Goal: Task Accomplishment & Management: Manage account settings

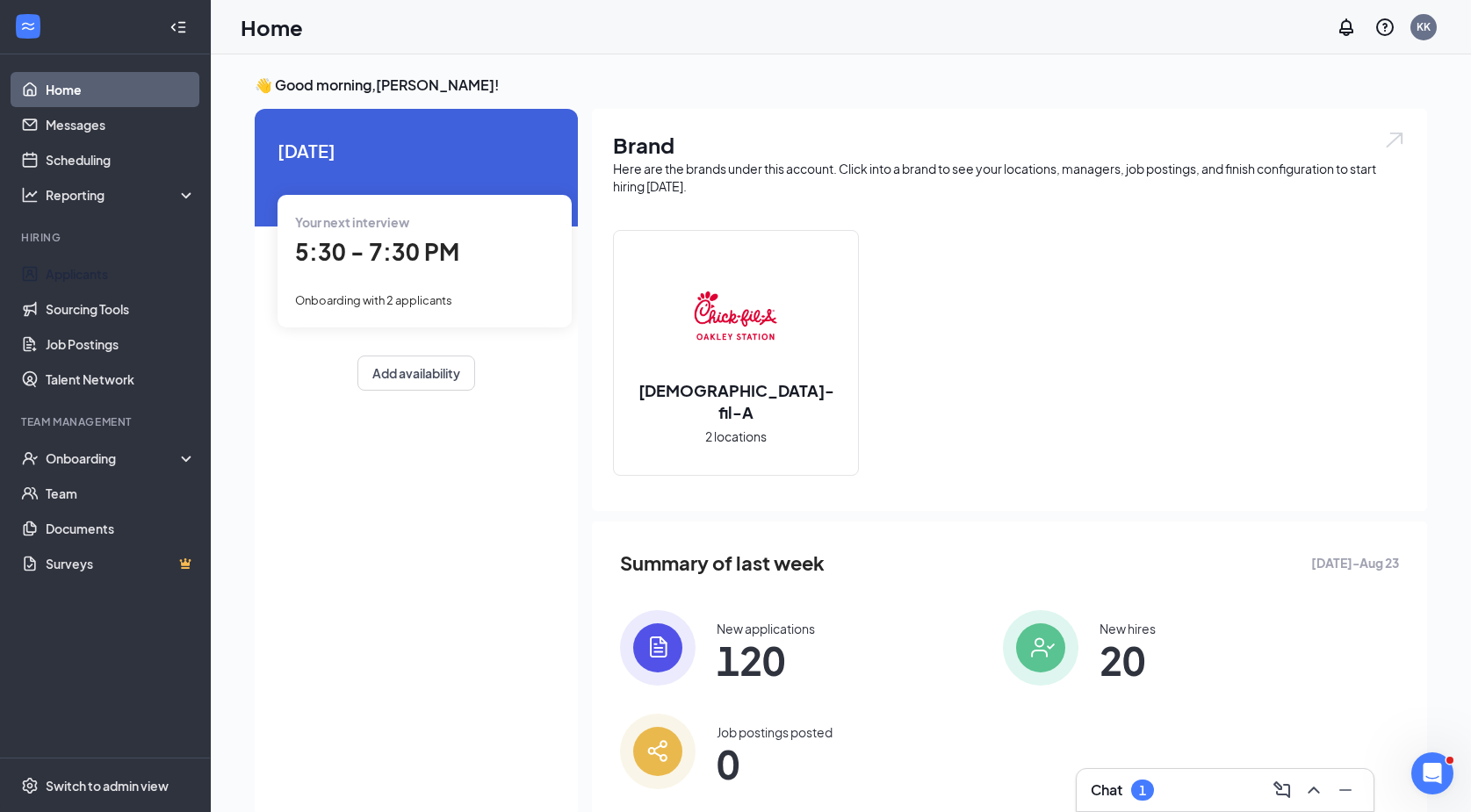
drag, startPoint x: 58, startPoint y: 270, endPoint x: 181, endPoint y: 244, distance: 125.7
click at [58, 270] on link "Applicants" at bounding box center [121, 273] width 150 height 35
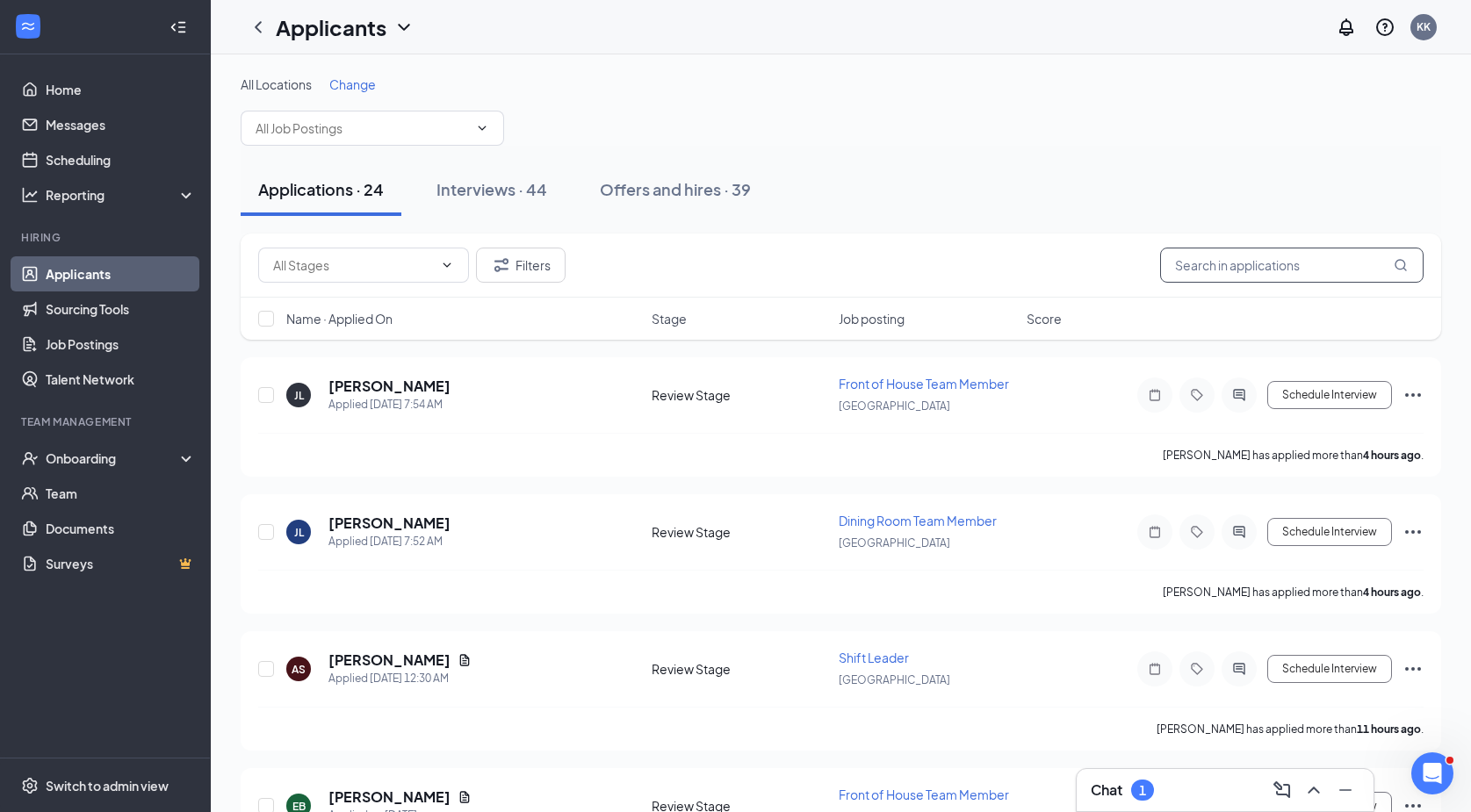
click at [1289, 269] on input "text" at bounding box center [1291, 265] width 263 height 35
click at [1286, 266] on input "text" at bounding box center [1291, 265] width 263 height 35
click at [688, 189] on div "Offers and hires · 39" at bounding box center [675, 189] width 151 height 22
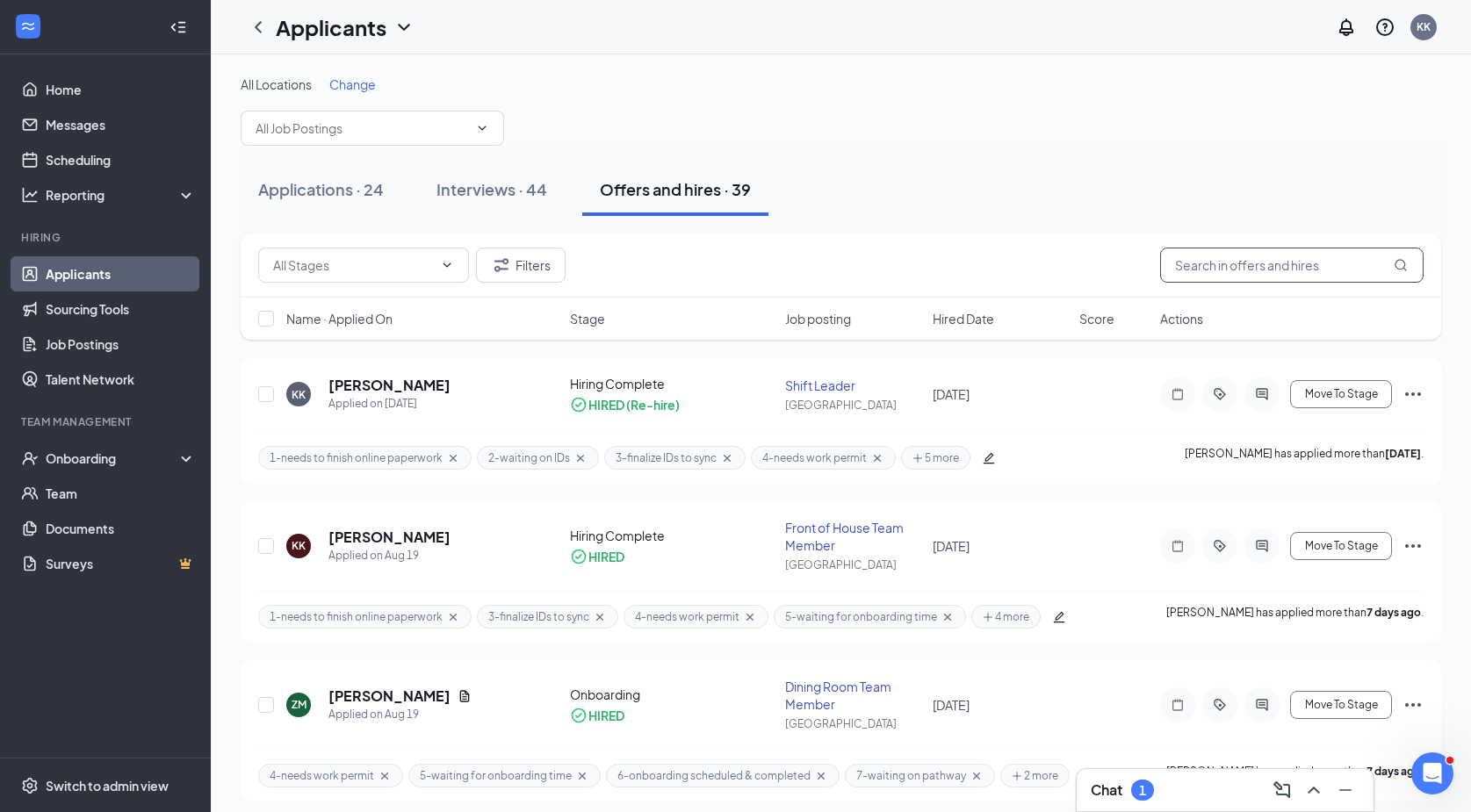
click at [1340, 276] on input "text" at bounding box center [1291, 265] width 263 height 35
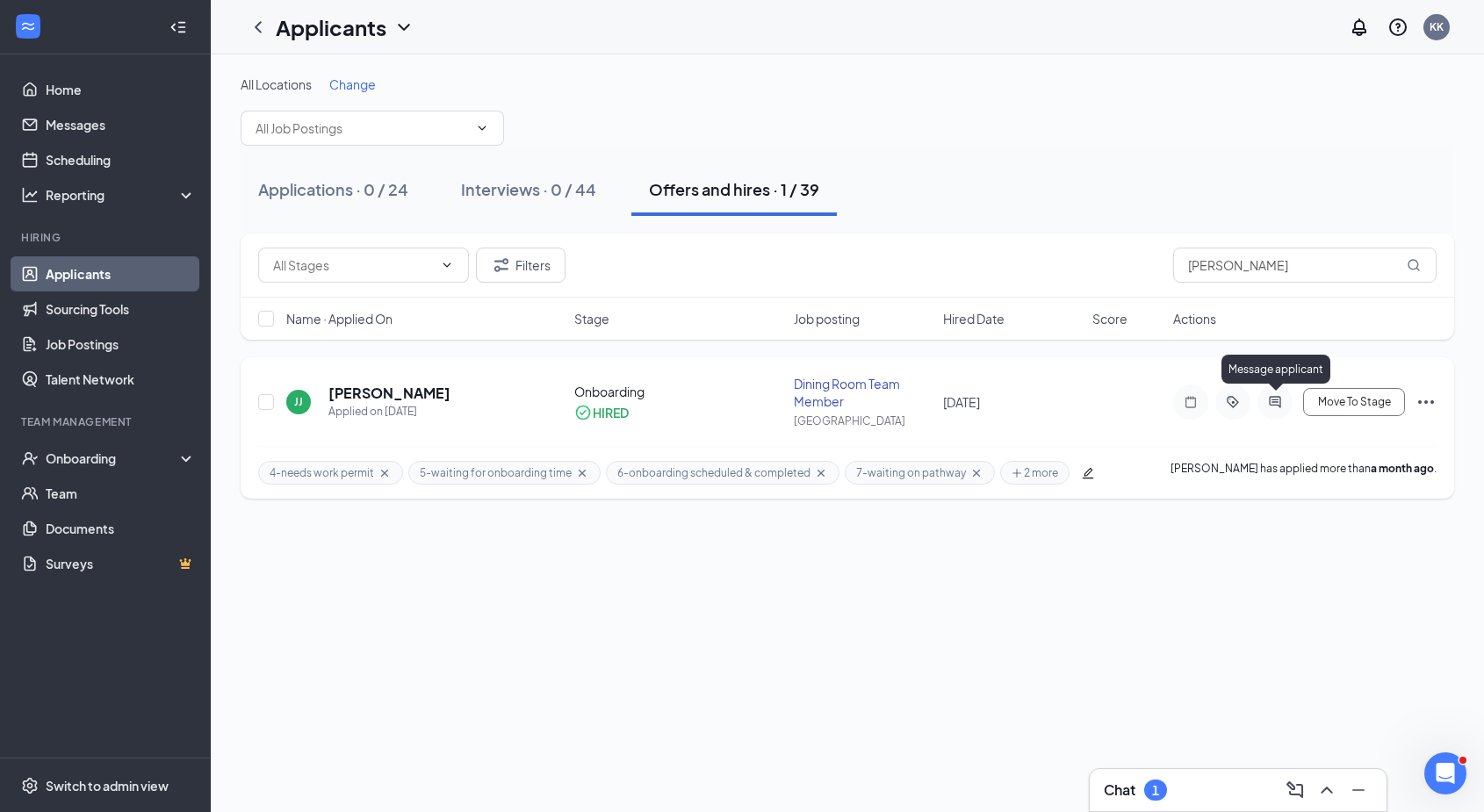
click at [1279, 398] on icon "ActiveChat" at bounding box center [1275, 402] width 21 height 14
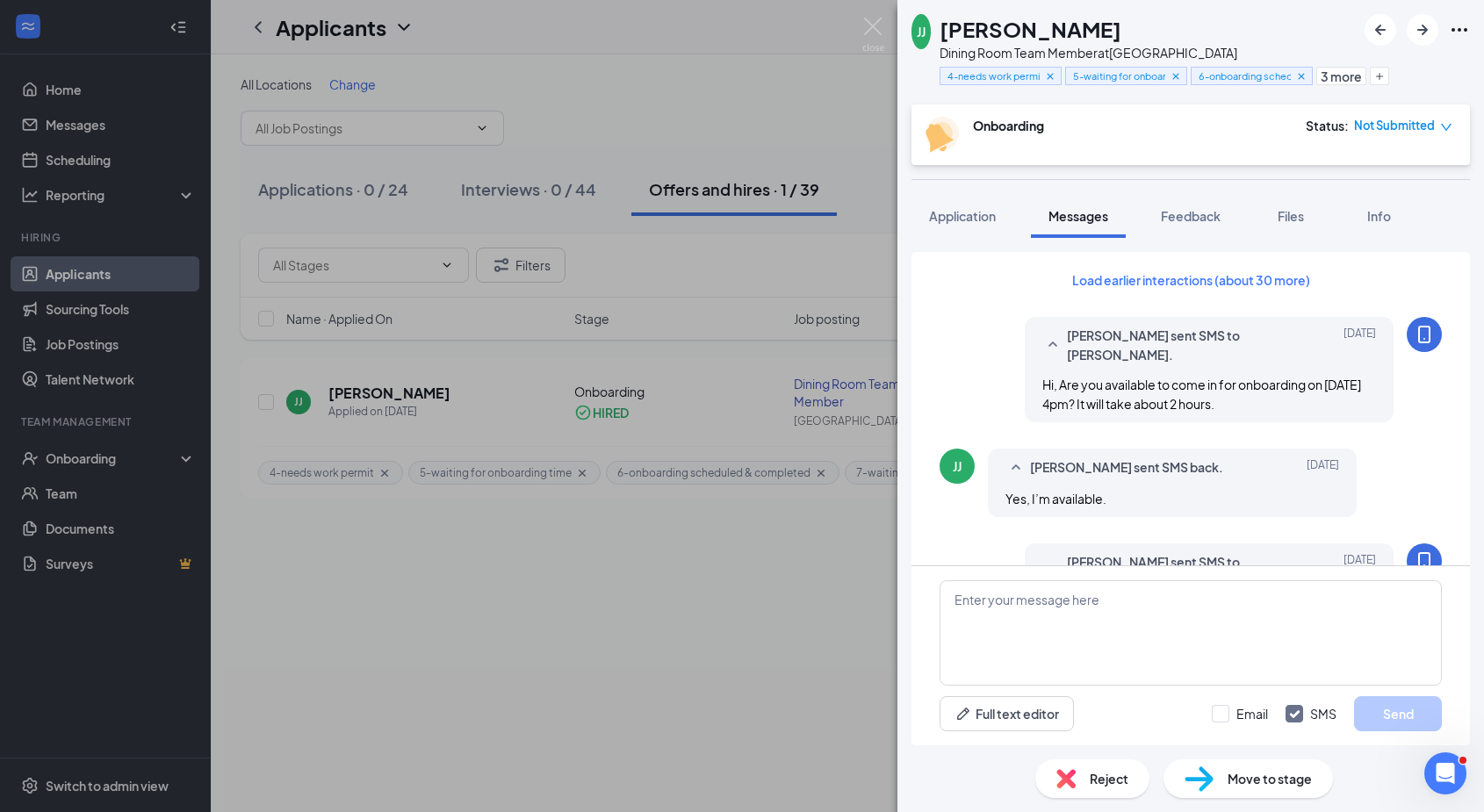
click at [1163, 386] on span "Hi, Are you available to come in for onboarding on 8.19.25 @ 4pm? It will take …" at bounding box center [1201, 394] width 319 height 35
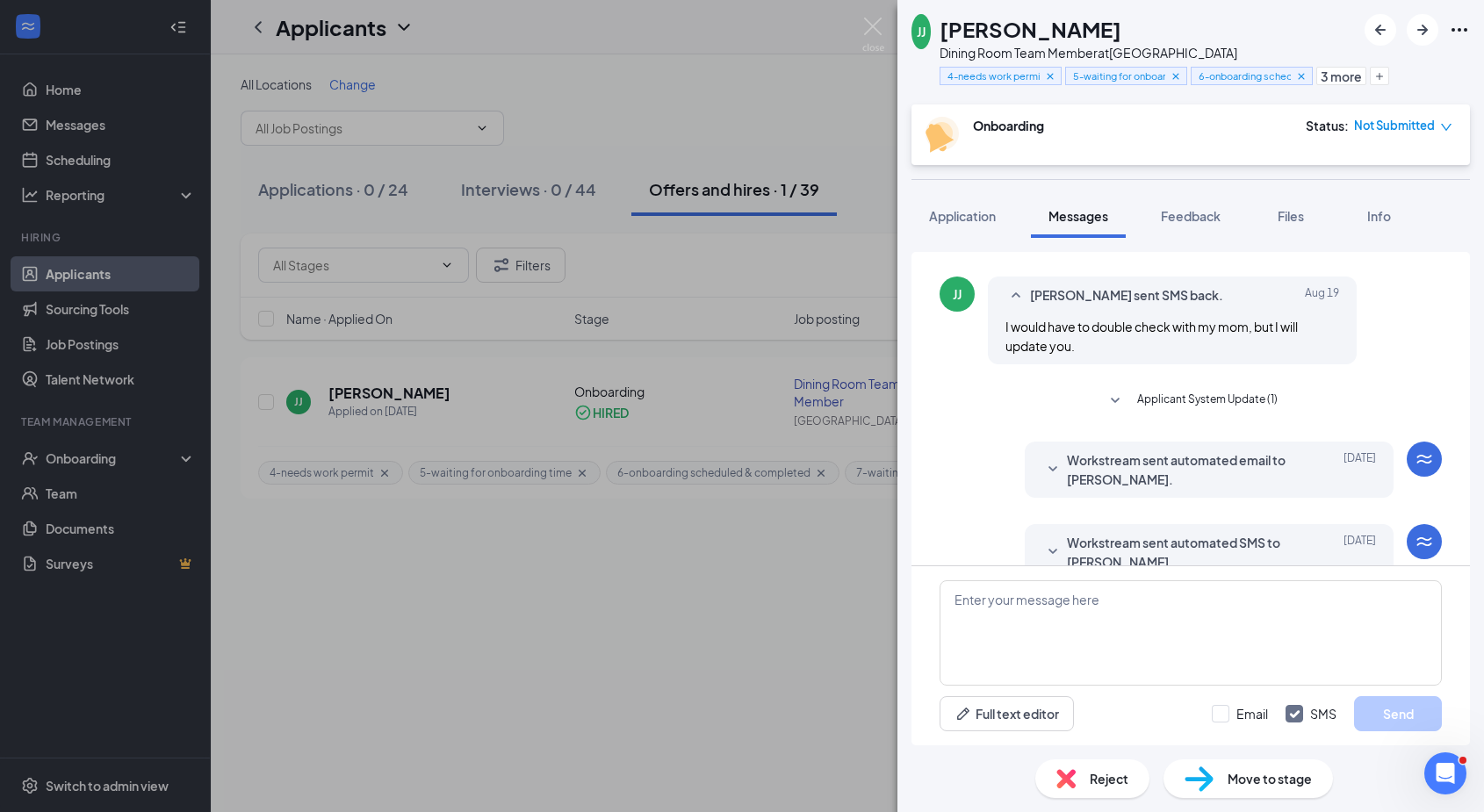
scroll to position [772, 0]
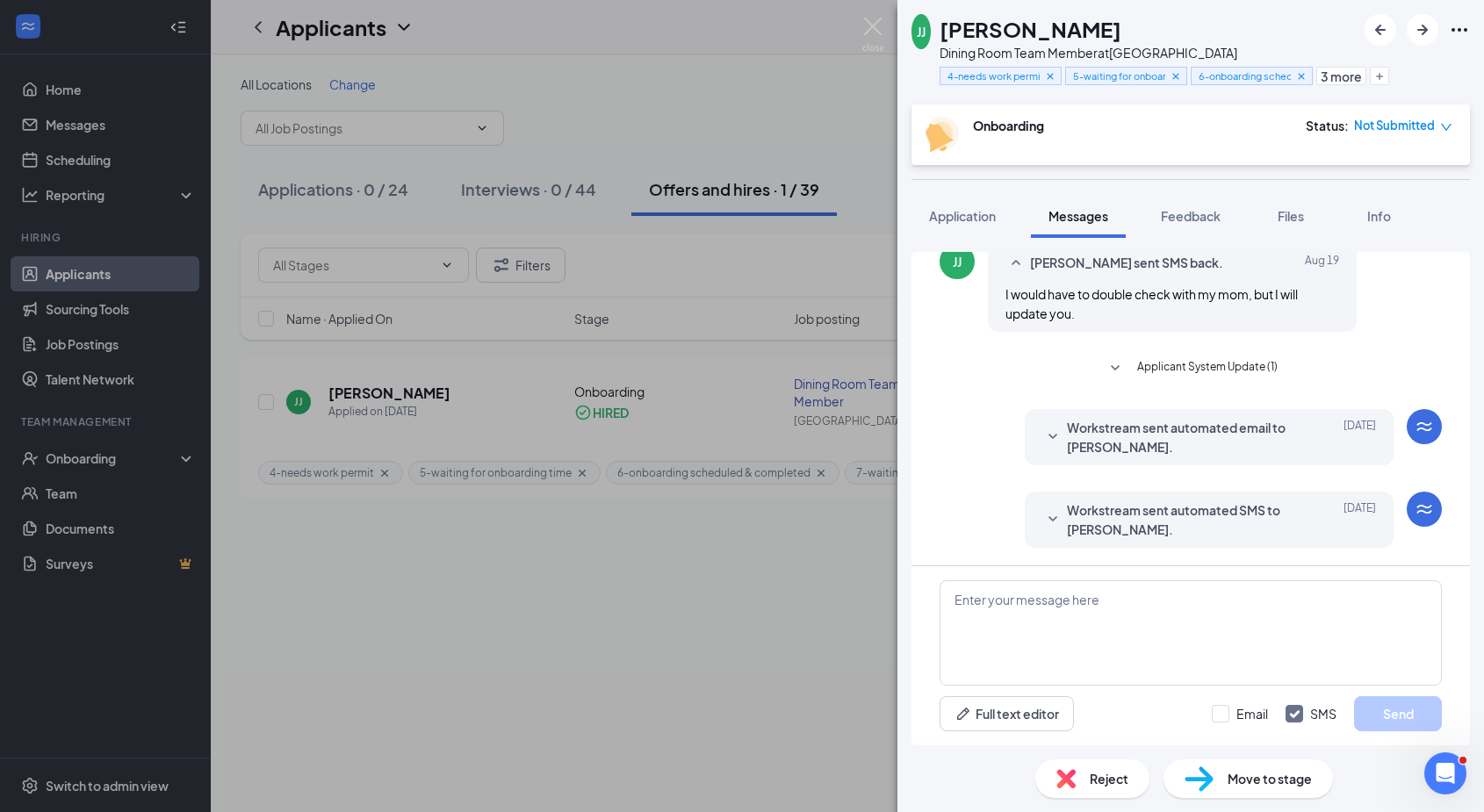
click at [1199, 443] on span "Workstream sent automated email to Jai’Lyn Johnson." at bounding box center [1182, 437] width 230 height 39
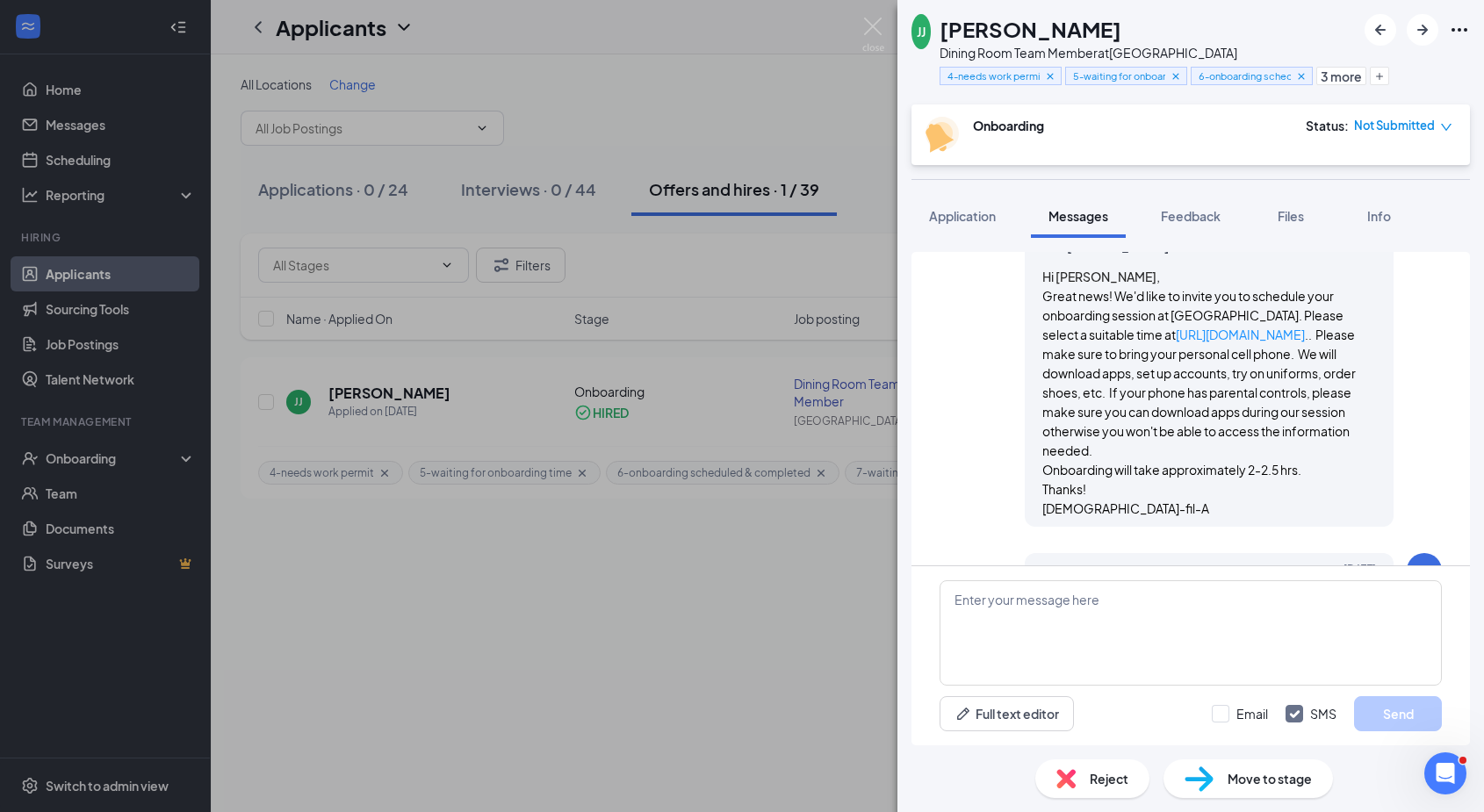
scroll to position [1034, 0]
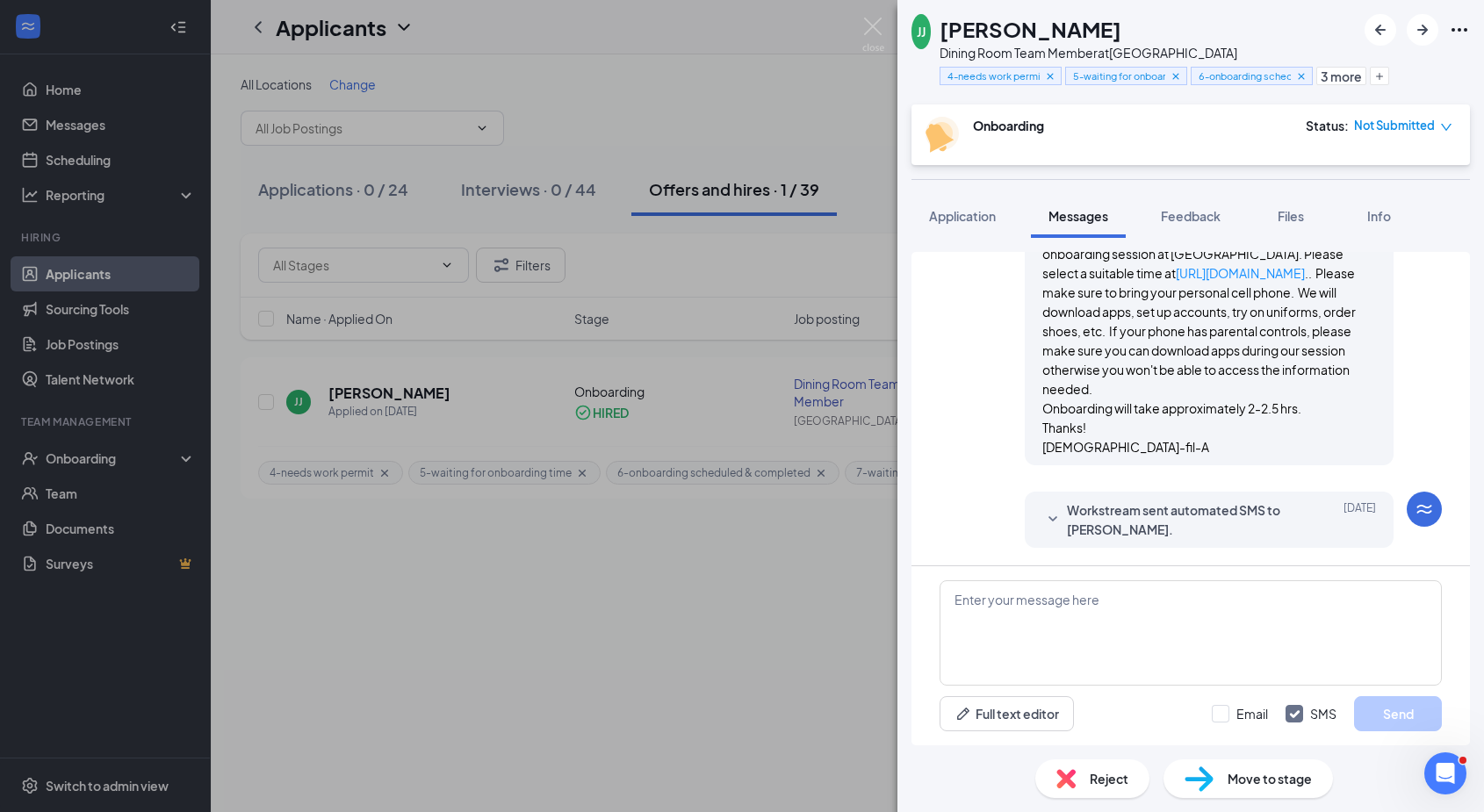
click at [1214, 522] on span "Workstream sent automated SMS to Jai’Lyn Johnson." at bounding box center [1182, 520] width 230 height 39
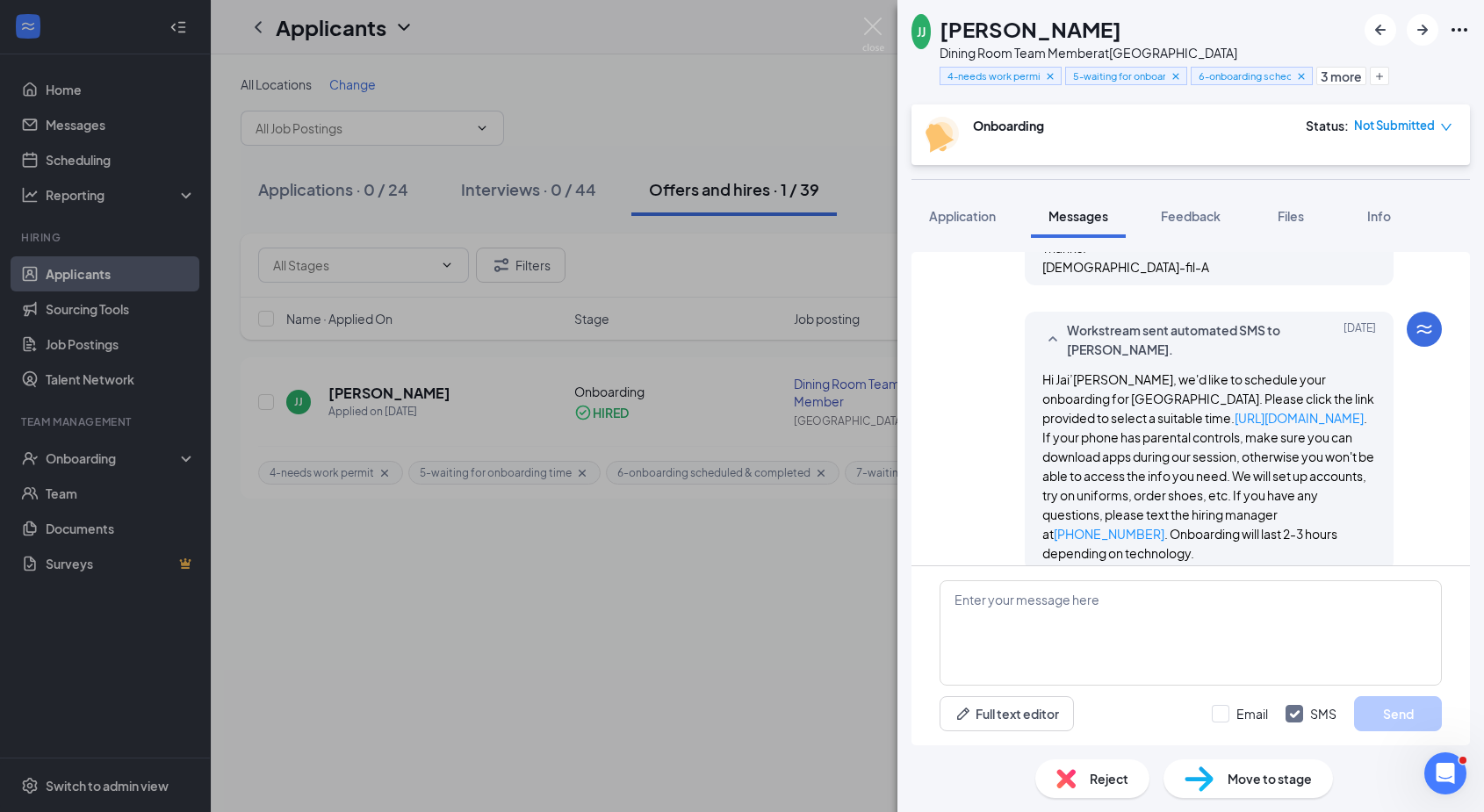
scroll to position [1237, 0]
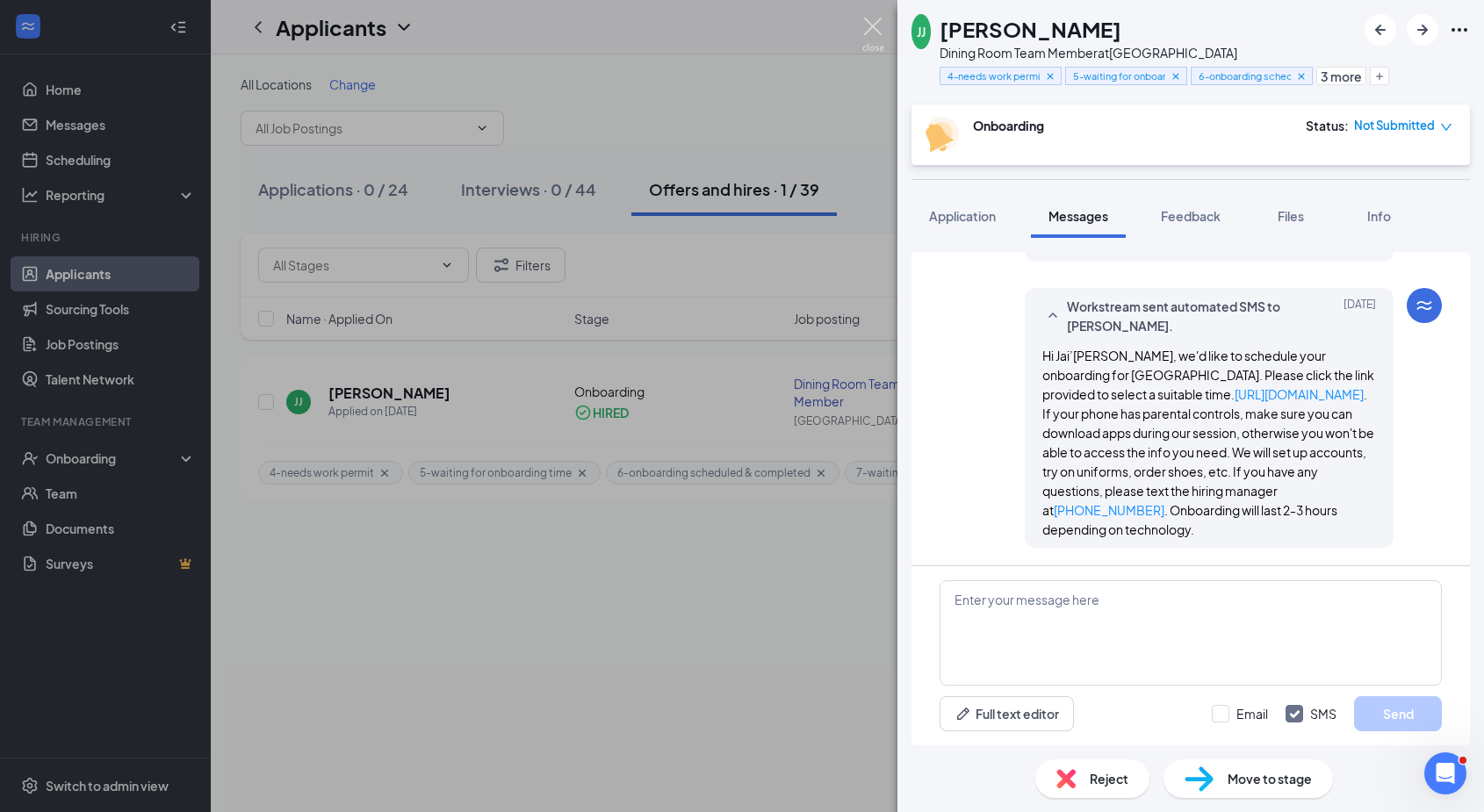
click at [872, 20] on img at bounding box center [873, 35] width 22 height 34
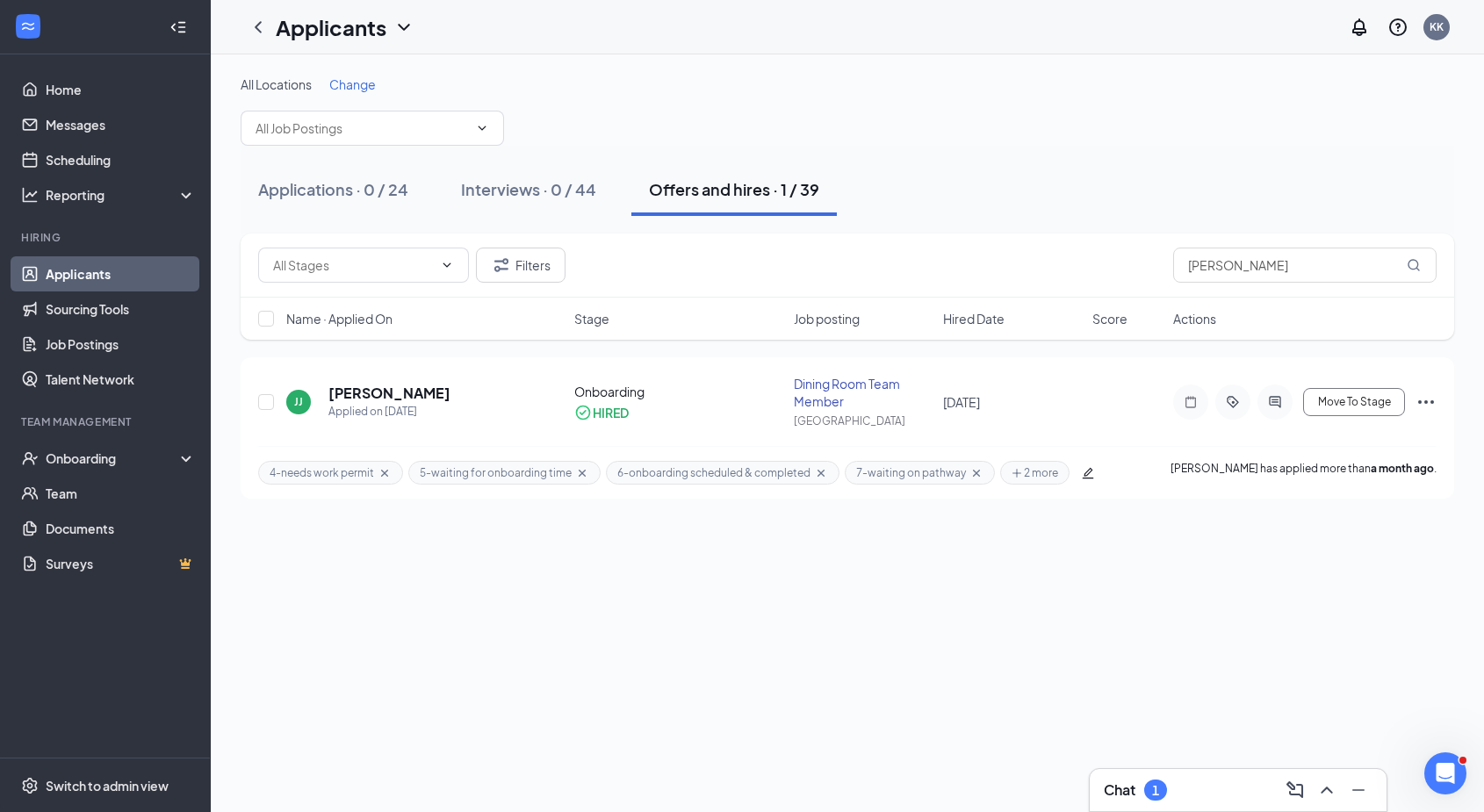
click at [1239, 244] on div "Filters johns" at bounding box center [848, 266] width 1214 height 64
drag, startPoint x: 1249, startPoint y: 262, endPoint x: 1149, endPoint y: 268, distance: 99.4
click at [1149, 268] on div "Filters johns" at bounding box center [847, 265] width 1178 height 35
click at [1449, 776] on icon "Open Intercom Messenger" at bounding box center [1443, 771] width 29 height 29
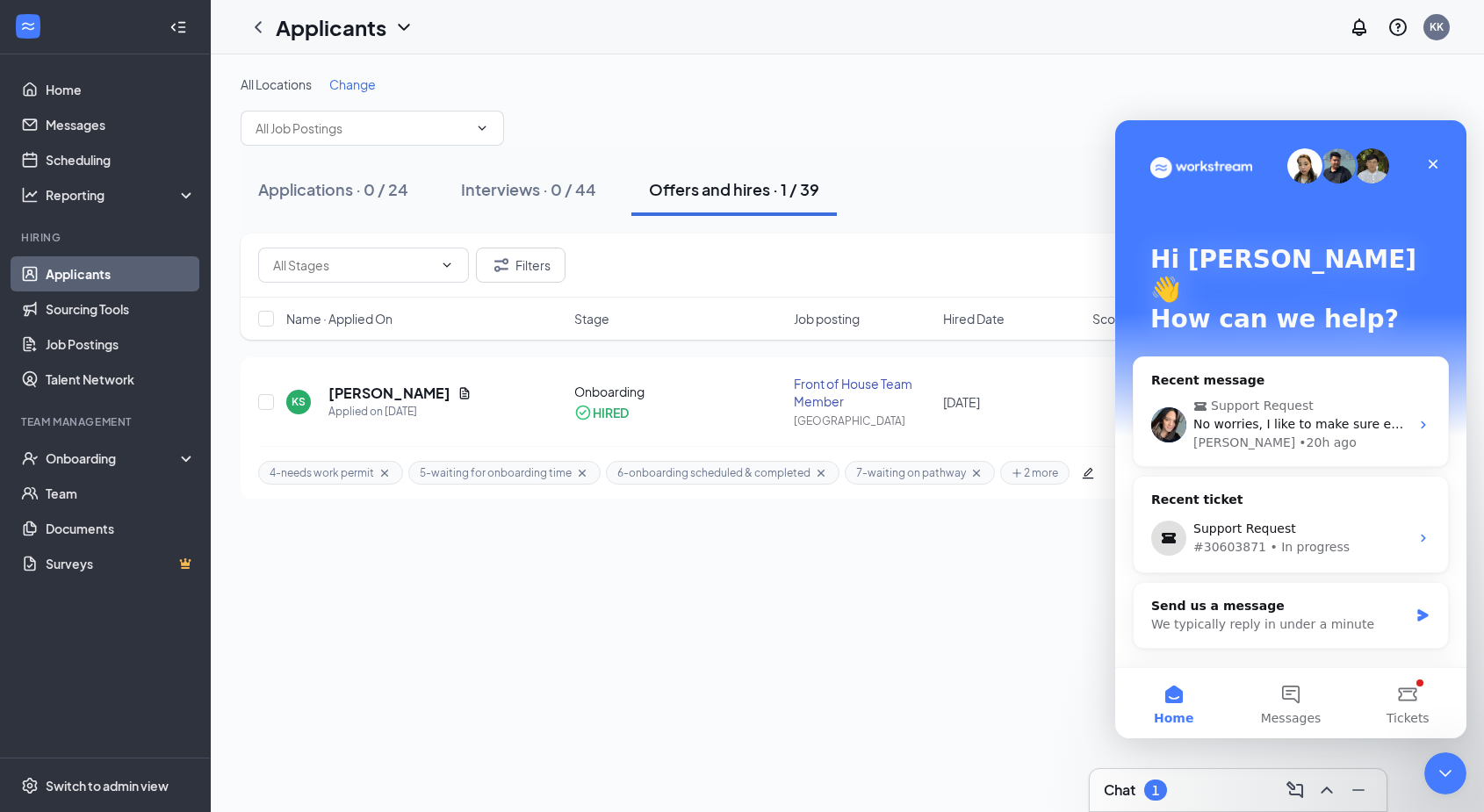
click at [987, 666] on div "All Locations Change Applications · 0 / 24 Interviews · 0 / 44 Offers and hires…" at bounding box center [847, 433] width 1273 height 758
click at [988, 649] on div "All Locations Change Applications · 0 / 24 Interviews · 0 / 44 Offers and hires…" at bounding box center [847, 433] width 1273 height 758
click at [1043, 103] on div "All Locations Change" at bounding box center [848, 111] width 1214 height 70
click at [1427, 168] on icon "Close" at bounding box center [1433, 164] width 14 height 14
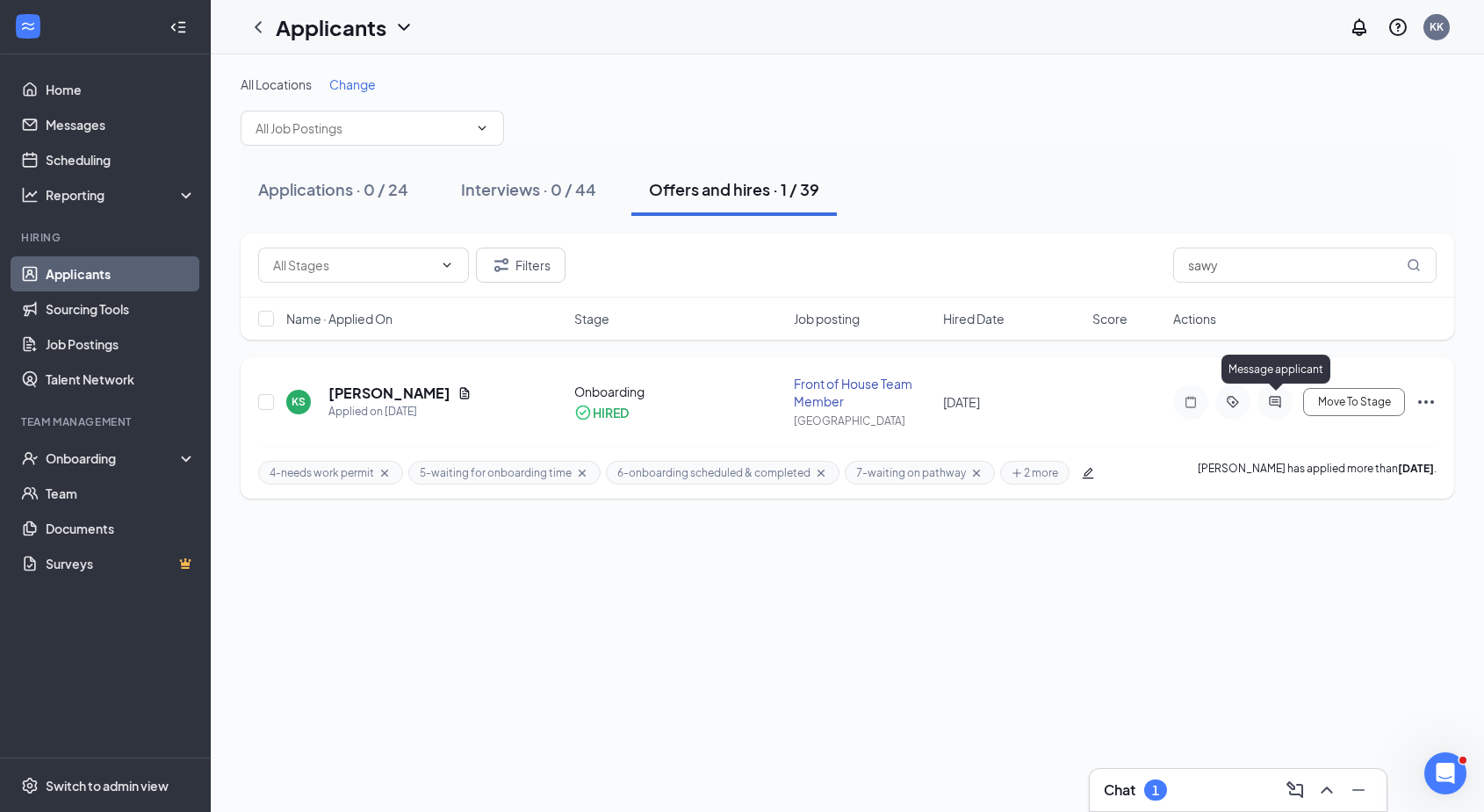
click at [1274, 402] on icon "ActiveChat" at bounding box center [1274, 401] width 11 height 11
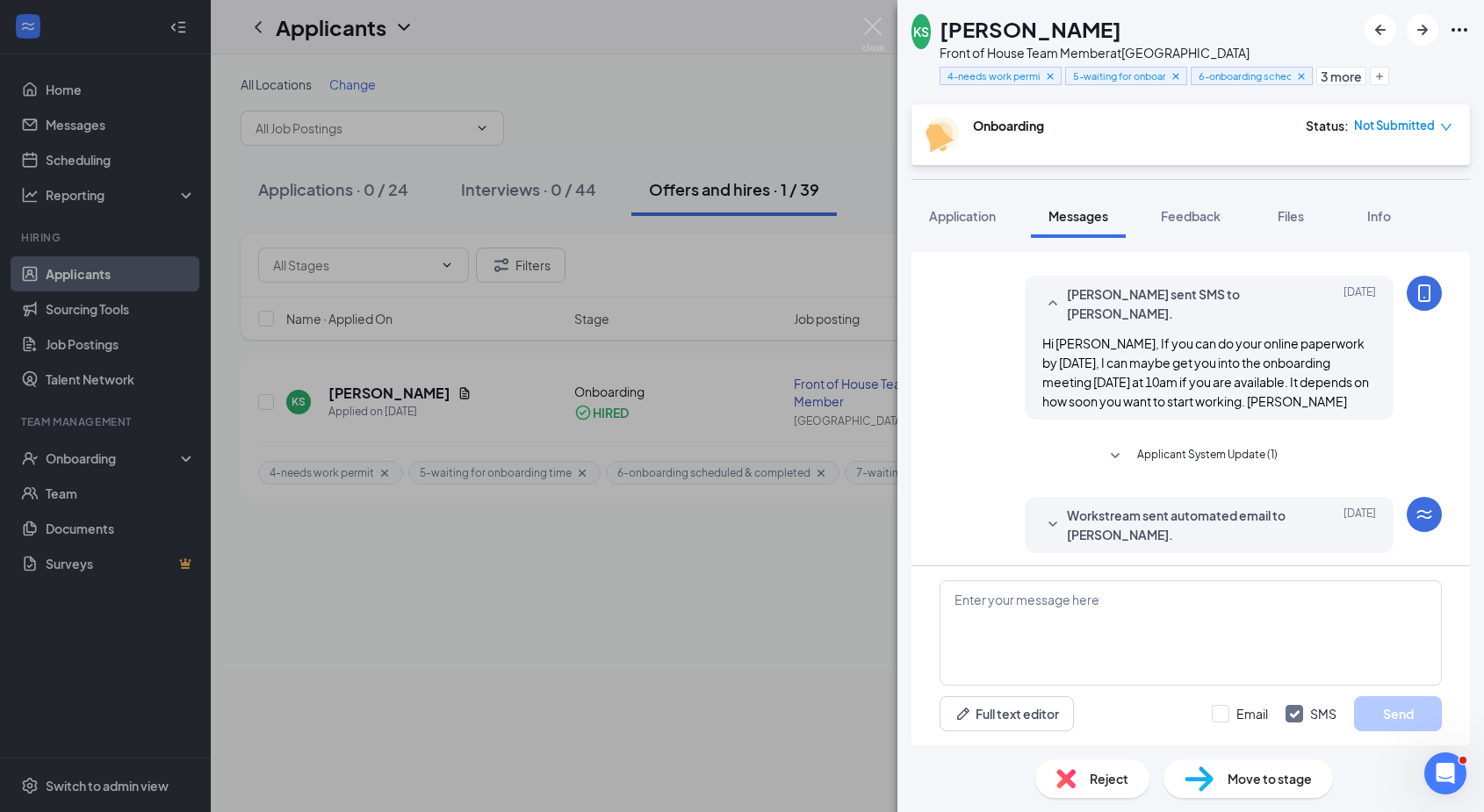
scroll to position [667, 0]
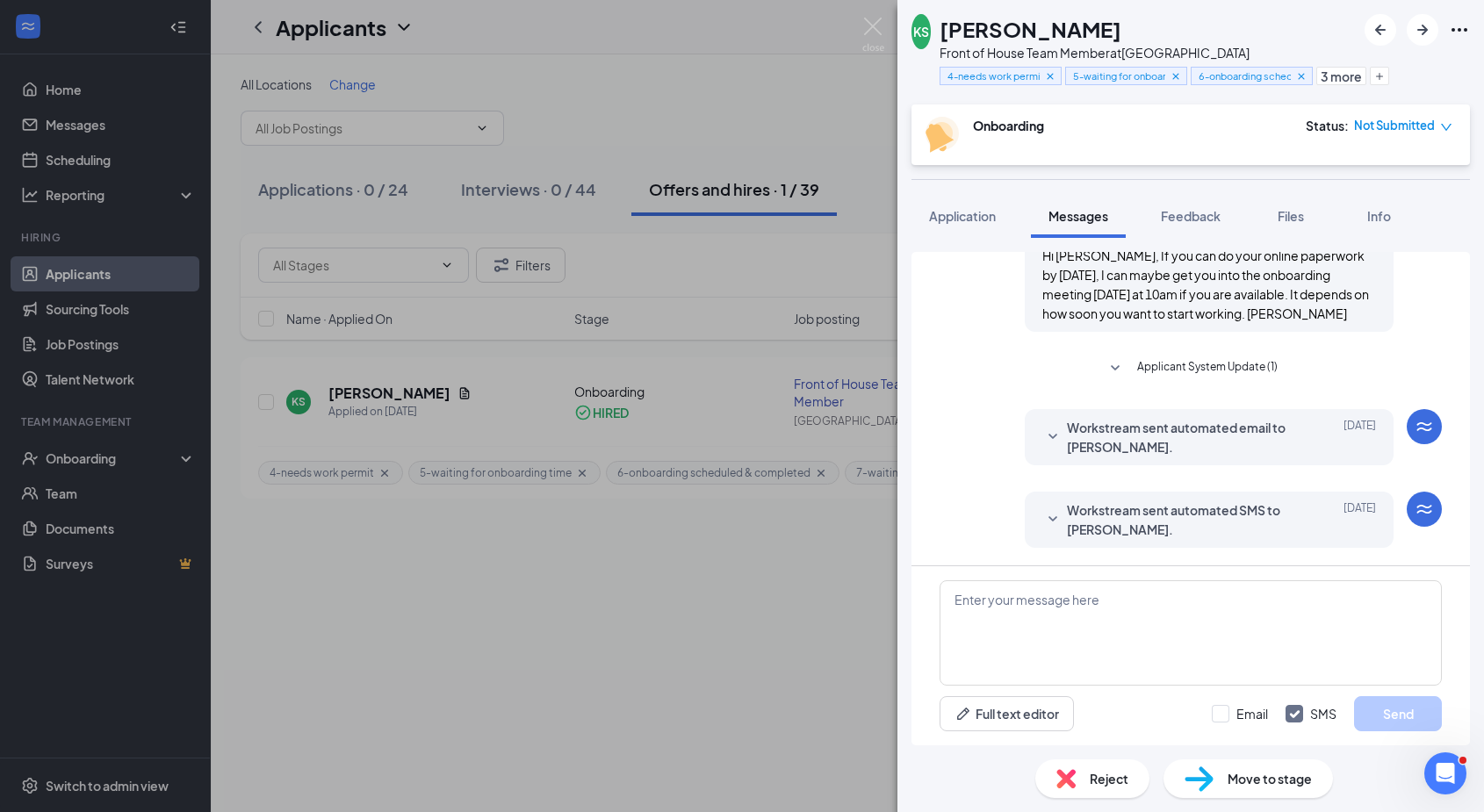
click at [1181, 515] on span "Workstream sent automated SMS to Katharine Sawyer." at bounding box center [1182, 520] width 230 height 39
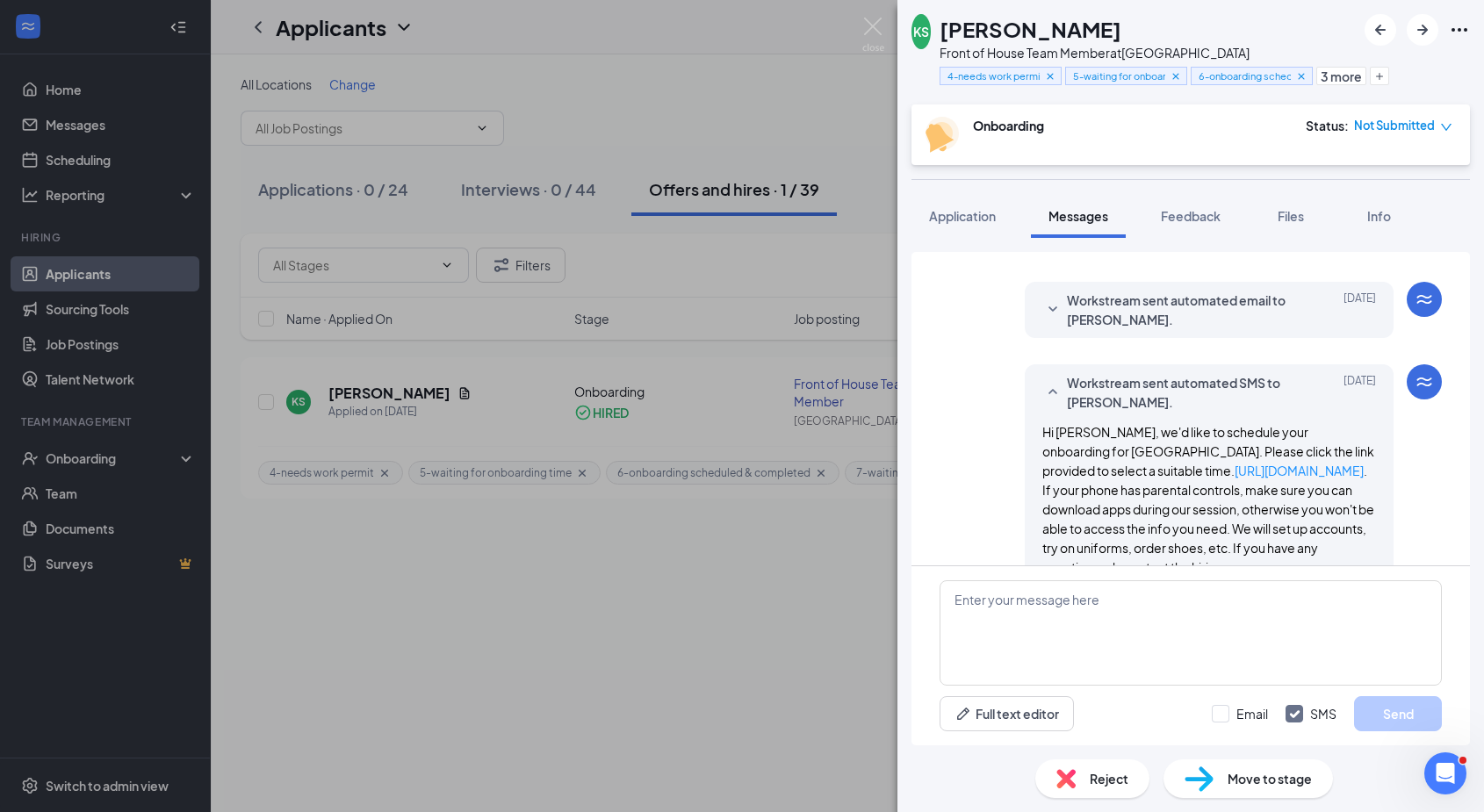
scroll to position [782, 0]
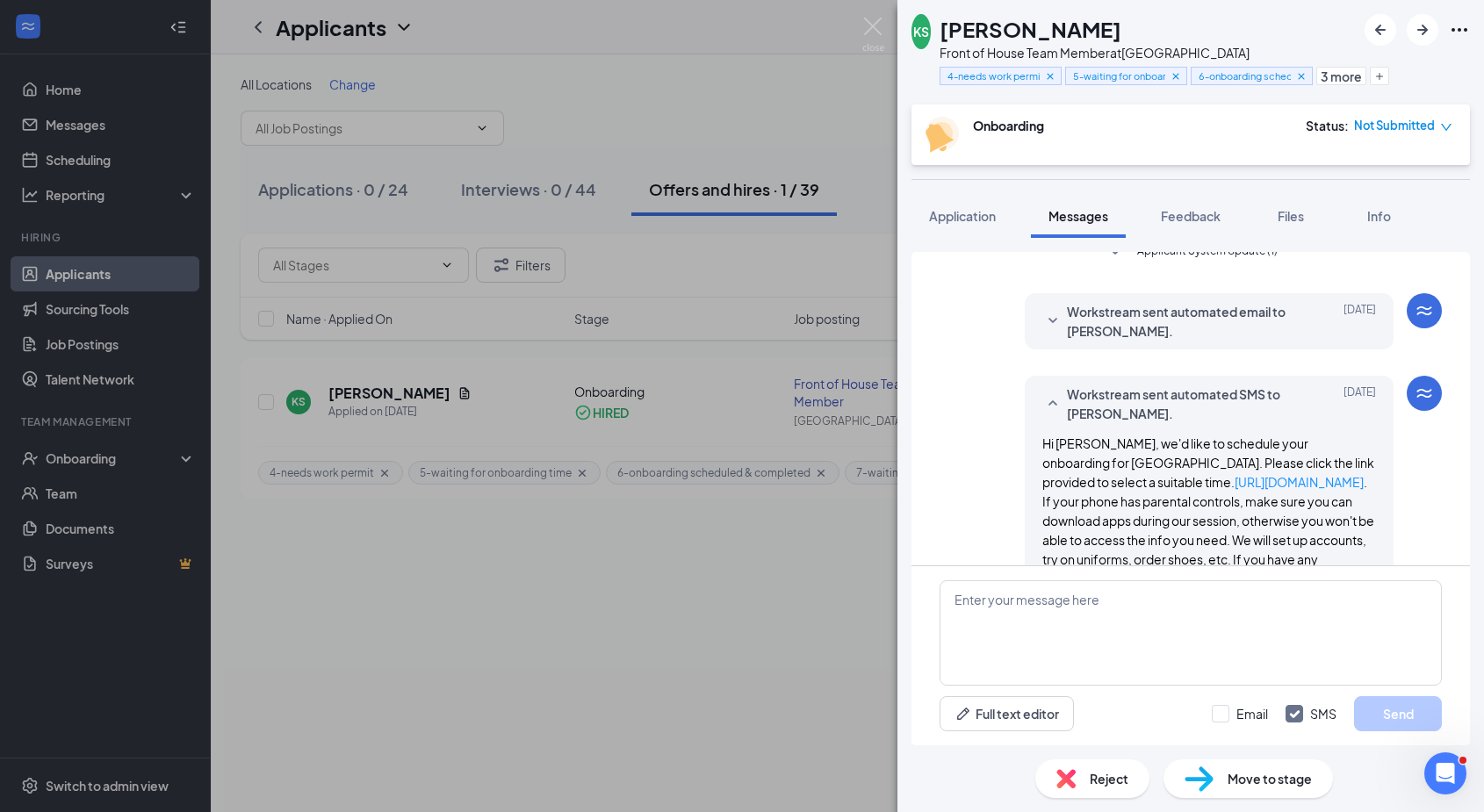
click at [1180, 321] on span "Workstream sent automated email to Katharine Sawyer." at bounding box center [1182, 321] width 230 height 39
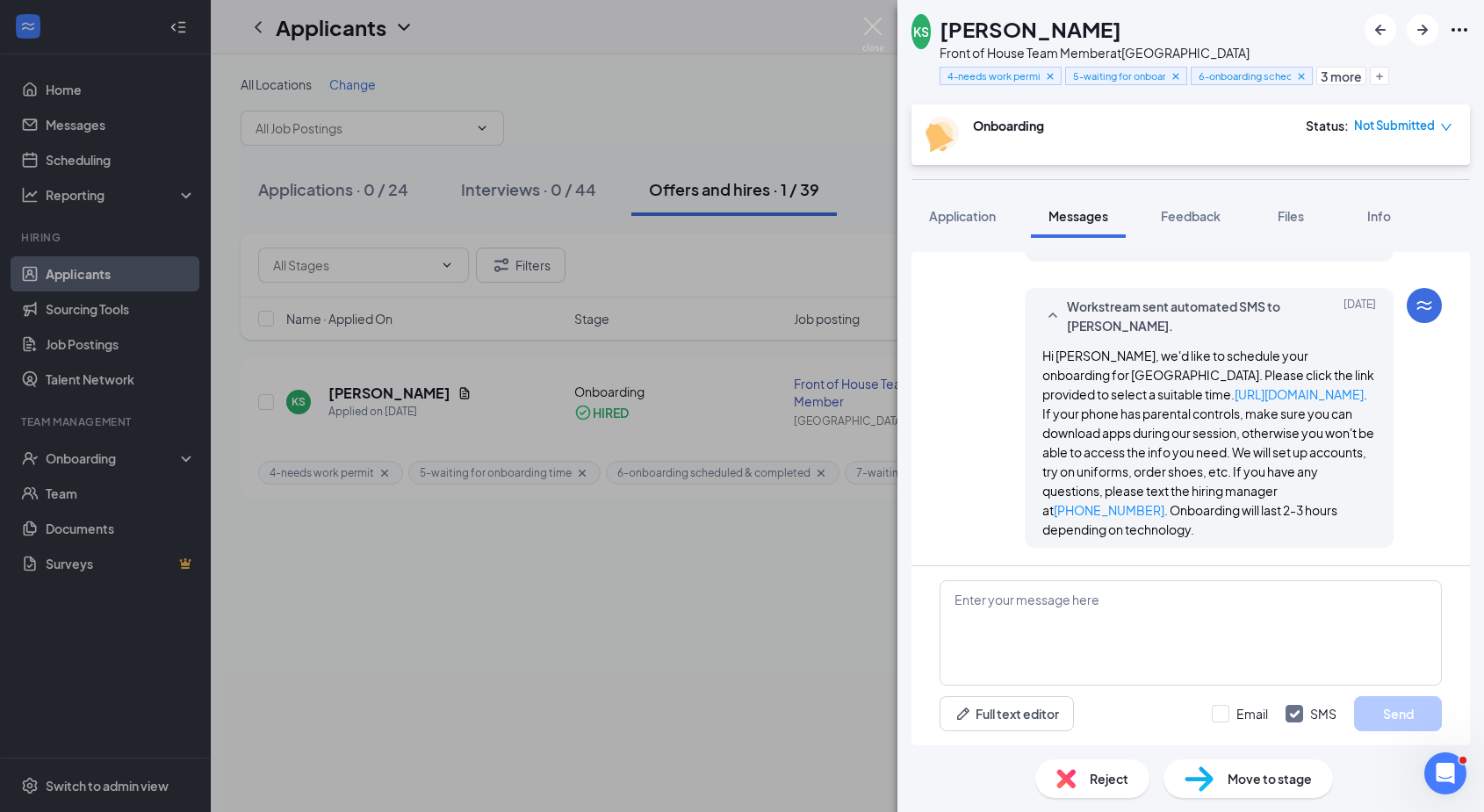
scroll to position [1325, 0]
click at [876, 26] on img at bounding box center [873, 35] width 22 height 34
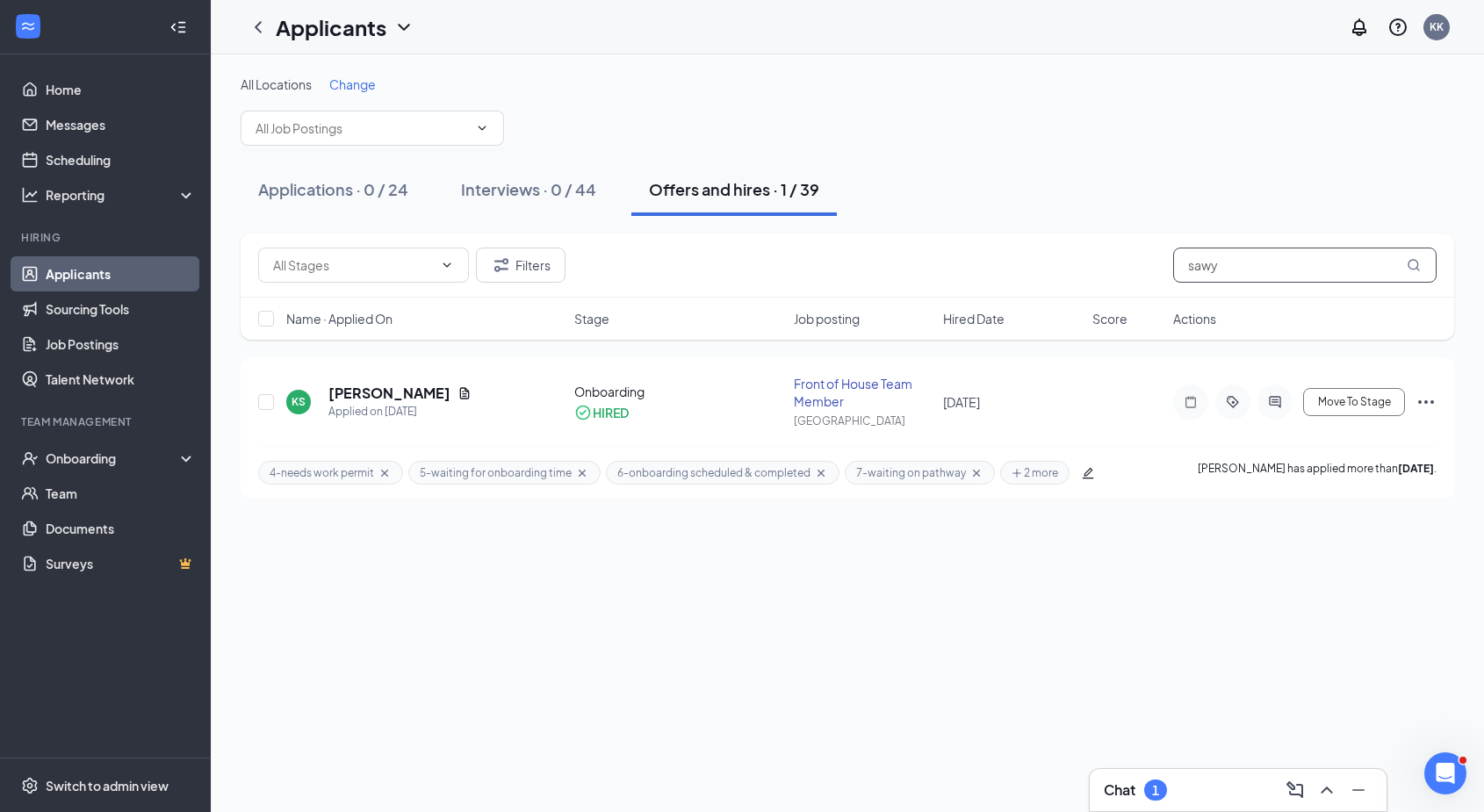
drag, startPoint x: 1306, startPoint y: 270, endPoint x: 1130, endPoint y: 256, distance: 176.3
click at [1130, 256] on div "Filters sawy" at bounding box center [847, 265] width 1178 height 35
click at [1279, 401] on icon "ActiveChat" at bounding box center [1275, 402] width 21 height 14
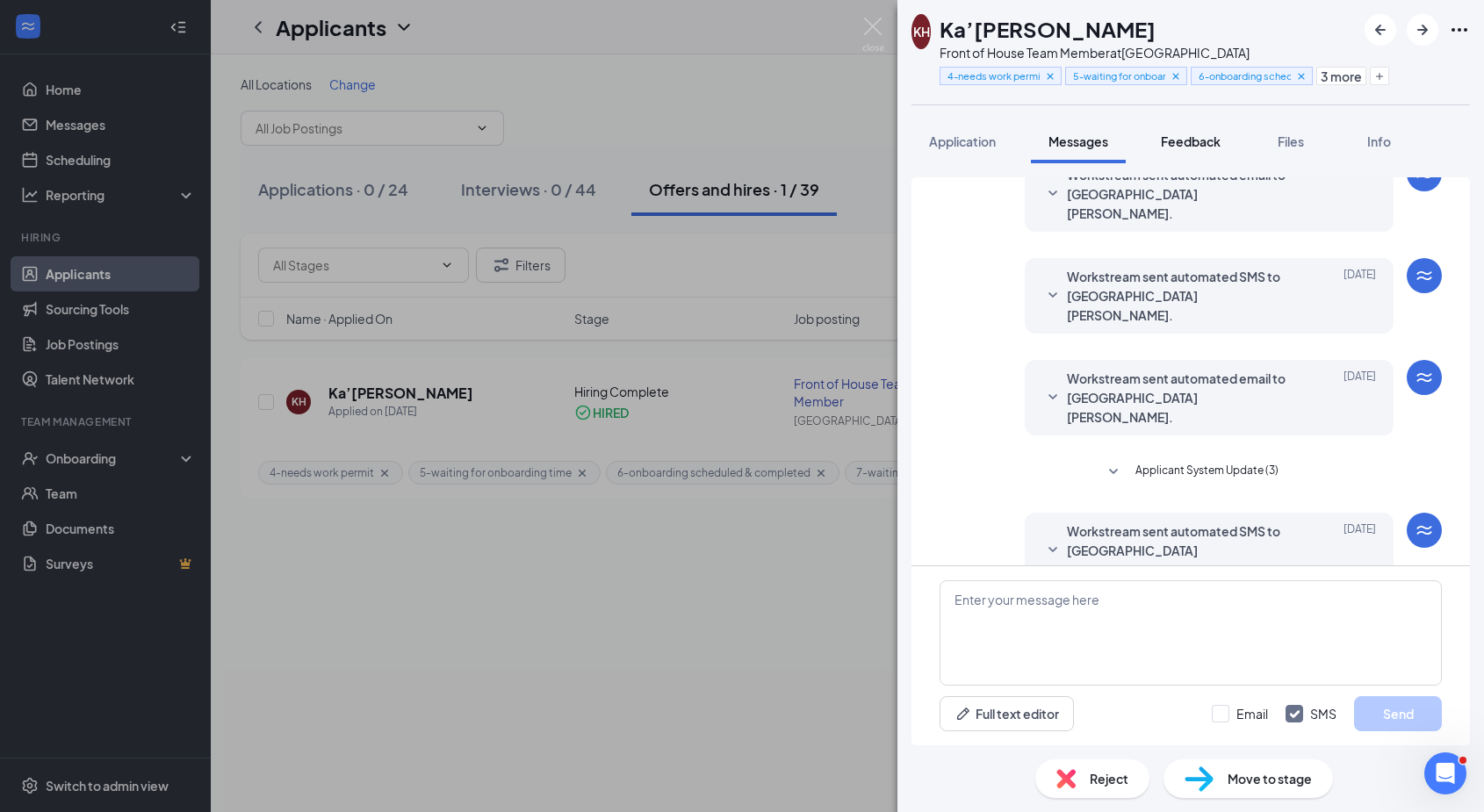
scroll to position [297, 0]
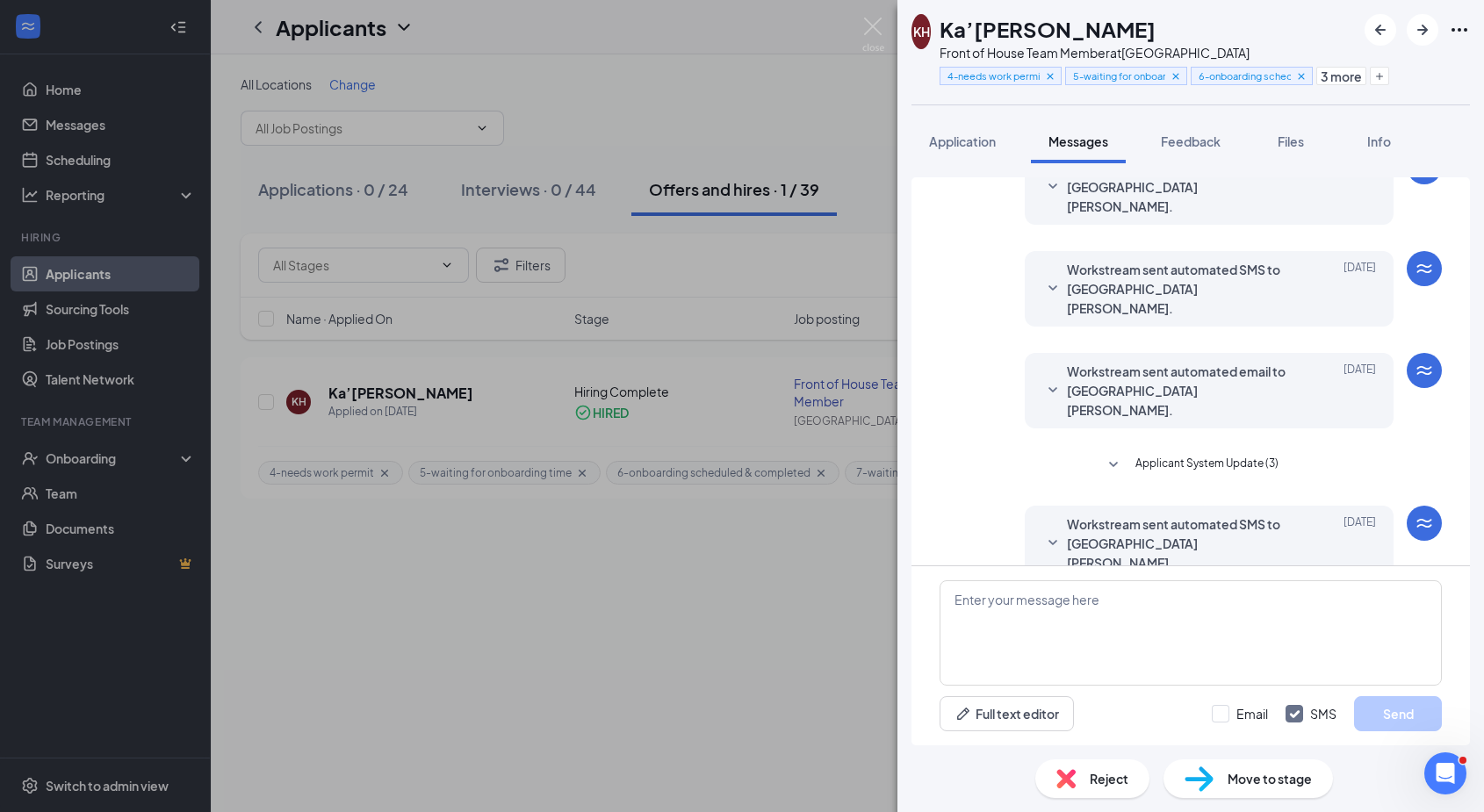
click at [1178, 616] on span "Workstream sent automated email to Ka’Mir Hill." at bounding box center [1182, 645] width 230 height 58
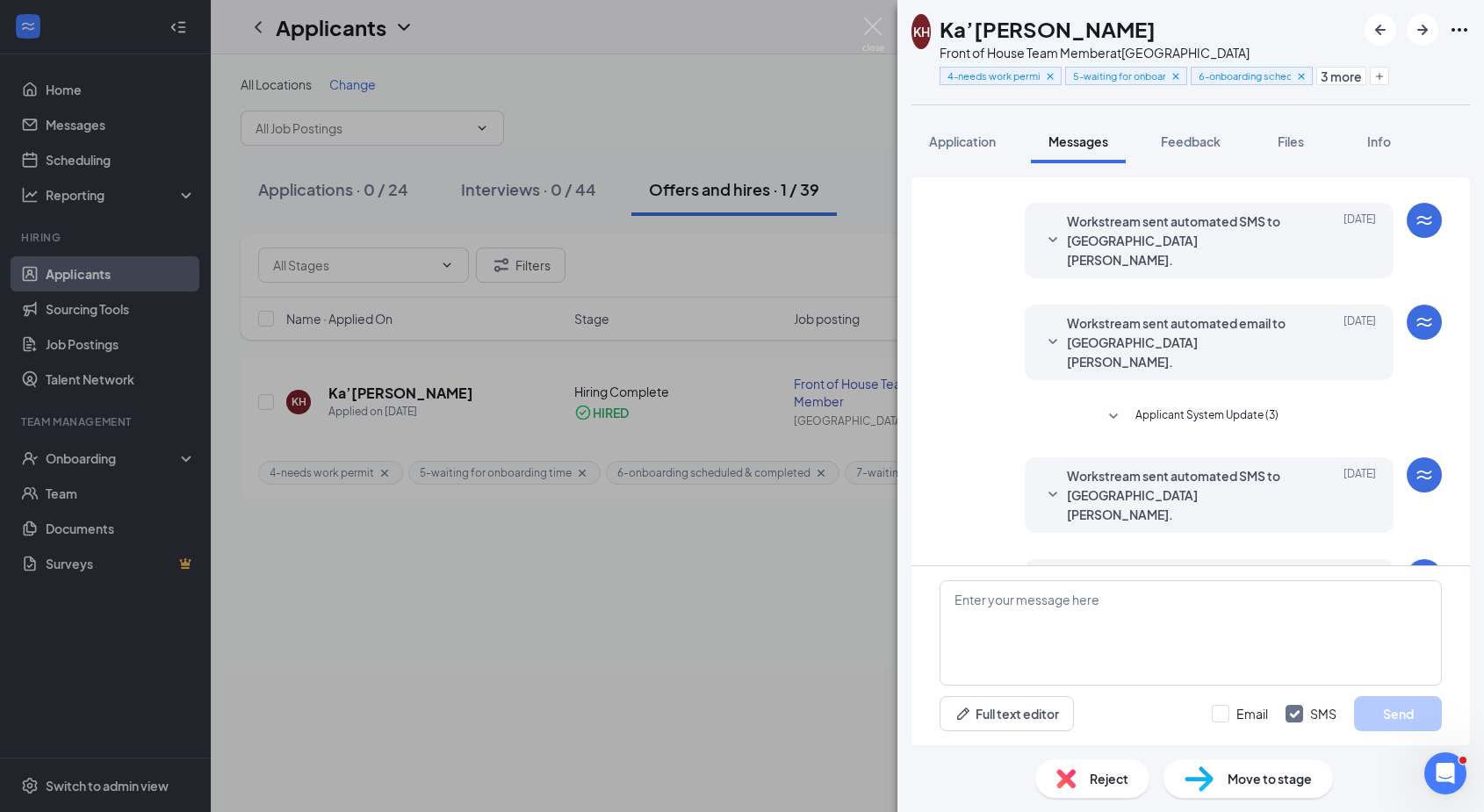
scroll to position [385, 0]
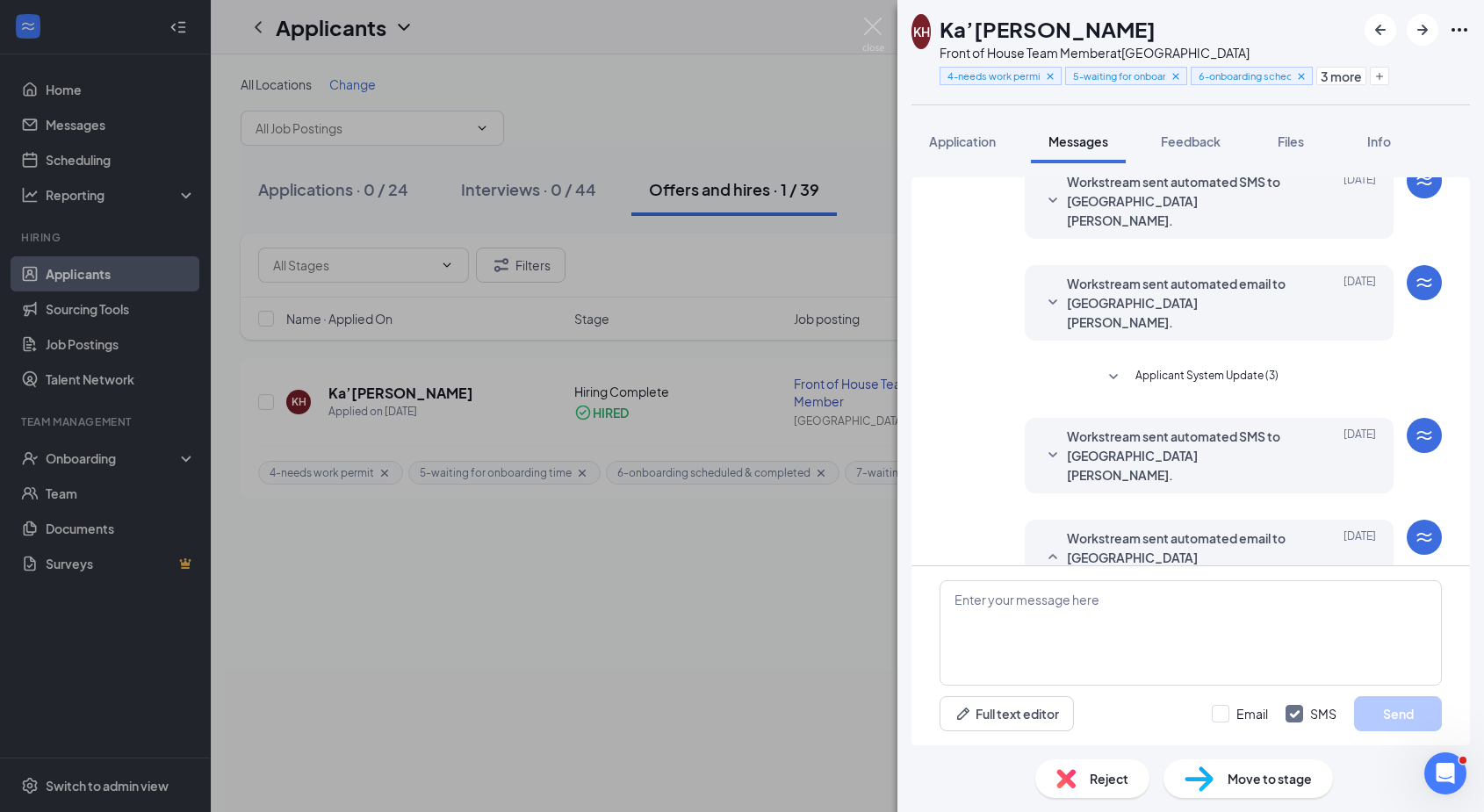
click at [1184, 427] on span "Workstream sent automated SMS to Ka’Mir Hill." at bounding box center [1182, 456] width 230 height 58
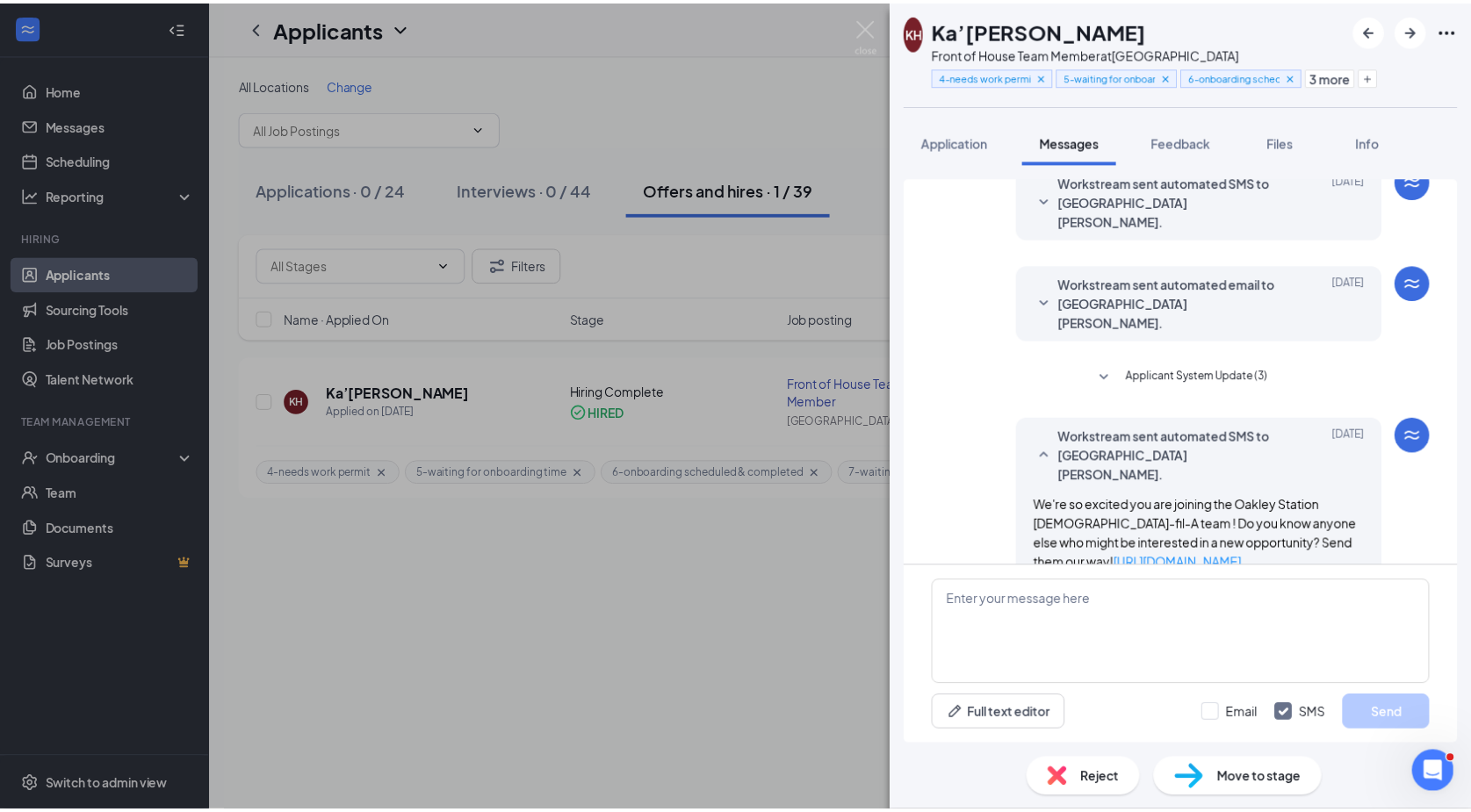
scroll to position [472, 0]
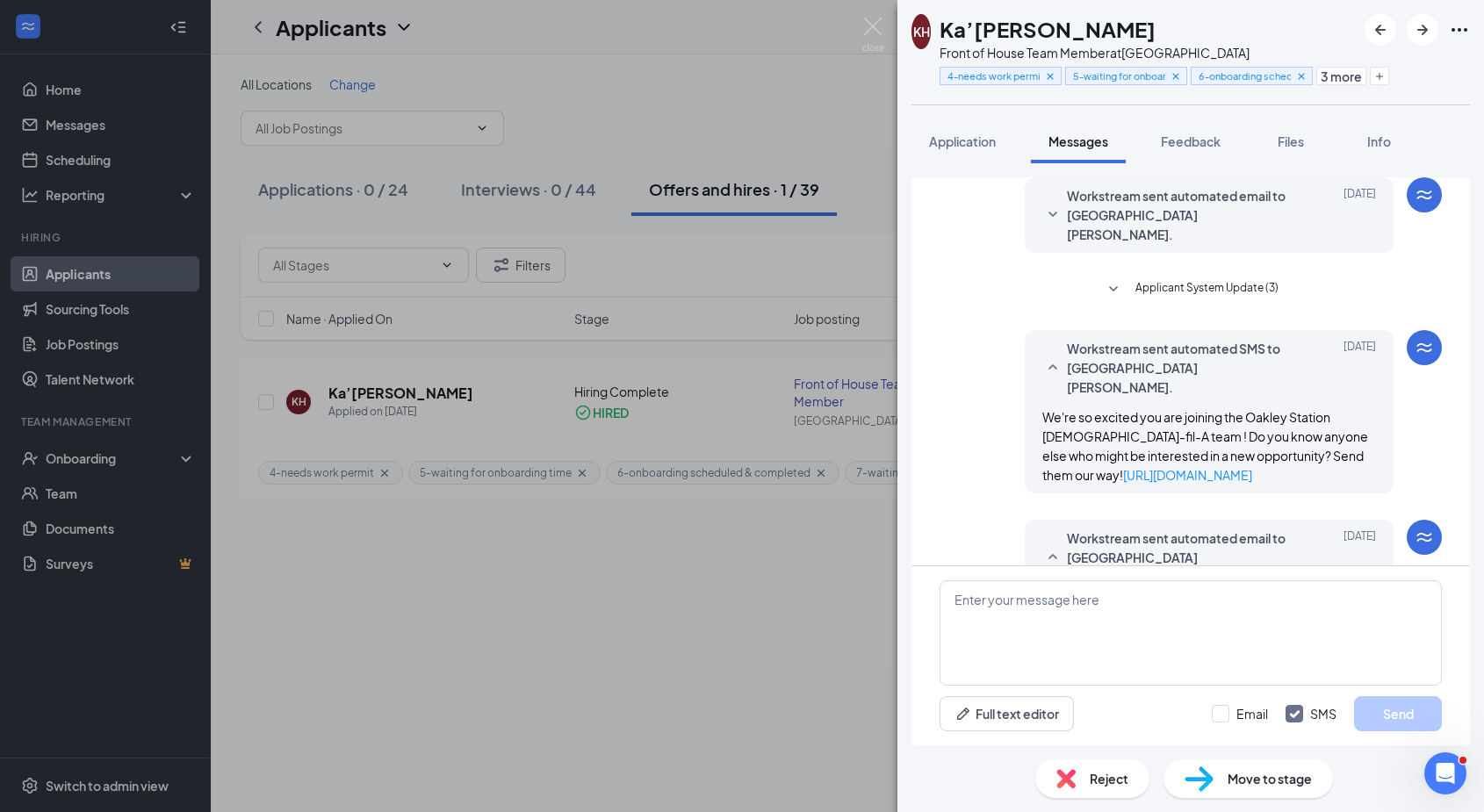
click at [819, 90] on div "KH Ka’Mir Hill Front of House Team Member at Oakley Station 4-needs work permit…" at bounding box center [742, 406] width 1484 height 812
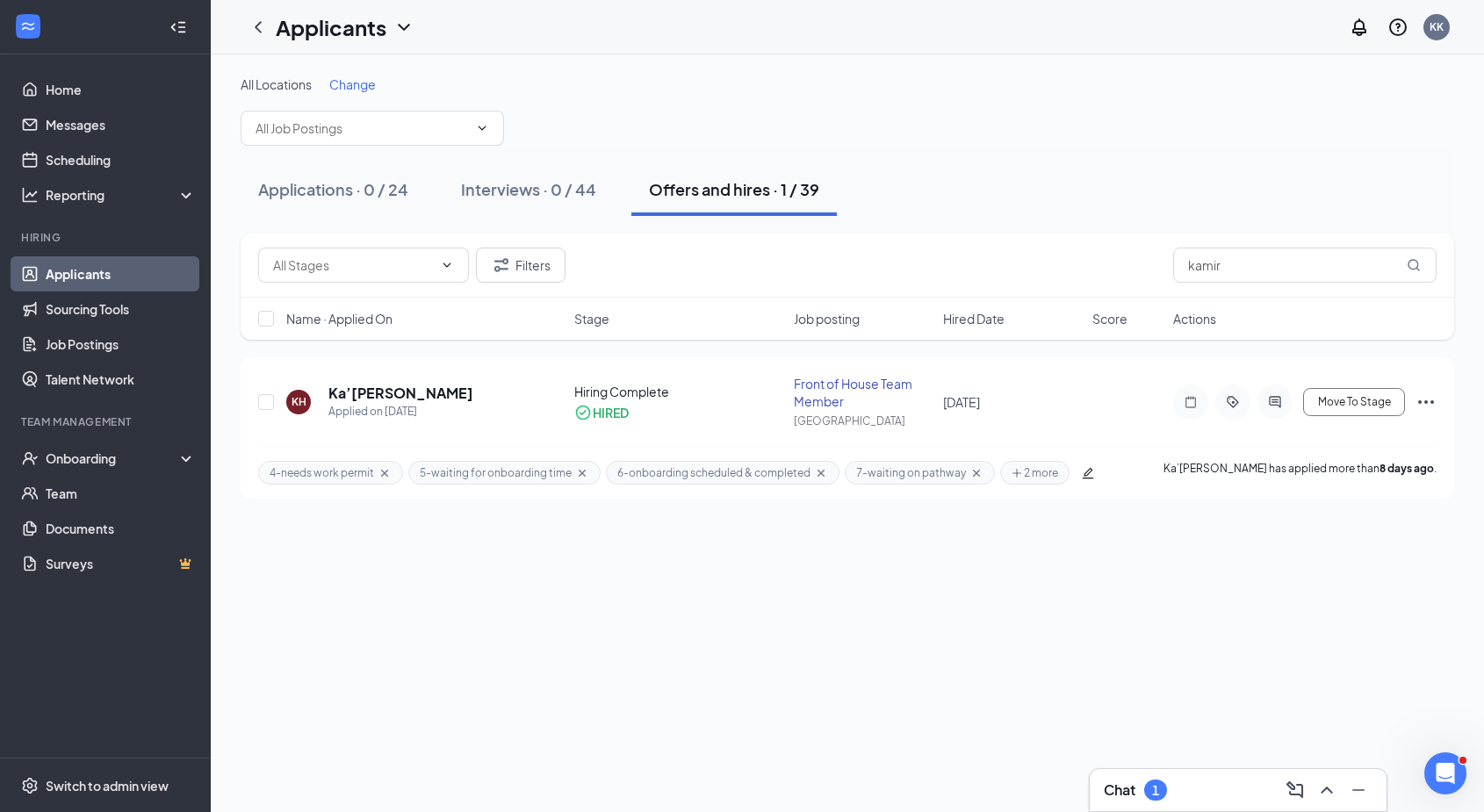
click at [1463, 47] on div "Applicants KK" at bounding box center [847, 27] width 1273 height 54
click at [395, 96] on div "All Locations Change" at bounding box center [848, 111] width 1214 height 70
click at [1348, 404] on span "Move To Stage" at bounding box center [1354, 402] width 73 height 12
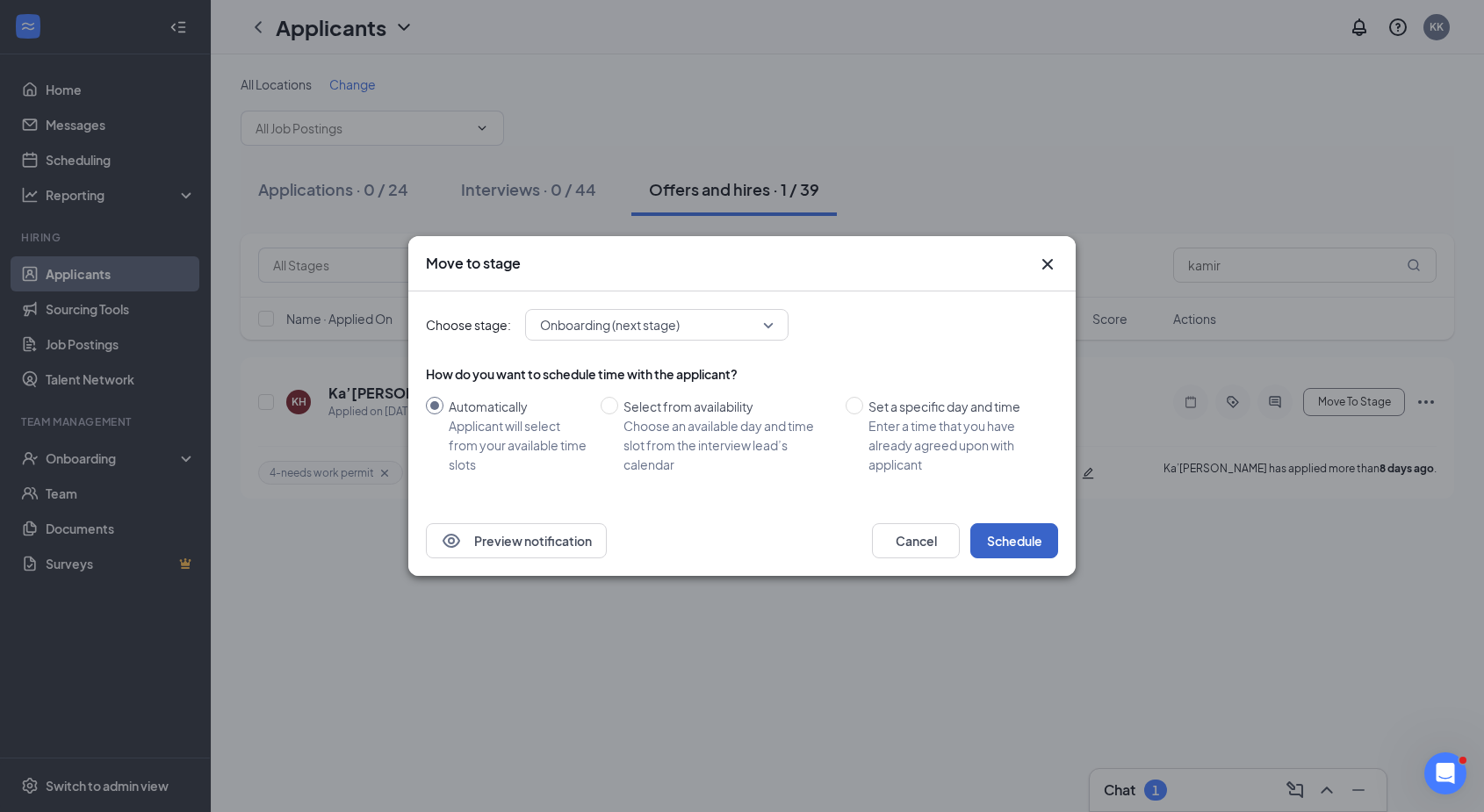
click at [1010, 543] on button "Schedule" at bounding box center [1014, 540] width 88 height 35
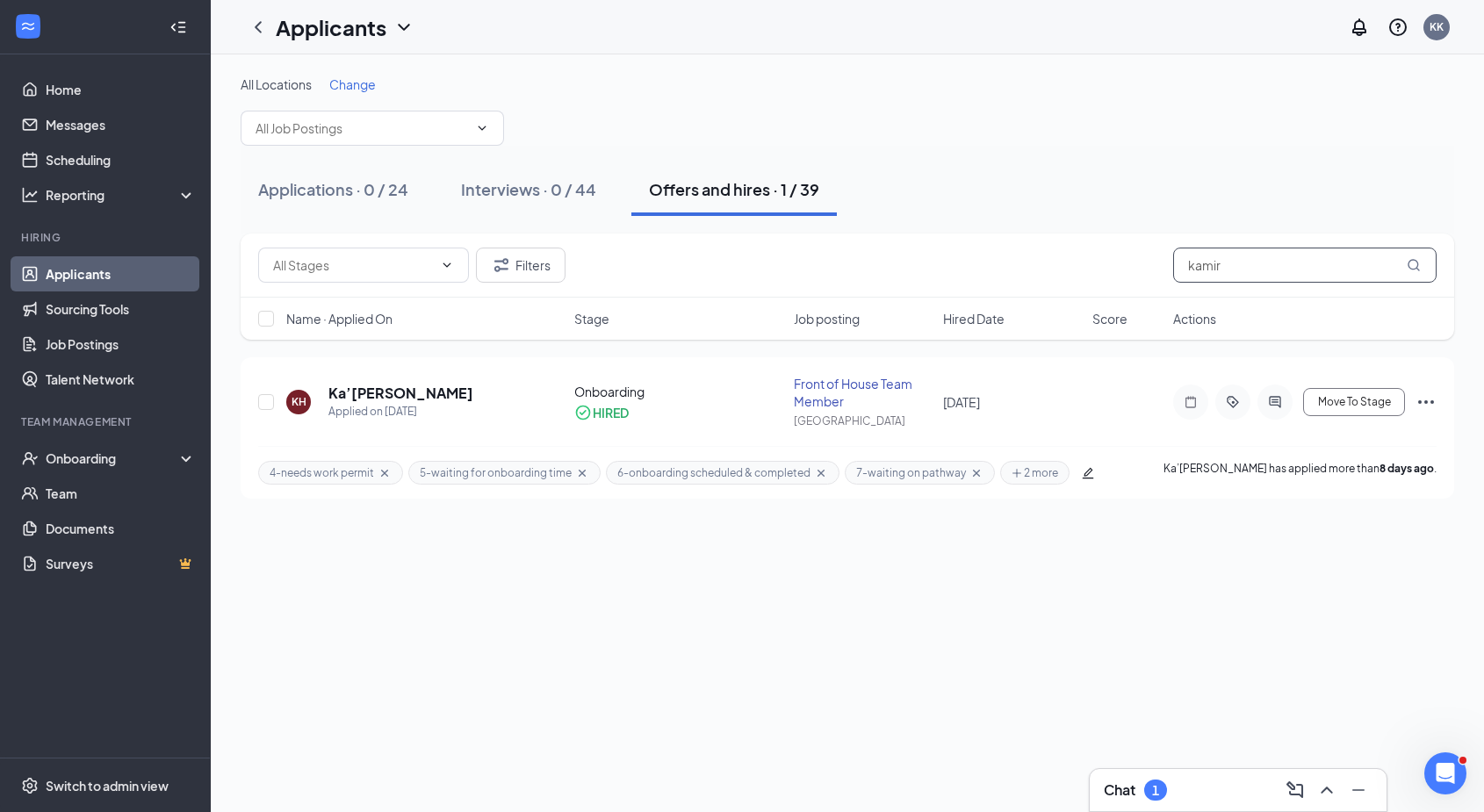
drag, startPoint x: 1260, startPoint y: 257, endPoint x: 1128, endPoint y: 256, distance: 131.7
click at [1128, 256] on div "Filters kamir" at bounding box center [847, 265] width 1178 height 35
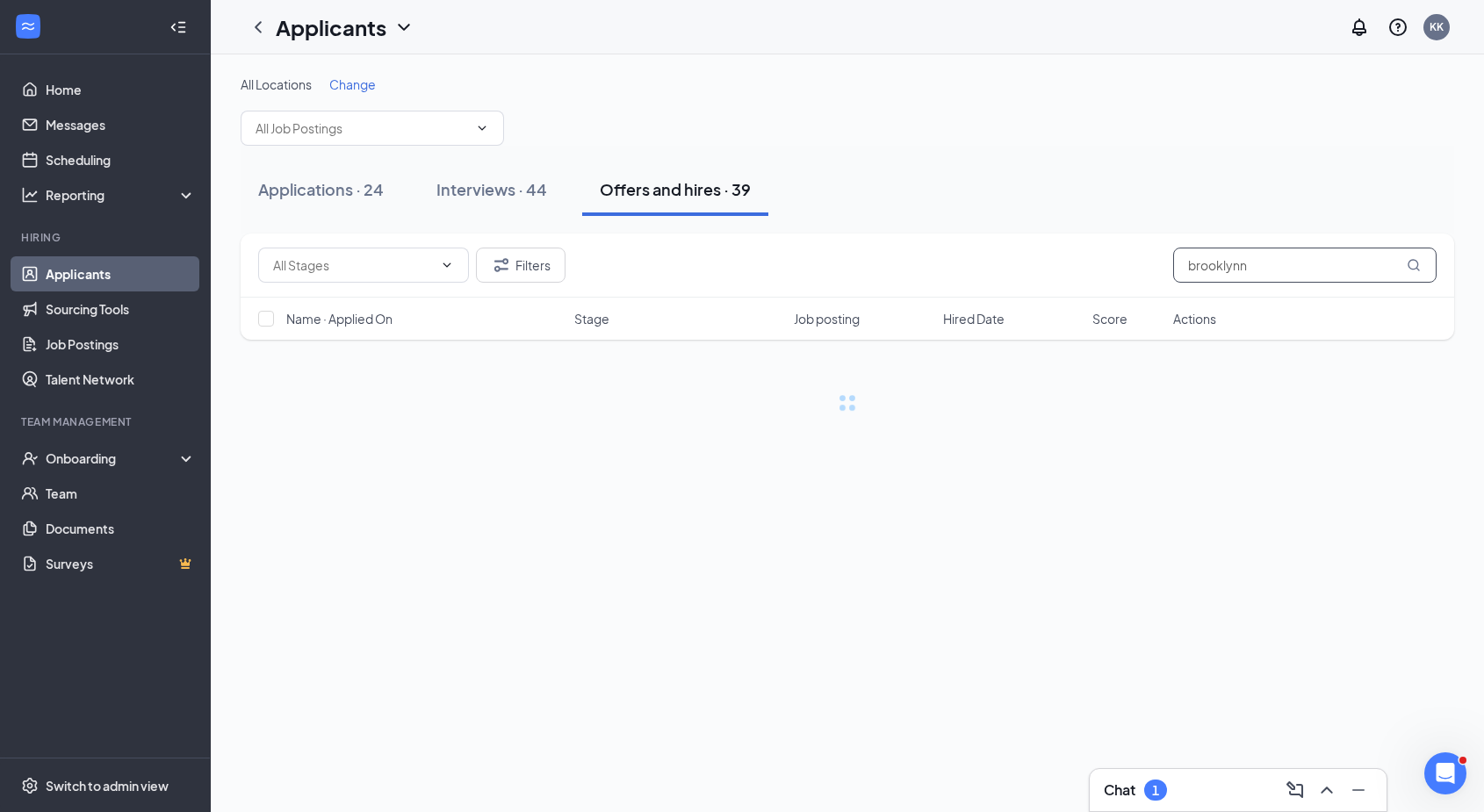
type input "brooklynn"
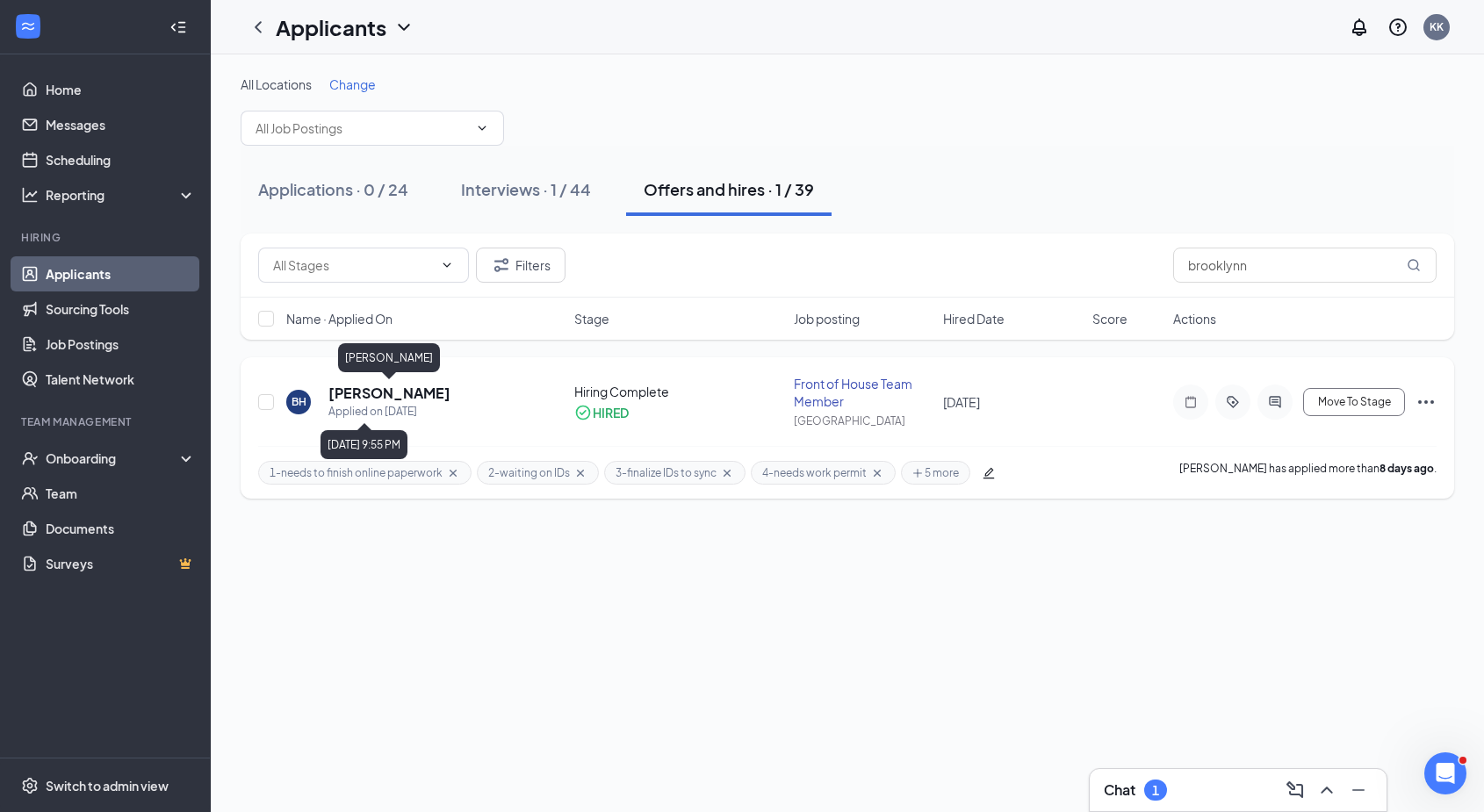
click at [410, 400] on h5 "Brooklynn Hurdle" at bounding box center [389, 393] width 122 height 19
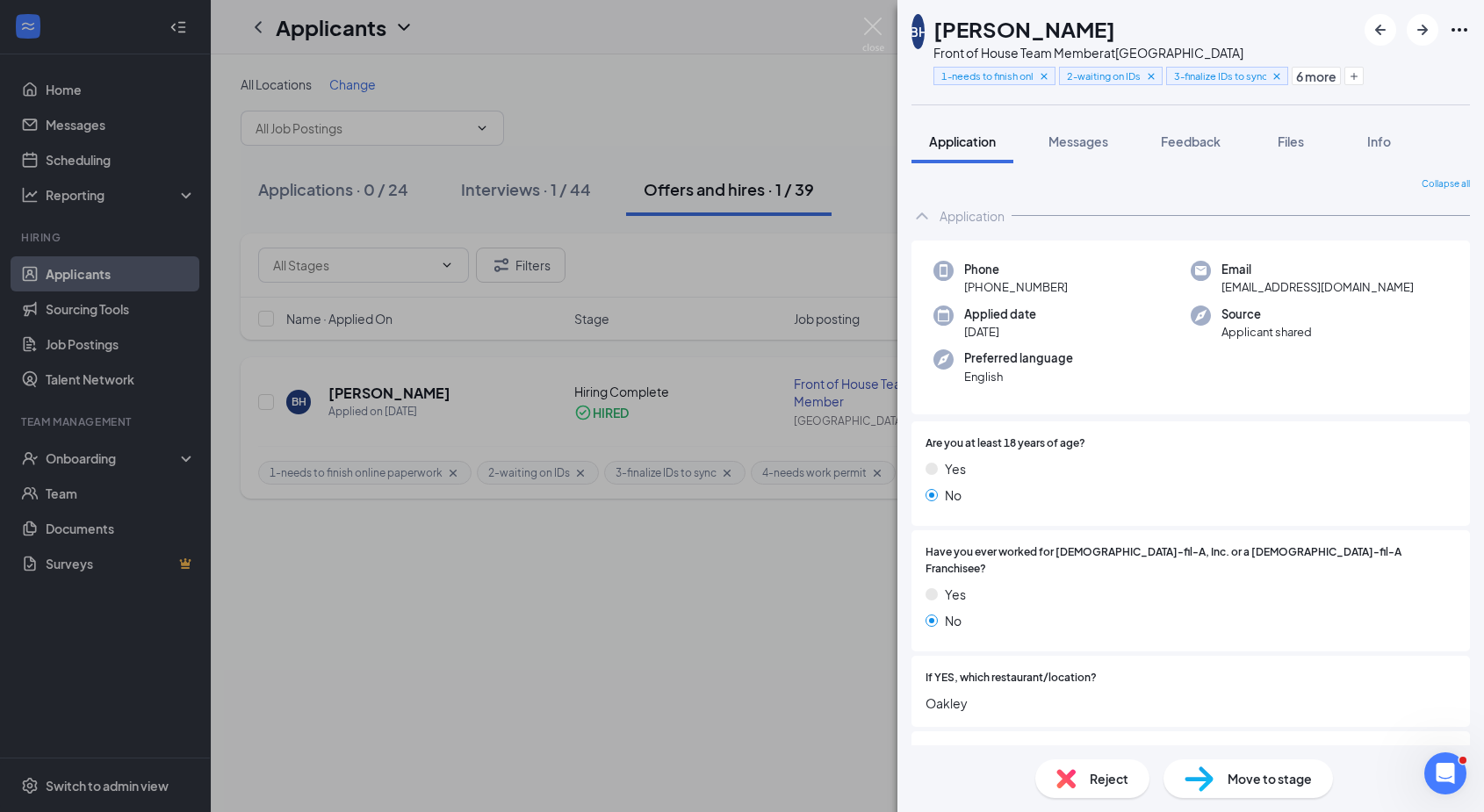
click at [410, 400] on div "BH Brooklynn Hurdle Front of House Team Member at Oakley Station 1-needs to fin…" at bounding box center [742, 406] width 1484 height 812
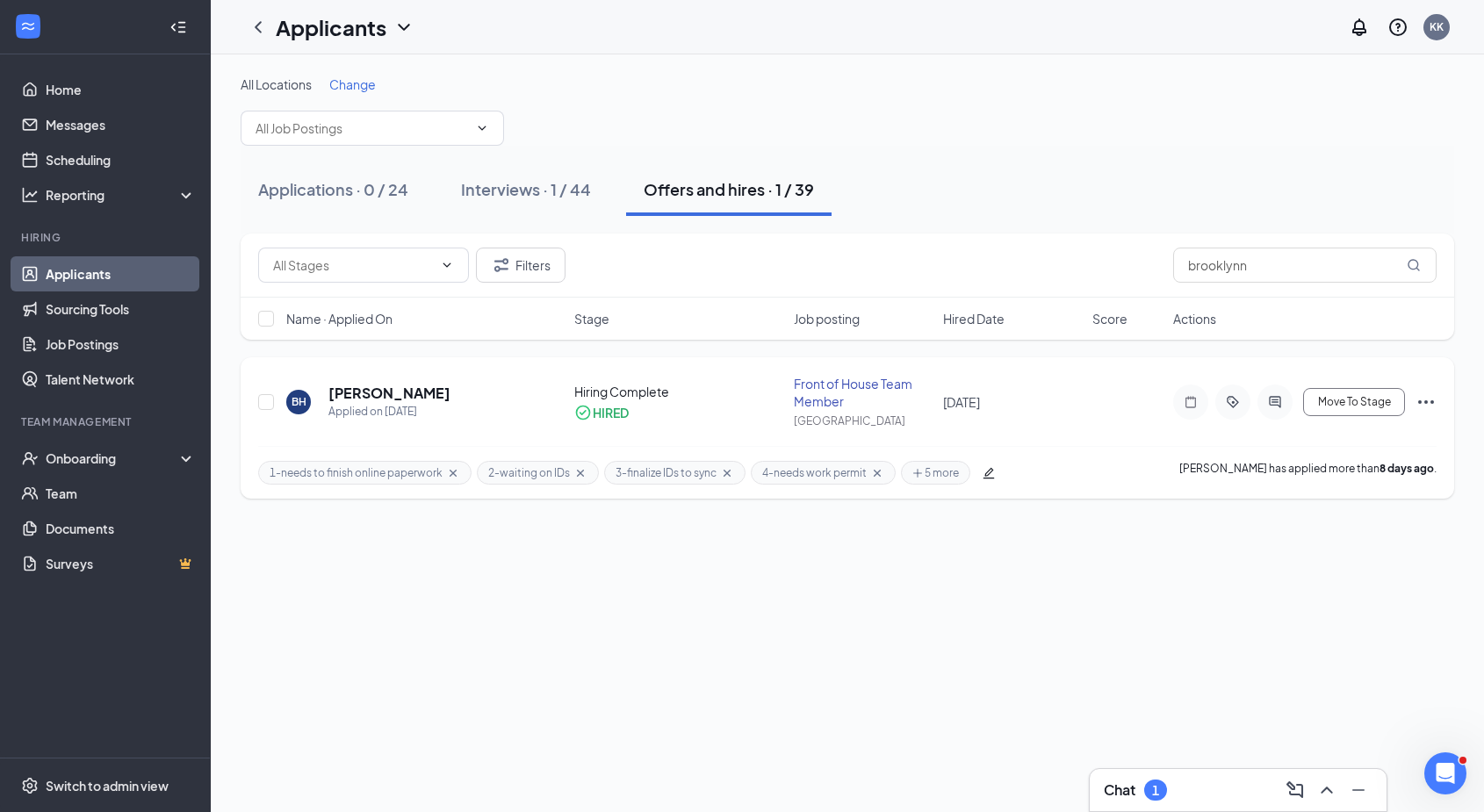
click at [450, 471] on icon "Cross" at bounding box center [453, 472] width 7 height 7
click at [360, 475] on icon "Cross" at bounding box center [362, 473] width 14 height 14
click at [378, 468] on icon "Cross" at bounding box center [381, 473] width 14 height 14
click at [1367, 403] on span "Move To Stage" at bounding box center [1354, 402] width 73 height 12
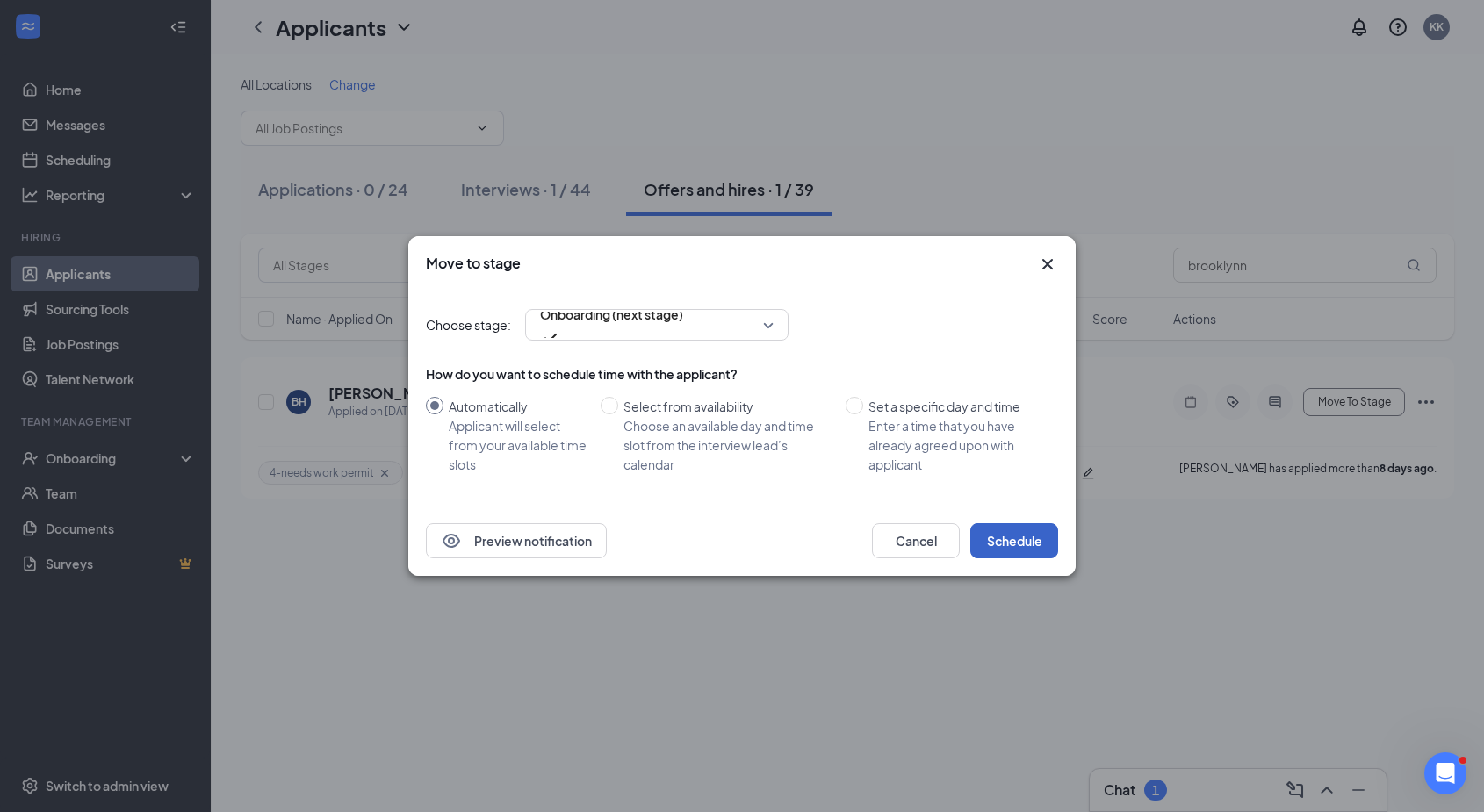
click at [1023, 534] on button "Schedule" at bounding box center [1014, 540] width 88 height 35
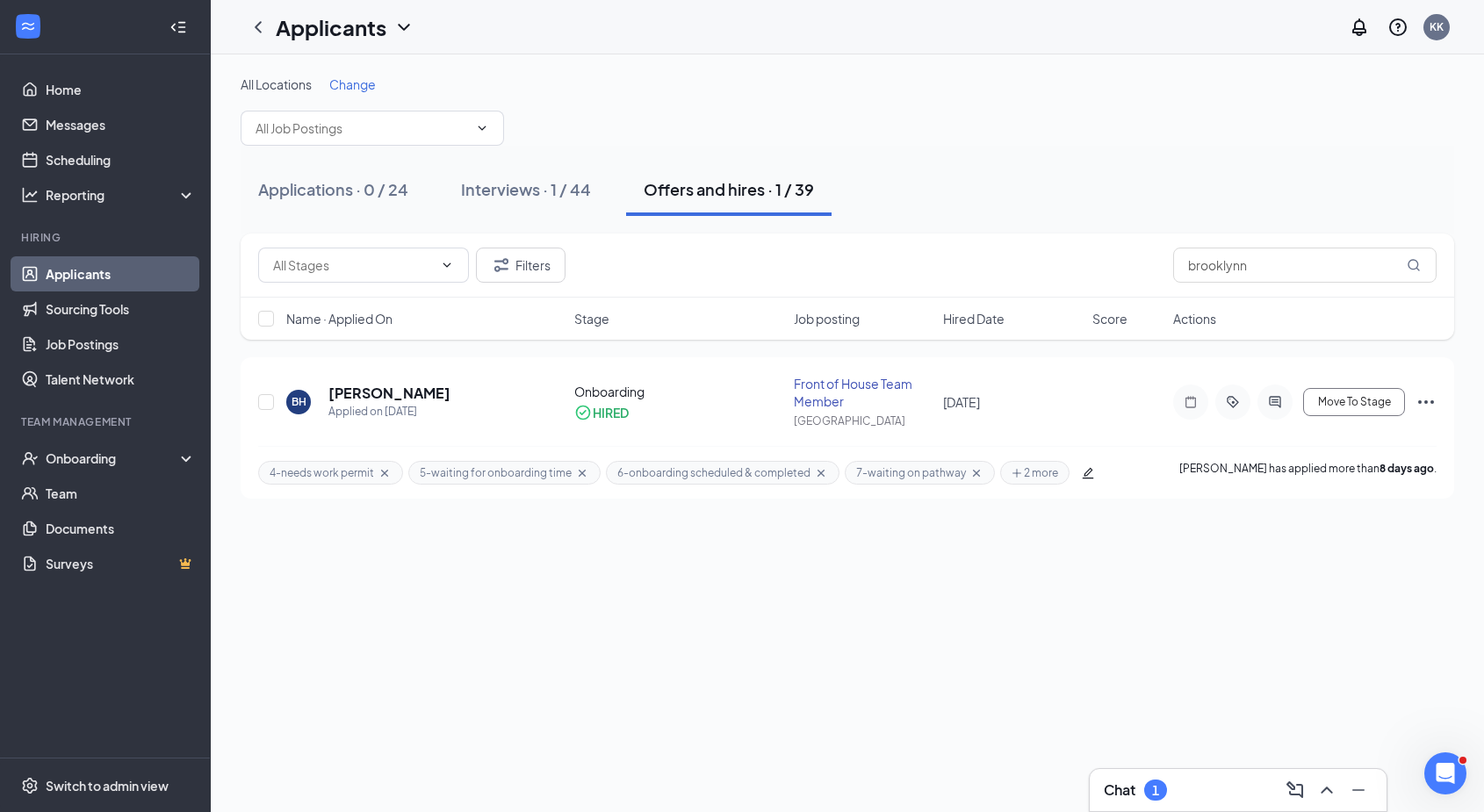
click at [307, 595] on div "All Locations Change Applications · 0 / 24 Interviews · 1 / 44 Offers and hires…" at bounding box center [847, 433] width 1273 height 758
click at [726, 181] on div "Offers and hires · 1 / 39" at bounding box center [729, 189] width 170 height 22
drag, startPoint x: 1315, startPoint y: 271, endPoint x: 1109, endPoint y: 285, distance: 206.8
click at [1109, 285] on div "Filters brooklynn" at bounding box center [848, 266] width 1214 height 64
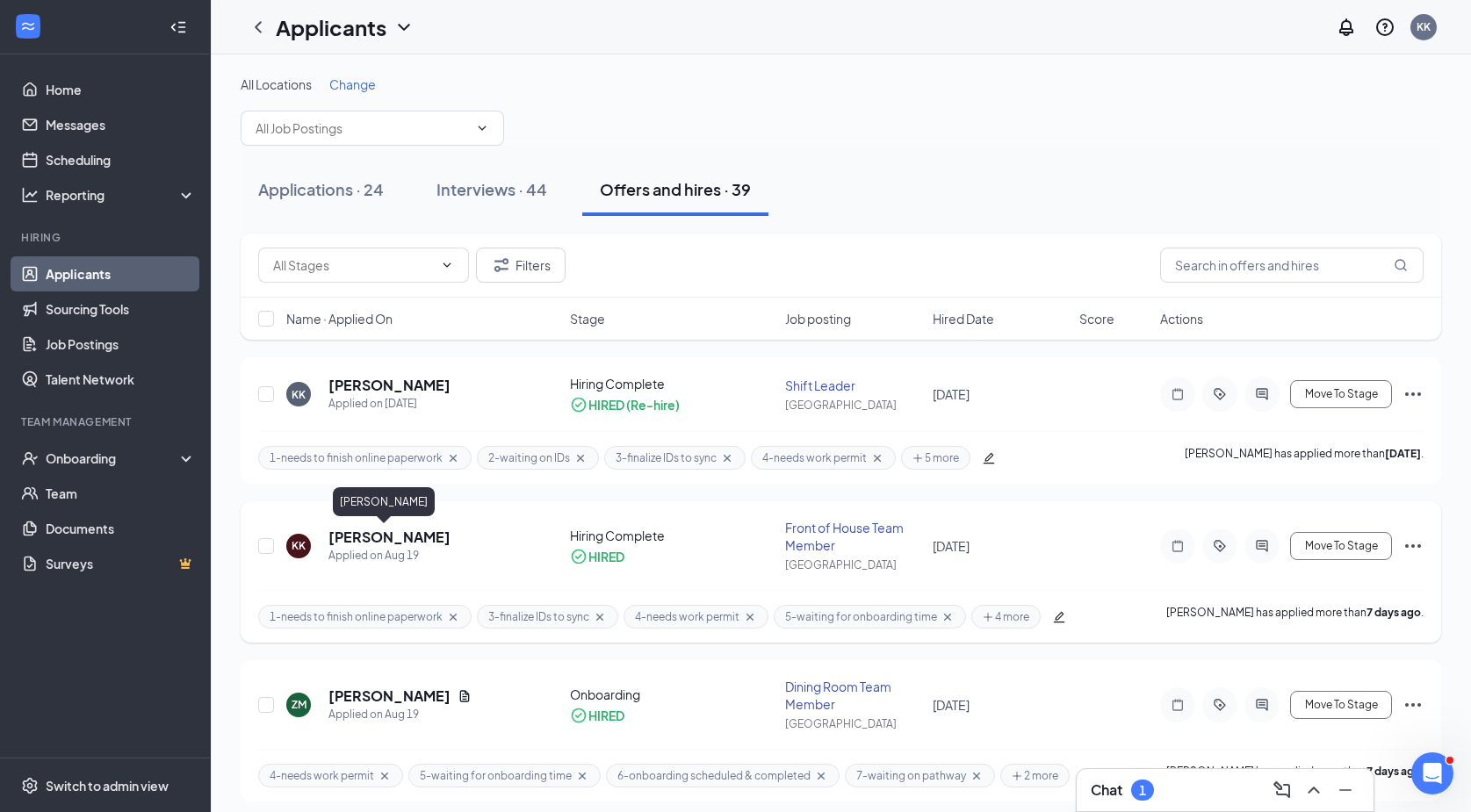
click at [394, 540] on h5 "[PERSON_NAME]" at bounding box center [389, 537] width 122 height 19
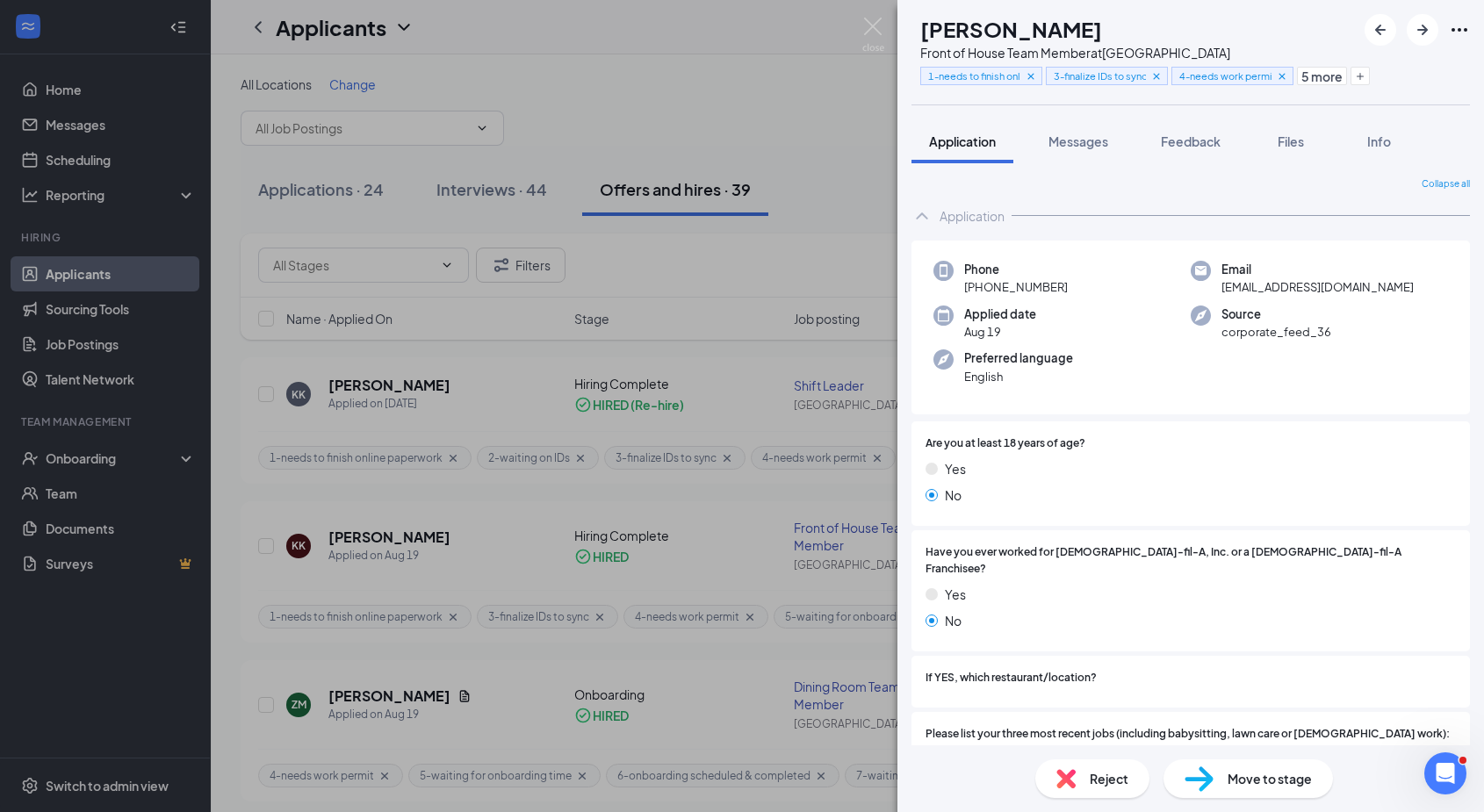
click at [233, 169] on div "KK Kyndal Kelly Front of House Team Member at Oakley Station 1-needs to finish …" at bounding box center [742, 406] width 1484 height 812
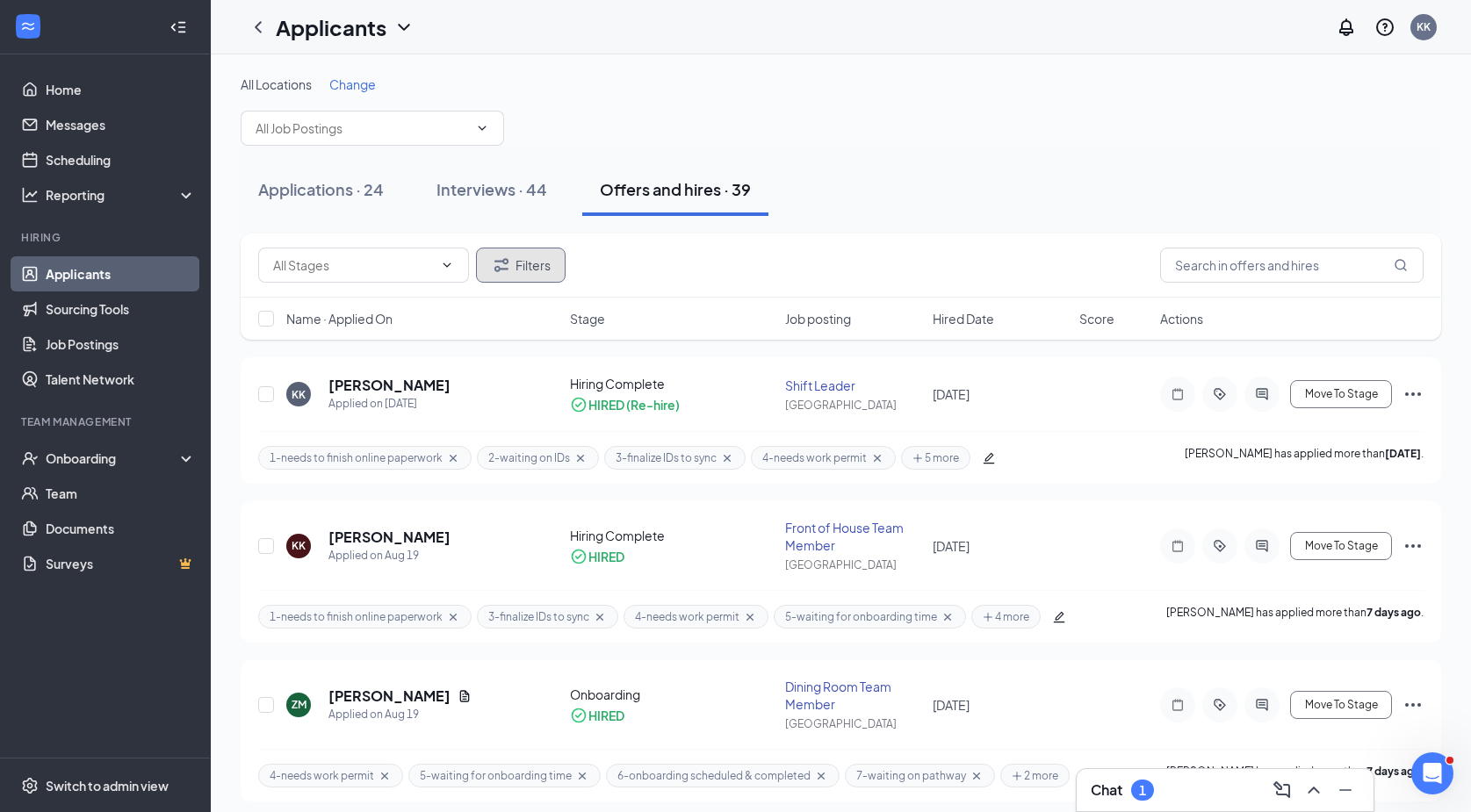
click at [529, 265] on button "Filters" at bounding box center [521, 265] width 90 height 35
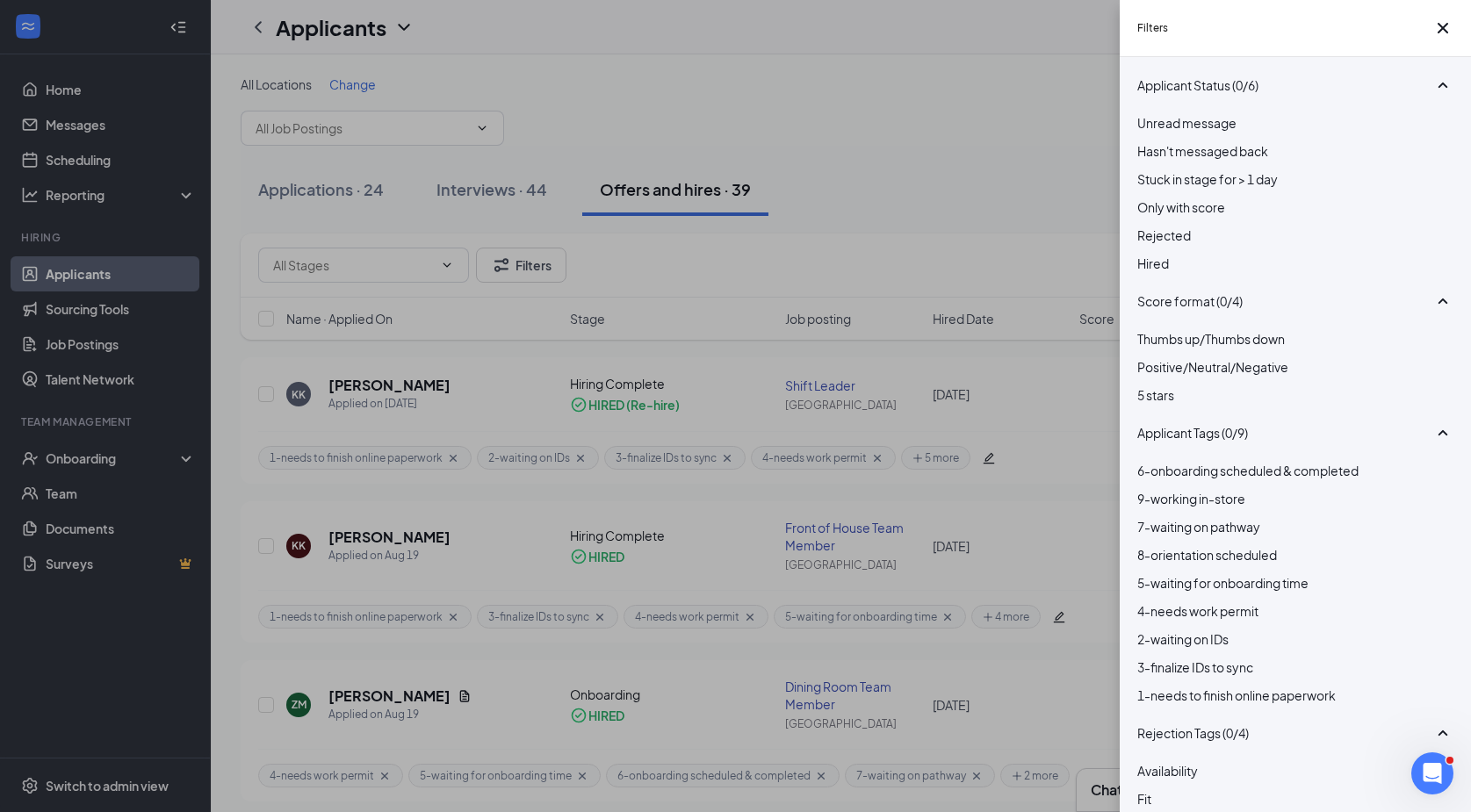
scroll to position [88, 0]
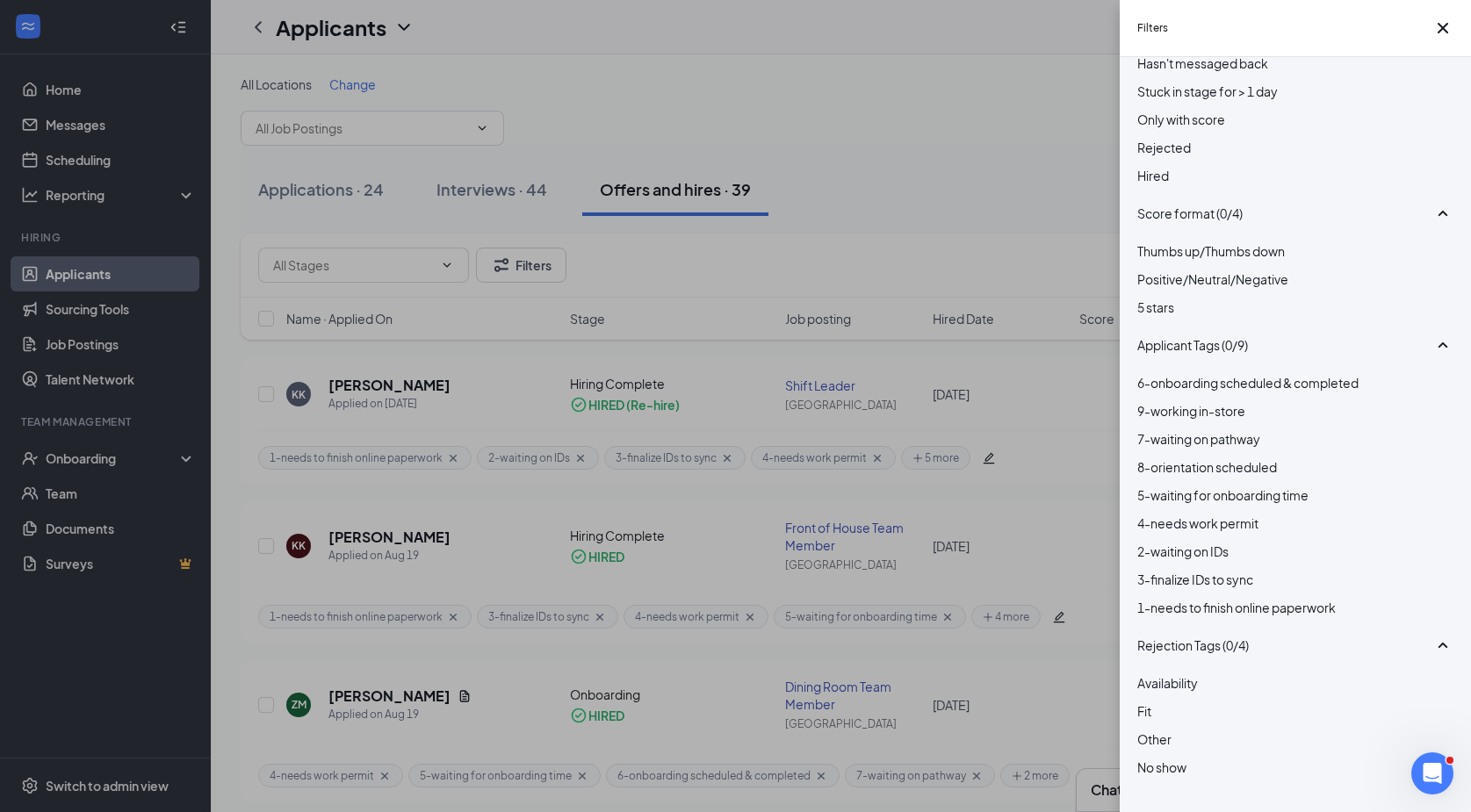
click at [1154, 598] on div at bounding box center [1295, 598] width 316 height 0
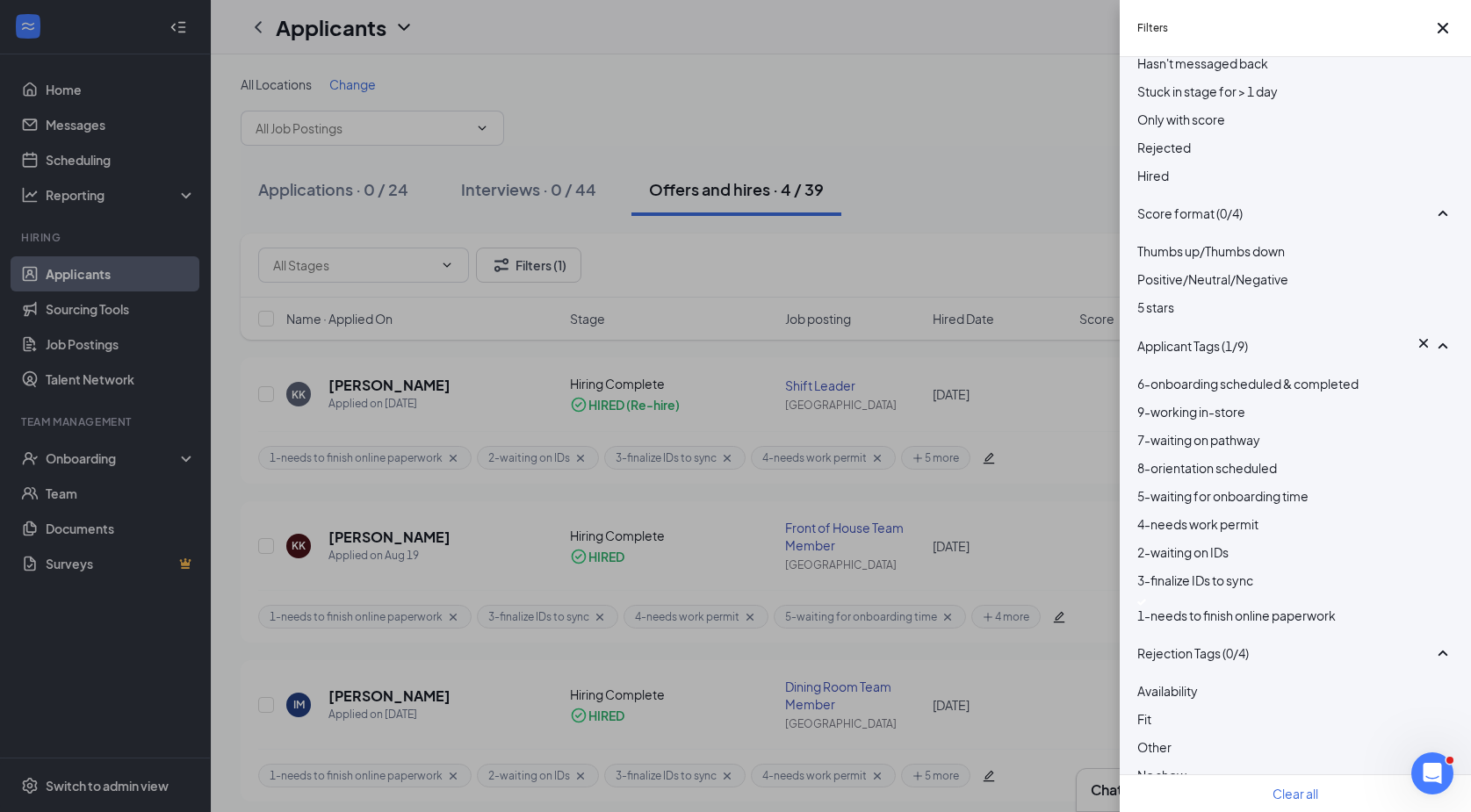
click at [1158, 562] on div "2-waiting on IDs" at bounding box center [1295, 552] width 316 height 19
click at [1162, 597] on div "3-finalize IDs to sync" at bounding box center [1295, 587] width 316 height 19
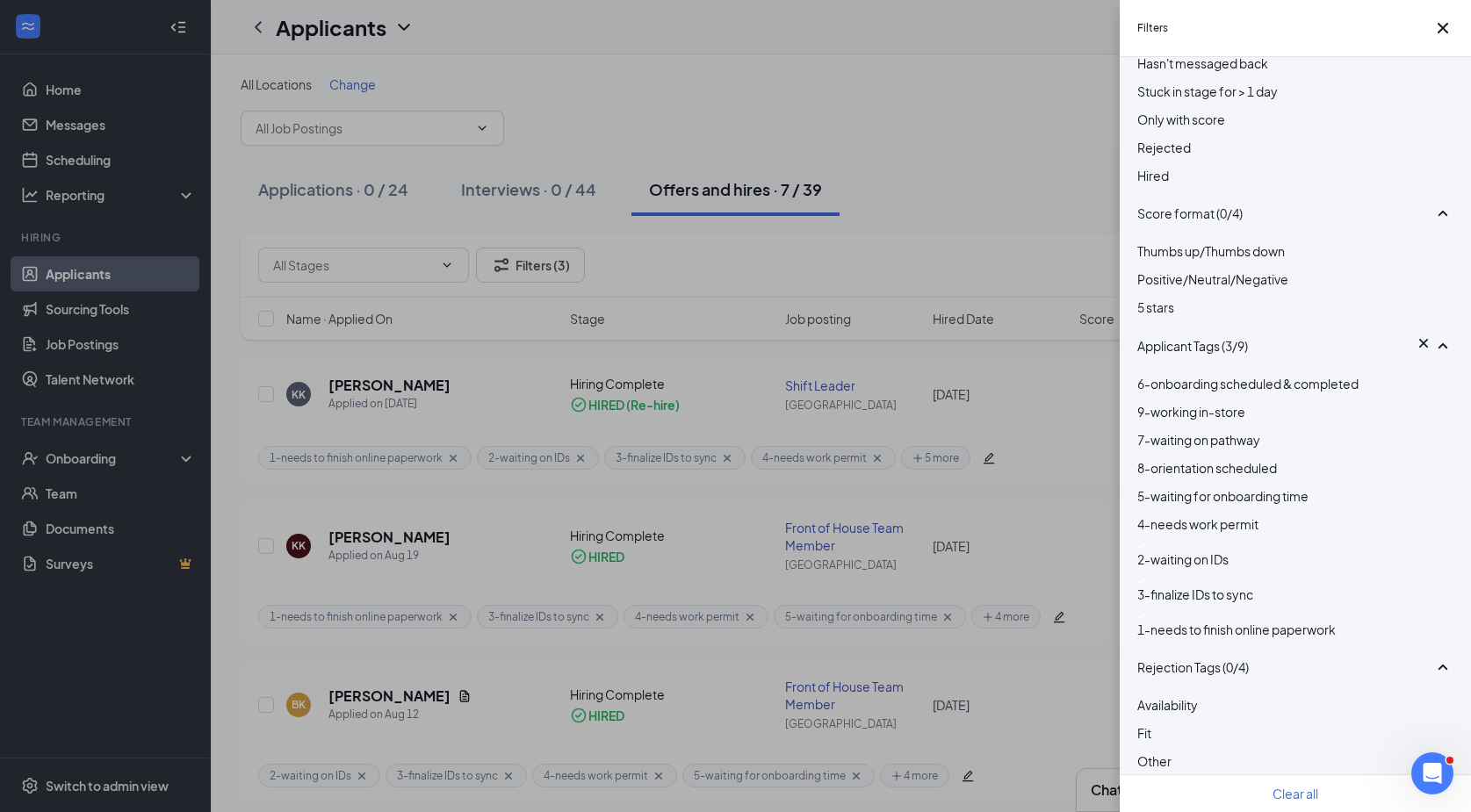
click at [1043, 26] on div "Filters Applicant Status (0/6) Unread message Hasn't messaged back Stuck in sta…" at bounding box center [735, 406] width 1471 height 812
click at [1432, 35] on icon "Cross" at bounding box center [1442, 28] width 21 height 21
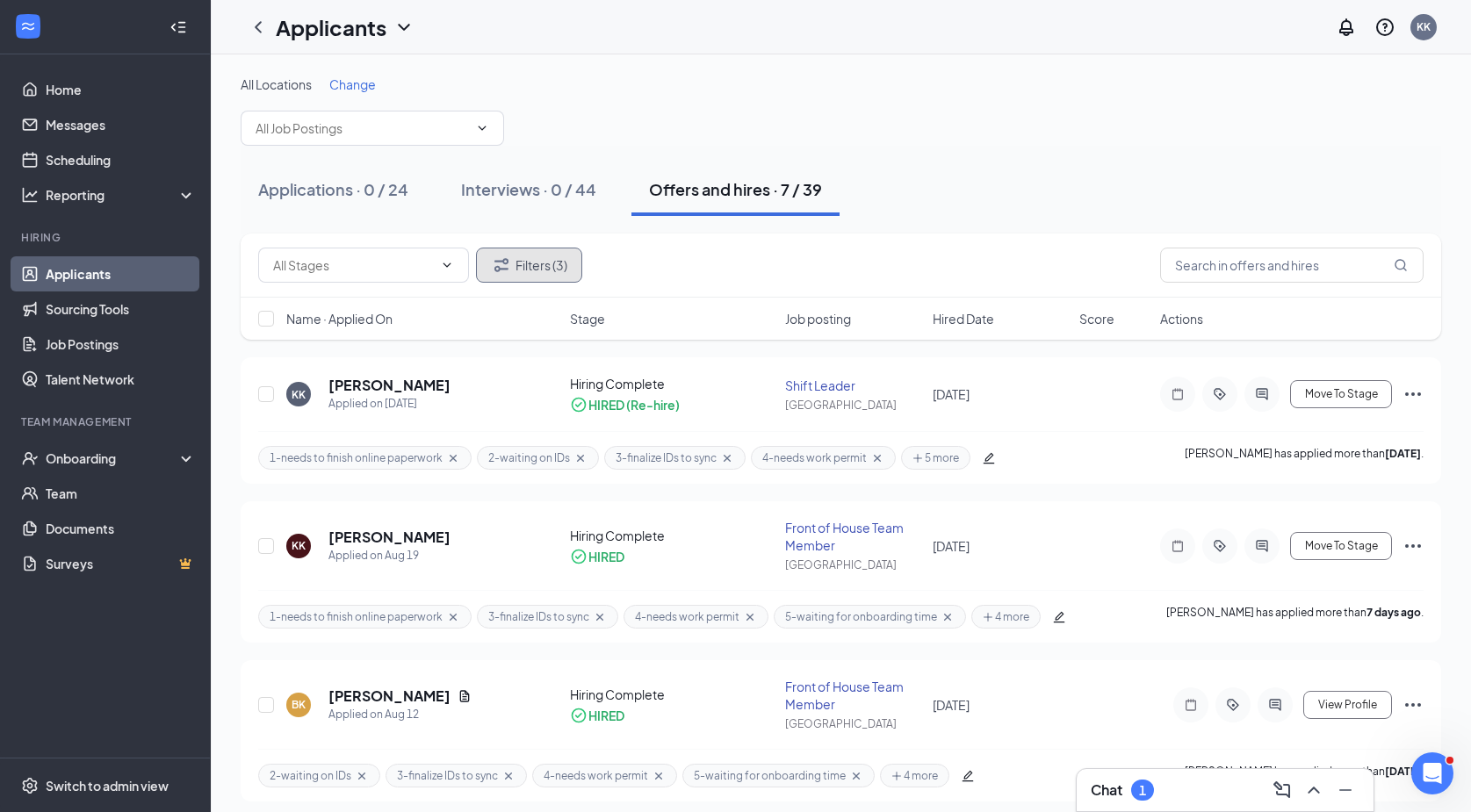
click at [545, 259] on button "Filters (3)" at bounding box center [529, 265] width 106 height 35
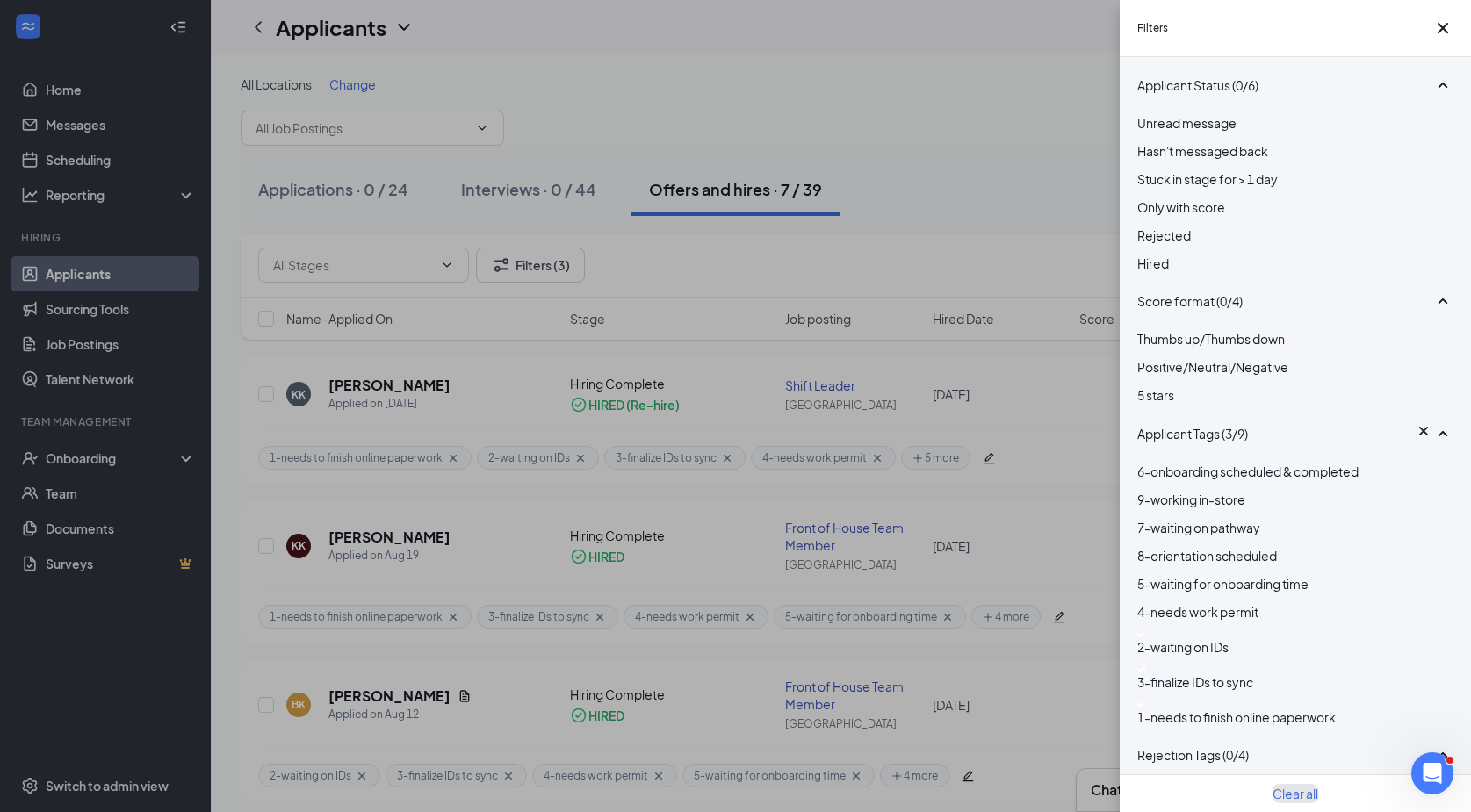
click at [1295, 782] on button "Clear all" at bounding box center [1295, 793] width 46 height 19
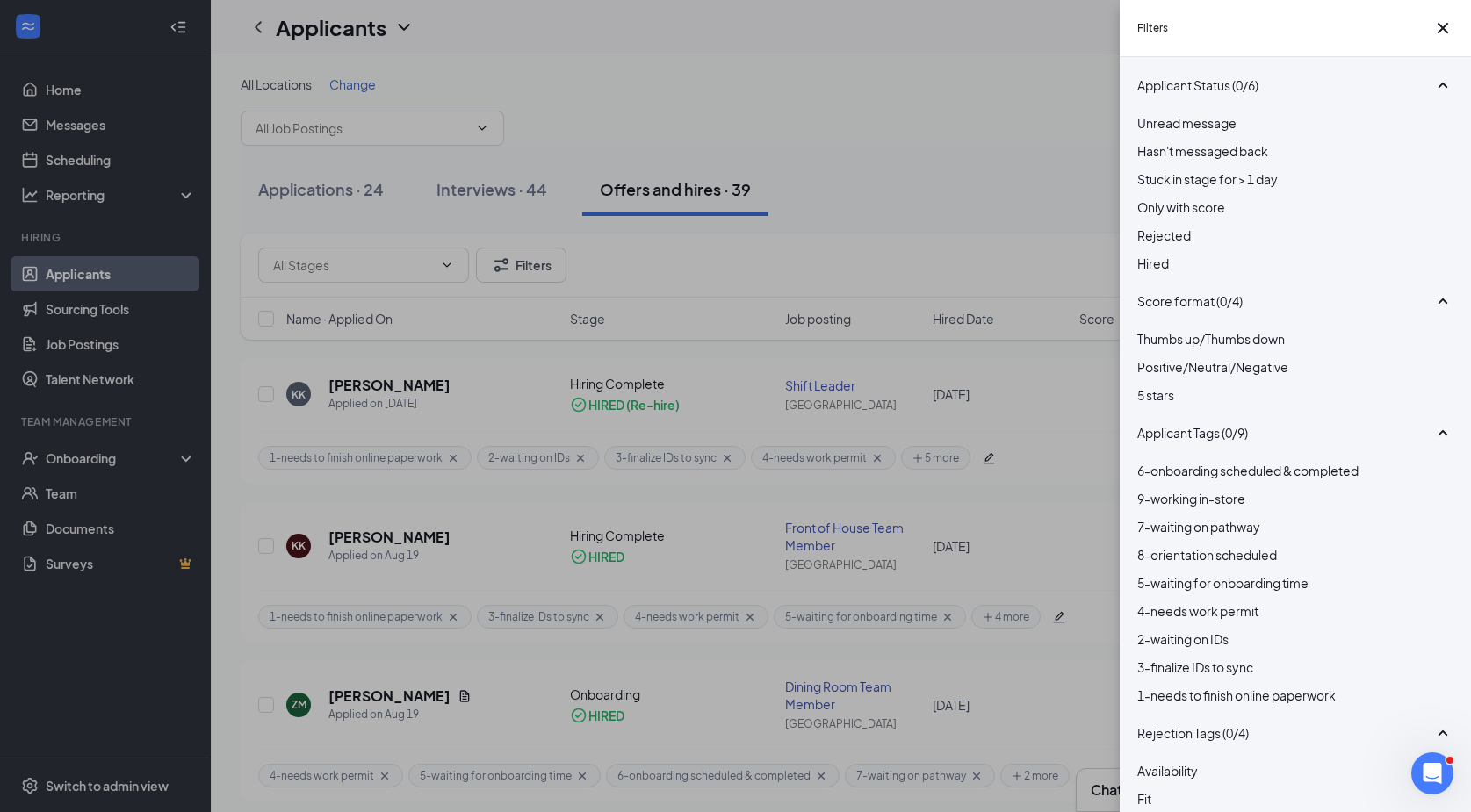
click at [1064, 100] on div "Filters Applicant Status (0/6) Unread message Hasn't messaged back Stuck in sta…" at bounding box center [735, 406] width 1471 height 812
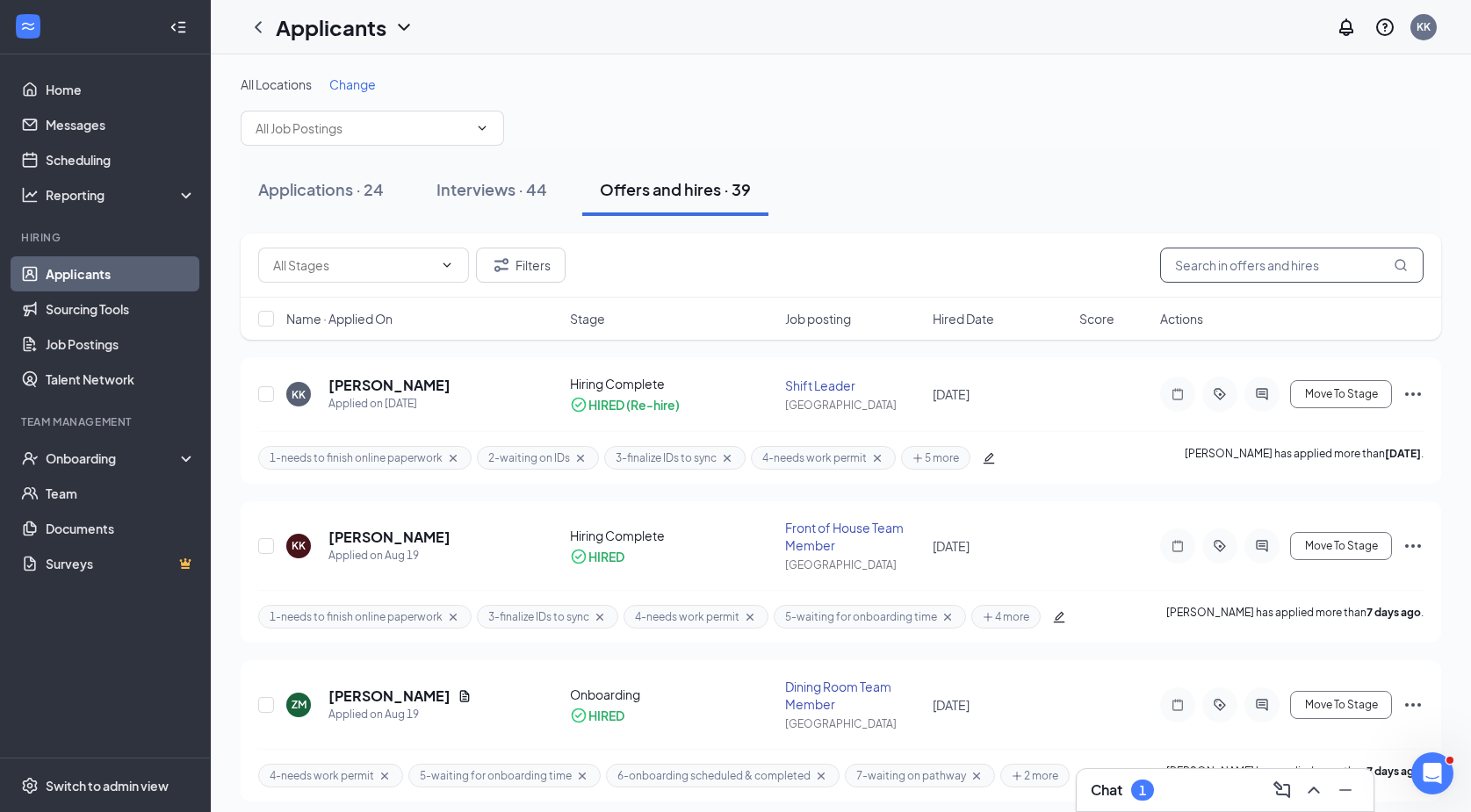
click at [1322, 263] on input "text" at bounding box center [1291, 265] width 263 height 35
type input "gaston"
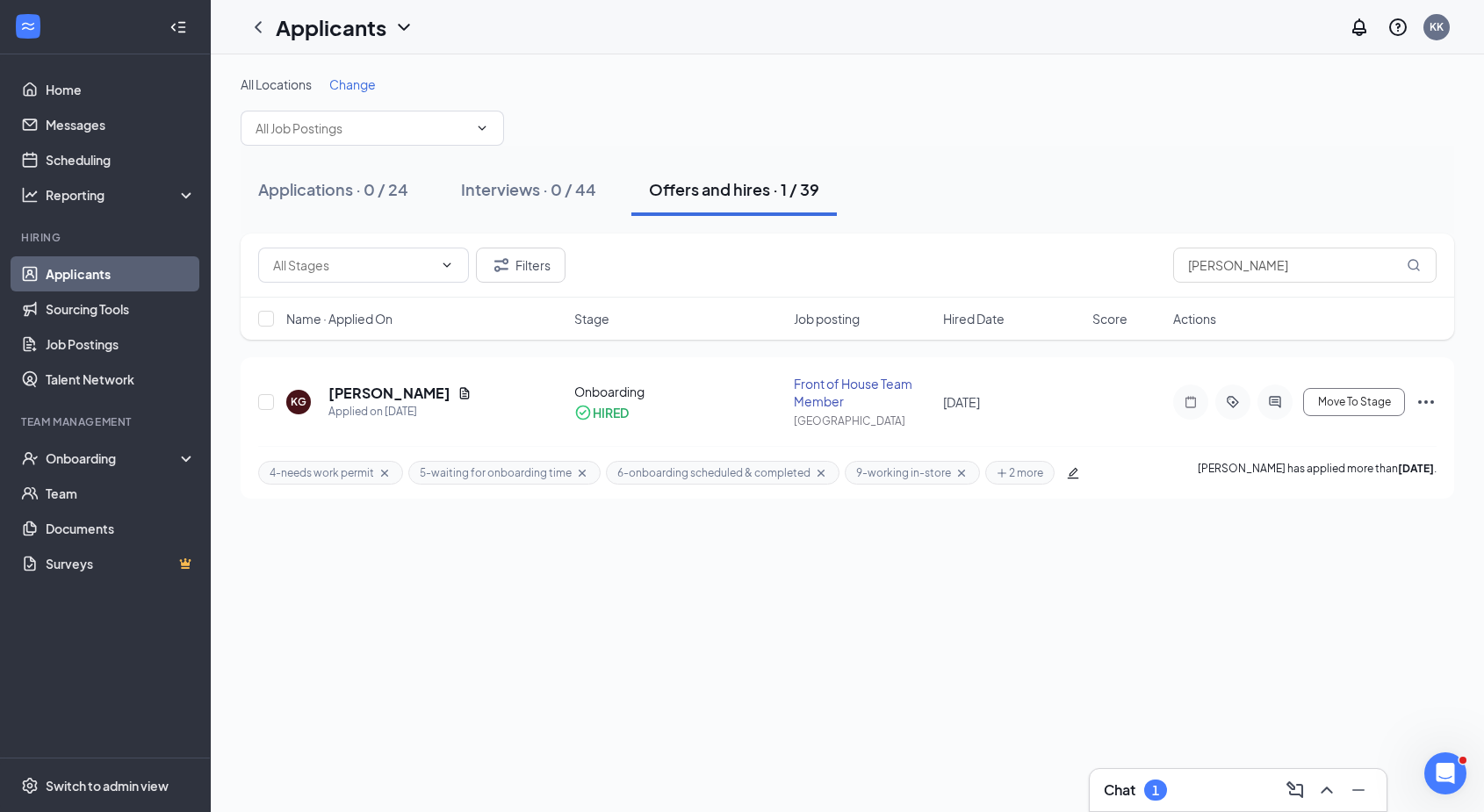
click at [1170, 782] on div "Chat 1" at bounding box center [1238, 790] width 269 height 28
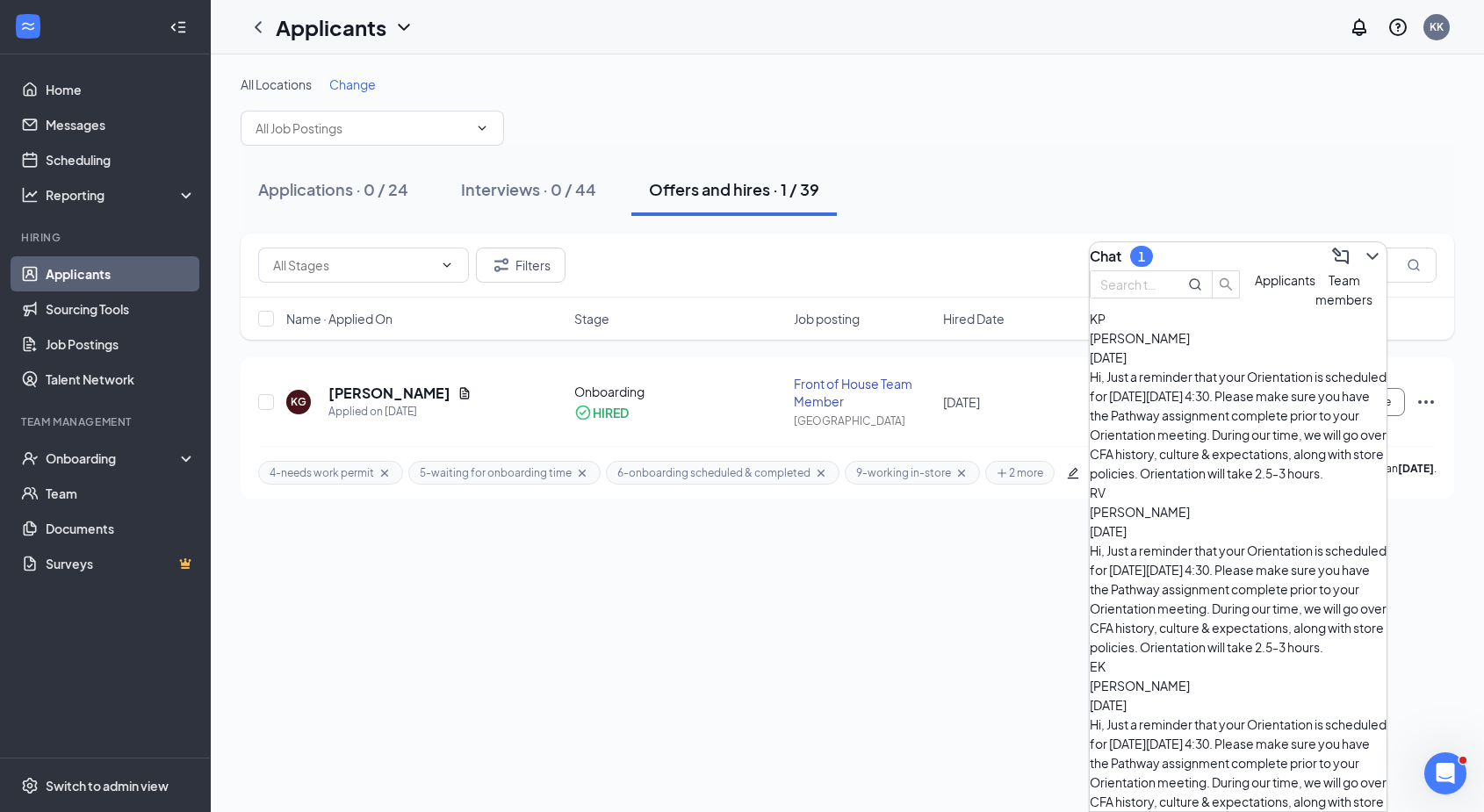
click at [1255, 288] on span "Applicants" at bounding box center [1285, 280] width 61 height 16
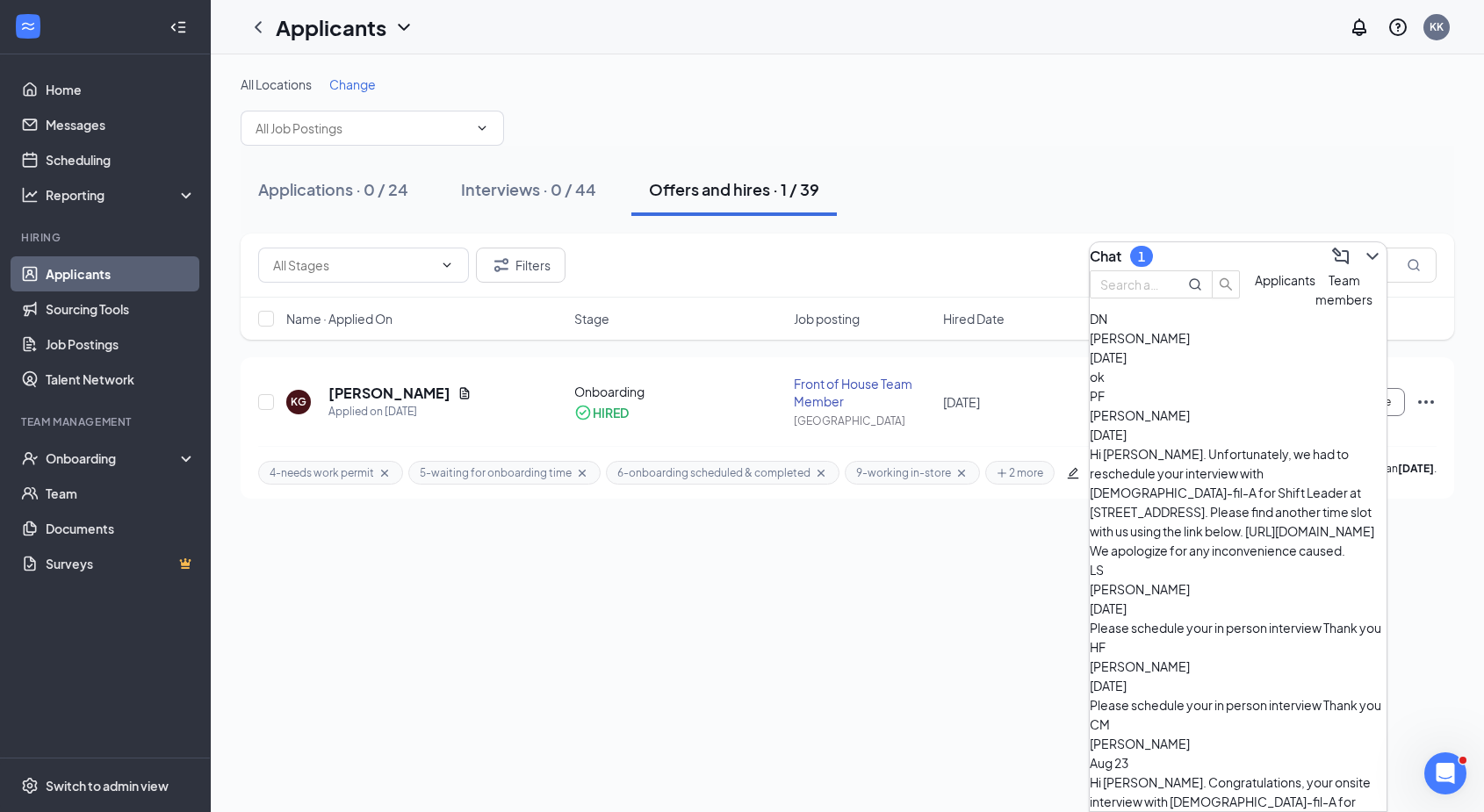
click at [1184, 346] on span "dominique north" at bounding box center [1140, 338] width 100 height 16
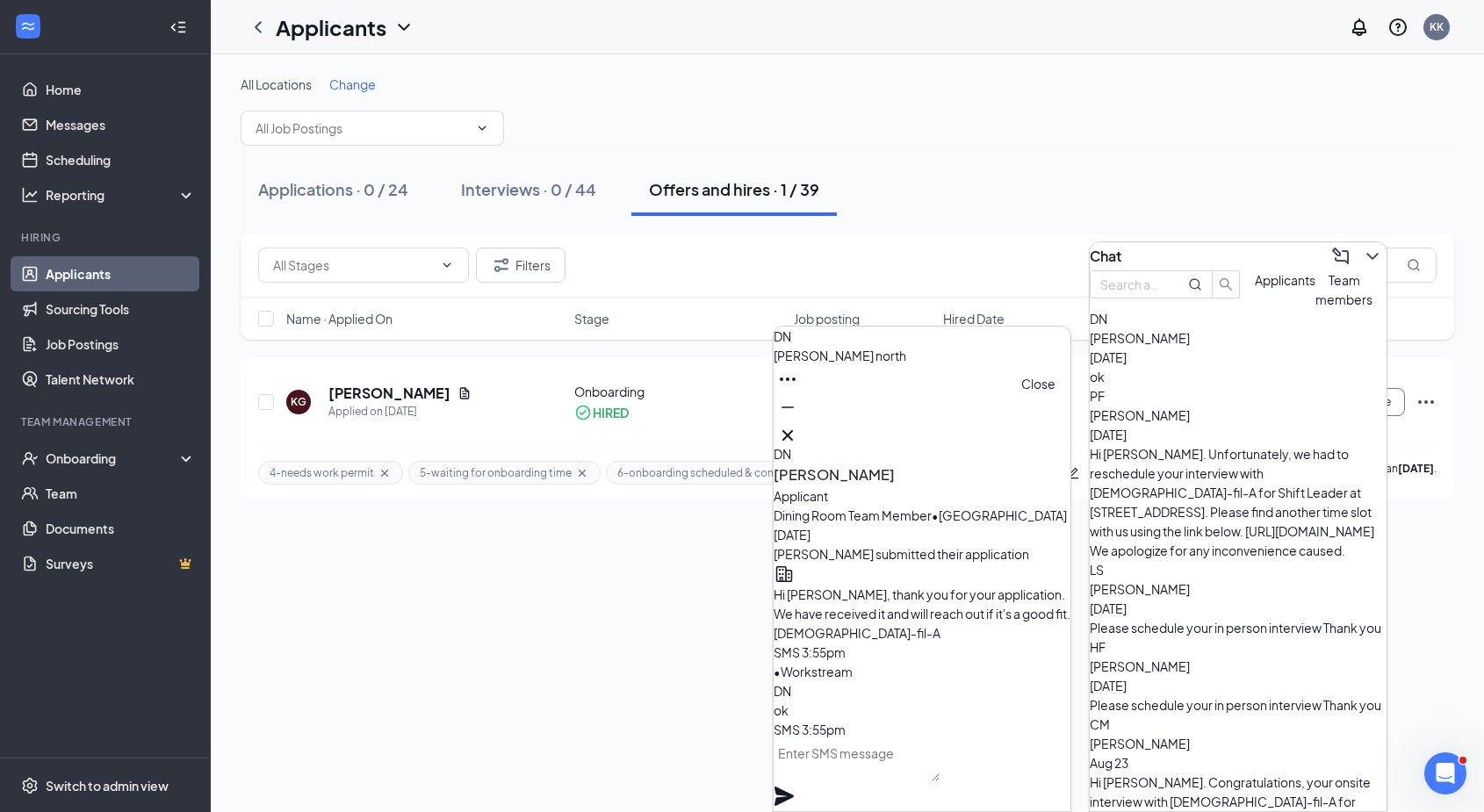
click at [798, 426] on icon "Cross" at bounding box center [787, 435] width 21 height 21
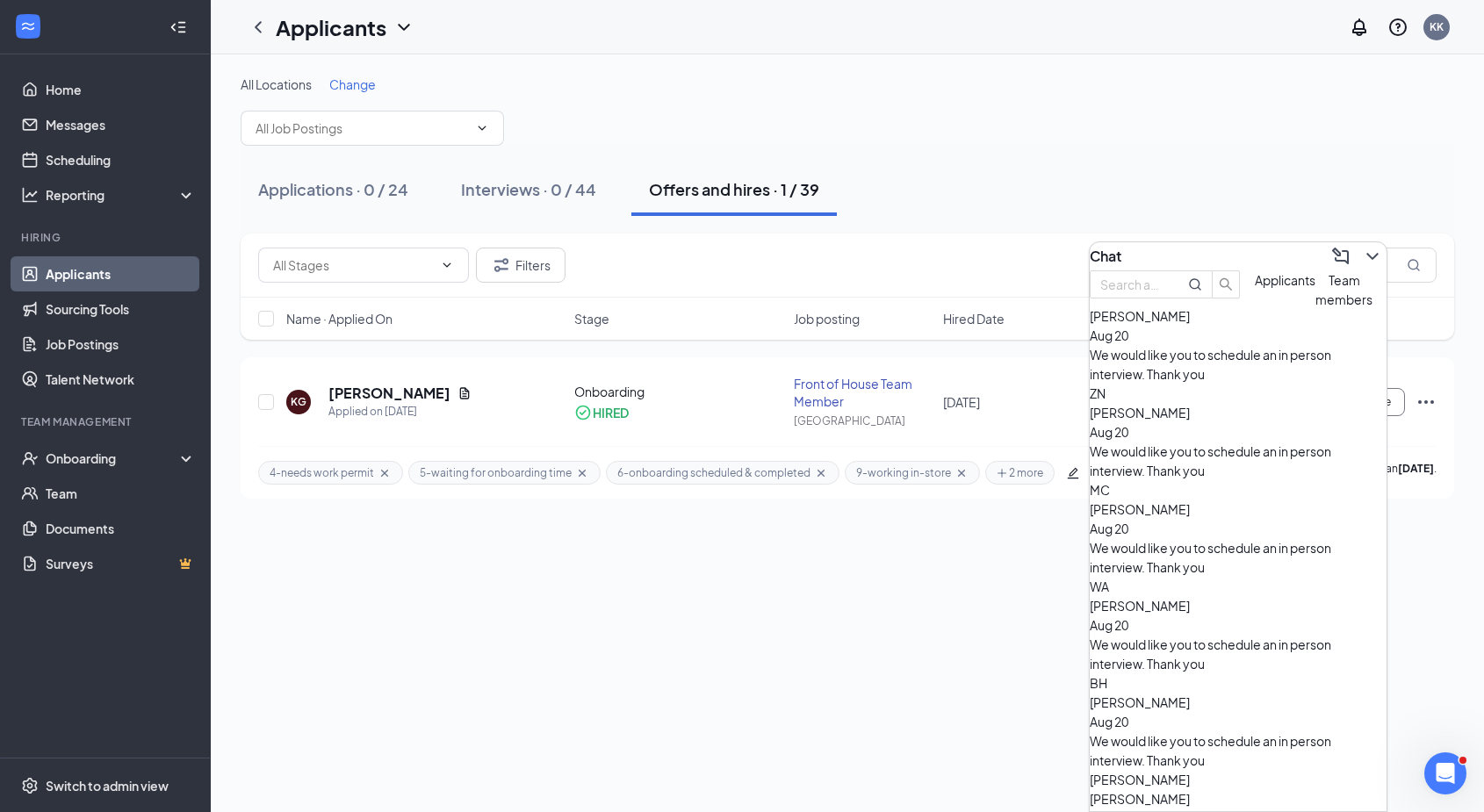
scroll to position [1070, 0]
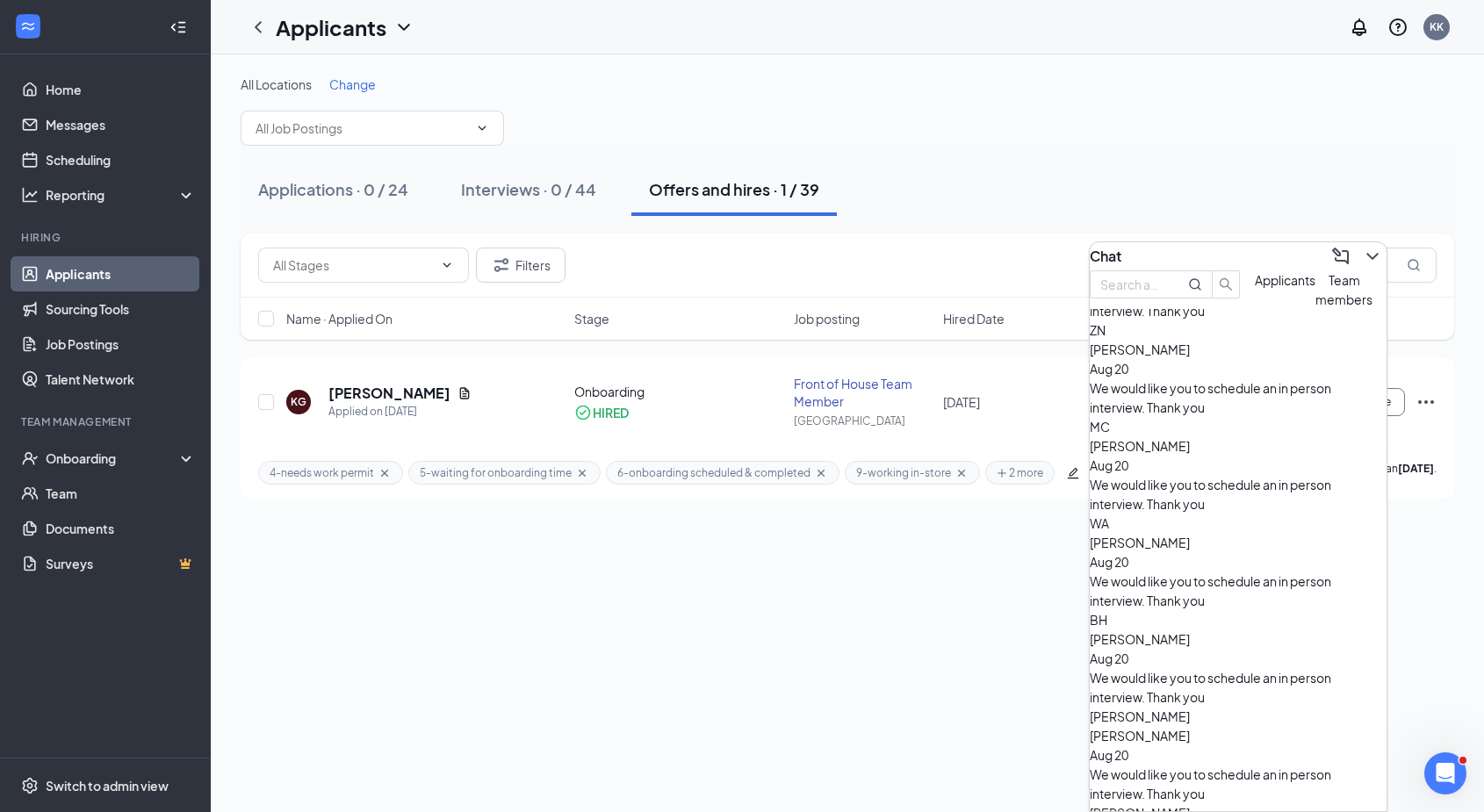
click at [1315, 307] on span "Team members" at bounding box center [1343, 289] width 57 height 35
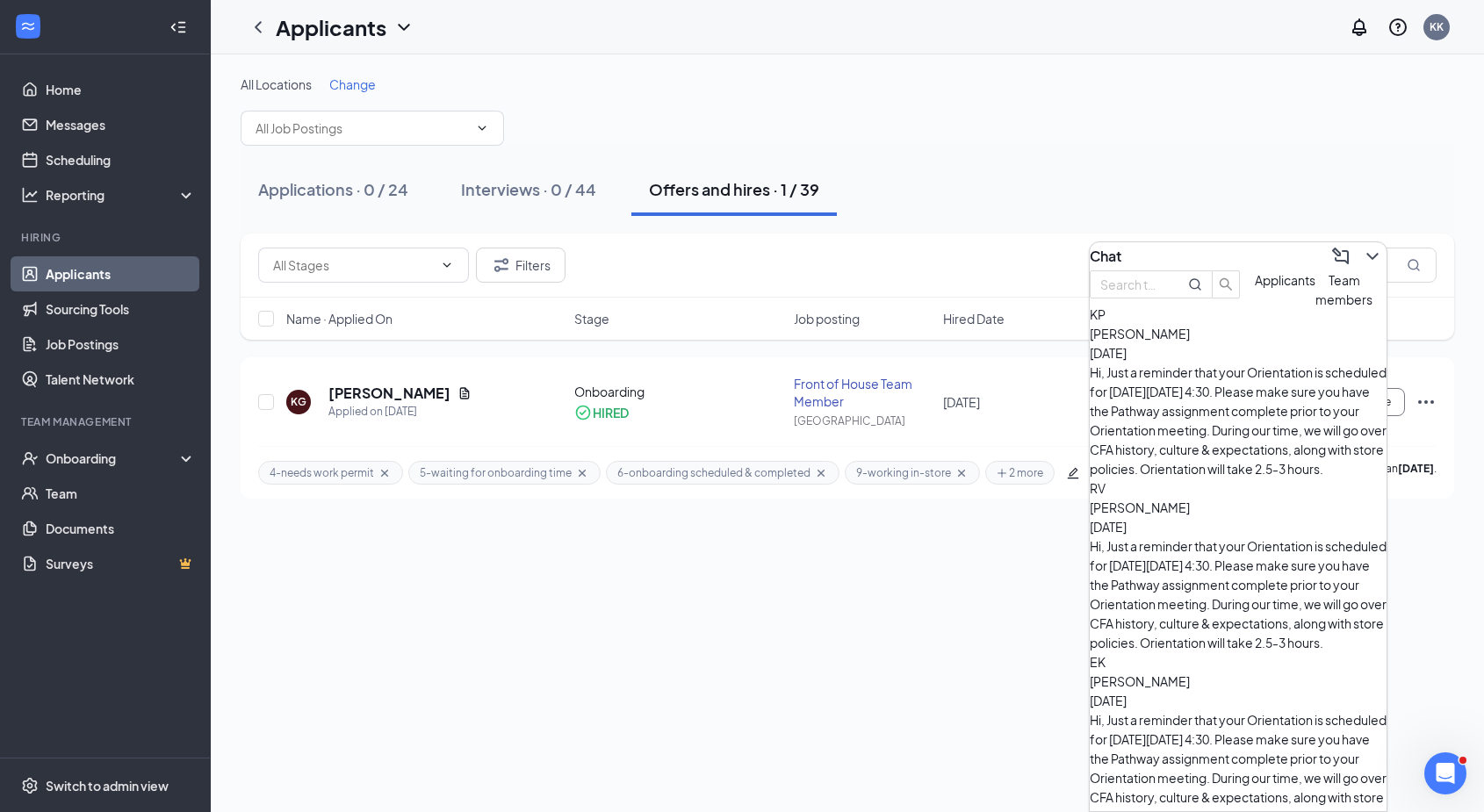
scroll to position [0, 0]
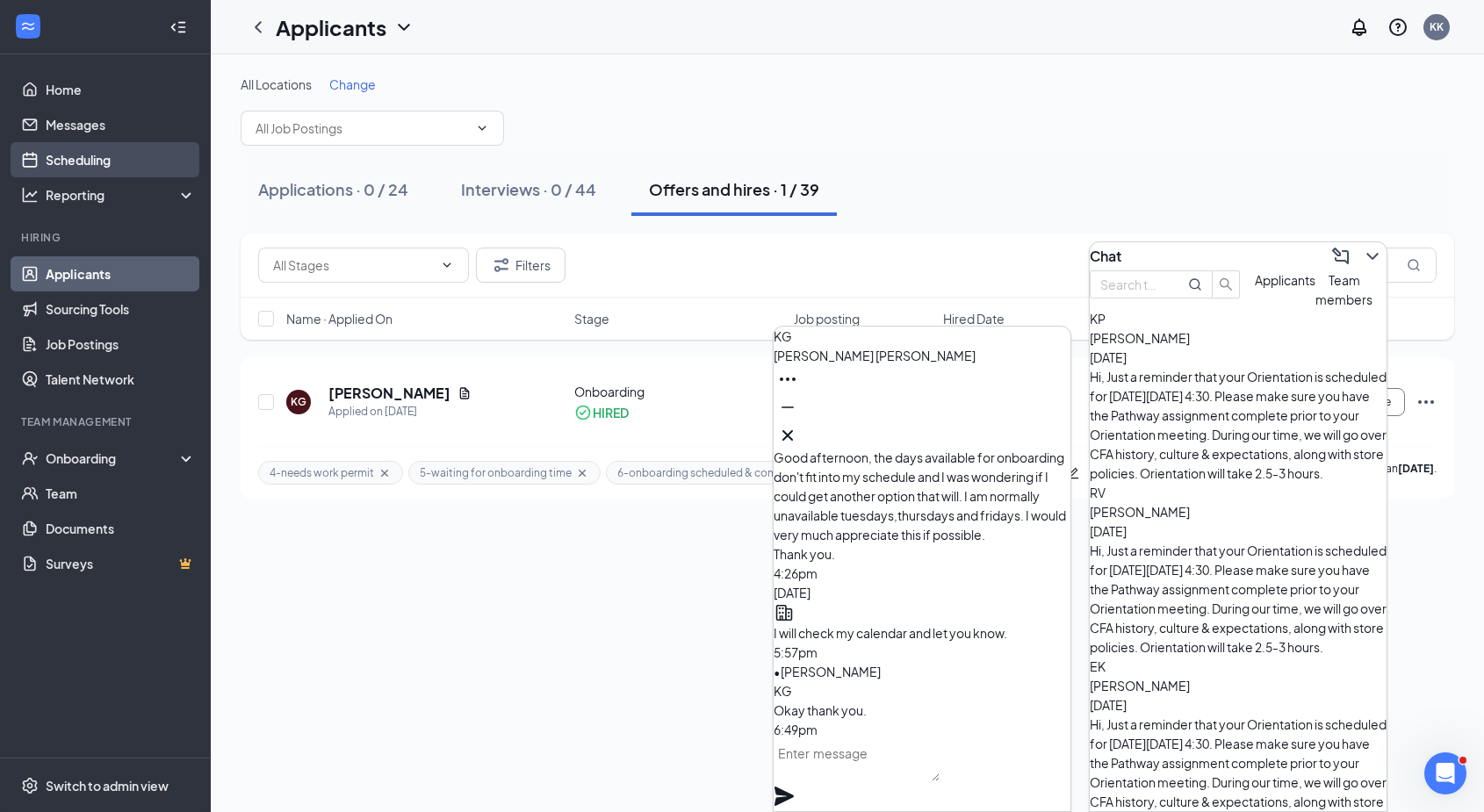
click at [67, 155] on link "Scheduling" at bounding box center [121, 159] width 150 height 35
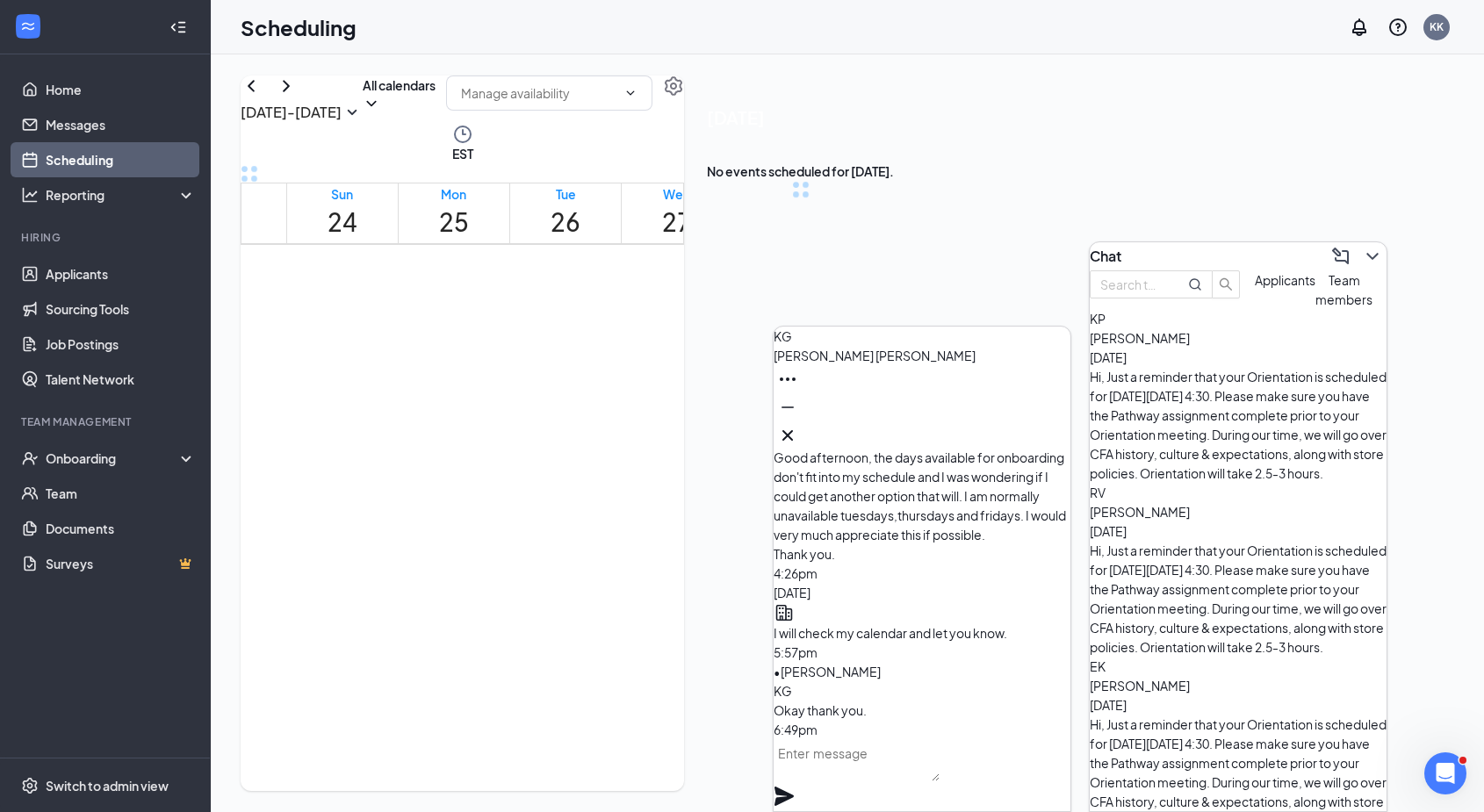
scroll to position [863, 0]
click at [1136, 35] on div "Scheduling KK" at bounding box center [847, 27] width 1273 height 54
click at [1362, 253] on icon "ChevronDown" at bounding box center [1372, 256] width 21 height 21
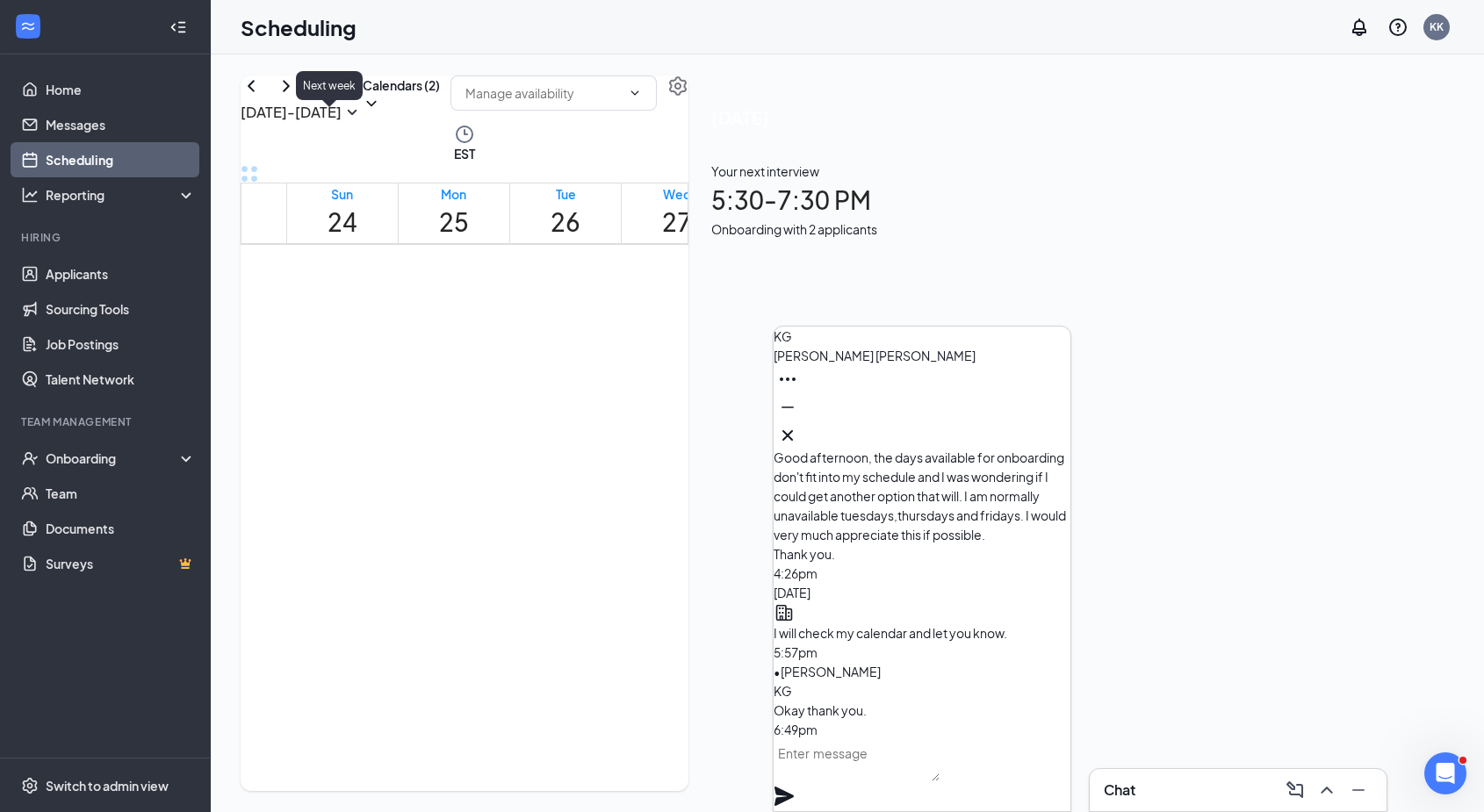
click at [297, 97] on icon "ChevronRight" at bounding box center [286, 86] width 21 height 21
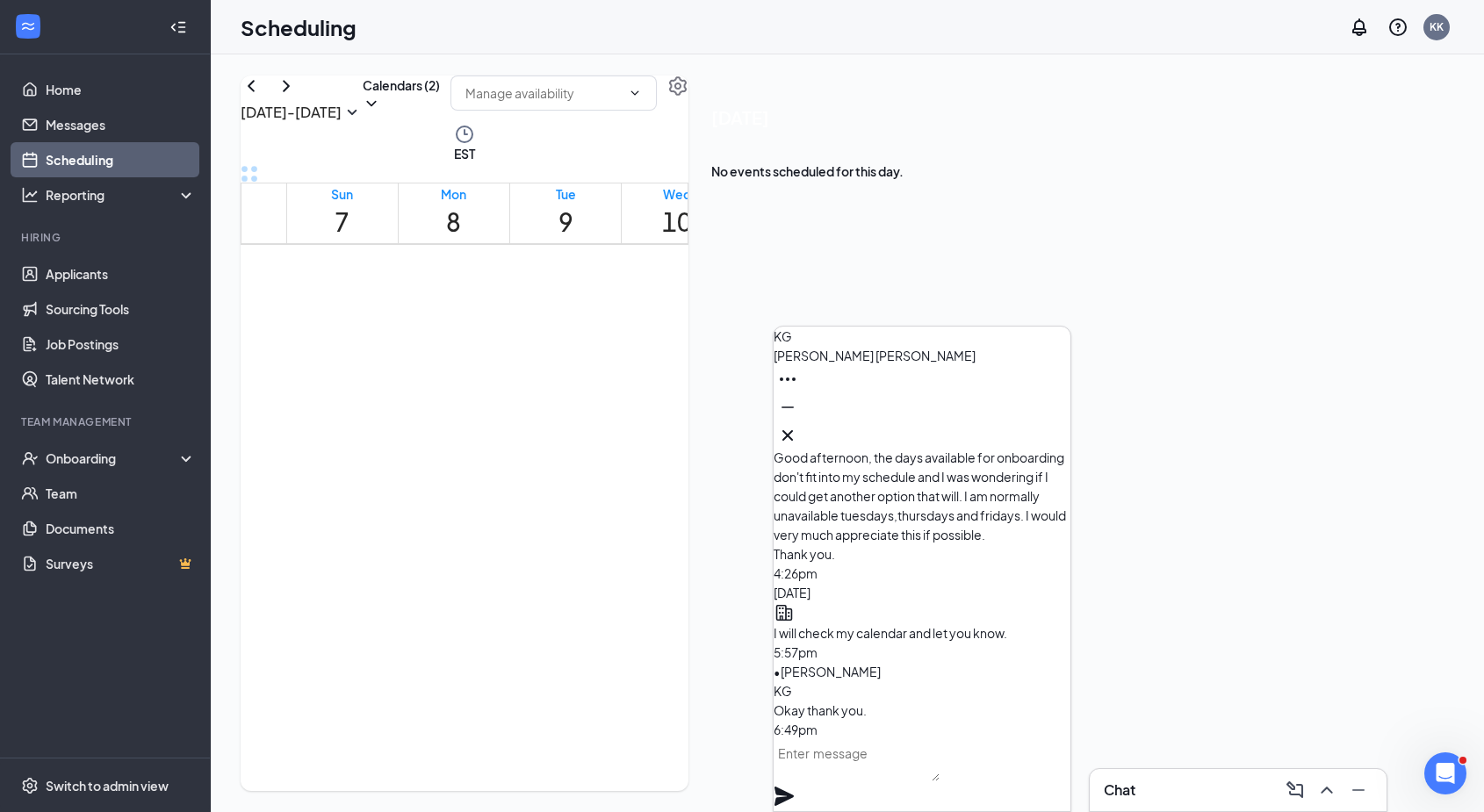
scroll to position [1741, 0]
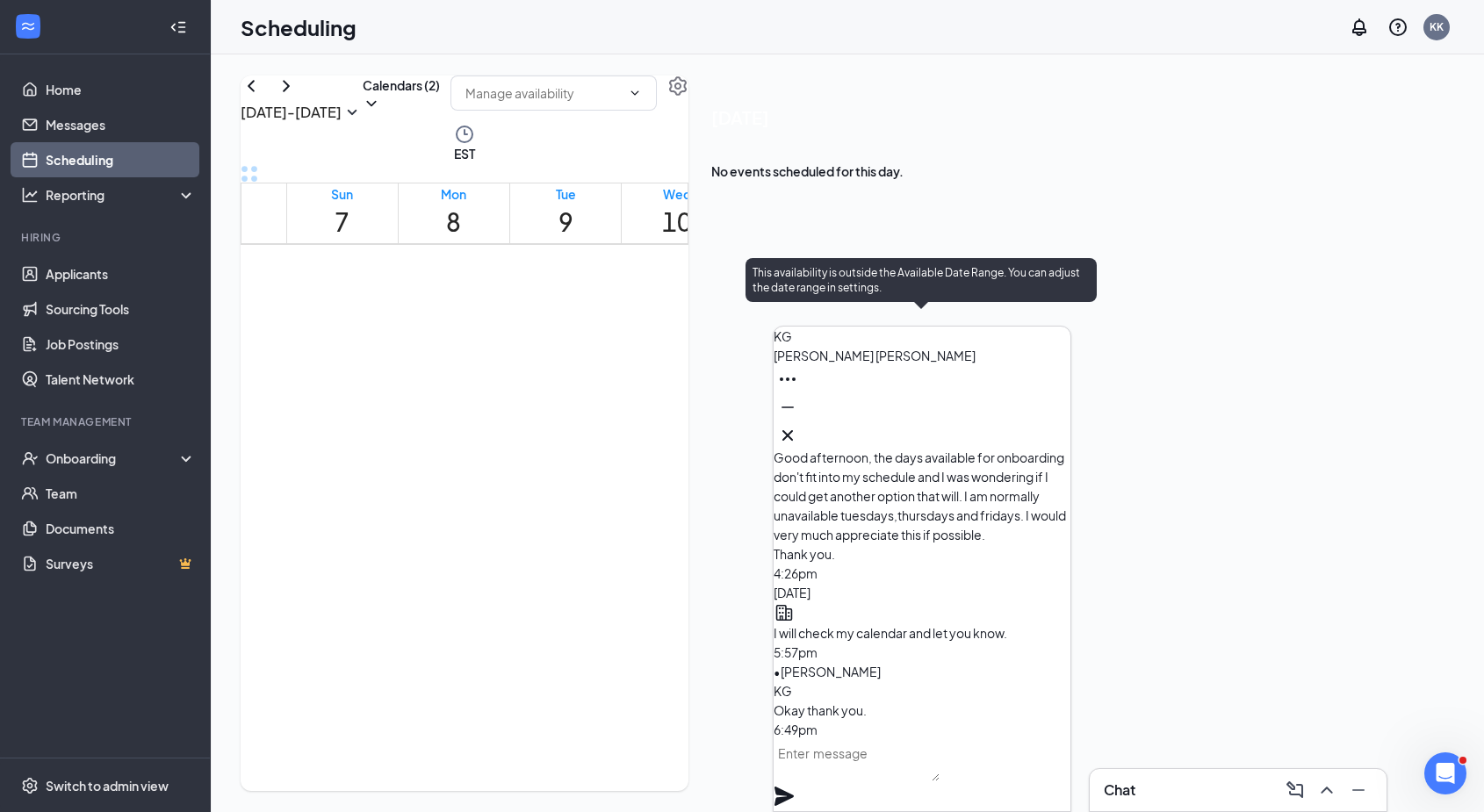
click at [914, 331] on div "4:15-6:30 PM" at bounding box center [881, 339] width 65 height 17
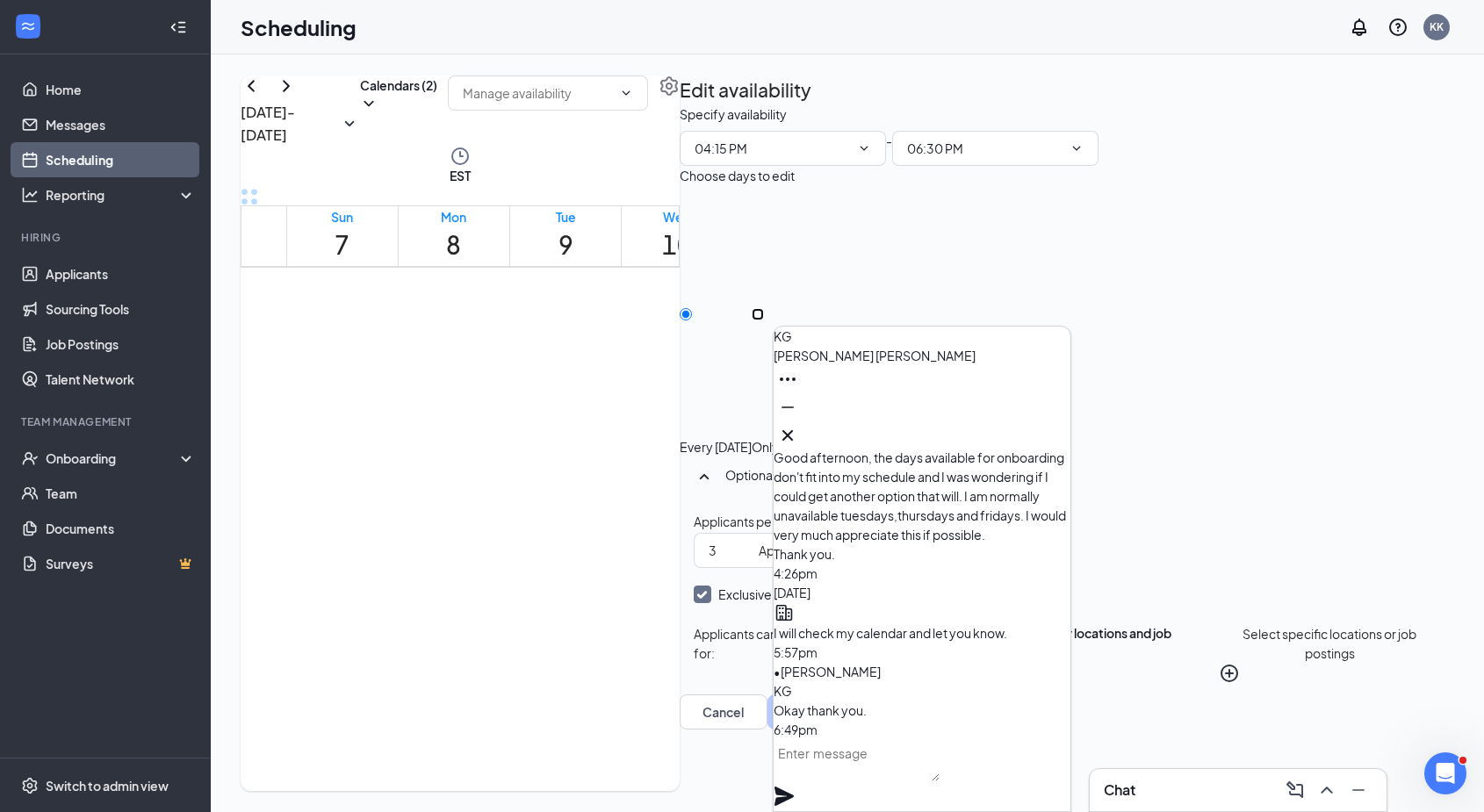
click at [764, 308] on input "Only Friday, Sep 12" at bounding box center [758, 314] width 12 height 12
radio input "true"
radio input "false"
drag, startPoint x: 951, startPoint y: 314, endPoint x: 940, endPoint y: 319, distance: 12.2
click at [940, 352] on link "4:15-6:30 PM" at bounding box center [900, 478] width 106 height 252
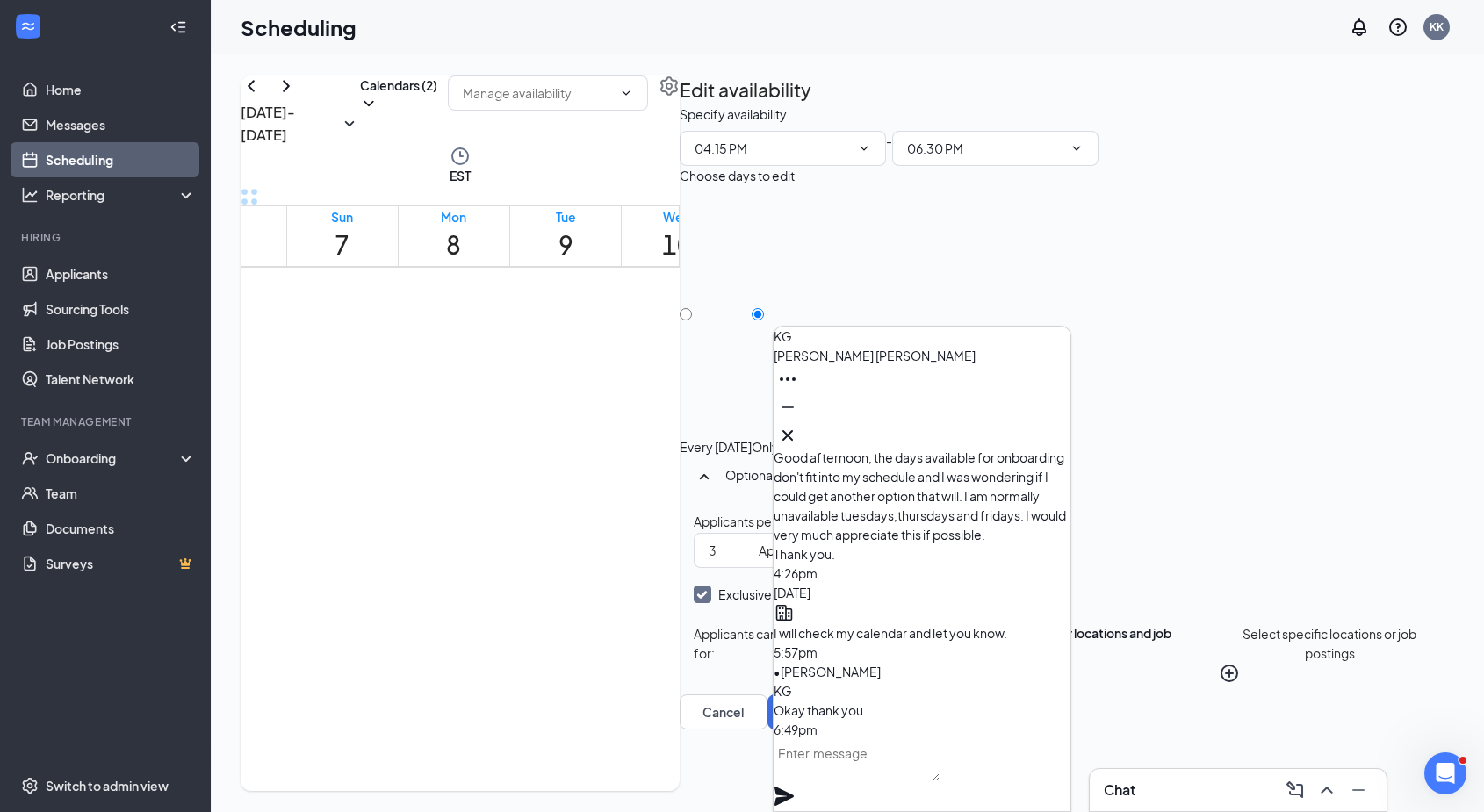
click at [610, 105] on div "Sep 7 - Sep 13 Calendars (2)" at bounding box center [460, 111] width 439 height 70
click at [262, 97] on icon "ChevronLeft" at bounding box center [251, 86] width 21 height 21
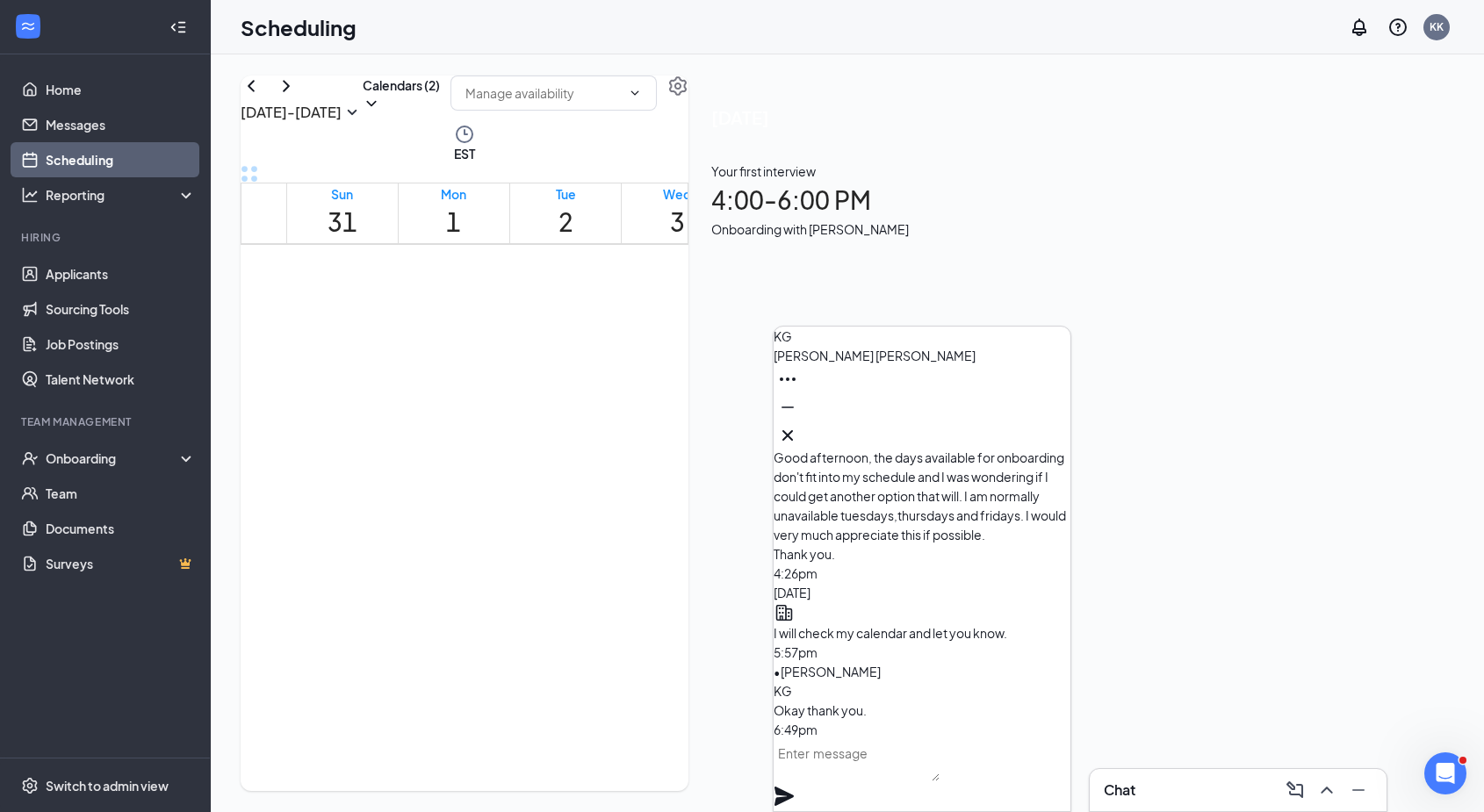
scroll to position [1654, 0]
drag, startPoint x: 721, startPoint y: 378, endPoint x: 722, endPoint y: 590, distance: 212.5
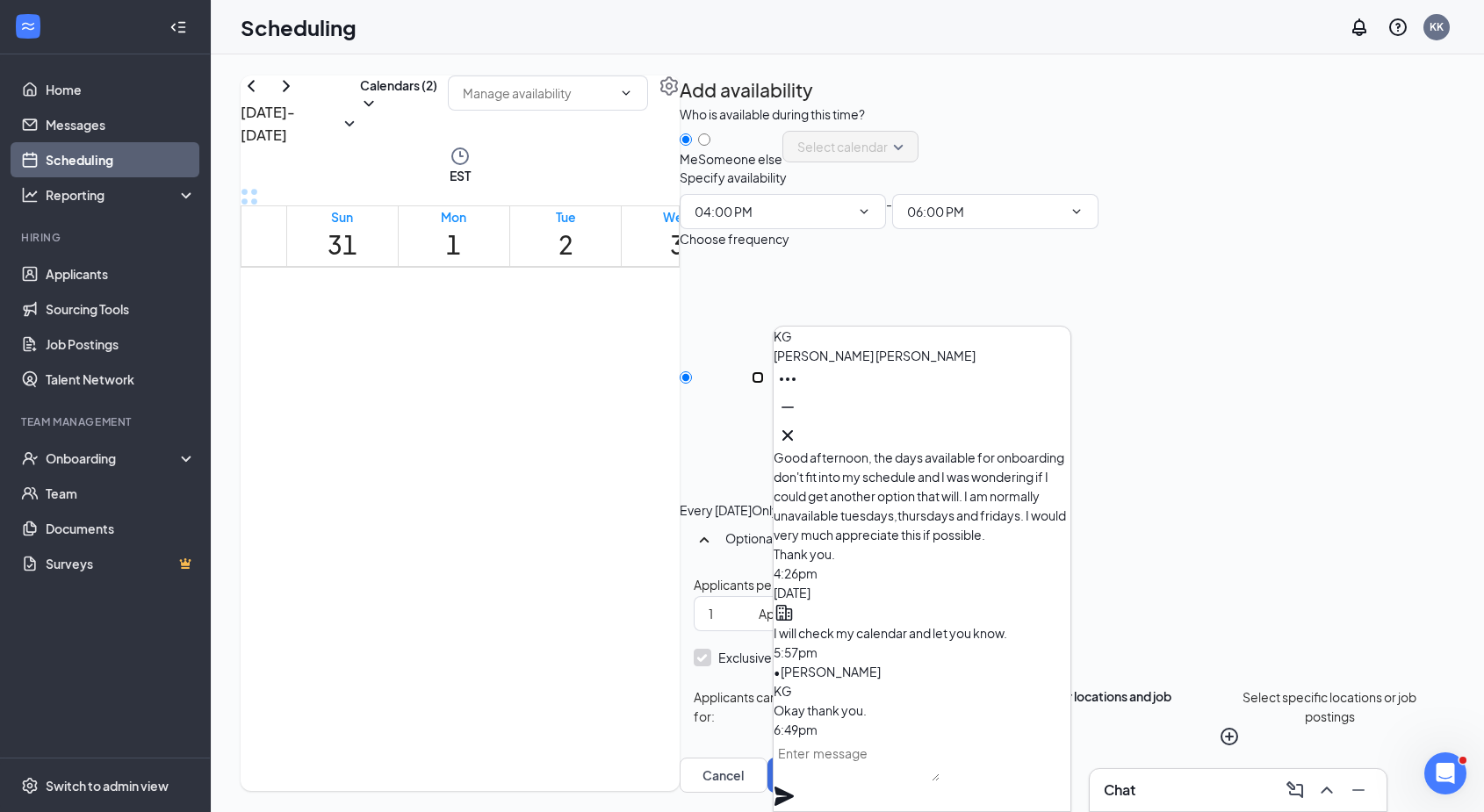
click at [764, 384] on input "Only Wednesday, Sep 3" at bounding box center [758, 377] width 12 height 12
radio input "true"
radio input "false"
click at [752, 604] on input "2" at bounding box center [730, 613] width 43 height 19
type input "3"
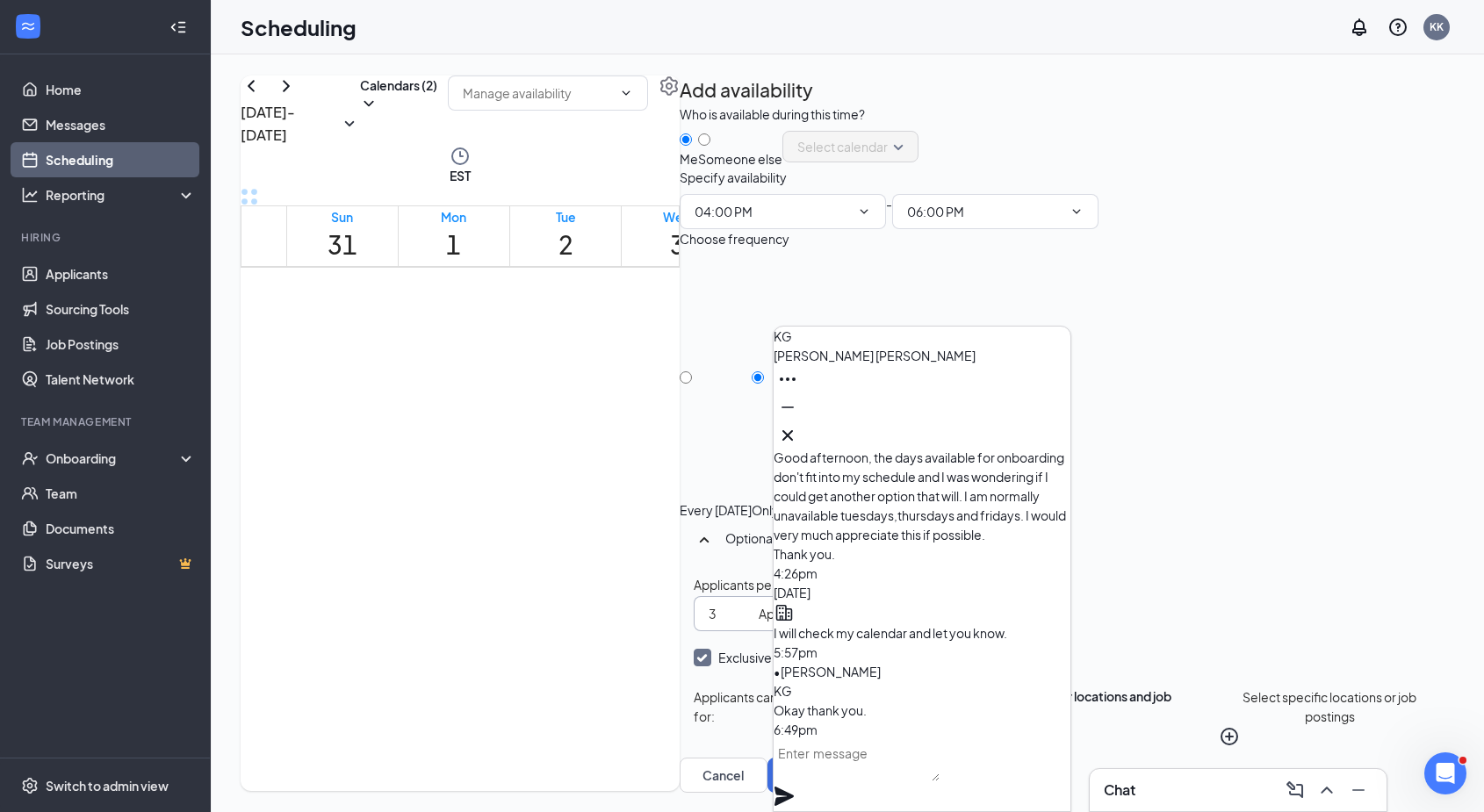
click at [752, 604] on input "3" at bounding box center [730, 613] width 43 height 19
click at [855, 758] on button "Save" at bounding box center [811, 775] width 88 height 35
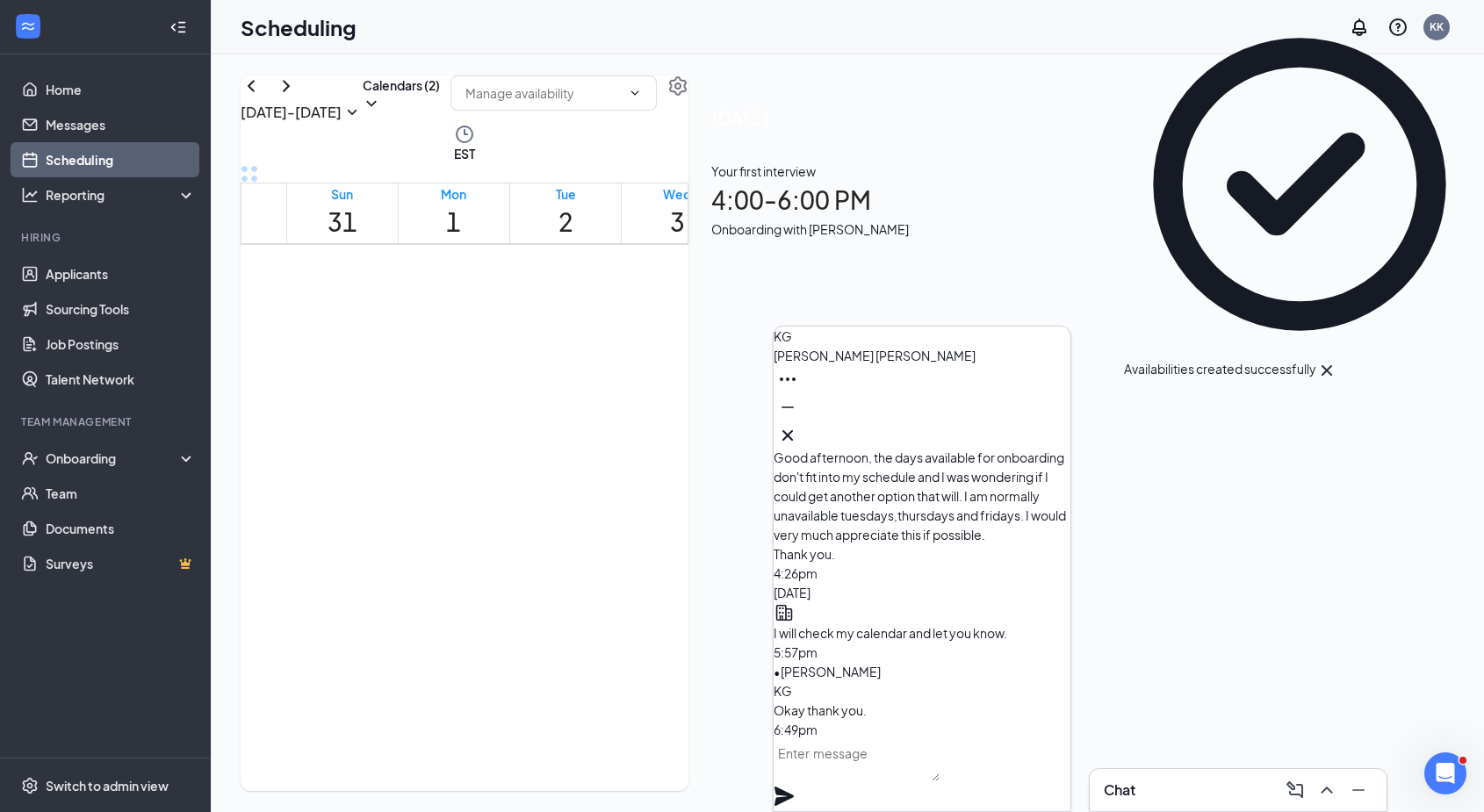
click at [885, 775] on textarea at bounding box center [857, 760] width 166 height 42
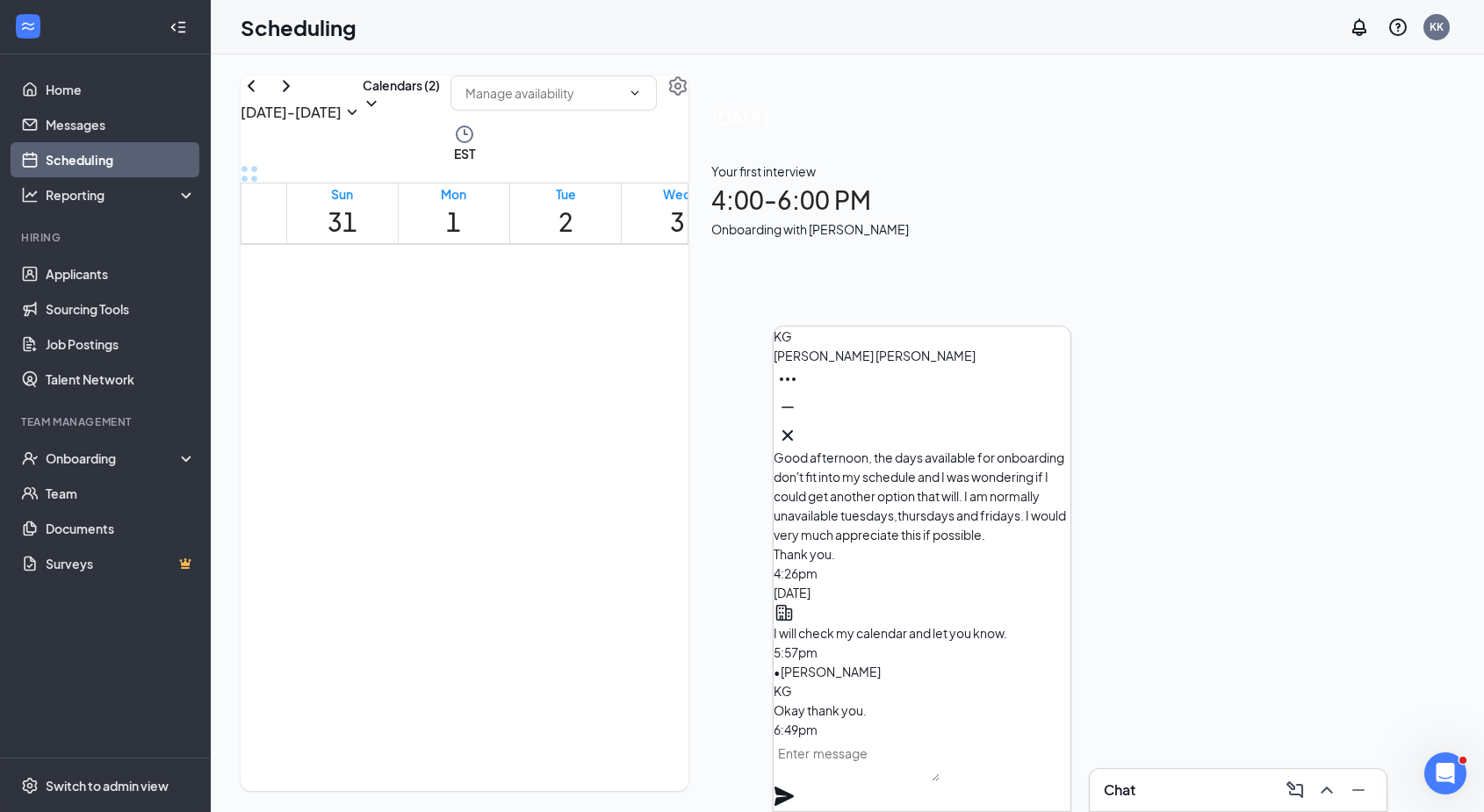
click at [927, 772] on textarea at bounding box center [857, 760] width 166 height 42
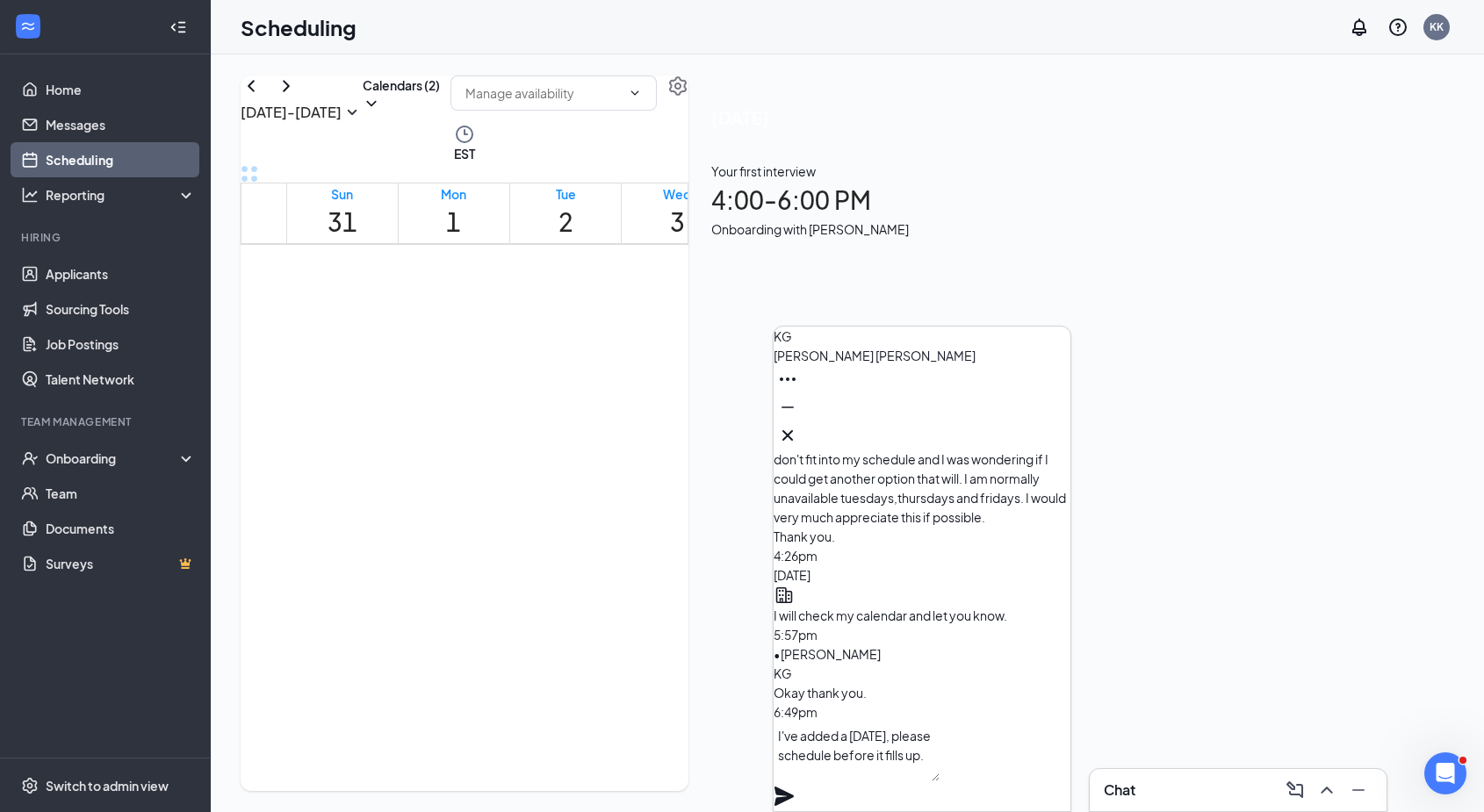
click at [908, 757] on textarea "I've added a wednesday, please schedule before it fills up." at bounding box center [857, 752] width 166 height 60
click at [800, 760] on textarea "I've added a Wednesday, please schedule before it fills up." at bounding box center [857, 752] width 166 height 60
type textarea "Hi, I've added a Wednesday, please schedule before it fills up."
click at [794, 782] on icon "Plane" at bounding box center [784, 796] width 19 height 19
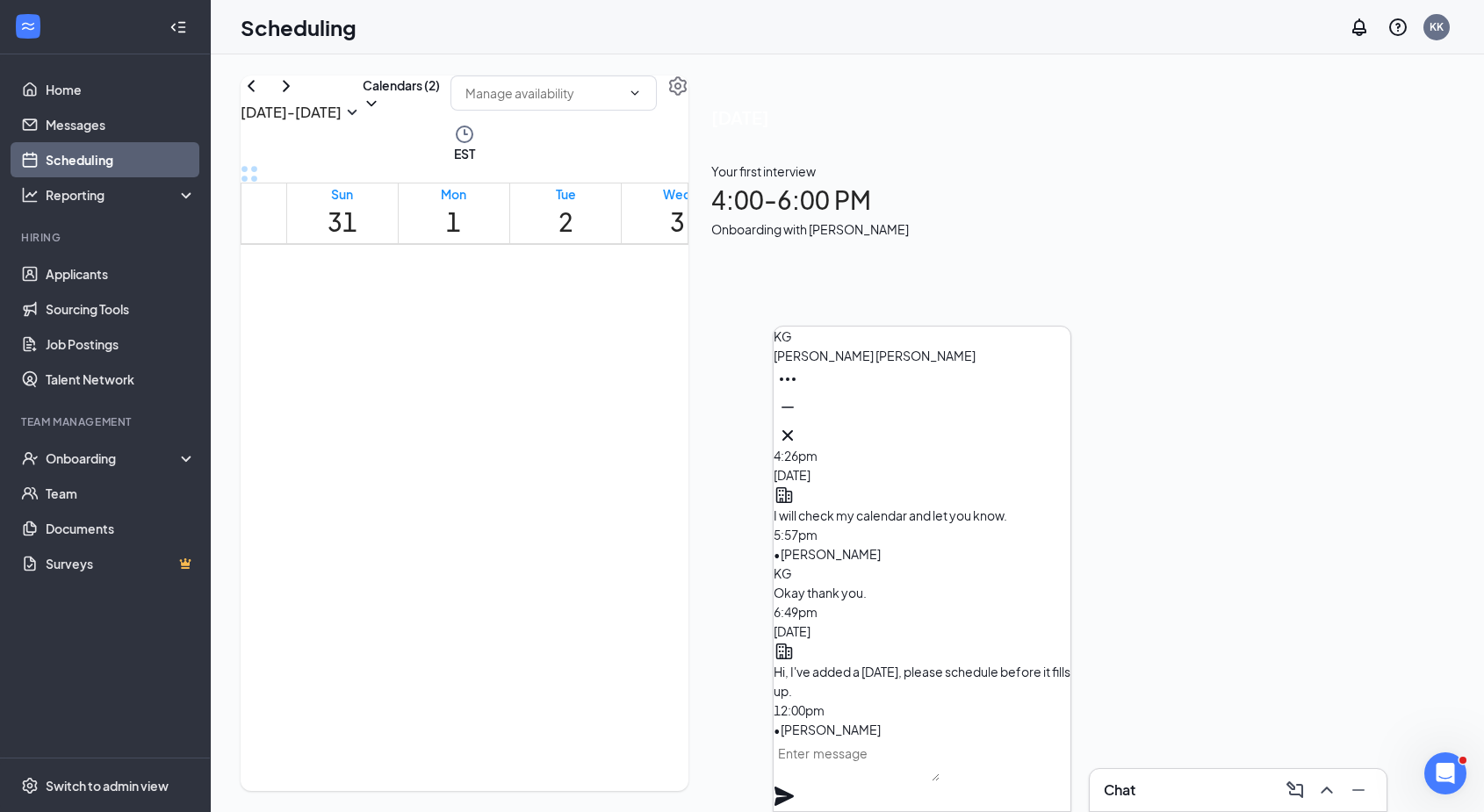
scroll to position [0, 0]
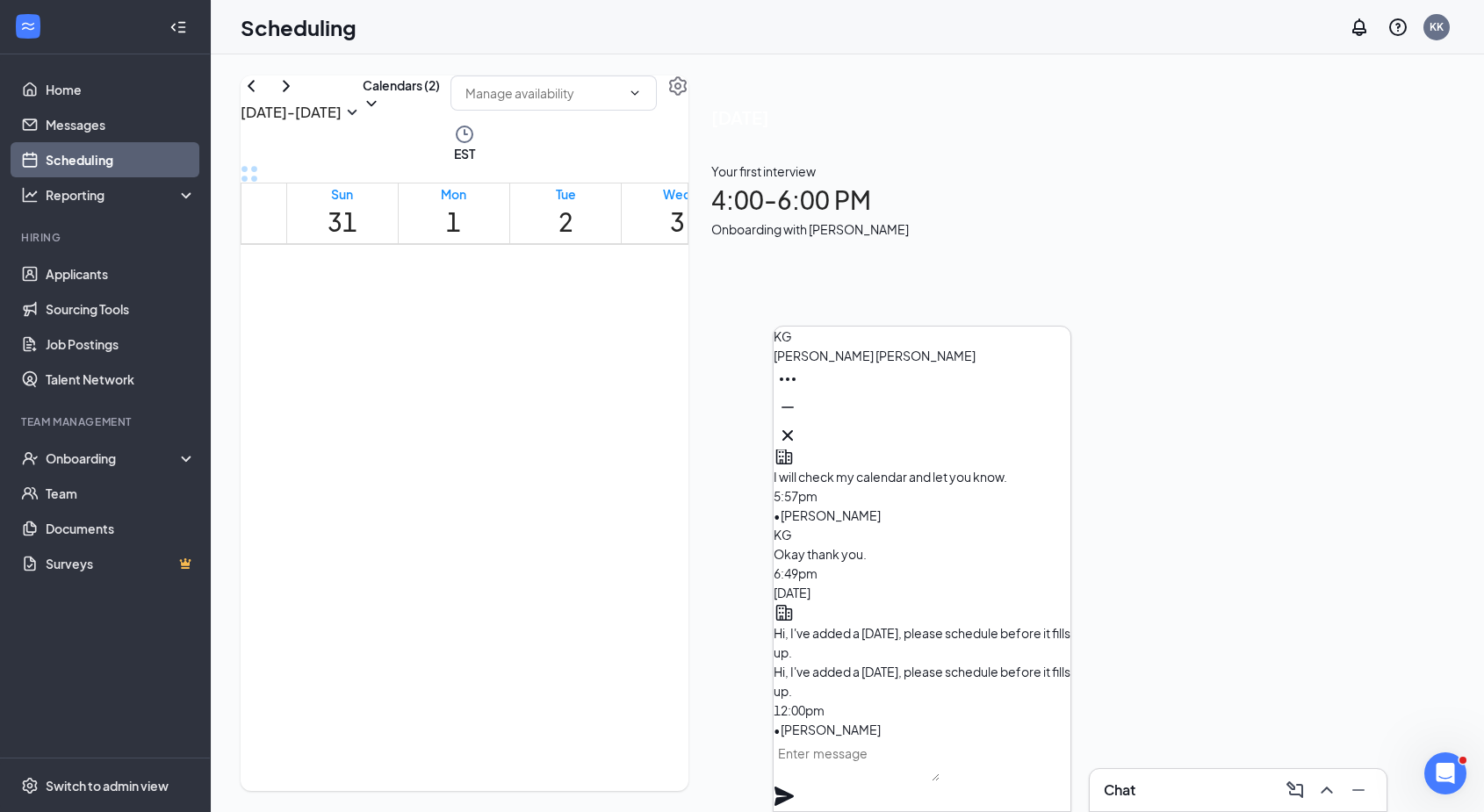
click at [1007, 23] on div "Scheduling KK" at bounding box center [847, 27] width 1273 height 54
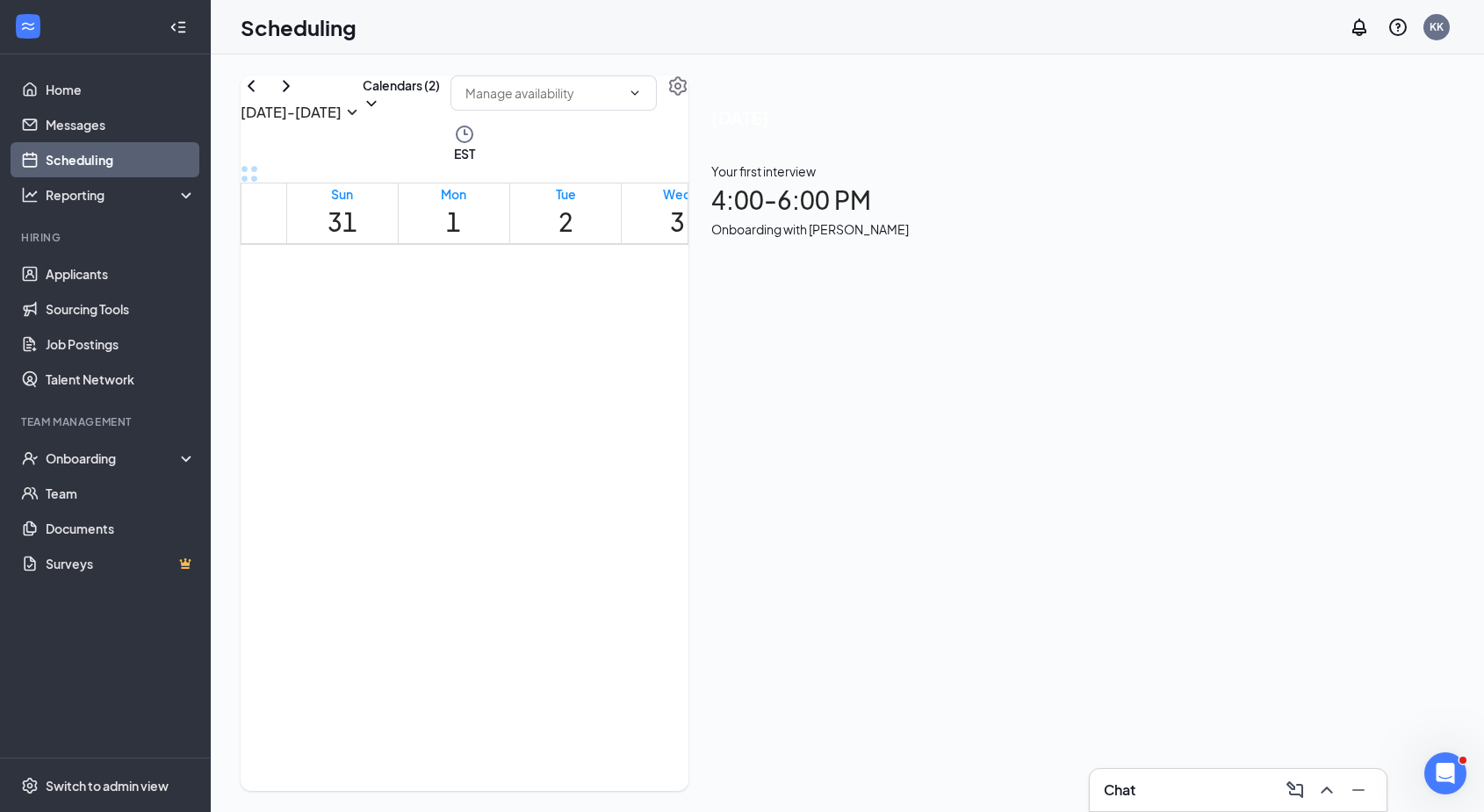
click at [754, 125] on td at bounding box center [677, 114] width 782 height 20
click at [734, 457] on div "4:00-6:00 PM 1" at bounding box center [720, 424] width 30 height 66
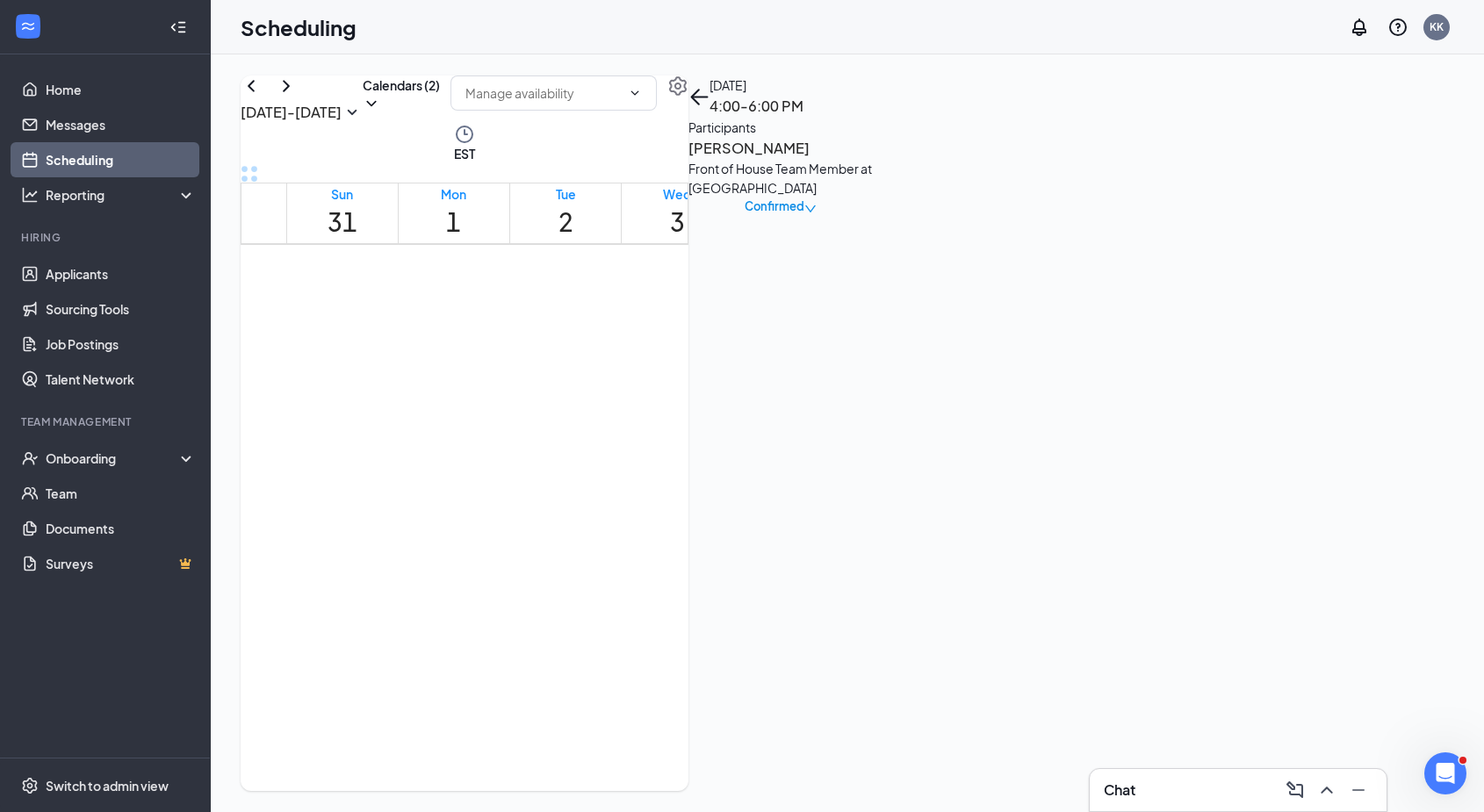
click at [623, 457] on div "4:00-6:00 PM 1" at bounding box center [609, 424] width 30 height 66
click at [954, 472] on div "4:15-6:15 PM 3" at bounding box center [943, 452] width 30 height 66
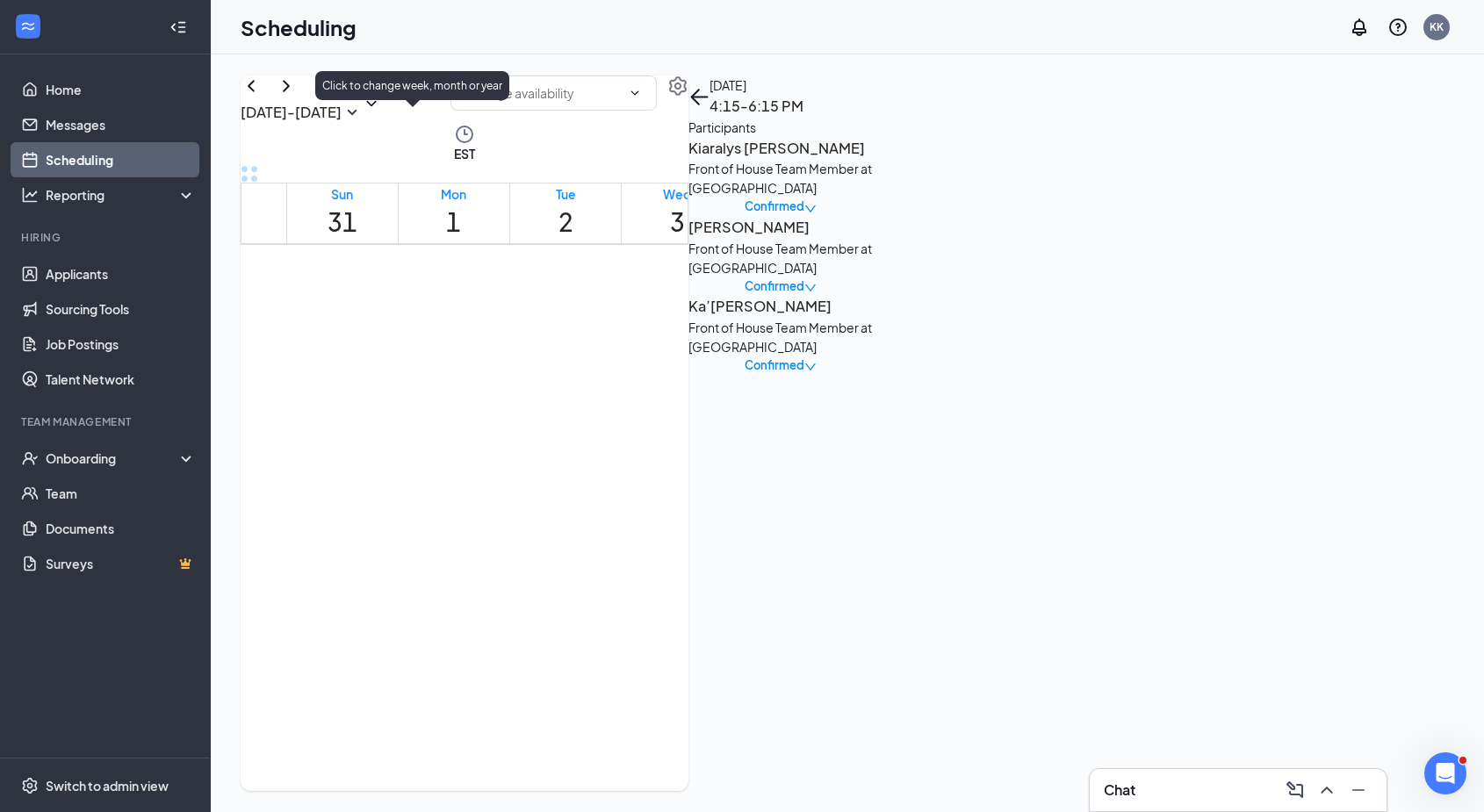
click at [363, 118] on icon "SmallChevronDown" at bounding box center [352, 112] width 21 height 21
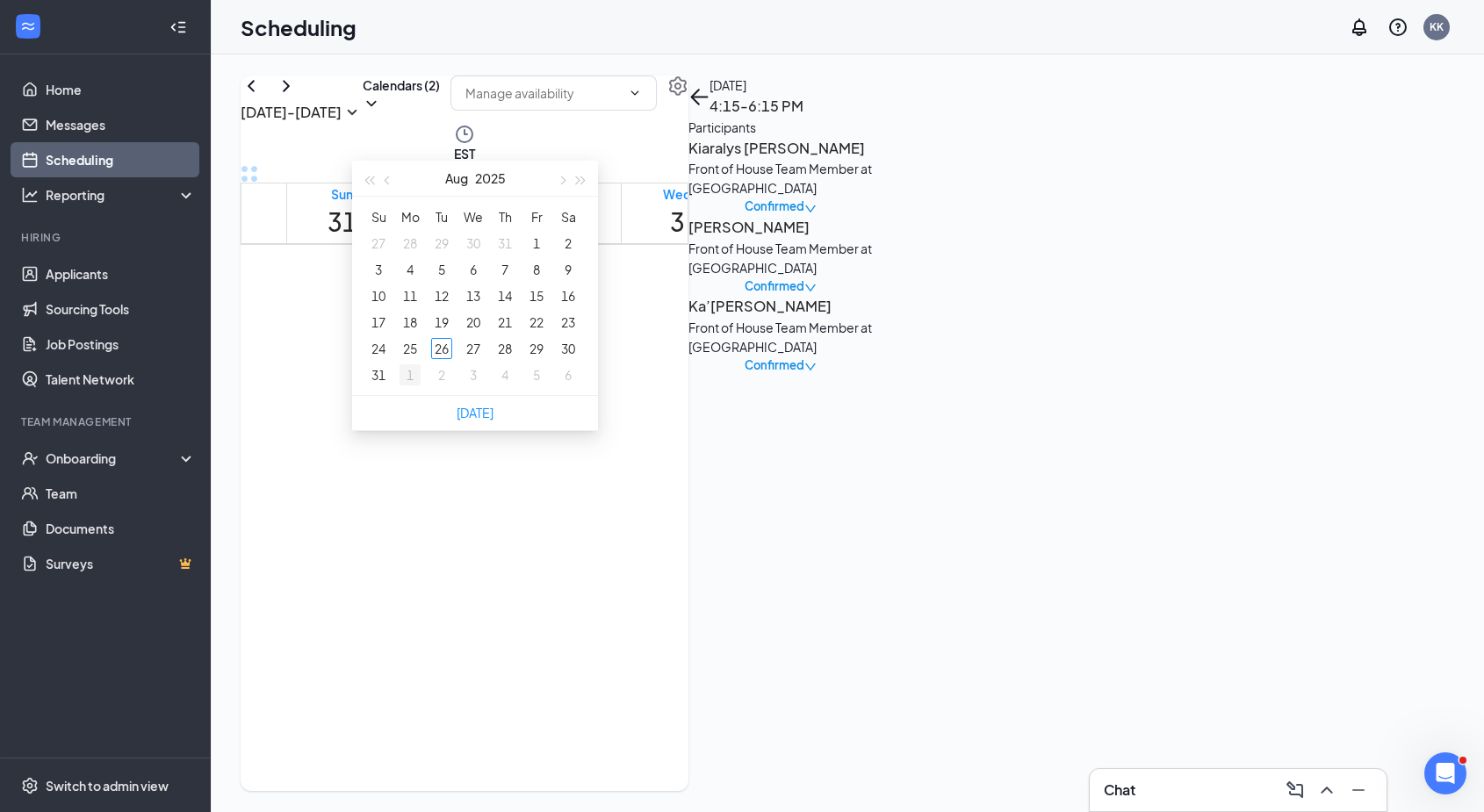
type input "2025-09-01"
click at [414, 376] on div "1" at bounding box center [410, 374] width 21 height 21
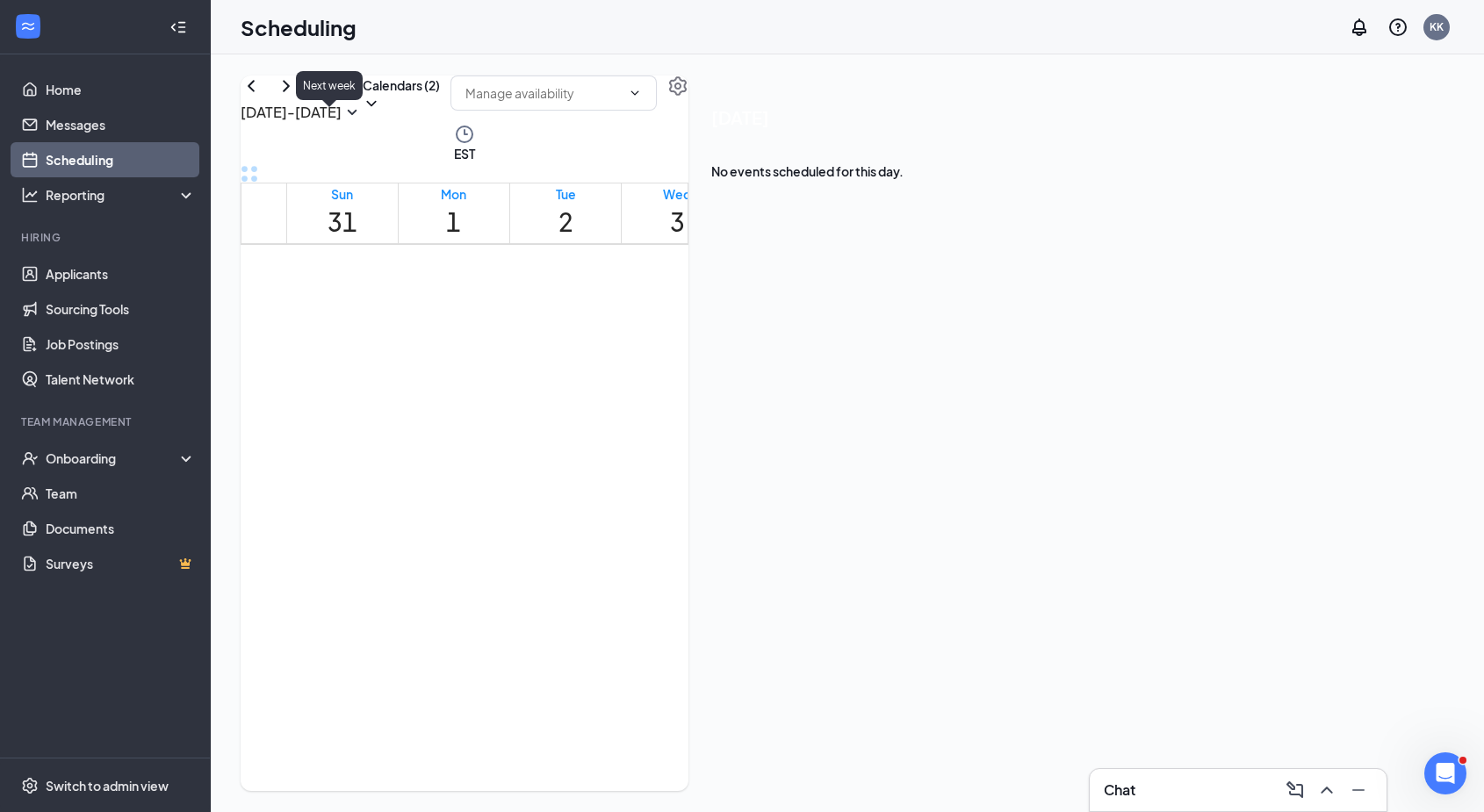
click at [297, 97] on icon "ChevronRight" at bounding box center [286, 86] width 21 height 21
click at [262, 97] on icon "ChevronLeft" at bounding box center [251, 86] width 21 height 21
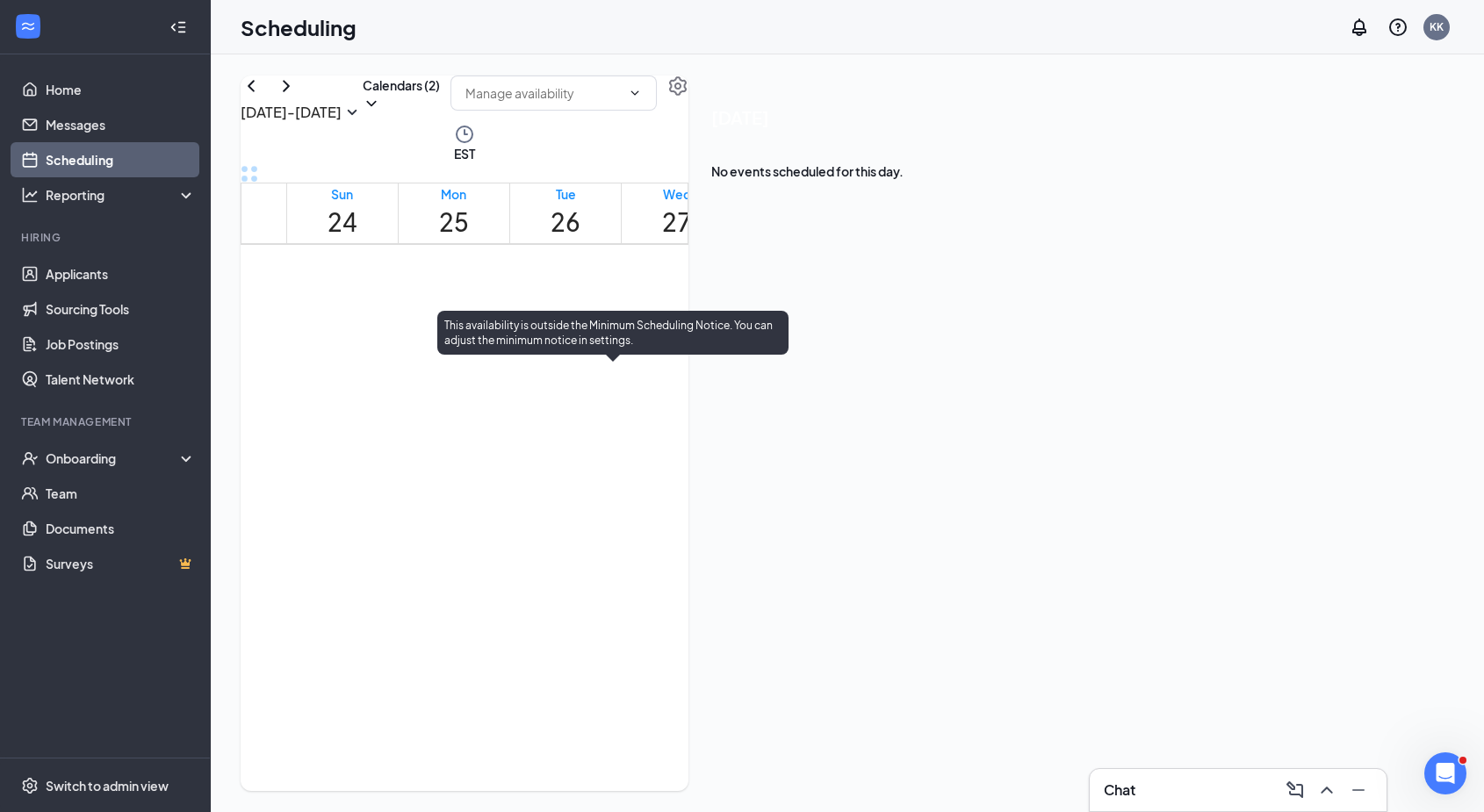
click at [623, 430] on div "5:30-7:30 PM 2" at bounding box center [609, 417] width 30 height 66
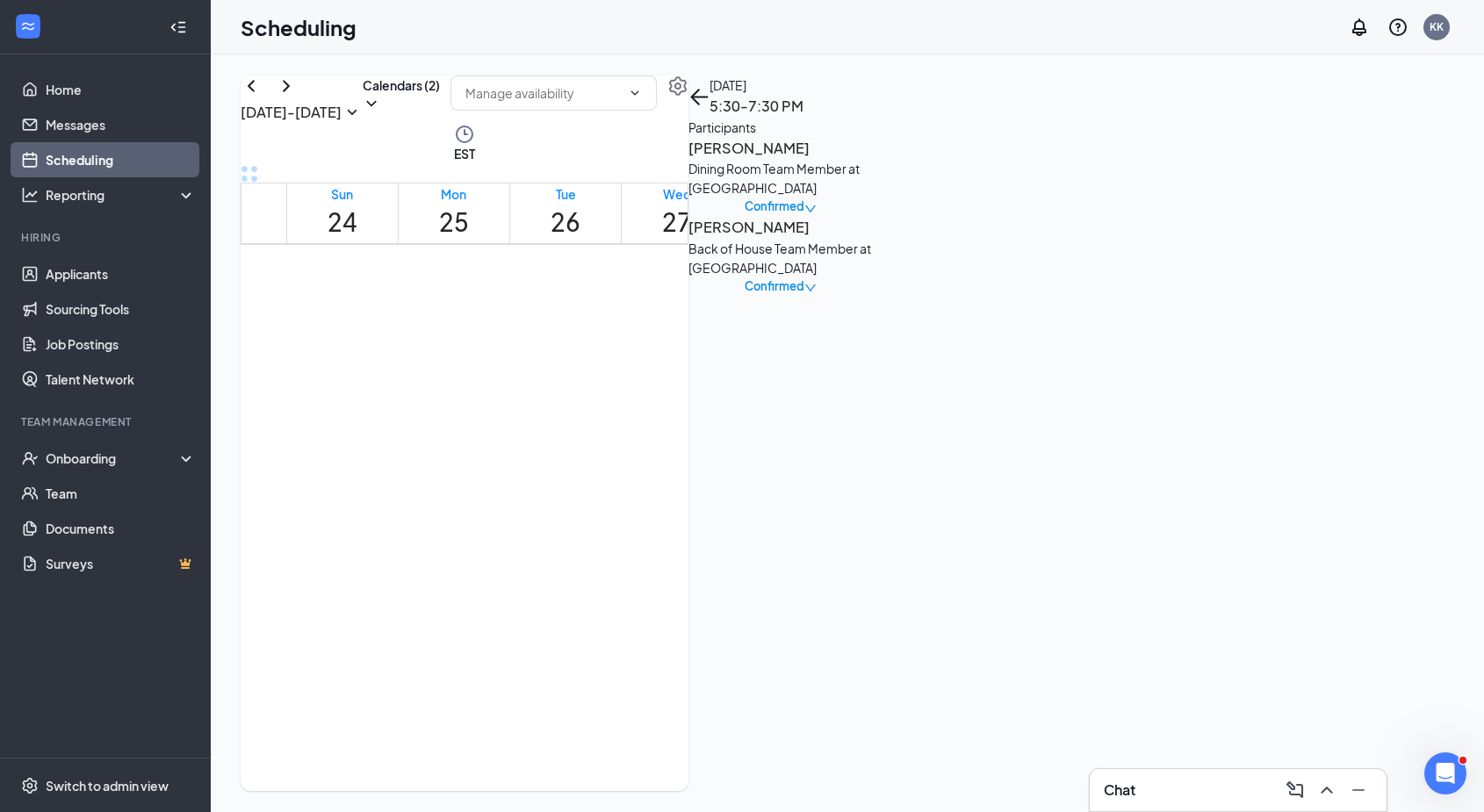
click at [840, 285] on div at bounding box center [840, 295] width 0 height 49
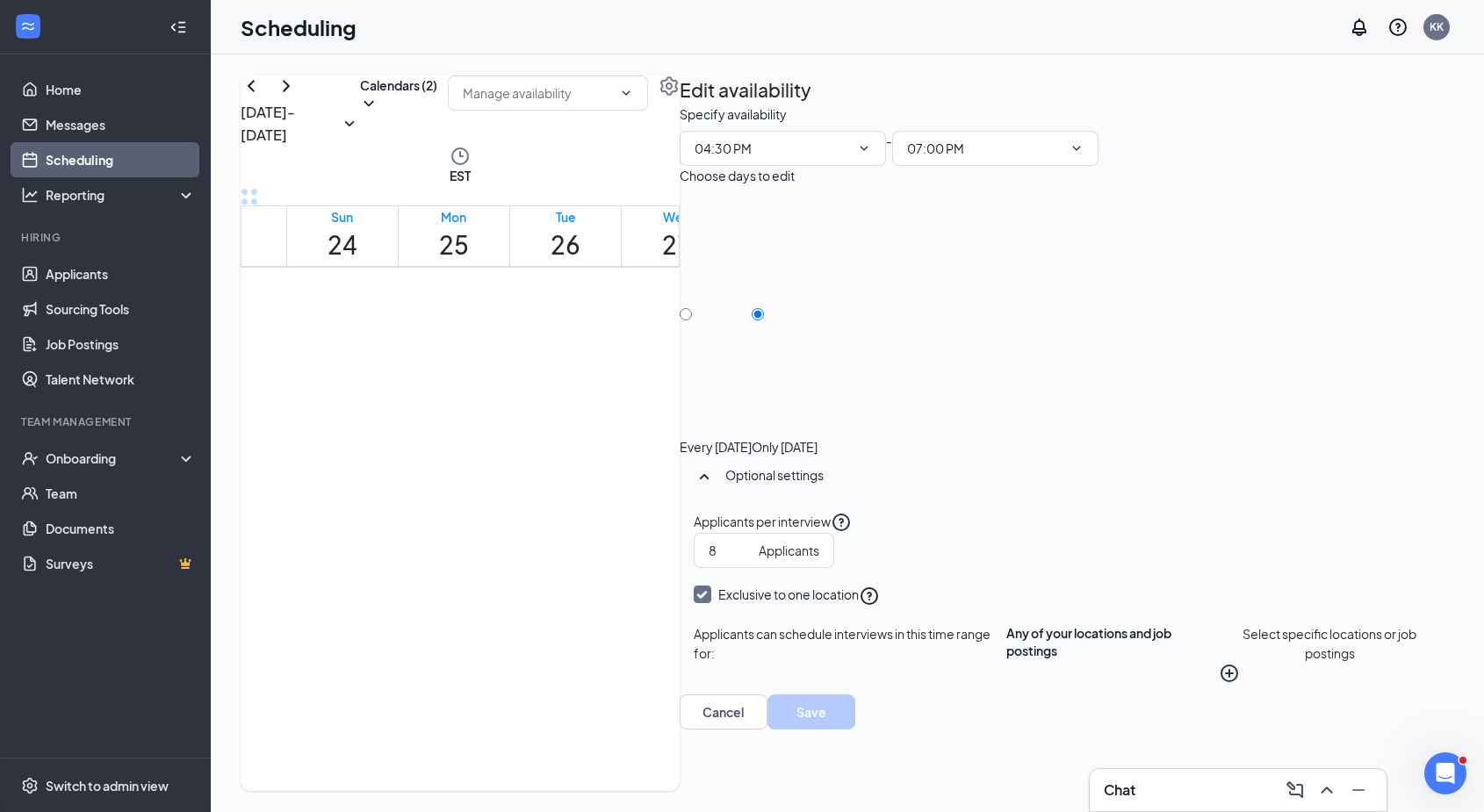
click at [807, 298] on div "4:30-7:00 PM 1" at bounding box center [807, 318] width 68 height 49
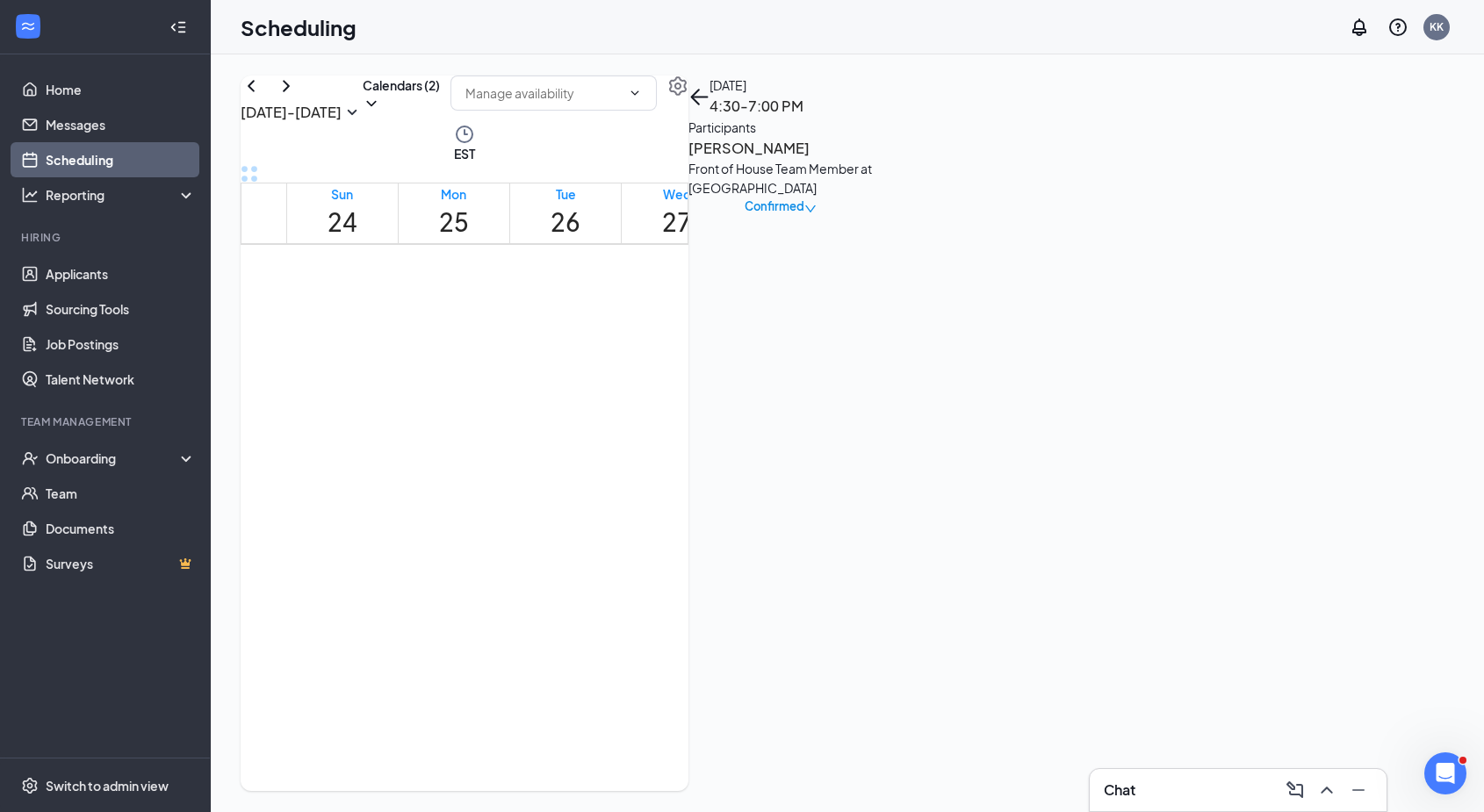
click at [840, 271] on div at bounding box center [840, 295] width 0 height 49
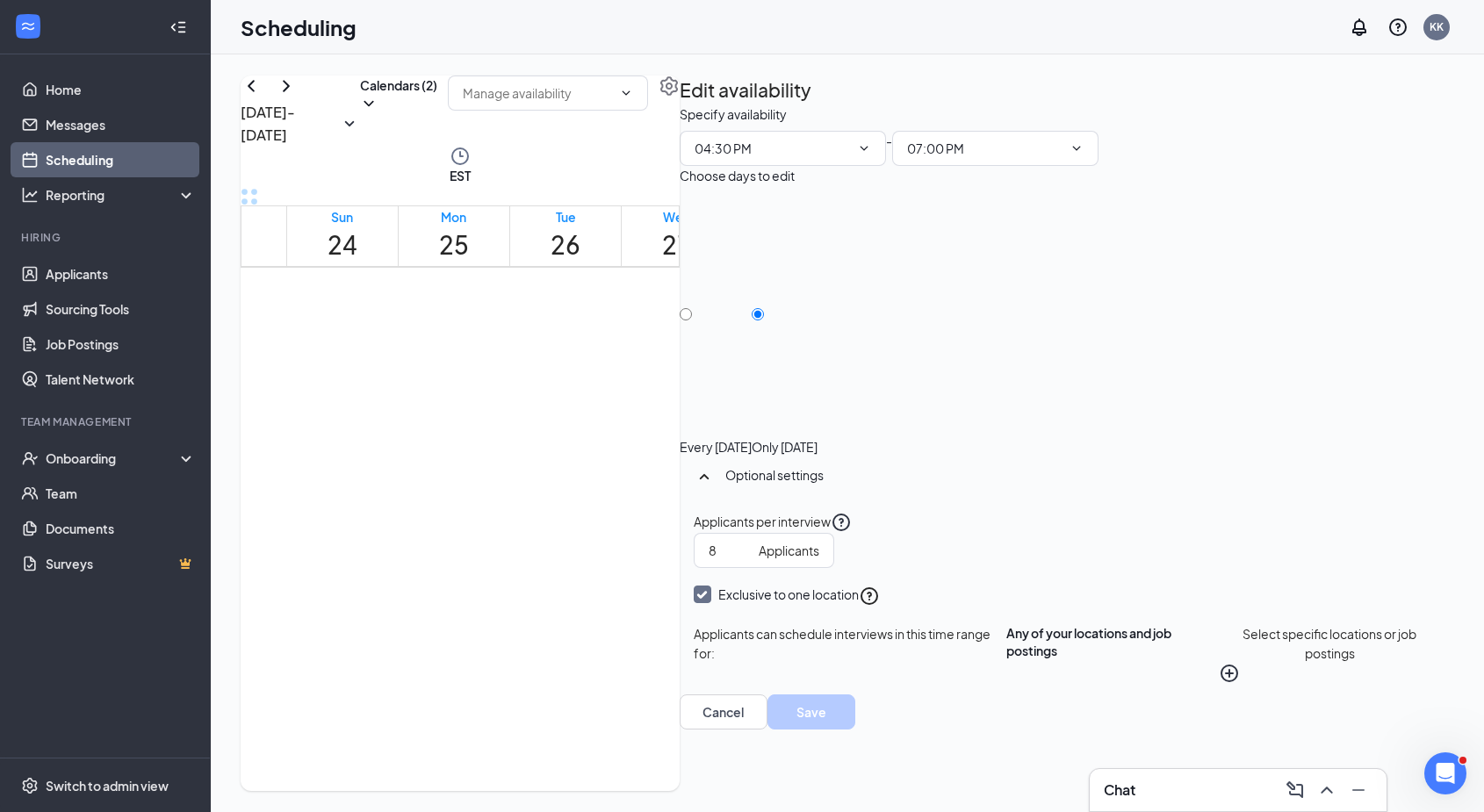
click at [954, 332] on div "4:15-6:15 PM 3" at bounding box center [943, 299] width 30 height 66
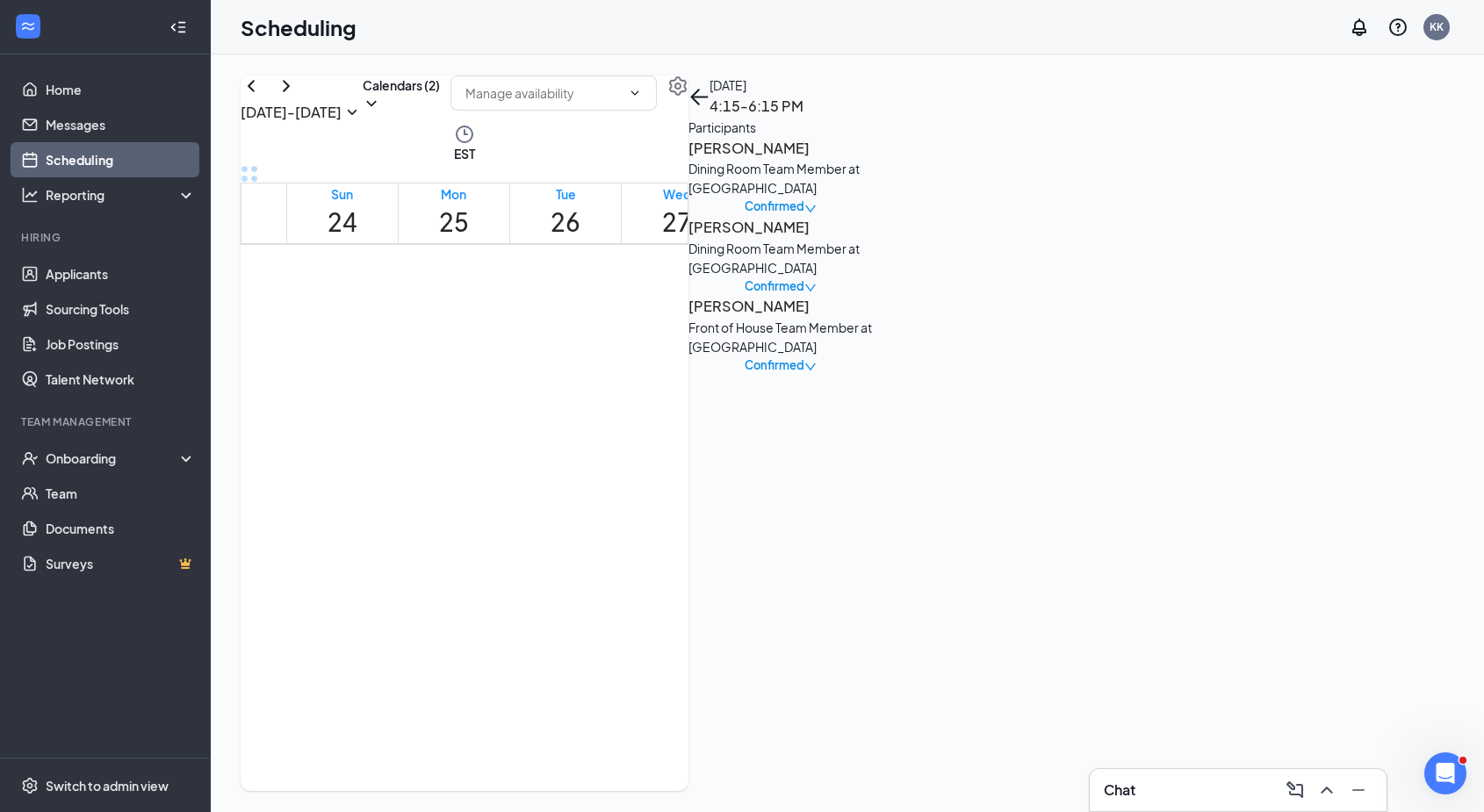
click at [928, 243] on span "4:15-6:30 PM" at bounding box center [915, 276] width 26 height 66
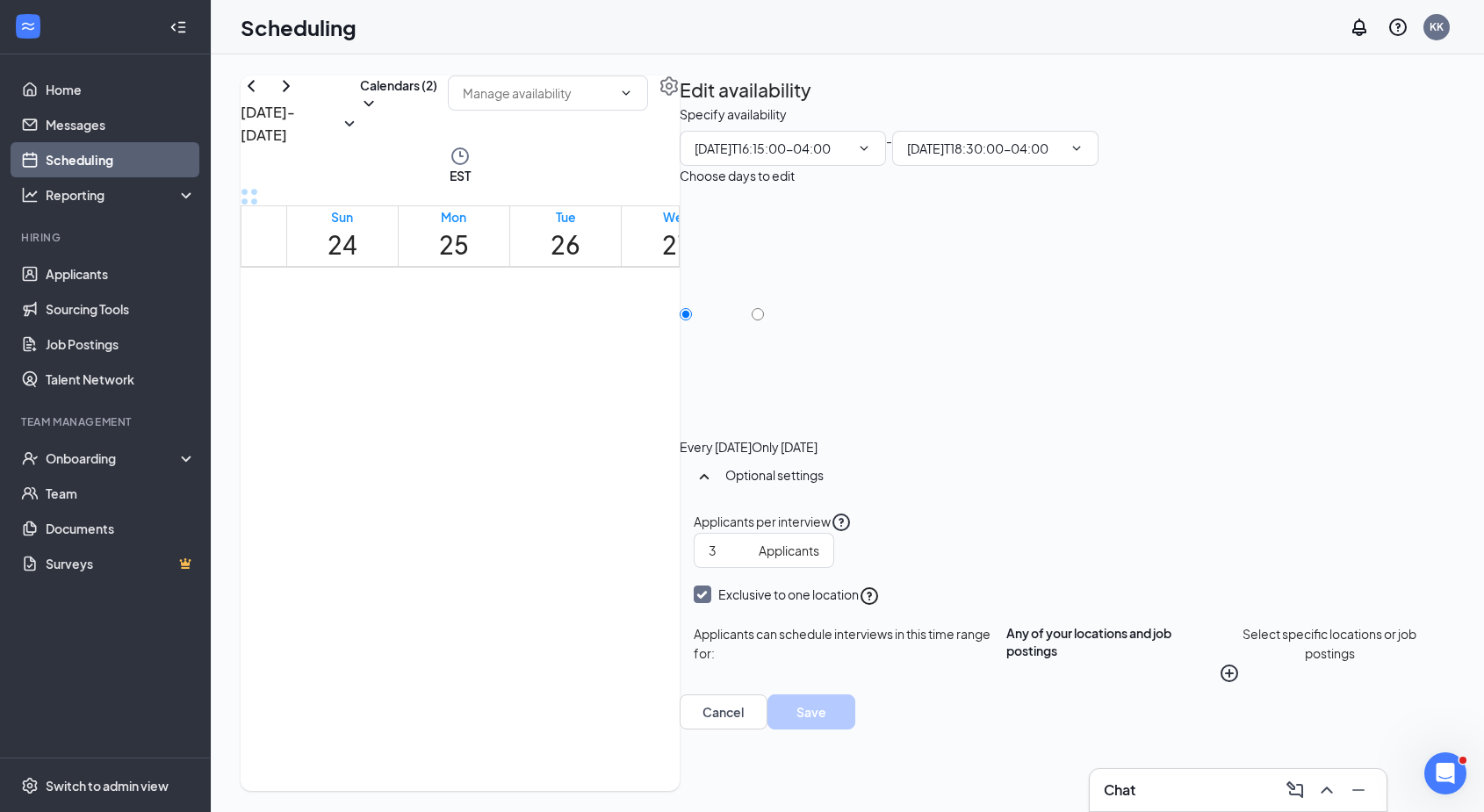
type input "04:15 PM"
type input "06:30 PM"
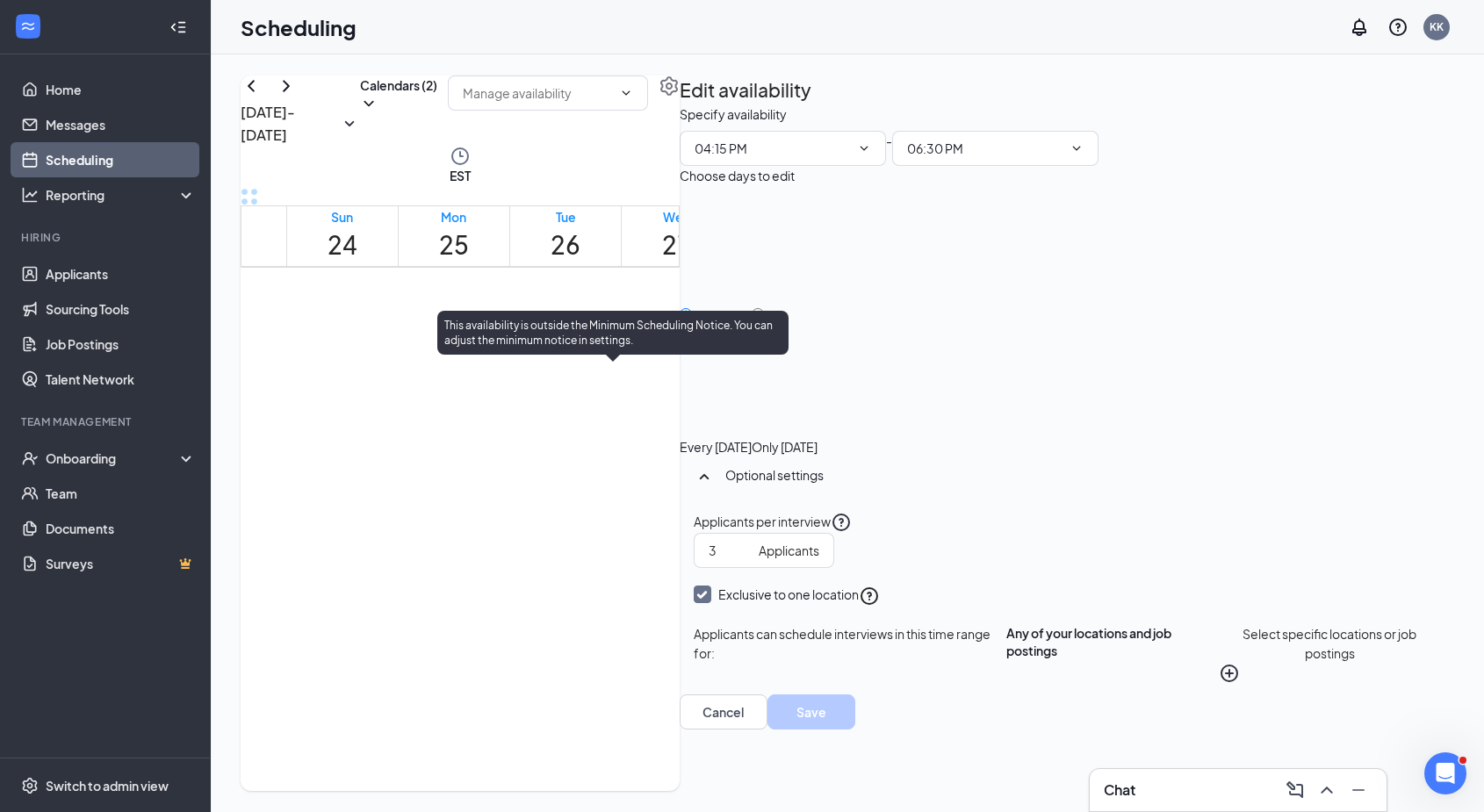
click at [623, 472] on div "5:30-7:30 PM 2" at bounding box center [609, 440] width 30 height 66
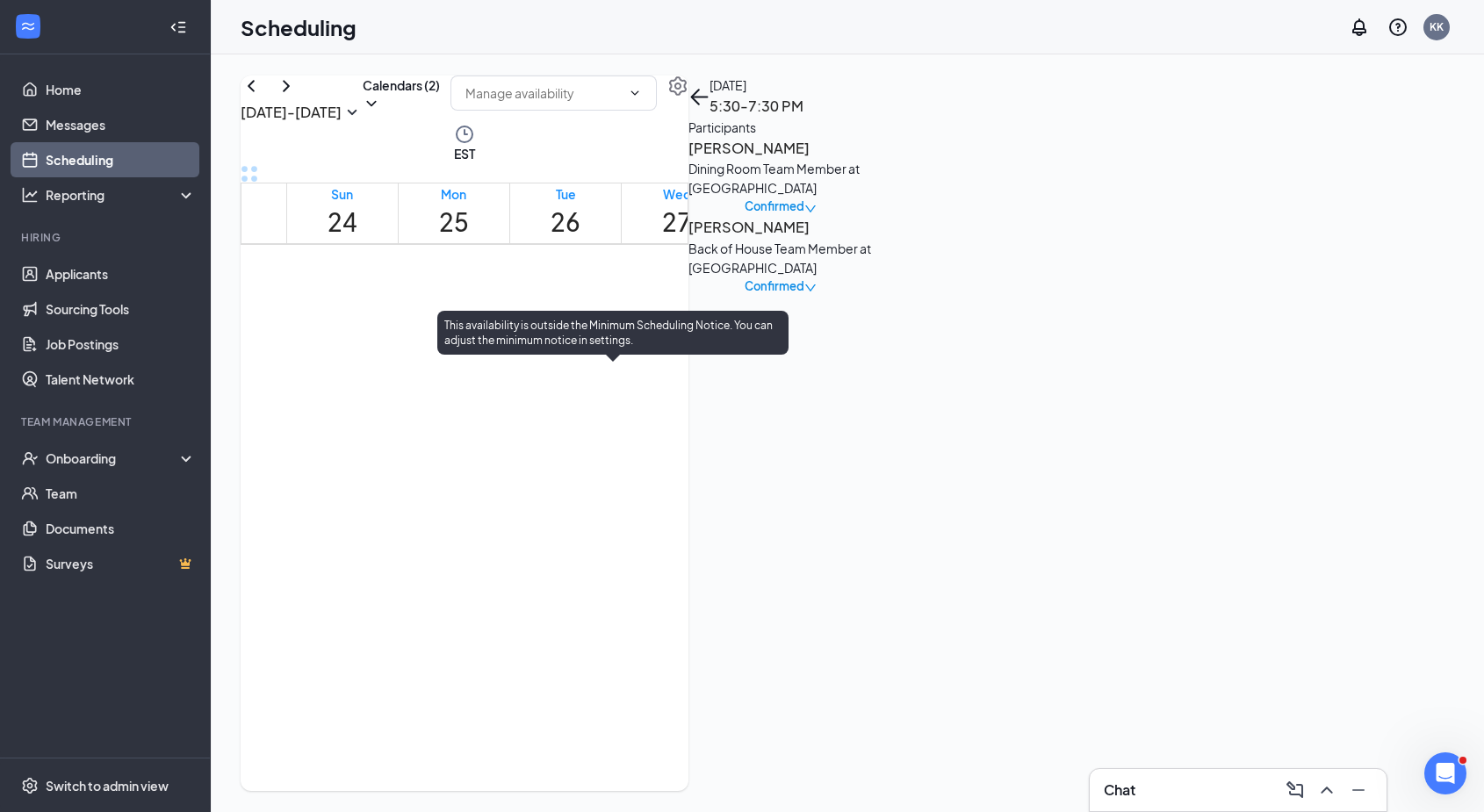
click at [594, 384] on span "5:30-8:00 PM" at bounding box center [580, 417] width 26 height 66
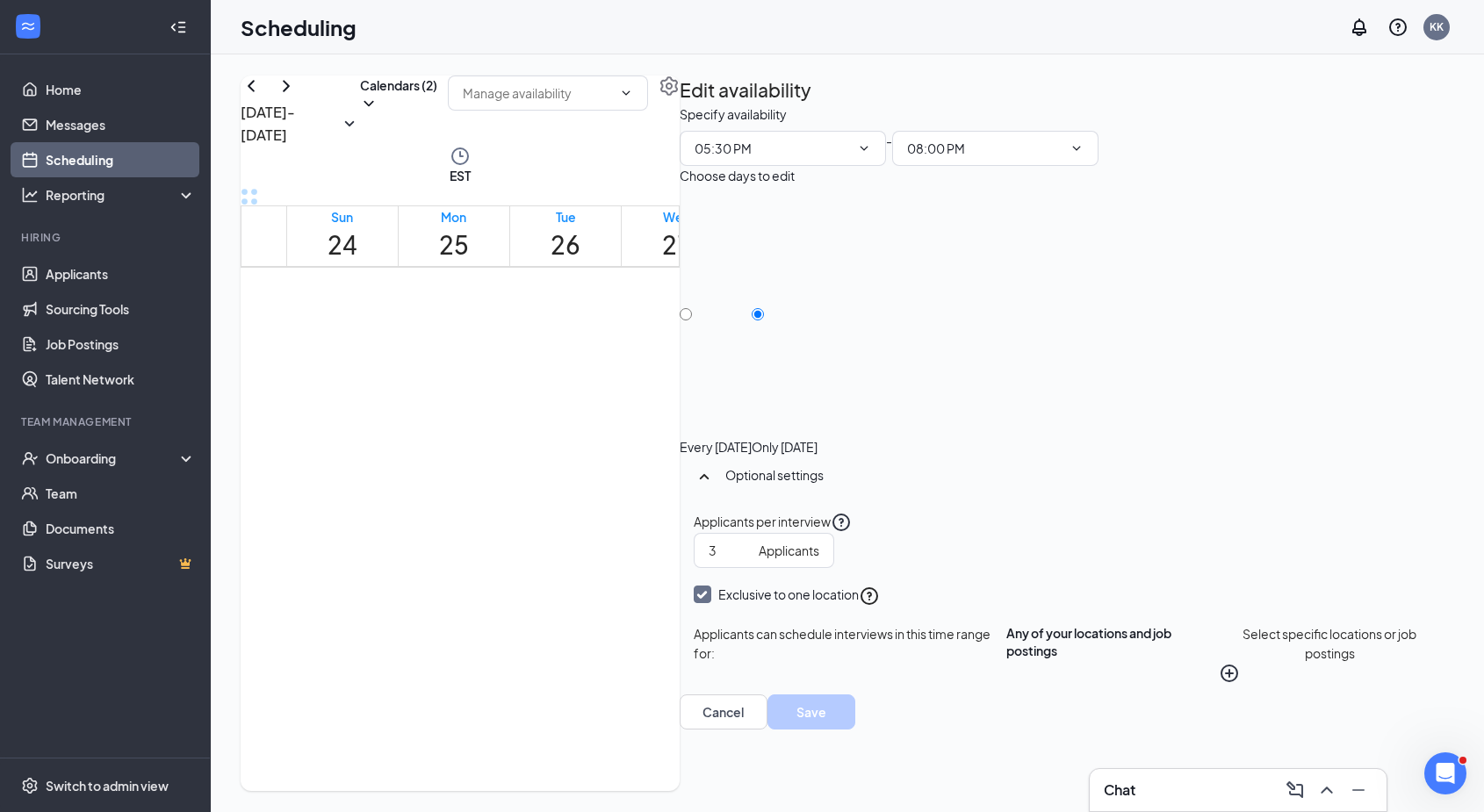
click at [840, 294] on span "4:30-7:00 PM" at bounding box center [824, 318] width 32 height 49
click at [381, 27] on div "Scheduling KK" at bounding box center [847, 27] width 1273 height 54
click at [840, 294] on span "4:30-7:00 PM" at bounding box center [824, 318] width 32 height 49
click at [806, 294] on div "4:30-7:00 PM 1" at bounding box center [807, 318] width 68 height 49
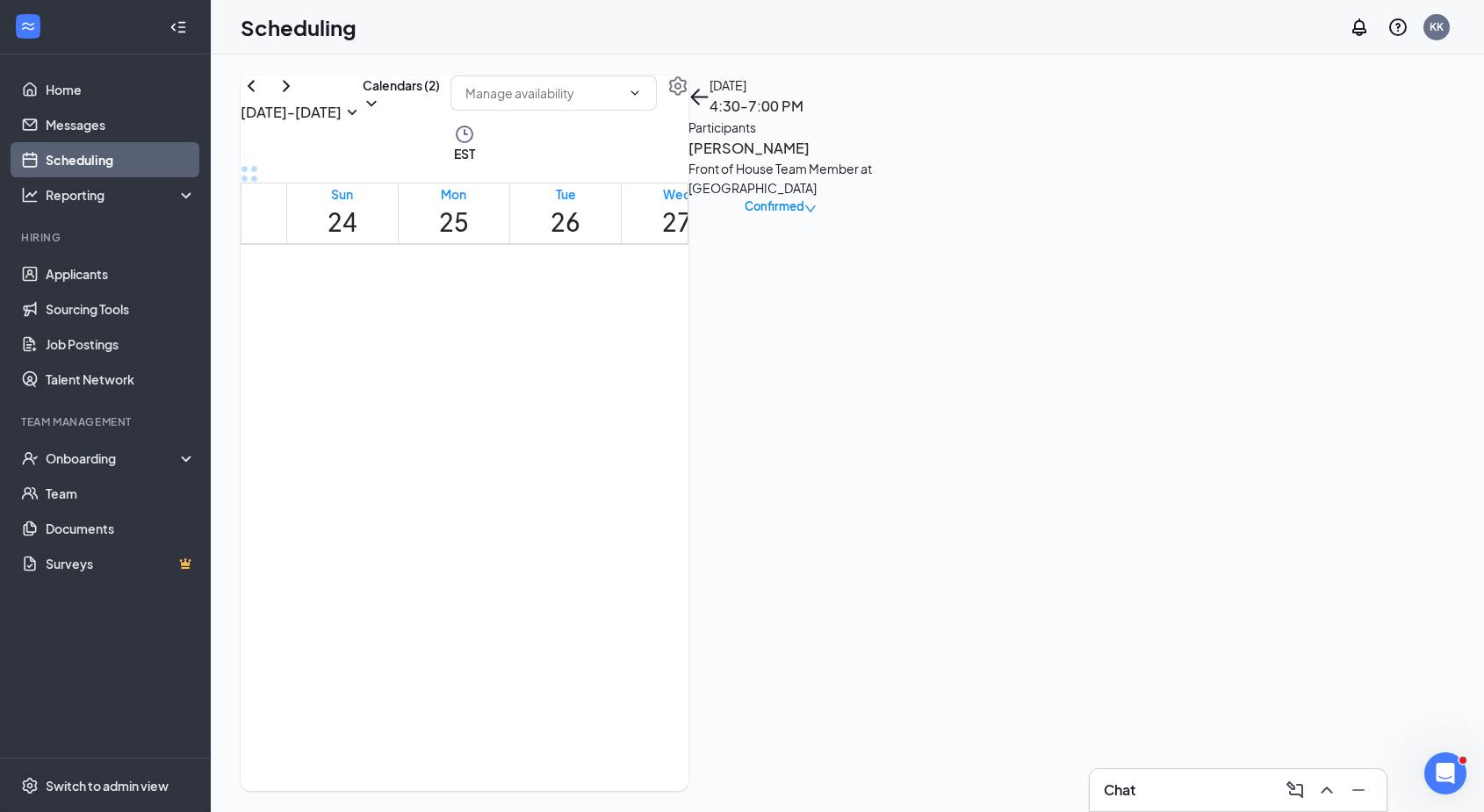
click at [873, 198] on div "Front of House Team Member at Oakley Station" at bounding box center [780, 178] width 184 height 39
click at [873, 137] on div "Participants" at bounding box center [780, 127] width 184 height 19
click at [806, 269] on span "4:30-7:00 PM" at bounding box center [798, 286] width 51 height 35
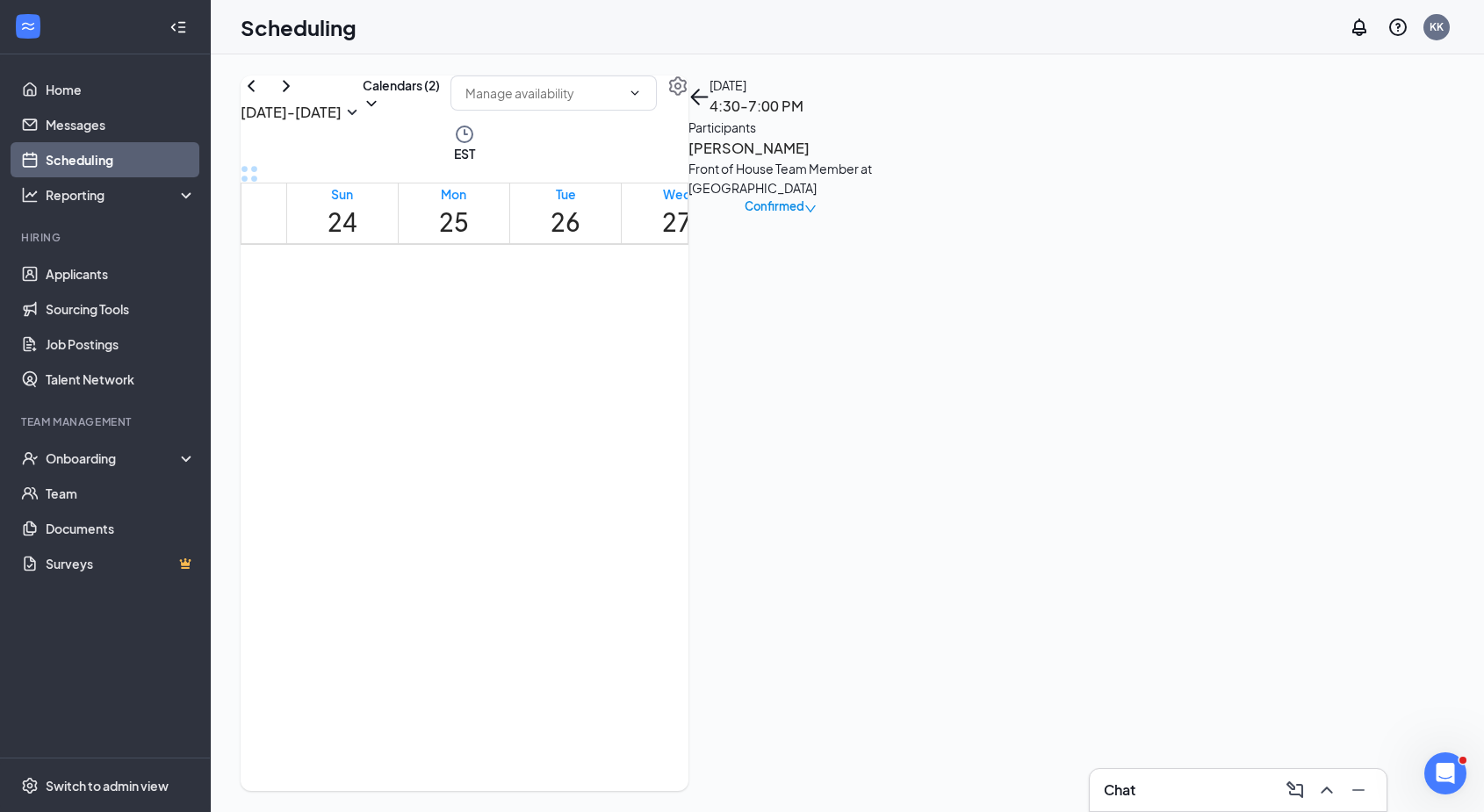
click at [795, 55] on div "Aug 24 - Aug 30 Calendars (2) EST Sun 24 Mon 25 Tue 26 Wed 27 Thu 28 Fri 29 Sat…" at bounding box center [847, 433] width 1273 height 758
click at [1452, 772] on icon "Open Intercom Messenger" at bounding box center [1443, 771] width 29 height 29
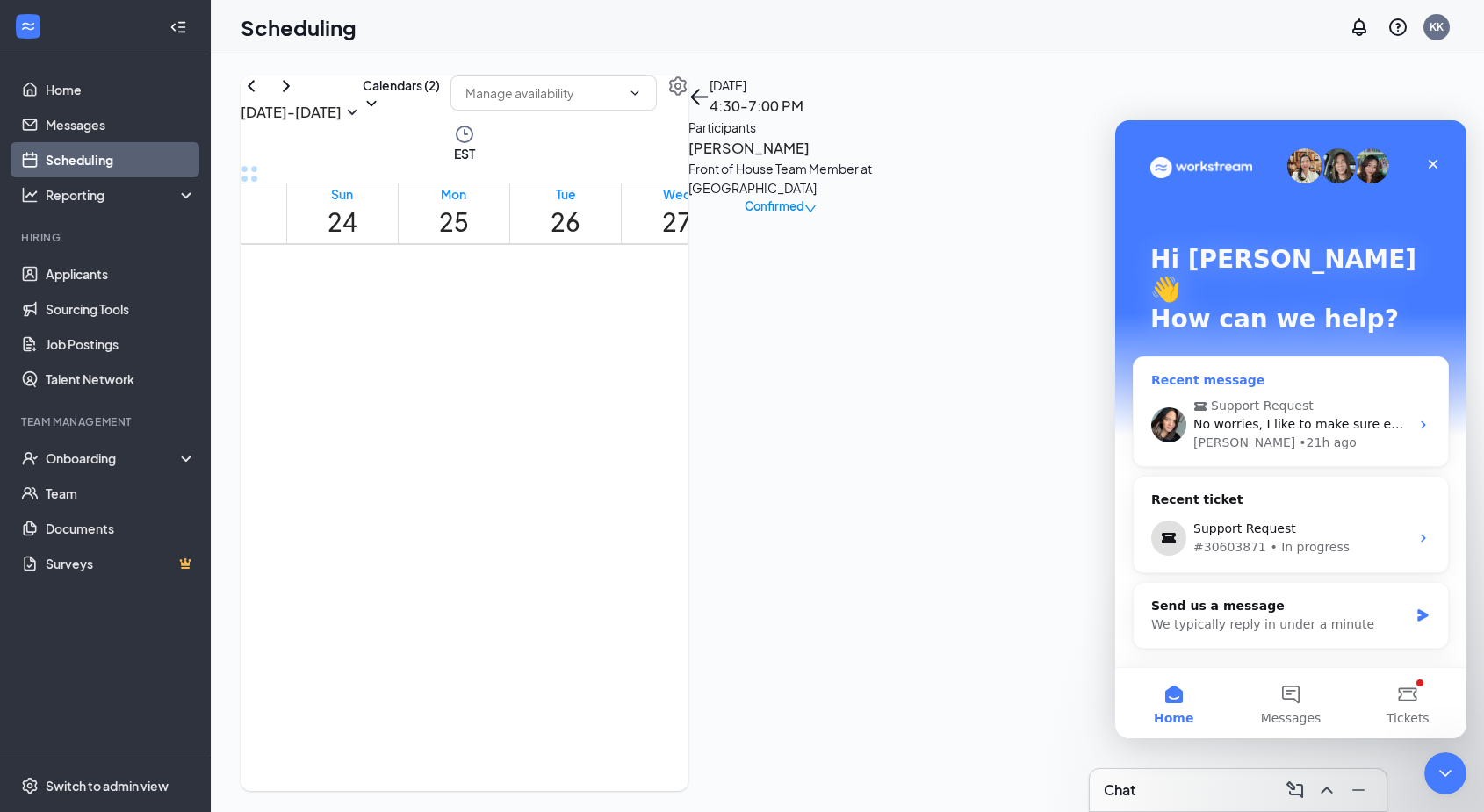
click at [1358, 397] on span "Support Request" at bounding box center [1292, 406] width 198 height 18
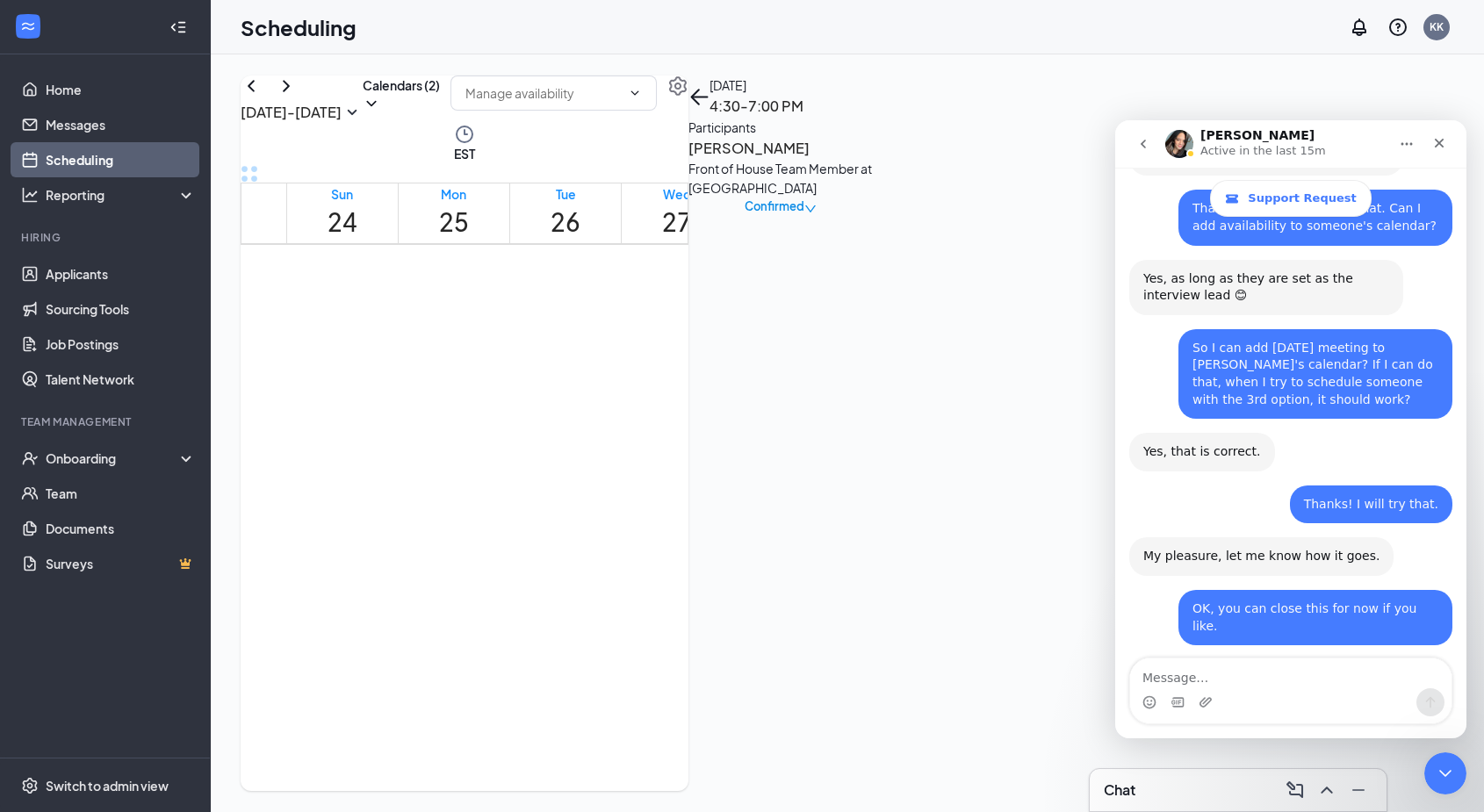
scroll to position [1833, 0]
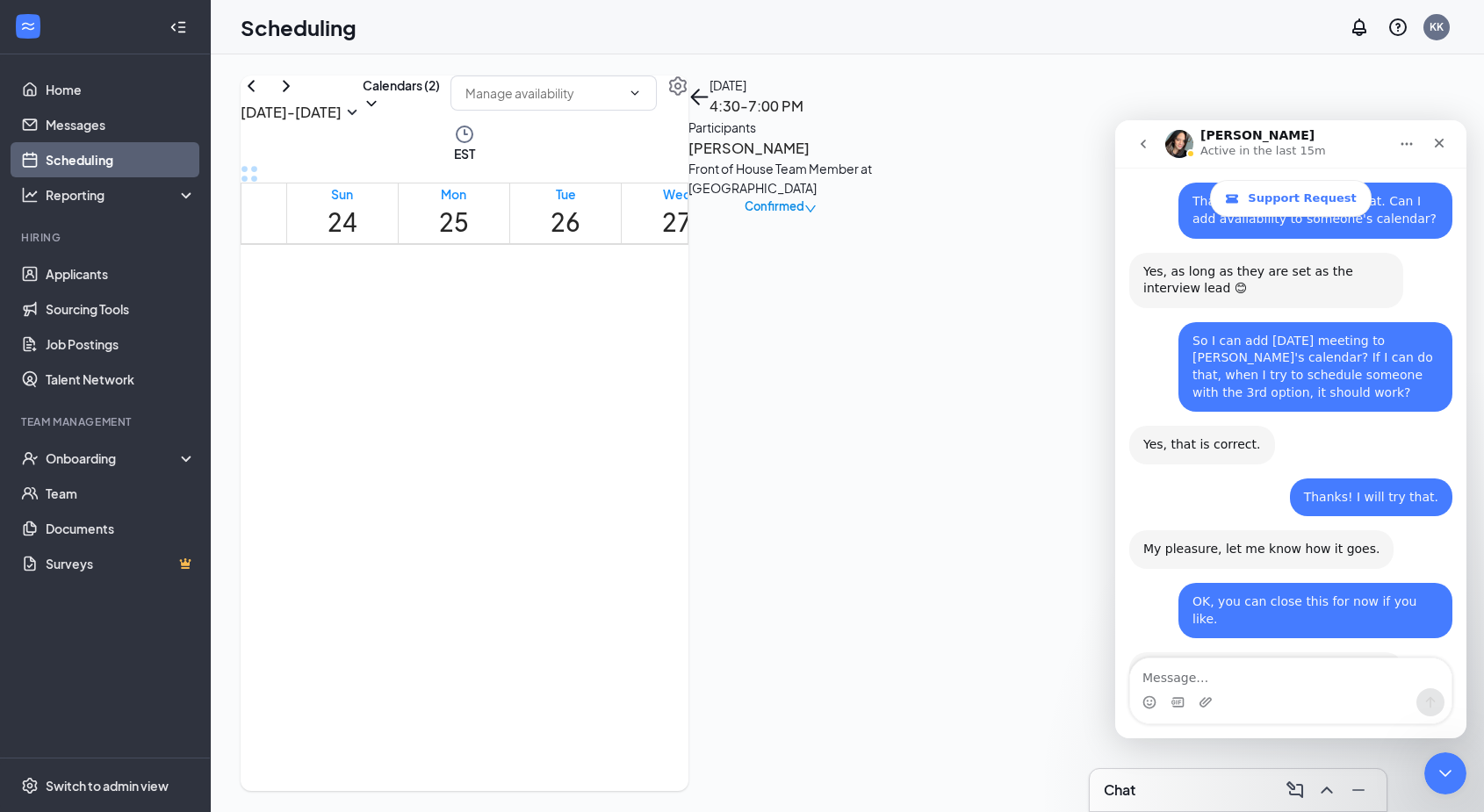
click at [1007, 46] on div "Scheduling KK" at bounding box center [847, 27] width 1273 height 54
click at [93, 272] on link "Applicants" at bounding box center [121, 273] width 150 height 35
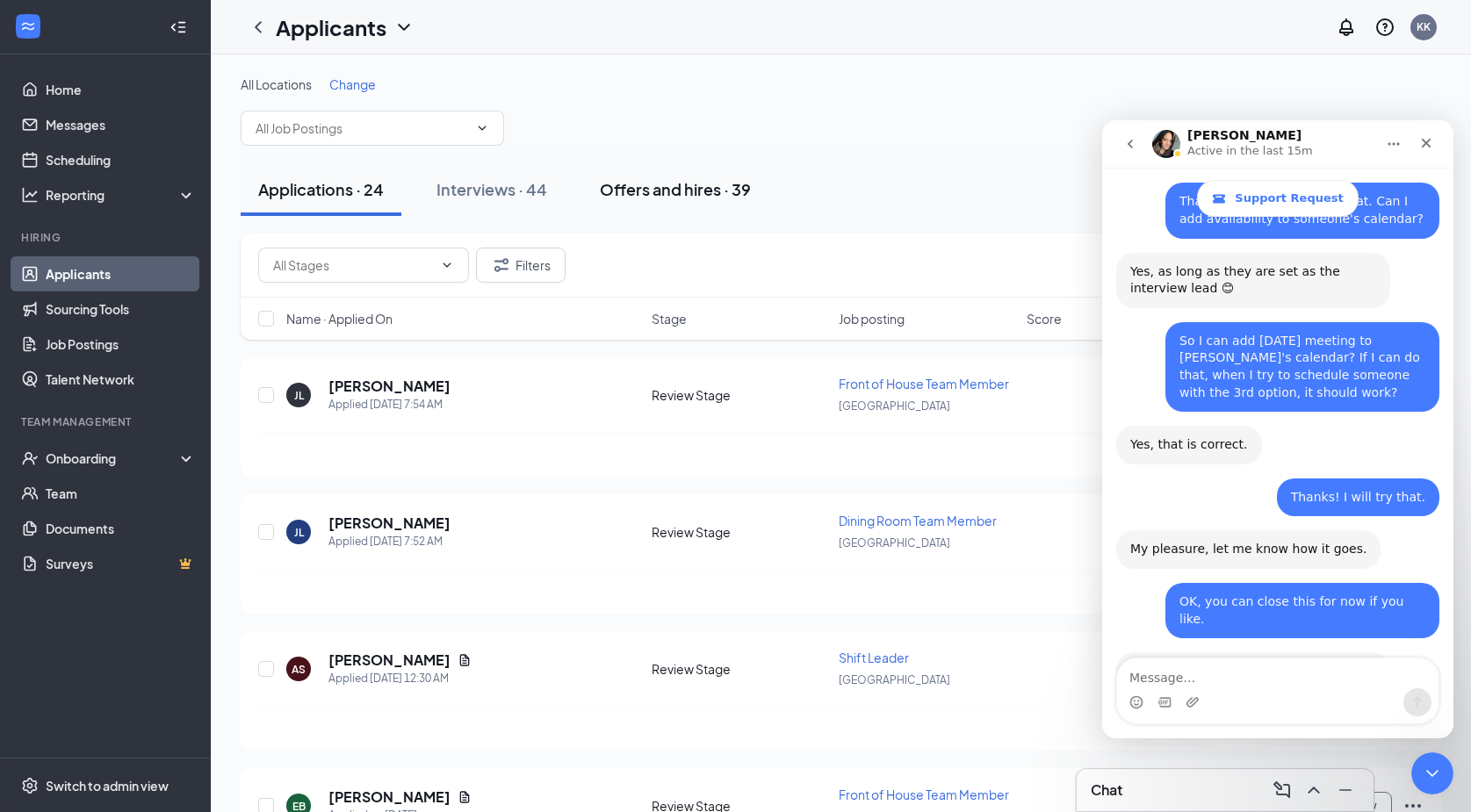
click at [674, 188] on div "Offers and hires · 39" at bounding box center [675, 189] width 151 height 22
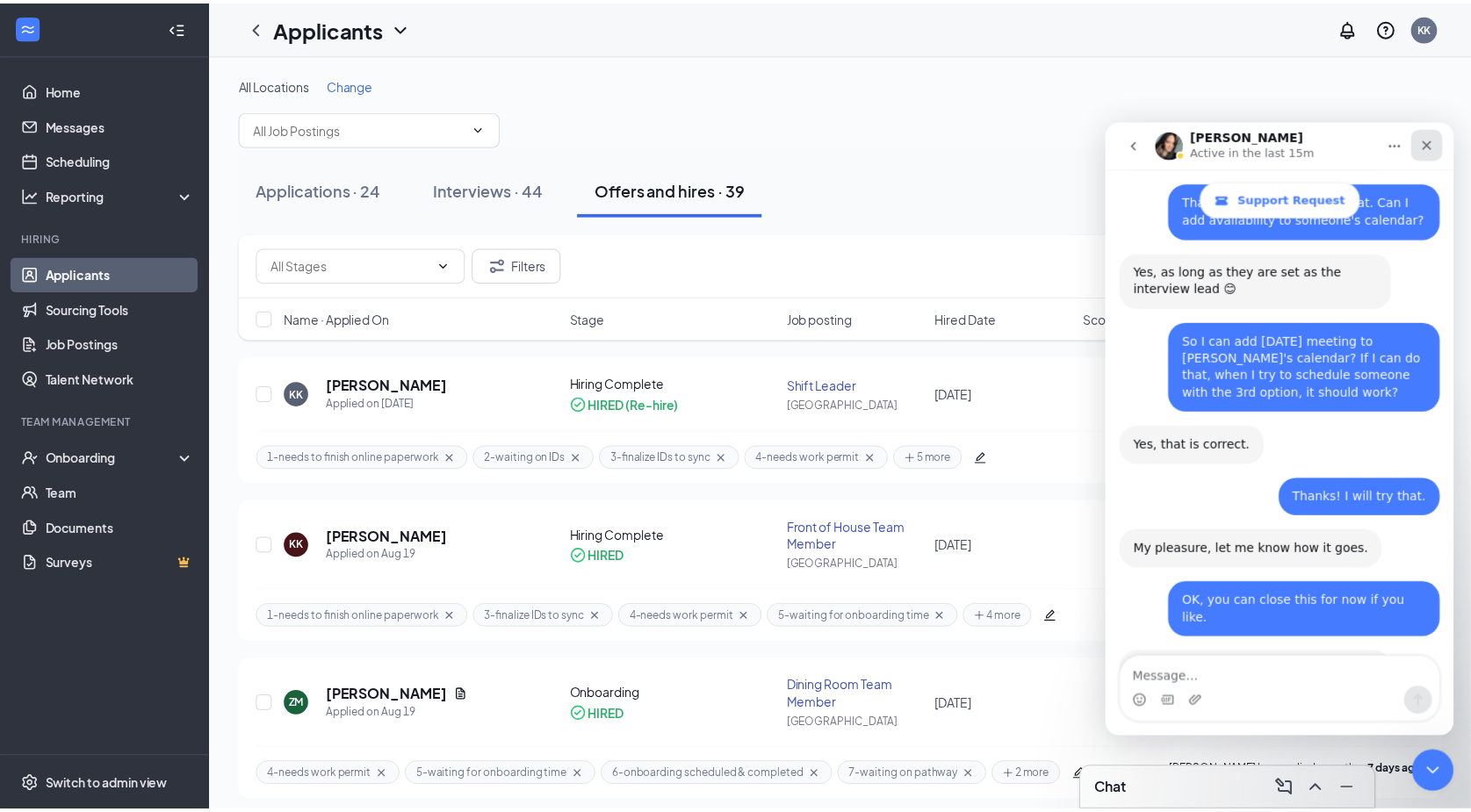
drag, startPoint x: 1427, startPoint y: 146, endPoint x: 2447, endPoint y: 295, distance: 1030.4
click at [1440, 146] on div "Close" at bounding box center [1429, 145] width 32 height 32
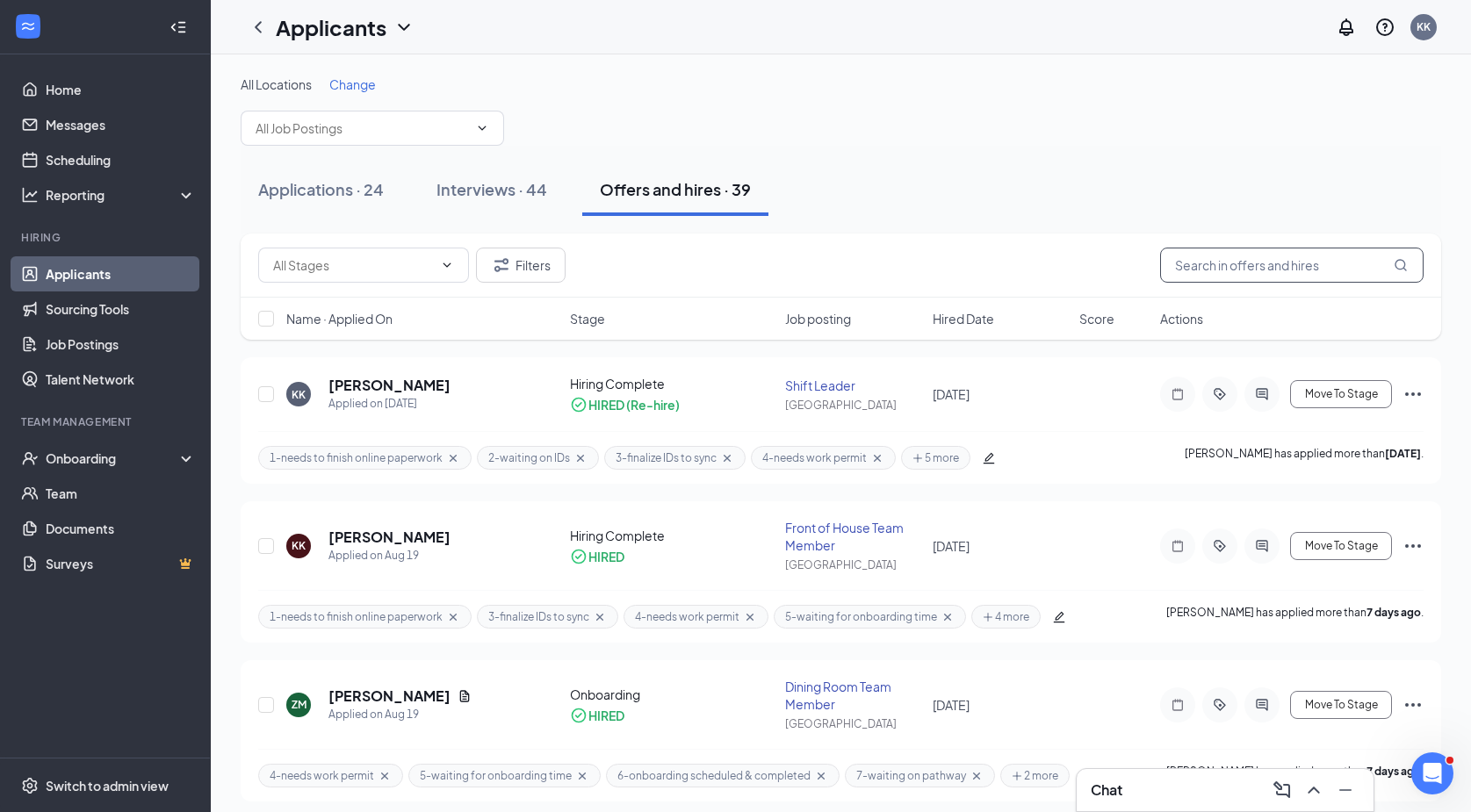
click at [1266, 263] on input "text" at bounding box center [1291, 265] width 263 height 35
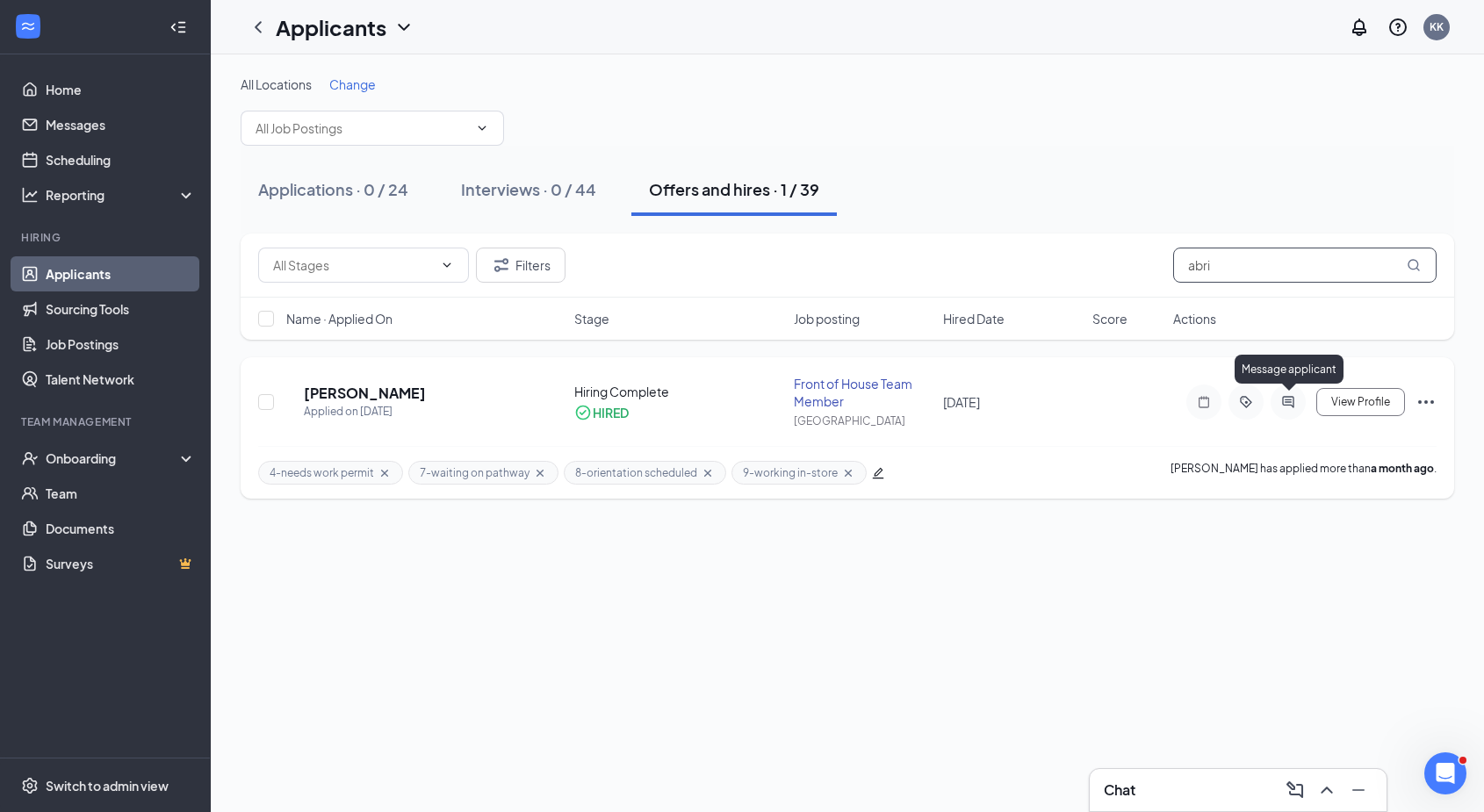
type input "abri"
click at [1295, 407] on icon "ActiveChat" at bounding box center [1288, 402] width 21 height 14
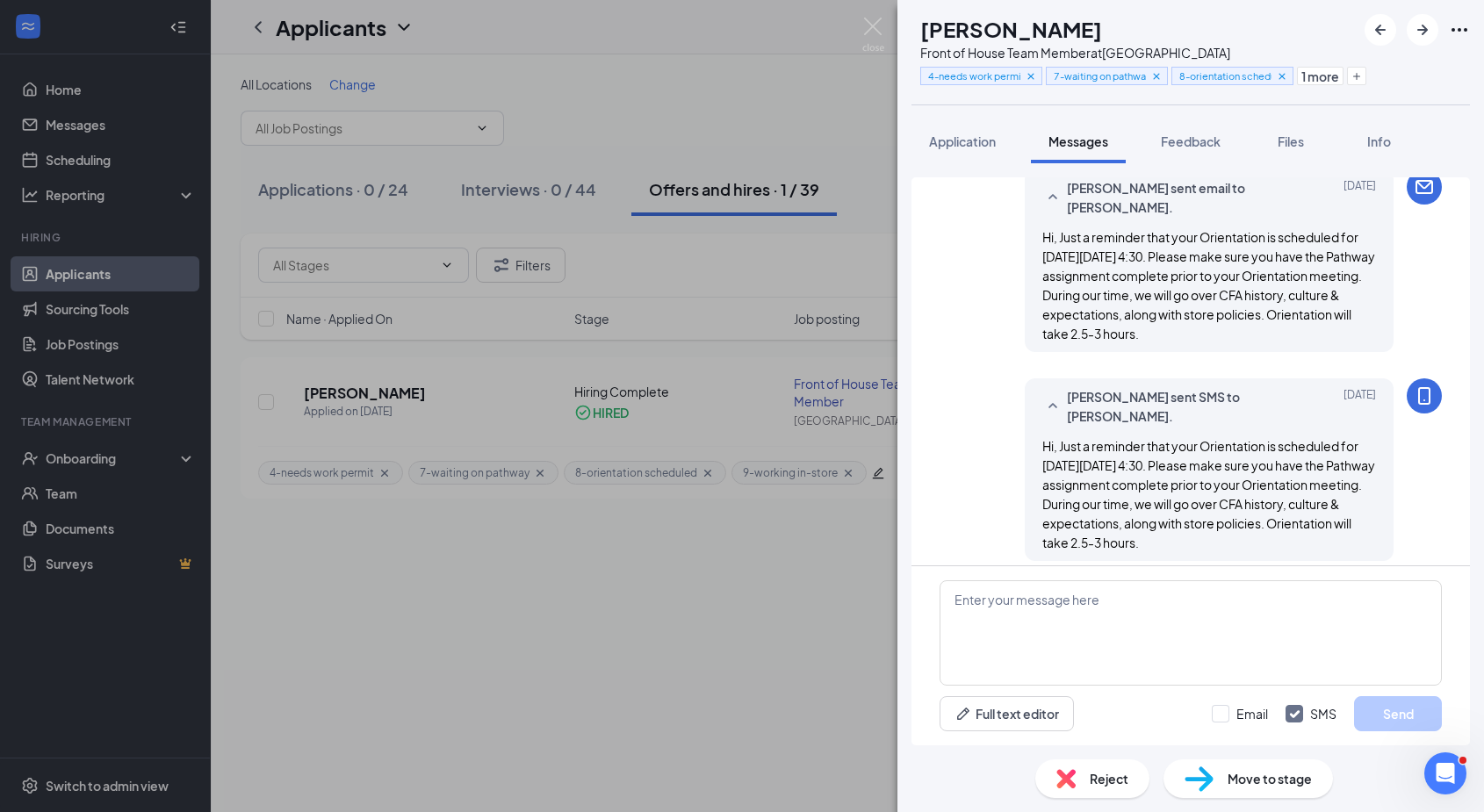
scroll to position [975, 0]
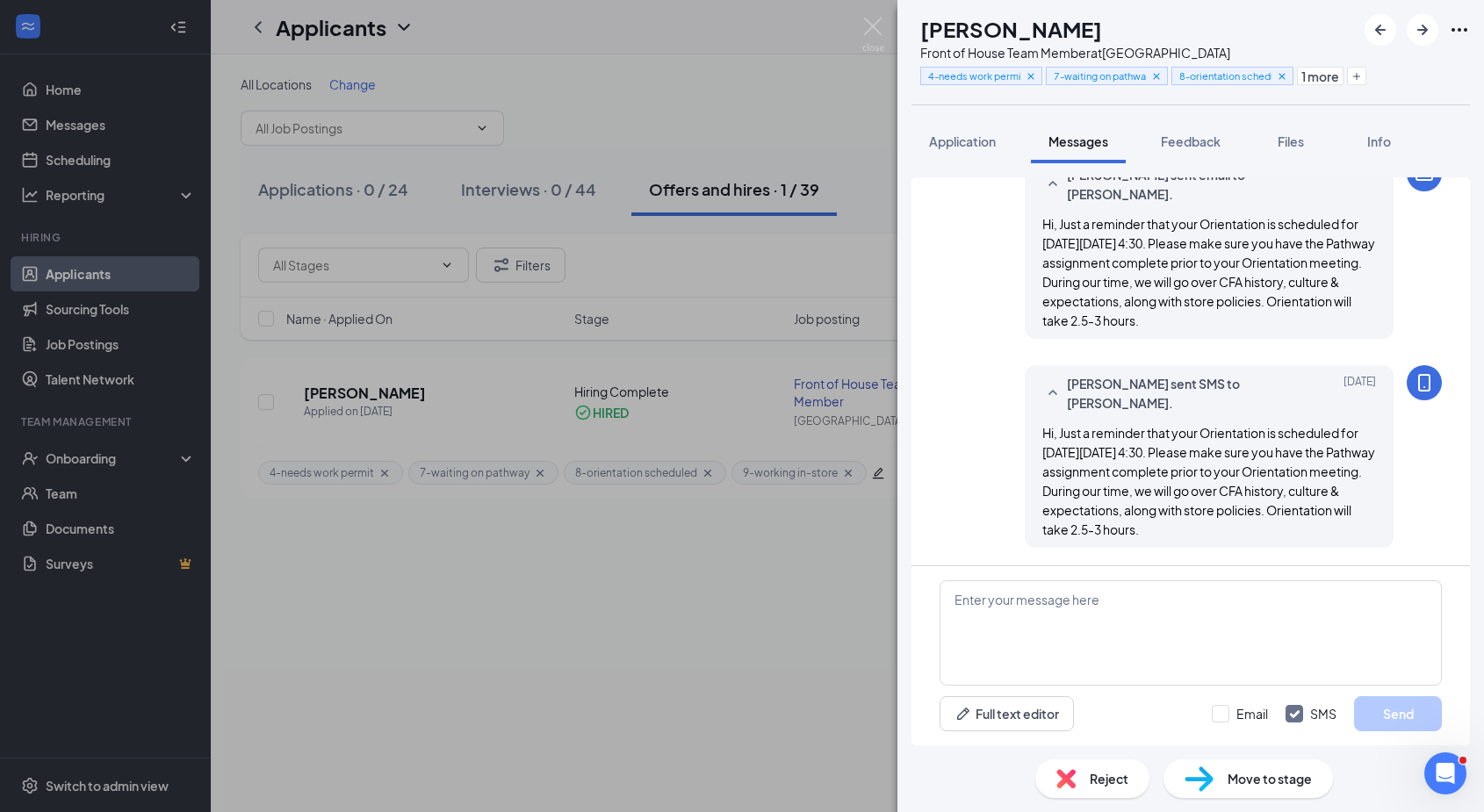
click at [1276, 782] on span "Move to stage" at bounding box center [1270, 778] width 84 height 19
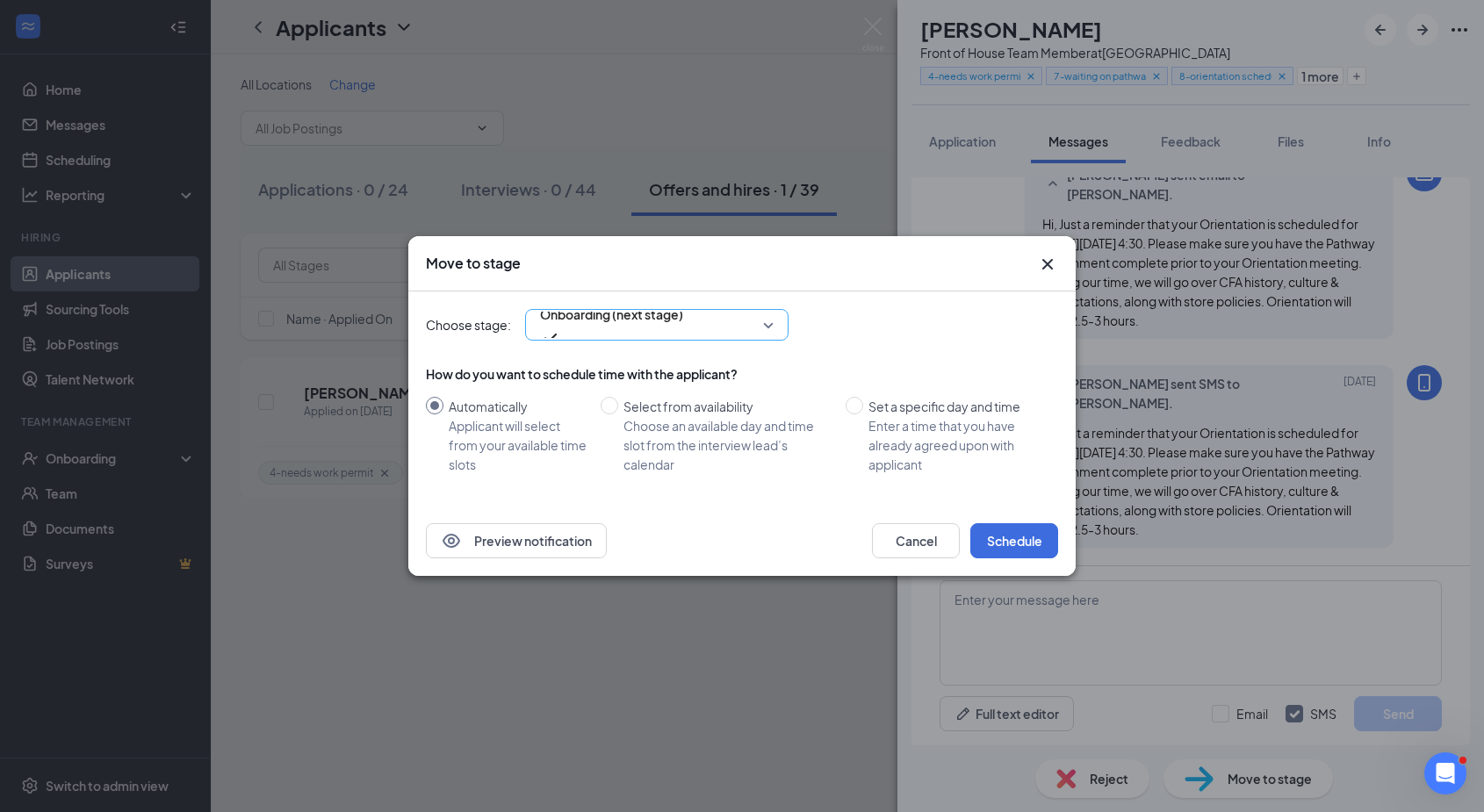
click at [661, 324] on div "Onboarding (next stage)" at bounding box center [656, 325] width 263 height 32
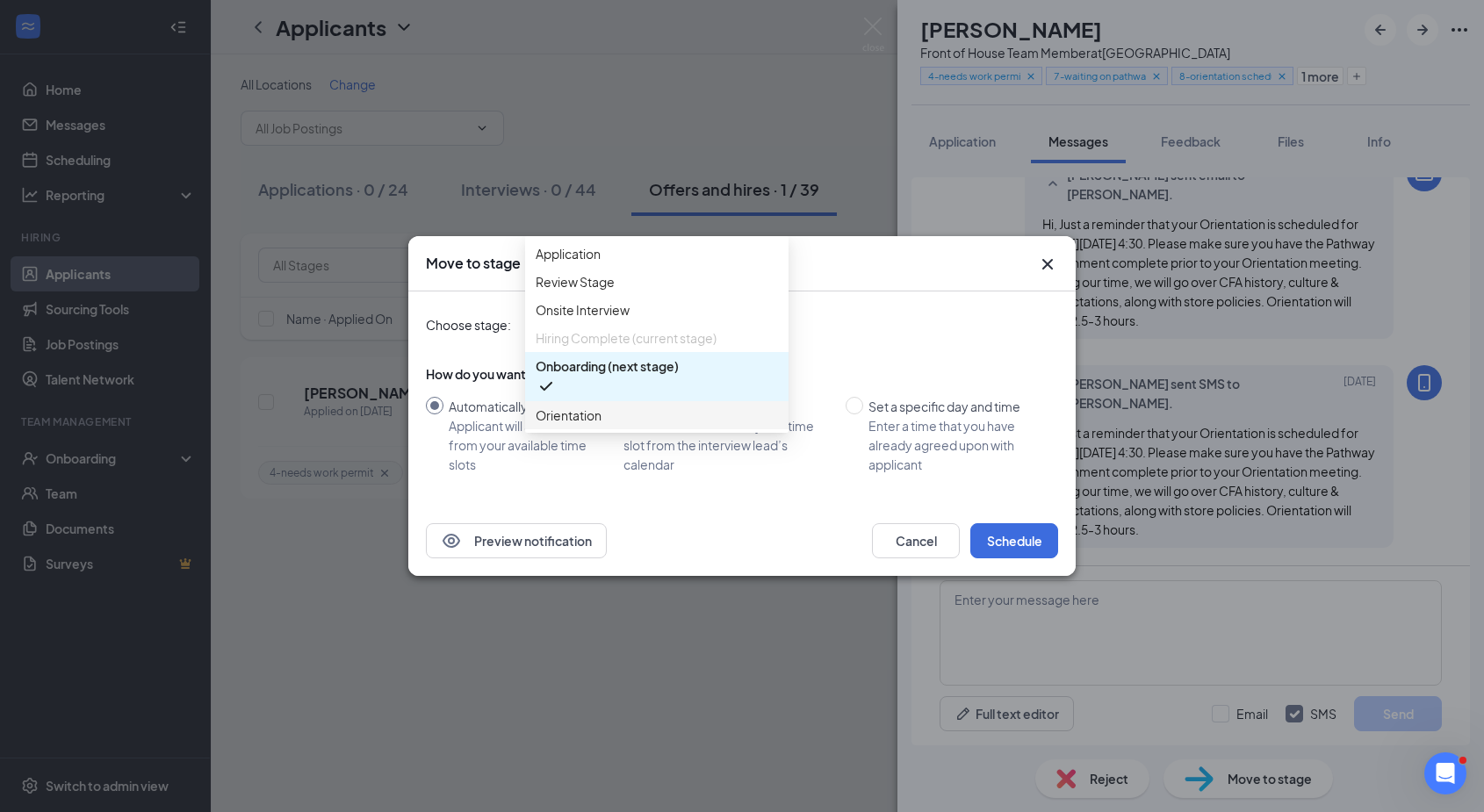
click at [616, 429] on div "Orientation" at bounding box center [656, 415] width 263 height 28
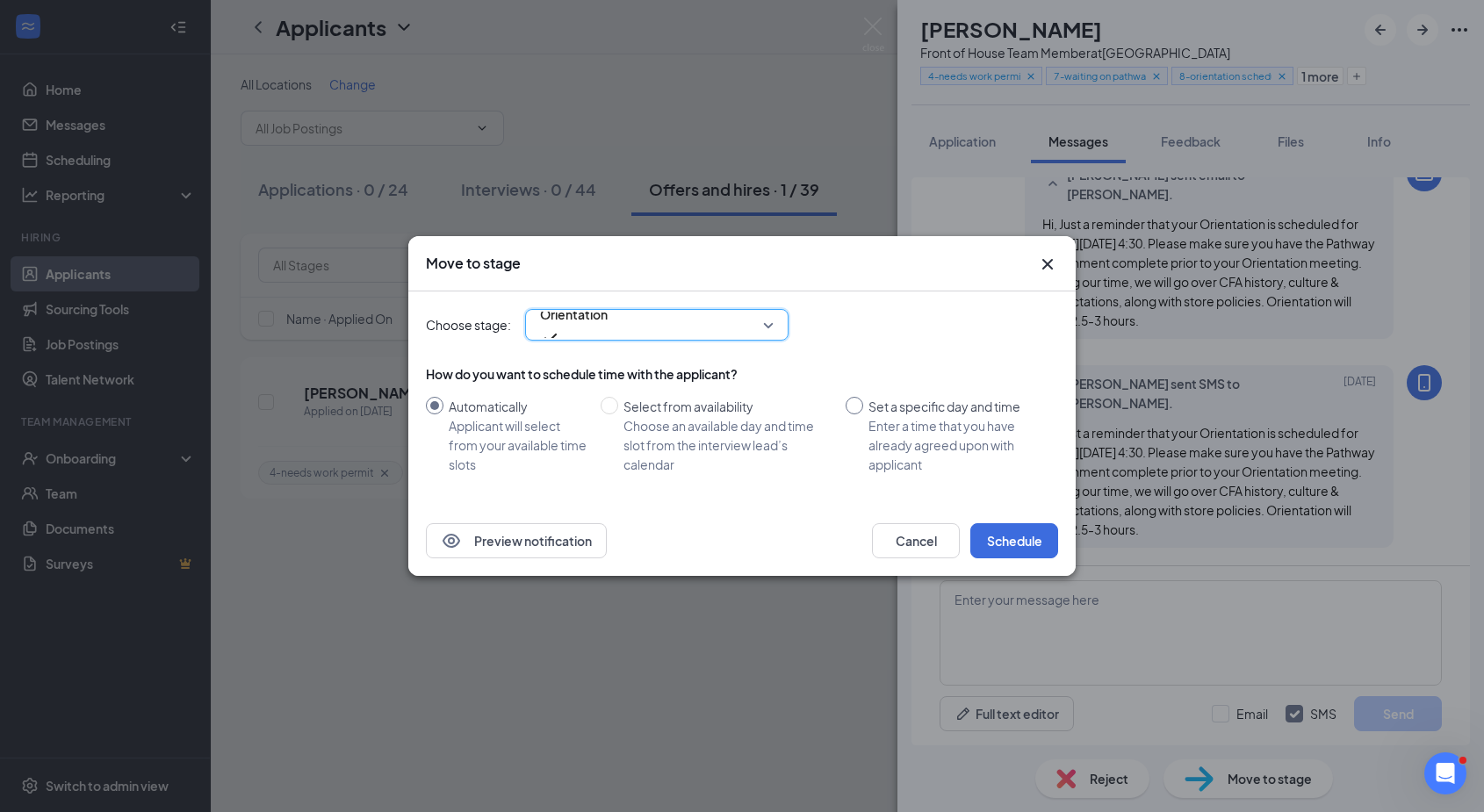
click at [853, 404] on input "Set a specific day and time Enter a time that you have already agreed upon with…" at bounding box center [855, 406] width 18 height 18
radio input "true"
radio input "false"
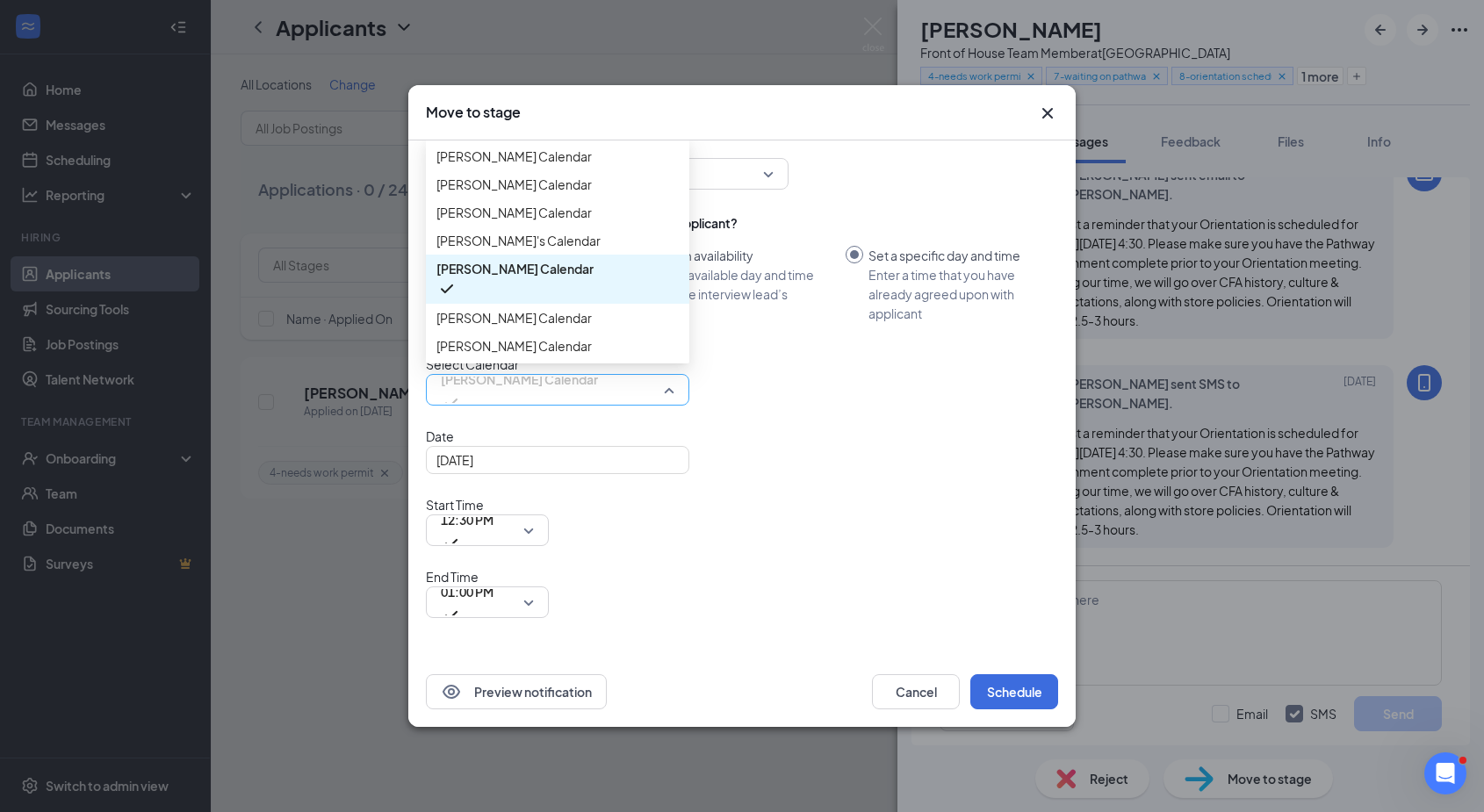
click at [666, 403] on span "KAY KNOBLAUCH's Calendar" at bounding box center [558, 390] width 234 height 26
click at [551, 222] on span "Ellen Bishop's Calendar" at bounding box center [513, 212] width 155 height 19
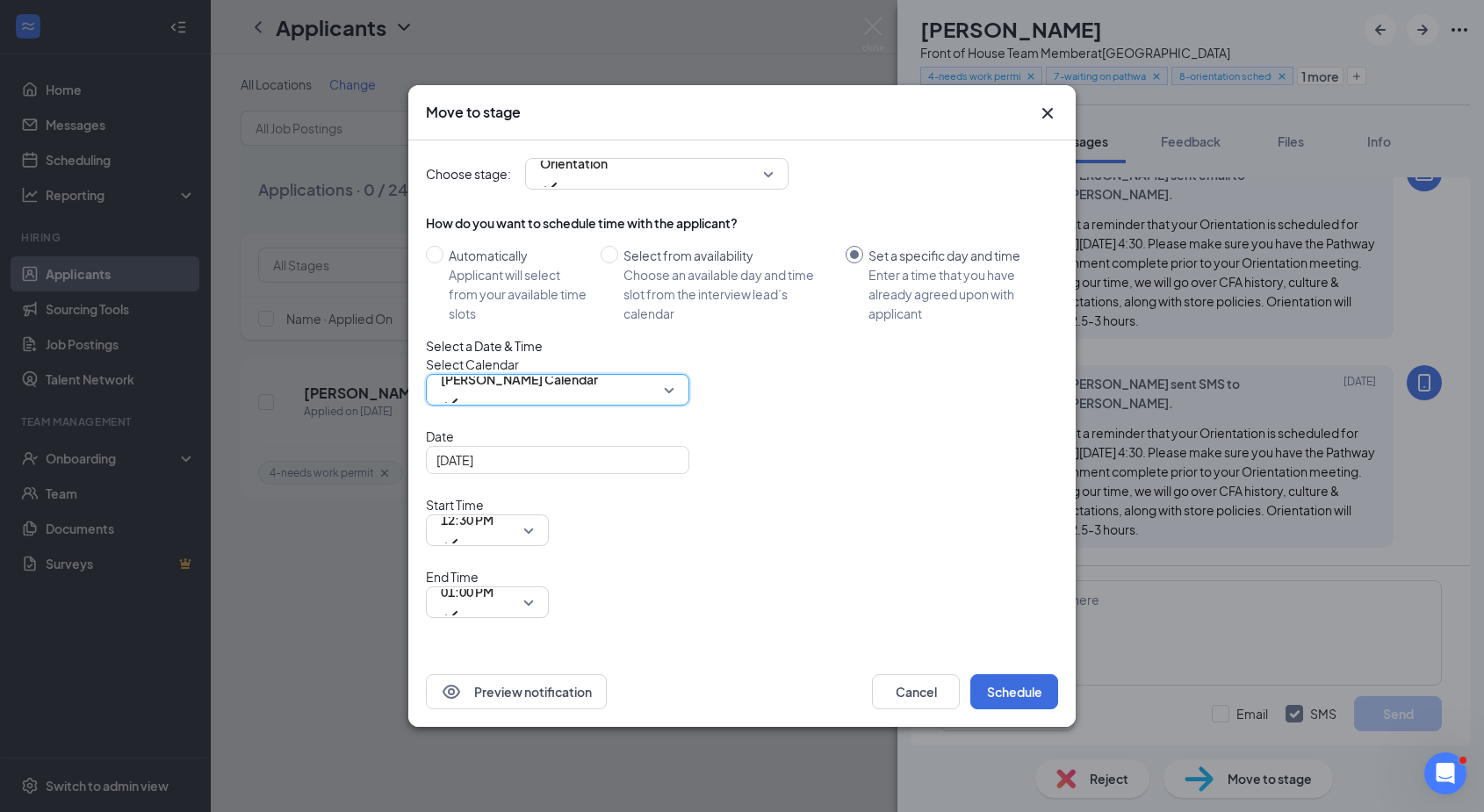
click at [757, 355] on div "Select a Date & Time" at bounding box center [742, 346] width 632 height 18
click at [666, 470] on div "Aug 26, 2025" at bounding box center [557, 459] width 242 height 19
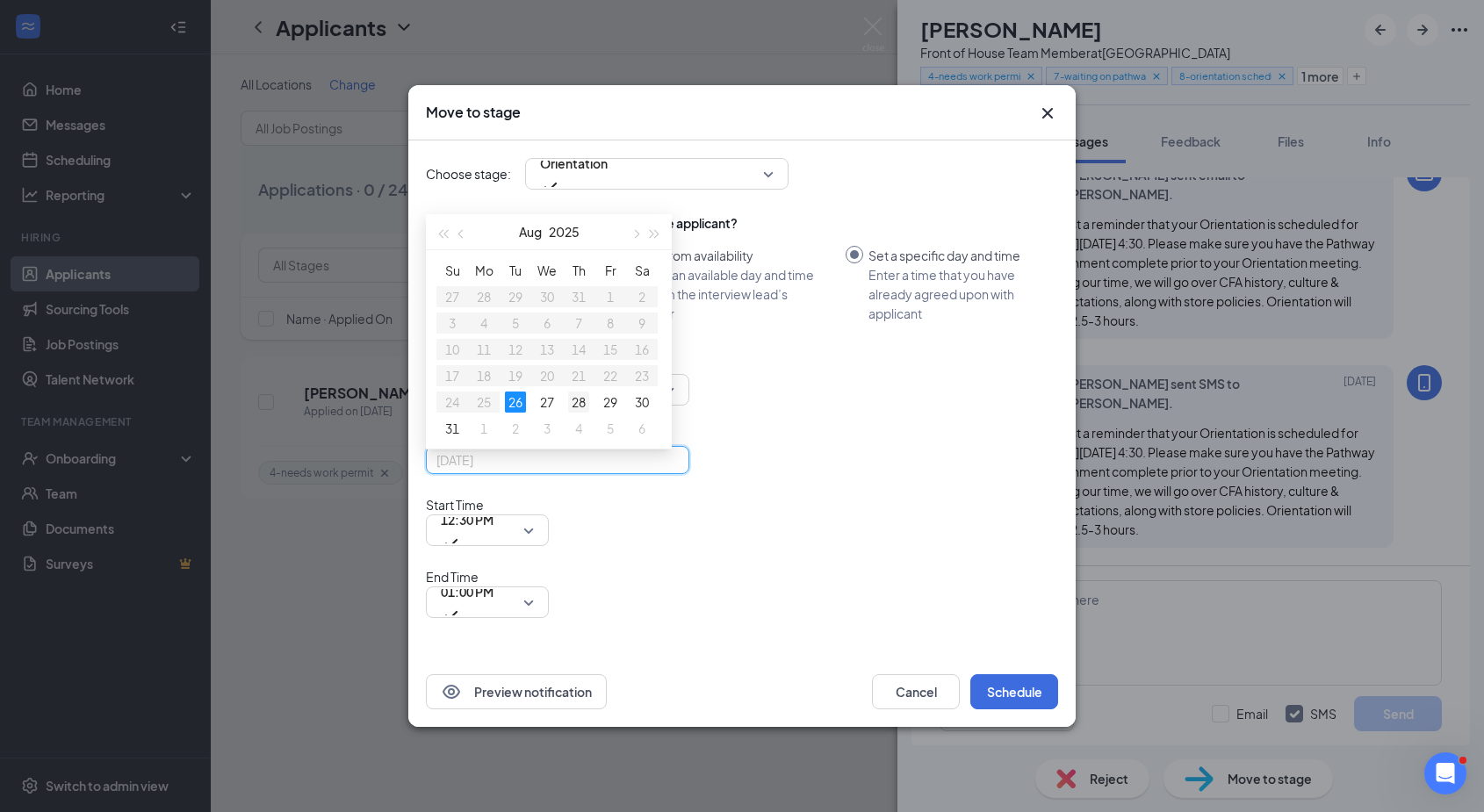
type input "Aug 28, 2025"
click at [585, 413] on div "28" at bounding box center [578, 402] width 21 height 21
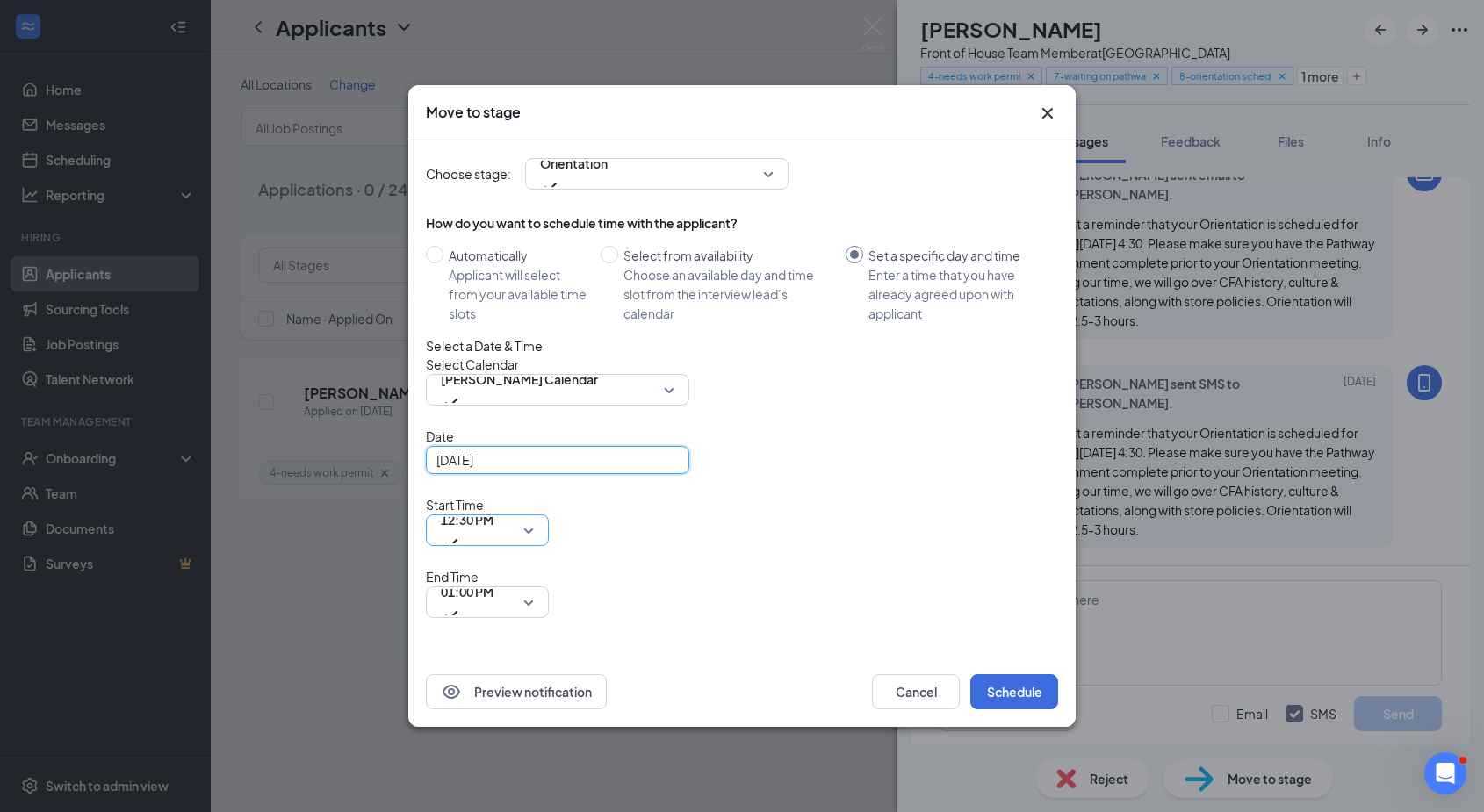
click at [549, 545] on div "12:30 PM" at bounding box center [487, 531] width 123 height 32
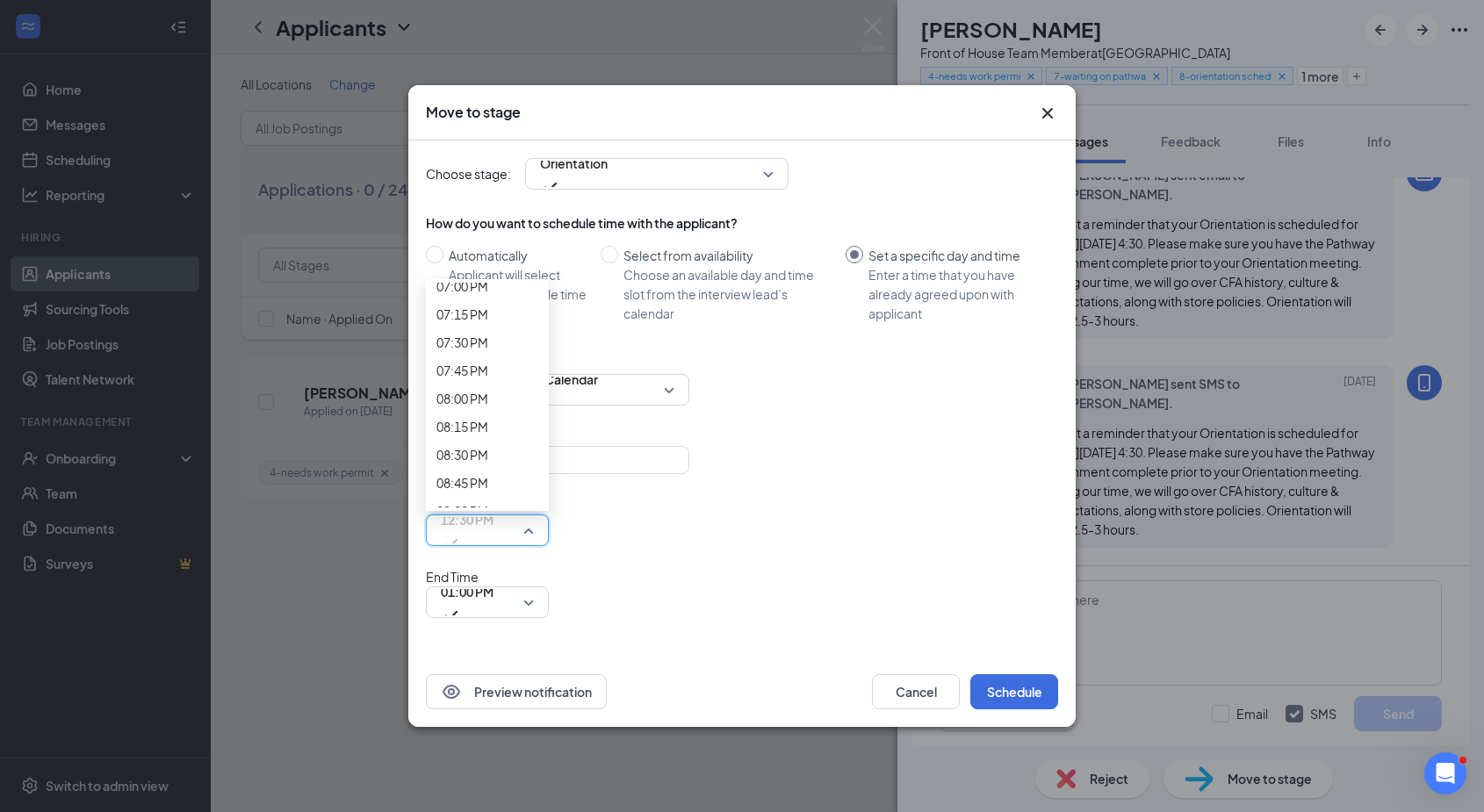
scroll to position [2540, 0]
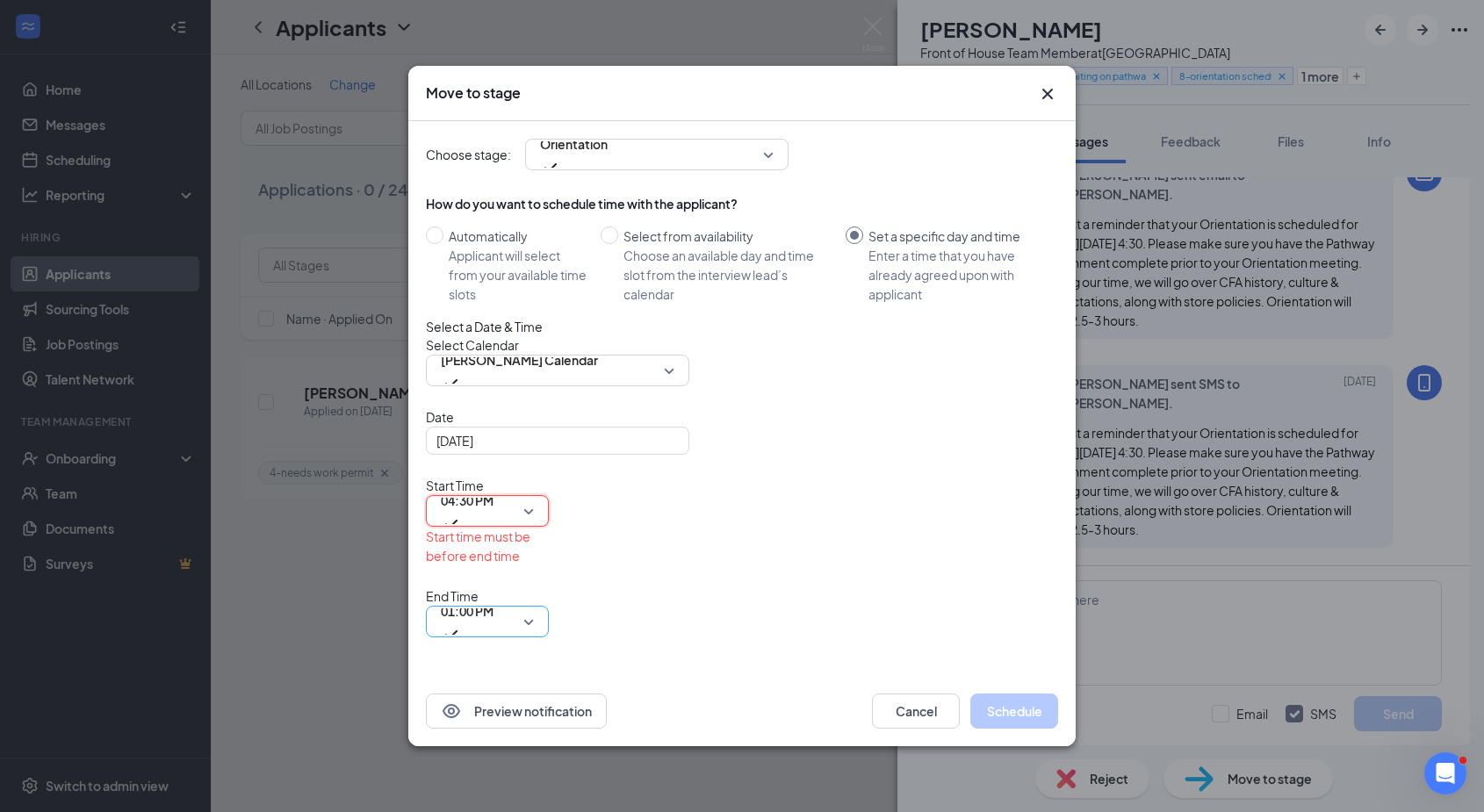
click at [494, 598] on span "01:00 PM" at bounding box center [467, 621] width 53 height 47
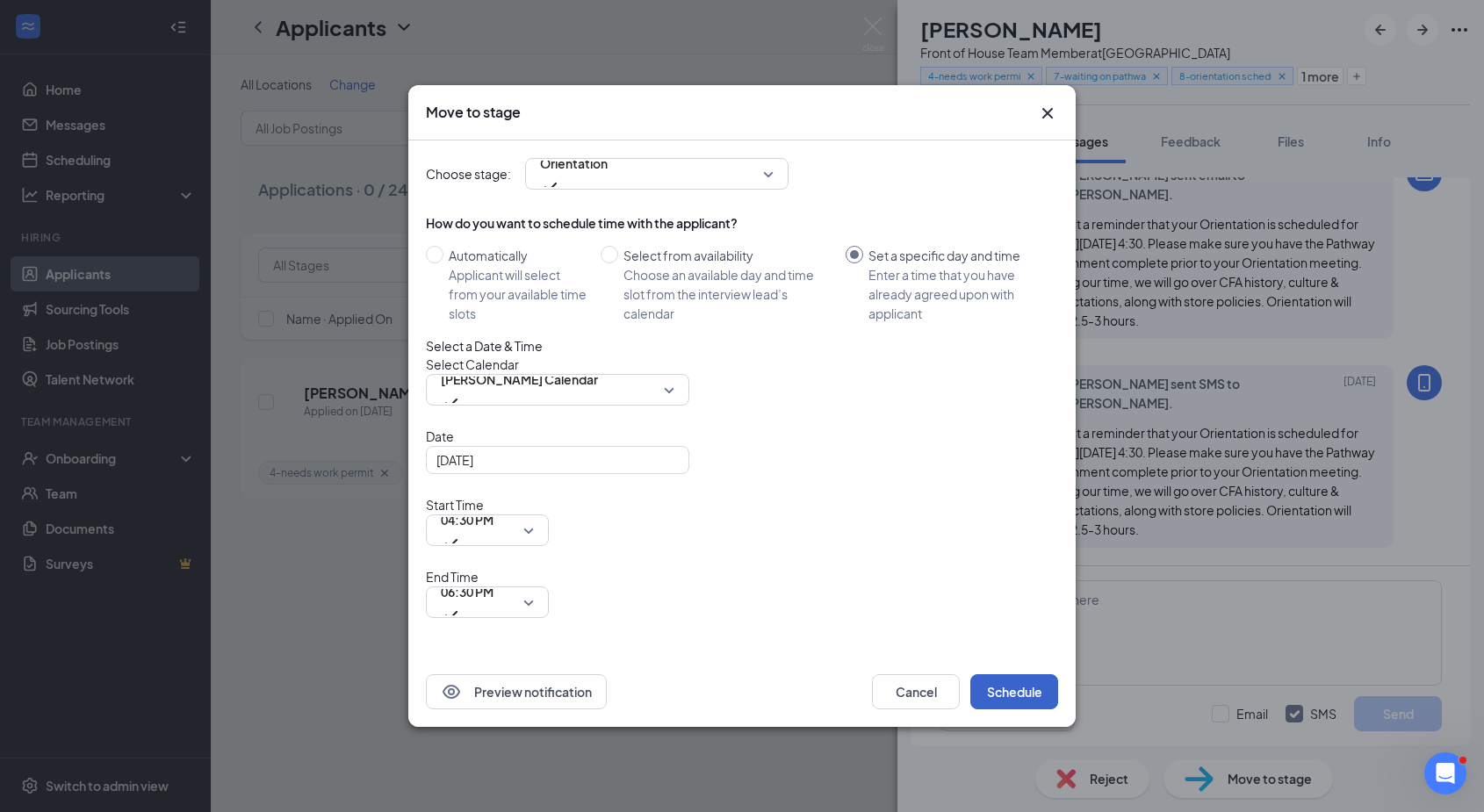
click at [1030, 674] on button "Schedule" at bounding box center [1014, 691] width 88 height 35
click at [1050, 119] on icon "Cross" at bounding box center [1047, 113] width 11 height 11
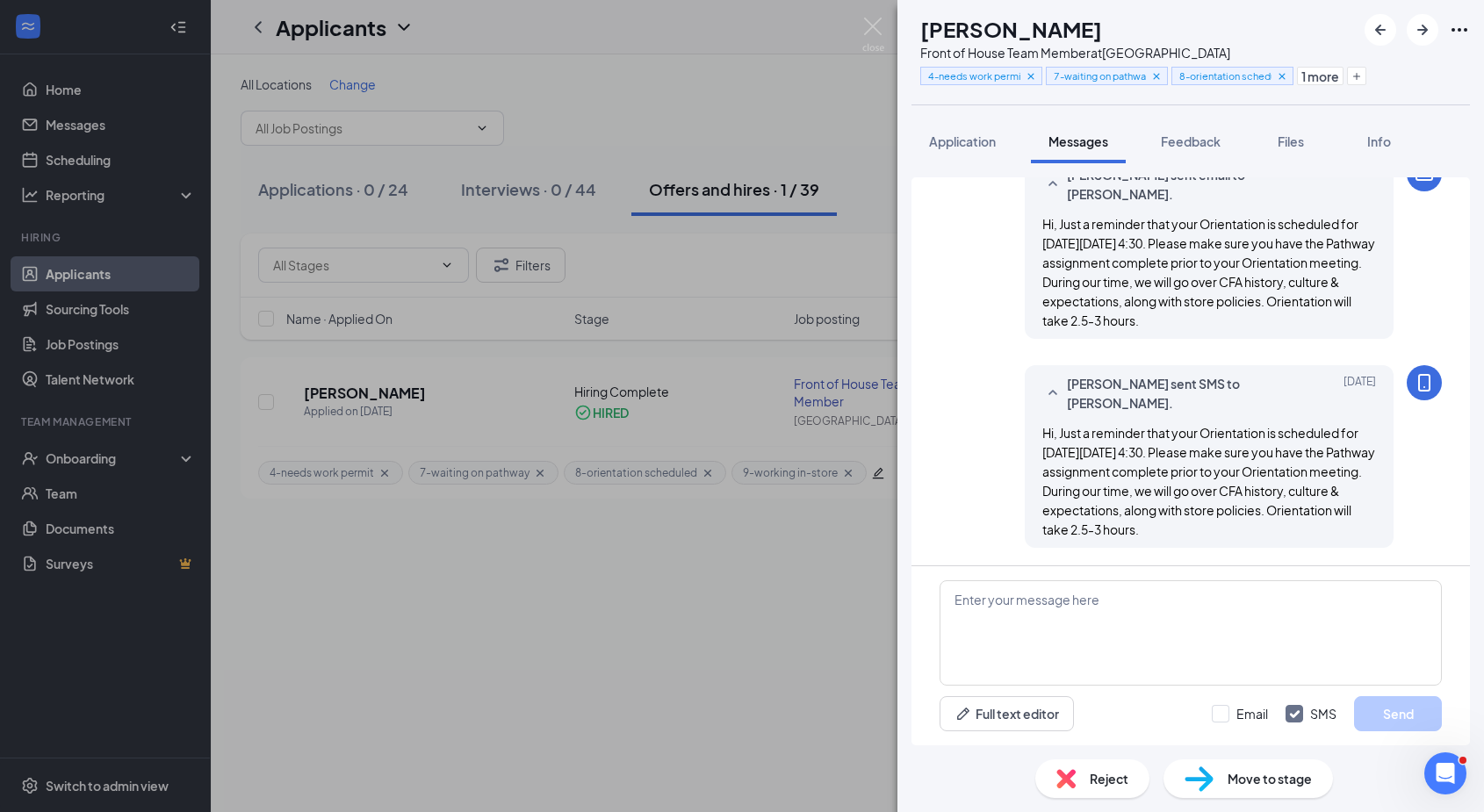
click at [74, 160] on div "AB Abrianna Bouldin Front of House Team Member at Oakley Station 4-needs work p…" at bounding box center [742, 406] width 1484 height 812
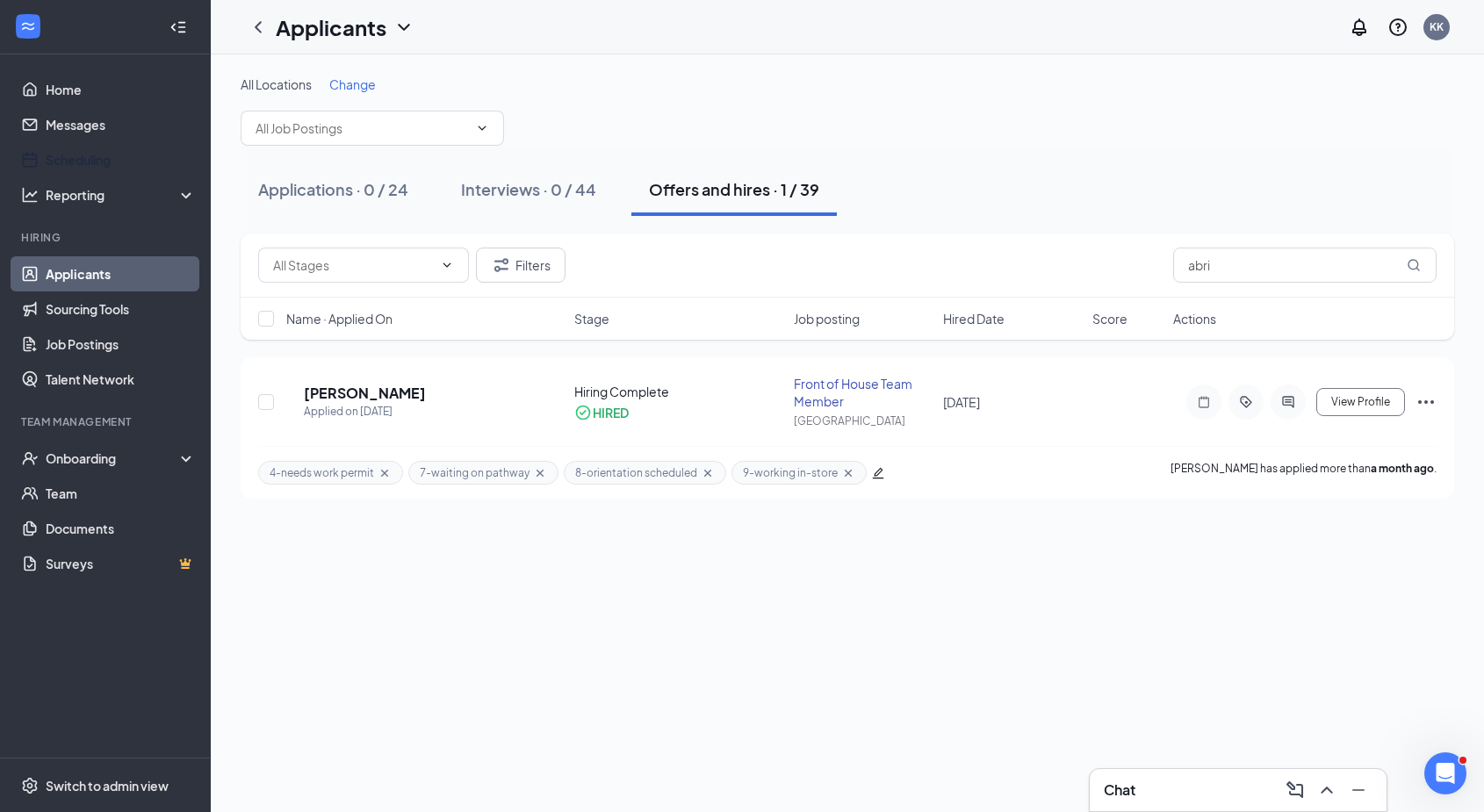
click at [74, 160] on link "Scheduling" at bounding box center [121, 159] width 150 height 35
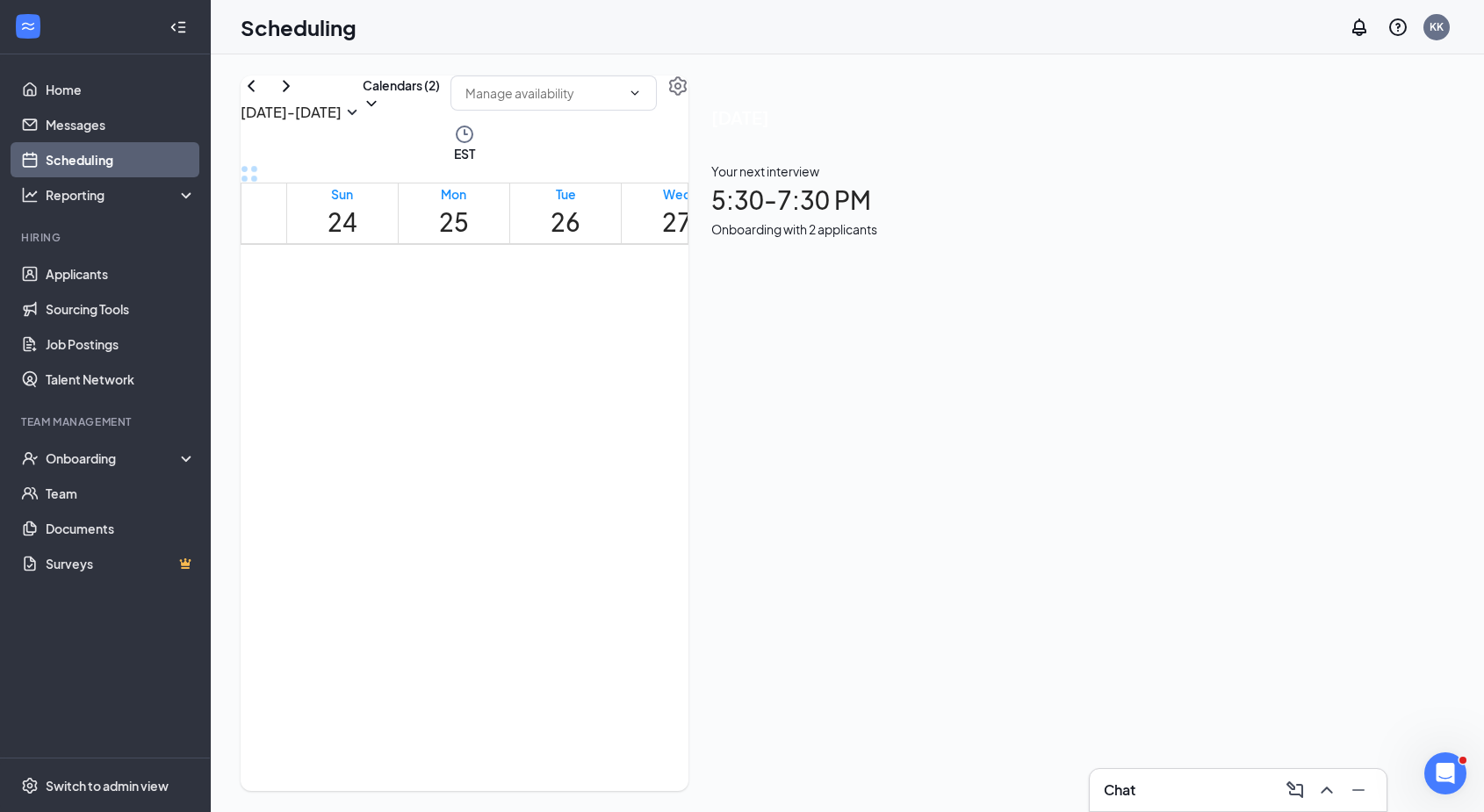
scroll to position [863, 0]
click at [831, 188] on td at bounding box center [677, 178] width 782 height 20
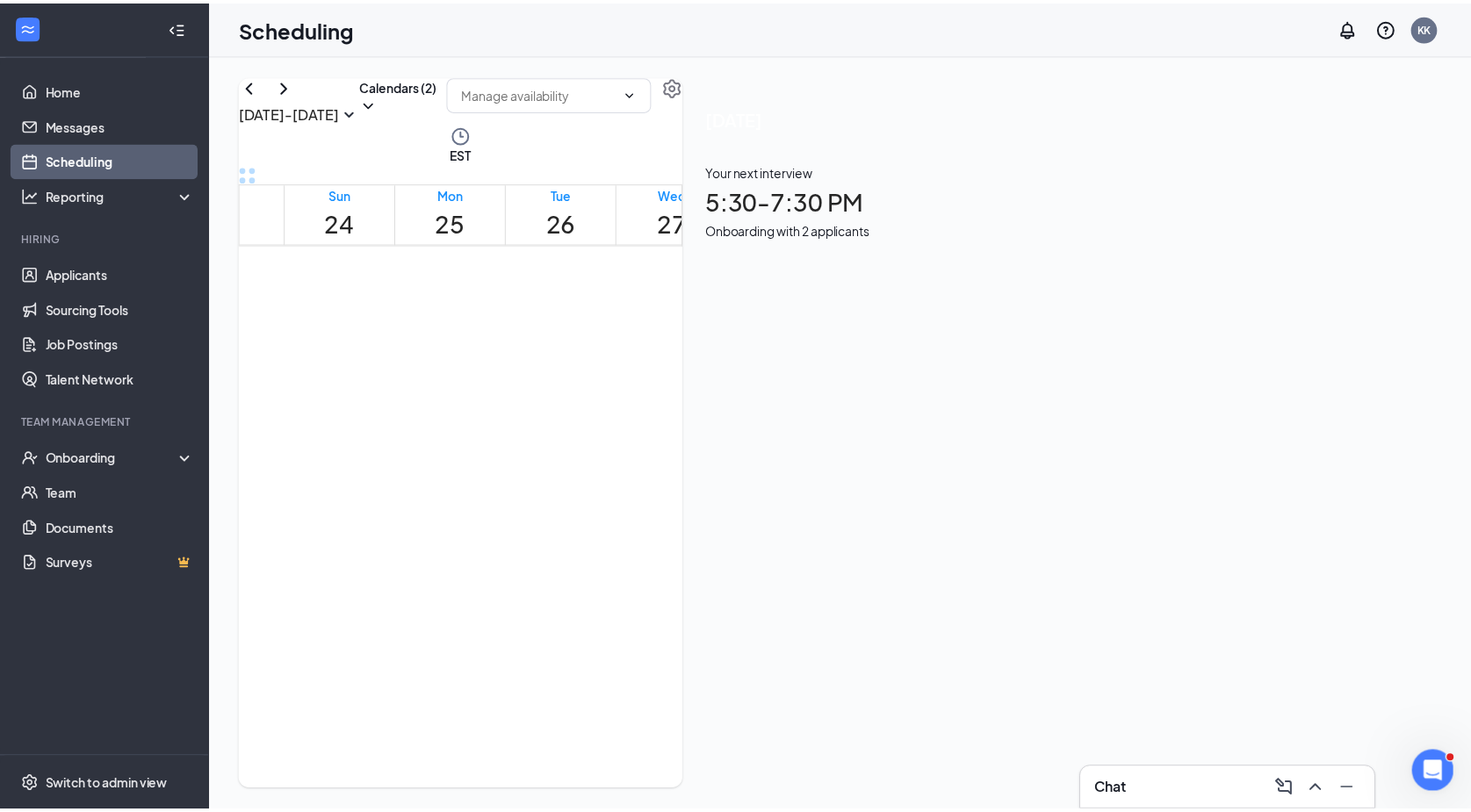
scroll to position [1478, 0]
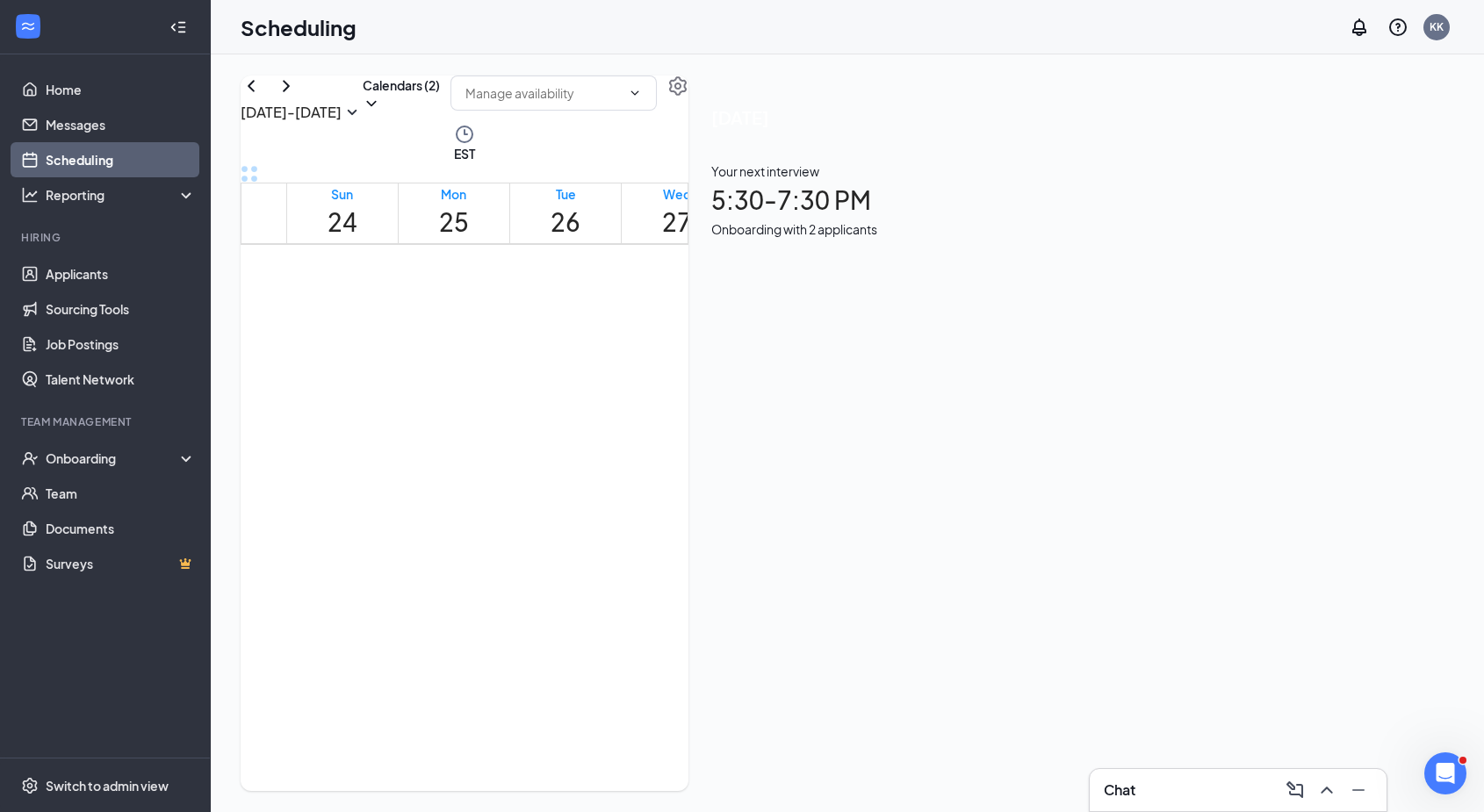
click at [789, 655] on span "1" at bounding box center [786, 663] width 6 height 17
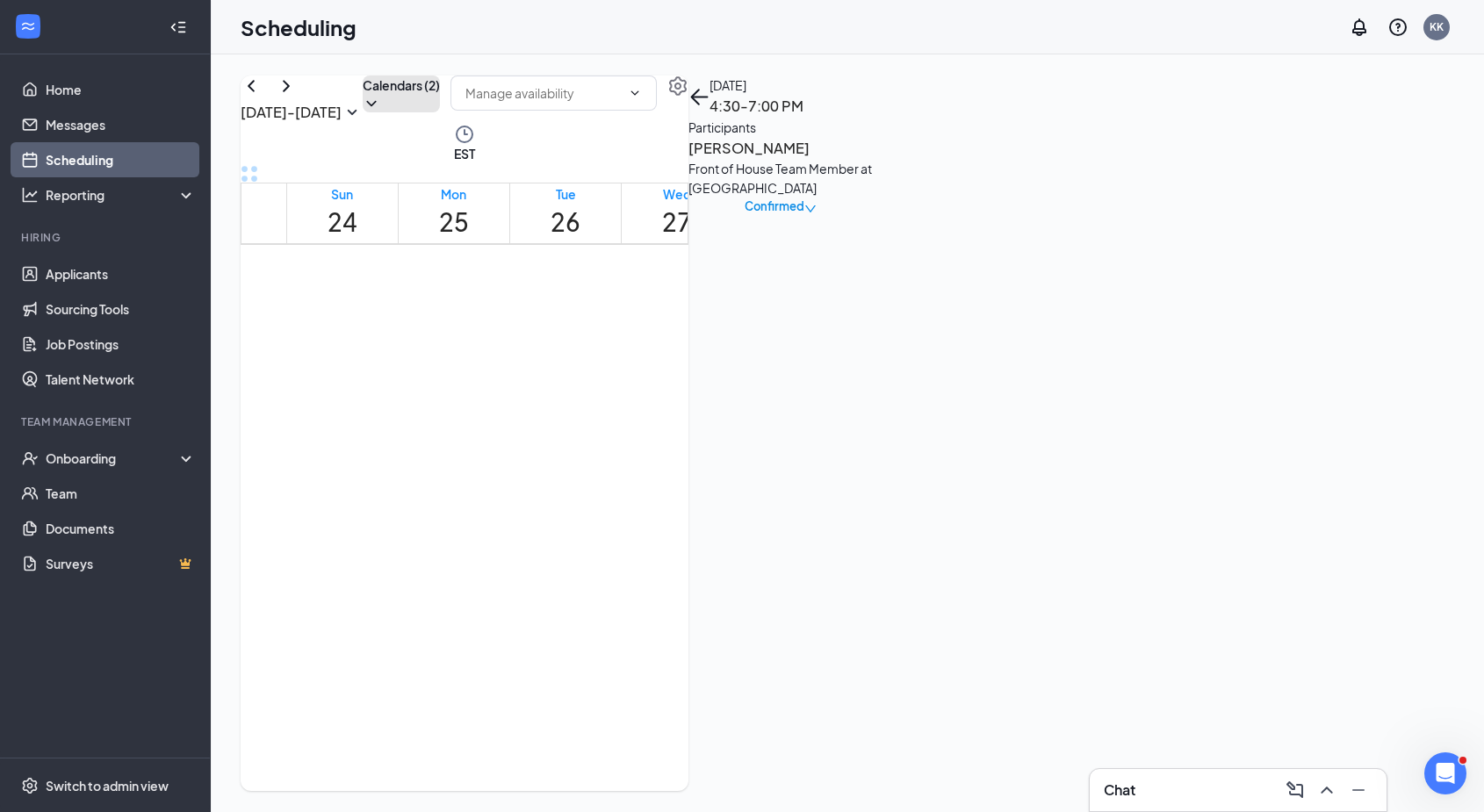
click at [380, 112] on icon "ChevronDown" at bounding box center [372, 104] width 18 height 18
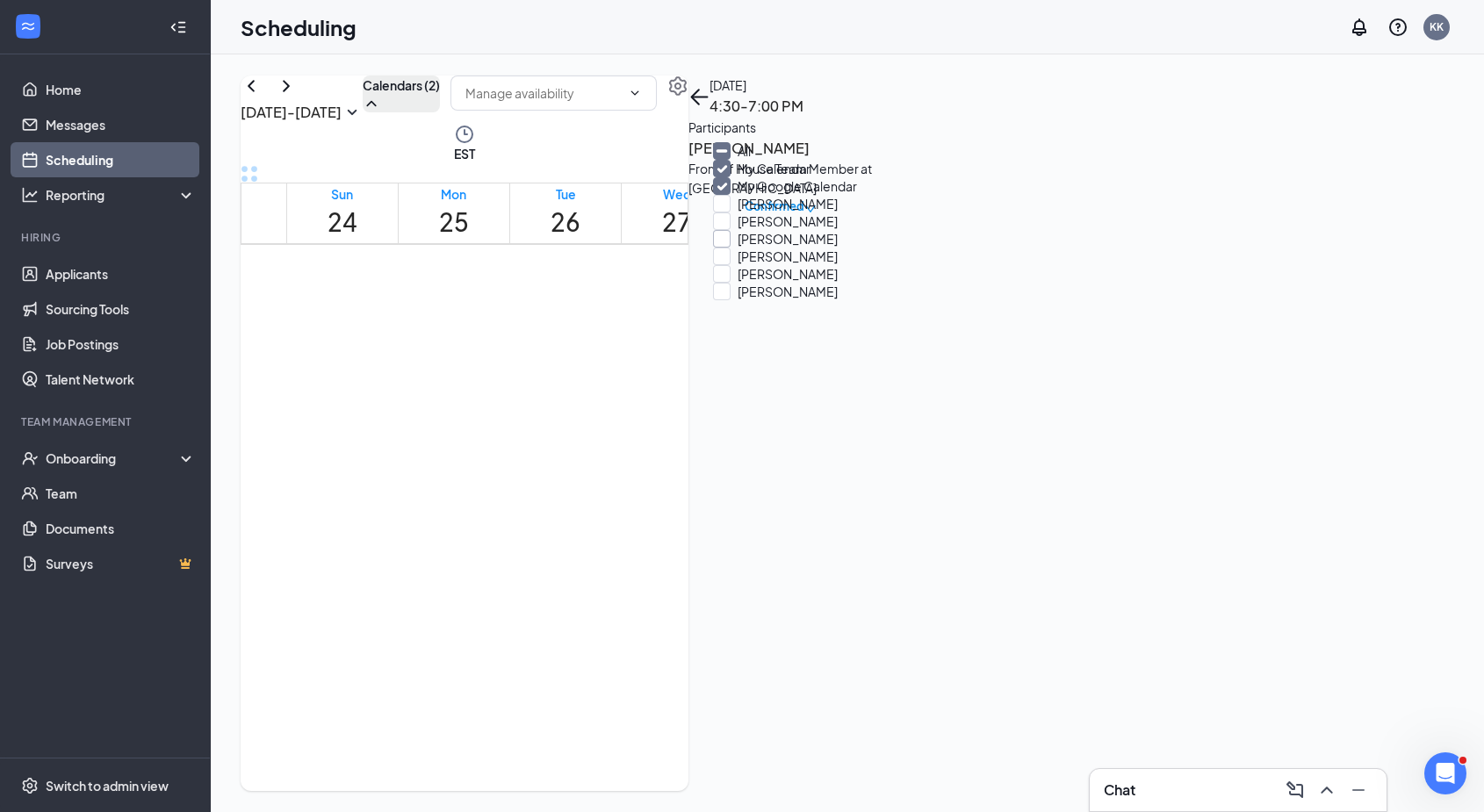
click at [805, 248] on input "Ellen Bishop" at bounding box center [775, 239] width 125 height 18
click at [811, 655] on div "1" at bounding box center [815, 663] width 50 height 17
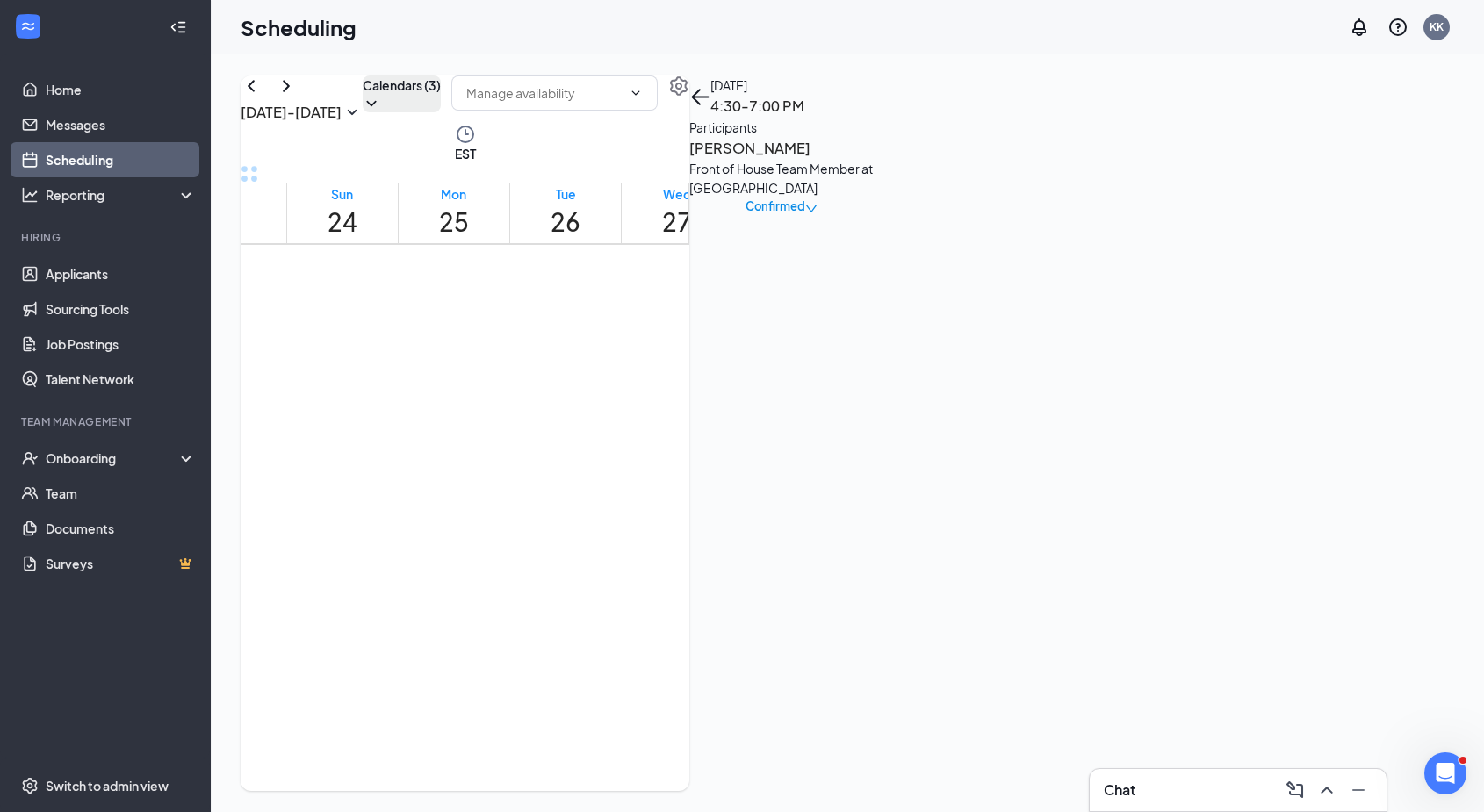
click at [811, 620] on span "4:30-7:00 PM" at bounding box center [809, 637] width 39 height 35
click at [441, 112] on button "Calendars (3)" at bounding box center [402, 94] width 78 height 37
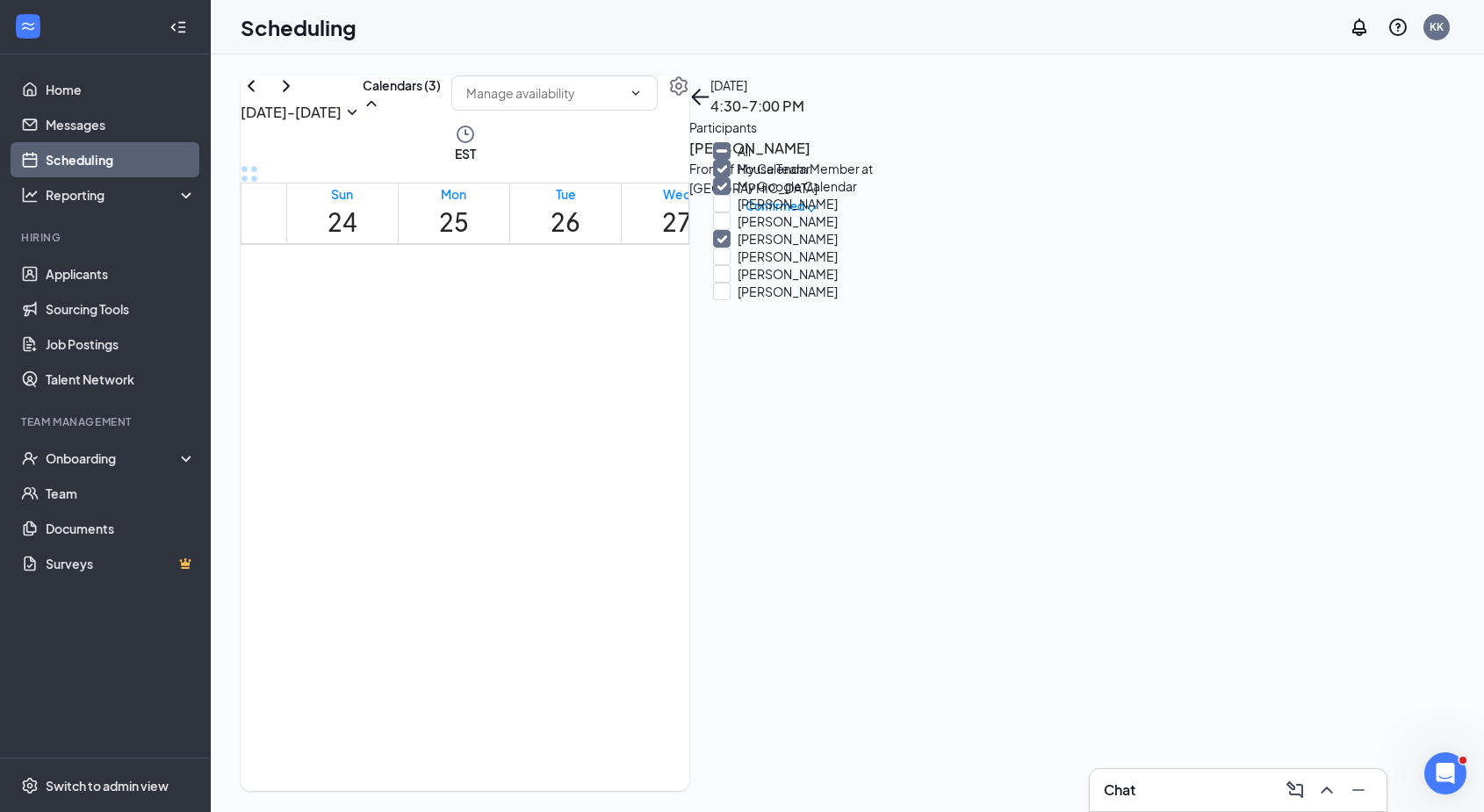
click at [807, 248] on input "Ellen Bishop" at bounding box center [775, 239] width 125 height 18
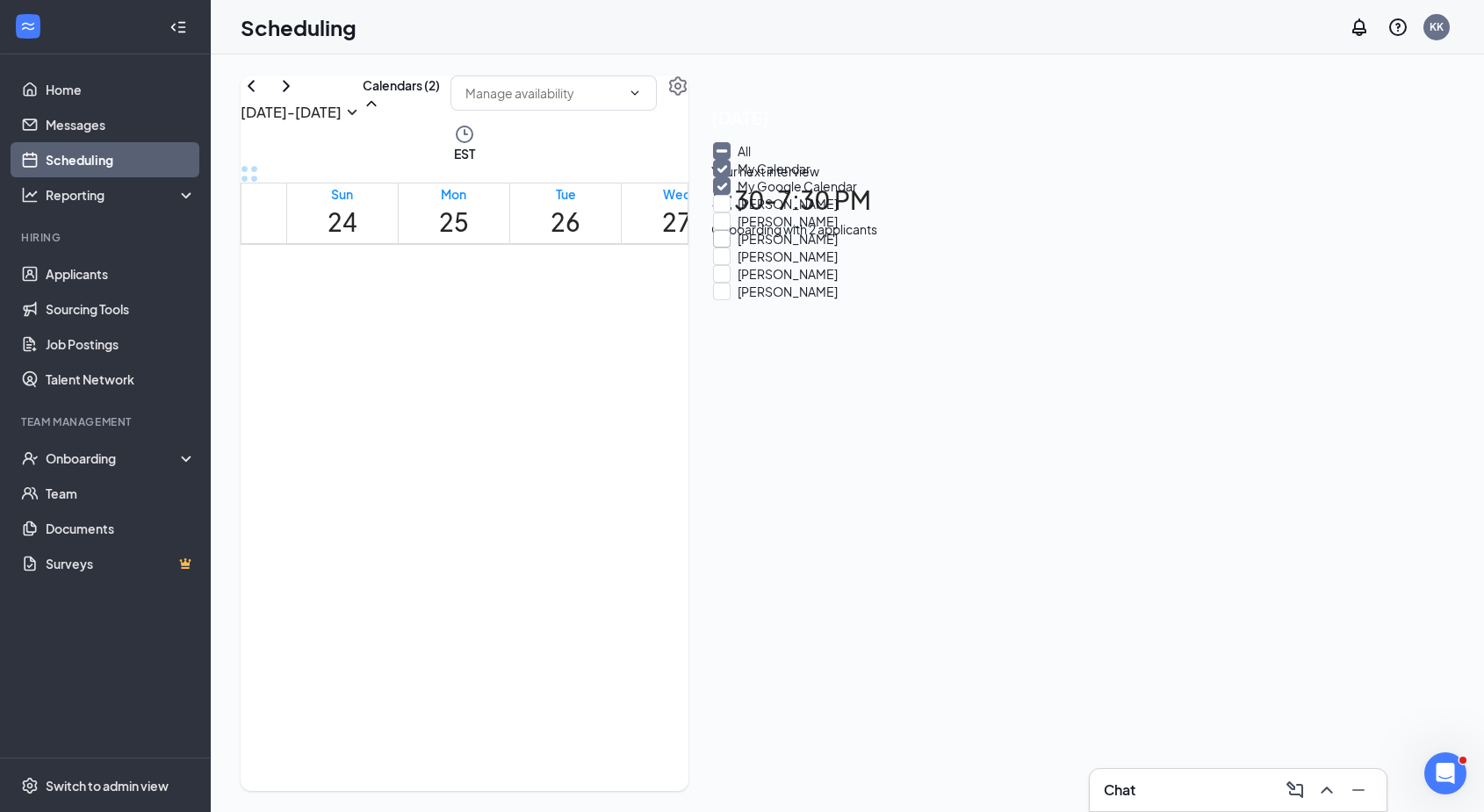
click at [806, 248] on input "Ellen Bishop" at bounding box center [775, 239] width 125 height 18
checkbox input "true"
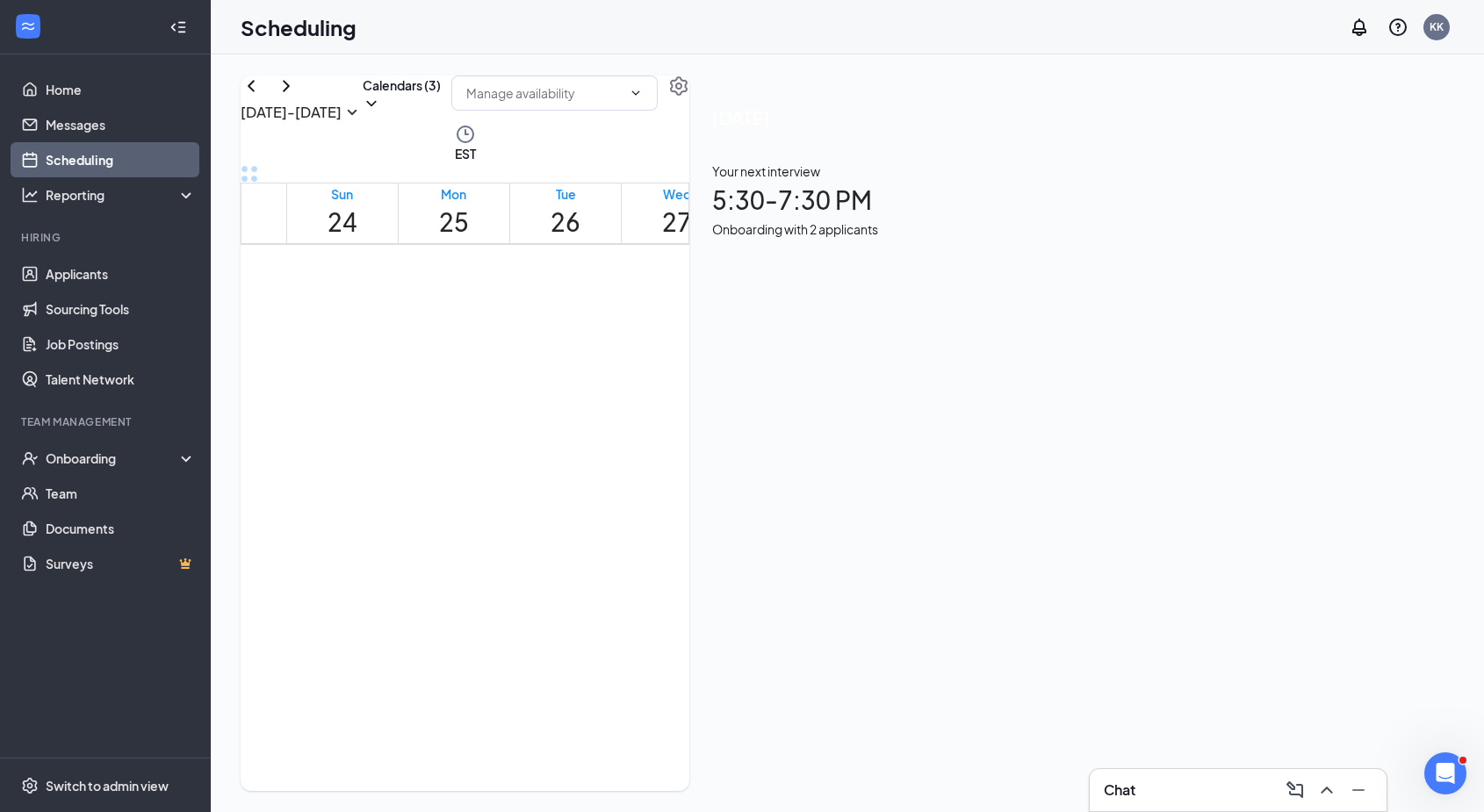
click at [981, 35] on div "Scheduling KK" at bounding box center [847, 27] width 1273 height 54
click at [643, 100] on icon "ChevronDown" at bounding box center [636, 93] width 14 height 14
click at [640, 95] on icon "ChevronUp" at bounding box center [636, 92] width 8 height 4
click at [689, 97] on button "button" at bounding box center [678, 86] width 21 height 21
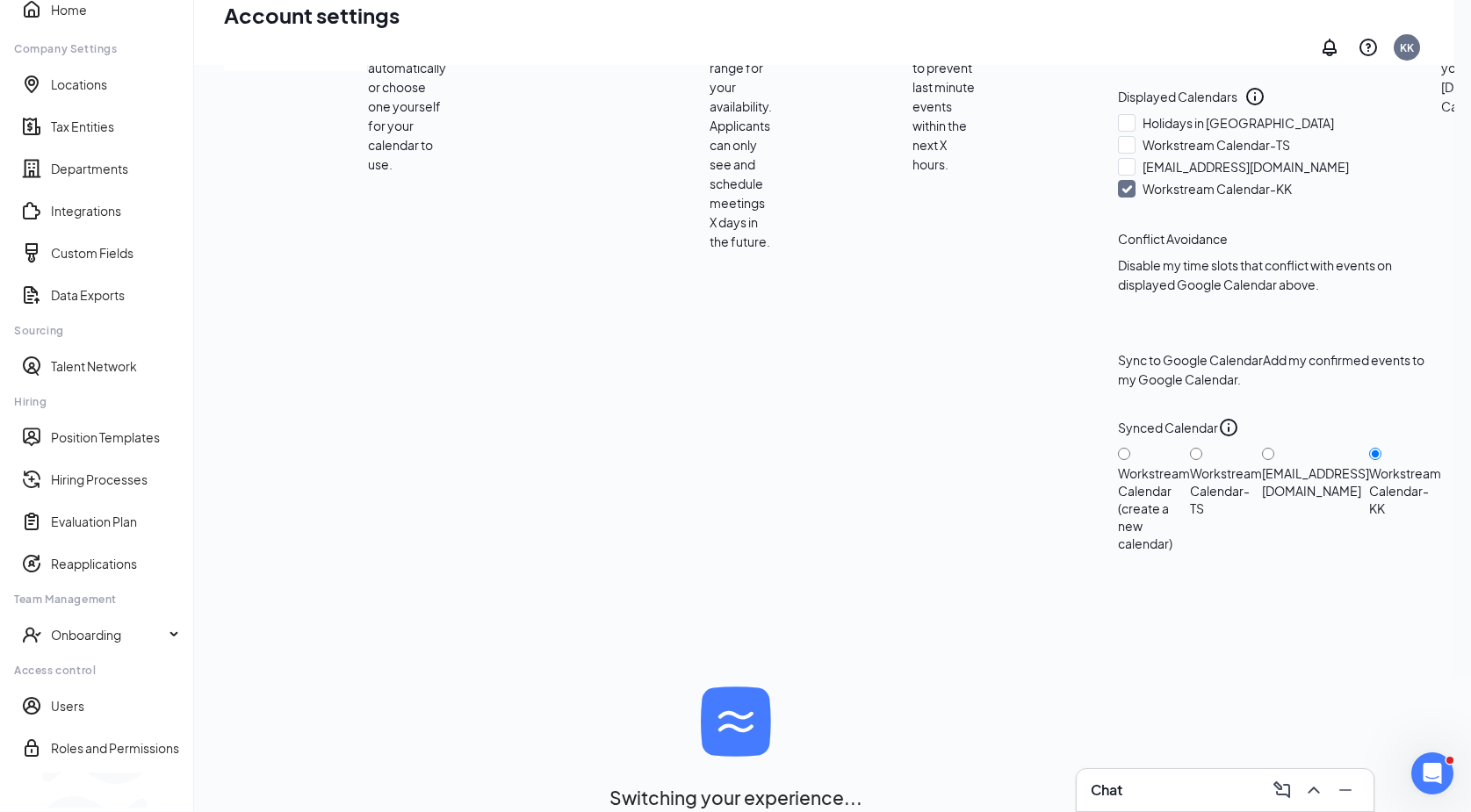
scroll to position [523, 0]
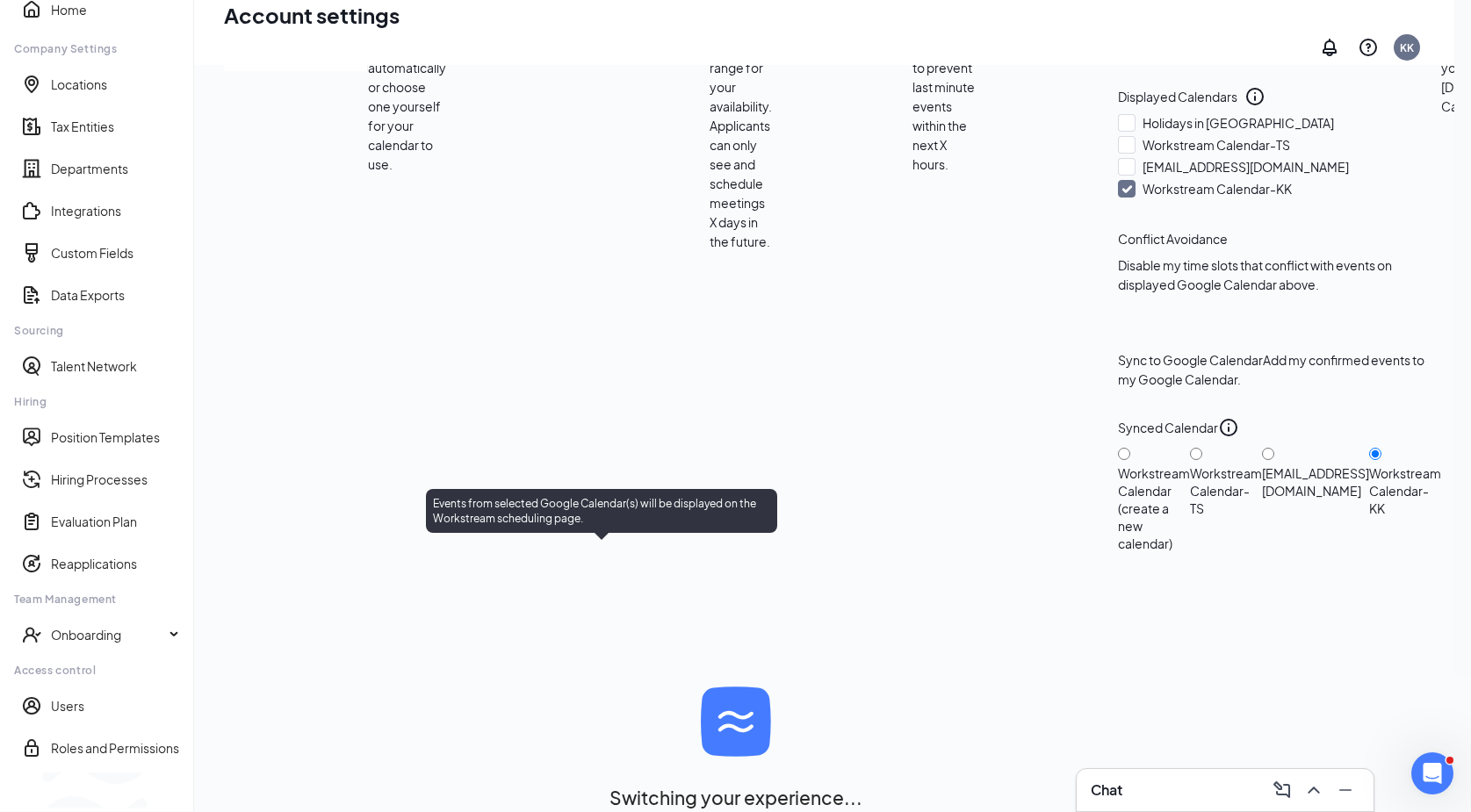
click at [1246, 105] on icon "Info" at bounding box center [1255, 97] width 18 height 18
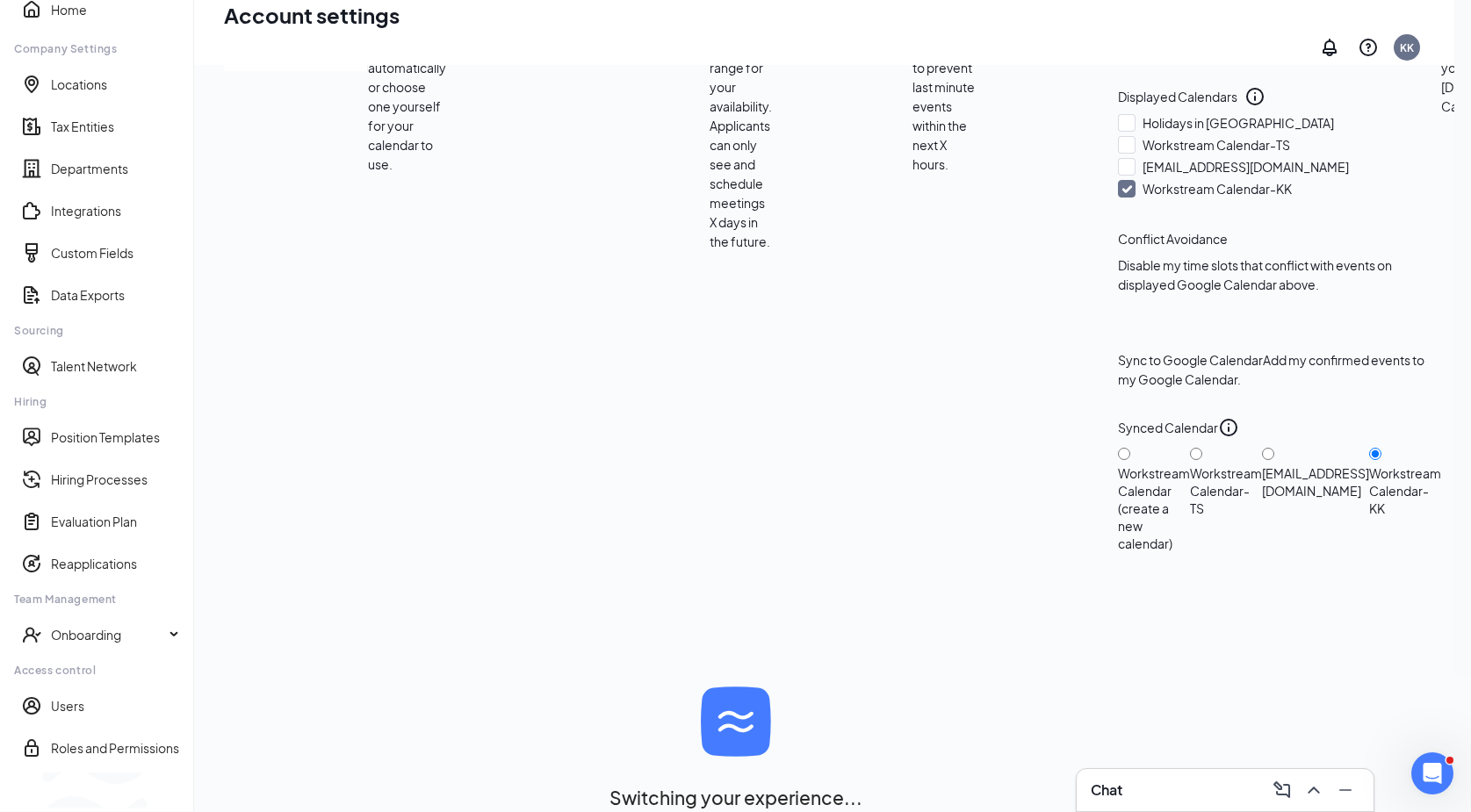
click at [1260, 173] on div "Scheduling Notification settings E-verify quiz Scheduling Settings Time Zone Le…" at bounding box center [890, 252] width 1332 height 601
click at [293, 782] on div "Switch to team view" at bounding box center [293, 791] width 0 height 18
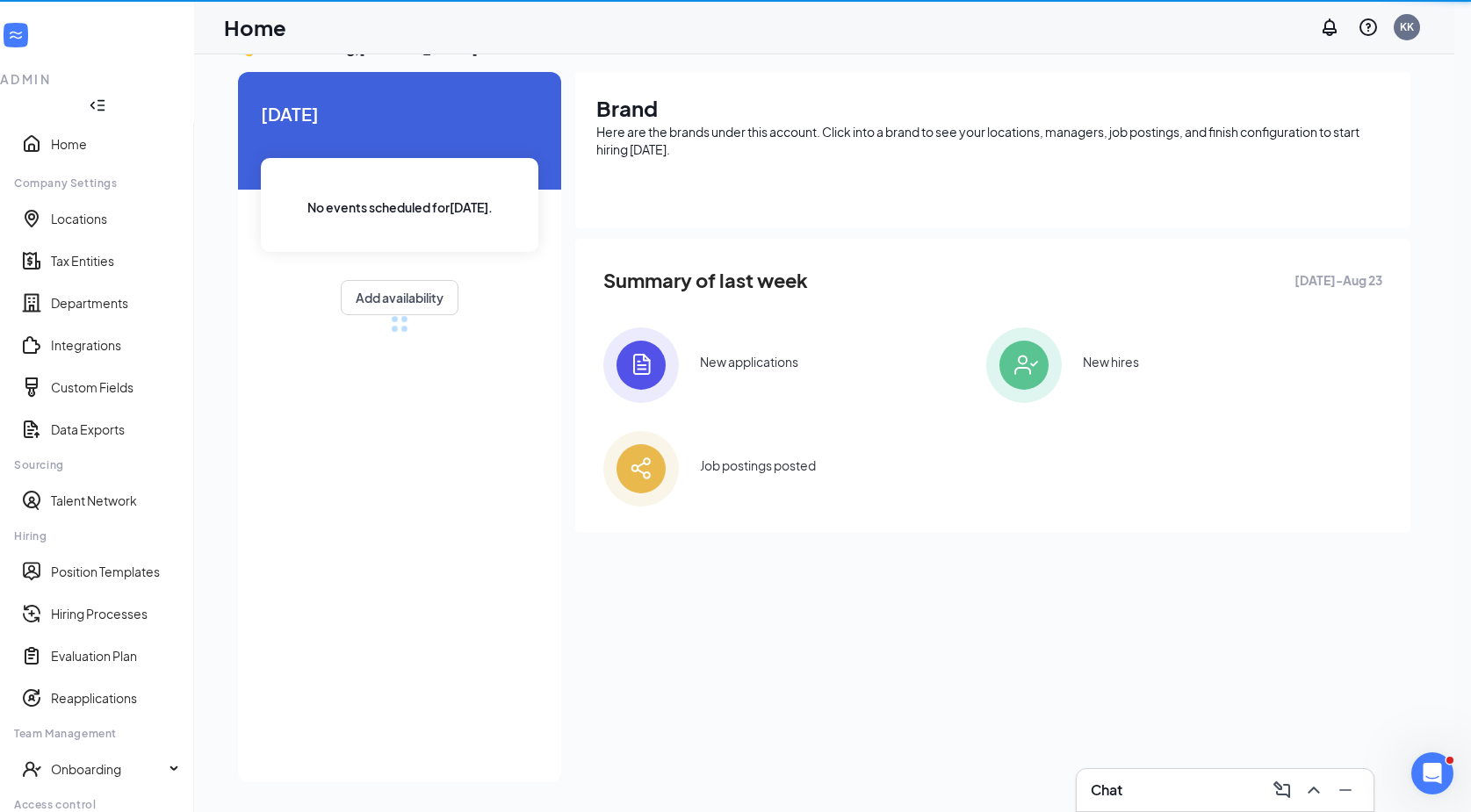
scroll to position [46, 0]
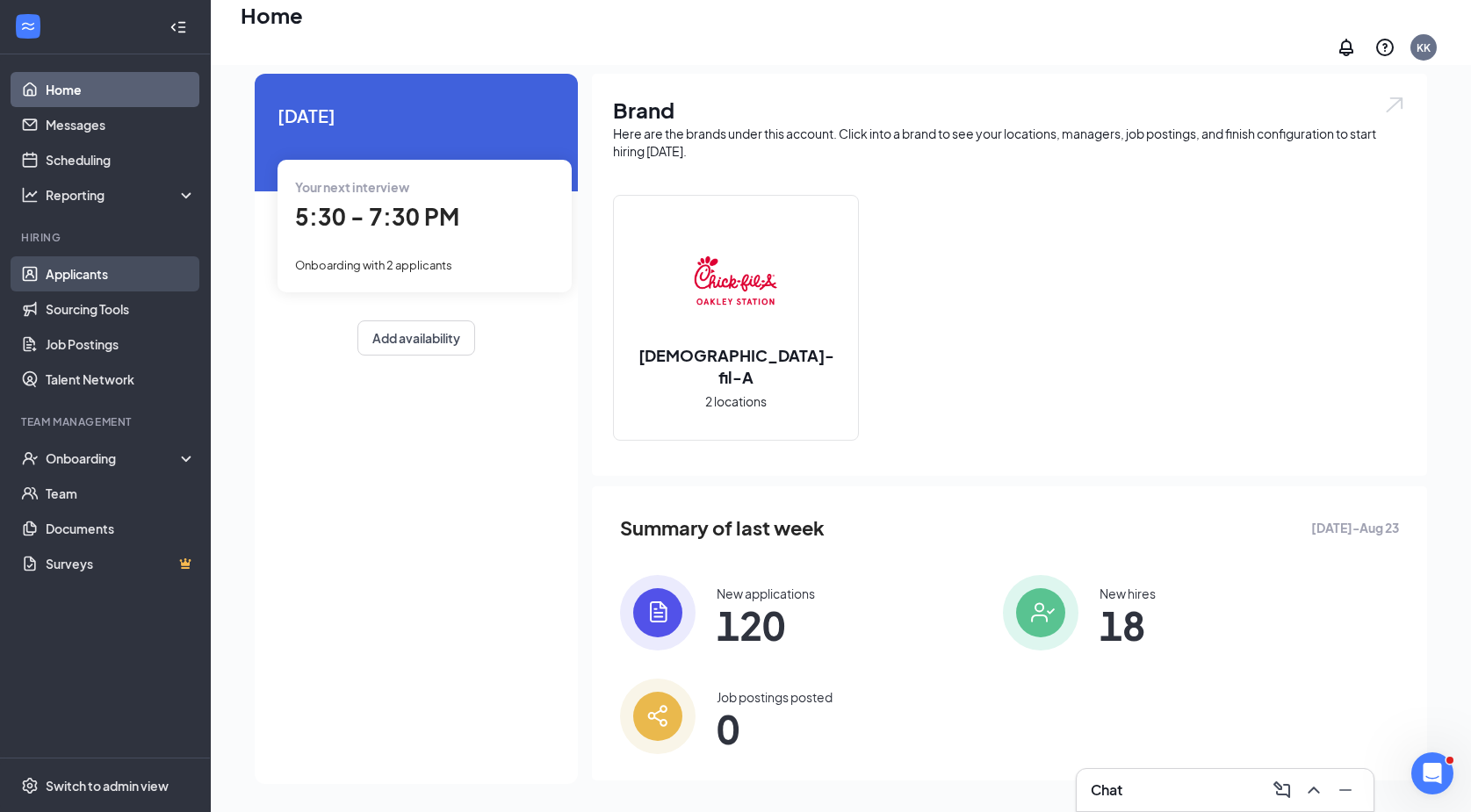
click at [111, 276] on link "Applicants" at bounding box center [121, 273] width 150 height 35
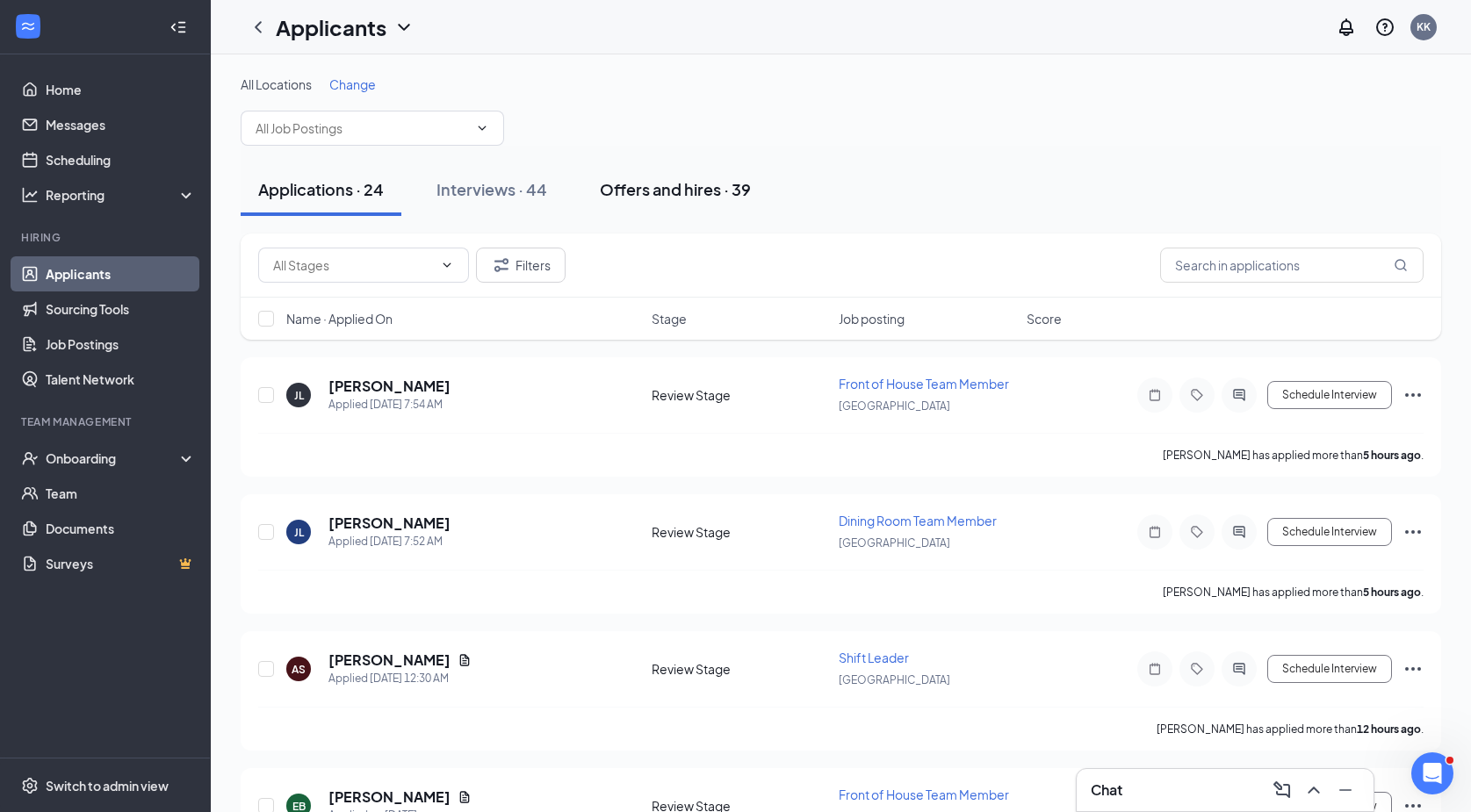
click at [696, 196] on div "Offers and hires · 39" at bounding box center [675, 189] width 151 height 22
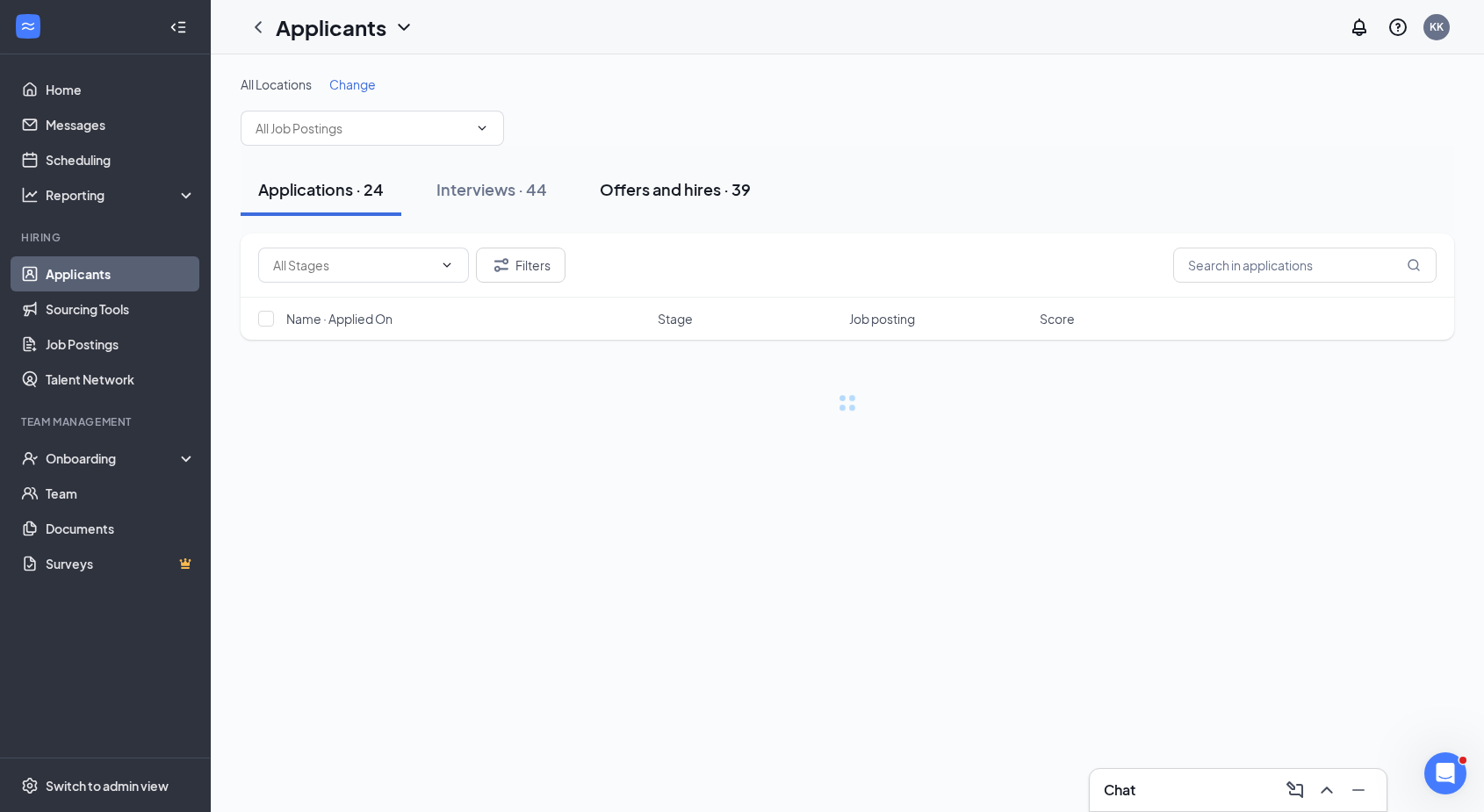
scroll to position [2243, 0]
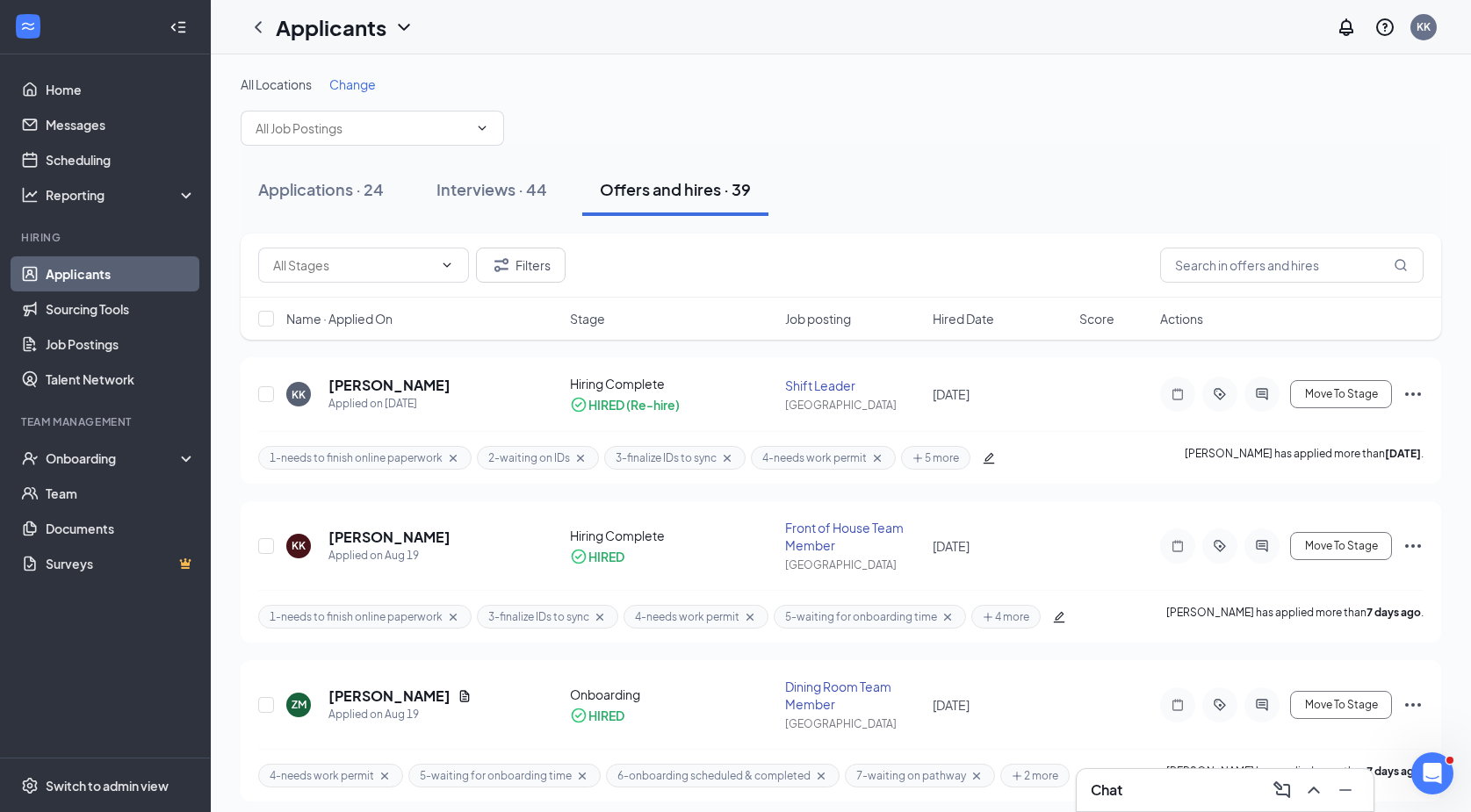
click at [228, 40] on div "Applicants KK" at bounding box center [841, 27] width 1260 height 54
click at [66, 155] on link "Scheduling" at bounding box center [121, 159] width 150 height 35
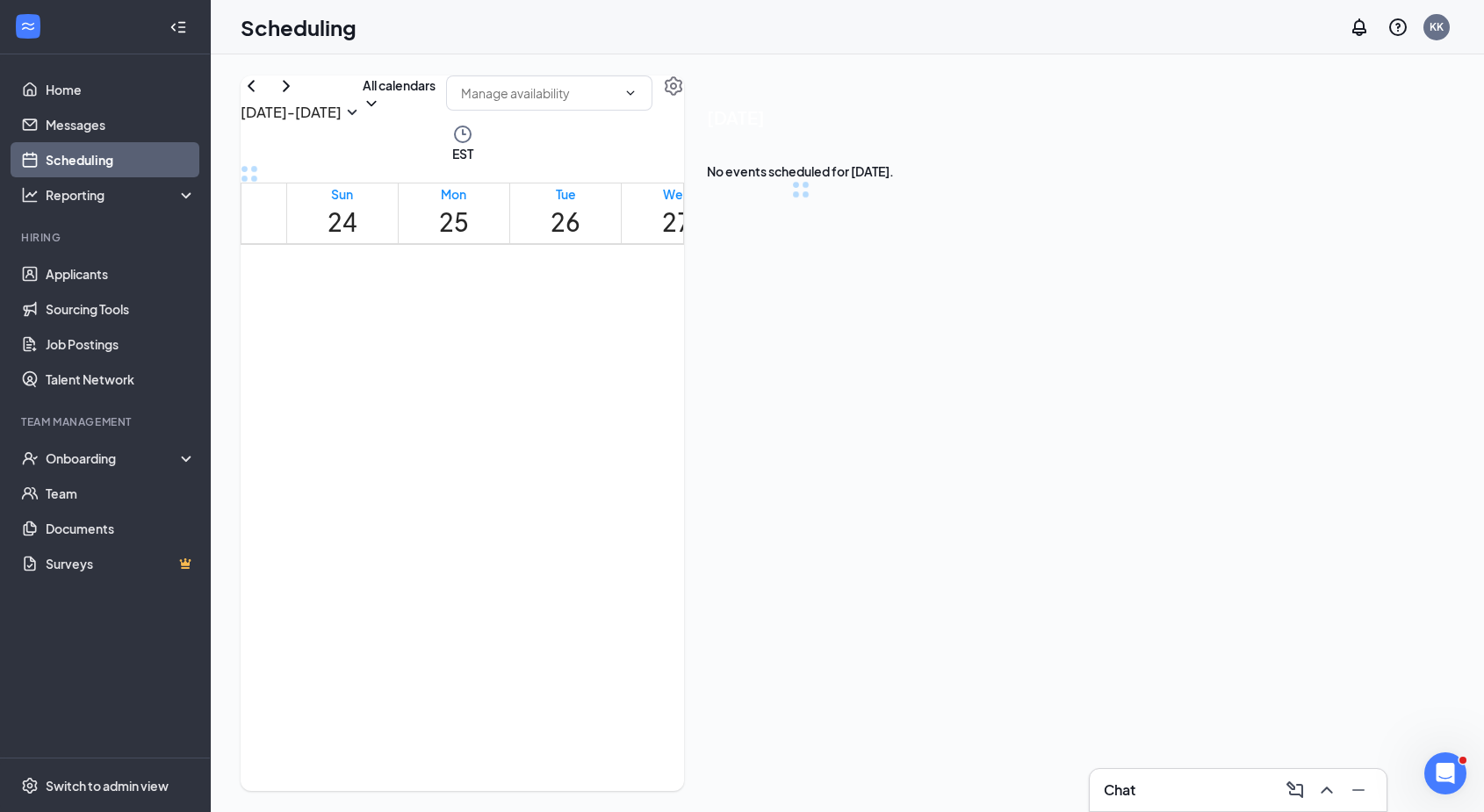
scroll to position [863, 0]
click at [440, 112] on button "Calendars (2)" at bounding box center [401, 94] width 77 height 37
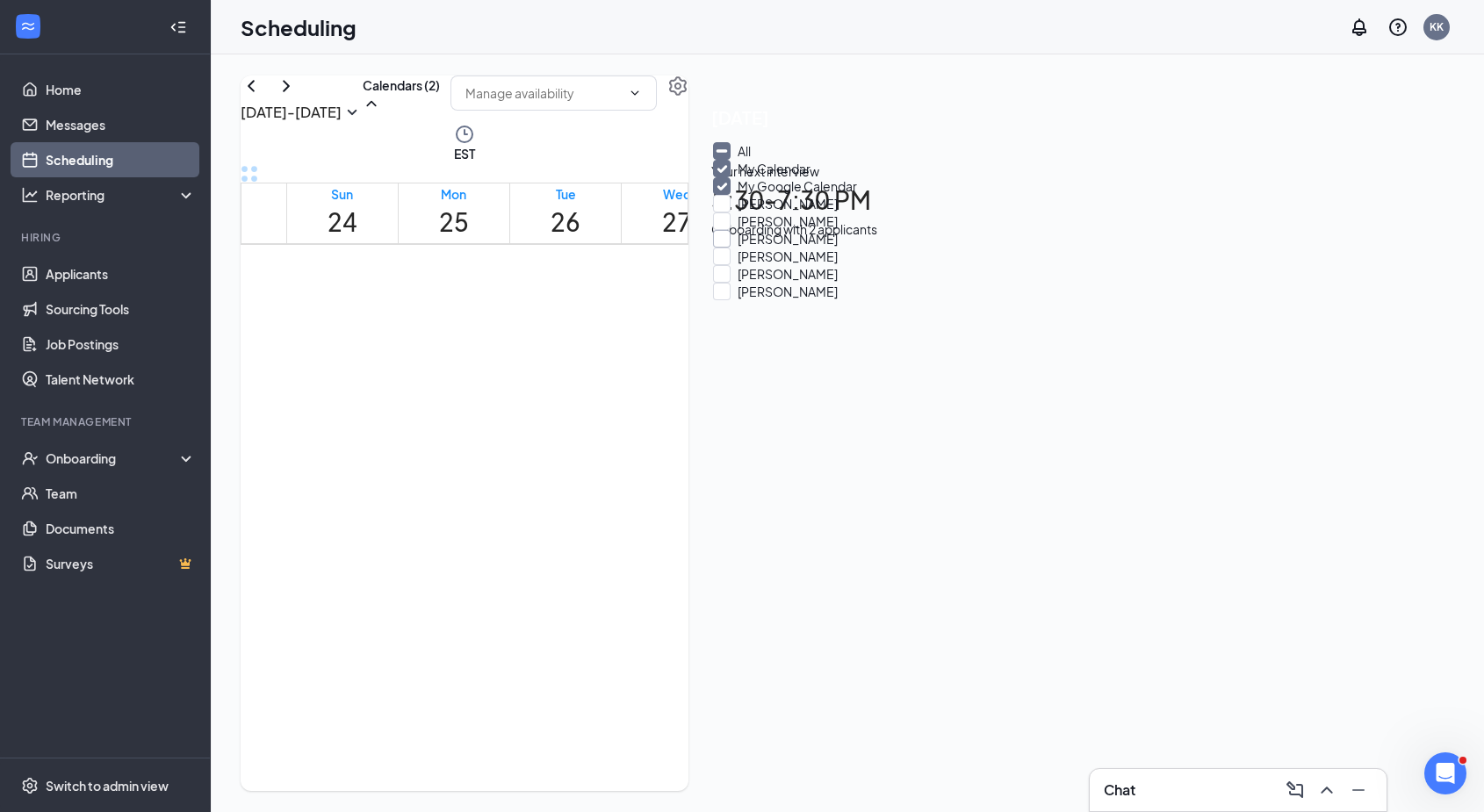
click at [787, 248] on input "Ellen Bishop" at bounding box center [775, 239] width 125 height 18
checkbox input "true"
click at [803, 708] on span "4:30-7:00 PM" at bounding box center [783, 725] width 39 height 35
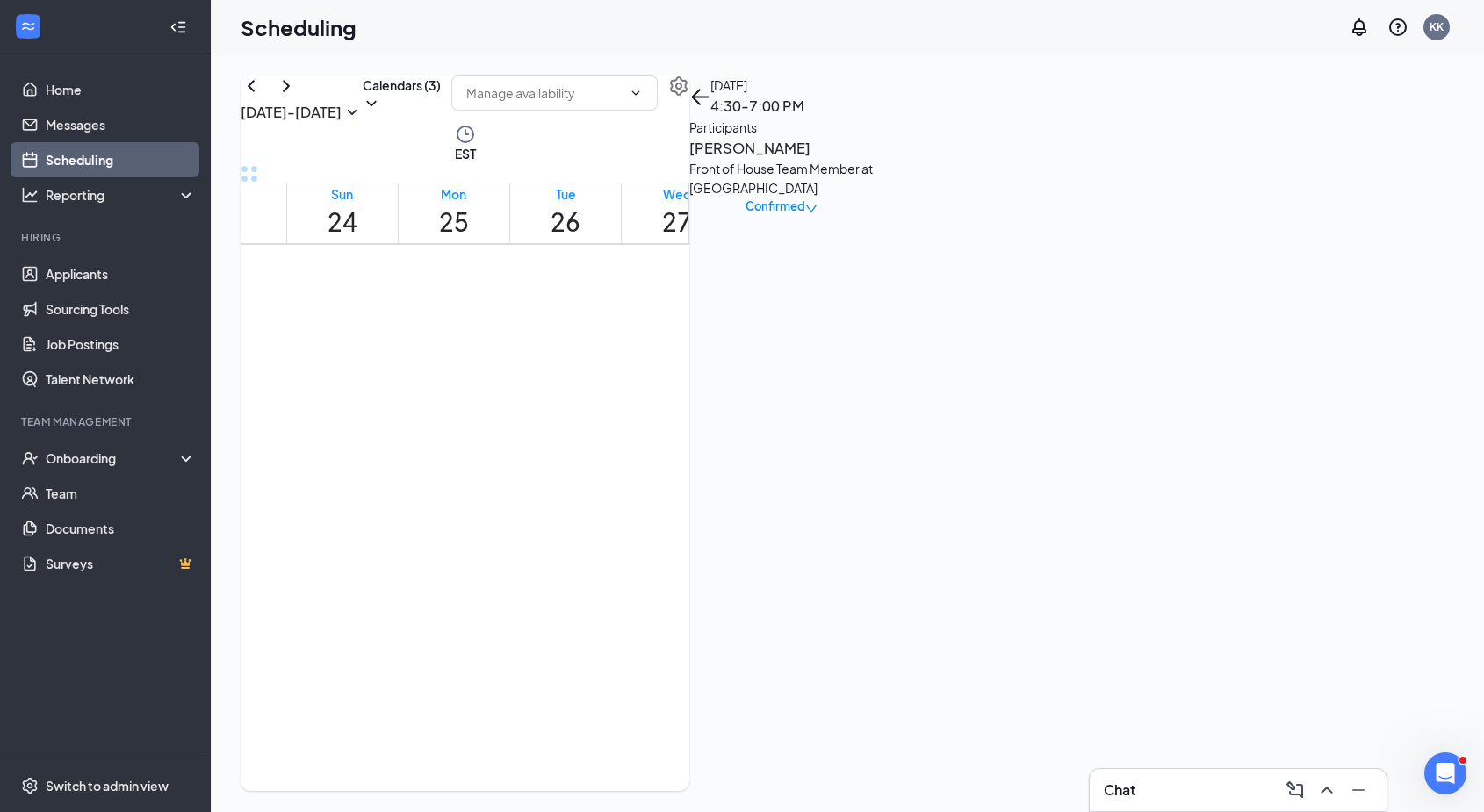
click at [874, 118] on div "Thursday, Aug 28 4:30-7:00 PM" at bounding box center [781, 97] width 184 height 42
click at [701, 105] on icon "ArrowLeft" at bounding box center [696, 97] width 9 height 17
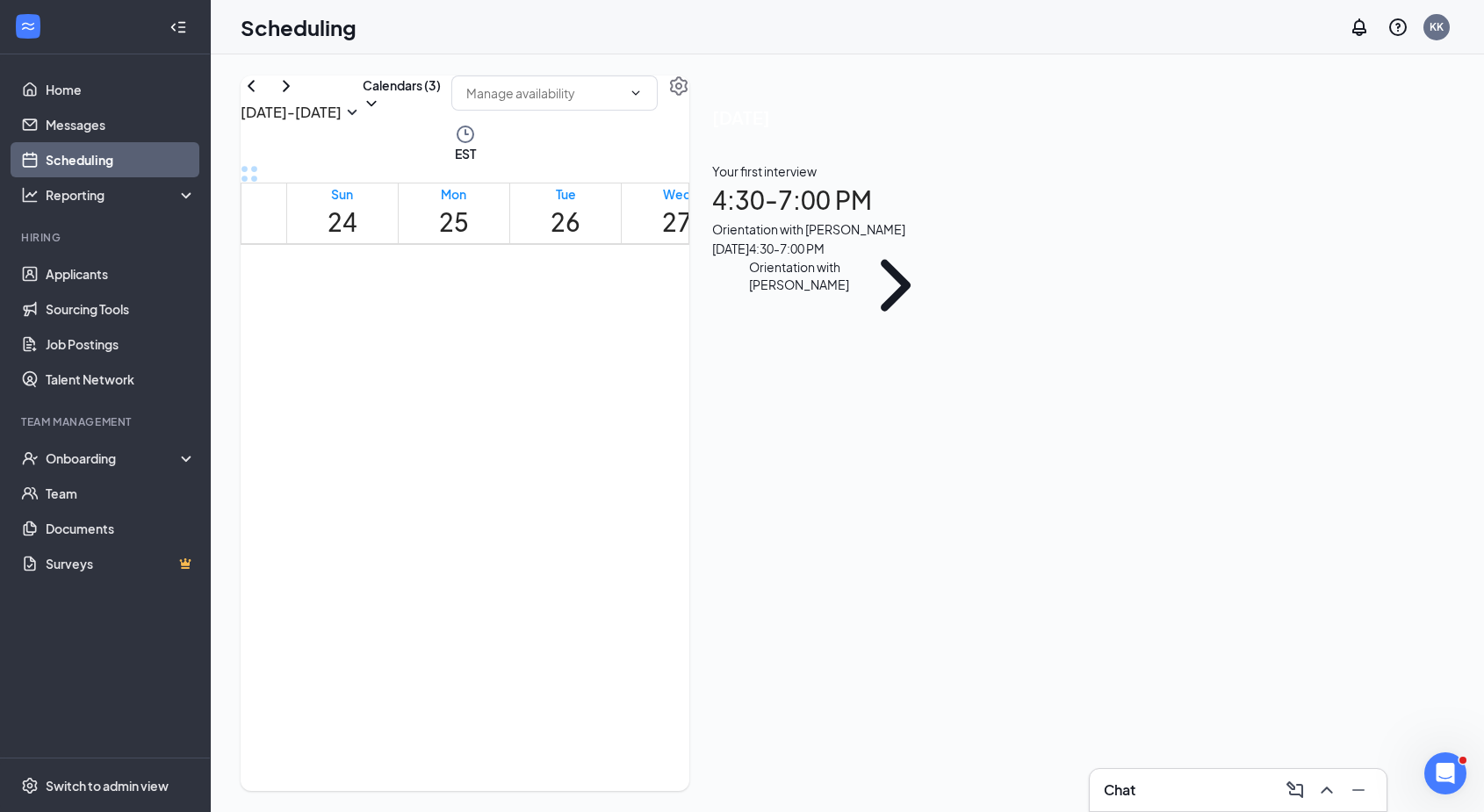
click at [942, 220] on h1 "4:30 - 7:00 PM" at bounding box center [827, 200] width 230 height 39
click at [710, 371] on icon "ArrowLeft" at bounding box center [699, 381] width 21 height 21
click at [849, 293] on div "Orientation with McKenzie Crooms" at bounding box center [799, 275] width 100 height 35
click at [817, 490] on icon "down" at bounding box center [811, 493] width 11 height 7
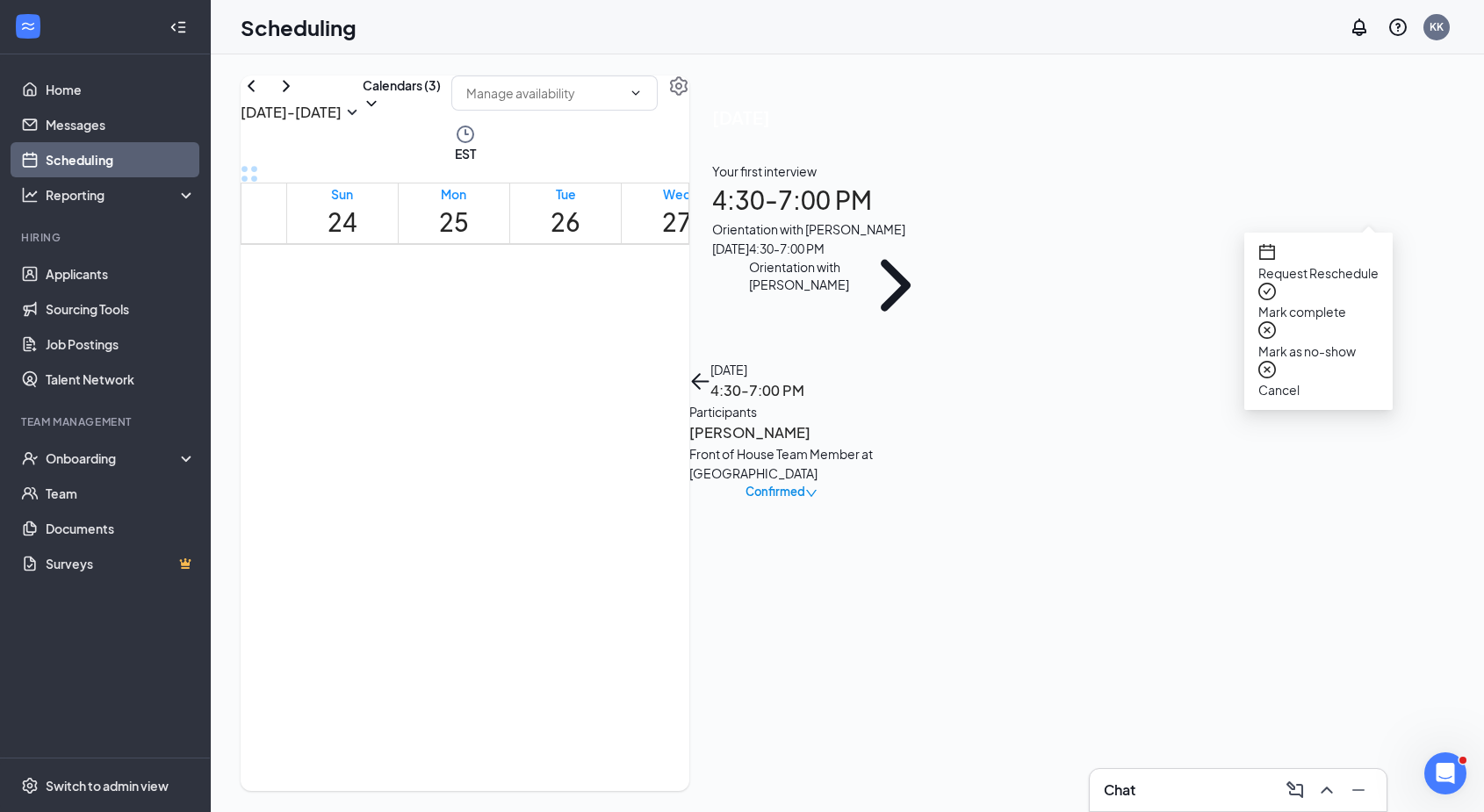
click at [1157, 10] on div "Scheduling KK" at bounding box center [847, 27] width 1273 height 54
click at [622, 103] on input "text" at bounding box center [543, 92] width 155 height 19
click at [870, 47] on div "Scheduling KK" at bounding box center [847, 27] width 1273 height 54
click at [441, 112] on button "Calendars (3)" at bounding box center [402, 94] width 78 height 37
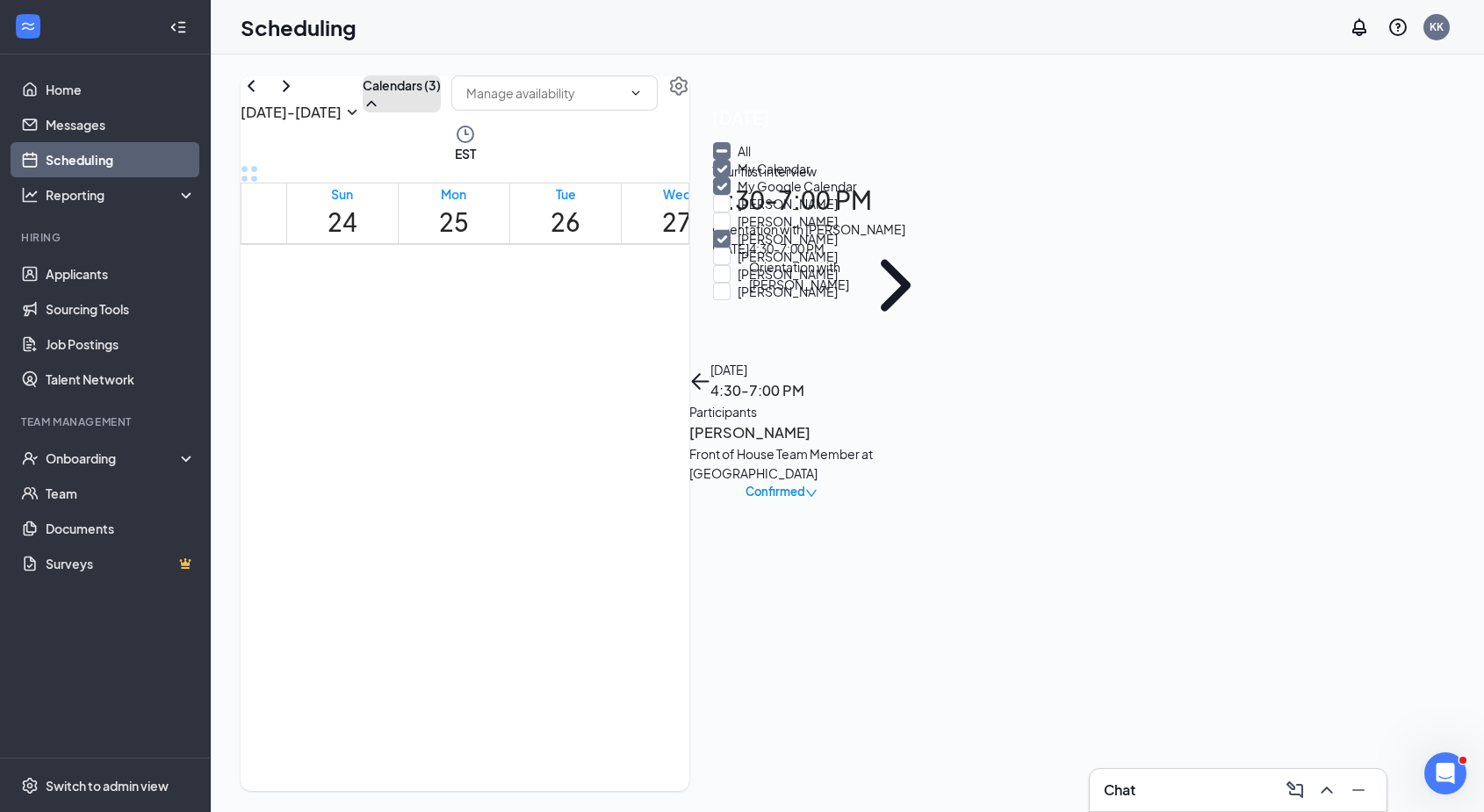
click at [441, 112] on button "Calendars (3)" at bounding box center [402, 94] width 78 height 37
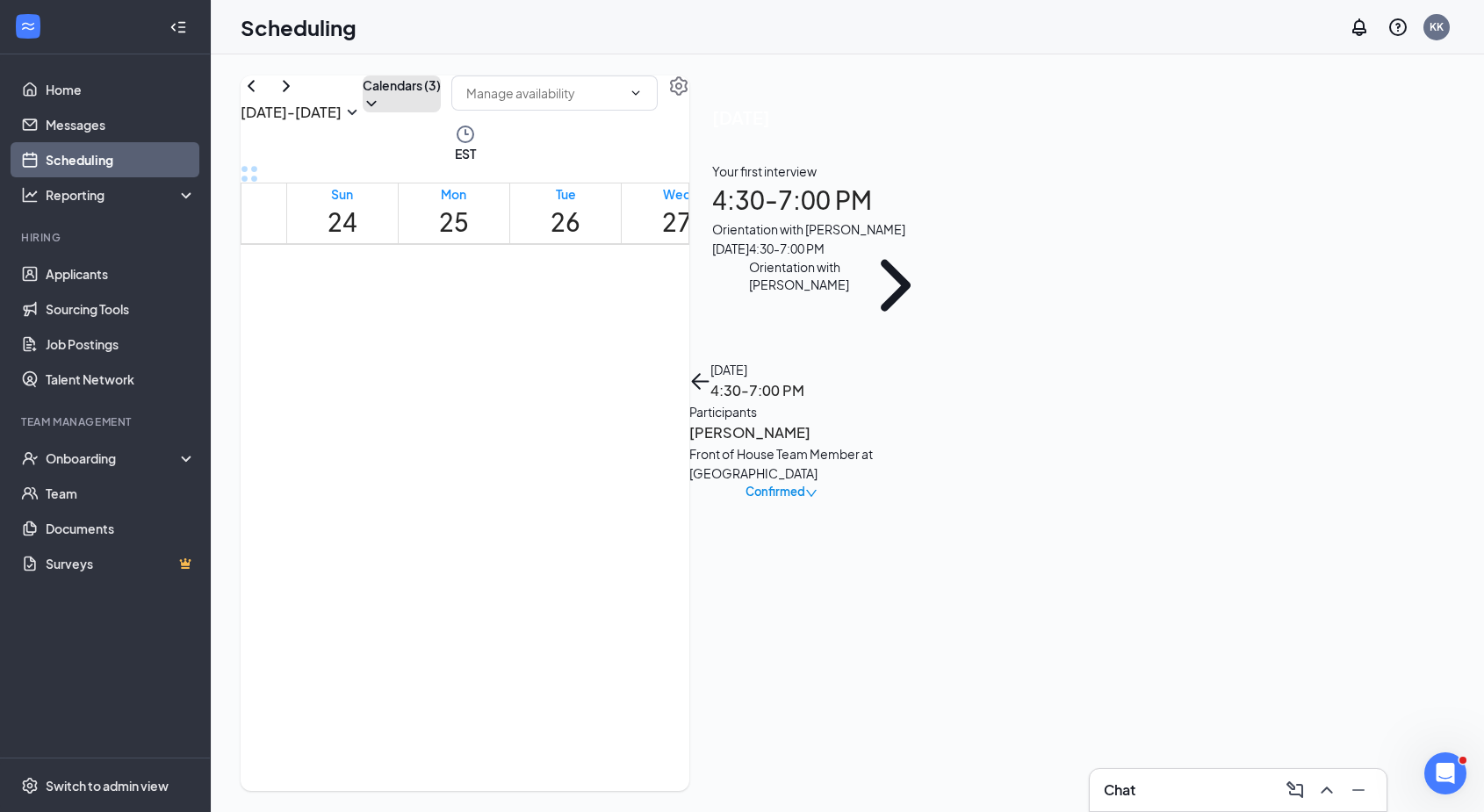
scroll to position [1654, 0]
click at [822, 444] on span "4:30-7:00 PM" at bounding box center [809, 461] width 39 height 35
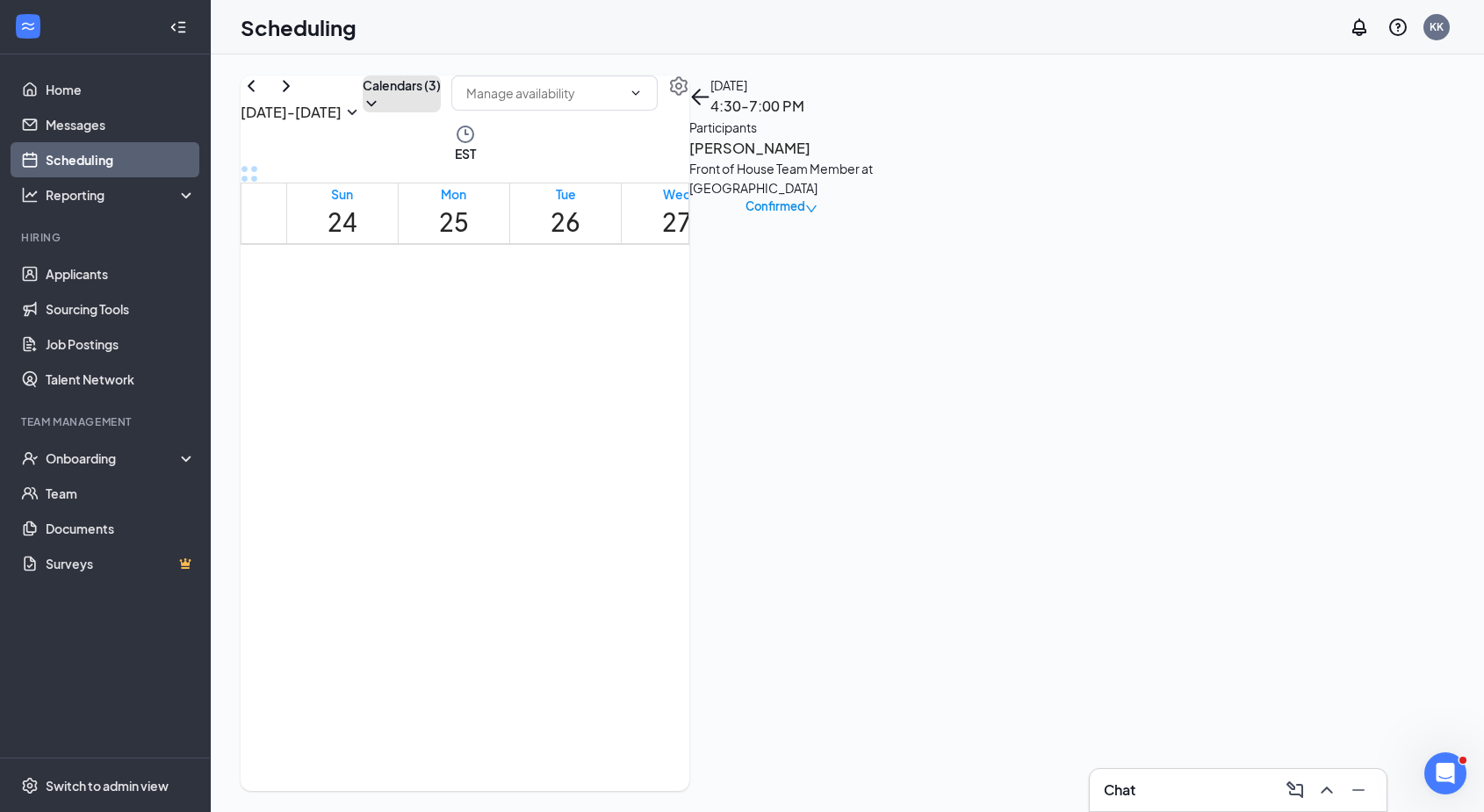
click at [812, 444] on span "4:30-7:00 PM" at bounding box center [809, 461] width 39 height 35
drag, startPoint x: 812, startPoint y: 436, endPoint x: 816, endPoint y: 486, distance: 49.3
click at [816, 486] on div "4:30-7:00 PM 1" at bounding box center [815, 471] width 50 height 49
drag, startPoint x: 804, startPoint y: 521, endPoint x: 804, endPoint y: 576, distance: 55.3
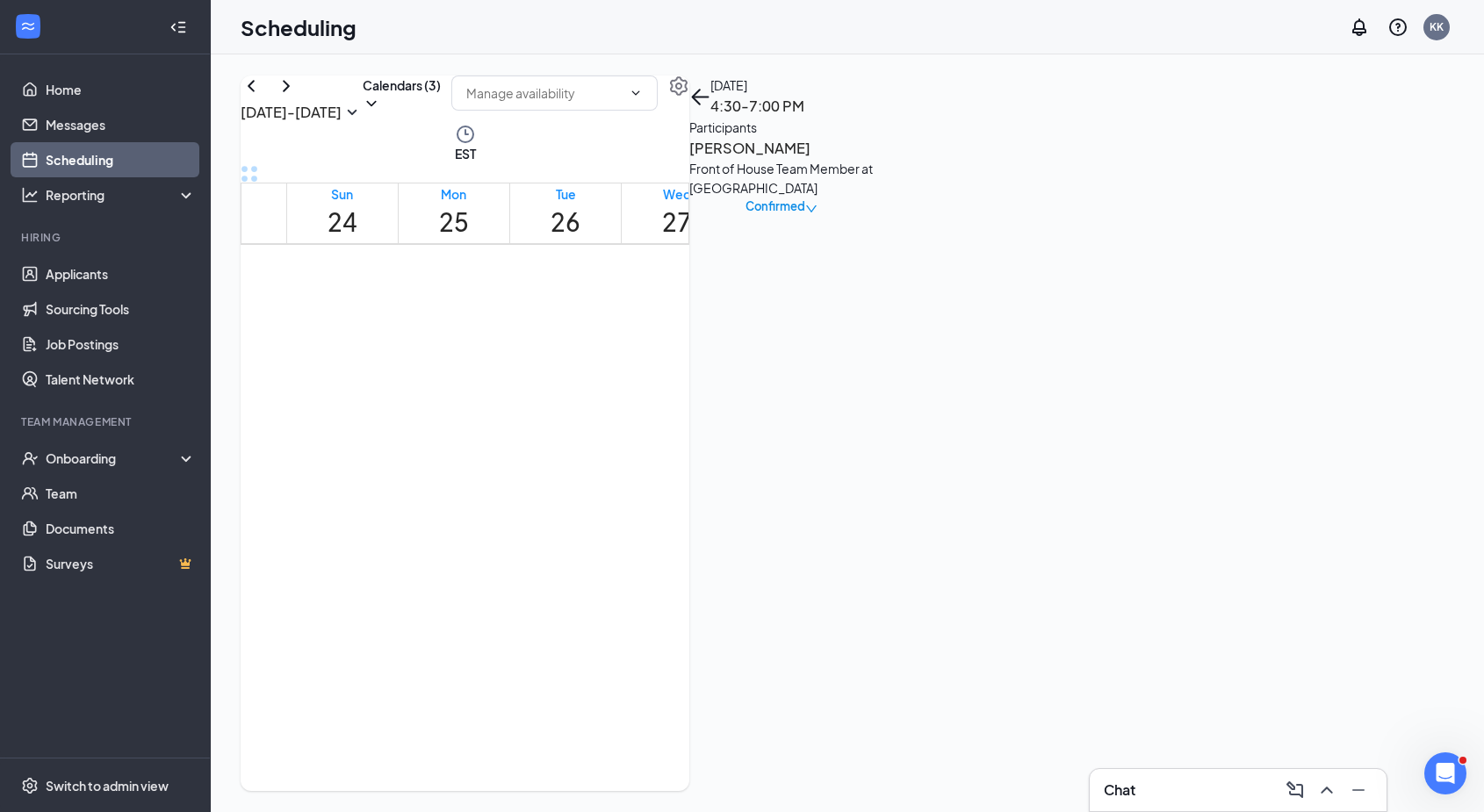
click at [804, 576] on link "4:30-7:00 PM 1" at bounding box center [789, 585] width 54 height 280
click at [812, 444] on span "4:30-7:00 PM" at bounding box center [809, 461] width 39 height 35
click at [811, 444] on span "4:30-7:00 PM" at bounding box center [809, 461] width 39 height 35
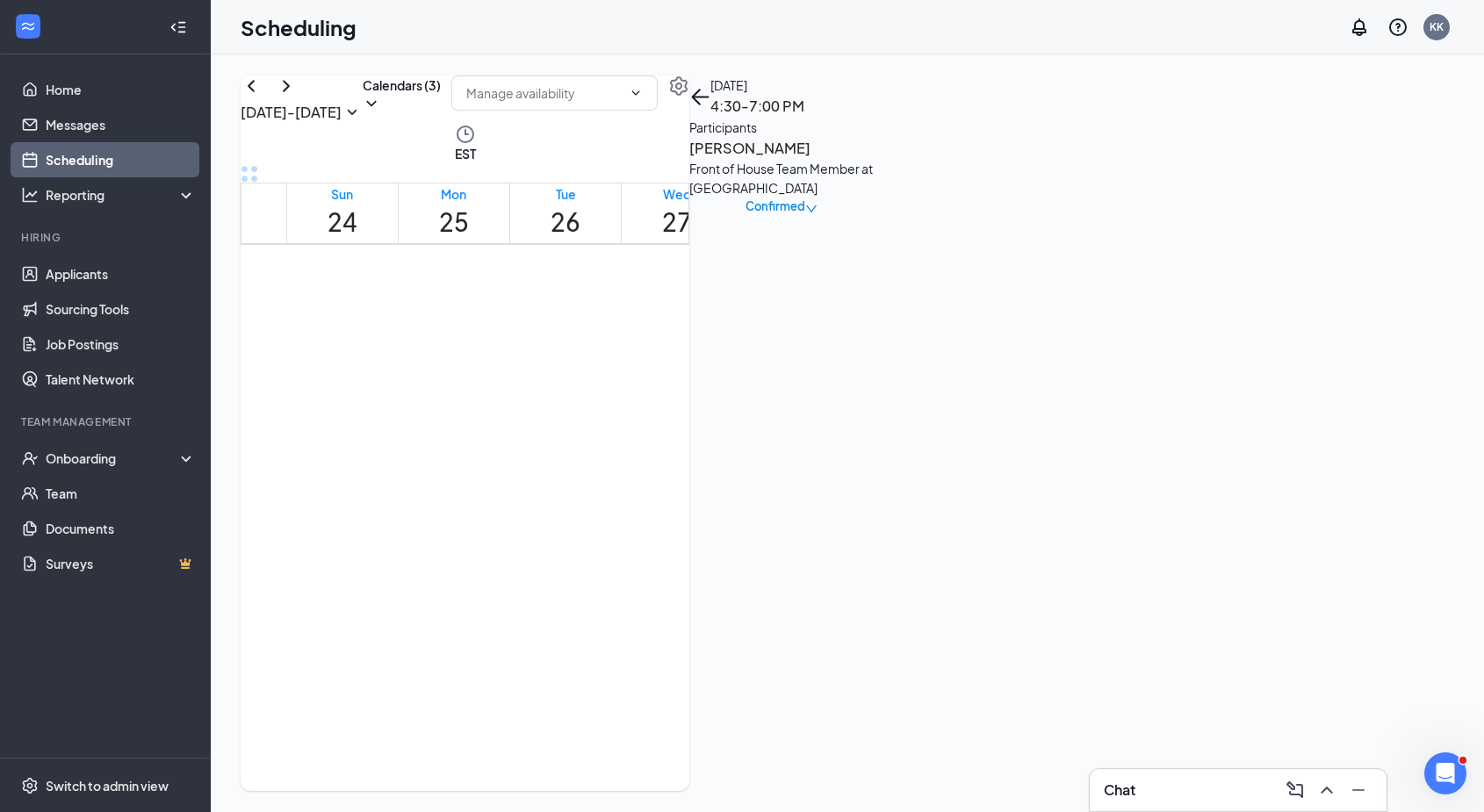
click at [796, 445] on link "4:30-7:00 PM 1" at bounding box center [789, 585] width 54 height 280
click at [797, 464] on link "4:30-7:00 PM 1" at bounding box center [789, 585] width 54 height 280
click at [801, 479] on icon "User" at bounding box center [795, 484] width 11 height 11
drag, startPoint x: 812, startPoint y: 436, endPoint x: 820, endPoint y: 704, distance: 268.8
click at [820, 496] on div "4:30-7:00 PM 1" at bounding box center [815, 471] width 50 height 49
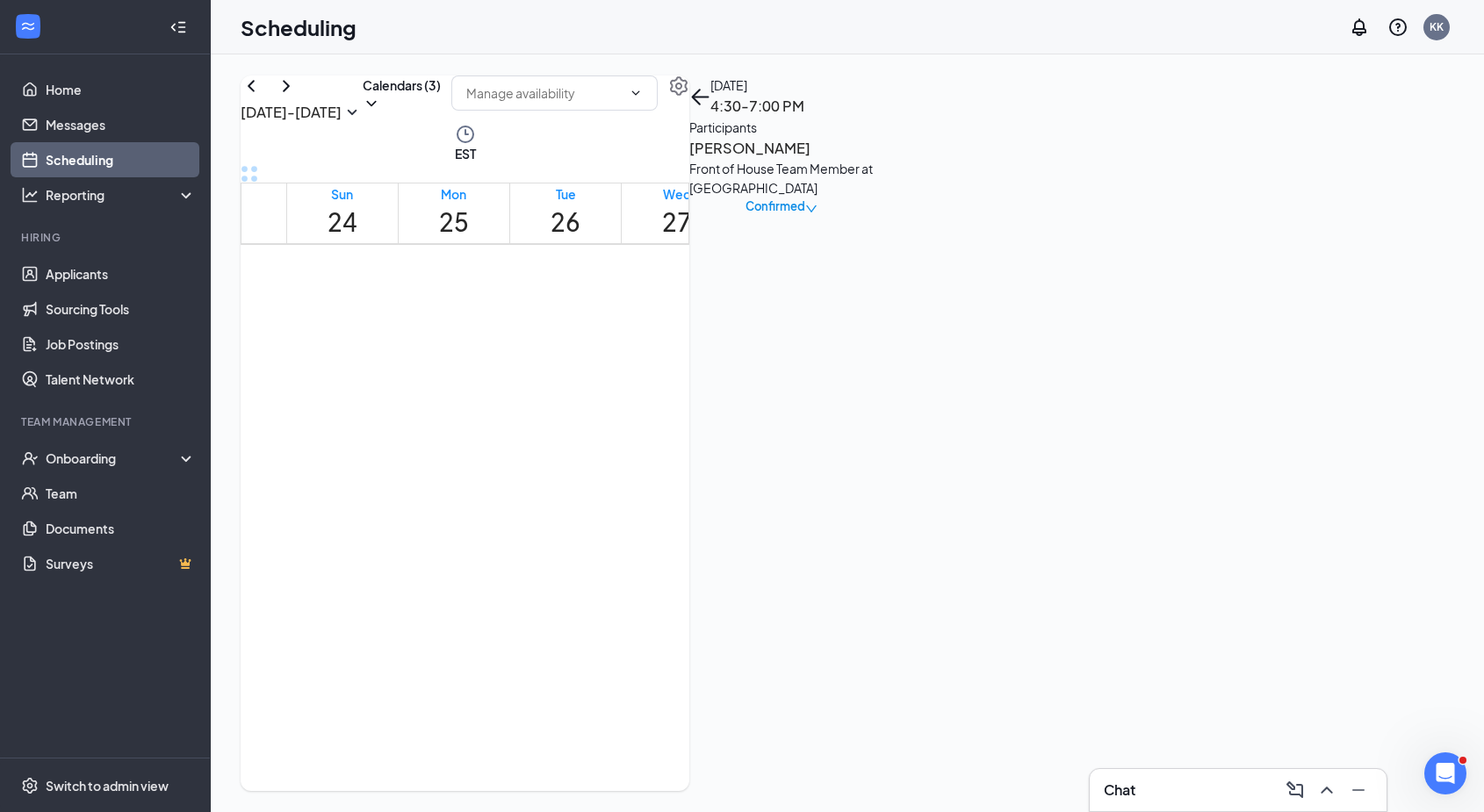
click at [815, 46] on div "Scheduling KK" at bounding box center [847, 27] width 1273 height 54
drag, startPoint x: 818, startPoint y: 269, endPoint x: 818, endPoint y: 368, distance: 99.2
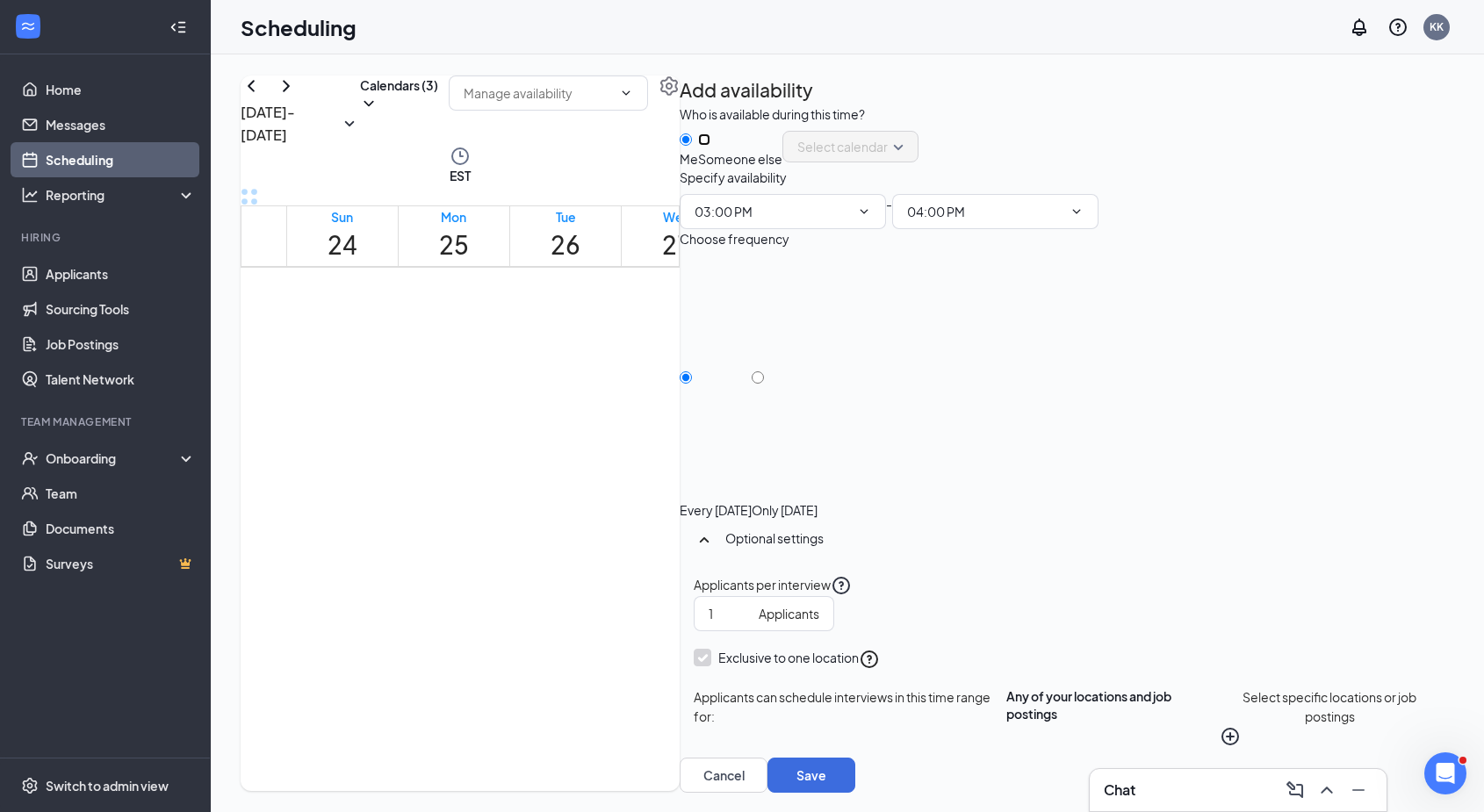
click at [710, 146] on input "Someone else" at bounding box center [704, 139] width 12 height 12
radio input "true"
radio input "false"
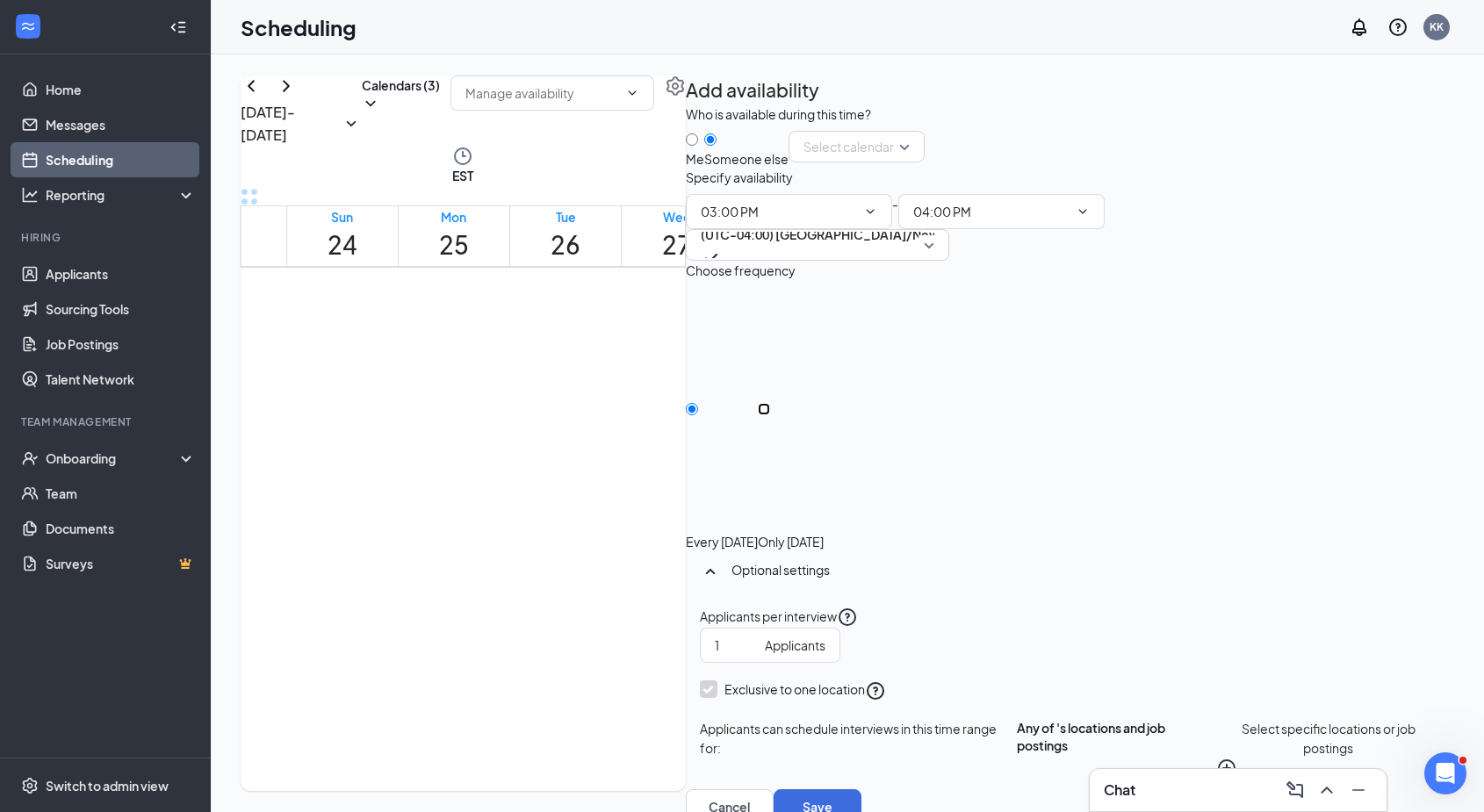
click at [770, 415] on input "Only Thursday, Aug 28" at bounding box center [764, 409] width 12 height 12
radio input "true"
radio input "false"
click at [840, 301] on icon "Cross" at bounding box center [789, 352] width 103 height 103
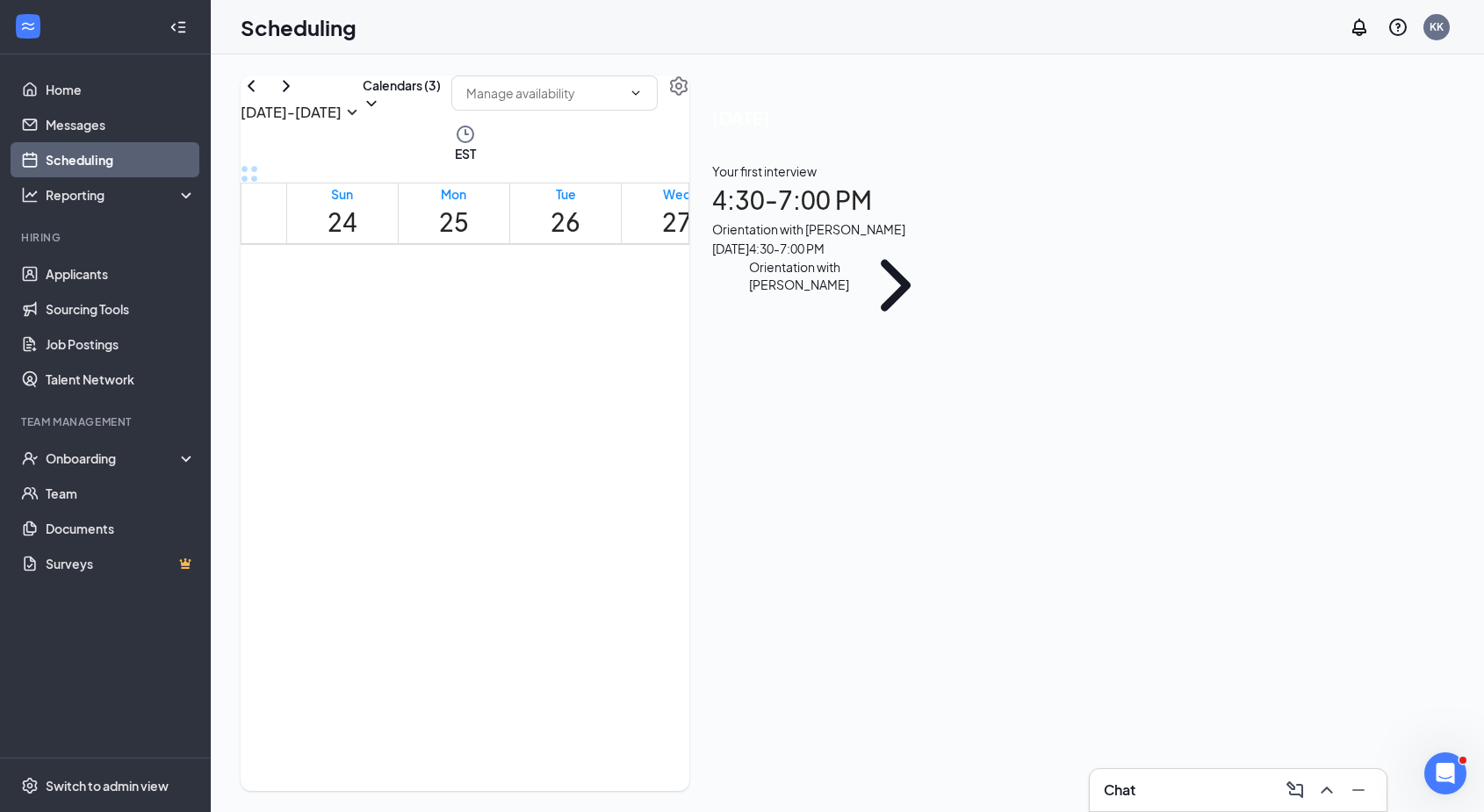
click at [818, 450] on span "4:30-7:00 PM" at bounding box center [809, 461] width 39 height 35
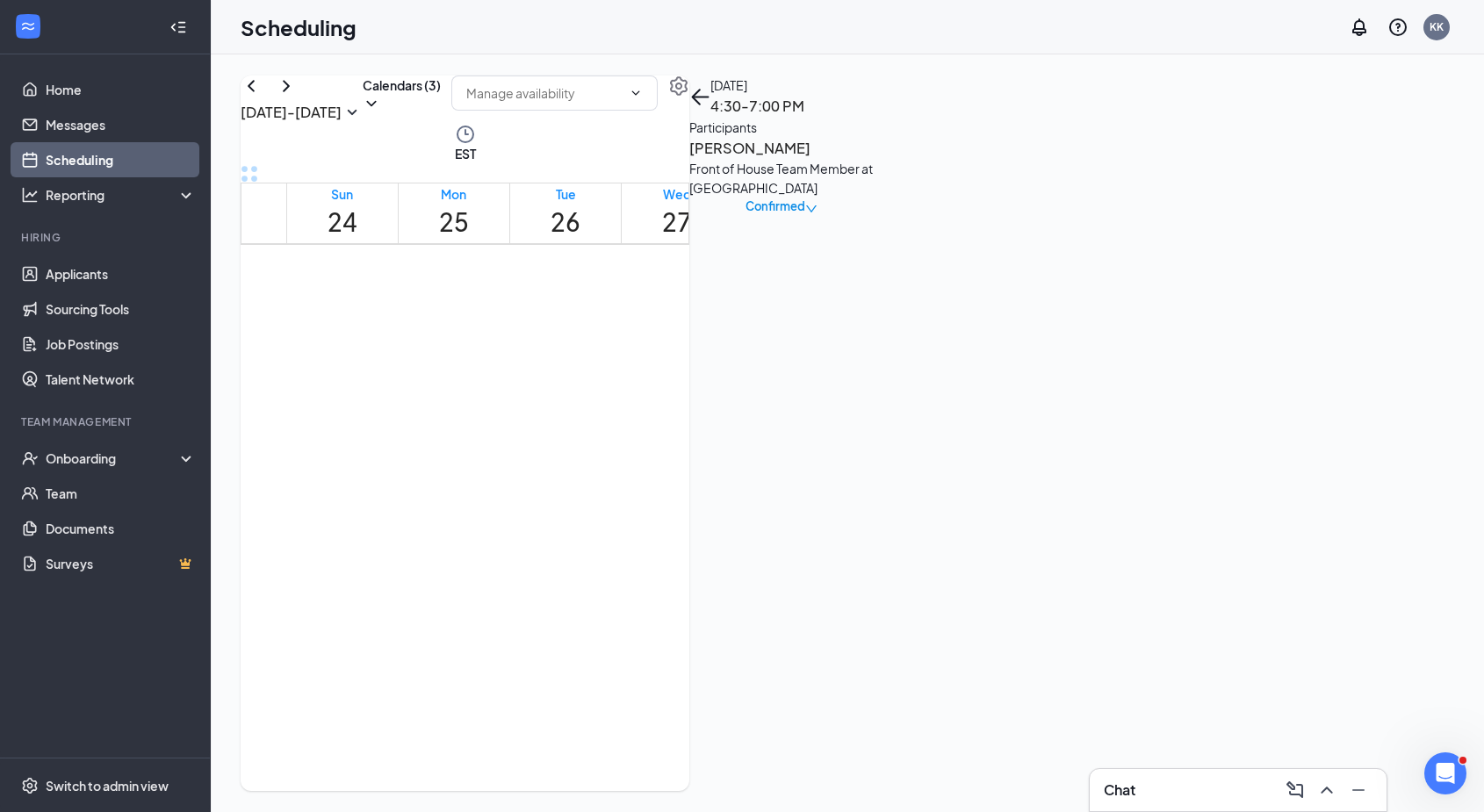
click at [825, 444] on span "4:30-7:00 PM" at bounding box center [809, 461] width 39 height 35
click at [826, 444] on span "4:30-7:00 PM" at bounding box center [809, 461] width 39 height 35
drag, startPoint x: 827, startPoint y: 432, endPoint x: 806, endPoint y: 702, distance: 270.4
click at [795, 444] on span "4:30-7:00 PM" at bounding box center [783, 461] width 39 height 35
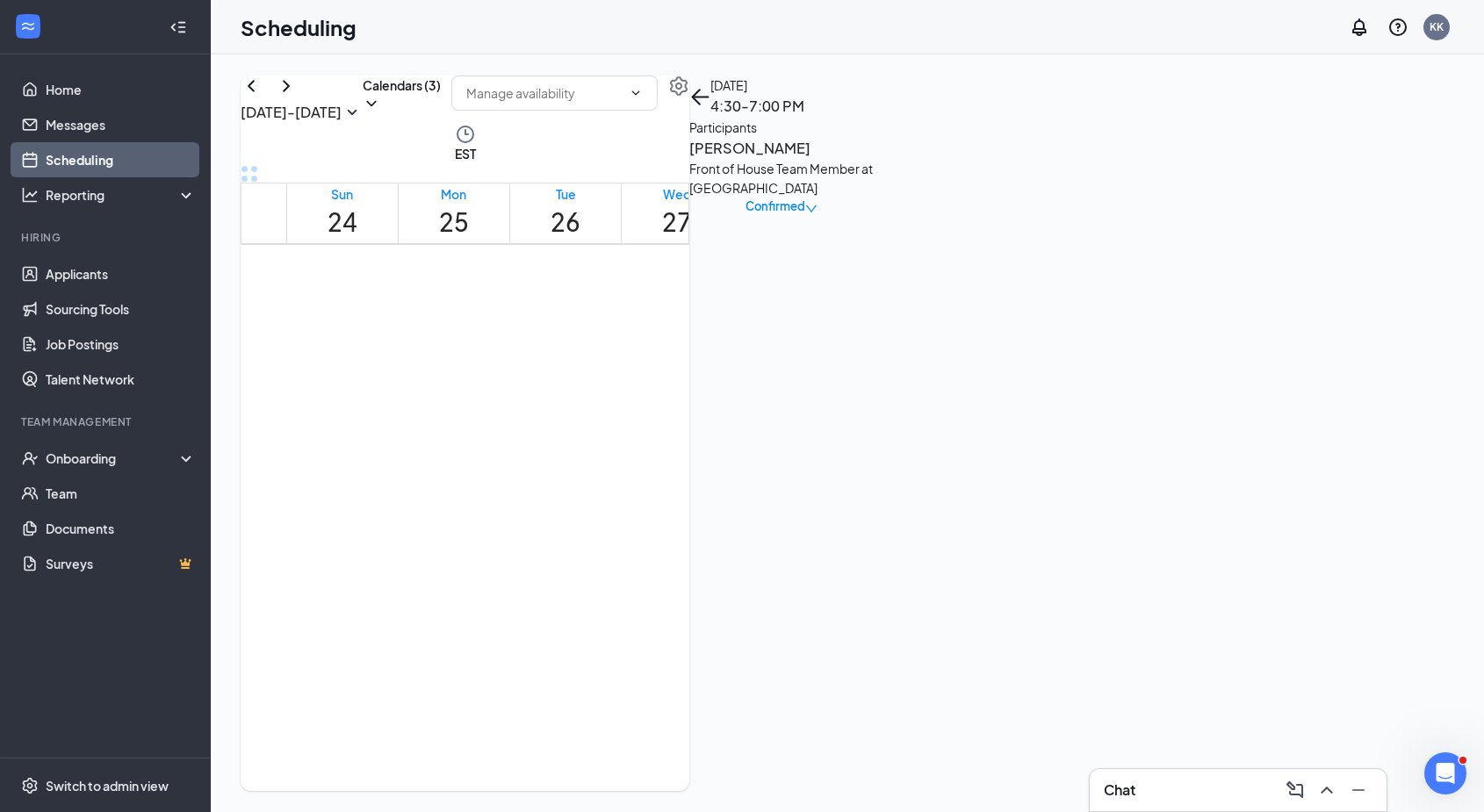
click at [795, 444] on span "4:30-7:00 PM" at bounding box center [783, 461] width 39 height 35
drag, startPoint x: 795, startPoint y: 435, endPoint x: 796, endPoint y: 422, distance: 13.2
drag, startPoint x: 796, startPoint y: 434, endPoint x: 797, endPoint y: 447, distance: 13.2
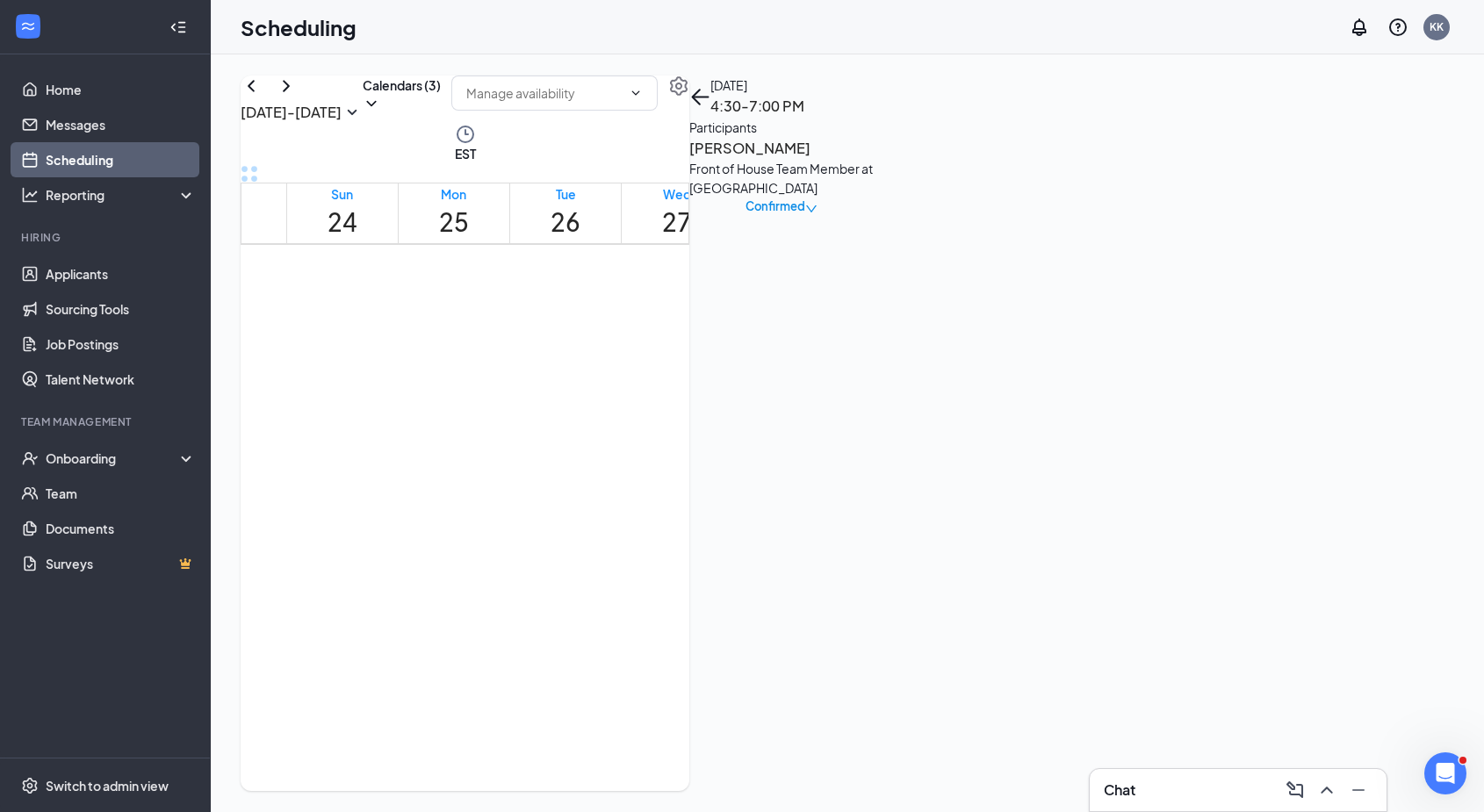
click at [797, 447] on link "4:30-7:00 PM 1" at bounding box center [789, 585] width 54 height 280
click at [802, 466] on link "4:30-7:00 PM 1" at bounding box center [789, 585] width 54 height 280
click at [874, 160] on h3 "[PERSON_NAME]" at bounding box center [781, 148] width 184 height 23
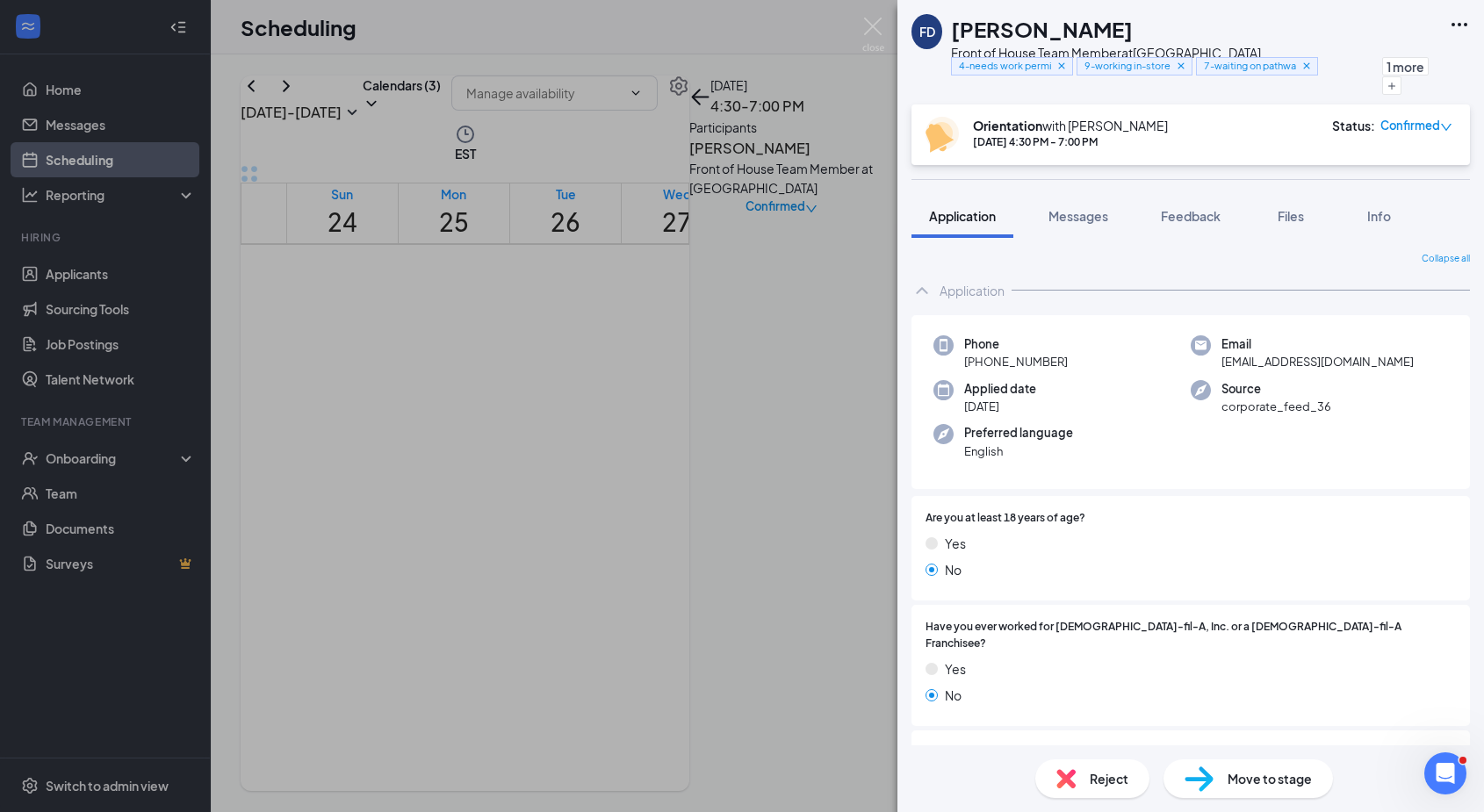
click at [824, 472] on div "FD Fatoumata Doumbia Front of House Team Member at Oakley Station 4-needs work …" at bounding box center [742, 406] width 1484 height 812
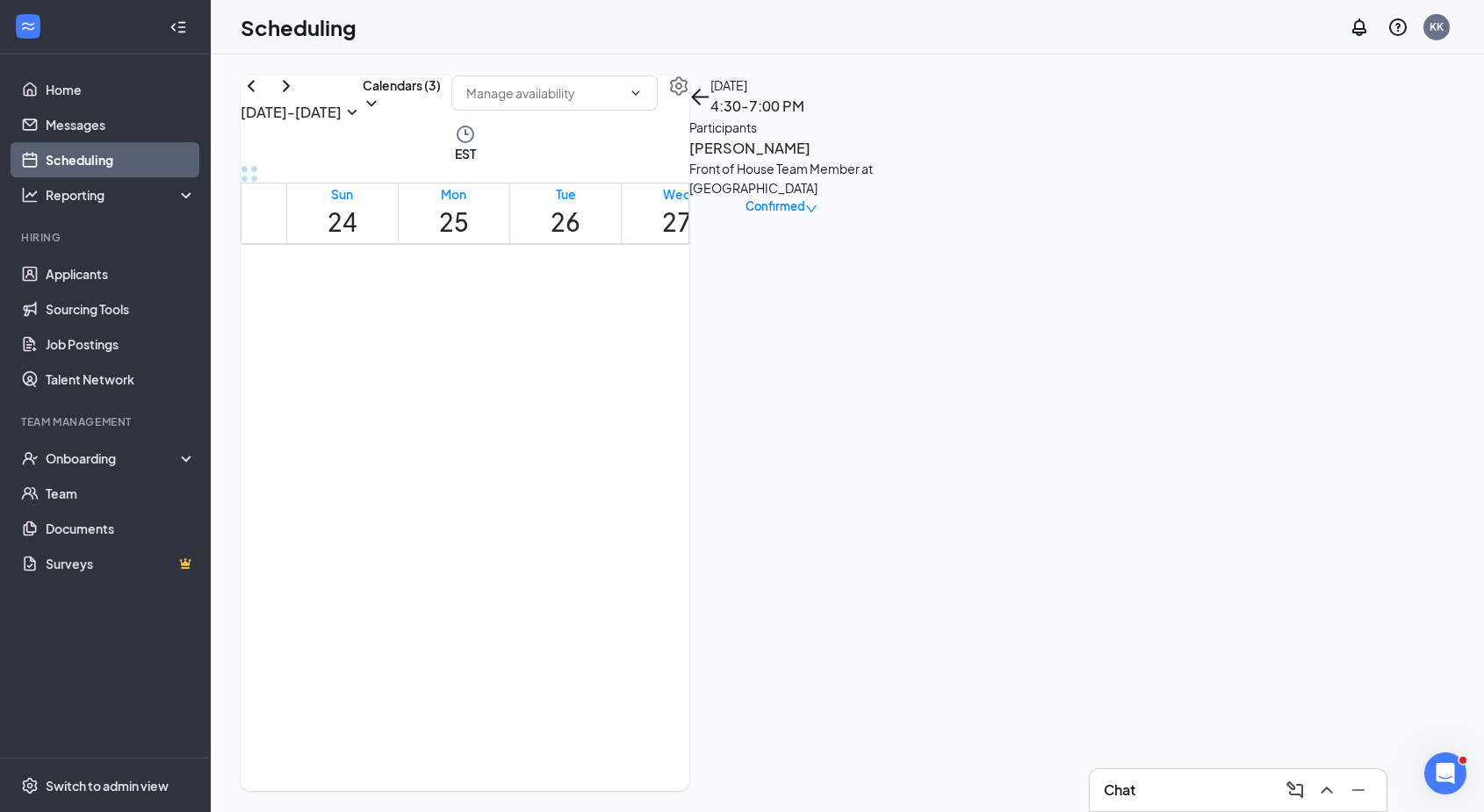
click at [801, 479] on icon "User" at bounding box center [795, 484] width 11 height 11
click at [874, 160] on h3 "McKenzie Crooms" at bounding box center [781, 148] width 184 height 23
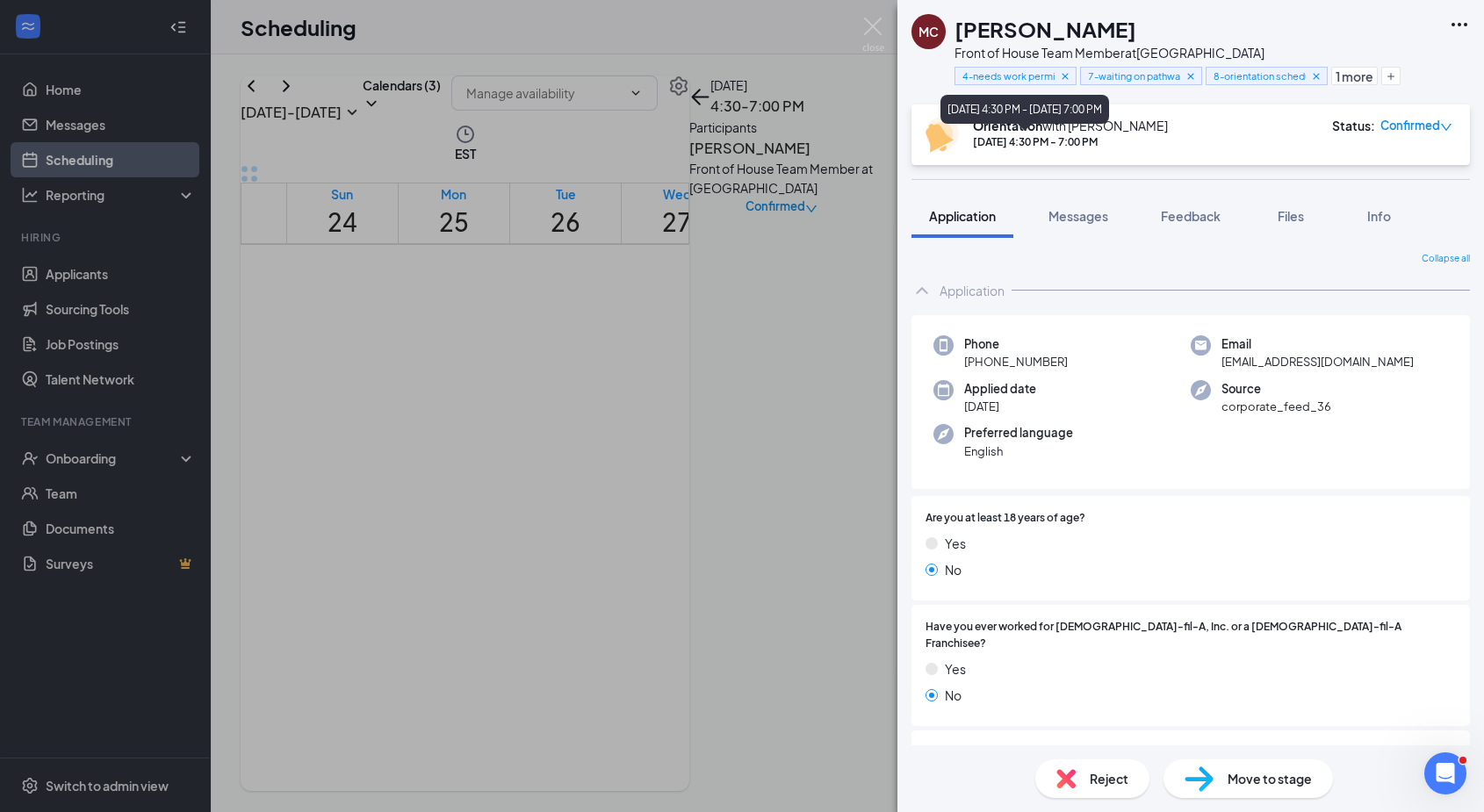
click at [1109, 127] on div "Aug 28, 2025 4:30 PM - Aug 28, 2025 7:00 PM" at bounding box center [1024, 113] width 169 height 36
click at [1419, 131] on span "Confirmed" at bounding box center [1410, 126] width 60 height 18
click at [1213, 133] on div "Orientation with Ellen Bishop Aug 28, 4:30 PM - 7:00 PM Status : Confirmed" at bounding box center [1189, 135] width 527 height 36
click at [882, 19] on img at bounding box center [873, 35] width 22 height 34
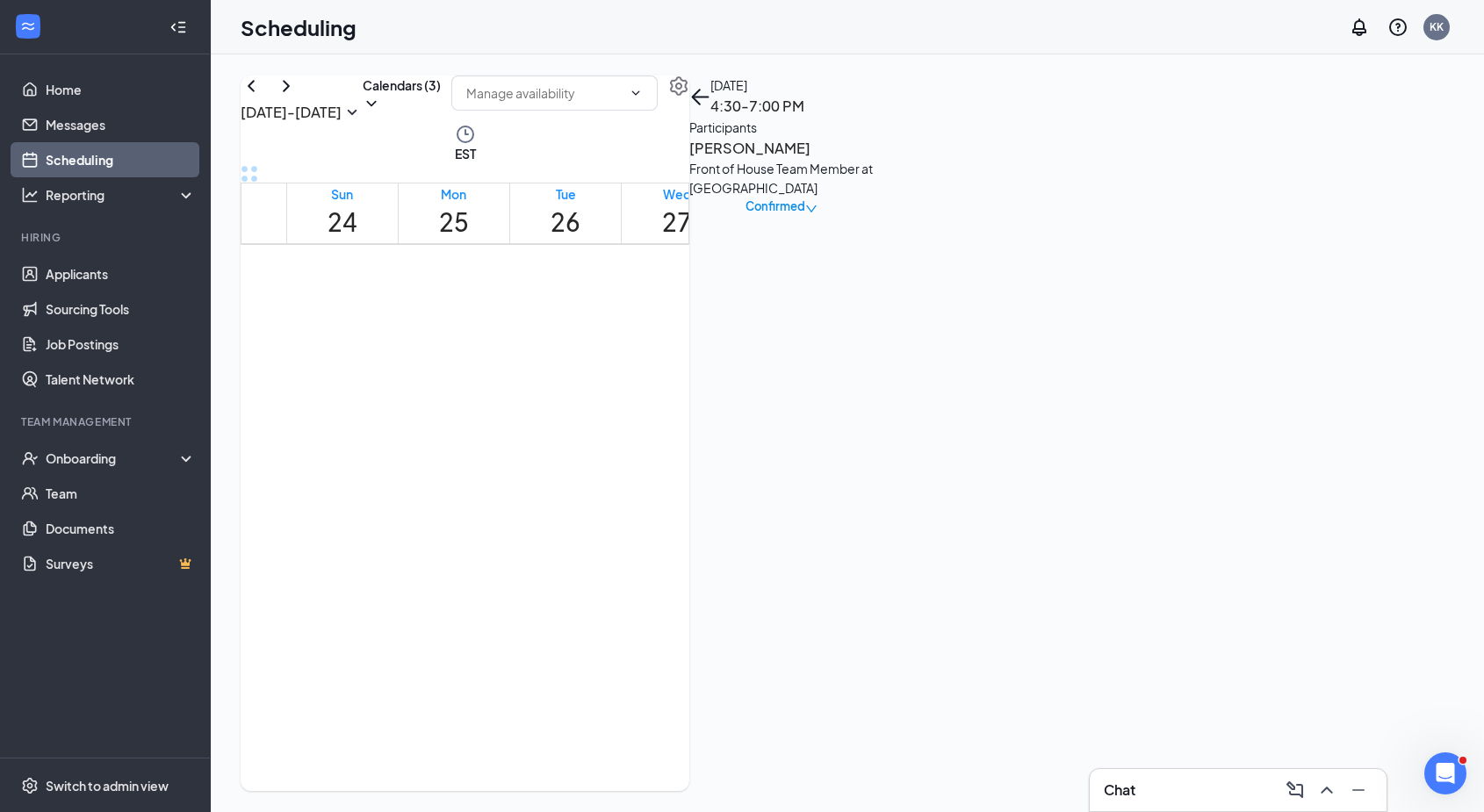
click at [774, 27] on div "Scheduling KK" at bounding box center [847, 27] width 1273 height 54
click at [1366, 28] on icon "Notifications" at bounding box center [1359, 27] width 21 height 21
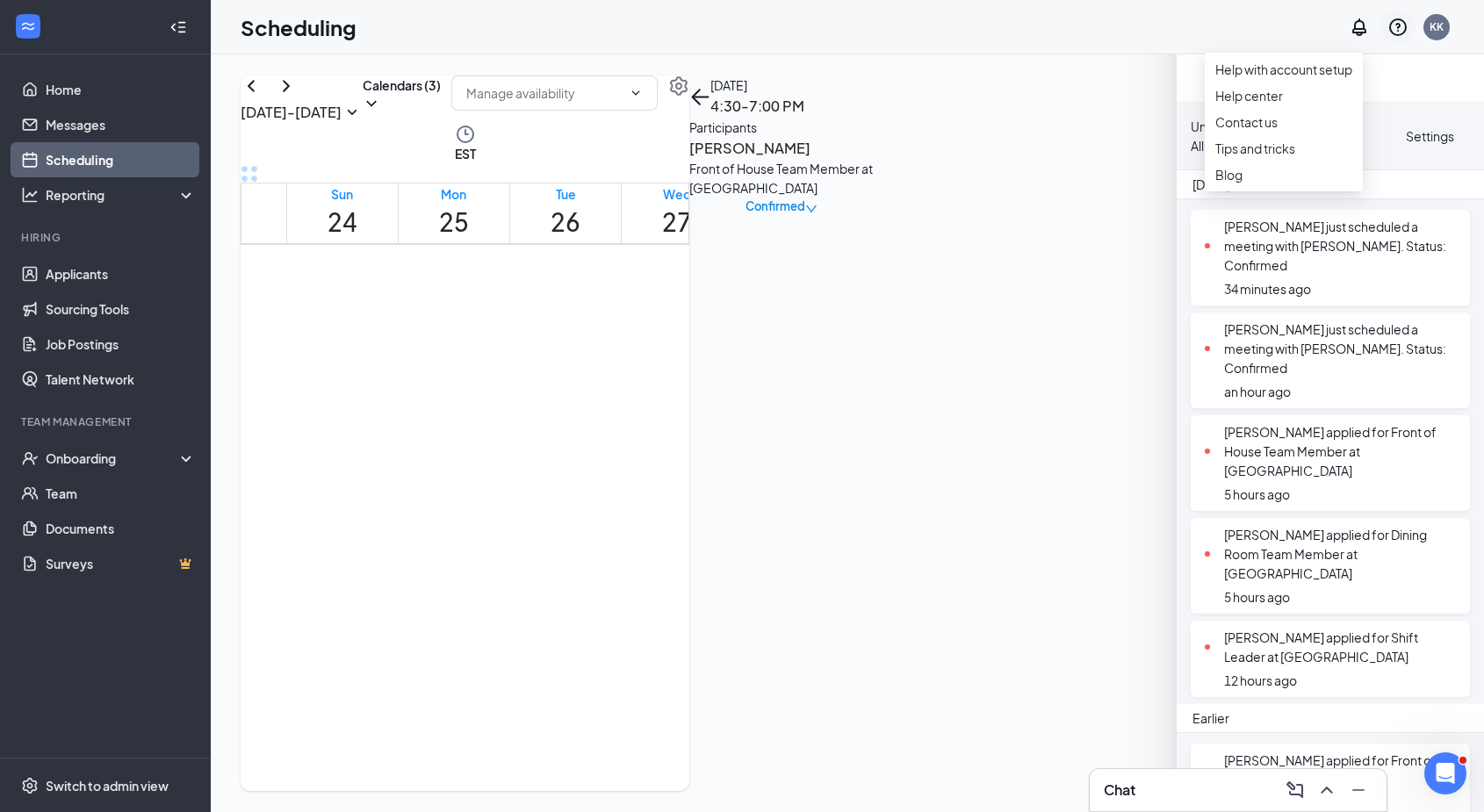
click at [1395, 23] on icon "QuestionInfo" at bounding box center [1397, 27] width 21 height 21
click at [1232, 104] on link "Help center" at bounding box center [1283, 96] width 137 height 18
click at [1406, 133] on div "Settings" at bounding box center [1430, 135] width 48 height 19
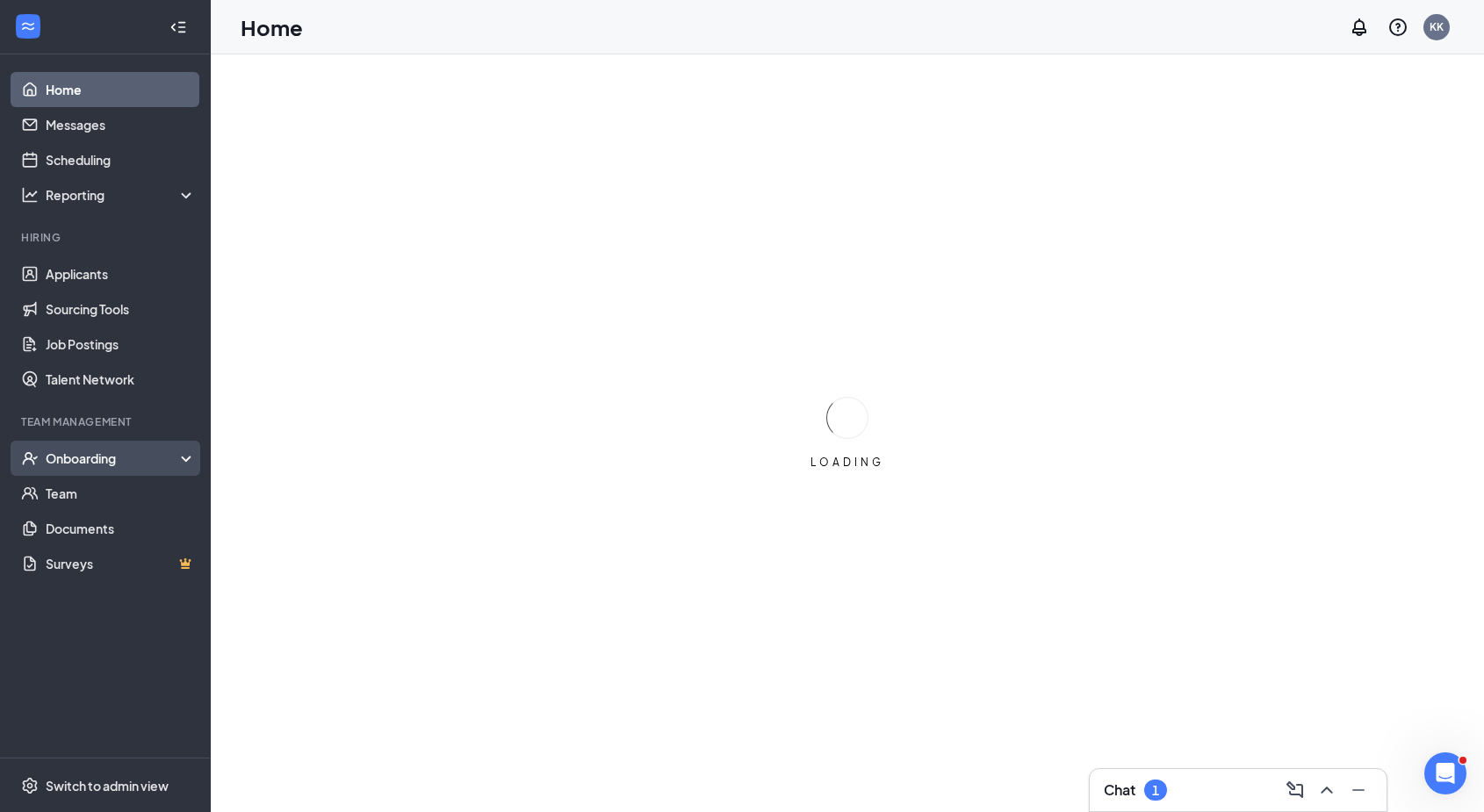
click at [86, 456] on div "Onboarding" at bounding box center [113, 459] width 135 height 18
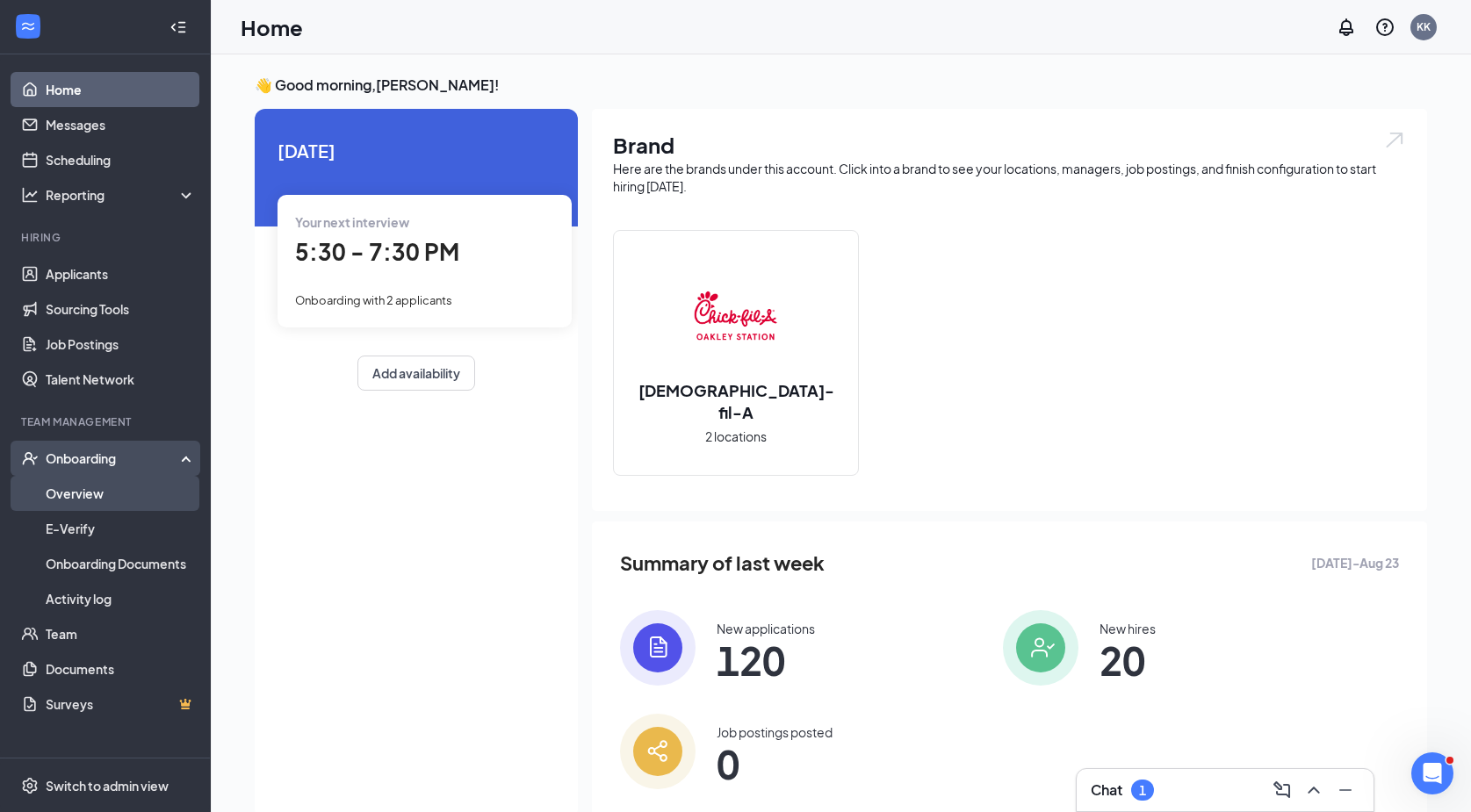
click at [75, 489] on link "Overview" at bounding box center [121, 493] width 150 height 35
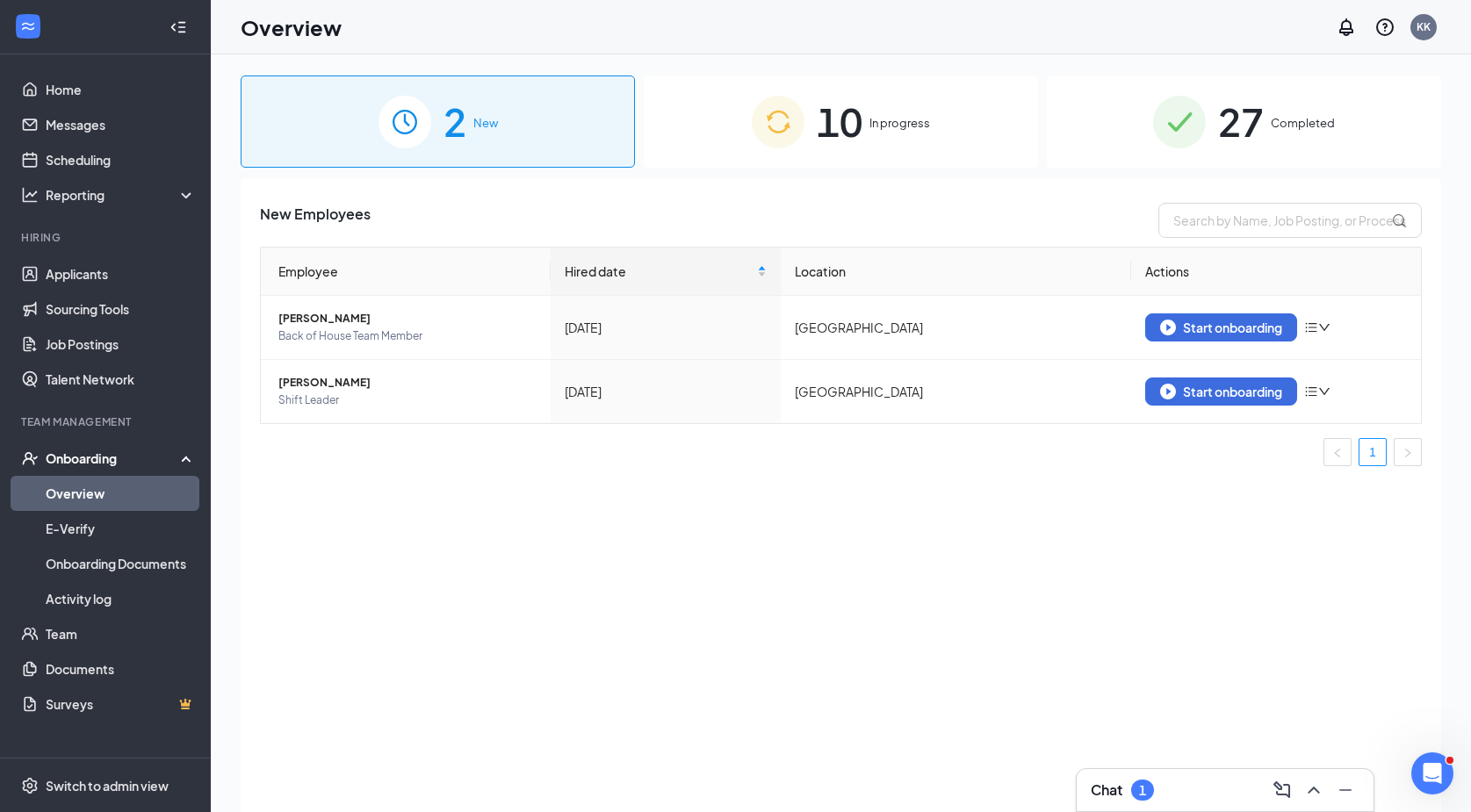
click at [898, 119] on span "In progress" at bounding box center [899, 123] width 61 height 18
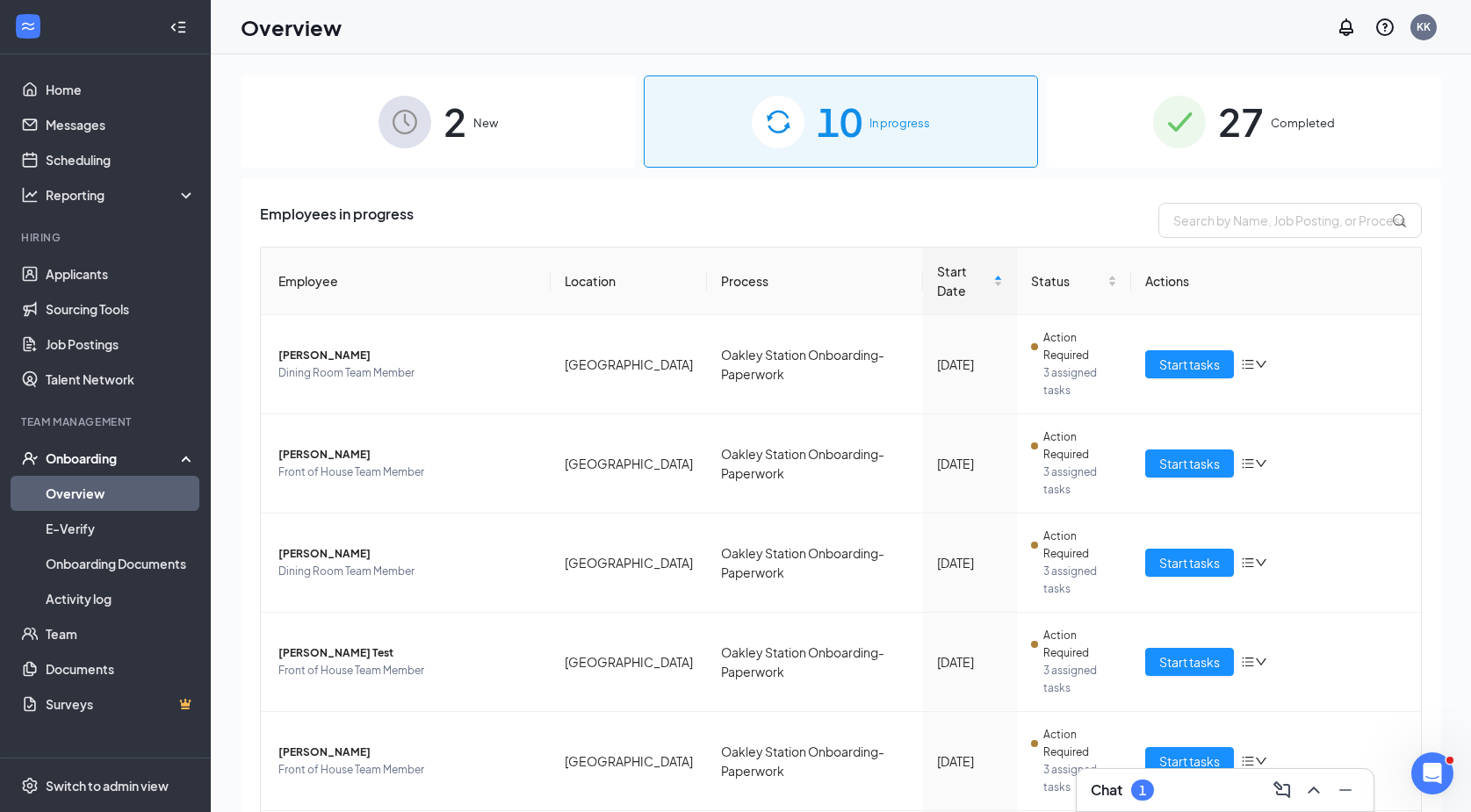
click at [1447, 38] on div "Overview KK" at bounding box center [841, 27] width 1260 height 54
click at [1287, 218] on input "text" at bounding box center [1289, 220] width 263 height 35
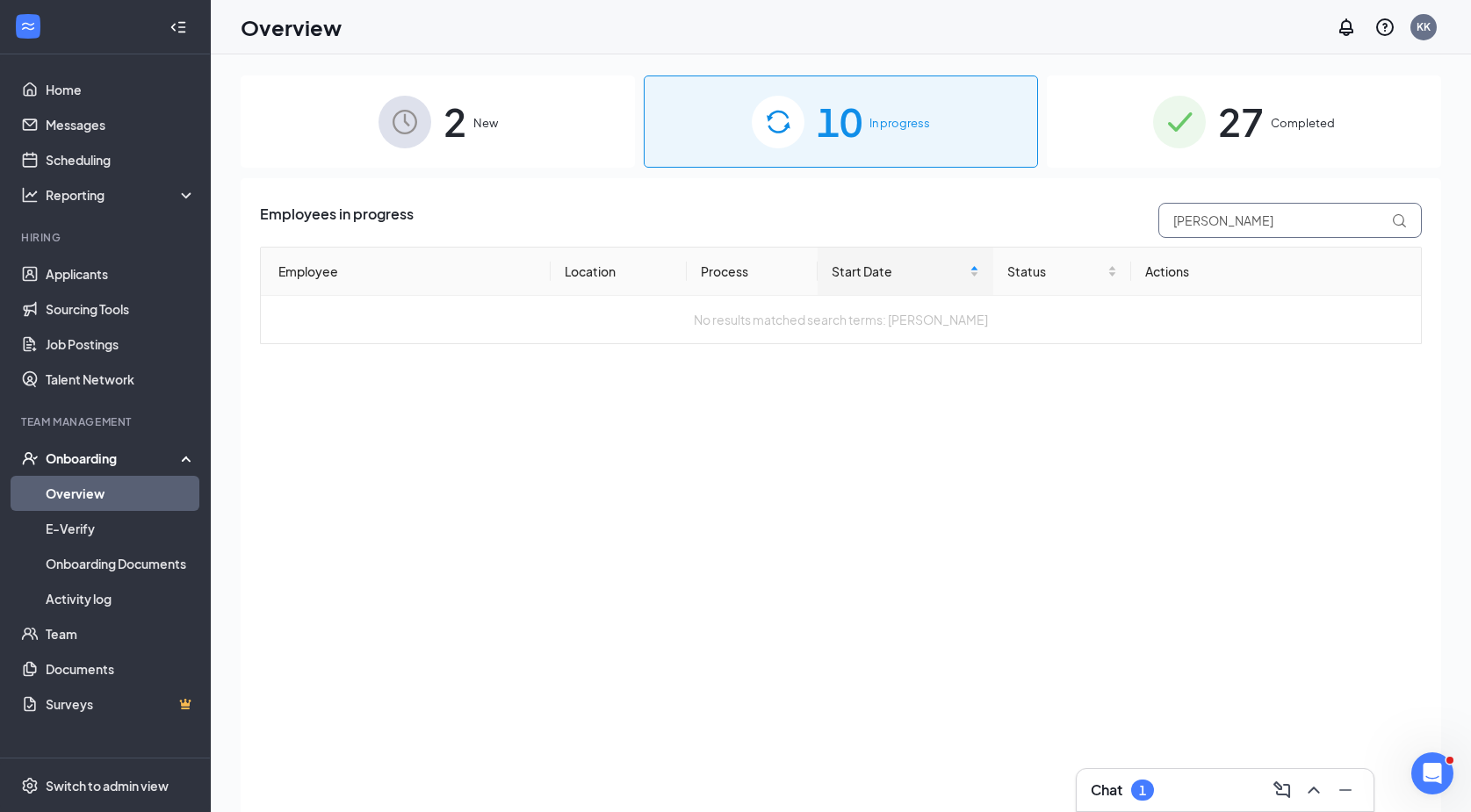
type input "[PERSON_NAME]"
click at [1307, 133] on div "27 Completed" at bounding box center [1244, 122] width 394 height 92
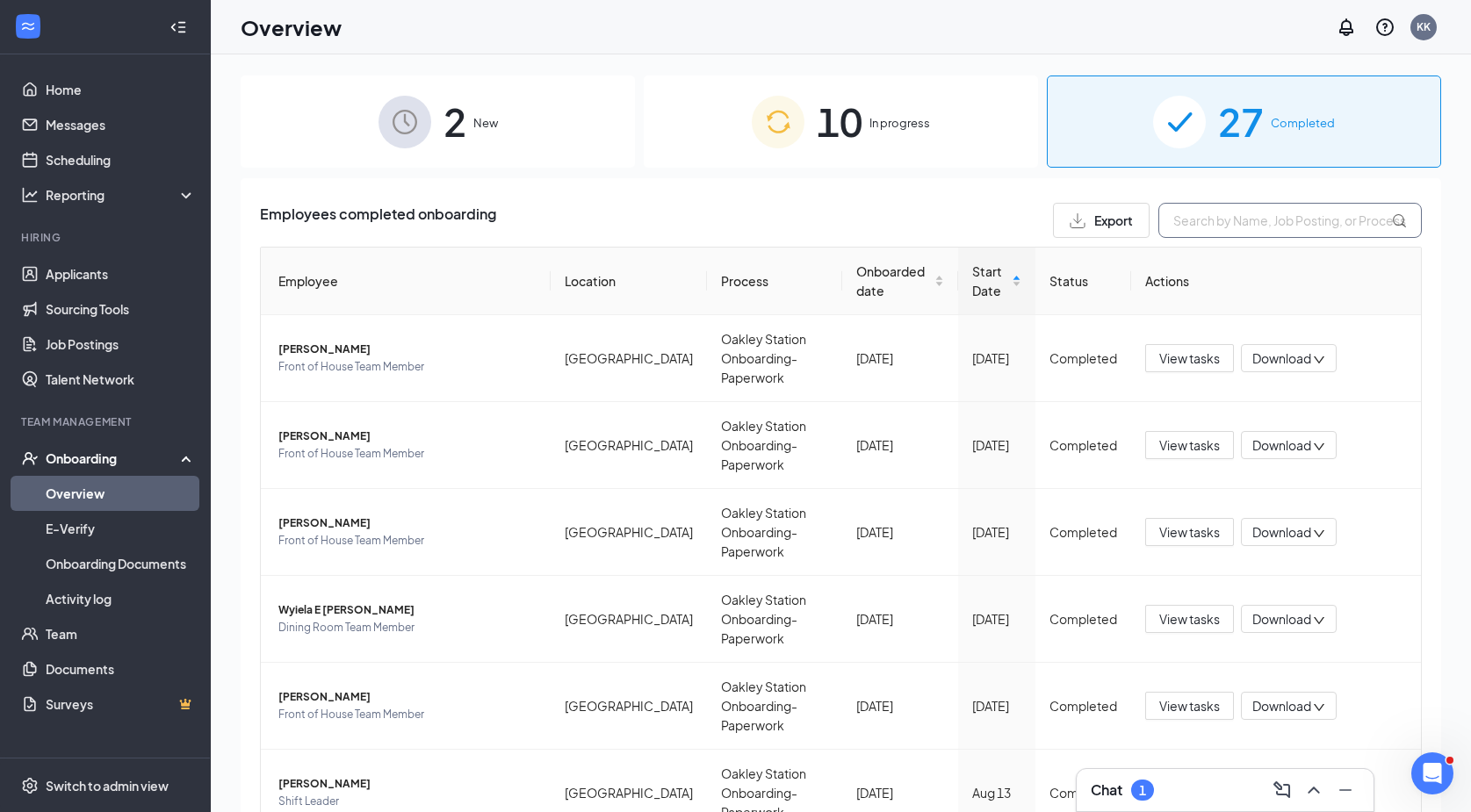
click at [1315, 216] on input "text" at bounding box center [1289, 220] width 263 height 35
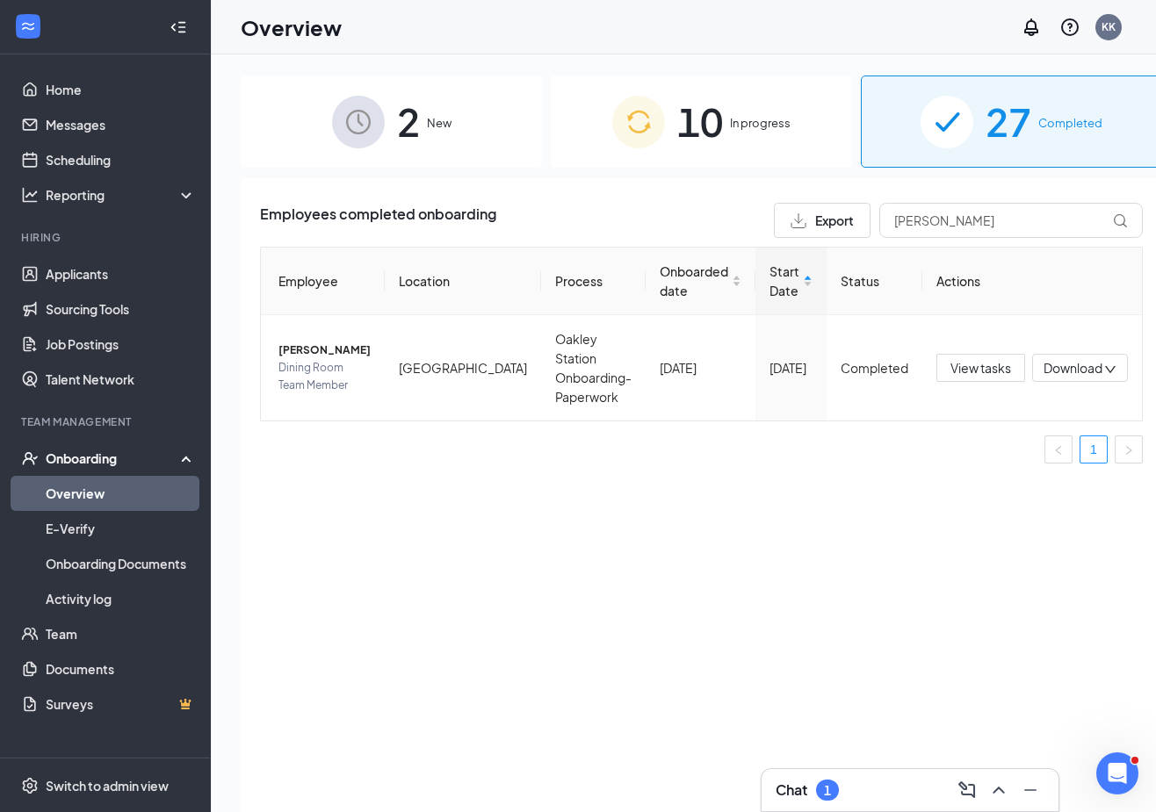
click at [1151, 149] on div "2 New 10 In progress 27 Completed Employees completed onboarding Export johns E…" at bounding box center [701, 472] width 981 height 837
click at [1123, 237] on div "Employees completed onboarding Export johns Employee Location Process Onboarded…" at bounding box center [701, 517] width 921 height 678
drag, startPoint x: 974, startPoint y: 228, endPoint x: 724, endPoint y: 230, distance: 249.4
click at [724, 230] on div "Employees completed onboarding Export johns" at bounding box center [701, 220] width 883 height 35
click at [1128, 190] on div "2 New 10 In progress 27 Completed Employees completed onboarding Export kamir E…" at bounding box center [701, 472] width 981 height 837
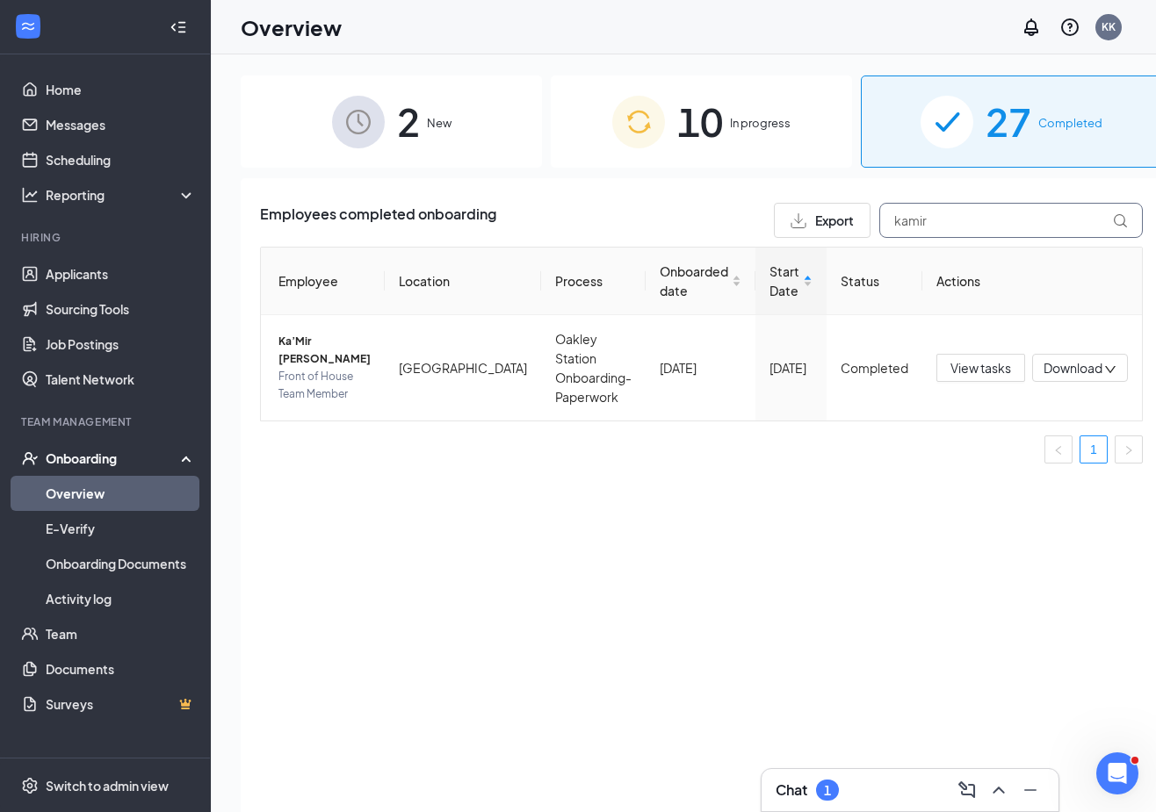
drag, startPoint x: 1015, startPoint y: 224, endPoint x: 804, endPoint y: 227, distance: 210.8
click at [804, 227] on div "Export kamir" at bounding box center [958, 220] width 369 height 35
type input "brooklyn"
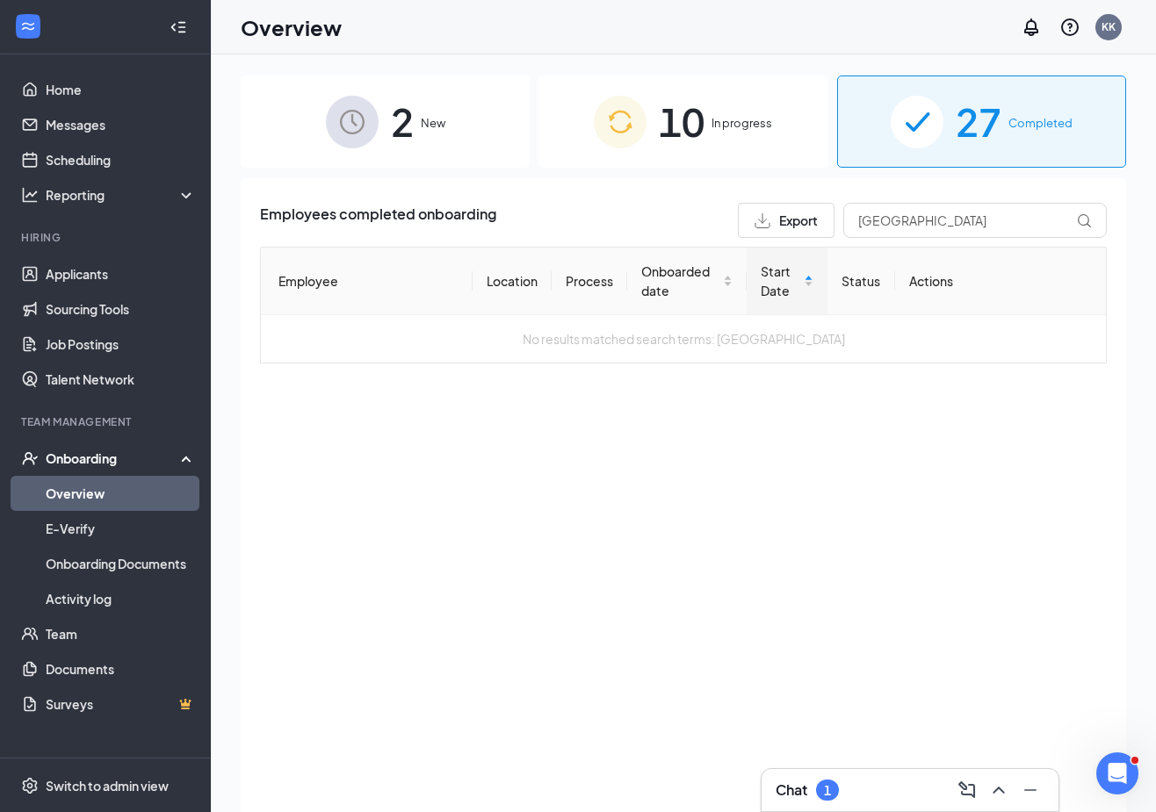
click at [711, 112] on div "10 In progress" at bounding box center [682, 122] width 289 height 92
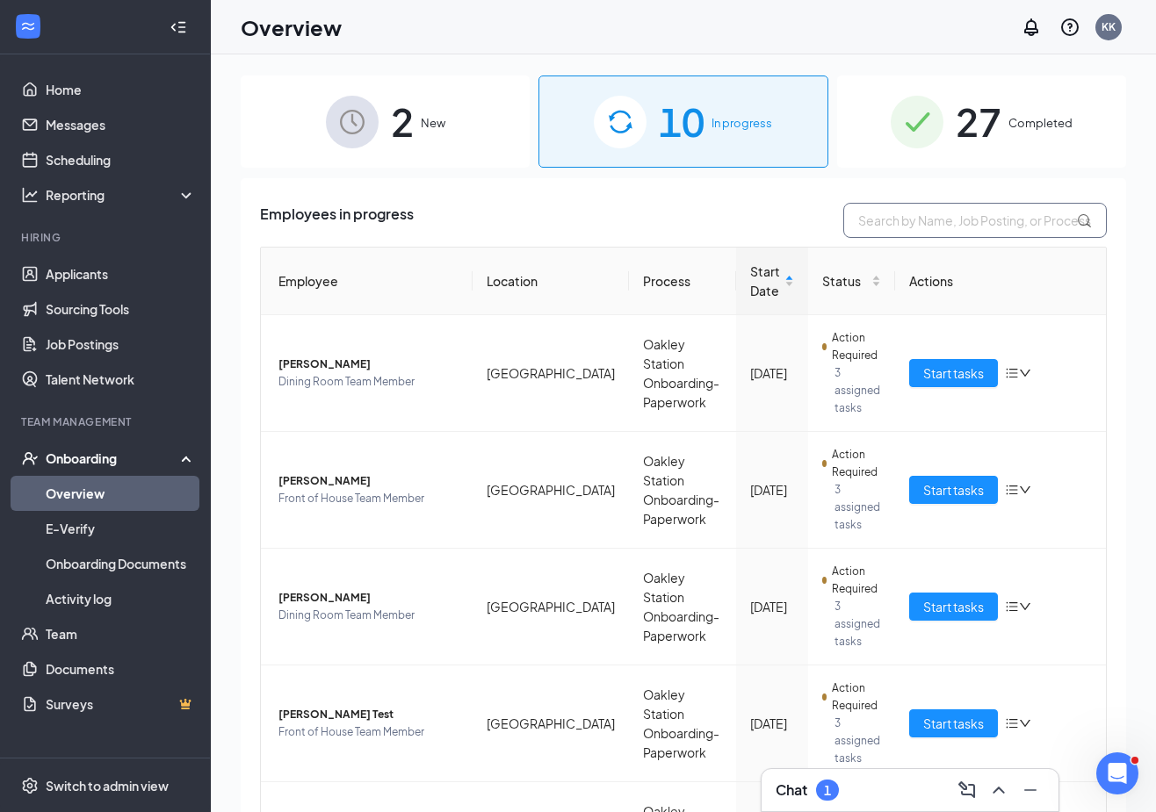
click at [953, 224] on input "text" at bounding box center [974, 220] width 263 height 35
type input "brooklyn"
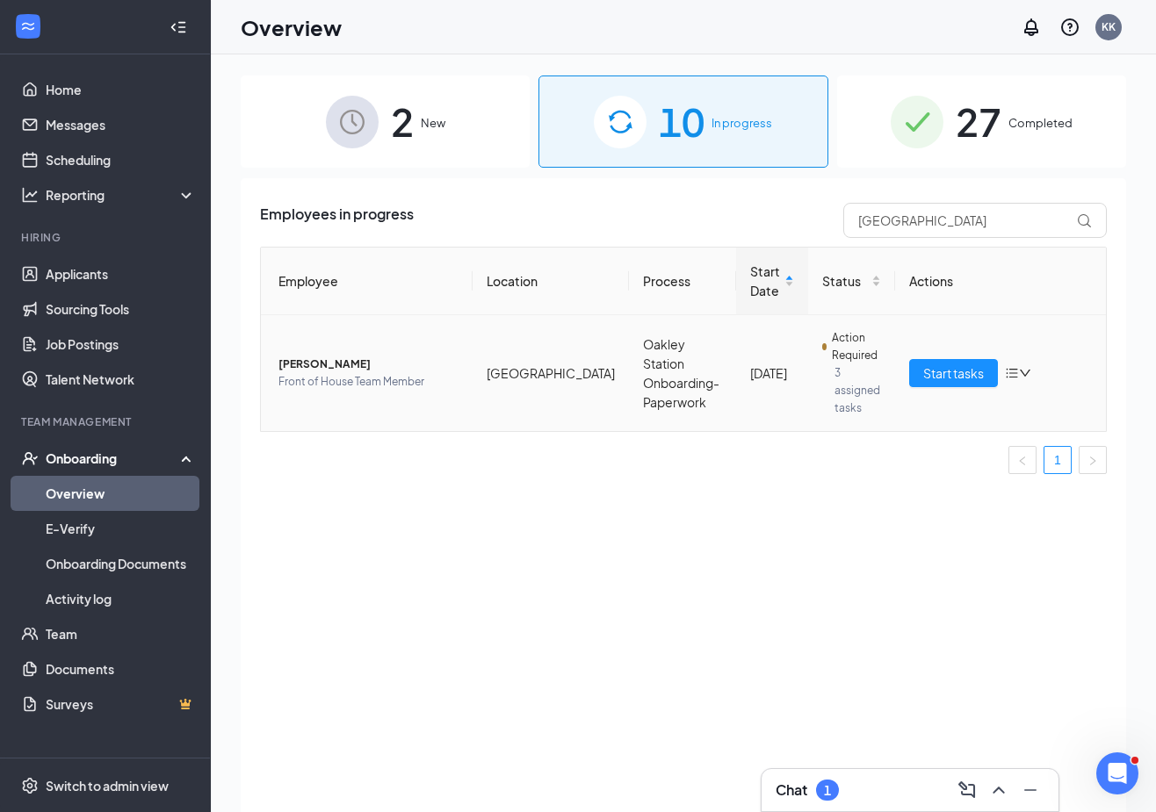
click at [345, 373] on span "Front of House Team Member" at bounding box center [368, 382] width 180 height 18
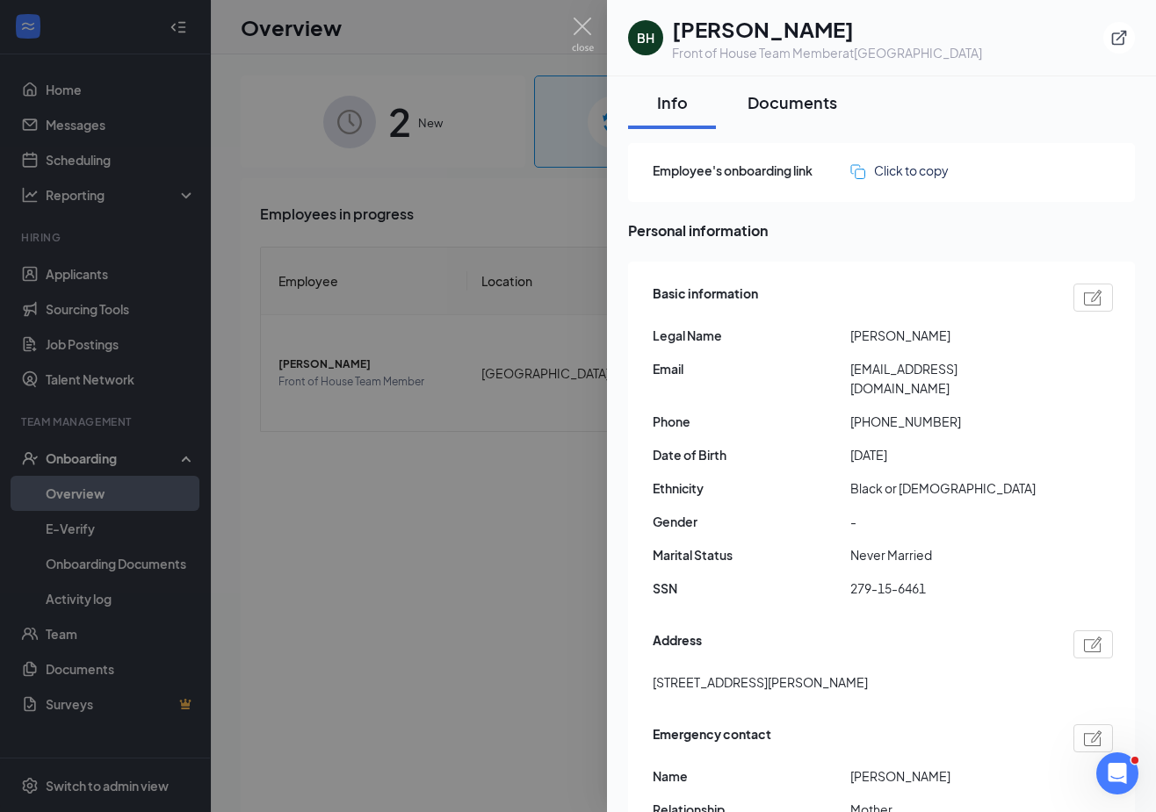
click at [809, 104] on div "Documents" at bounding box center [792, 102] width 90 height 22
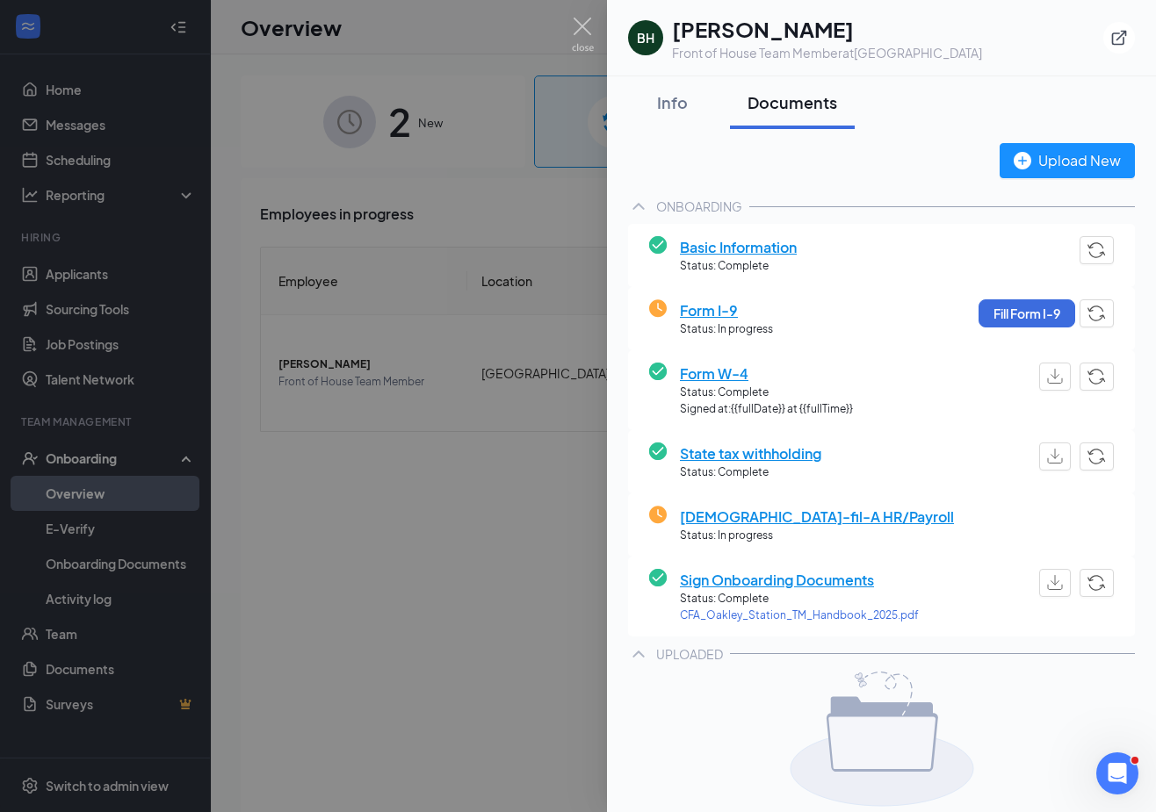
click at [515, 146] on div at bounding box center [578, 406] width 1156 height 812
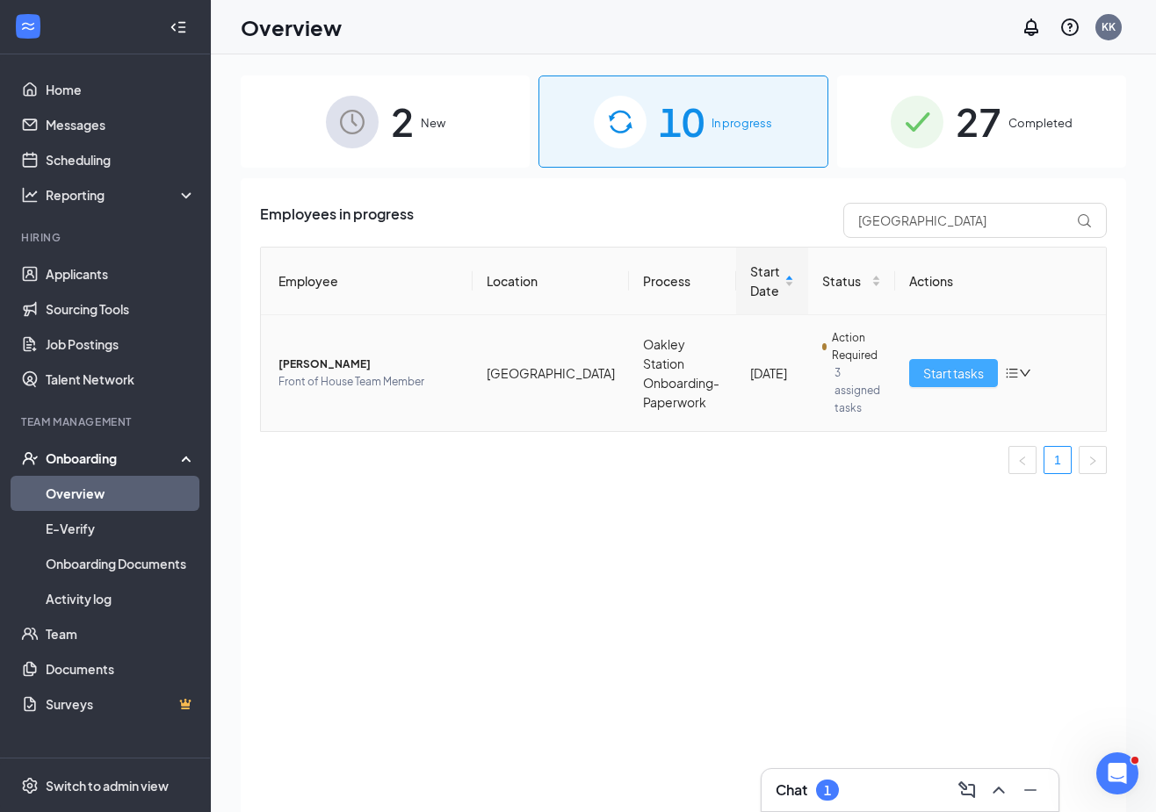
click at [923, 364] on span "Start tasks" at bounding box center [953, 373] width 61 height 19
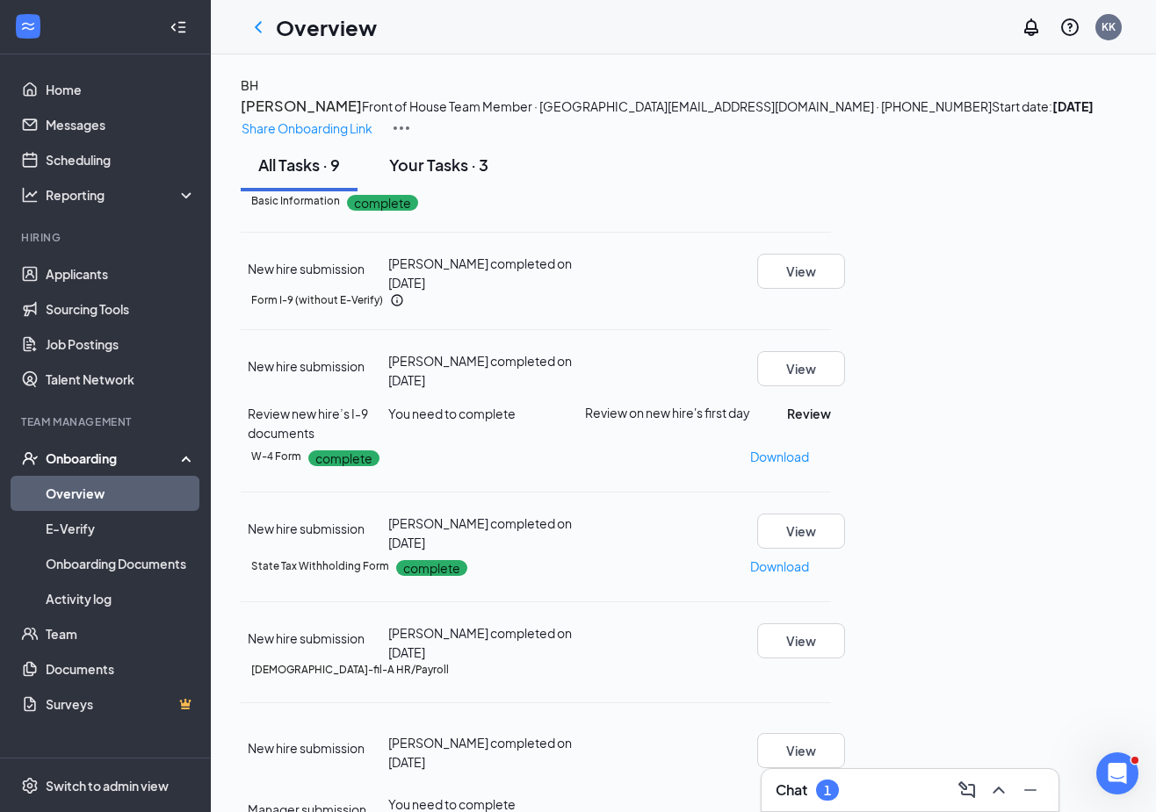
click at [427, 176] on div "Your Tasks · 3" at bounding box center [438, 165] width 99 height 22
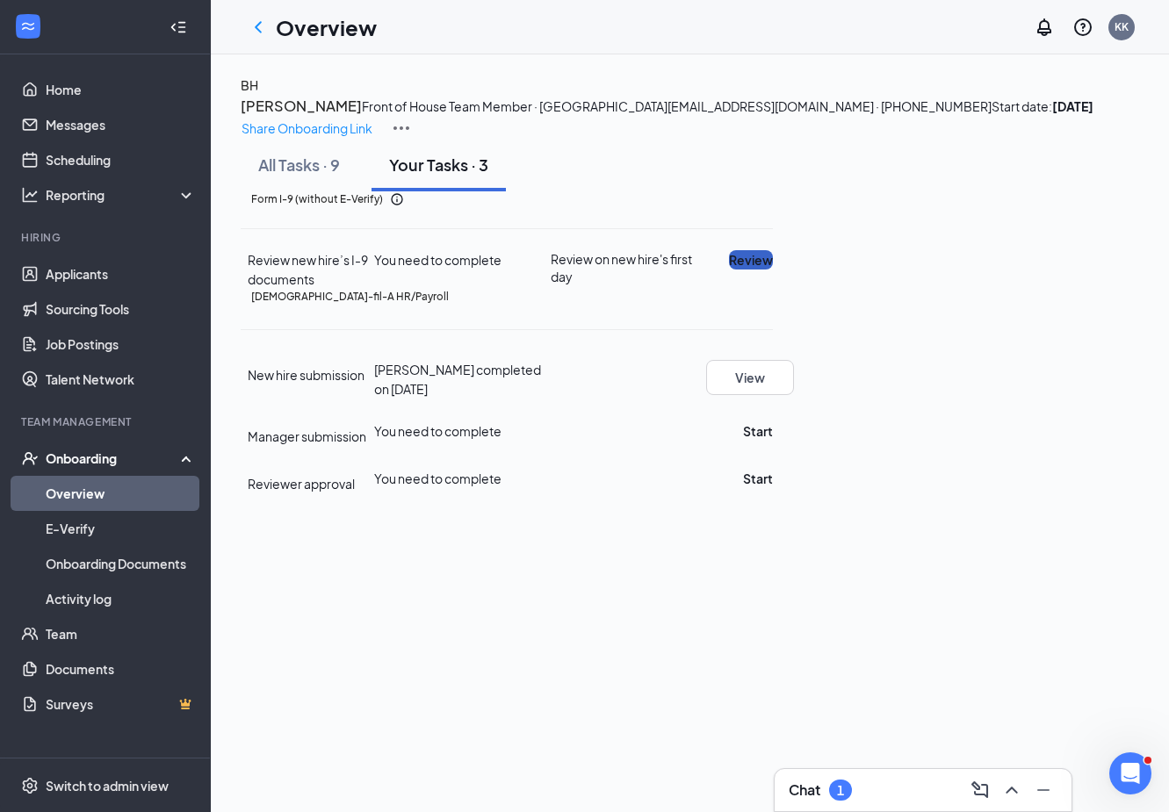
click at [773, 270] on button "Review" at bounding box center [751, 259] width 44 height 19
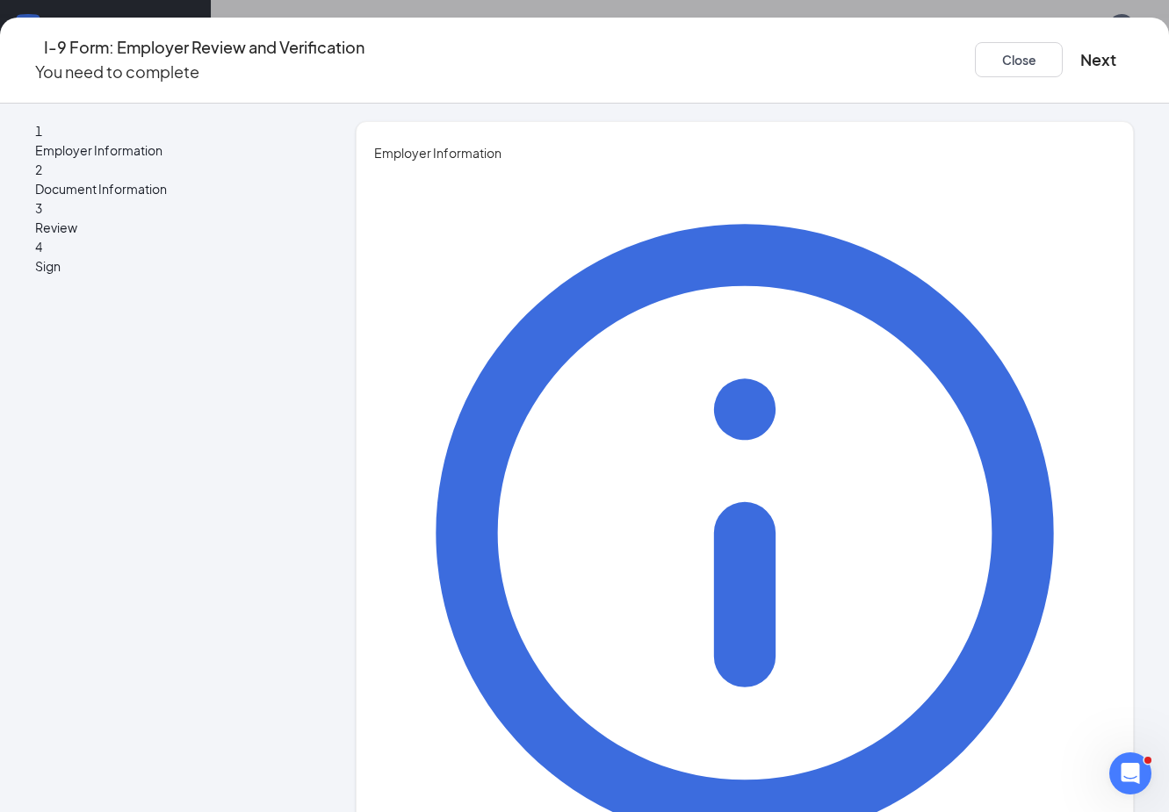
type input "Kay"
type input "Knoblauch"
type input "HR & Admin Director"
click at [1030, 68] on div "Close Next" at bounding box center [1054, 60] width 159 height 50
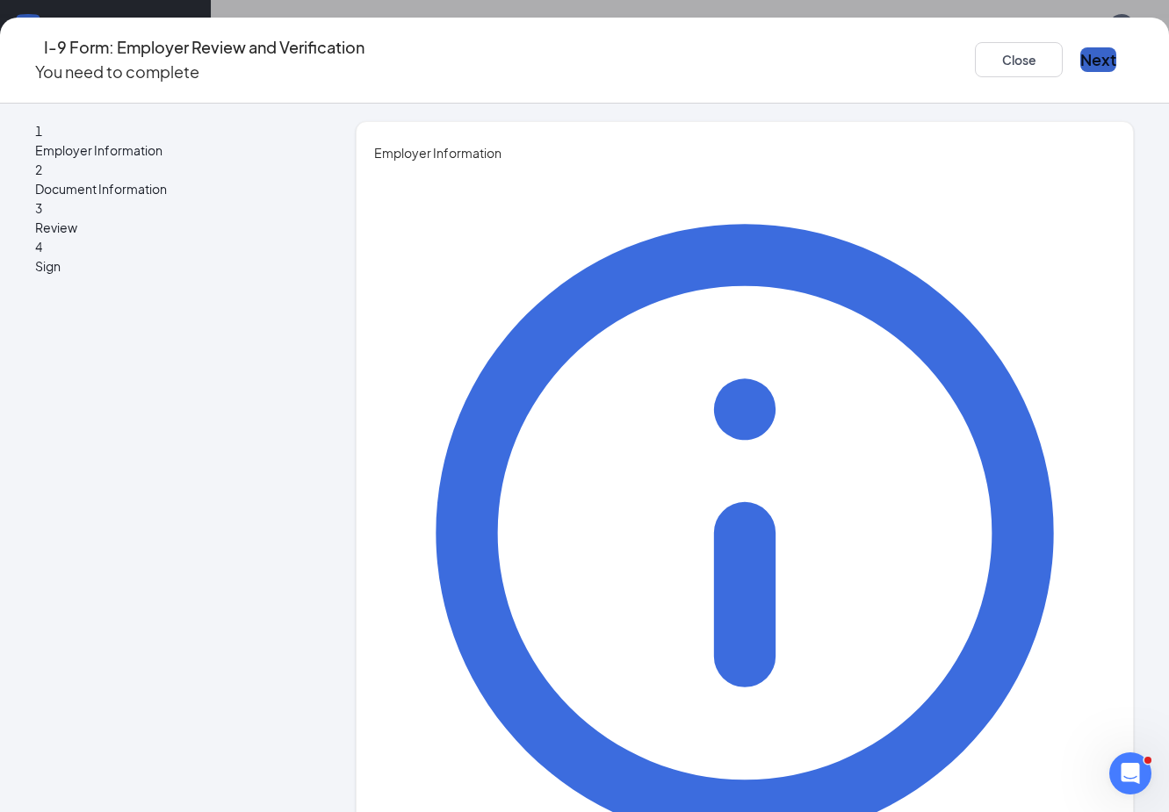
click at [1080, 55] on button "Next" at bounding box center [1098, 59] width 36 height 25
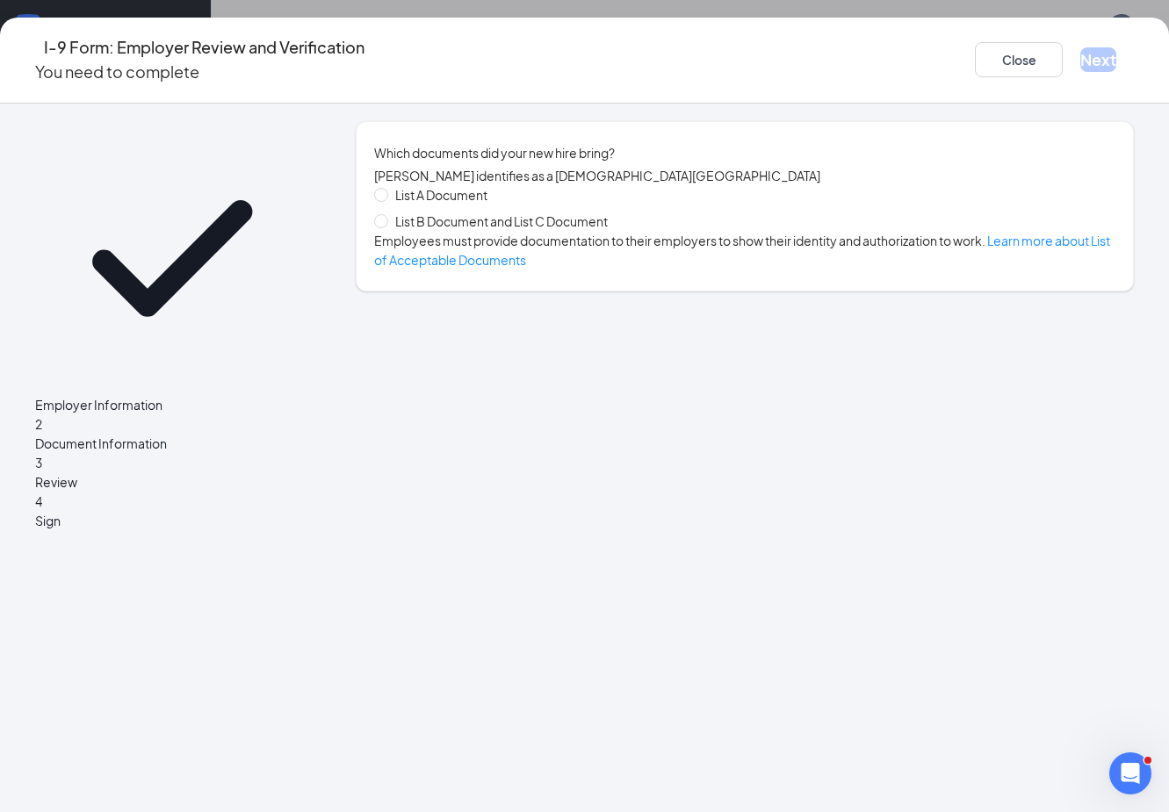
click at [602, 220] on div "List A Document List B Document and List C Document" at bounding box center [498, 208] width 248 height 46
click at [602, 227] on span "List B Document and List C Document" at bounding box center [501, 221] width 227 height 19
click at [386, 227] on input "List B Document and List C Document" at bounding box center [380, 220] width 12 height 12
radio input "true"
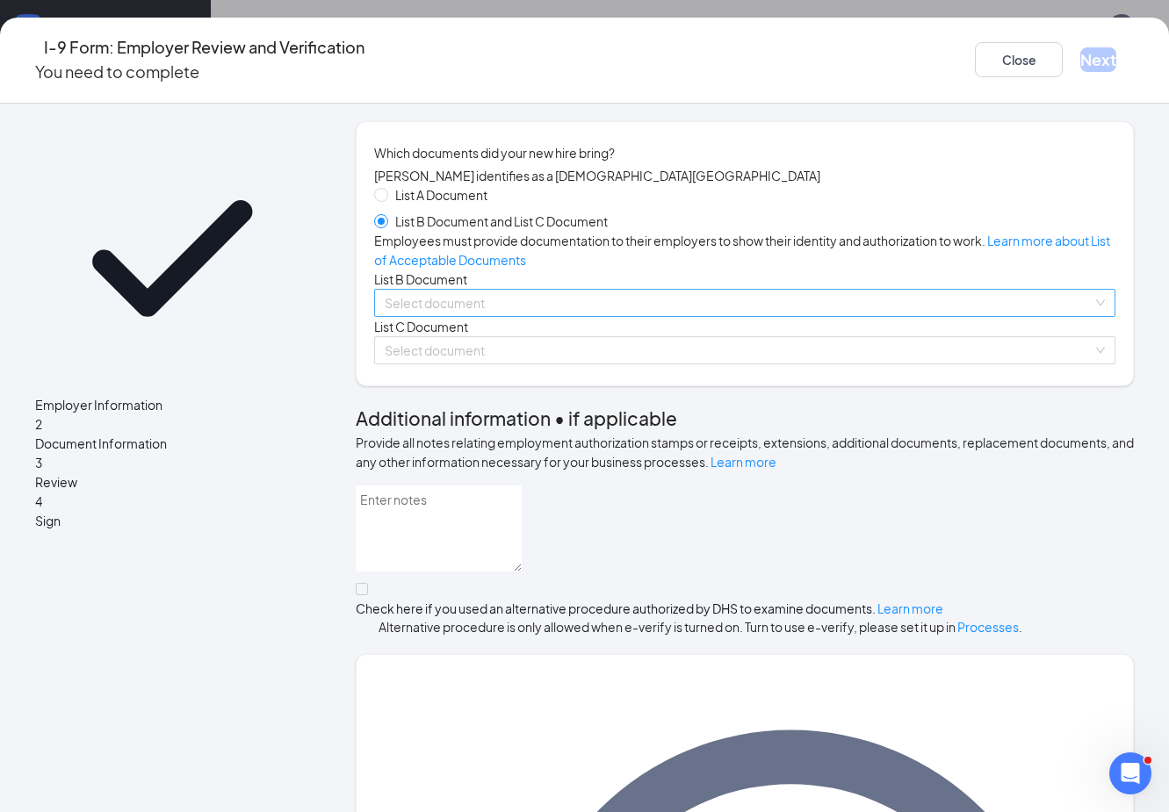
click at [503, 316] on input "search" at bounding box center [739, 303] width 708 height 26
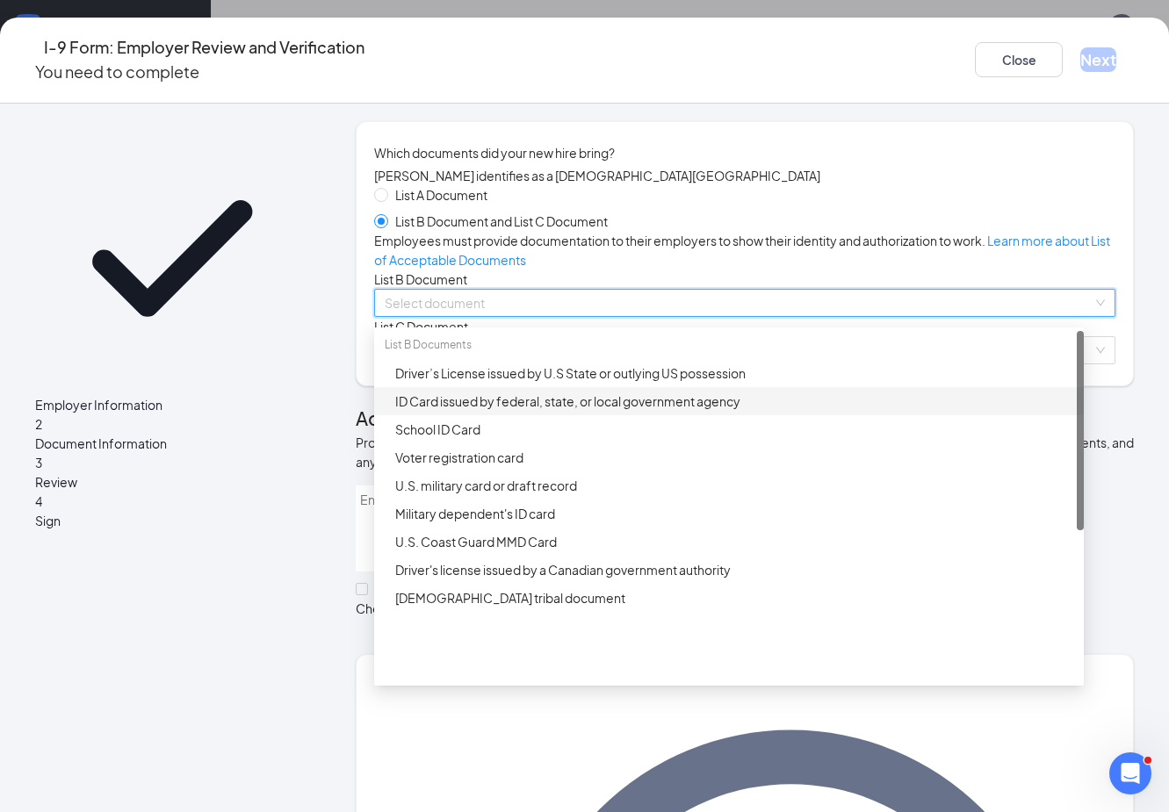
click at [511, 411] on div "ID Card issued by federal, state, or local government agency" at bounding box center [734, 401] width 678 height 19
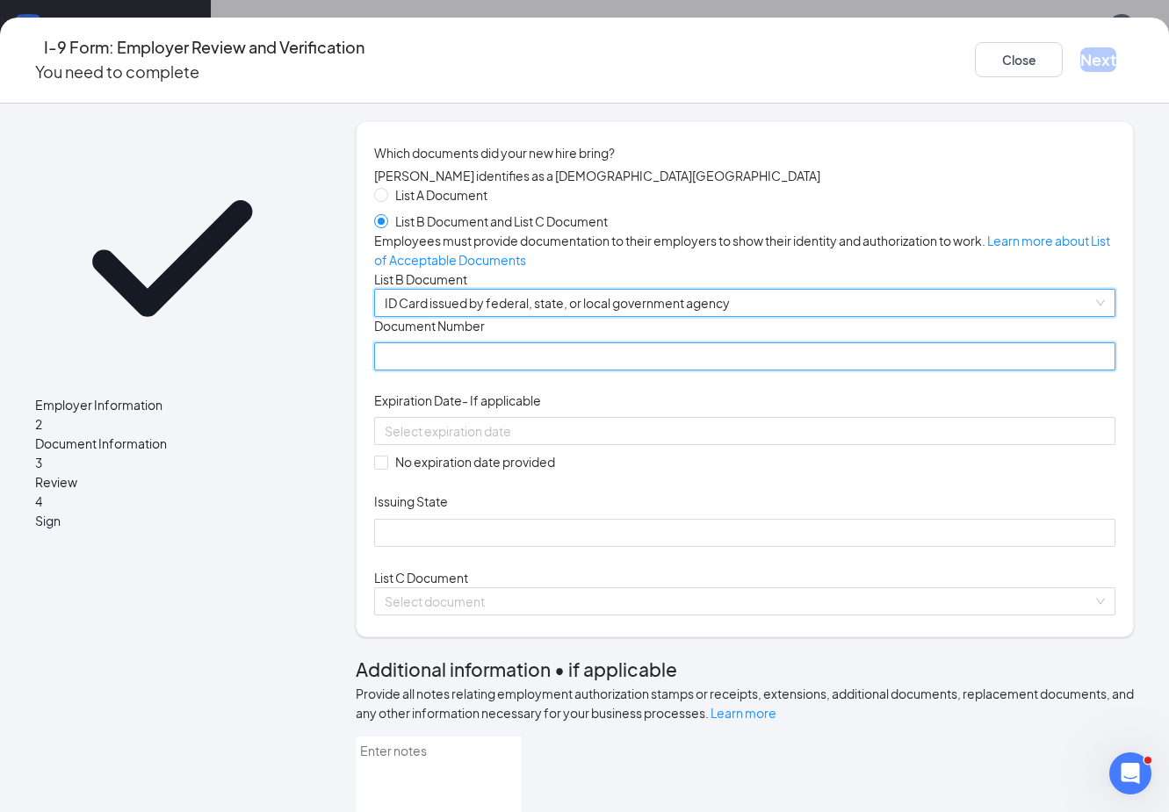
click at [502, 371] on input "Document Number" at bounding box center [744, 356] width 741 height 28
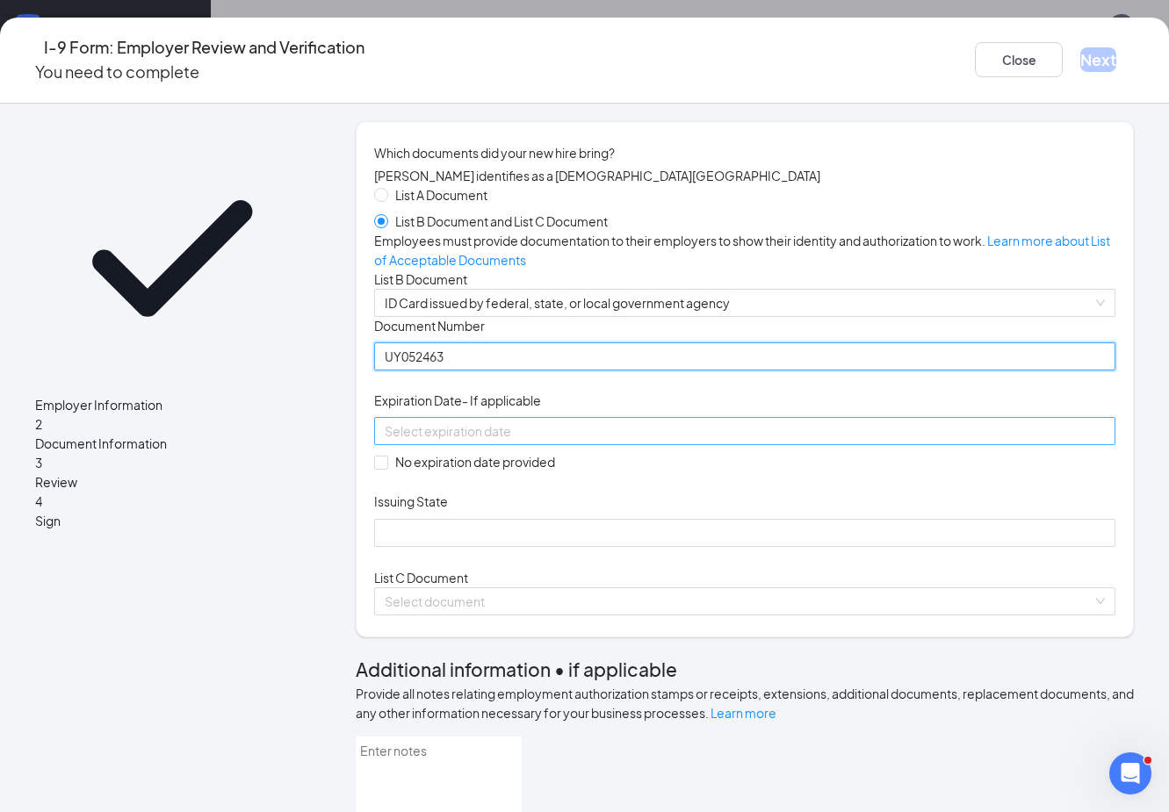
type input "UY052463"
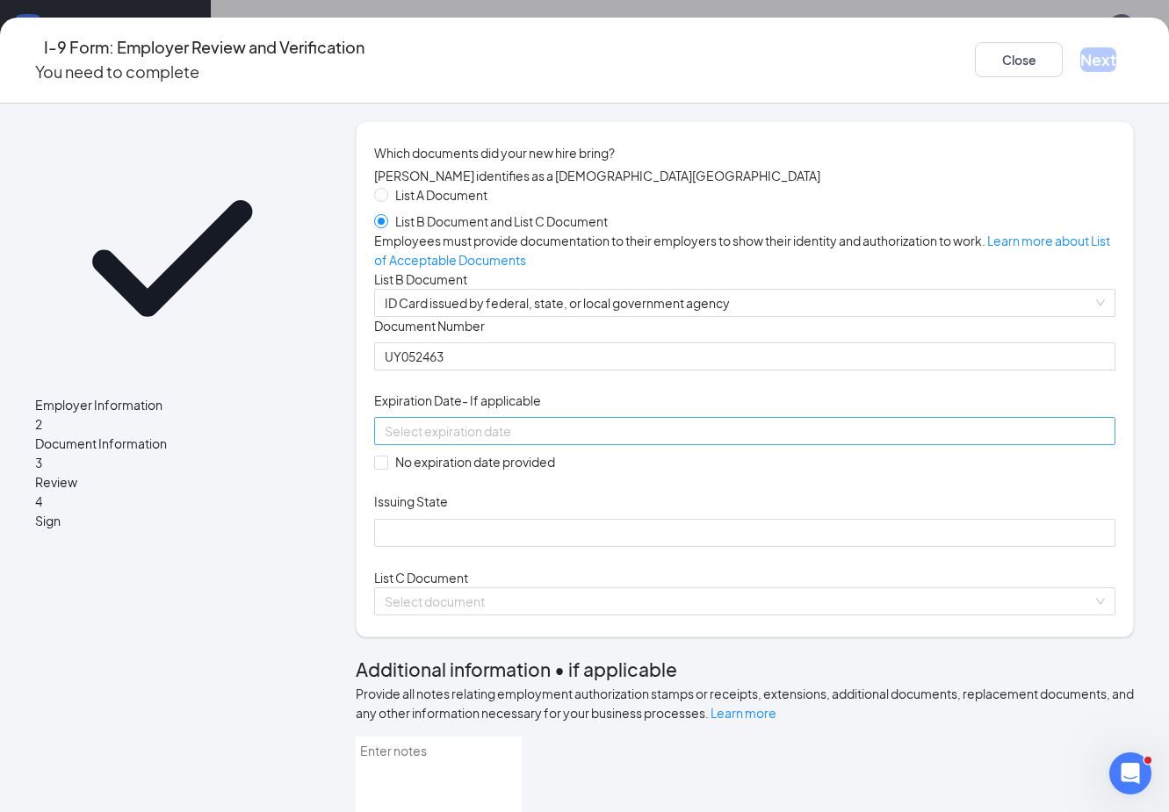
click at [673, 441] on div at bounding box center [745, 431] width 720 height 19
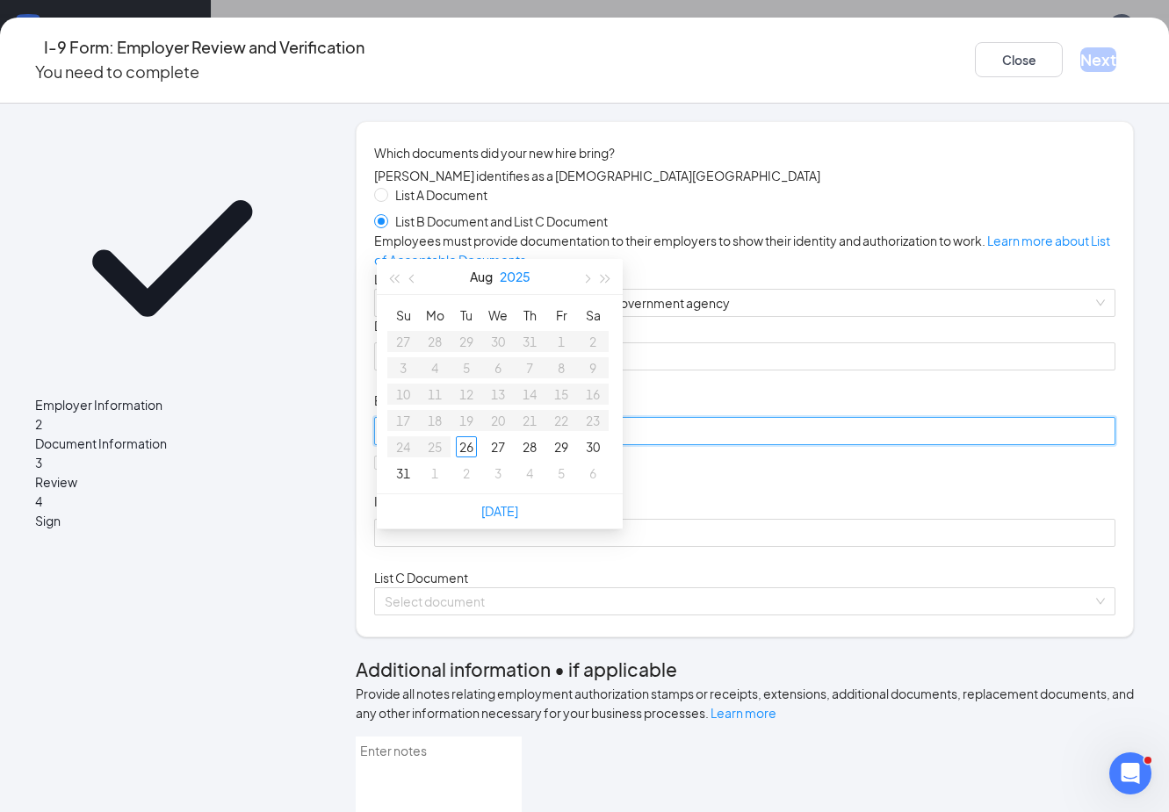
click at [520, 274] on button "2025" at bounding box center [515, 276] width 31 height 35
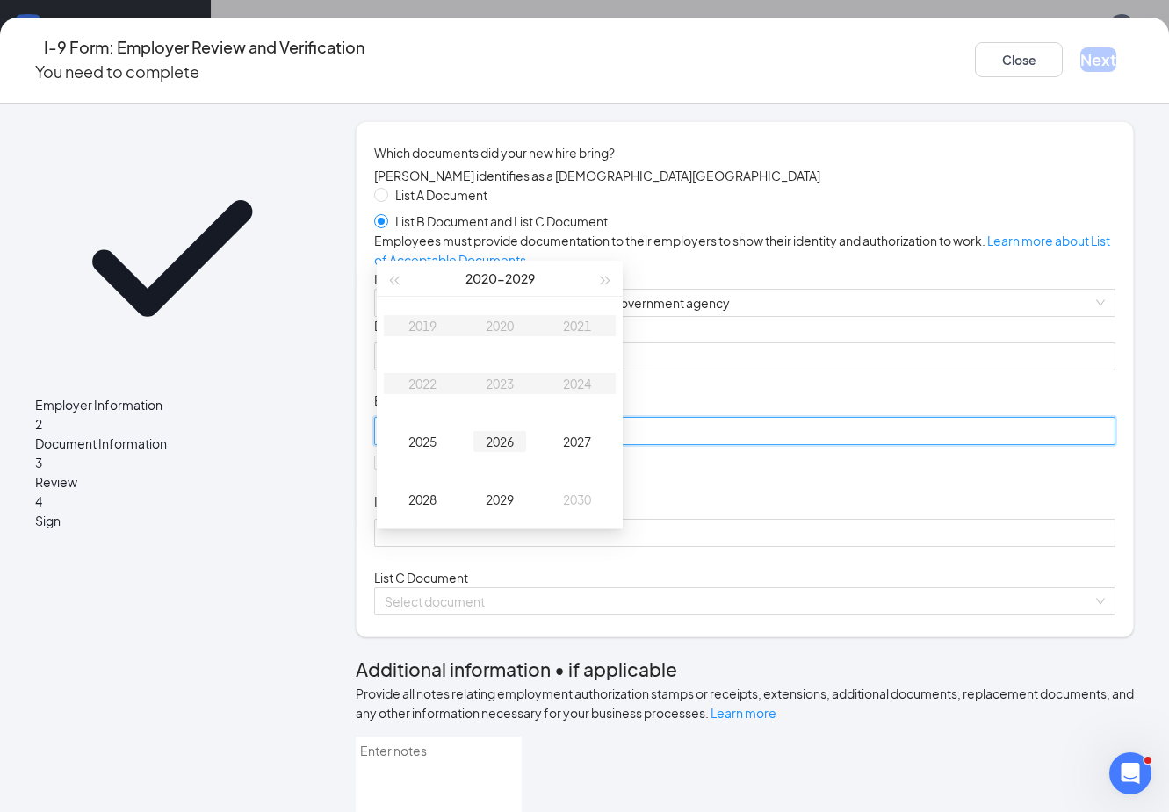
click at [493, 451] on div "2026" at bounding box center [499, 441] width 53 height 21
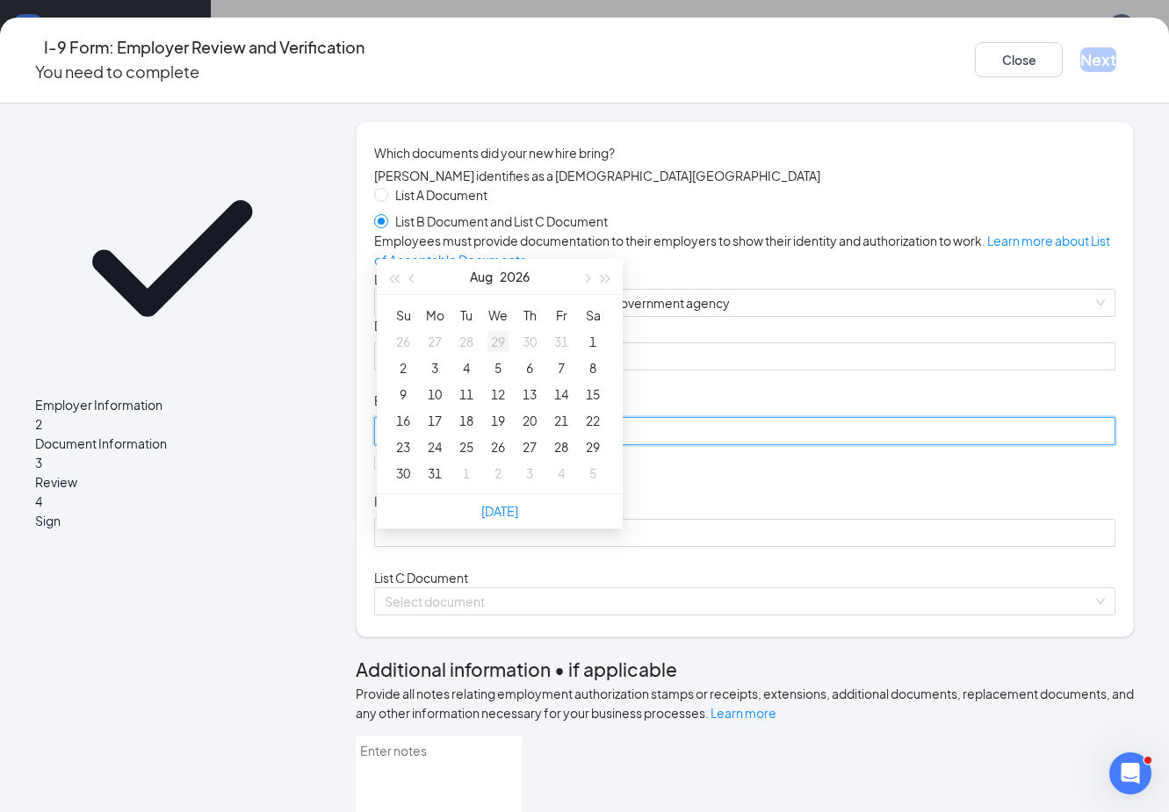
type input "07/29/2026"
click at [479, 277] on button "Aug" at bounding box center [481, 276] width 23 height 35
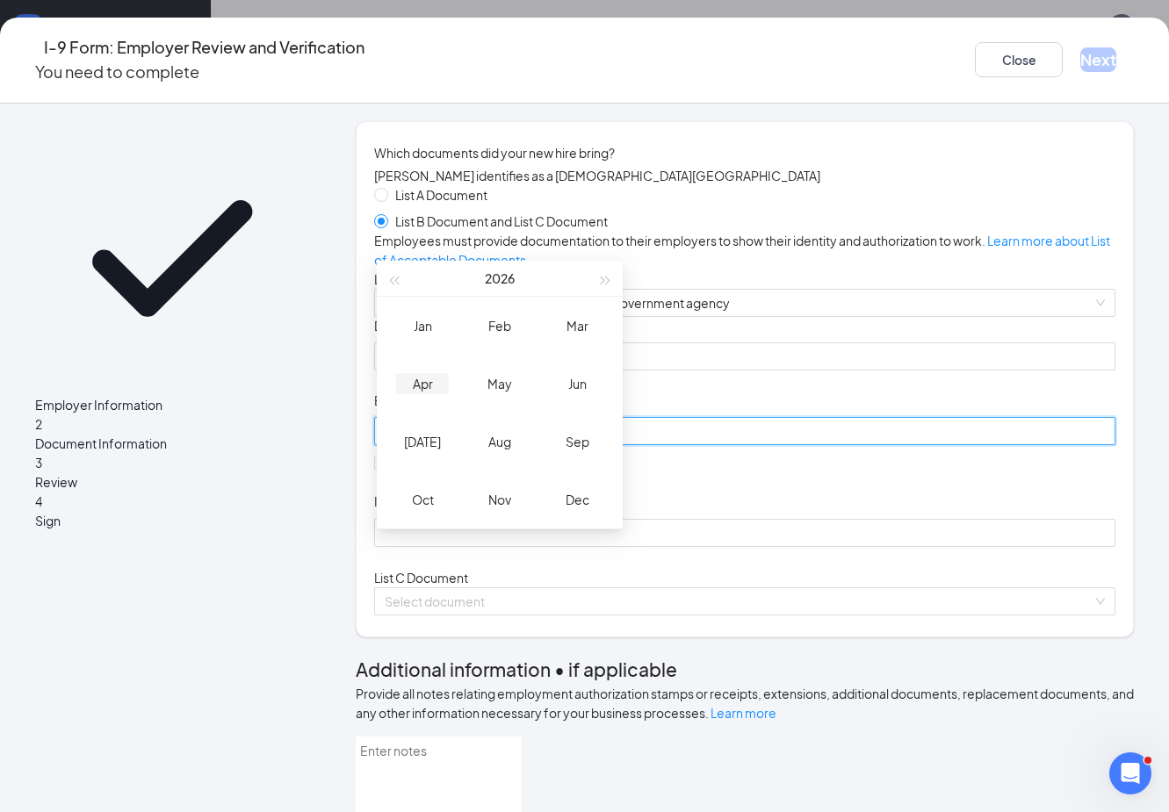
click at [410, 386] on div "Apr" at bounding box center [422, 383] width 53 height 21
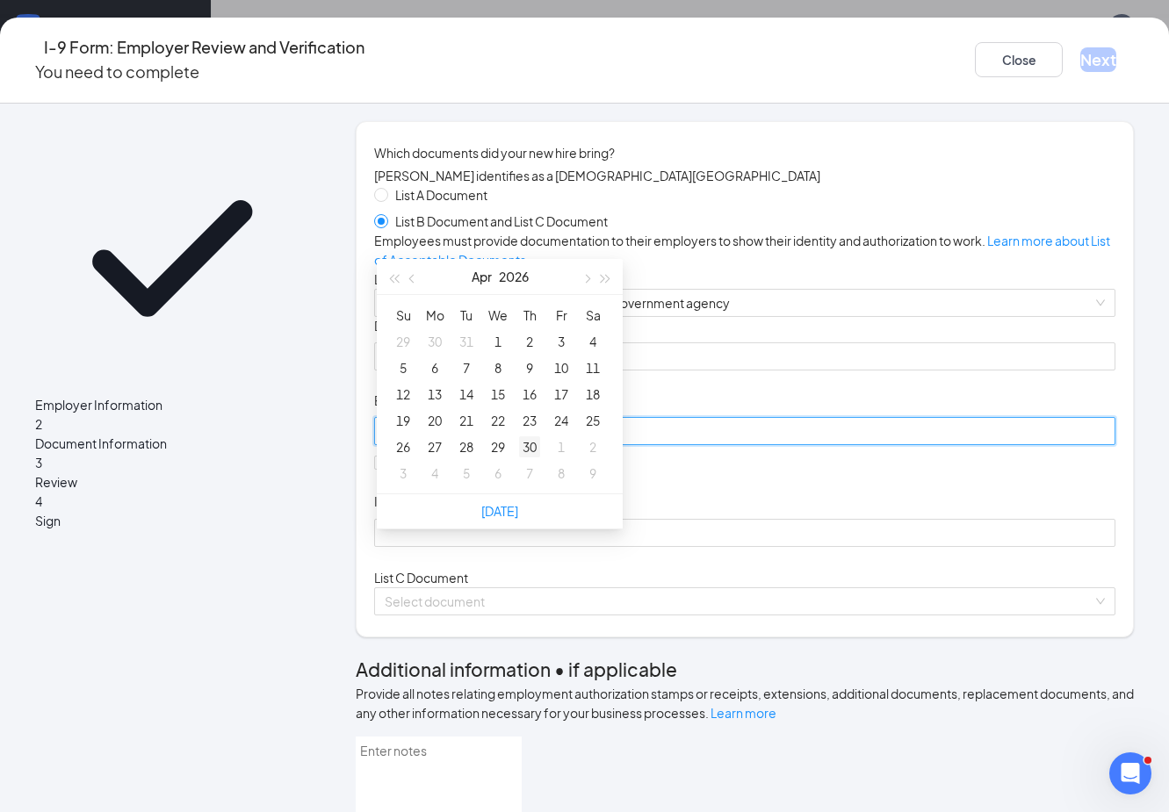
type input "04/30/2026"
click at [537, 448] on div "30" at bounding box center [529, 446] width 21 height 21
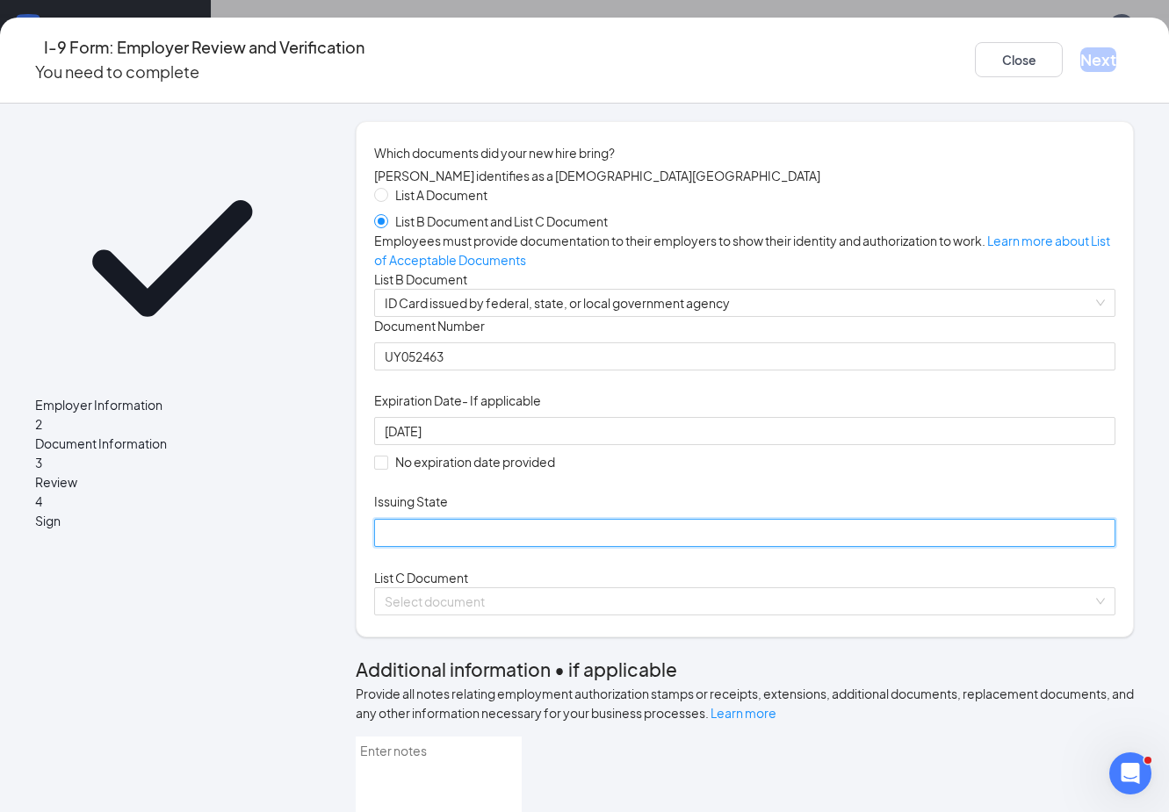
click at [530, 547] on input "Issuing State" at bounding box center [744, 533] width 741 height 28
type input "O"
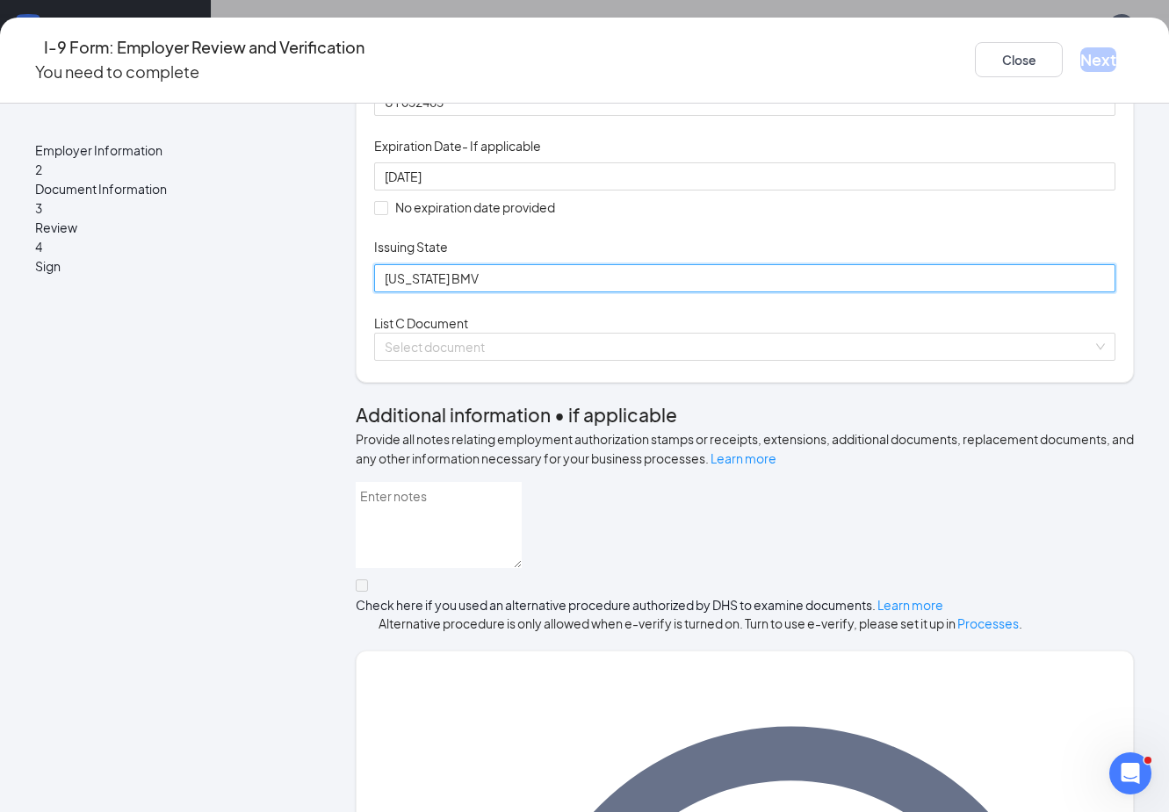
scroll to position [263, 0]
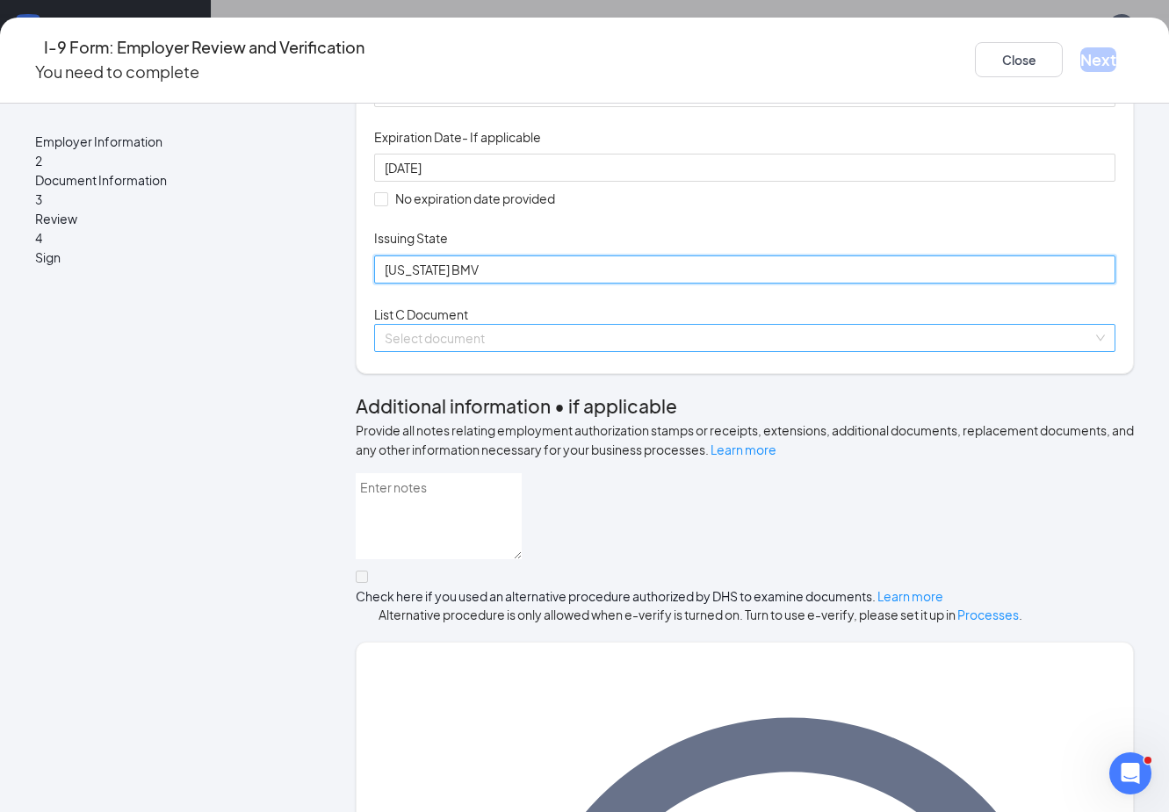
type input "Ohio BMV"
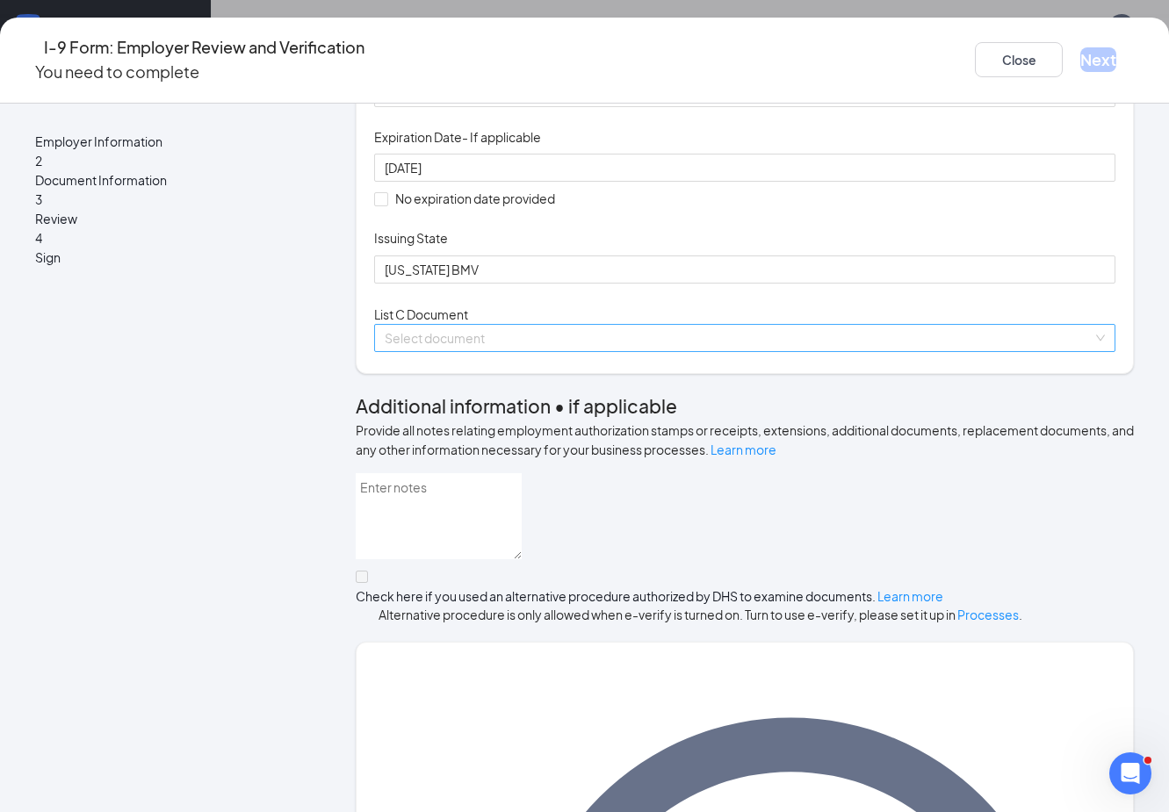
click at [708, 351] on input "search" at bounding box center [739, 338] width 708 height 26
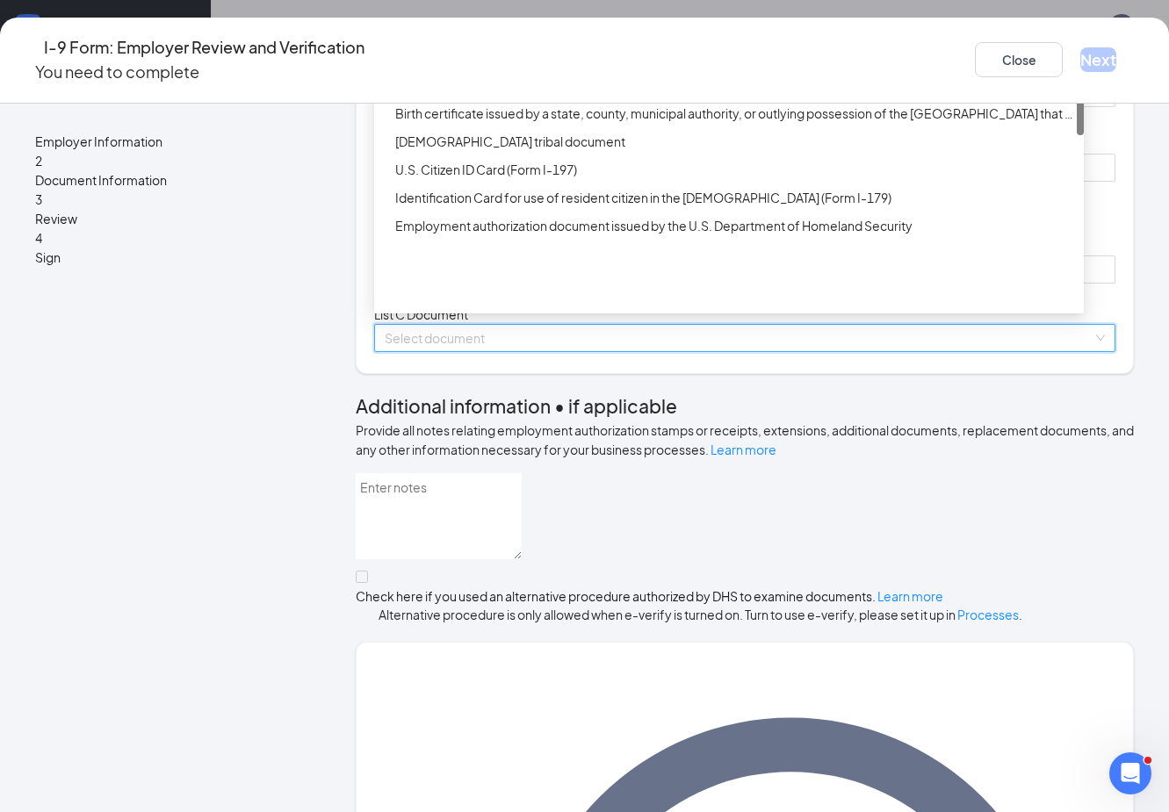
click at [486, 11] on div "Unrestricted Social Security Card" at bounding box center [734, 0] width 678 height 19
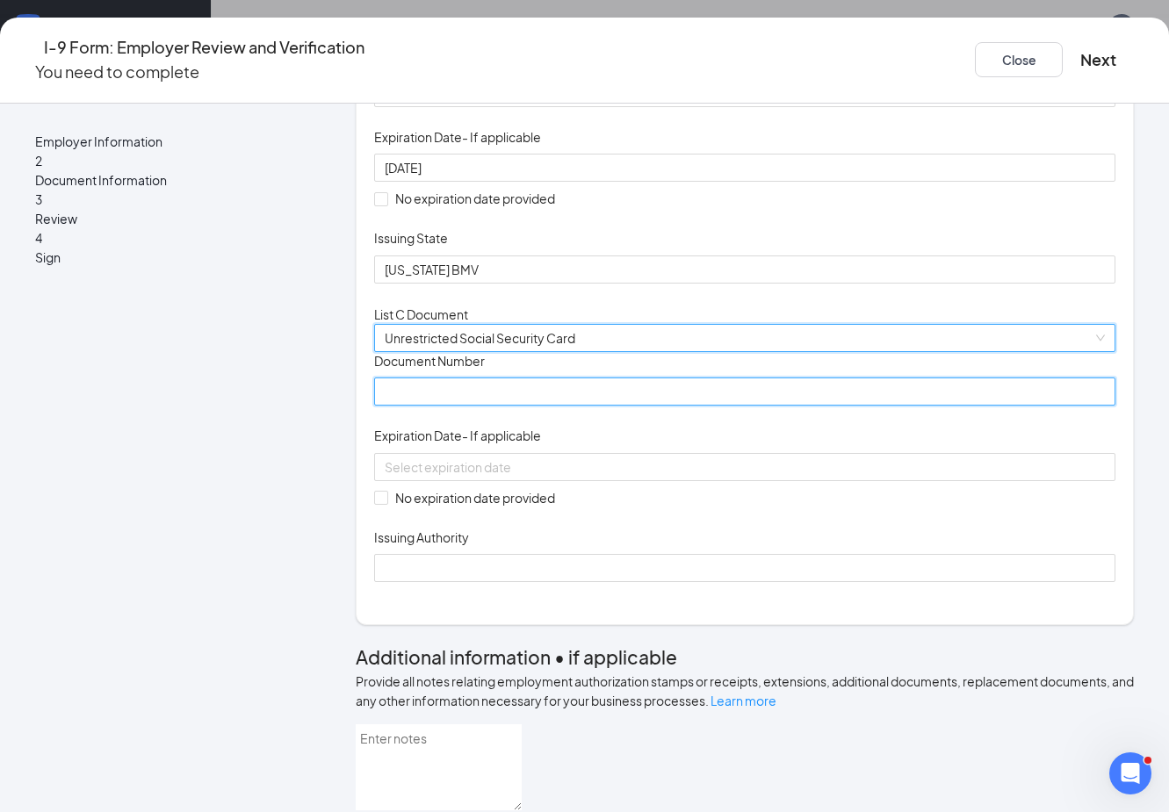
click at [542, 406] on input "Document Number" at bounding box center [744, 392] width 741 height 28
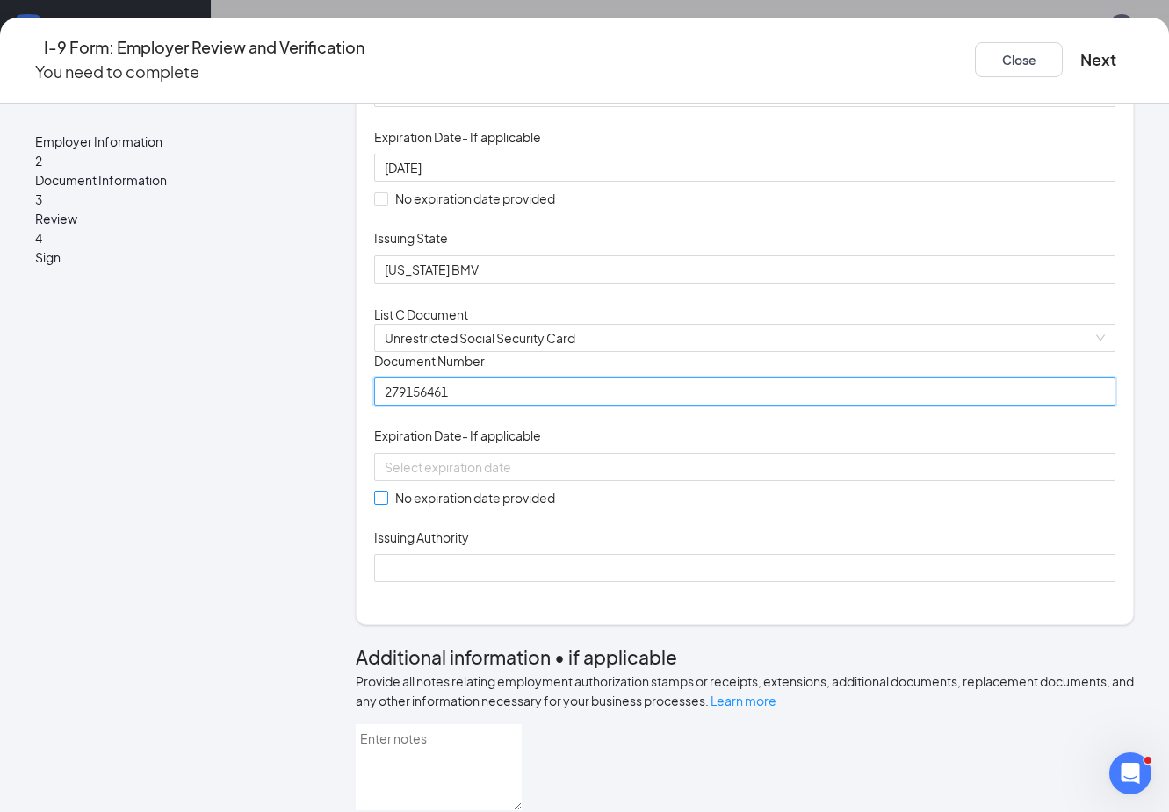
type input "279156461"
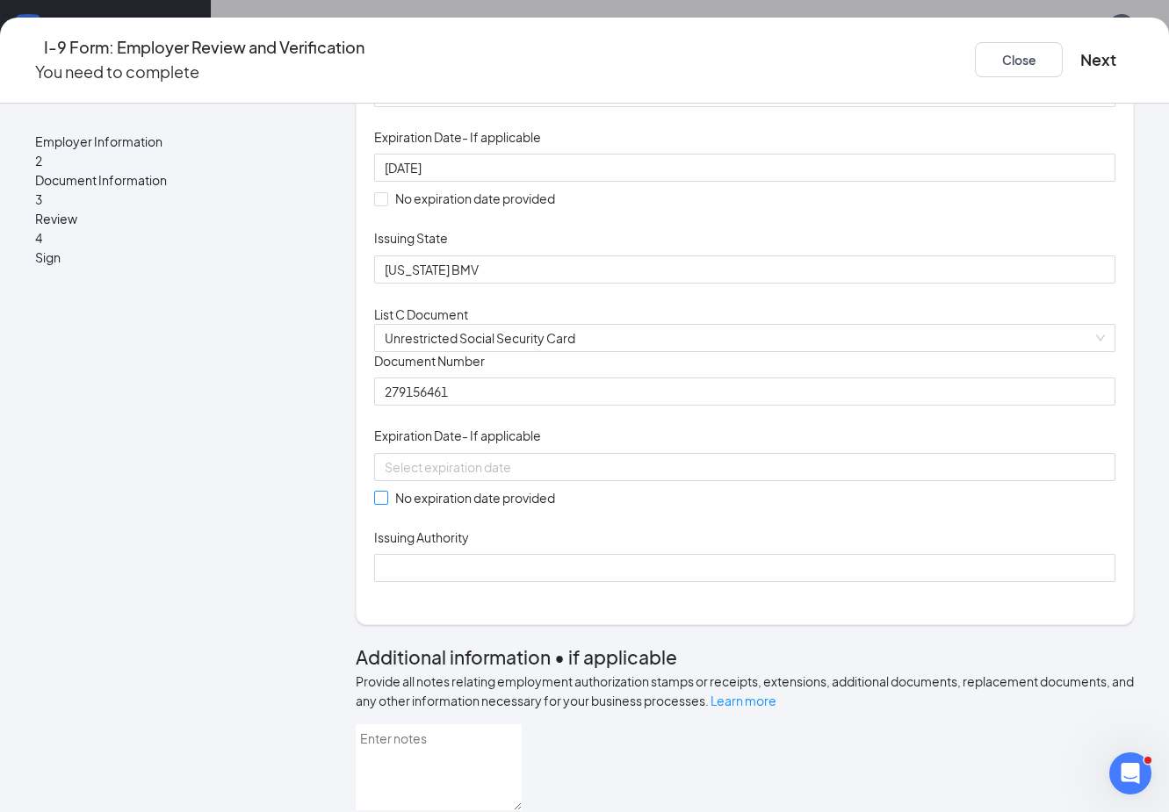
click at [382, 503] on input "No expiration date provided" at bounding box center [380, 497] width 12 height 12
checkbox input "true"
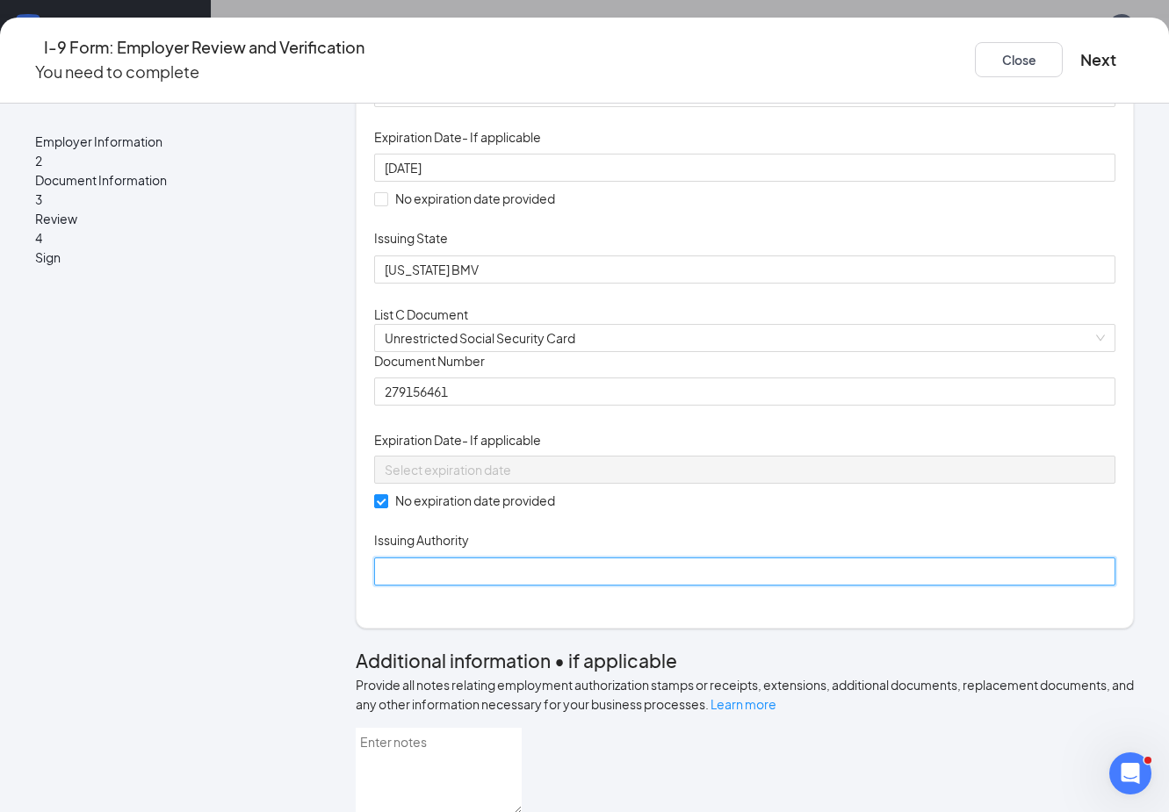
click at [436, 586] on input "Issuing Authority" at bounding box center [744, 572] width 741 height 28
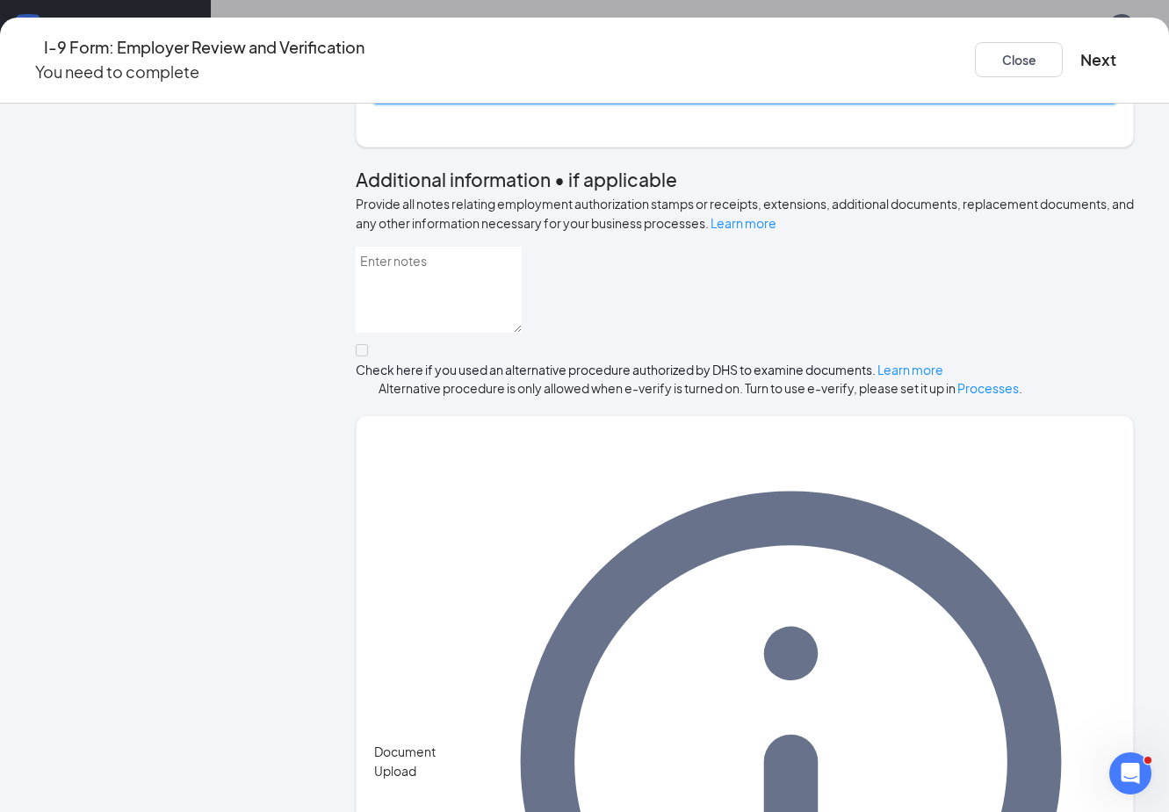
scroll to position [766, 0]
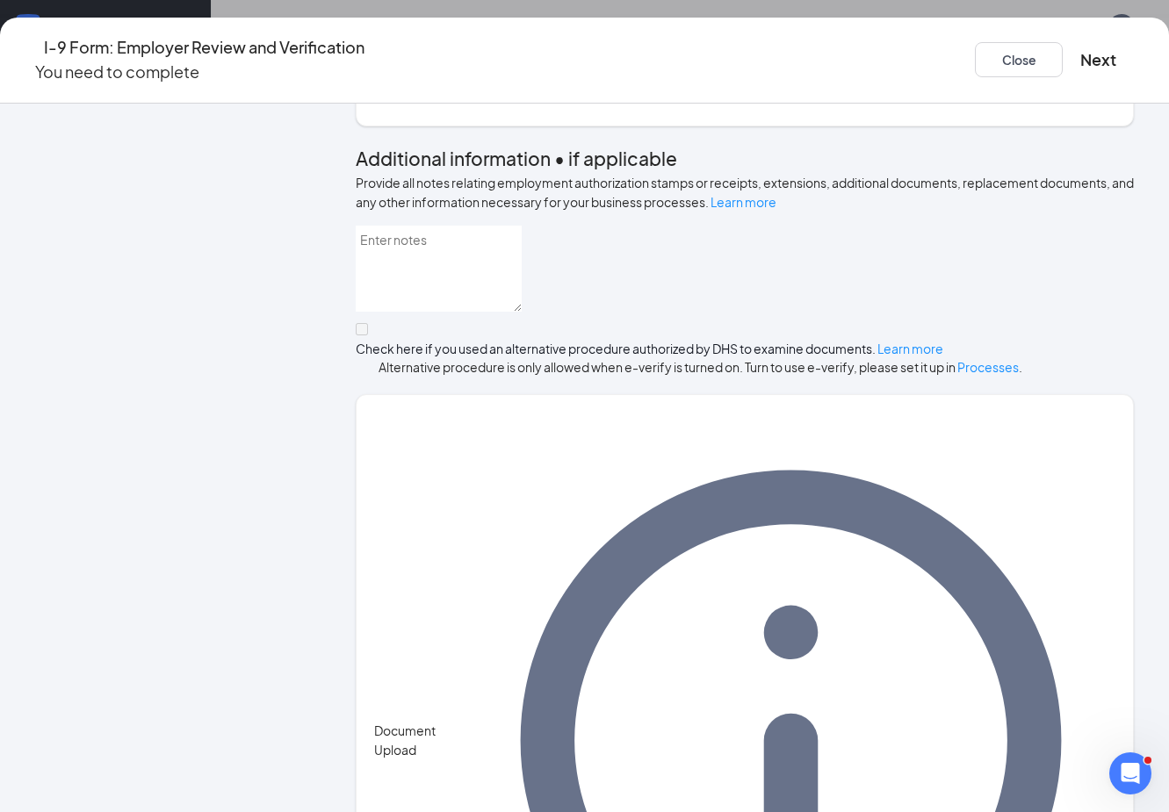
type input "SSA"
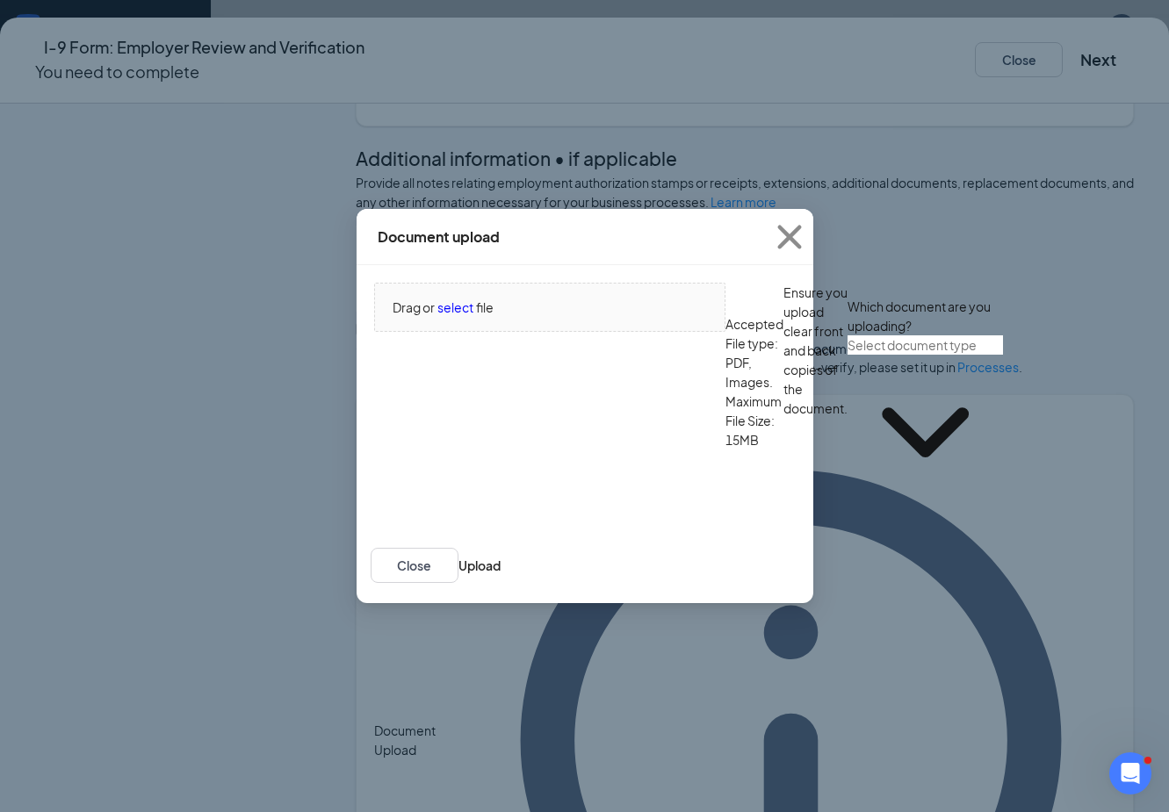
click at [847, 355] on input "text" at bounding box center [924, 344] width 155 height 19
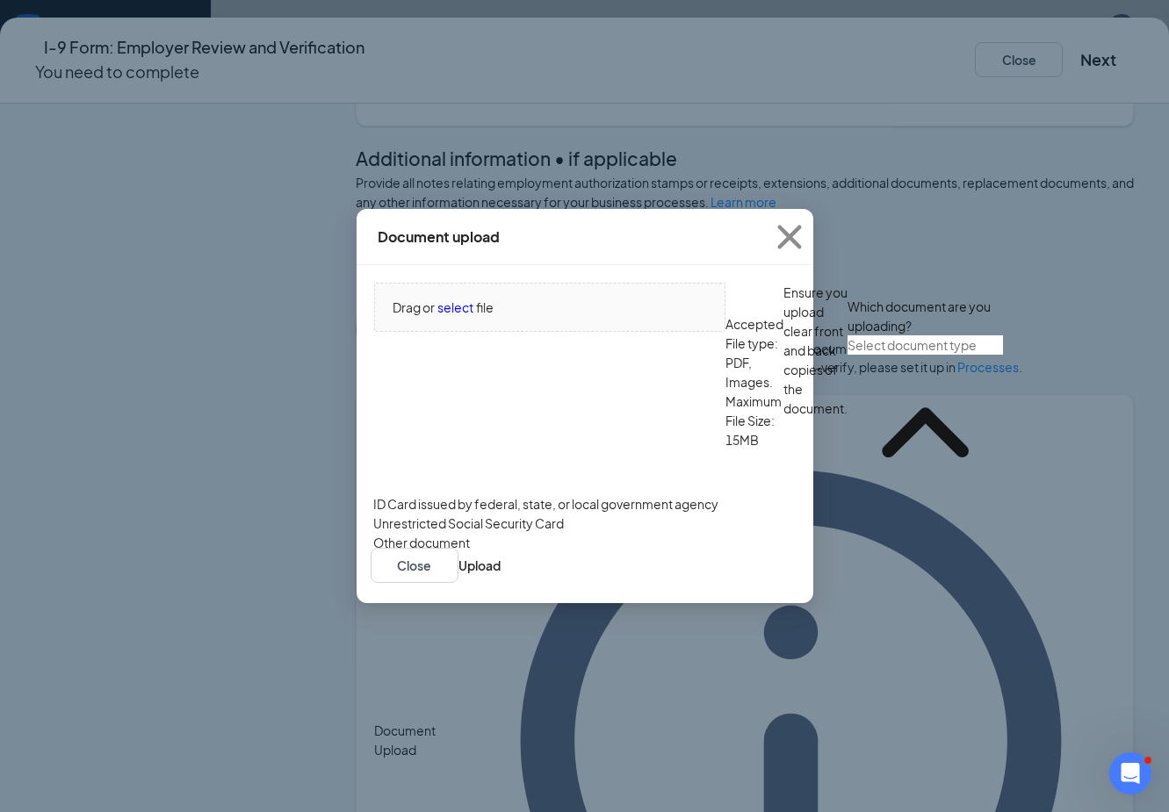
click at [519, 514] on div "ID Card issued by federal, state, or local government agency" at bounding box center [545, 503] width 345 height 19
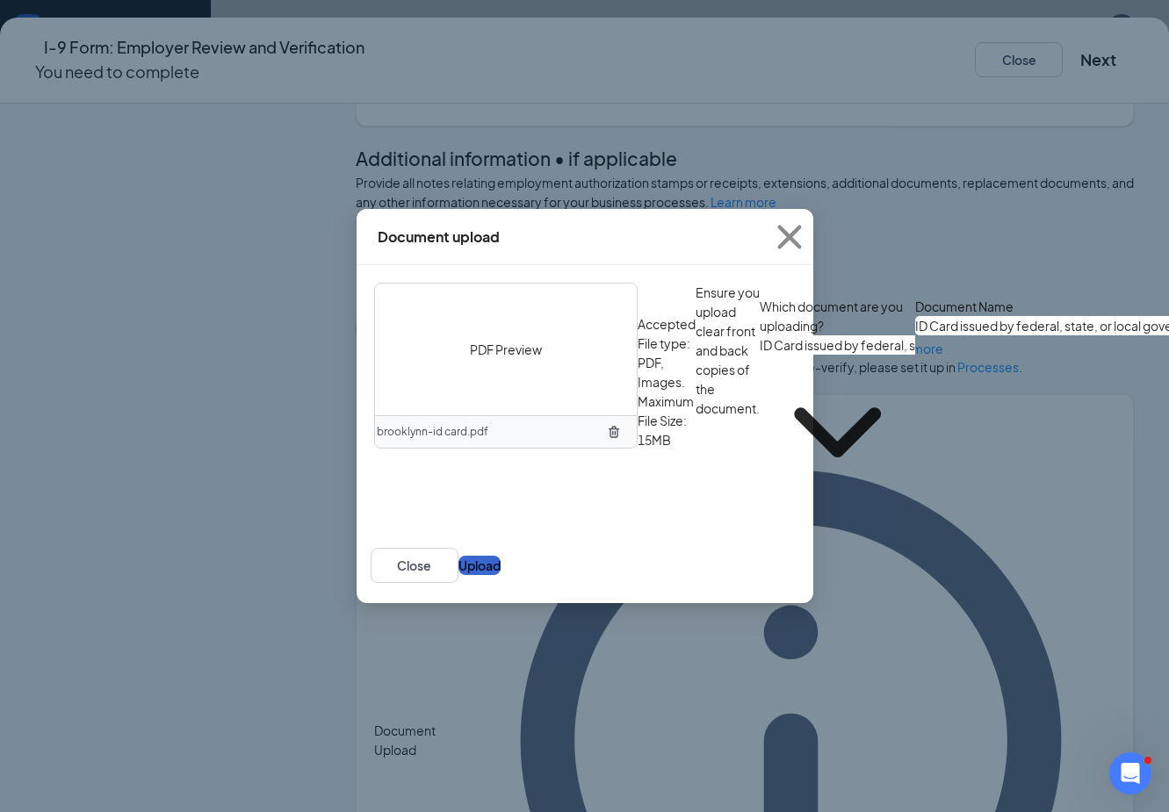
click at [766, 528] on div "PDF Preview brooklynn-id card.pdf Accepted File type: PDF, Images. Maximum File…" at bounding box center [585, 396] width 457 height 263
click at [501, 575] on button "Upload" at bounding box center [479, 565] width 42 height 19
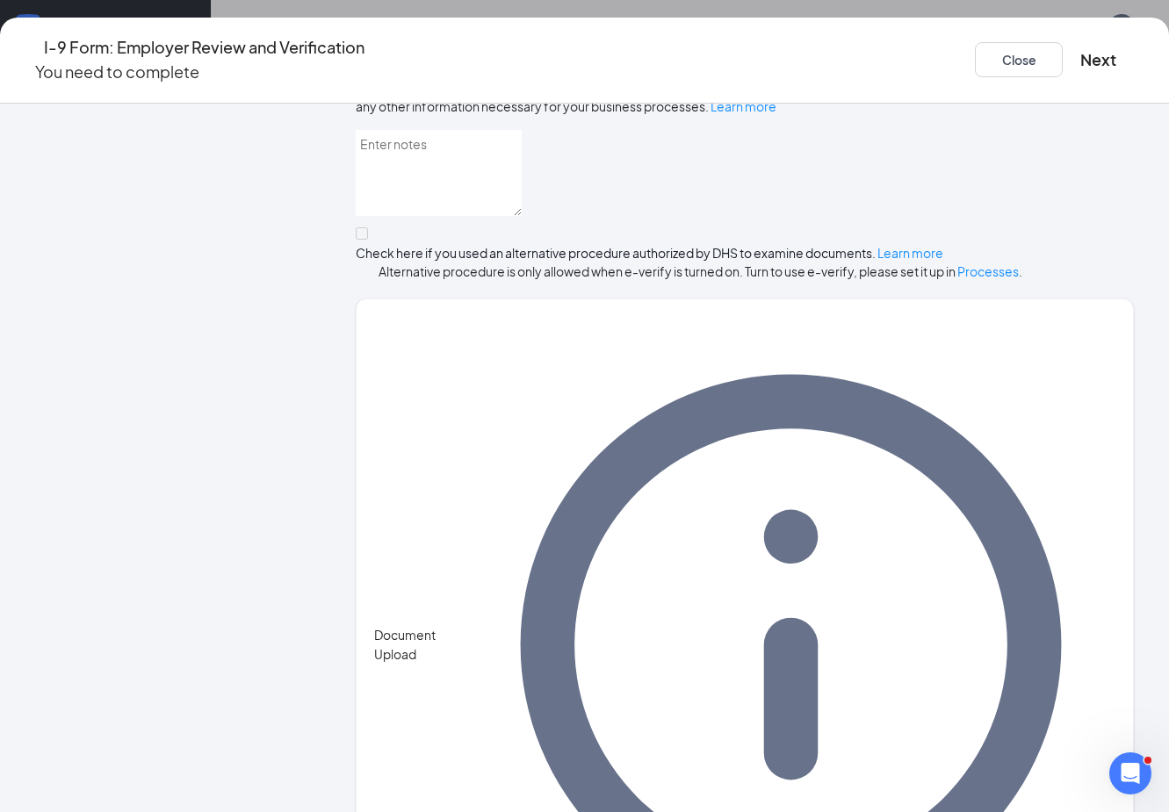
scroll to position [932, 0]
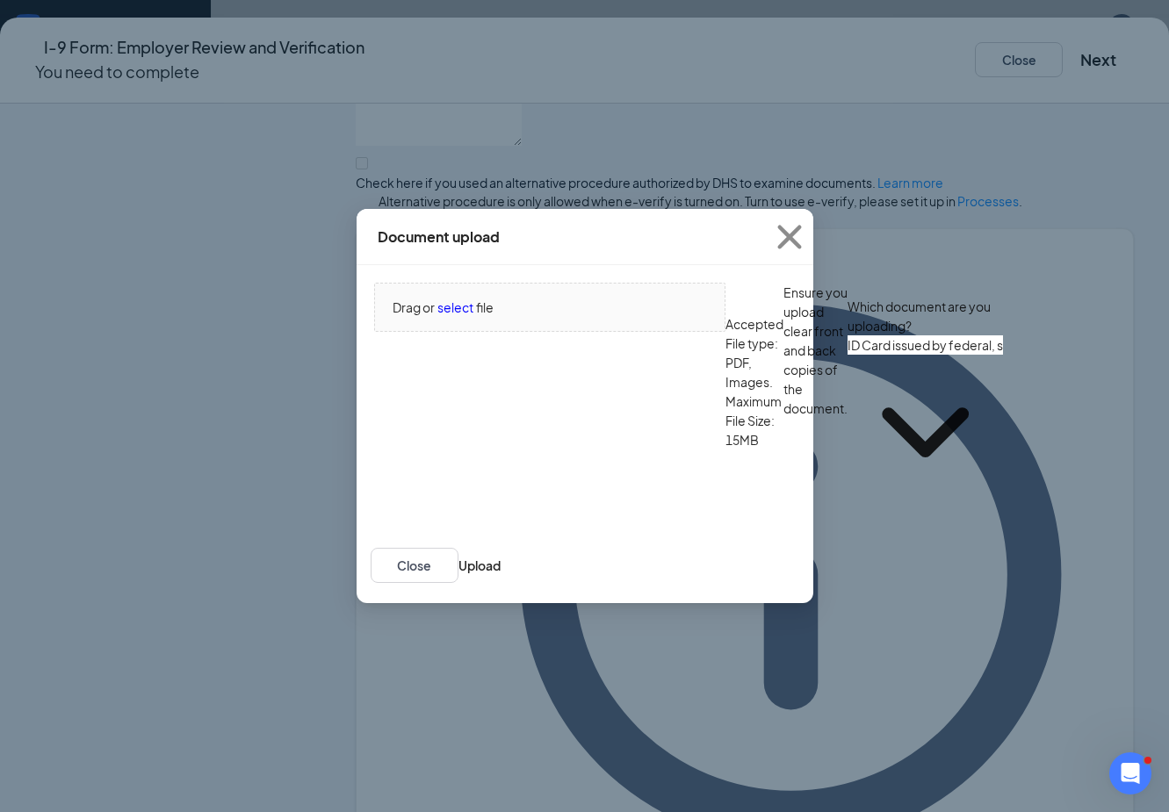
click at [588, 492] on div "Drag or select file Accepted File type: PDF, Images. Maximum File Size: 15MB En…" at bounding box center [585, 396] width 457 height 263
click at [847, 355] on input "ID Card issued by federal, state, or local government agency" at bounding box center [924, 344] width 155 height 19
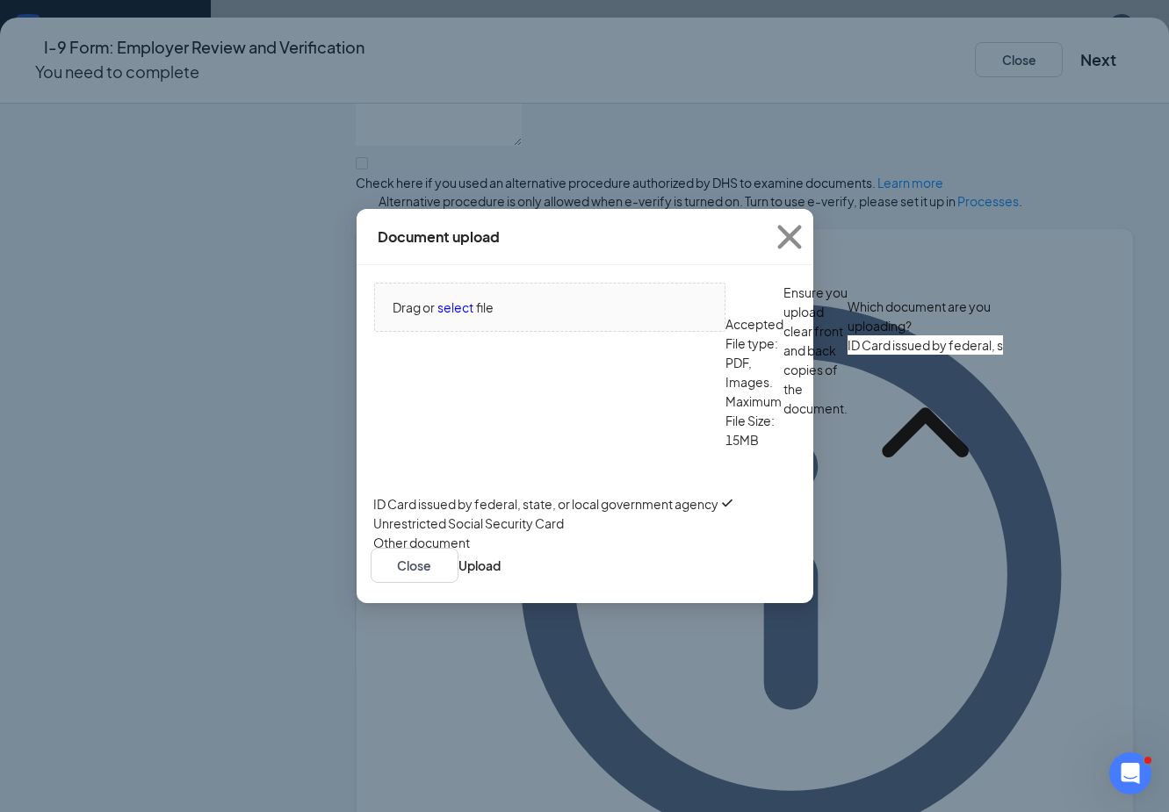
click at [479, 533] on div "Unrestricted Social Security Card" at bounding box center [468, 523] width 191 height 19
type input "Unrestricted Social Security Card"
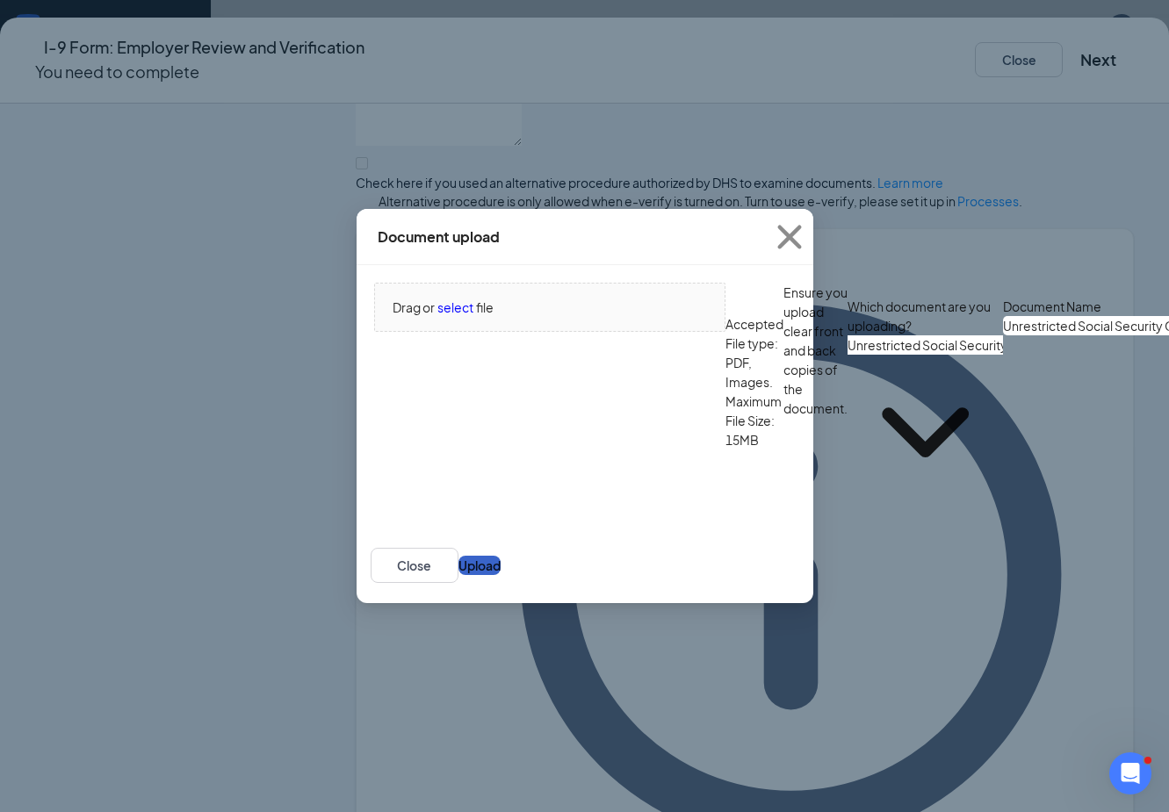
click at [501, 575] on button "Upload" at bounding box center [479, 565] width 42 height 19
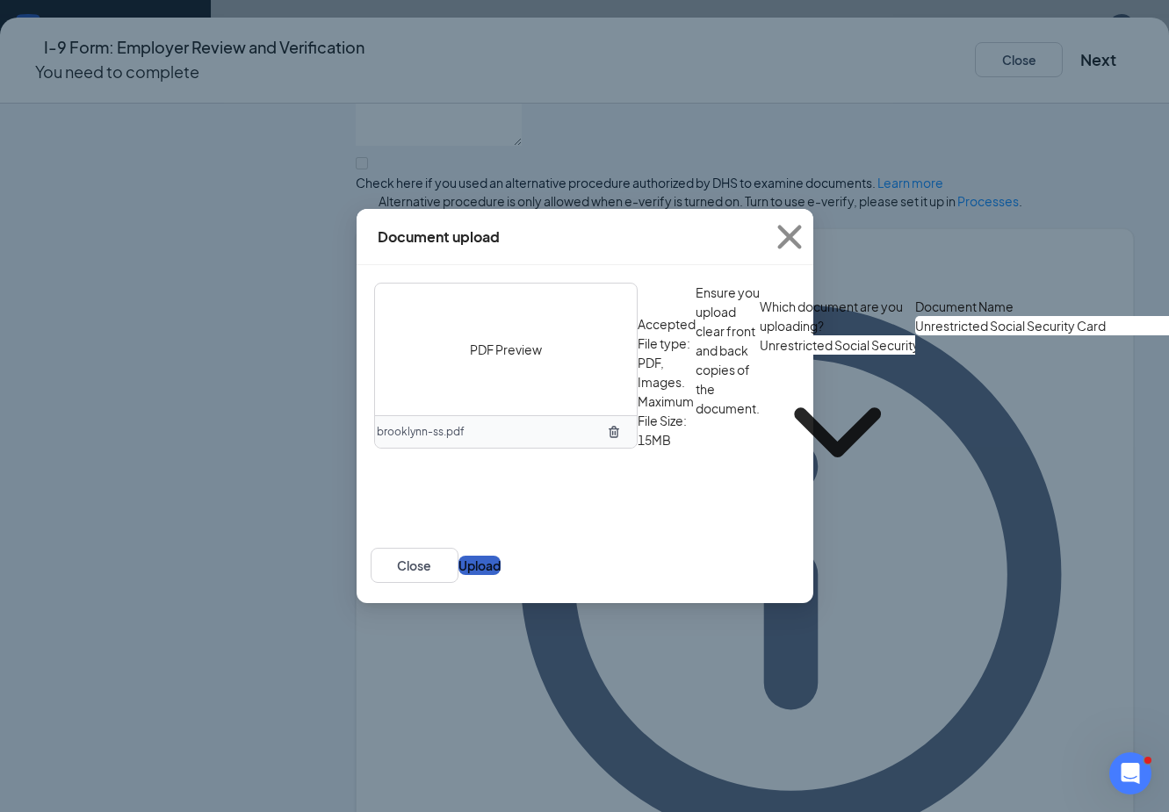
click at [501, 575] on button "Upload" at bounding box center [479, 565] width 42 height 19
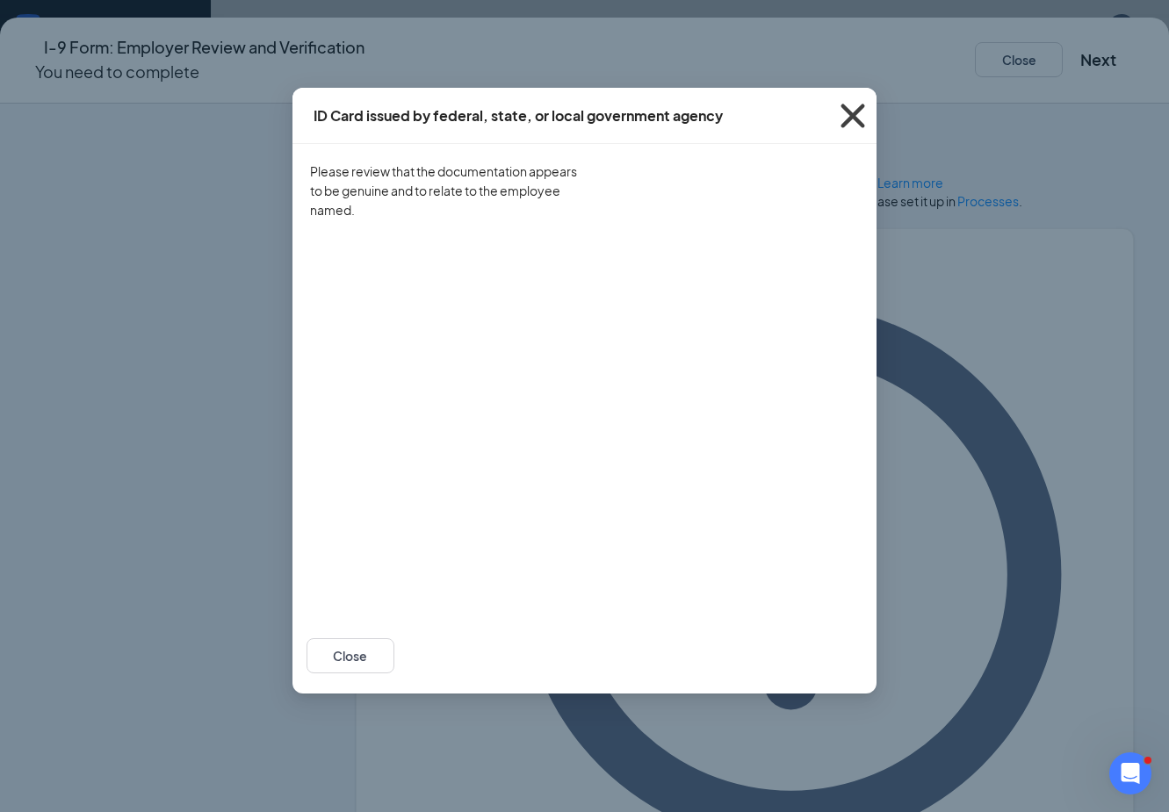
click at [852, 111] on icon "Cross" at bounding box center [852, 115] width 47 height 47
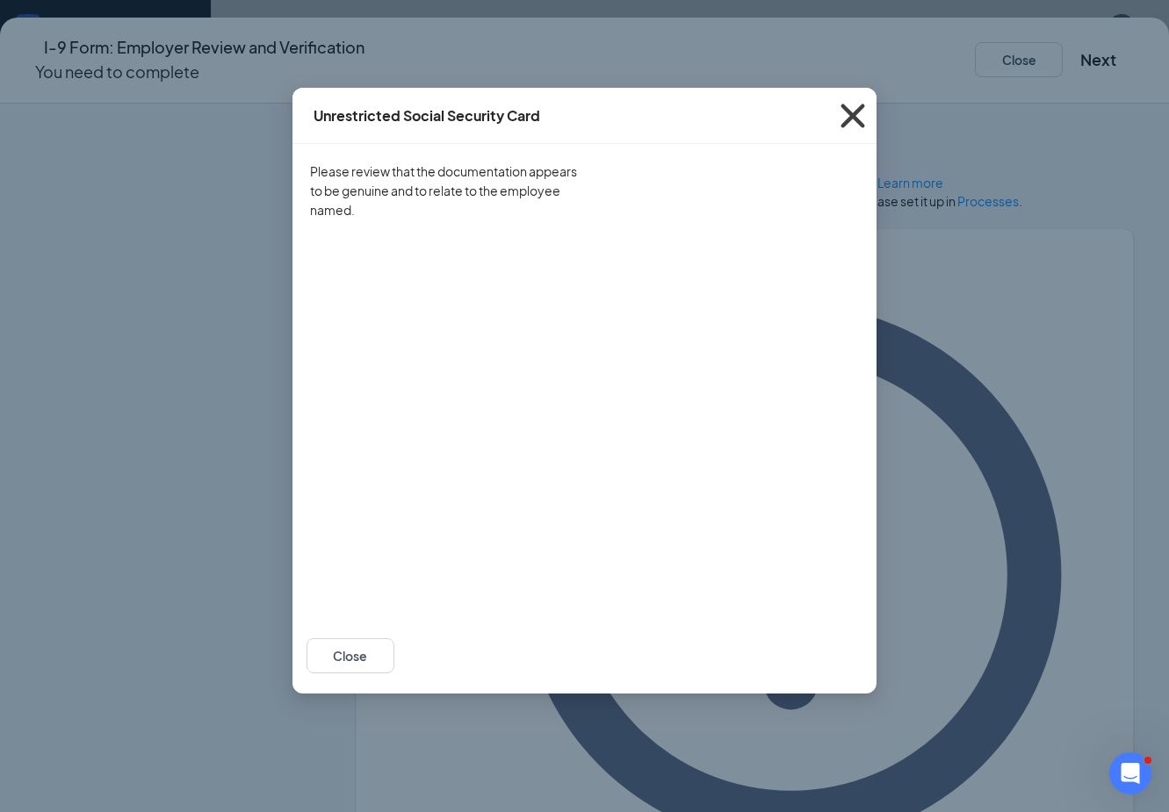
click at [858, 116] on icon "Cross" at bounding box center [852, 115] width 47 height 47
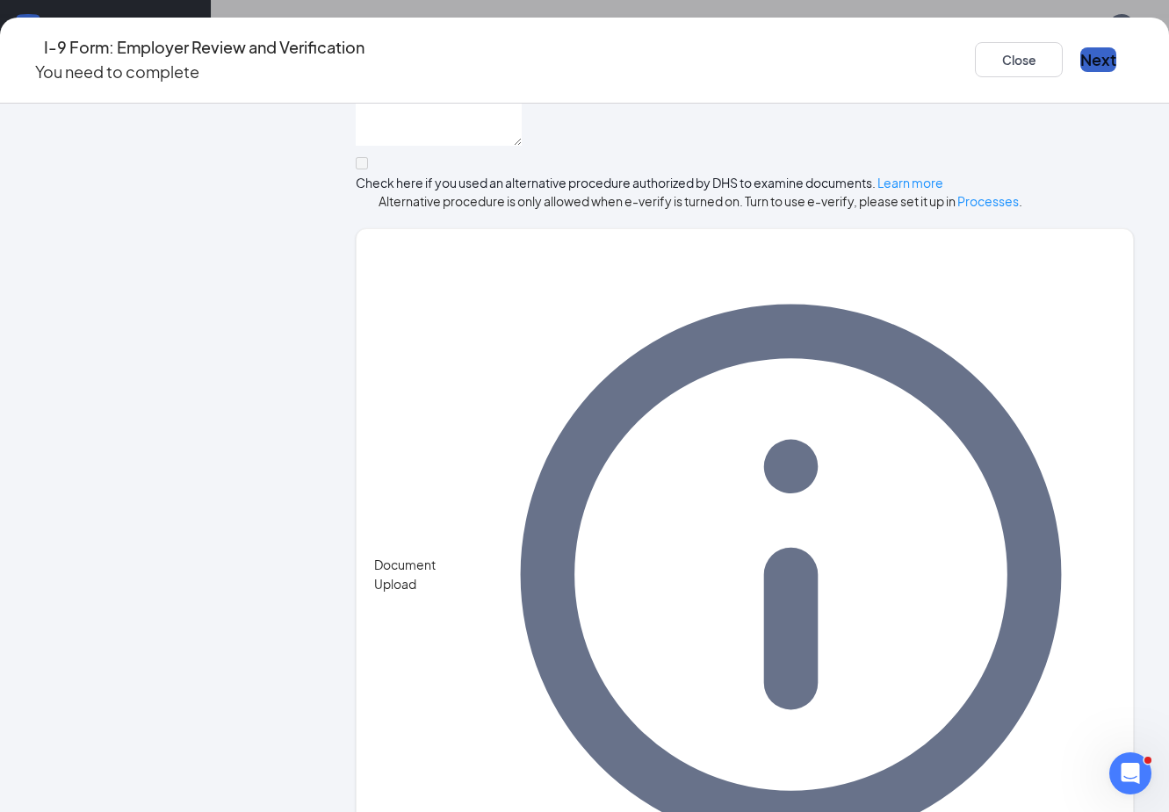
click at [1080, 47] on button "Next" at bounding box center [1098, 59] width 36 height 25
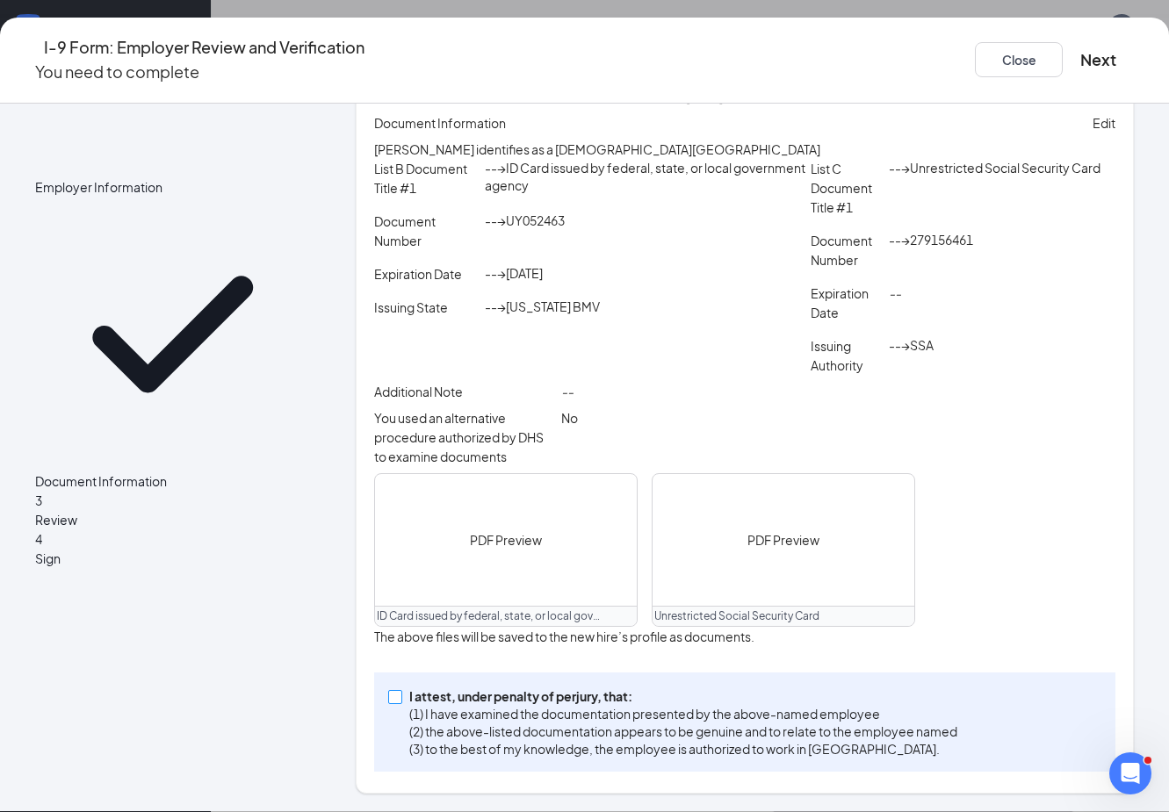
click at [400, 704] on span at bounding box center [395, 697] width 14 height 14
click at [400, 703] on input "I attest, under penalty of perjury, that: (1) I have examined the documentation…" at bounding box center [394, 696] width 12 height 12
checkbox input "true"
click at [1080, 47] on button "Next" at bounding box center [1098, 59] width 36 height 25
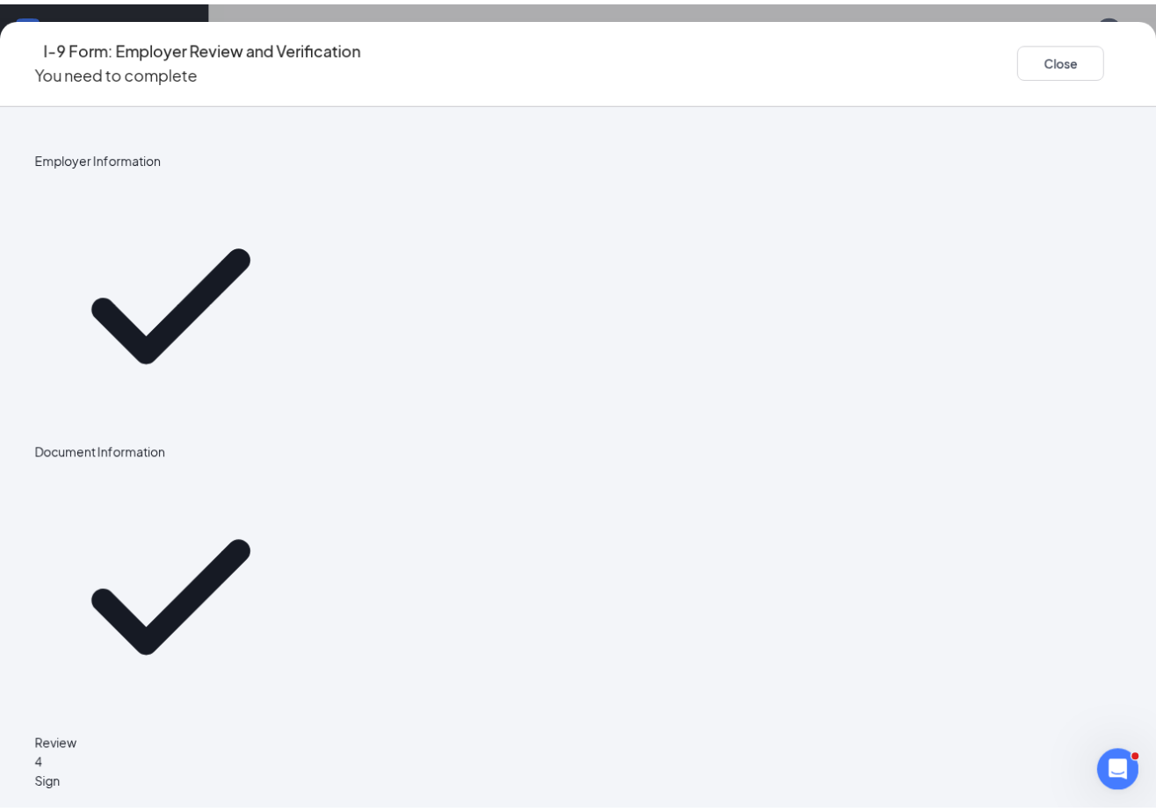
scroll to position [0, 0]
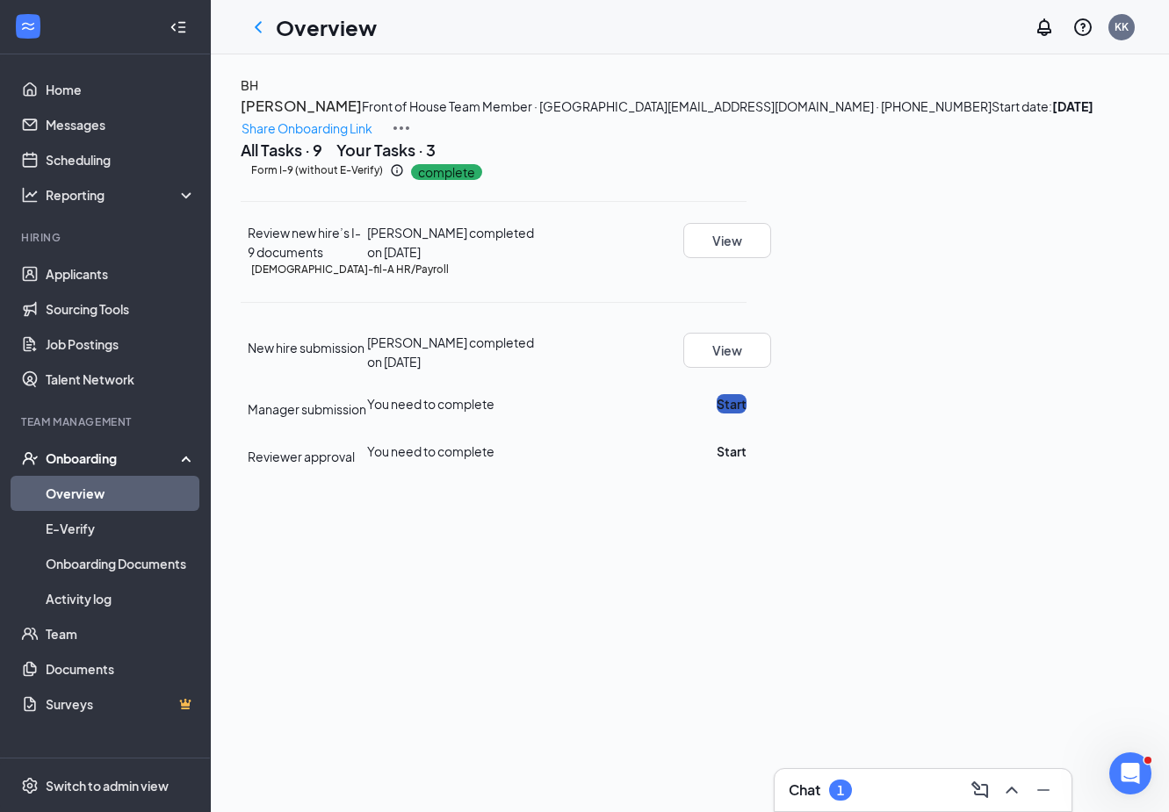
click at [746, 414] on button "Start" at bounding box center [732, 403] width 30 height 19
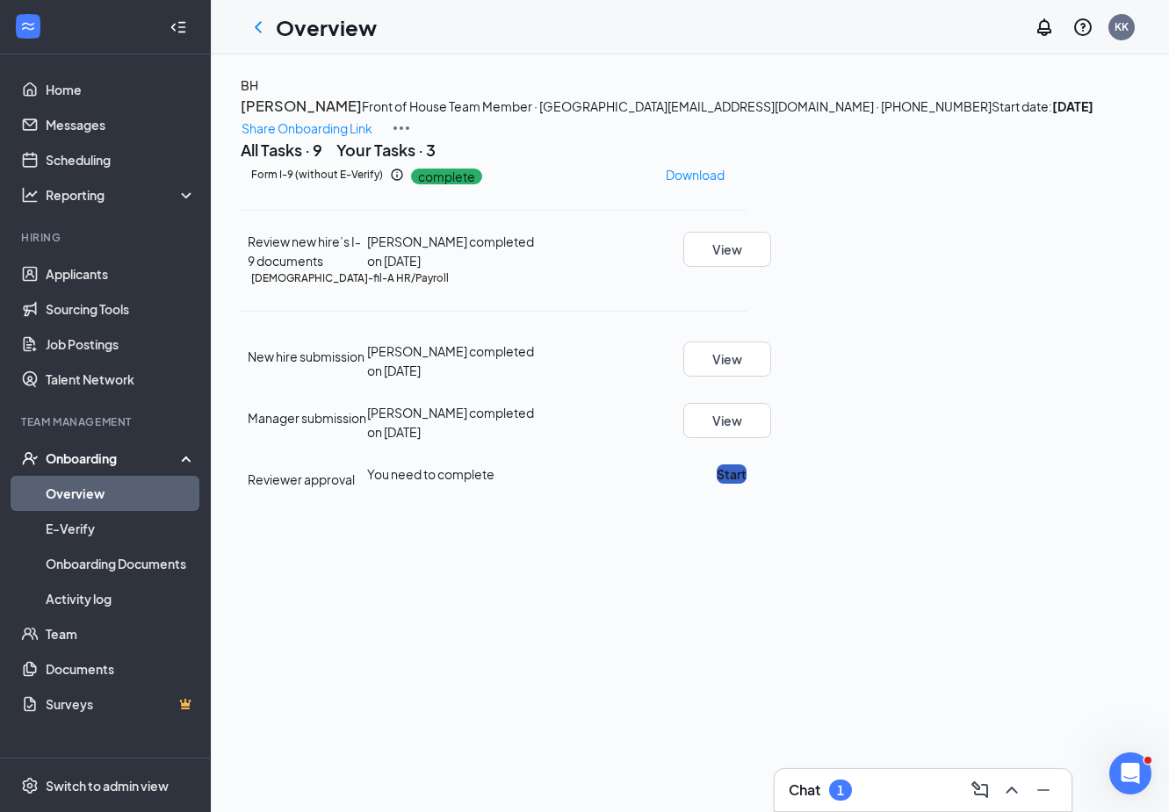
click at [746, 484] on button "Start" at bounding box center [732, 474] width 30 height 19
click at [257, 21] on icon "ChevronLeft" at bounding box center [258, 27] width 21 height 21
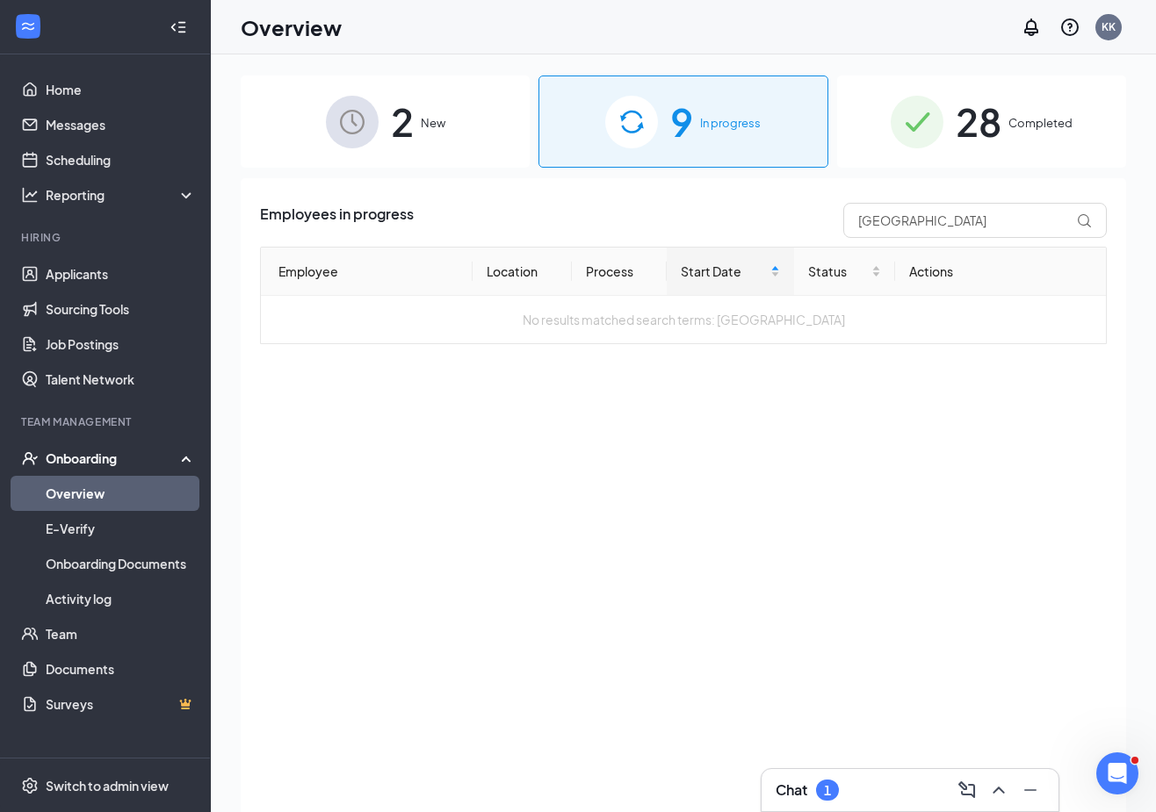
click at [986, 32] on div "Overview KK" at bounding box center [683, 27] width 945 height 54
click at [1024, 113] on div "28 Completed" at bounding box center [981, 122] width 289 height 92
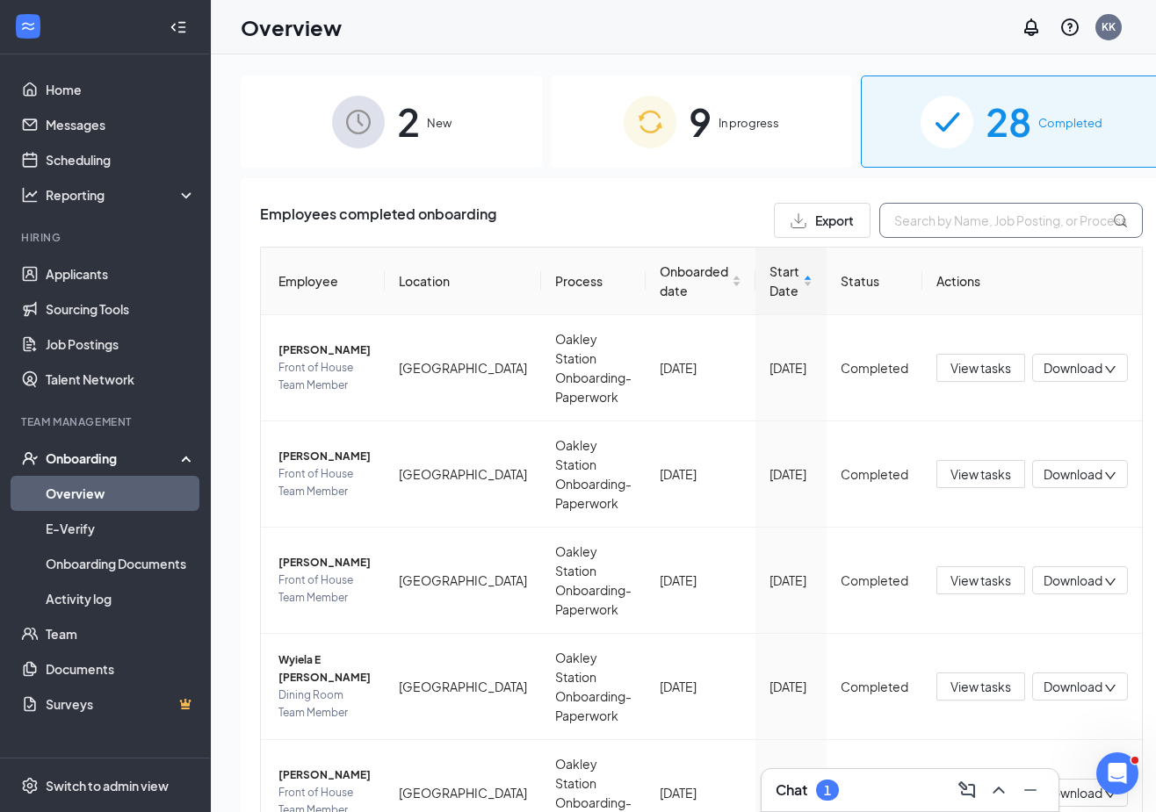
click at [994, 221] on input "text" at bounding box center [1010, 220] width 263 height 35
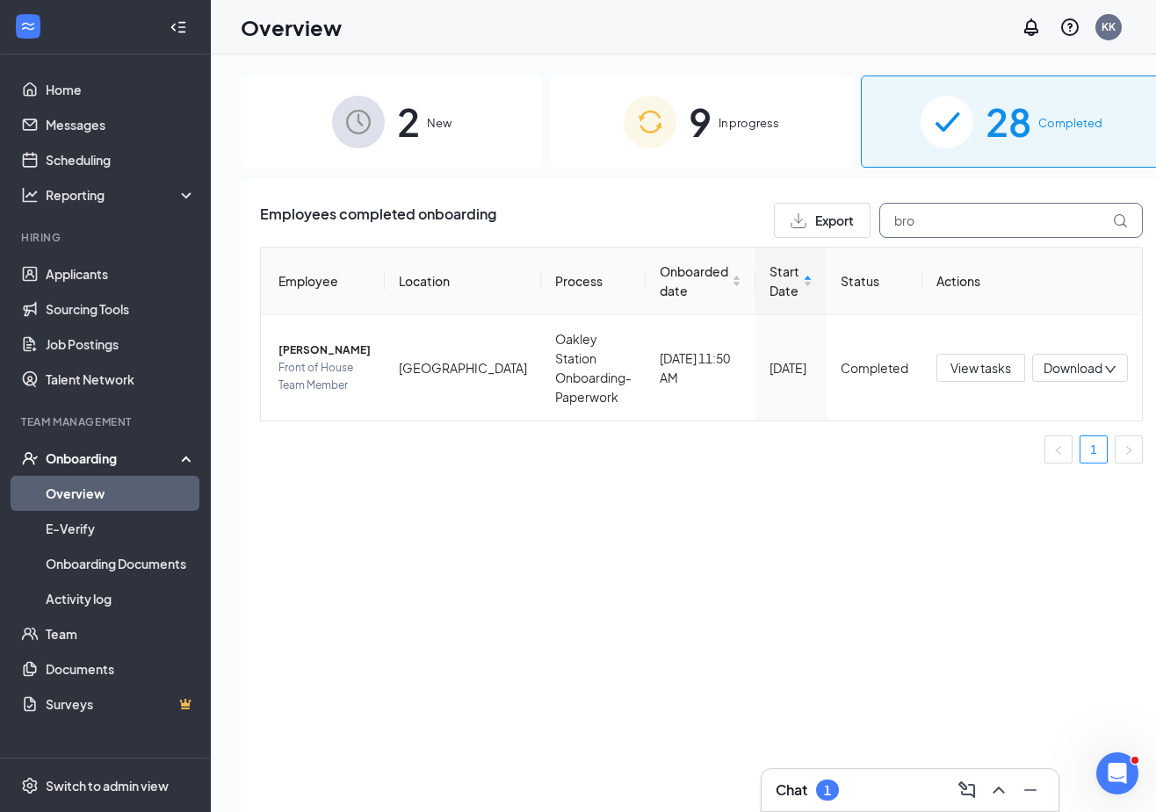
type input "bro"
click at [1125, 187] on div "Employees completed onboarding Export bro Employee Location Process Onboarded d…" at bounding box center [701, 517] width 921 height 678
click at [1041, 116] on span "Completed" at bounding box center [1070, 123] width 64 height 18
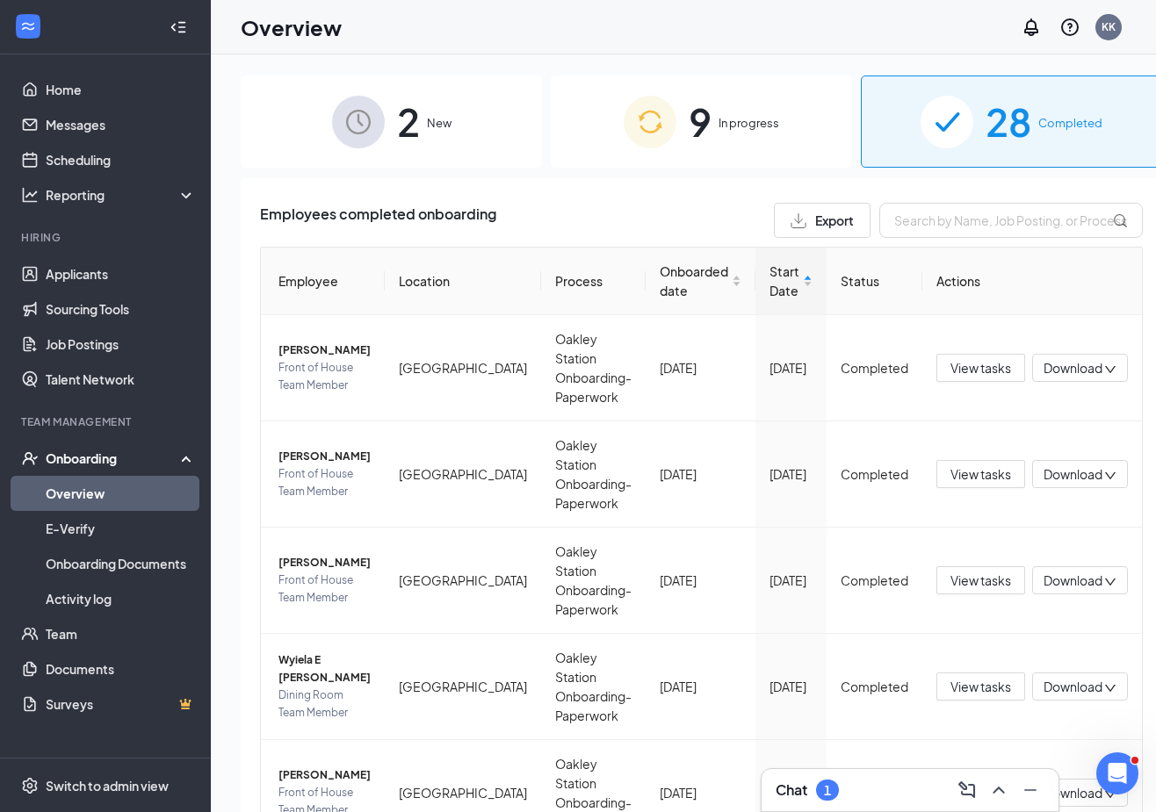
click at [741, 116] on span "In progress" at bounding box center [748, 123] width 61 height 18
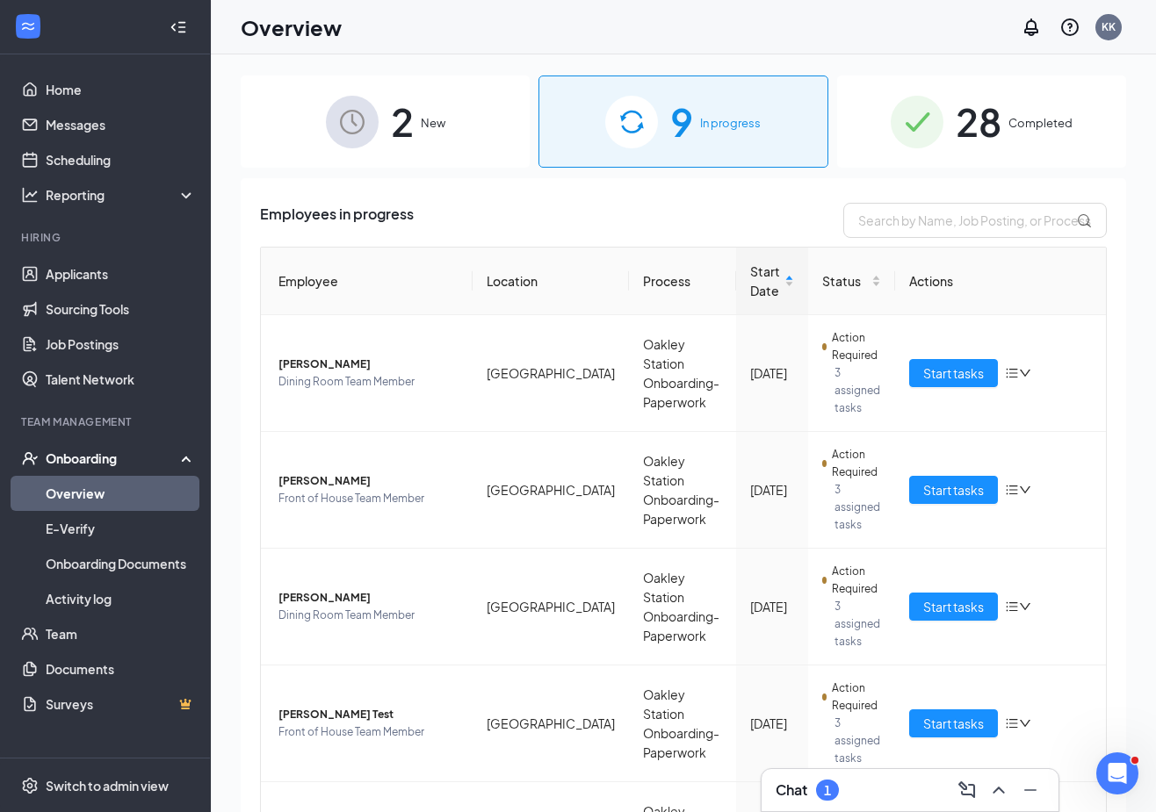
click at [1142, 278] on div "2 New 9 In progress 28 Completed Employees in progress Employee Location Proces…" at bounding box center [683, 472] width 945 height 837
click at [877, 223] on input "text" at bounding box center [974, 220] width 263 height 35
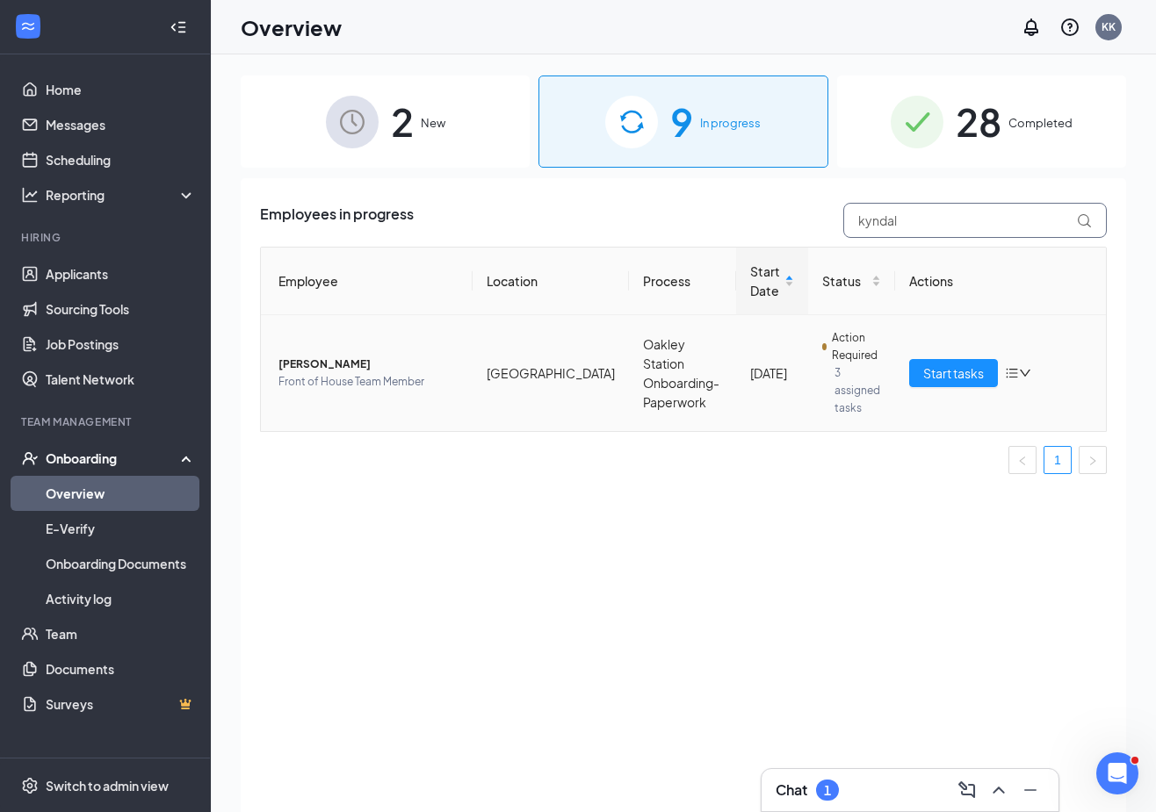
type input "kyndal"
click at [304, 373] on span "Front of House Team Member" at bounding box center [368, 382] width 180 height 18
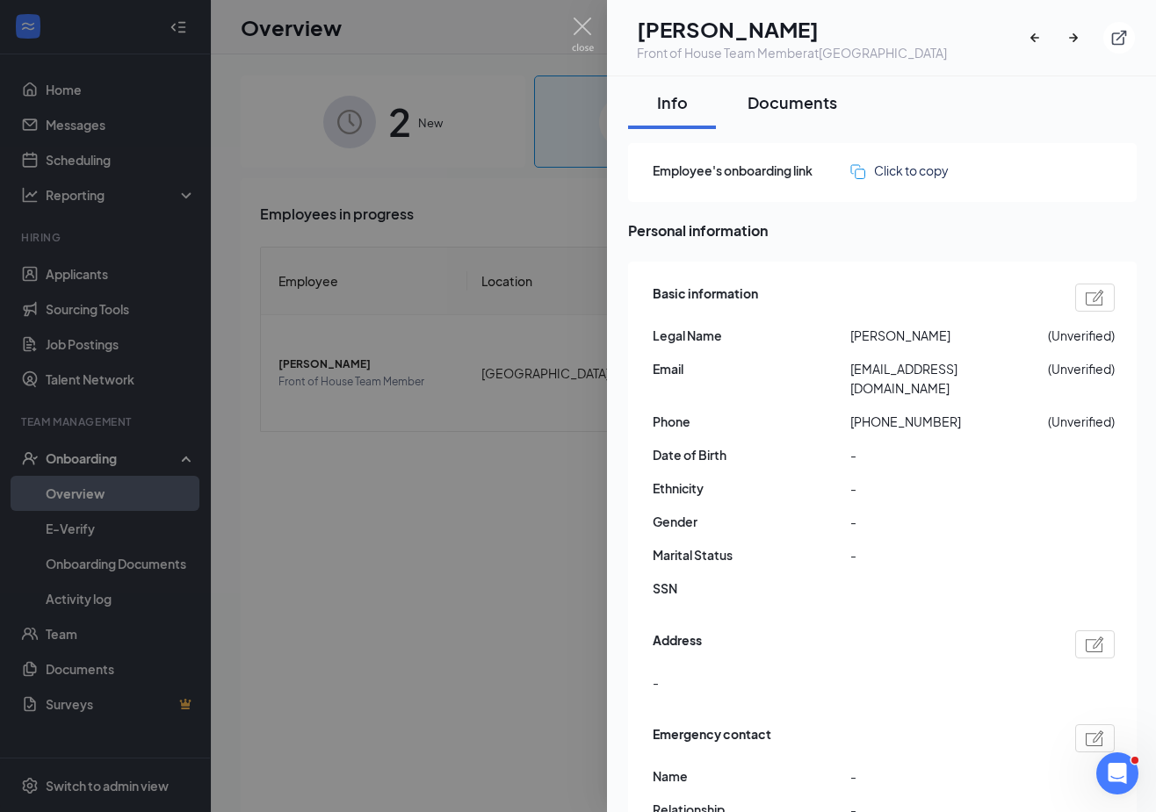
click at [796, 104] on div "Documents" at bounding box center [792, 102] width 90 height 22
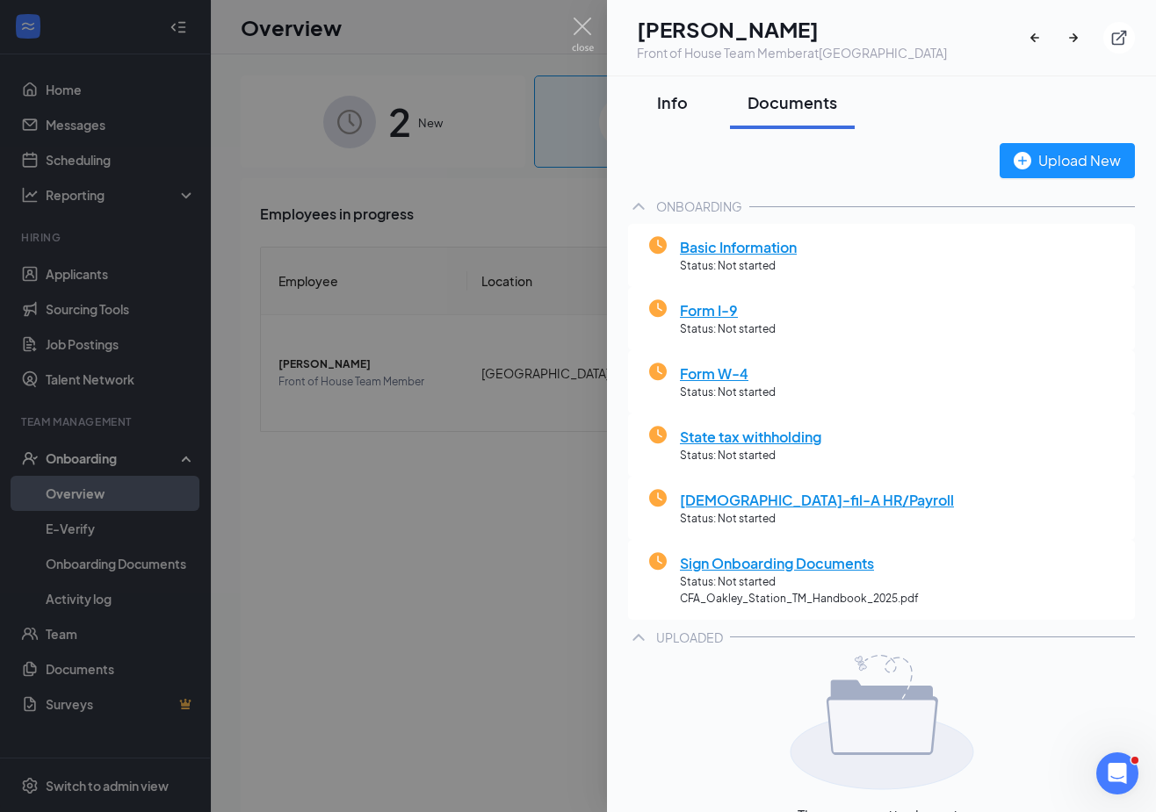
click at [675, 102] on div "Info" at bounding box center [671, 102] width 53 height 22
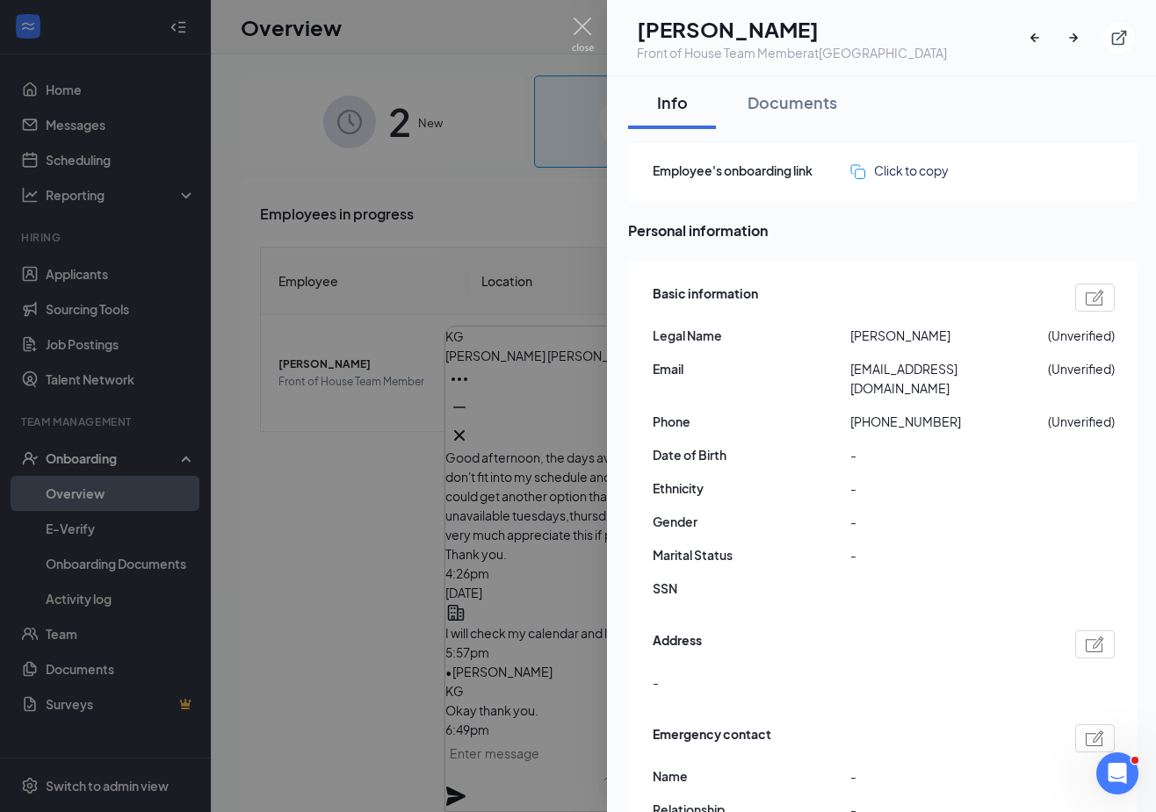
click at [1106, 70] on div "KK Kyndal Kelly Front of House Team Member at Oakley Station" at bounding box center [881, 38] width 549 height 76
click at [448, 31] on div at bounding box center [578, 406] width 1156 height 812
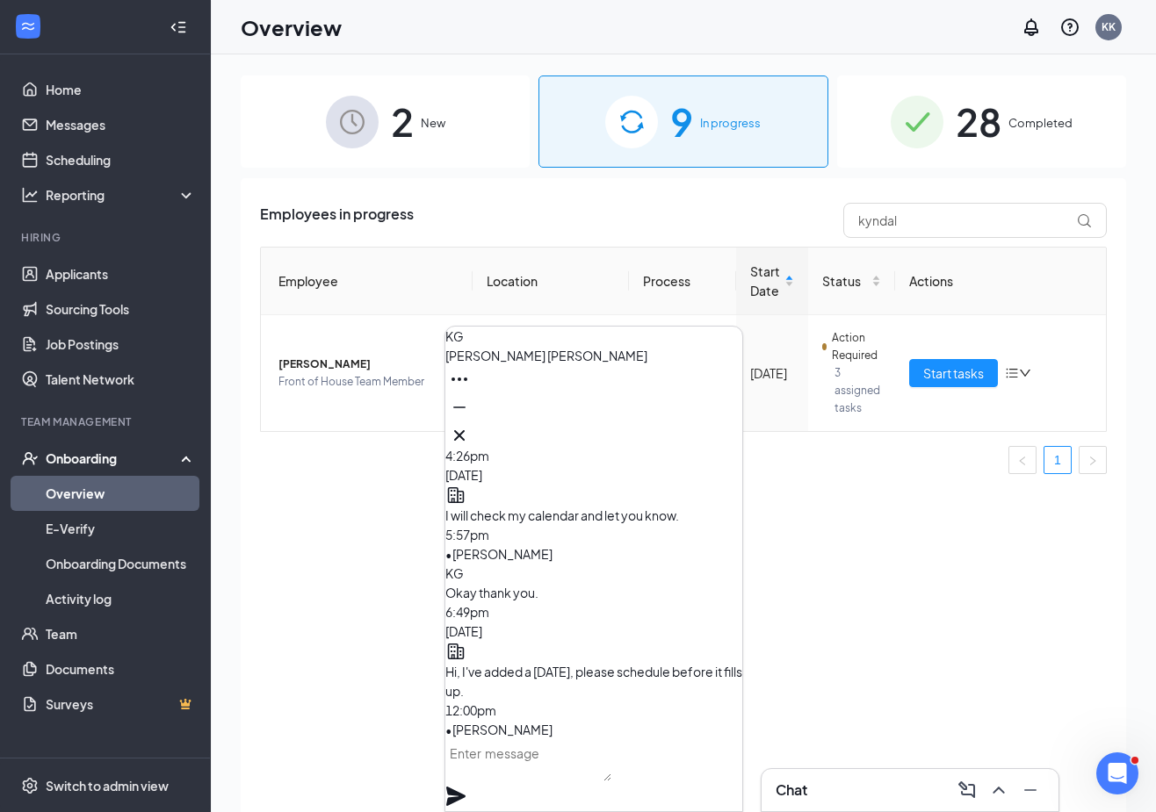
click at [727, 129] on span "In progress" at bounding box center [730, 123] width 61 height 18
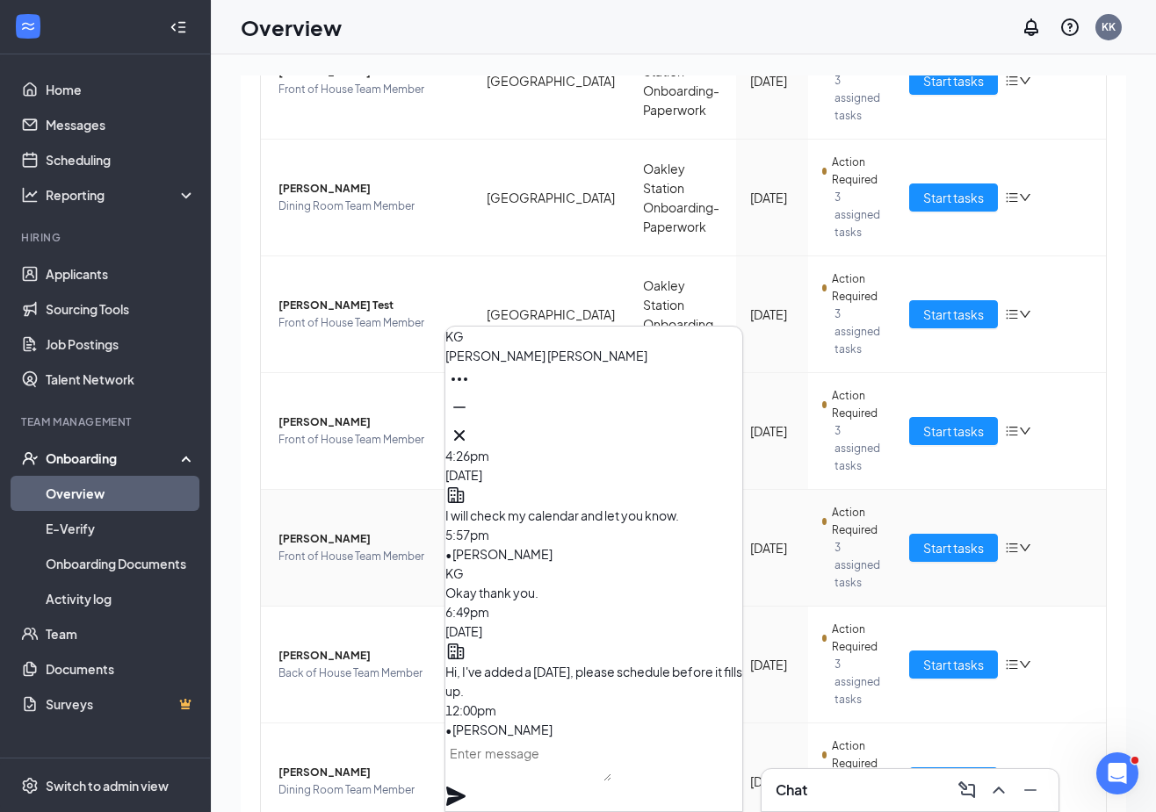
scroll to position [439, 0]
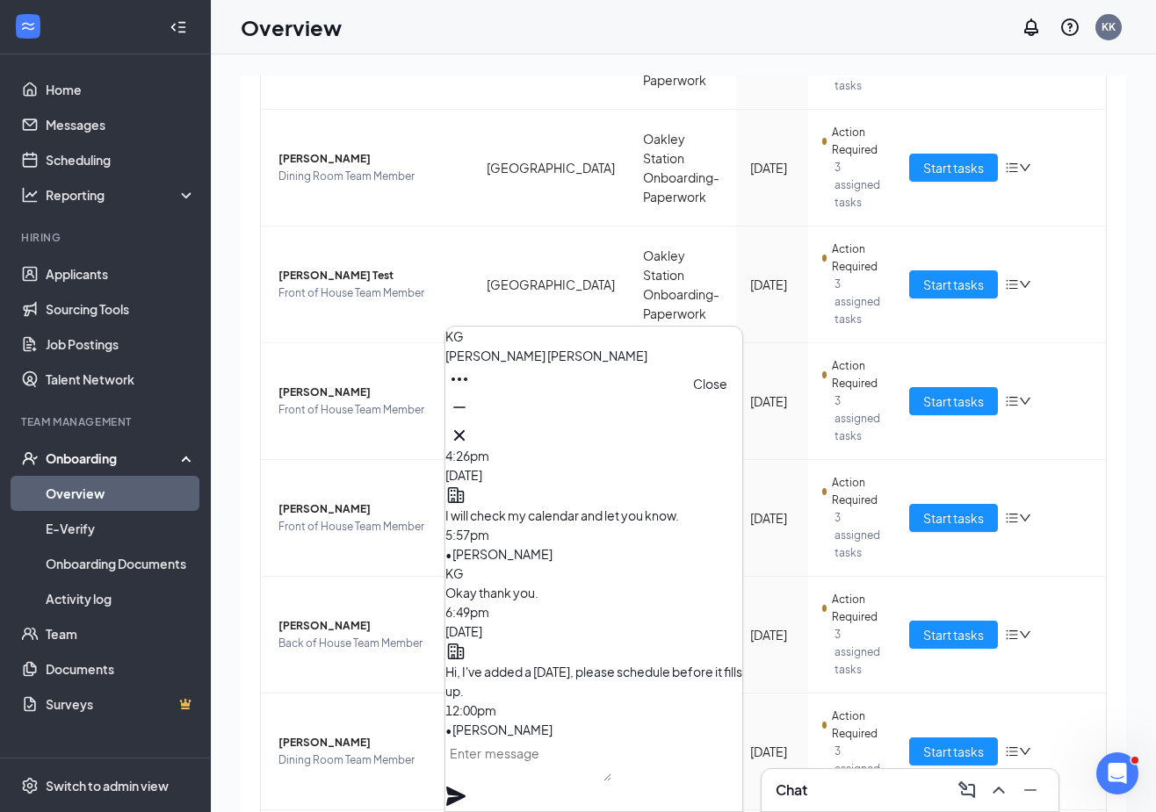
click at [470, 429] on icon "Cross" at bounding box center [459, 435] width 21 height 21
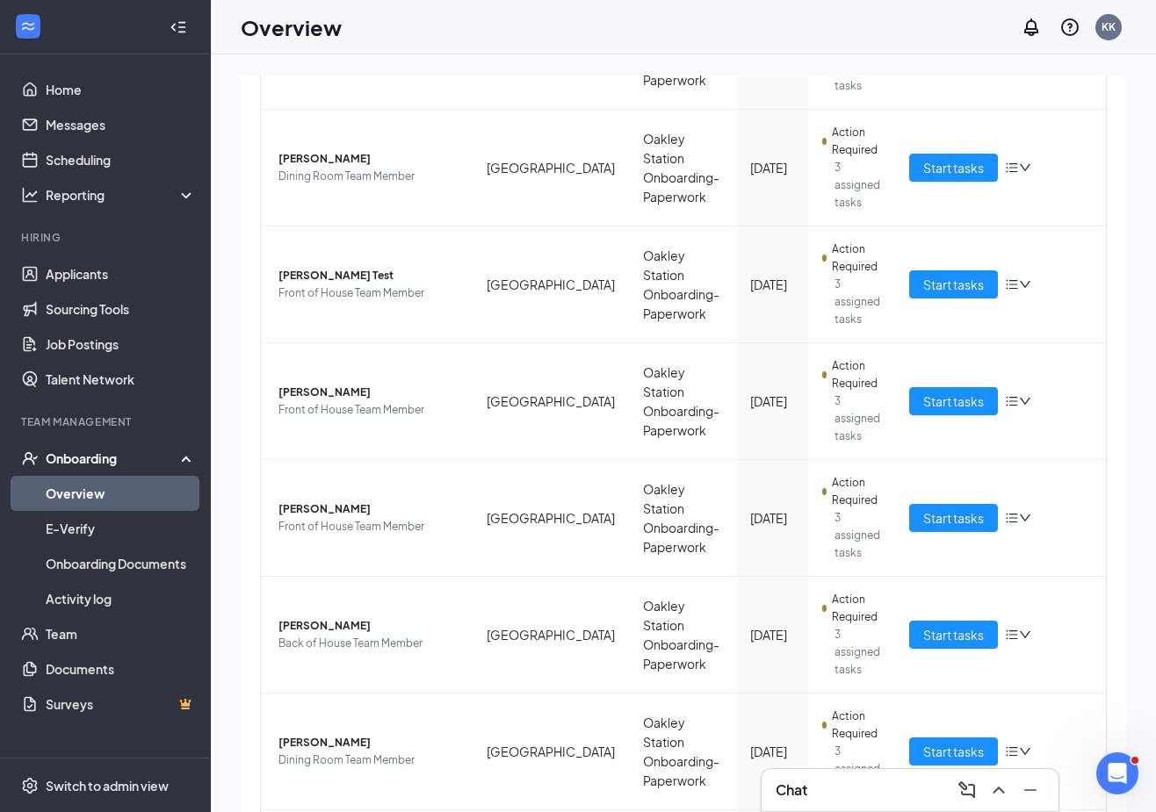
click at [708, 30] on div "Overview KK" at bounding box center [683, 27] width 945 height 54
click at [345, 285] on span "Front of House Team Member" at bounding box center [368, 294] width 180 height 18
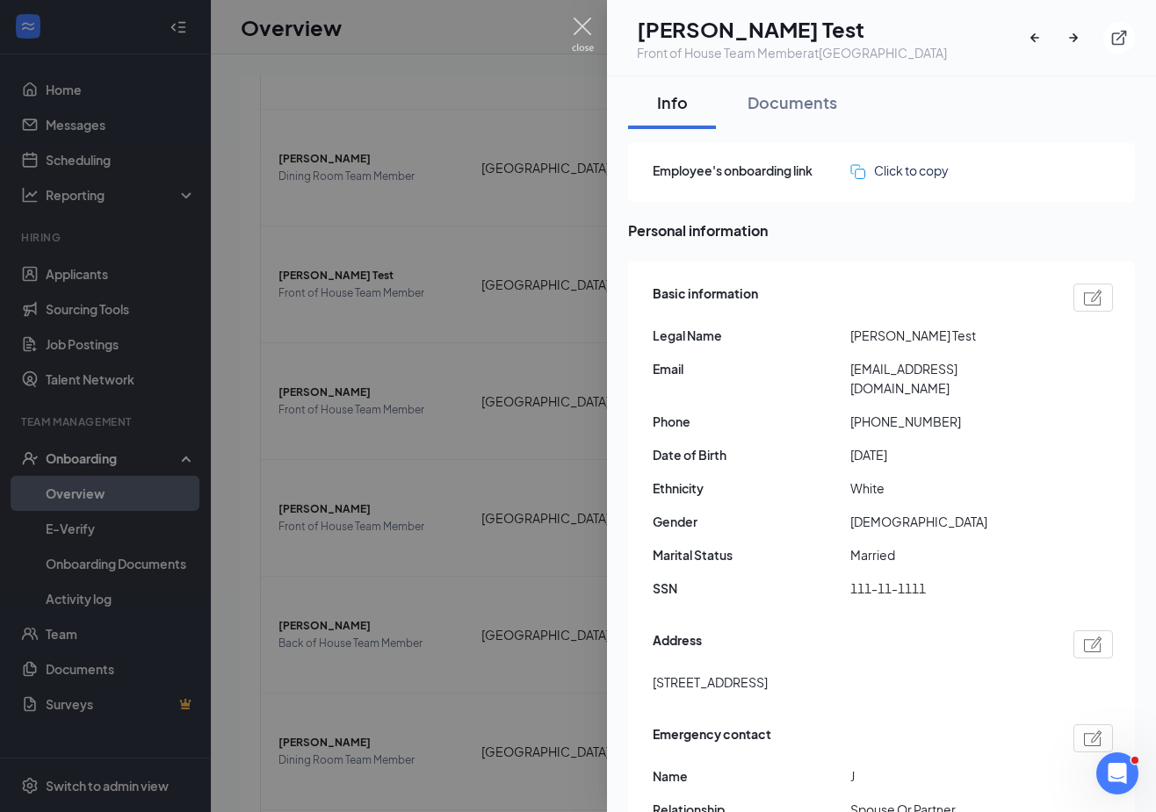
click at [587, 28] on img at bounding box center [583, 35] width 22 height 34
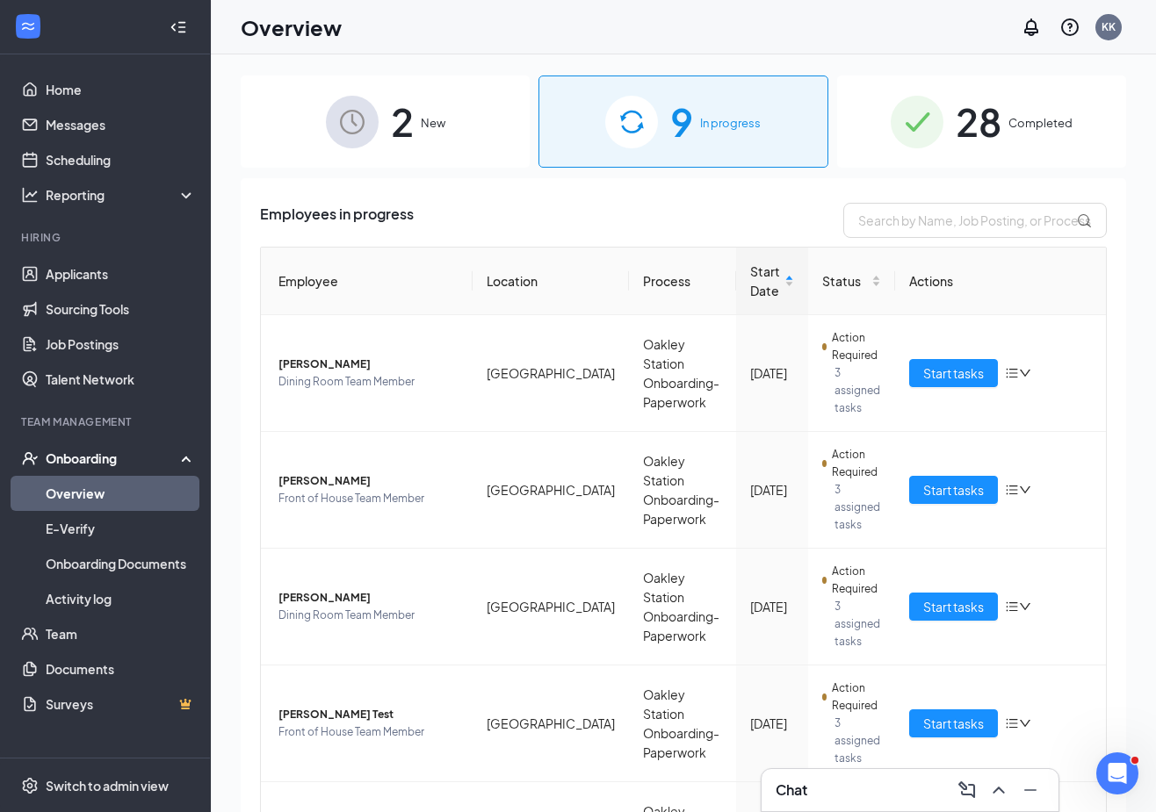
click at [1135, 151] on div "2 New 9 In progress 28 Completed Employees in progress Employee Location Proces…" at bounding box center [683, 472] width 945 height 837
click at [66, 497] on link "Overview" at bounding box center [121, 493] width 150 height 35
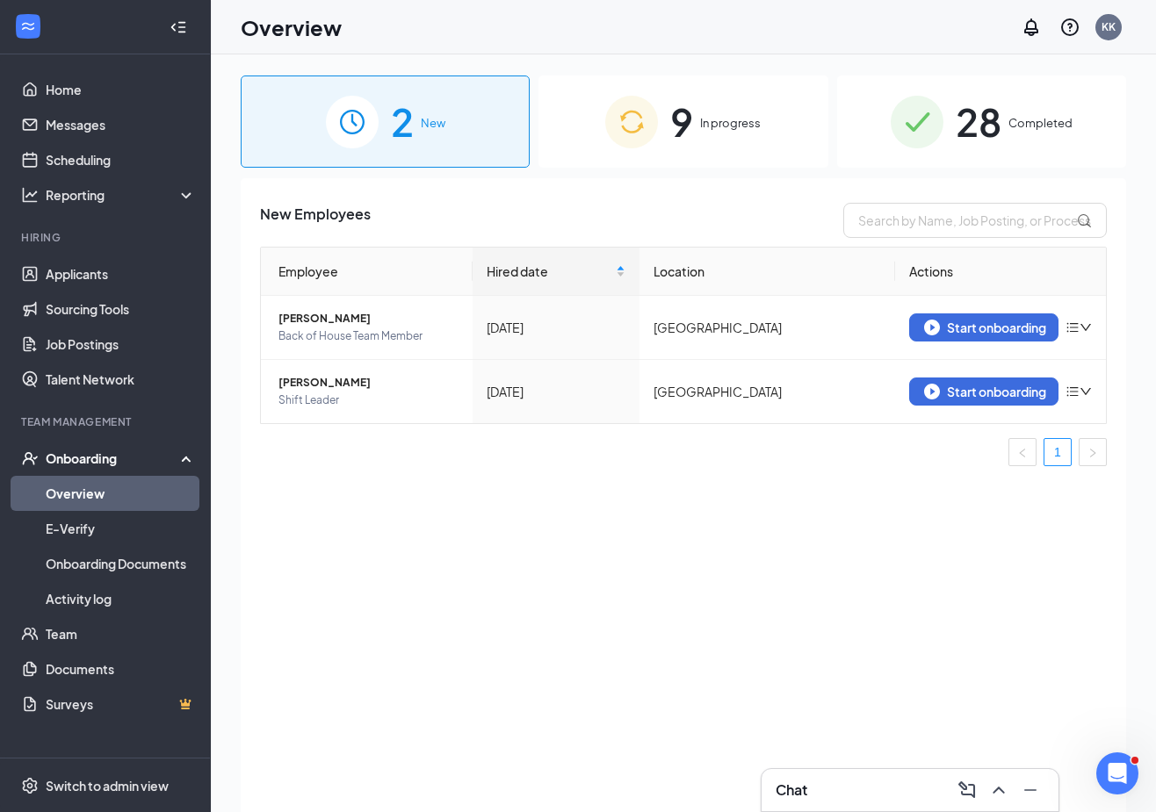
click at [1034, 118] on span "Completed" at bounding box center [1040, 123] width 64 height 18
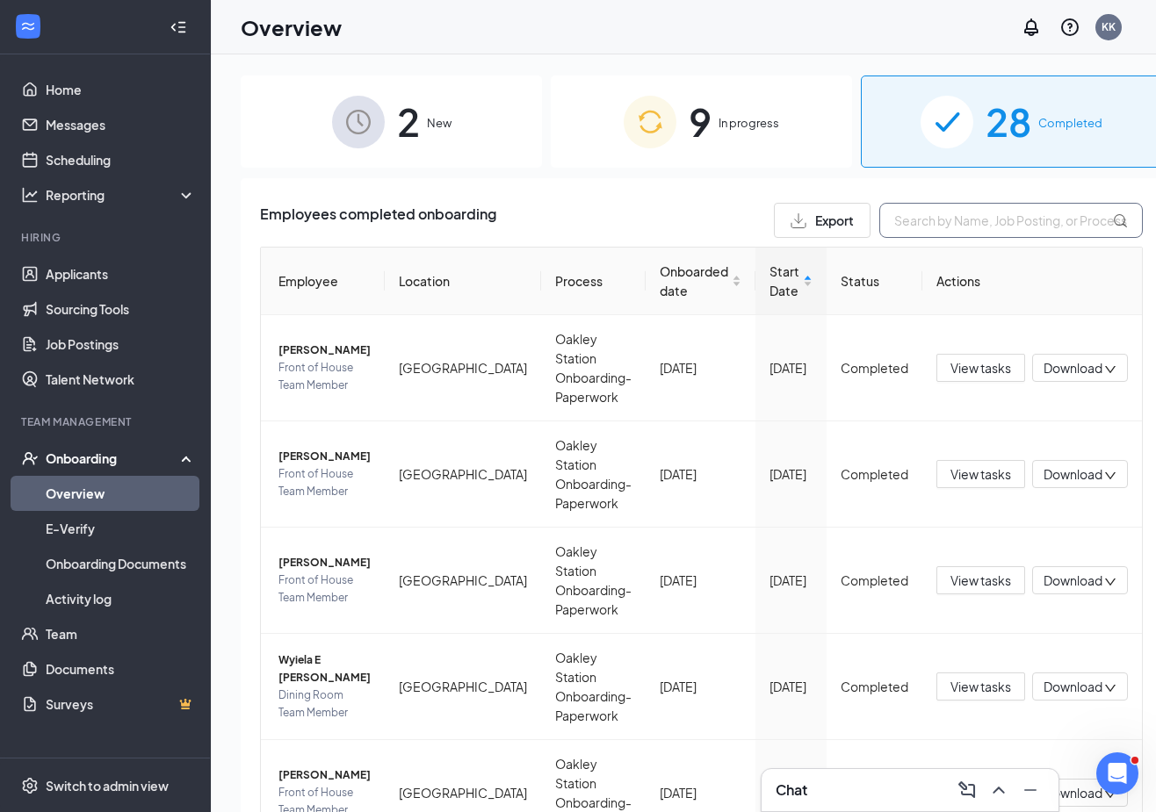
click at [1028, 221] on input "text" at bounding box center [1010, 220] width 263 height 35
click at [1153, 285] on div "2 New 9 In progress 28 Completed Employees completed onboarding Export Employee…" at bounding box center [701, 472] width 981 height 837
click at [1116, 775] on icon "Open Intercom Messenger" at bounding box center [1114, 771] width 29 height 29
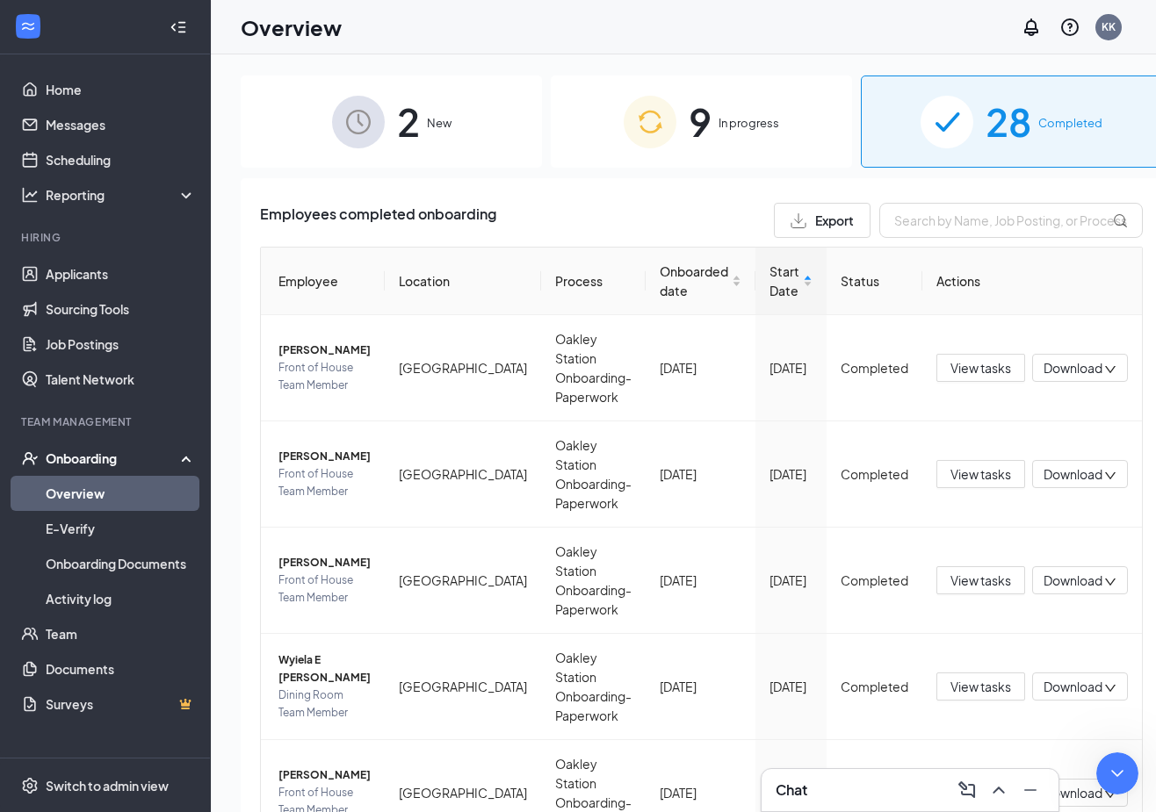
click at [1151, 255] on div "2 New 9 In progress 28 Completed Employees completed onboarding Export Employee…" at bounding box center [701, 472] width 981 height 837
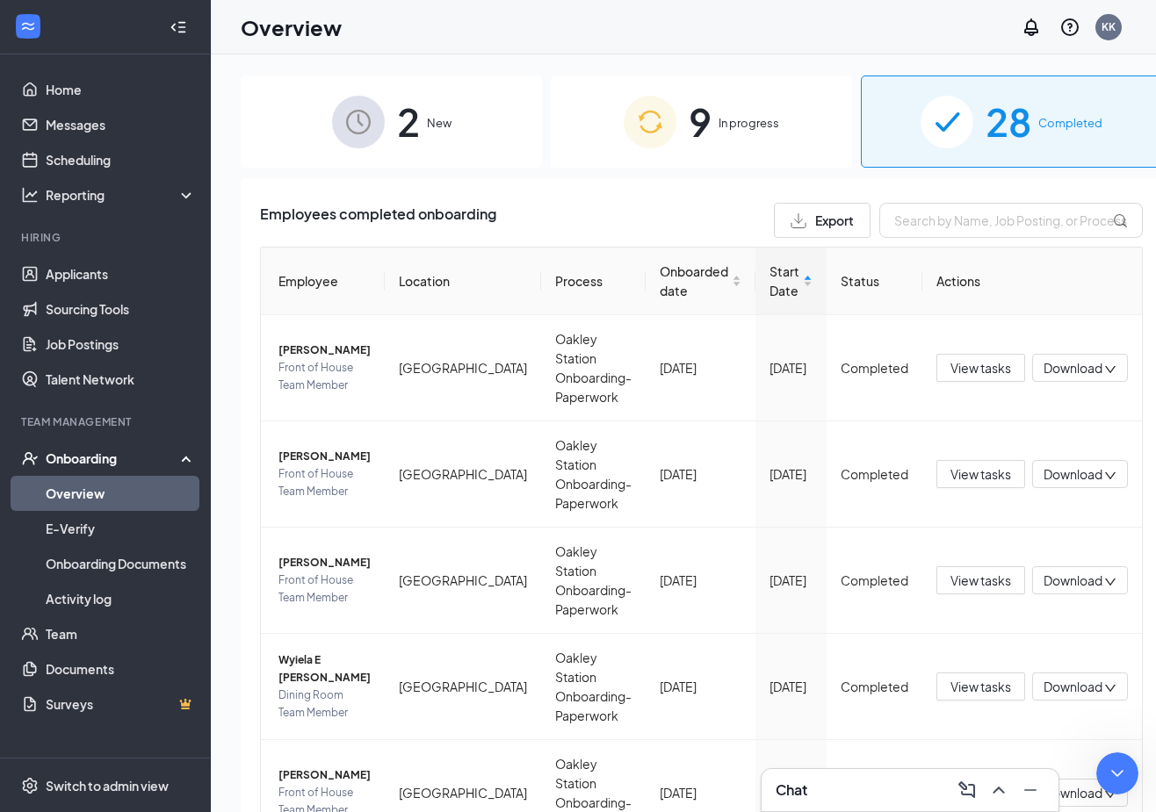
click at [1151, 218] on div "2 New 9 In progress 28 Completed Employees completed onboarding Export Employee…" at bounding box center [701, 472] width 981 height 837
type textarea "Hi, I tried assigning [PERSON_NAME] to [PERSON_NAME]'s calendar for 8.28 @ 4:30…"
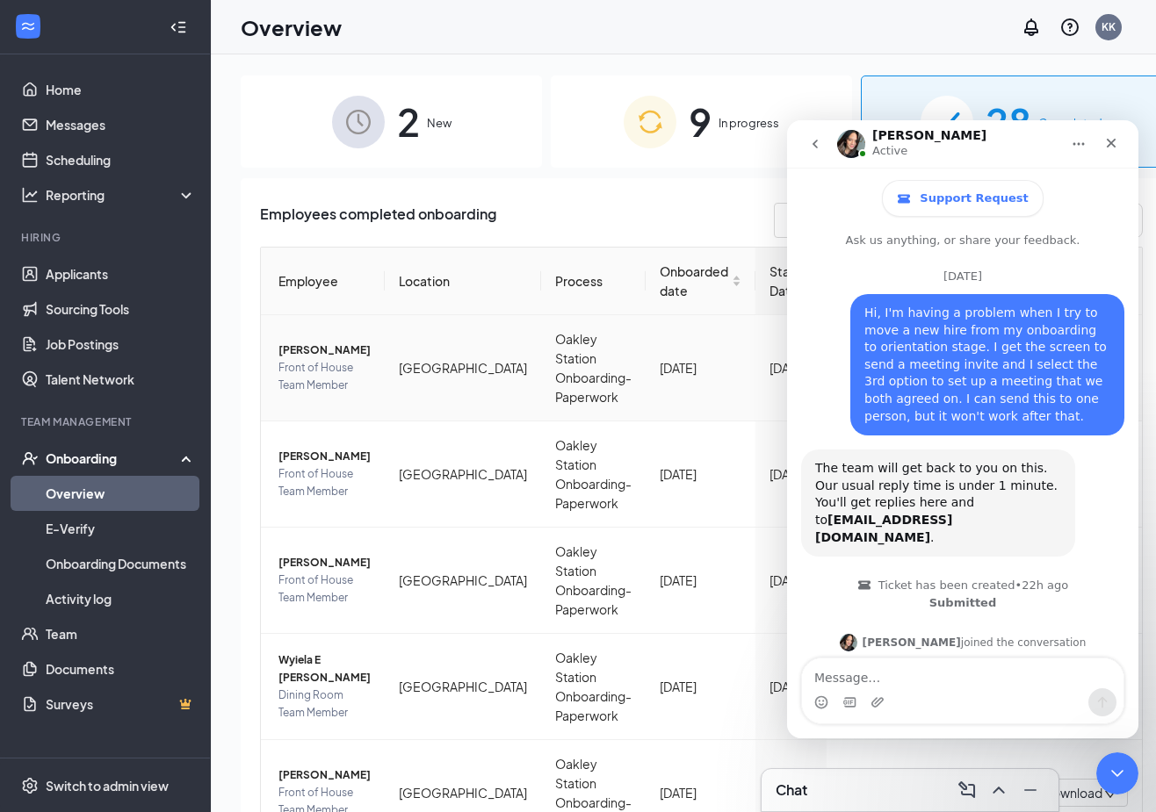
scroll to position [2243, 0]
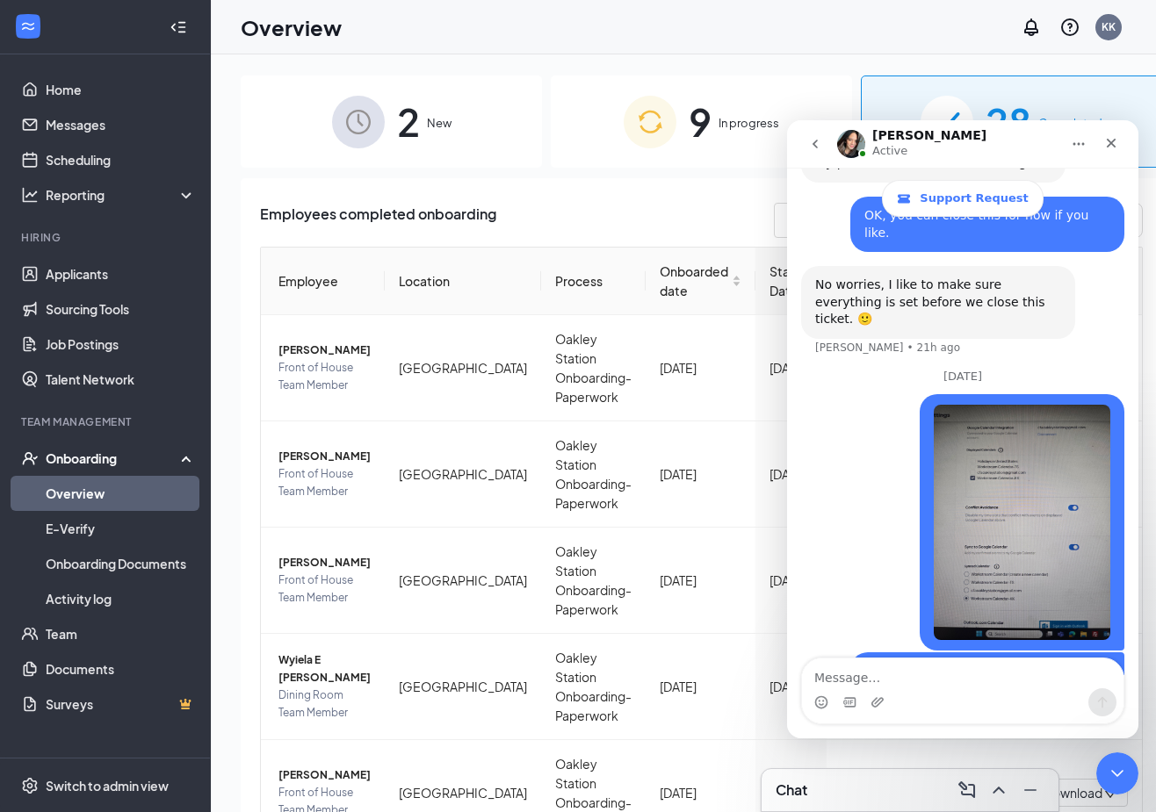
click at [813, 137] on icon "go back" at bounding box center [815, 144] width 14 height 14
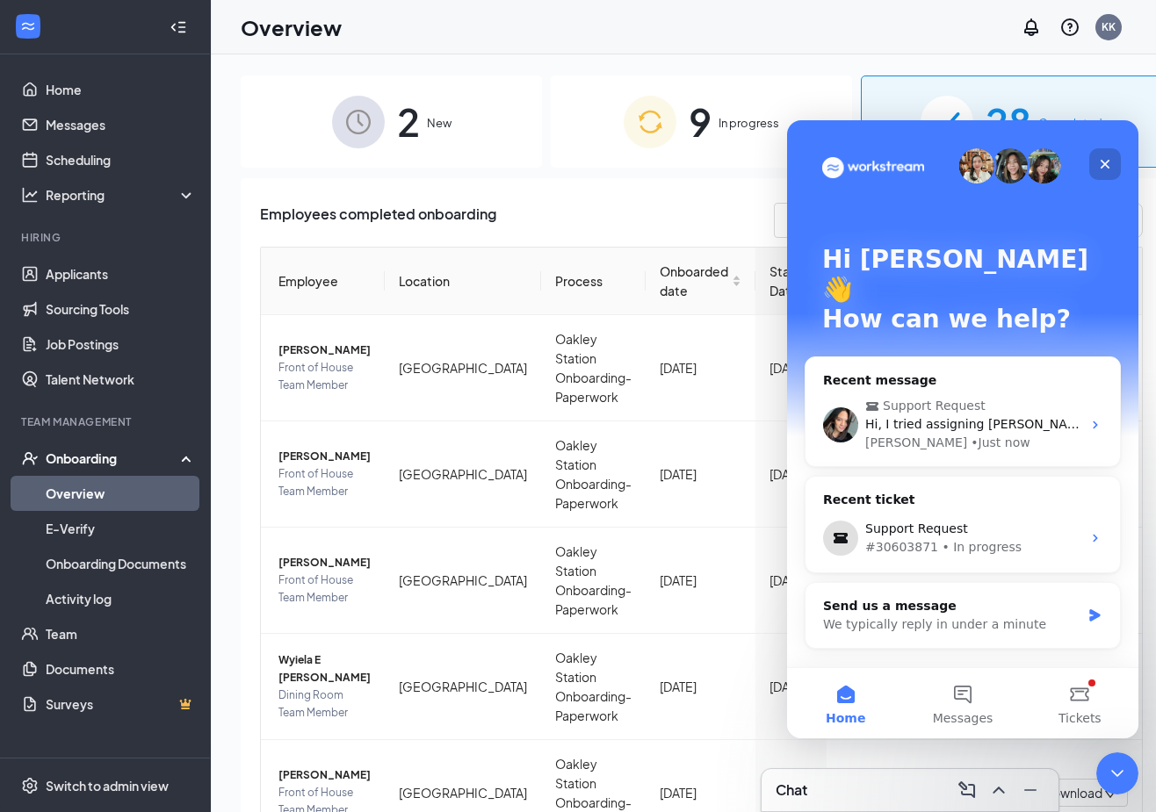
click at [1105, 159] on icon "Close" at bounding box center [1105, 164] width 14 height 14
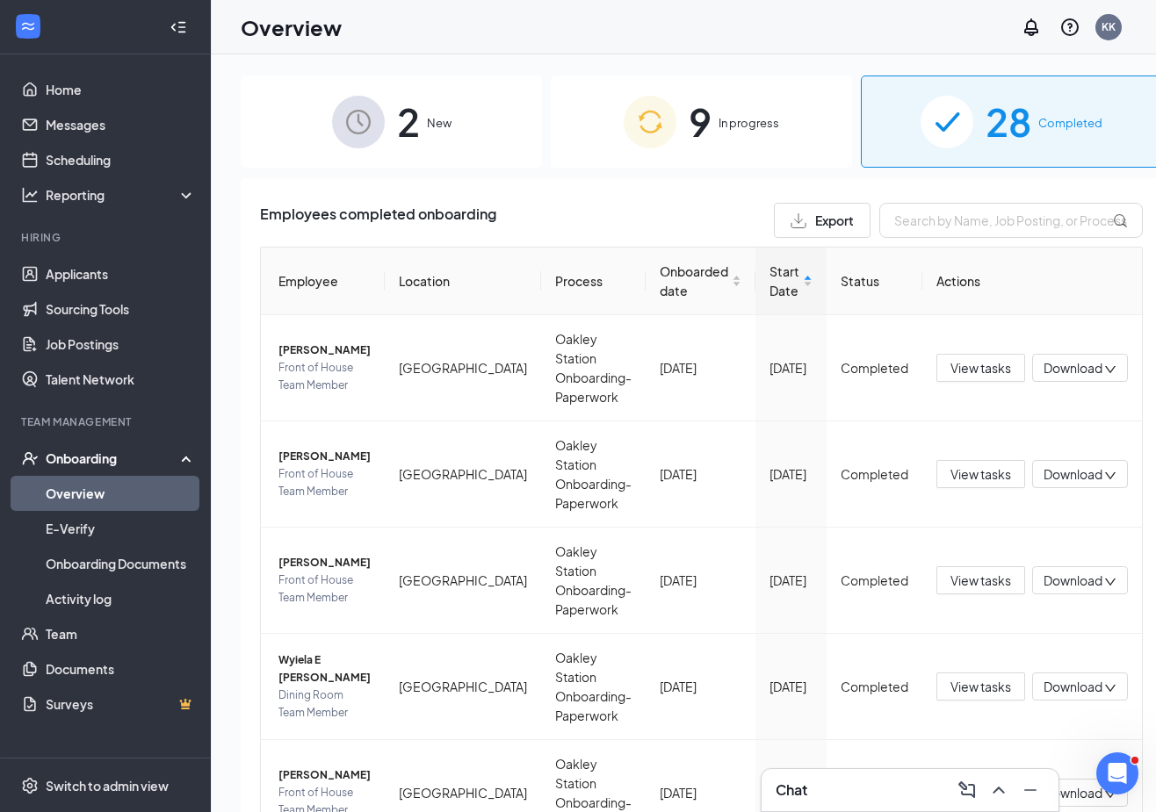
click at [868, 796] on div "Chat" at bounding box center [909, 790] width 269 height 28
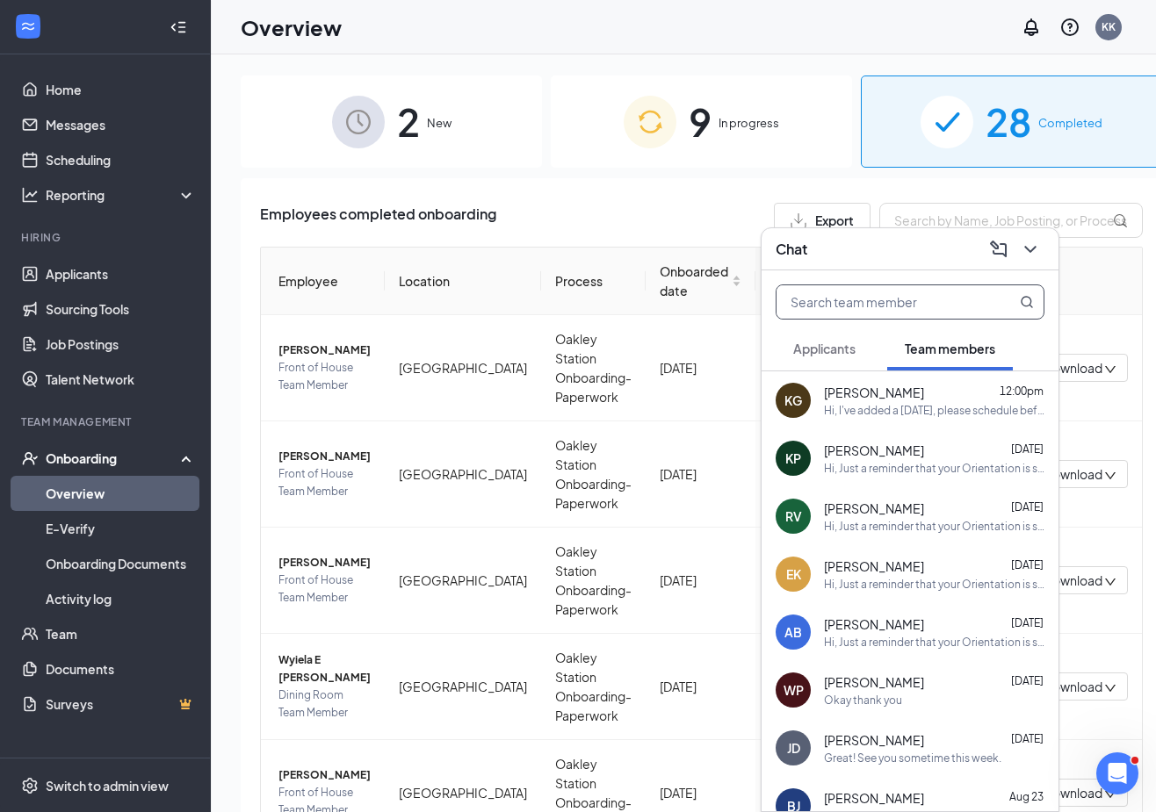
click at [868, 310] on input "text" at bounding box center [880, 301] width 208 height 33
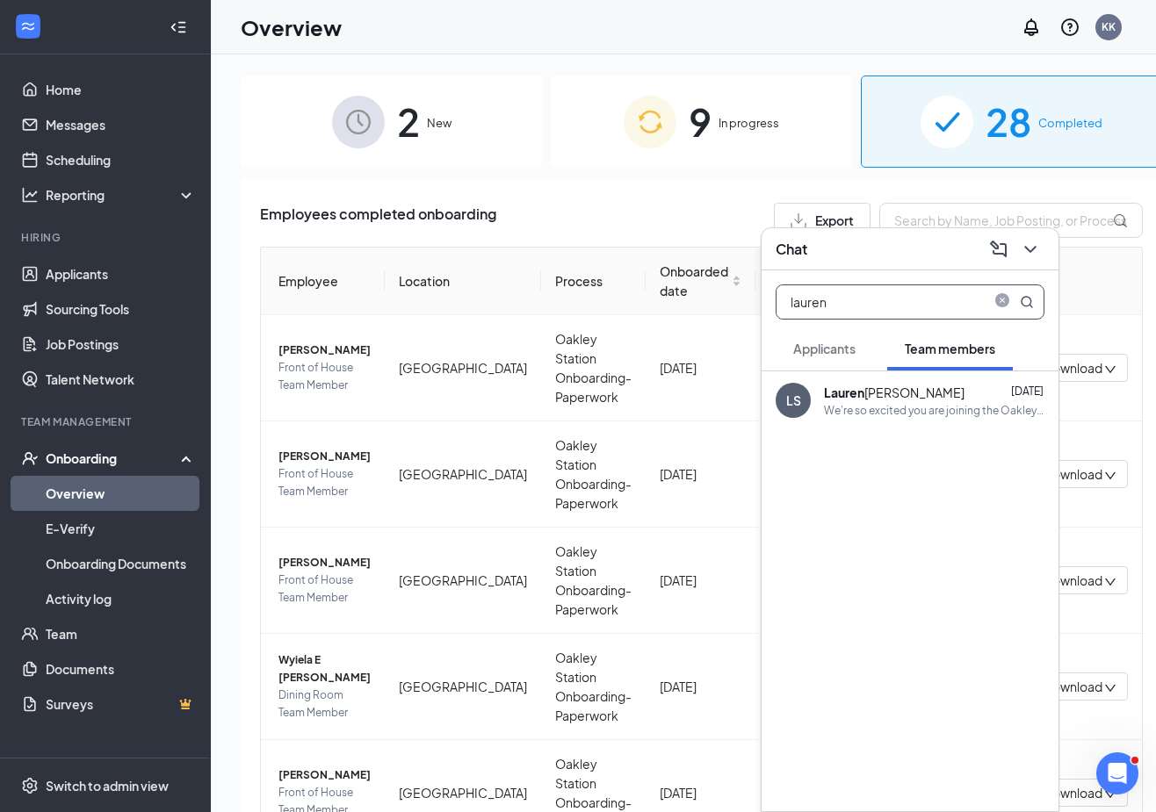
type input "lauren"
click at [863, 396] on b "Lauren" at bounding box center [844, 393] width 40 height 16
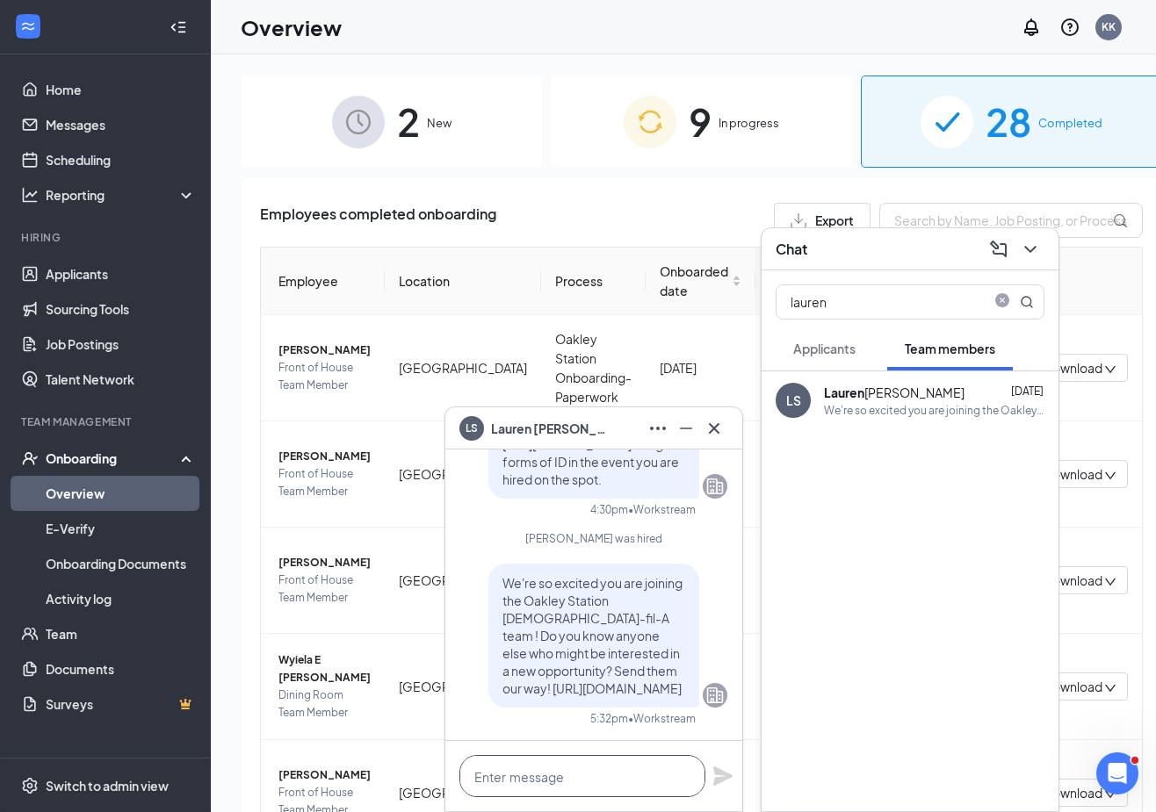
click at [627, 776] on textarea at bounding box center [582, 776] width 246 height 42
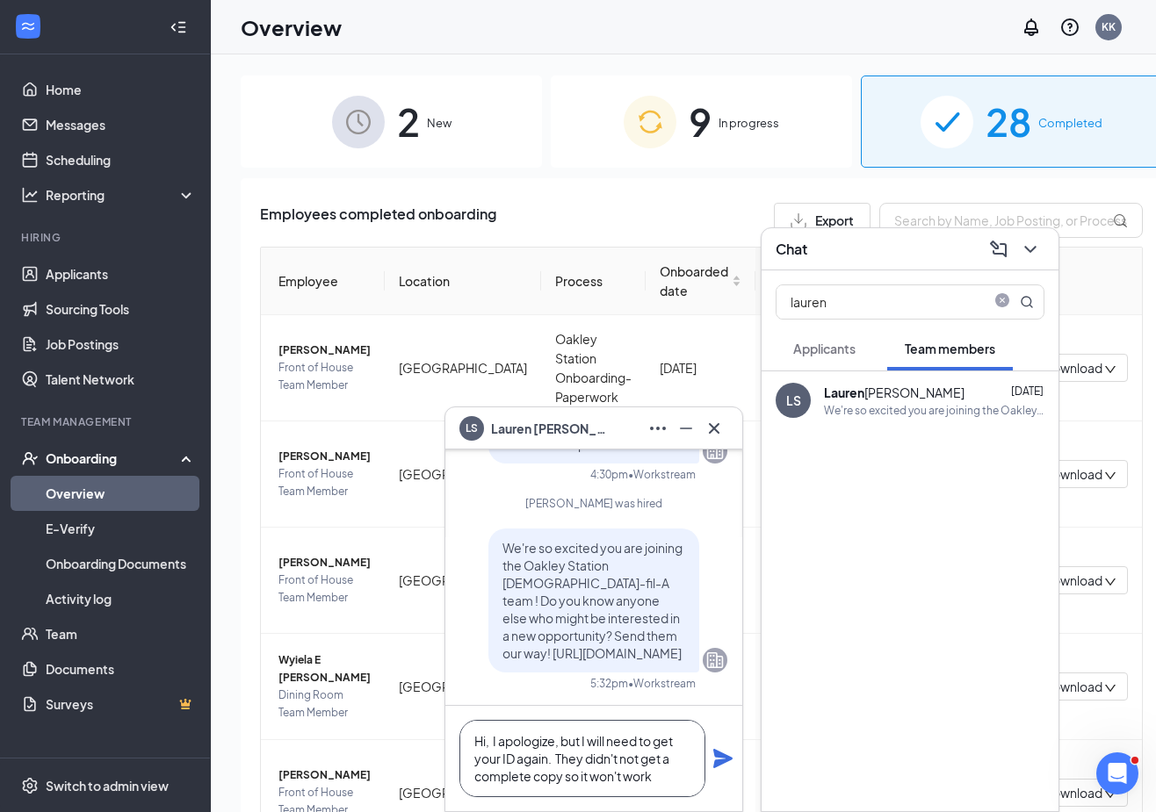
type textarea "Hi, I apologize, but I will need to get your ID again. They didn't not get a co…"
click at [547, 762] on textarea "Hi, I apologize, but I will need to get your ID again. They didn't not get a co…" at bounding box center [582, 758] width 246 height 77
click at [635, 759] on textarea "Hi, I apologize, but I will need to get your ID again. They didn't not get a co…" at bounding box center [582, 758] width 246 height 77
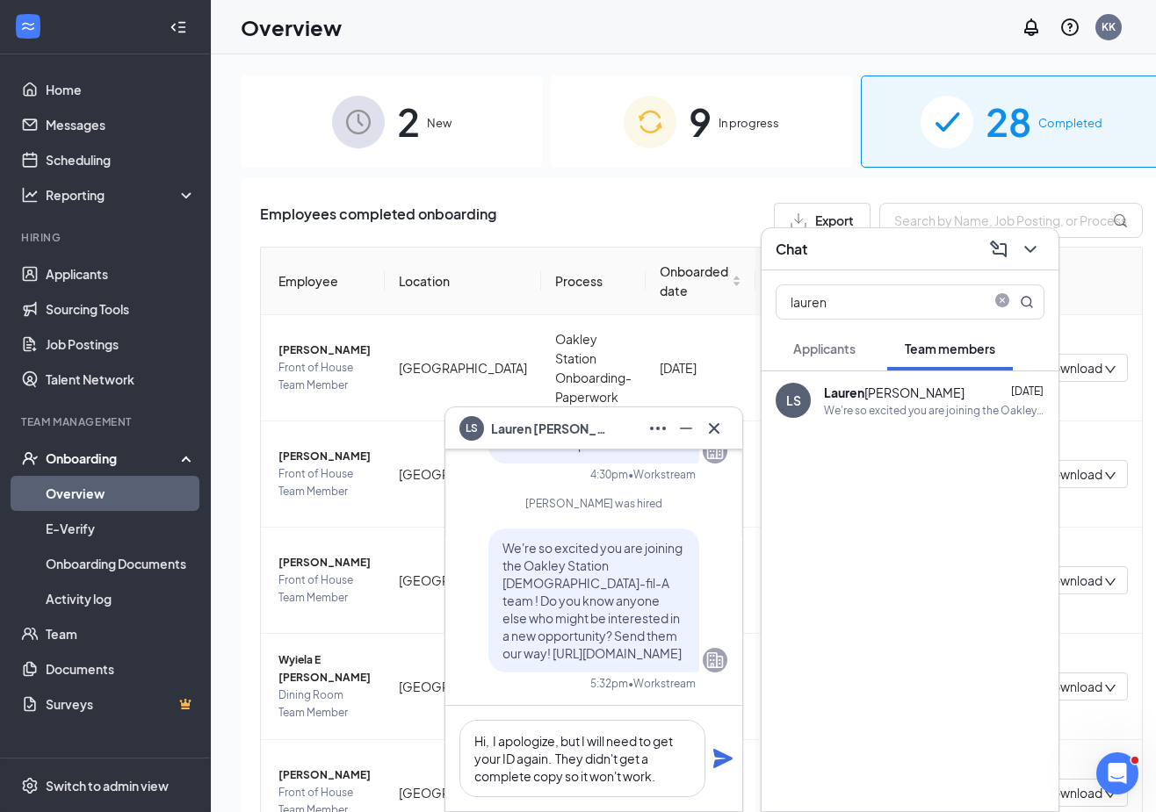
click at [665, 776] on textarea "Hi, I apologize, but I will need to get your ID again. They didn't get a comple…" at bounding box center [582, 758] width 246 height 77
drag, startPoint x: 781, startPoint y: 741, endPoint x: 670, endPoint y: 779, distance: 116.9
click at [670, 779] on textarea "Hi, I apologize, but I will need to get your ID again. They didn't get a comple…" at bounding box center [582, 758] width 246 height 77
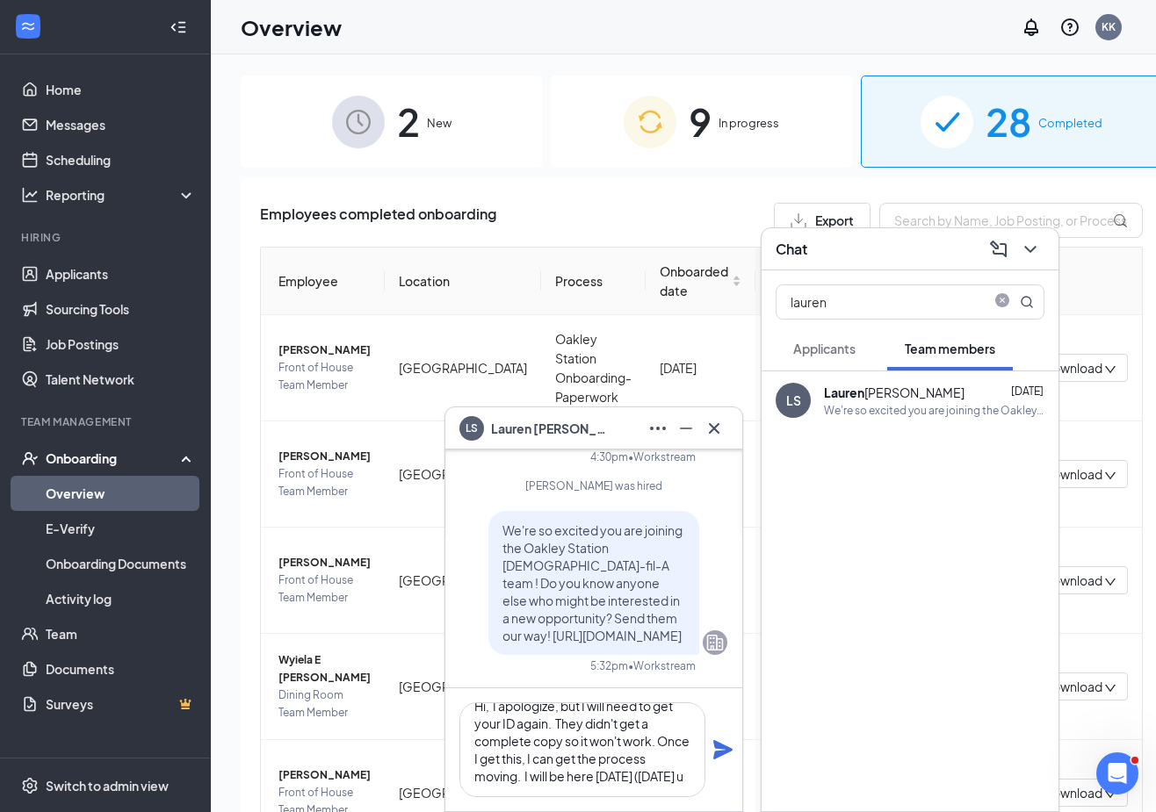
scroll to position [36, 0]
click at [689, 761] on textarea "Hi, I apologize, but I will need to get your ID again. They didn't get a comple…" at bounding box center [582, 750] width 246 height 95
type textarea "Hi, I apologize, but I will need to get your ID again. They didn't get a comple…"
click at [551, 775] on textarea "Hi, I apologize, but I will need to get your ID again. They didn't get a comple…" at bounding box center [582, 750] width 246 height 95
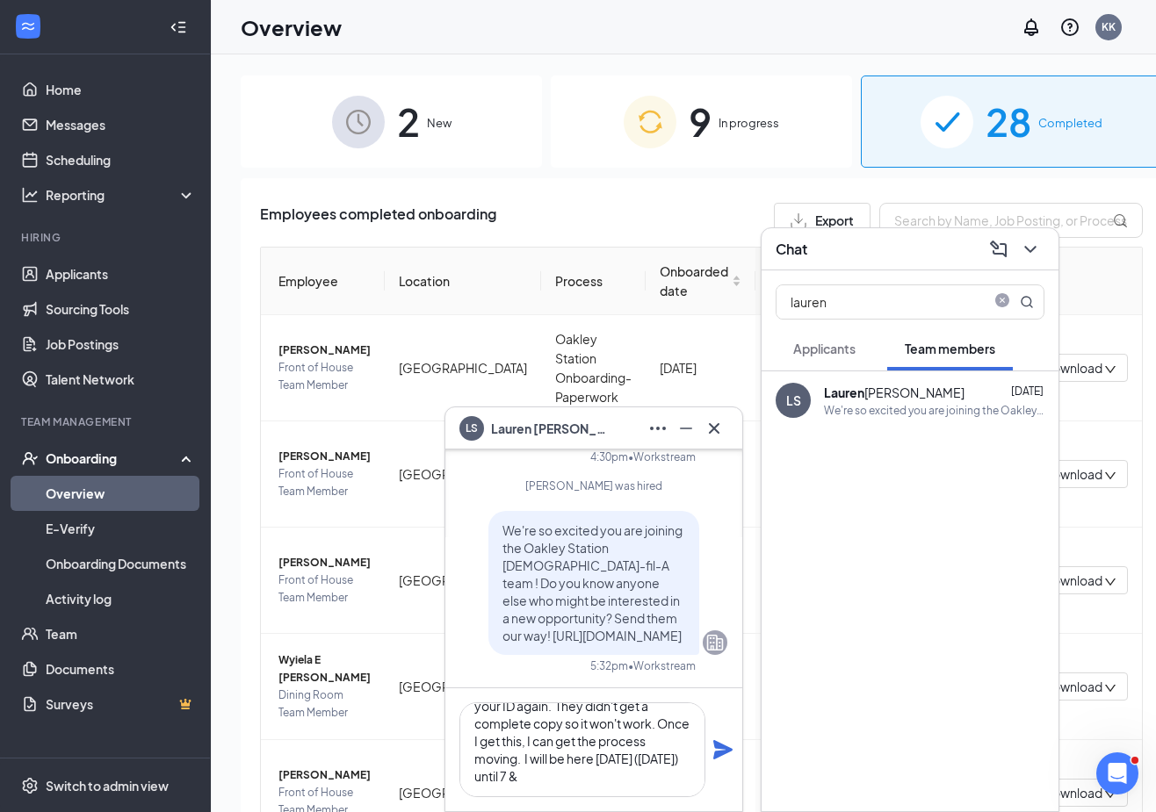
click at [998, 632] on div "LS [PERSON_NAME] [DATE] We're so excited you are joining the Oakley Station [DE…" at bounding box center [909, 591] width 297 height 440
click at [652, 775] on textarea "Hi, I apologize, but I will need to get your ID again. They didn't get a comple…" at bounding box center [582, 750] width 246 height 95
click at [694, 755] on textarea "Hi, I apologize, but I will need to get your ID again. They didn't get a comple…" at bounding box center [582, 750] width 246 height 95
type textarea "Hi, I apologize, but I will need to get your ID again. They didn't get a comple…"
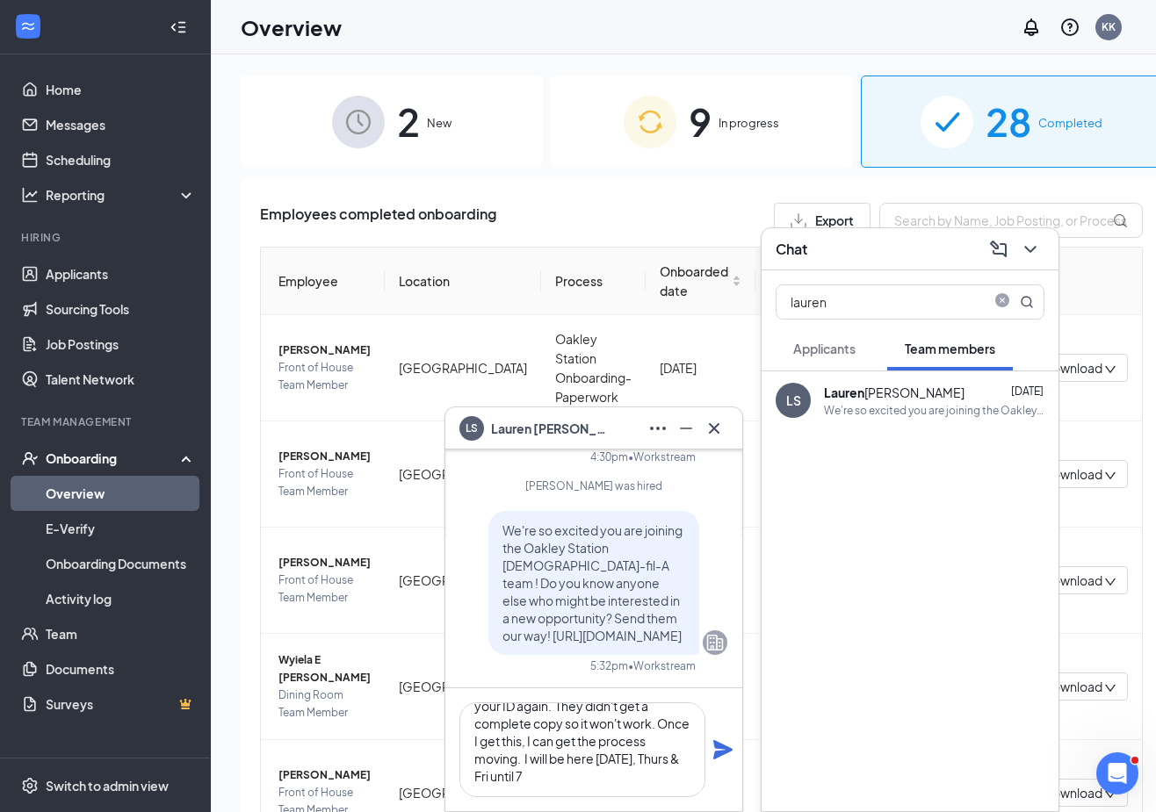
click at [612, 785] on textarea "Hi, I apologize, but I will need to get your ID again. They didn't get a comple…" at bounding box center [582, 750] width 246 height 95
type textarea "Hi, I apologize, but I will need to get your ID again. They didn't get a comple…"
click at [724, 754] on icon "Plane" at bounding box center [722, 749] width 19 height 19
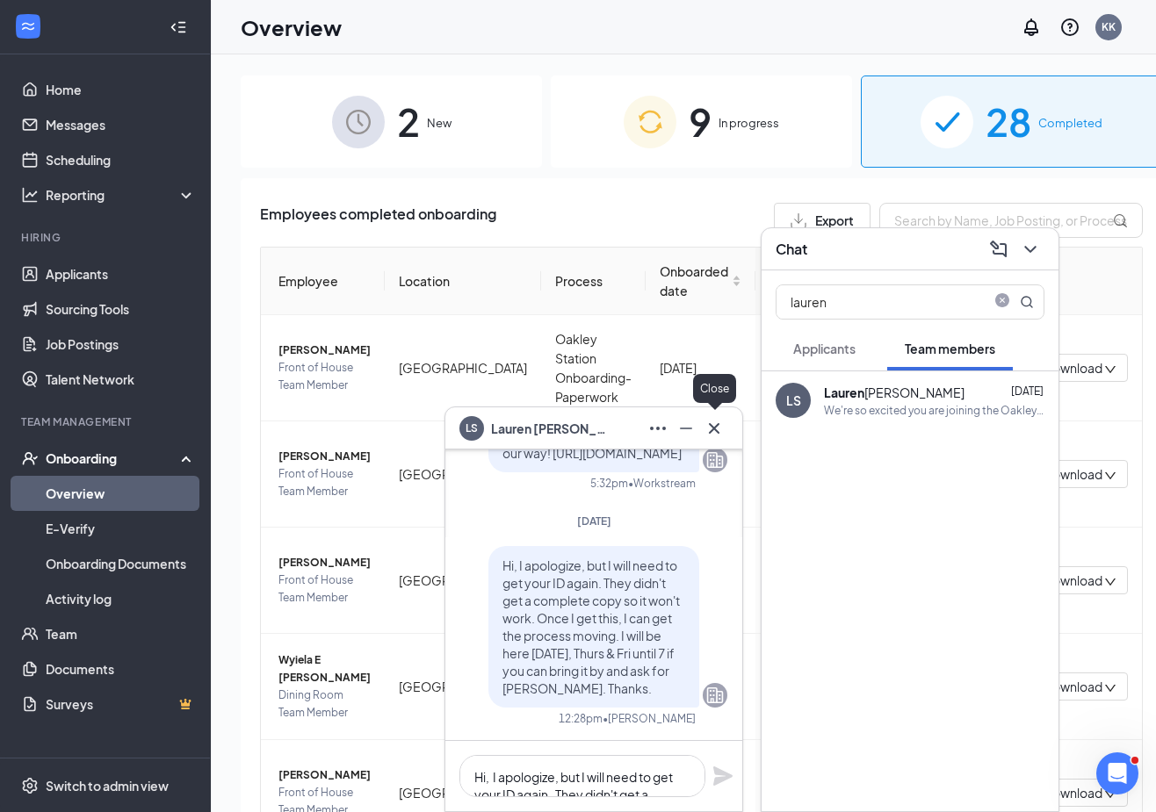
click at [713, 430] on icon "Cross" at bounding box center [713, 428] width 21 height 21
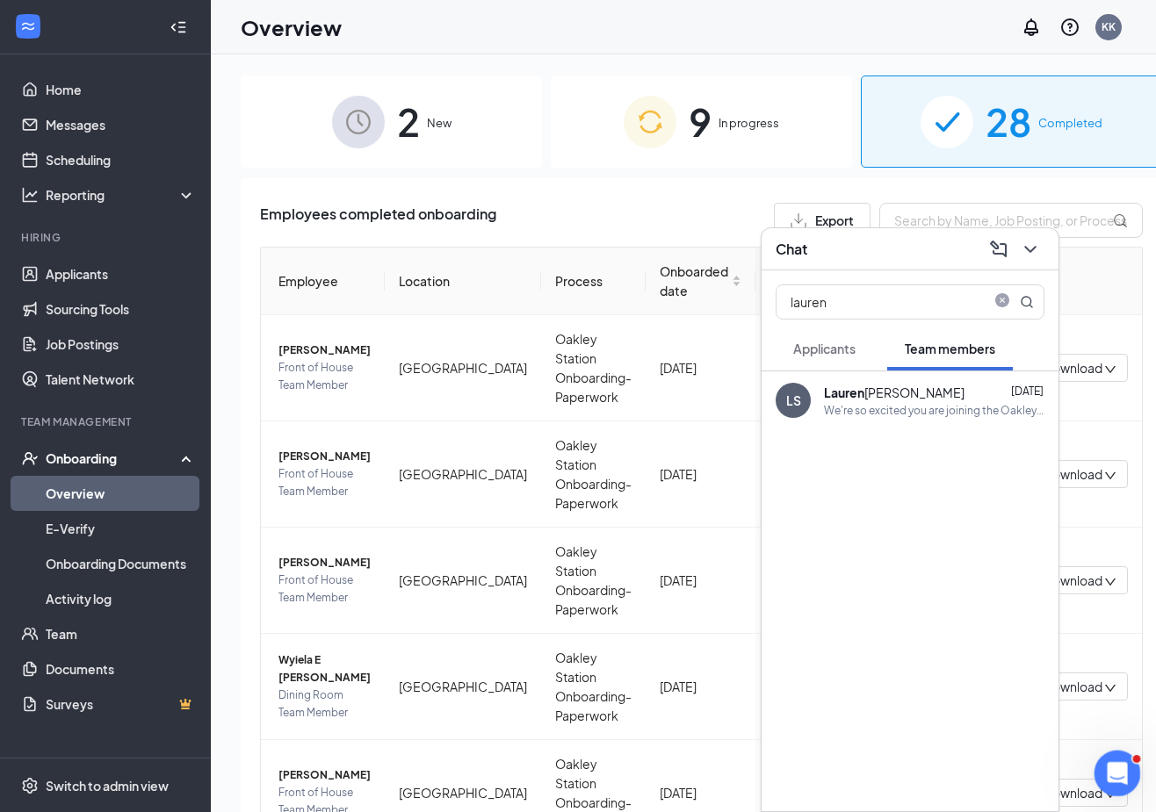
click at [1120, 769] on icon "Open Intercom Messenger" at bounding box center [1114, 771] width 29 height 29
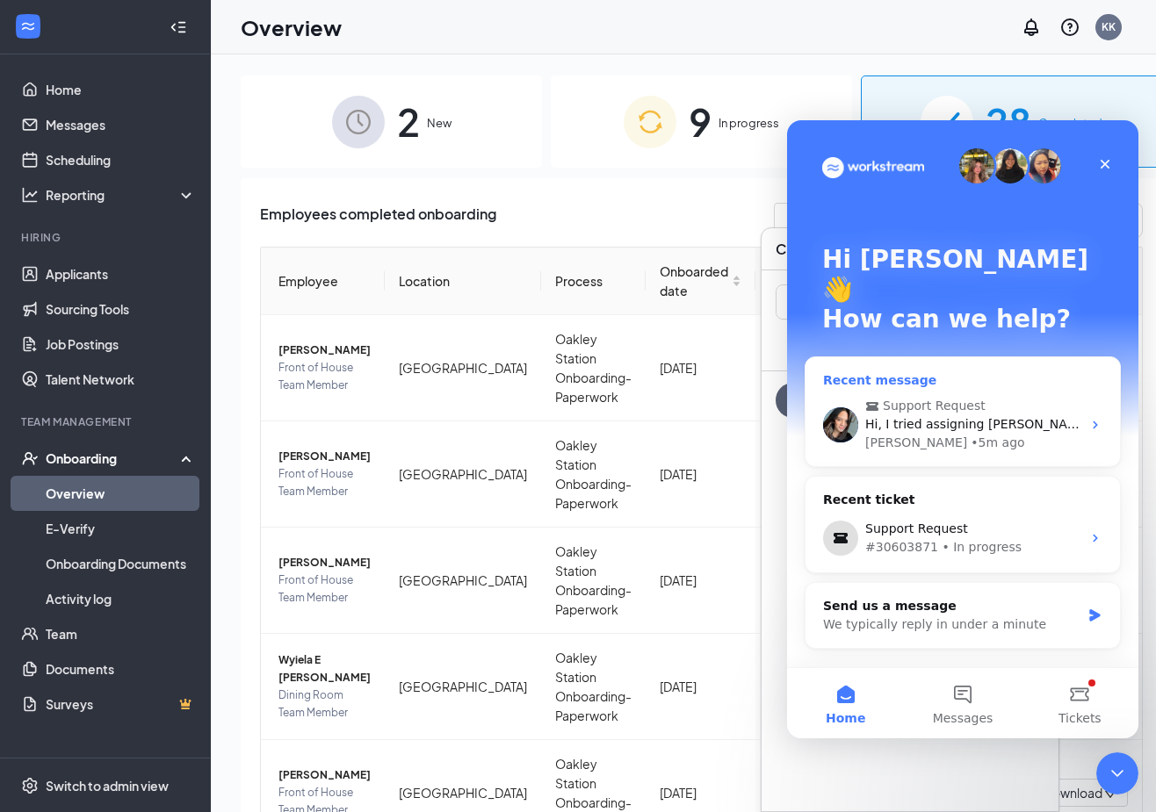
click at [945, 397] on span "Support Request" at bounding box center [934, 406] width 103 height 18
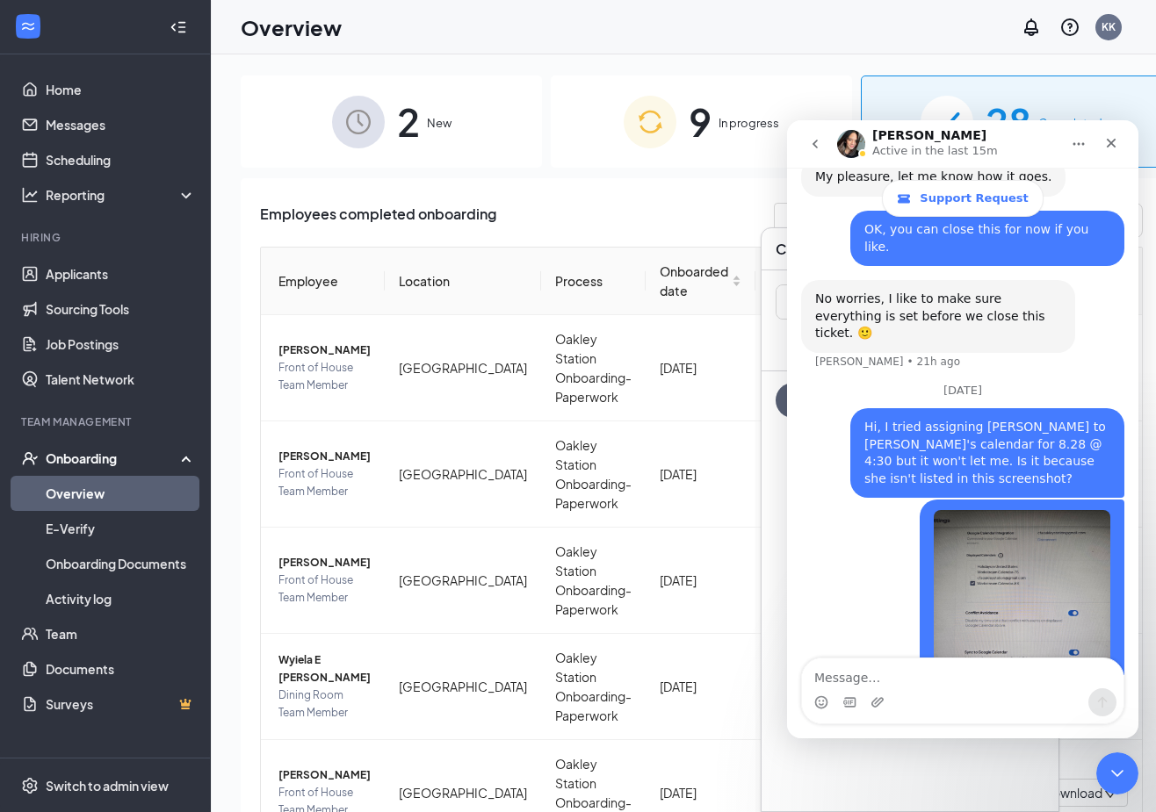
scroll to position [2243, 0]
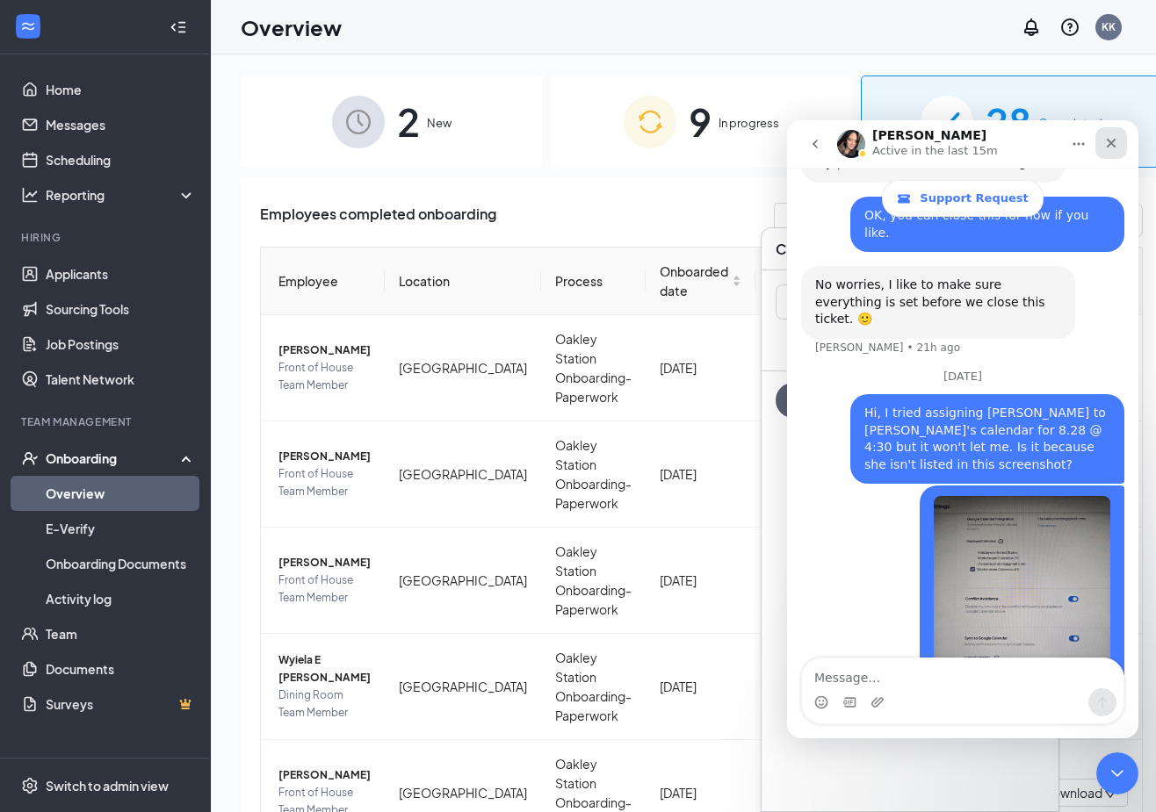
click at [1113, 143] on icon "Close" at bounding box center [1111, 143] width 14 height 14
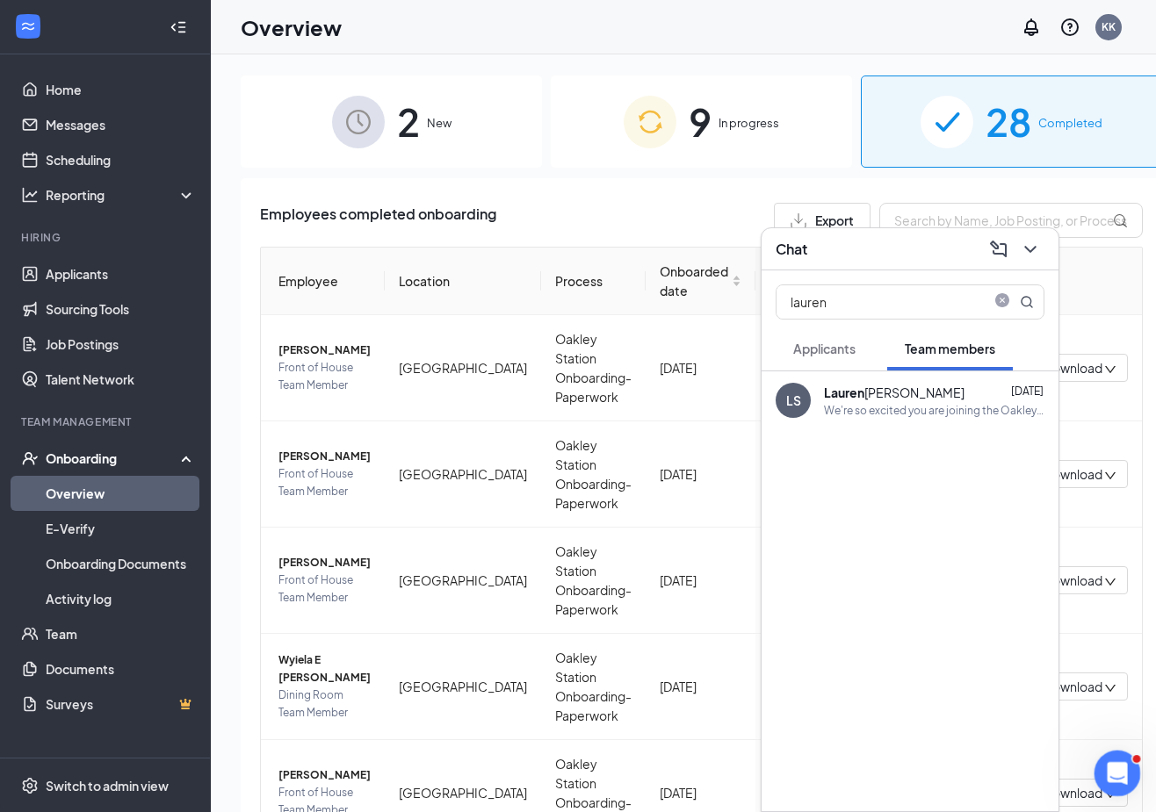
click at [1104, 761] on div "Open Intercom Messenger" at bounding box center [1114, 771] width 58 height 58
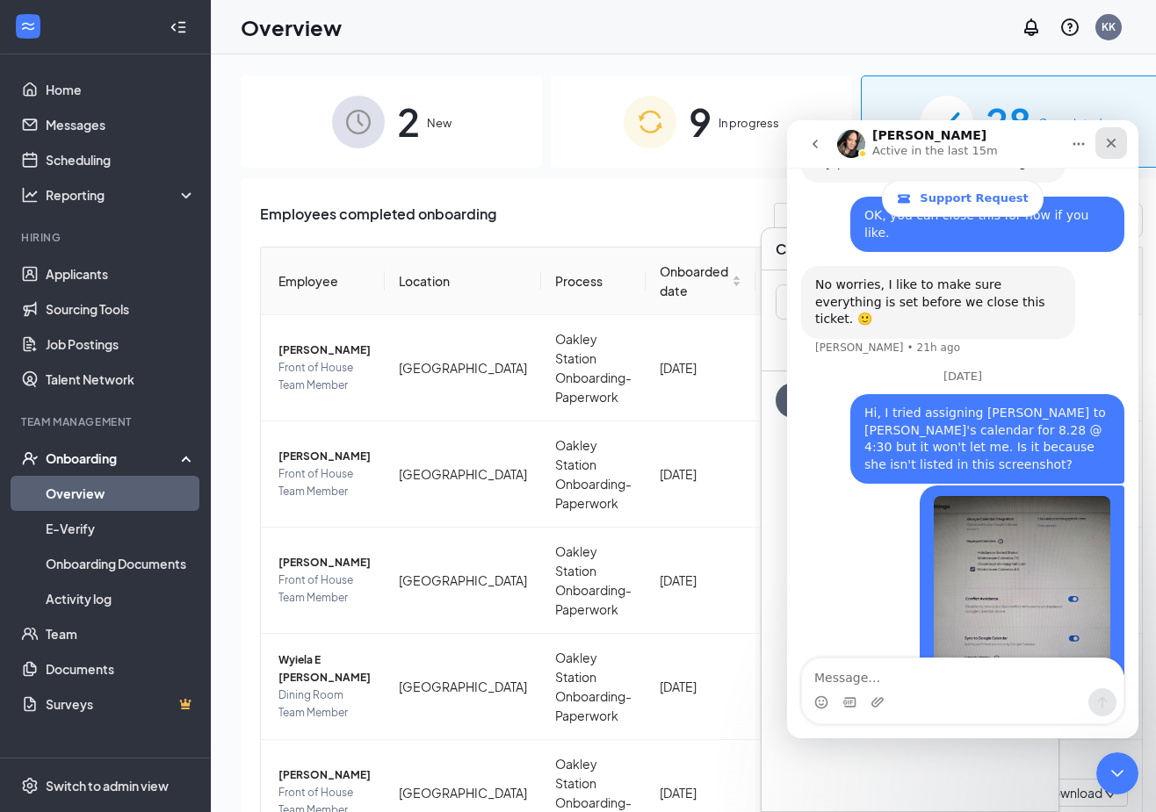
click at [1112, 143] on icon "Close" at bounding box center [1111, 144] width 10 height 10
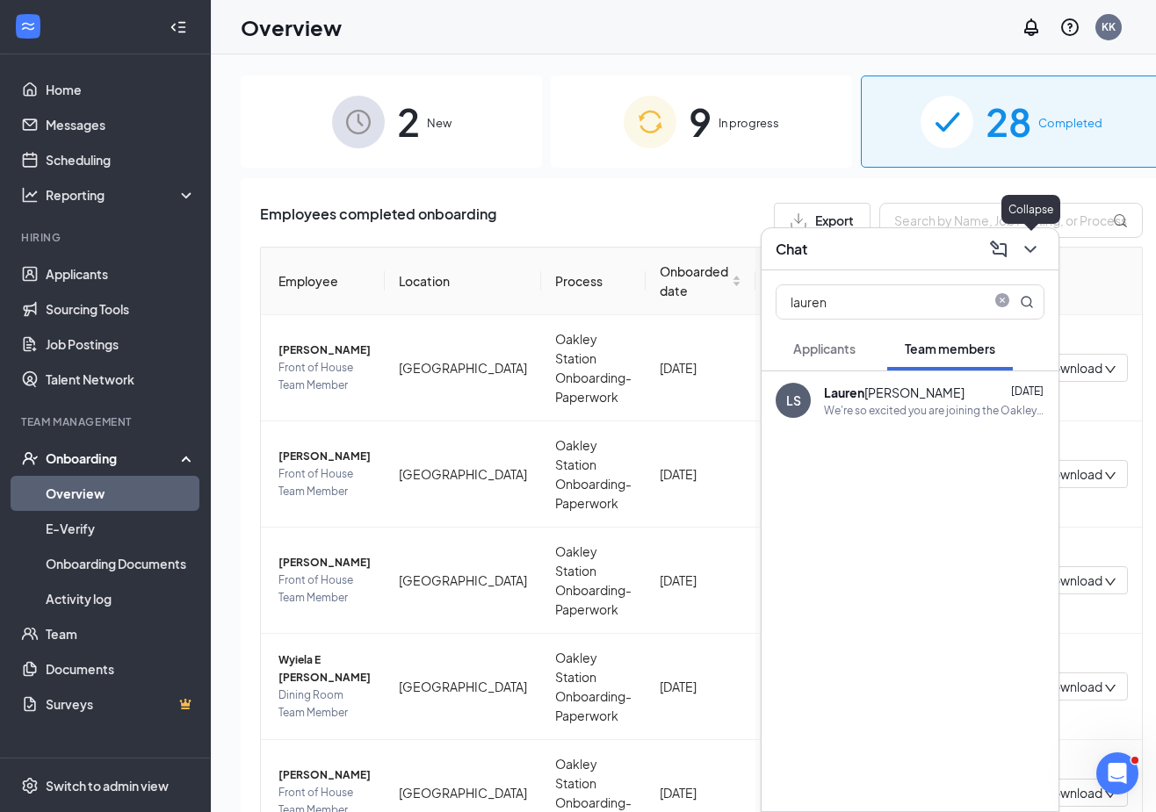
click at [1034, 243] on icon "ChevronDown" at bounding box center [1030, 249] width 21 height 21
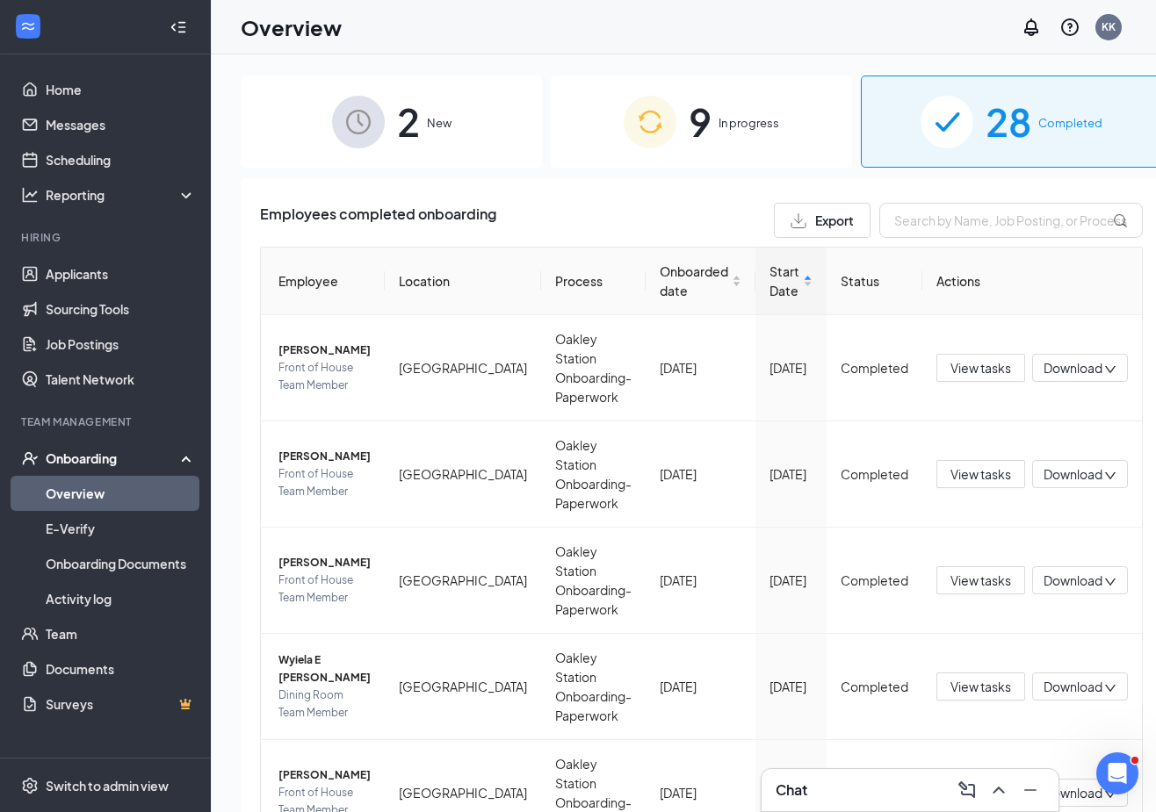
click at [705, 113] on div "9 In progress" at bounding box center [701, 122] width 301 height 92
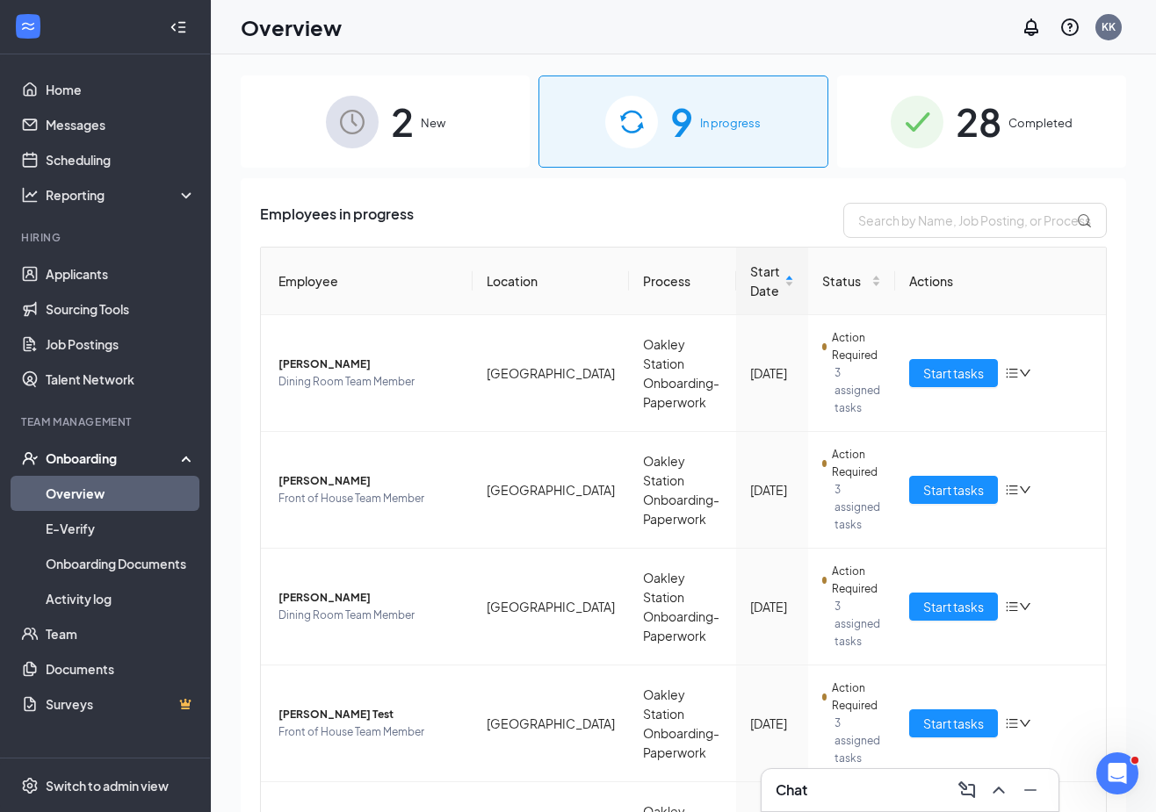
click at [989, 120] on span "28" at bounding box center [978, 121] width 46 height 61
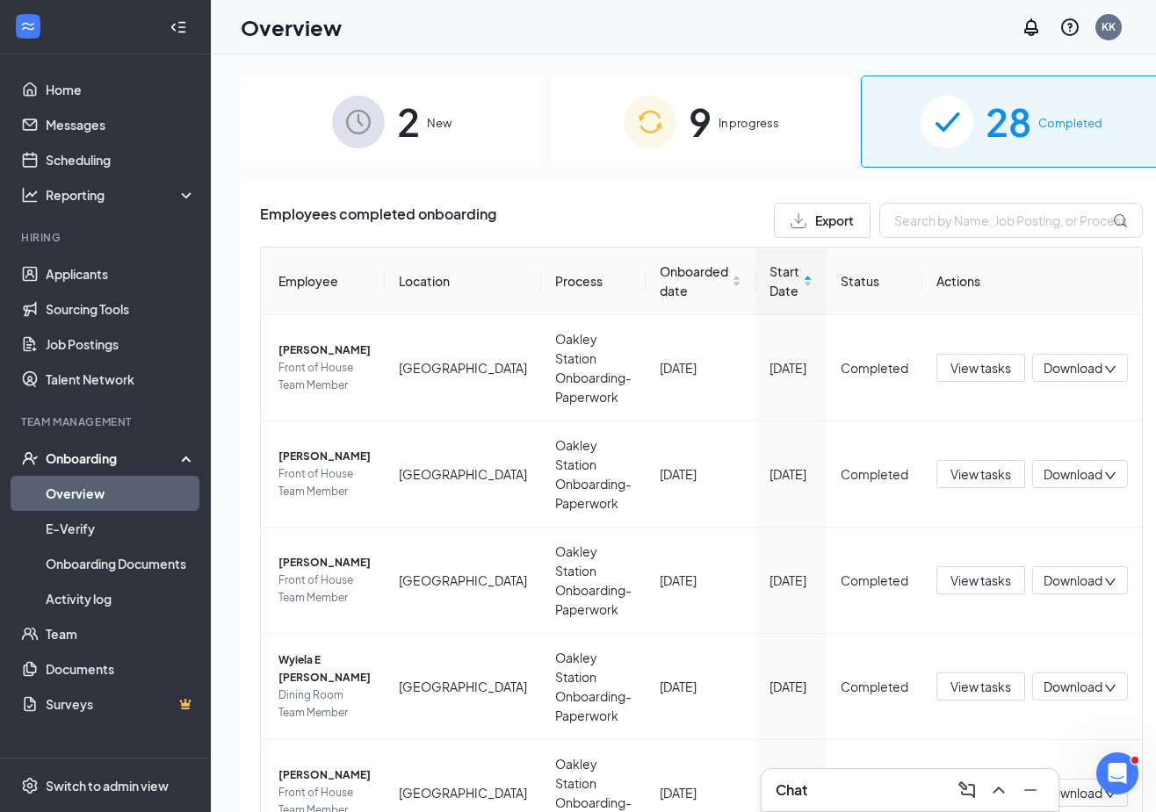
scroll to position [2243, 0]
click at [1141, 198] on div "2 New 9 In progress 28 Completed Employees completed onboarding Export Employee…" at bounding box center [701, 472] width 981 height 837
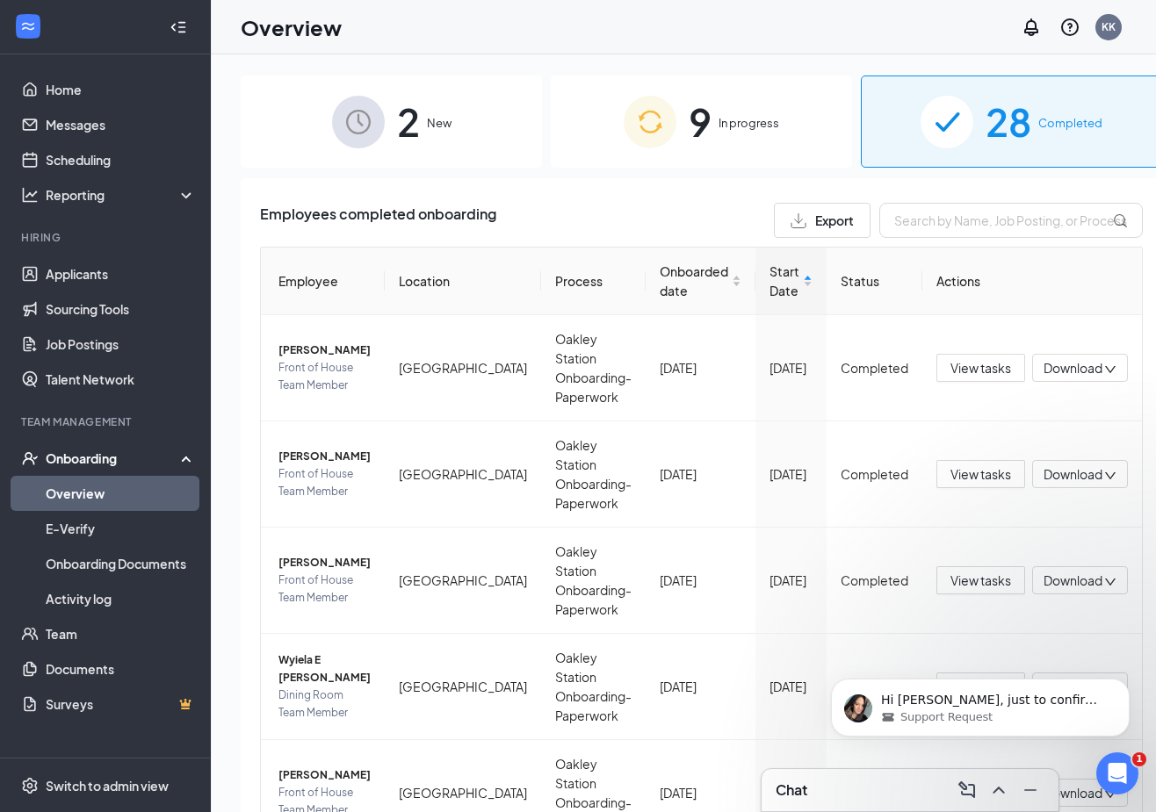
scroll to position [2330, 0]
click at [1103, 766] on div "Open Intercom Messenger" at bounding box center [1114, 771] width 58 height 58
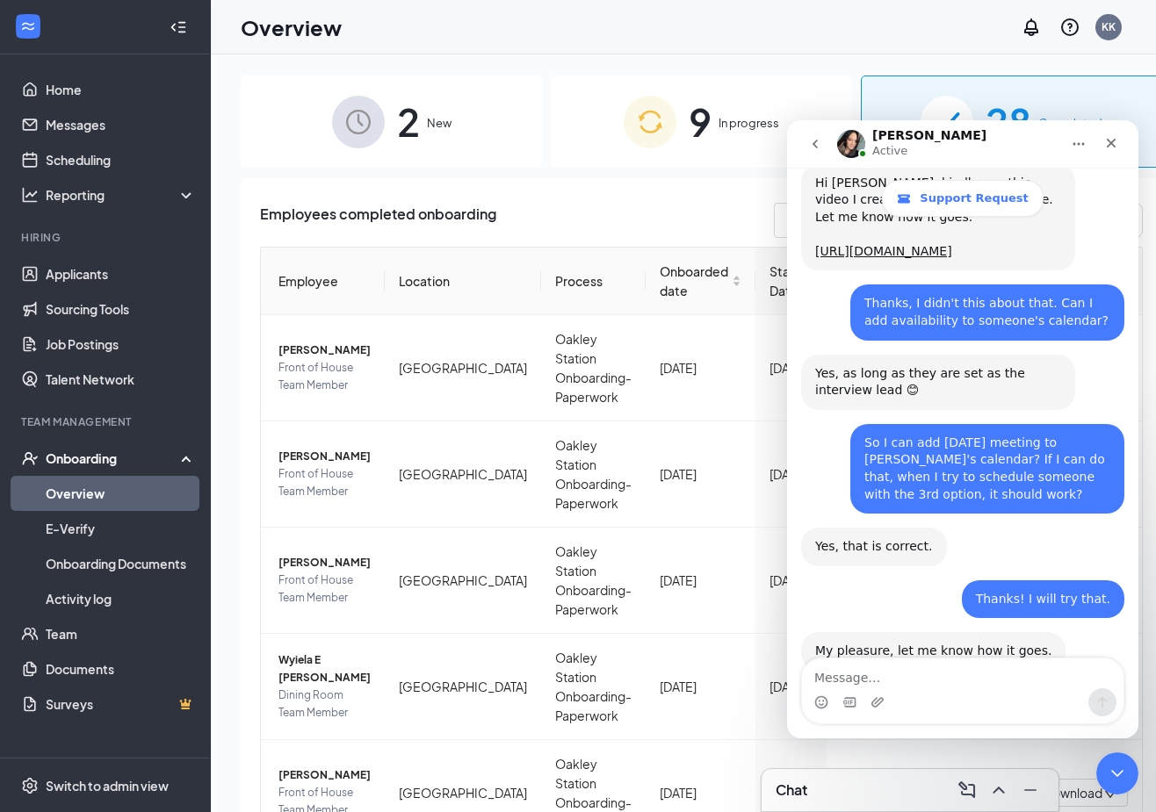
scroll to position [2105, 0]
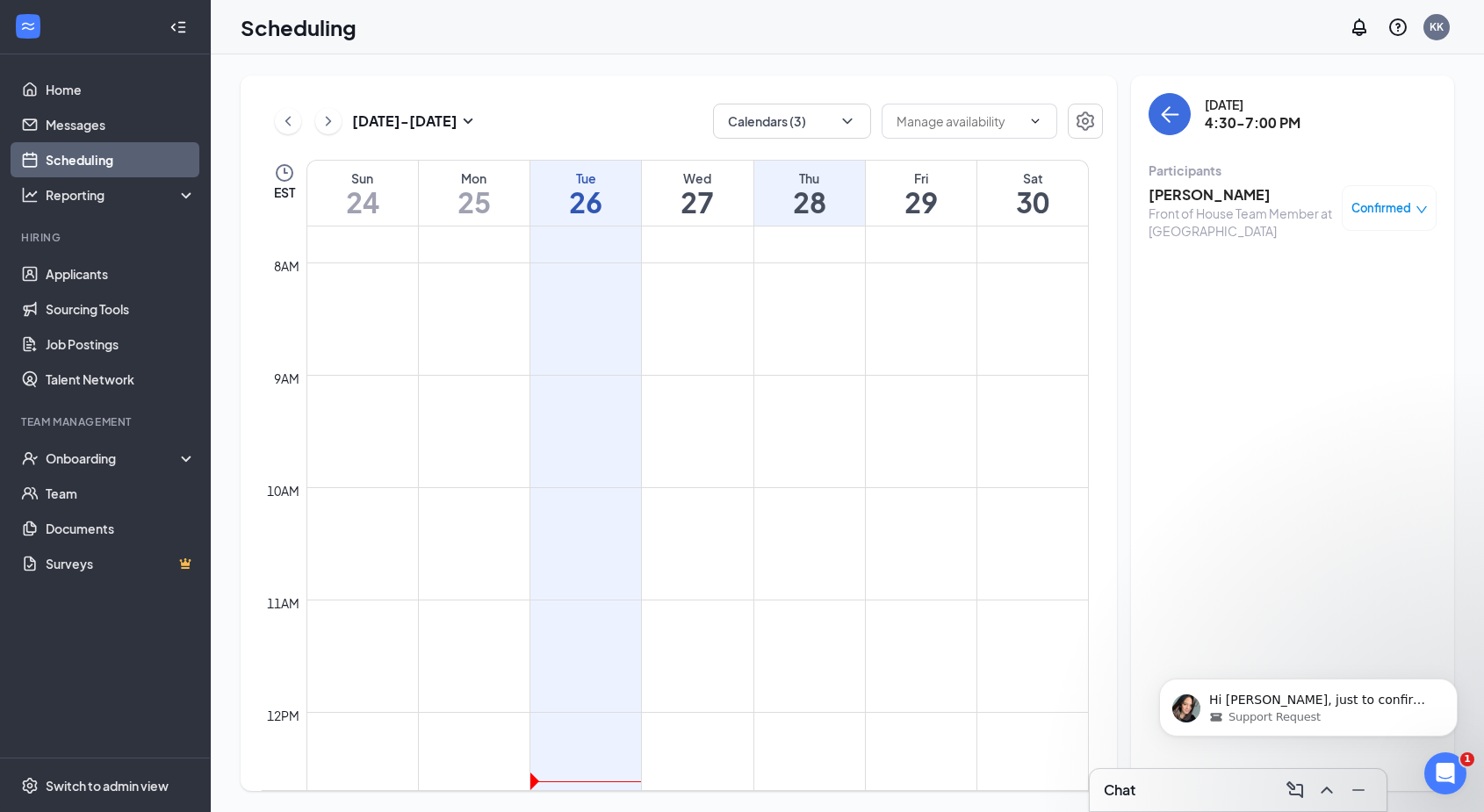
click at [277, 47] on div "Scheduling KK" at bounding box center [847, 27] width 1273 height 54
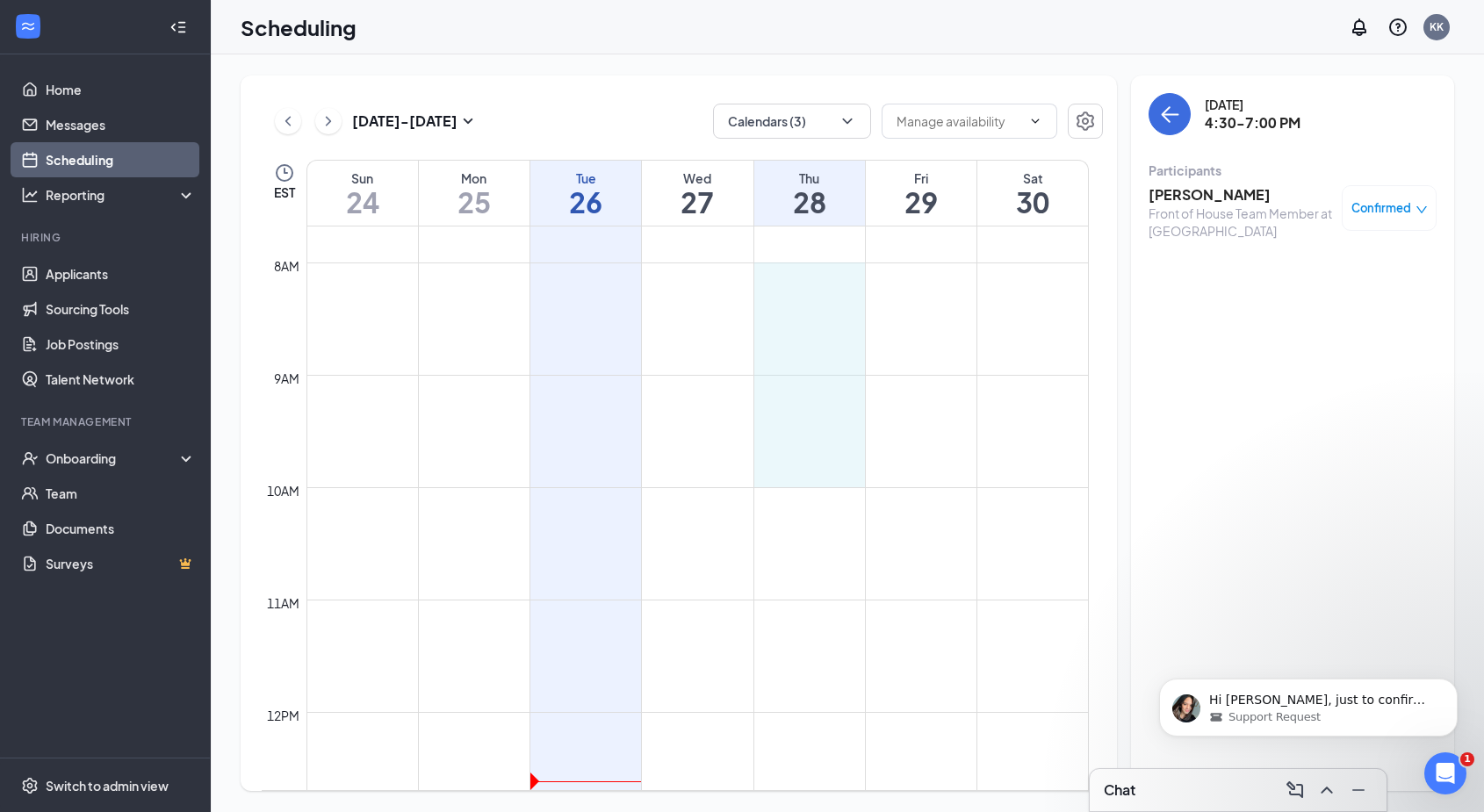
drag, startPoint x: 822, startPoint y: 267, endPoint x: 847, endPoint y: 459, distance: 194.0
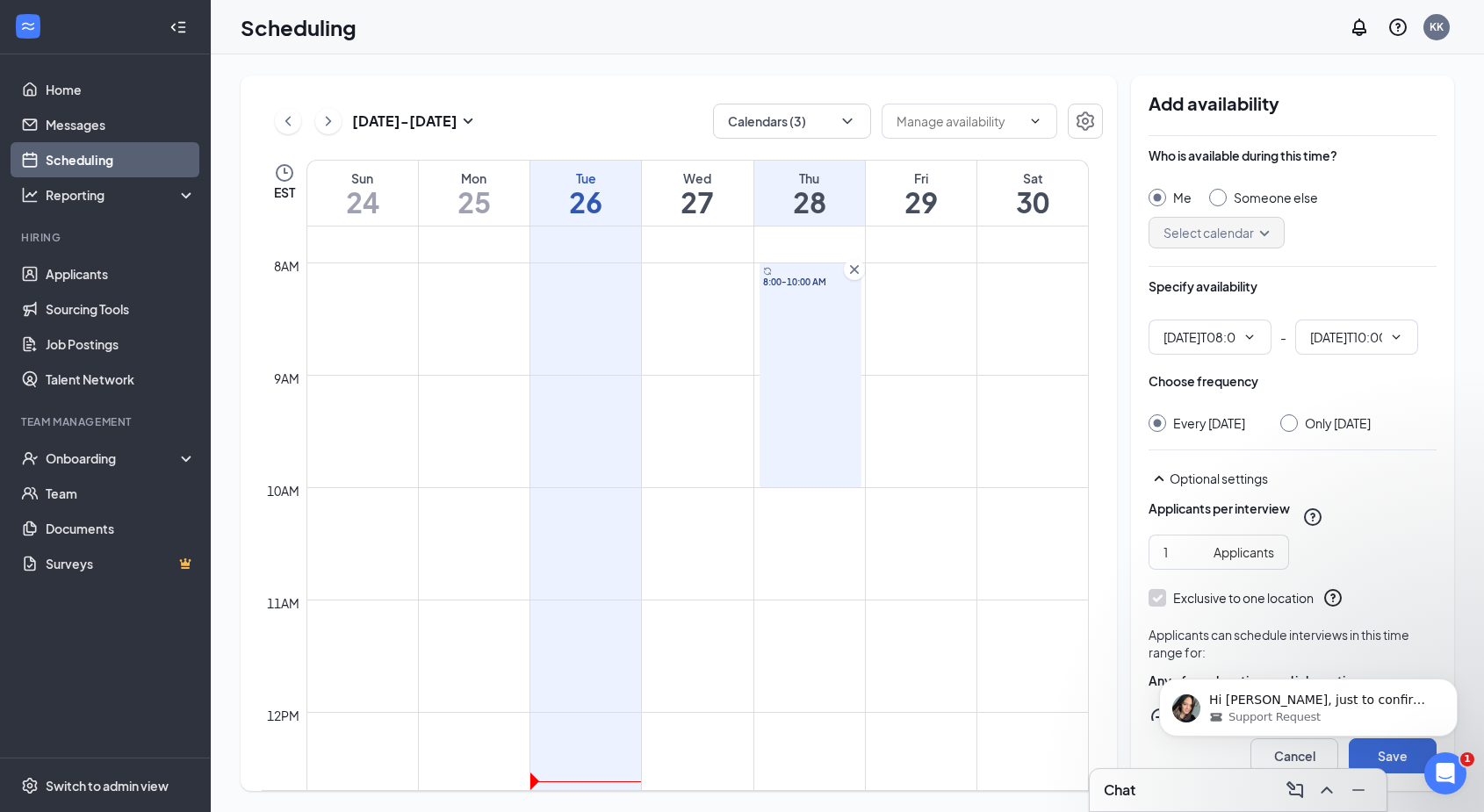
type input "08:00 AM"
type input "10:00 AM"
click at [856, 267] on icon "Cross" at bounding box center [854, 269] width 9 height 9
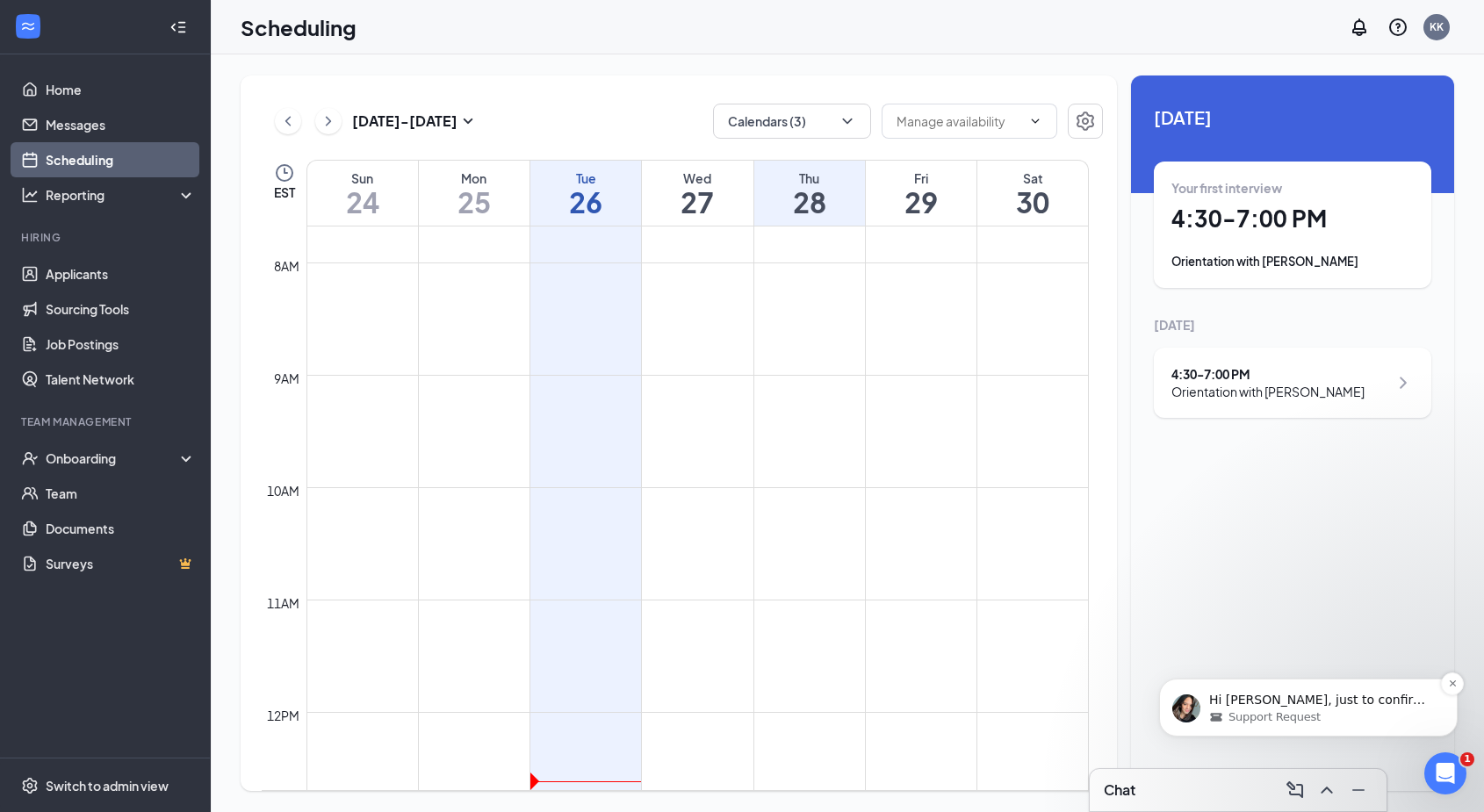
click at [1385, 710] on div "Support Request" at bounding box center [1322, 718] width 227 height 16
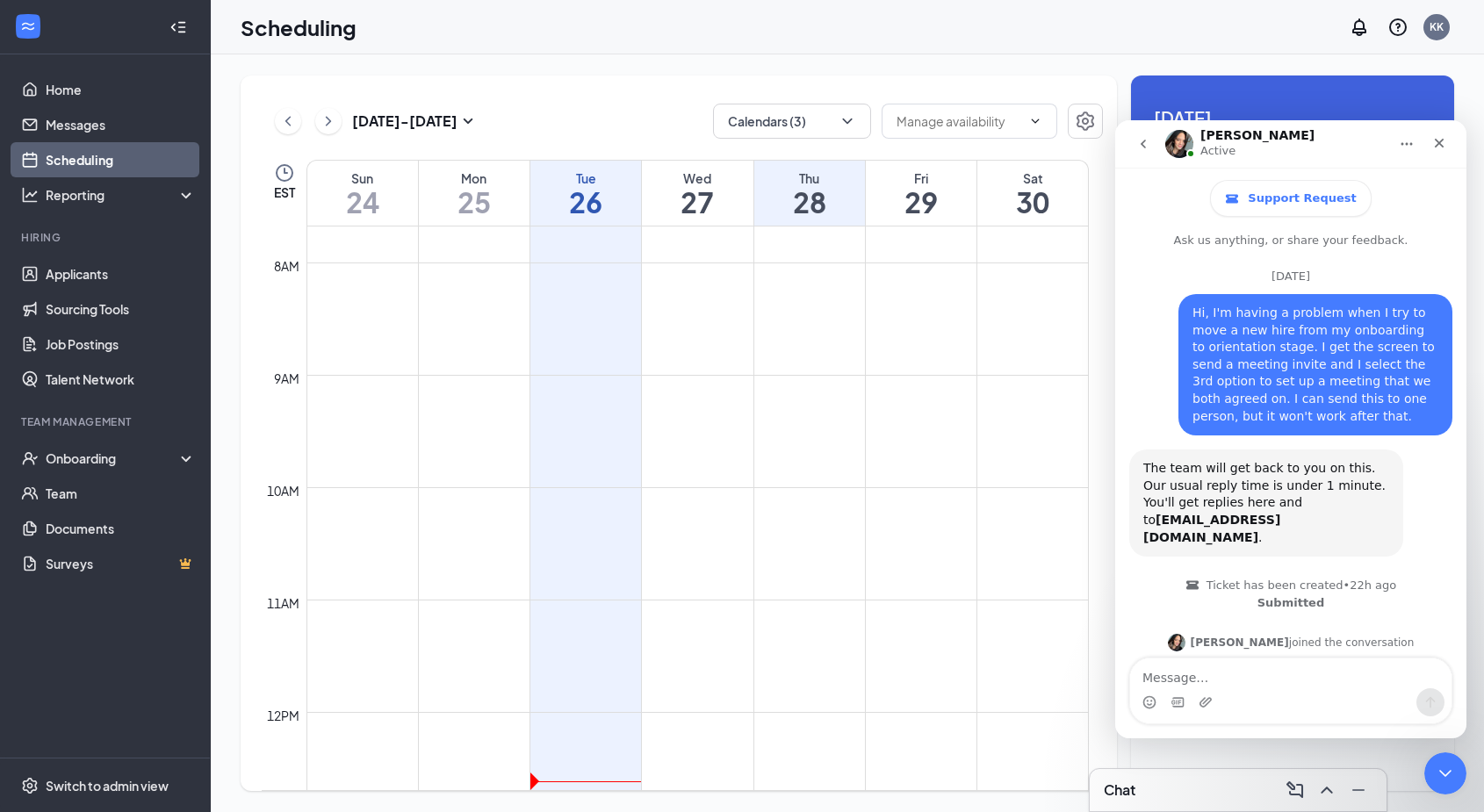
scroll to position [126, 0]
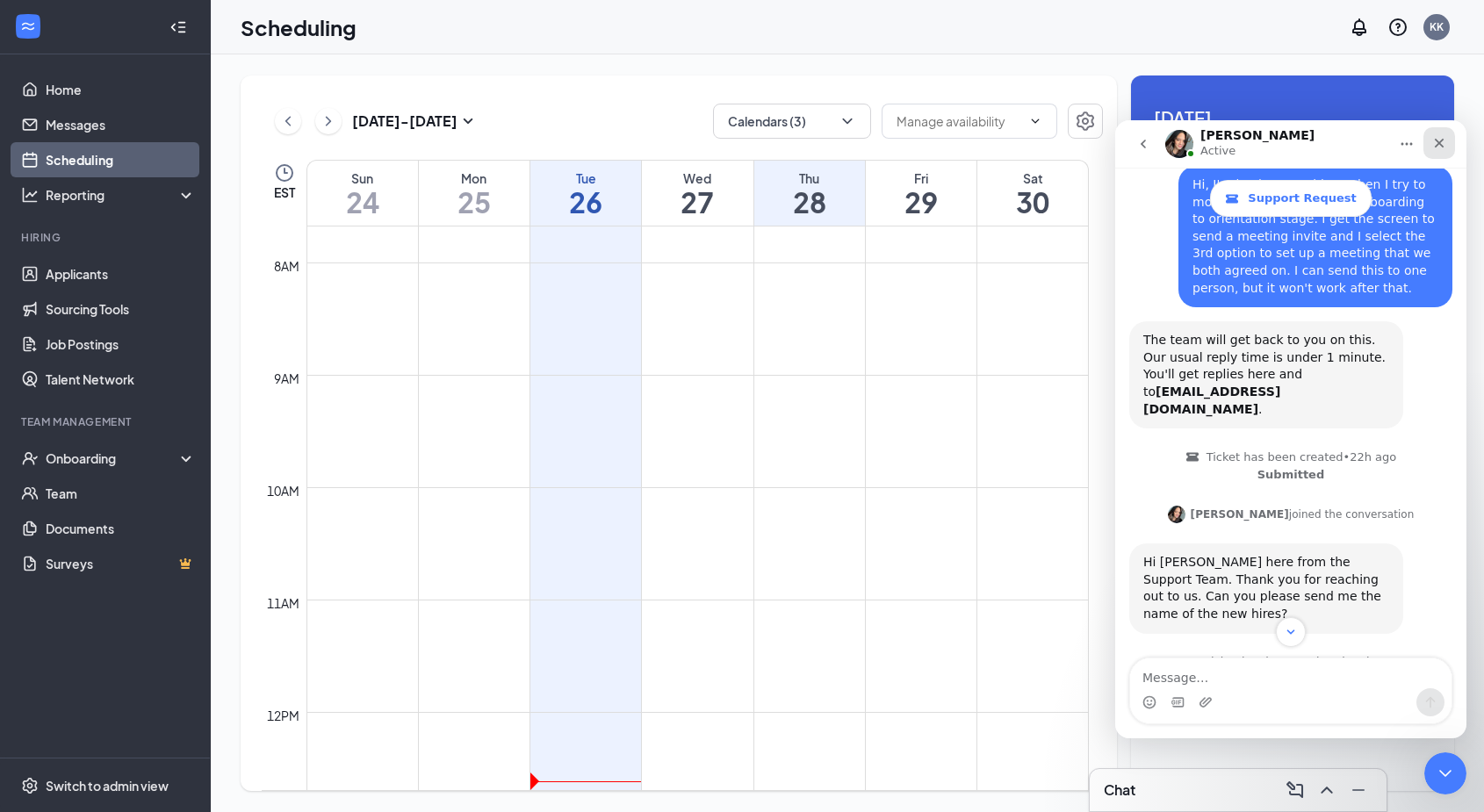
click at [1438, 140] on icon "Close" at bounding box center [1439, 143] width 14 height 14
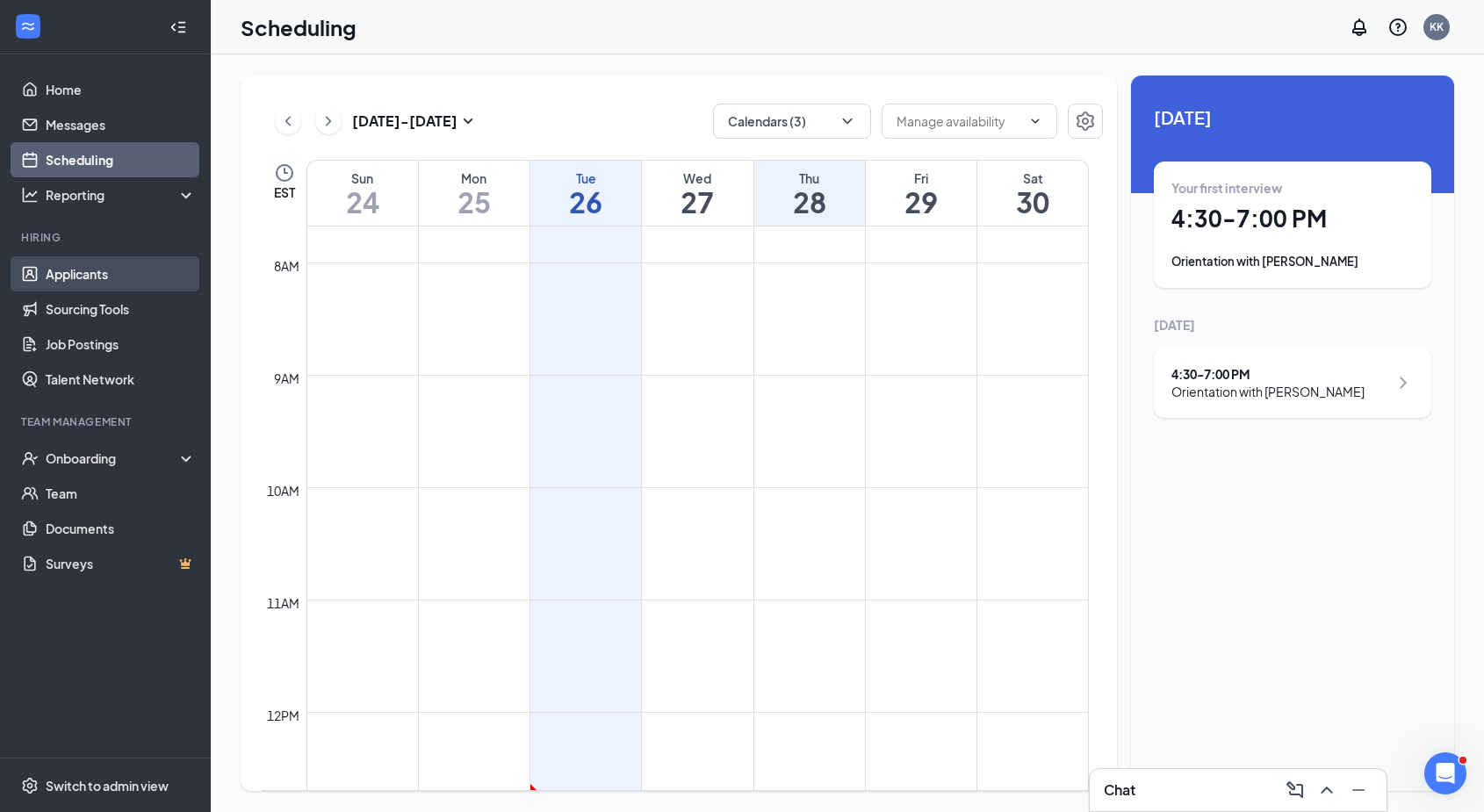
scroll to position [2519, 0]
click at [95, 271] on link "Applicants" at bounding box center [121, 273] width 150 height 35
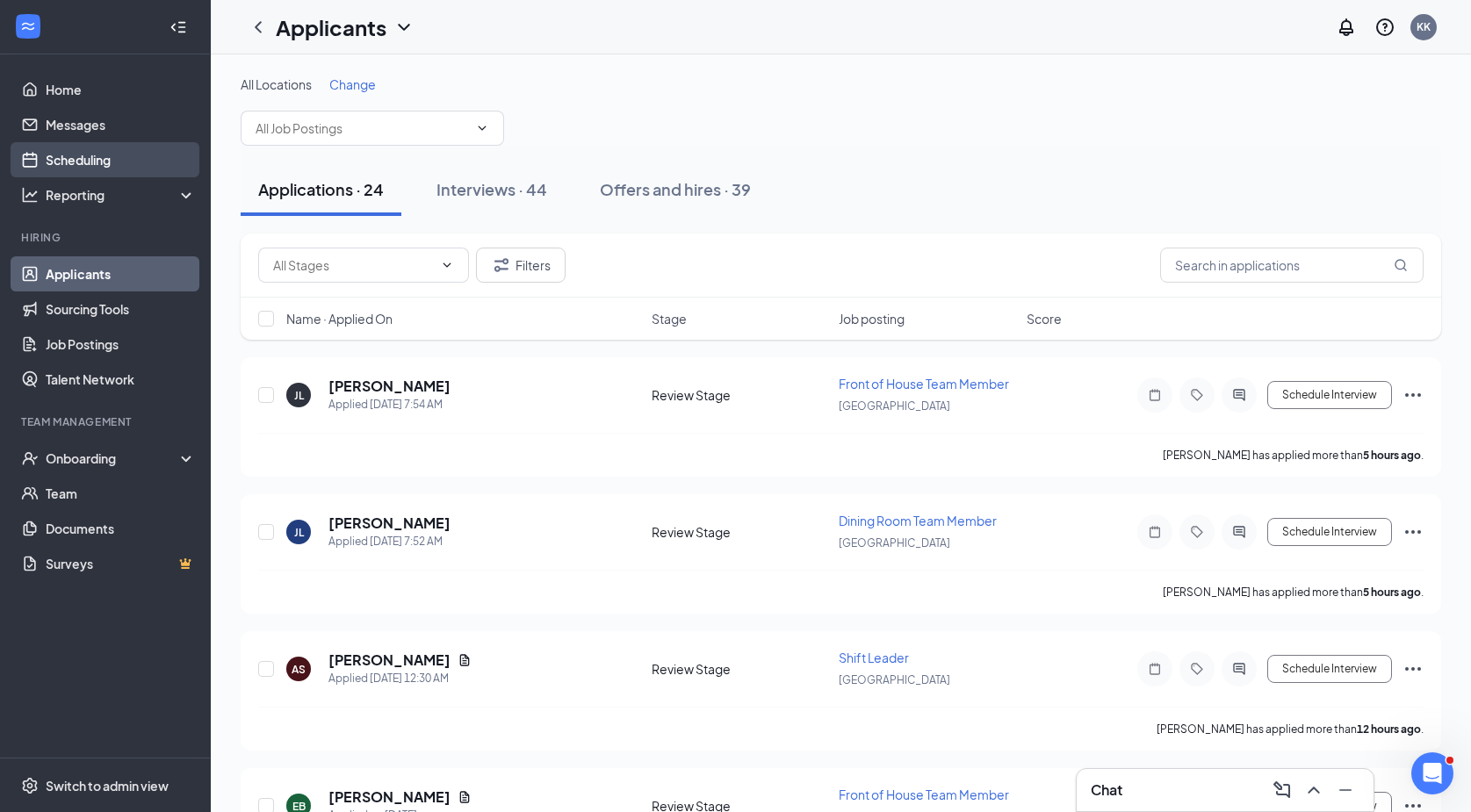
click at [86, 157] on link "Scheduling" at bounding box center [121, 159] width 150 height 35
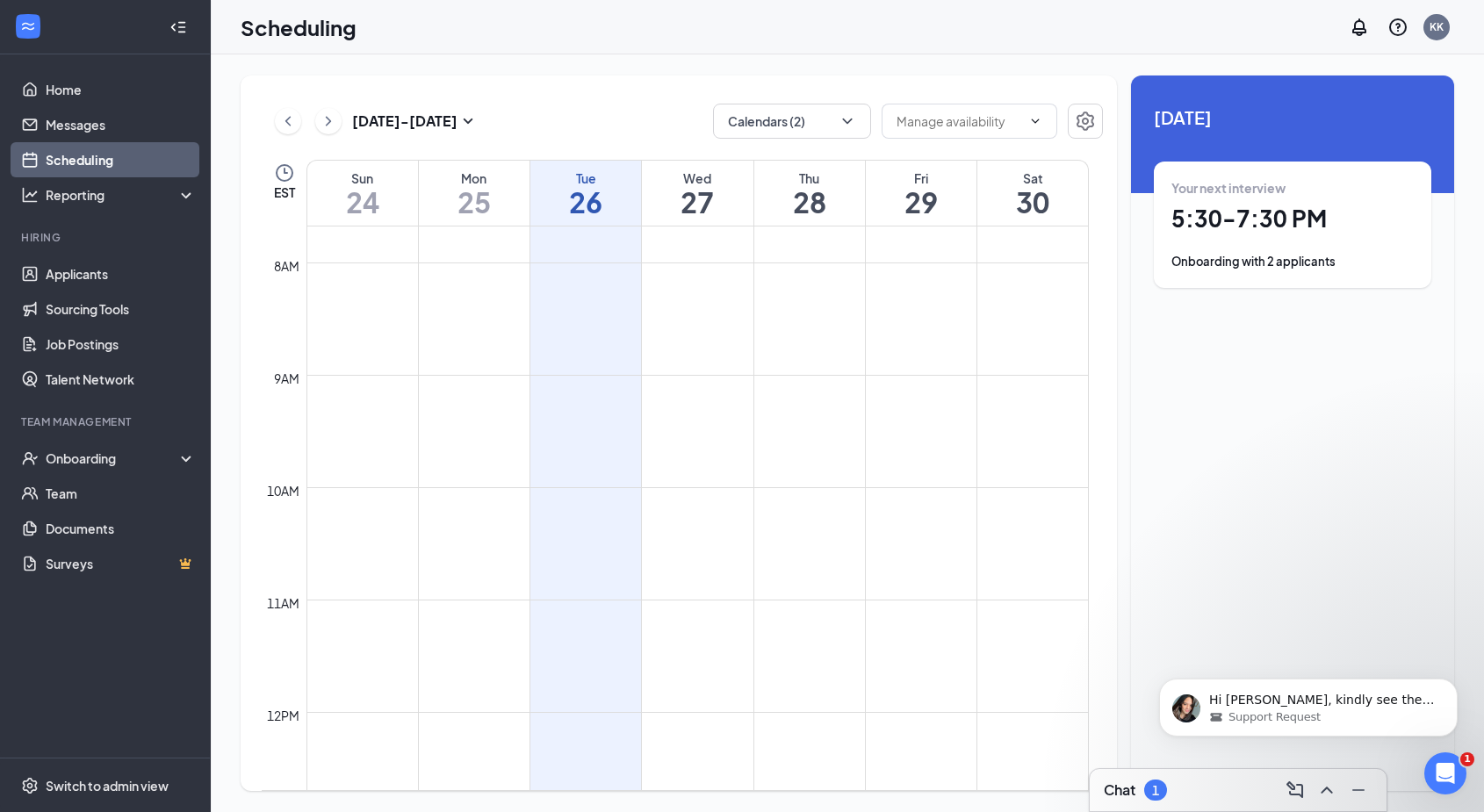
scroll to position [2657, 0]
click at [1444, 766] on icon "Open Intercom Messenger" at bounding box center [1443, 771] width 12 height 14
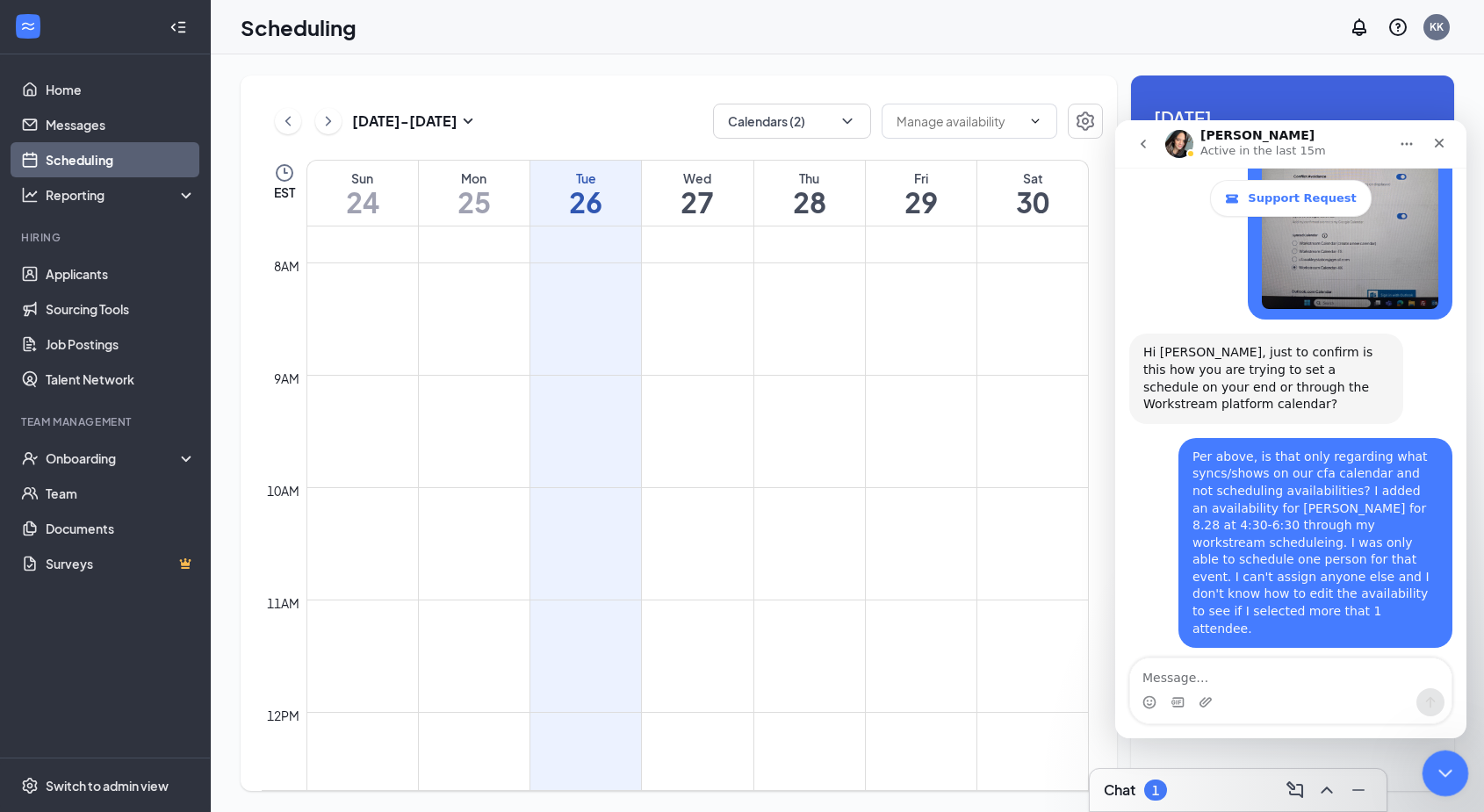
scroll to position [2686, 0]
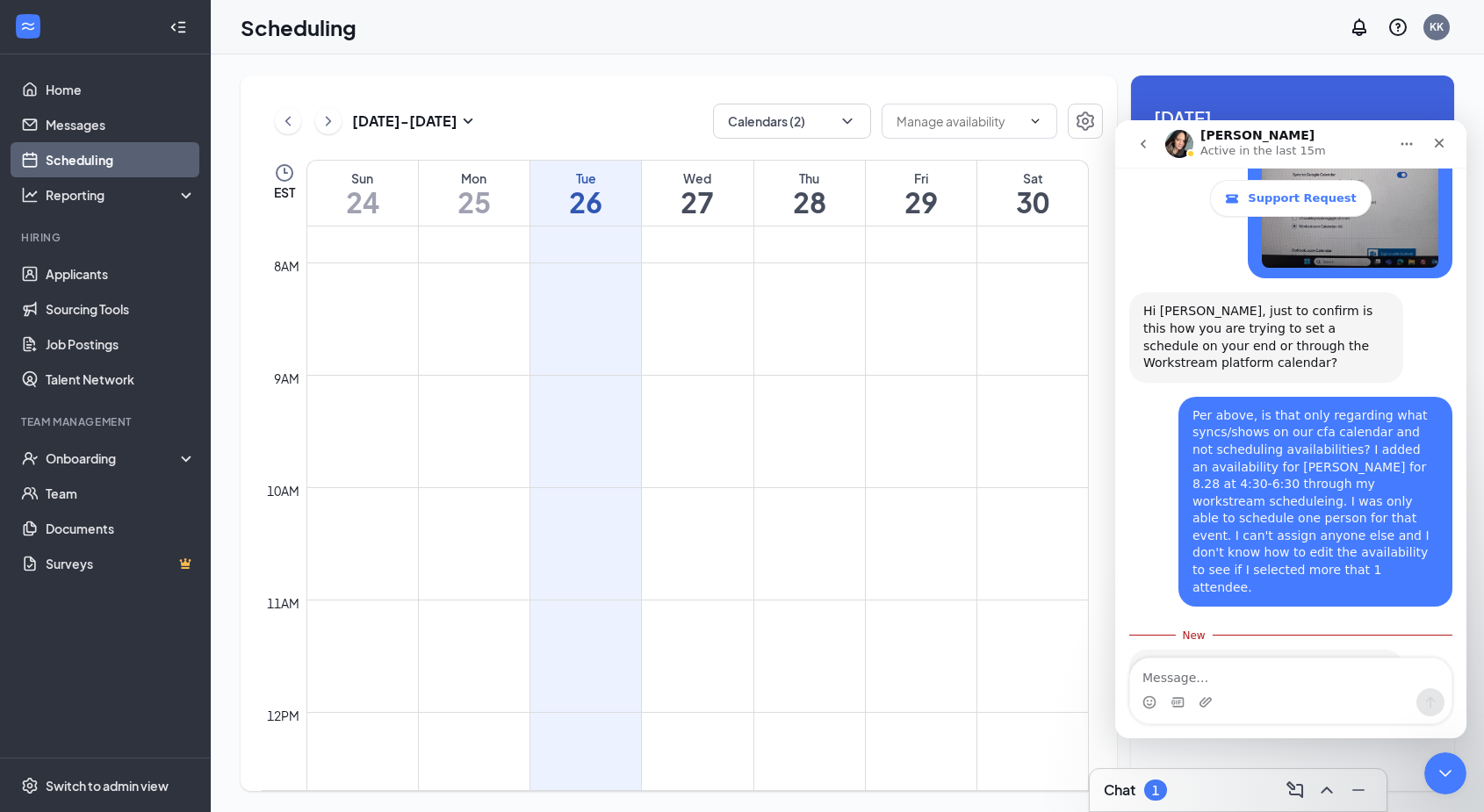
click at [1238, 713] on link "https://www.loom.com/share/85672bd5db66434abaeed851adc49c11?sid=dd22b2a9-151b-4…" at bounding box center [1211, 720] width 137 height 14
click at [1299, 670] on textarea "Message…" at bounding box center [1290, 674] width 321 height 30
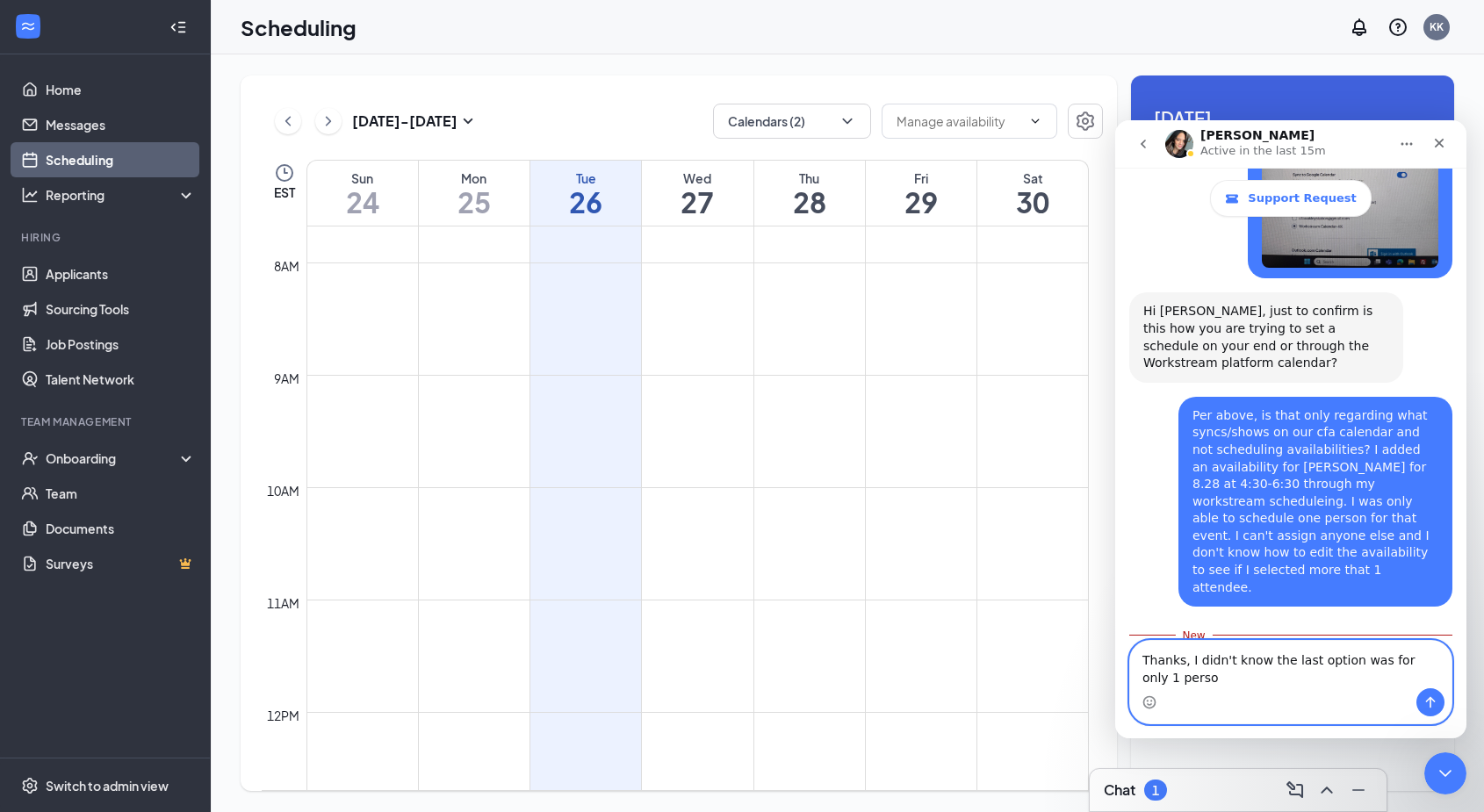
scroll to position [2704, 0]
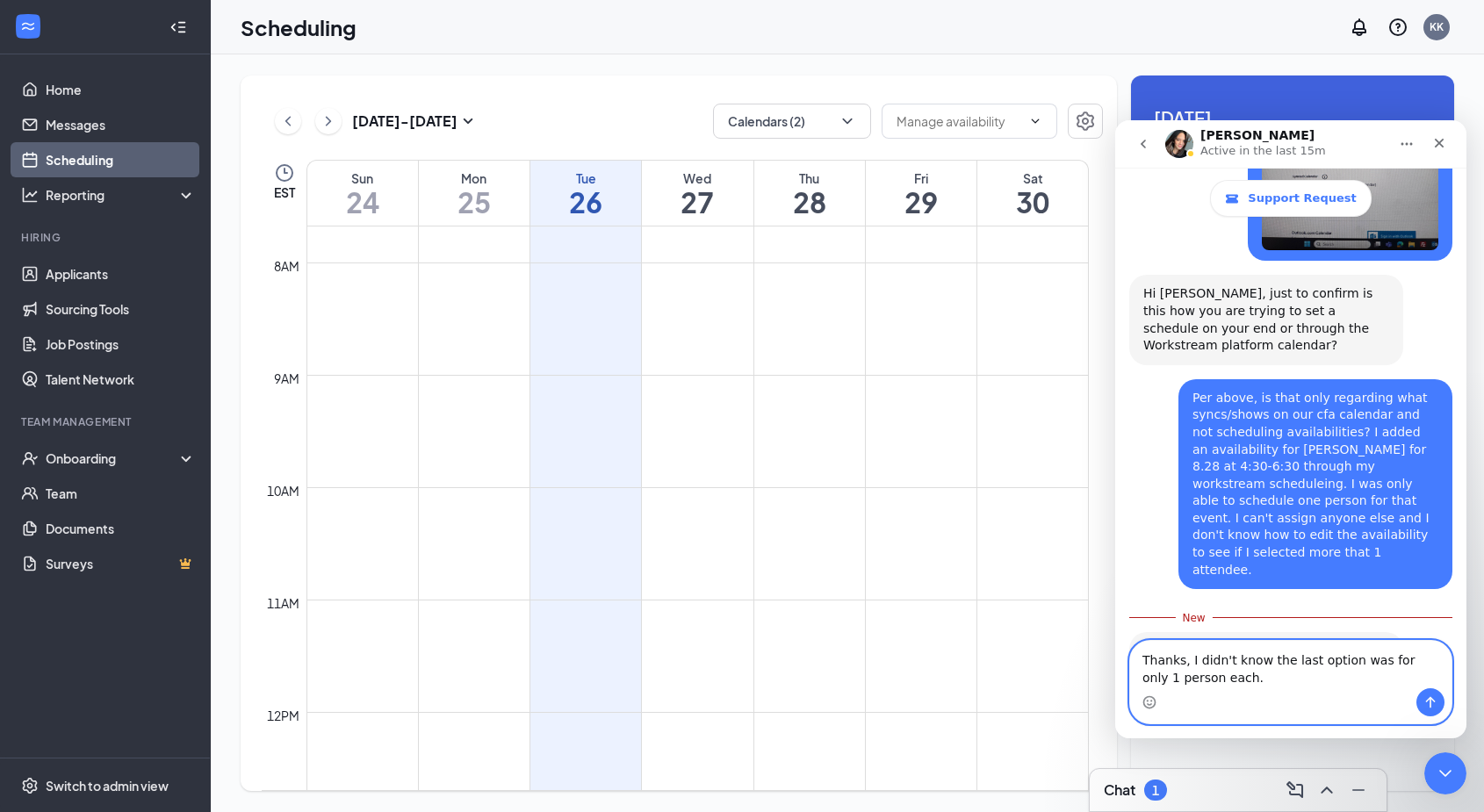
click at [1178, 656] on textarea "Thanks, I didn't know the last option was for only 1 person each." at bounding box center [1290, 664] width 321 height 47
type textarea "Thanks for clarity, I didn't know the last option was for only 1 person each."
click at [1430, 707] on icon "Send a message…" at bounding box center [1431, 702] width 10 height 11
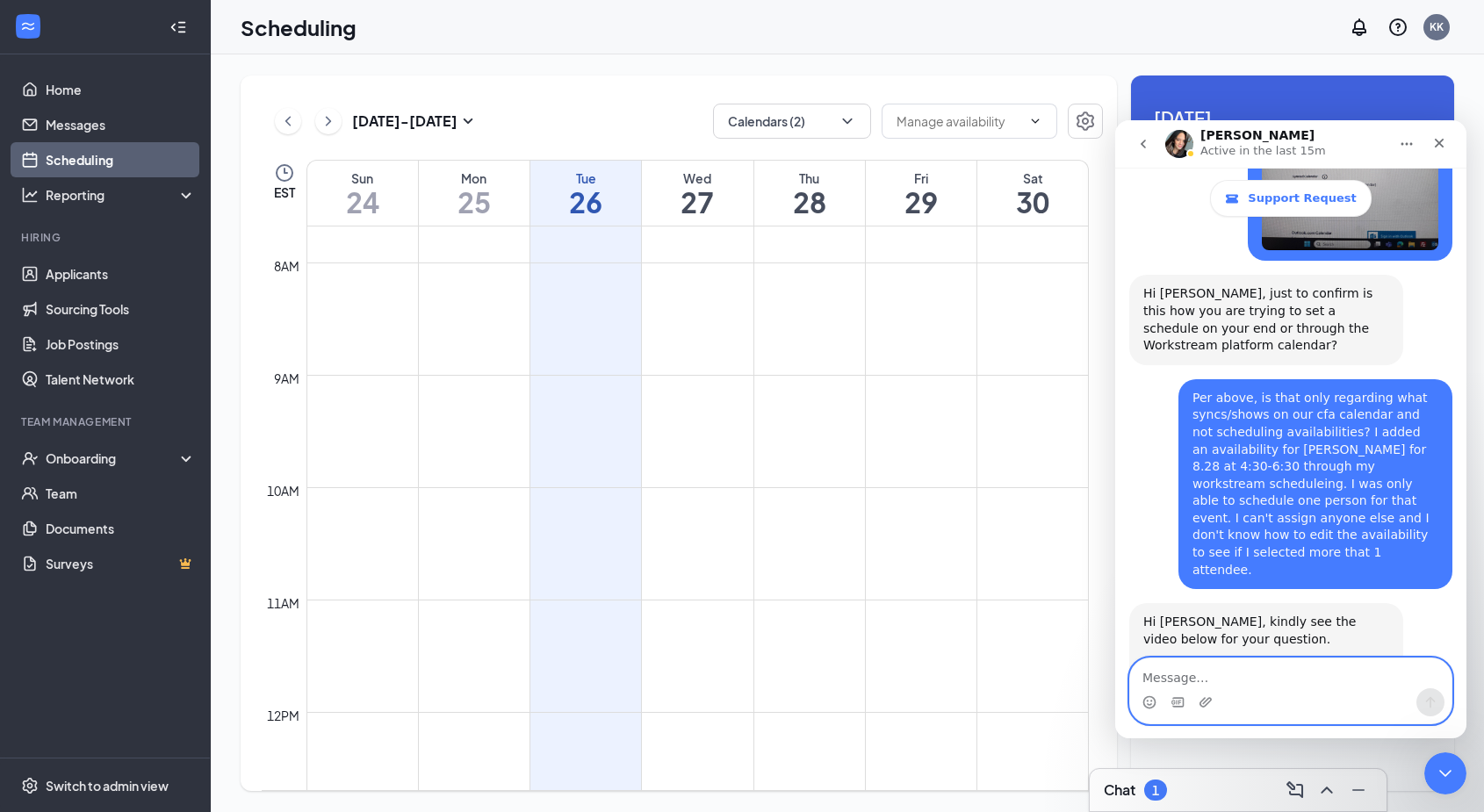
scroll to position [2728, 0]
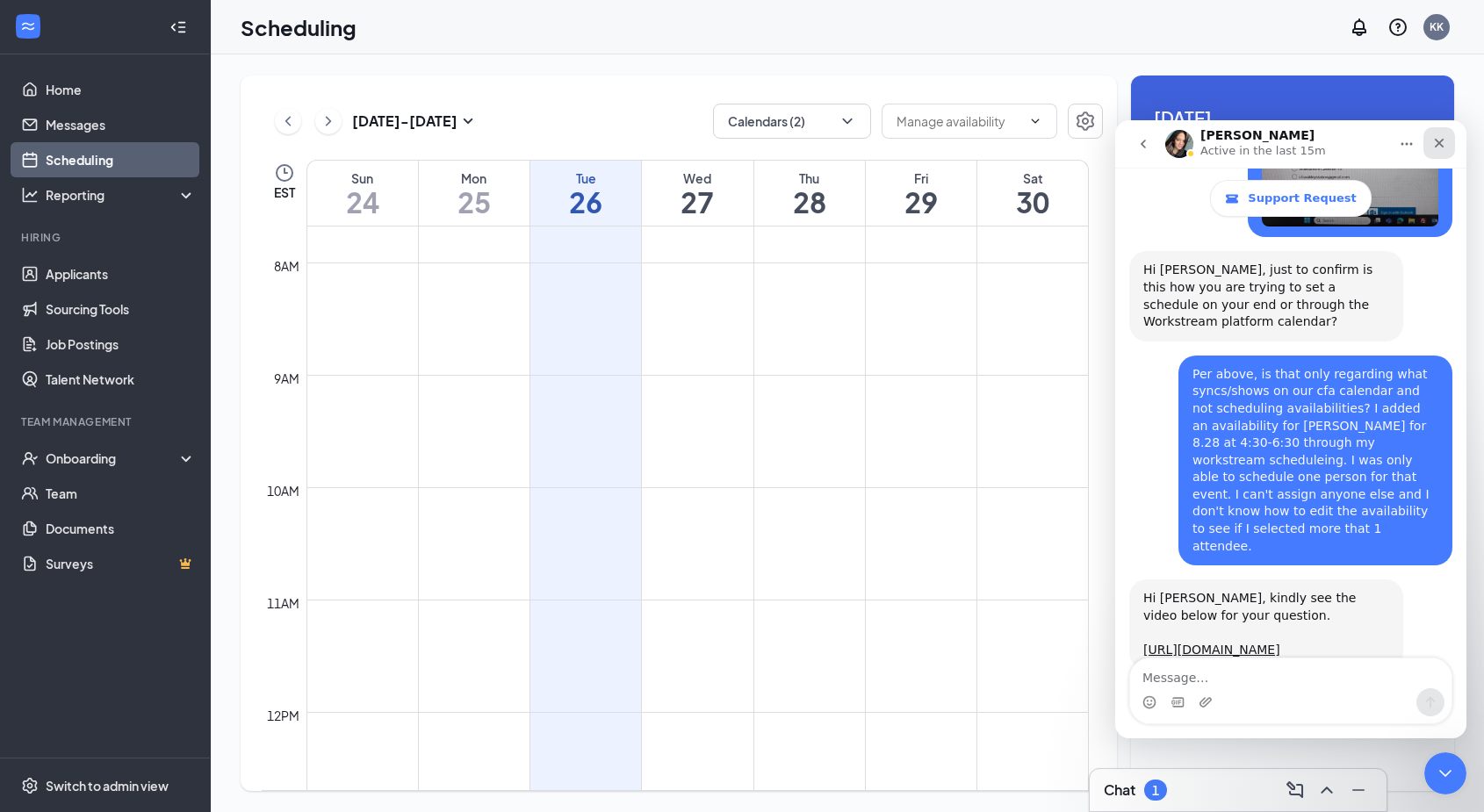
click at [1439, 135] on div "Close" at bounding box center [1439, 143] width 32 height 32
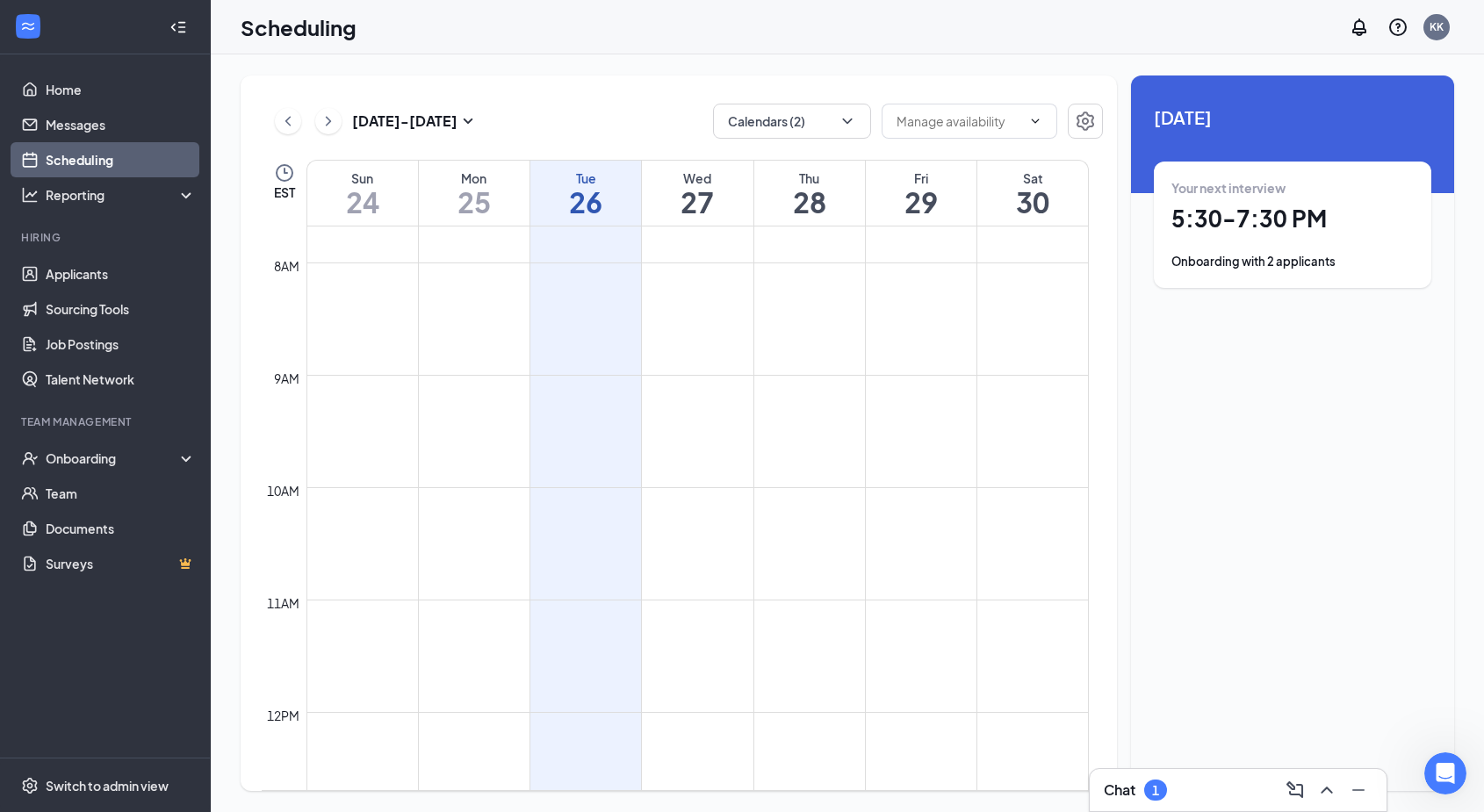
click at [887, 25] on div "Scheduling KK" at bounding box center [847, 27] width 1273 height 54
click at [378, 37] on div "Scheduling KK" at bounding box center [847, 27] width 1273 height 54
click at [708, 110] on div "Aug 24 - Aug 30 Calendars (2)" at bounding box center [682, 121] width 841 height 35
click at [753, 126] on button "Calendars (2)" at bounding box center [792, 121] width 158 height 35
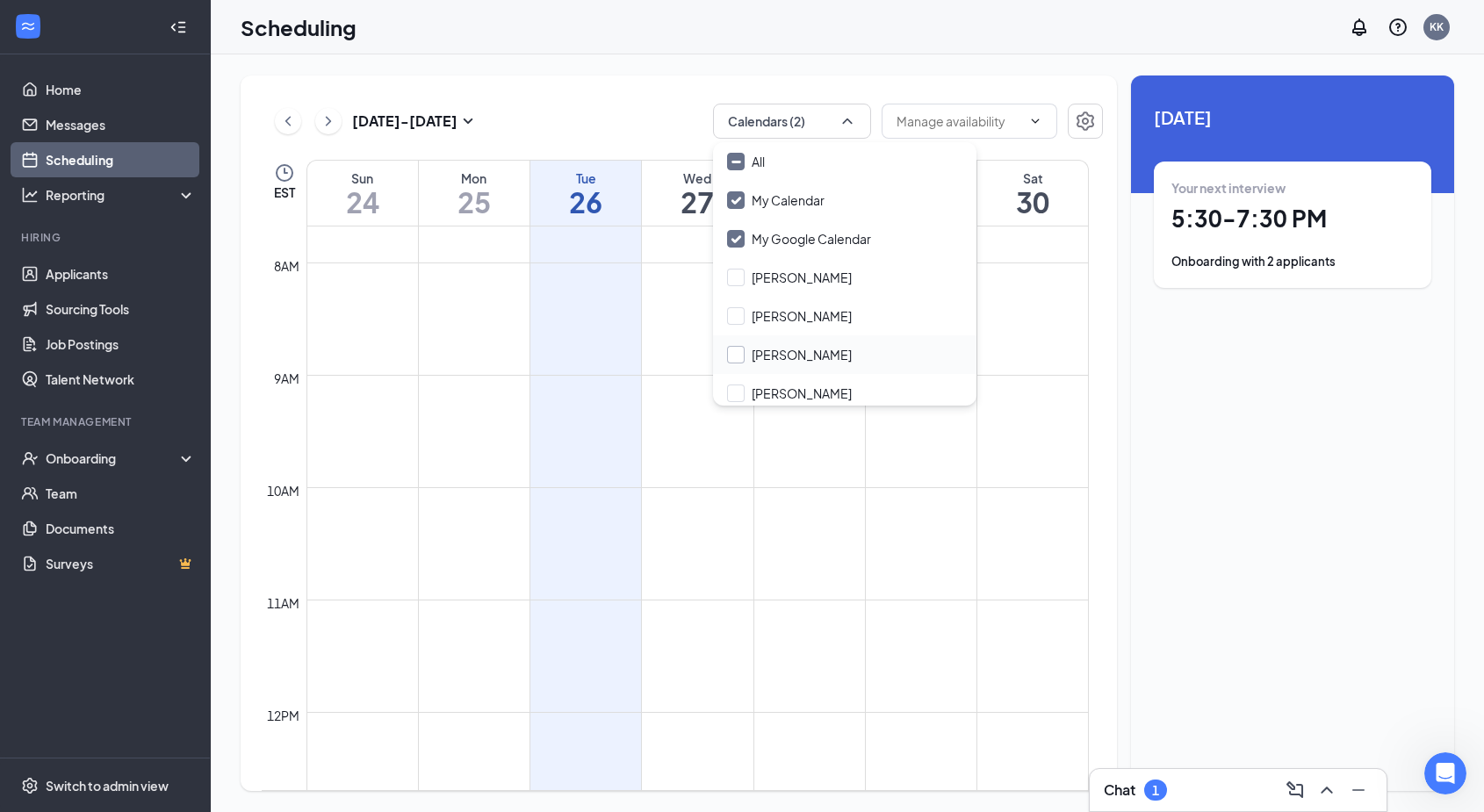
click at [782, 355] on input "Ellen Bishop" at bounding box center [789, 355] width 125 height 18
checkbox input "true"
click at [595, 63] on div "Aug 24 - Aug 30 Calendars (3) EST Sun 24 Mon 25 Tue 26 Wed 27 Thu 28 Fri 29 Sat…" at bounding box center [847, 433] width 1273 height 758
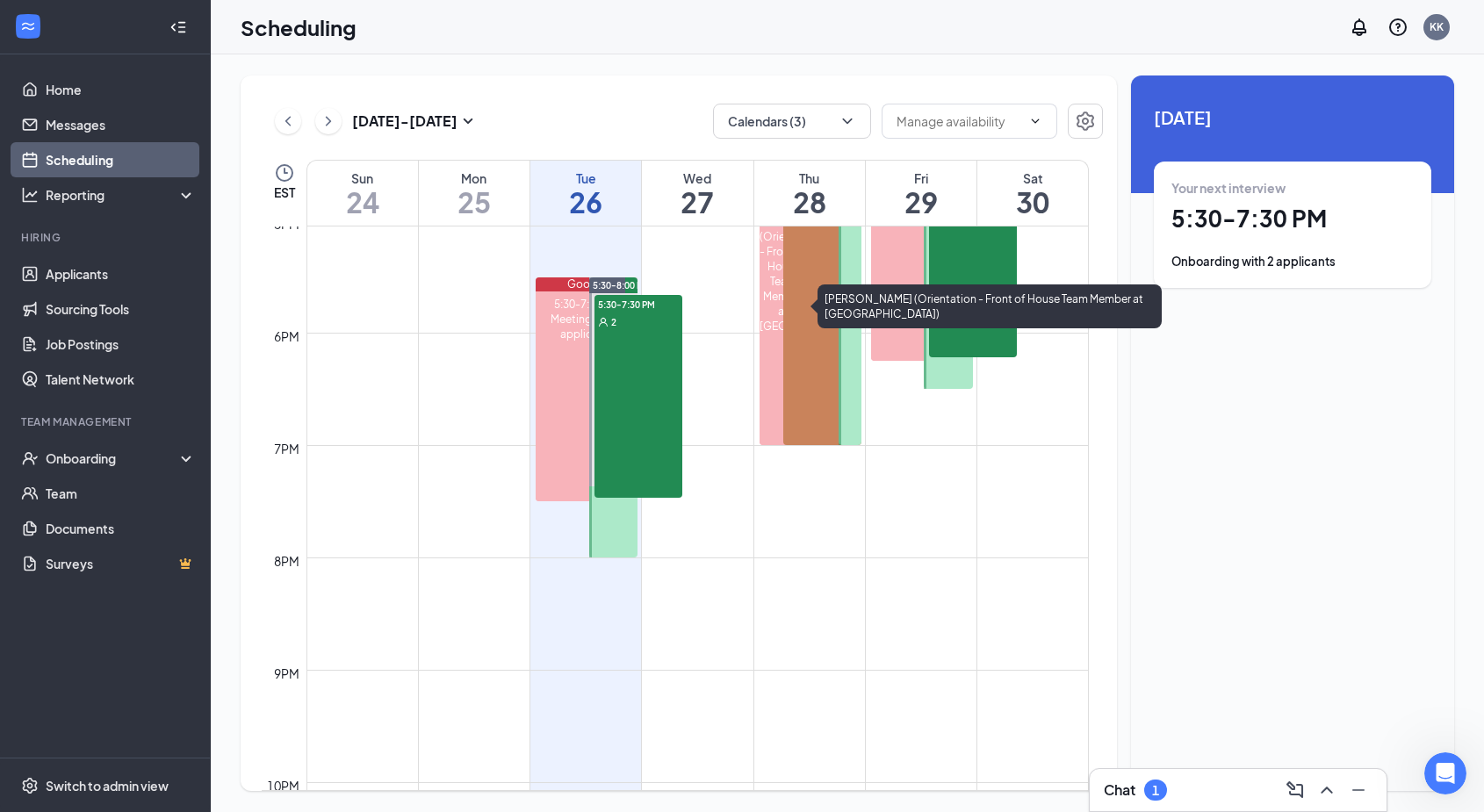
scroll to position [1829, 0]
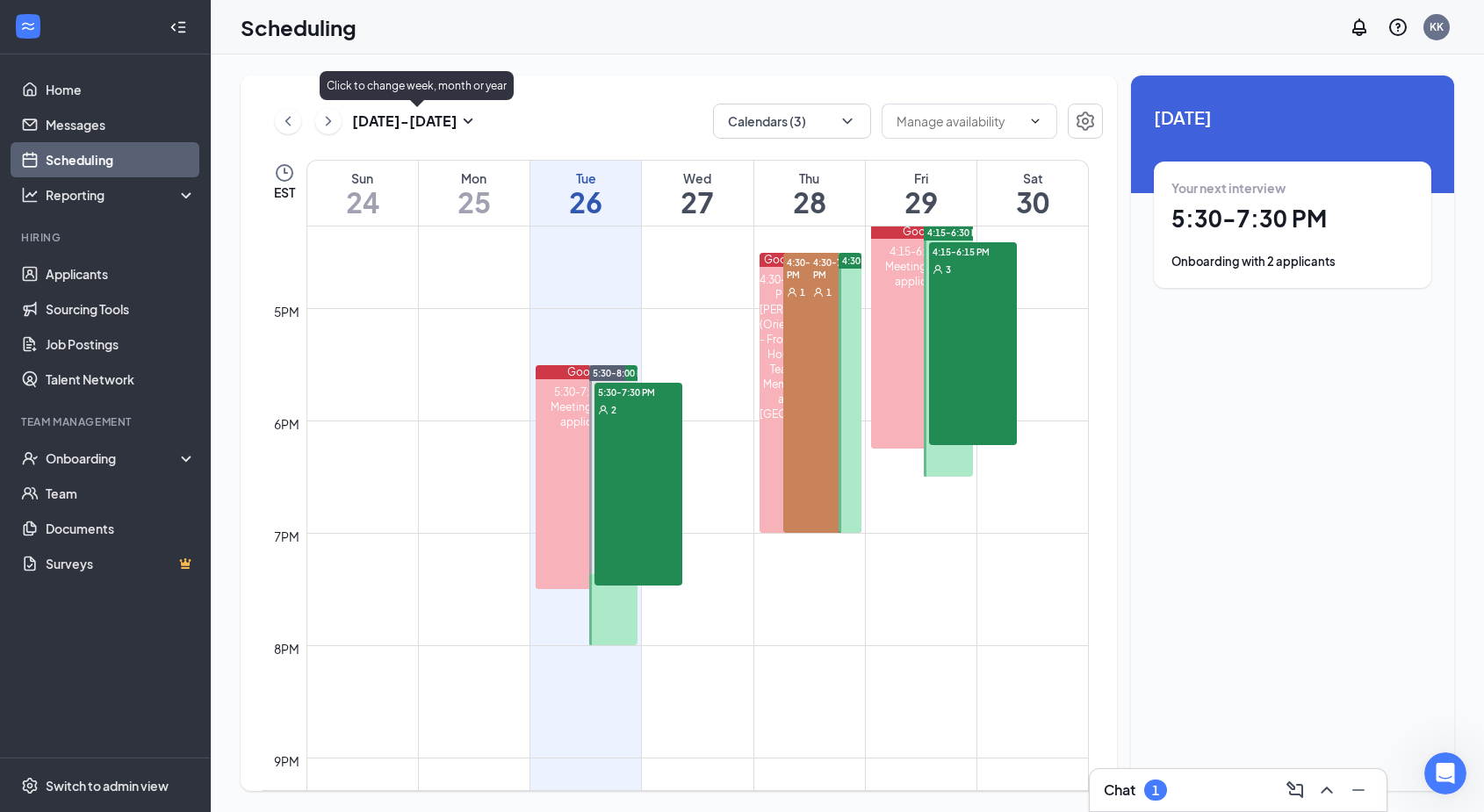
click at [469, 122] on icon "SmallChevronDown" at bounding box center [469, 121] width 10 height 5
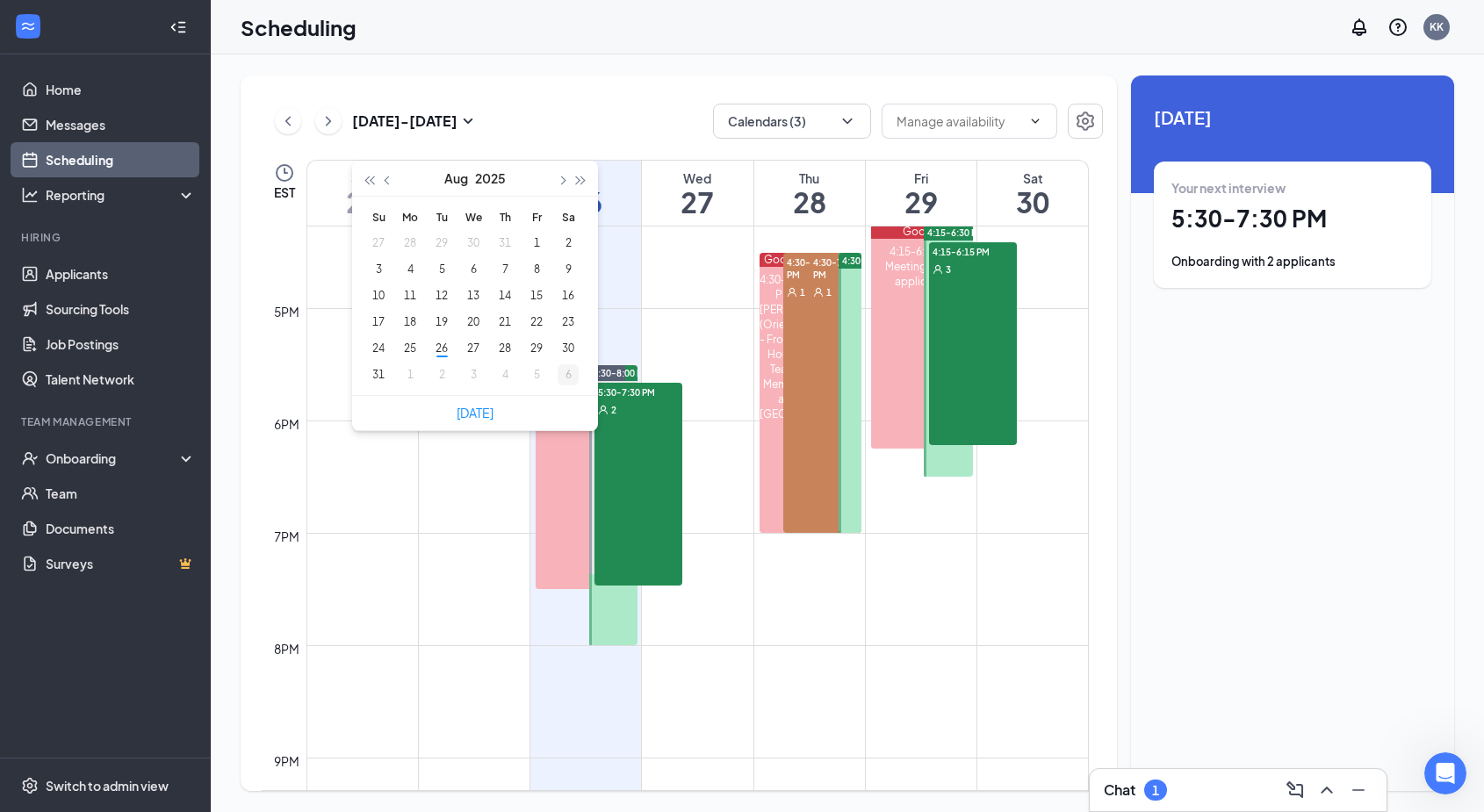
click at [571, 375] on div "6" at bounding box center [568, 374] width 21 height 21
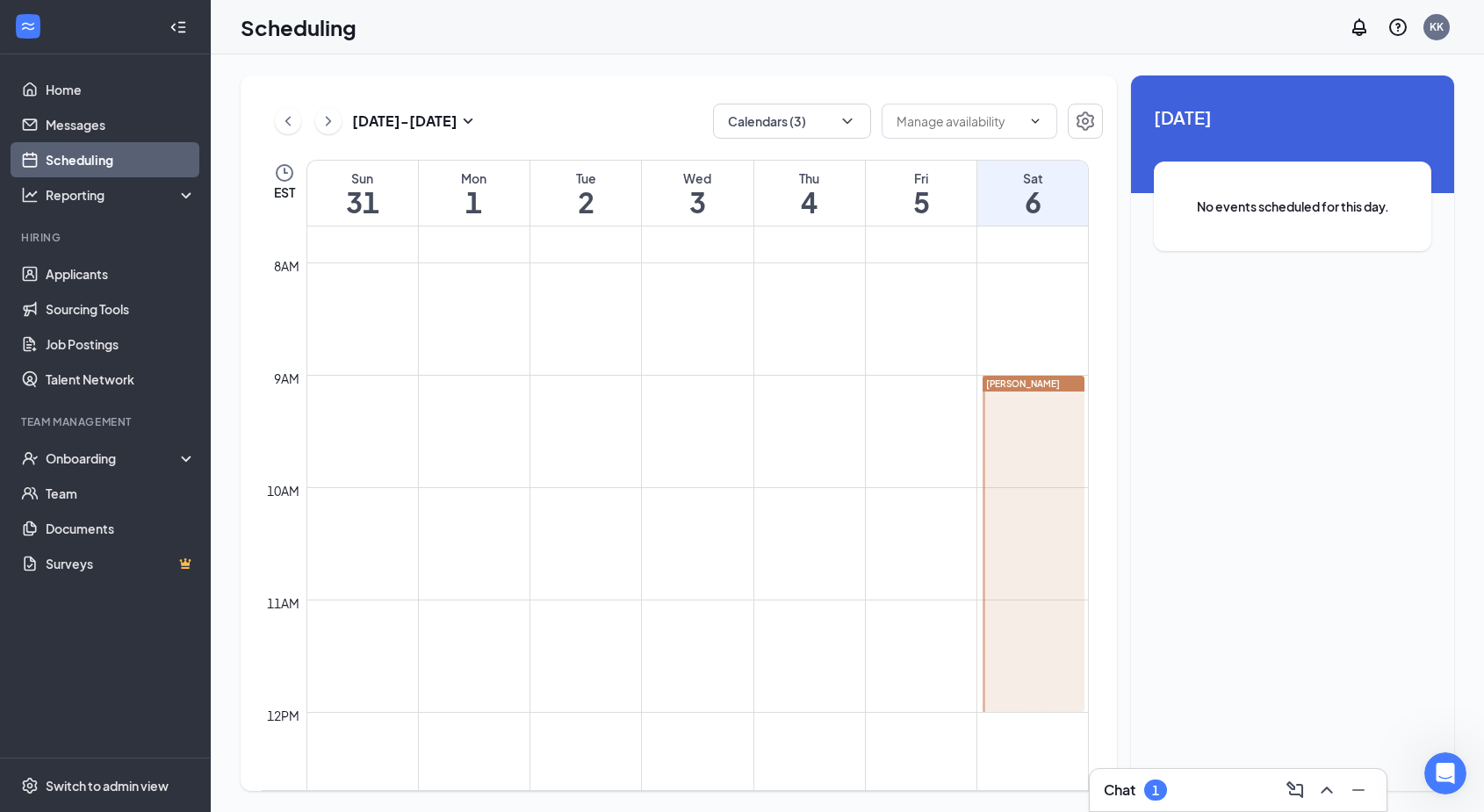
click at [1052, 420] on div at bounding box center [1034, 544] width 102 height 336
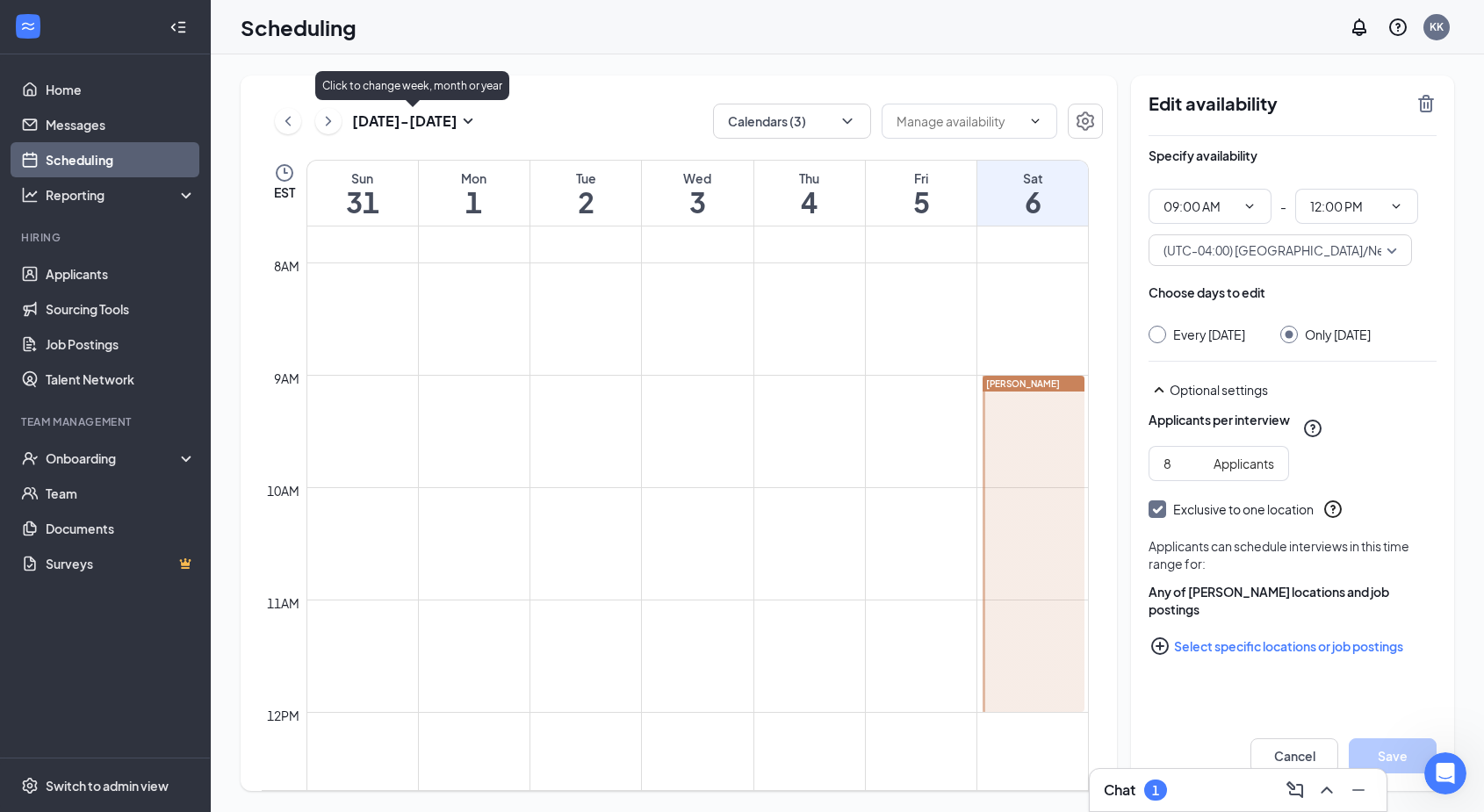
click at [465, 122] on icon "SmallChevronDown" at bounding box center [468, 121] width 21 height 21
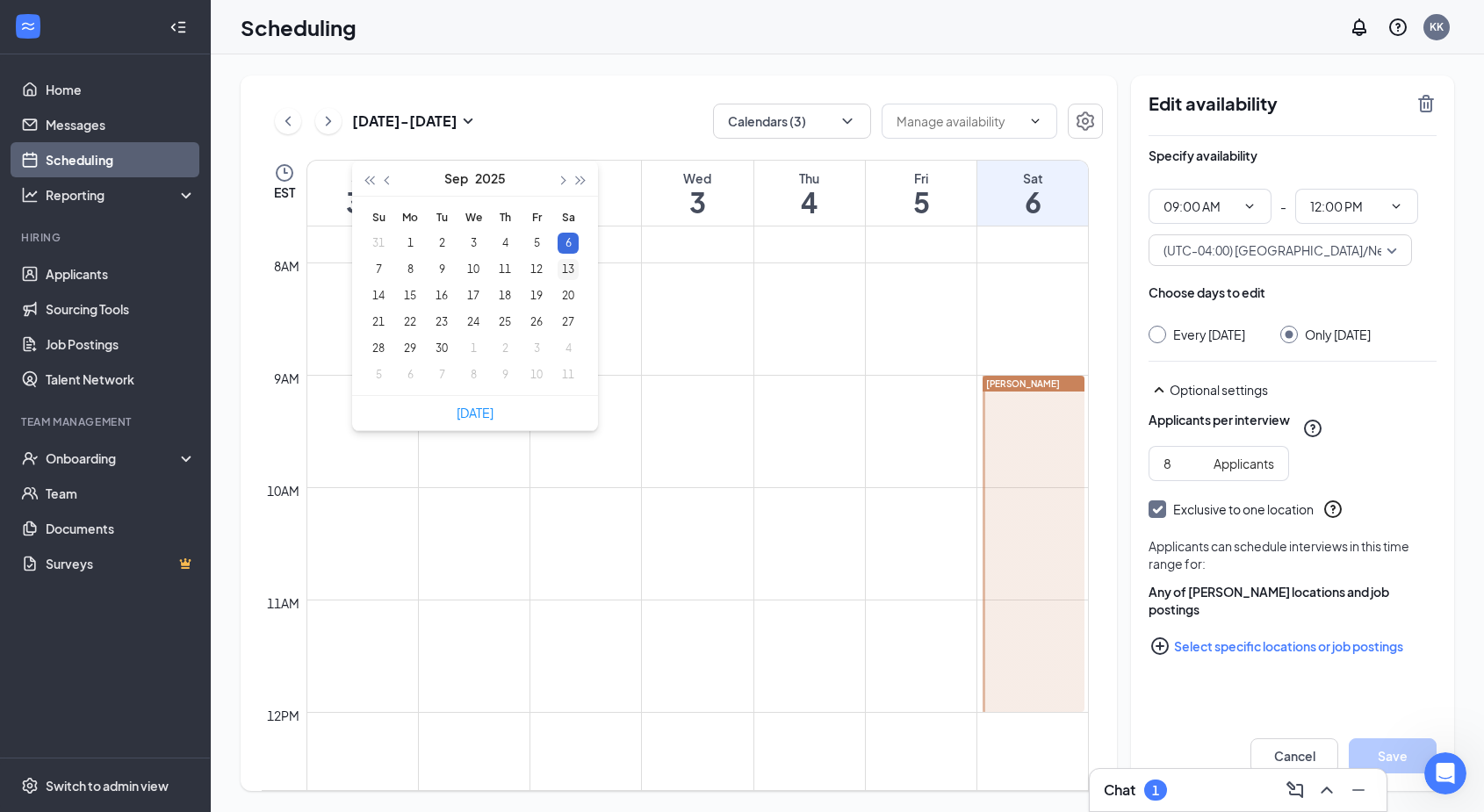
click at [566, 261] on div "13" at bounding box center [568, 269] width 21 height 21
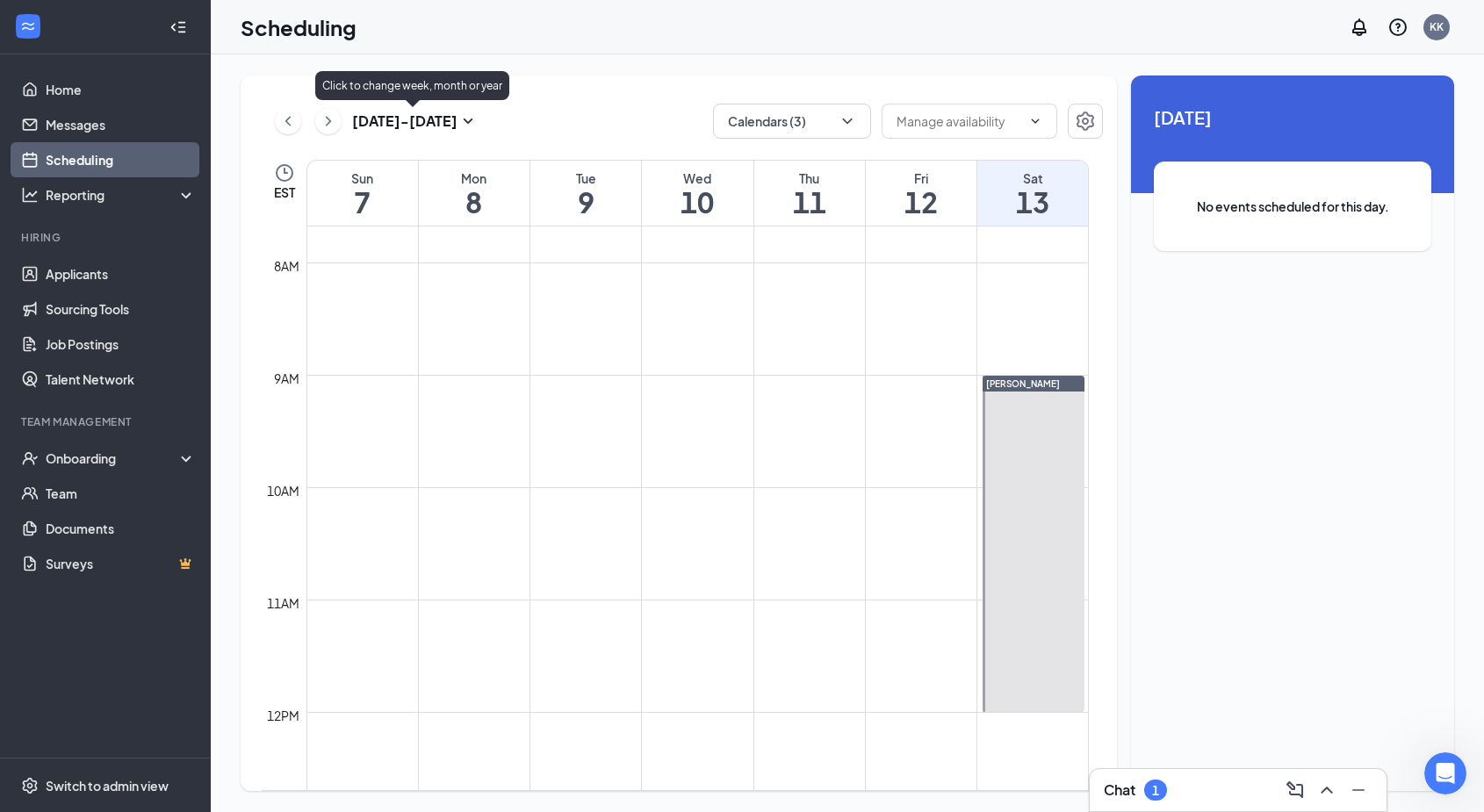
click at [461, 118] on icon "SmallChevronDown" at bounding box center [468, 121] width 21 height 21
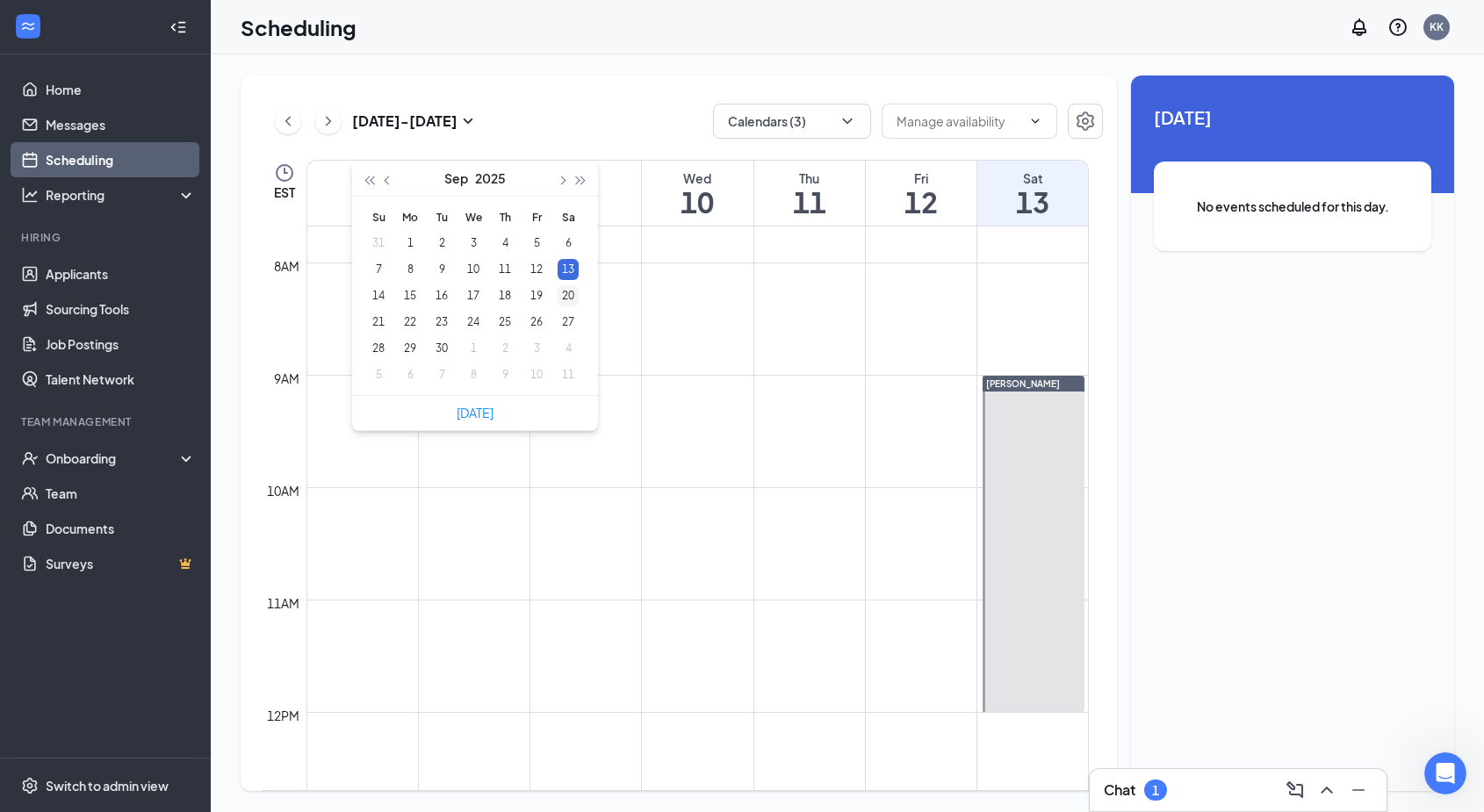
click at [568, 296] on div "20" at bounding box center [568, 295] width 21 height 21
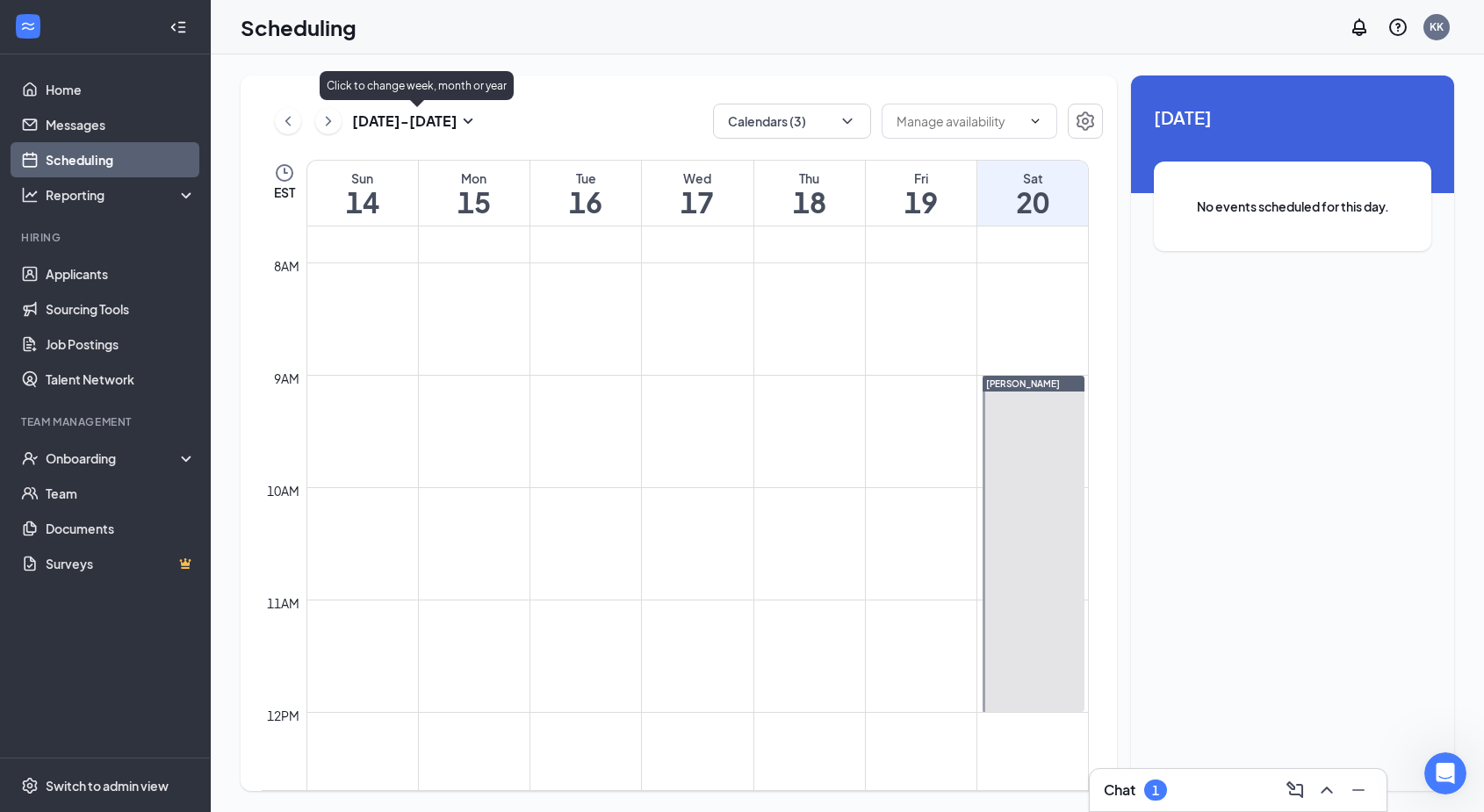
click at [466, 120] on icon "SmallChevronDown" at bounding box center [469, 121] width 10 height 5
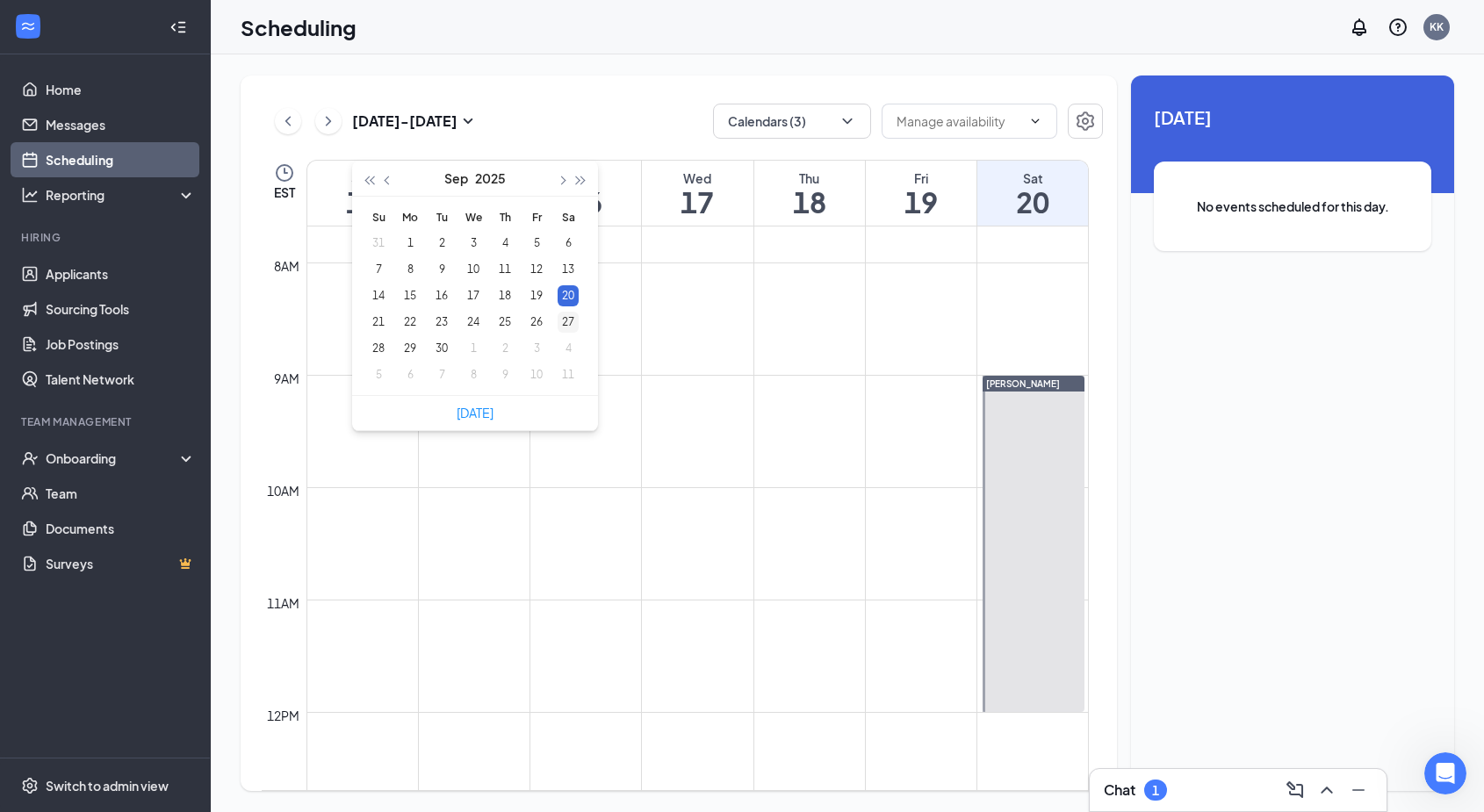
click at [568, 319] on div "27" at bounding box center [568, 322] width 21 height 21
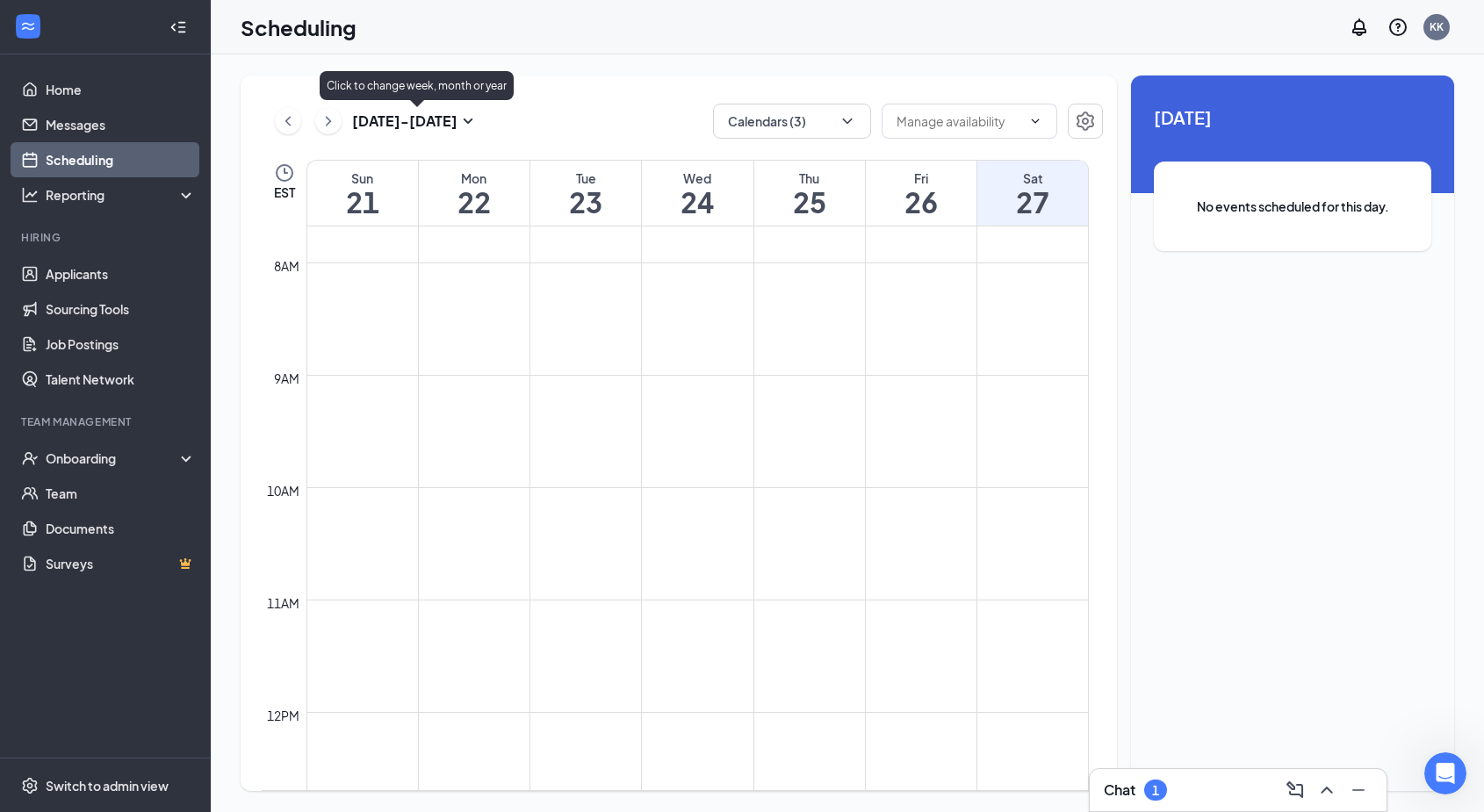
click at [471, 123] on icon "SmallChevronDown" at bounding box center [468, 121] width 21 height 21
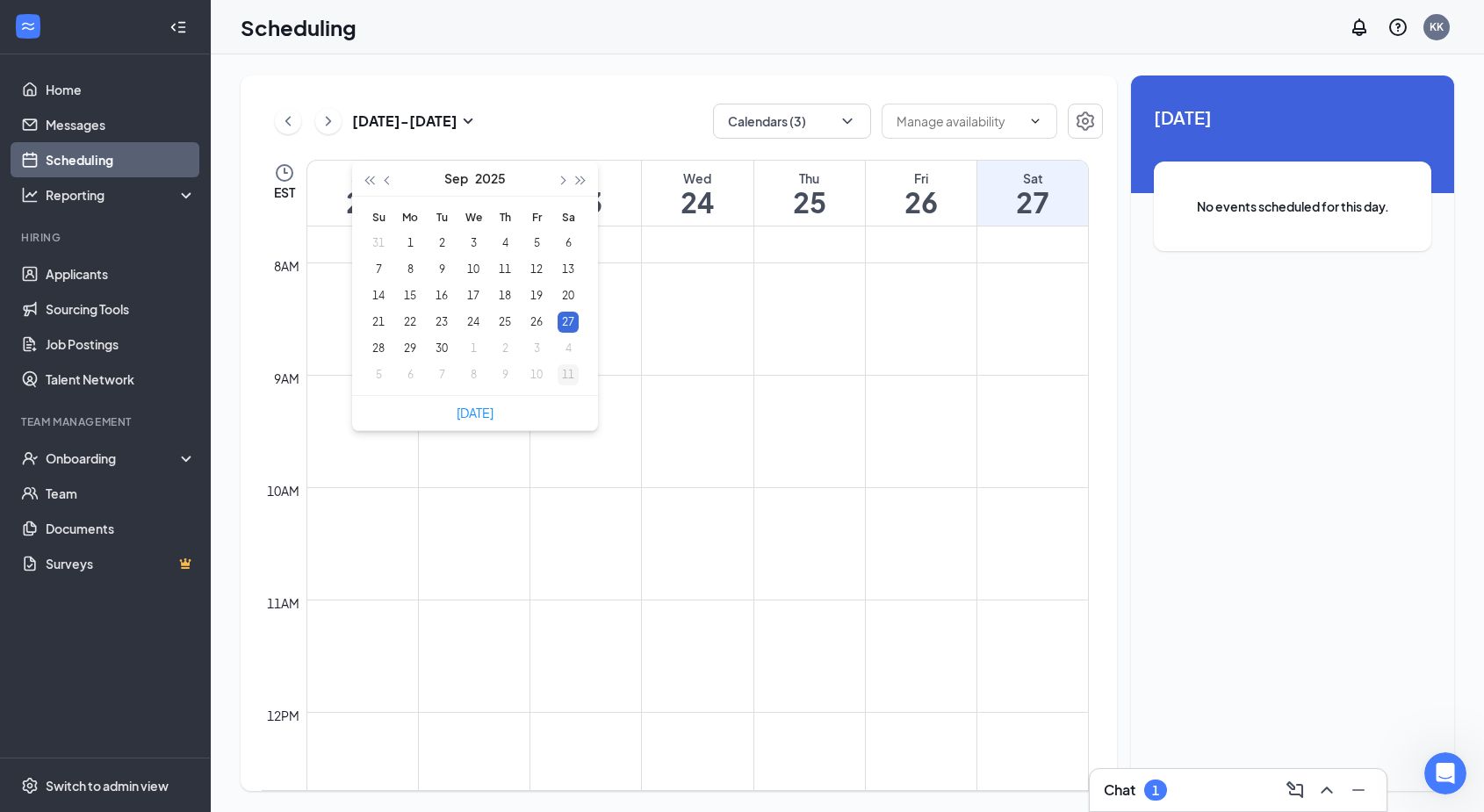
type input "2025-10-11"
click at [572, 372] on div "11" at bounding box center [568, 374] width 21 height 21
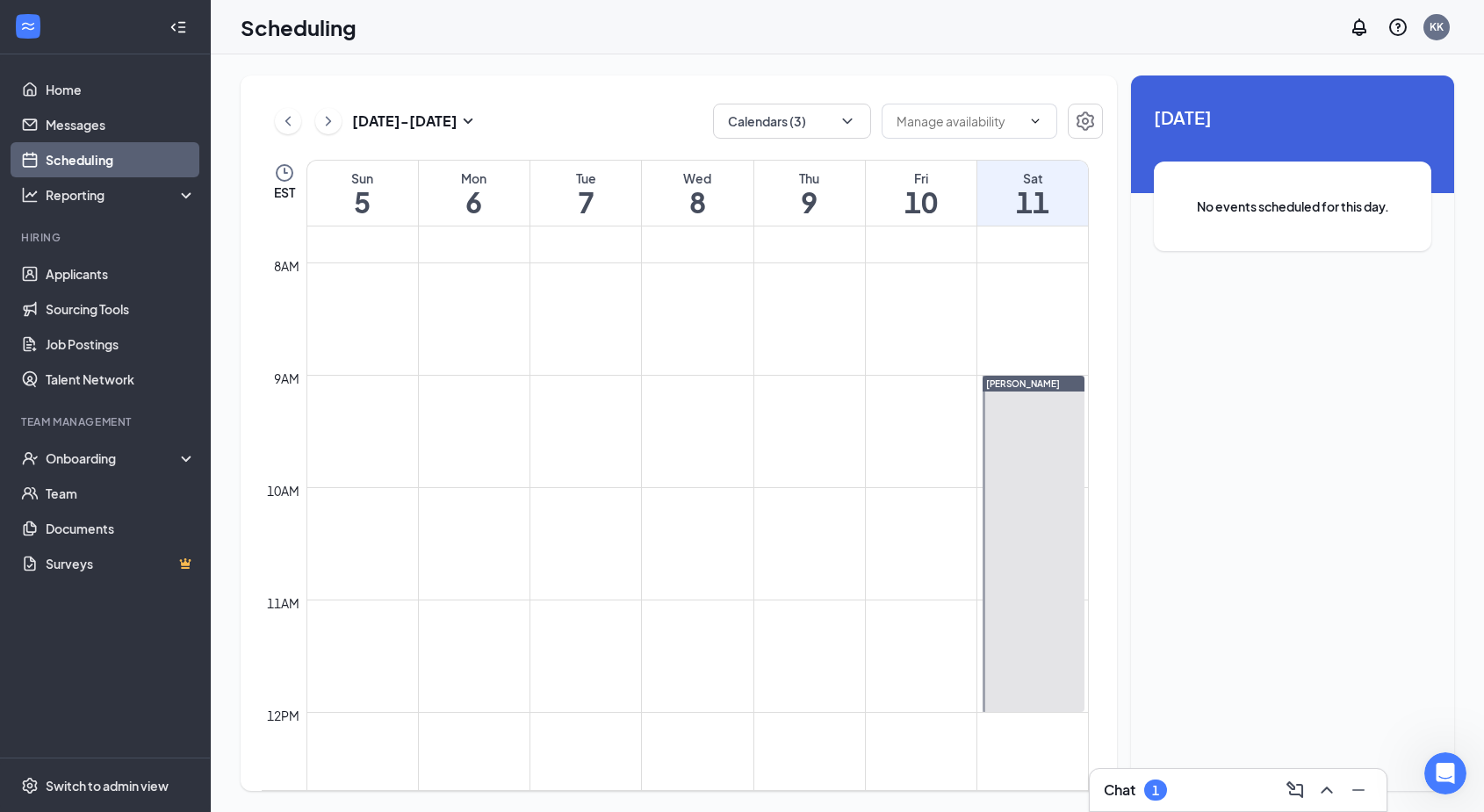
click at [760, 38] on div "Scheduling KK" at bounding box center [847, 27] width 1273 height 54
click at [287, 121] on icon "ChevronLeft" at bounding box center [288, 121] width 18 height 21
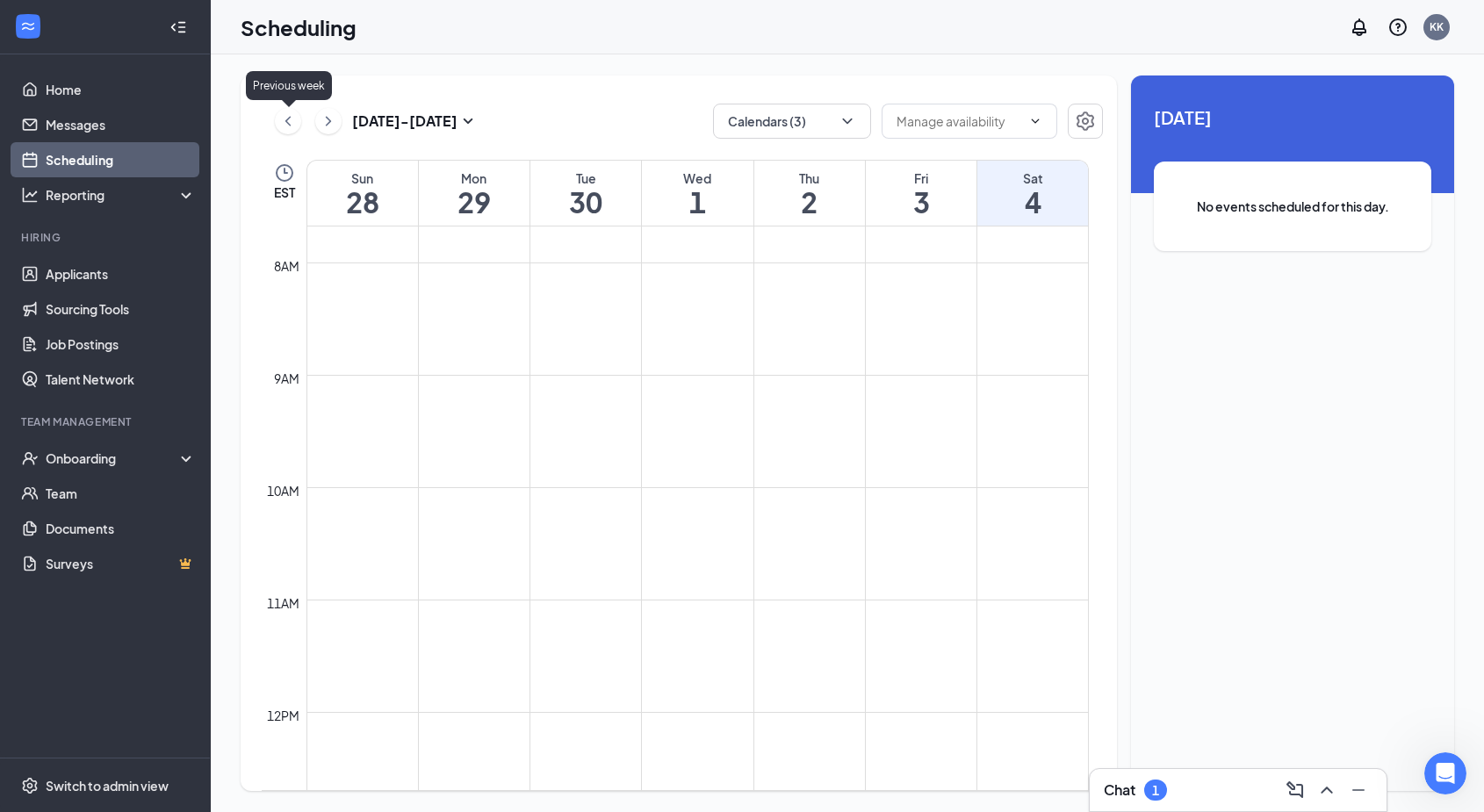
click at [287, 121] on icon "ChevronLeft" at bounding box center [288, 121] width 18 height 21
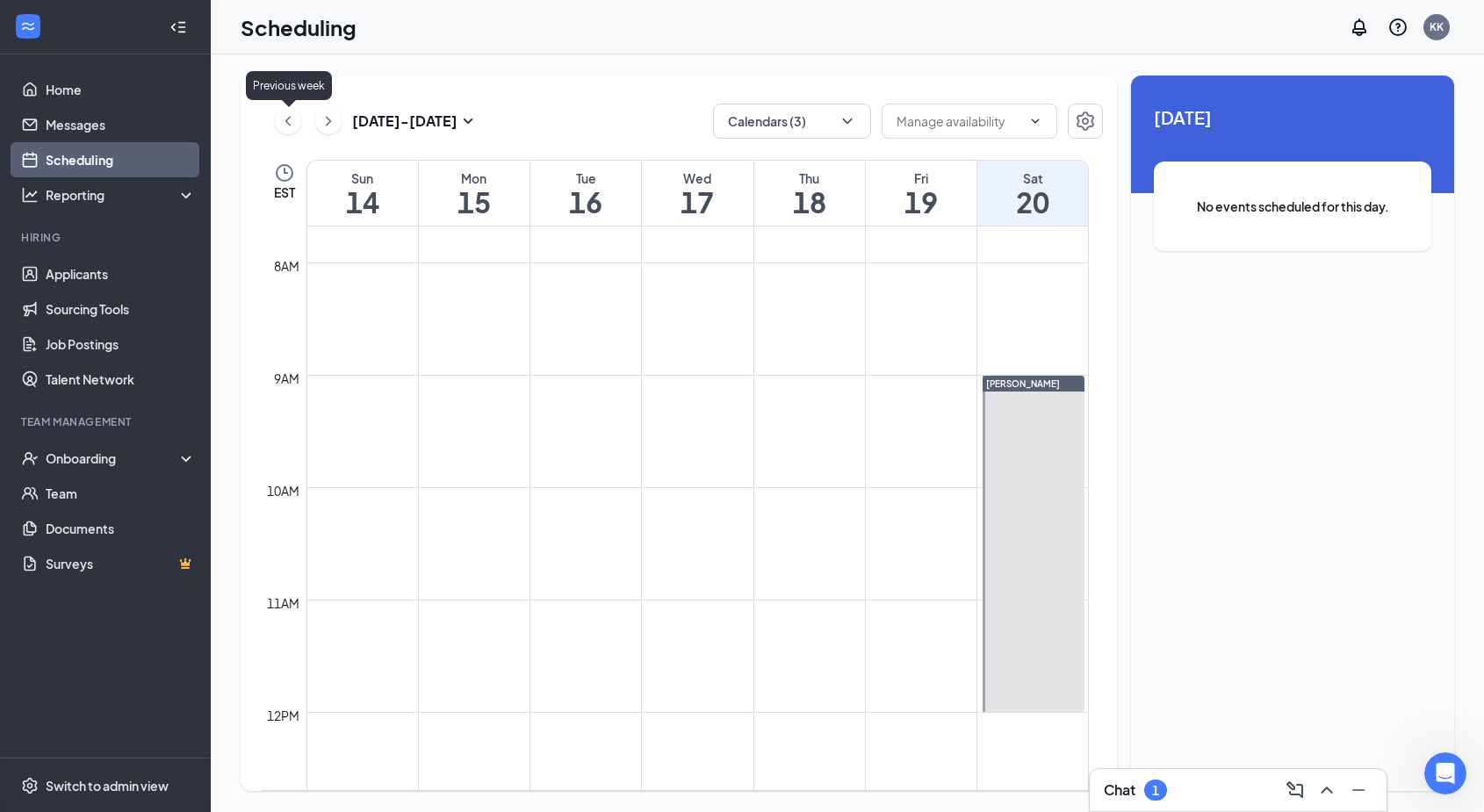
click at [288, 121] on icon "ChevronLeft" at bounding box center [288, 121] width 18 height 21
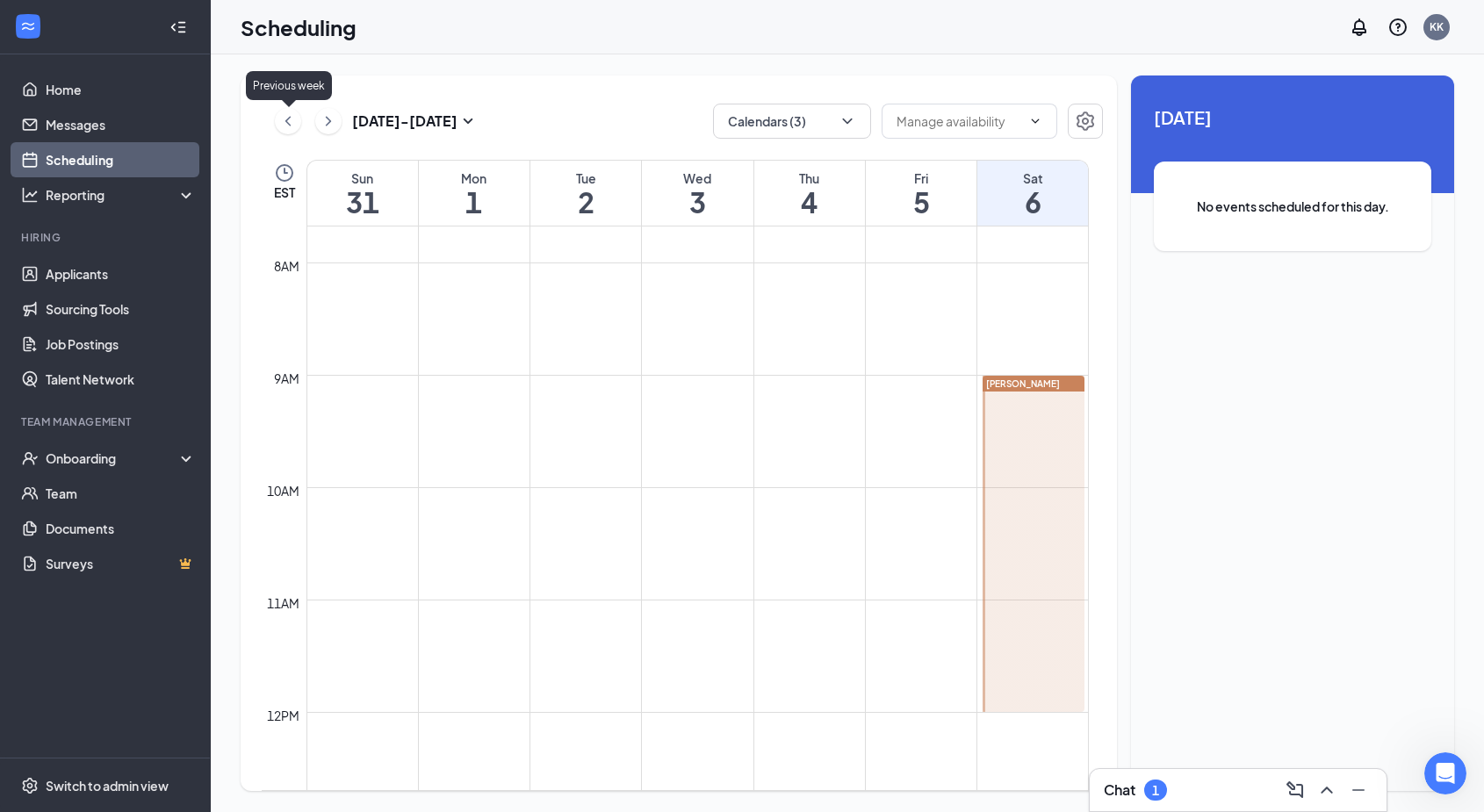
click at [288, 121] on icon "ChevronLeft" at bounding box center [288, 121] width 18 height 21
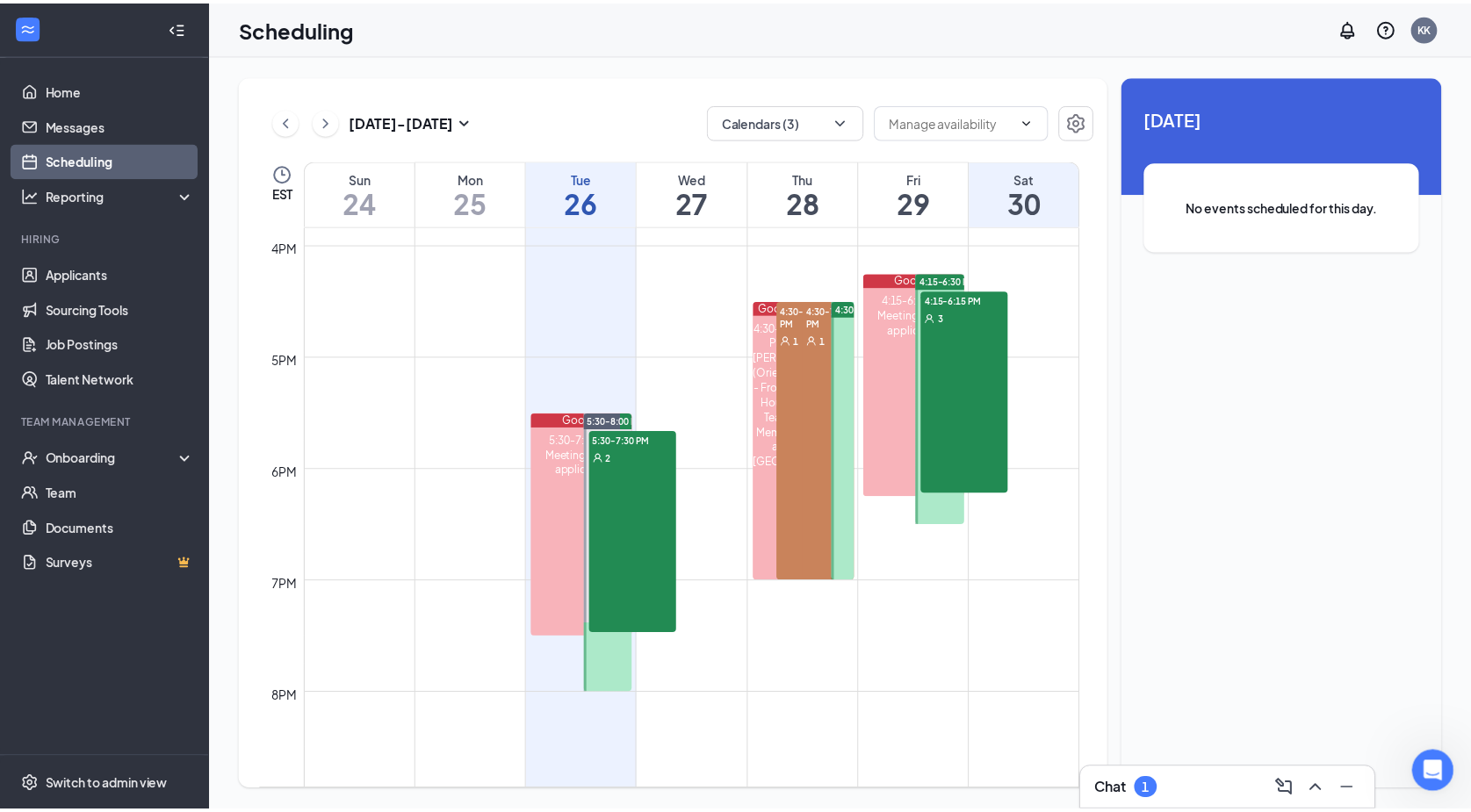
scroll to position [1478, 0]
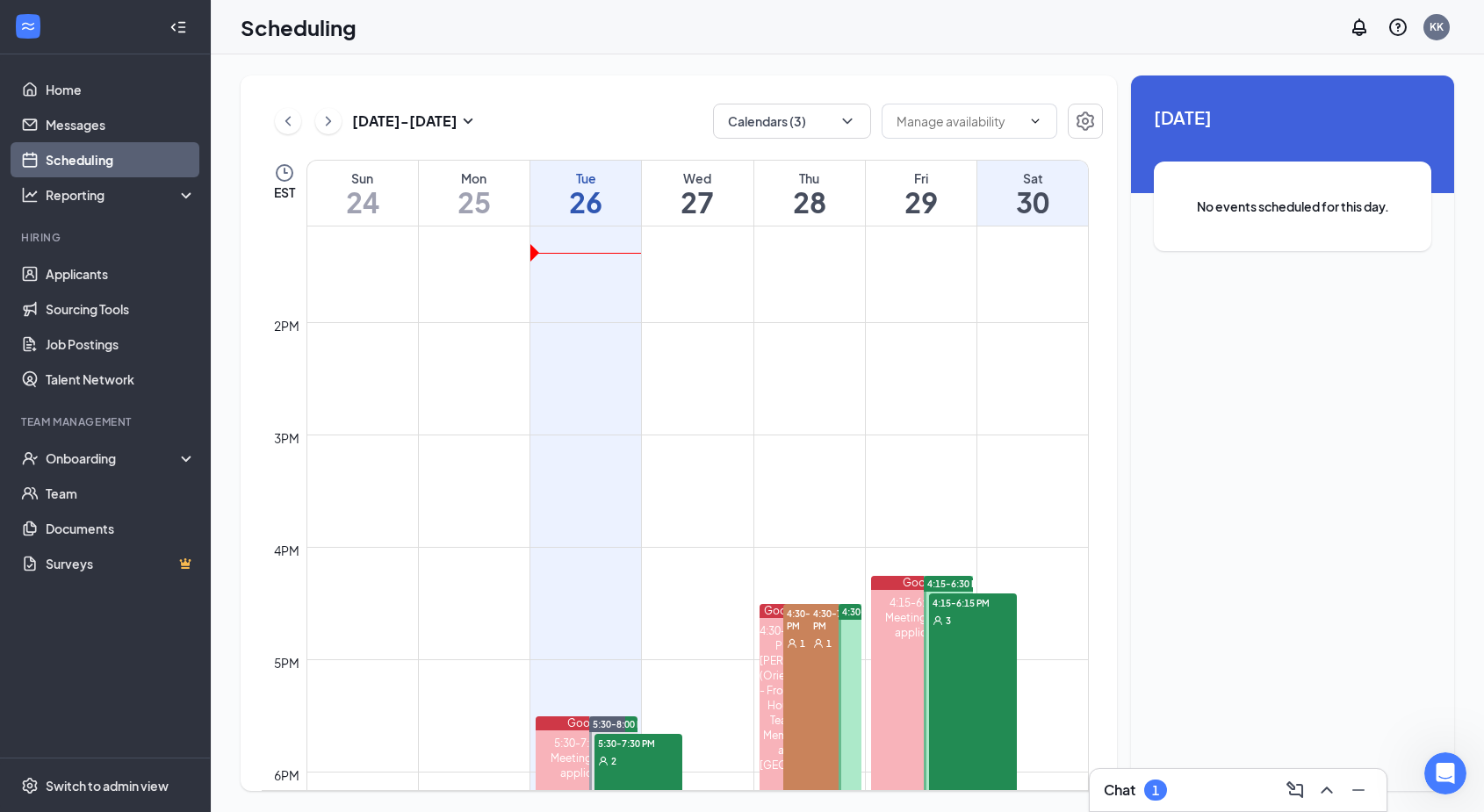
click at [848, 62] on div "Aug 24 - Aug 30 Calendars (3) EST Sun 24 Mon 25 Tue 26 Wed 27 Thu 28 Fri 29 Sat…" at bounding box center [847, 433] width 1273 height 758
click at [68, 279] on link "Applicants" at bounding box center [121, 273] width 150 height 35
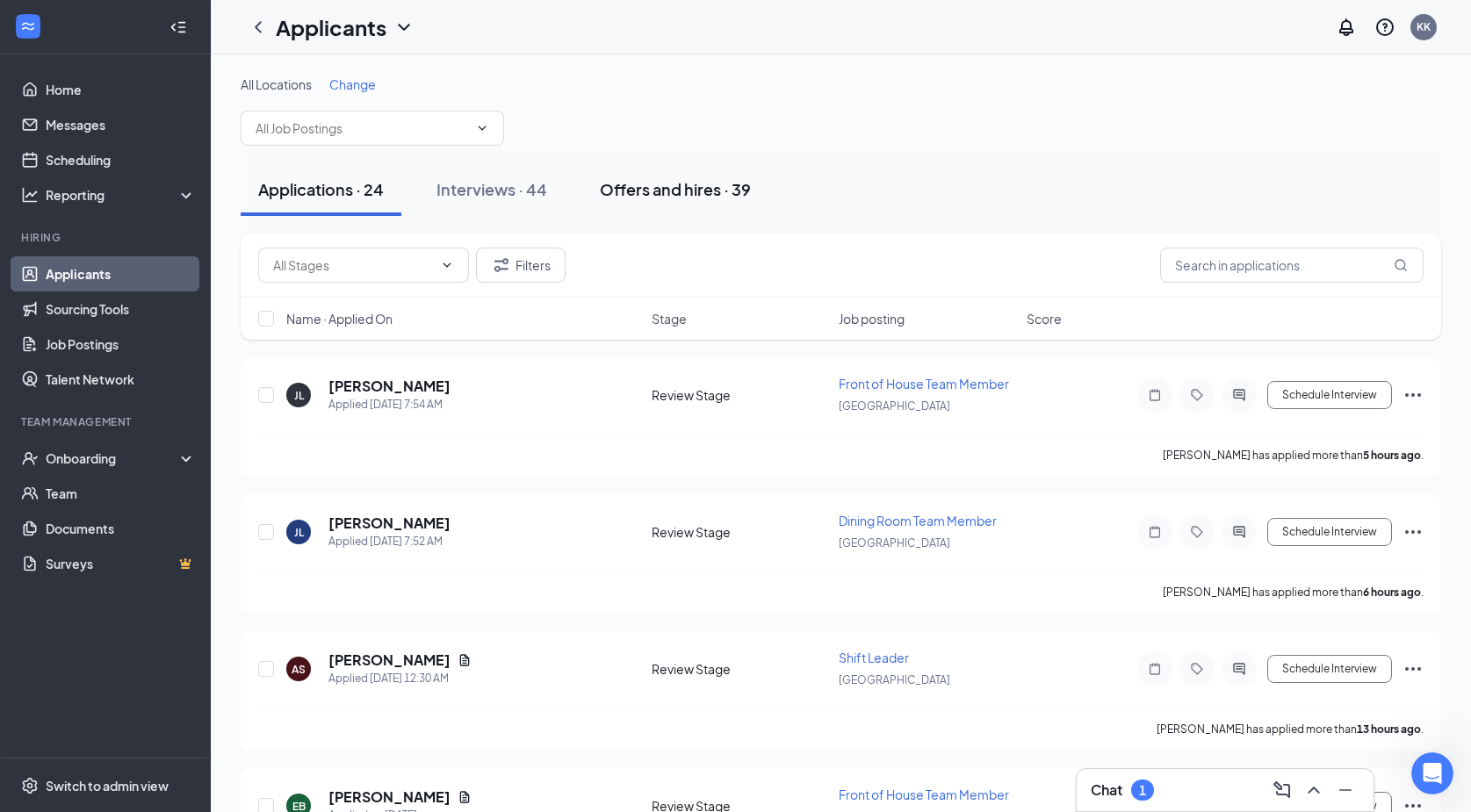
click at [692, 192] on div "Offers and hires · 39" at bounding box center [675, 189] width 151 height 22
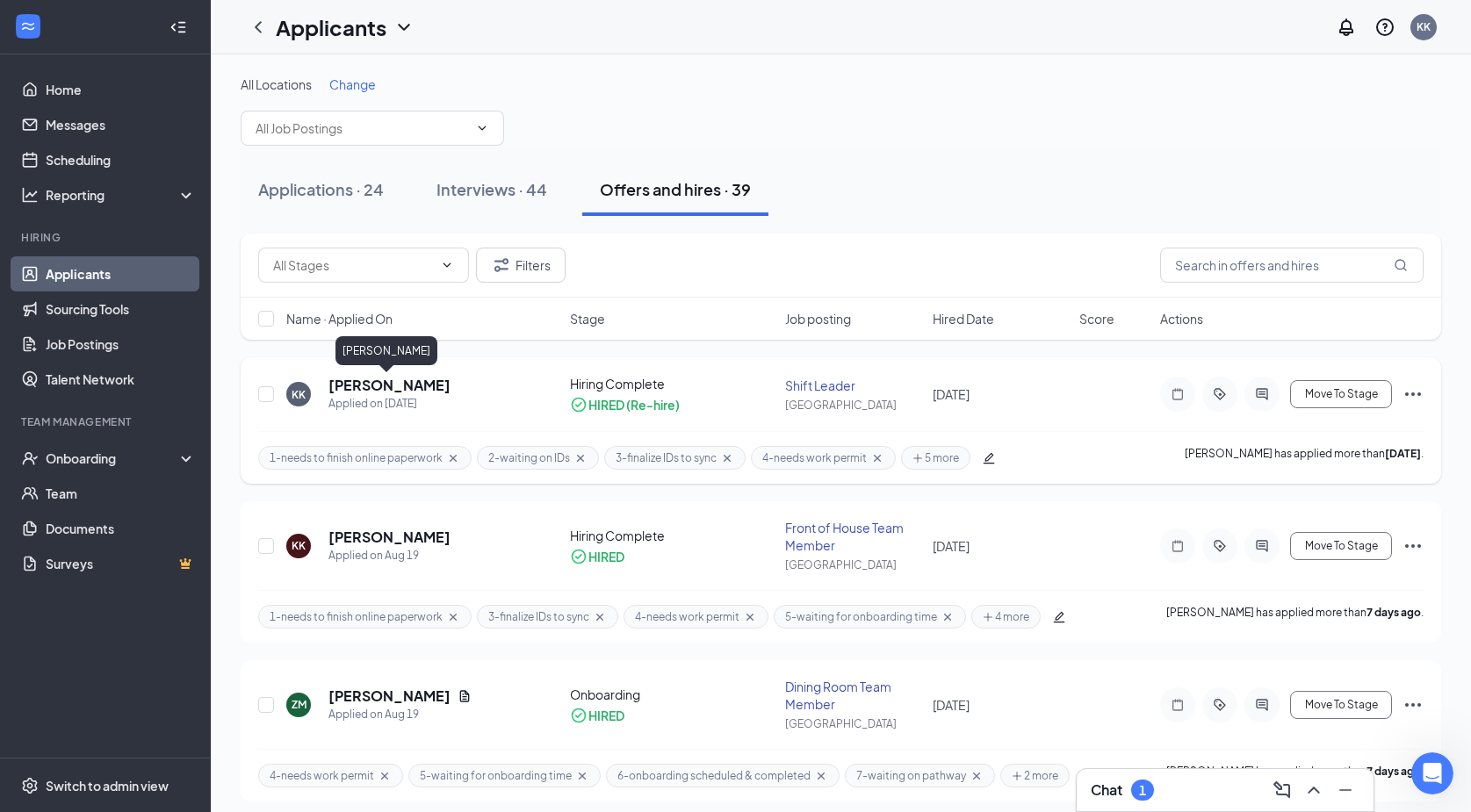
click at [382, 391] on h5 "[PERSON_NAME]" at bounding box center [389, 385] width 122 height 19
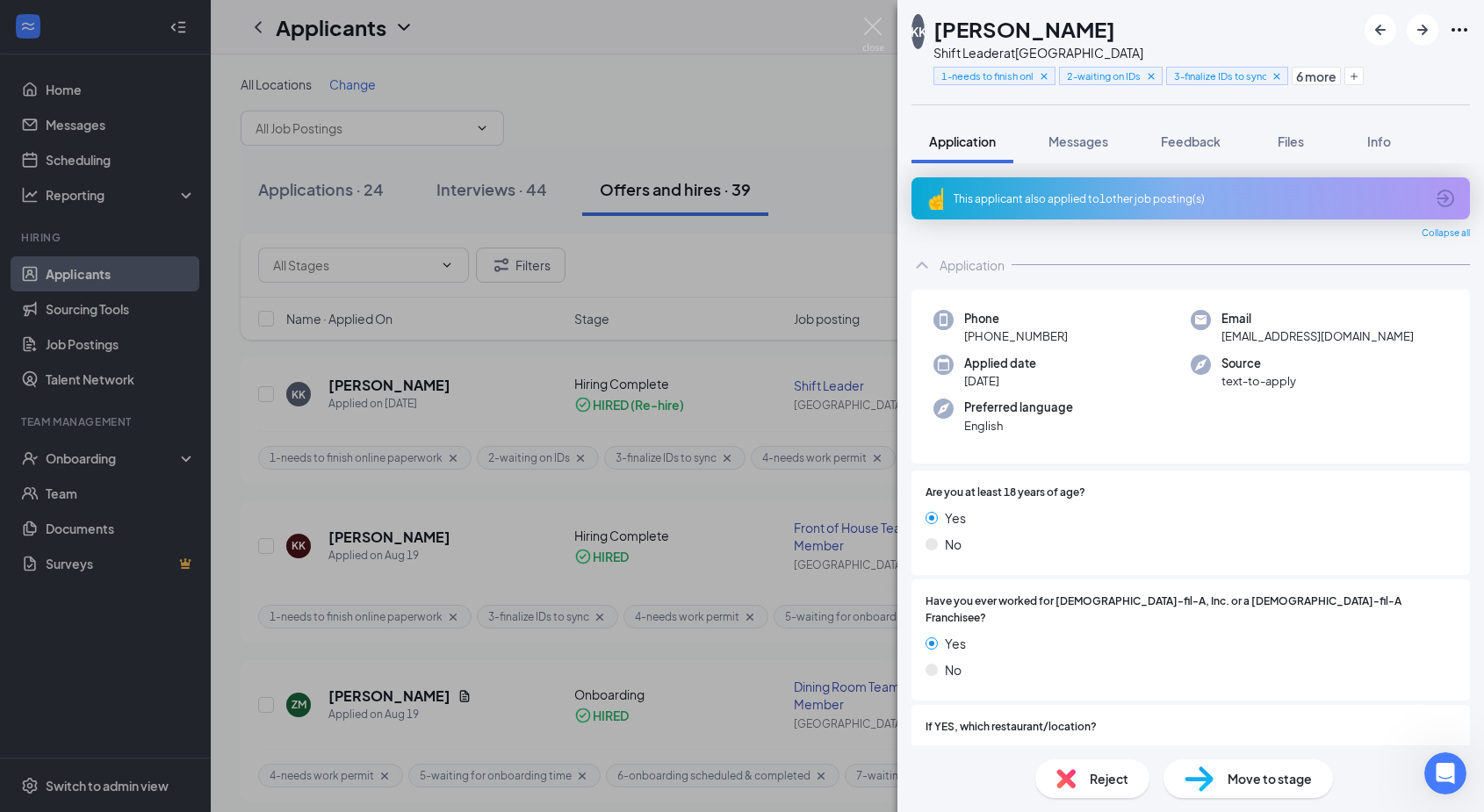
click at [647, 95] on div "KK [PERSON_NAME] Shift Leader at [GEOGRAPHIC_DATA] 1-needs to finish online pap…" at bounding box center [742, 406] width 1484 height 812
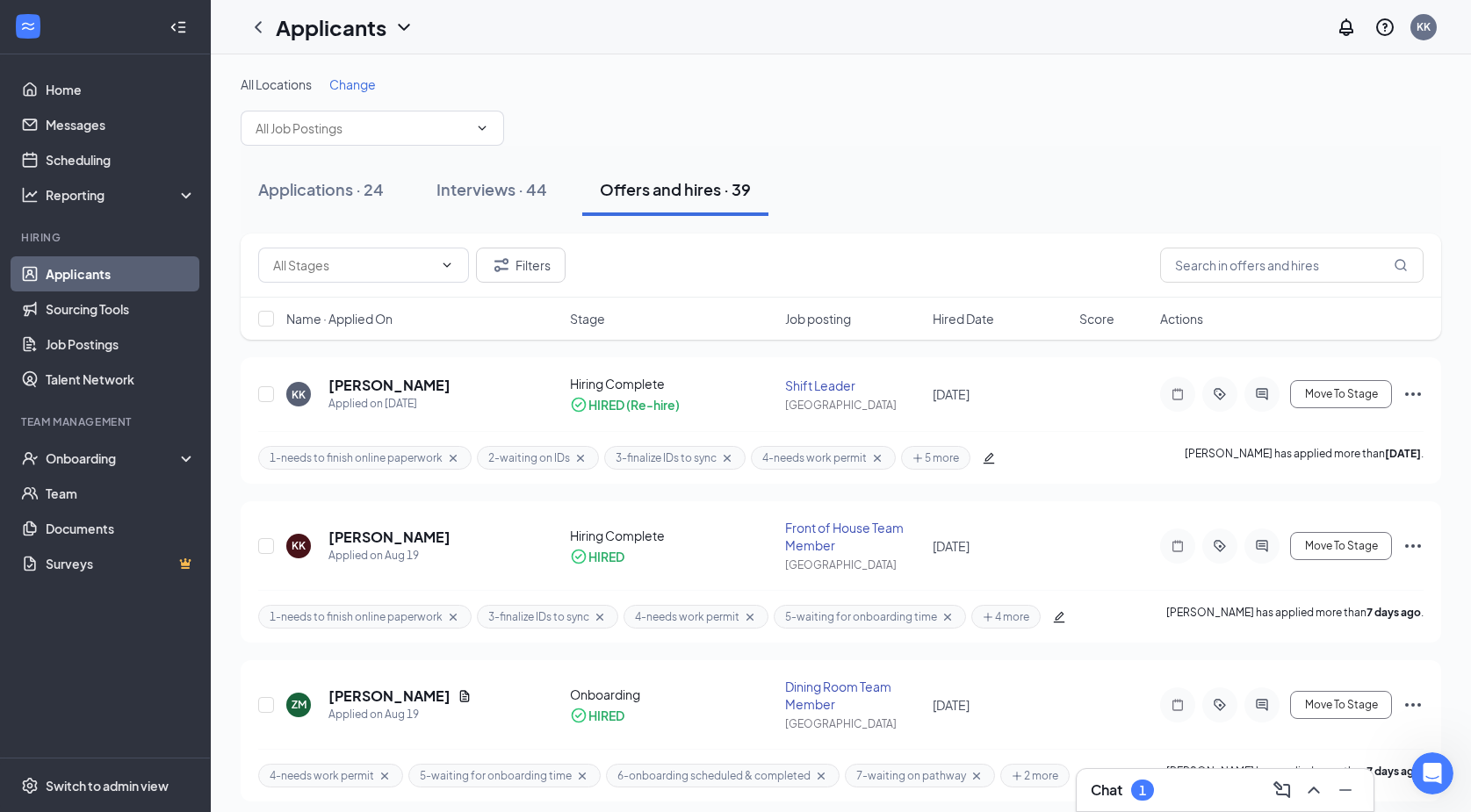
click at [453, 454] on icon "Cross" at bounding box center [453, 458] width 14 height 14
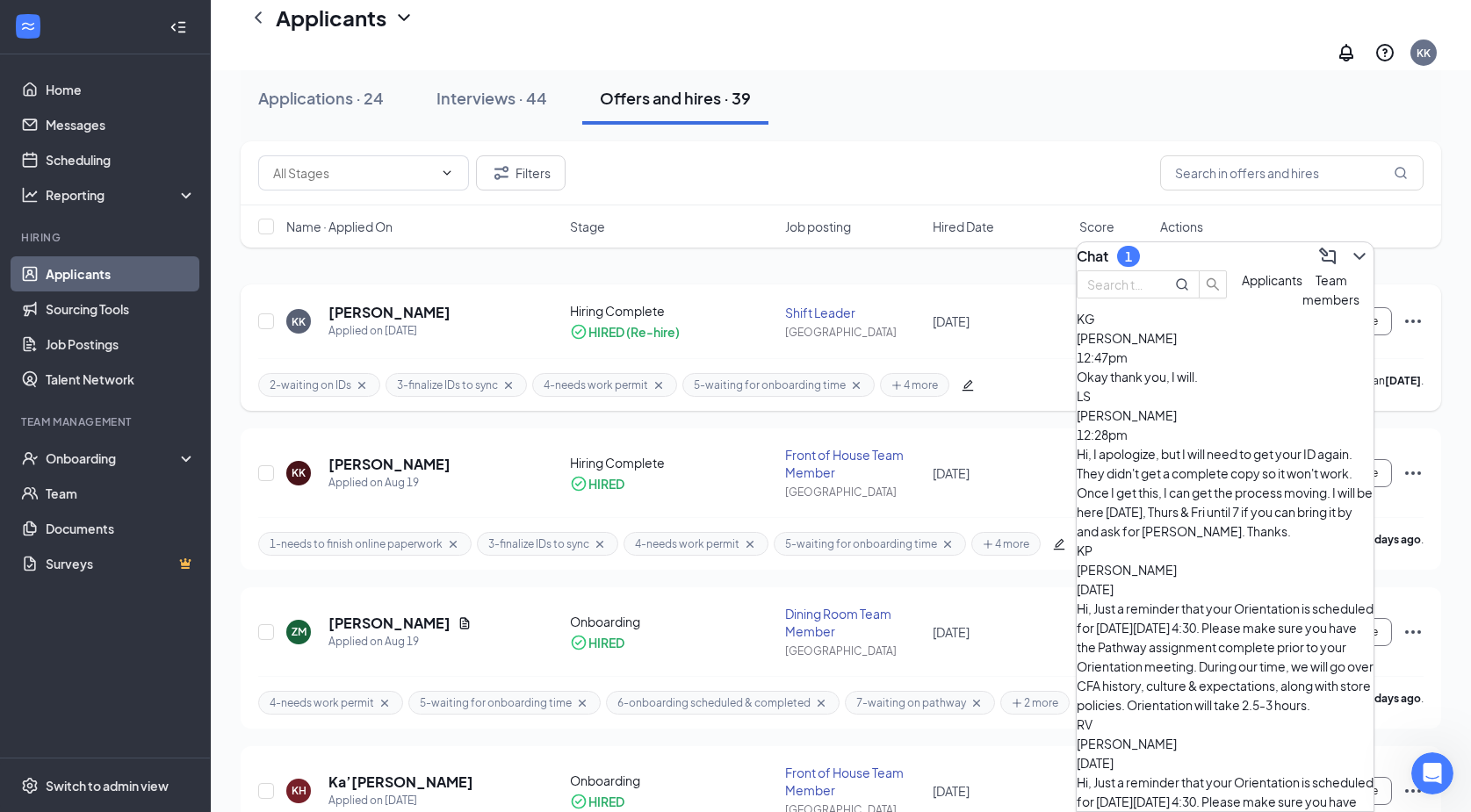
scroll to position [176, 0]
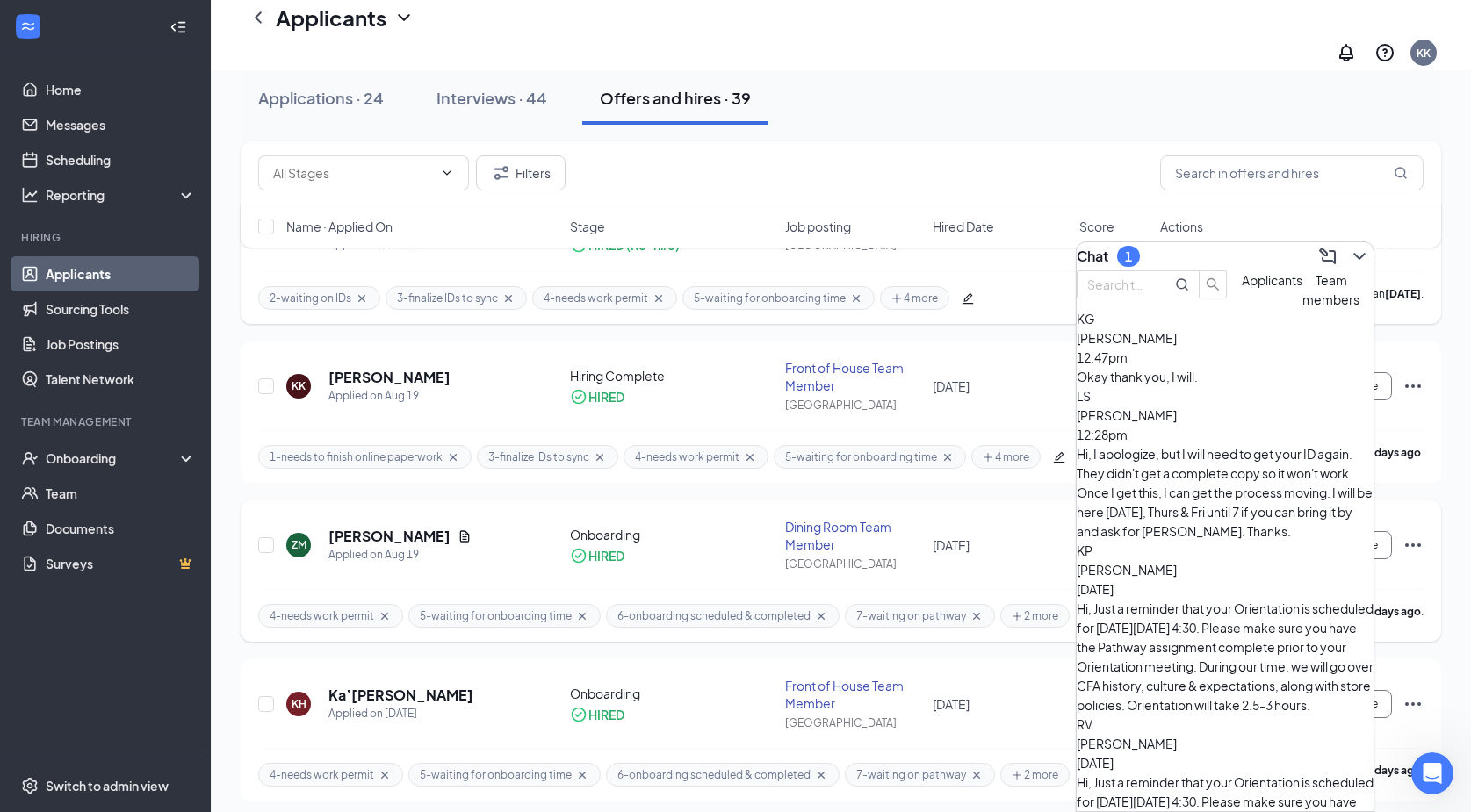
click at [575, 609] on icon "Cross" at bounding box center [582, 616] width 14 height 14
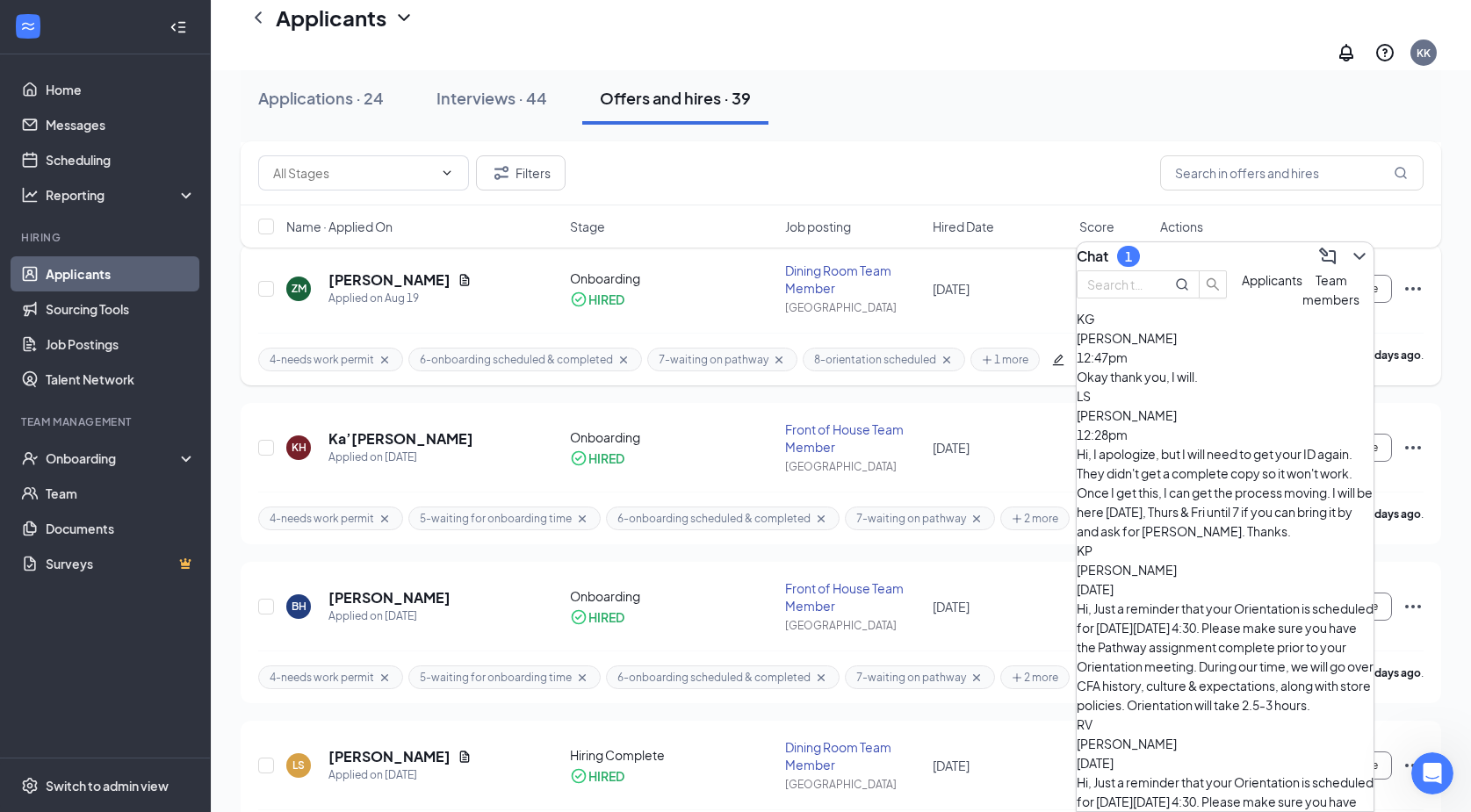
scroll to position [439, 0]
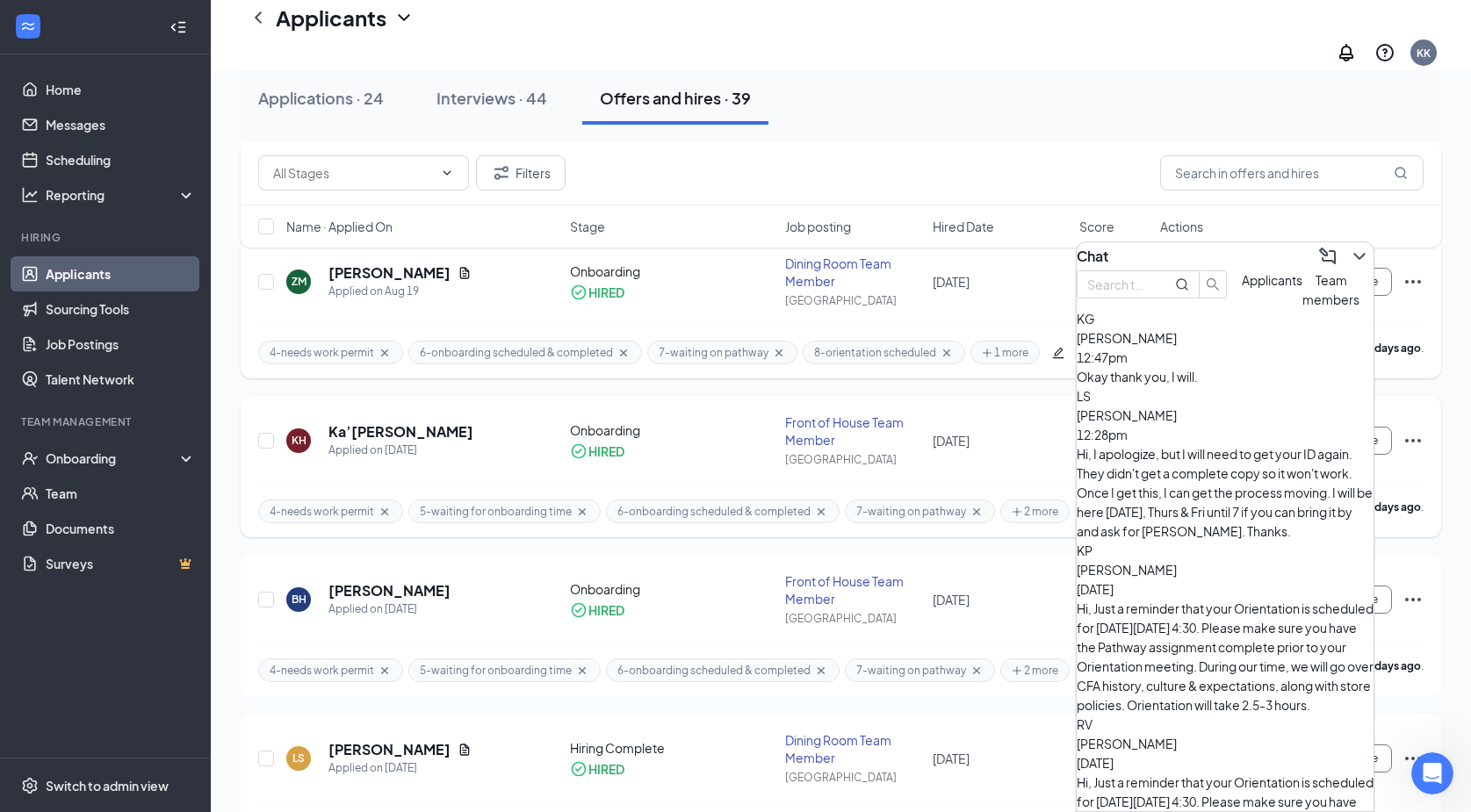
click at [575, 505] on icon "Cross" at bounding box center [582, 512] width 14 height 14
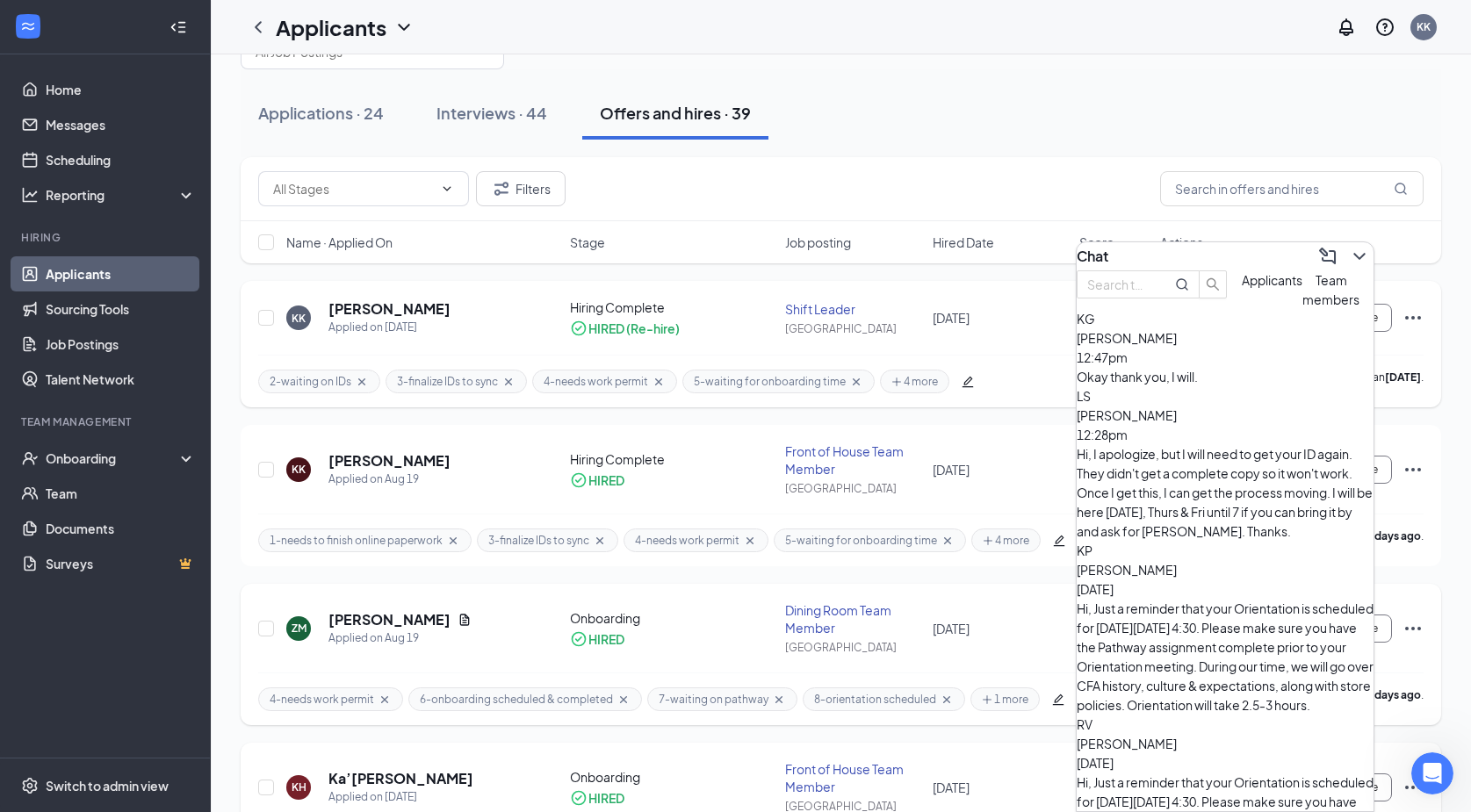
scroll to position [0, 0]
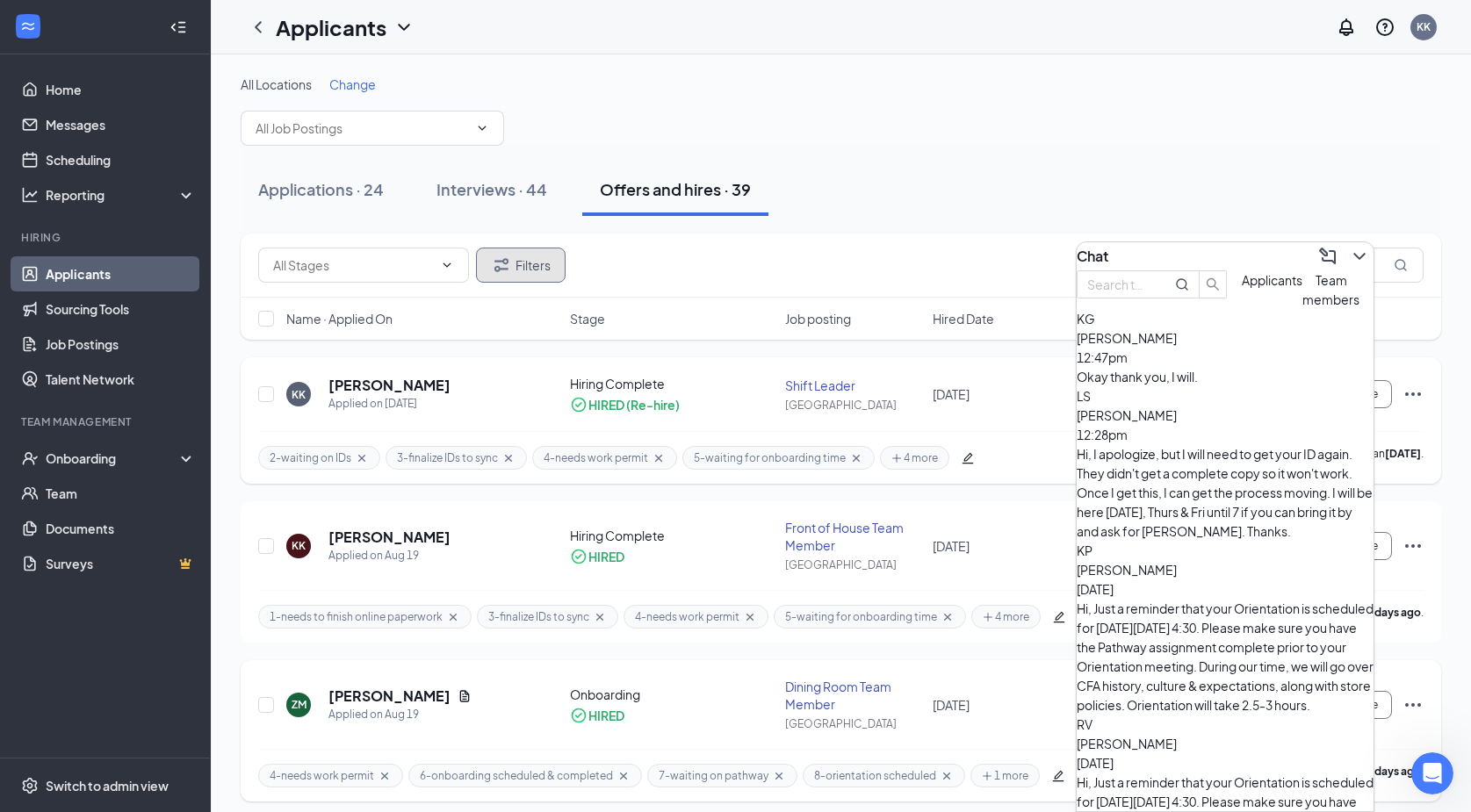
click at [507, 268] on icon "Filter" at bounding box center [501, 265] width 21 height 21
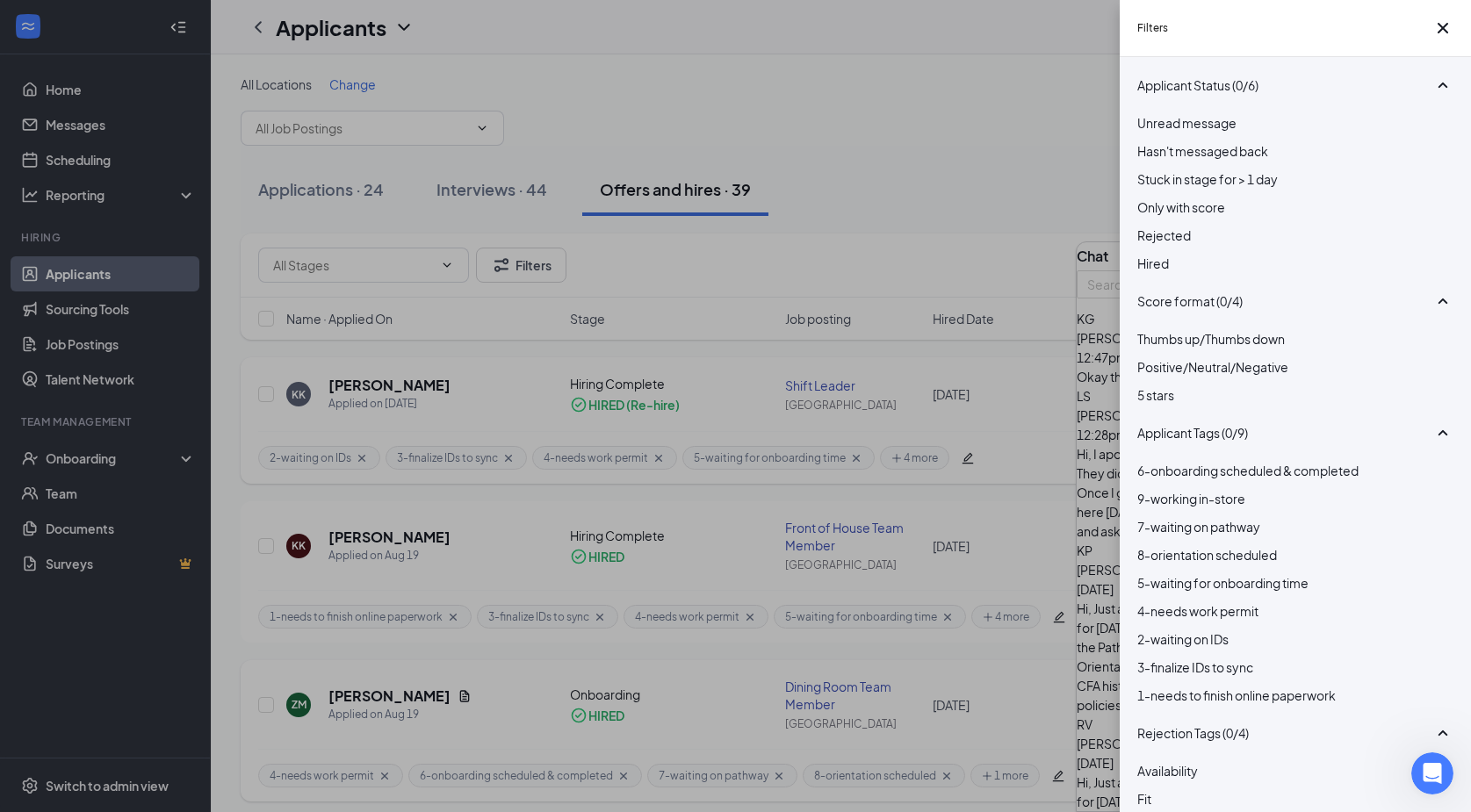
click at [1144, 686] on div at bounding box center [1295, 686] width 316 height 0
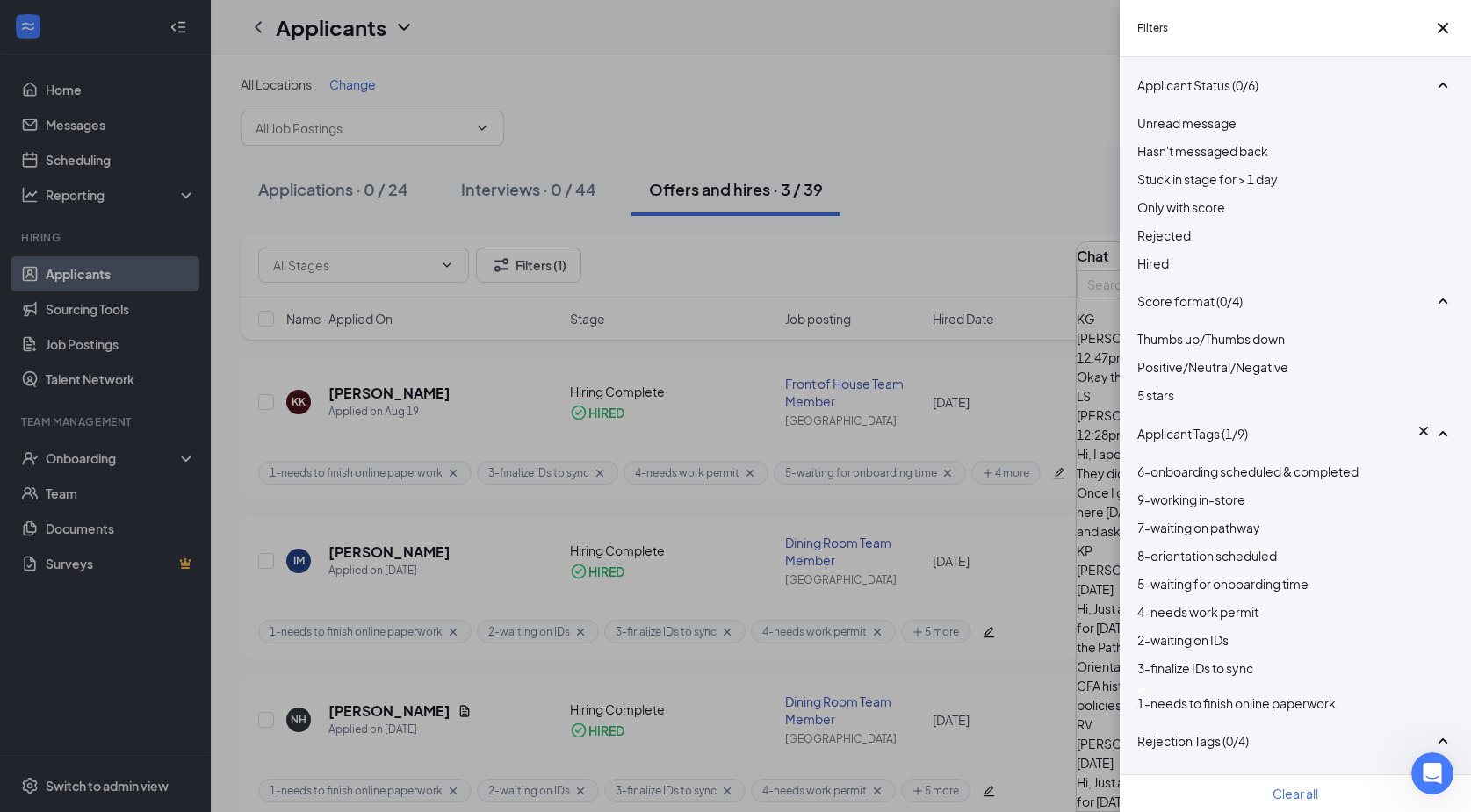
click at [1159, 650] on div "2-waiting on IDs" at bounding box center [1295, 640] width 316 height 19
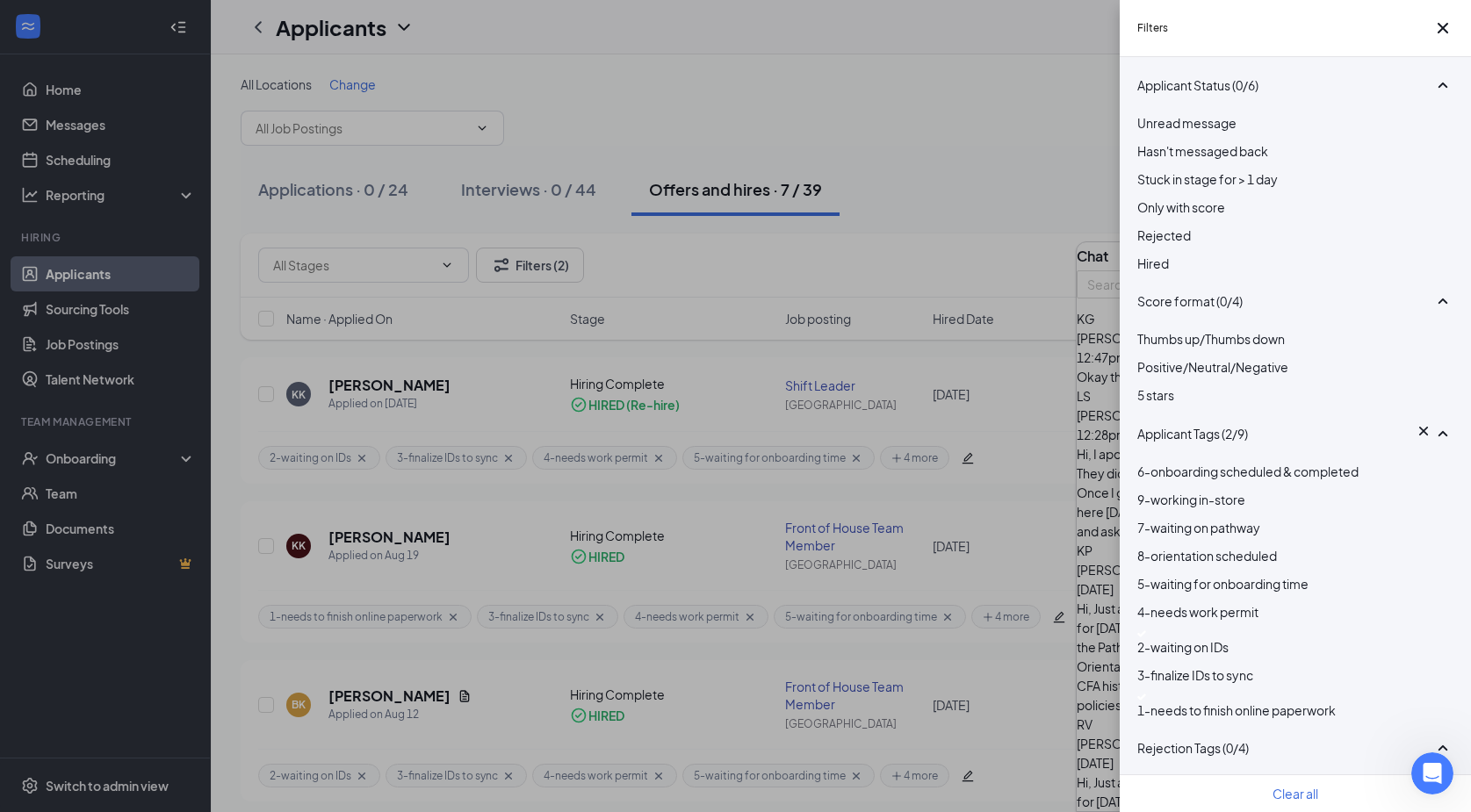
click at [1148, 666] on div at bounding box center [1295, 666] width 316 height 0
click at [1148, 574] on div at bounding box center [1295, 574] width 316 height 0
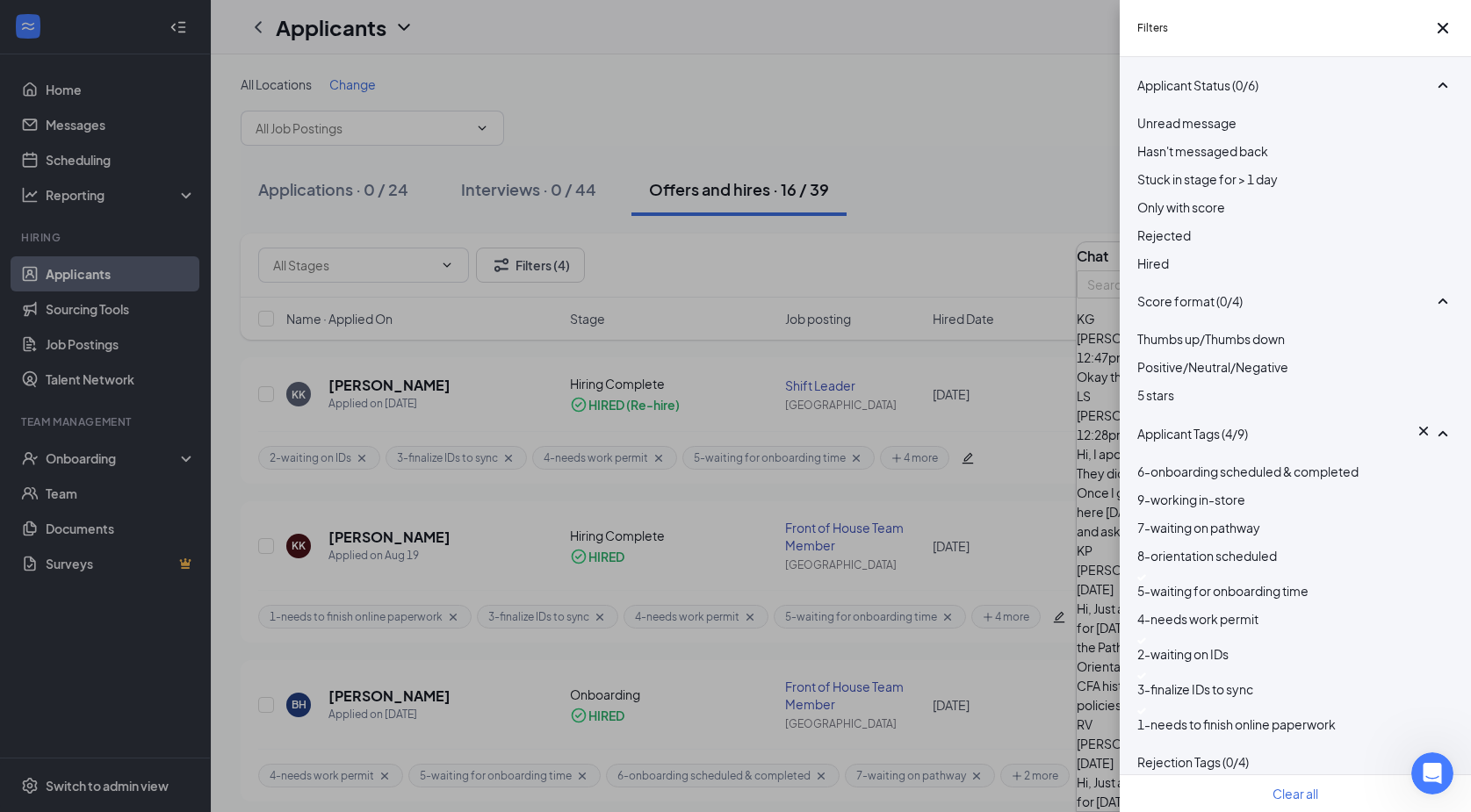
click at [1101, 37] on div "Filters Applicant Status (0/6) Unread message Hasn't messaged back Stuck in sta…" at bounding box center [735, 406] width 1471 height 812
click at [1438, 33] on icon "Cross" at bounding box center [1443, 28] width 11 height 11
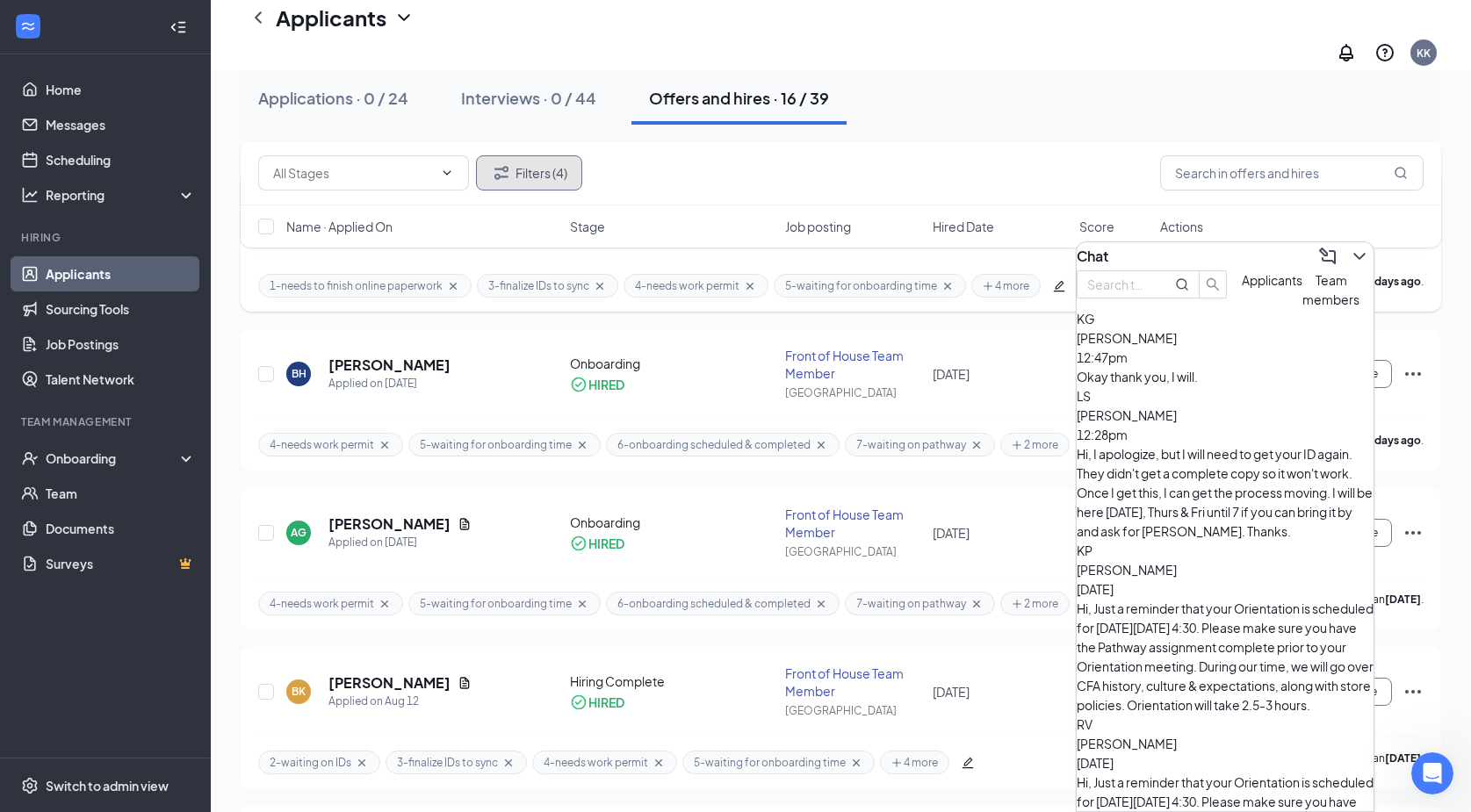
scroll to position [351, 0]
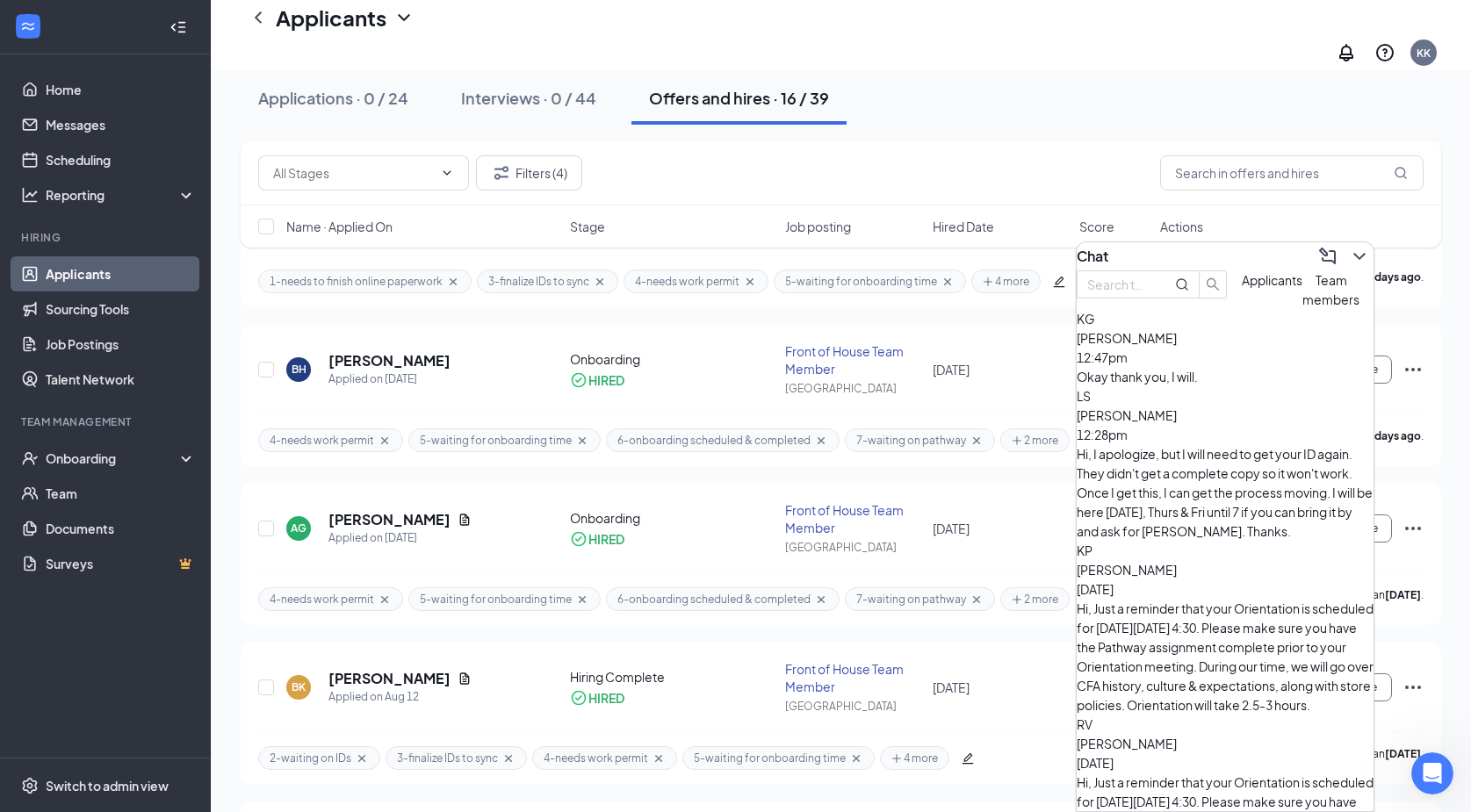
click at [1424, 90] on div "Applications · 0 / 24 Interviews · 0 / 44 Offers and hires · 16 / 39" at bounding box center [841, 98] width 1200 height 53
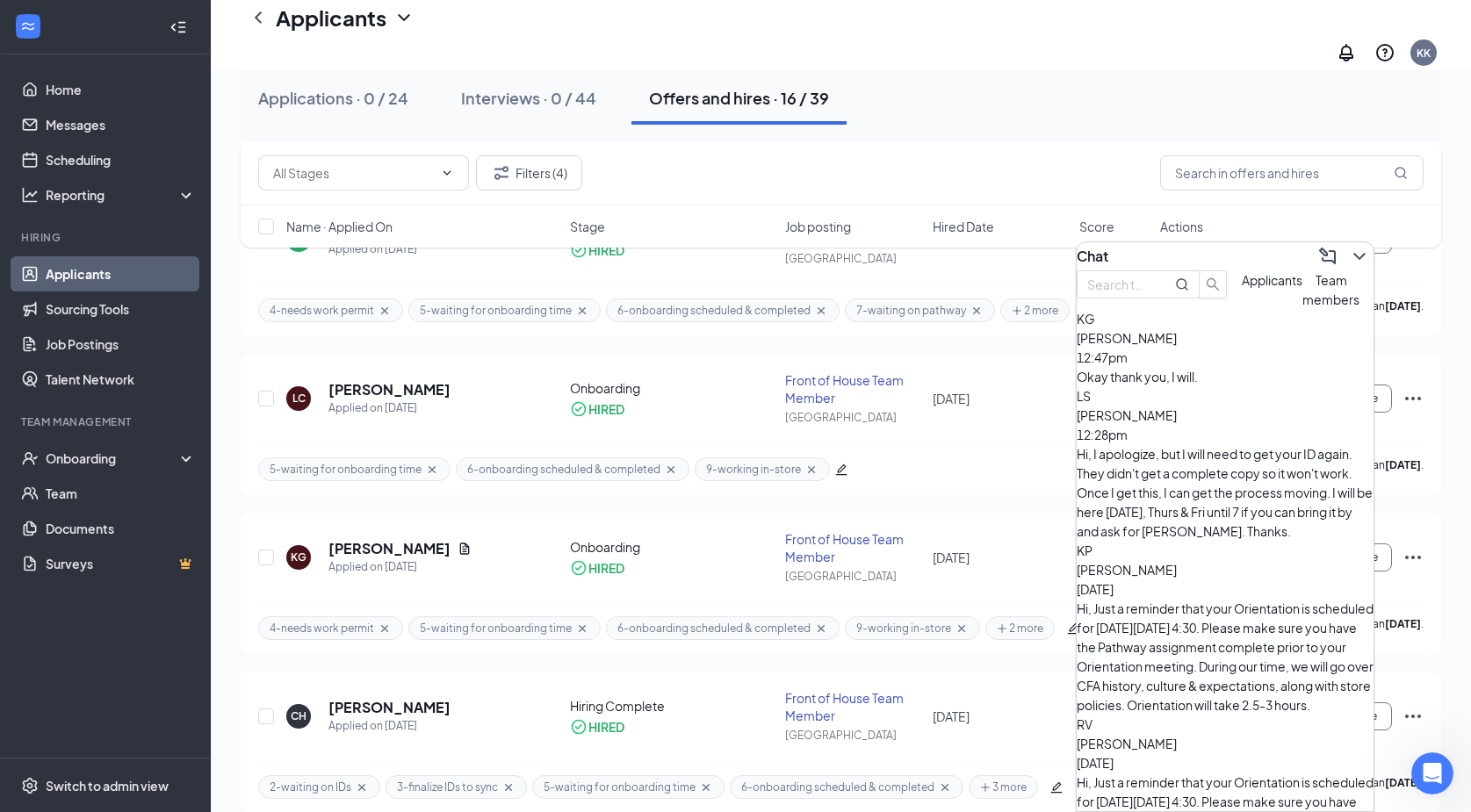
scroll to position [1317, 0]
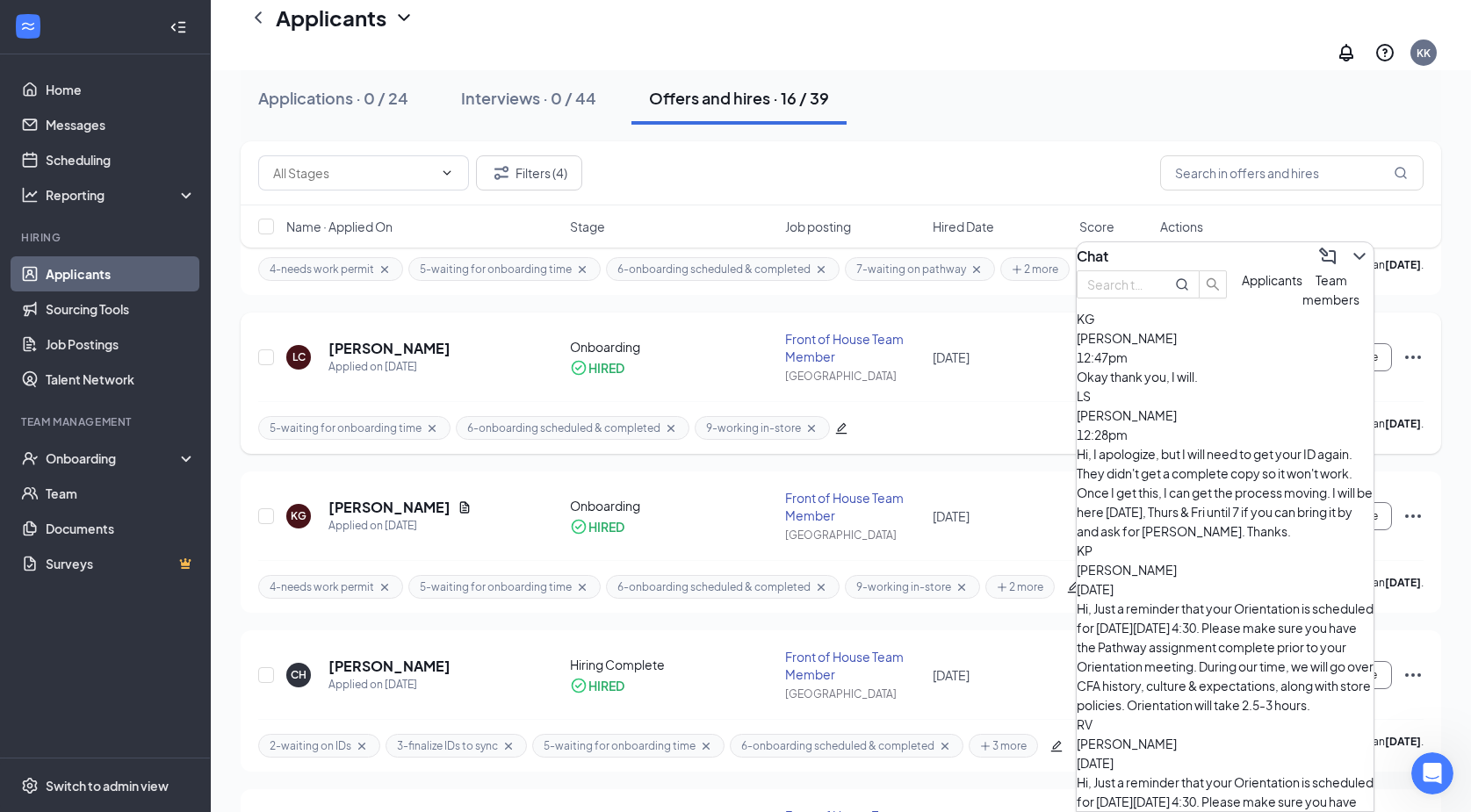
click at [379, 421] on span "5-waiting for onboarding time" at bounding box center [346, 428] width 152 height 15
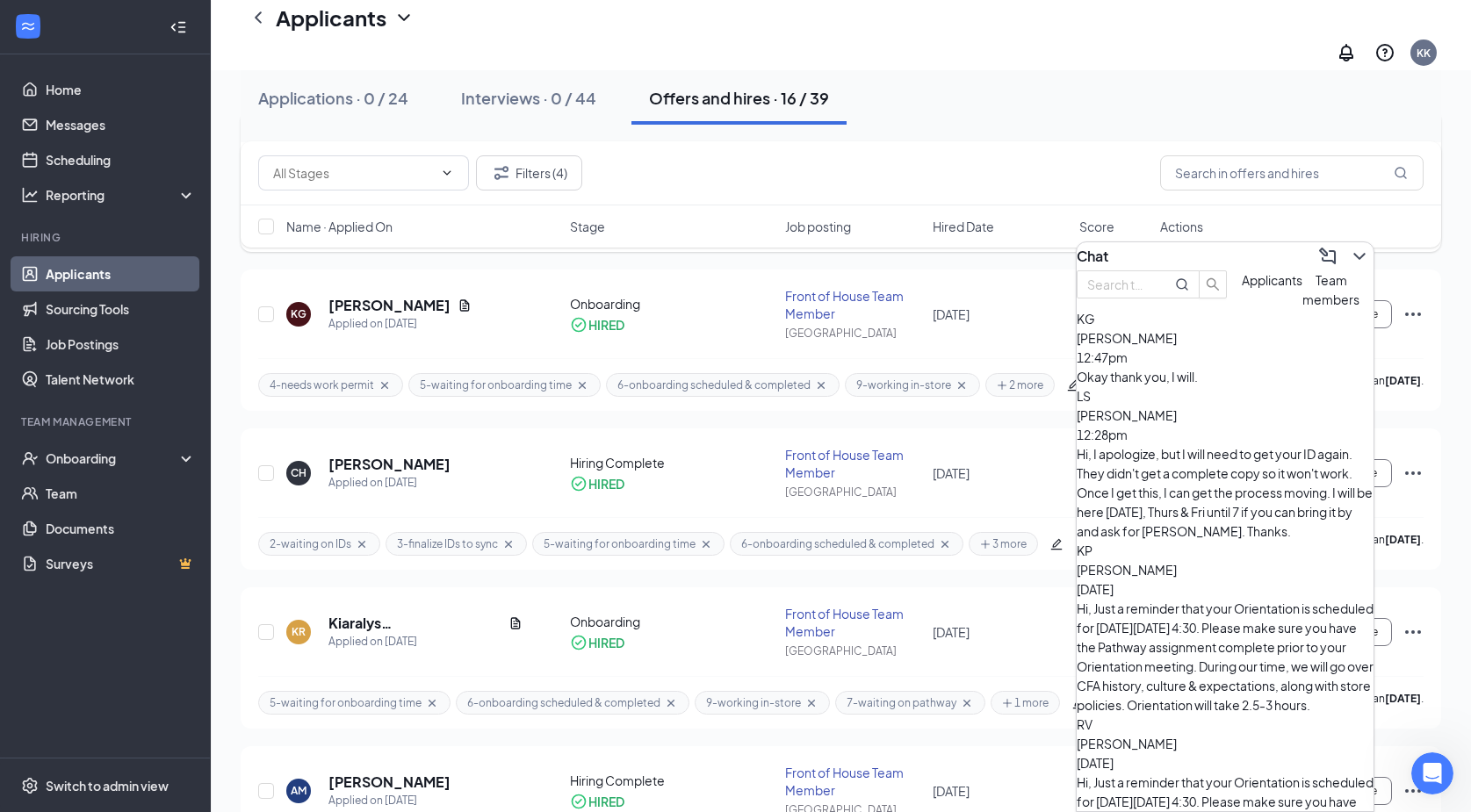
scroll to position [1668, 0]
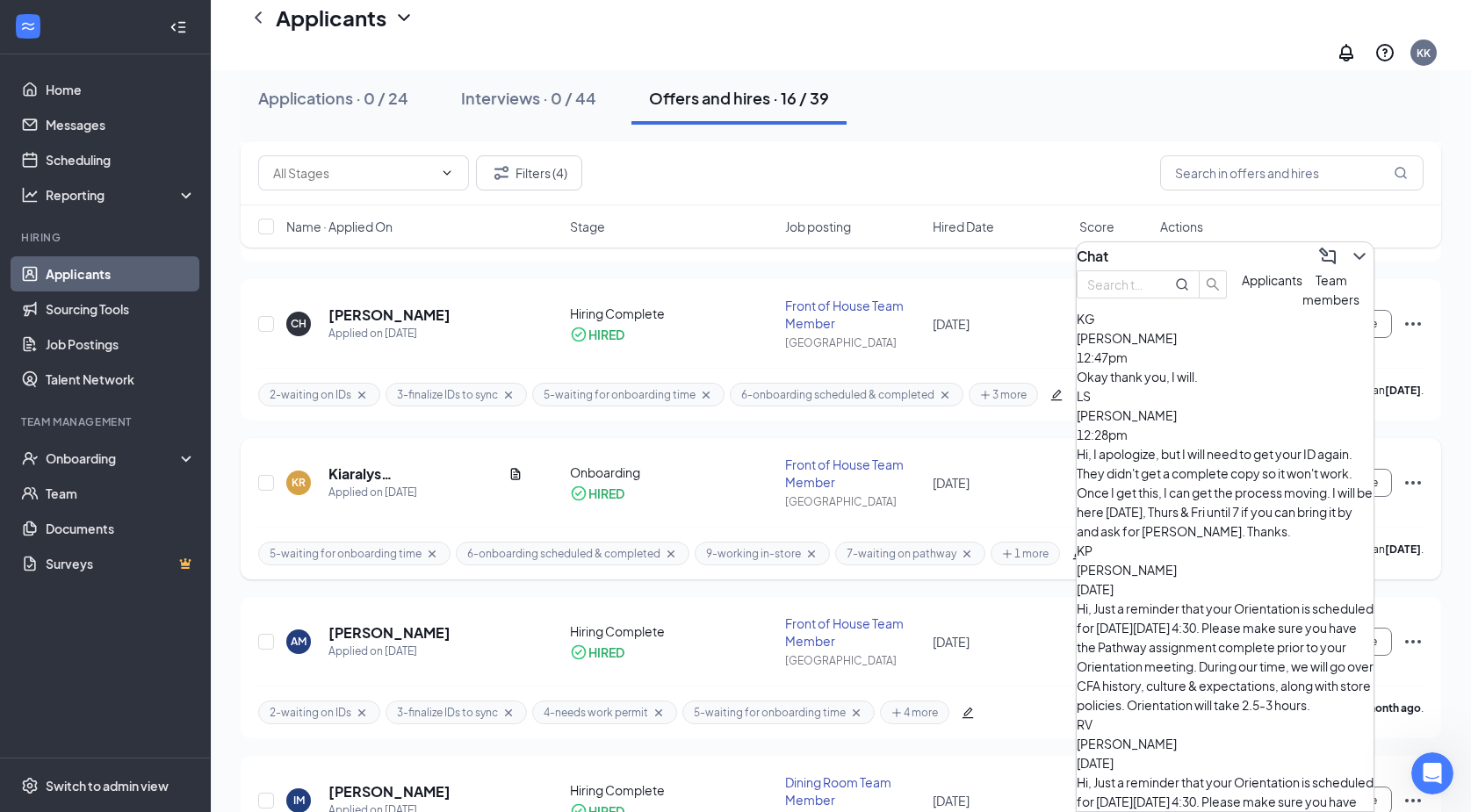
click at [370, 546] on span "5-waiting for onboarding time" at bounding box center [346, 553] width 152 height 15
click at [432, 547] on icon "Cross" at bounding box center [432, 554] width 14 height 14
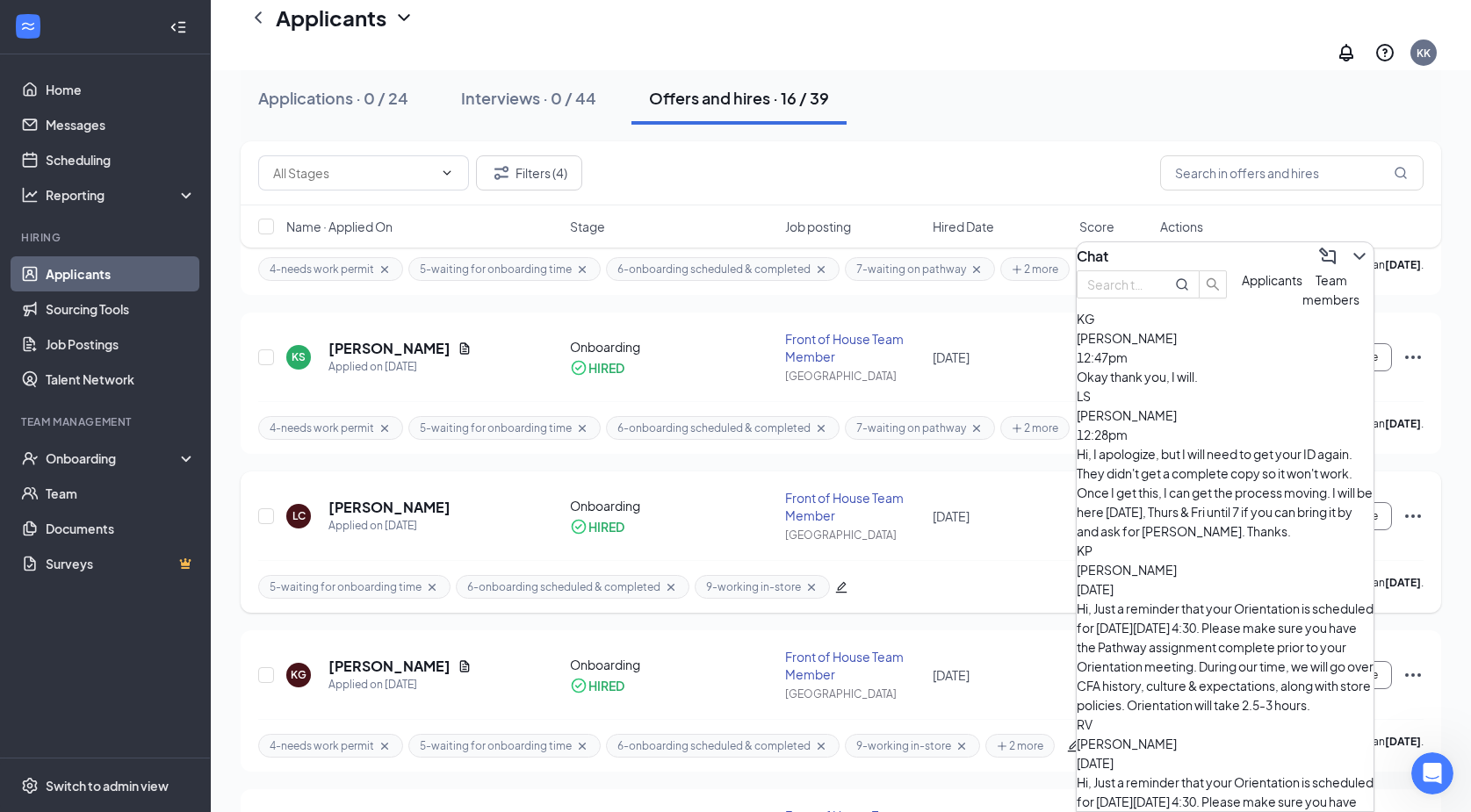
scroll to position [1142, 0]
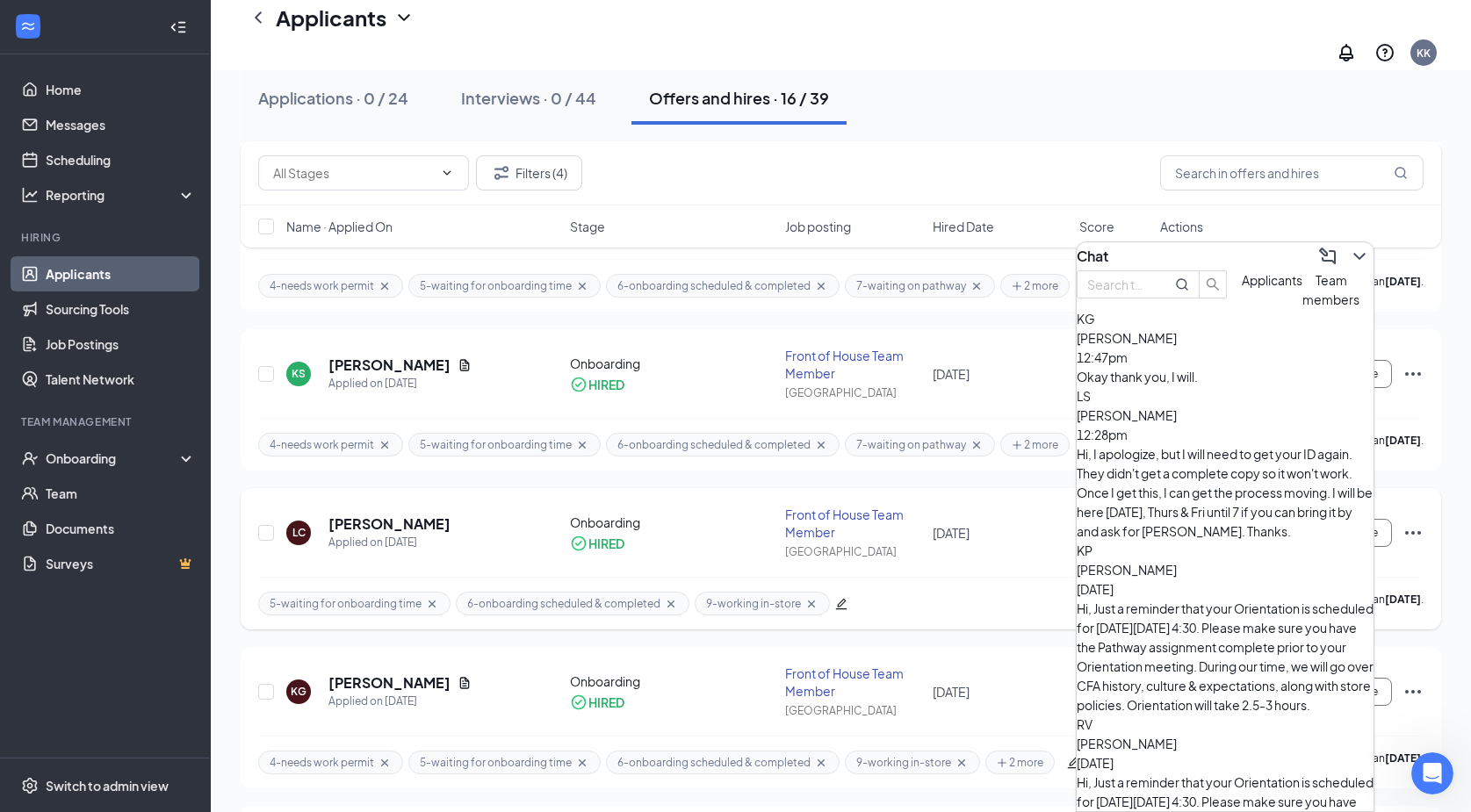
click at [425, 597] on icon "Cross" at bounding box center [432, 604] width 14 height 14
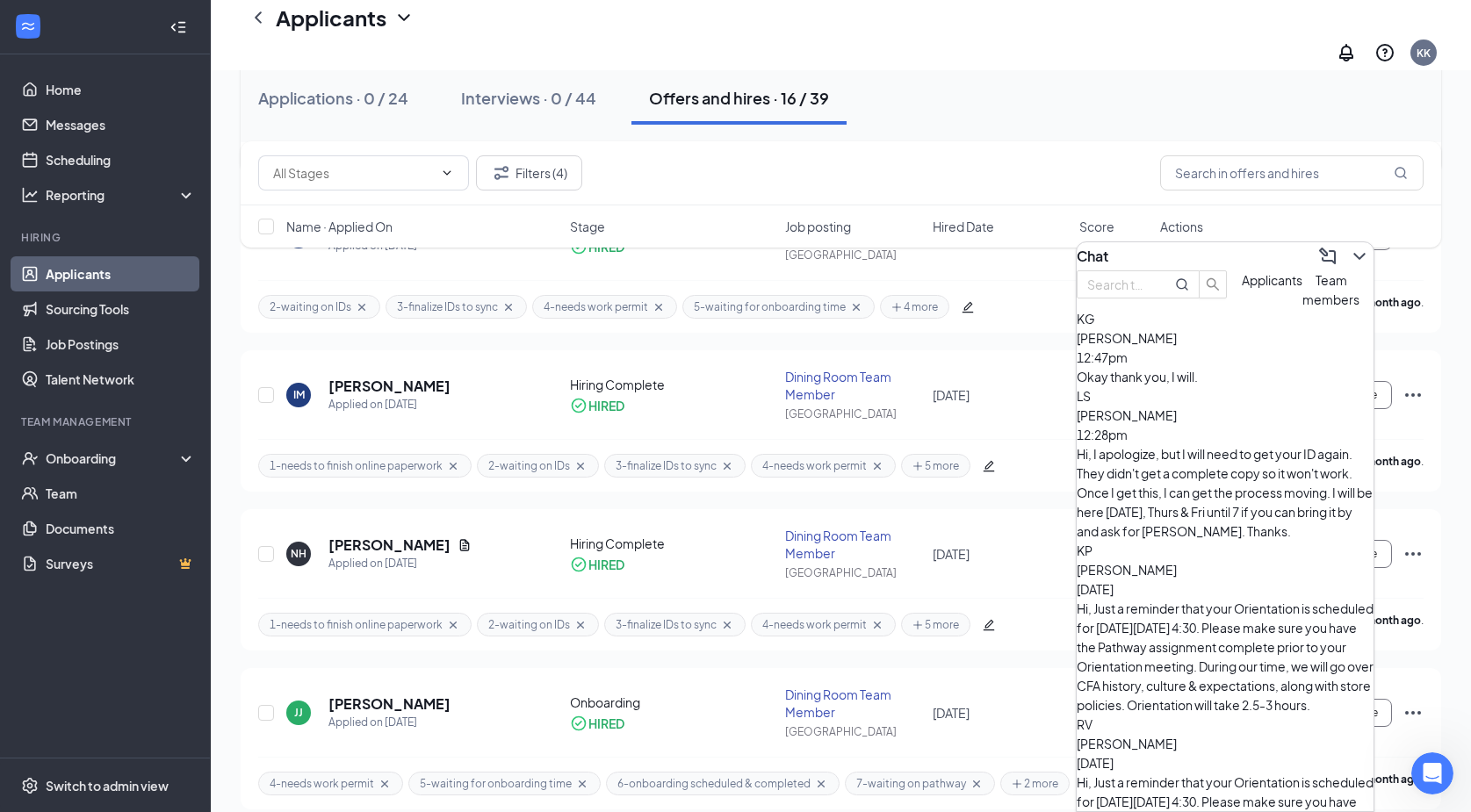
scroll to position [2077, 0]
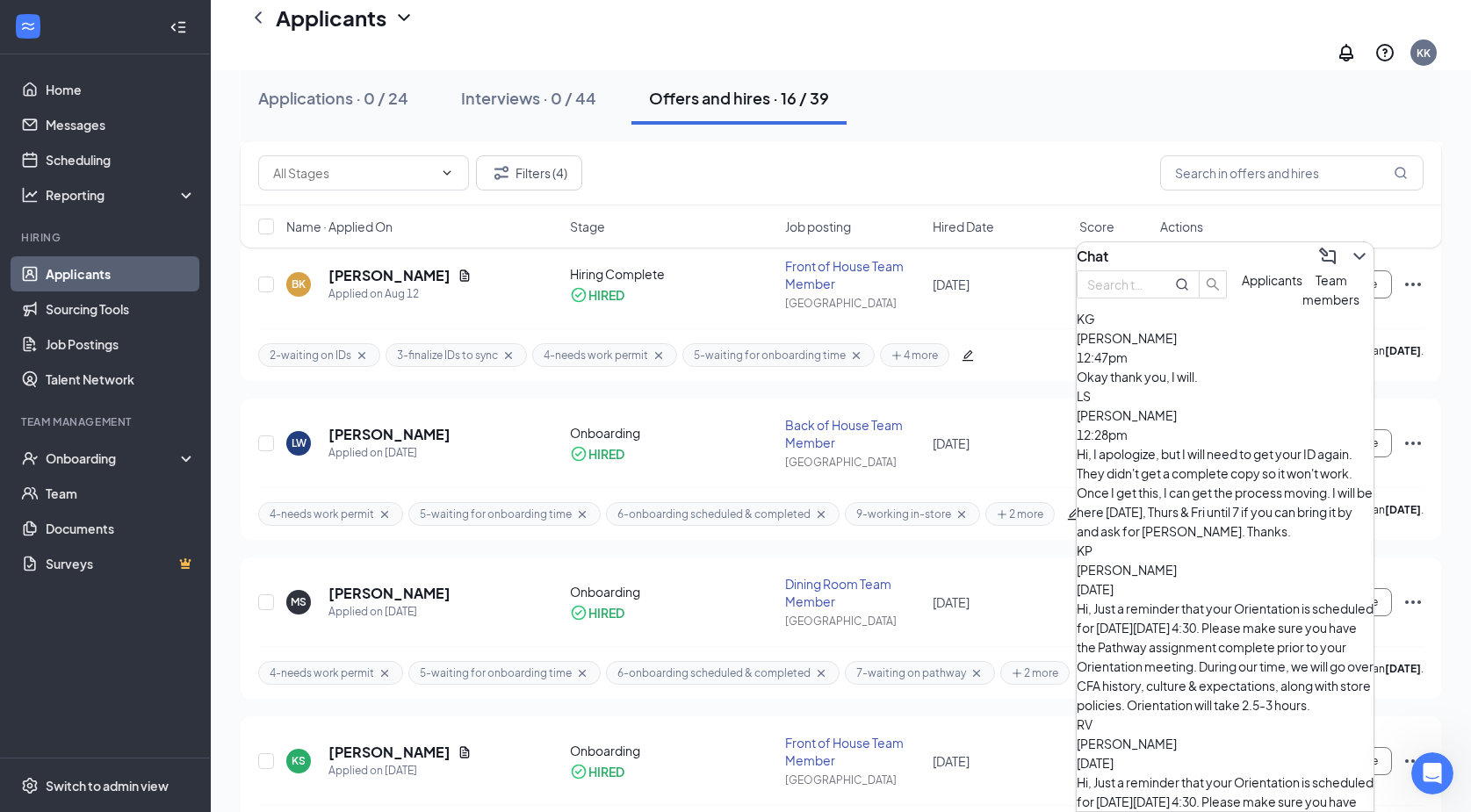
scroll to position [672, 0]
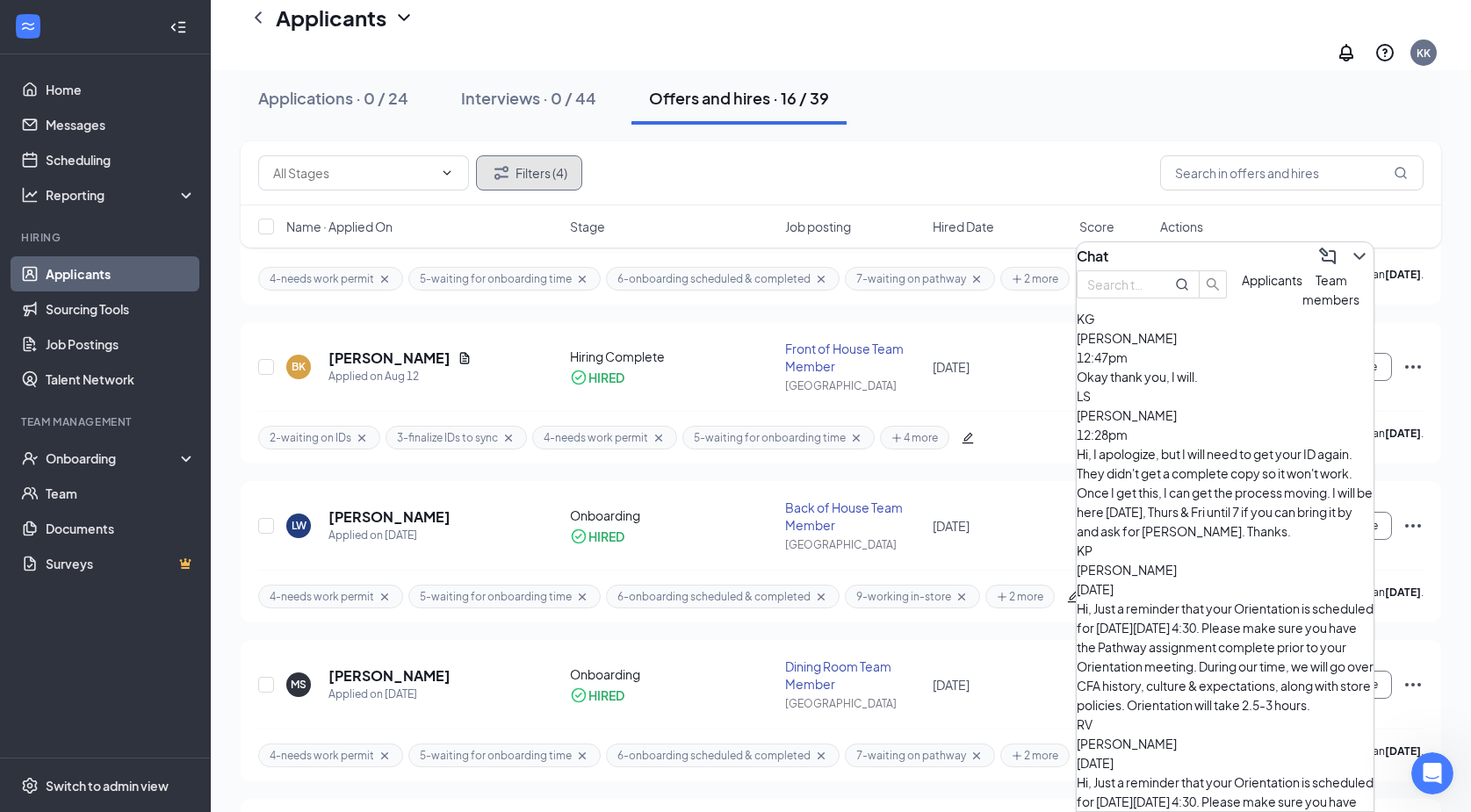
click at [516, 169] on button "Filters (4)" at bounding box center [529, 172] width 106 height 35
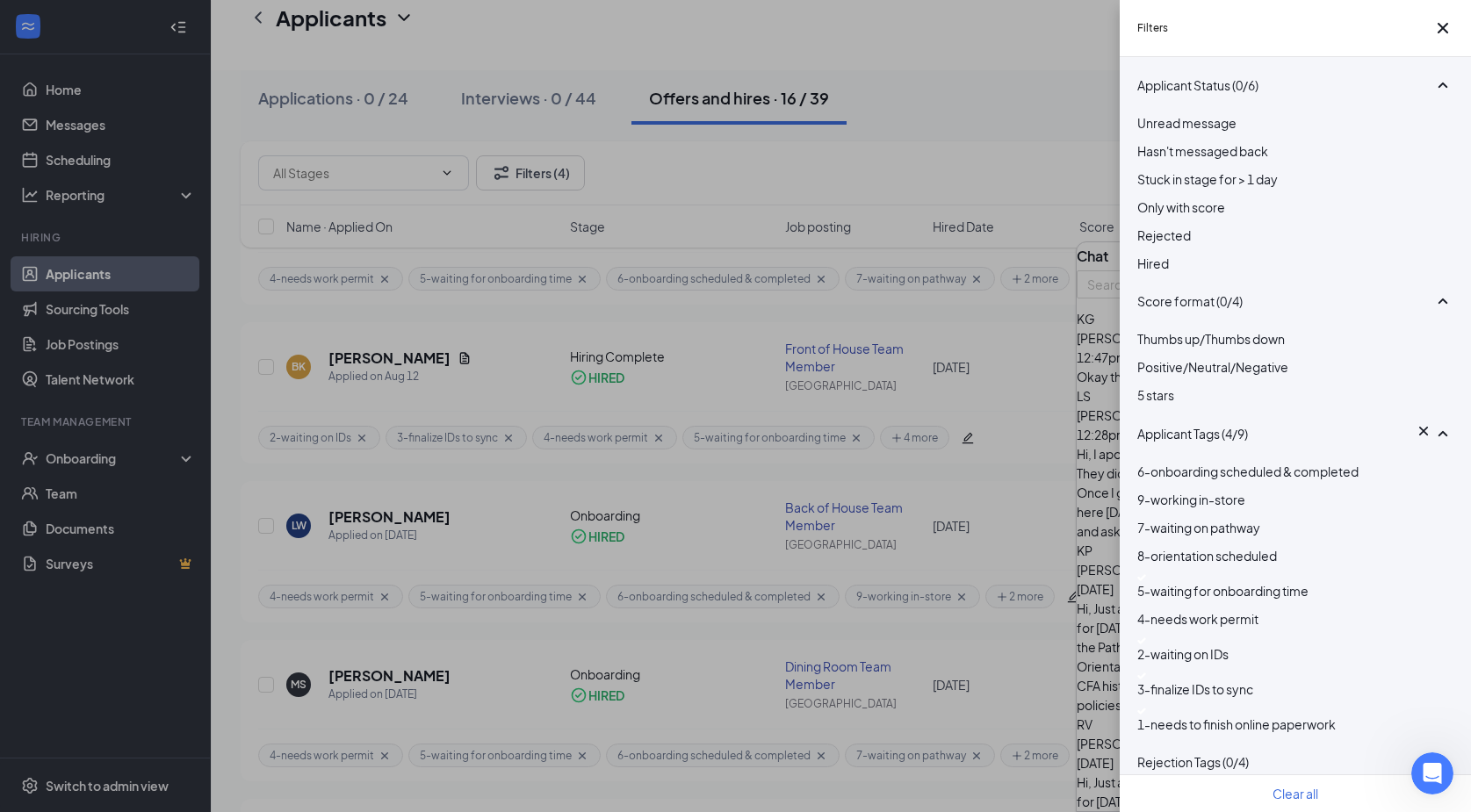
click at [1146, 645] on img at bounding box center [1141, 641] width 9 height 7
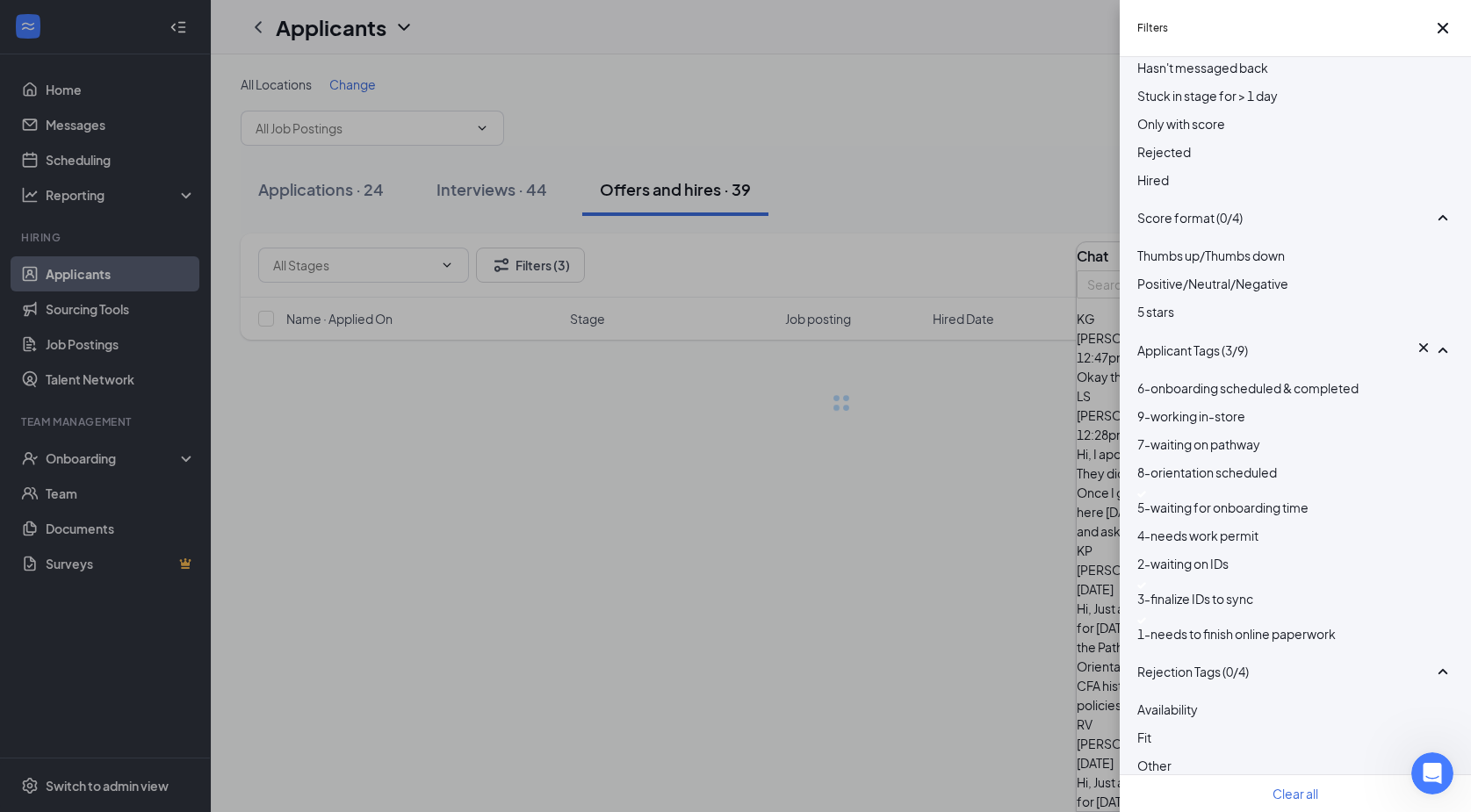
scroll to position [88, 0]
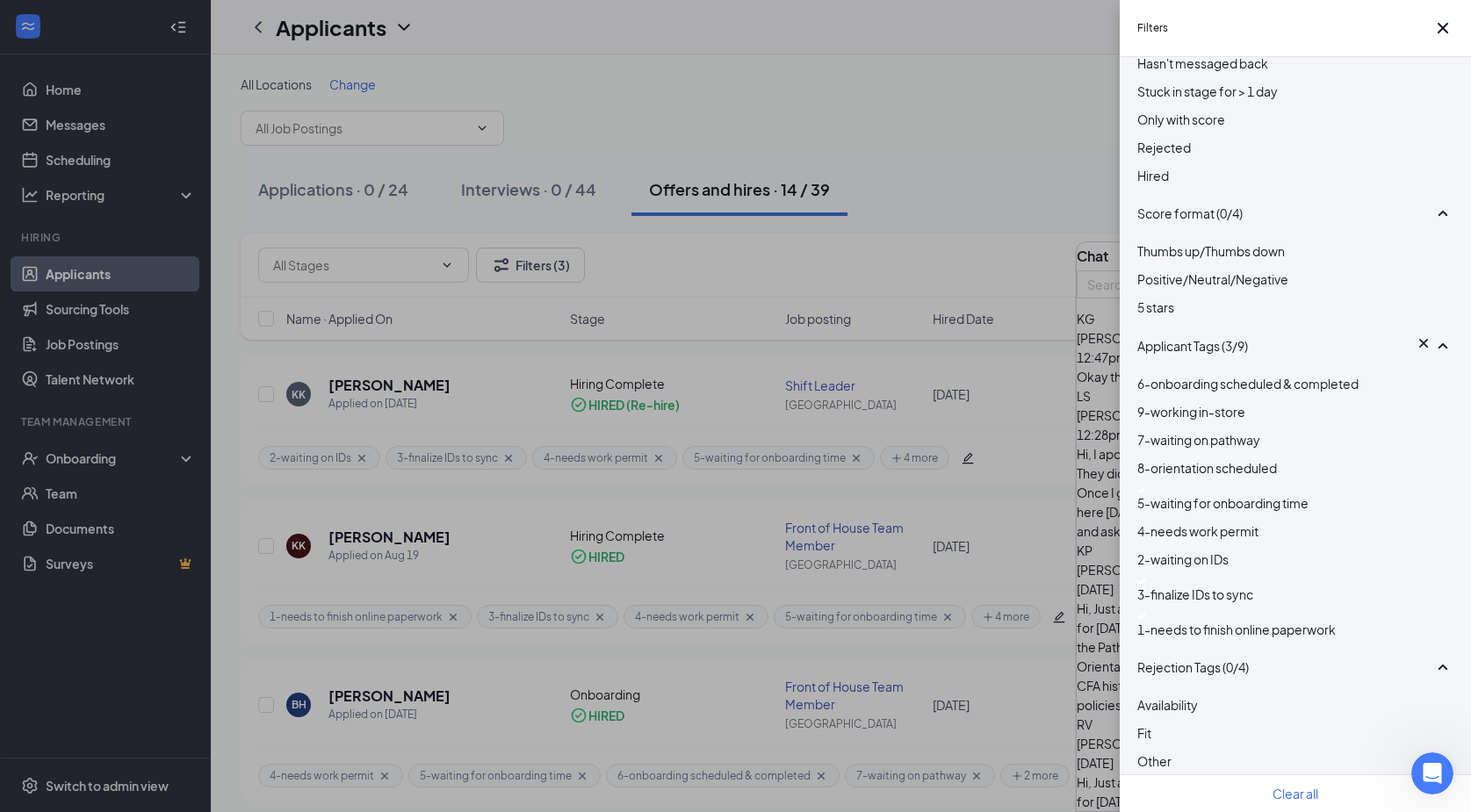
click at [1142, 585] on img at bounding box center [1141, 581] width 9 height 7
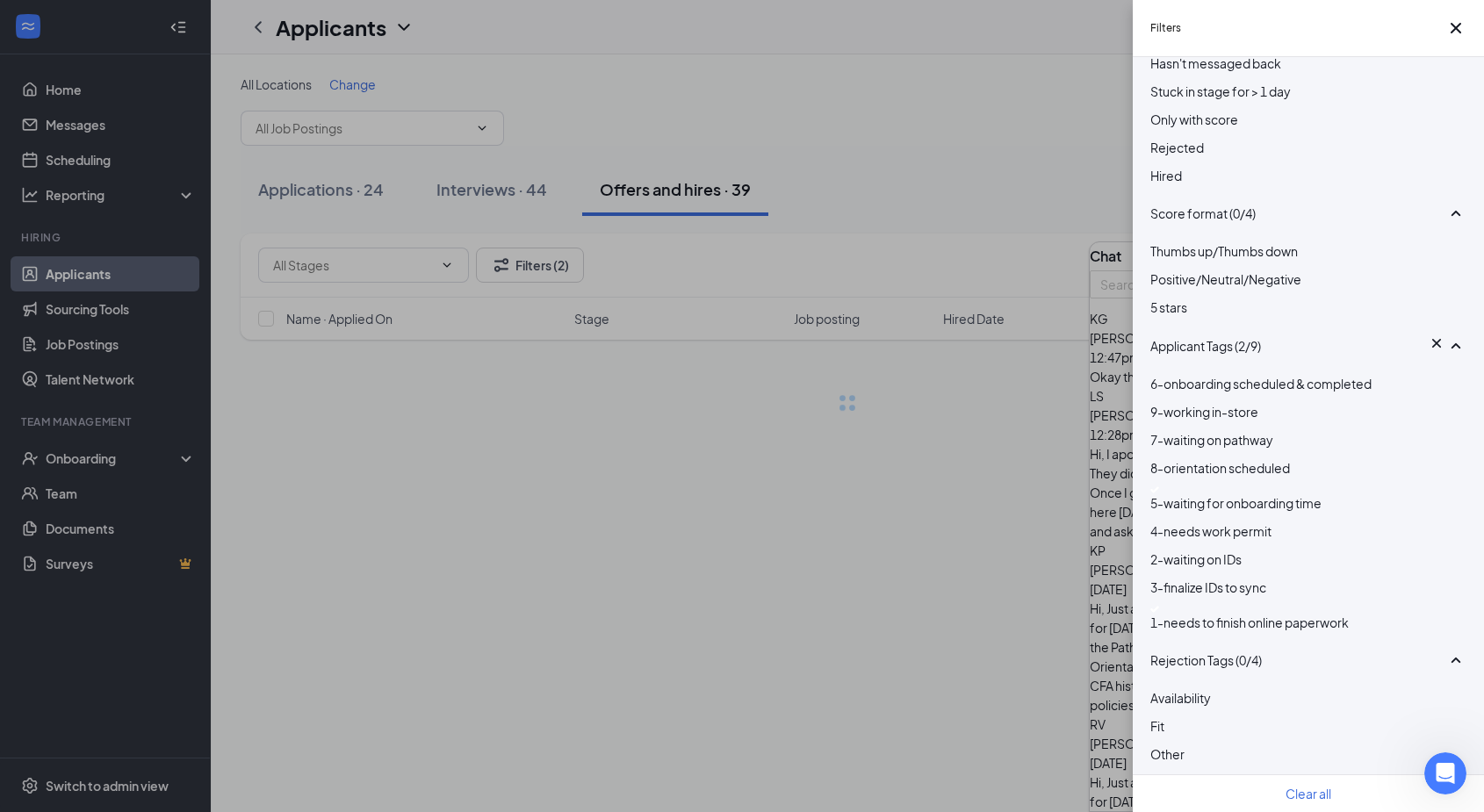
click at [1159, 632] on div "1-needs to finish online paperwork" at bounding box center [1308, 619] width 316 height 26
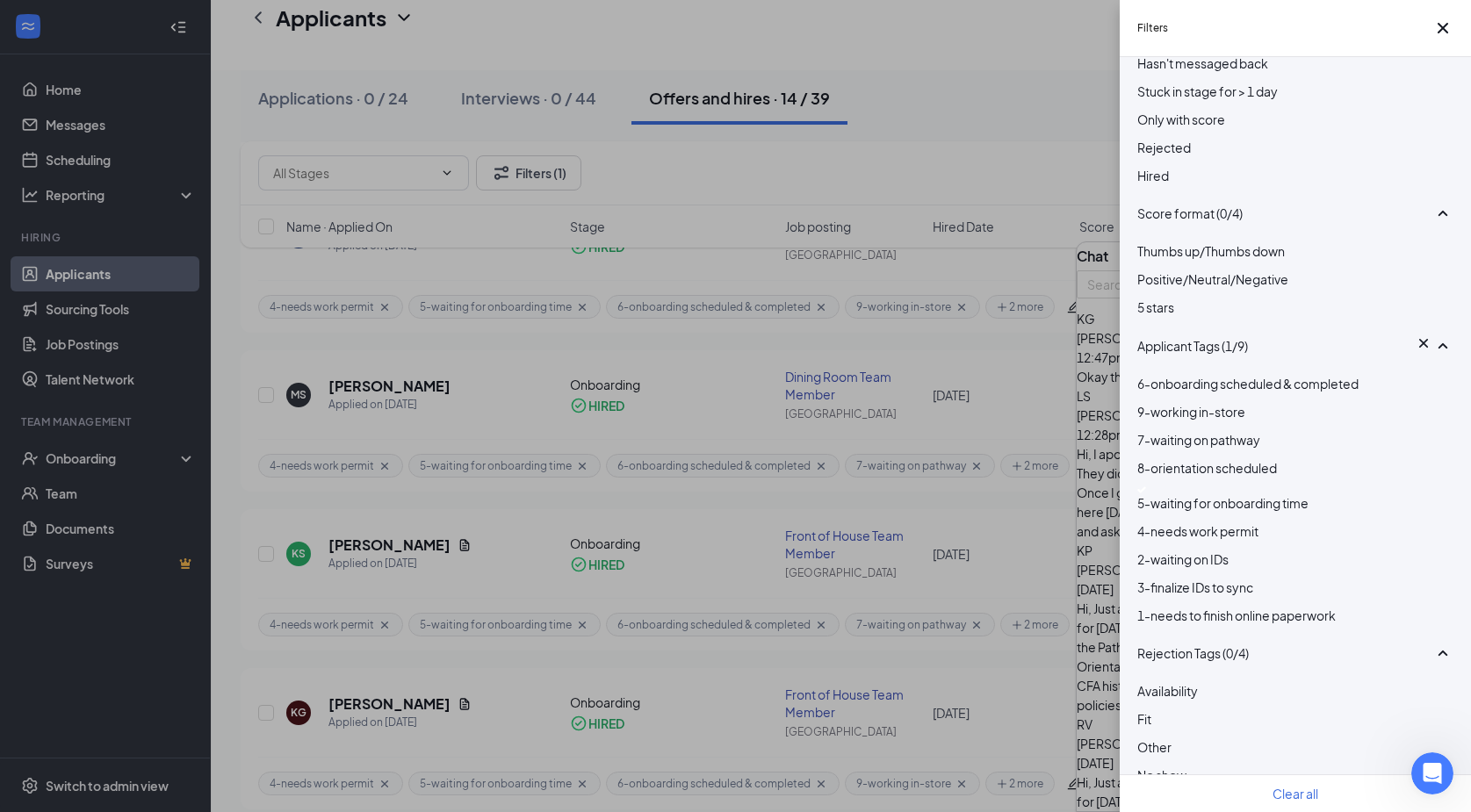
scroll to position [966, 0]
click at [575, 445] on div "Filters Applicant Status (0/6) Unread message Hasn't messaged back Stuck in sta…" at bounding box center [735, 406] width 1471 height 812
click at [492, 362] on div "Filters Applicant Status (0/6) Unread message Hasn't messaged back Stuck in sta…" at bounding box center [735, 406] width 1471 height 812
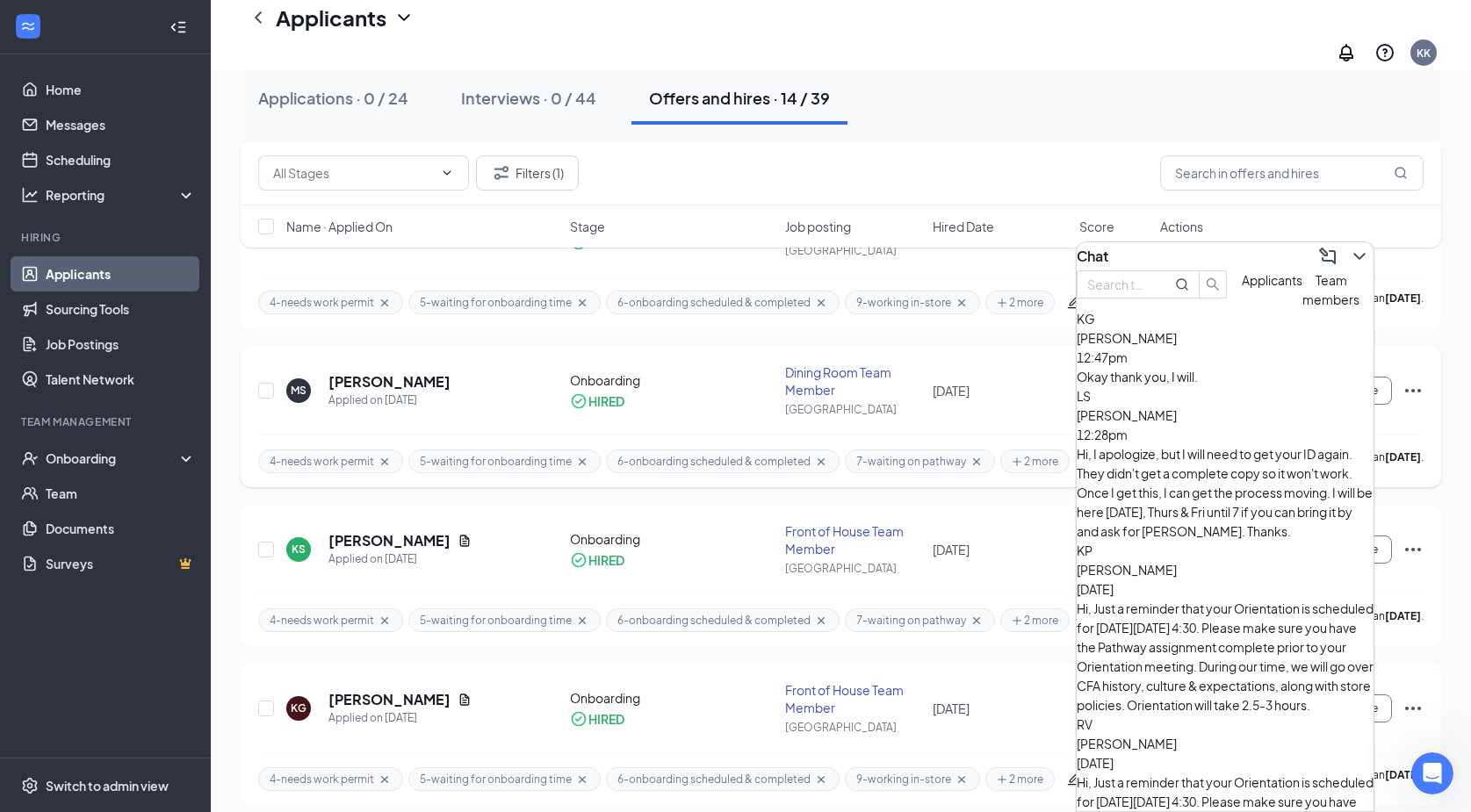
click at [579, 458] on icon "Cross" at bounding box center [582, 461] width 7 height 7
click at [1460, 665] on div "All Locations Change Applications · 0 / 24 Interviews · 0 / 44 Offers and hires…" at bounding box center [841, 362] width 1260 height 2517
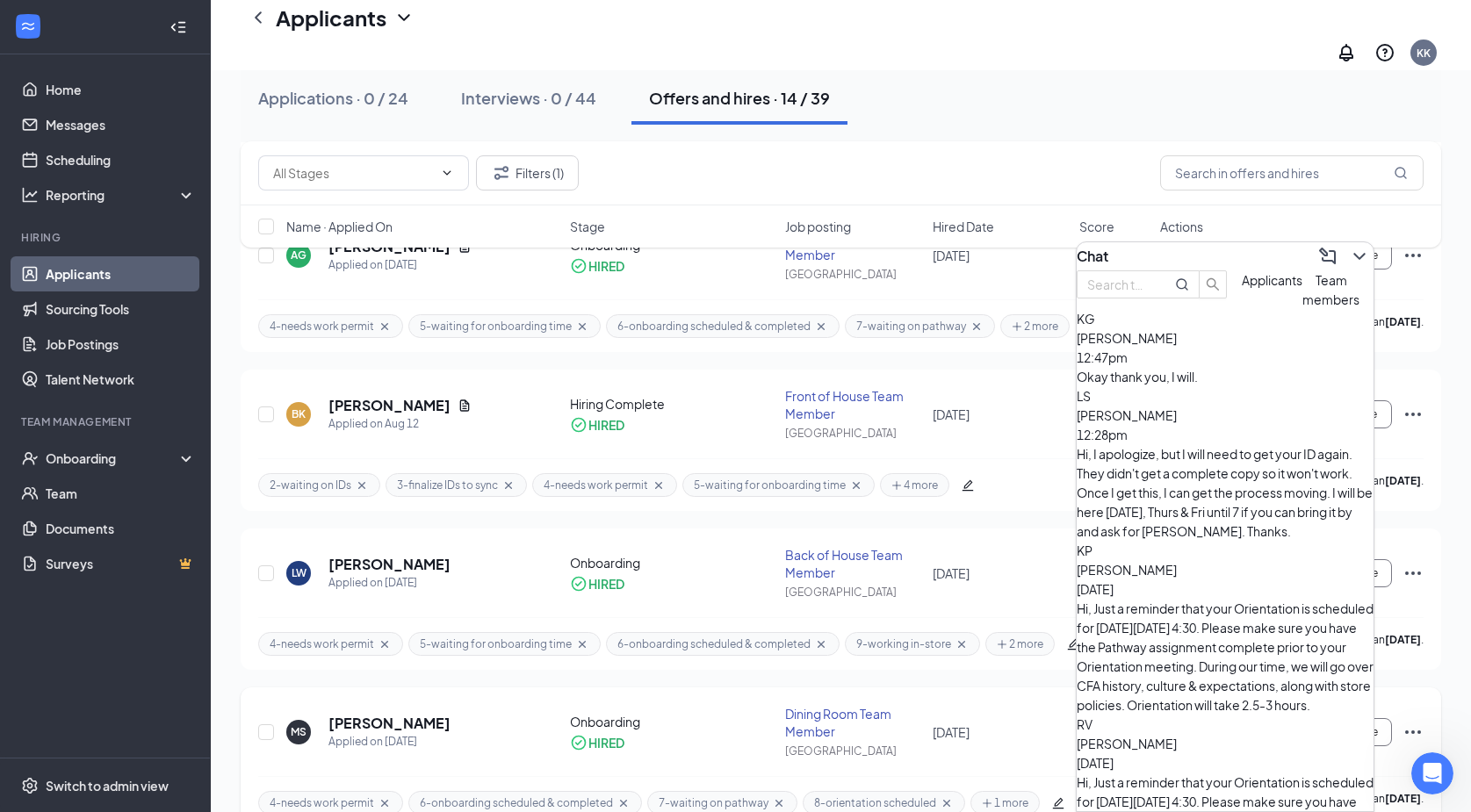
scroll to position [617, 0]
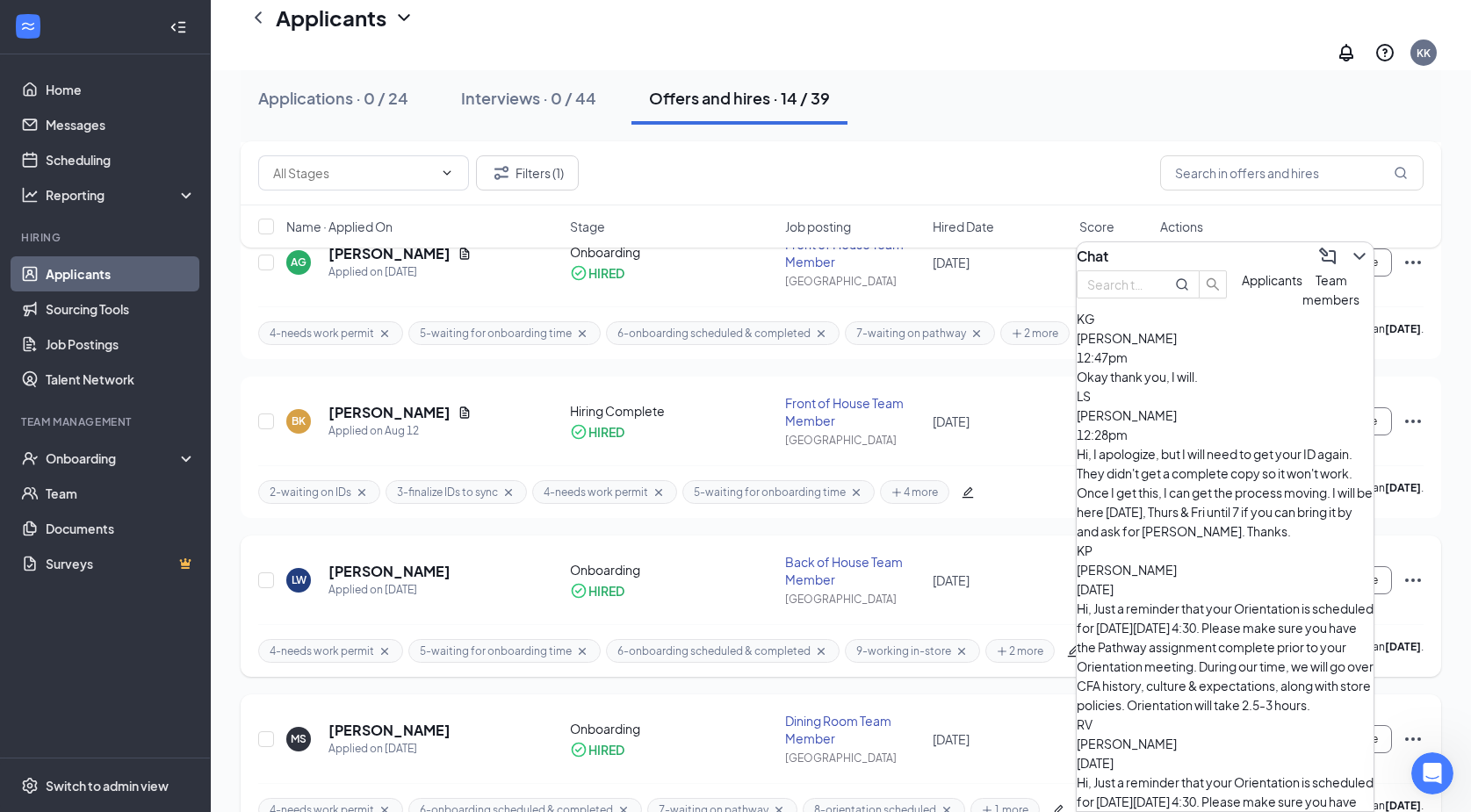
click at [575, 645] on icon "Cross" at bounding box center [582, 652] width 14 height 14
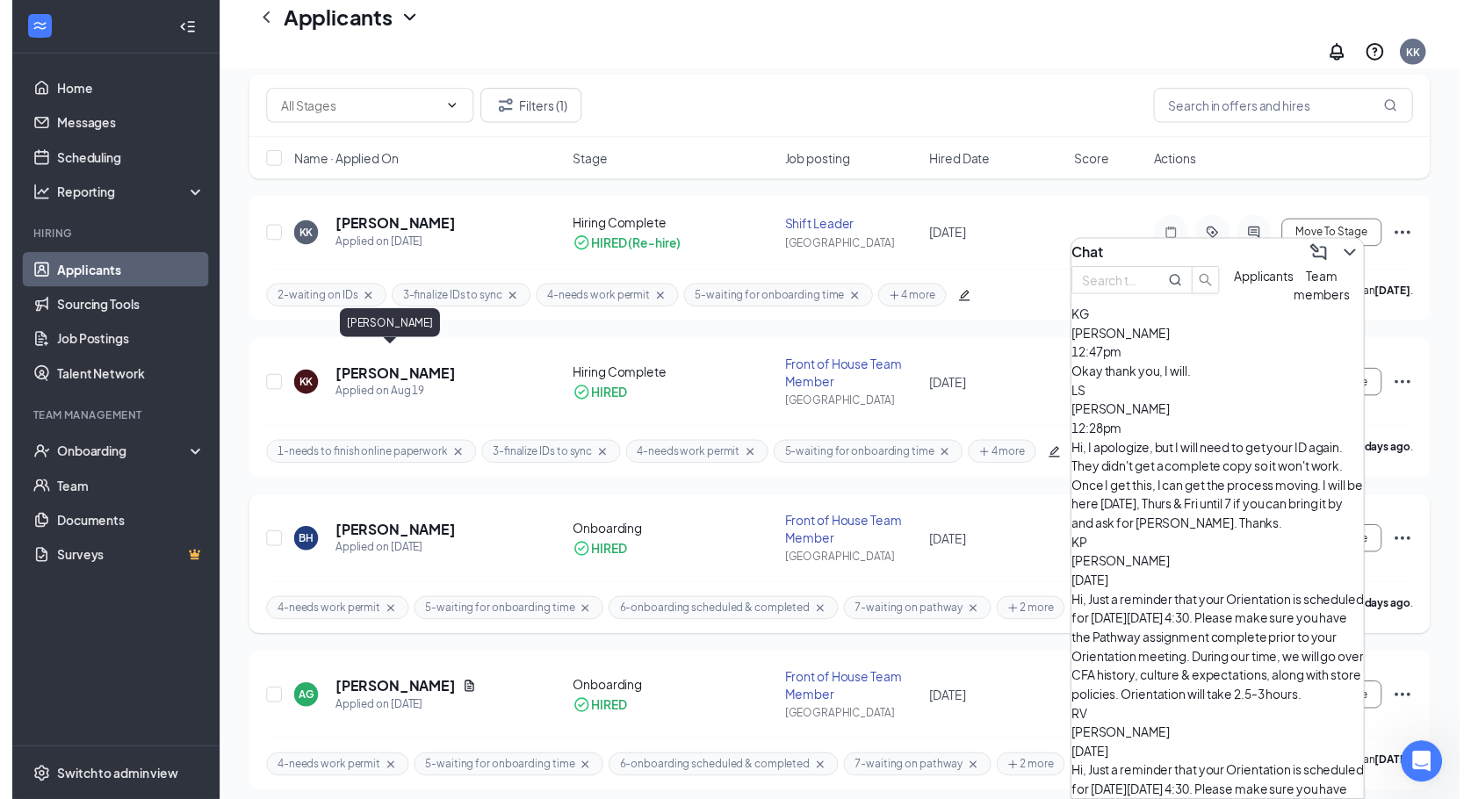
scroll to position [263, 0]
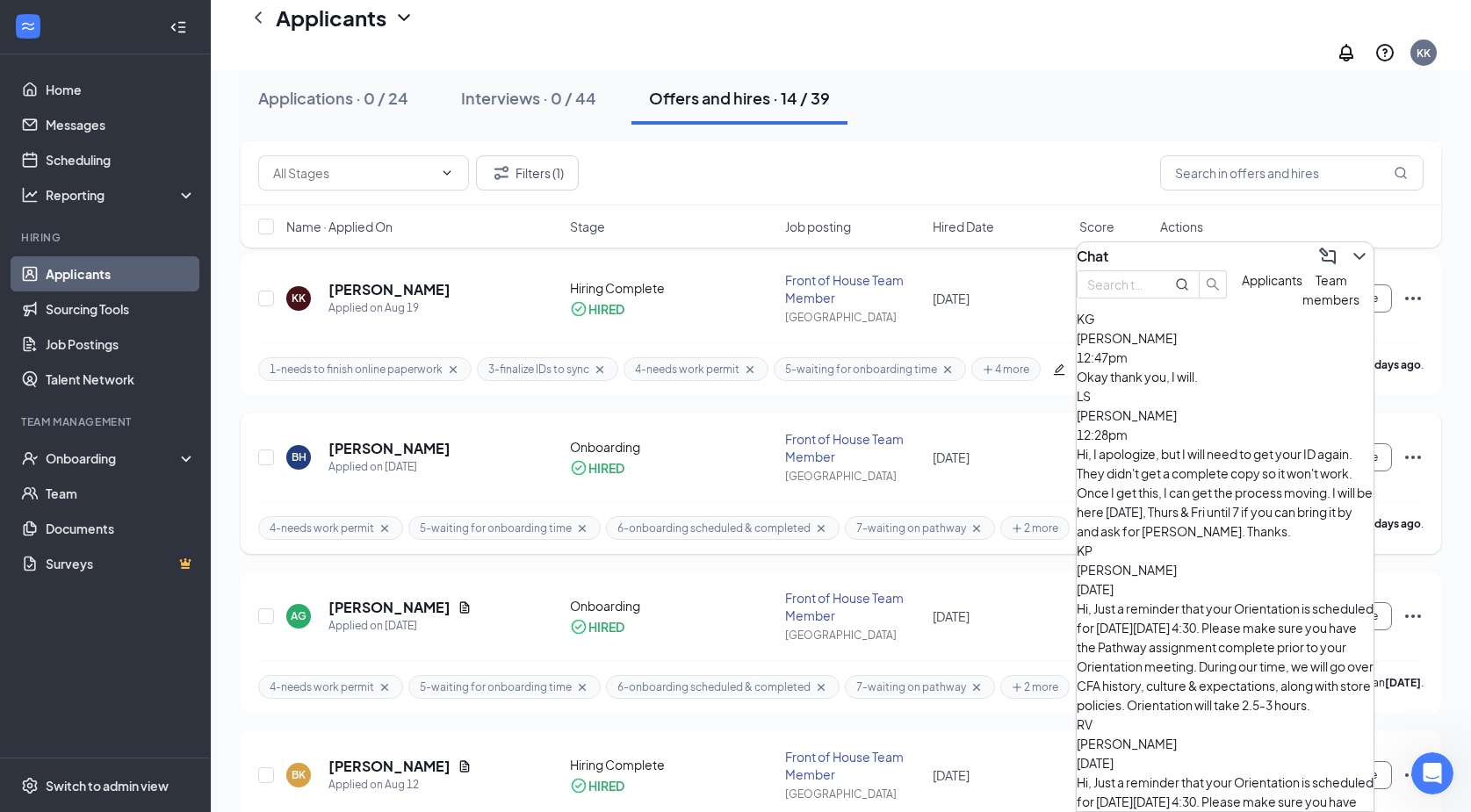
click at [579, 522] on icon "Cross" at bounding box center [582, 529] width 14 height 14
click at [1423, 92] on div "Applications · 0 / 24 Interviews · 0 / 44 Offers and hires · 14 / 39" at bounding box center [841, 98] width 1200 height 53
click at [389, 280] on h5 "Kyndal Kelly" at bounding box center [389, 289] width 122 height 19
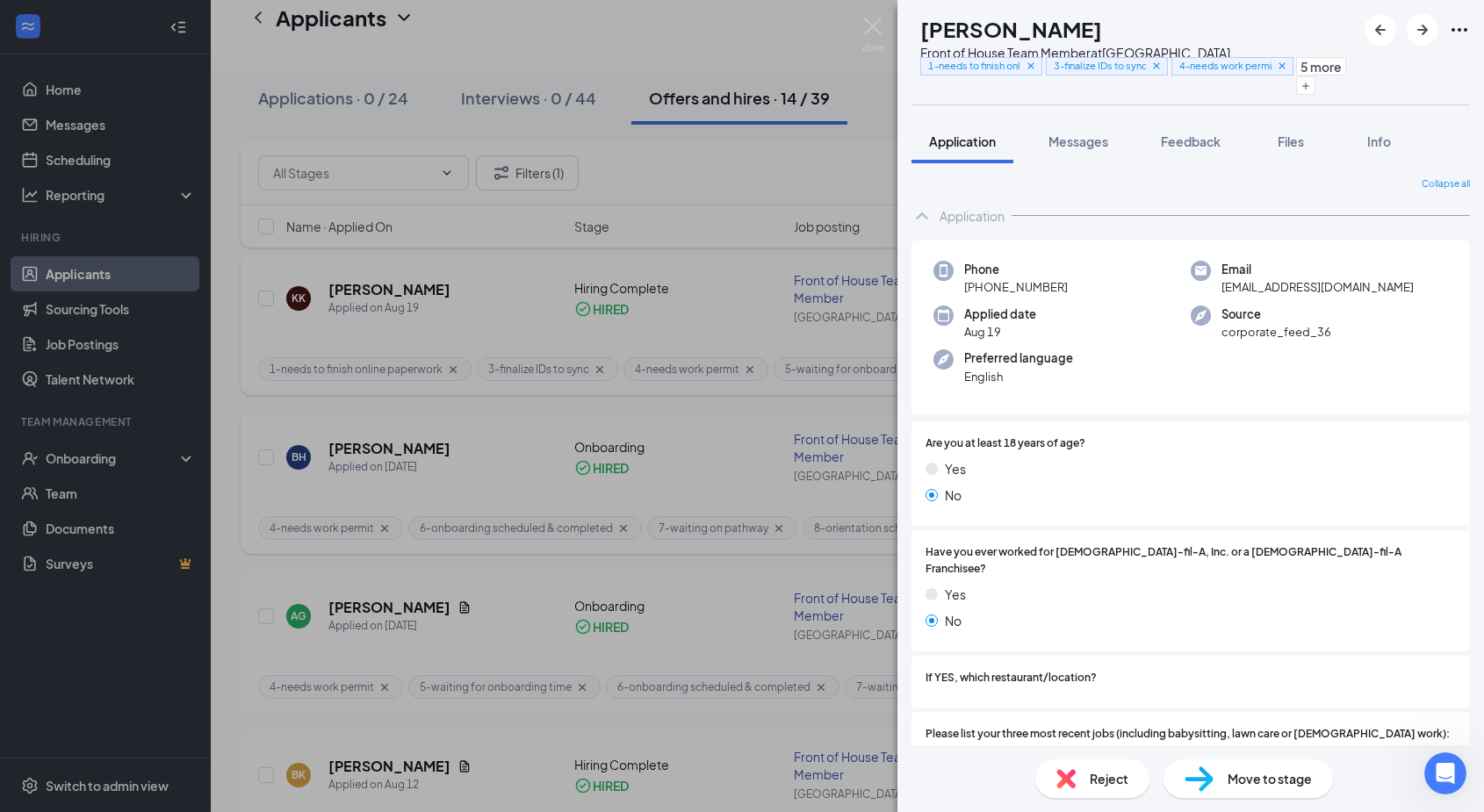
click at [389, 268] on div "KK Kyndal Kelly Front of House Team Member at Oakley Station 1-needs to finish …" at bounding box center [742, 406] width 1484 height 812
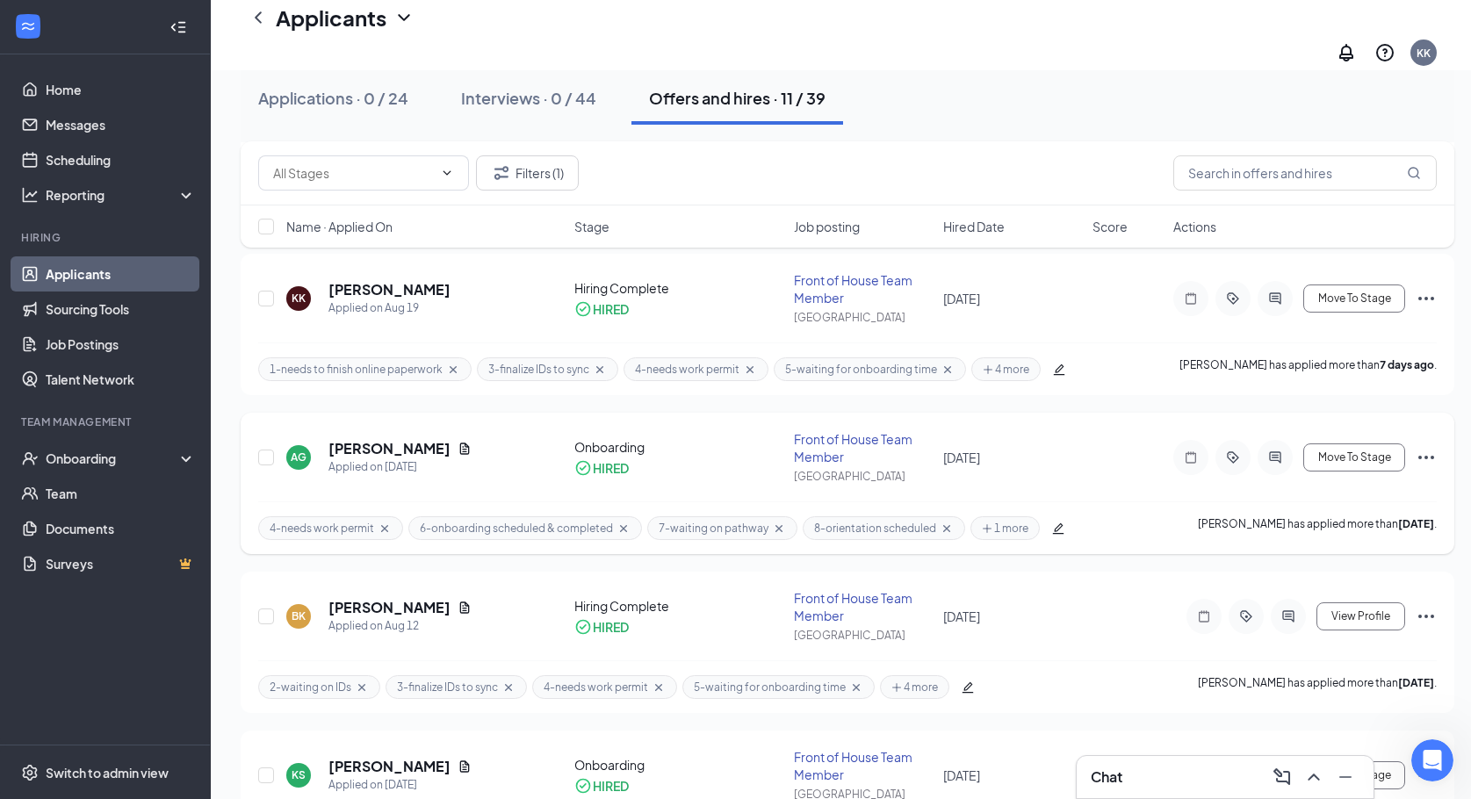
click at [311, 133] on div "Applications · 0 / 24 Interviews · 0 / 44 Offers and hires · 11 / 39" at bounding box center [848, 98] width 1214 height 88
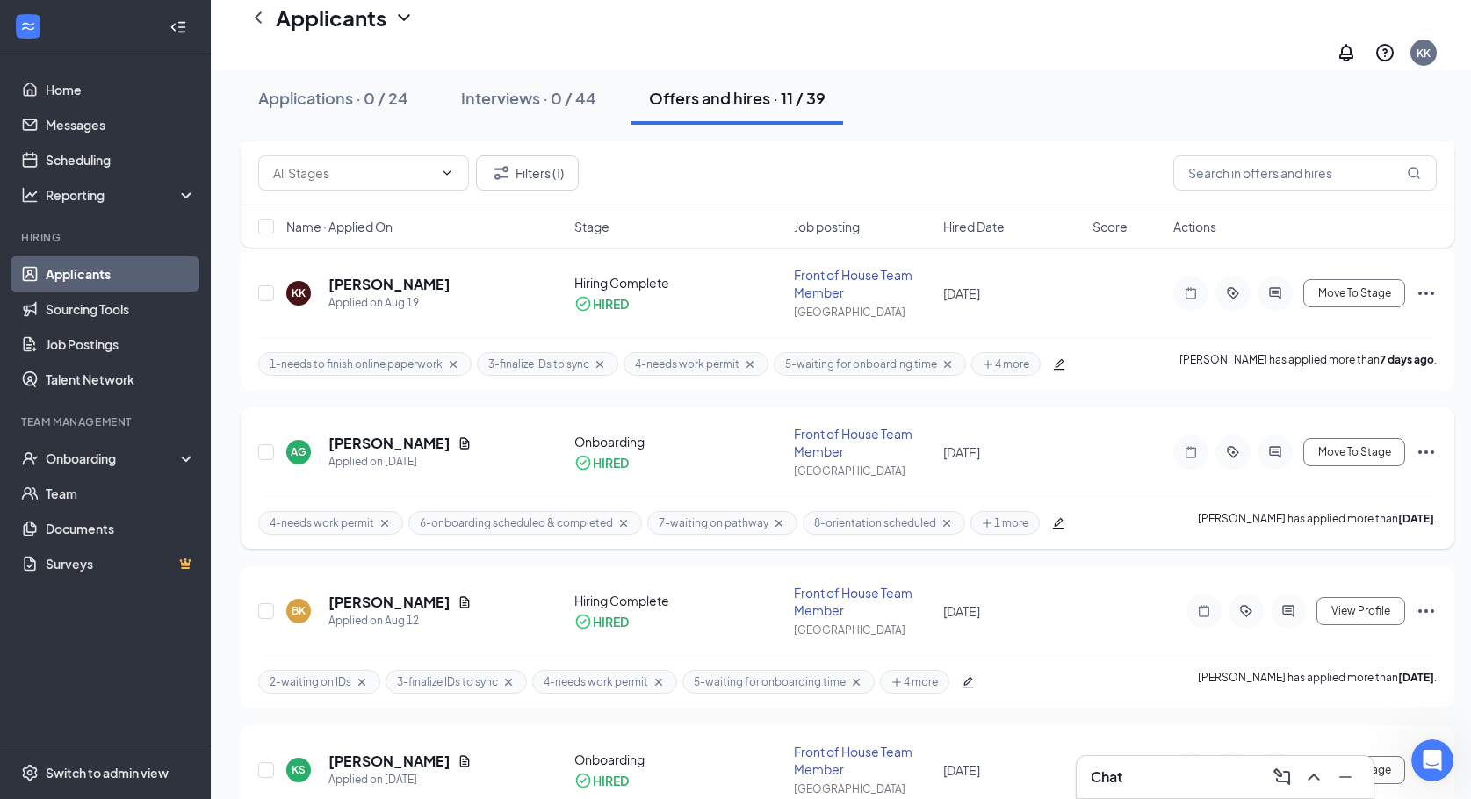
scroll to position [351, 0]
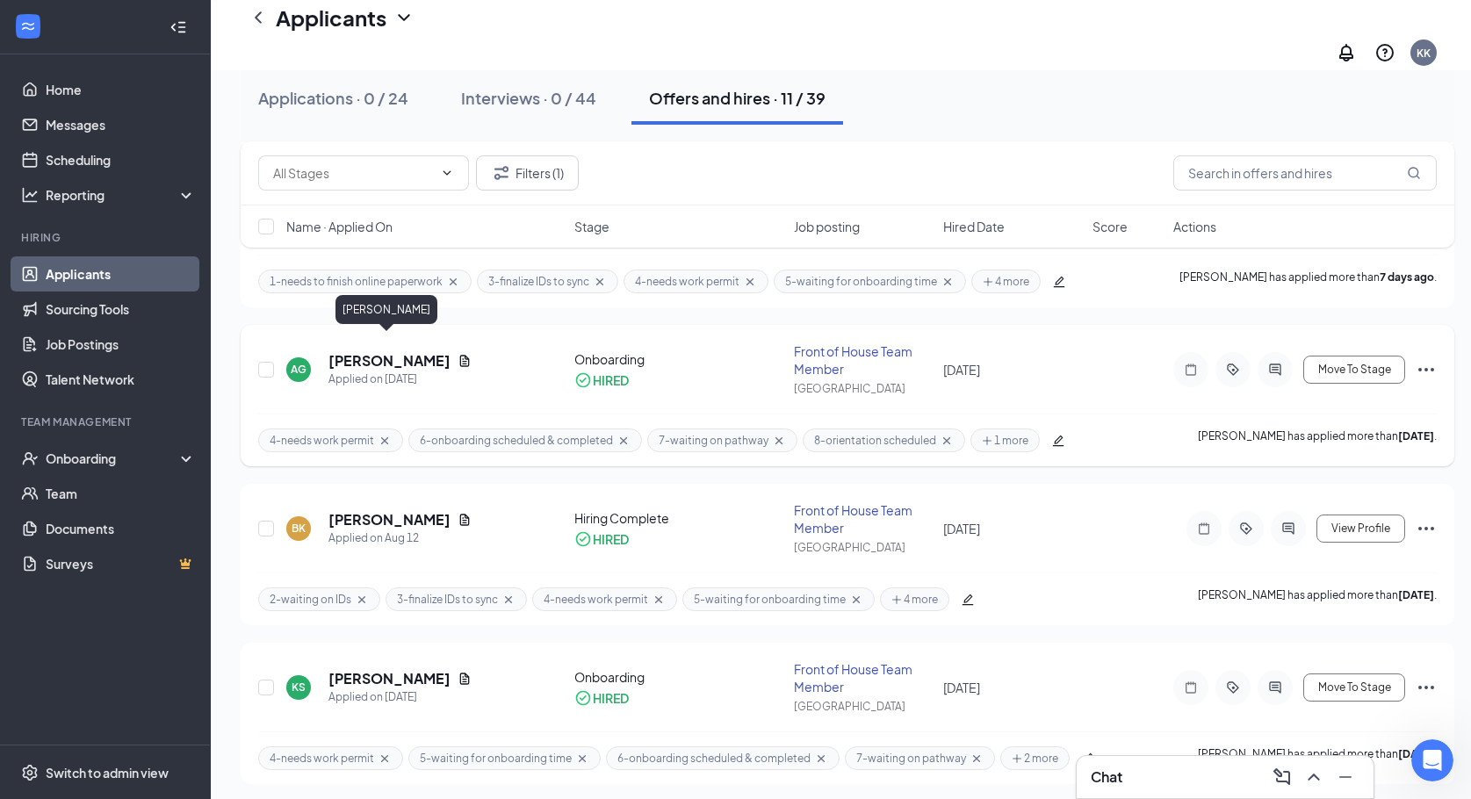
click at [393, 351] on h5 "Antonio Garcia" at bounding box center [389, 360] width 122 height 19
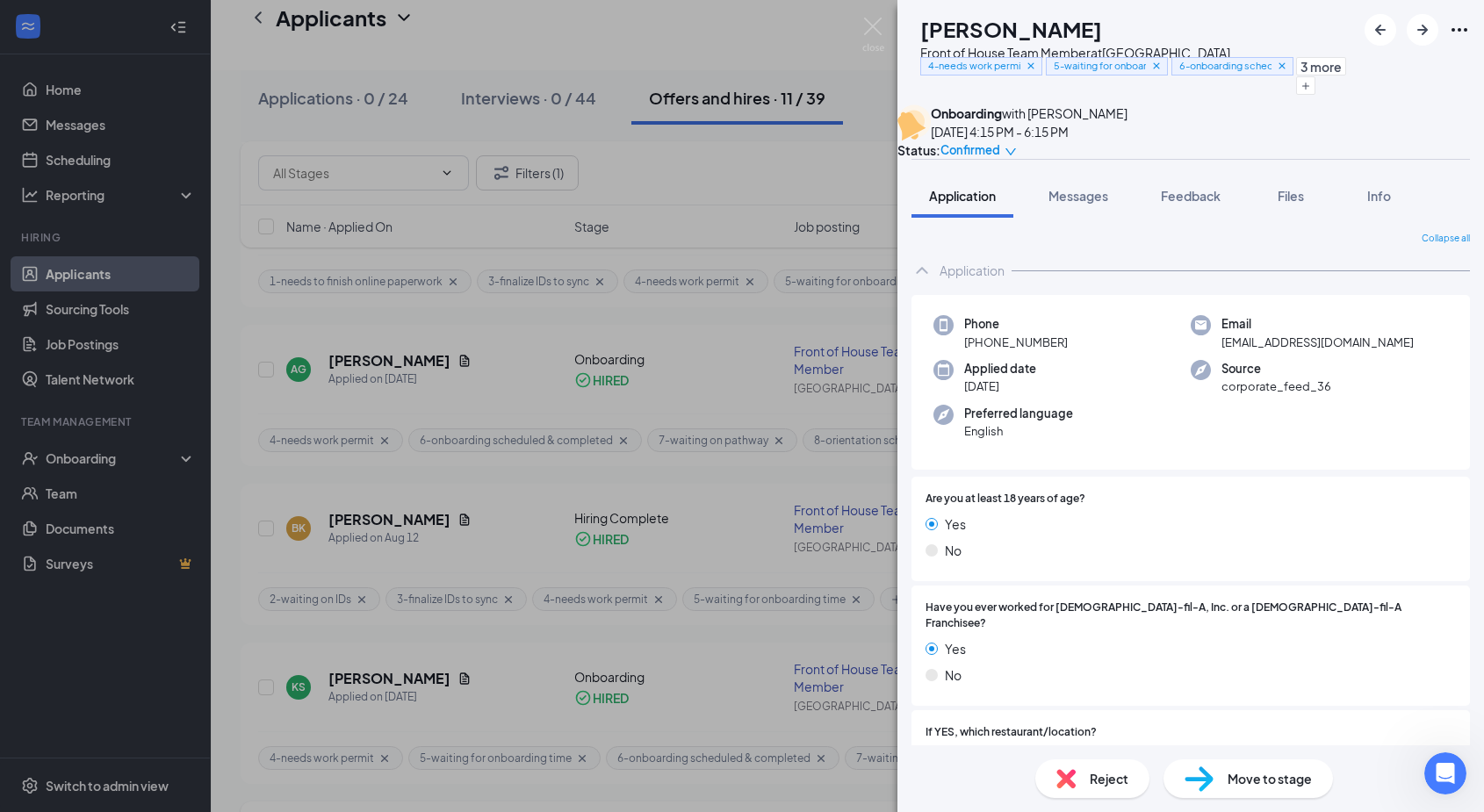
click at [680, 69] on div "AG Antonio Garcia Front of House Team Member at Oakley Station 4-needs work per…" at bounding box center [742, 406] width 1484 height 812
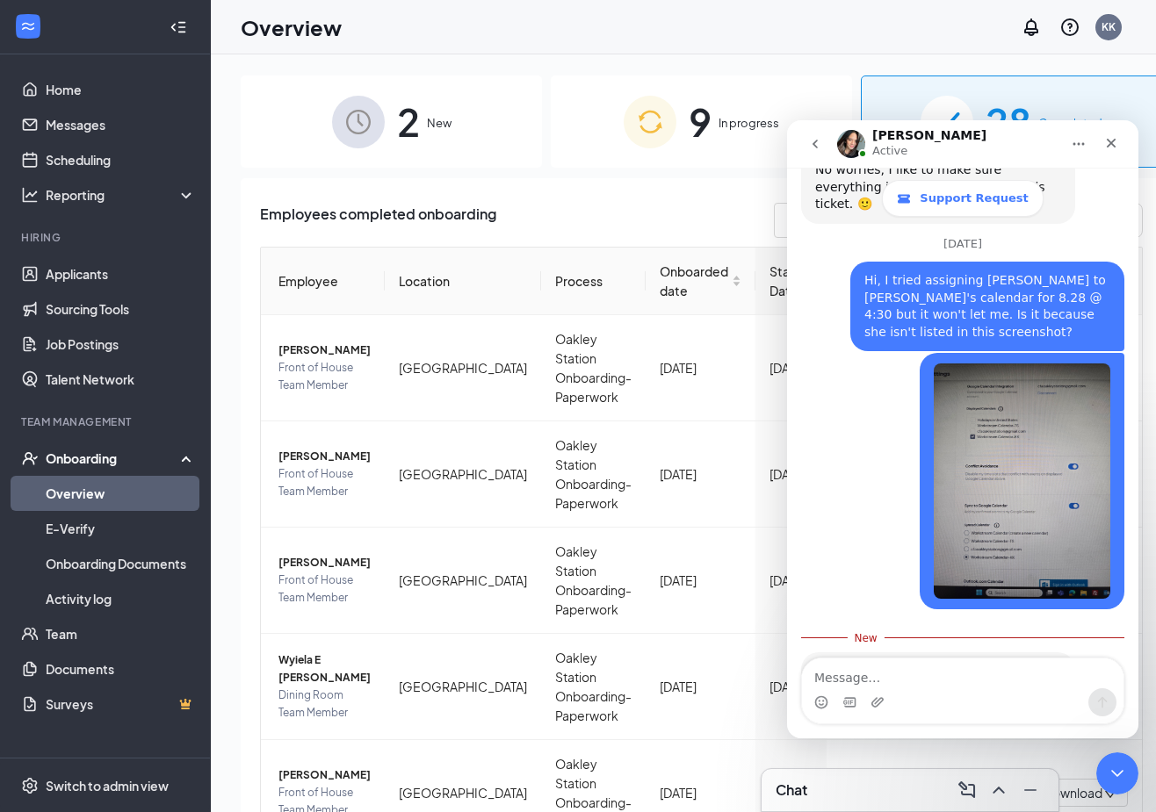
scroll to position [2359, 0]
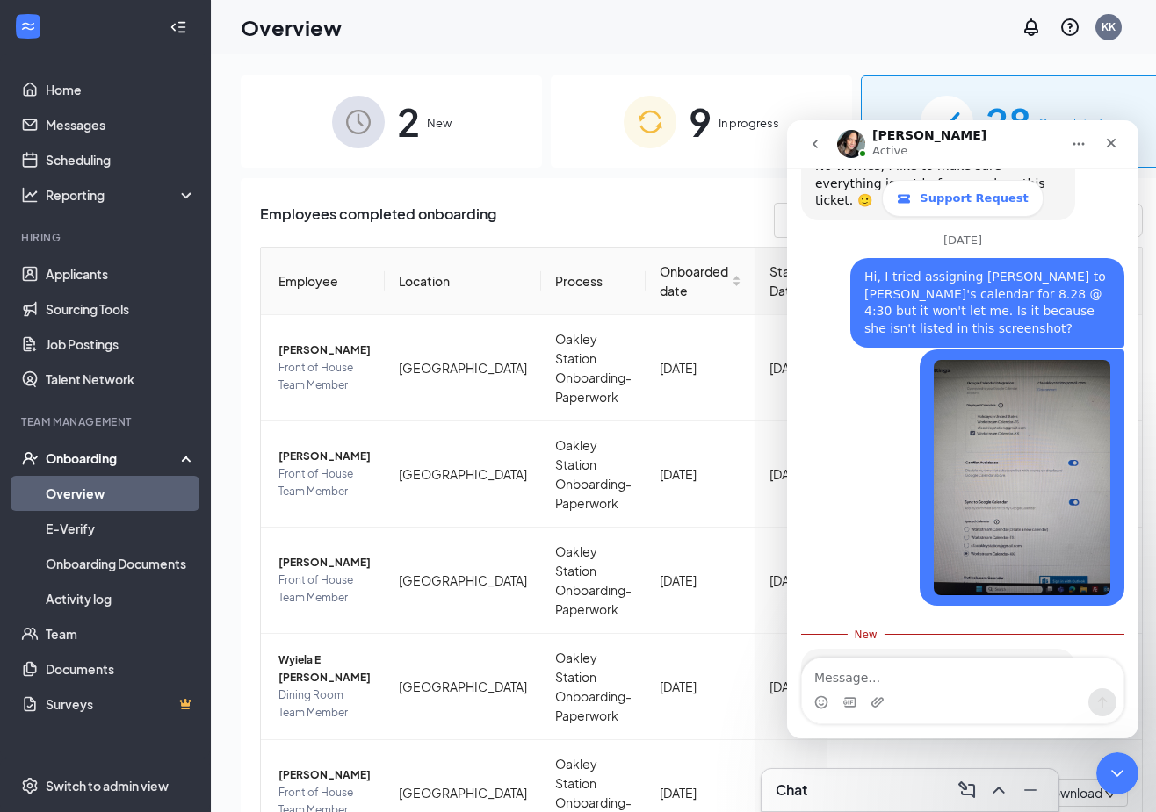
click at [943, 674] on textarea "Message…" at bounding box center [962, 674] width 321 height 30
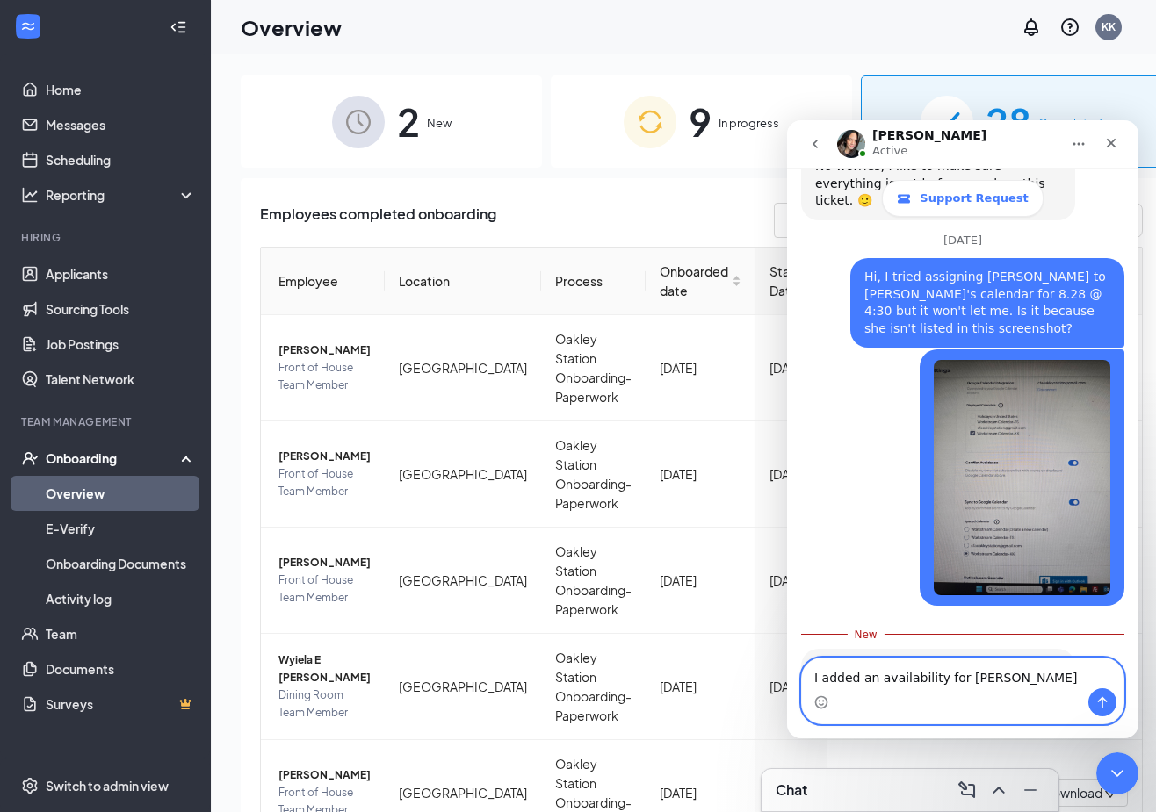
click at [998, 675] on textarea "I added an availability for [PERSON_NAME]" at bounding box center [962, 674] width 321 height 30
type textarea "I added an availability for [PERSON_NAME] for 8.2"
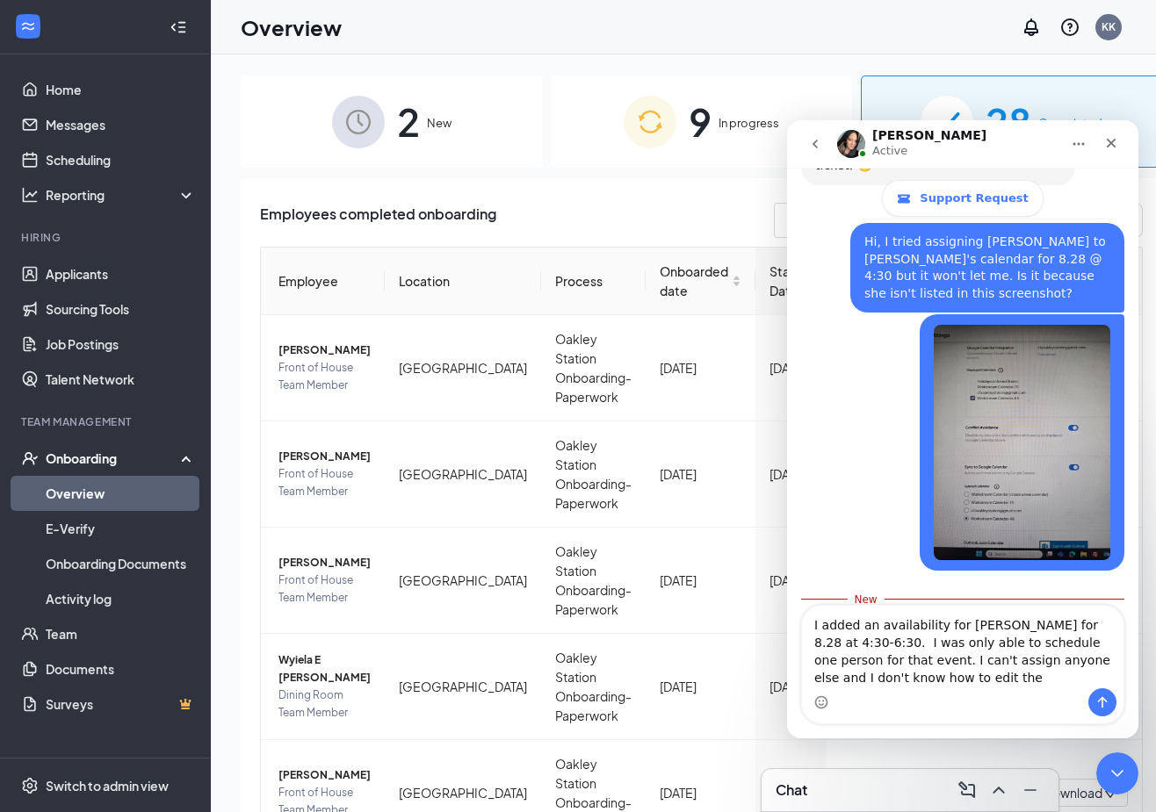
scroll to position [2411, 0]
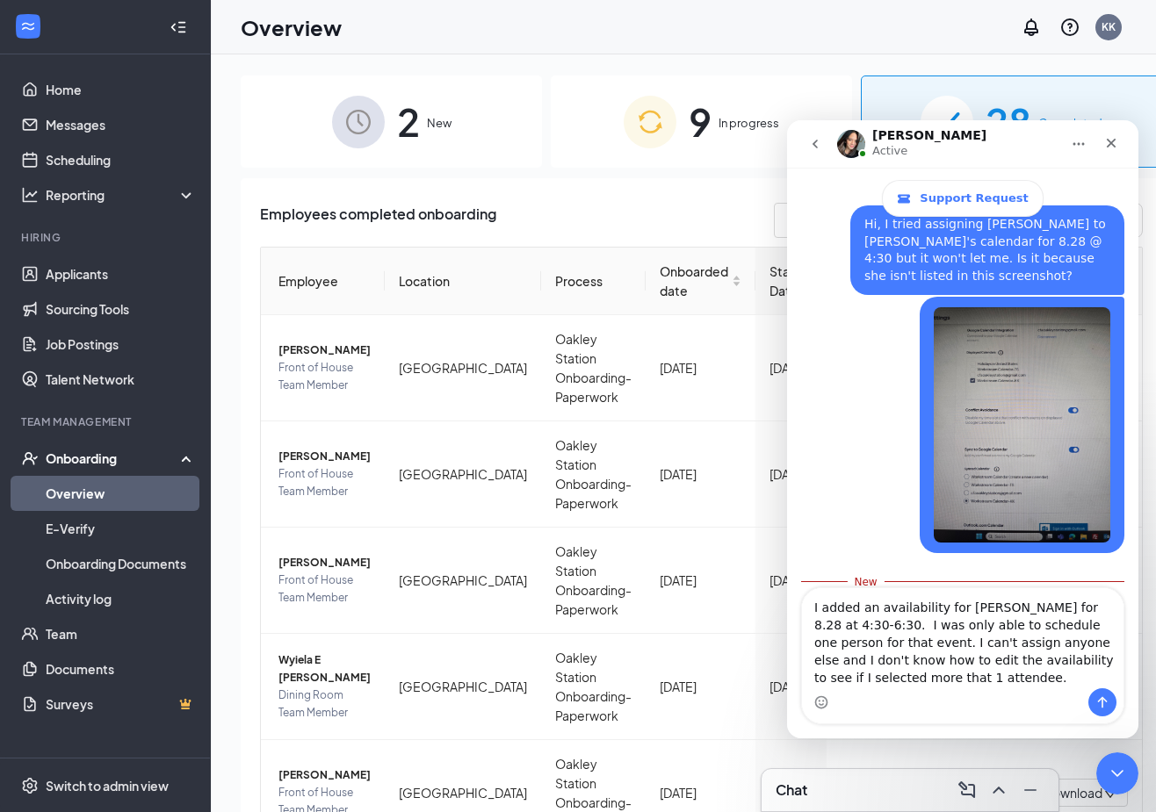
click at [1093, 621] on textarea "I added an availability for [PERSON_NAME] for 8.28 at 4:30-6:30. I was only abl…" at bounding box center [962, 638] width 321 height 100
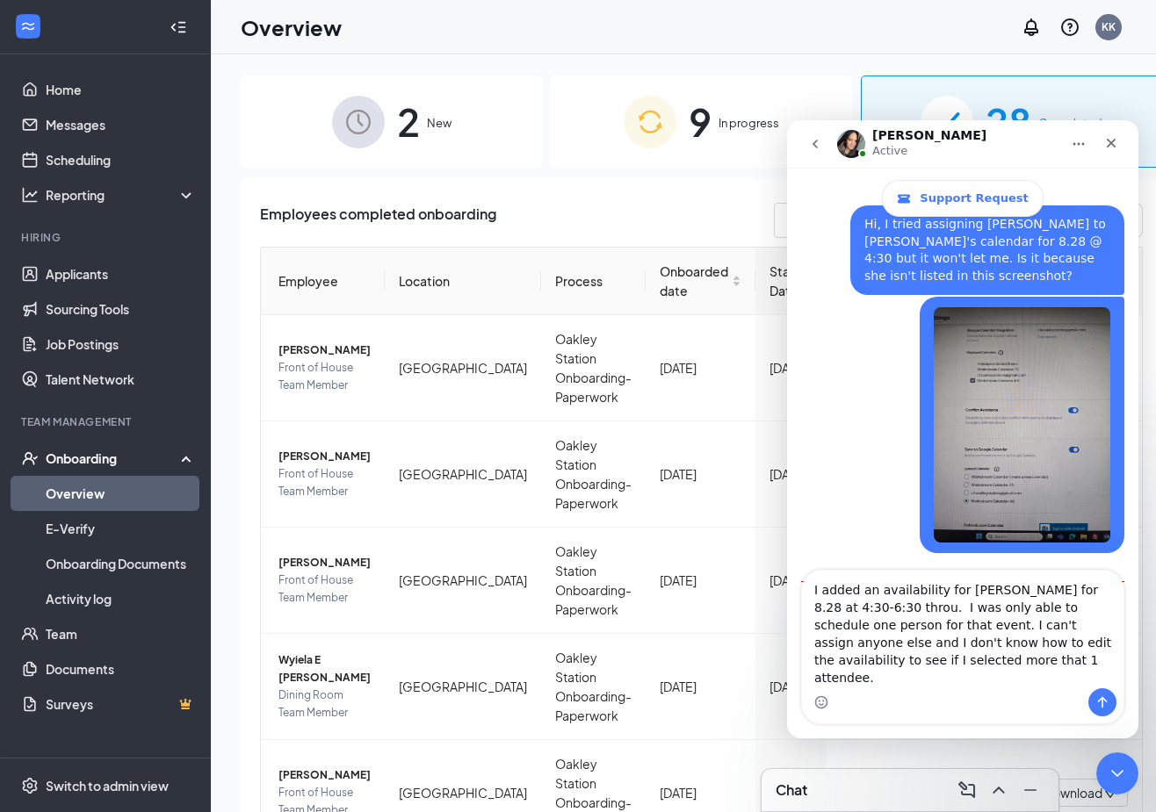
scroll to position [2429, 0]
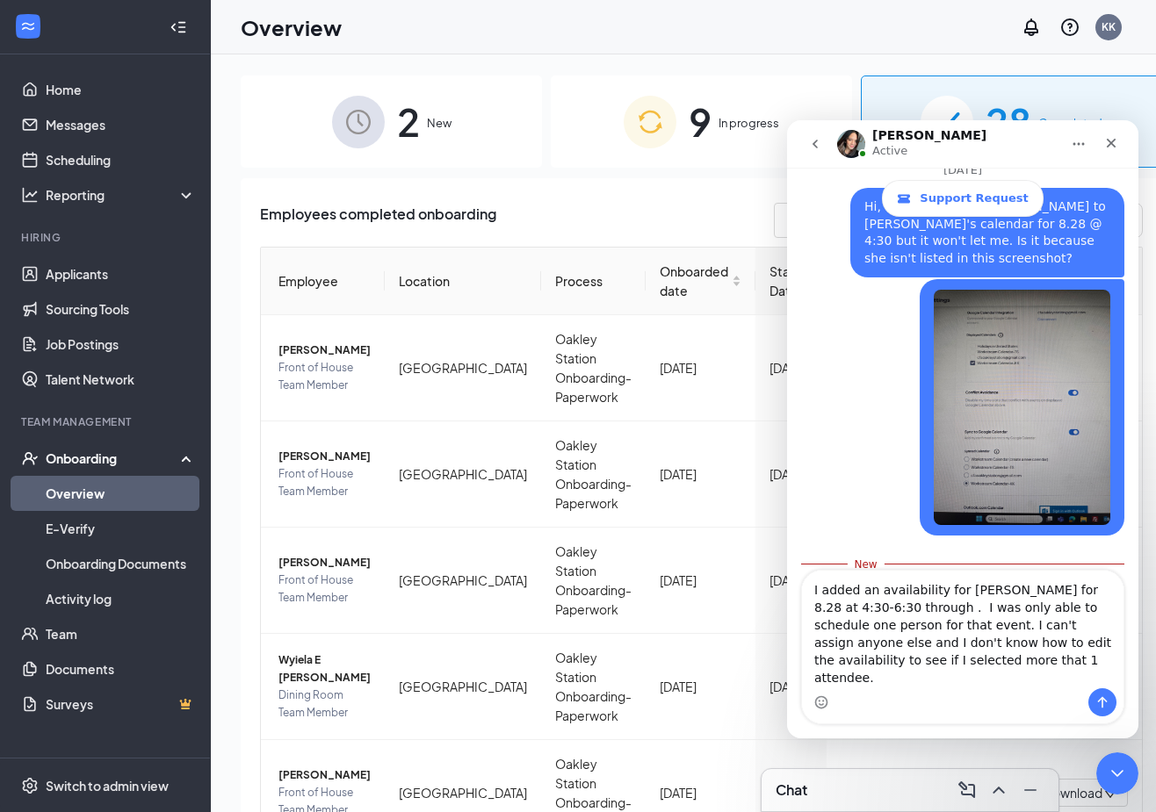
type textarea "I added an availability for [PERSON_NAME] for 8.28 at 4:30-6:30 through m. I wa…"
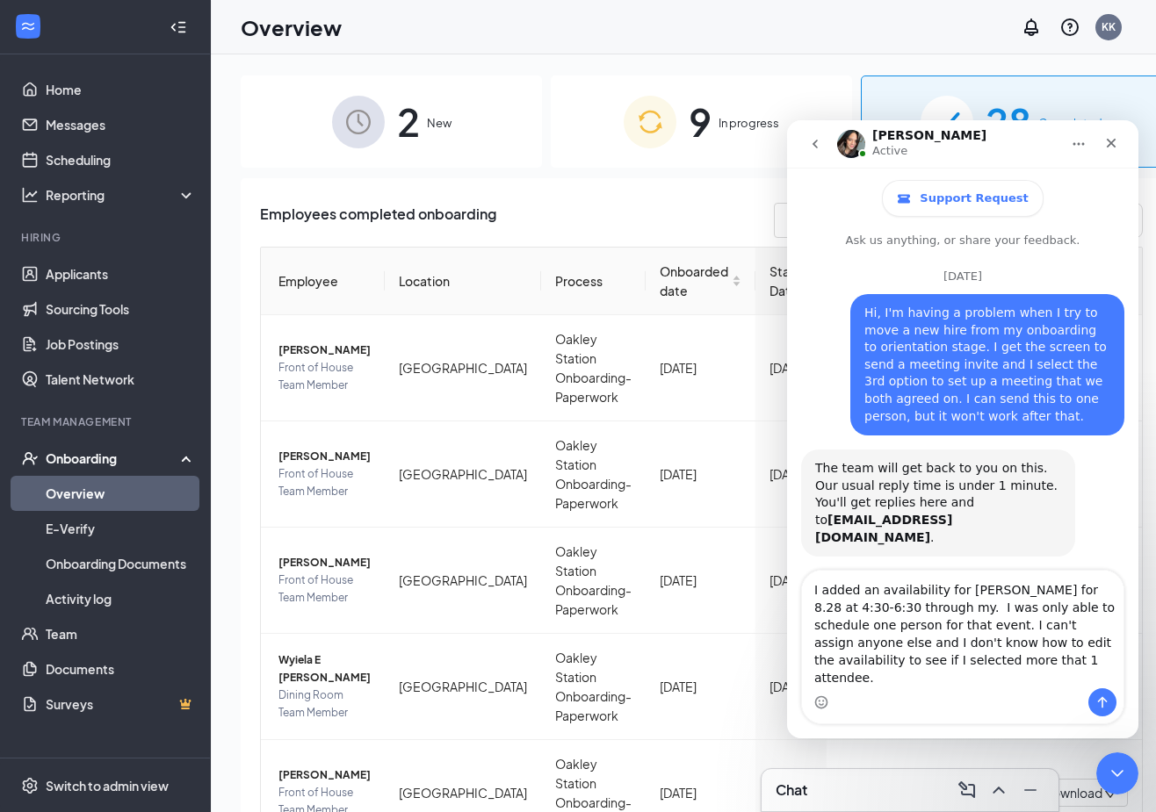
scroll to position [3, 0]
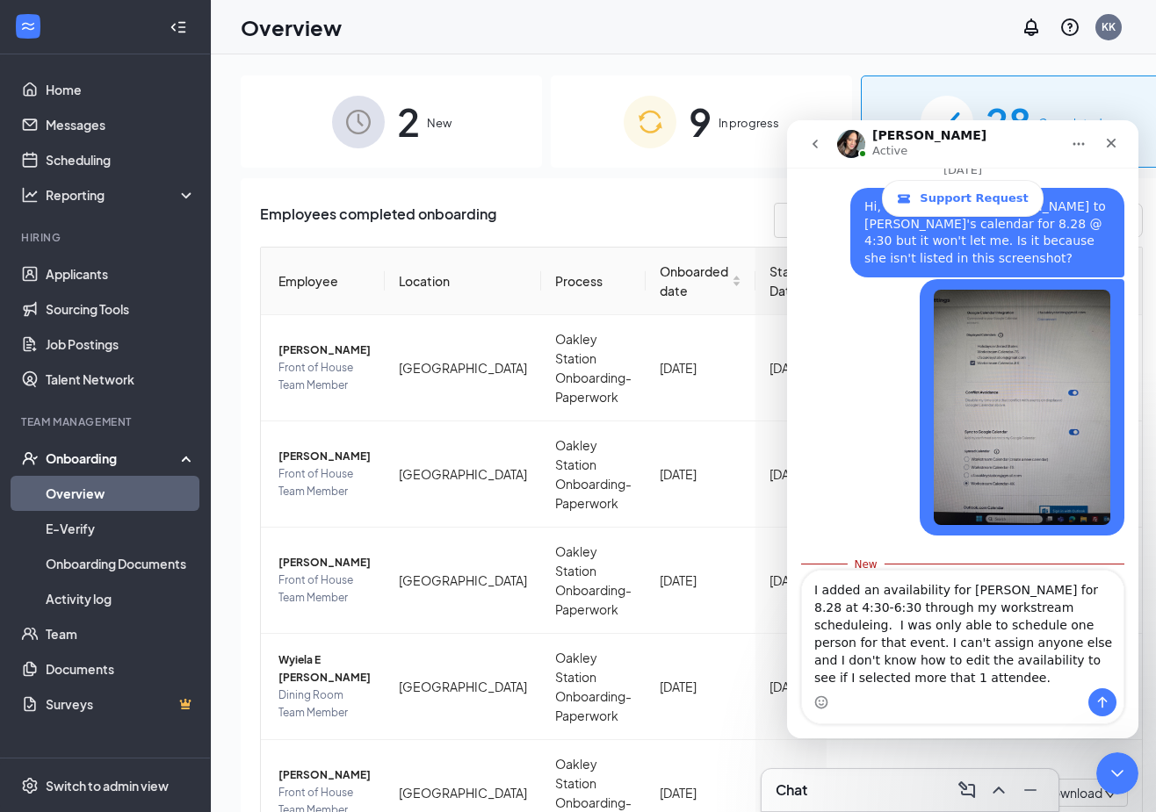
click at [812, 602] on textarea "I added an availability for [PERSON_NAME] for 8.28 at 4:30-6:30 through my work…" at bounding box center [962, 630] width 321 height 118
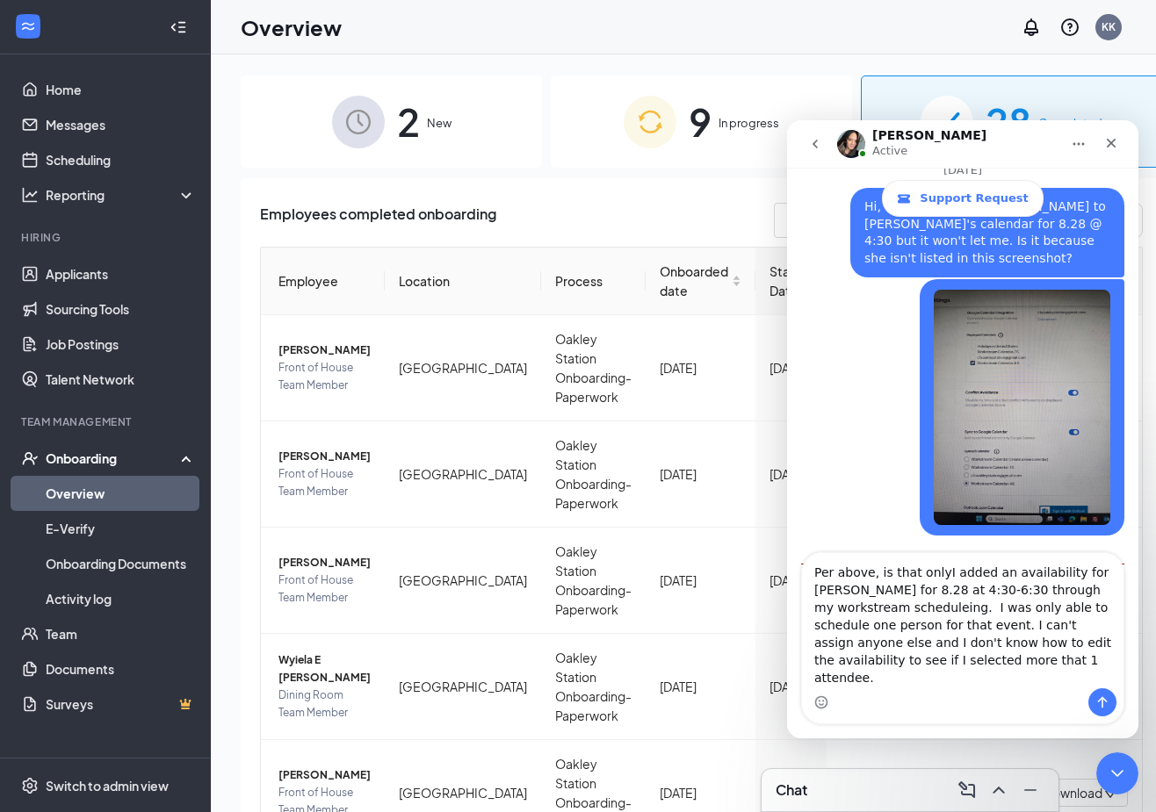
scroll to position [2447, 0]
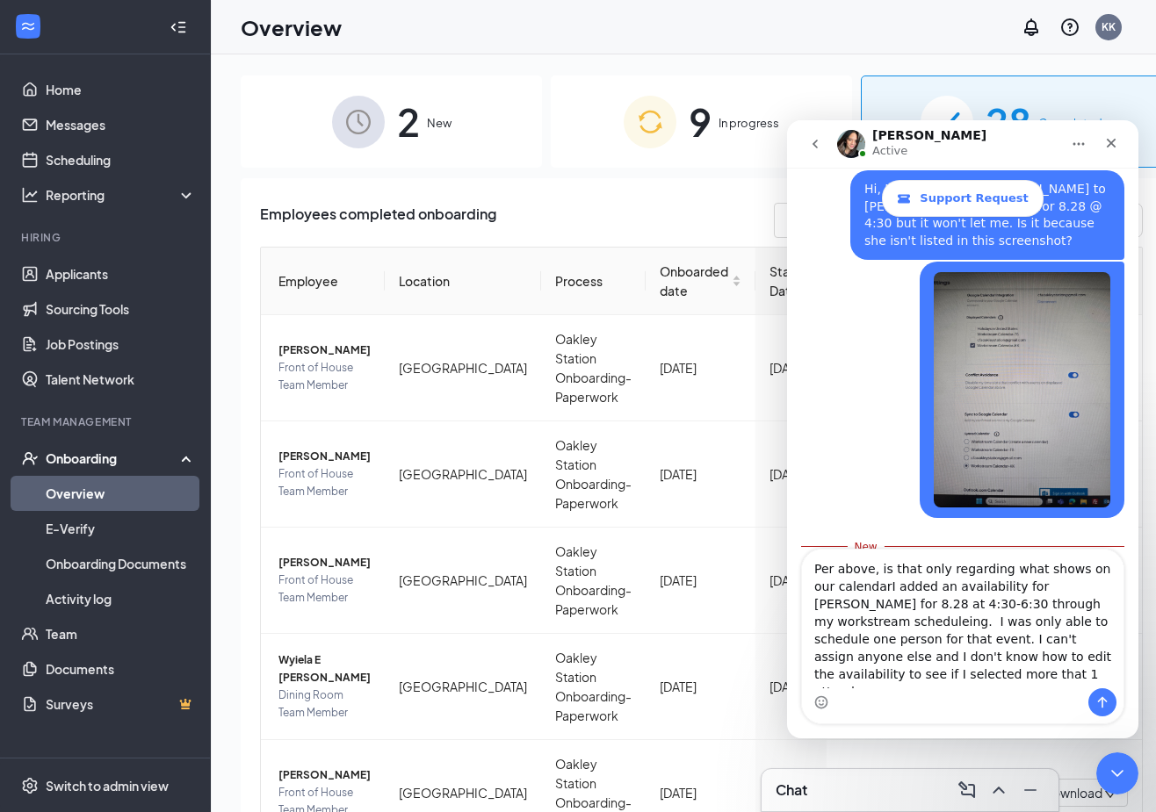
click at [1026, 588] on textarea "Per above, is that only regarding what shows on our calendarI added an availabi…" at bounding box center [962, 619] width 321 height 139
click at [840, 603] on textarea "Per above, is that only regarding what syncs/shows on our calendarI added an av…" at bounding box center [962, 619] width 321 height 139
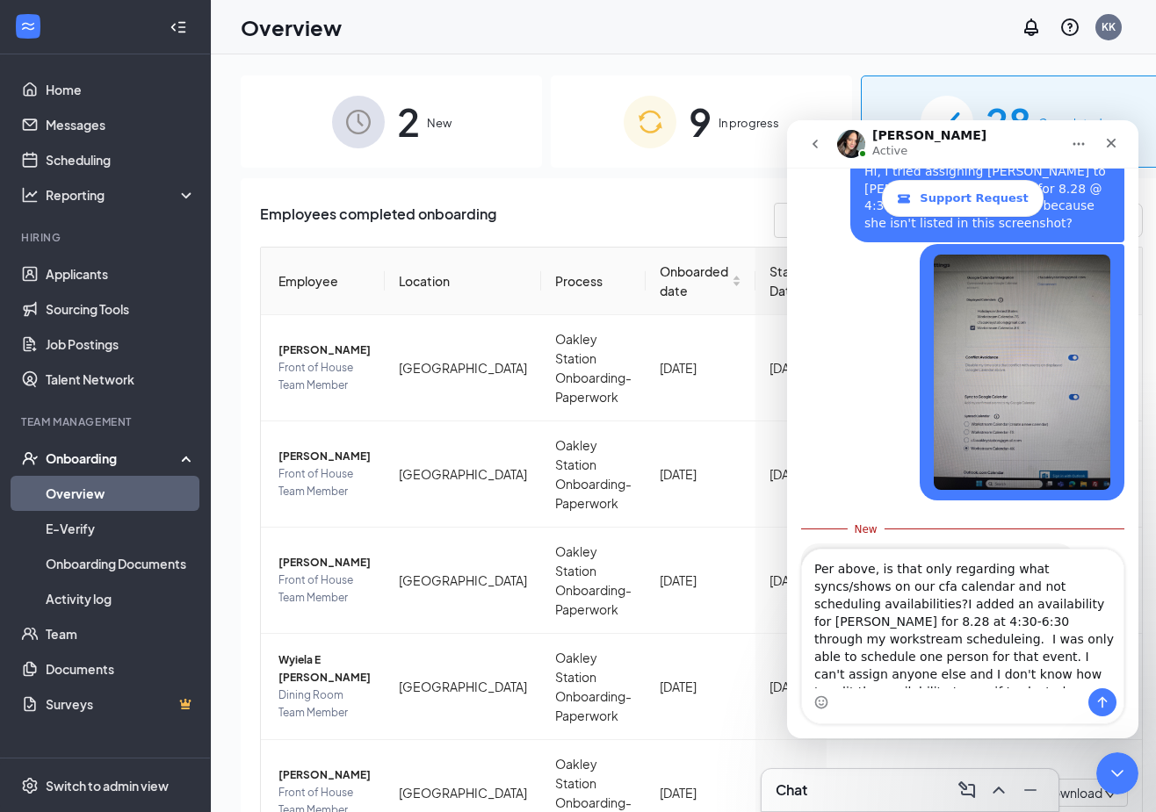
type textarea "Per above, is that only regarding what syncs/shows on our cfa calendar and not …"
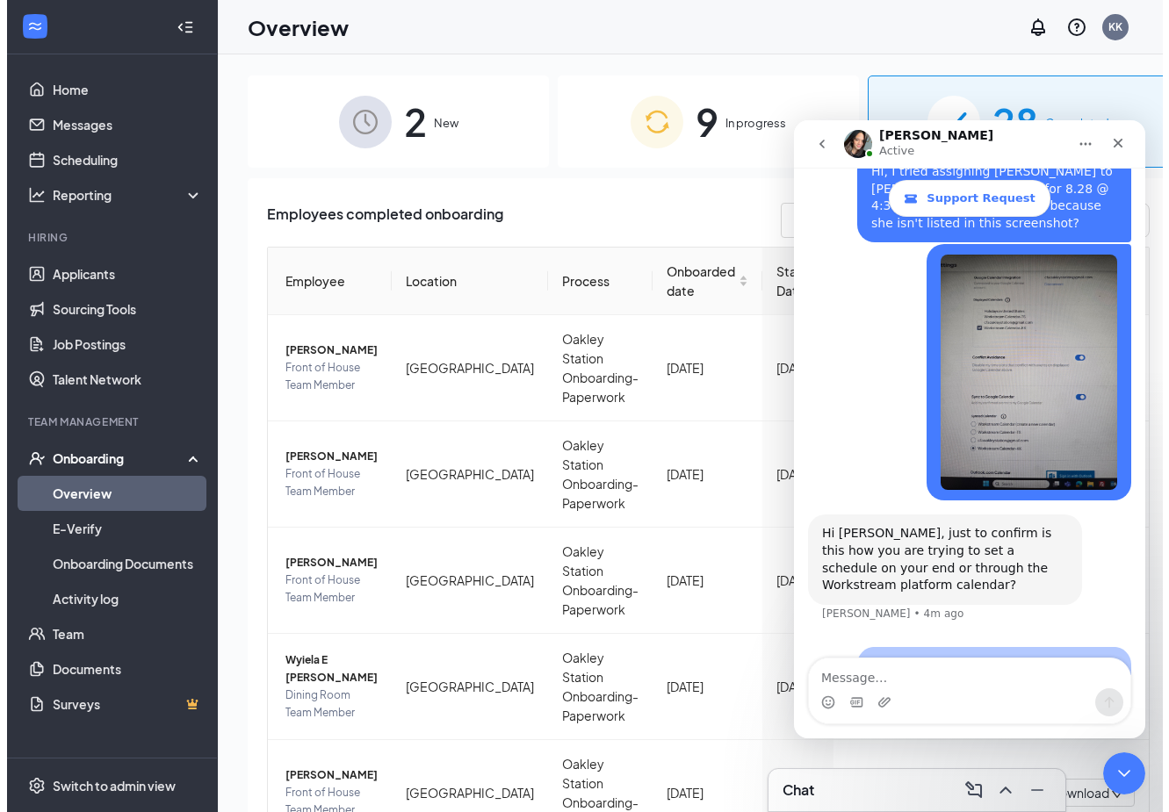
scroll to position [2519, 0]
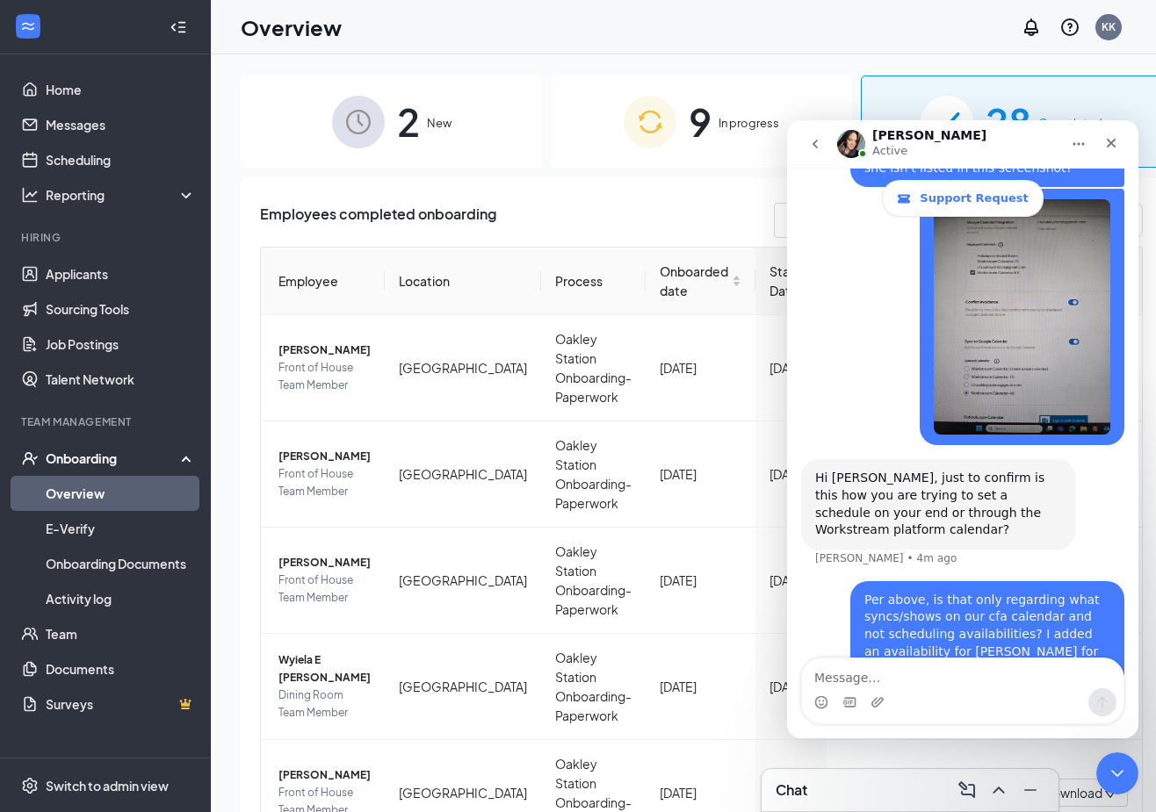
click at [747, 32] on div "Overview KK" at bounding box center [683, 27] width 945 height 54
click at [1143, 83] on div "2 New 9 In progress 28 Completed Employees completed onboarding Export Employee…" at bounding box center [701, 472] width 981 height 837
click at [83, 271] on link "Applicants" at bounding box center [121, 273] width 150 height 35
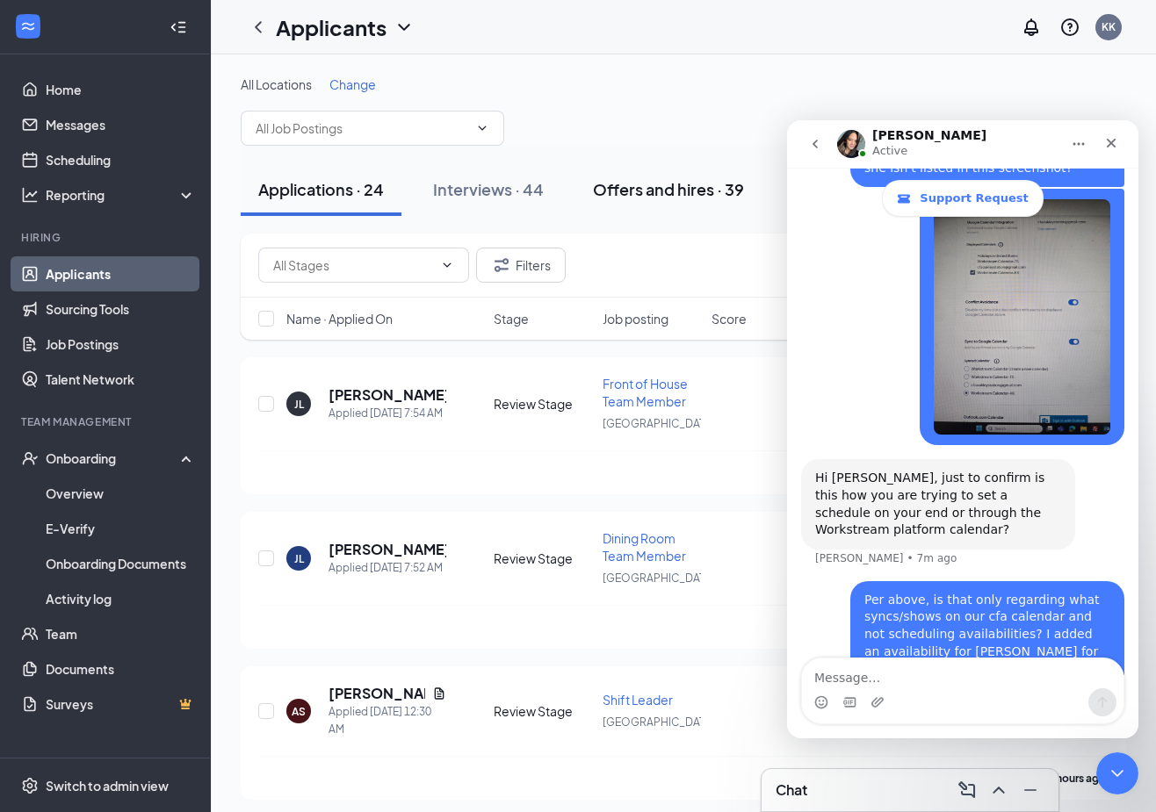
click at [672, 196] on div "Offers and hires · 39" at bounding box center [668, 189] width 151 height 22
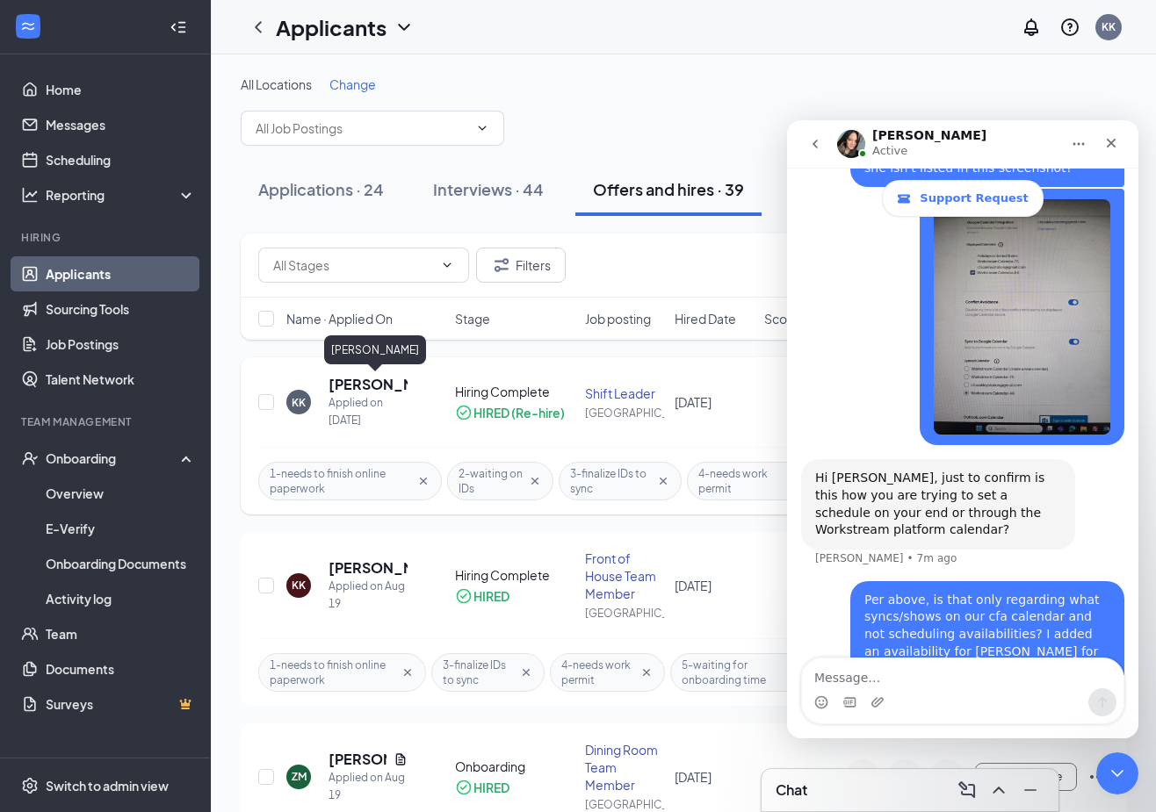
click at [339, 387] on h5 "[PERSON_NAME]" at bounding box center [367, 384] width 79 height 19
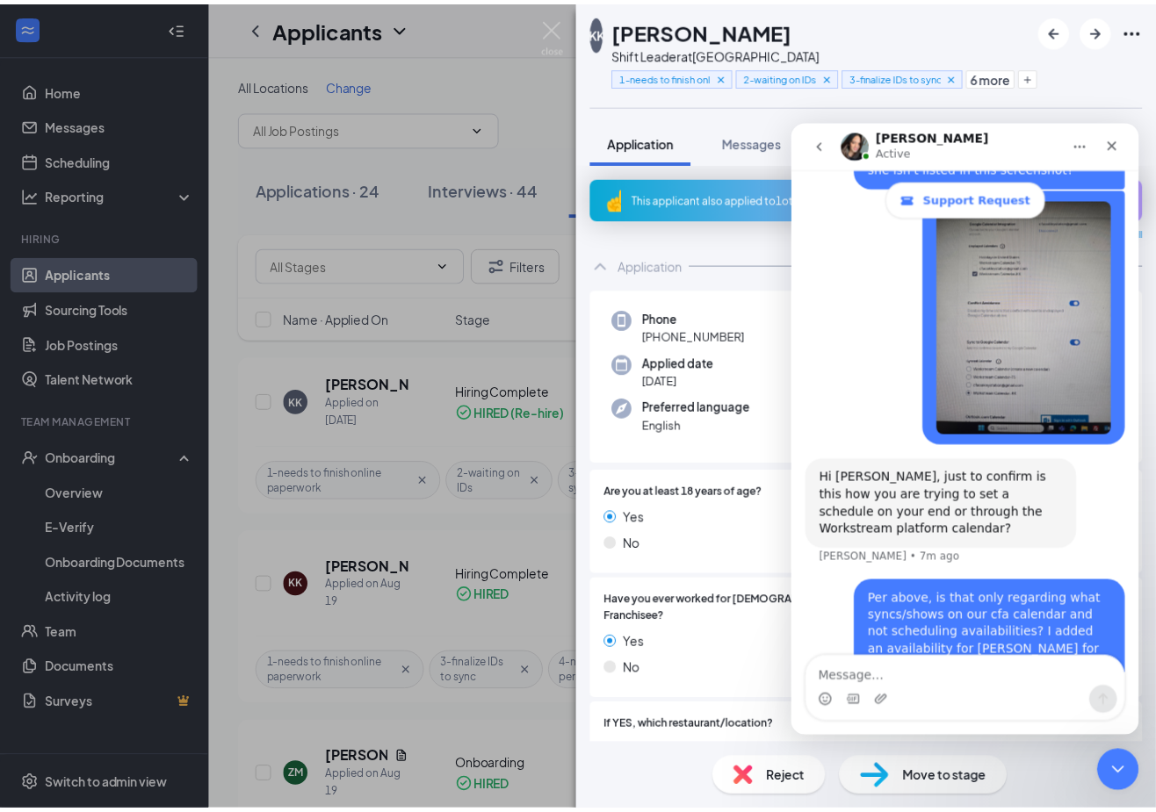
scroll to position [2503, 0]
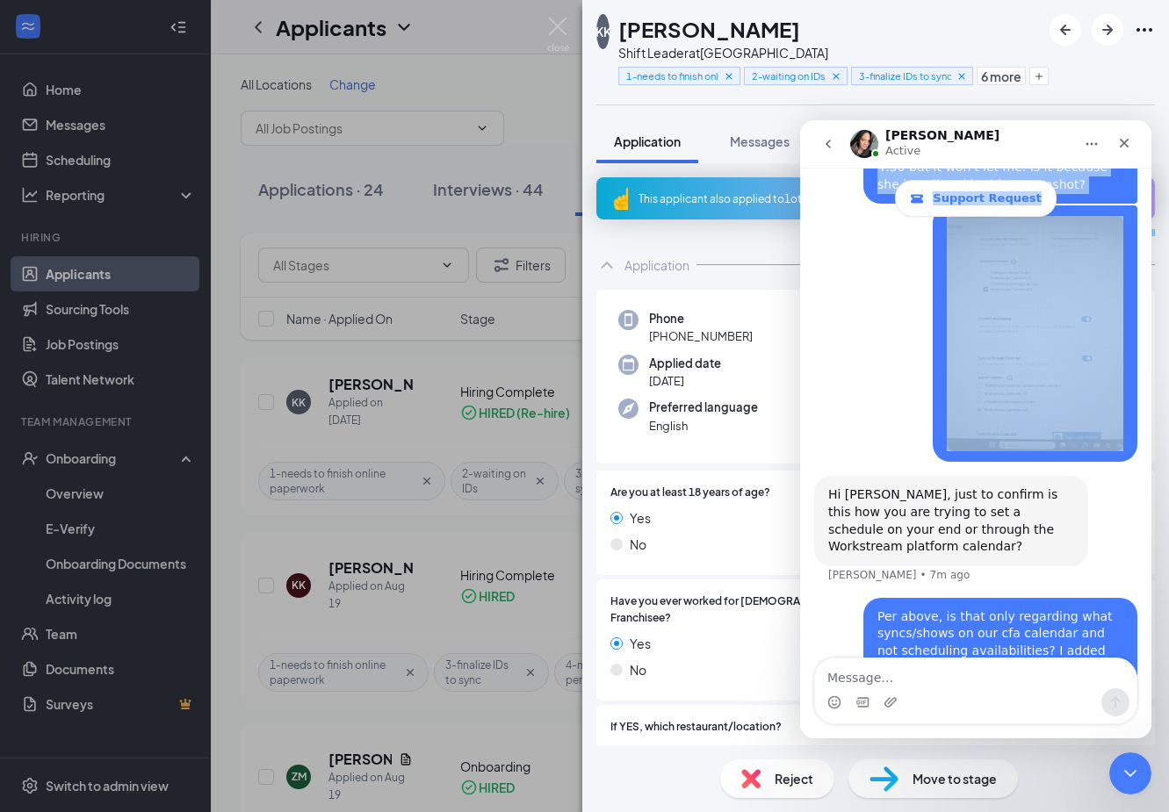
drag, startPoint x: 800, startPoint y: 120, endPoint x: 969, endPoint y: 244, distance: 209.2
click at [969, 244] on div "[PERSON_NAME] Active Support Request Ask us anything, or share your feedback. […" at bounding box center [975, 429] width 351 height 618
click at [1129, 136] on icon "Close" at bounding box center [1124, 143] width 14 height 14
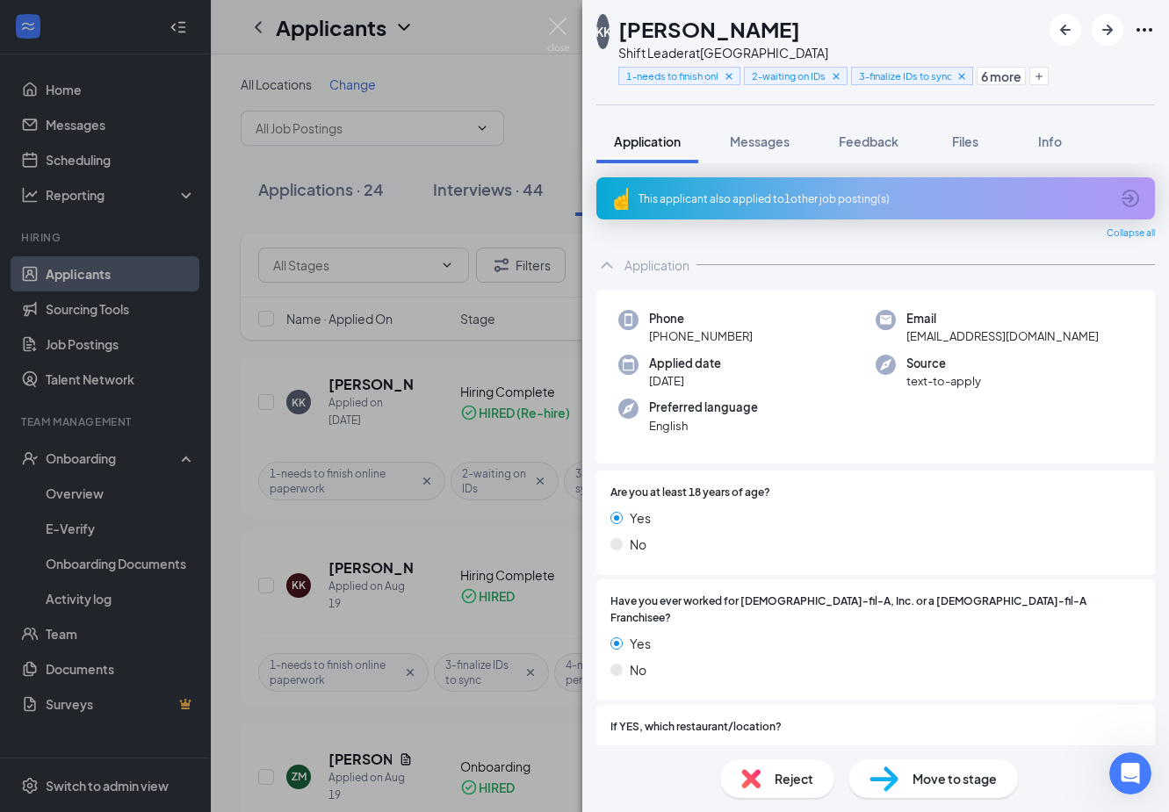
click at [538, 117] on div "KK [PERSON_NAME] Shift Leader at [GEOGRAPHIC_DATA] 1-needs to finish online pap…" at bounding box center [584, 406] width 1169 height 812
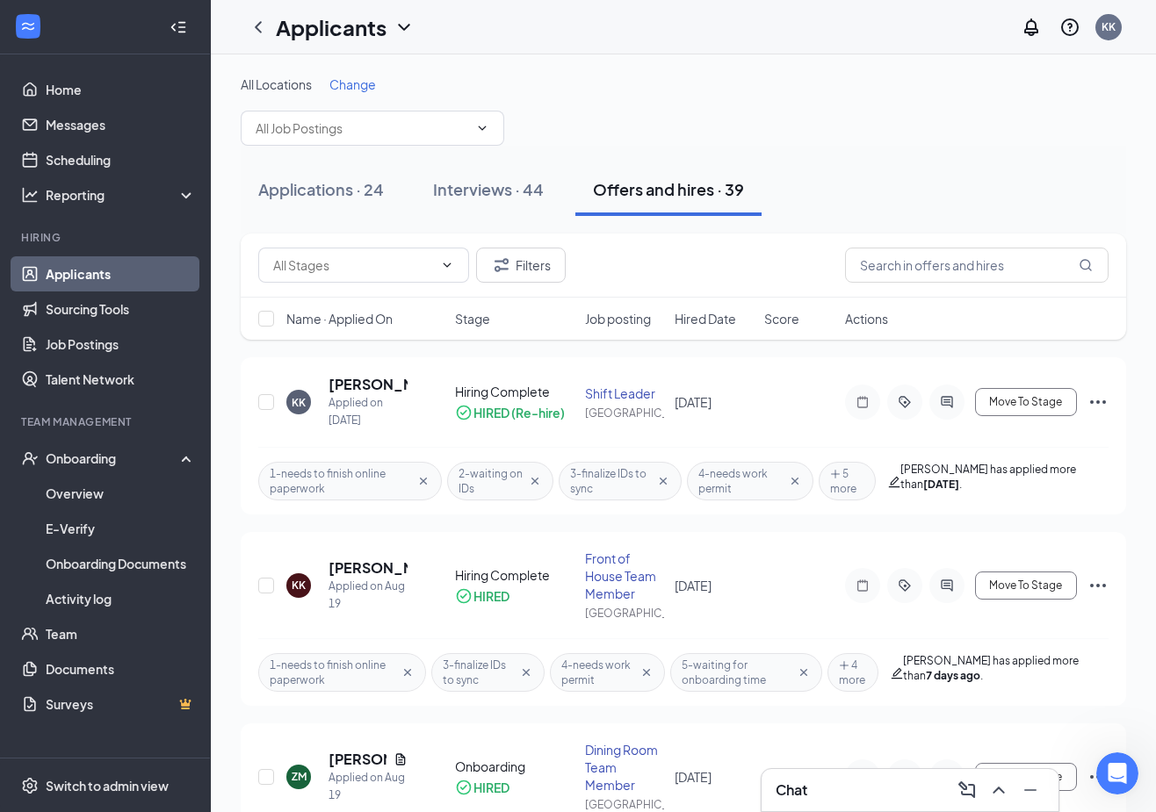
scroll to position [2519, 0]
click at [1102, 401] on icon "Ellipses" at bounding box center [1097, 402] width 21 height 21
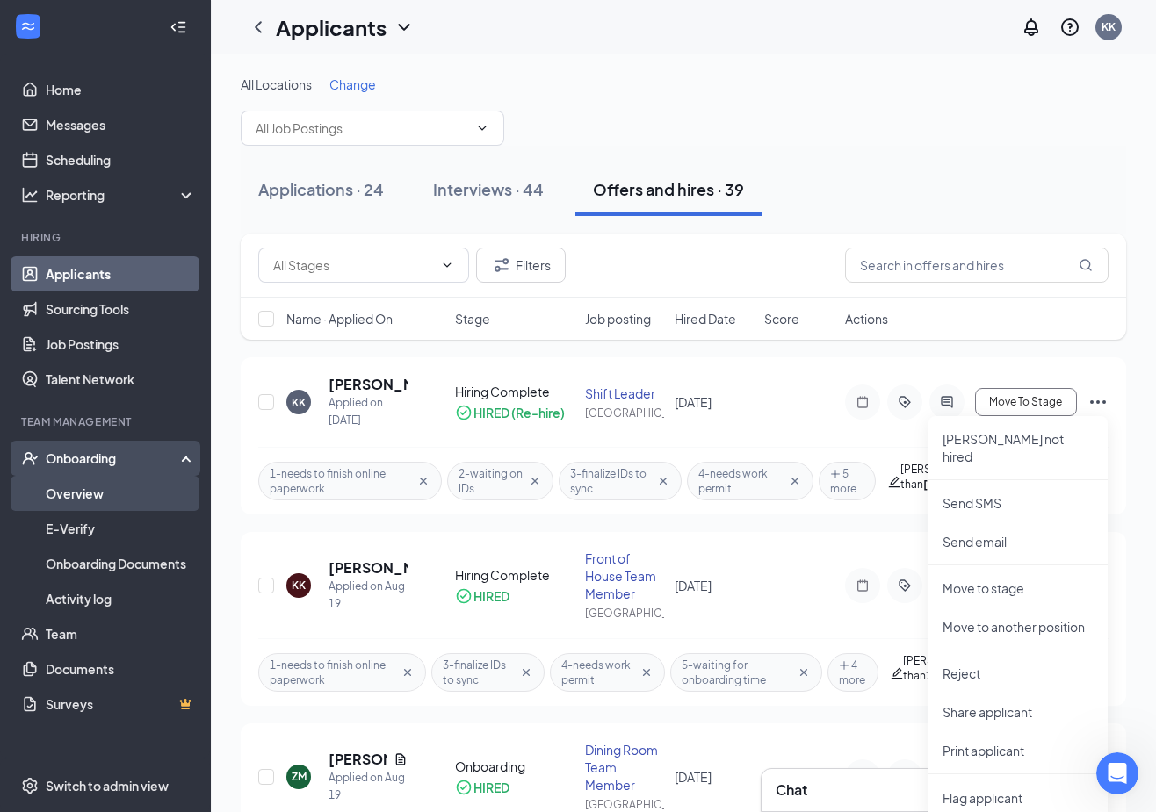
click at [72, 496] on link "Overview" at bounding box center [121, 493] width 150 height 35
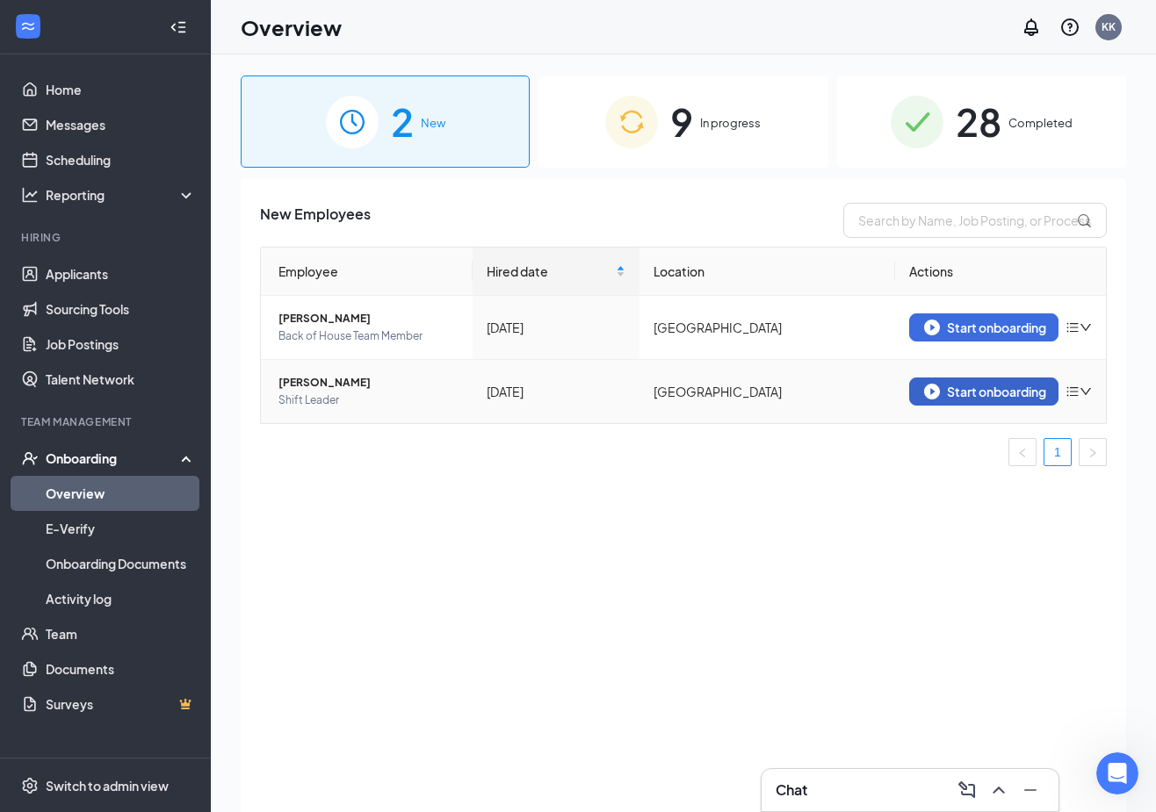
click at [1003, 393] on div "Start onboarding" at bounding box center [984, 392] width 120 height 16
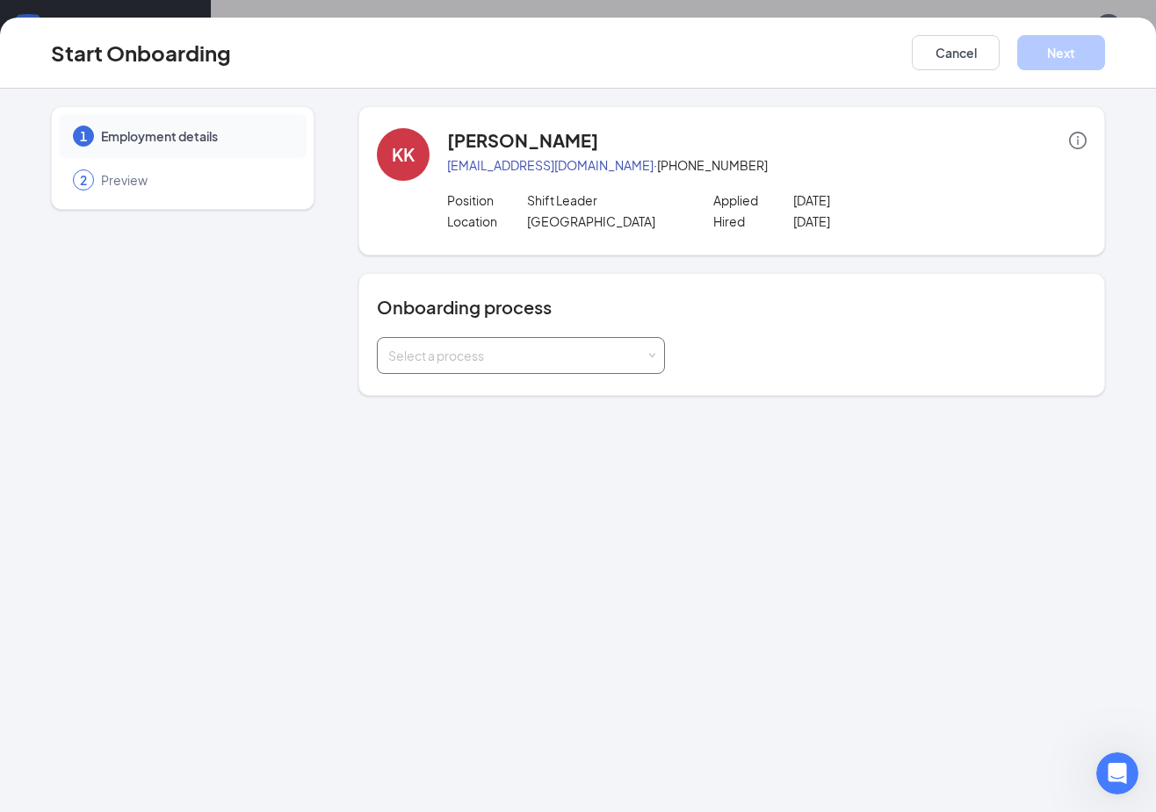
click at [550, 360] on div "Select a process" at bounding box center [516, 356] width 257 height 18
click at [537, 391] on span "Oakley Station Onboarding-Paperwork" at bounding box center [497, 393] width 227 height 16
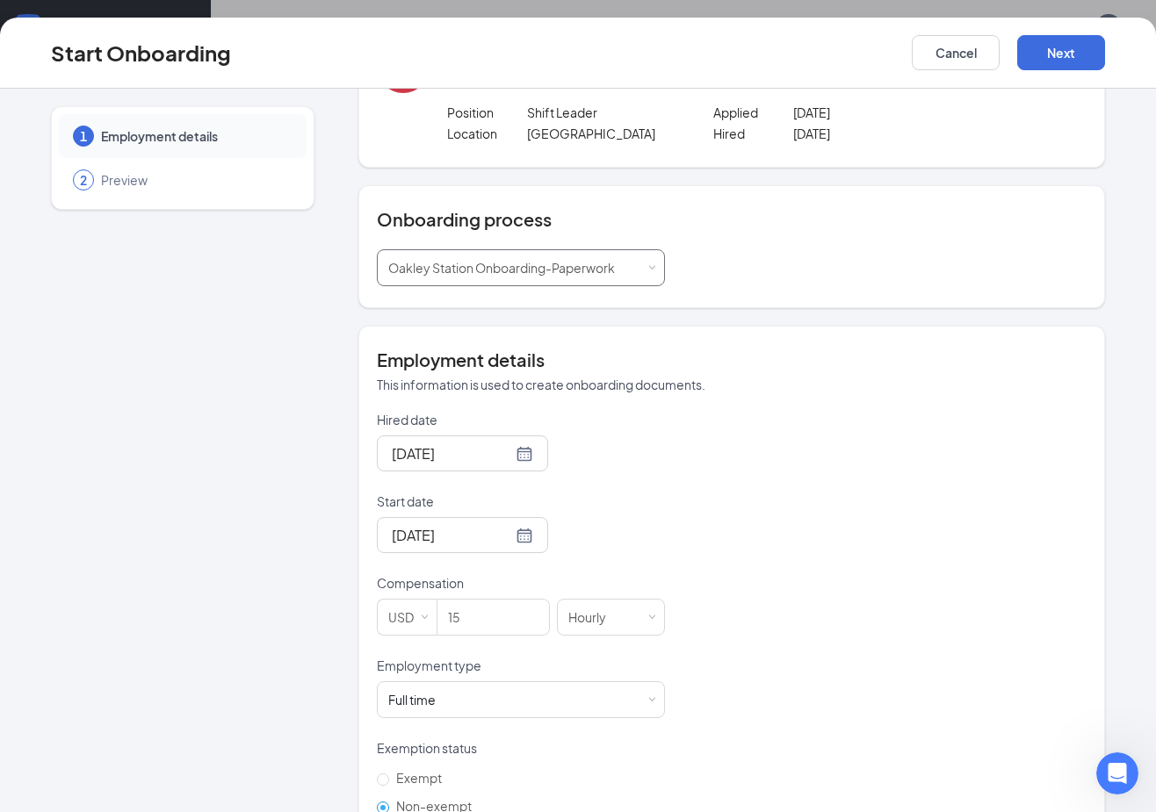
scroll to position [300, 0]
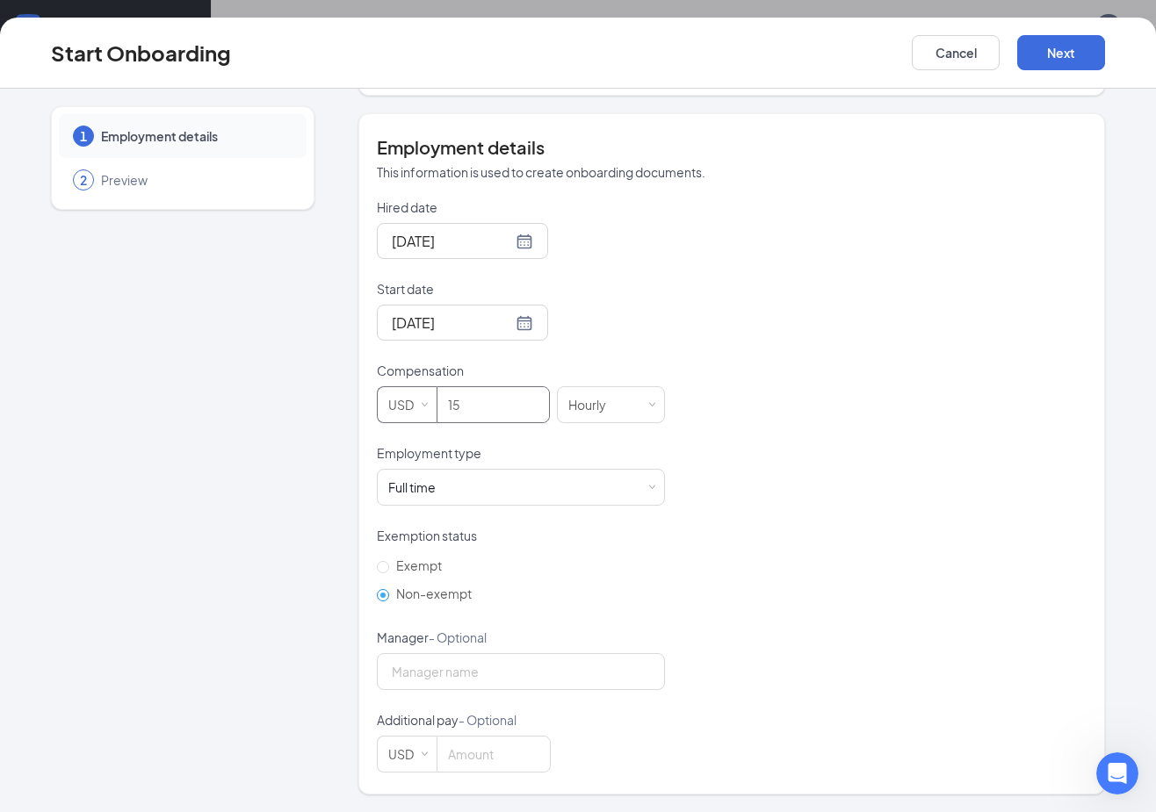
drag, startPoint x: 474, startPoint y: 403, endPoint x: 412, endPoint y: 414, distance: 63.4
click at [412, 414] on span "USD 15" at bounding box center [467, 404] width 180 height 37
type input "26"
click at [1063, 256] on div "Hired date [DATE] Start date [DATE] Compensation USD 26 [DEMOGRAPHIC_DATA] Empl…" at bounding box center [732, 485] width 710 height 574
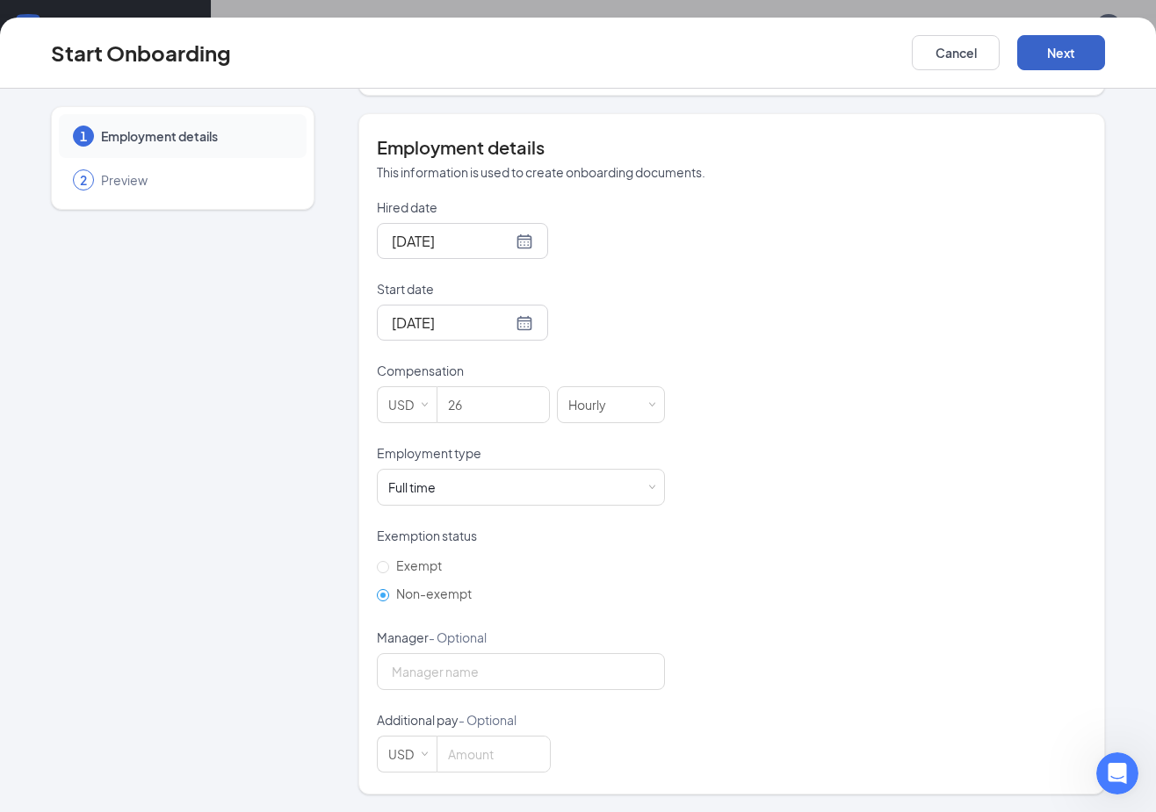
click at [1070, 50] on button "Next" at bounding box center [1061, 52] width 88 height 35
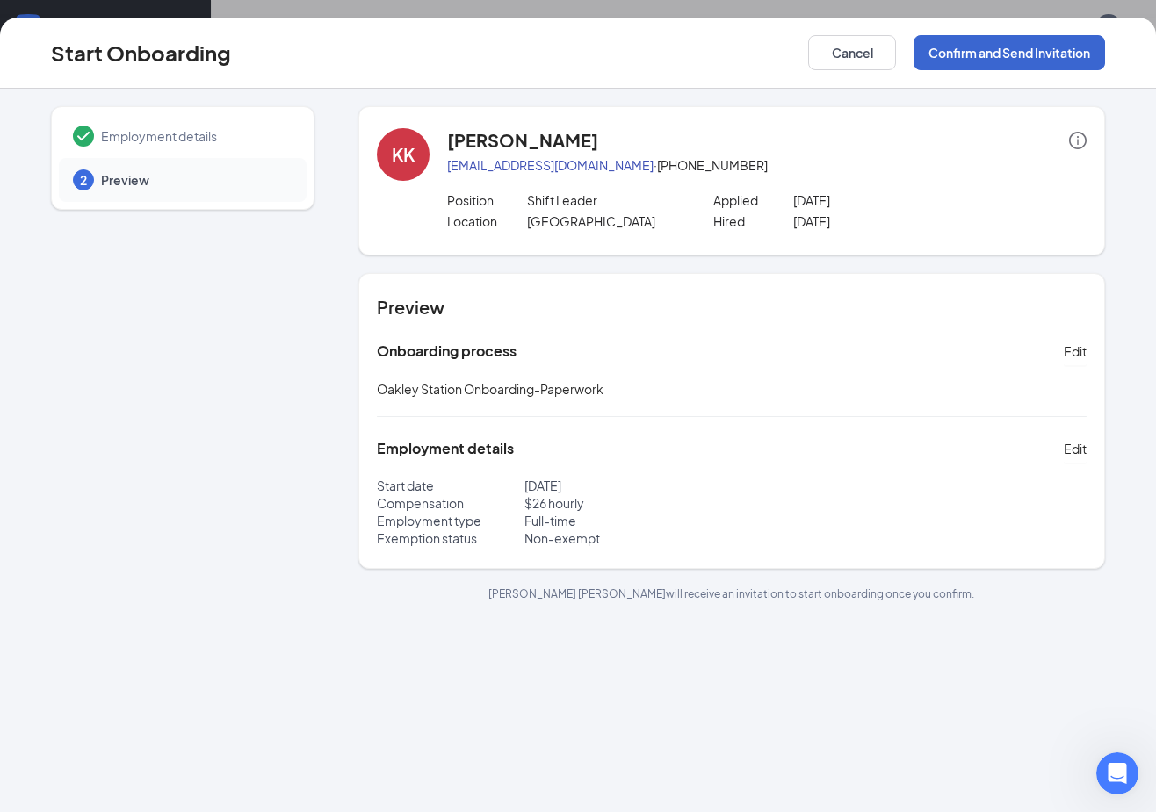
scroll to position [0, 0]
click at [989, 43] on button "Confirm and Send Invitation" at bounding box center [1008, 52] width 191 height 35
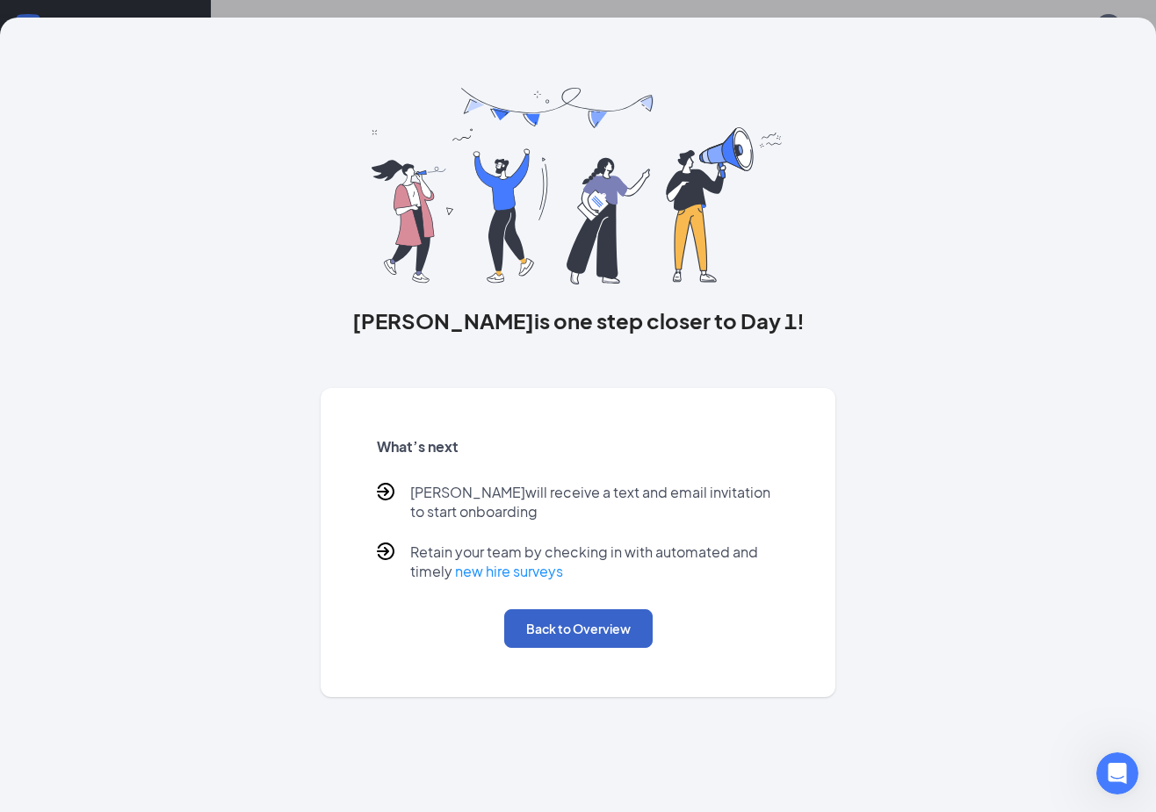
click at [595, 636] on button "Back to Overview" at bounding box center [578, 628] width 148 height 39
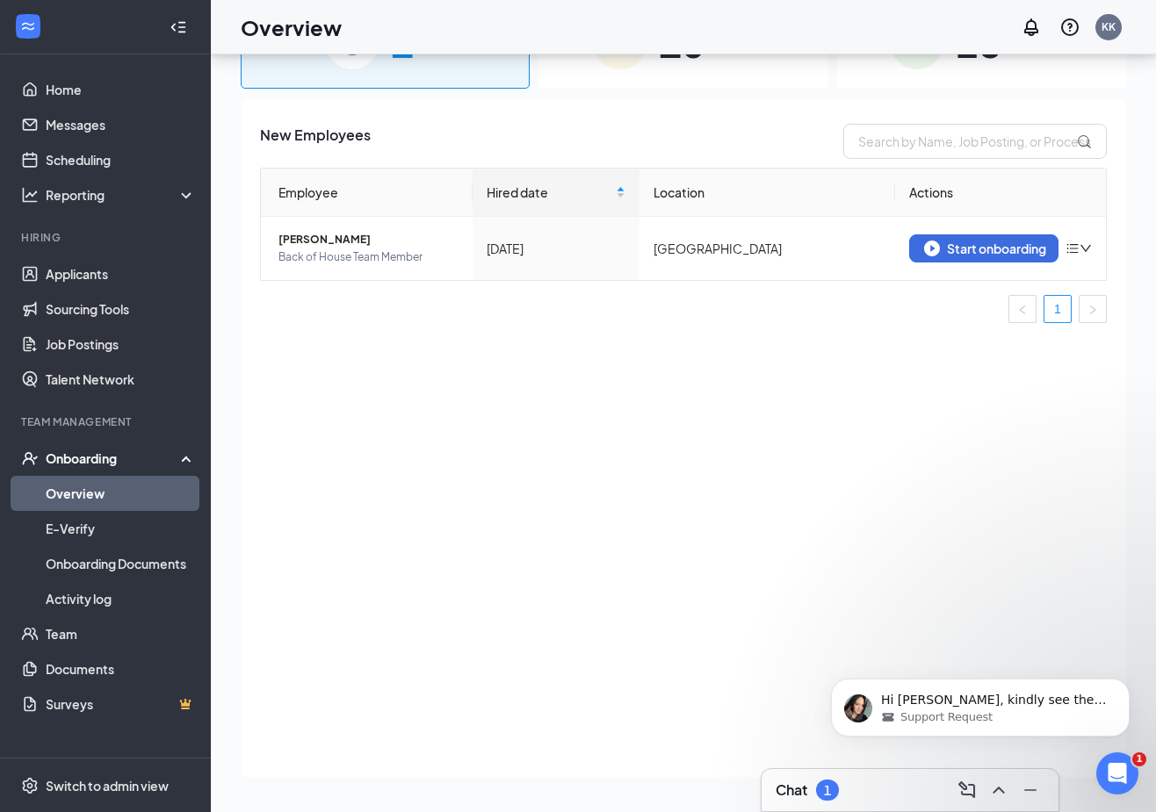
scroll to position [2657, 0]
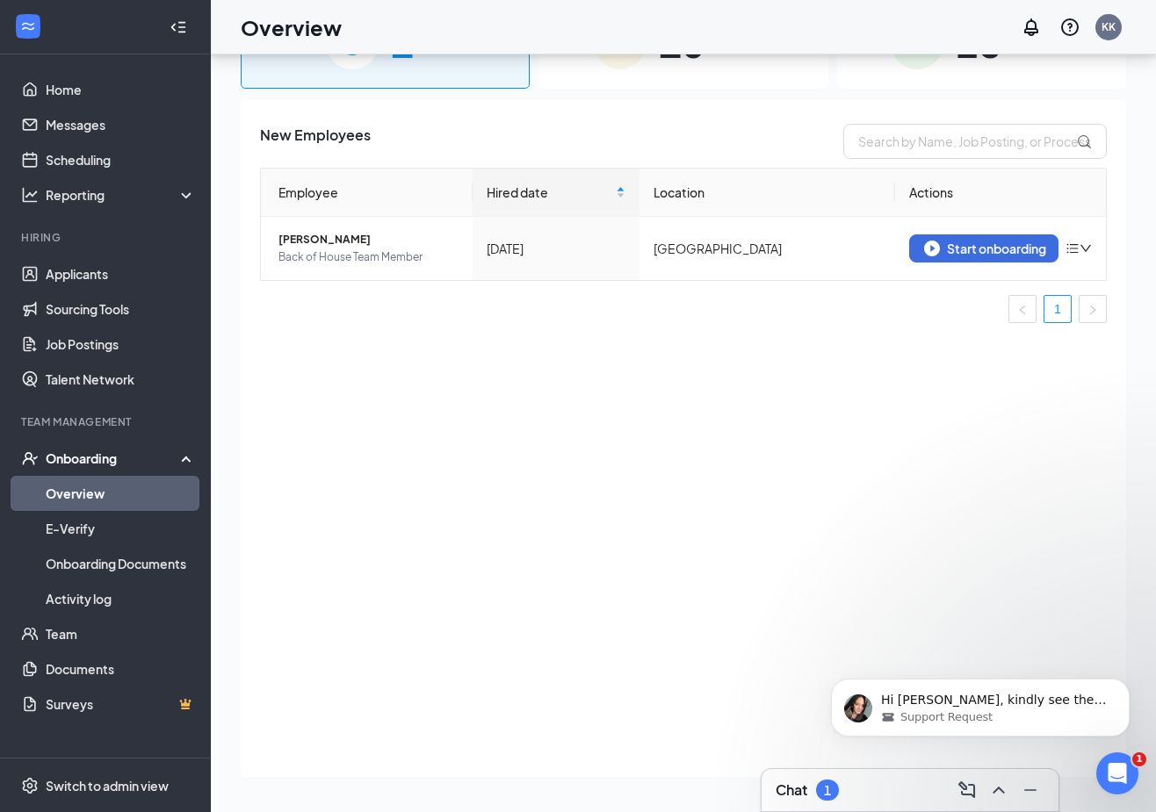
scroll to position [3, 0]
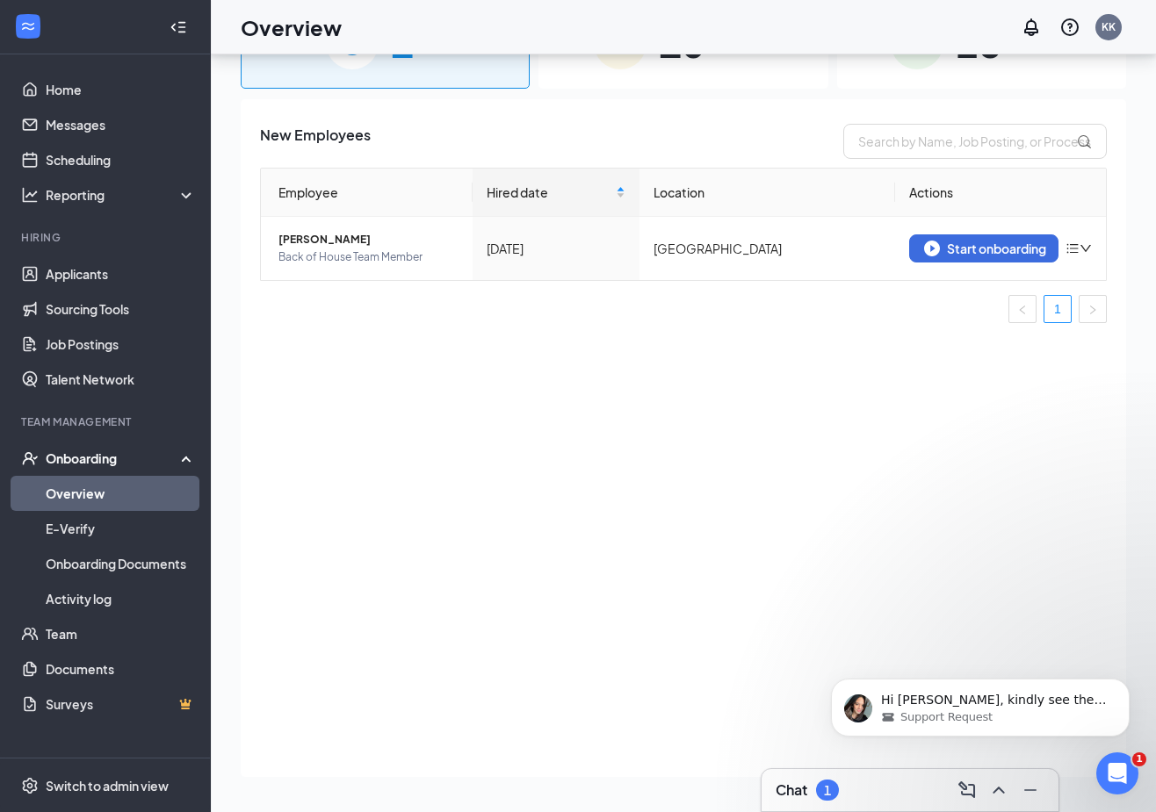
scroll to position [3, 0]
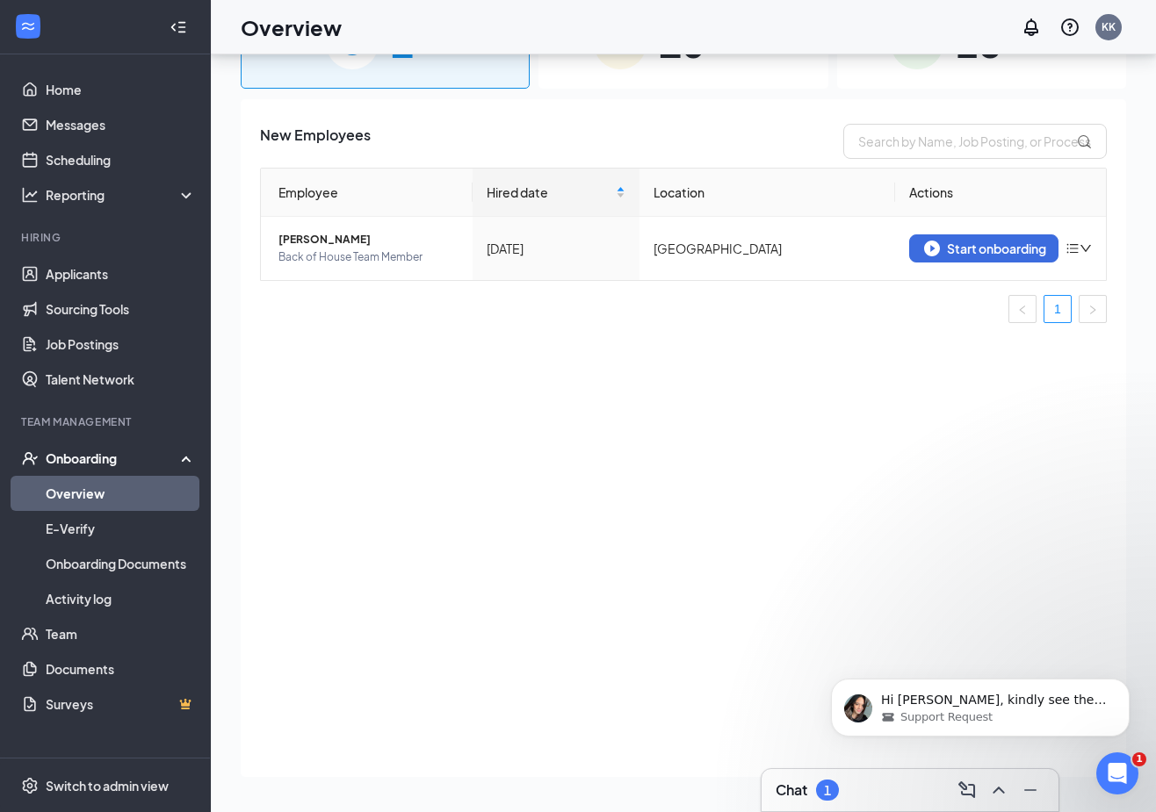
scroll to position [3, 0]
click at [1012, 88] on div "28 Completed" at bounding box center [981, 42] width 289 height 92
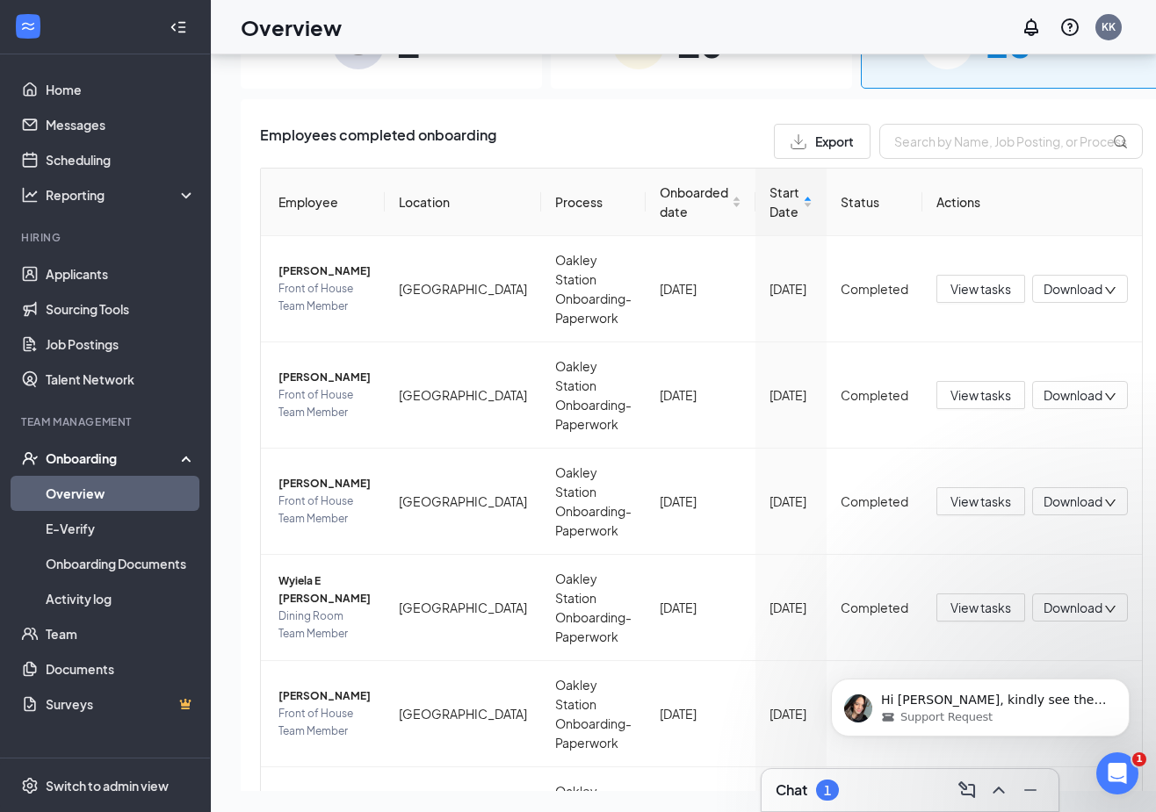
scroll to position [3, 0]
click at [976, 31] on div "Overview KK" at bounding box center [683, 27] width 945 height 54
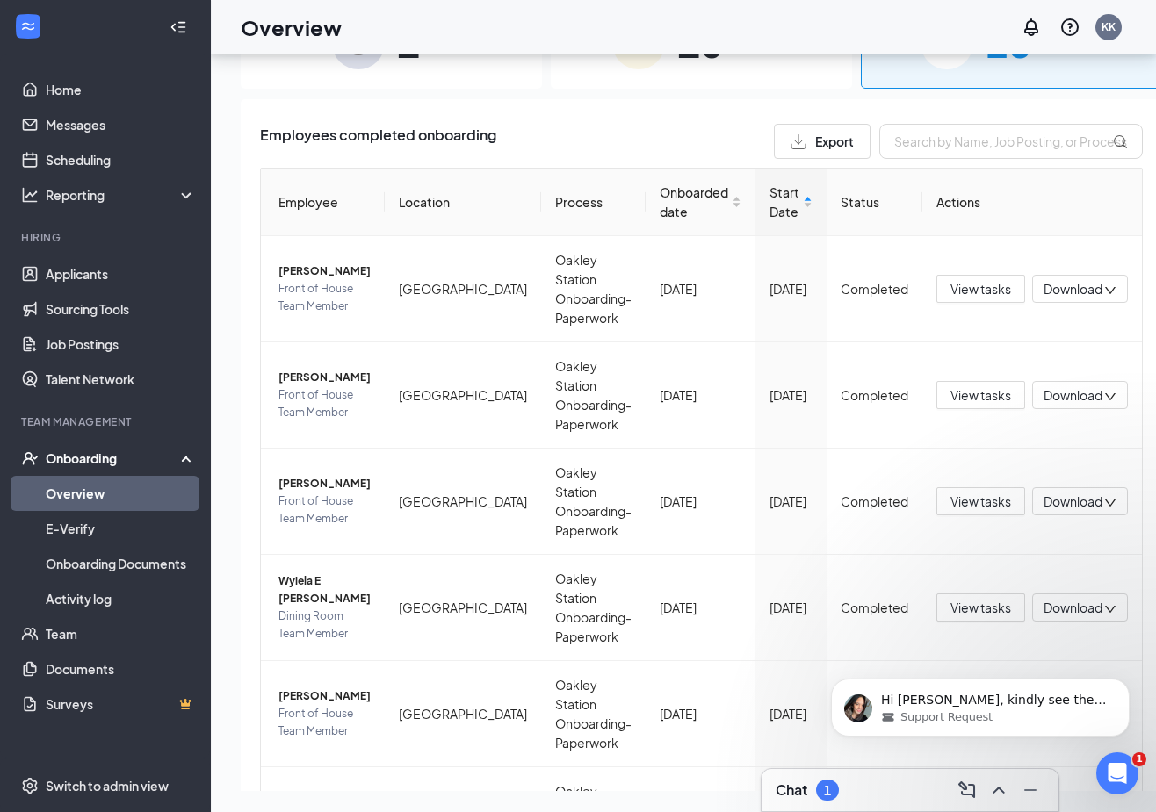
scroll to position [3, 0]
click at [976, 40] on div "Overview KK" at bounding box center [683, 27] width 945 height 54
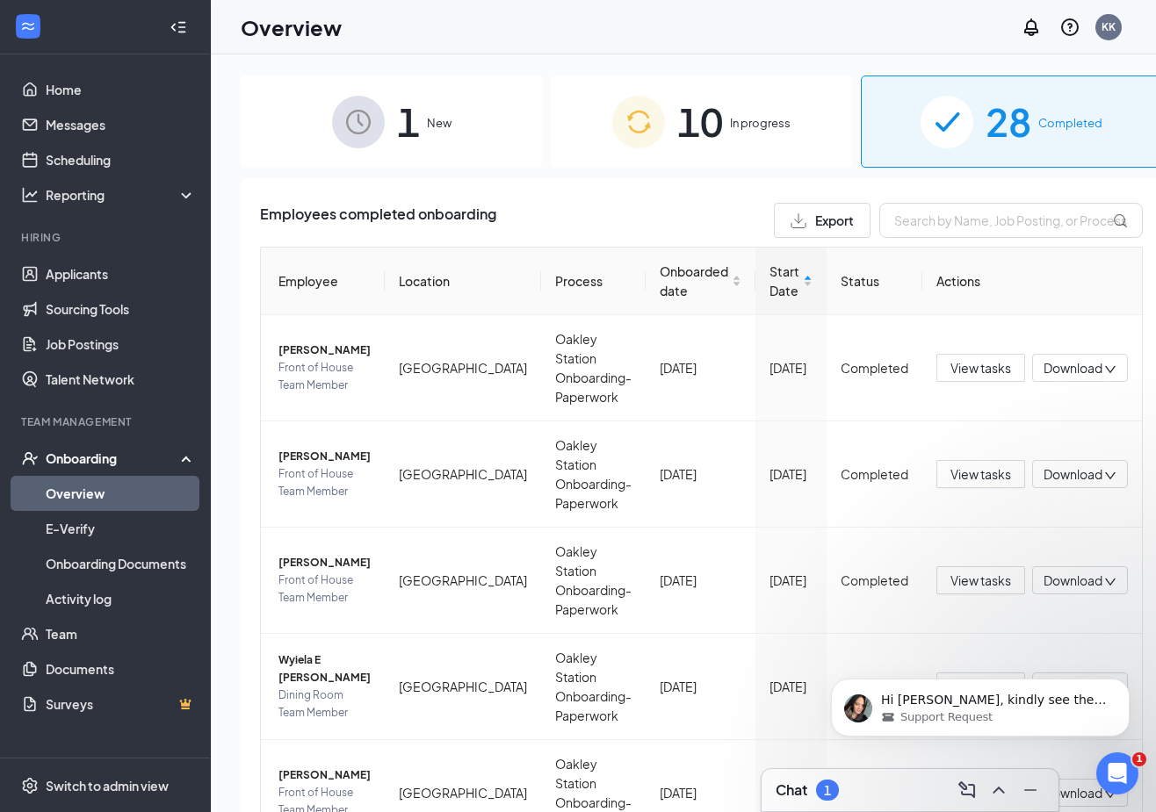
scroll to position [3, 0]
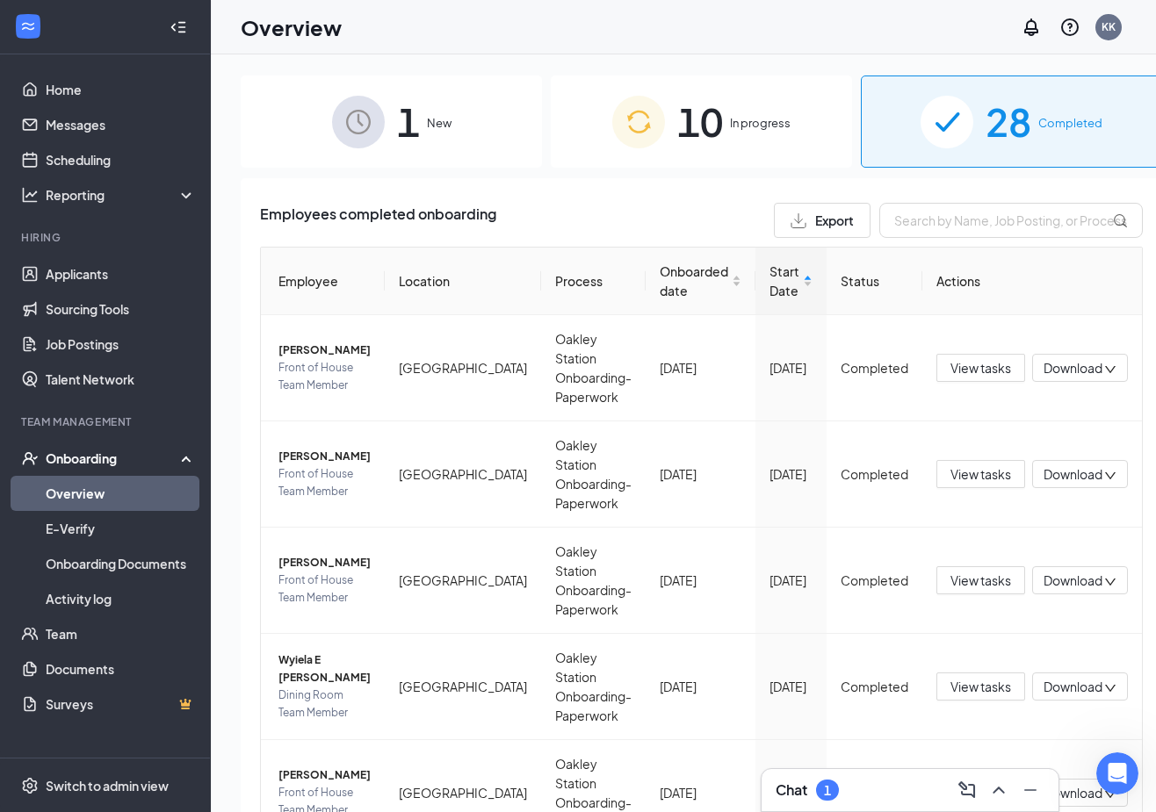
click at [1142, 76] on div "1 New 10 In progress 28 Completed Employees completed onboarding Export Employe…" at bounding box center [701, 472] width 981 height 837
click at [1135, 136] on div "1 New 10 In progress 28 Completed Employees completed onboarding Export Employe…" at bounding box center [701, 472] width 981 height 837
click at [769, 285] on div "Start Date" at bounding box center [790, 281] width 43 height 39
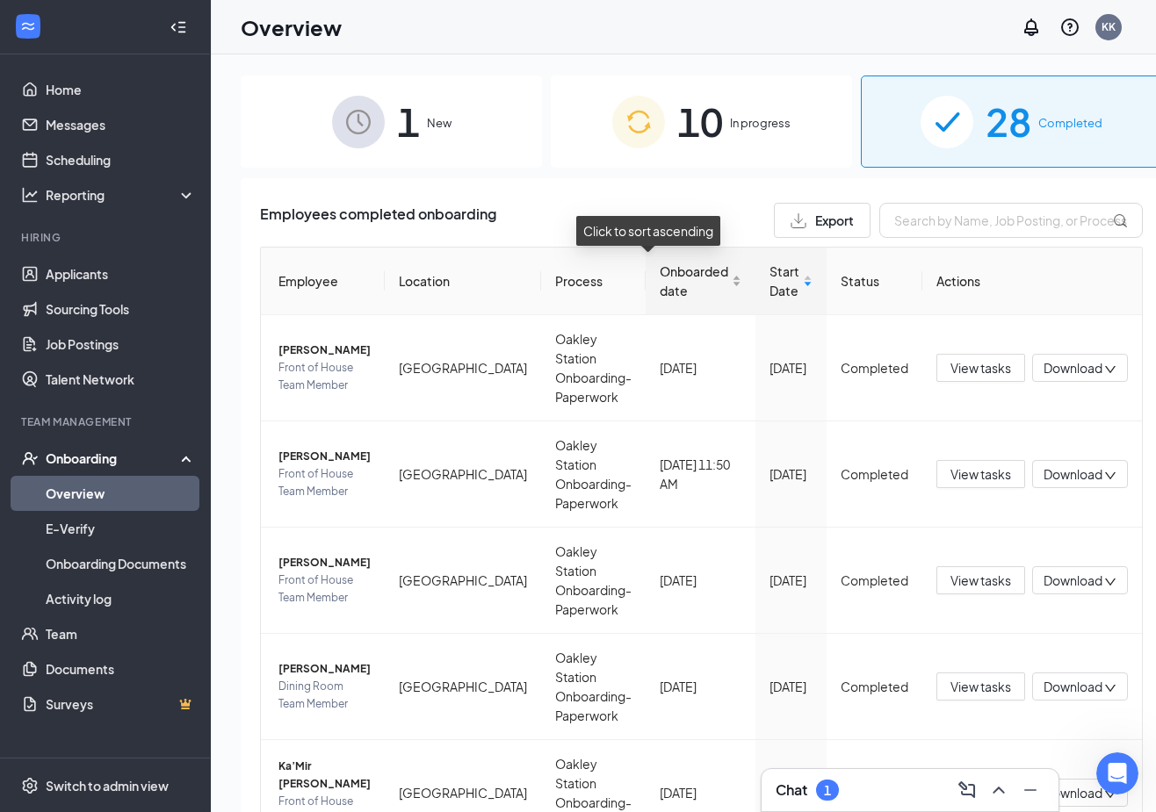
click at [686, 276] on div "Onboarded date" at bounding box center [700, 281] width 82 height 39
click at [688, 283] on div "Onboarded date" at bounding box center [700, 281] width 82 height 39
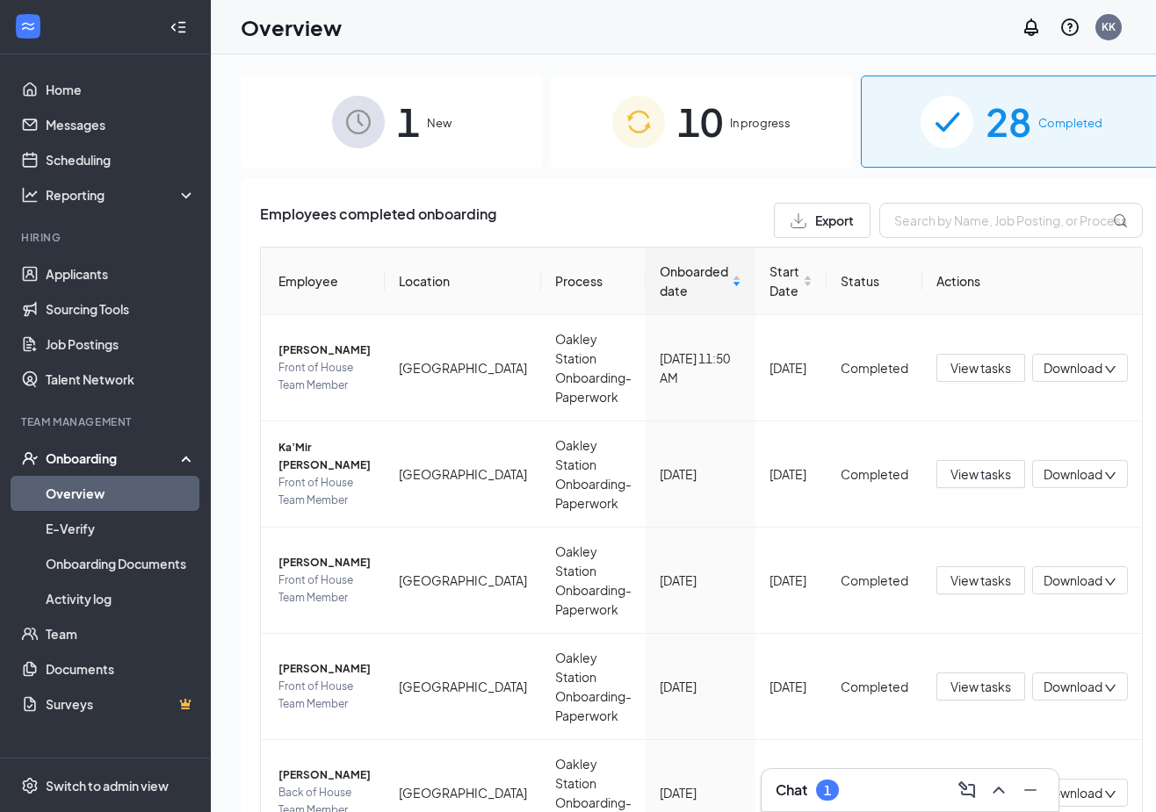
click at [730, 122] on span "In progress" at bounding box center [760, 123] width 61 height 18
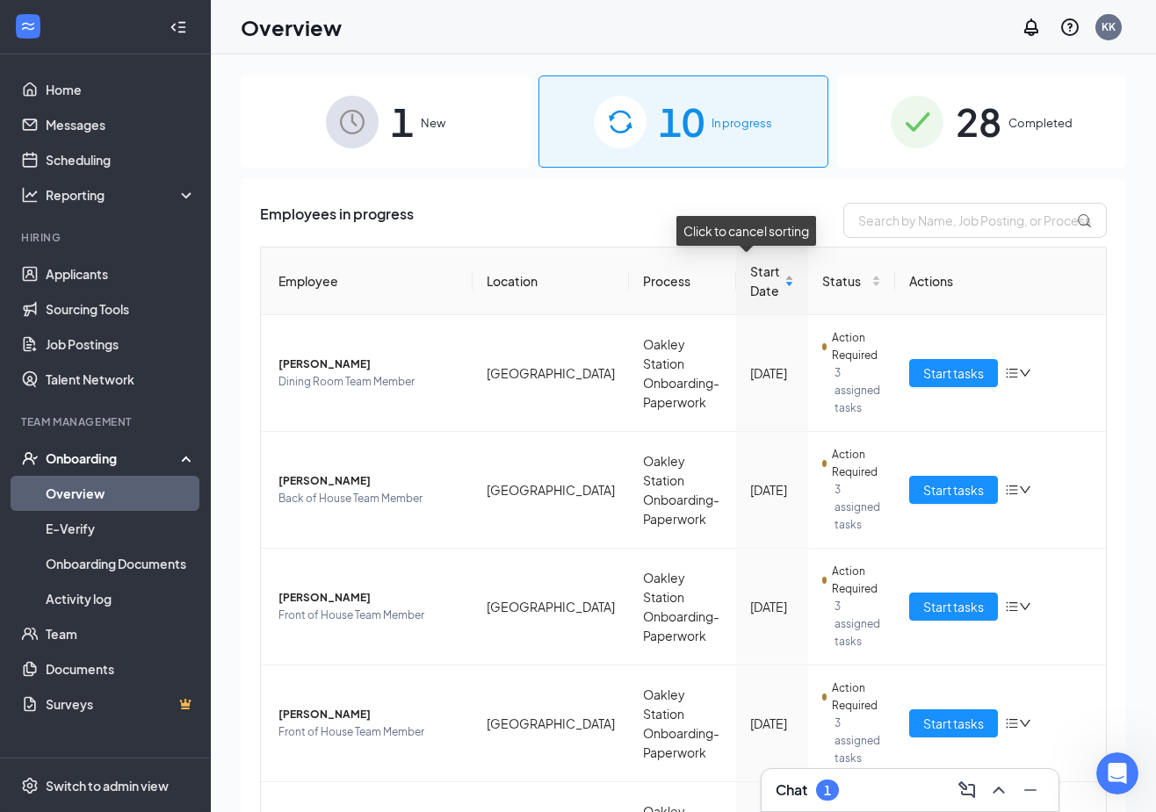
click at [767, 276] on div "Start Date" at bounding box center [772, 281] width 44 height 39
click at [767, 285] on div "Start Date" at bounding box center [772, 281] width 44 height 39
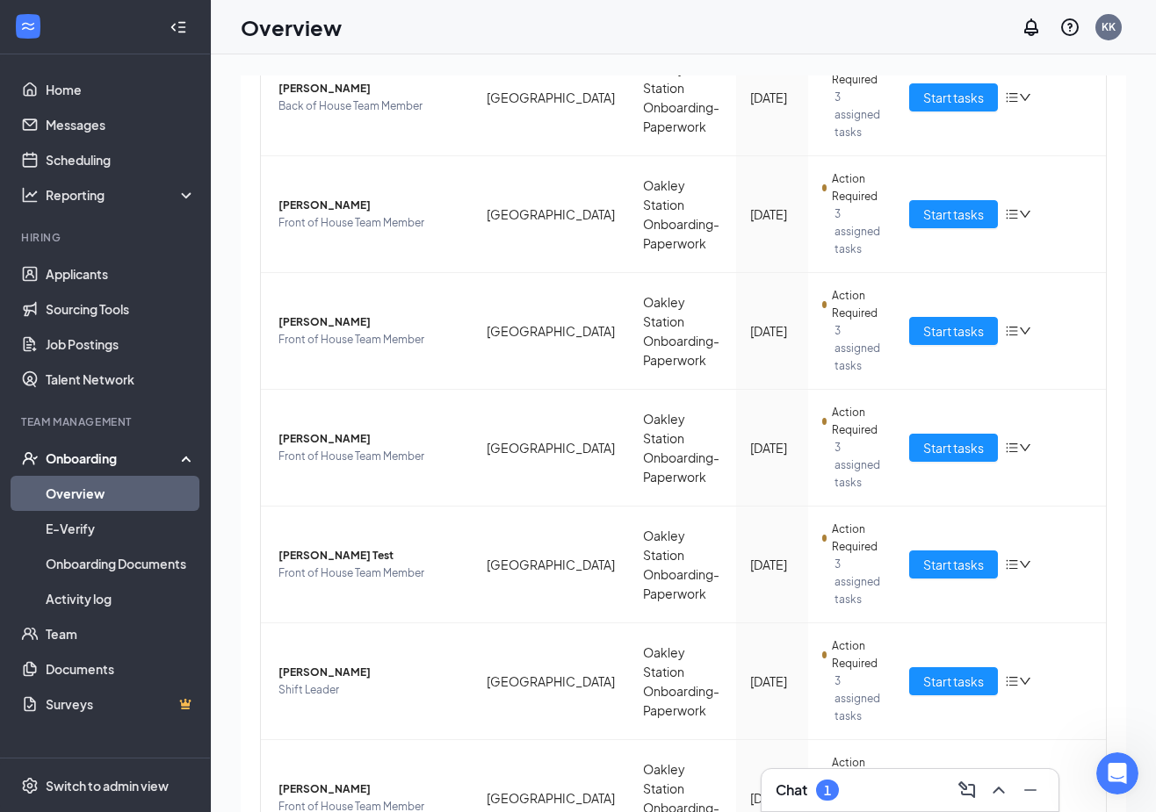
scroll to position [439, 0]
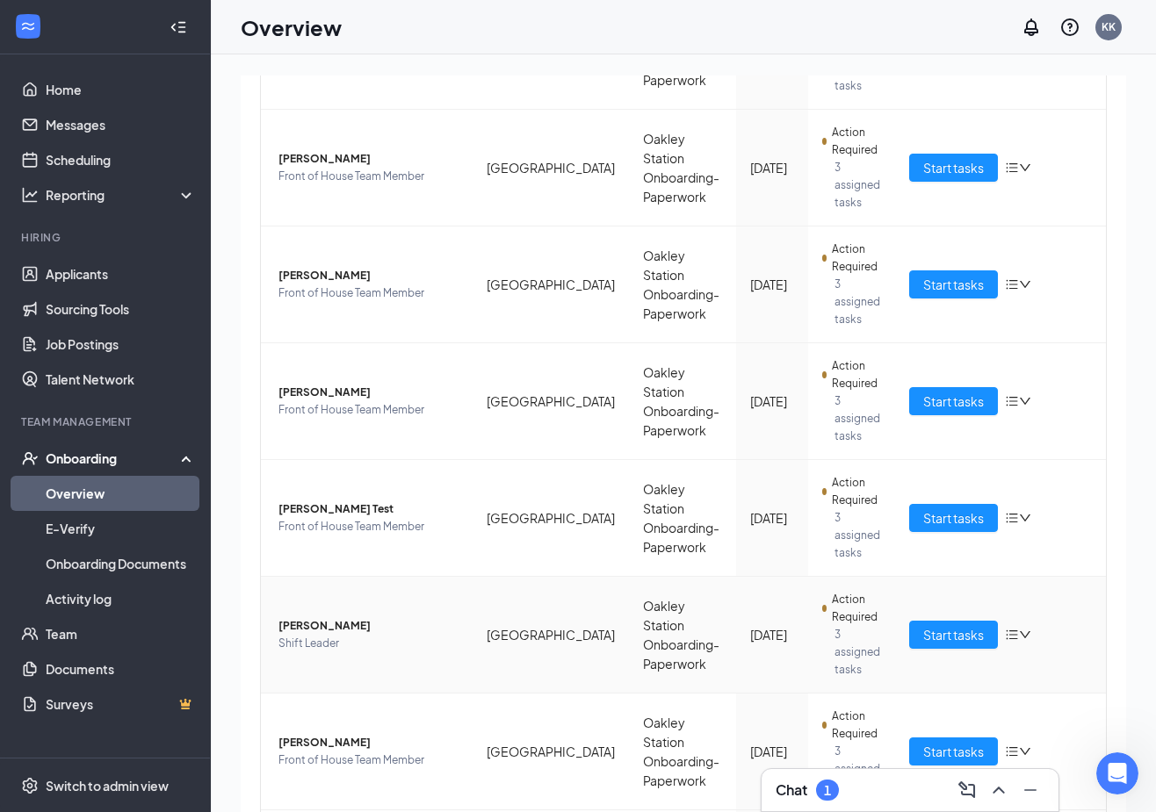
click at [328, 617] on span "Kay Knoblauch" at bounding box center [368, 626] width 180 height 18
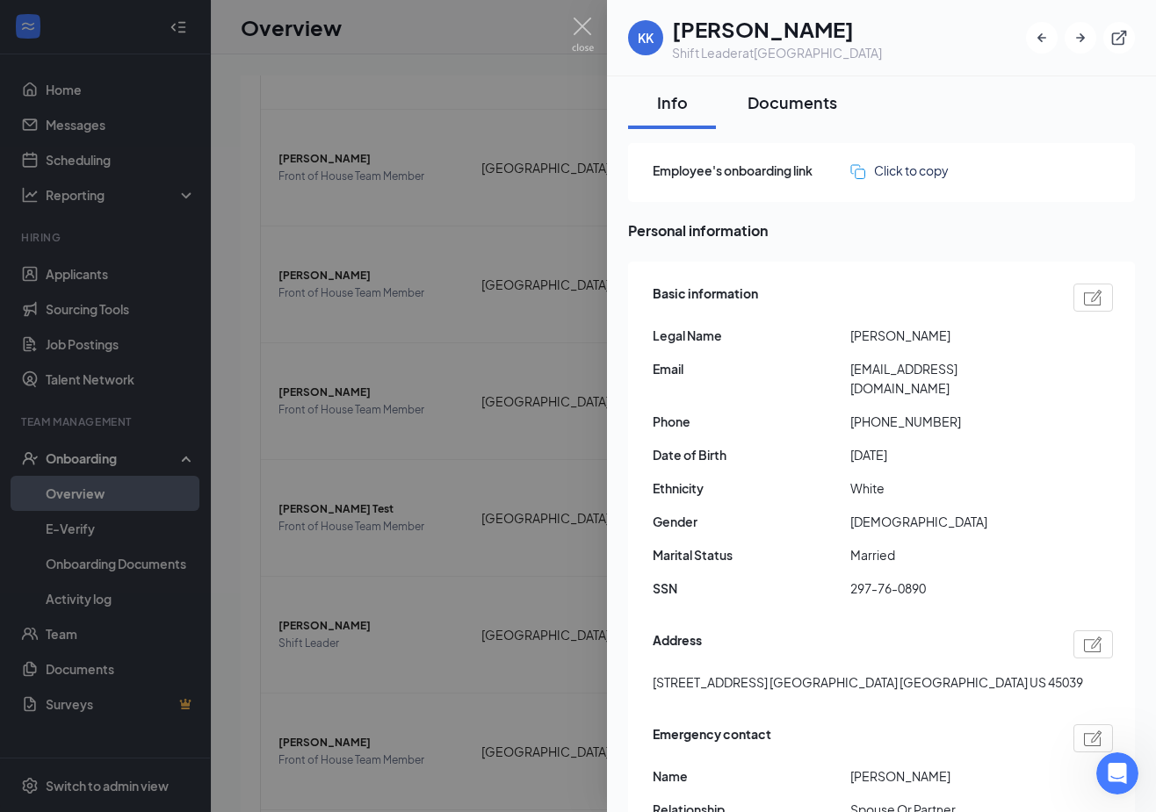
click at [805, 95] on div "Documents" at bounding box center [792, 102] width 90 height 22
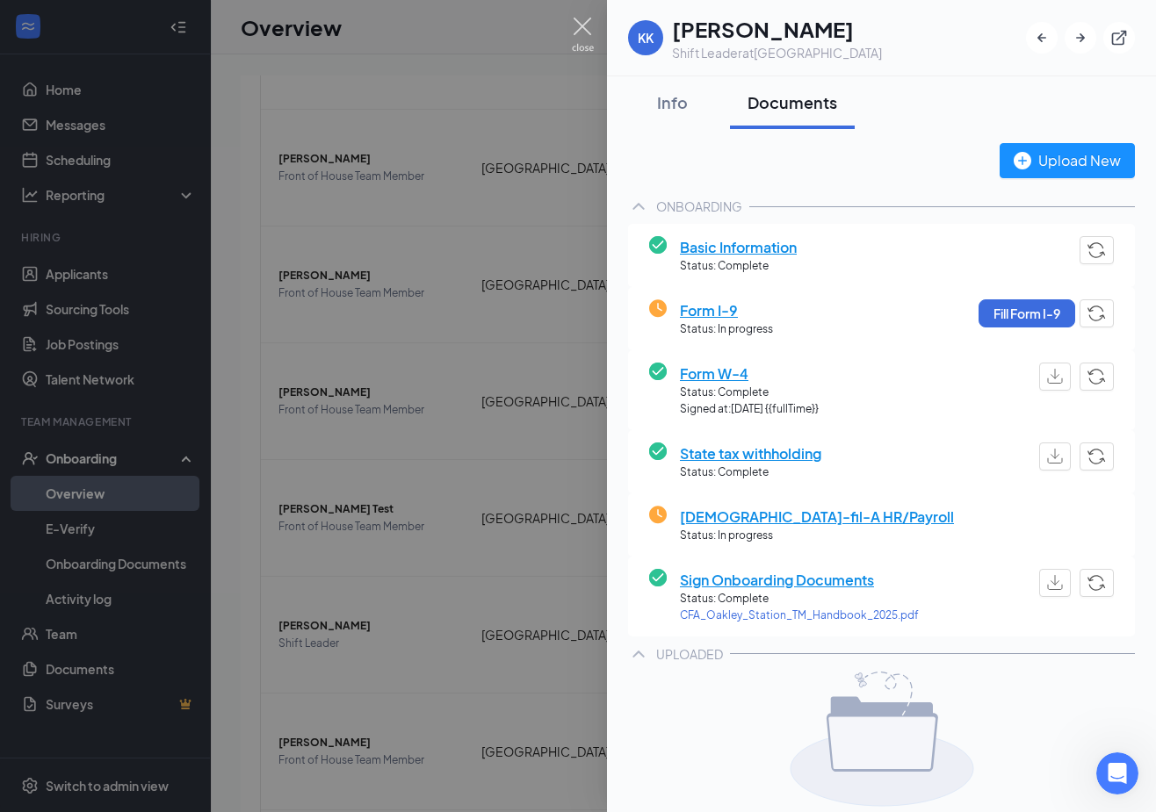
click at [586, 26] on img at bounding box center [583, 35] width 22 height 34
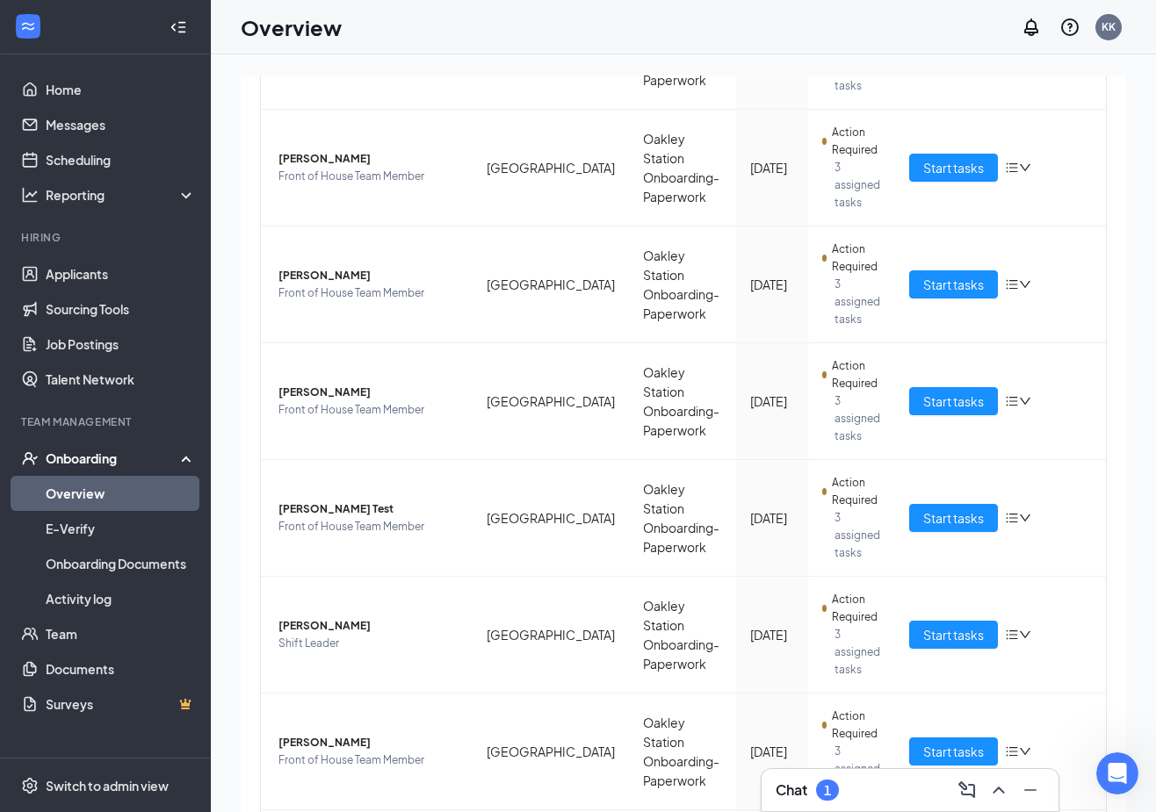
click at [1130, 229] on div "1 New 10 In progress 28 Completed Employees in progress Employee Location Proce…" at bounding box center [683, 472] width 945 height 837
click at [345, 150] on span "Kyndal Kelly" at bounding box center [368, 159] width 180 height 18
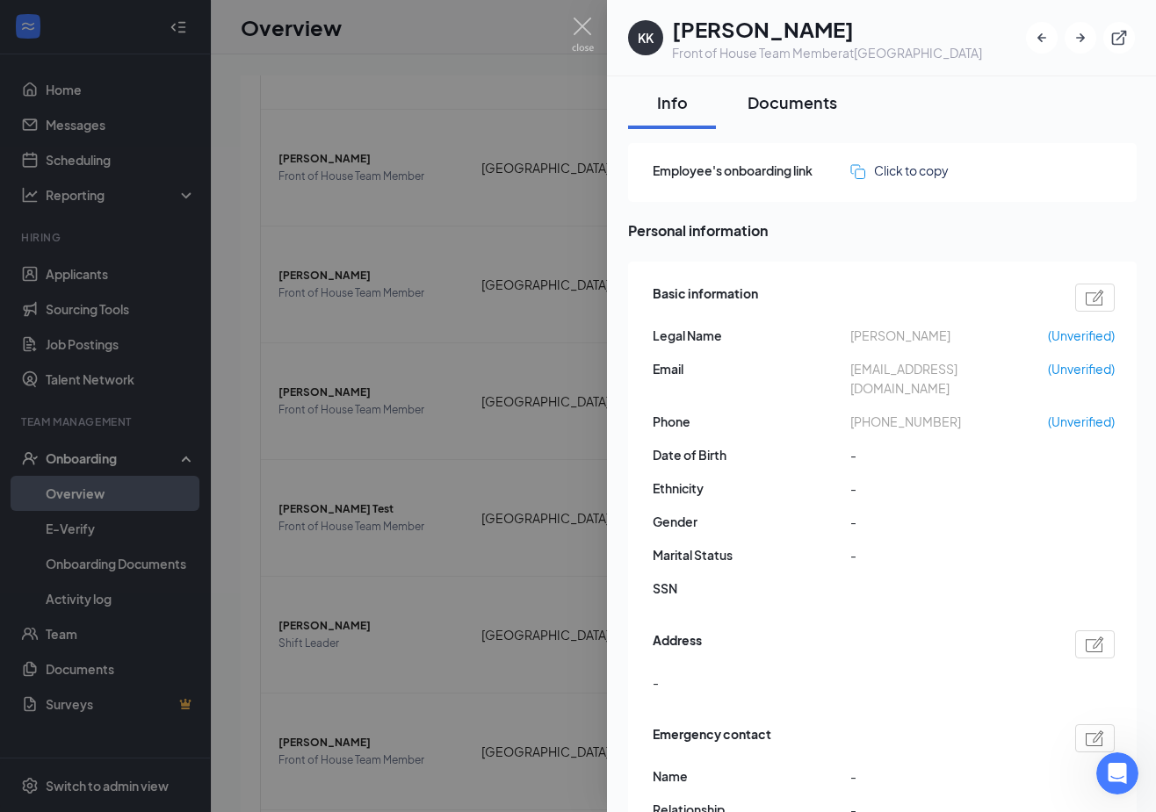
click at [782, 92] on div "Documents" at bounding box center [792, 102] width 90 height 22
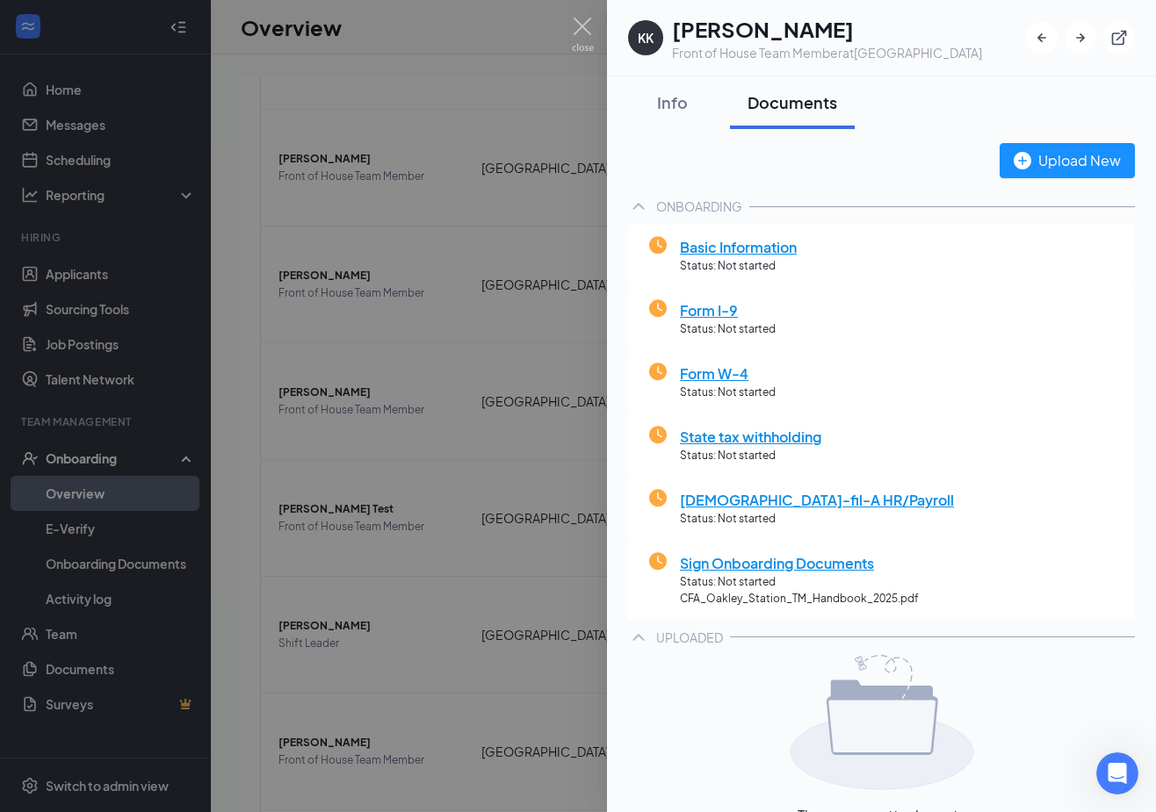
click at [571, 21] on div at bounding box center [578, 406] width 1156 height 812
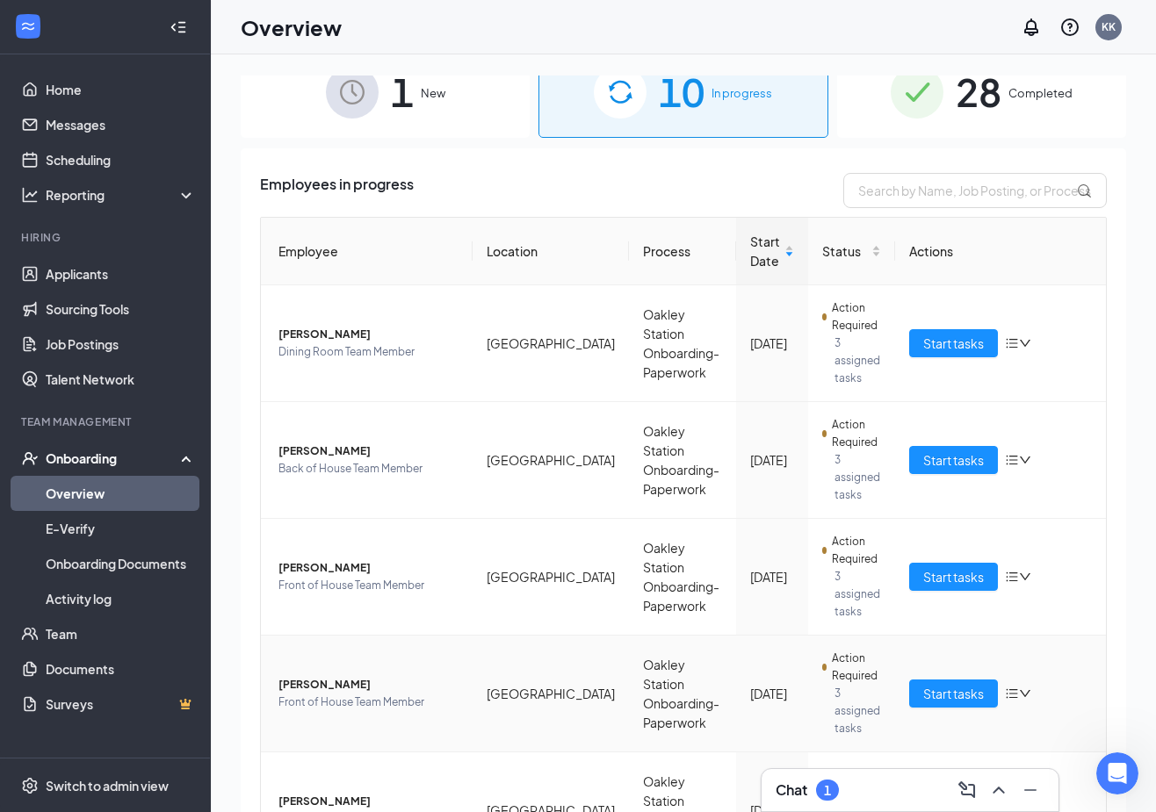
scroll to position [29, 0]
click at [1015, 88] on span "Completed" at bounding box center [1040, 94] width 64 height 18
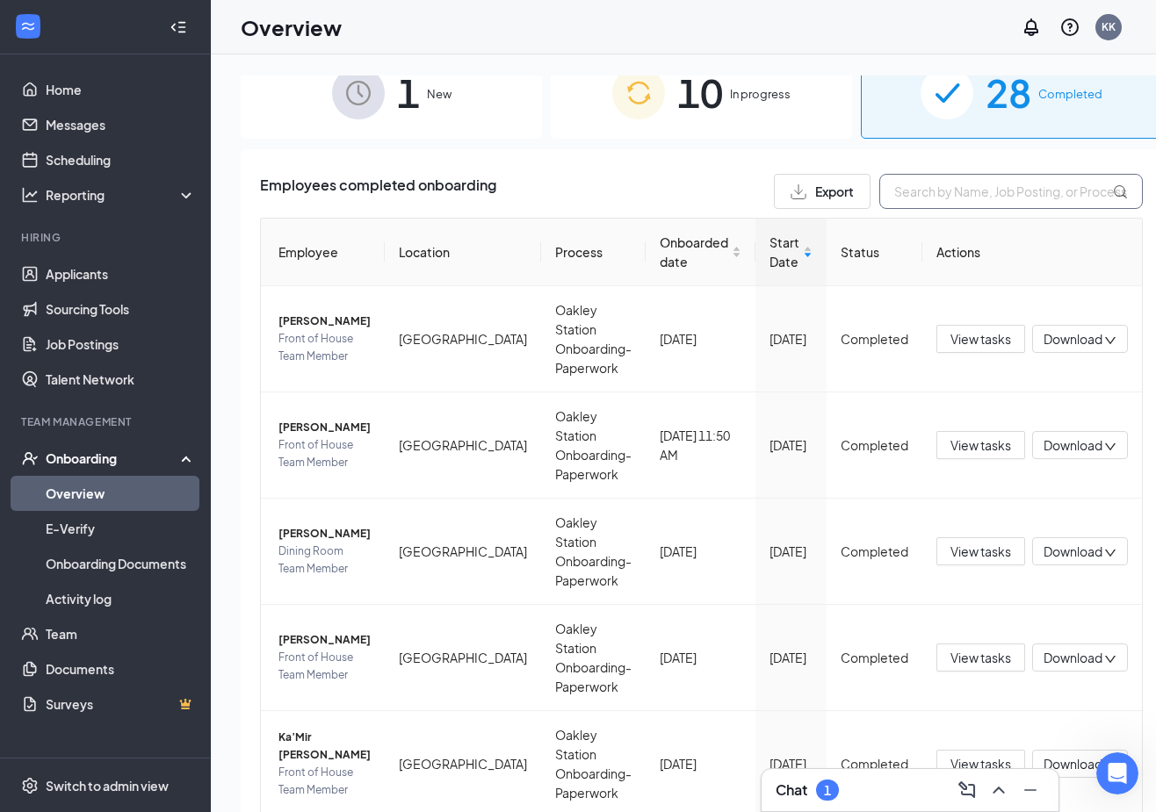
click at [969, 184] on input "text" at bounding box center [1010, 191] width 263 height 35
click at [306, 533] on span "[PERSON_NAME]" at bounding box center [324, 534] width 92 height 18
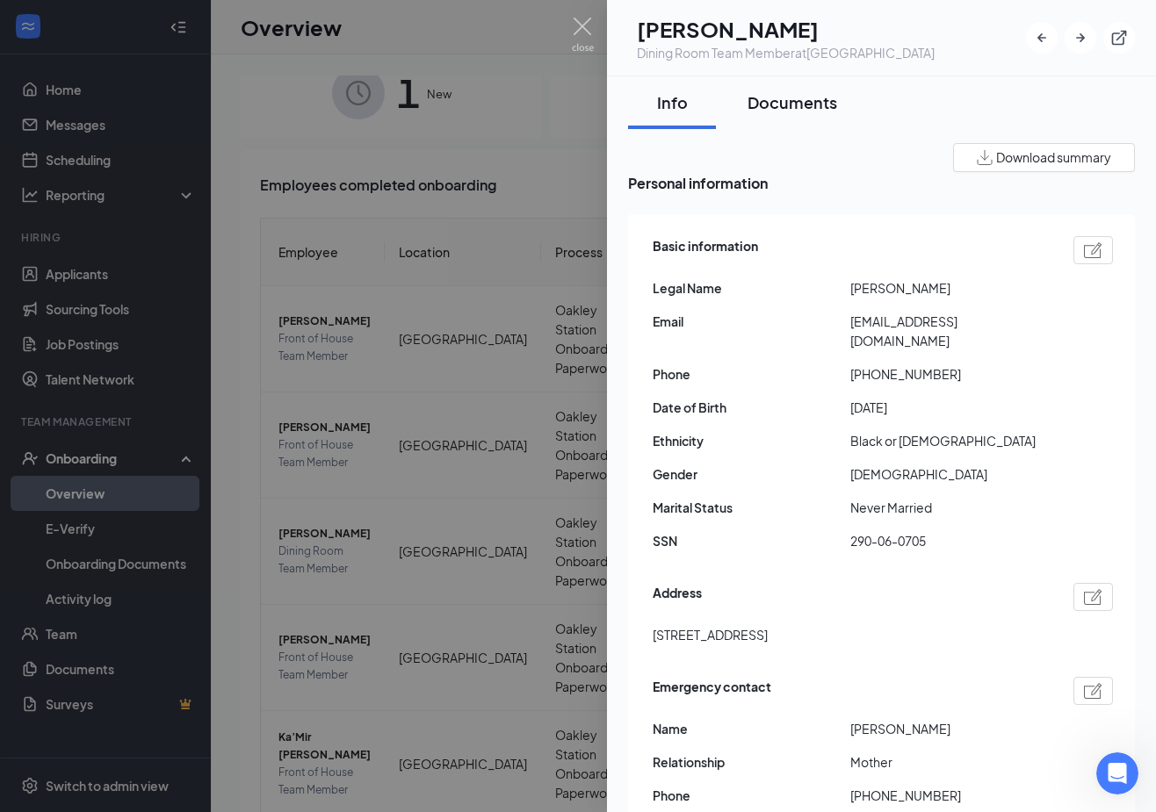
click at [804, 99] on div "Documents" at bounding box center [792, 102] width 90 height 22
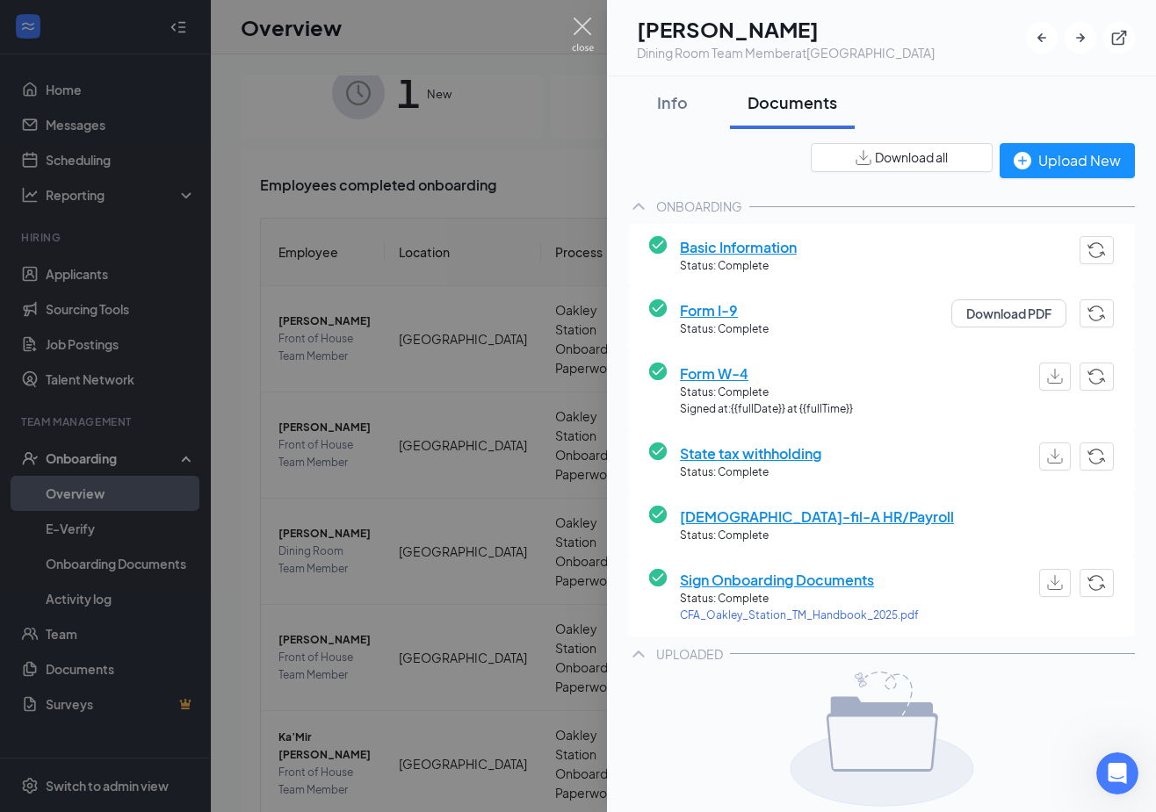
click at [580, 21] on img at bounding box center [583, 35] width 22 height 34
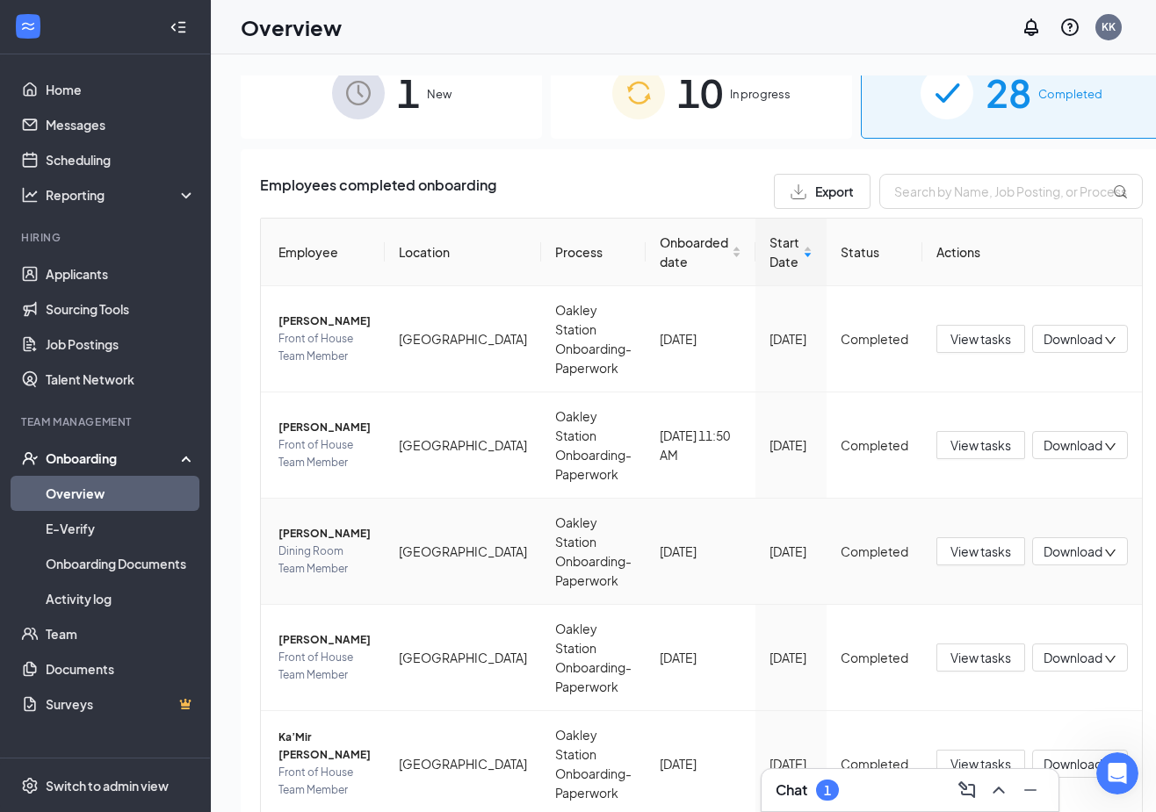
click at [298, 535] on span "Zachary Mayo" at bounding box center [324, 534] width 92 height 18
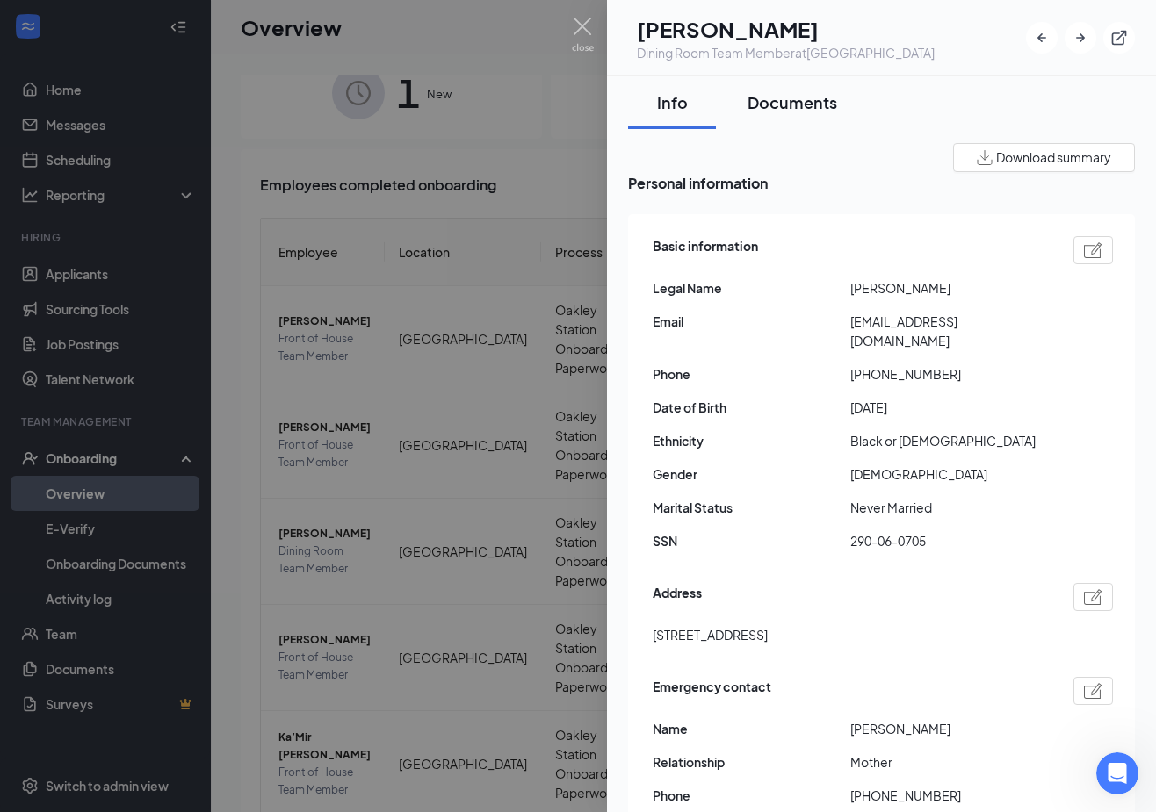
click at [817, 103] on div "Documents" at bounding box center [792, 102] width 90 height 22
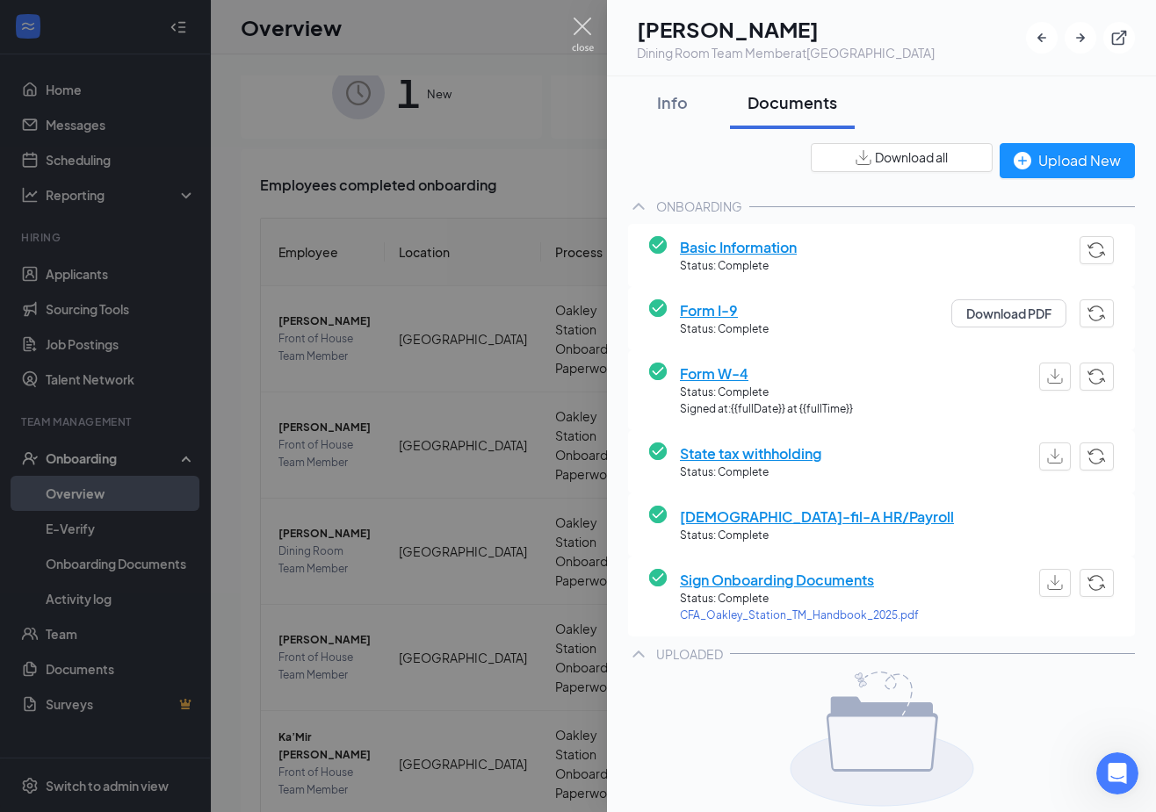
click at [576, 24] on img at bounding box center [583, 35] width 22 height 34
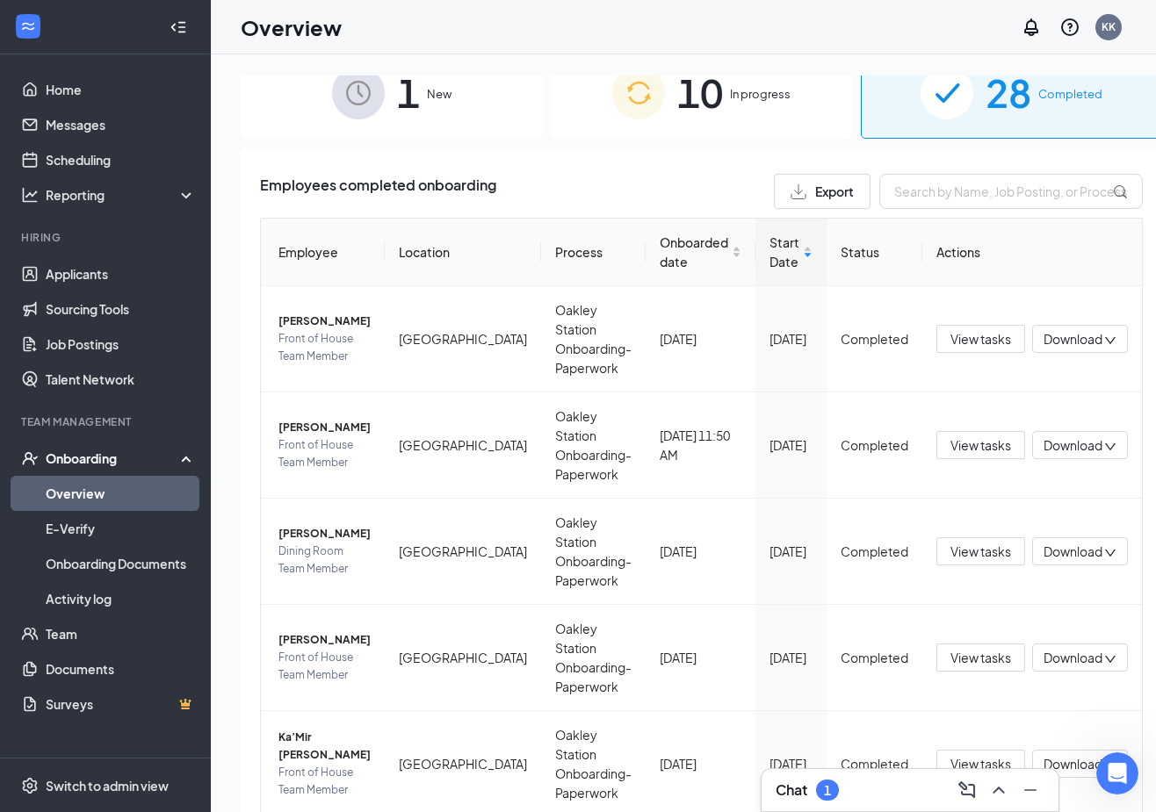
click at [883, 791] on div "Chat 1" at bounding box center [909, 790] width 269 height 28
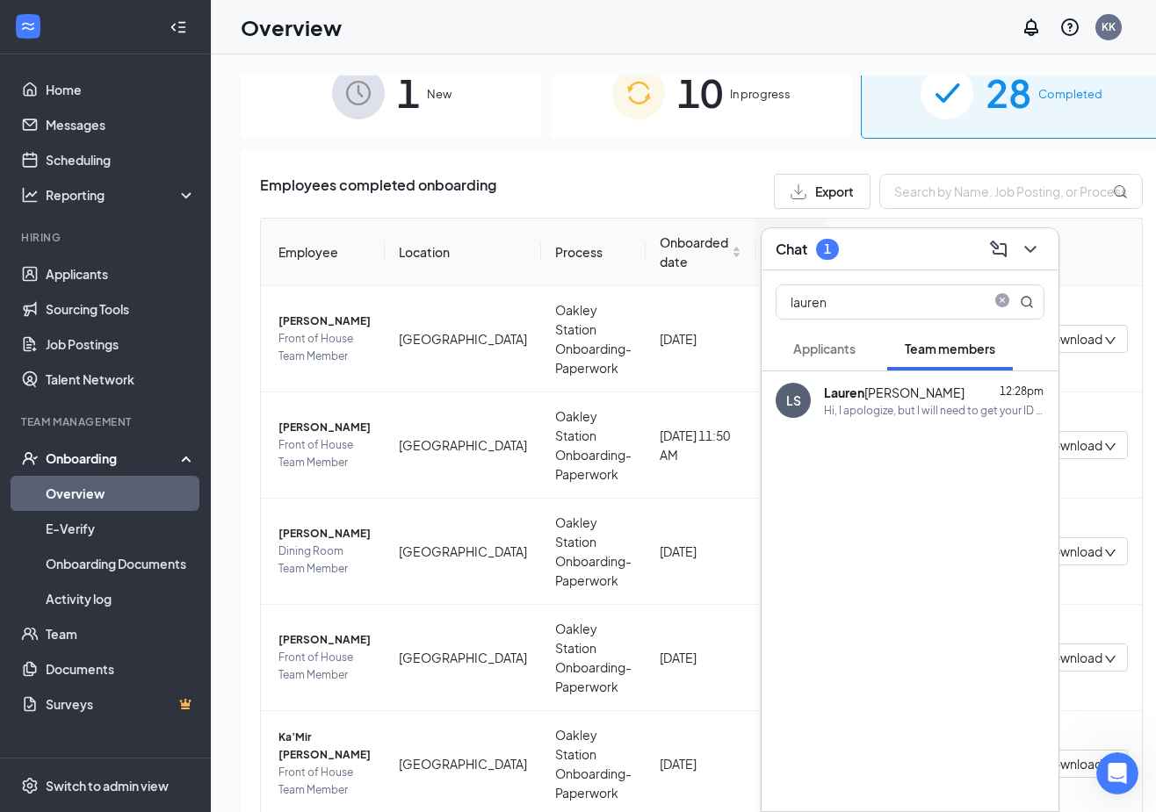
scroll to position [3, 0]
click at [873, 403] on div "Hi, I apologize, but I will need to get your ID again. They didn't get a comple…" at bounding box center [934, 410] width 220 height 15
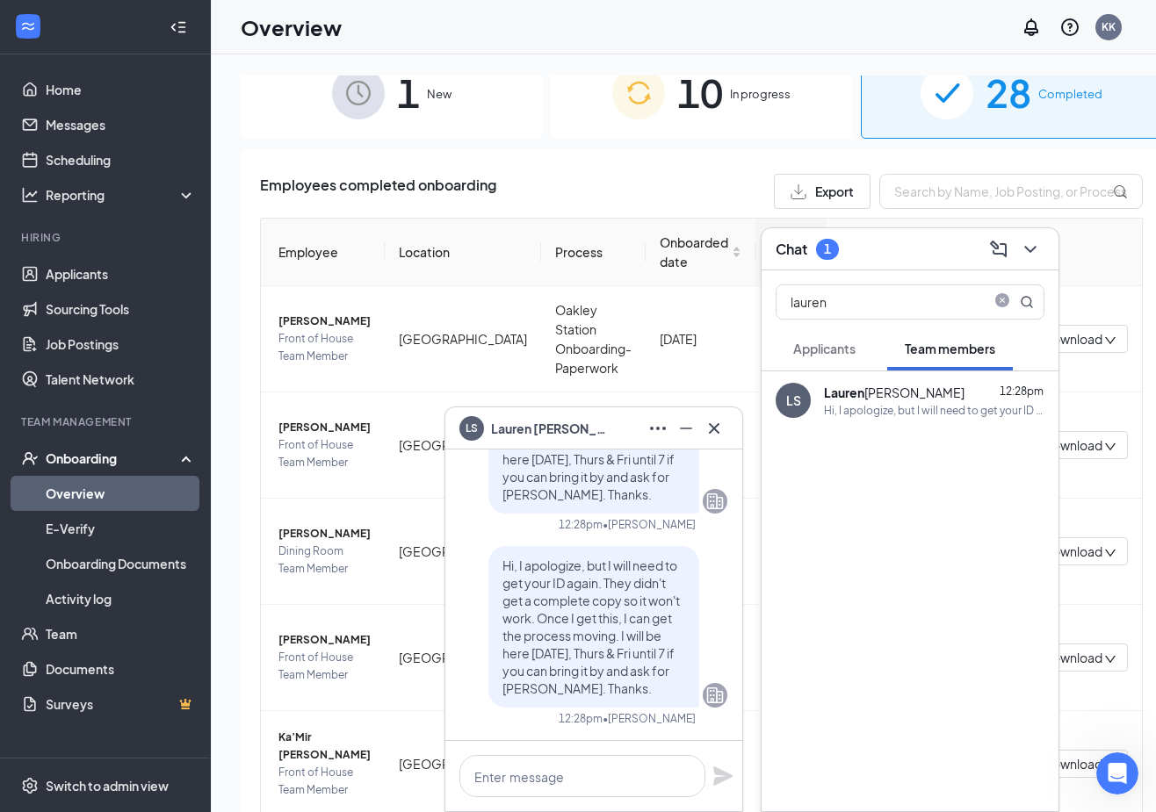
click at [808, 234] on div "Chat 1" at bounding box center [909, 249] width 297 height 42
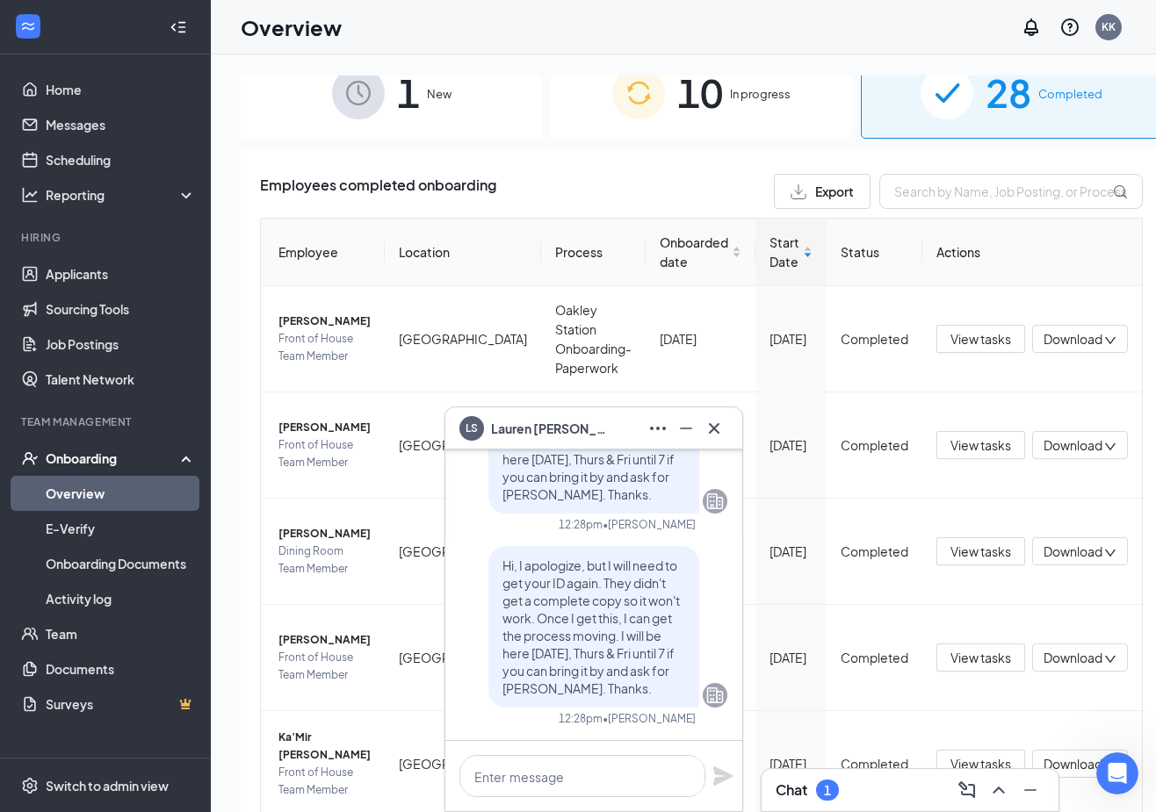
click at [803, 792] on h3 "Chat" at bounding box center [791, 790] width 32 height 19
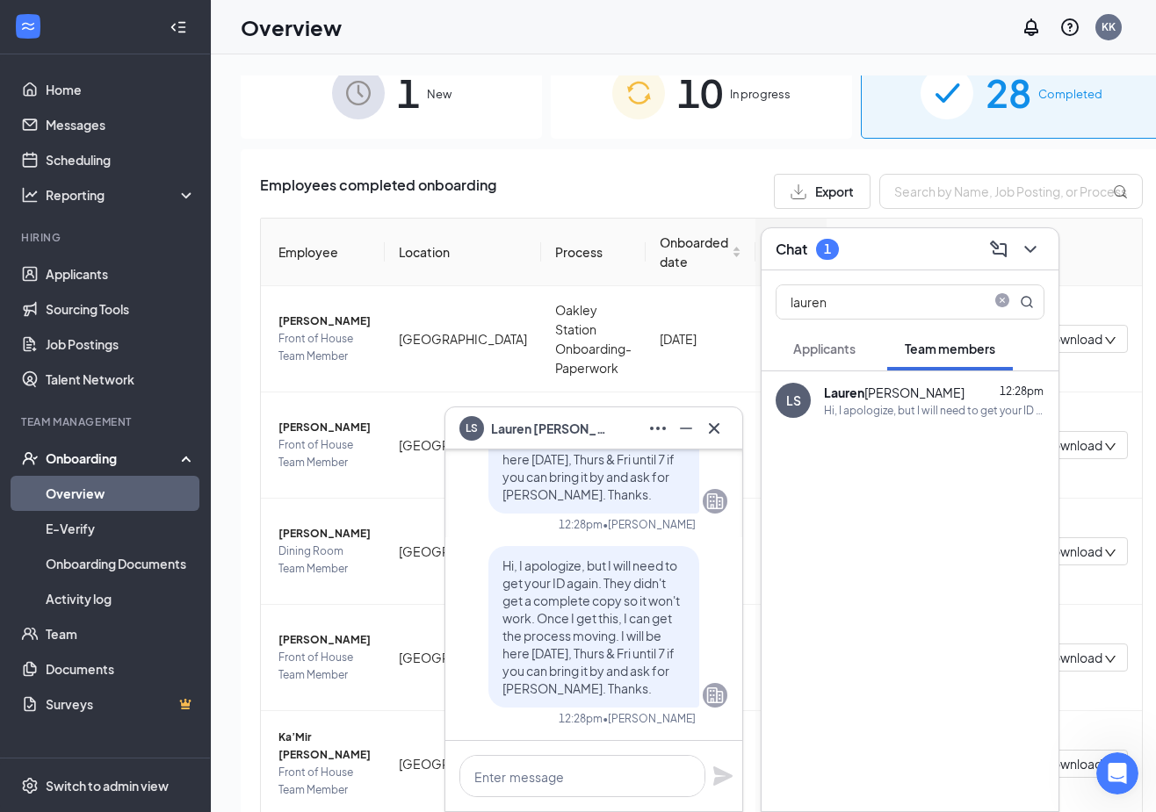
click at [815, 339] on button "Applicants" at bounding box center [823, 349] width 97 height 44
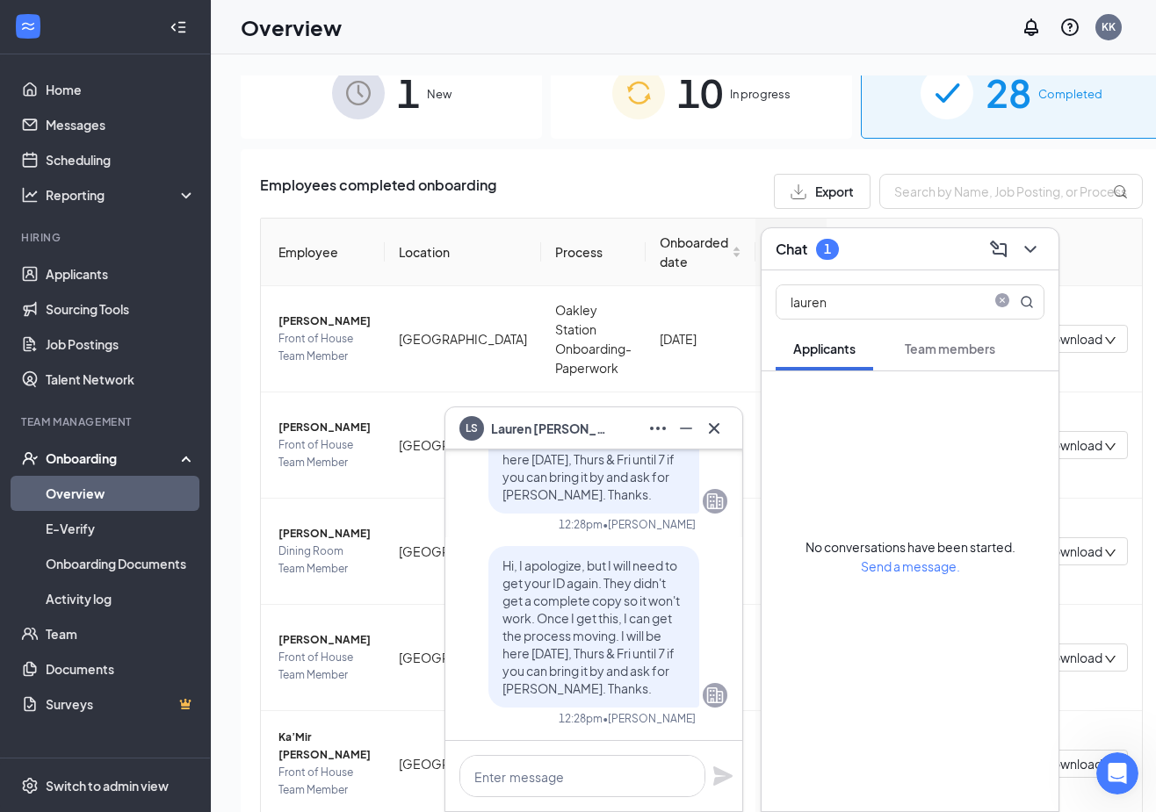
click at [956, 348] on span "Team members" at bounding box center [949, 349] width 90 height 16
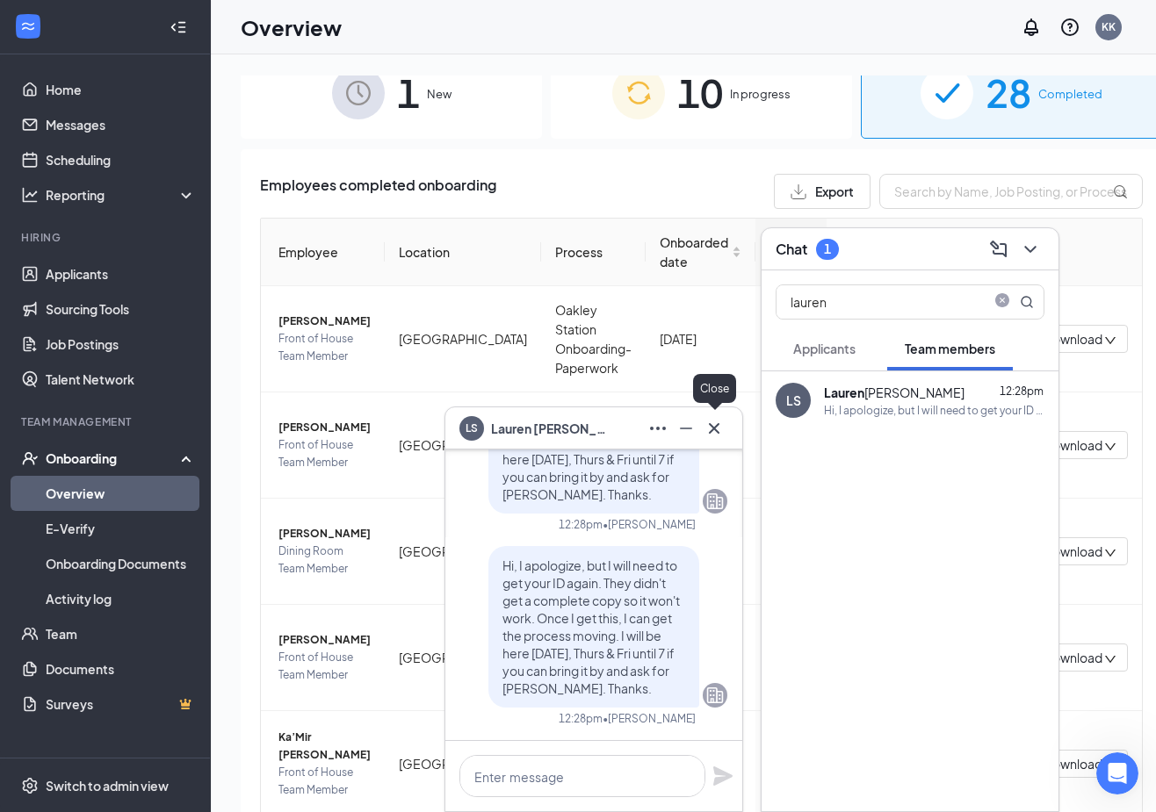
click at [713, 429] on icon "Cross" at bounding box center [714, 427] width 11 height 11
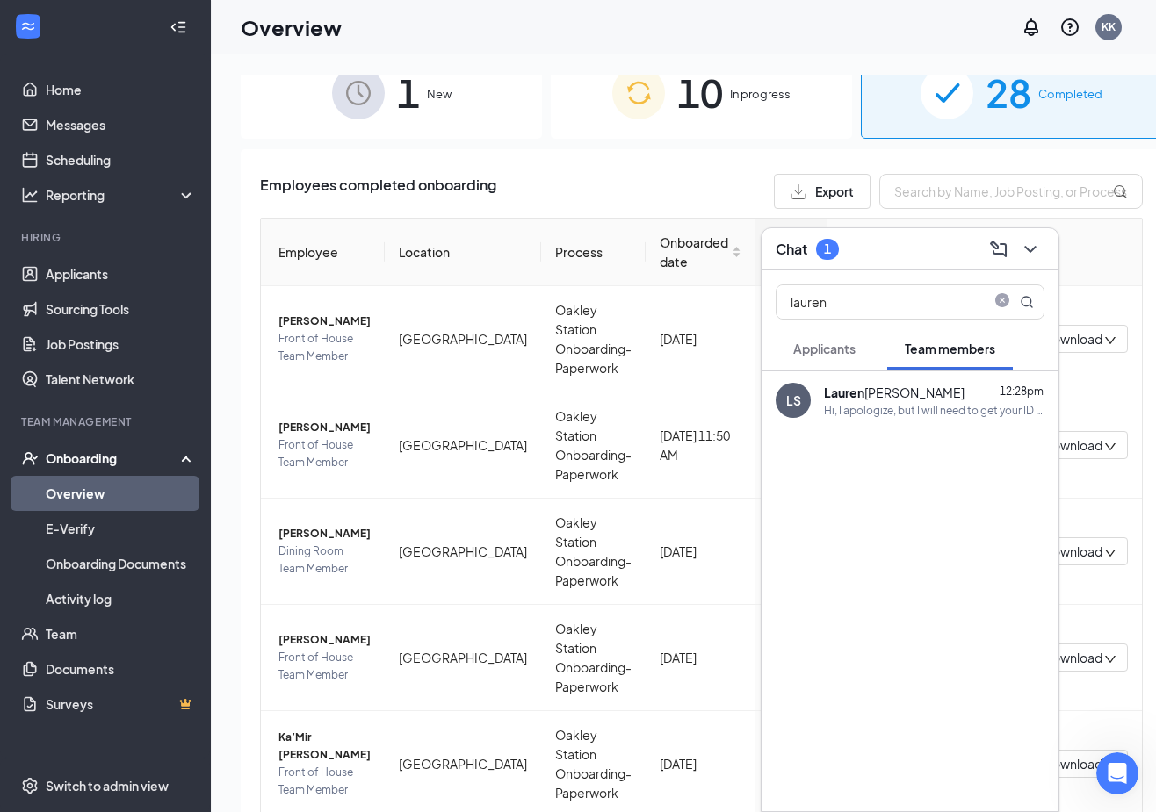
click at [835, 242] on div "1" at bounding box center [827, 249] width 23 height 21
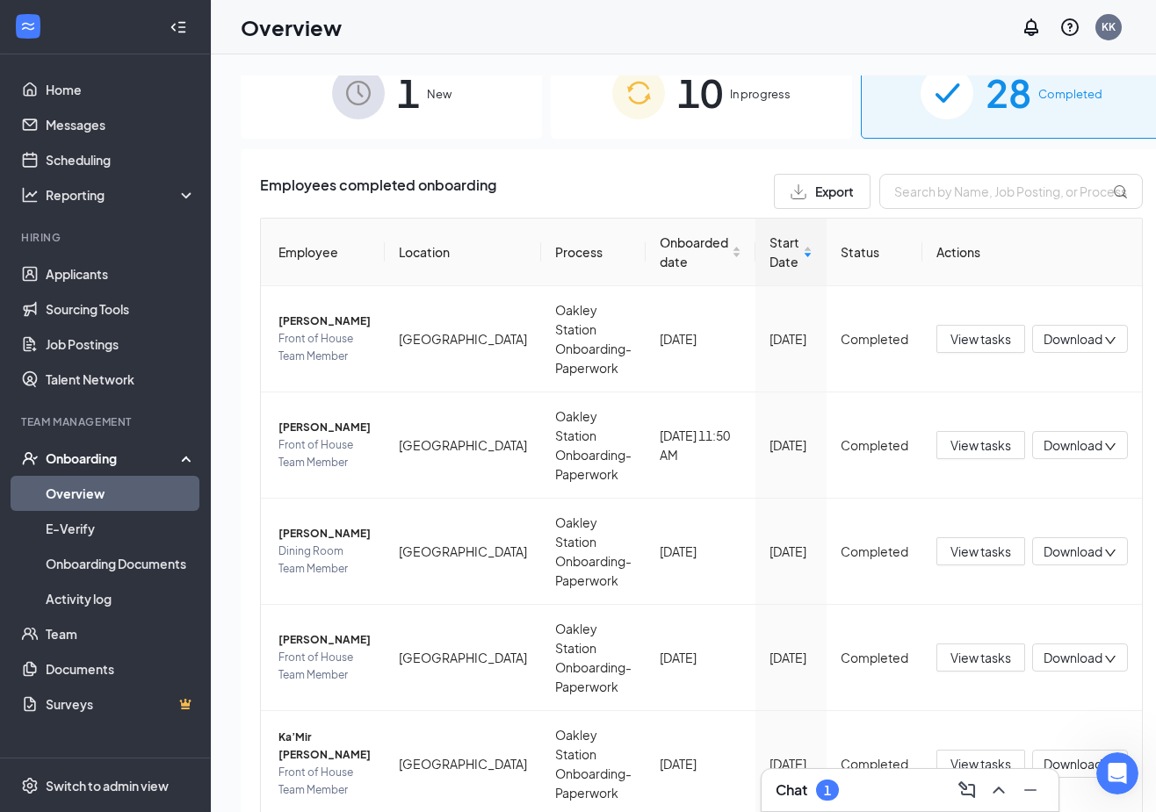
click at [824, 785] on div "1" at bounding box center [827, 790] width 23 height 21
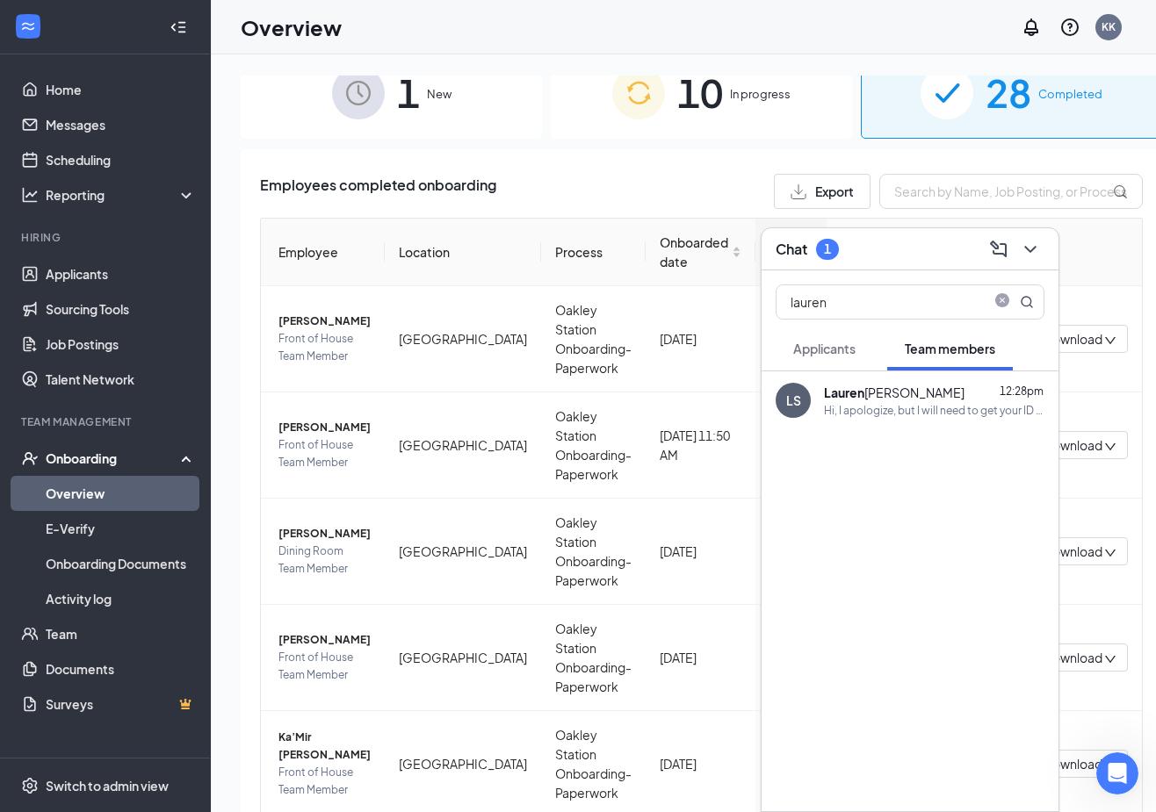
click at [820, 350] on span "Applicants" at bounding box center [824, 349] width 62 height 16
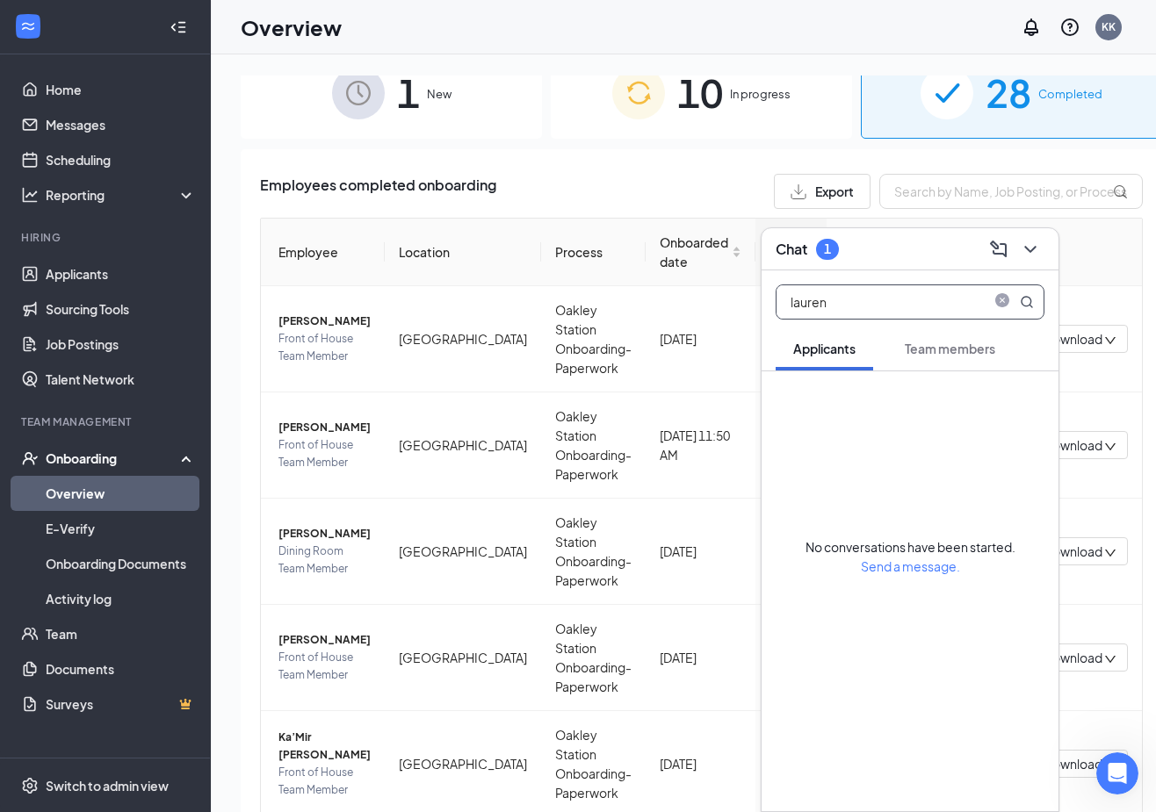
drag, startPoint x: 910, startPoint y: 299, endPoint x: 773, endPoint y: 321, distance: 138.7
click at [773, 321] on div "lauren" at bounding box center [909, 298] width 297 height 56
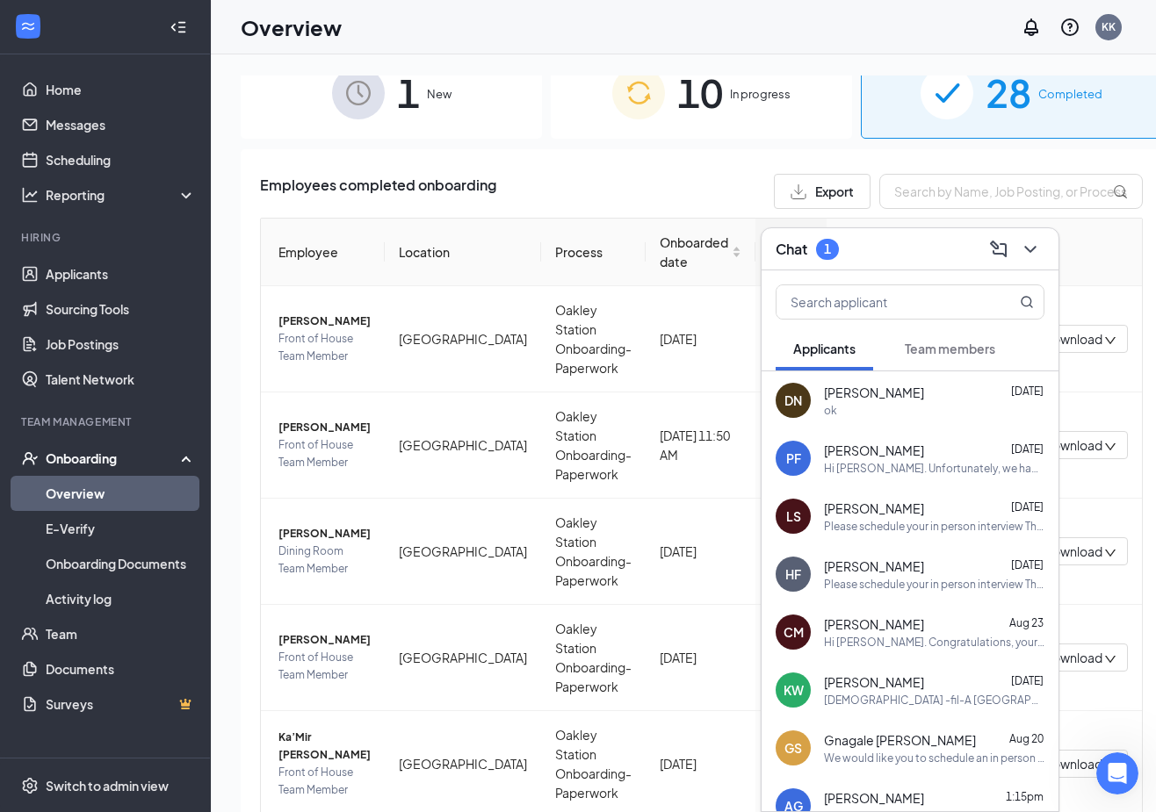
click at [965, 342] on span "Team members" at bounding box center [949, 349] width 90 height 16
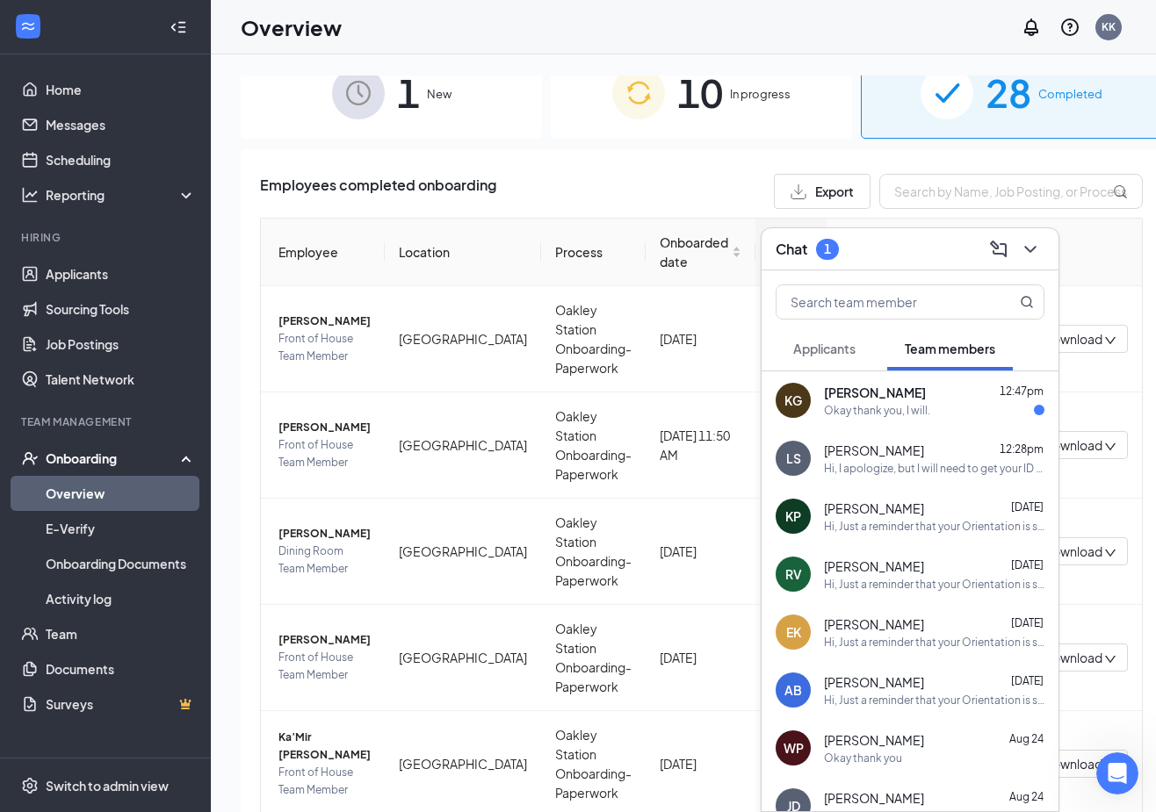
click at [854, 413] on div "Okay thank you, I will." at bounding box center [877, 410] width 106 height 15
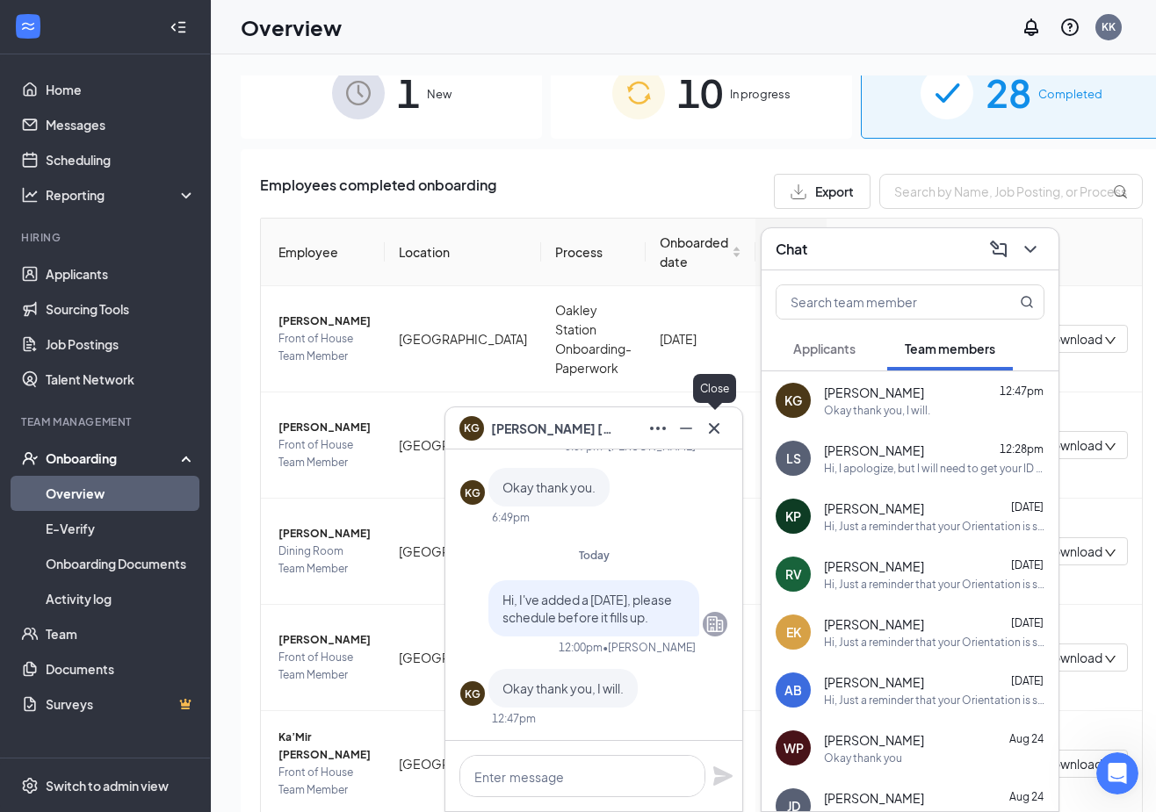
click at [716, 426] on icon "Cross" at bounding box center [714, 427] width 11 height 11
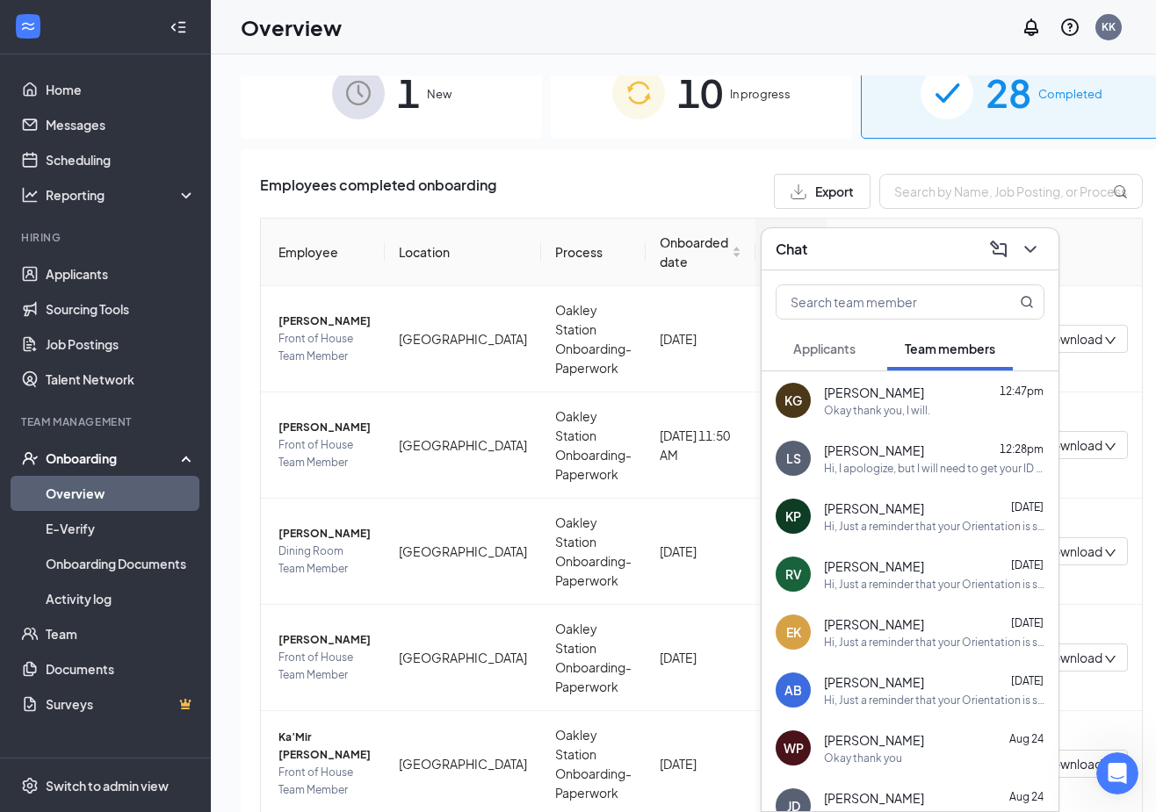
click at [1147, 217] on div "1 New 10 In progress 28 Completed Employees completed onboarding Export Employe…" at bounding box center [701, 472] width 981 height 837
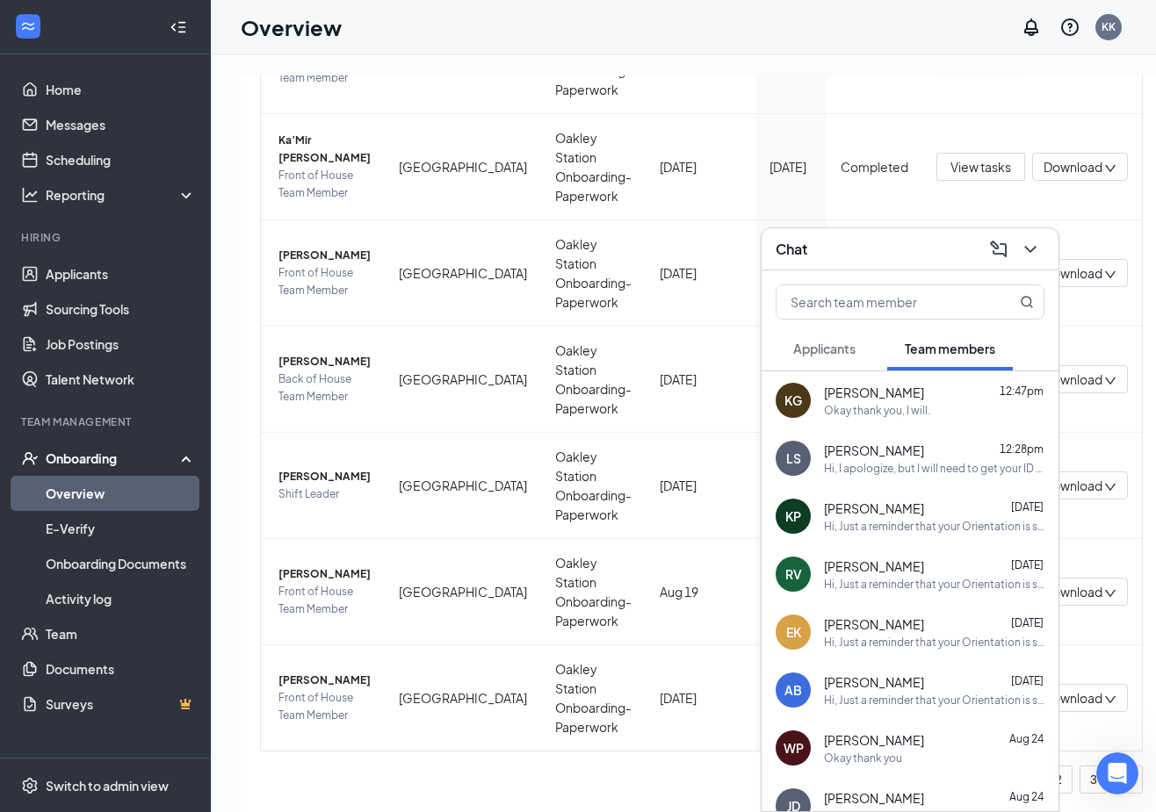
scroll to position [3, 0]
click at [1132, 718] on div "1 New 10 In progress 28 Completed Employees completed onboarding Export Employe…" at bounding box center [701, 472] width 981 height 837
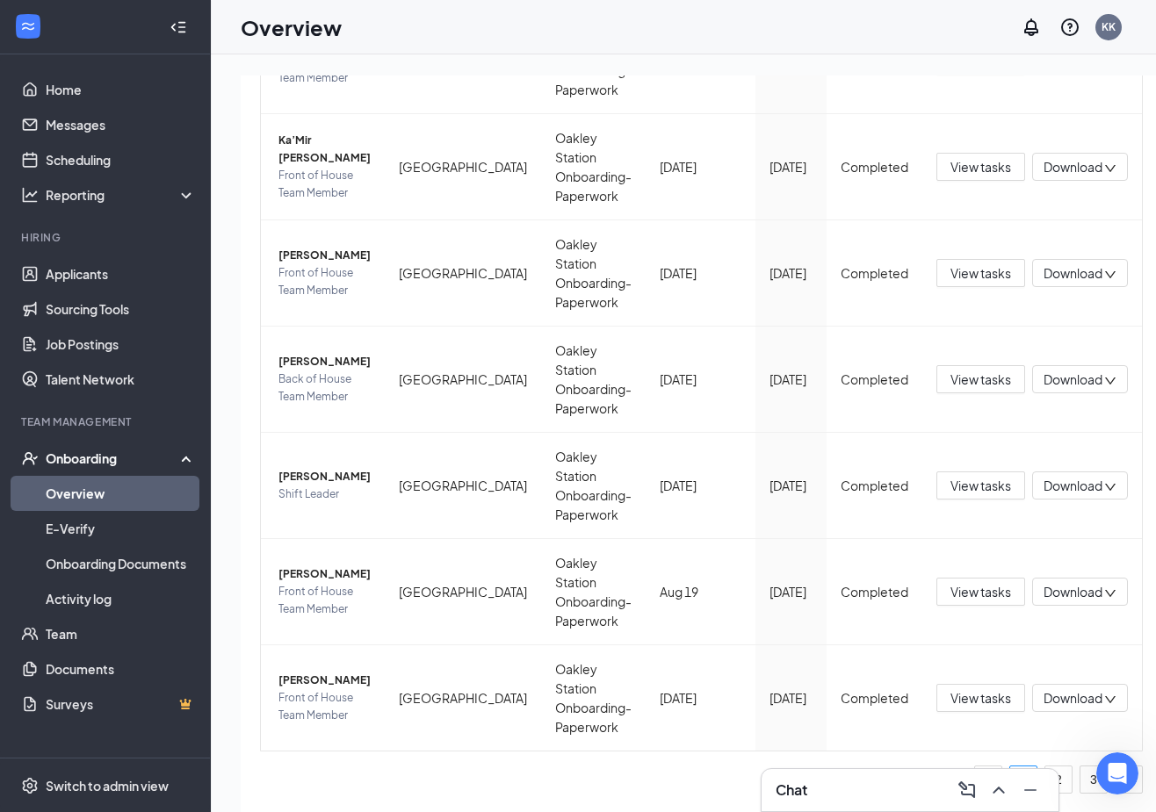
click at [1143, 272] on div "1 New 10 In progress 28 Completed Employees completed onboarding Export Employe…" at bounding box center [701, 472] width 981 height 837
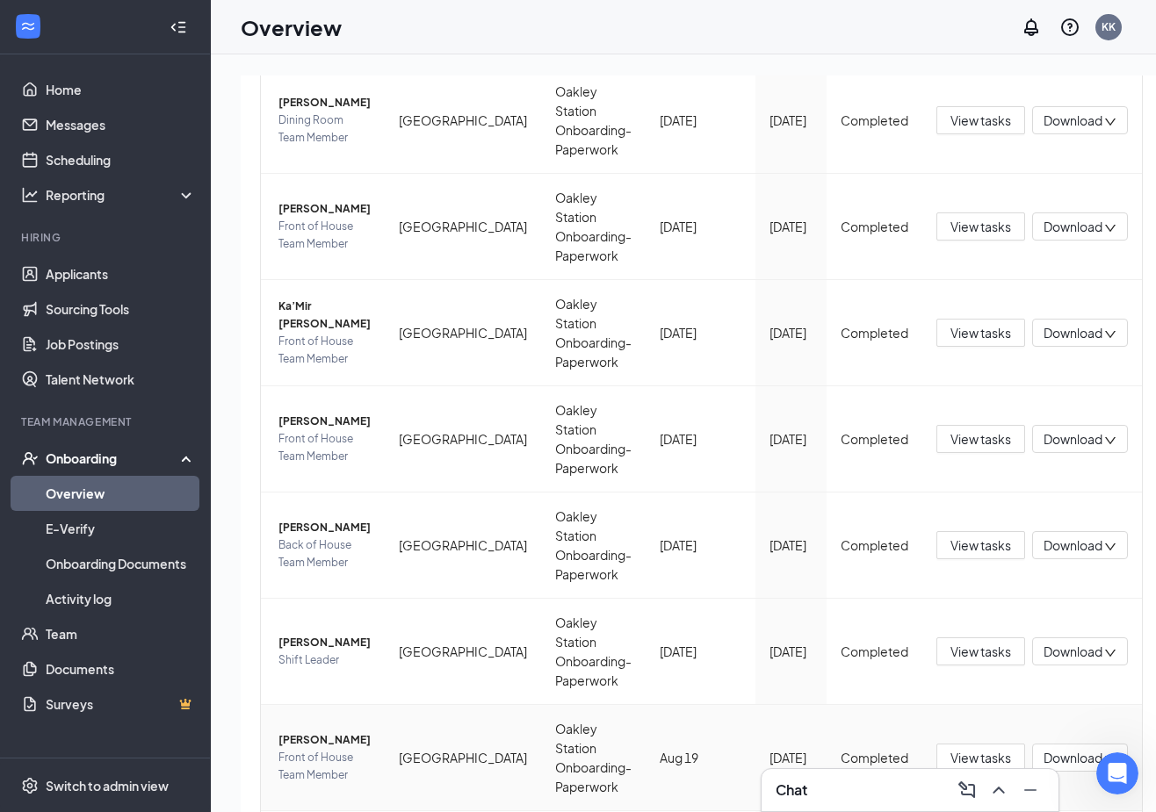
scroll to position [99, 0]
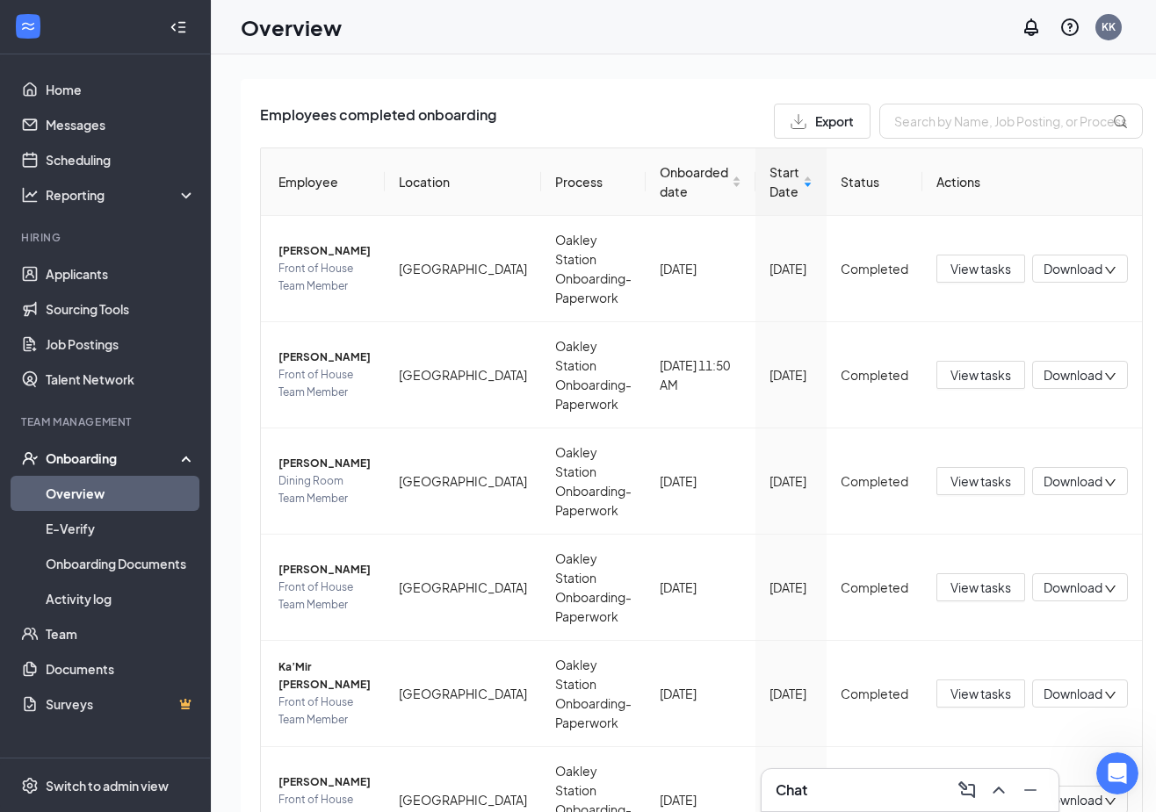
click at [832, 22] on div "Overview KK" at bounding box center [683, 27] width 945 height 54
click at [577, 74] on div "1 New 10 In progress 28 Completed Employees completed onboarding Export Employe…" at bounding box center [701, 472] width 981 height 837
click at [1130, 113] on div "1 New 10 In progress 28 Completed Employees completed onboarding Export Employe…" at bounding box center [701, 472] width 981 height 837
click at [1145, 511] on div "1 New 10 In progress 28 Completed Employees completed onboarding Export Employe…" at bounding box center [701, 472] width 981 height 837
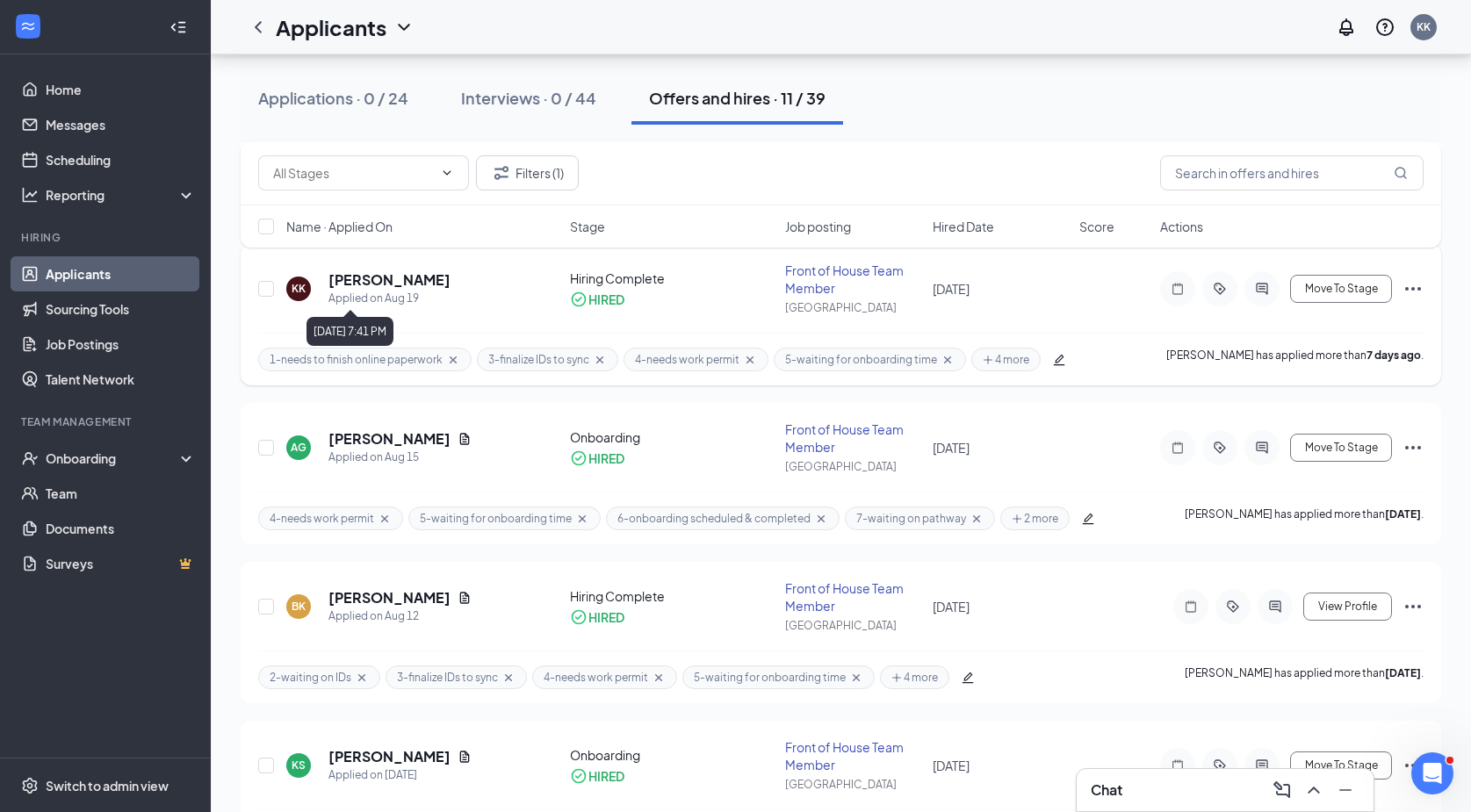
scroll to position [263, 0]
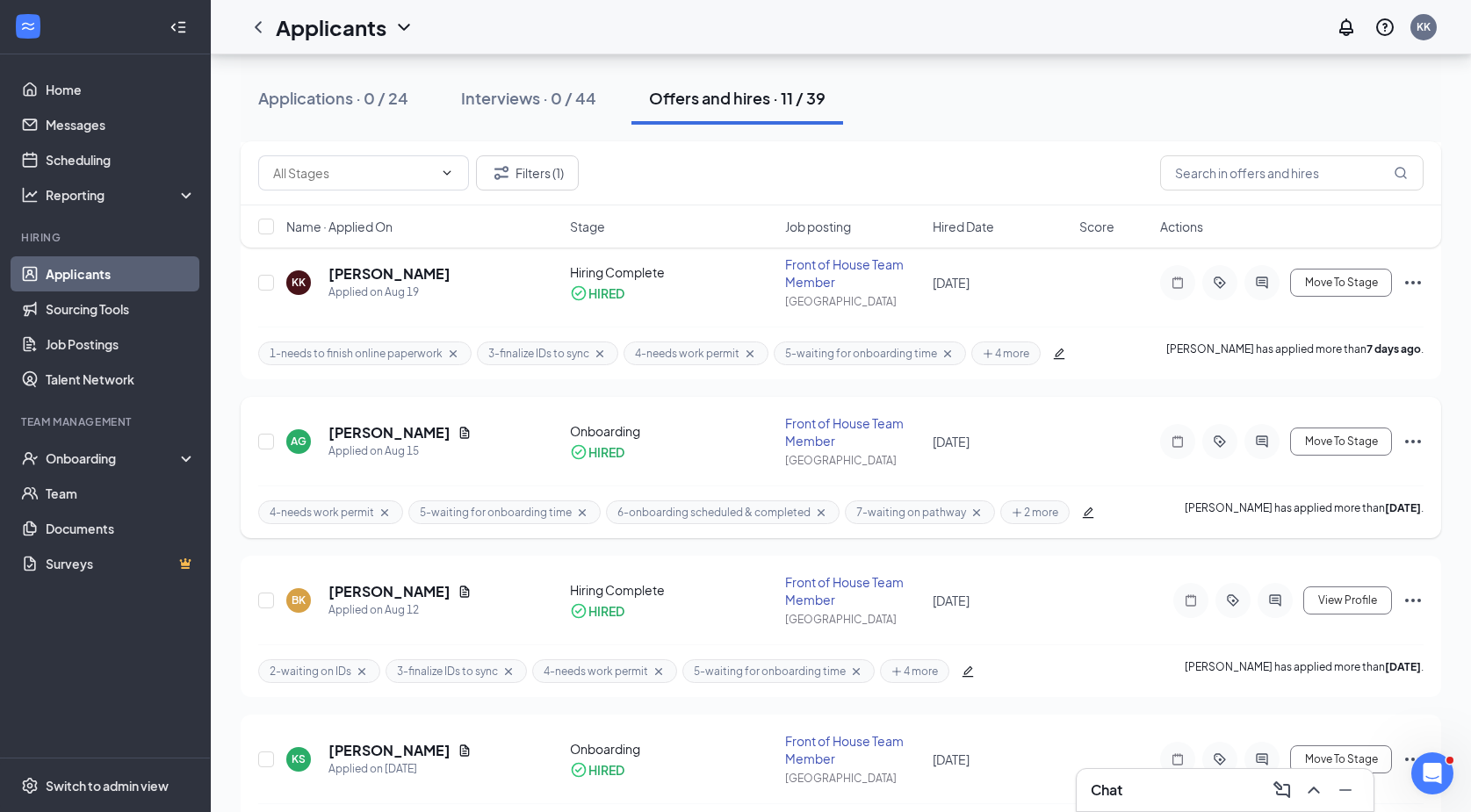
click at [575, 508] on icon "Cross" at bounding box center [582, 513] width 14 height 14
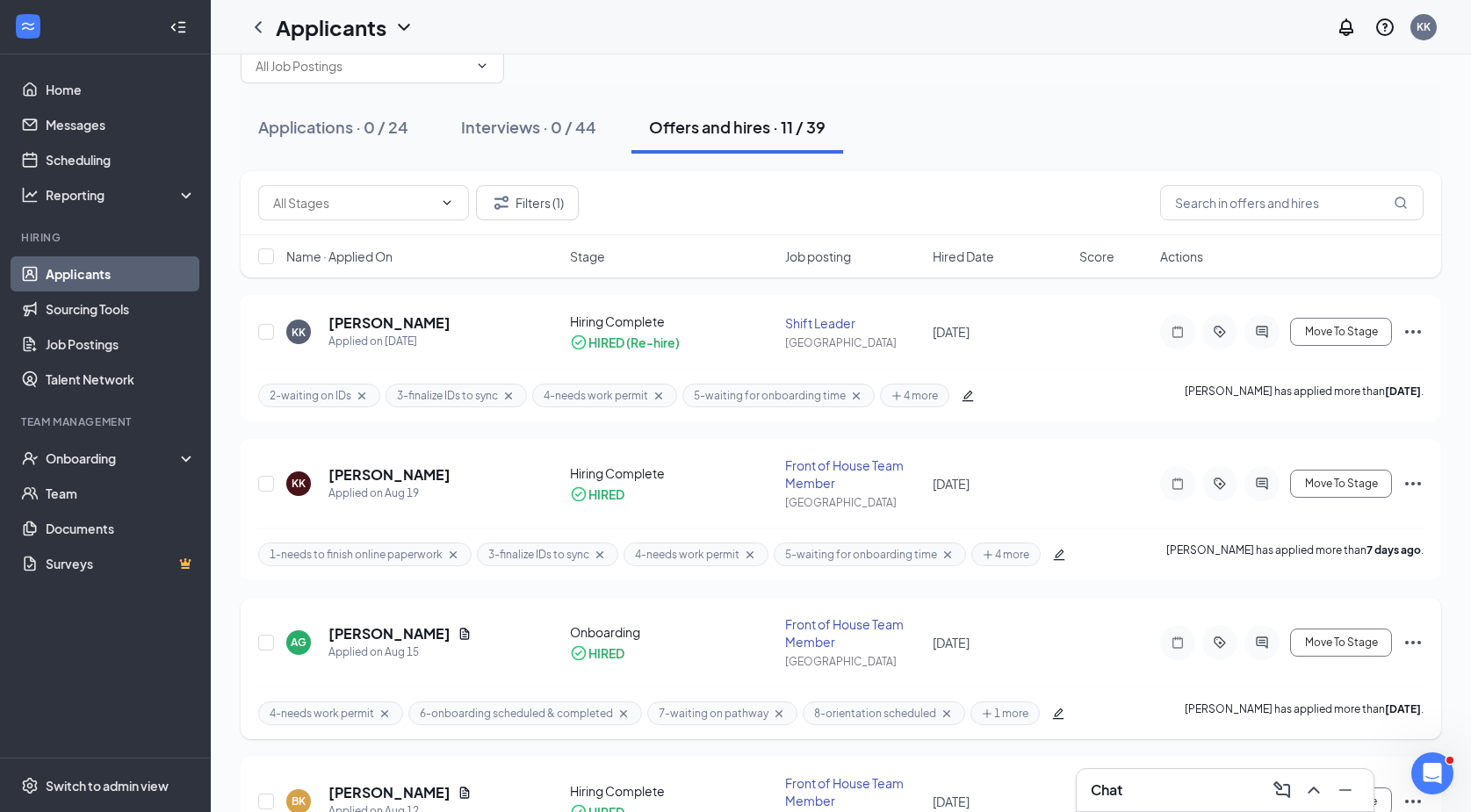
scroll to position [0, 0]
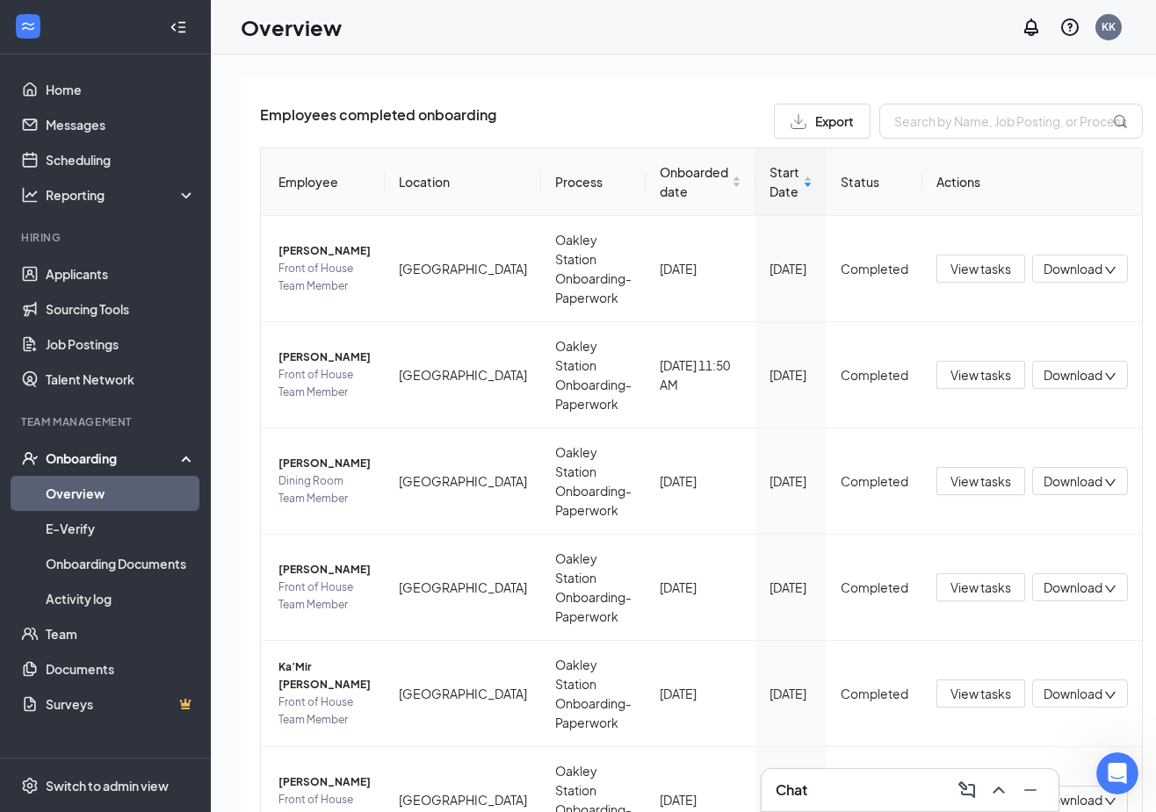
scroll to position [3, 0]
click at [1025, 88] on div "Employees completed onboarding Export Employee Location Process Onboarded date …" at bounding box center [701, 731] width 921 height 1304
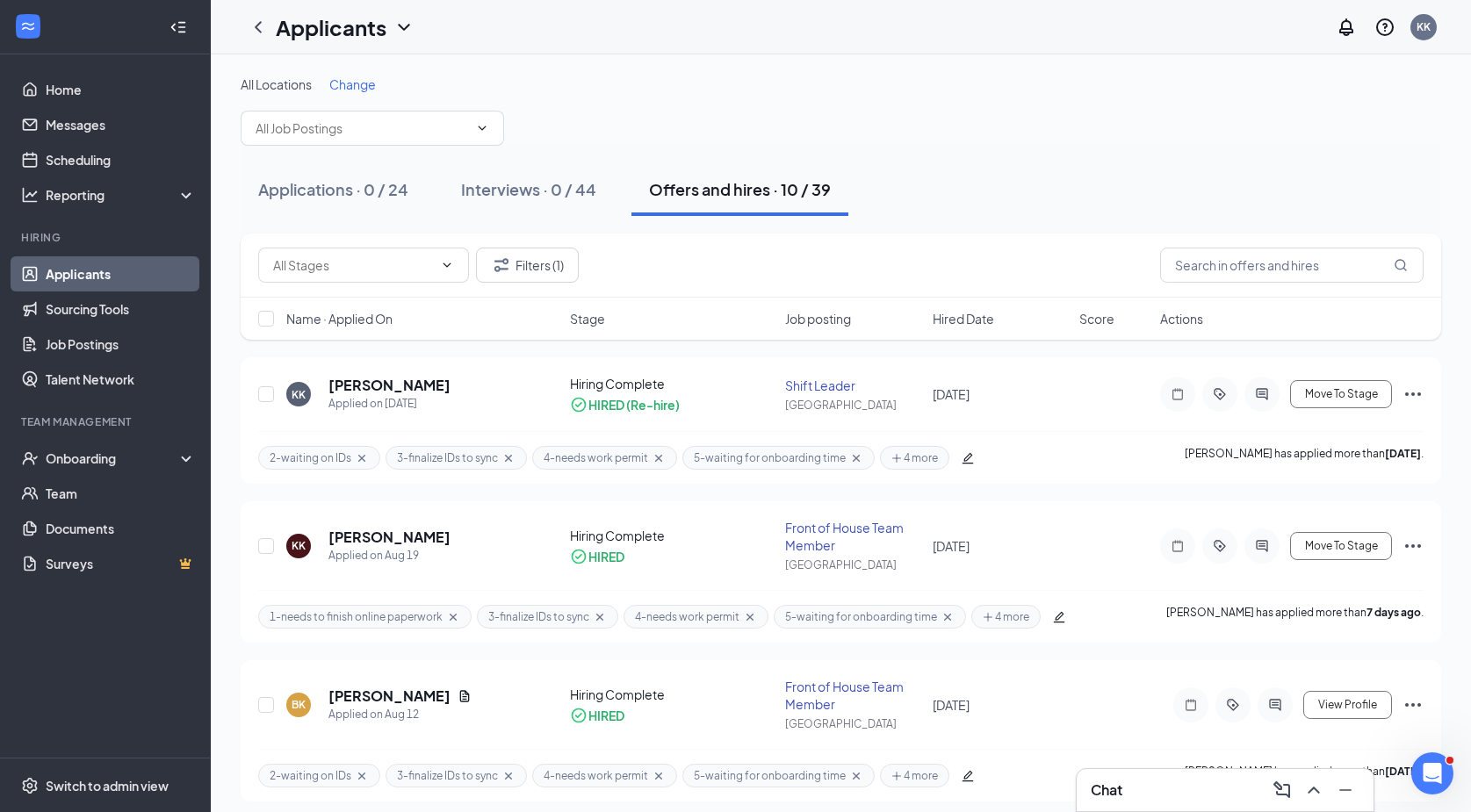
click at [1158, 141] on div "All Locations Change" at bounding box center [841, 111] width 1200 height 70
click at [1432, 774] on icon "Open Intercom Messenger" at bounding box center [1430, 771] width 29 height 29
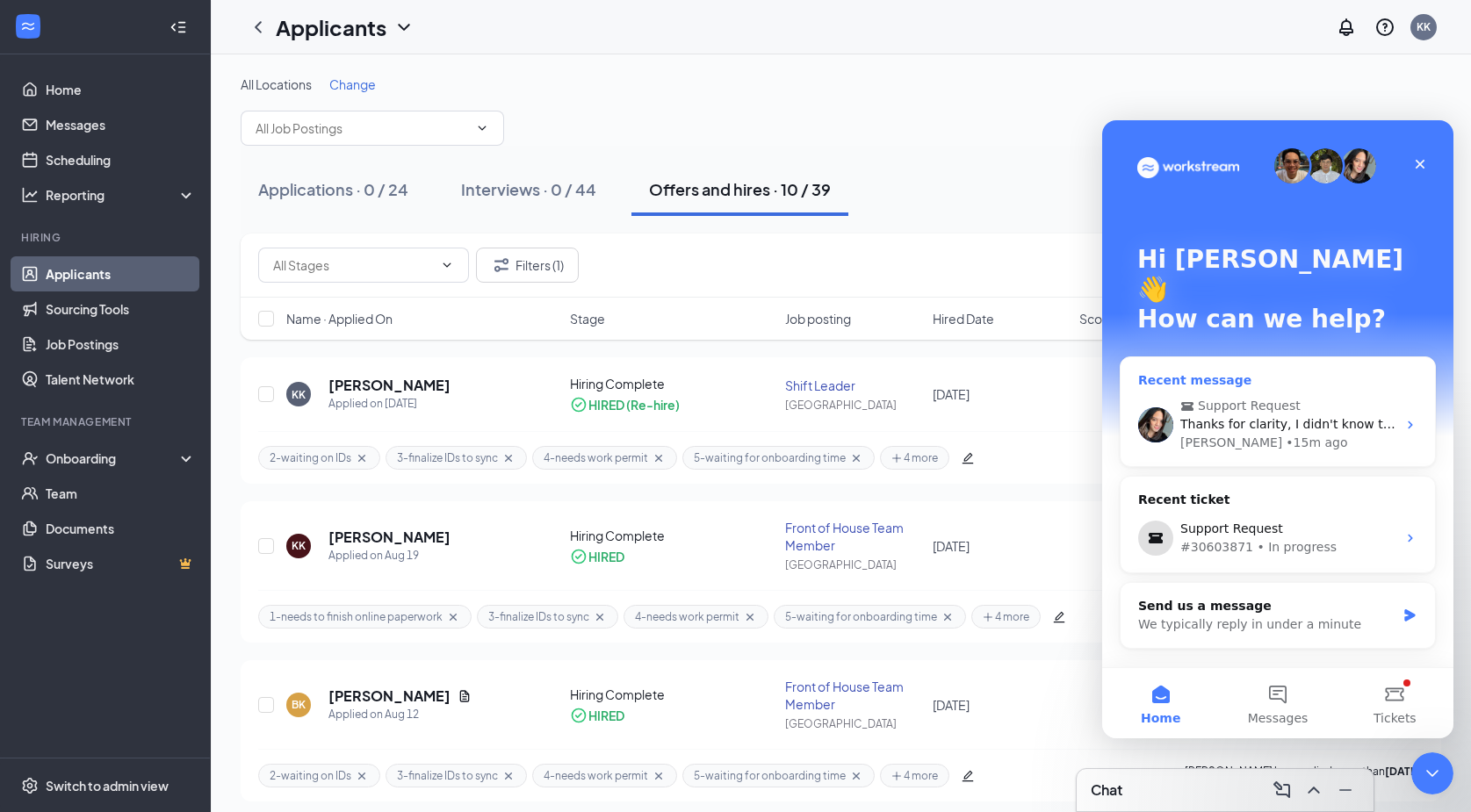
click at [1322, 417] on span "Thanks for clarity, I didn't know the last option was for only 1 person each." at bounding box center [1410, 424] width 461 height 14
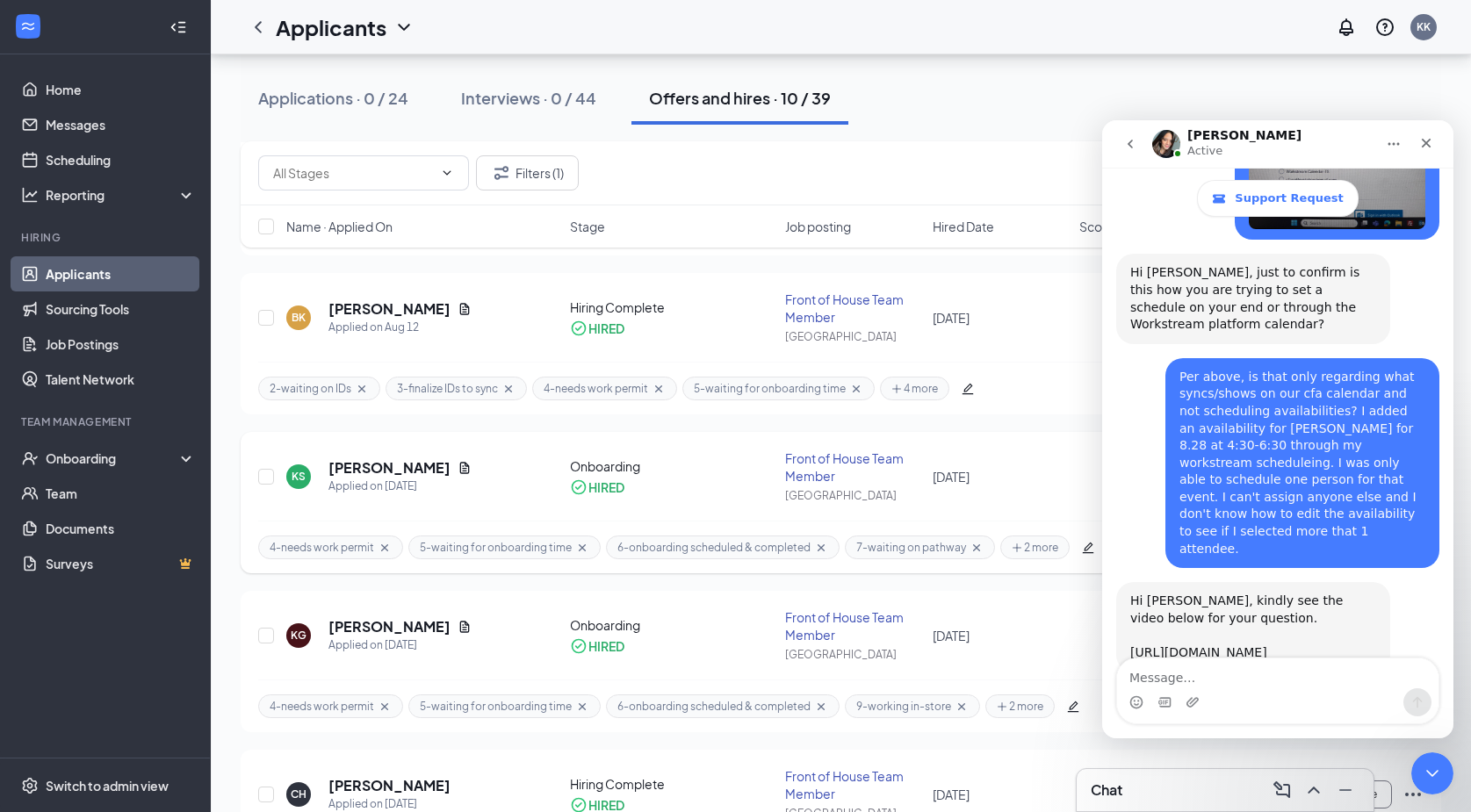
scroll to position [439, 0]
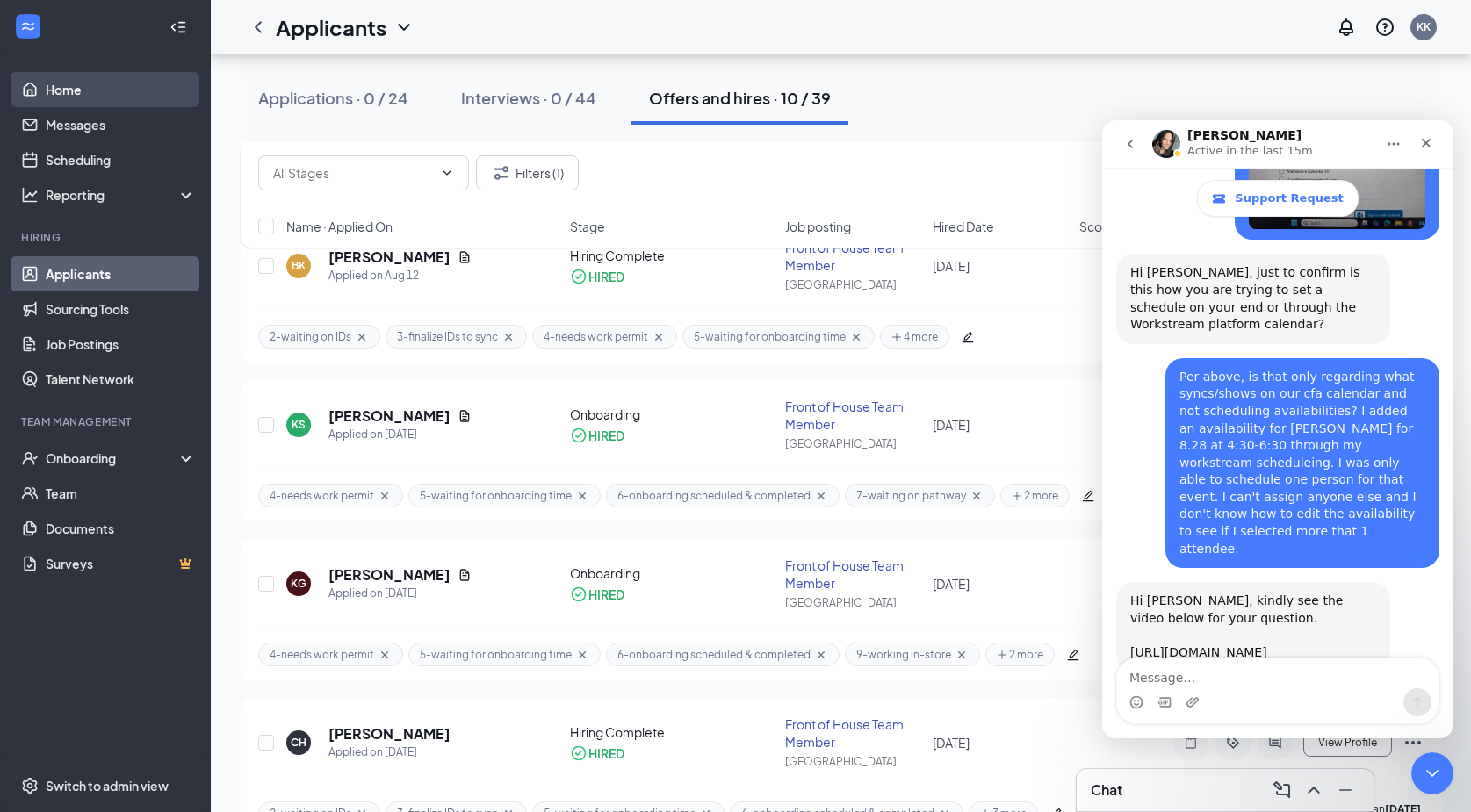
click at [74, 88] on link "Home" at bounding box center [121, 89] width 150 height 35
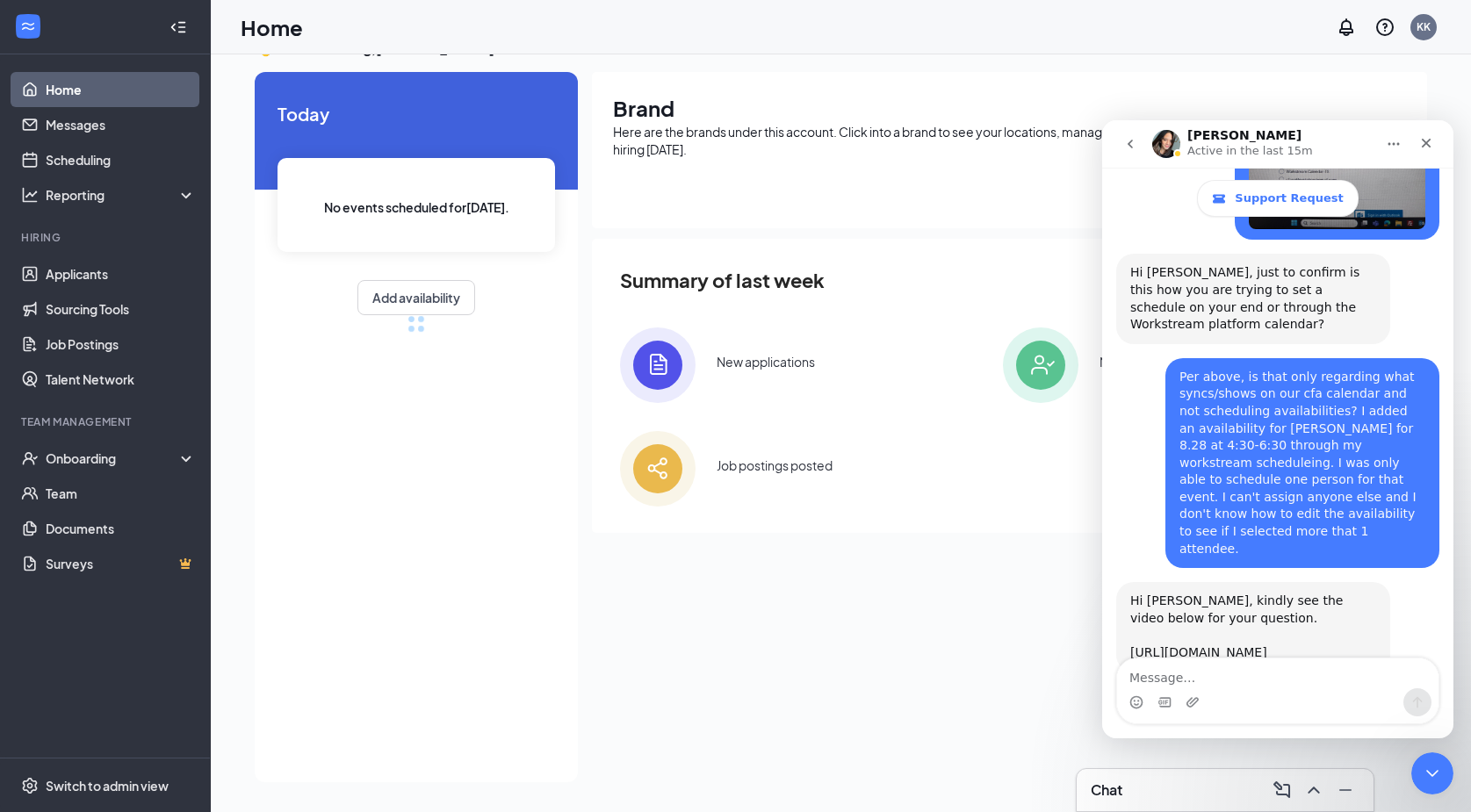
scroll to position [46, 0]
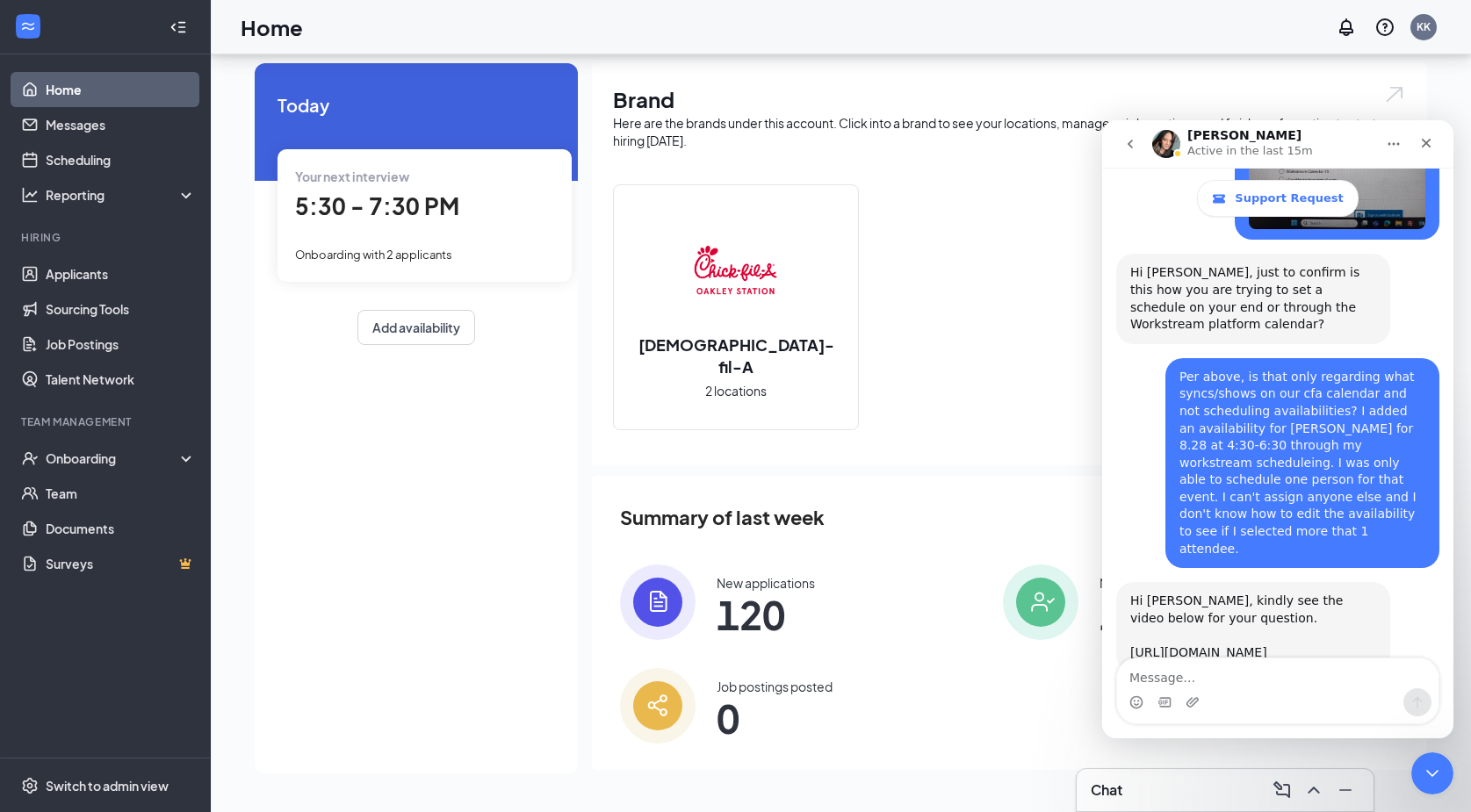
click at [746, 305] on img at bounding box center [736, 270] width 112 height 112
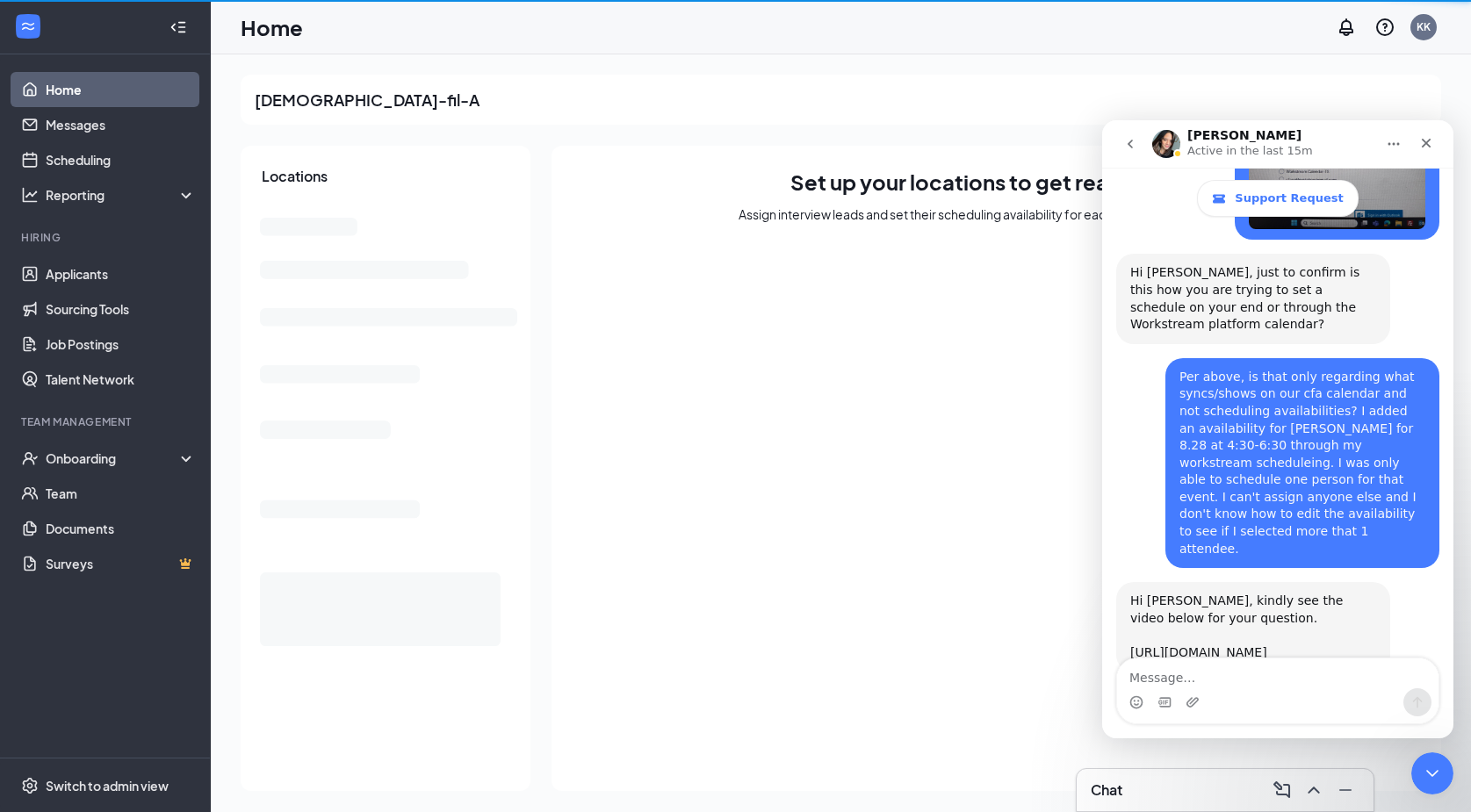
scroll to position [1, 0]
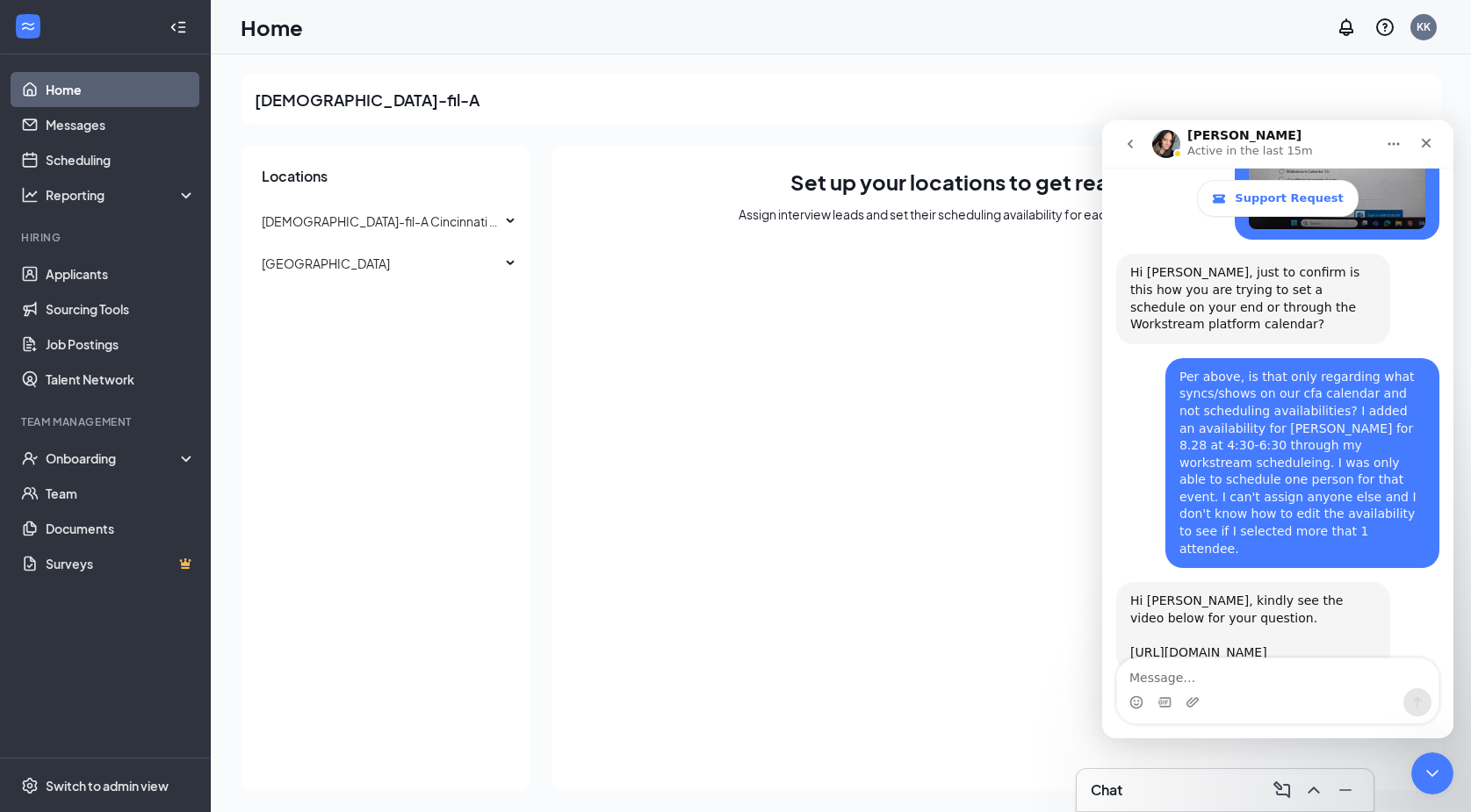
click at [1024, 112] on div "Chick-fil-A" at bounding box center [841, 100] width 1200 height 50
click at [1434, 140] on div "Close" at bounding box center [1426, 143] width 32 height 32
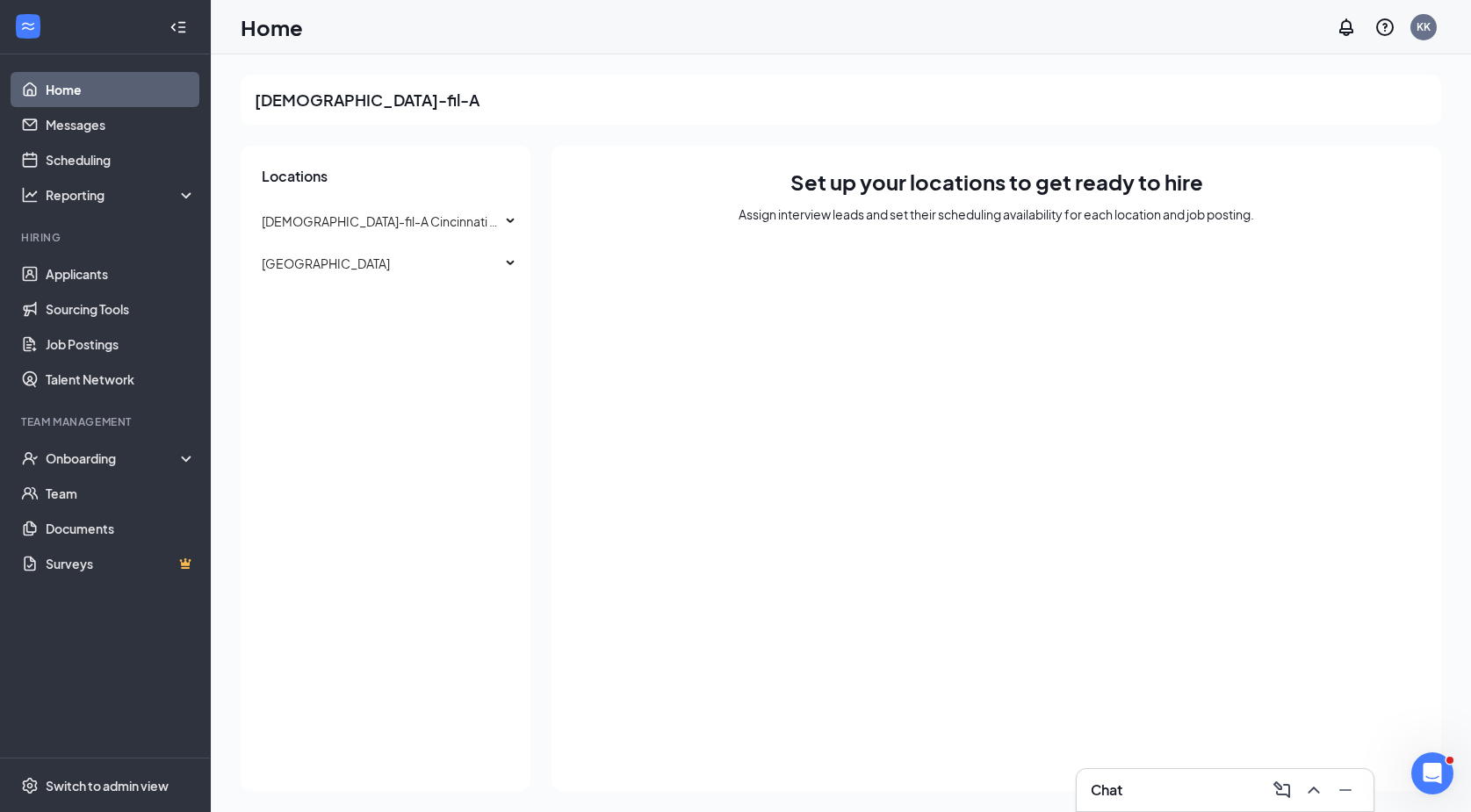
scroll to position [2728, 0]
click at [351, 221] on span "Chick-fil-A Cincinnati – Red Bank Village (OH)" at bounding box center [512, 221] width 501 height 16
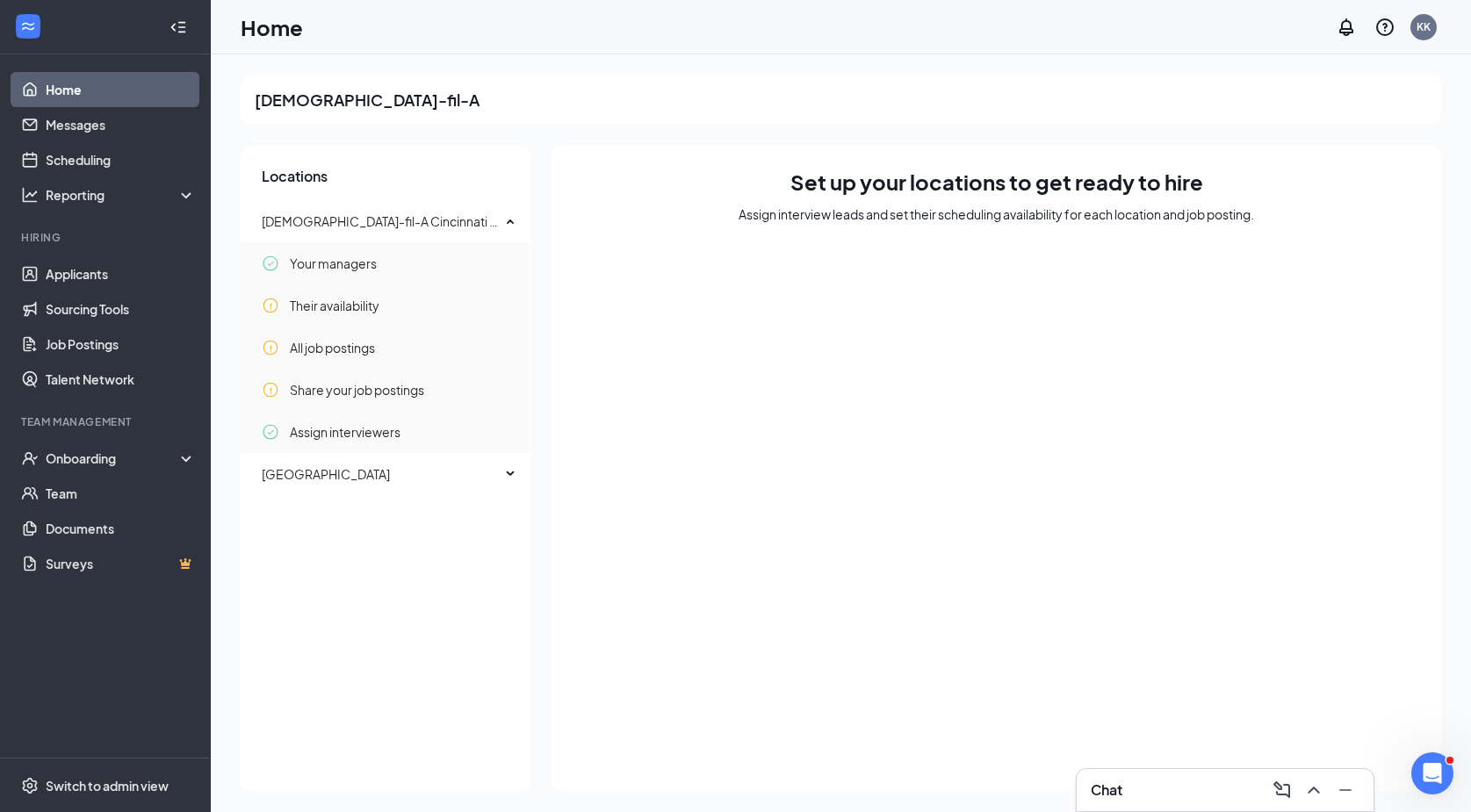
click at [419, 90] on div "Chick-fil-A" at bounding box center [841, 100] width 1200 height 50
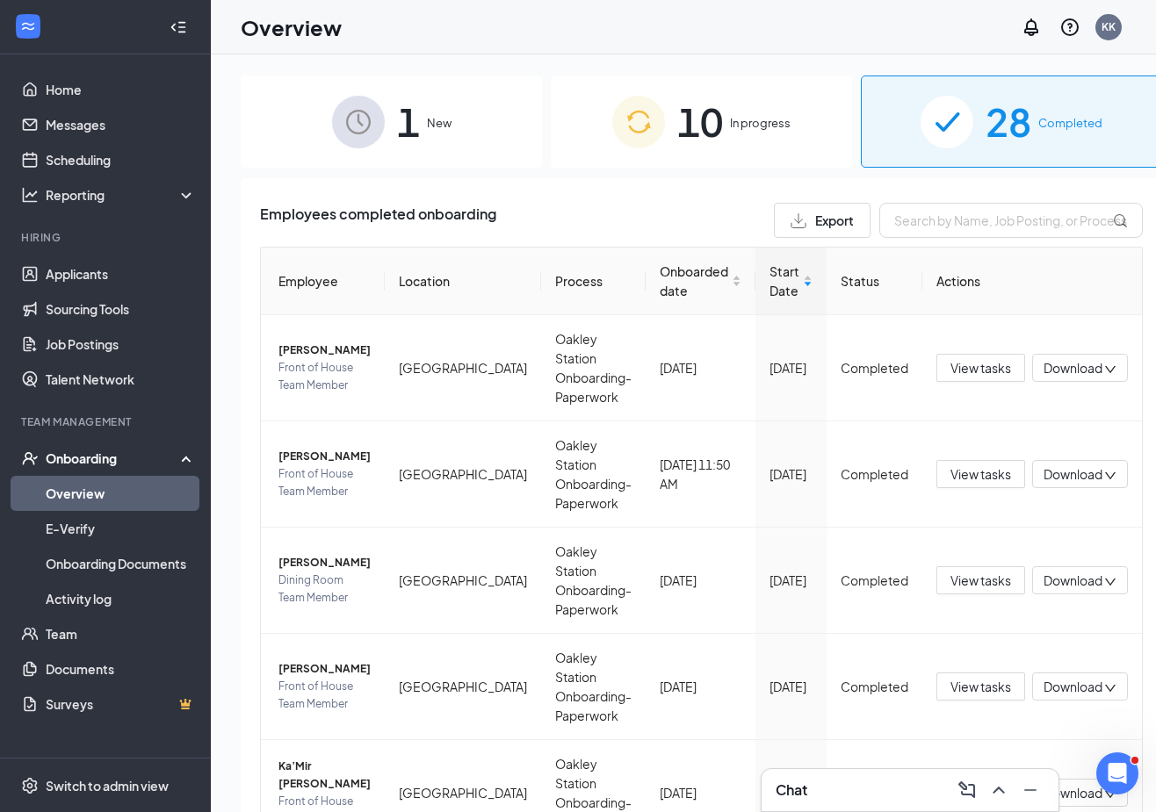
scroll to position [99, 0]
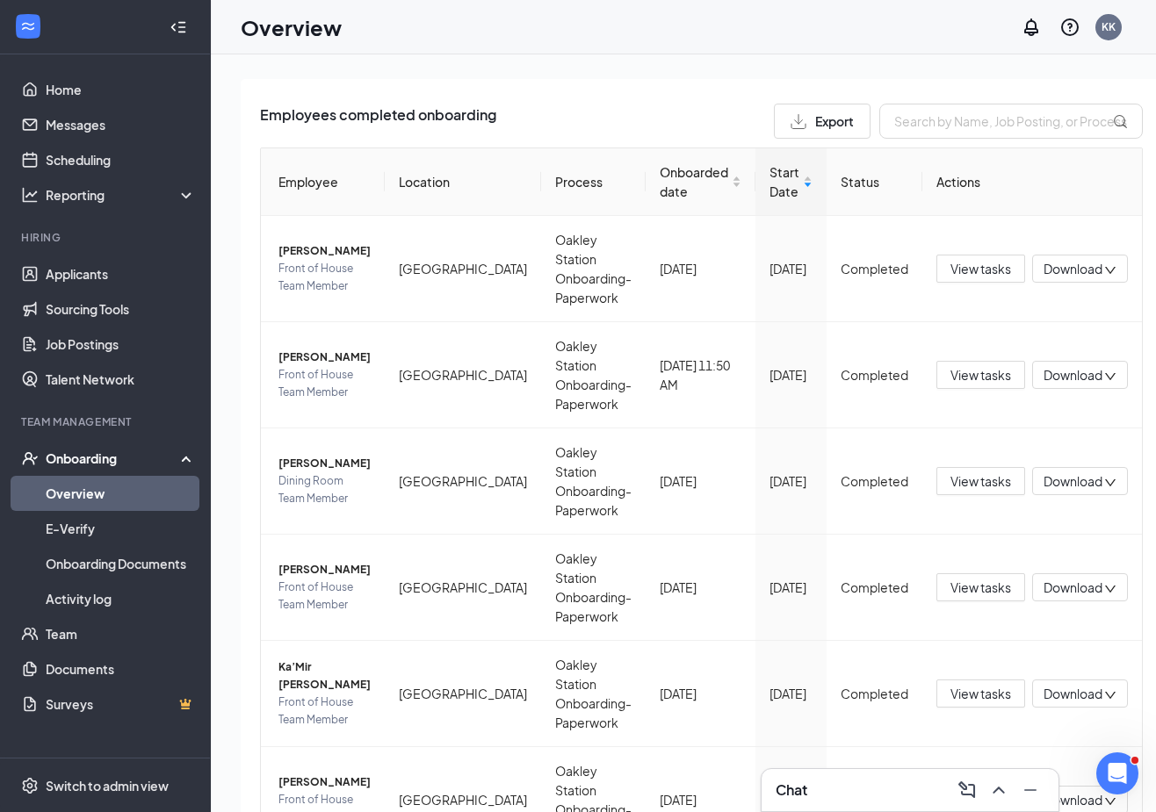
scroll to position [3, 0]
click at [978, 25] on div "Overview KK" at bounding box center [683, 27] width 945 height 54
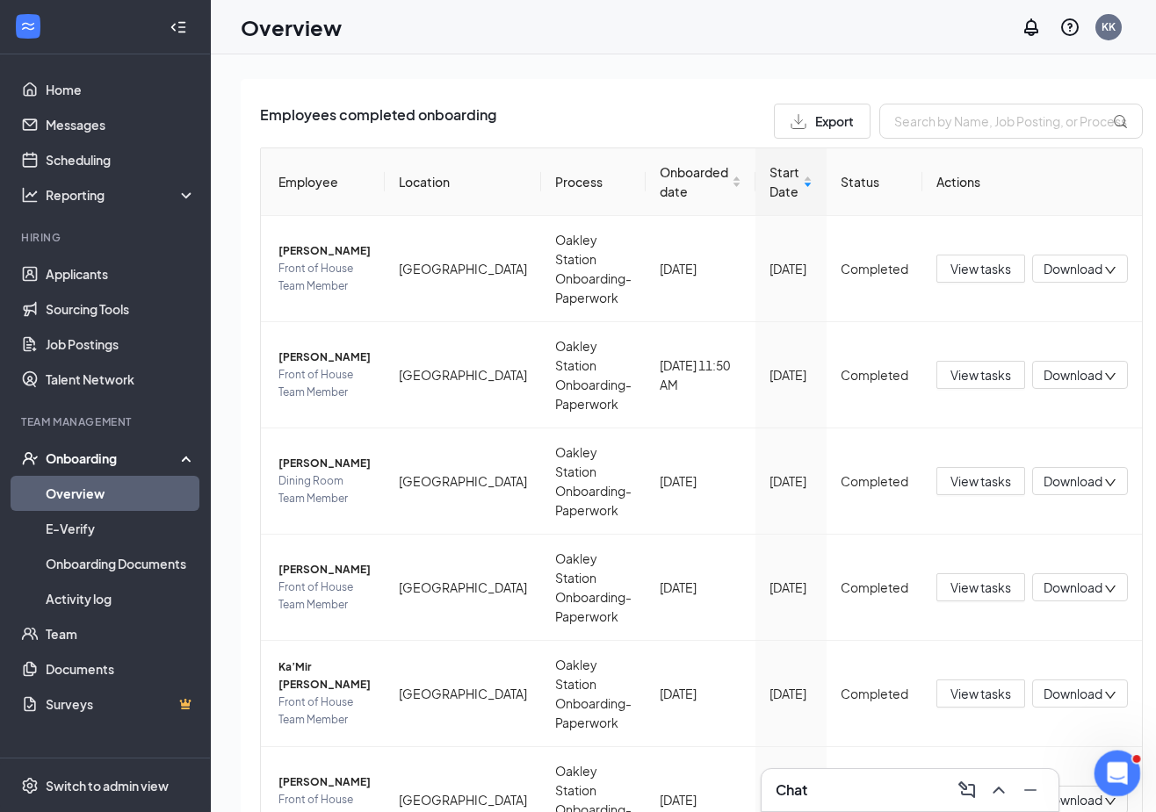
click at [1129, 775] on div "Open Intercom Messenger" at bounding box center [1114, 771] width 58 height 58
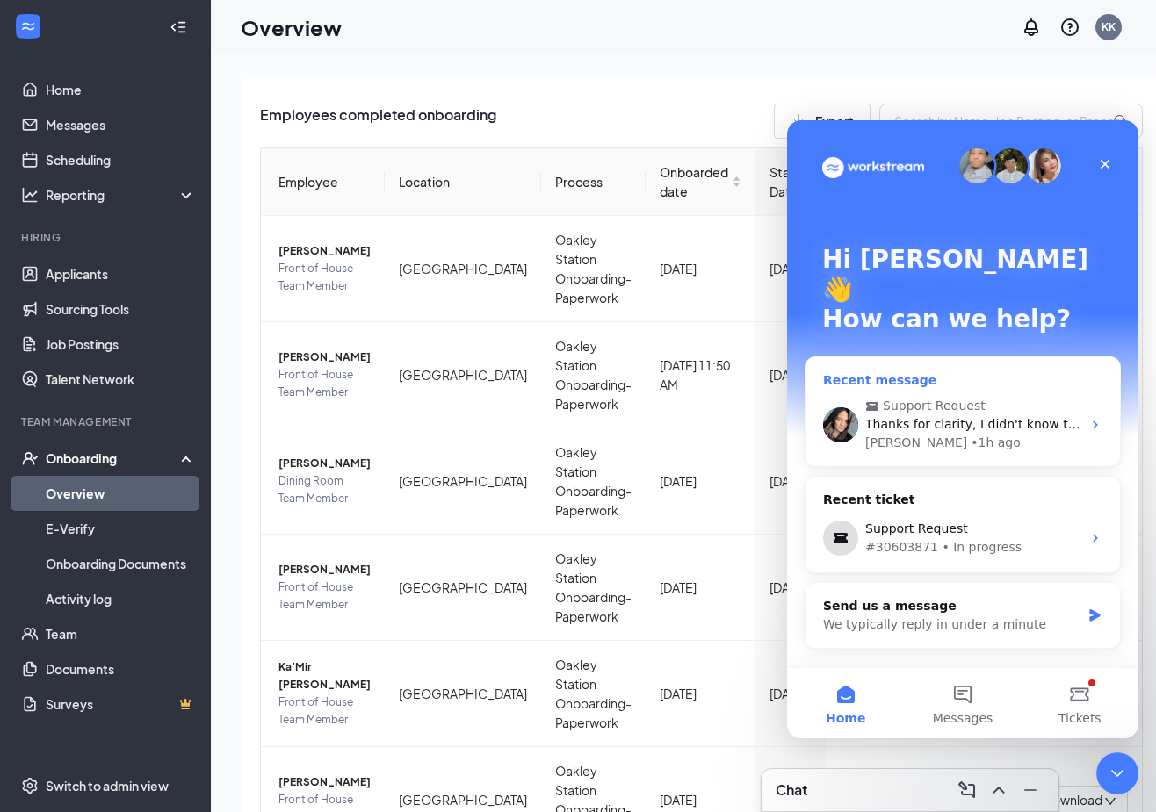
click at [1020, 417] on span "Thanks for clarity, I didn't know the last option was for only 1 person each." at bounding box center [1095, 424] width 461 height 14
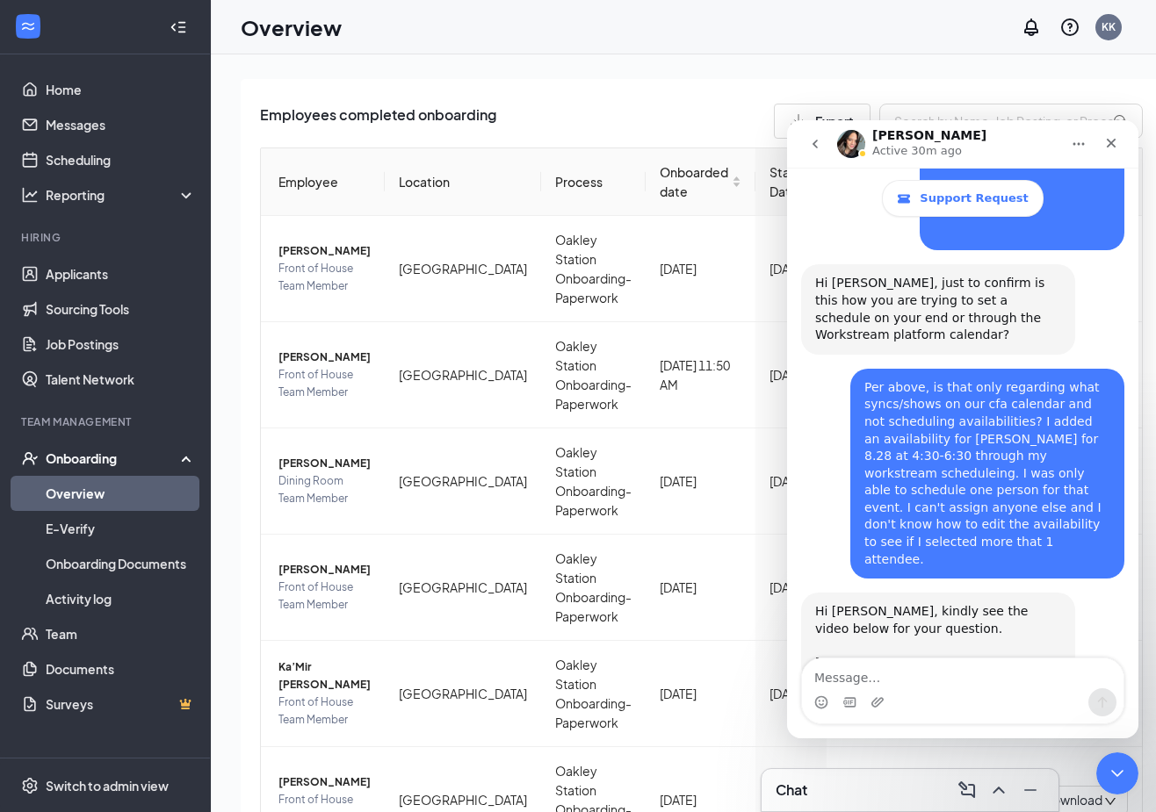
scroll to position [2728, 0]
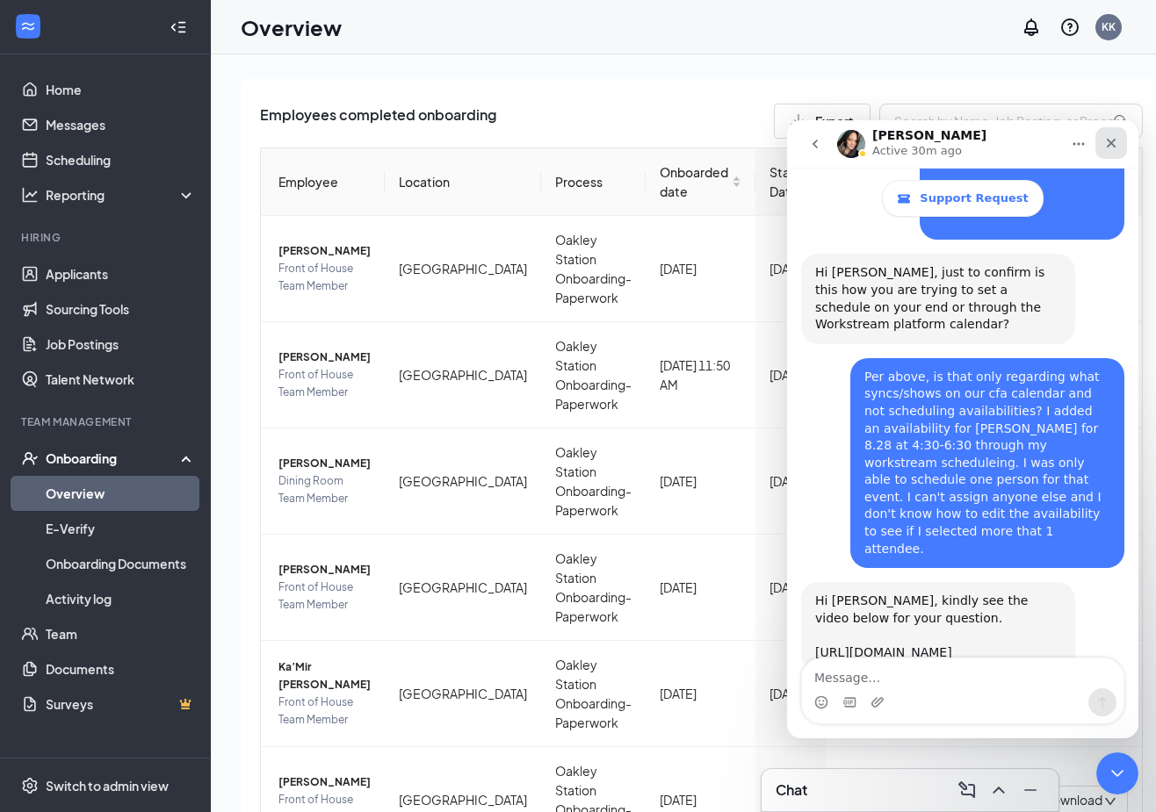
click at [1120, 141] on div "Close" at bounding box center [1111, 143] width 32 height 32
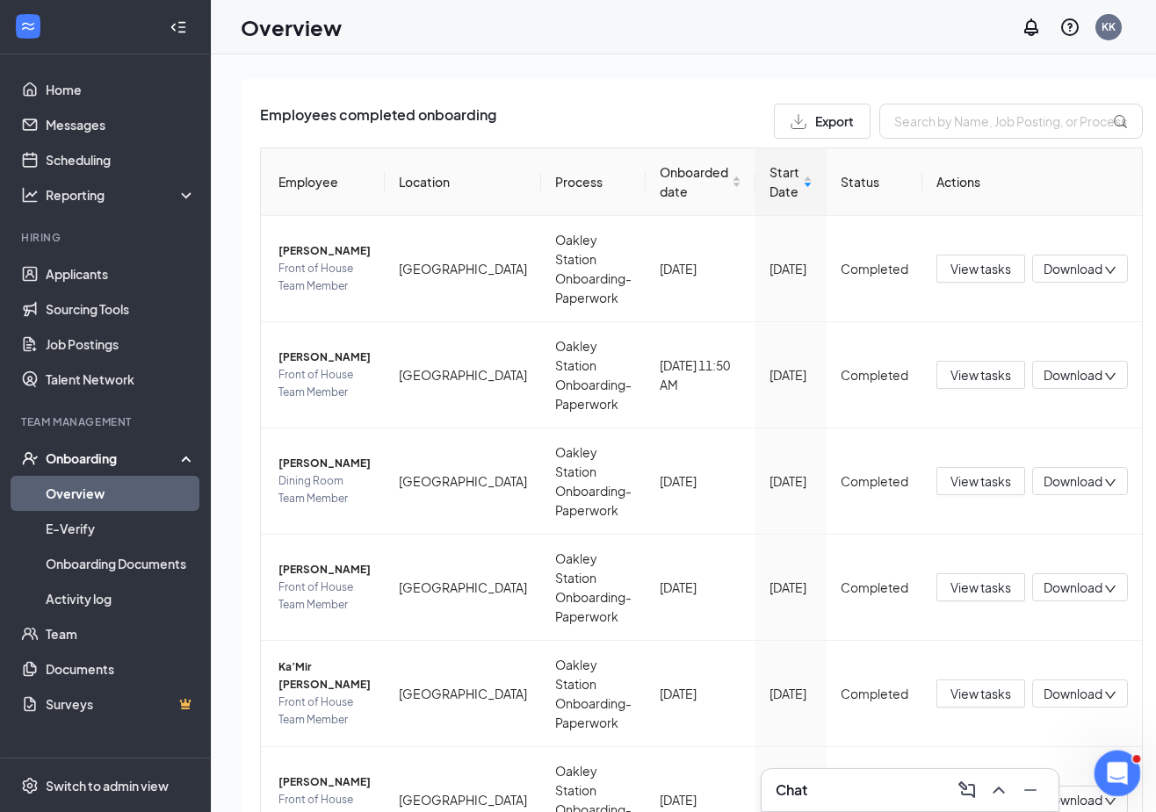
click at [1122, 768] on icon "Open Intercom Messenger" at bounding box center [1114, 771] width 29 height 29
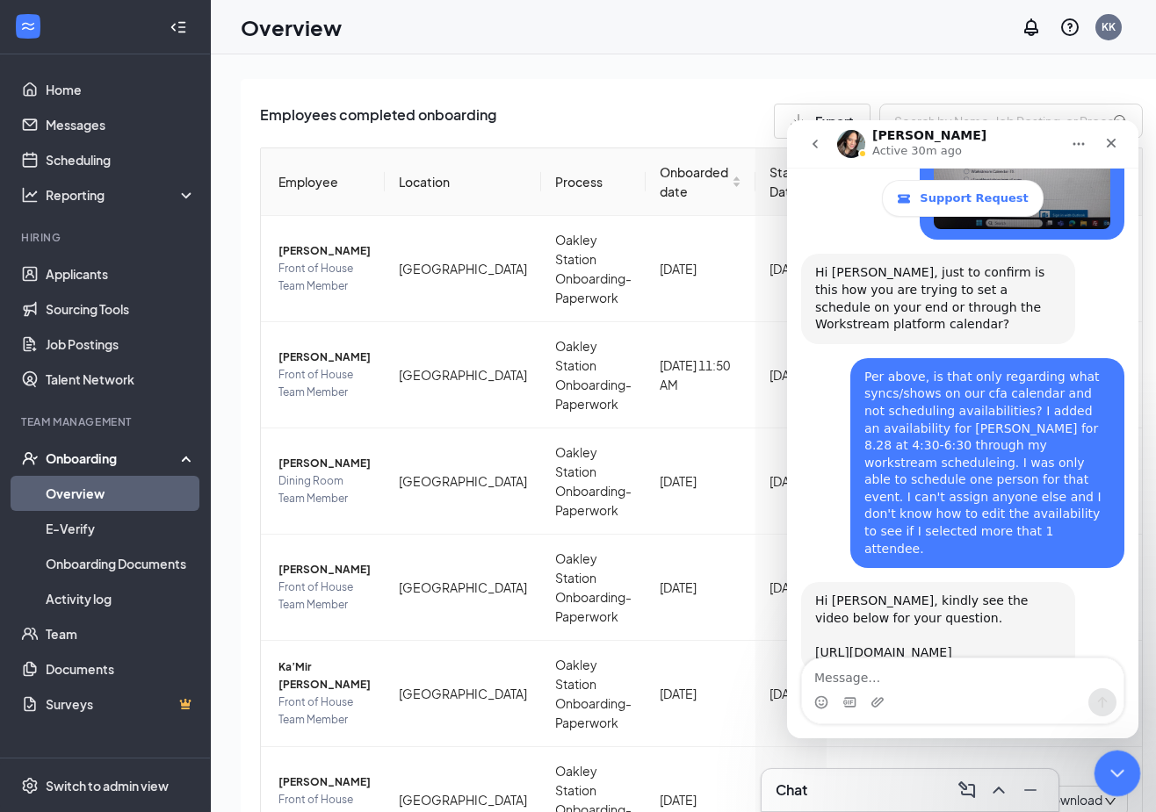
click at [1108, 774] on icon "Close Intercom Messenger" at bounding box center [1114, 770] width 21 height 21
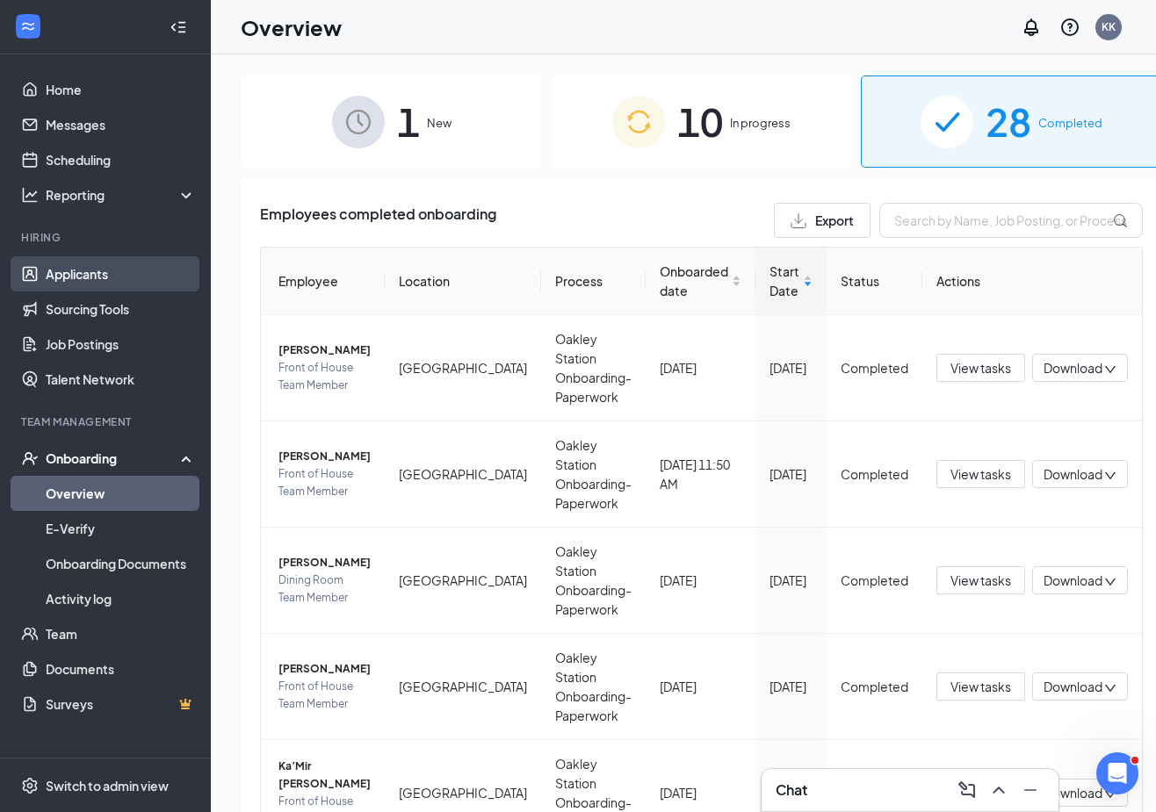
click at [64, 268] on link "Applicants" at bounding box center [121, 273] width 150 height 35
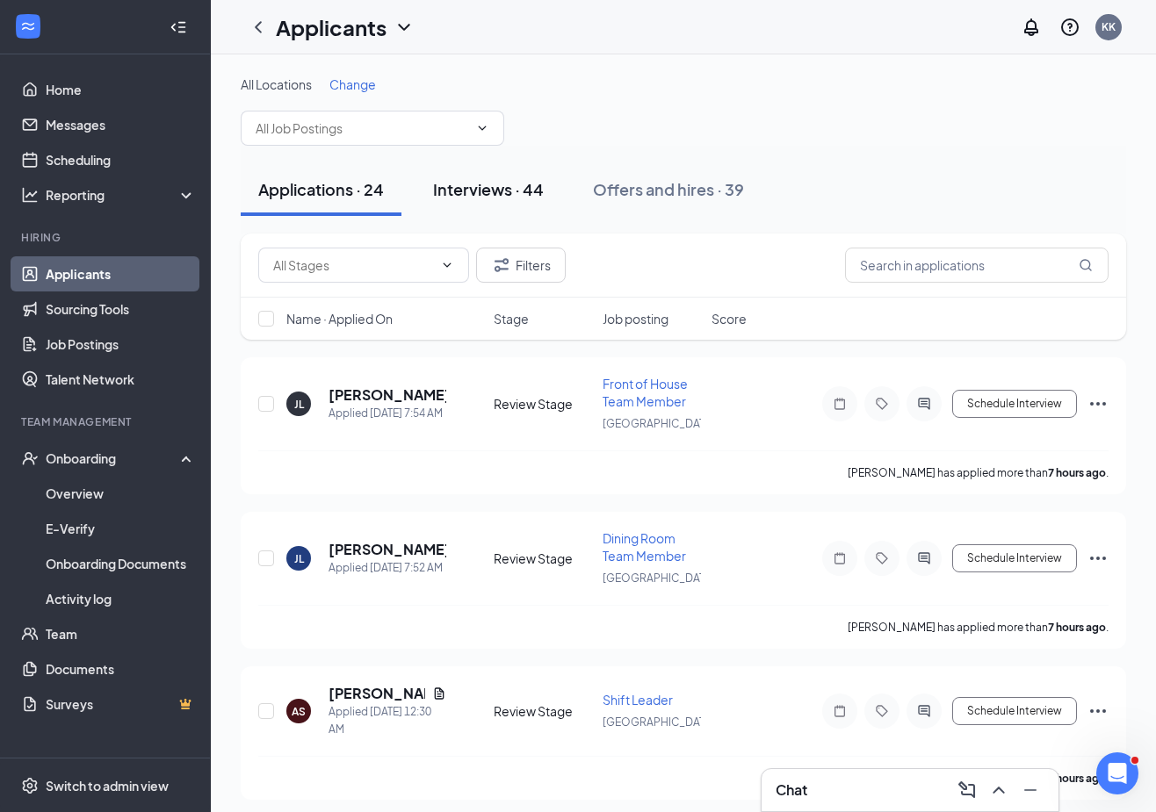
click at [511, 201] on button "Interviews · 44" at bounding box center [488, 189] width 146 height 53
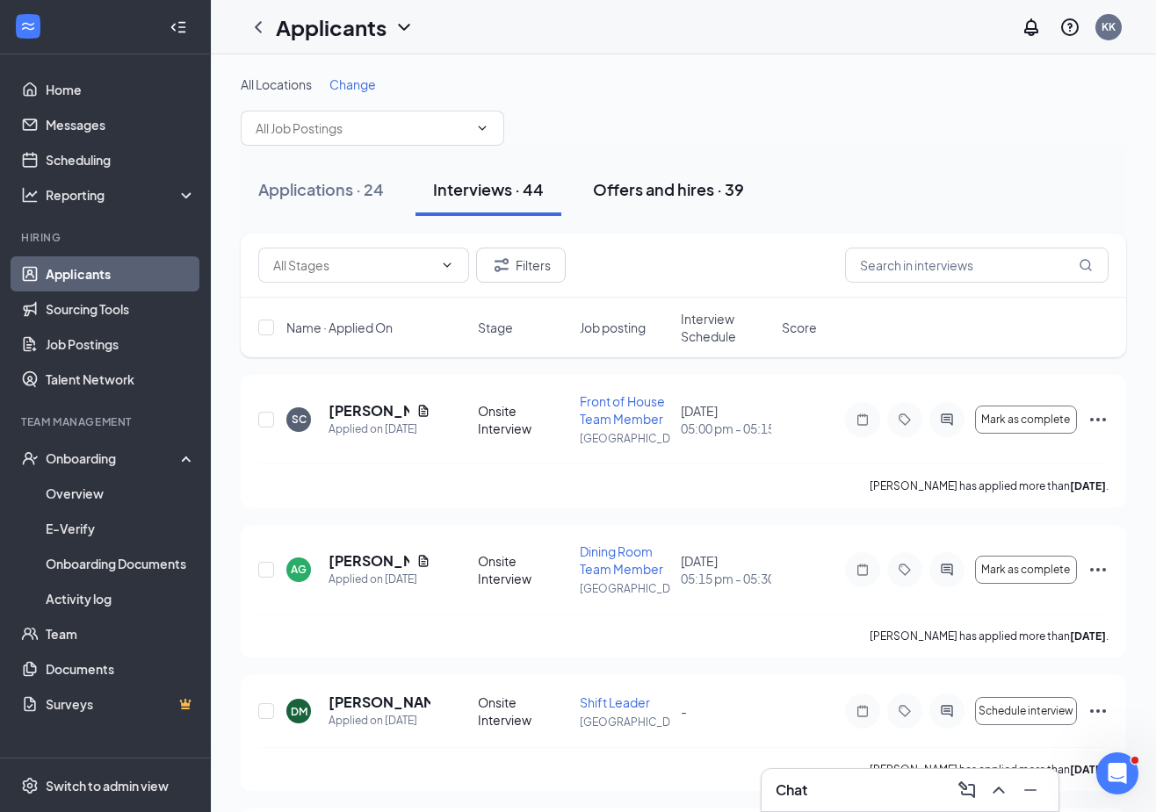
click at [656, 183] on div "Offers and hires · 39" at bounding box center [668, 189] width 151 height 22
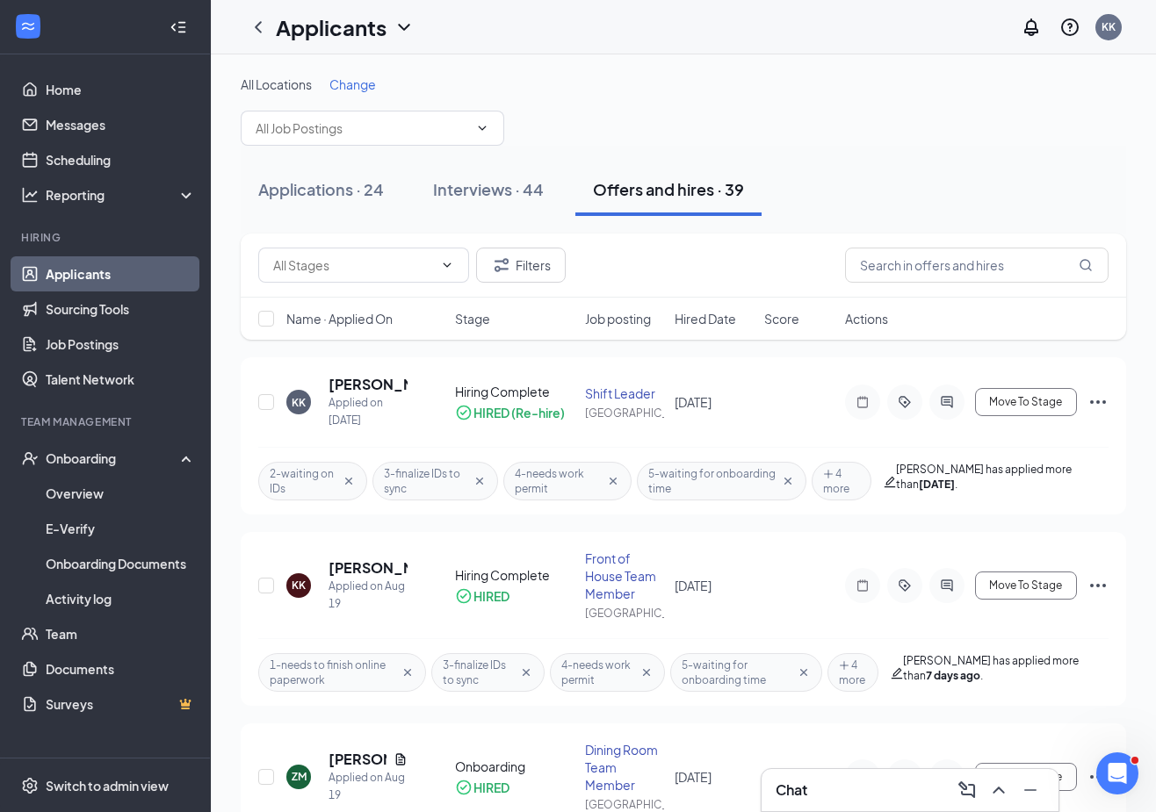
click at [477, 321] on span "Stage" at bounding box center [472, 319] width 35 height 18
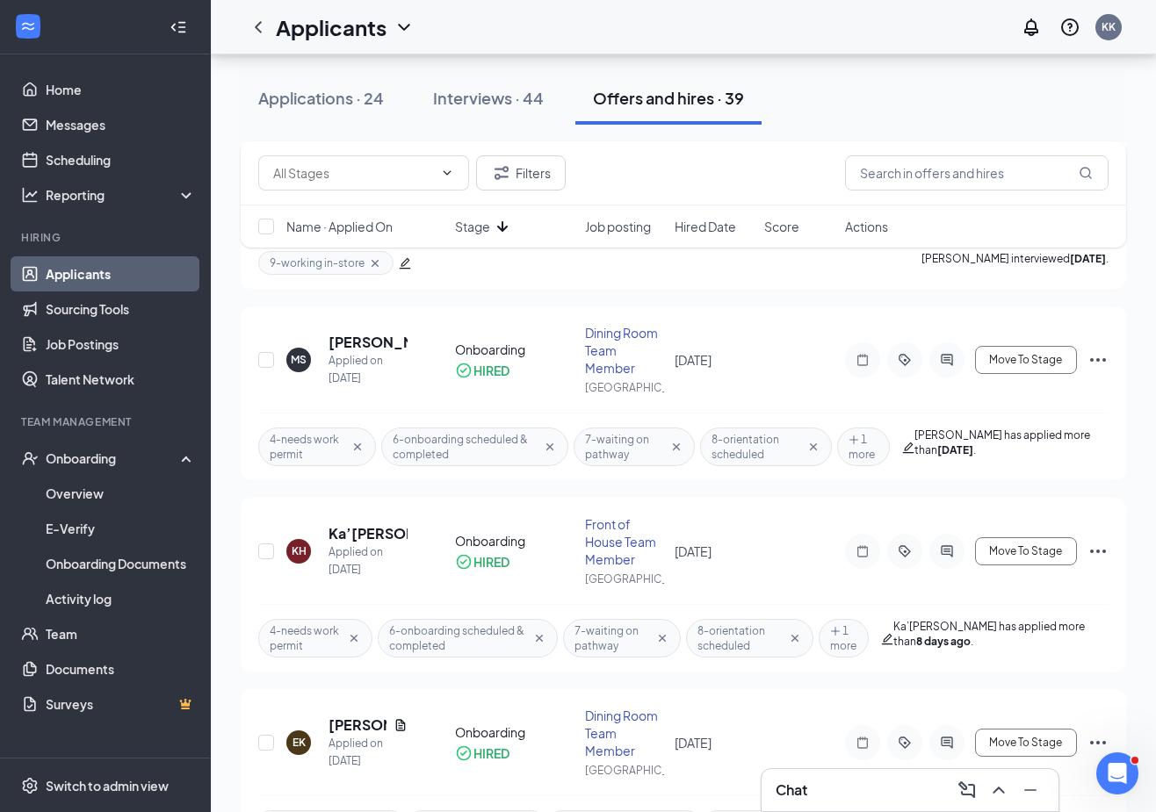
scroll to position [790, 0]
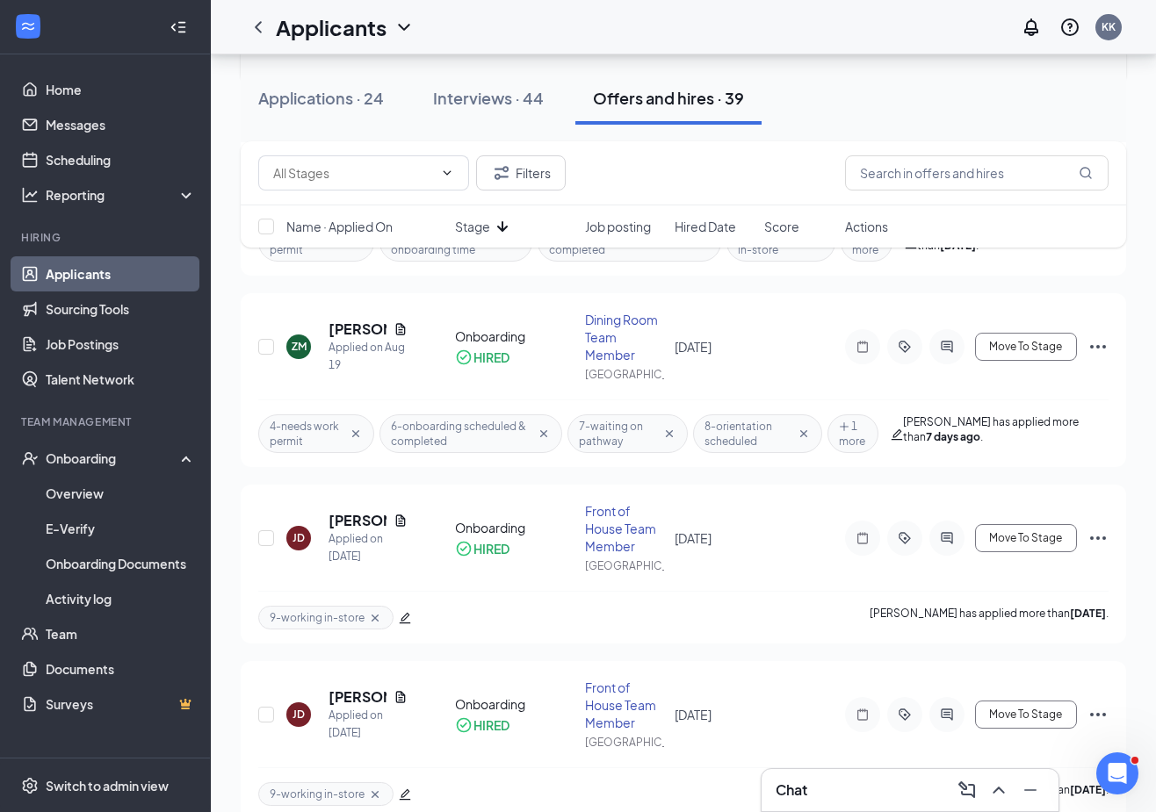
scroll to position [1581, 0]
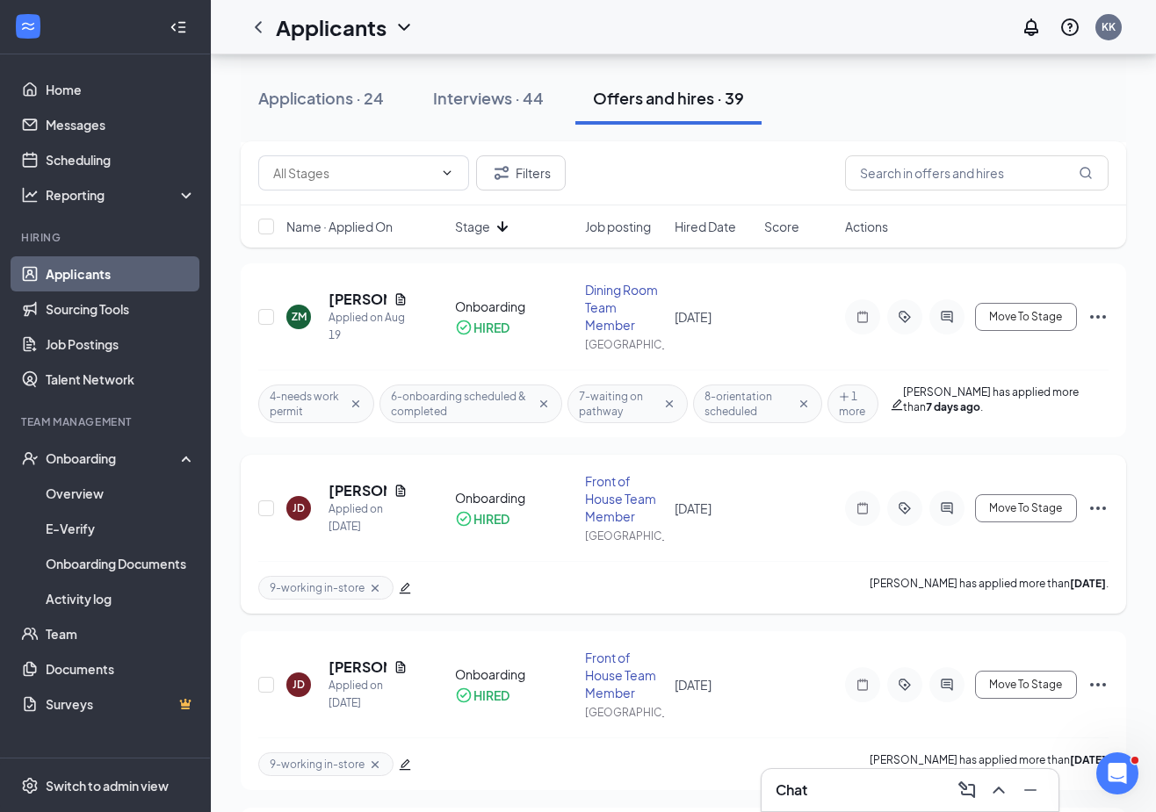
click at [1096, 506] on icon "Ellipses" at bounding box center [1097, 508] width 21 height 21
click at [1023, 497] on button "Move To Stage" at bounding box center [1026, 508] width 102 height 28
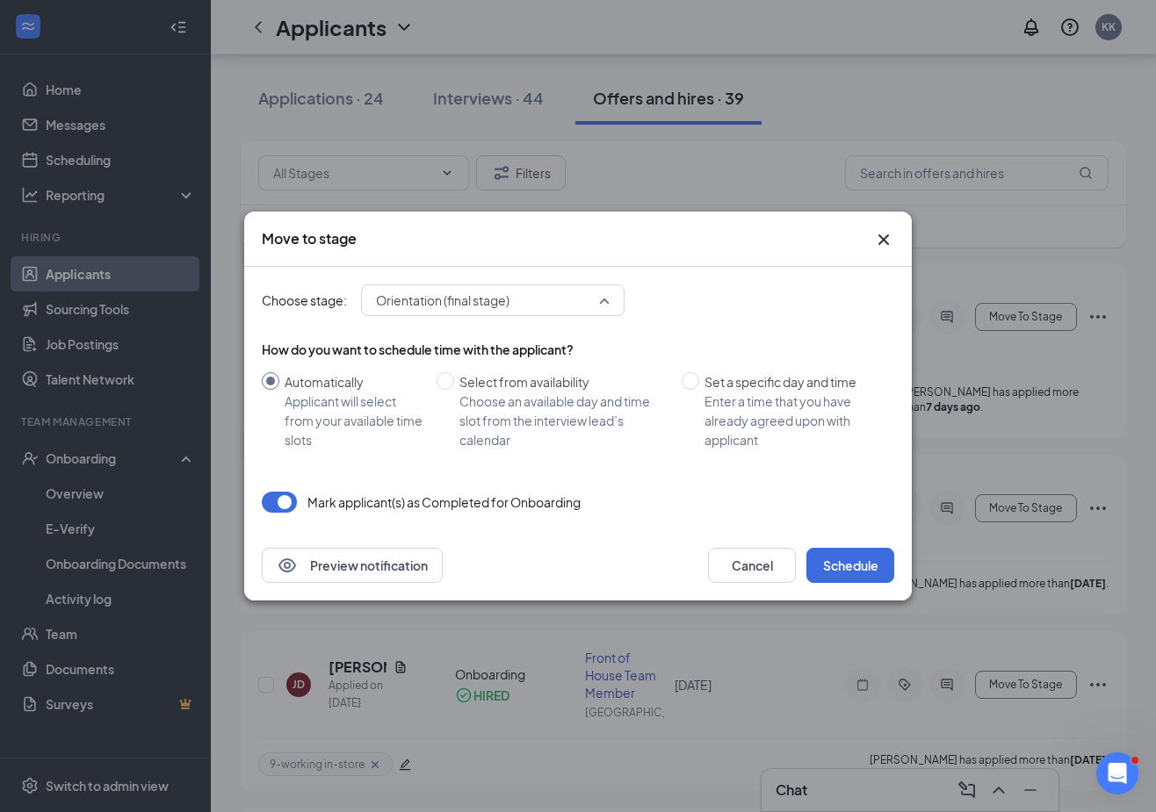
click at [540, 300] on span "Orientation (final stage)" at bounding box center [485, 300] width 218 height 26
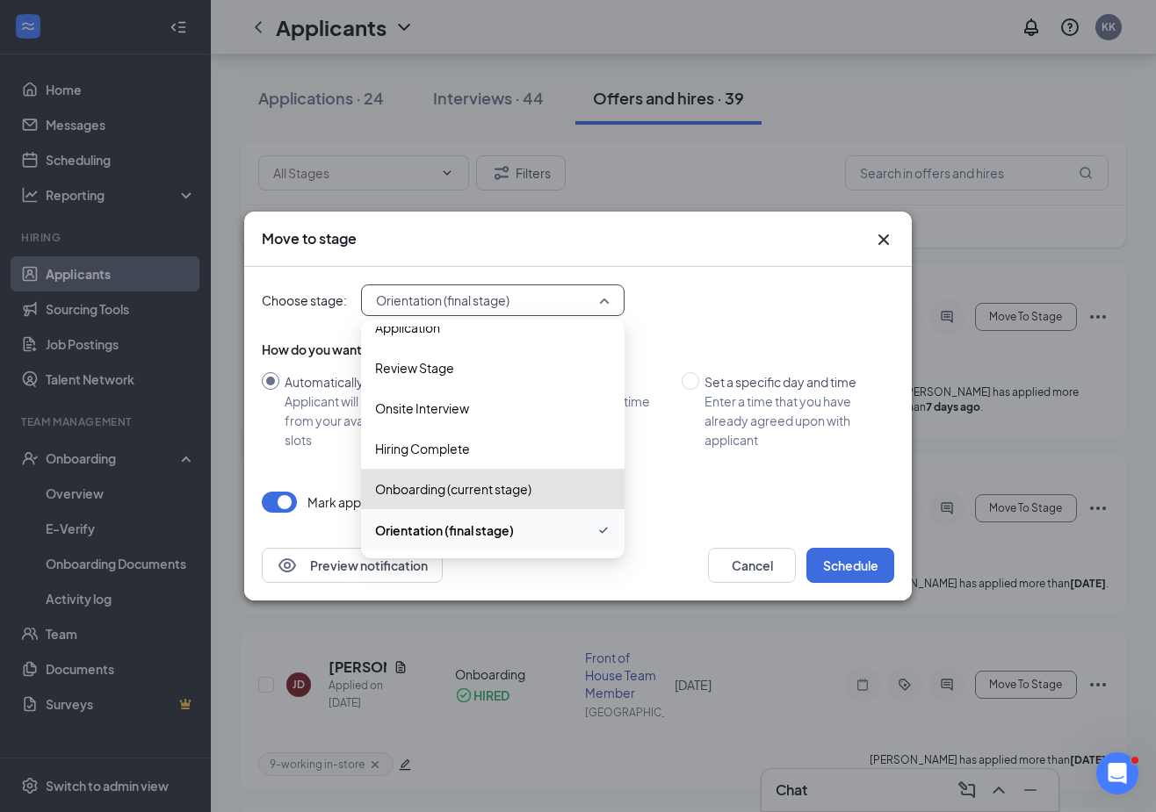
click at [479, 535] on span "Orientation (final stage)" at bounding box center [444, 530] width 139 height 19
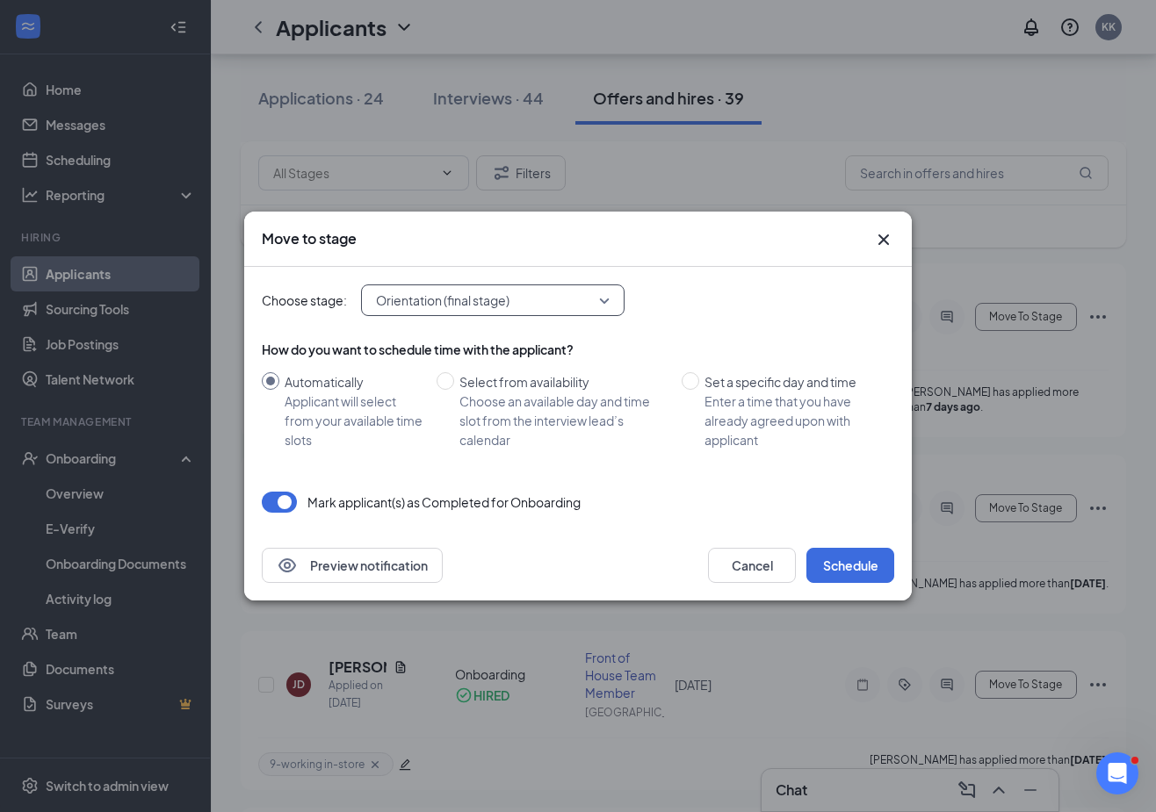
click at [890, 237] on icon "Cross" at bounding box center [883, 239] width 21 height 21
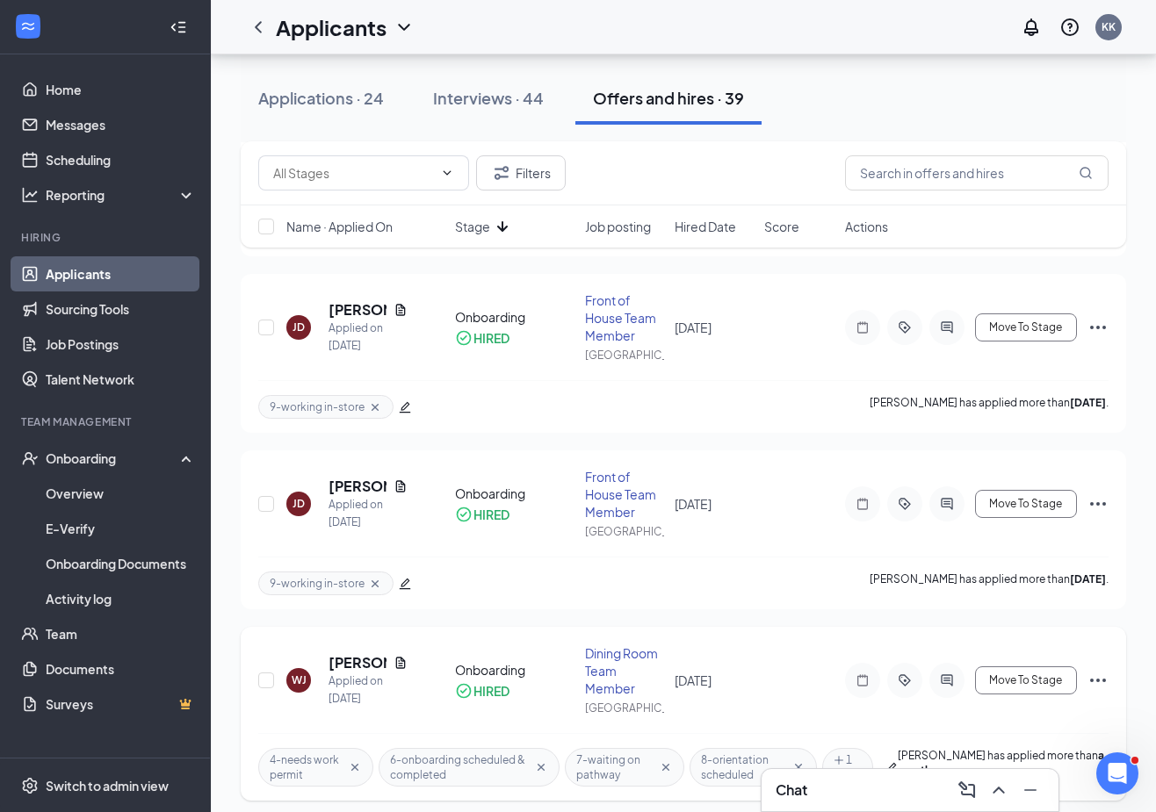
scroll to position [1756, 0]
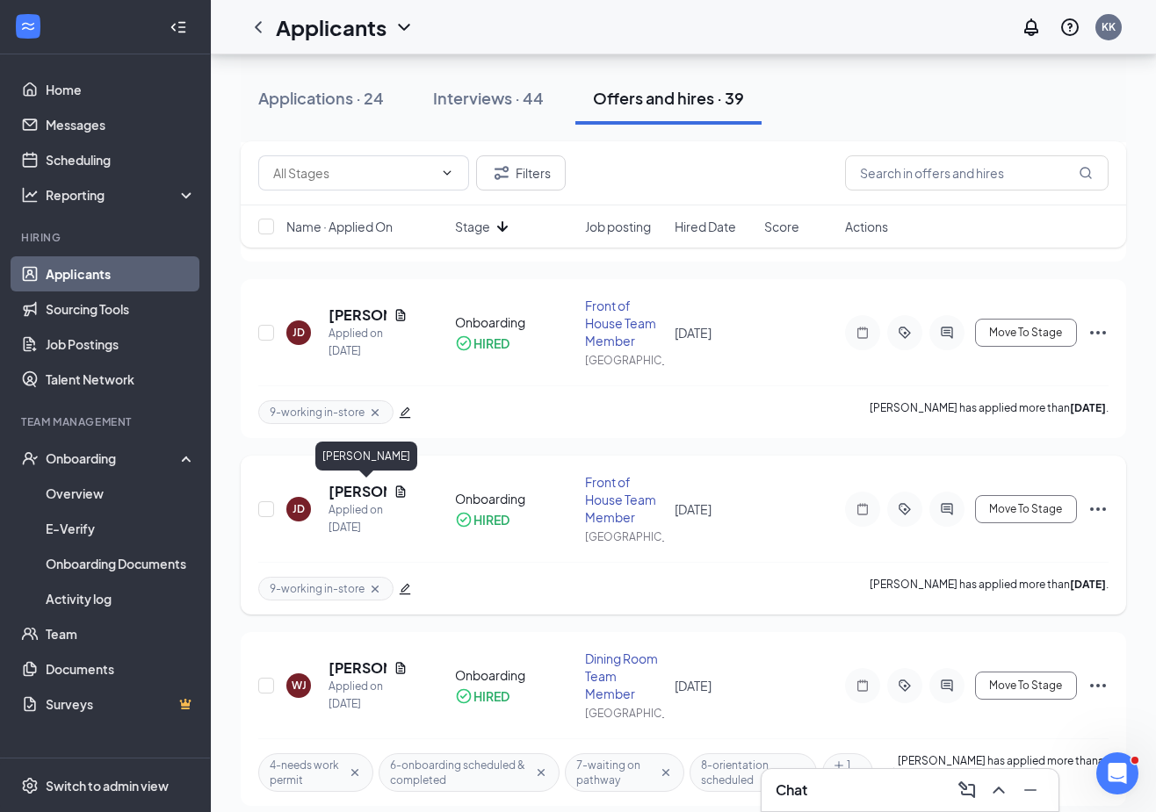
scroll to position [2728, 0]
click at [662, 102] on div "Offers and hires · 39" at bounding box center [668, 98] width 151 height 22
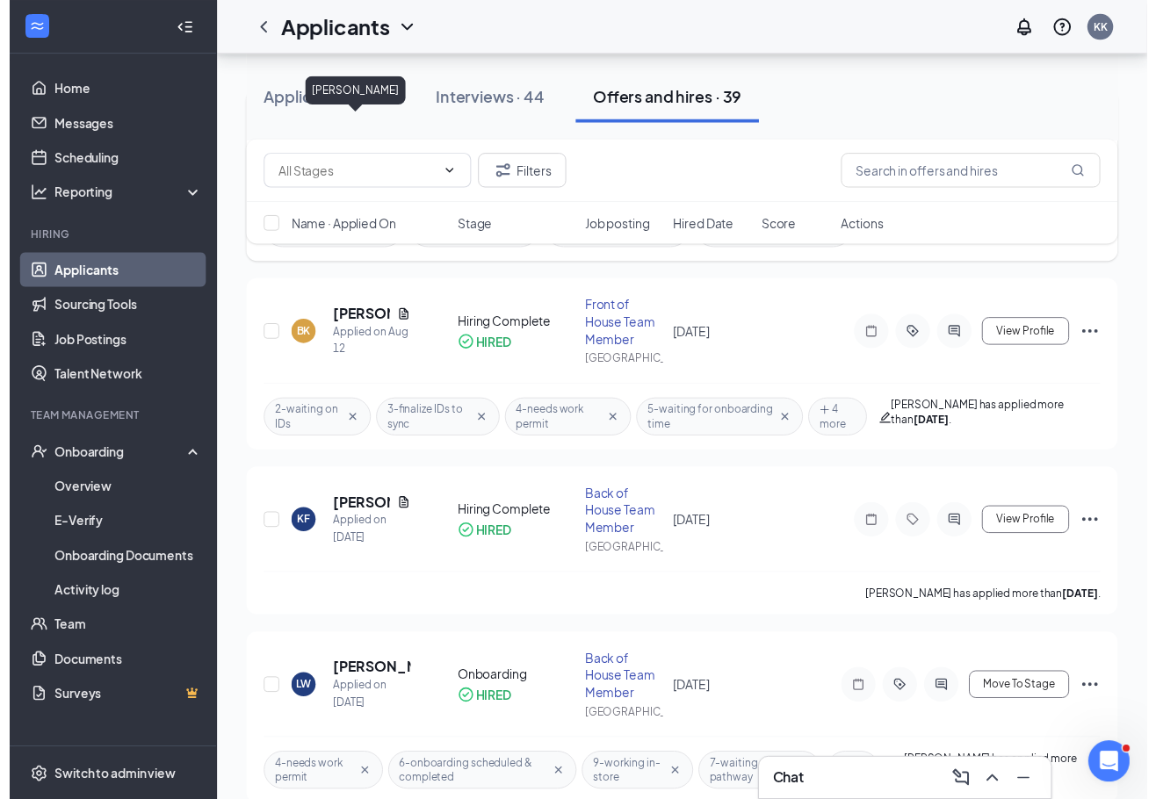
scroll to position [1581, 0]
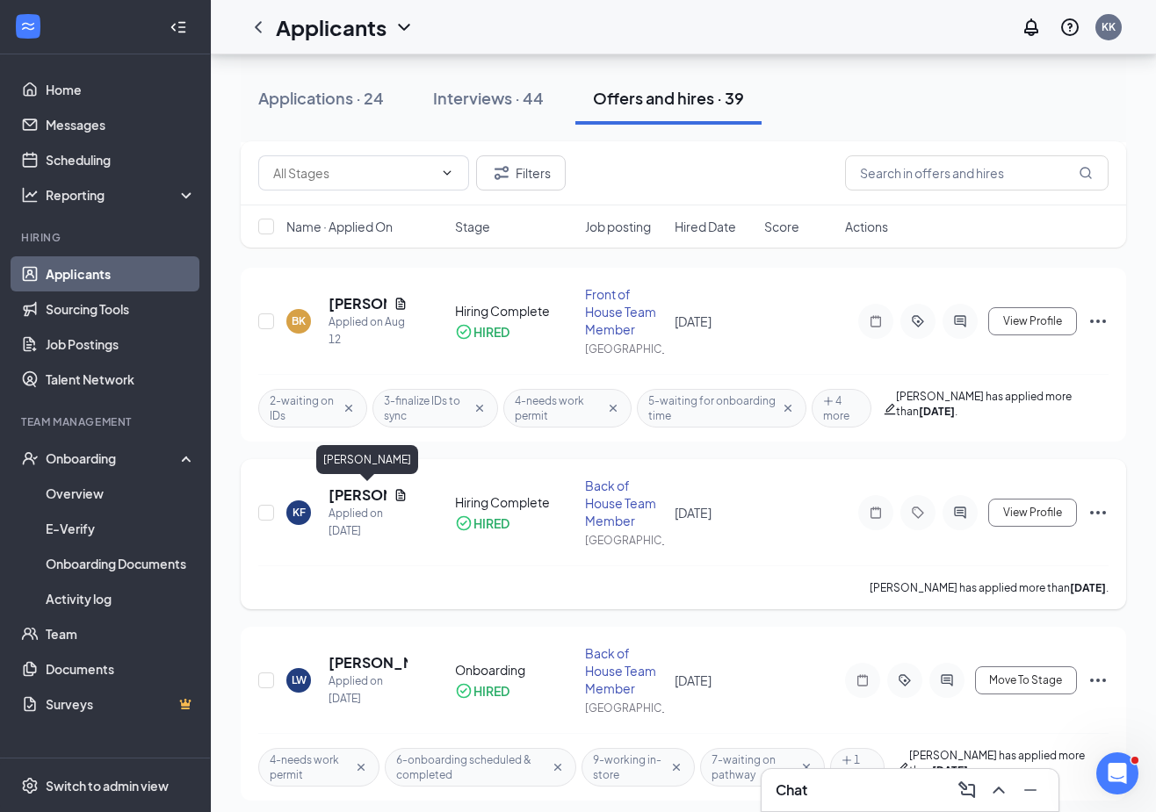
click at [344, 497] on h5 "[PERSON_NAME]" at bounding box center [357, 495] width 58 height 19
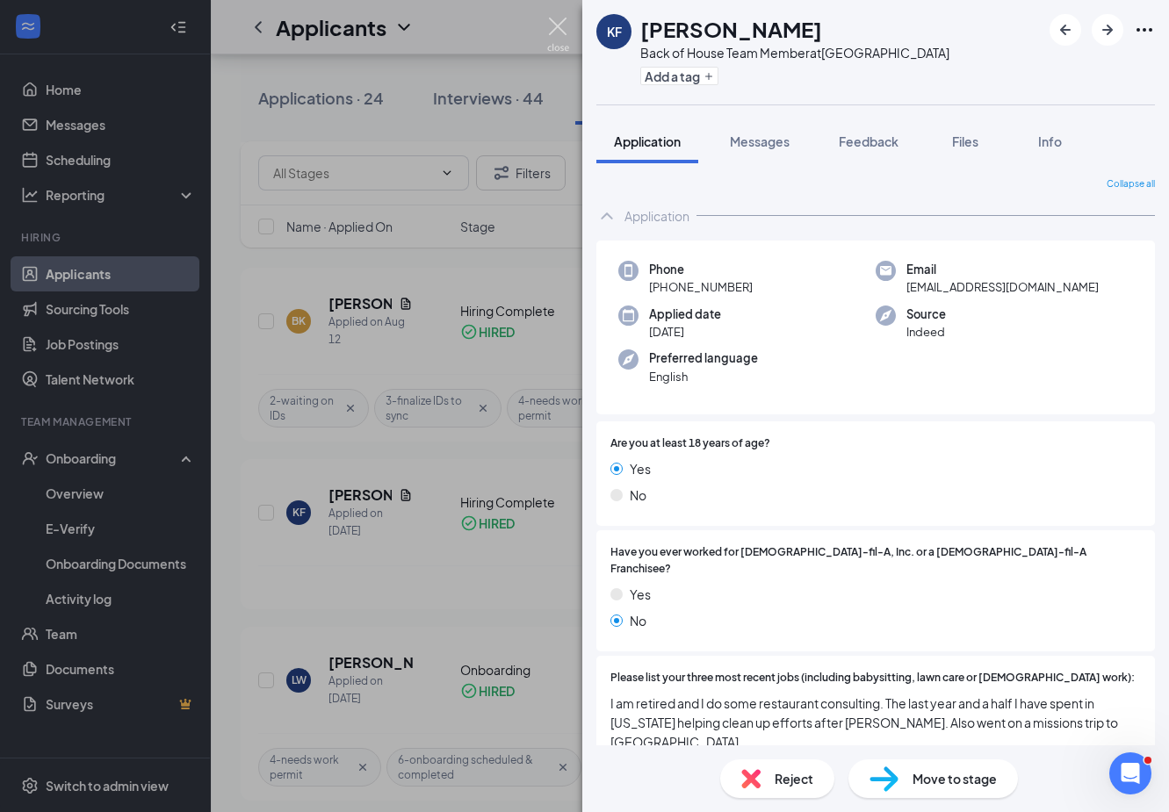
click at [558, 25] on img at bounding box center [558, 35] width 22 height 34
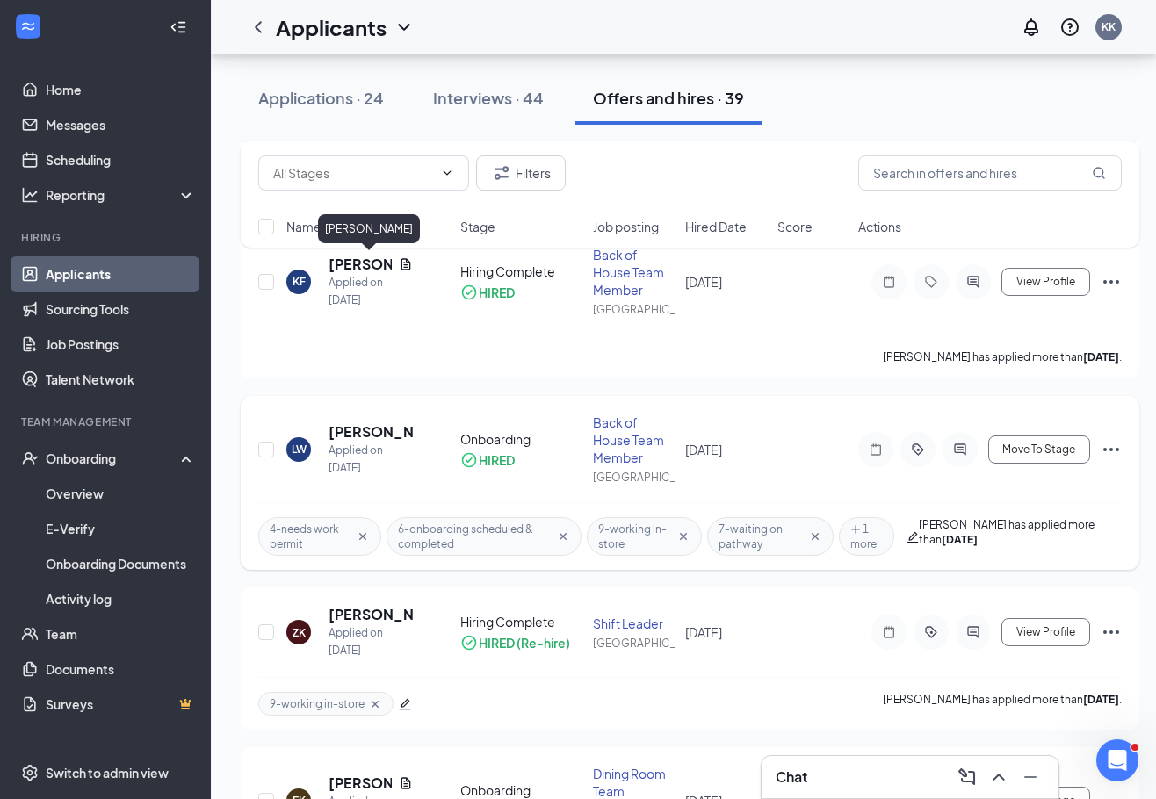
scroll to position [1844, 0]
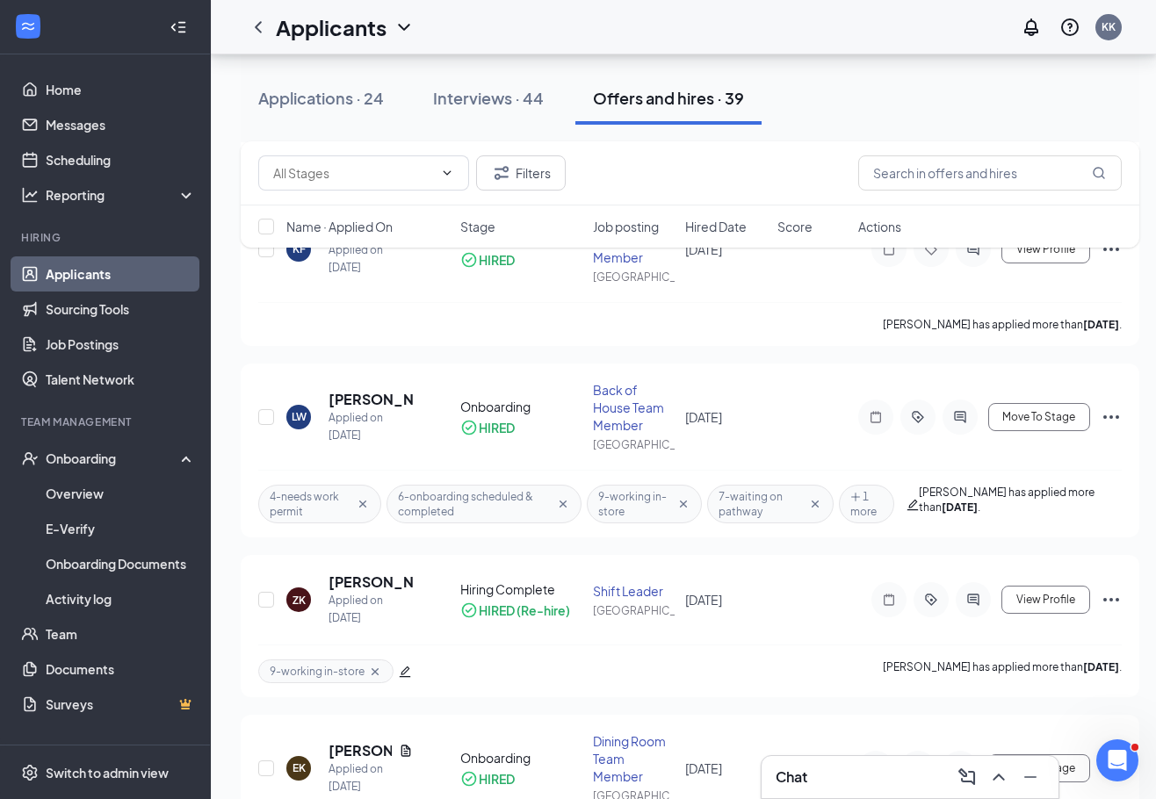
click at [483, 222] on span "Stage" at bounding box center [477, 227] width 35 height 18
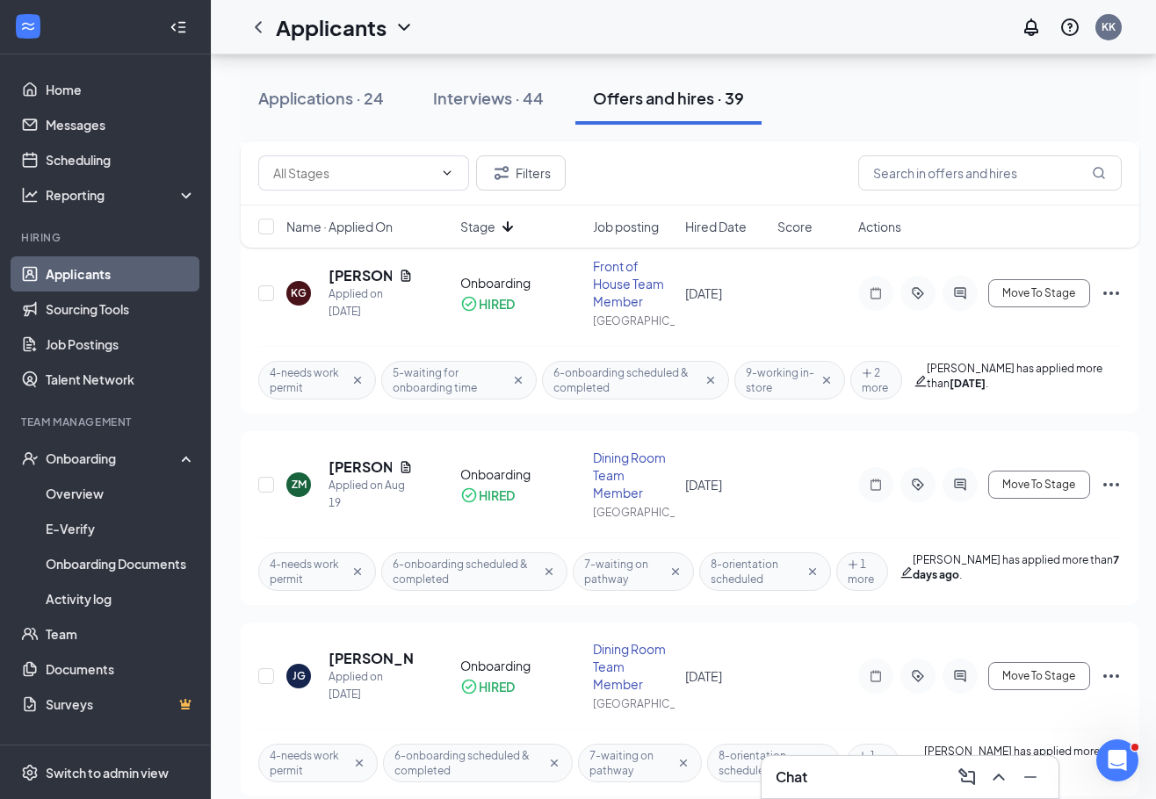
scroll to position [1401, 0]
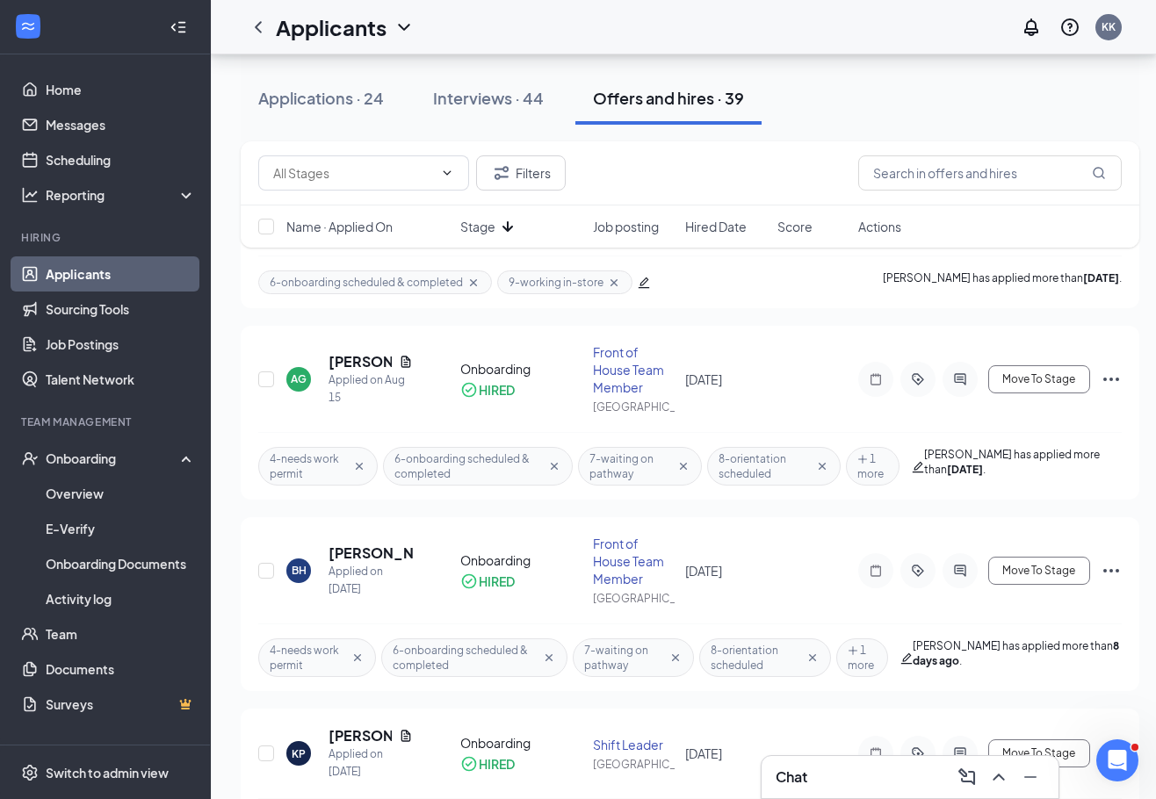
scroll to position [2718, 0]
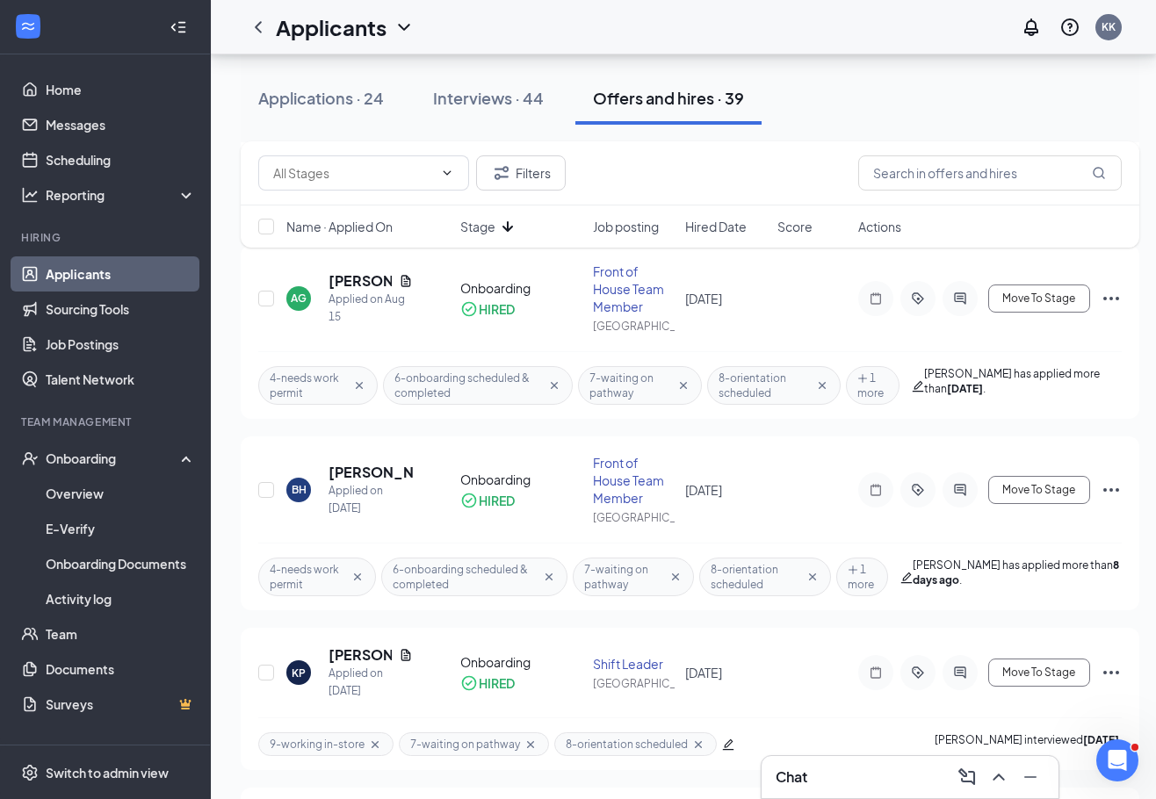
scroll to position [2728, 0]
click at [1112, 758] on icon "Open Intercom Messenger" at bounding box center [1114, 758] width 29 height 29
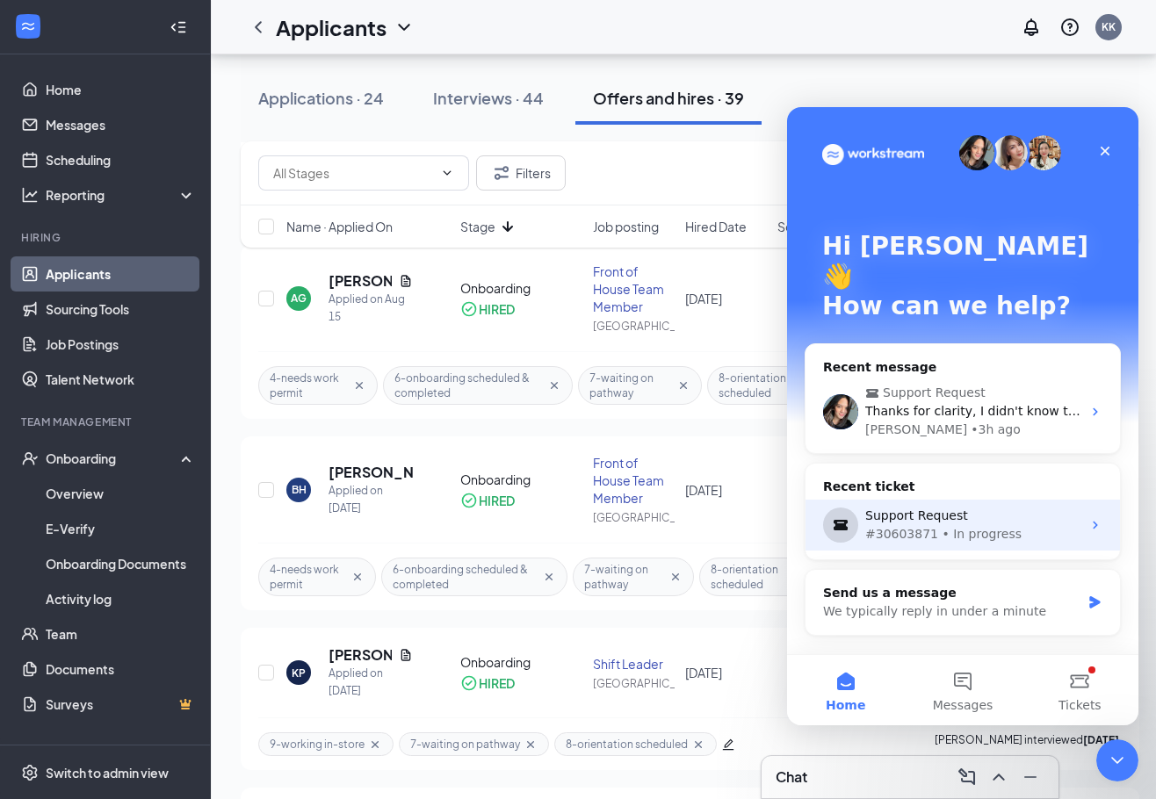
click at [980, 507] on div "Support Request" at bounding box center [973, 516] width 216 height 18
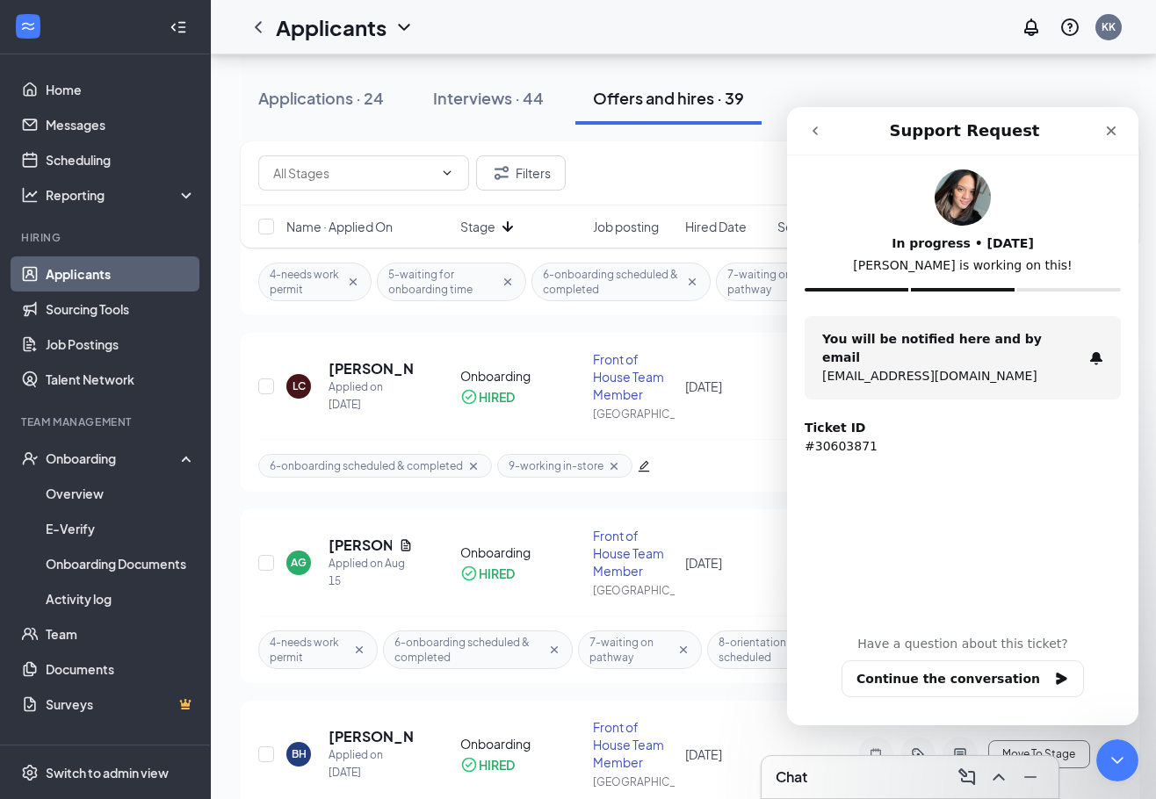
scroll to position [2454, 0]
click at [1027, 675] on button "Continue the conversation" at bounding box center [962, 678] width 242 height 37
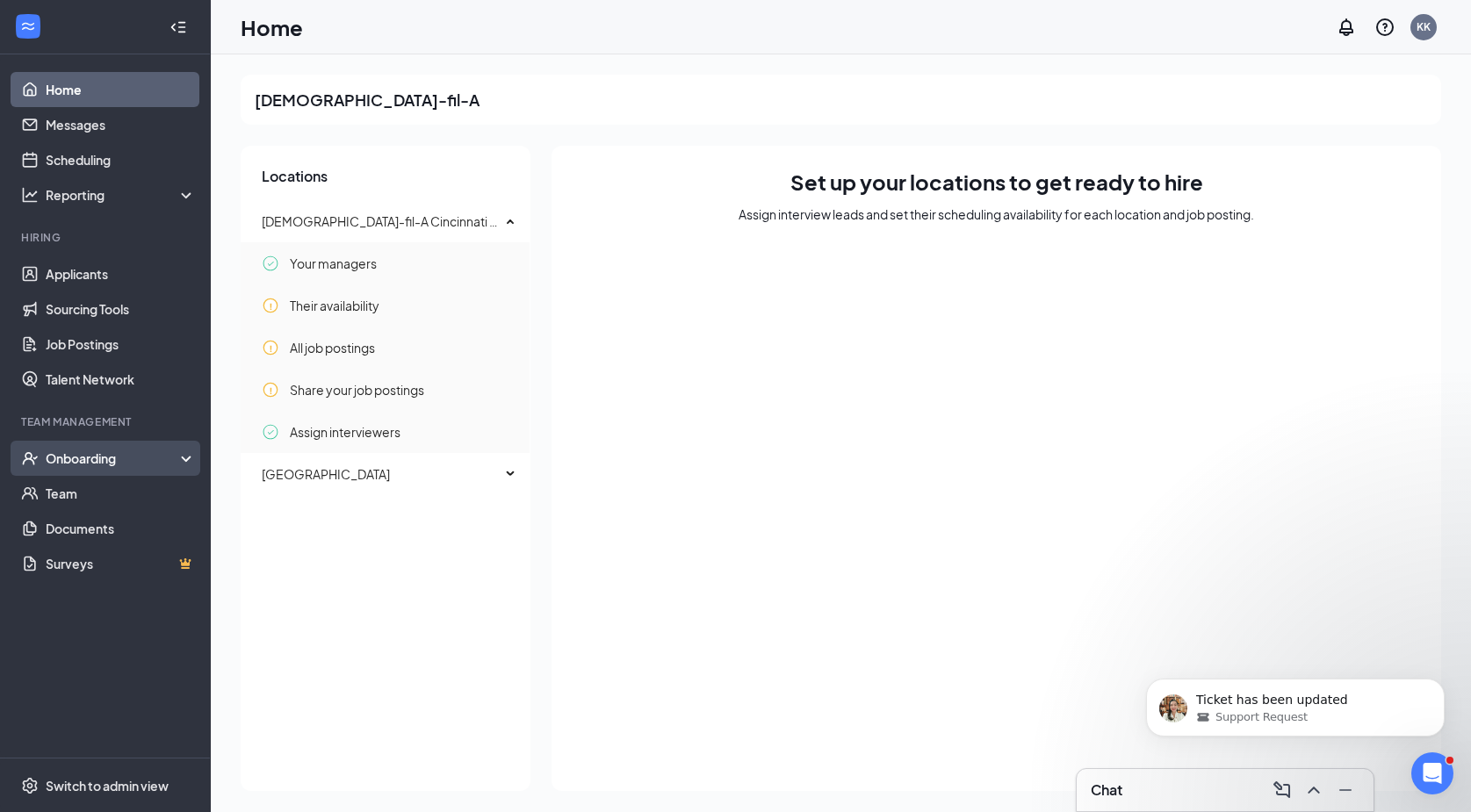
click at [87, 460] on div "Onboarding" at bounding box center [113, 459] width 135 height 18
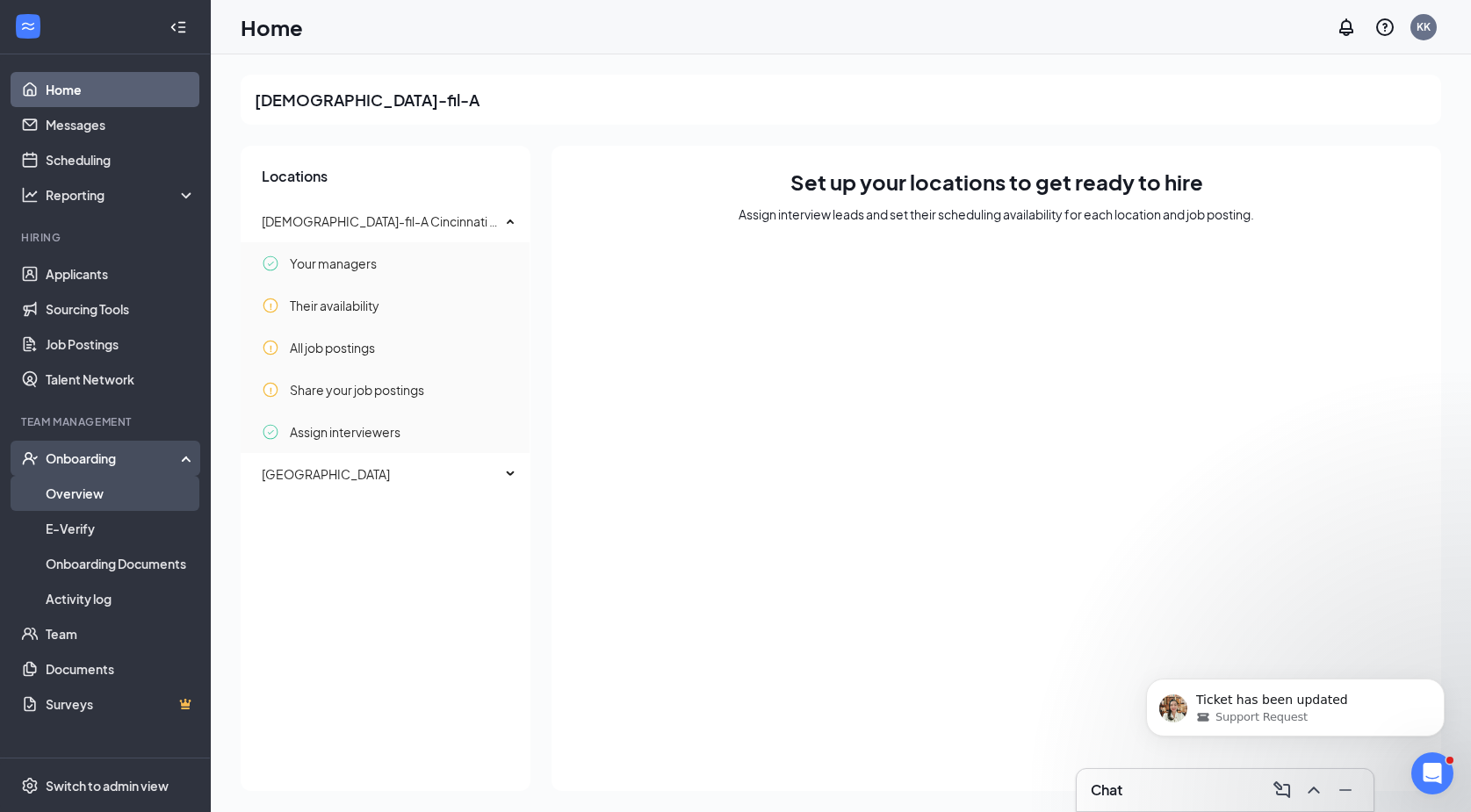
click at [83, 488] on link "Overview" at bounding box center [121, 493] width 150 height 35
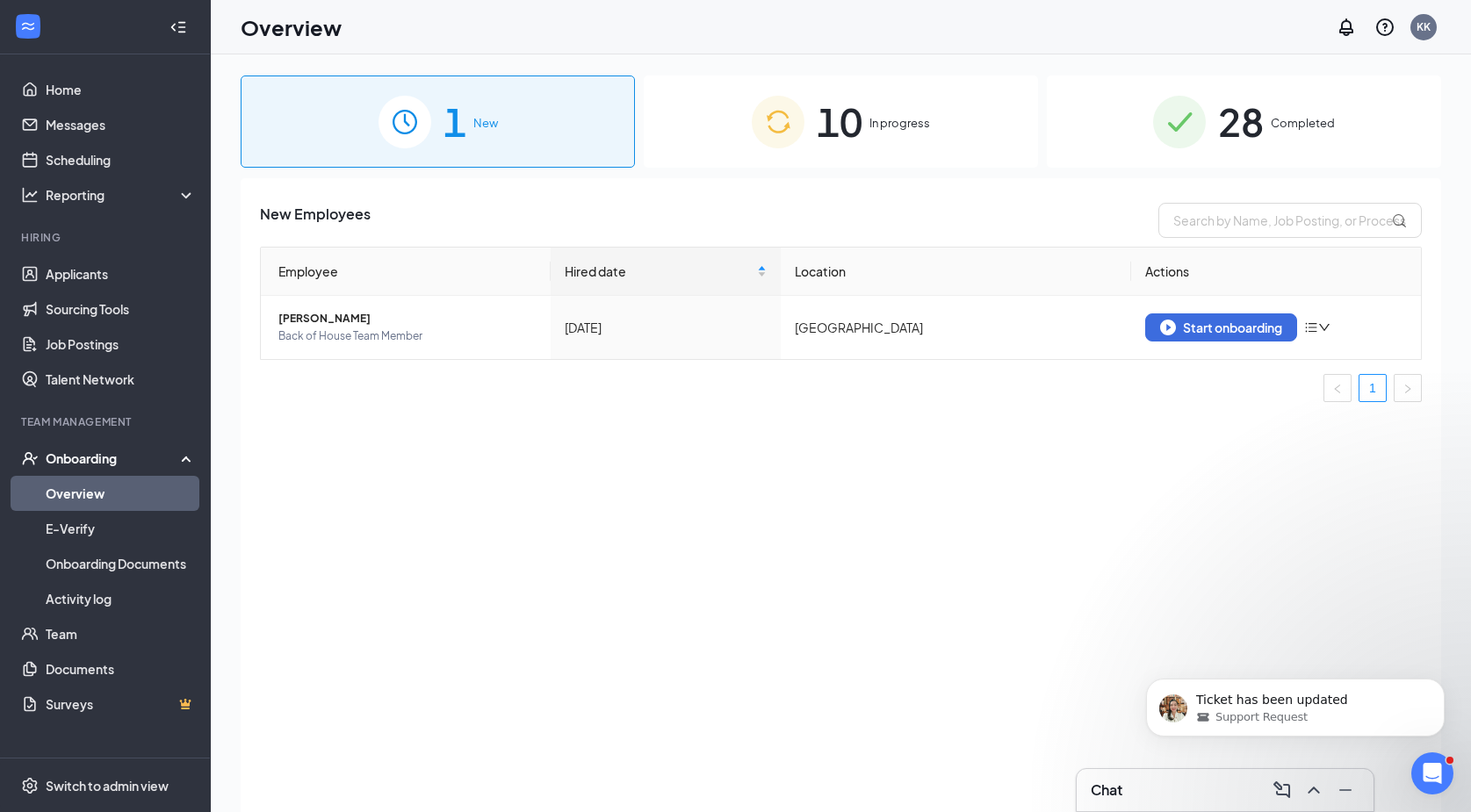
click at [897, 117] on span "In progress" at bounding box center [899, 123] width 61 height 18
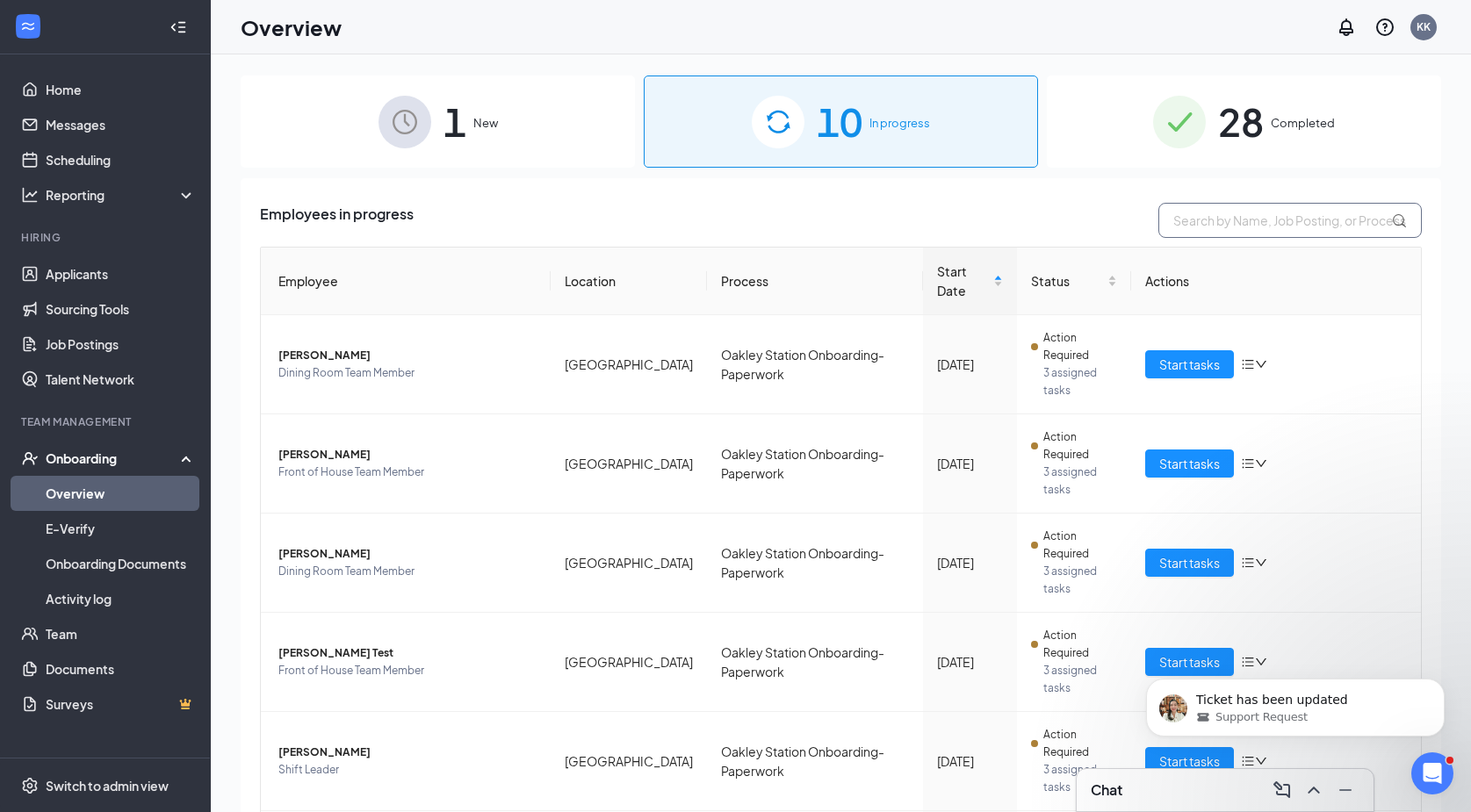
click at [1203, 223] on input "text" at bounding box center [1289, 220] width 263 height 35
type input "lauren"
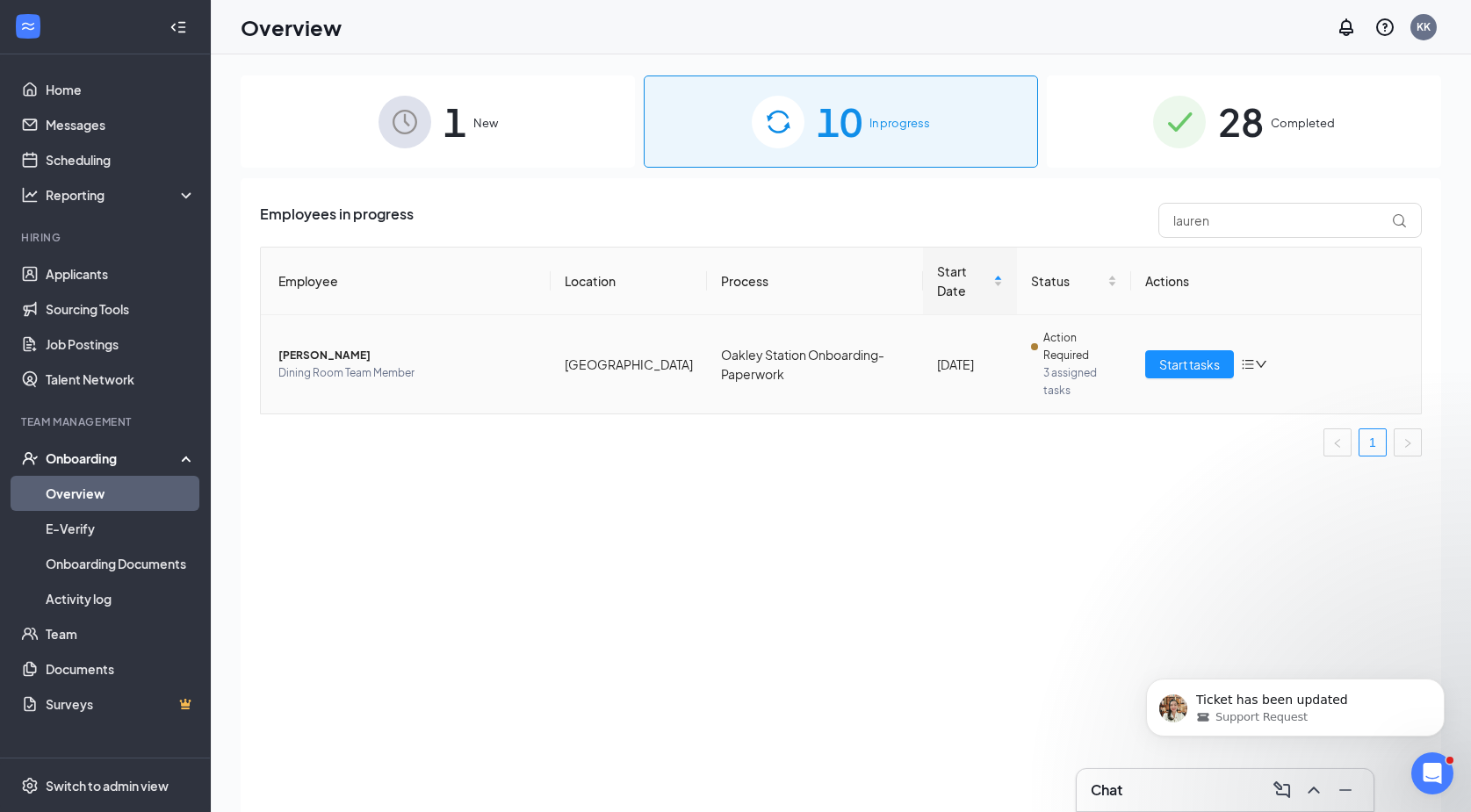
click at [321, 355] on span "[PERSON_NAME]" at bounding box center [407, 356] width 258 height 18
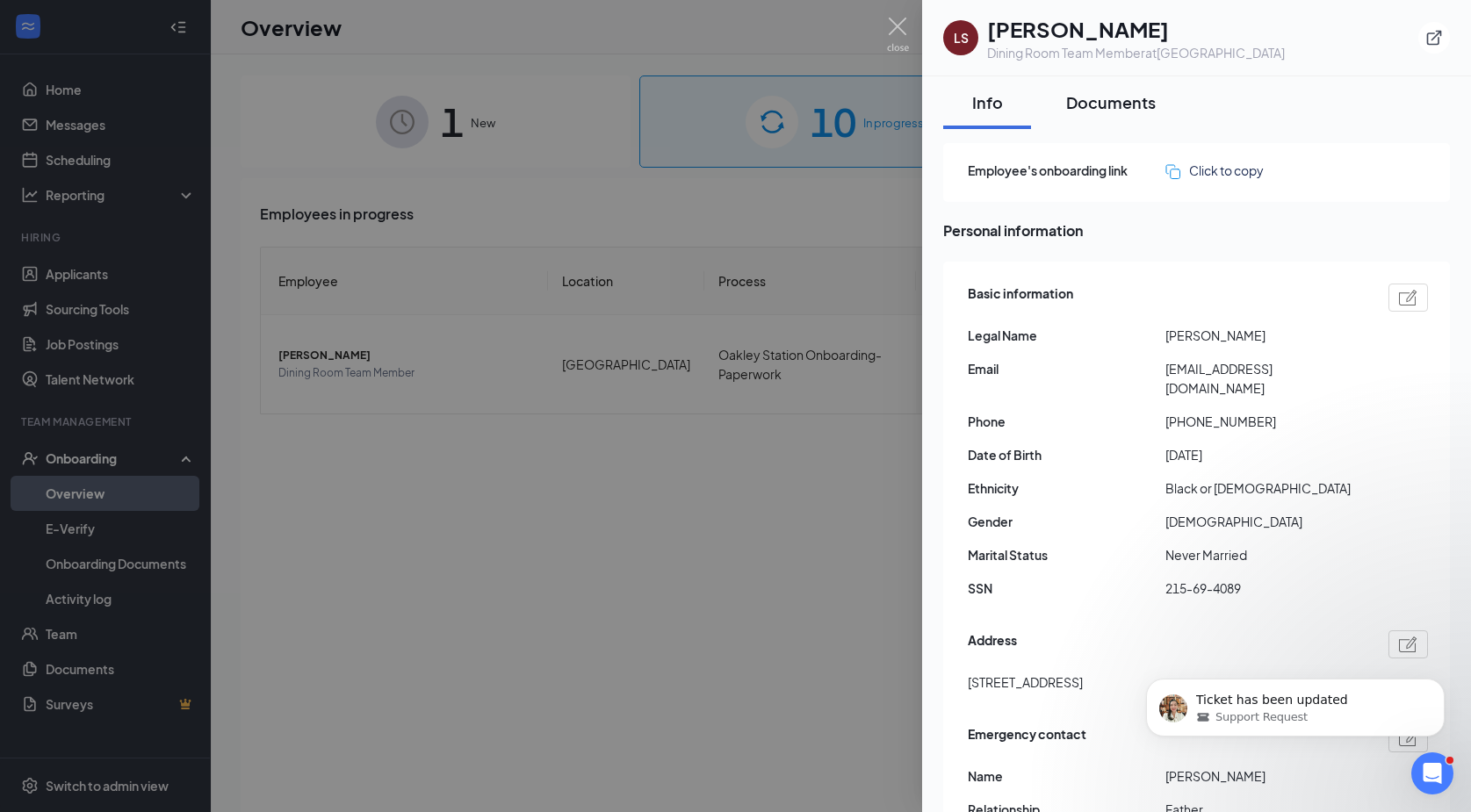
click at [1113, 98] on div "Documents" at bounding box center [1111, 102] width 90 height 22
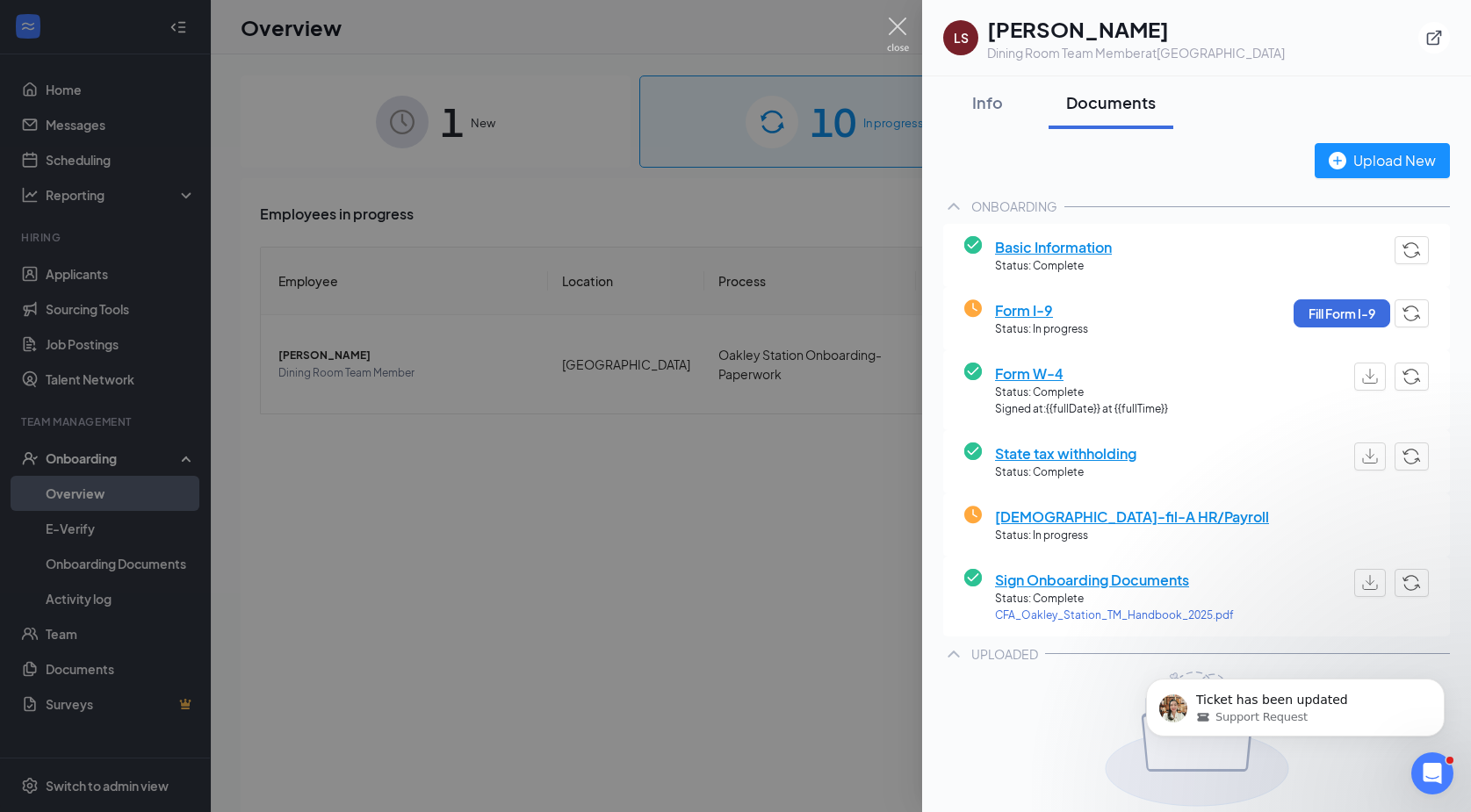
click at [899, 32] on img at bounding box center [898, 35] width 22 height 34
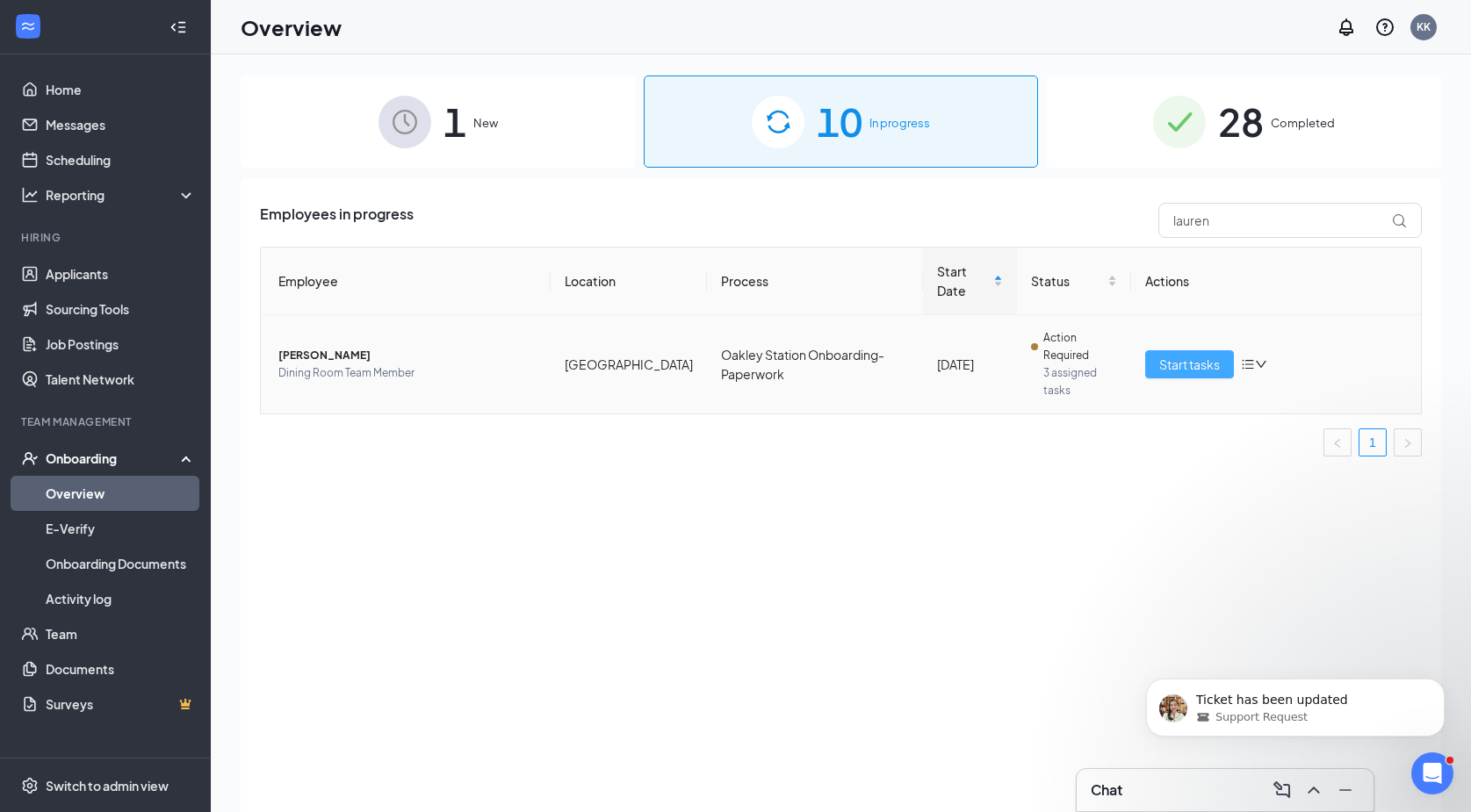
click at [1201, 355] on span "Start tasks" at bounding box center [1189, 364] width 61 height 19
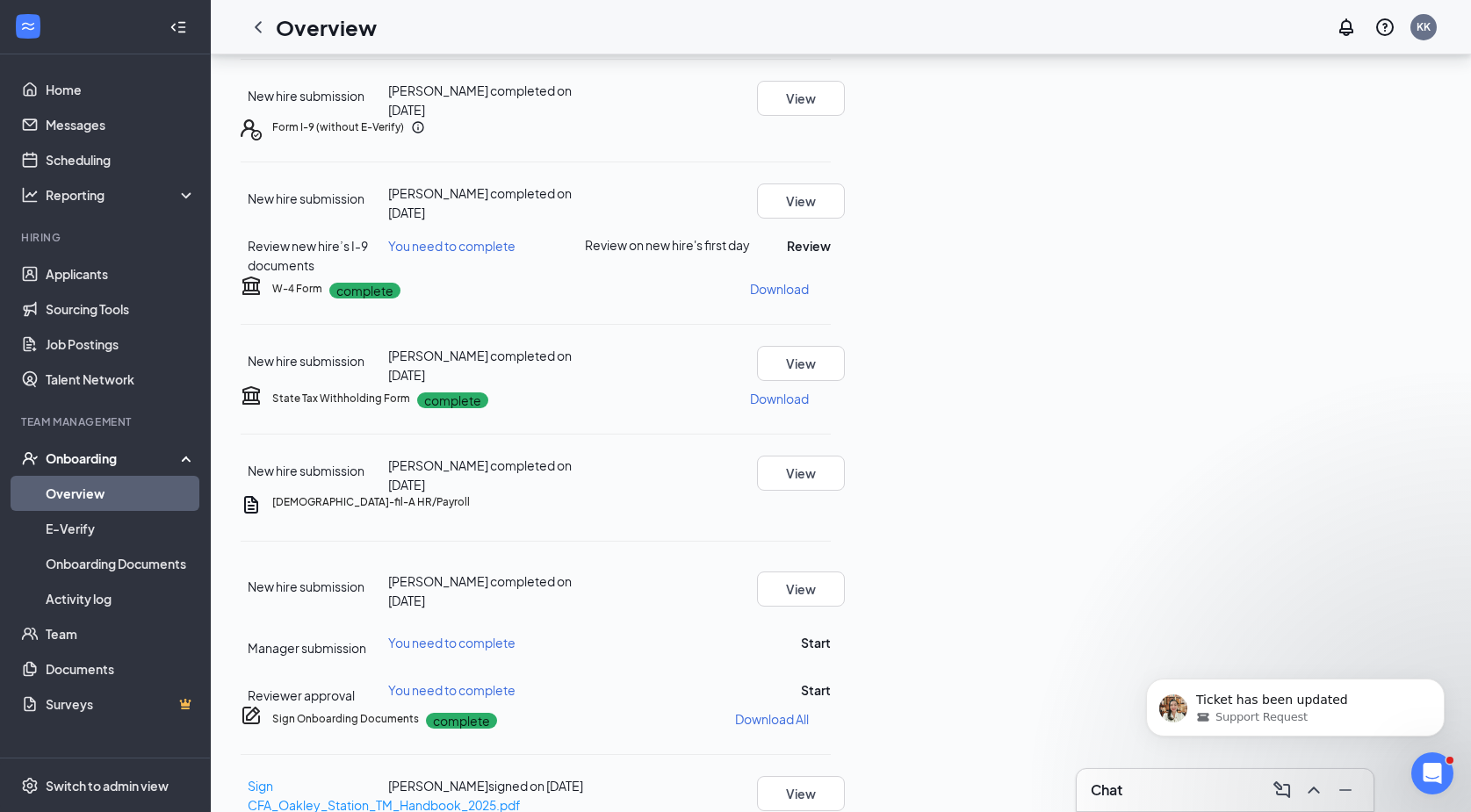
scroll to position [176, 0]
click at [831, 255] on button "Review" at bounding box center [809, 244] width 44 height 19
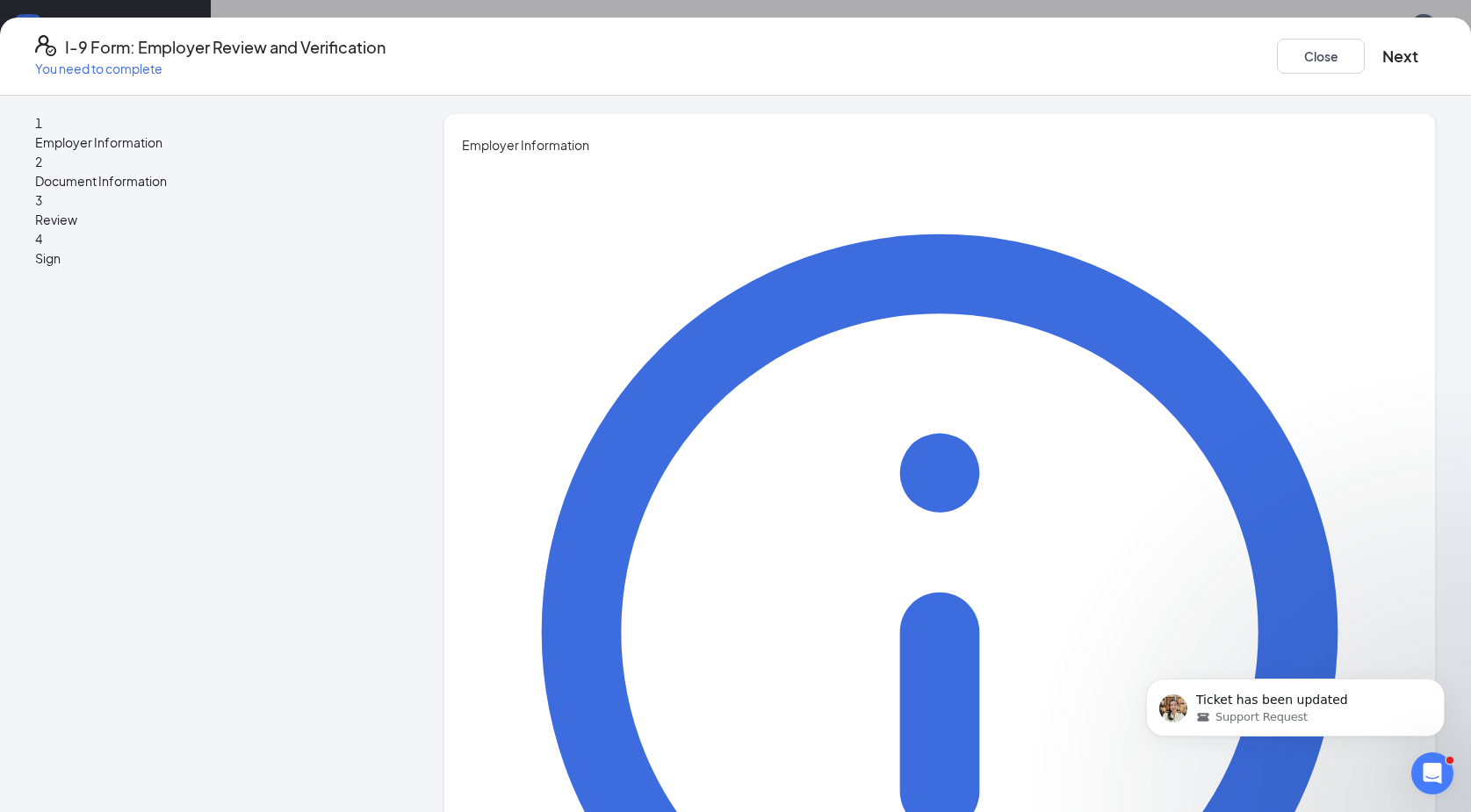
type input "Kay"
type input "Knoblauch"
type input "HR & Admin Director"
click at [1382, 44] on button "Next" at bounding box center [1400, 56] width 36 height 25
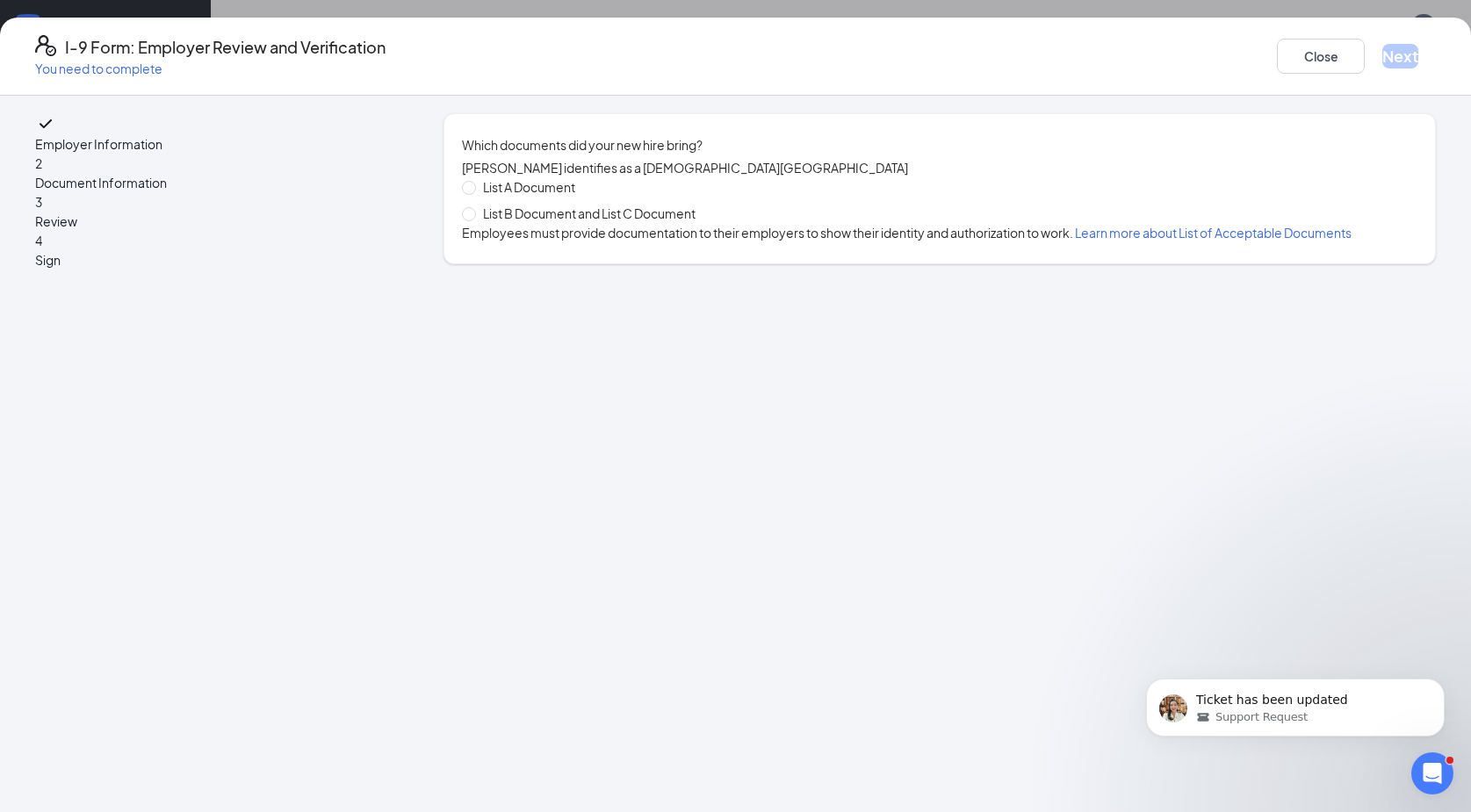
click at [570, 197] on span "List A Document" at bounding box center [529, 186] width 106 height 19
click at [474, 193] on input "List A Document" at bounding box center [468, 187] width 12 height 12
radio input "true"
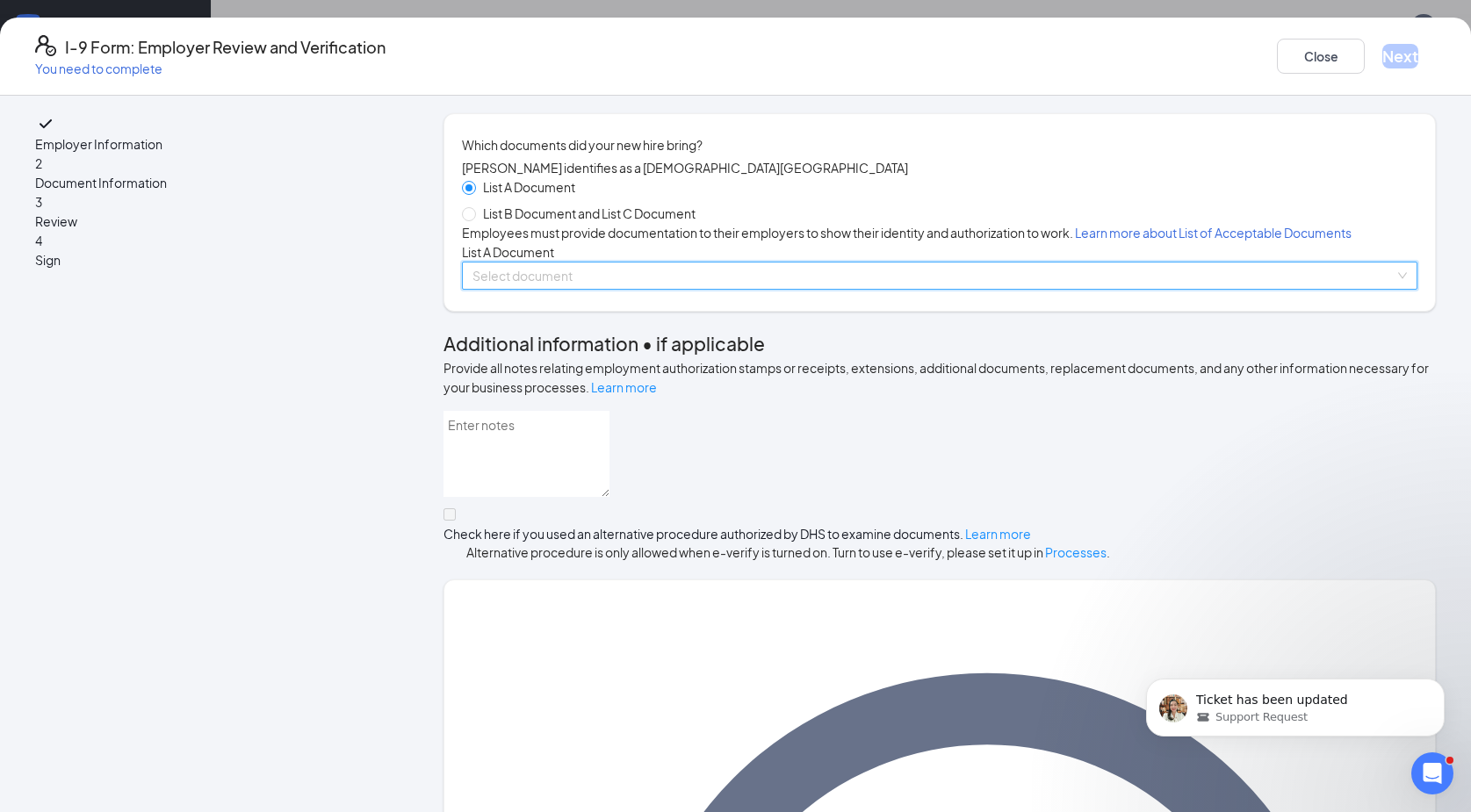
click at [566, 289] on input "search" at bounding box center [933, 276] width 922 height 26
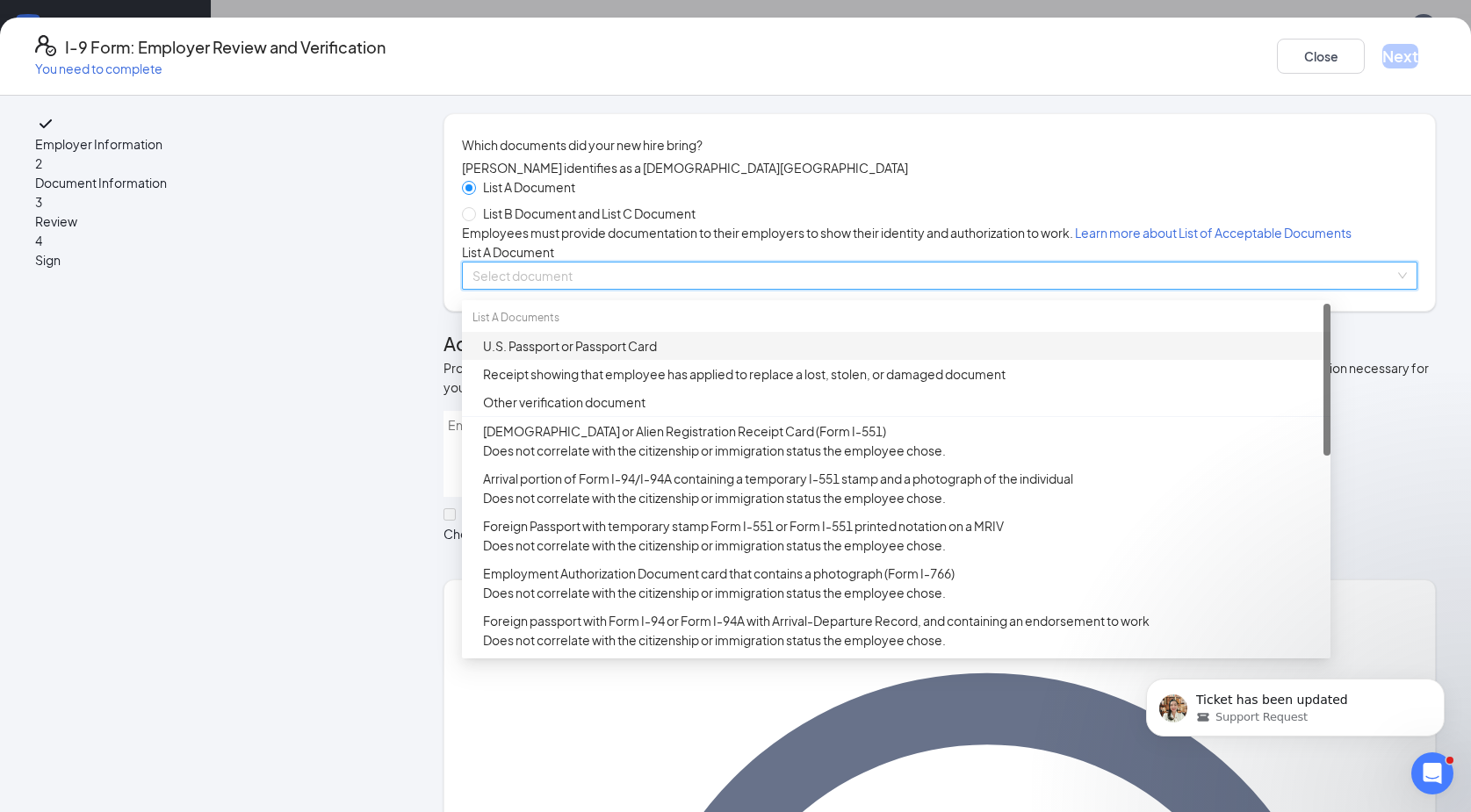
click at [587, 356] on div "U.S. Passport or Passport Card" at bounding box center [901, 345] width 837 height 19
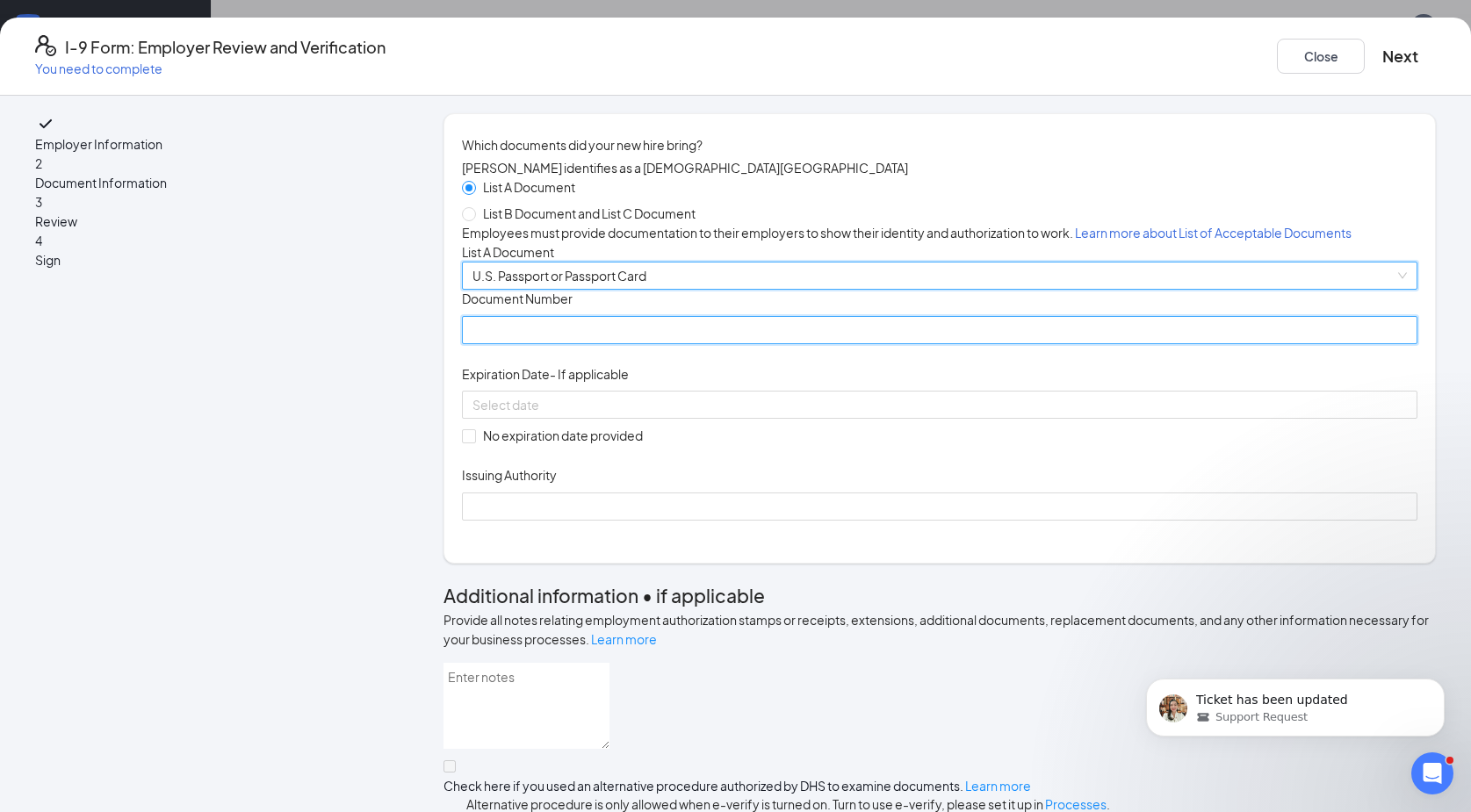
click at [587, 344] on input "Document Number" at bounding box center [939, 330] width 955 height 28
type input "682138954"
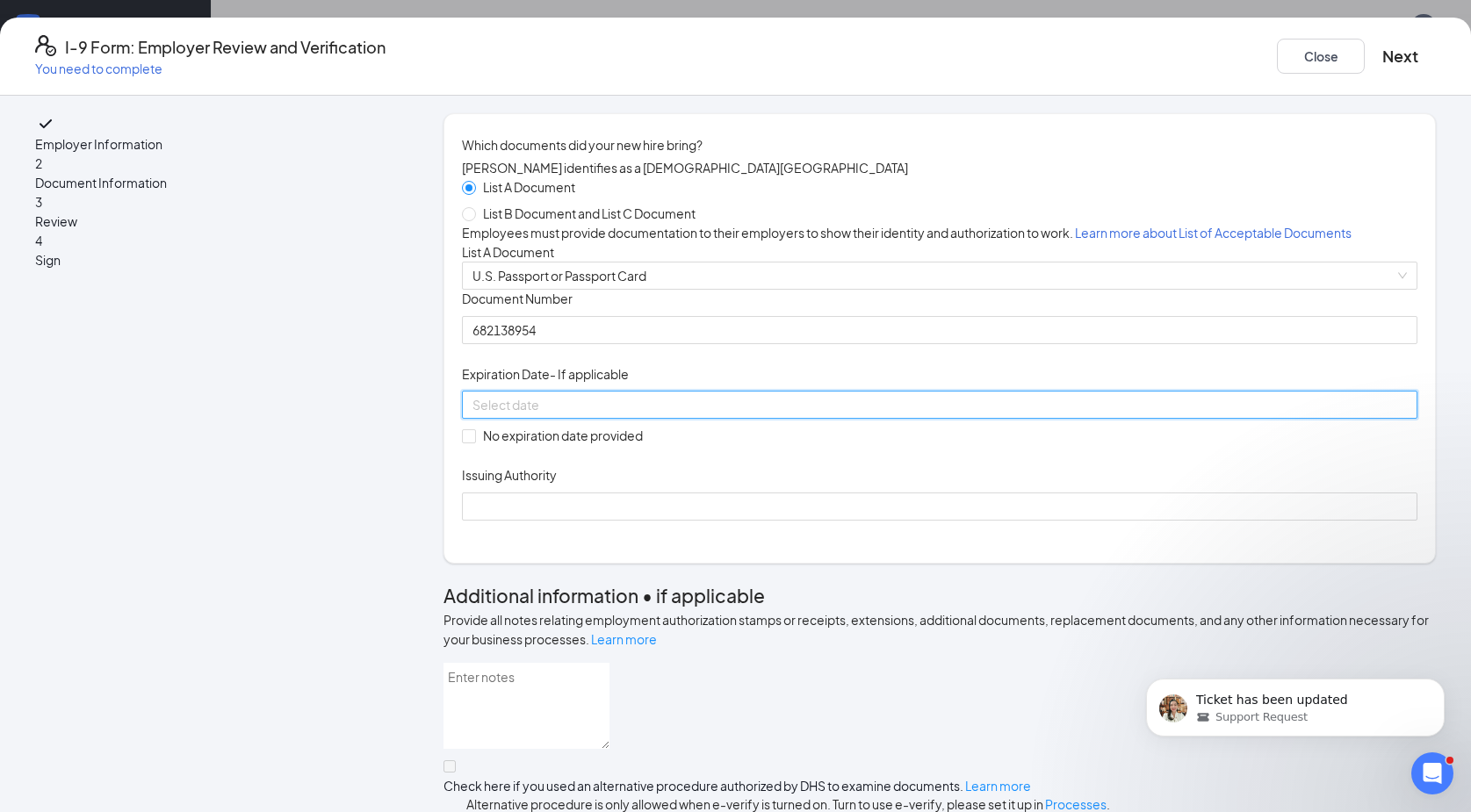
click at [598, 414] on input at bounding box center [937, 404] width 931 height 19
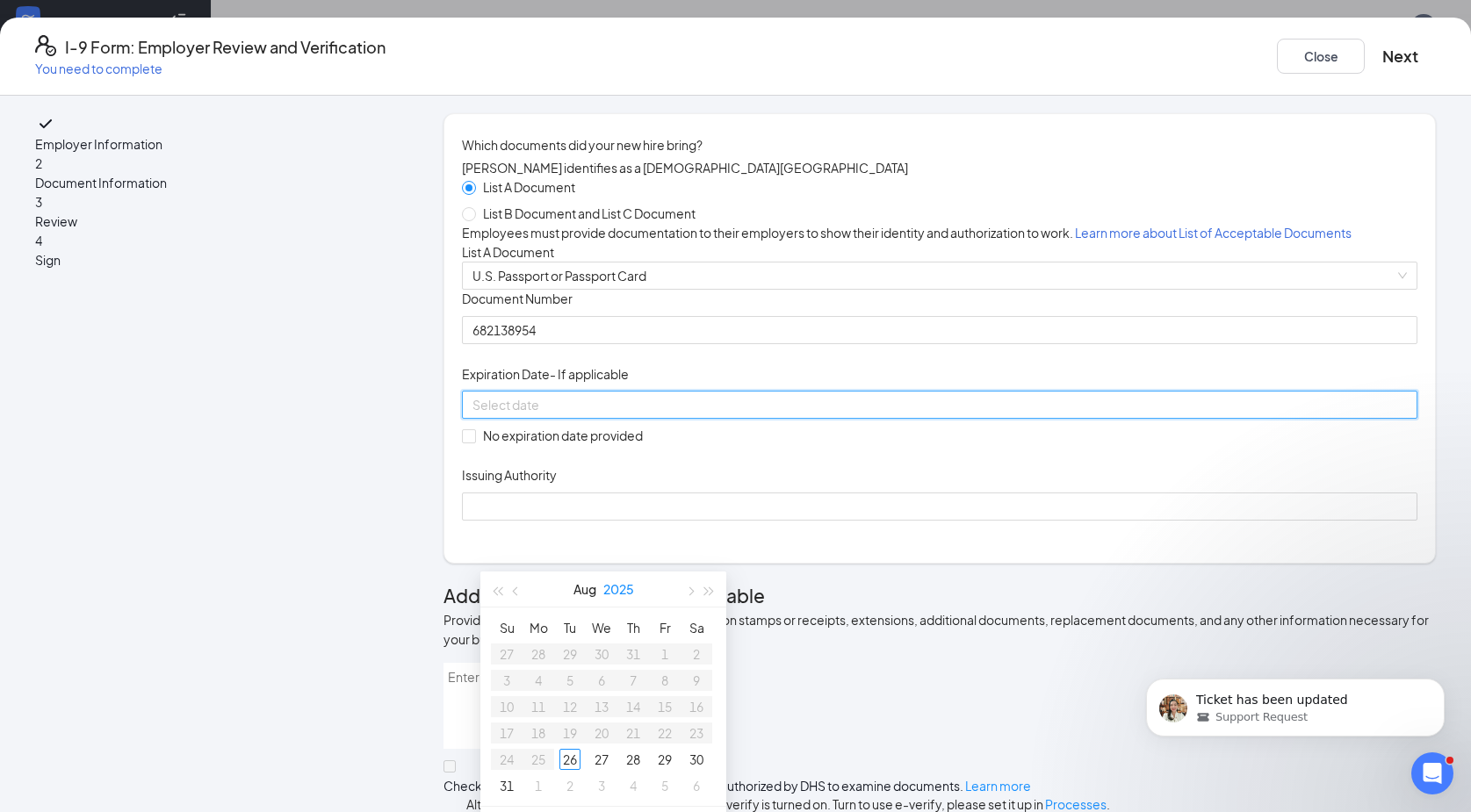
click at [627, 590] on button "2025" at bounding box center [618, 589] width 31 height 35
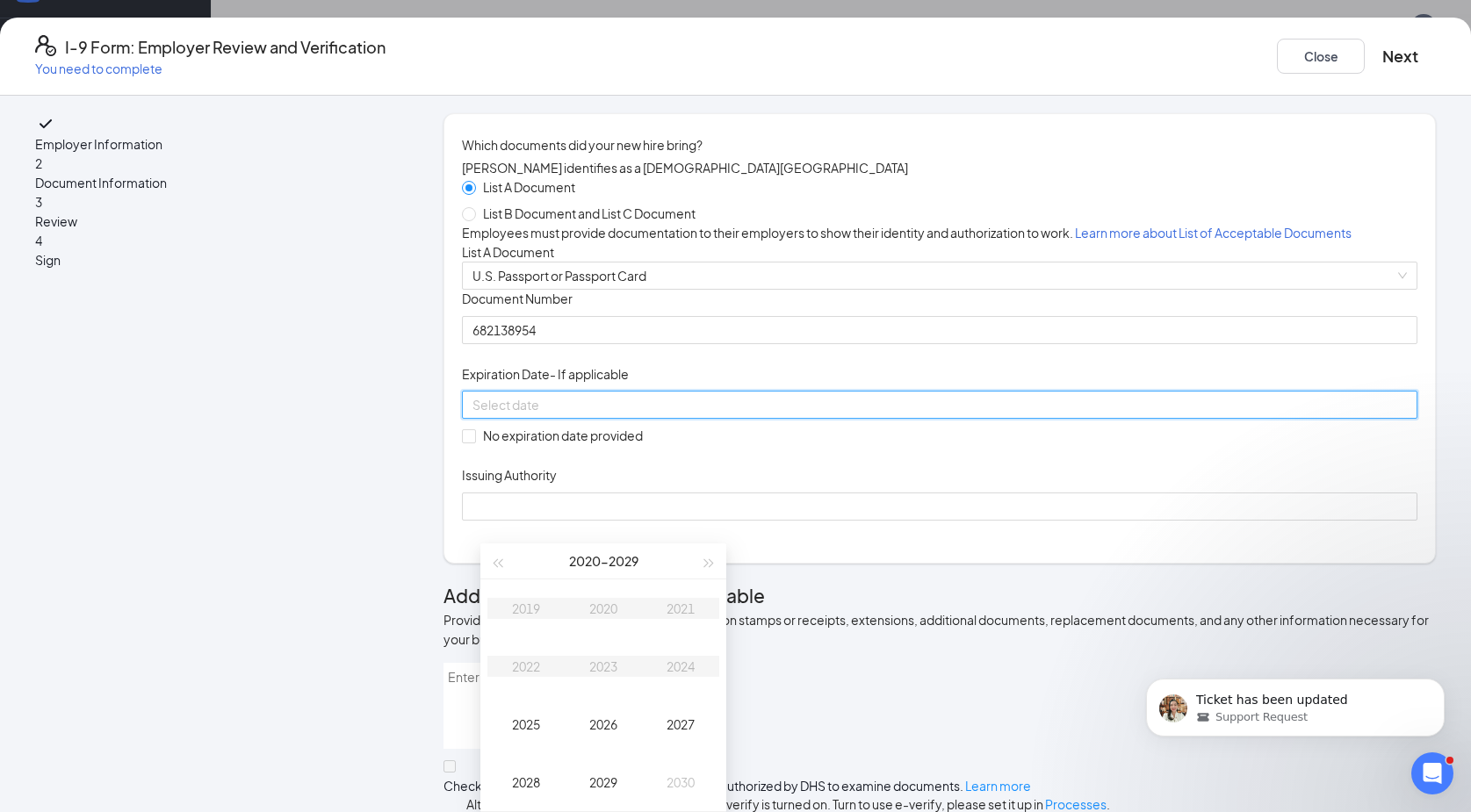
scroll to position [263, 0]
type input "08/26/2027"
click at [704, 544] on button "button" at bounding box center [709, 561] width 19 height 35
click at [512, 656] on div "2032" at bounding box center [526, 666] width 53 height 21
click at [670, 714] on div "Sep" at bounding box center [680, 724] width 53 height 21
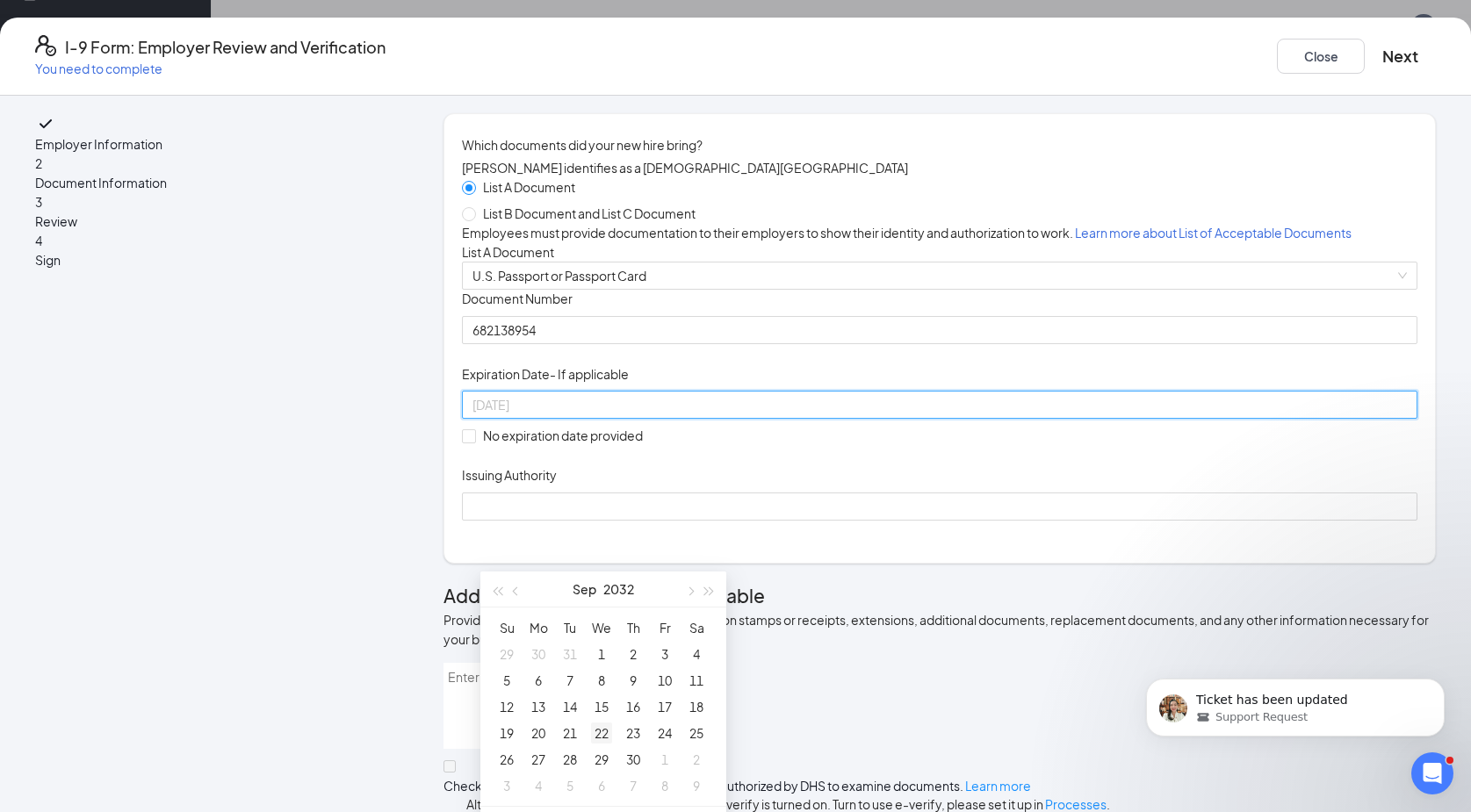
type input "09/22/2032"
click at [598, 726] on div "22" at bounding box center [601, 733] width 21 height 21
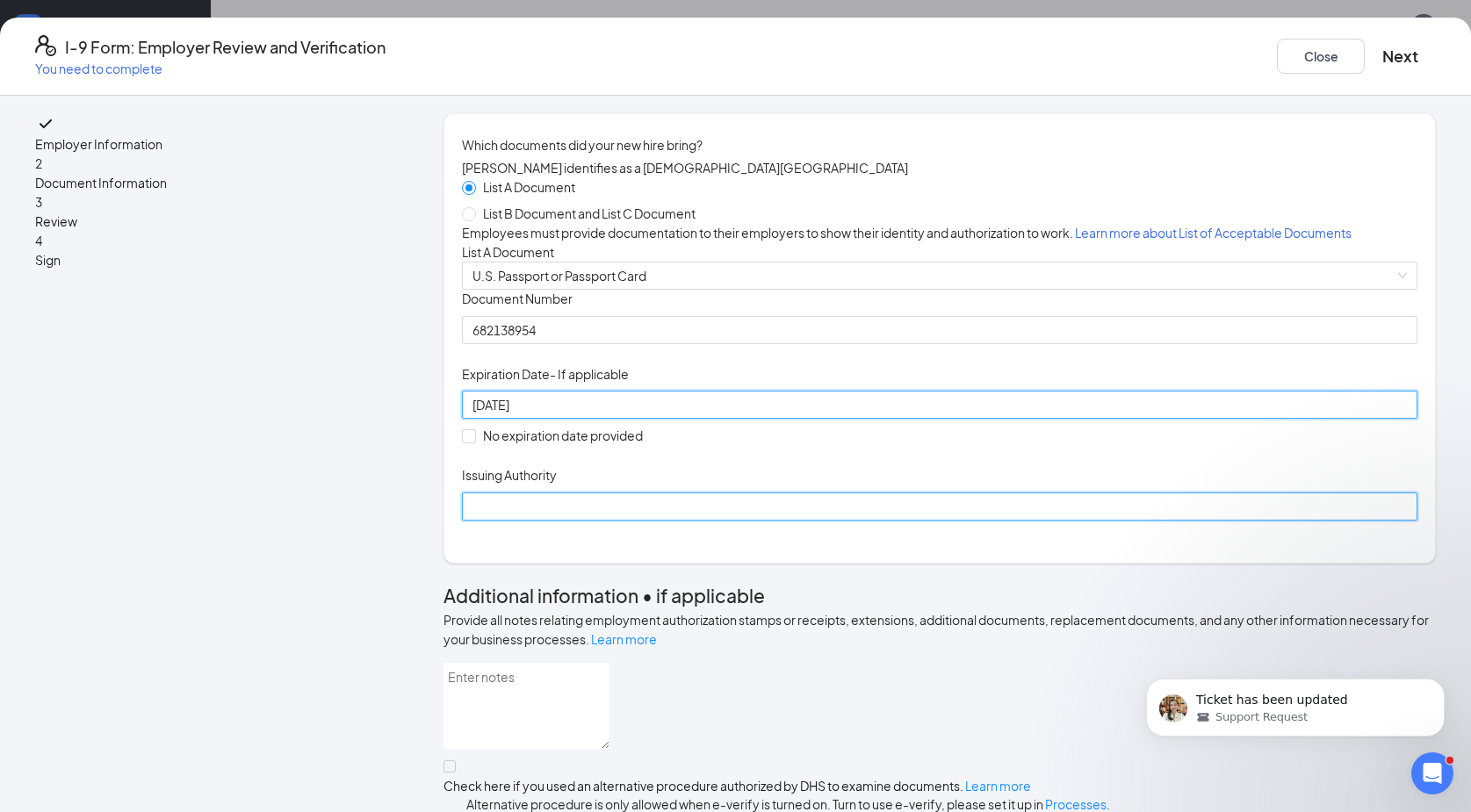
click at [657, 521] on input "Issuing Authority" at bounding box center [939, 507] width 955 height 28
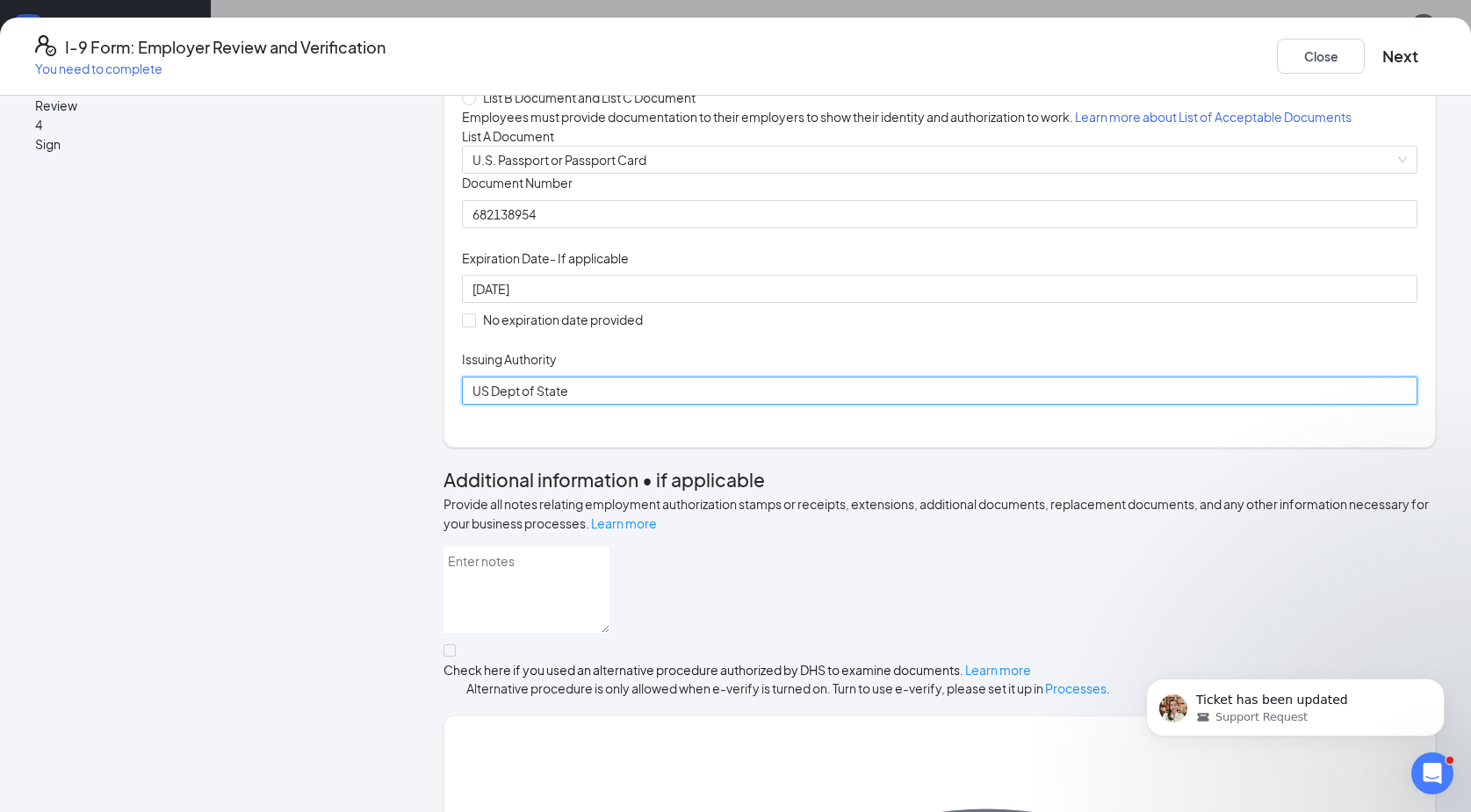
scroll to position [351, 0]
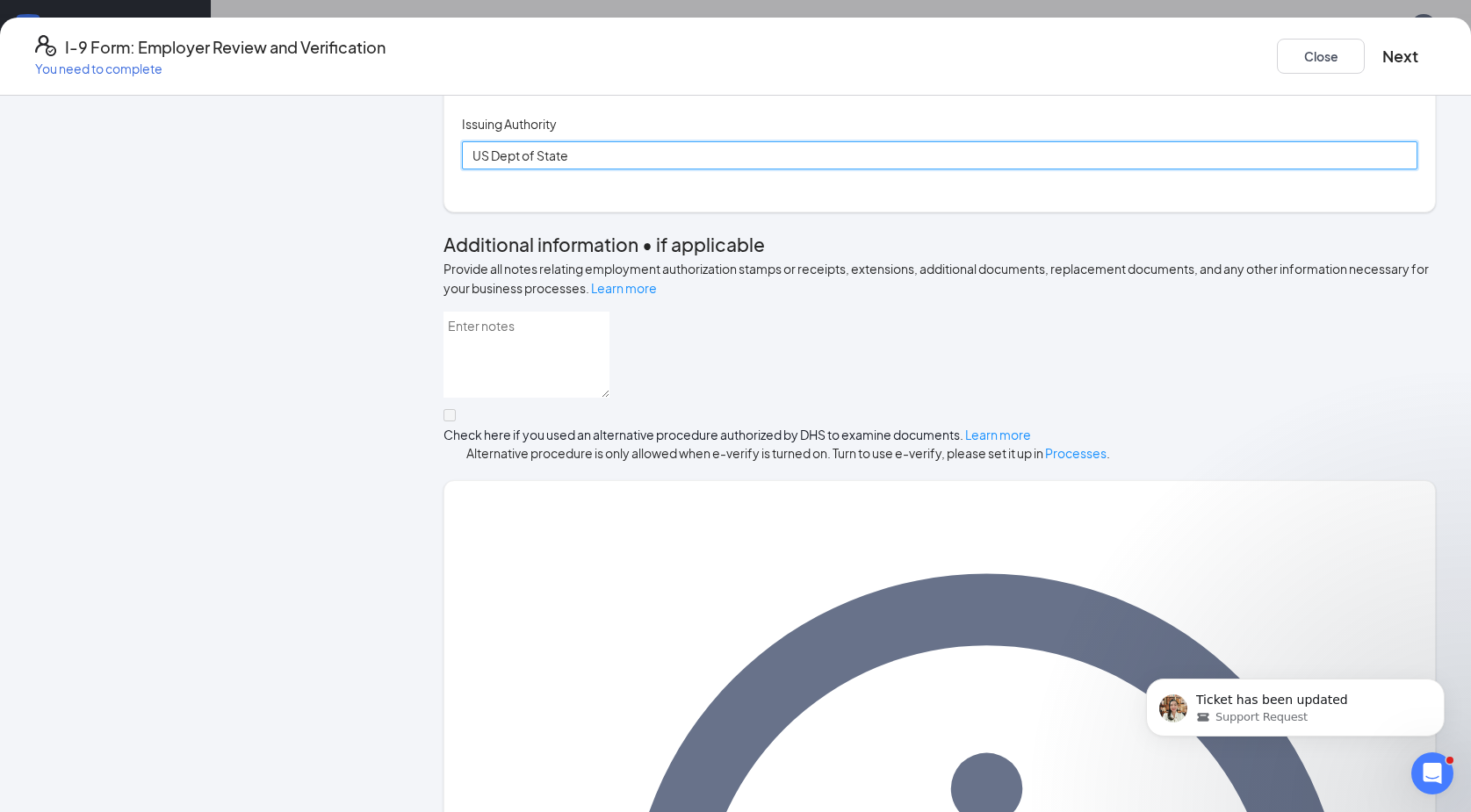
type input "US Dept of State"
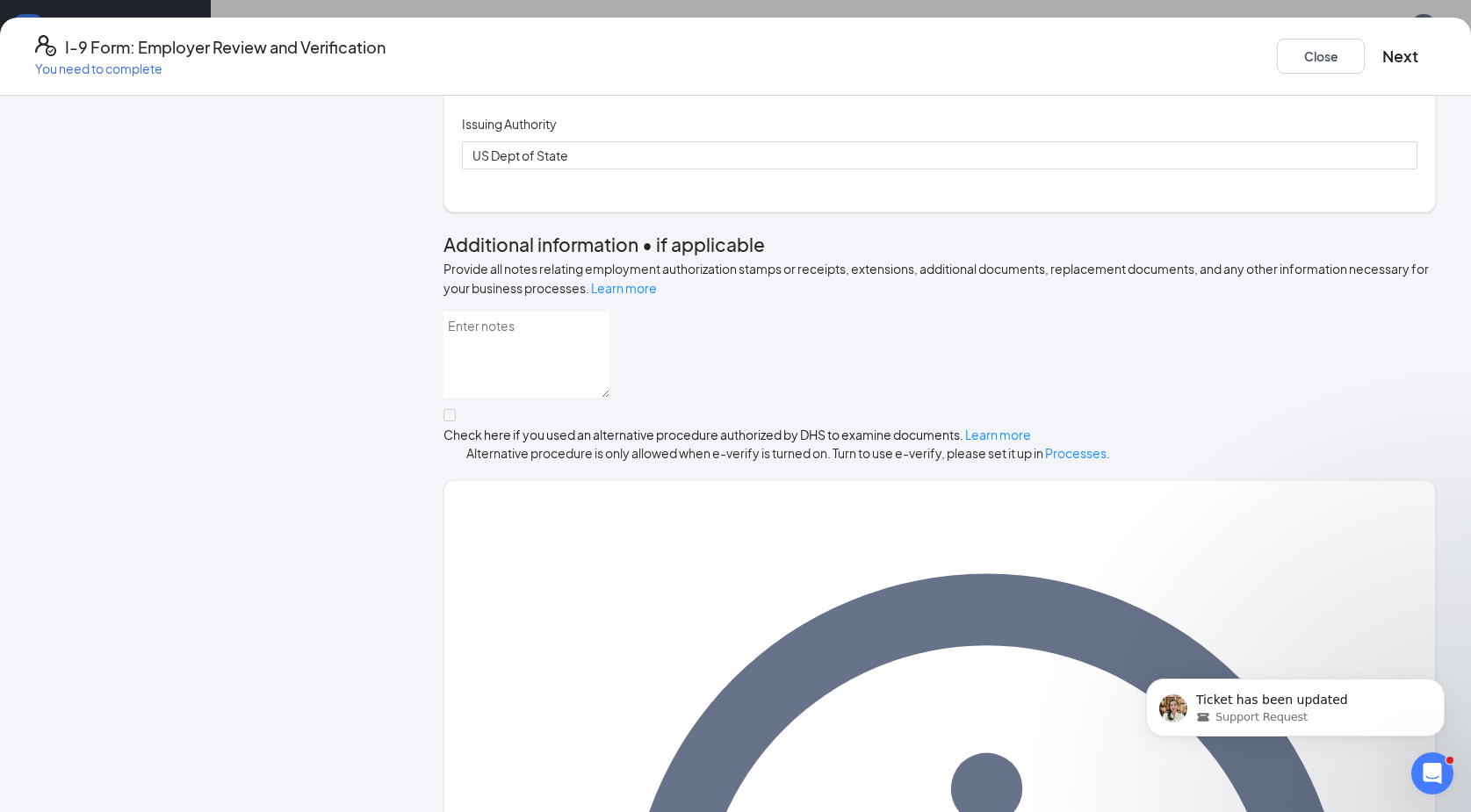
click at [276, 477] on div "Employer Information 2 Document Information 3 Review 4 Sign" at bounding box center [210, 597] width 350 height 1670
click at [1419, 562] on div "Employer Information 2 Document Information 3 Review 4 Sign Which documents did…" at bounding box center [735, 454] width 1471 height 717
click at [313, 538] on div "Employer Information 2 Document Information 3 Review 4 Sign" at bounding box center [210, 597] width 350 height 1670
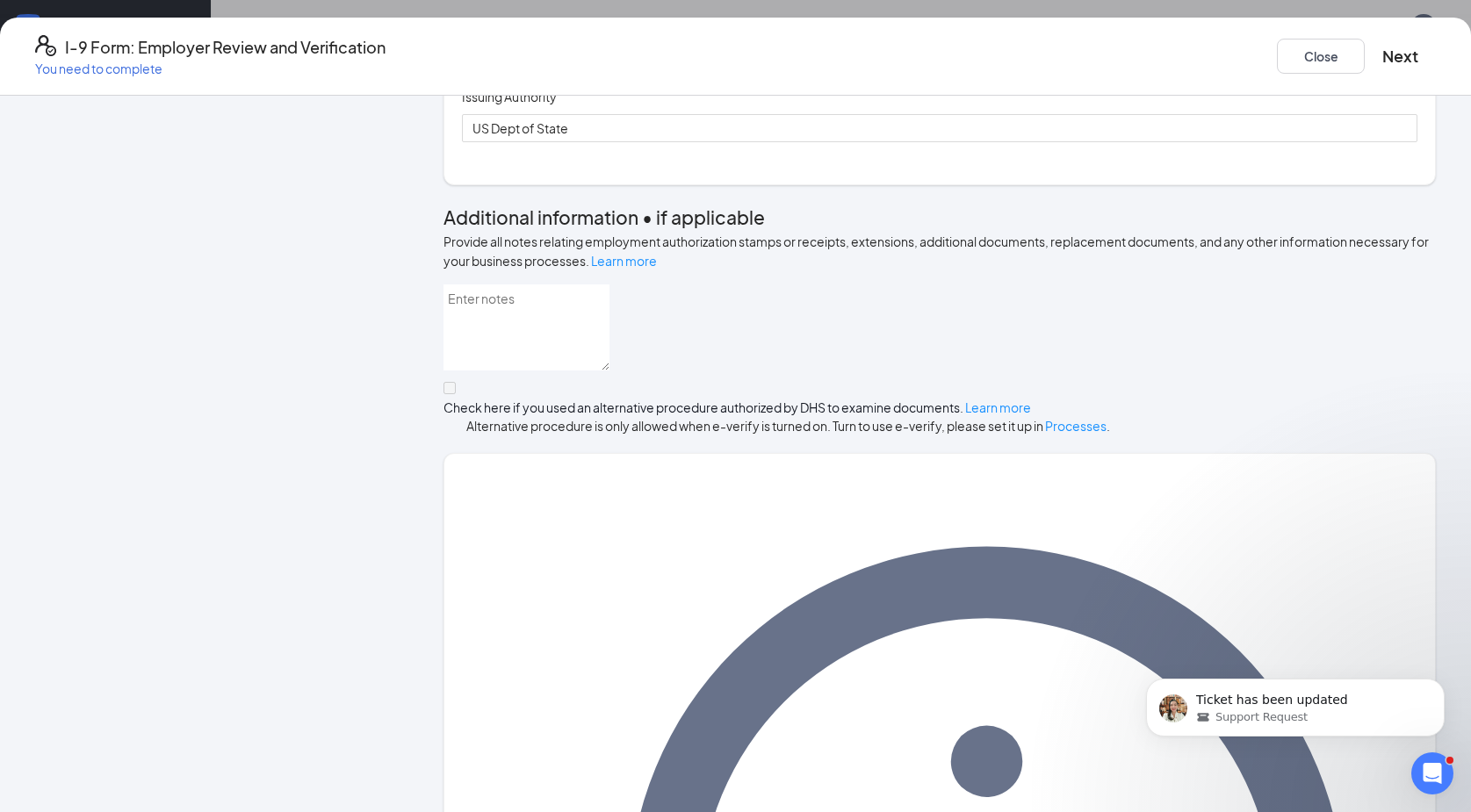
scroll to position [392, 0]
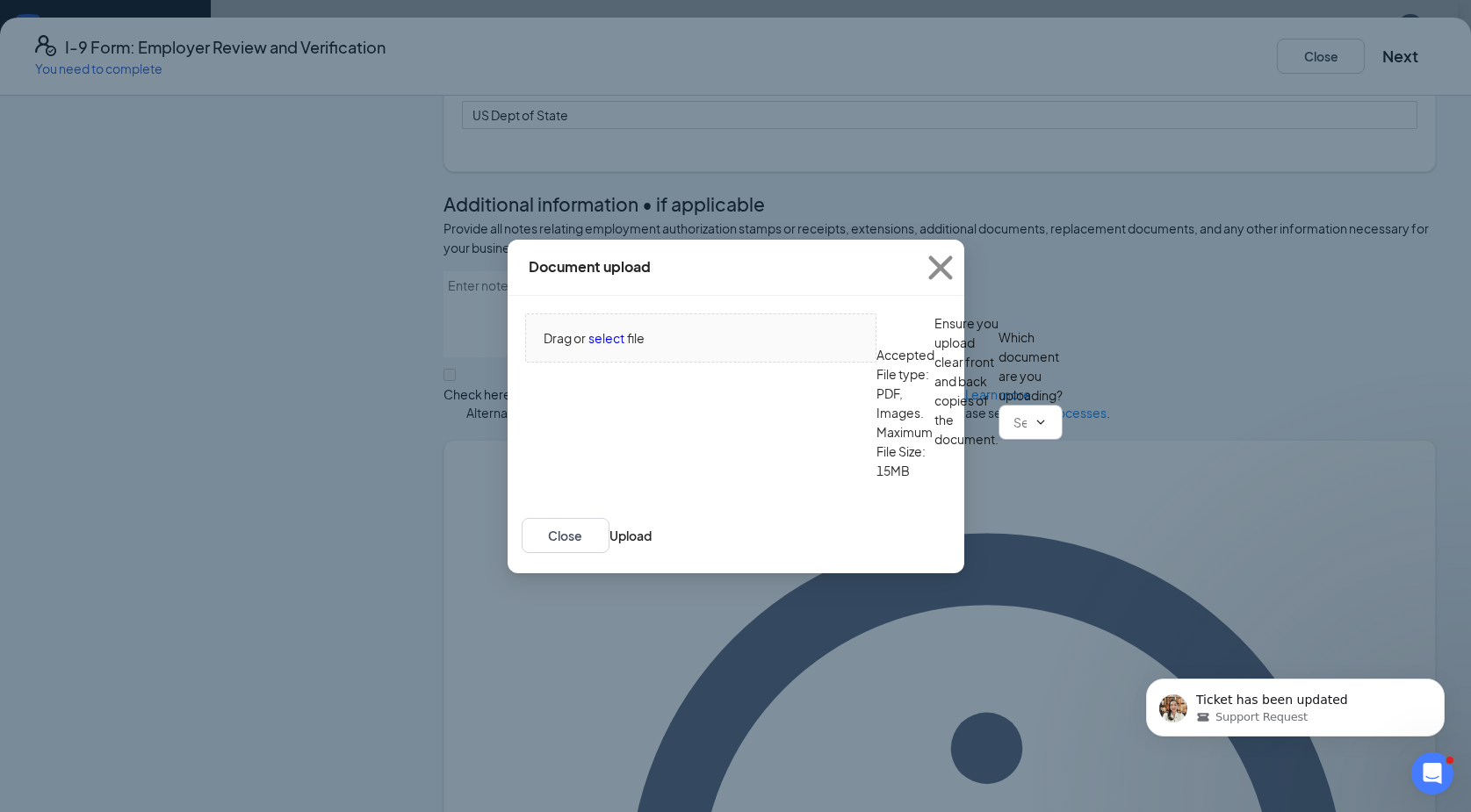
click at [1013, 432] on input "text" at bounding box center [1019, 422] width 13 height 19
click at [614, 590] on div "U.S. Passport or Passport Card" at bounding box center [611, 599] width 174 height 19
type input "U.S. Passport or Passport Card"
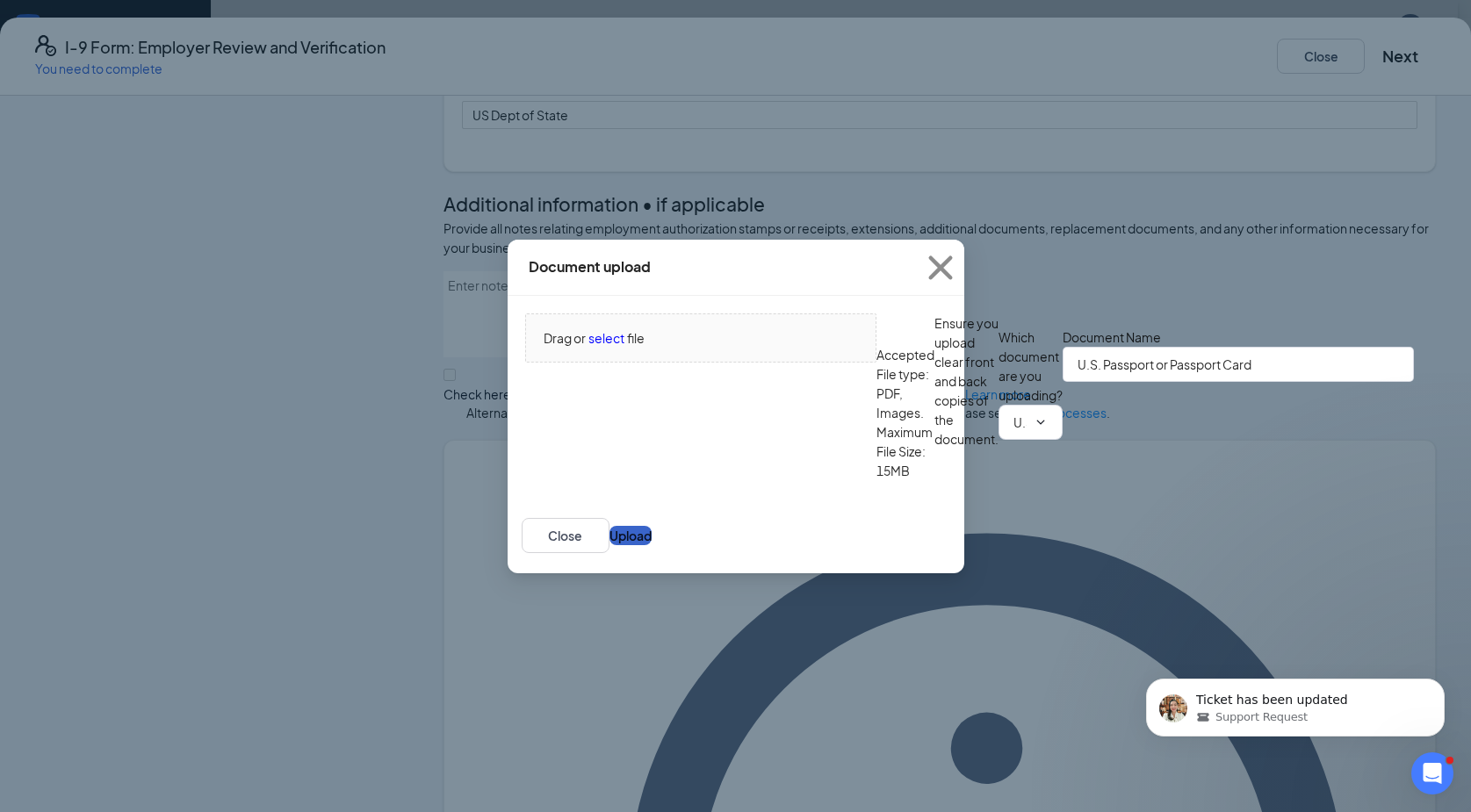
click at [652, 545] on button "Upload" at bounding box center [630, 535] width 42 height 19
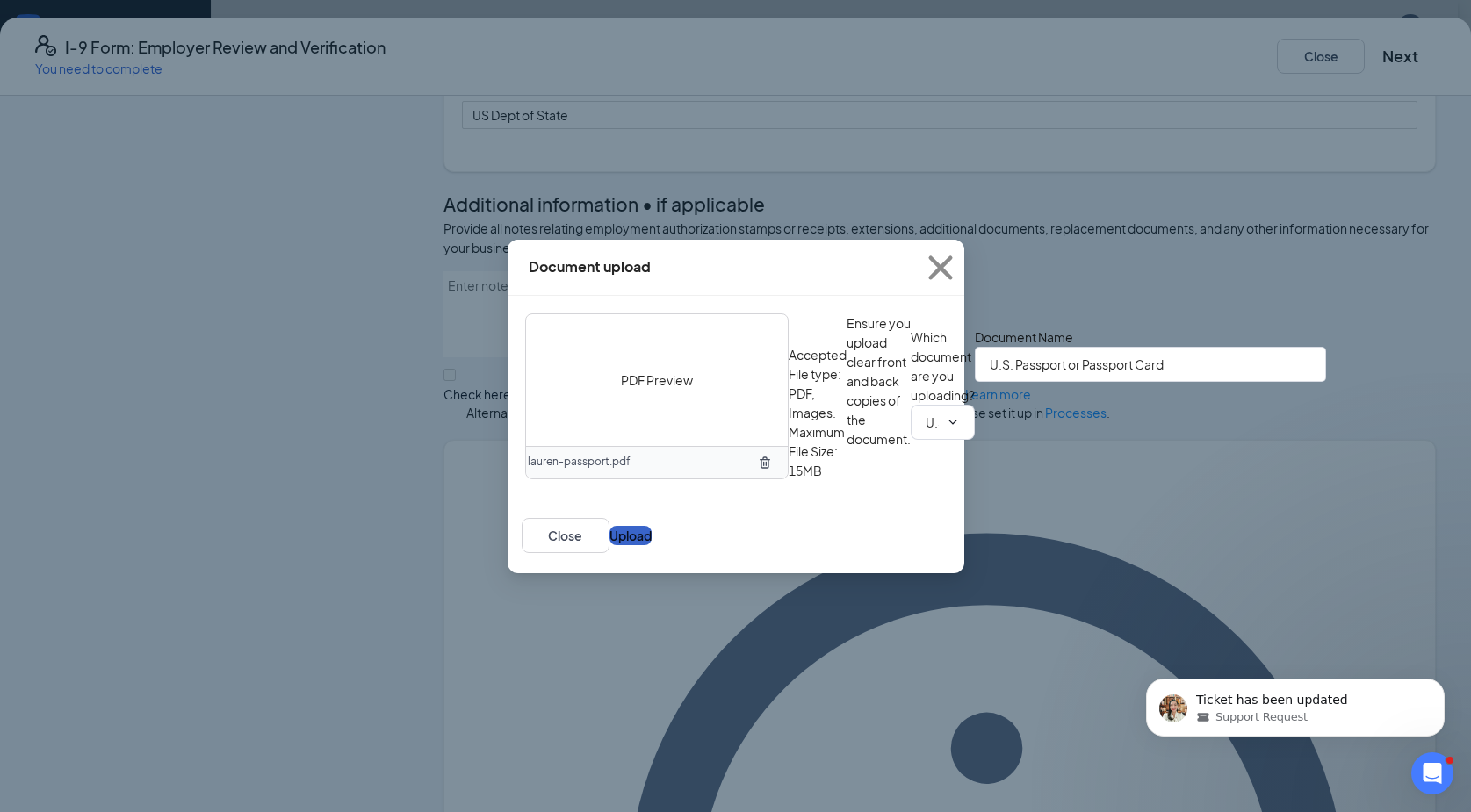
click at [652, 545] on button "Upload" at bounding box center [630, 535] width 42 height 19
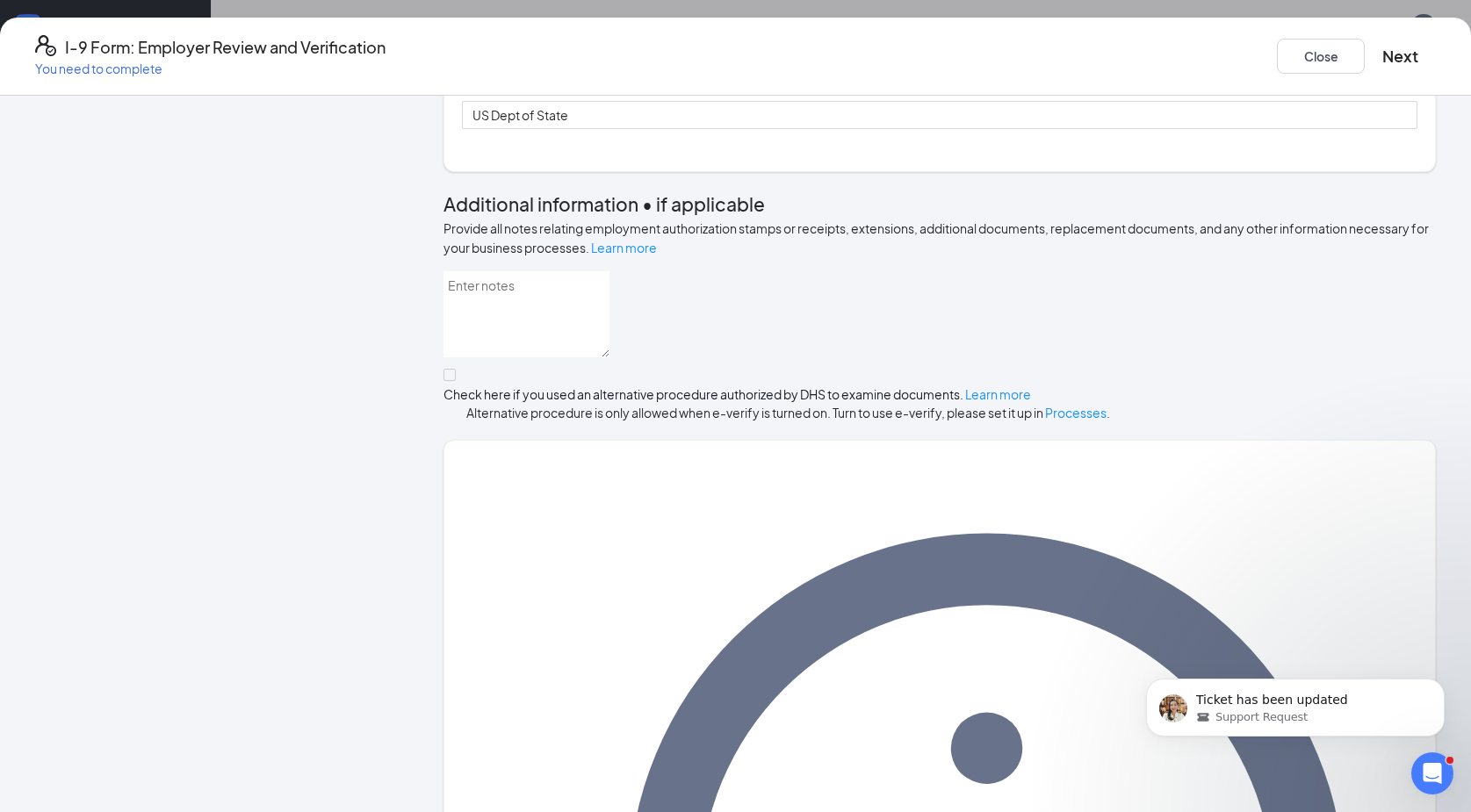
scroll to position [558, 0]
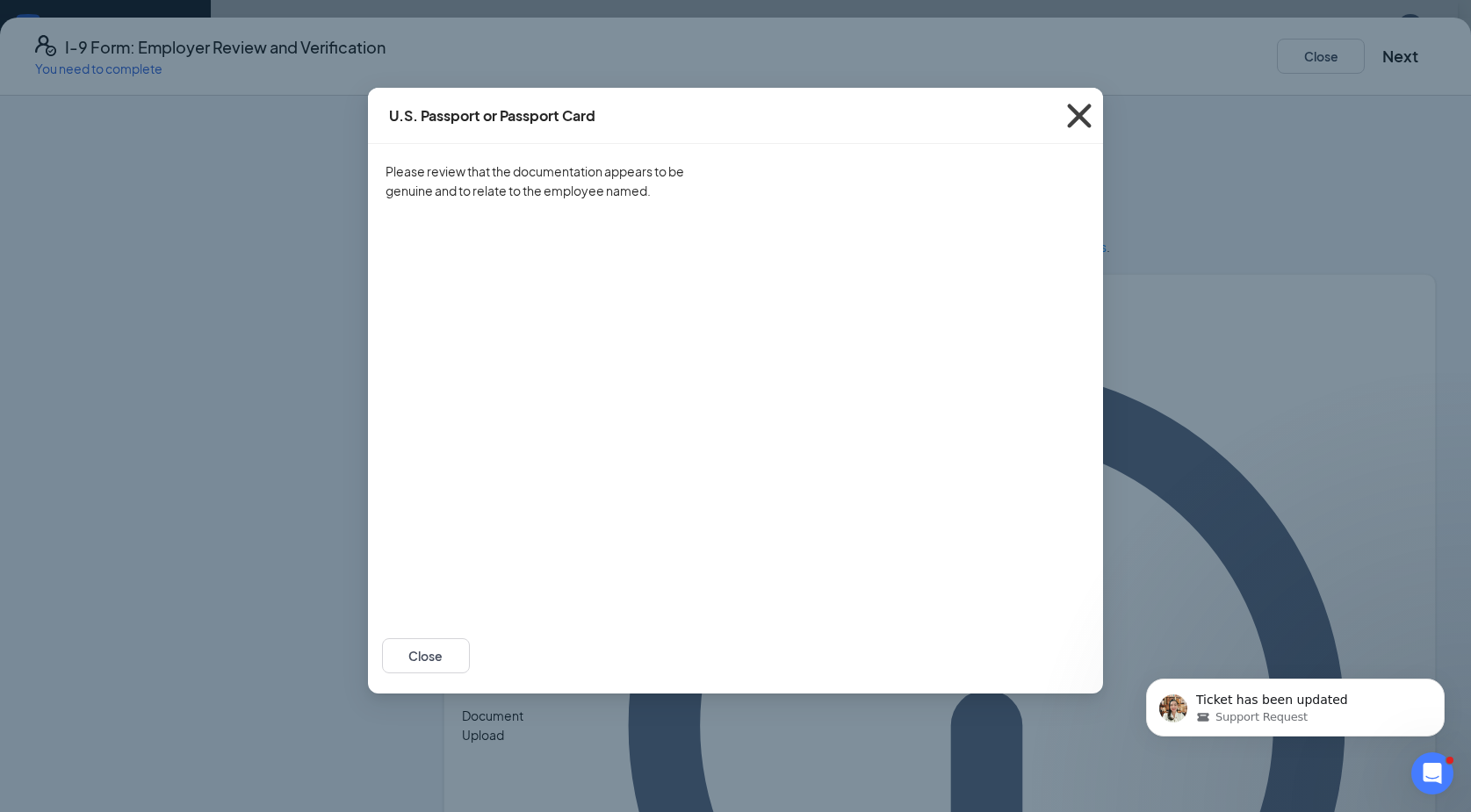
click at [1081, 115] on icon "Cross" at bounding box center [1080, 116] width 24 height 24
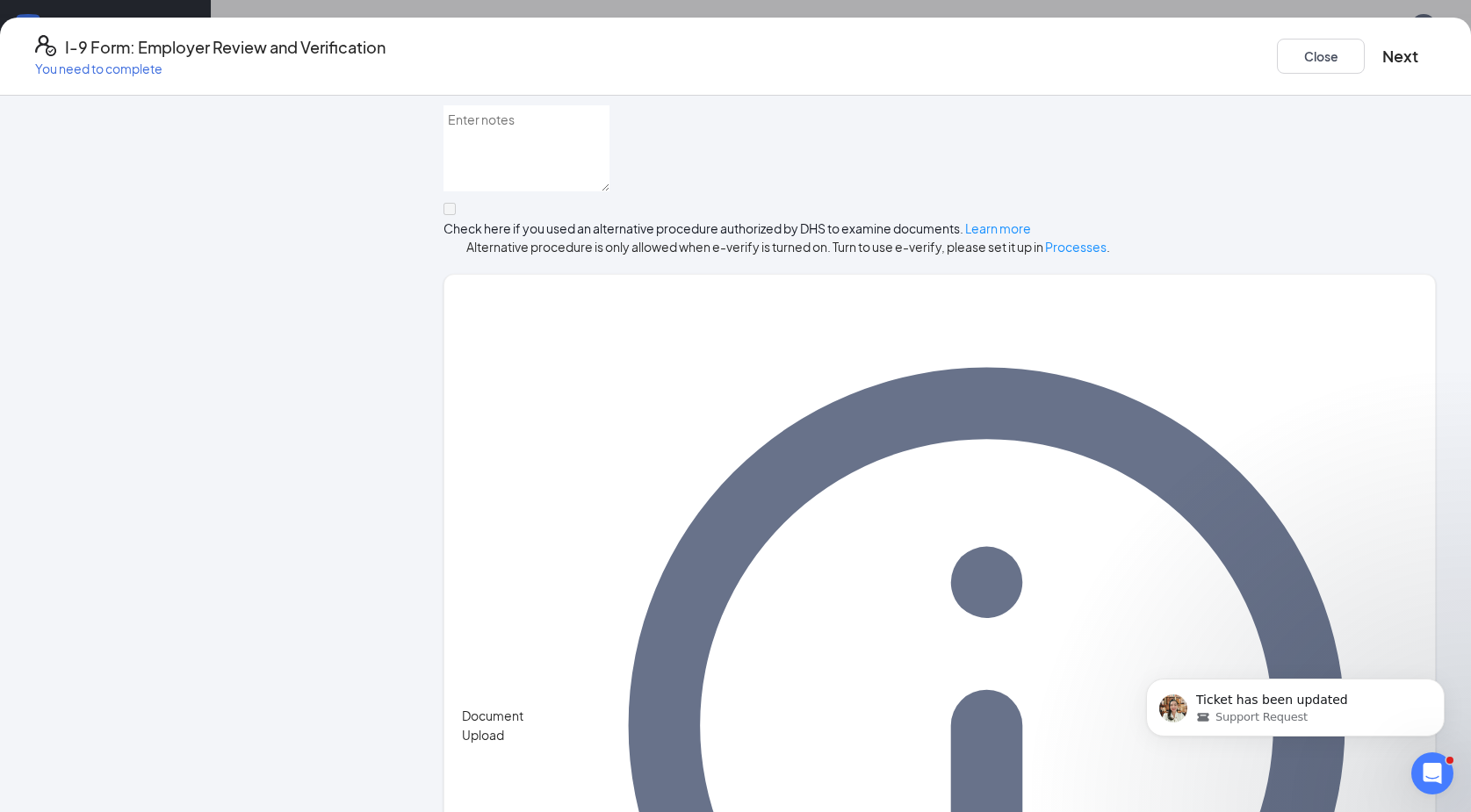
scroll to position [517, 0]
click at [1382, 48] on button "Next" at bounding box center [1400, 56] width 36 height 25
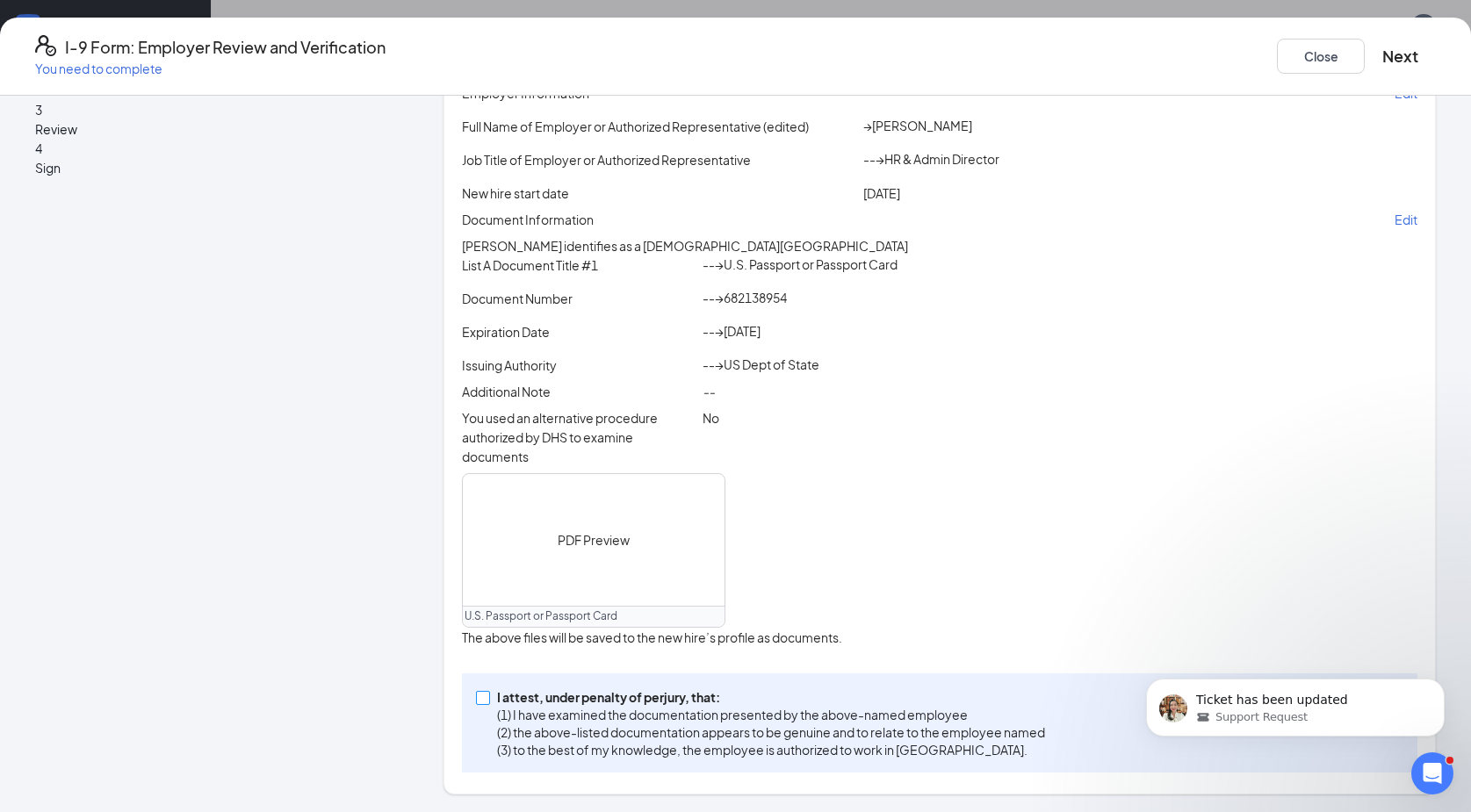
click at [488, 698] on input "I attest, under penalty of perjury, that: (1) I have examined the documentation…" at bounding box center [482, 697] width 12 height 12
checkbox input "true"
click at [1382, 56] on button "Next" at bounding box center [1400, 56] width 36 height 25
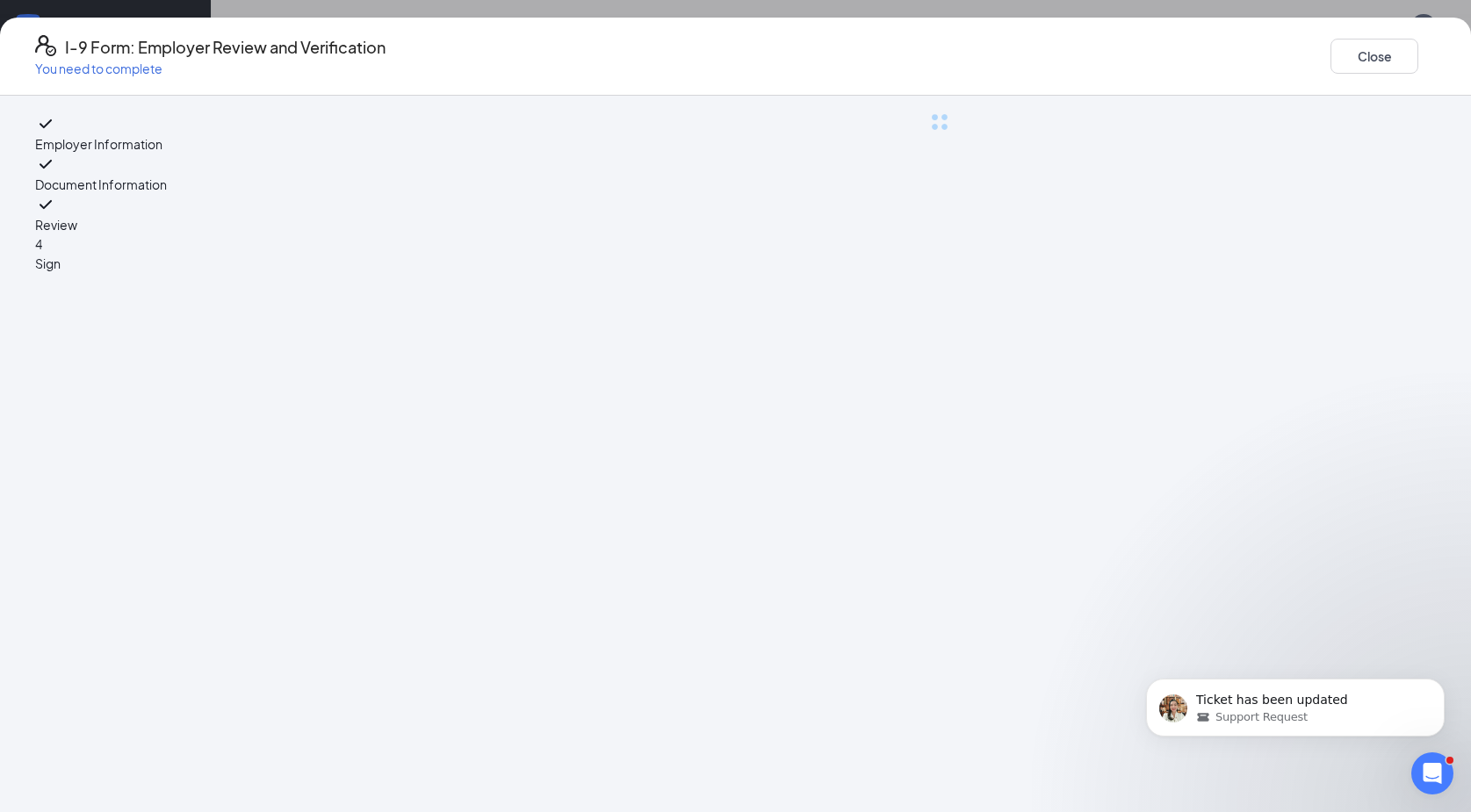
scroll to position [0, 0]
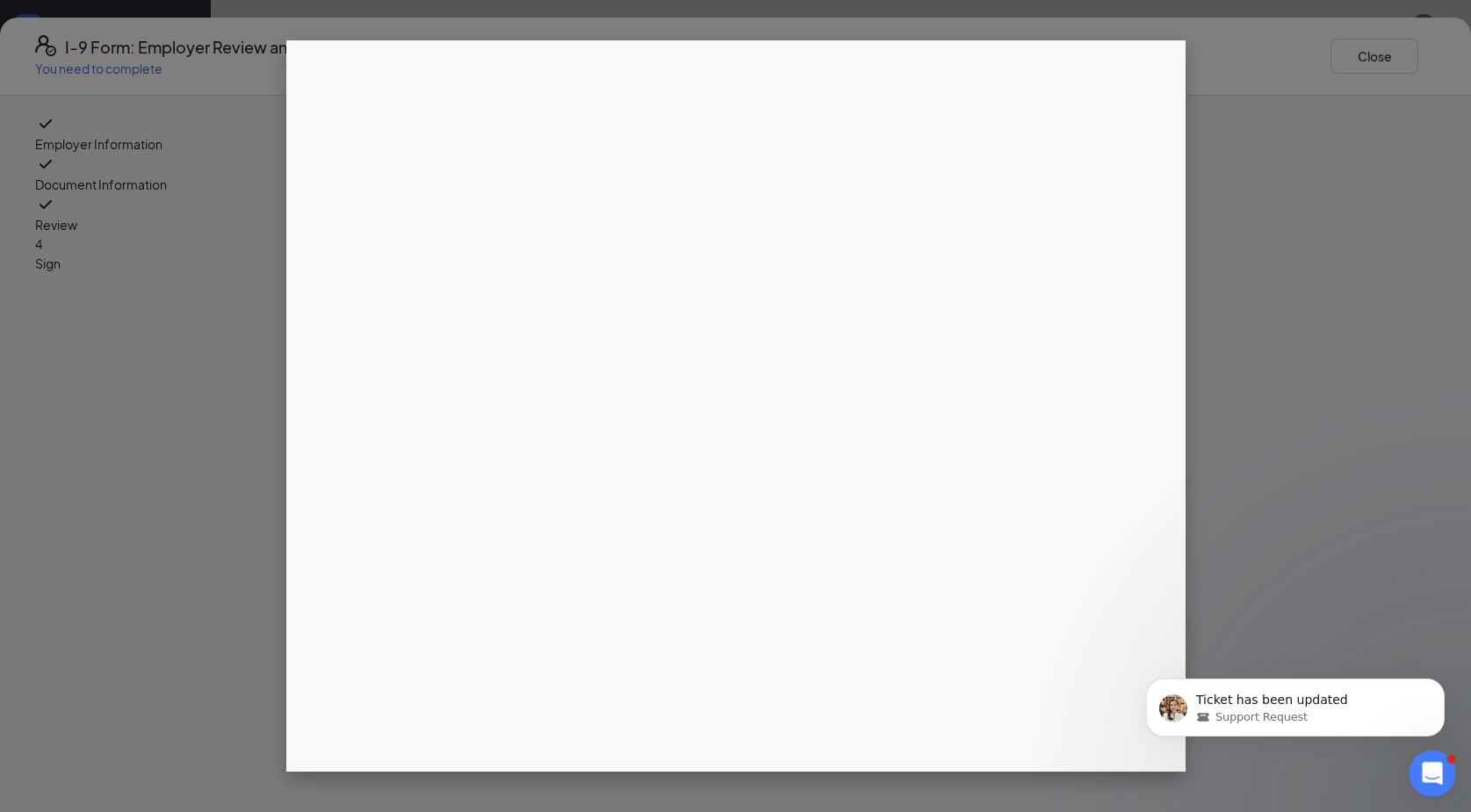
click at [1430, 781] on icon "Open Intercom Messenger" at bounding box center [1430, 771] width 29 height 29
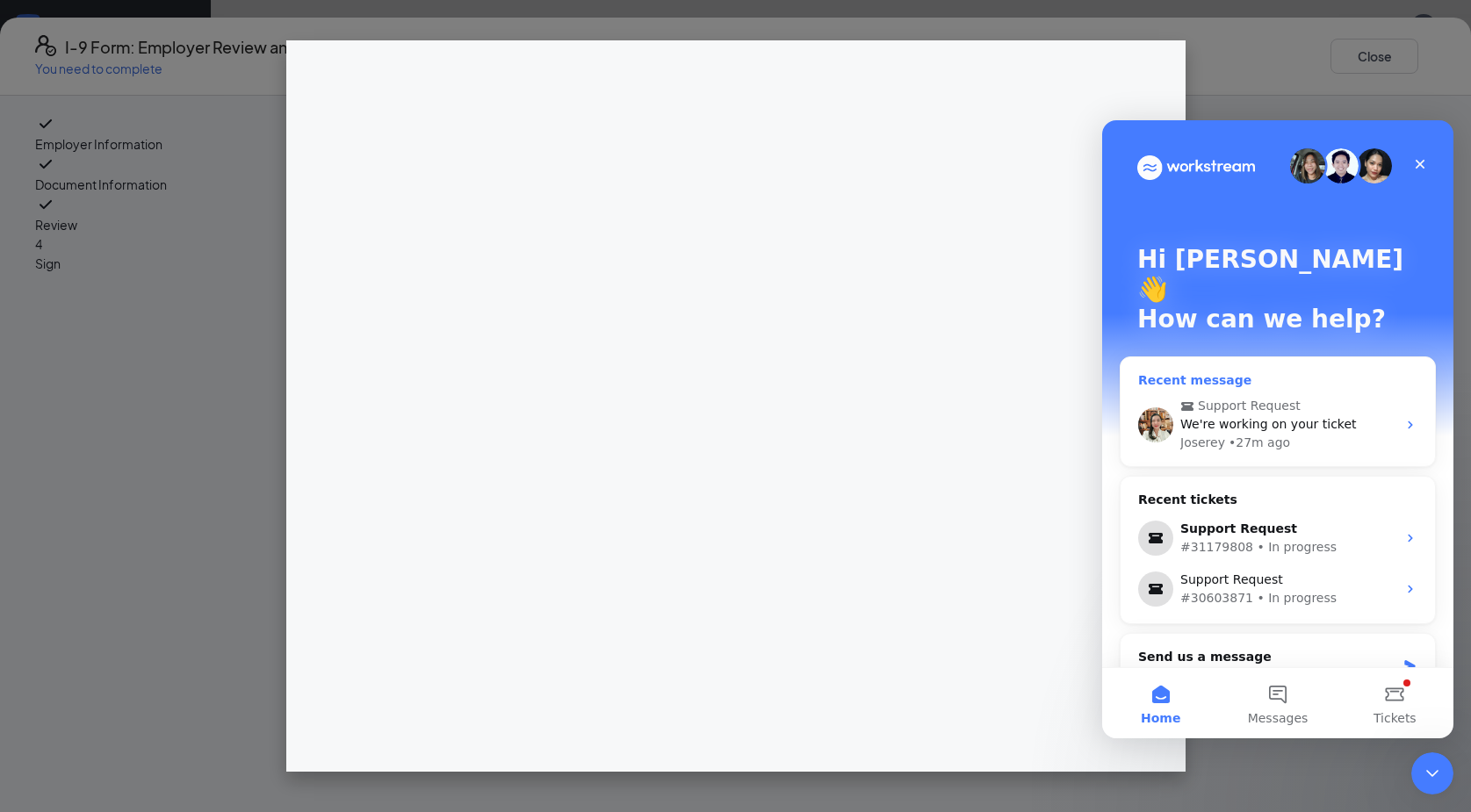
click at [1326, 417] on span "We're working on your ticket" at bounding box center [1268, 424] width 177 height 14
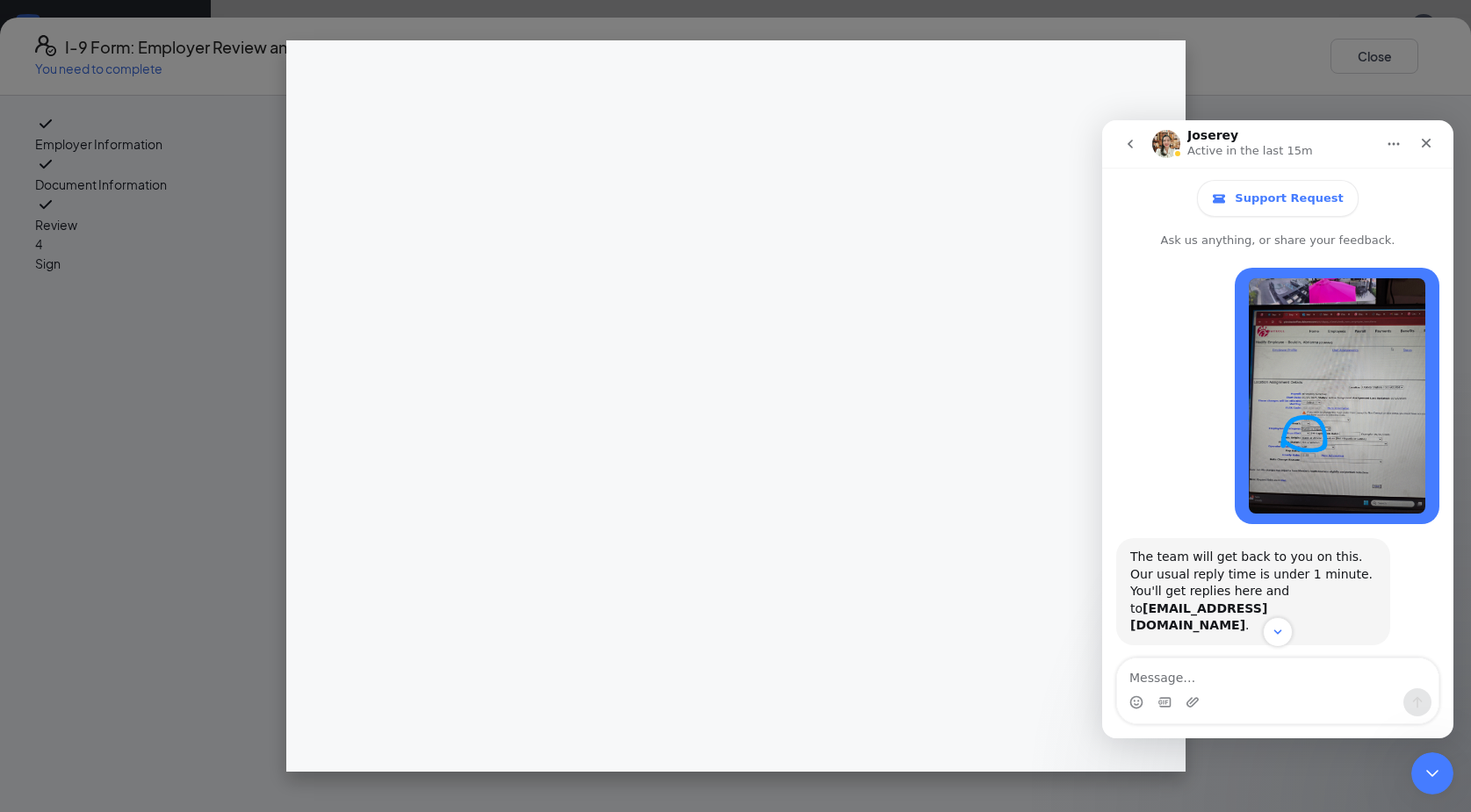
scroll to position [487, 0]
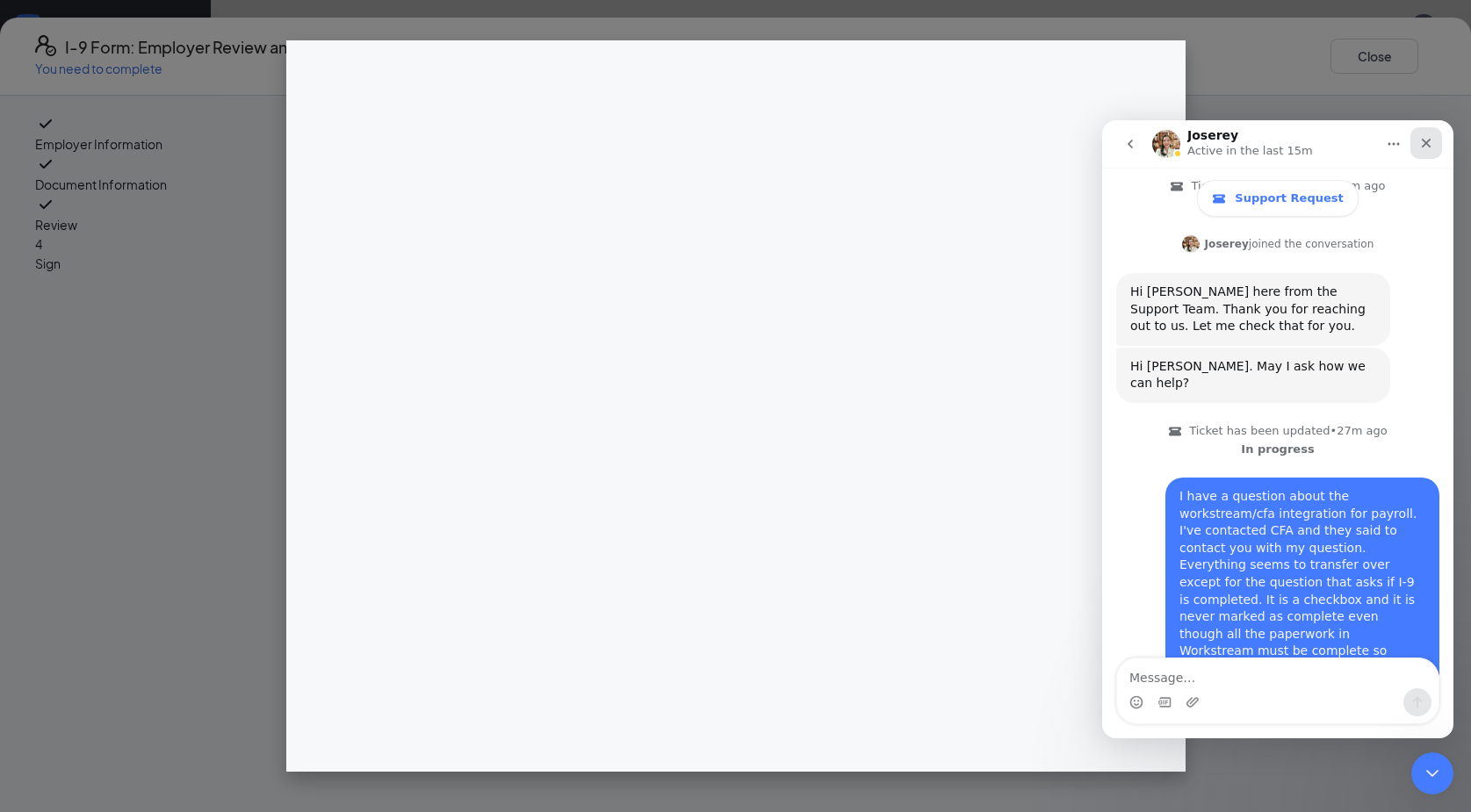
click at [1430, 133] on div "Close" at bounding box center [1426, 143] width 32 height 32
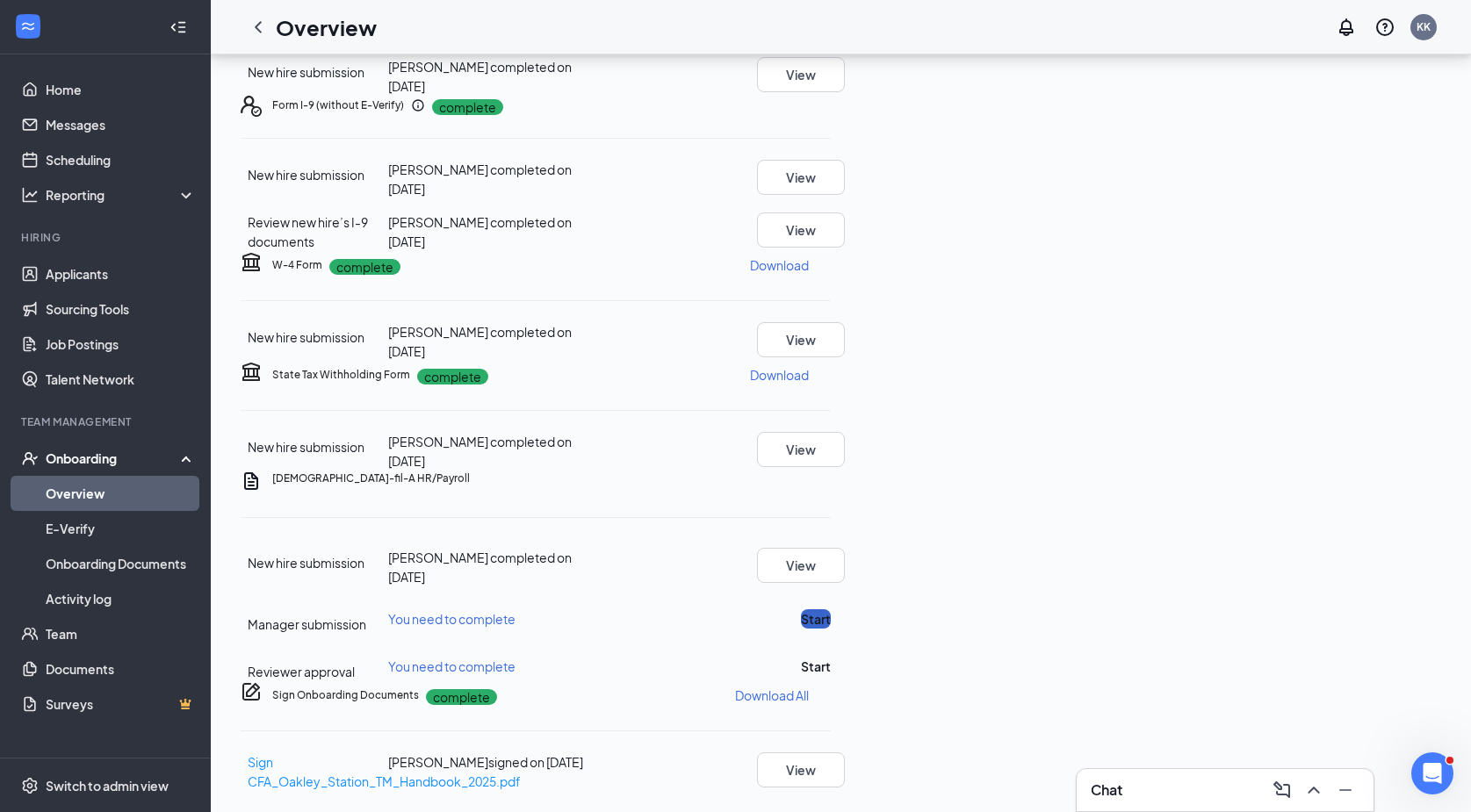
click at [831, 609] on button "Start" at bounding box center [816, 618] width 30 height 19
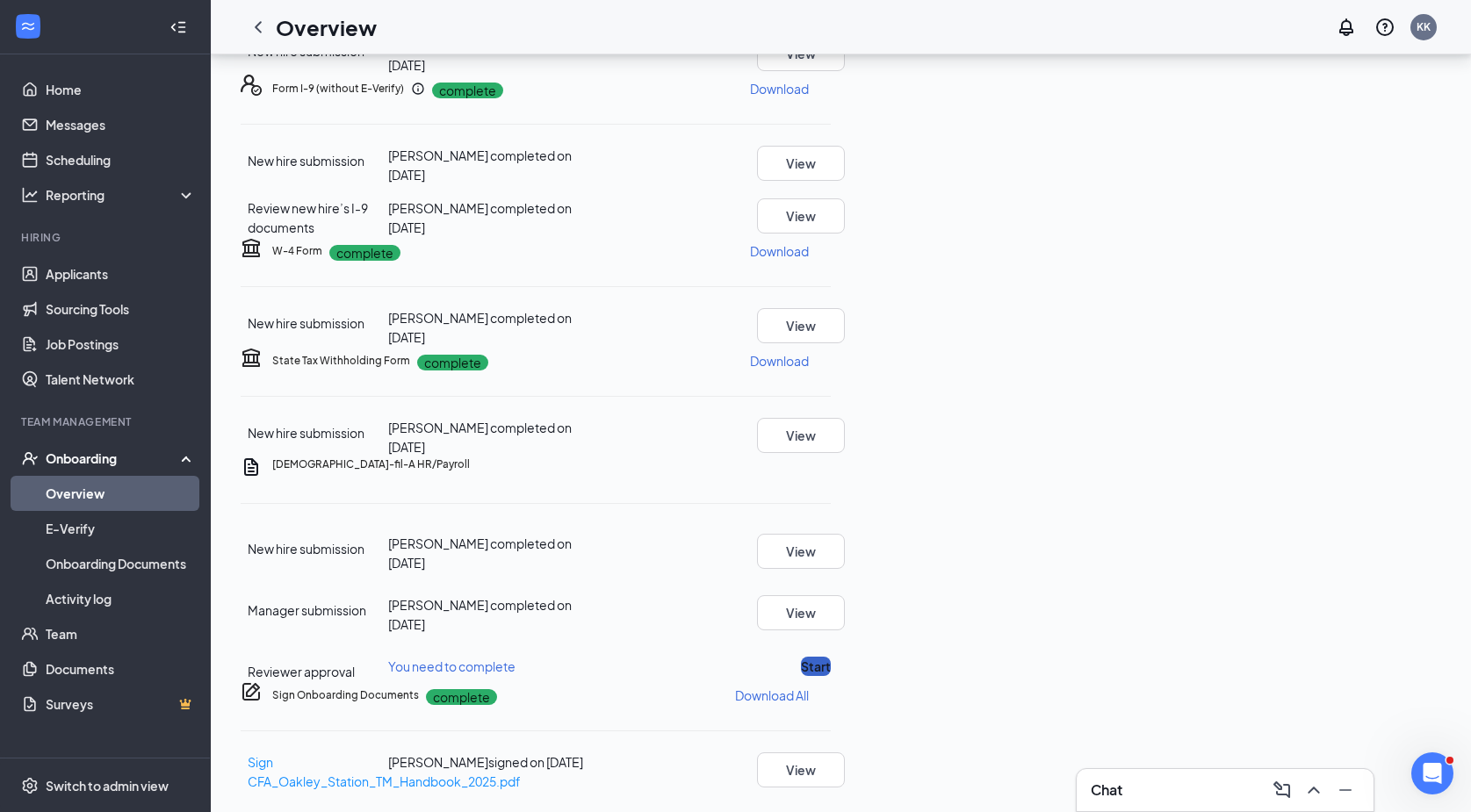
click at [831, 657] on button "Start" at bounding box center [816, 666] width 30 height 19
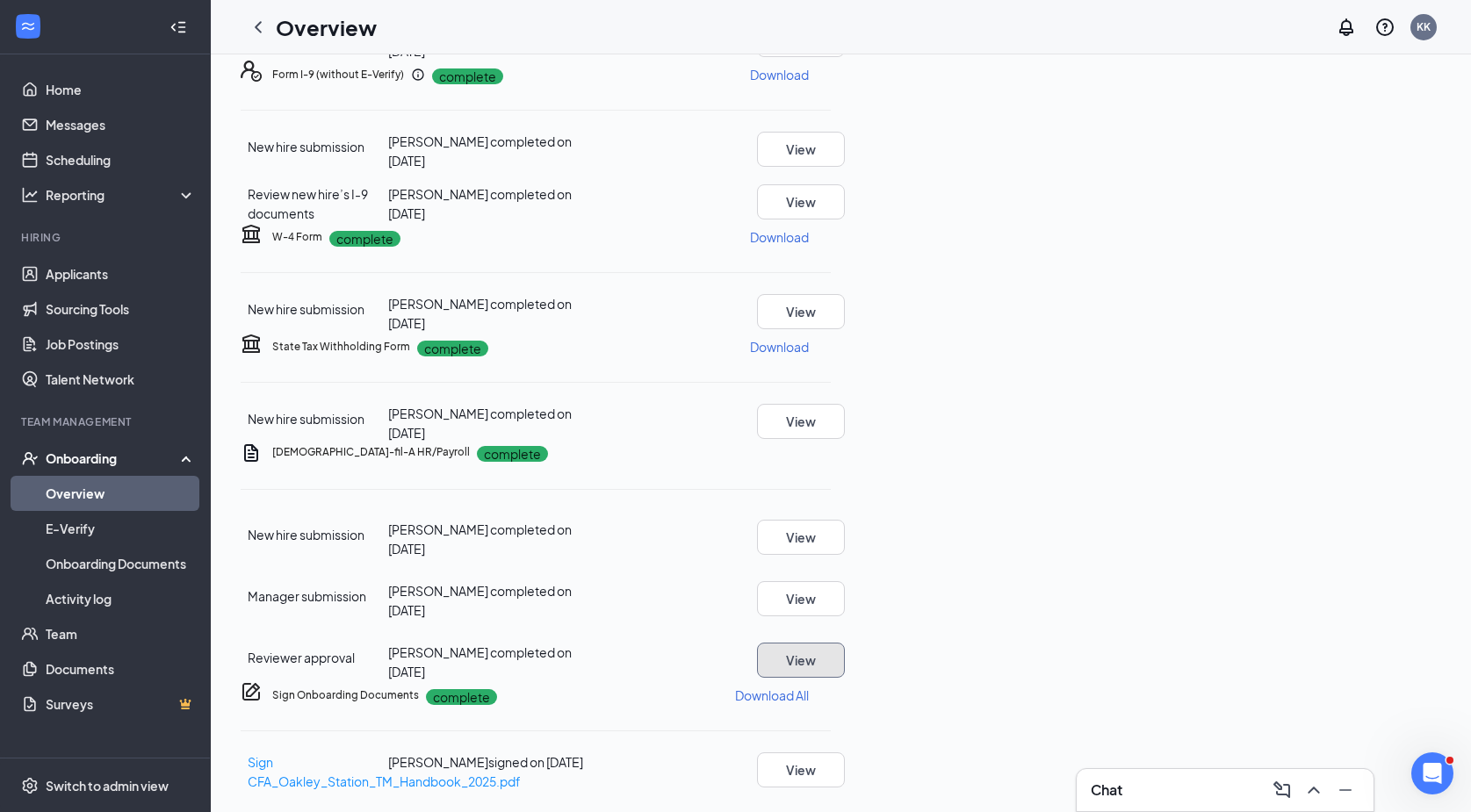
scroll to position [0, 0]
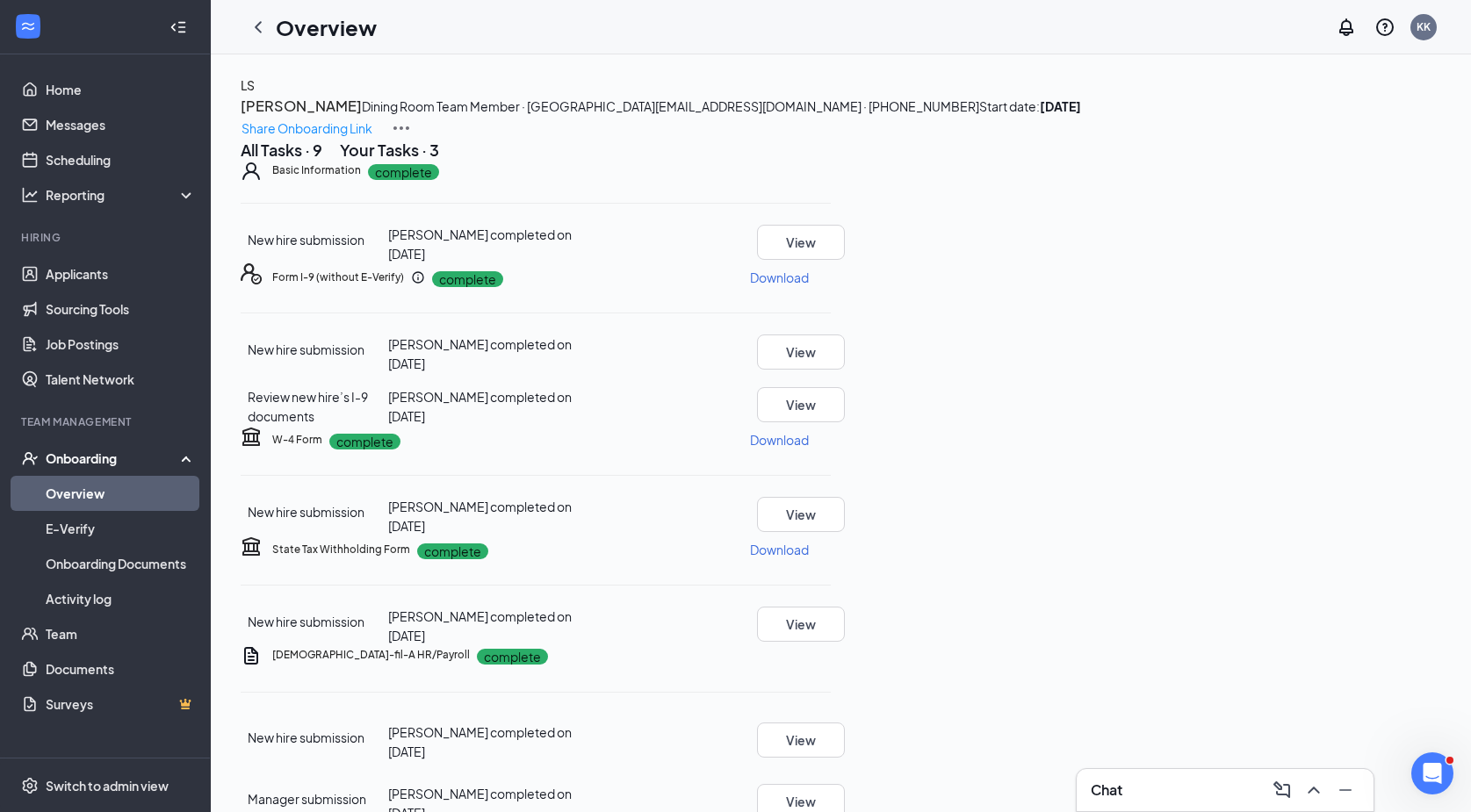
click at [289, 63] on div "LS Lauren Stubblefield Dining Room Team Member · Oakley Station lnstubblefield2…" at bounding box center [841, 534] width 1260 height 961
click at [254, 22] on icon "ChevronLeft" at bounding box center [258, 27] width 21 height 21
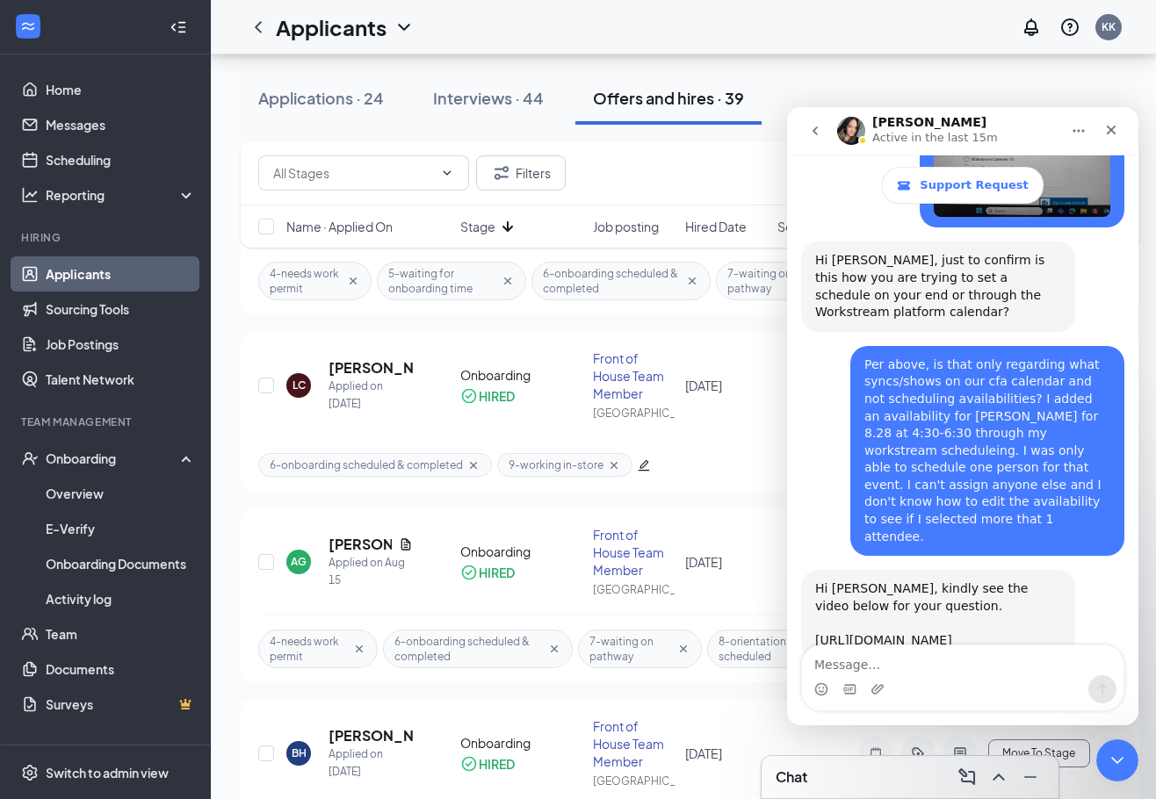
scroll to position [2728, 0]
click at [817, 126] on icon "go back" at bounding box center [815, 131] width 14 height 14
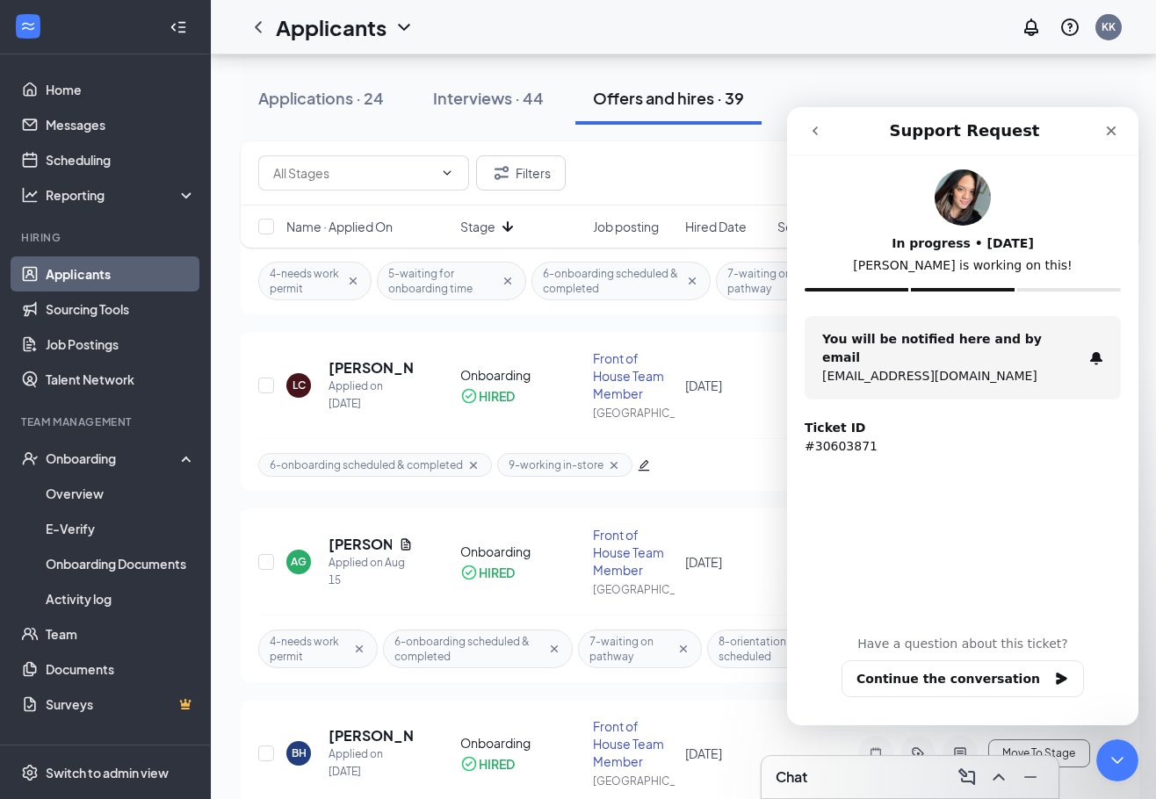
scroll to position [0, 0]
click at [817, 128] on icon "go back" at bounding box center [814, 130] width 5 height 9
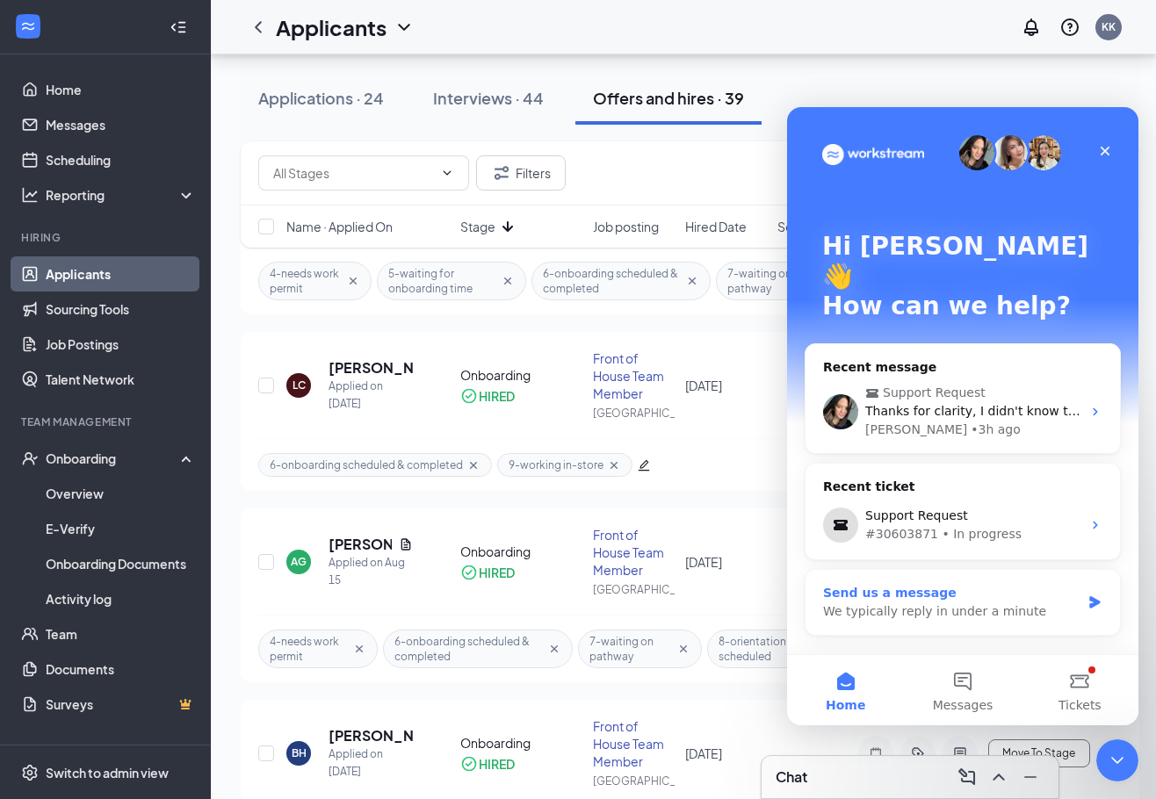
click at [954, 602] on div "We typically reply in under a minute" at bounding box center [951, 611] width 257 height 18
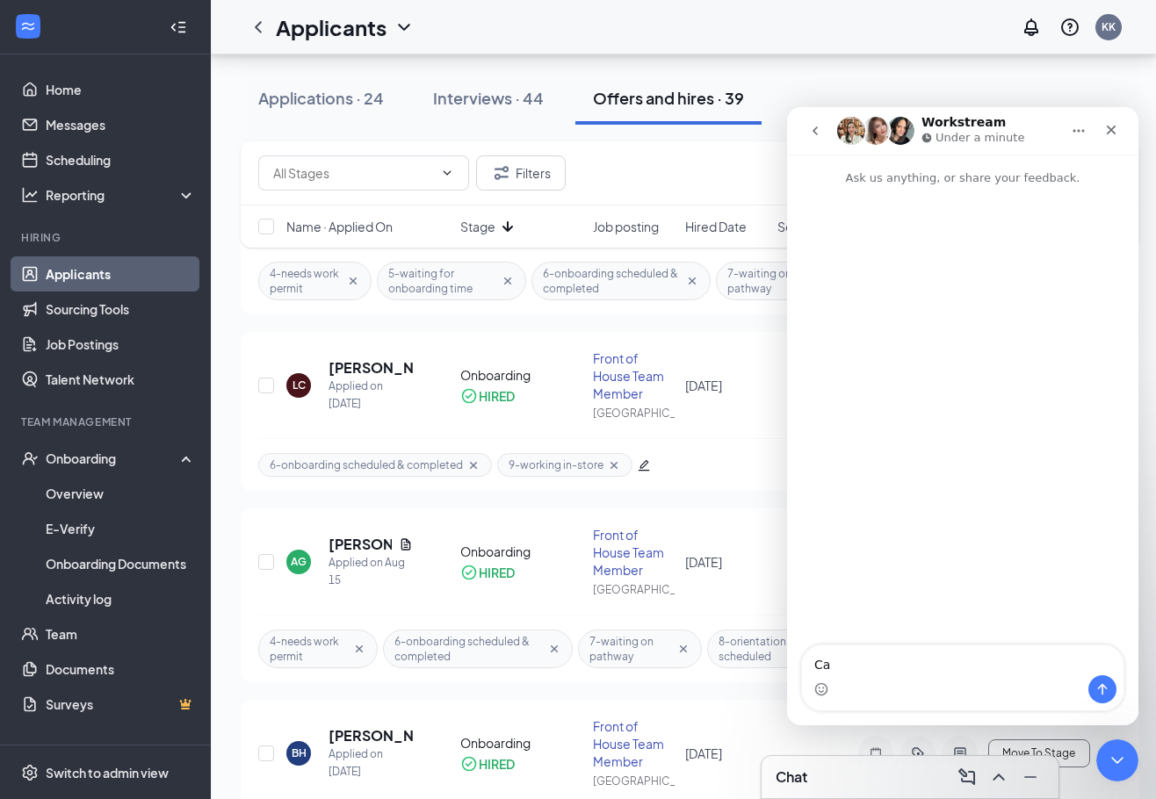
type textarea "C"
click at [1107, 129] on icon "Close" at bounding box center [1111, 130] width 14 height 14
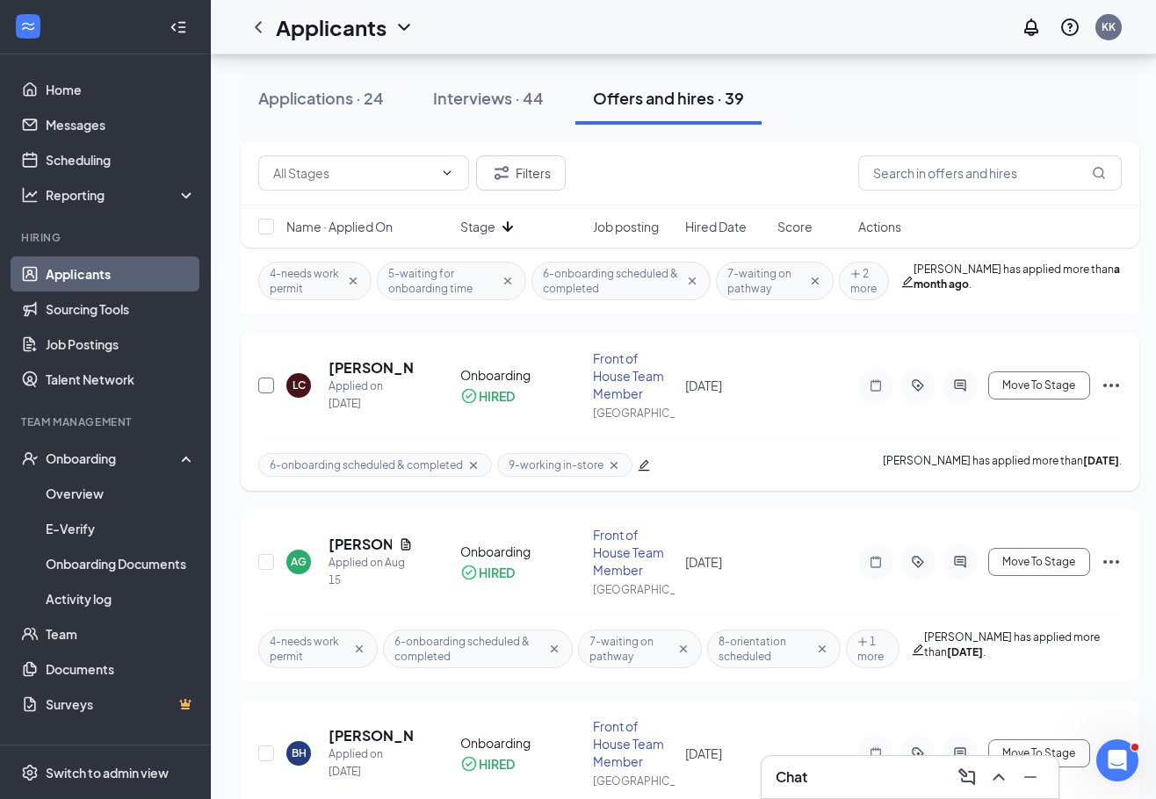
click at [267, 386] on input "checkbox" at bounding box center [266, 386] width 16 height 16
checkbox input "true"
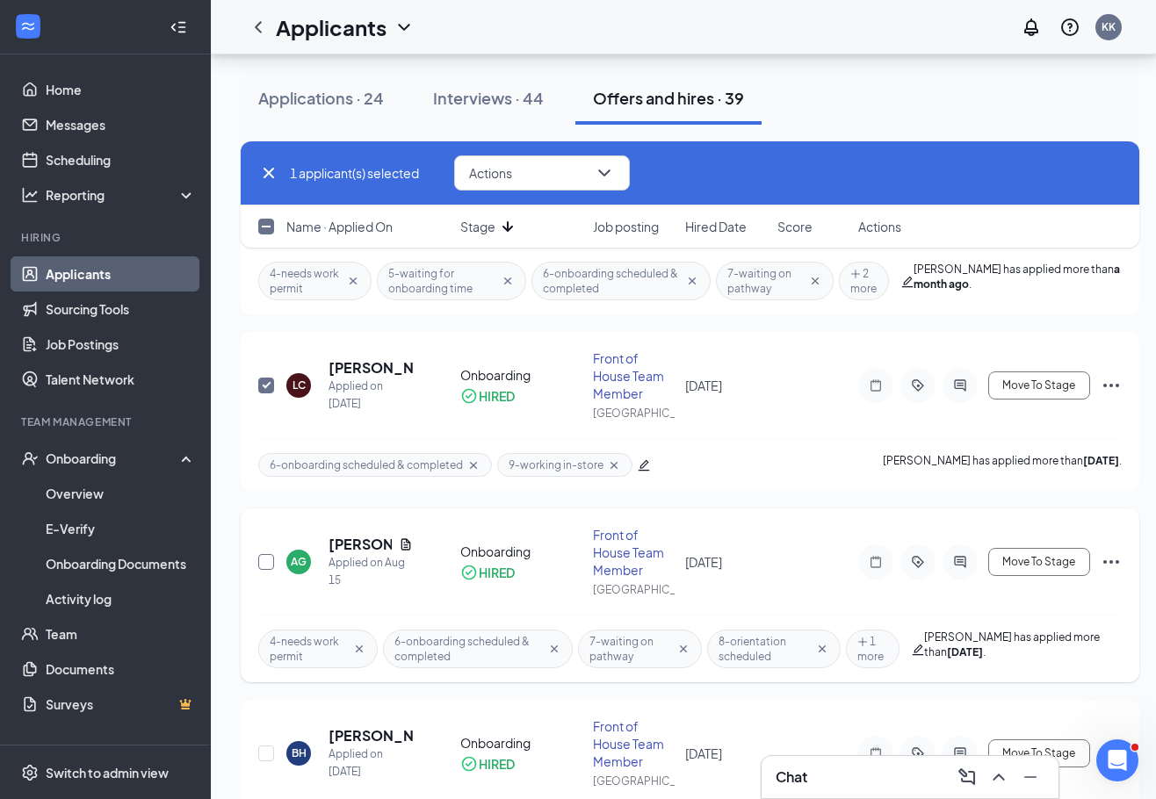
click at [270, 565] on input "checkbox" at bounding box center [266, 562] width 16 height 16
checkbox input "true"
click at [529, 166] on button "Actions" at bounding box center [542, 172] width 176 height 35
click at [262, 386] on input "checkbox" at bounding box center [266, 386] width 16 height 16
checkbox input "false"
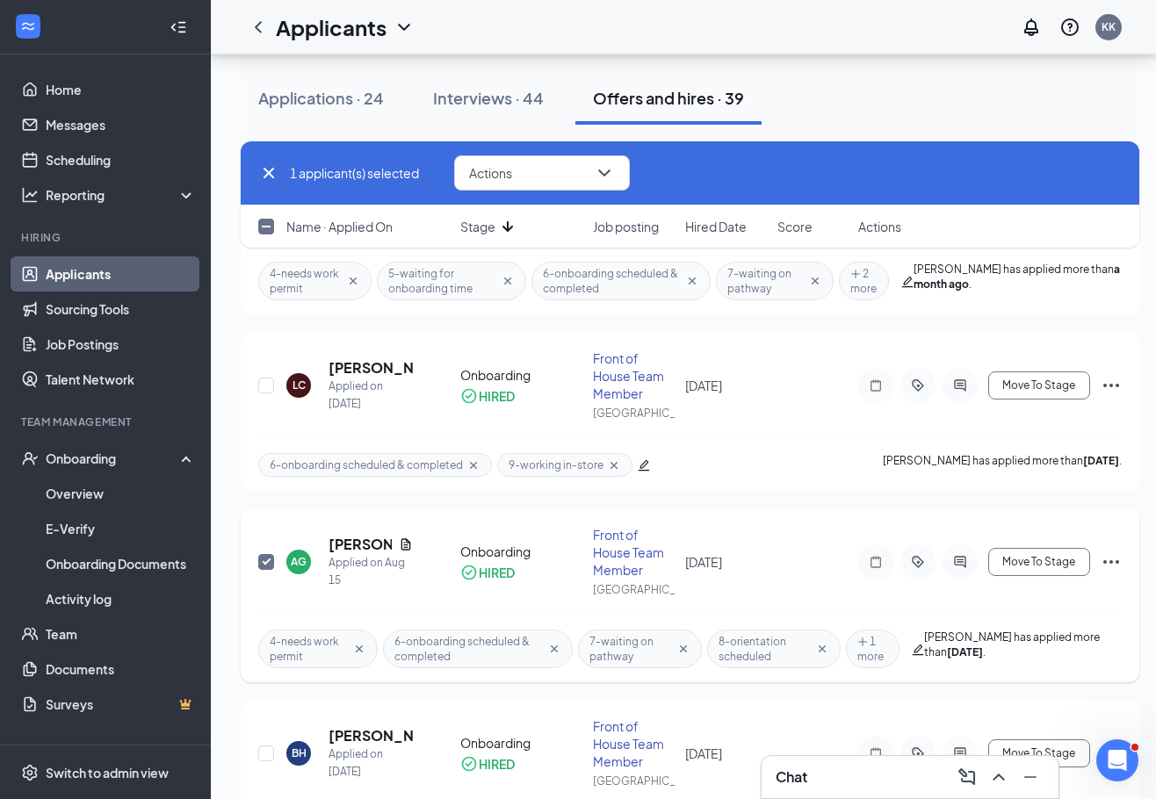
click at [269, 565] on input "checkbox" at bounding box center [266, 562] width 16 height 16
checkbox input "false"
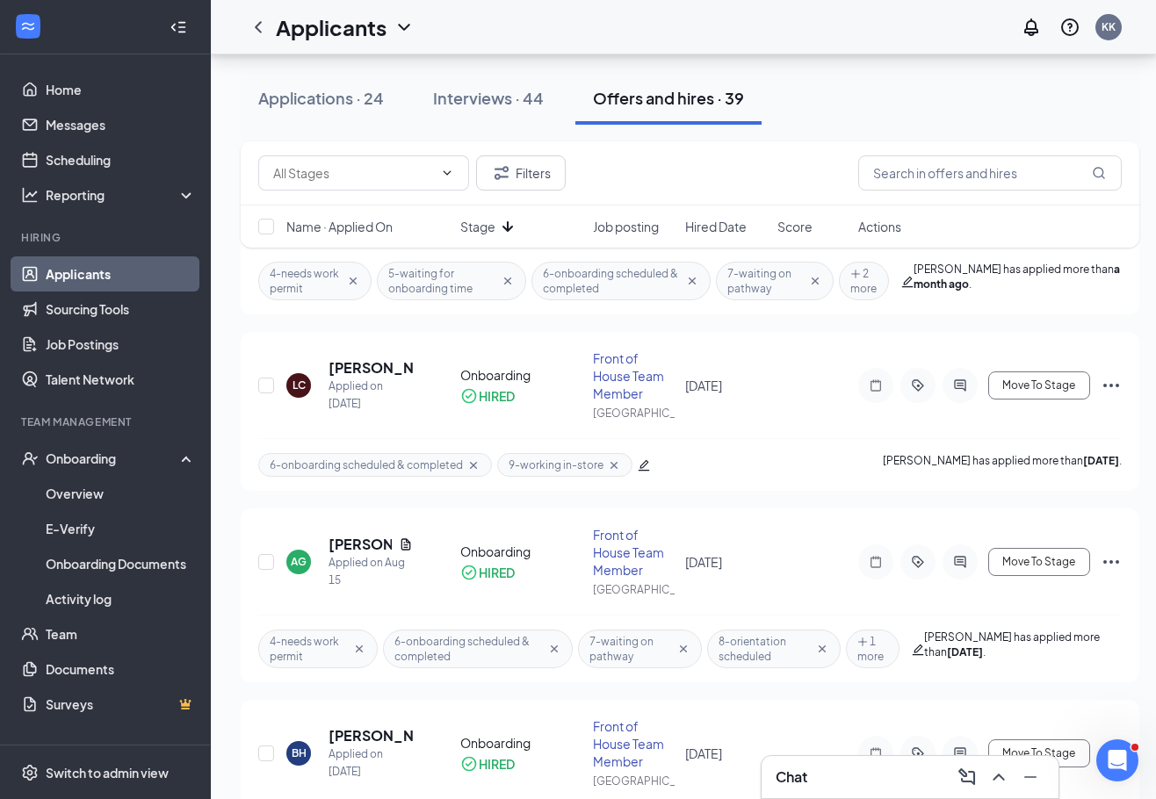
click at [861, 96] on div "Applications · 24 Interviews · 44 Offers and hires · 39" at bounding box center [690, 98] width 898 height 53
click at [1138, 711] on div "BH [PERSON_NAME] Applied on [DATE] Onboarding HIRED Front of House Team Member …" at bounding box center [690, 787] width 898 height 174
click at [1113, 753] on icon "Open Intercom Messenger" at bounding box center [1114, 758] width 29 height 29
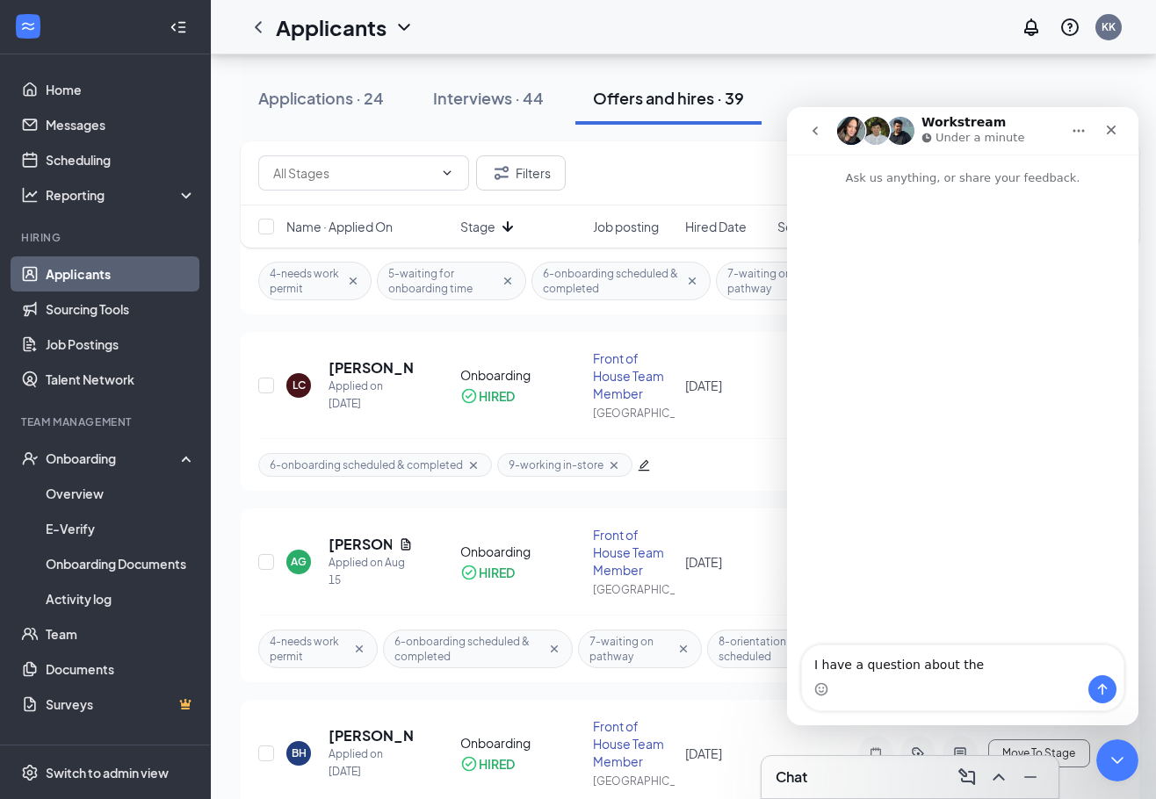
type textarea "I have a question about the"
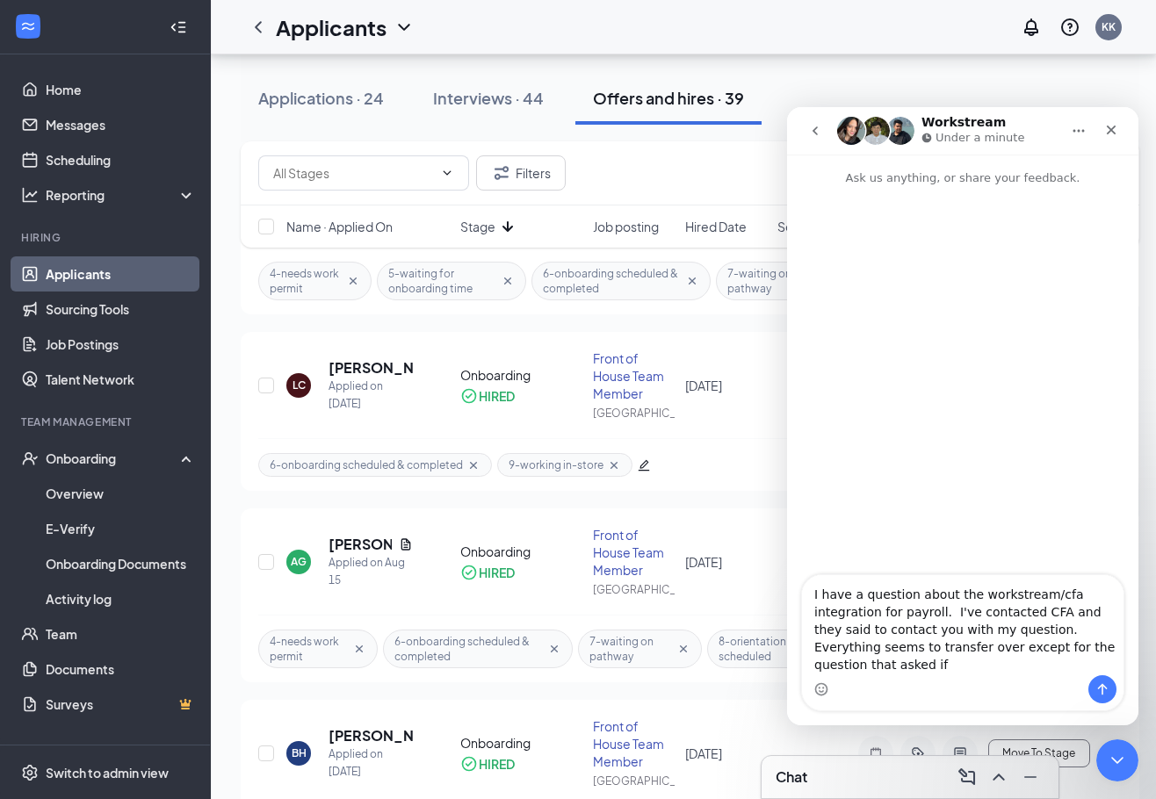
type textarea "I have a question about the workstream/cfa integration for payroll. I've contac…"
click at [1086, 85] on div "Applications · 24 Interviews · 44 Offers and hires · 39" at bounding box center [690, 98] width 898 height 53
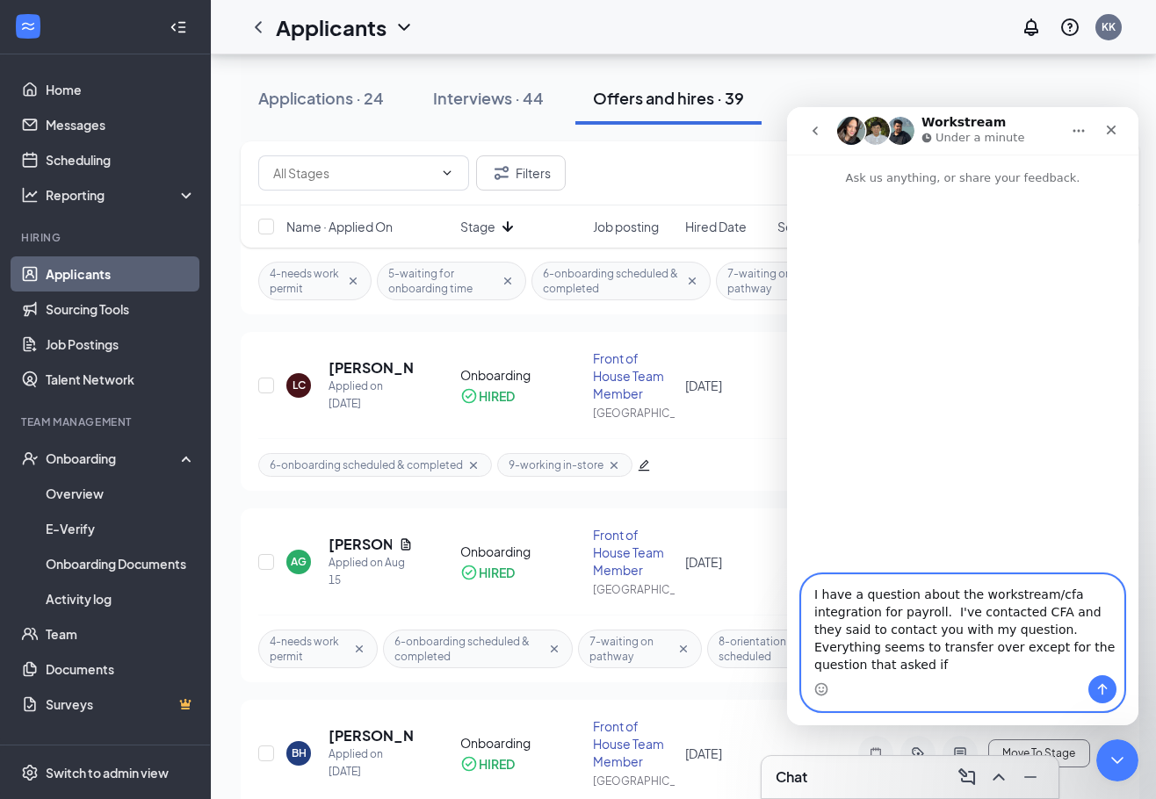
click at [1025, 665] on textarea "I have a question about the workstream/cfa integration for payroll. I've contac…" at bounding box center [962, 625] width 321 height 100
click at [1049, 659] on textarea "I have a question about the workstream/cfa integration for payroll. I've contac…" at bounding box center [962, 625] width 321 height 100
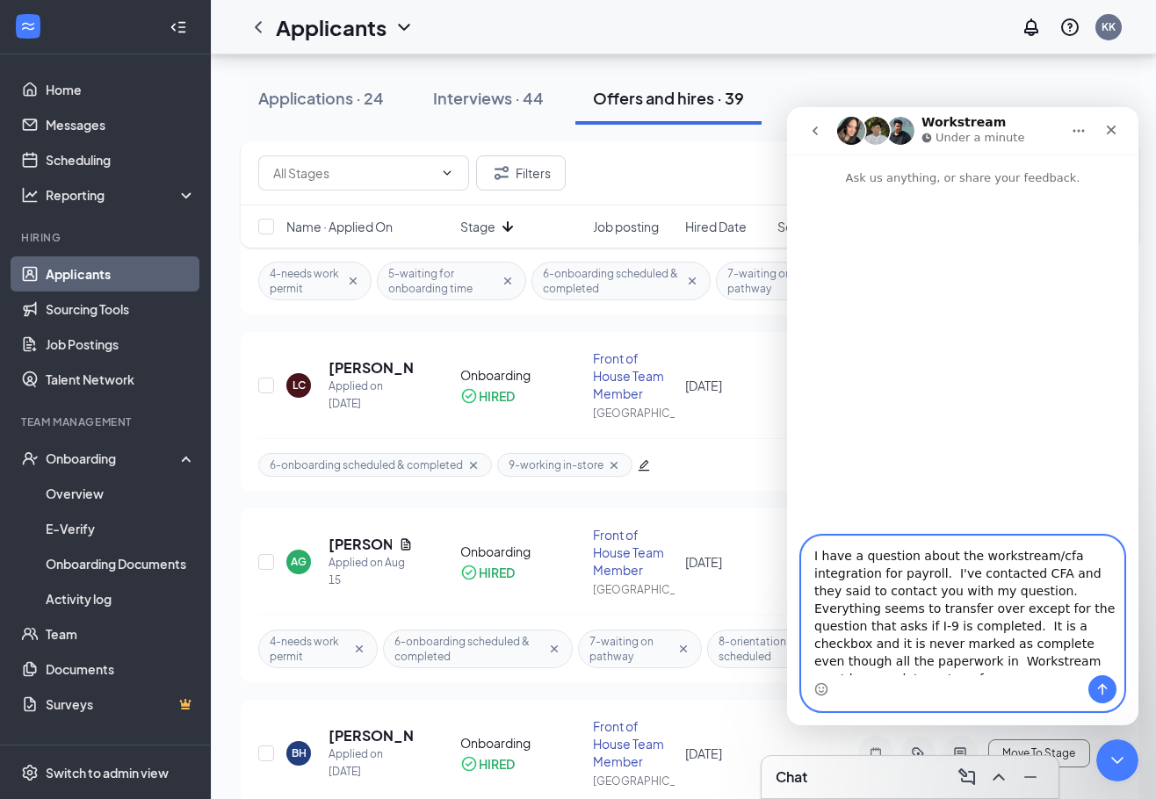
click at [1082, 668] on textarea "I have a question about the workstream/cfa integration for payroll. I've contac…" at bounding box center [962, 606] width 321 height 139
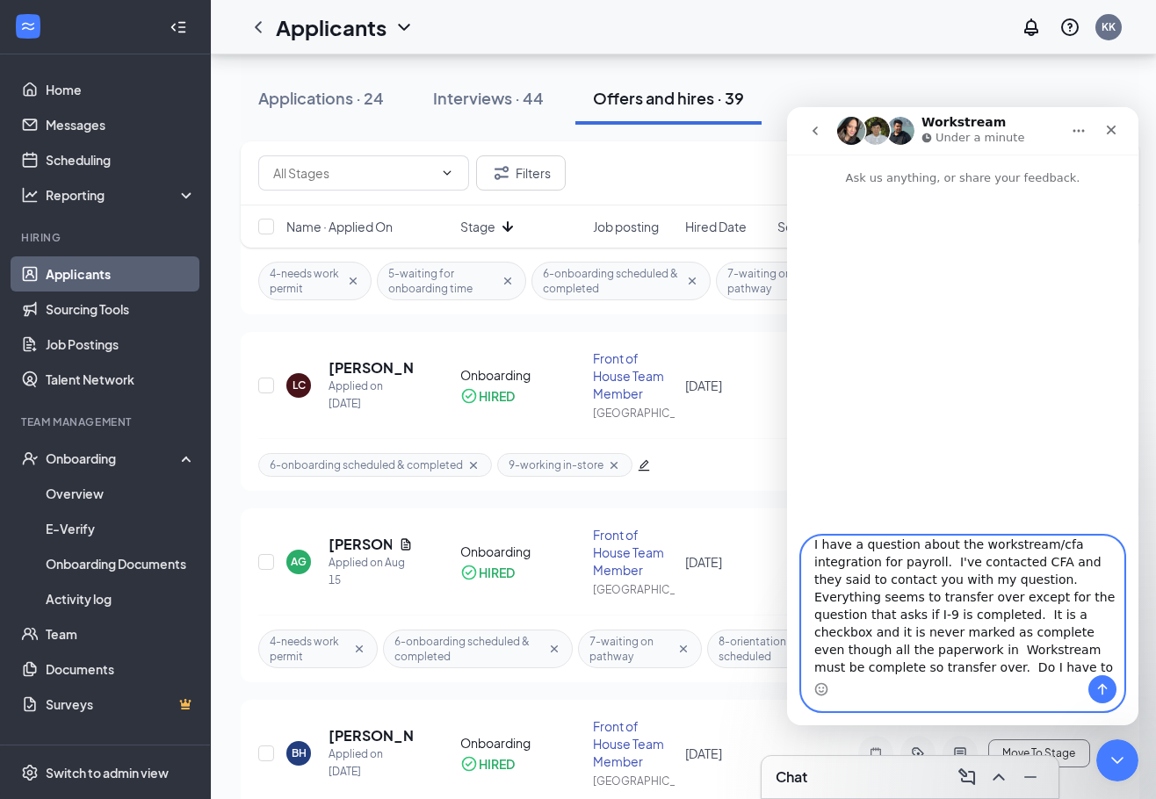
type textarea "I have a question about the workstream/cfa integration for payroll. I've contac…"
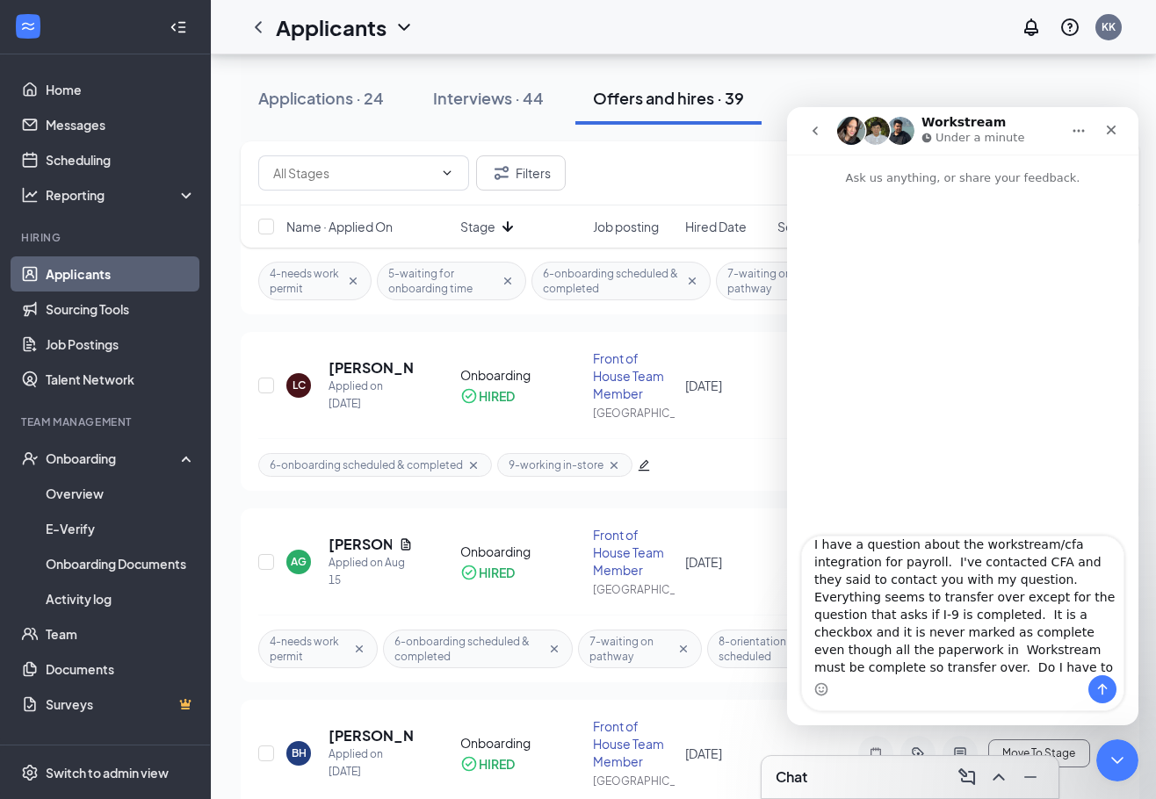
scroll to position [29, 0]
type textarea "I have a question about the workstream/cfa integration for payroll. I've contac…"
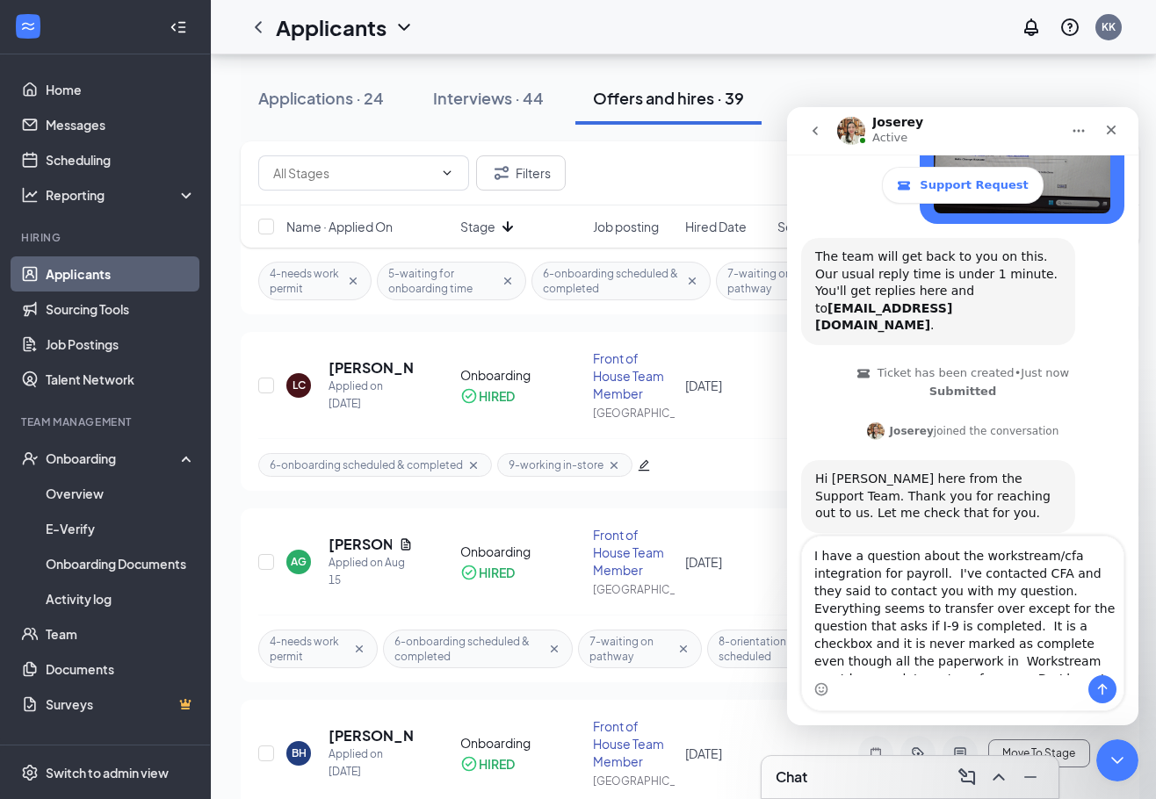
scroll to position [306, 0]
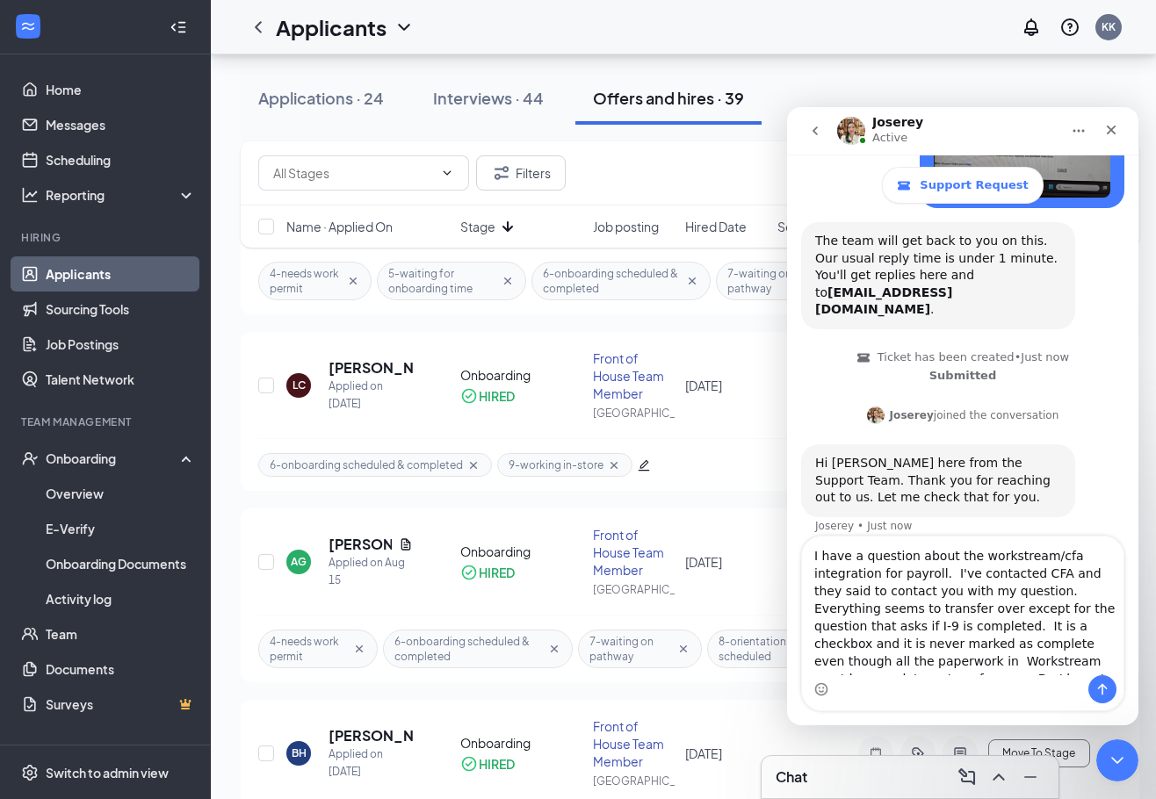
click at [1116, 486] on div "KAY • Just now The team will get back to you on this. Our usual reply time is u…" at bounding box center [962, 243] width 351 height 625
click at [1083, 490] on div "Hi KAY, Jo here from the Support Team. Thank you for reaching out to us. Let me…" at bounding box center [962, 500] width 323 height 112
click at [1115, 128] on icon "Close" at bounding box center [1111, 130] width 14 height 14
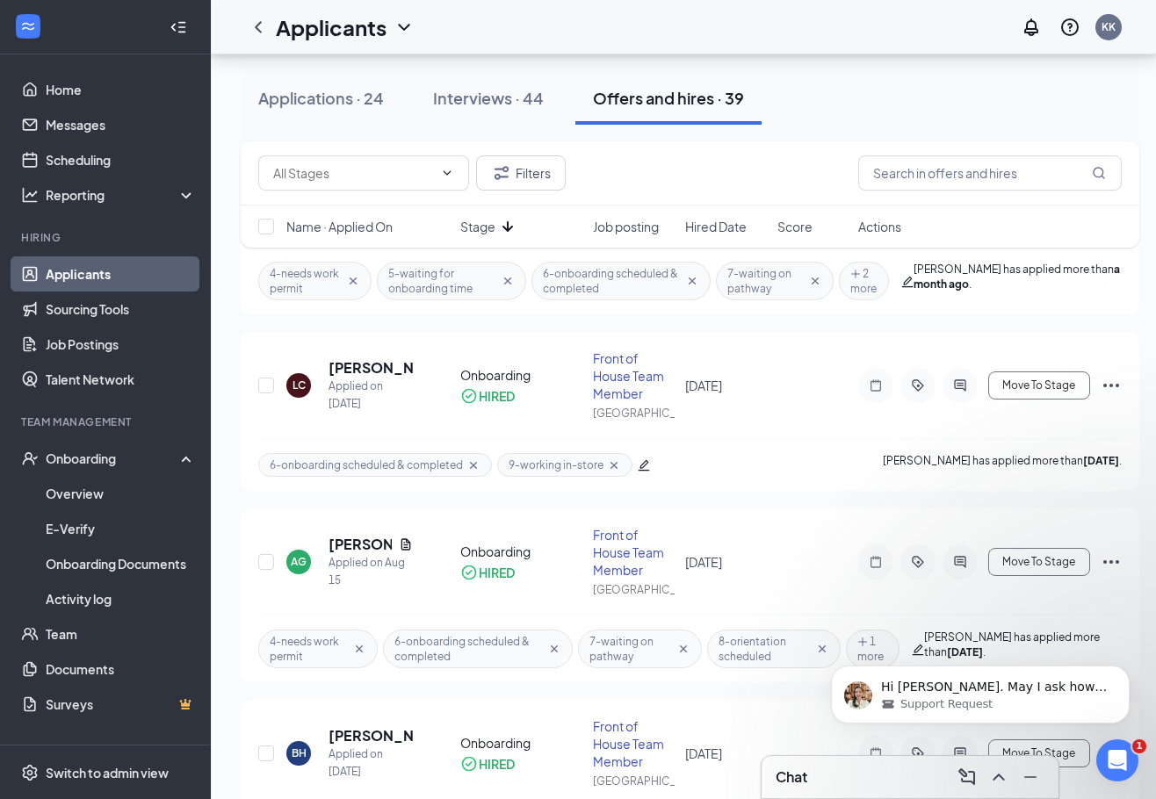
scroll to position [306, 0]
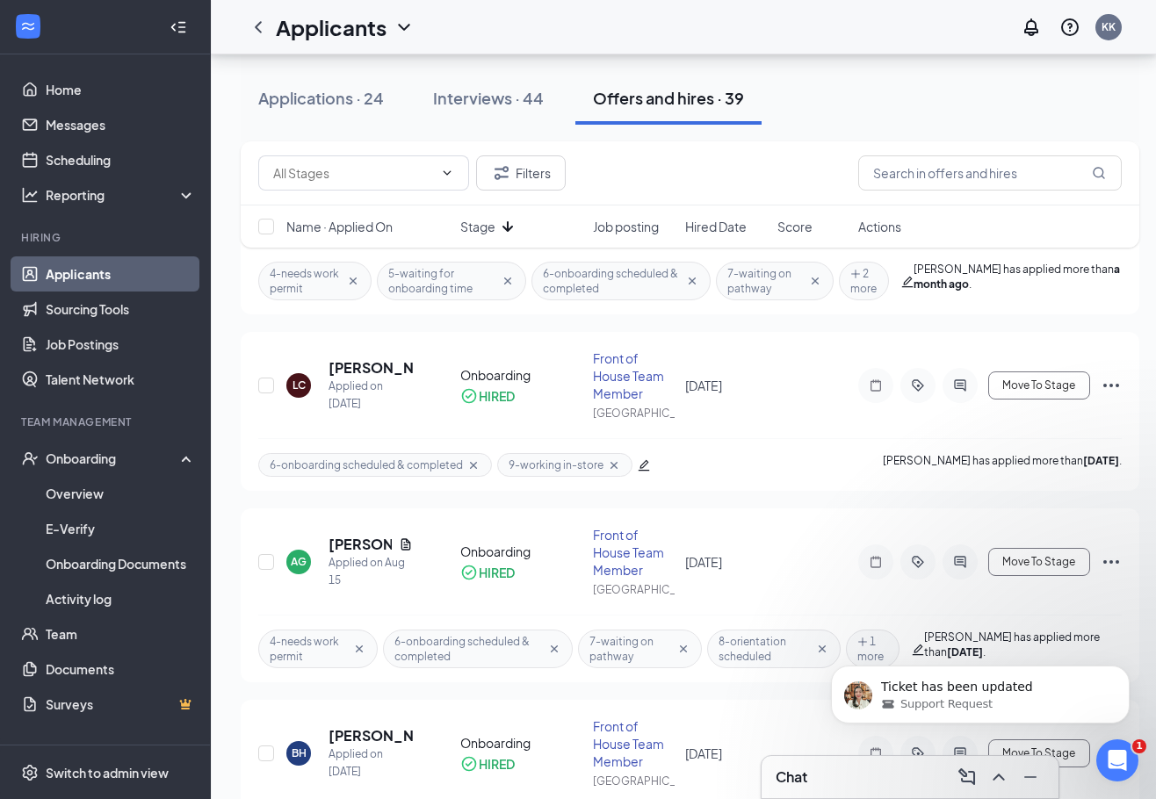
scroll to position [306, 0]
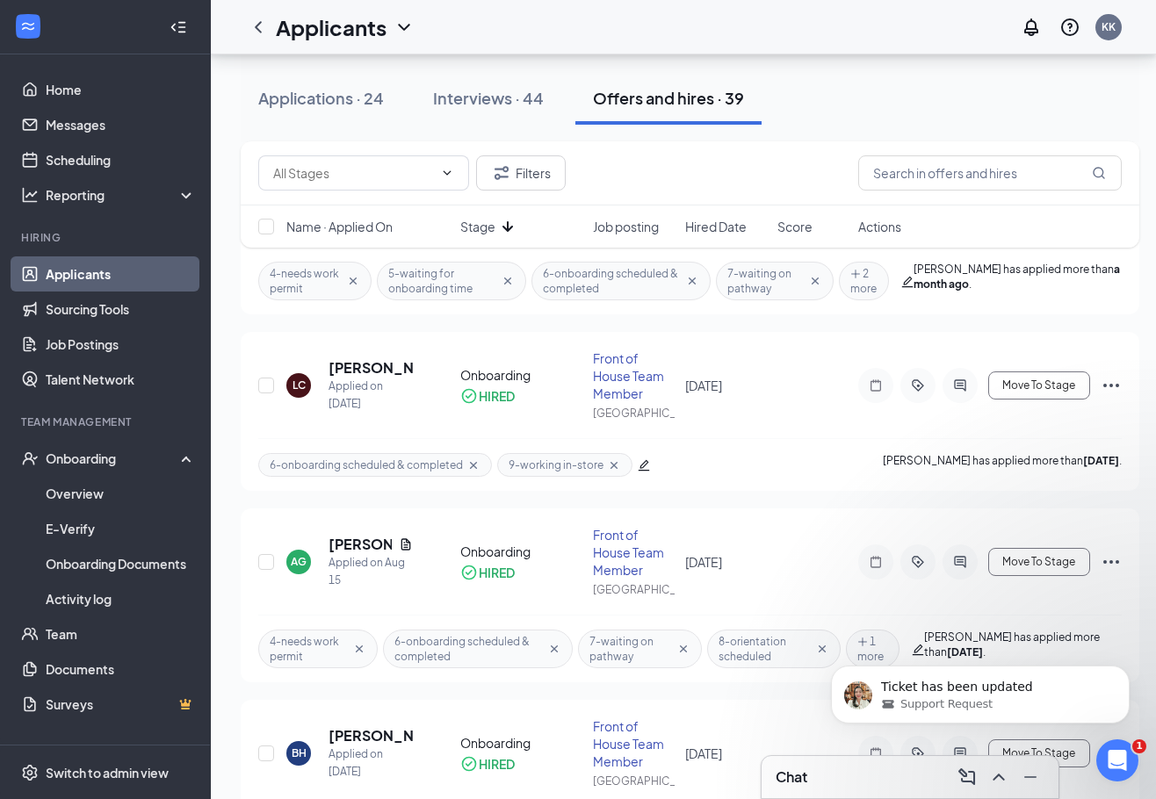
scroll to position [306, 0]
click at [1128, 766] on div "Open Intercom Messenger" at bounding box center [1114, 758] width 58 height 58
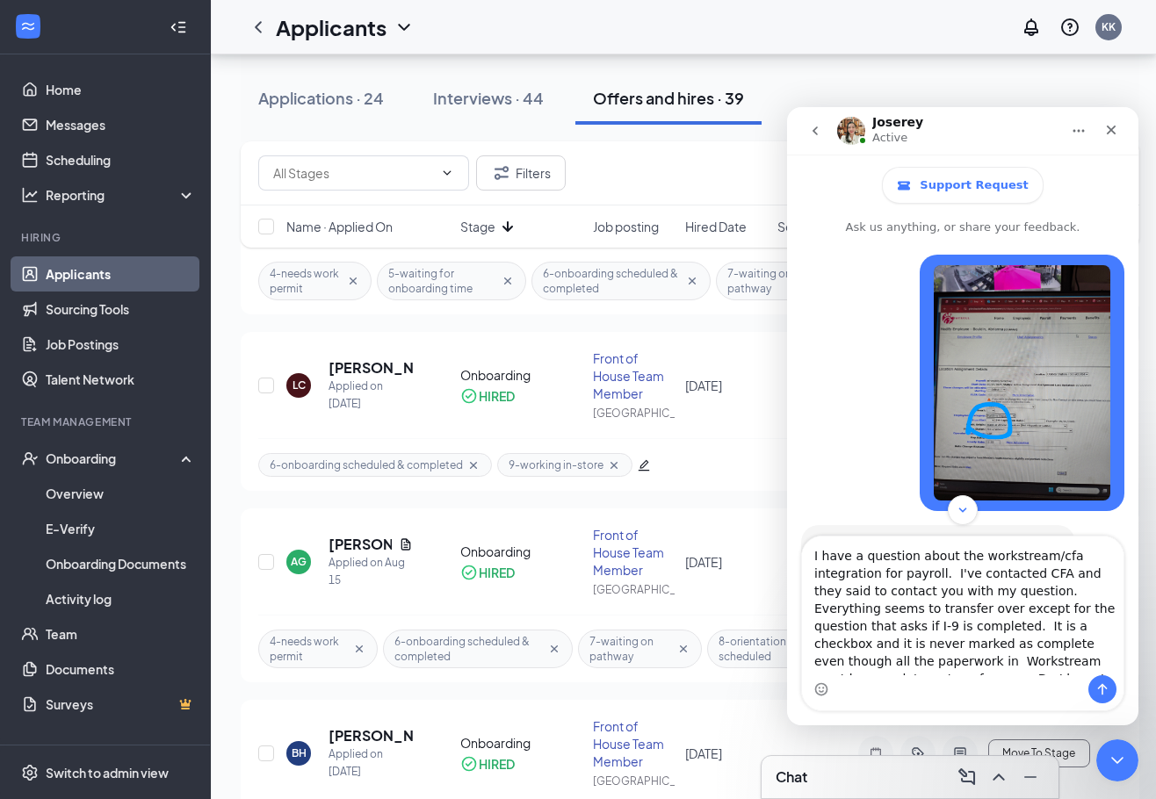
scroll to position [418, 0]
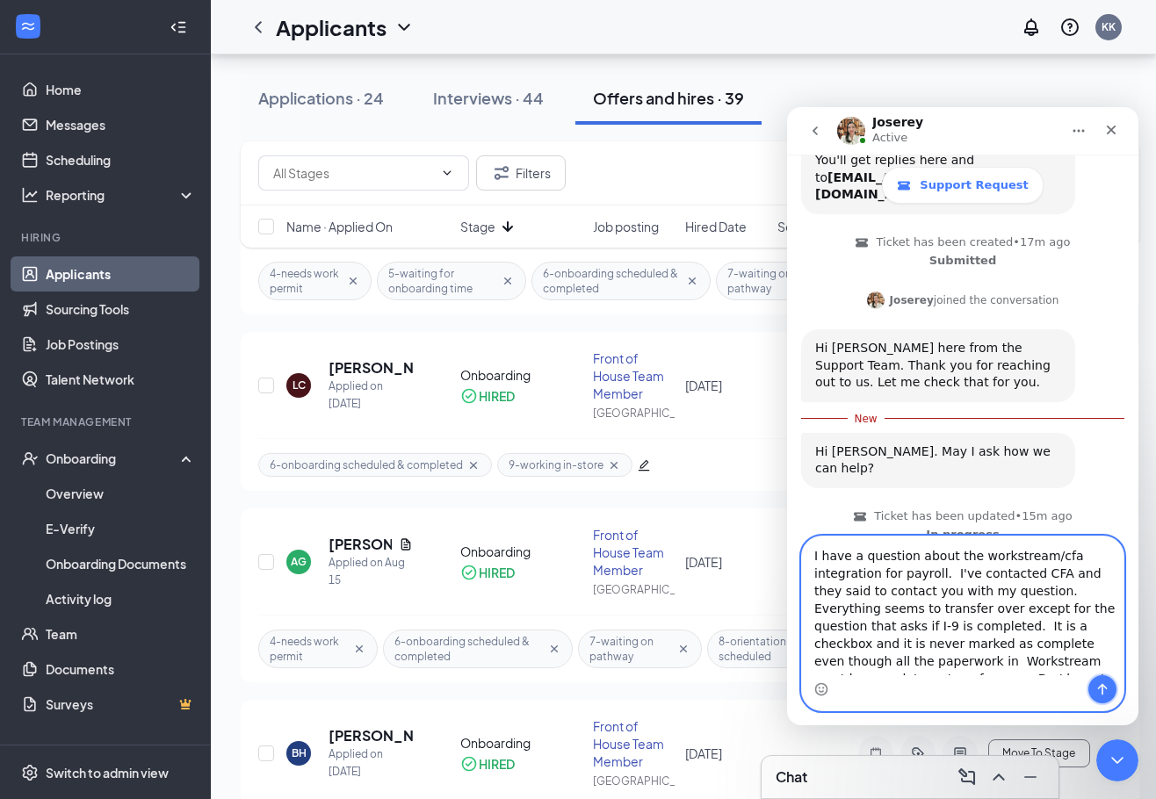
click at [1101, 695] on icon "Send a message…" at bounding box center [1102, 689] width 14 height 14
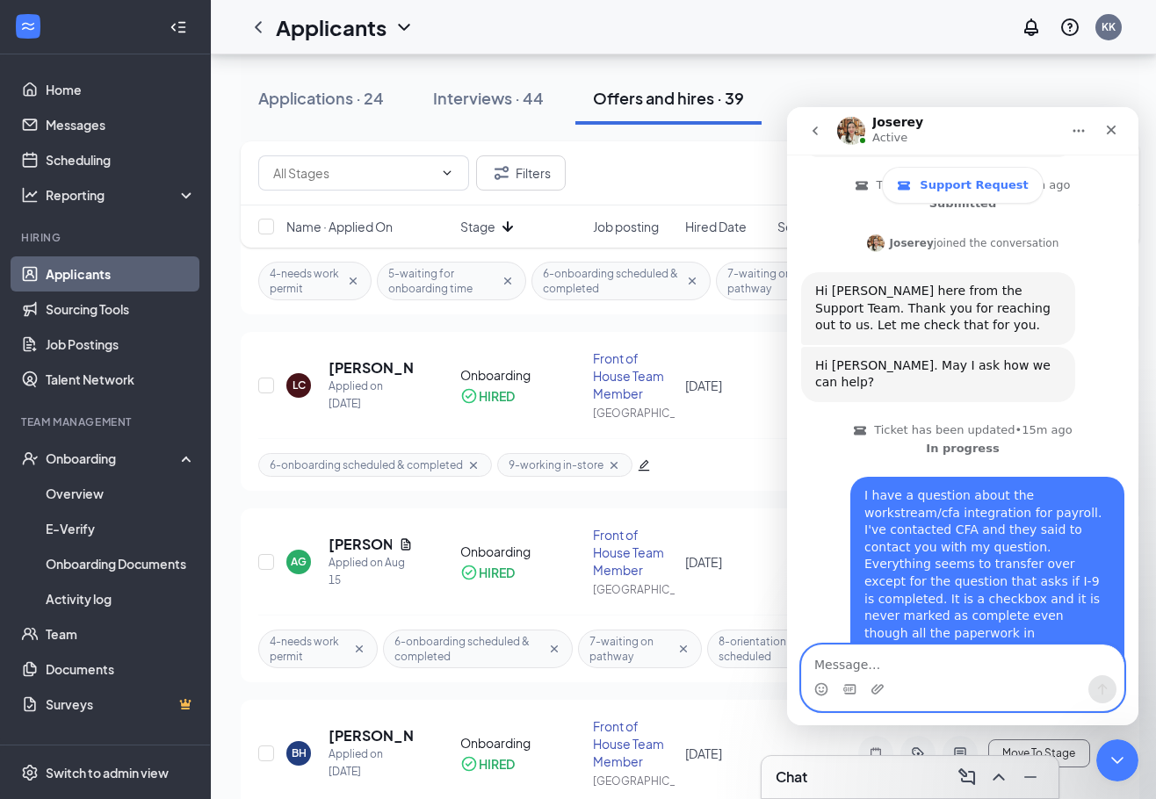
scroll to position [487, 0]
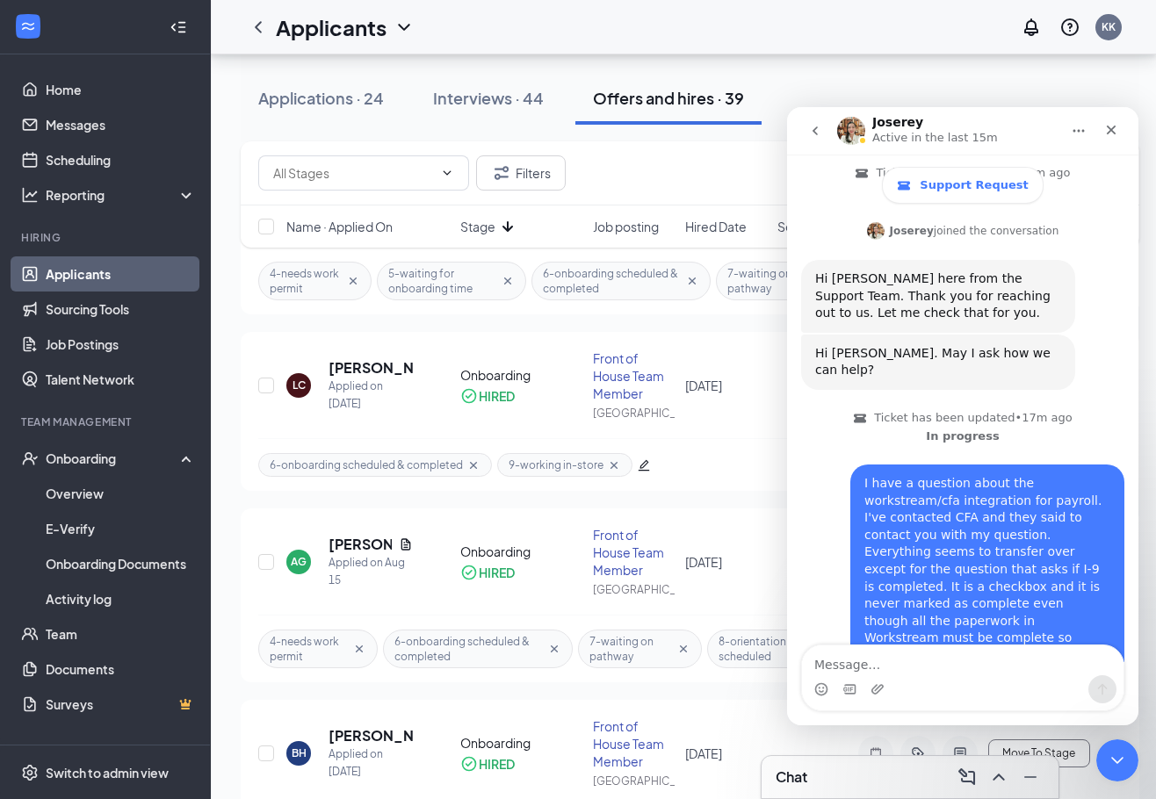
click at [1124, 167] on div "Support Request" at bounding box center [962, 179] width 351 height 49
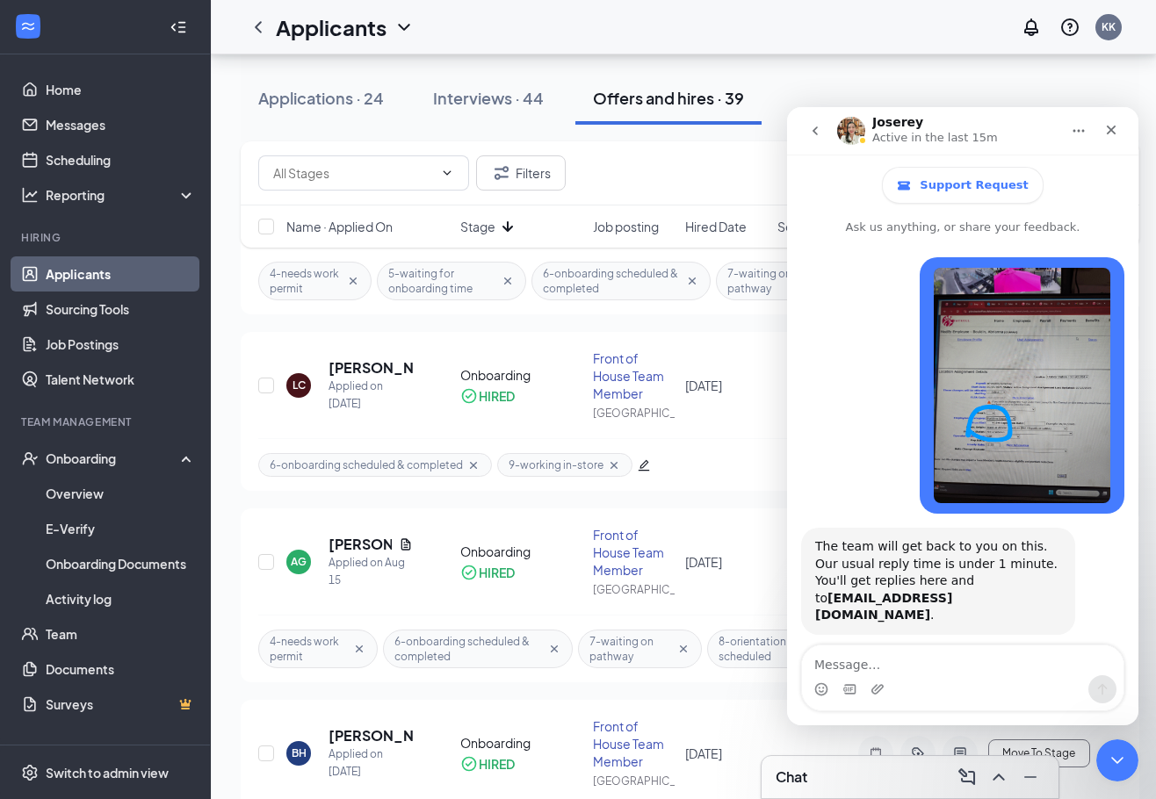
click at [1106, 123] on icon "Close" at bounding box center [1111, 130] width 14 height 14
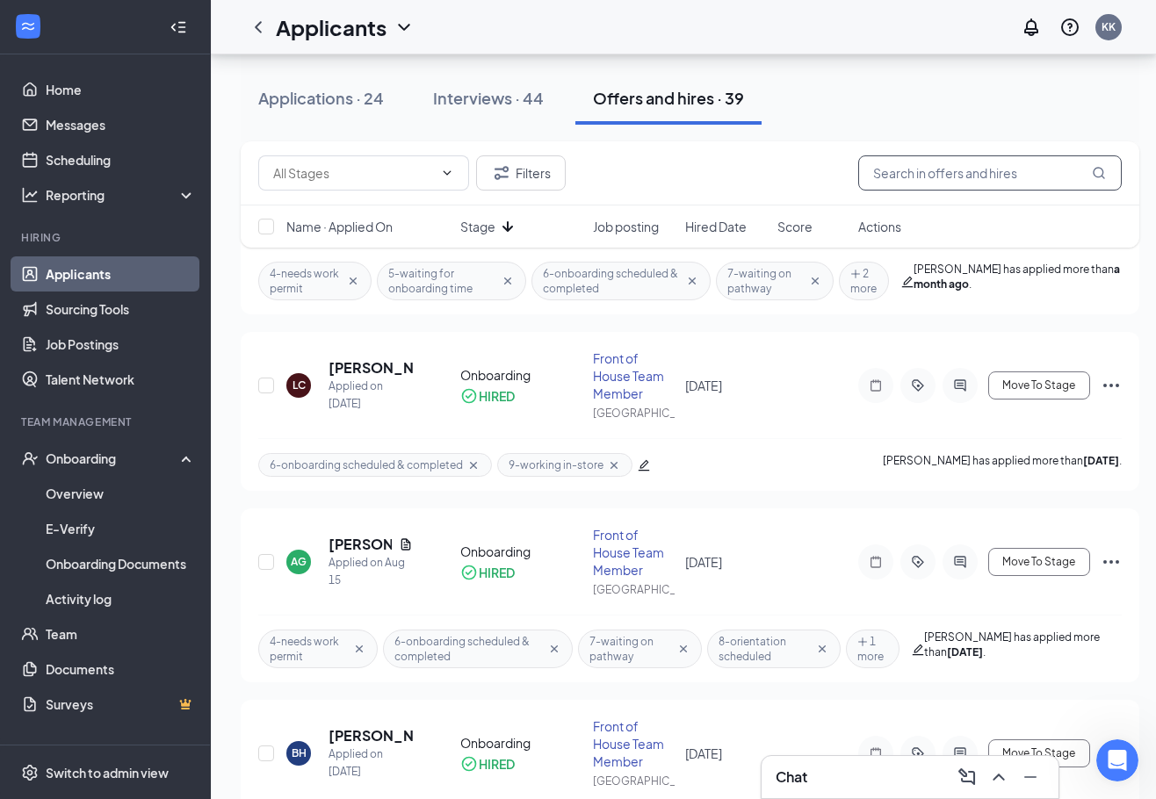
click at [984, 172] on input "text" at bounding box center [989, 172] width 263 height 35
type input "lauren"
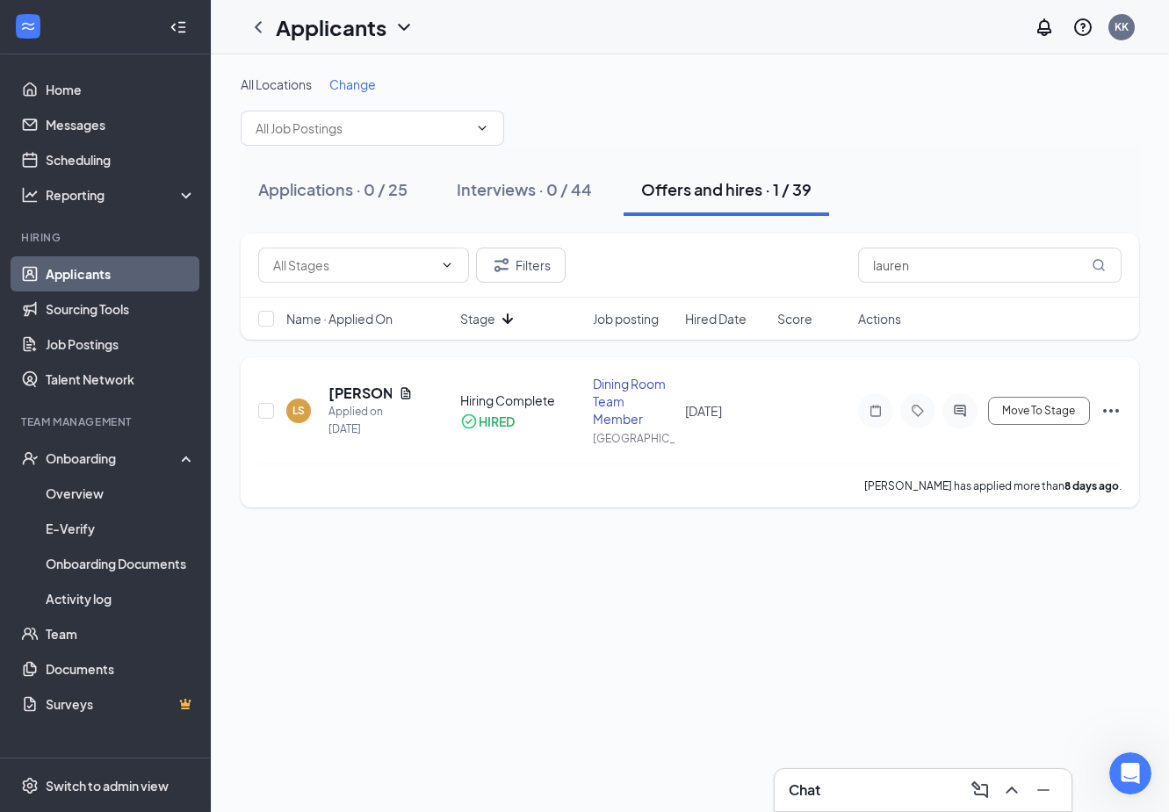
click at [464, 476] on div "Lauren Stubblefield has applied more than 8 days ago ." at bounding box center [689, 486] width 863 height 44
click at [918, 414] on icon "Tag" at bounding box center [917, 411] width 21 height 14
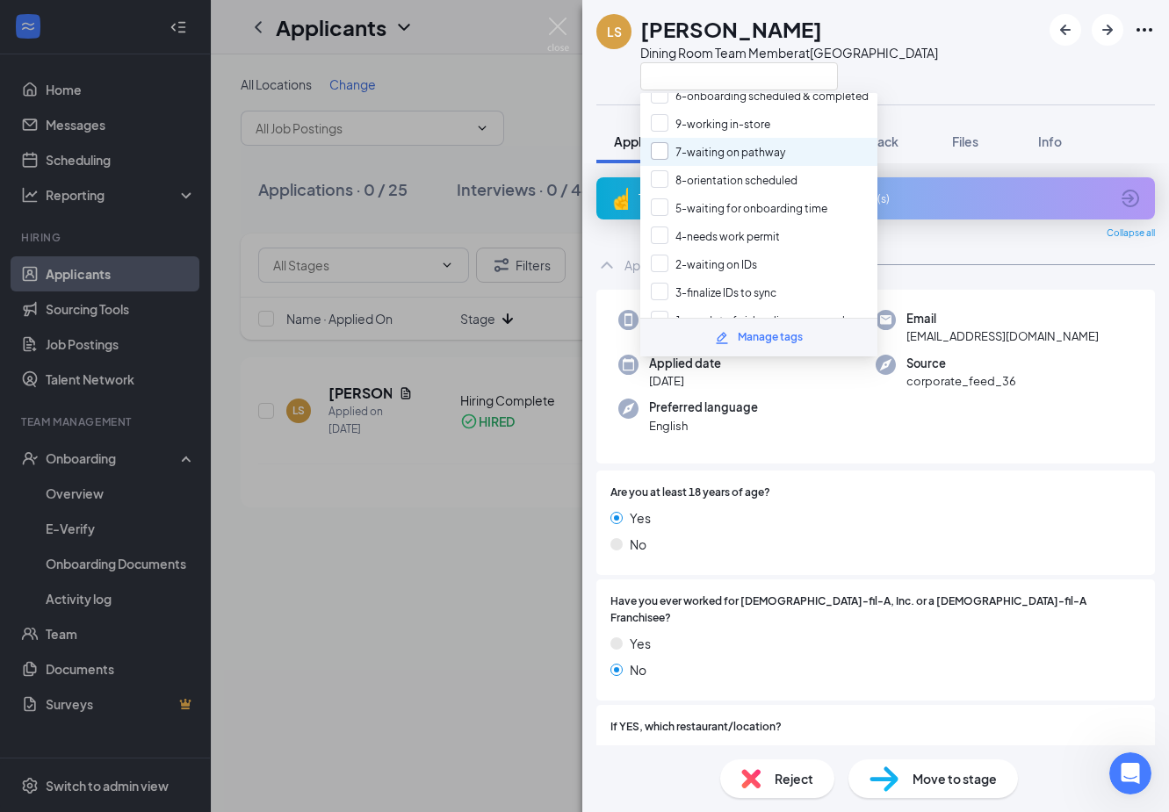
scroll to position [48, 0]
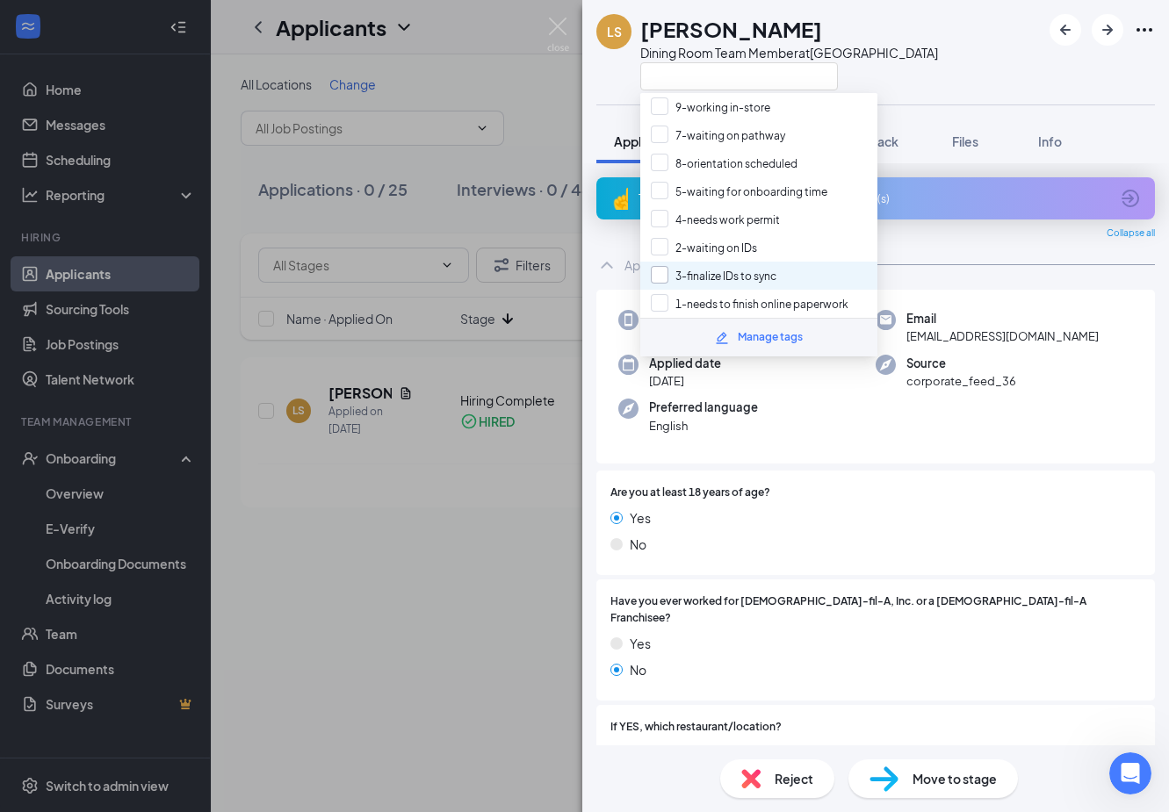
drag, startPoint x: 657, startPoint y: 306, endPoint x: 658, endPoint y: 281, distance: 24.6
click at [657, 305] on input "1-needs to finish online paperwork" at bounding box center [750, 303] width 198 height 19
checkbox input "true"
click at [660, 245] on input "2-waiting on IDs" at bounding box center [704, 247] width 106 height 19
checkbox input "true"
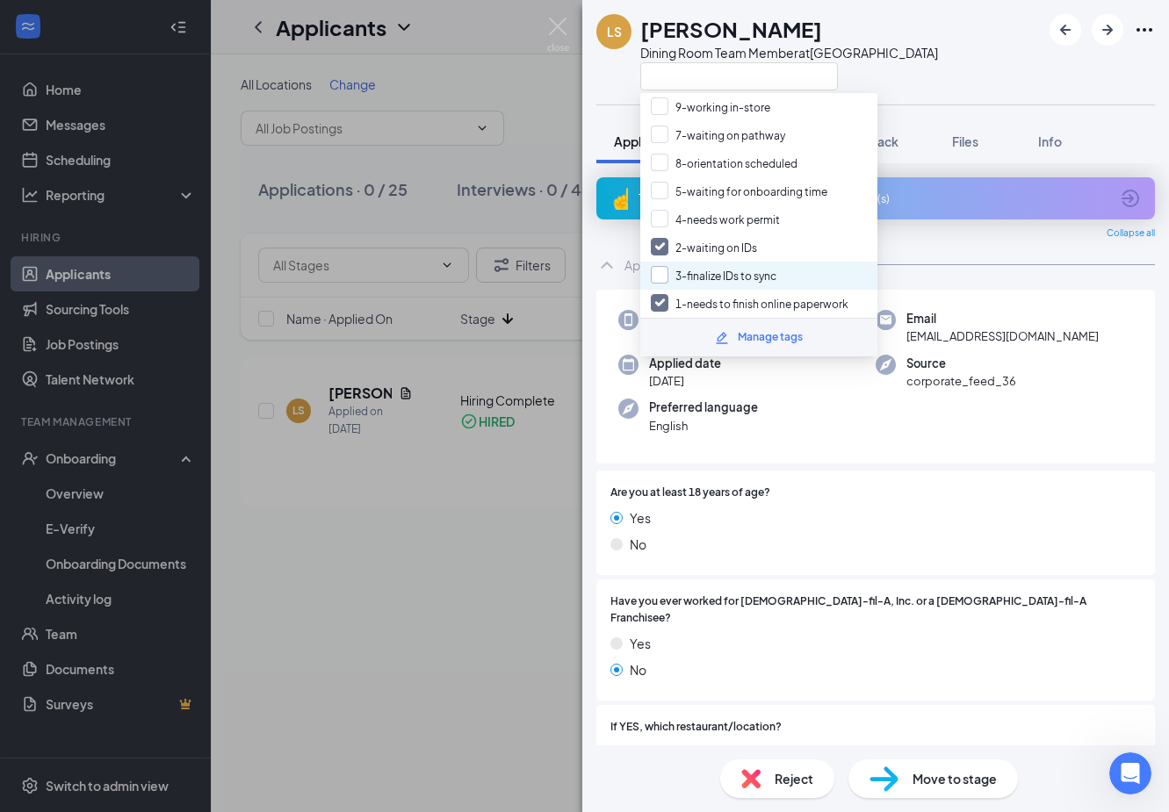
click at [661, 270] on input "3-finalize IDs to sync" at bounding box center [714, 275] width 126 height 19
checkbox input "true"
click at [658, 217] on input "4-needs work permit" at bounding box center [715, 219] width 129 height 19
checkbox input "true"
click at [661, 180] on div "5-waiting for onboarding time" at bounding box center [758, 191] width 237 height 28
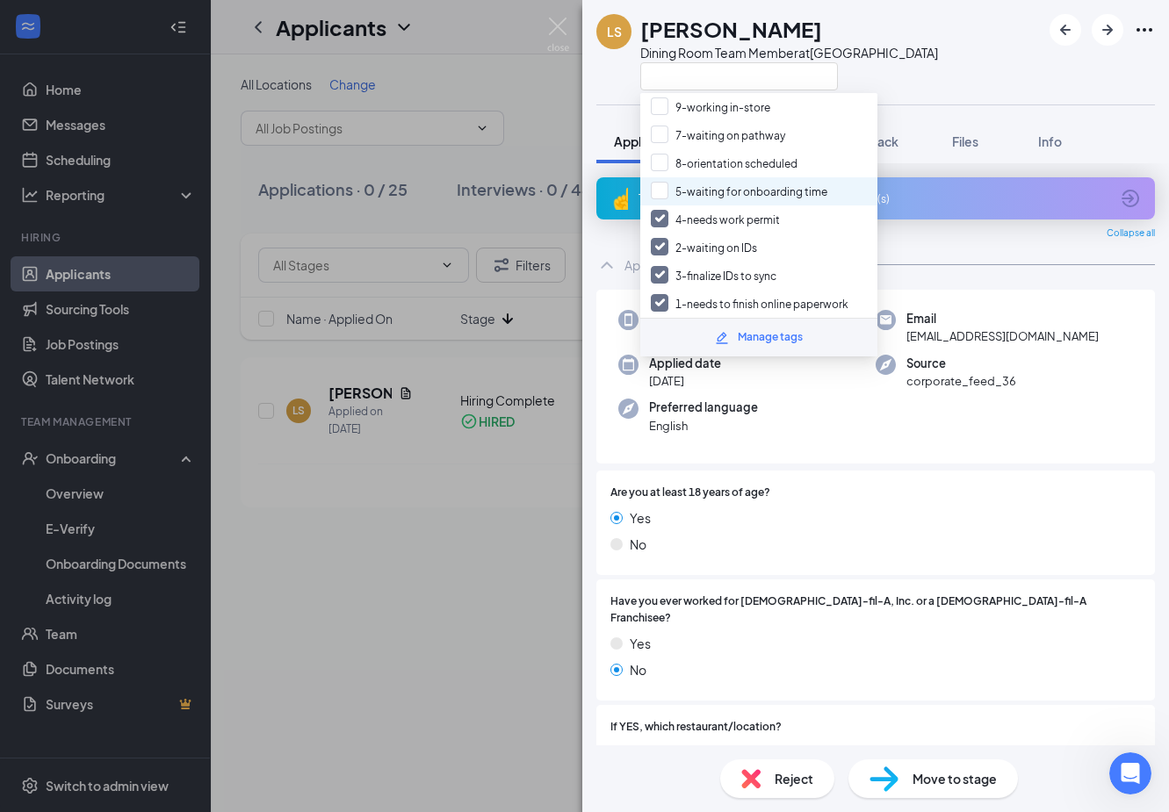
checkbox input "true"
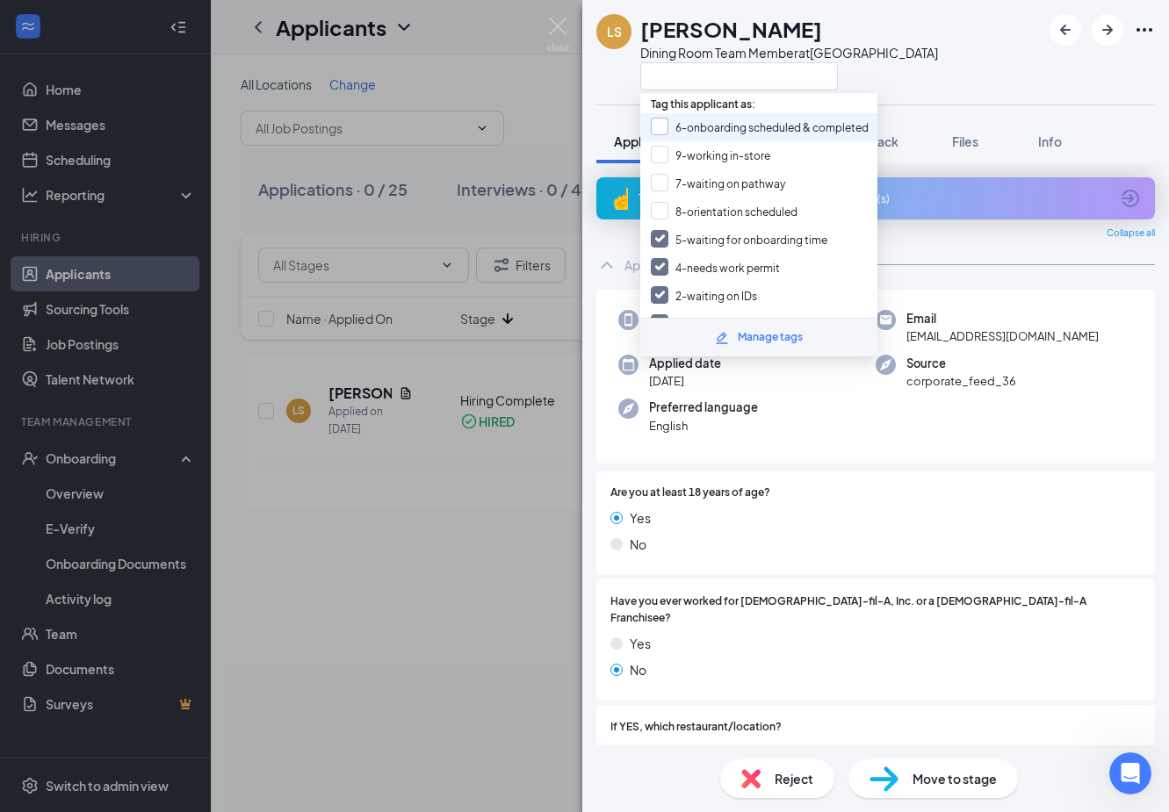
click at [659, 126] on input "6-onboarding scheduled & completed" at bounding box center [760, 127] width 218 height 19
checkbox input "true"
click at [653, 182] on input "7-waiting on pathway" at bounding box center [718, 183] width 134 height 19
checkbox input "true"
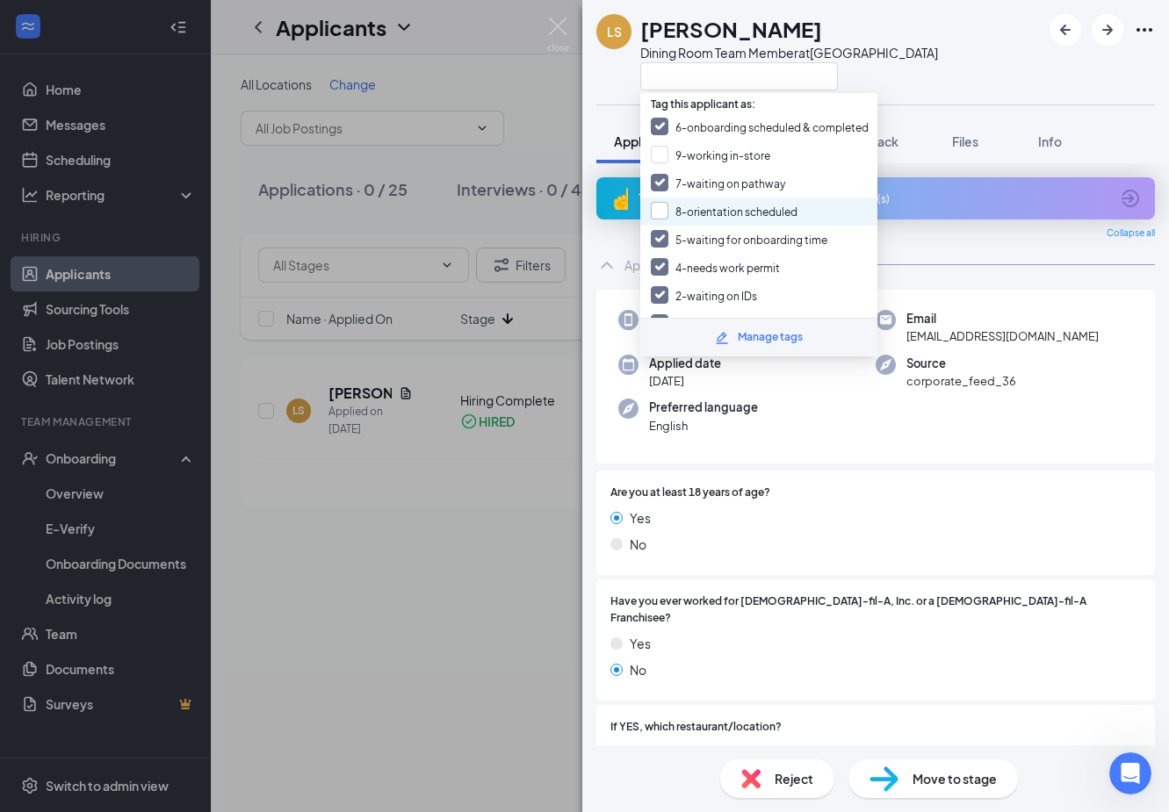
click at [655, 205] on input "8-orientation scheduled" at bounding box center [724, 211] width 147 height 19
checkbox input "true"
click at [661, 152] on input "9-working in-store" at bounding box center [710, 155] width 119 height 19
checkbox input "true"
click at [948, 58] on div "LS Lauren Stubblefield Dining Room Team Member at Oakley Station" at bounding box center [875, 52] width 587 height 104
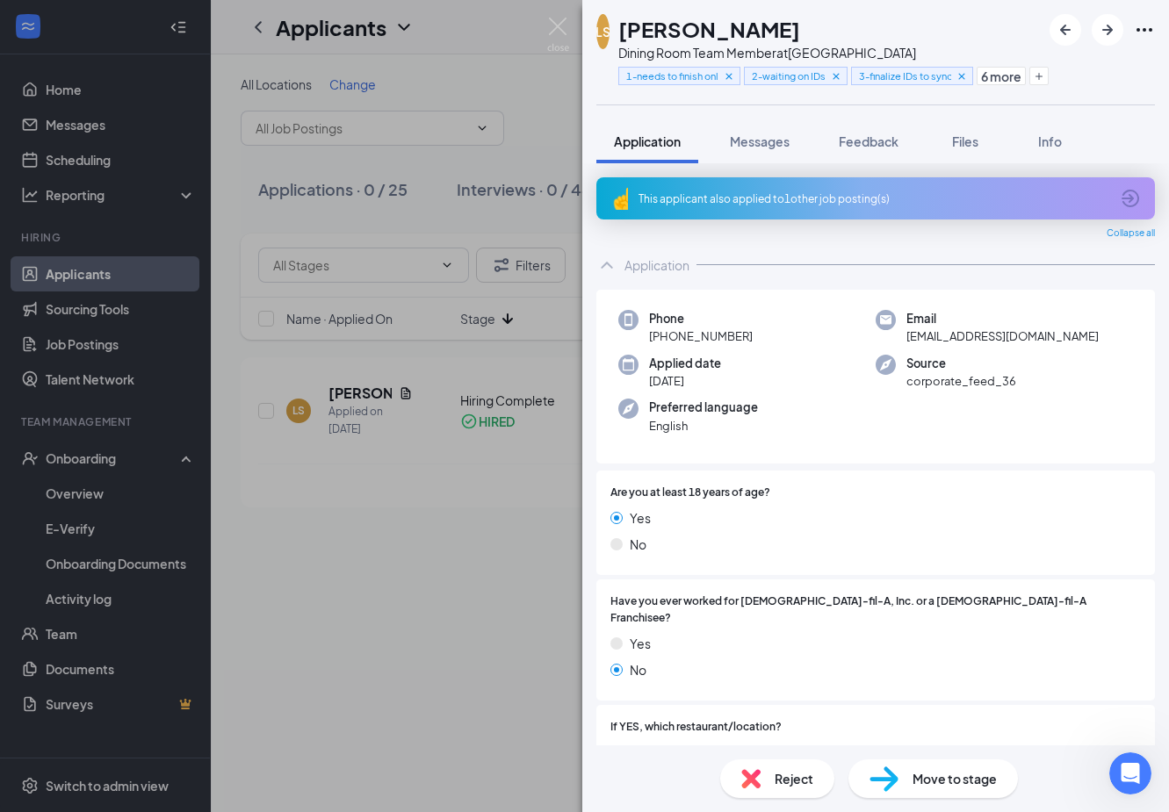
click at [511, 72] on div "LS Lauren Stubblefield Dining Room Team Member at Oakley Station 1-needs to fin…" at bounding box center [584, 406] width 1169 height 812
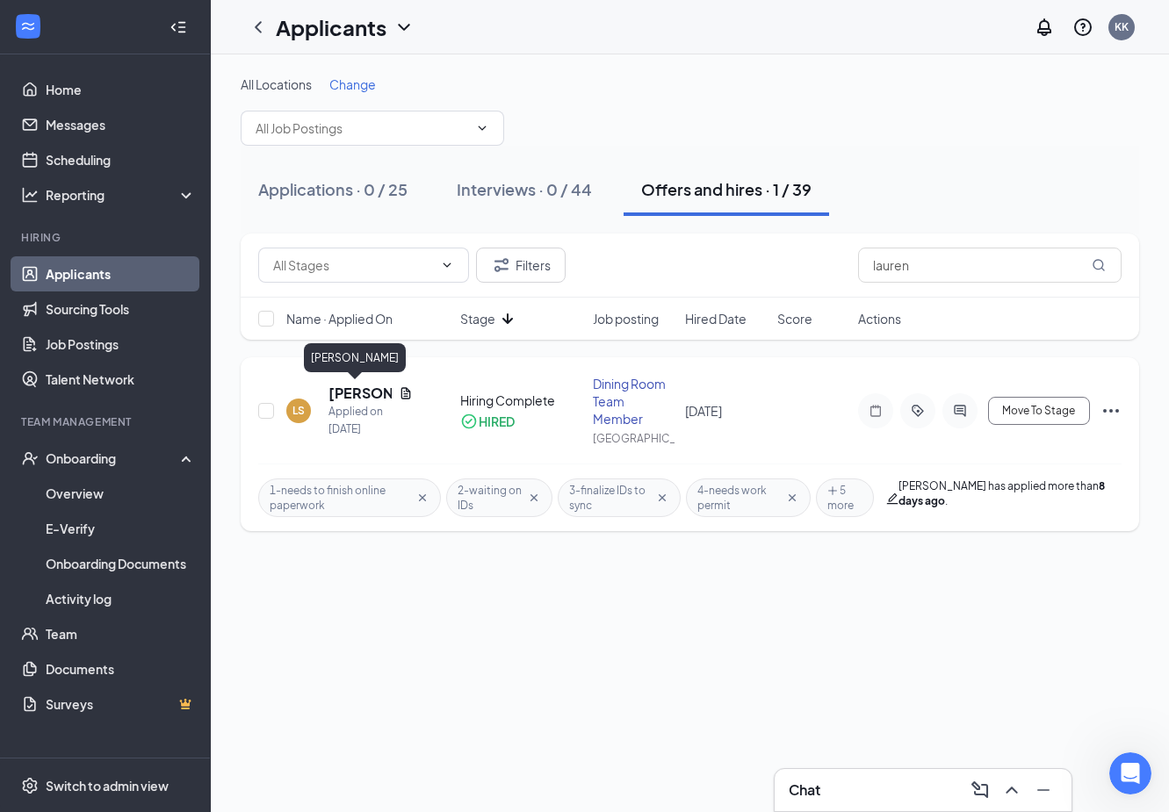
click at [348, 389] on h5 "[PERSON_NAME]" at bounding box center [359, 393] width 63 height 19
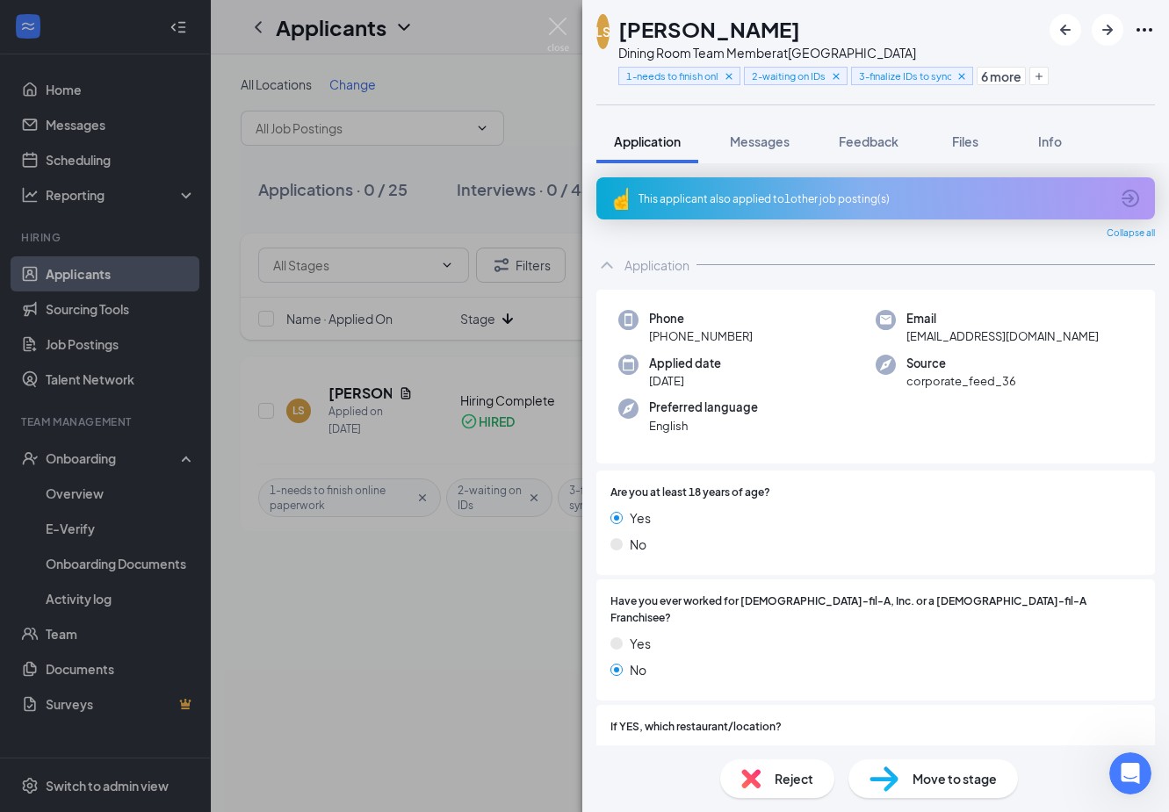
click at [1103, 134] on div "Application Messages Feedback Files Info" at bounding box center [875, 141] width 559 height 44
click at [1147, 382] on div "This applicant also applied to 1 other job posting(s) Collapse all Application …" at bounding box center [875, 454] width 587 height 582
click at [1126, 544] on div "No" at bounding box center [875, 544] width 530 height 19
click at [1132, 776] on icon "Open Intercom Messenger" at bounding box center [1127, 771] width 29 height 29
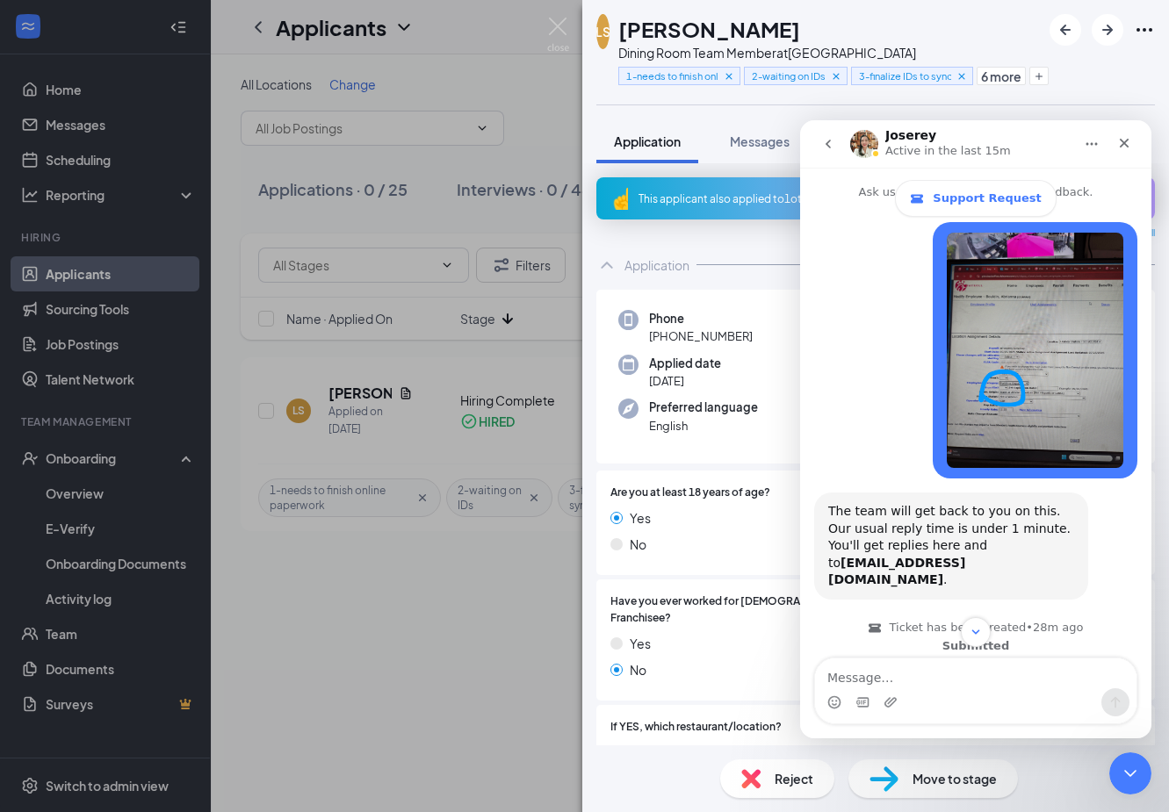
scroll to position [487, 0]
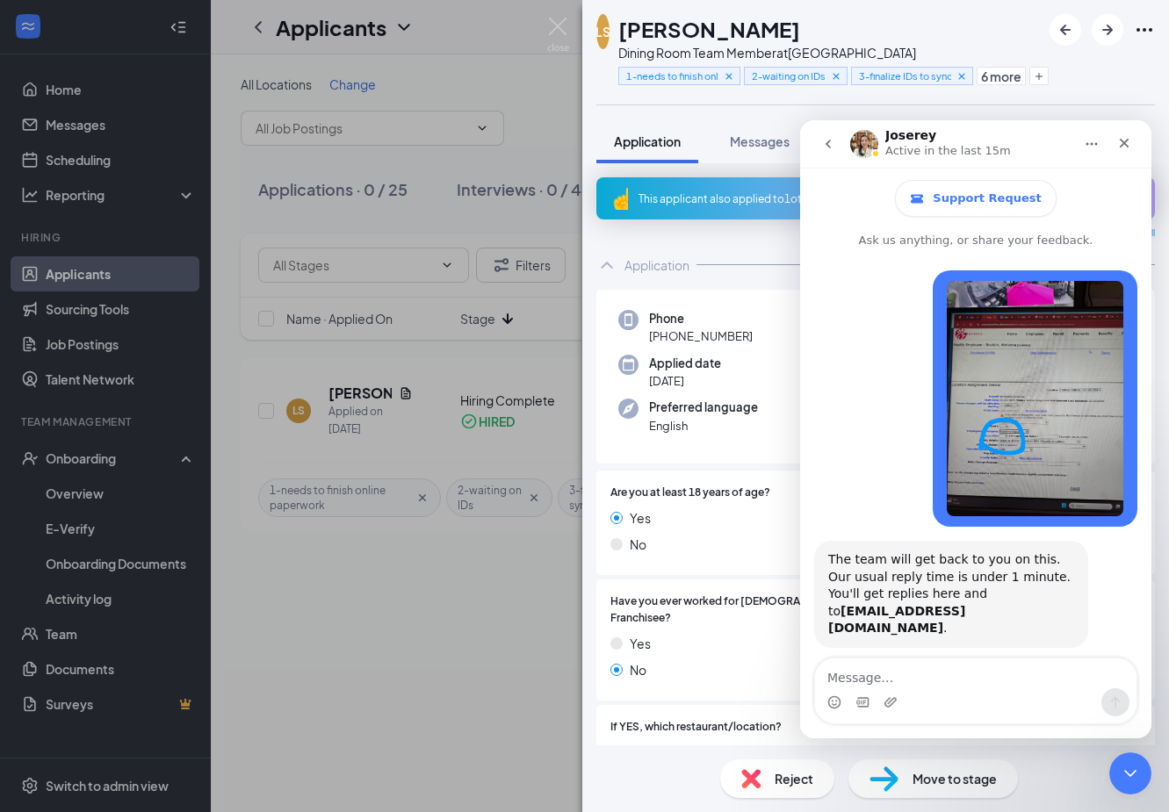
scroll to position [487, 0]
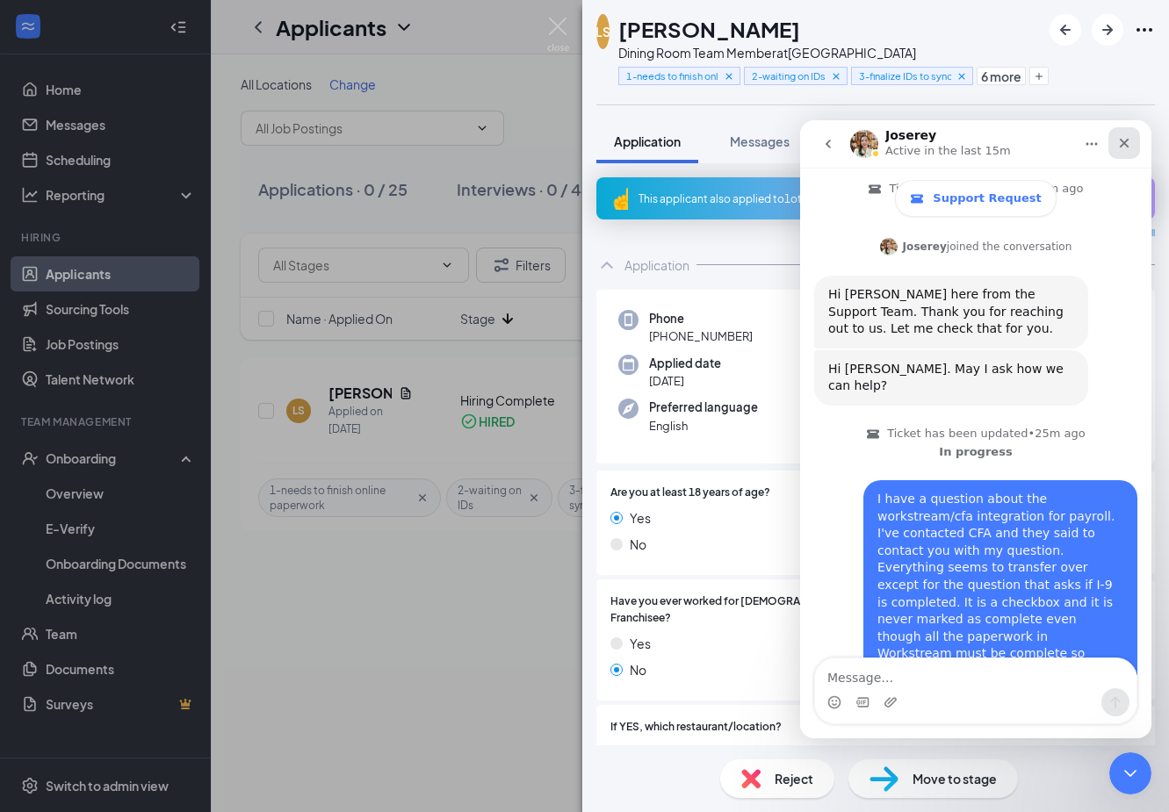
click at [1131, 143] on div "Close" at bounding box center [1124, 143] width 32 height 32
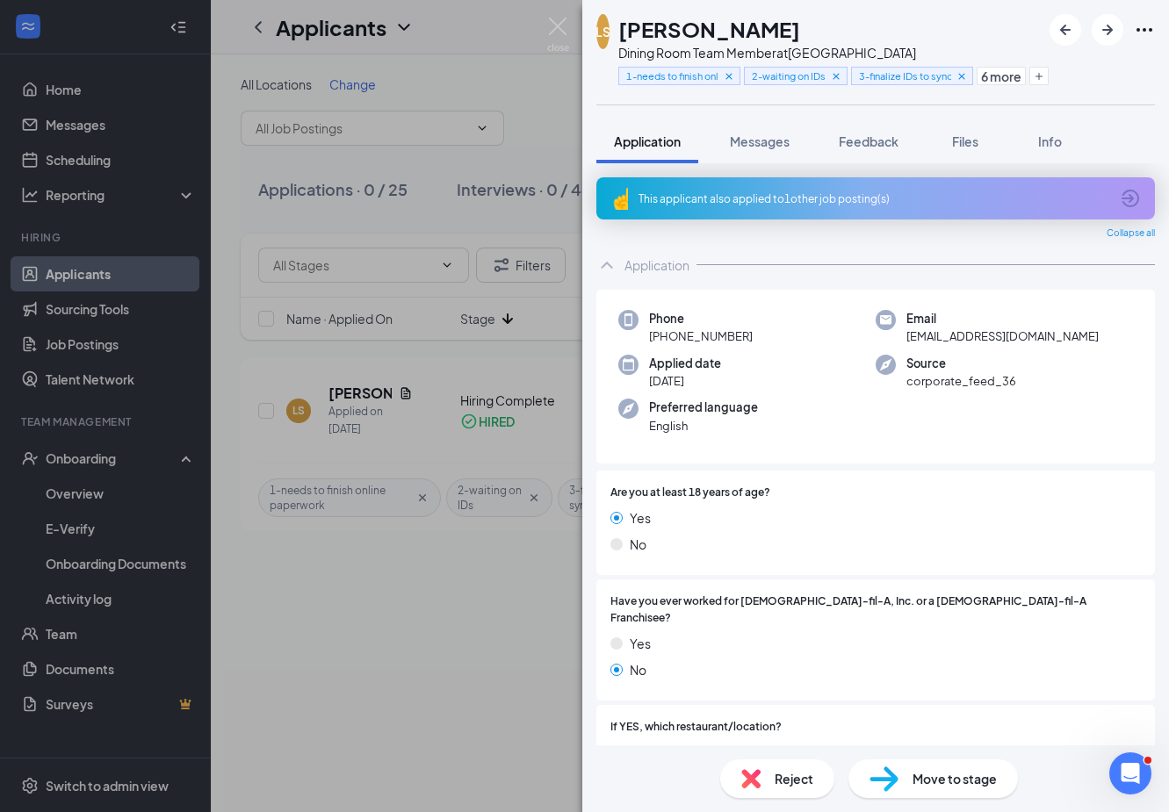
click at [369, 688] on div "LS Lauren Stubblefield Dining Room Team Member at Oakley Station 1-needs to fin…" at bounding box center [584, 406] width 1169 height 812
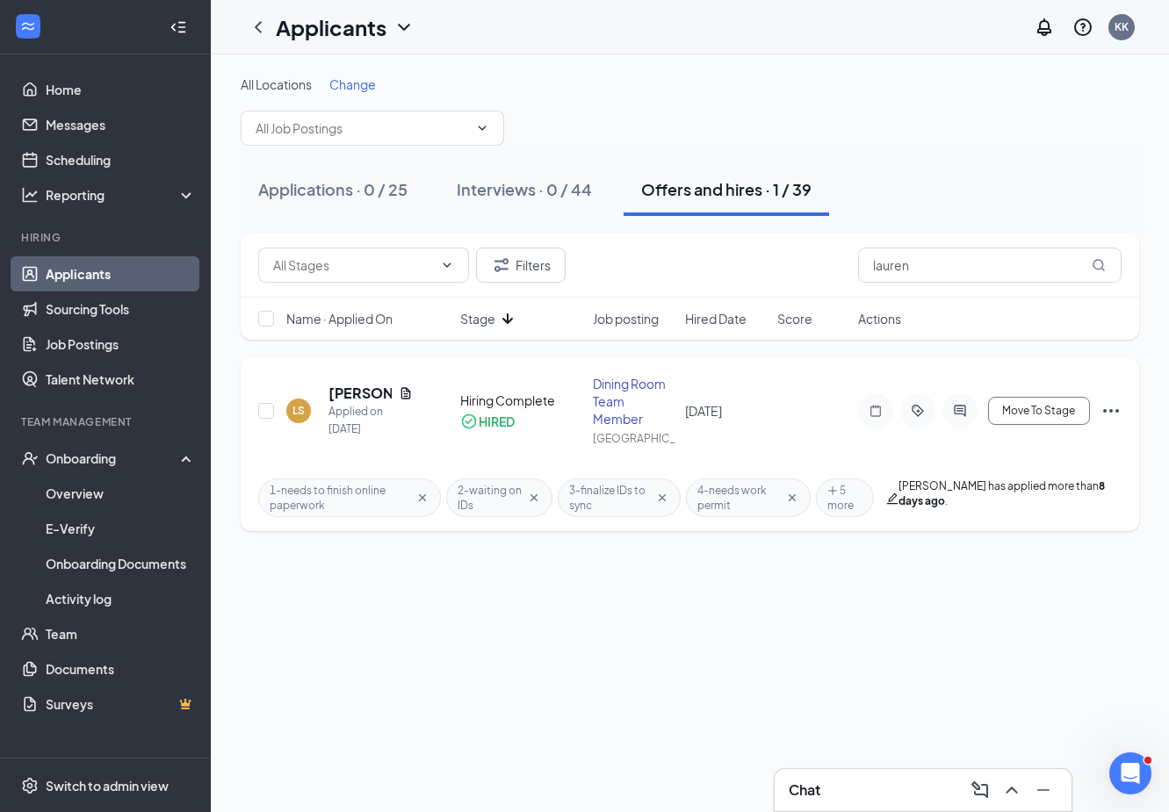
click at [420, 490] on div "1-needs to finish online paperwork" at bounding box center [349, 498] width 183 height 39
click at [420, 495] on icon "Cross" at bounding box center [422, 498] width 14 height 14
click at [347, 497] on icon "Cross" at bounding box center [347, 497] width 7 height 7
click at [1122, 161] on div "Applications · 0 / 25 Interviews · 0 / 44 Offers and hires · 1 / 39" at bounding box center [690, 190] width 898 height 88
click at [353, 500] on icon "Cross" at bounding box center [352, 497] width 7 height 7
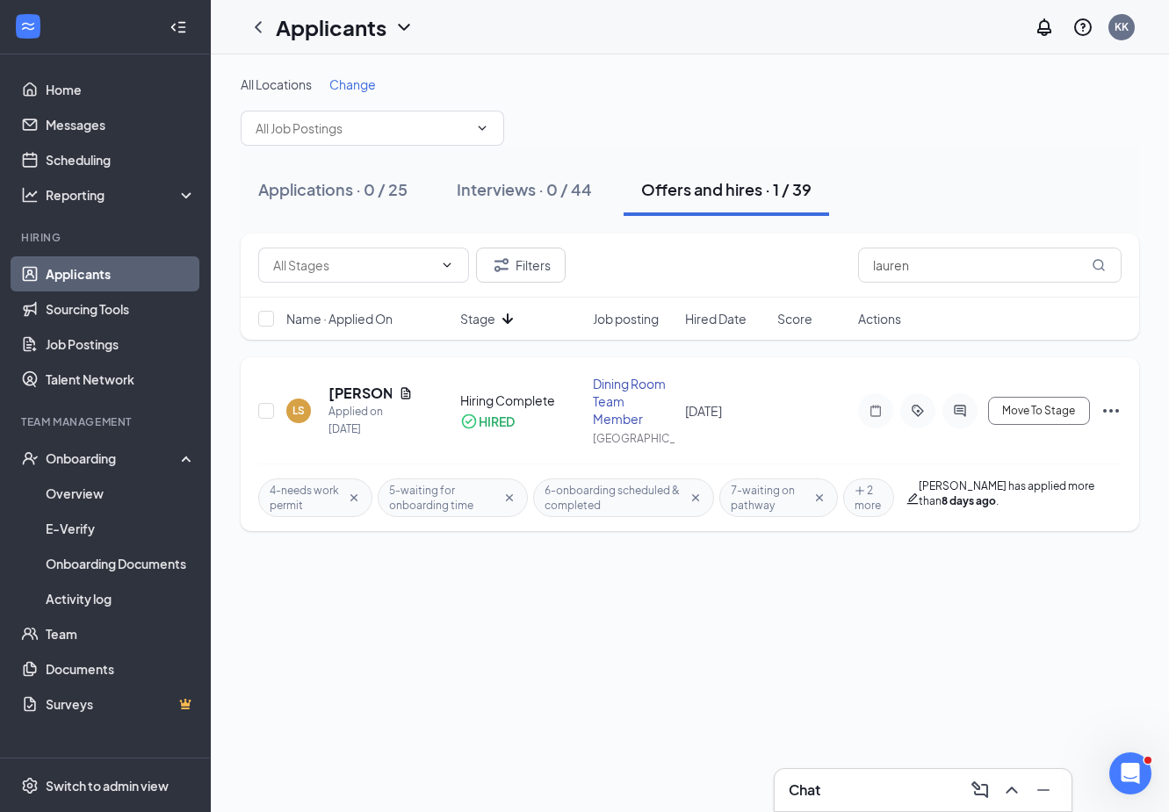
click at [389, 678] on div "All Locations Change Applications · 0 / 25 Interviews · 0 / 44 Offers and hires…" at bounding box center [690, 433] width 958 height 758
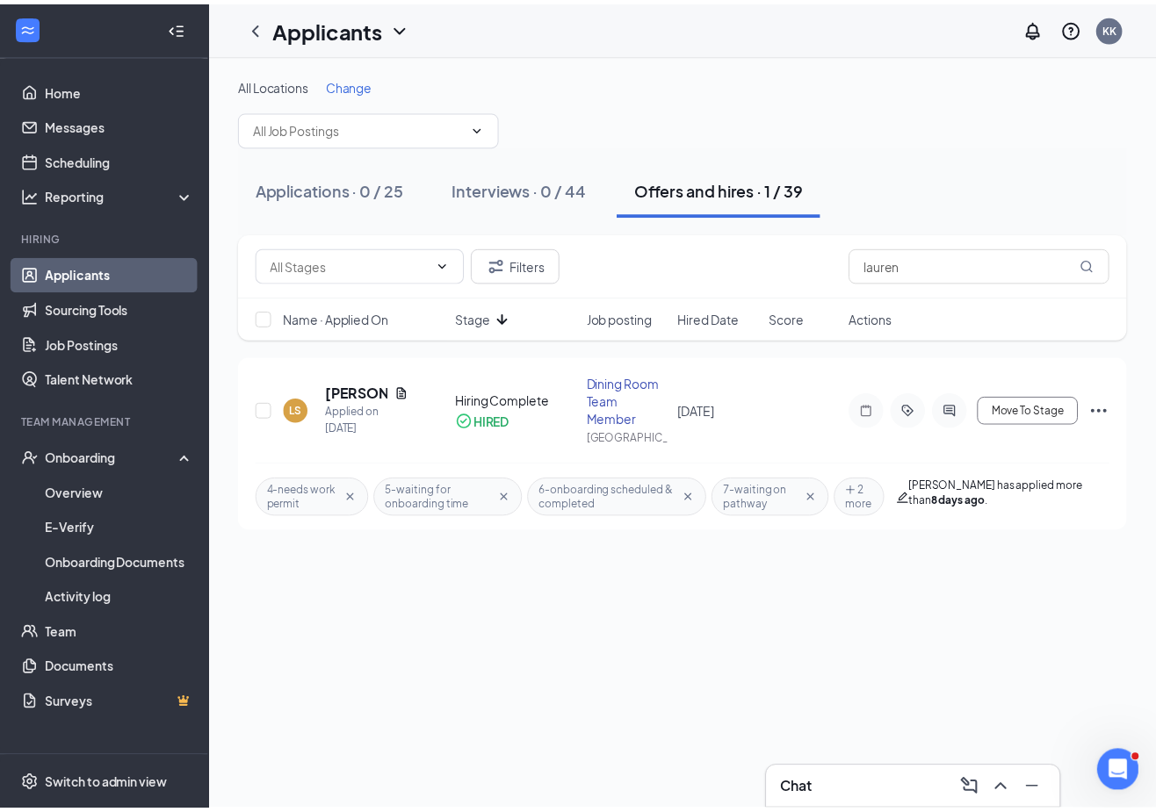
scroll to position [487, 0]
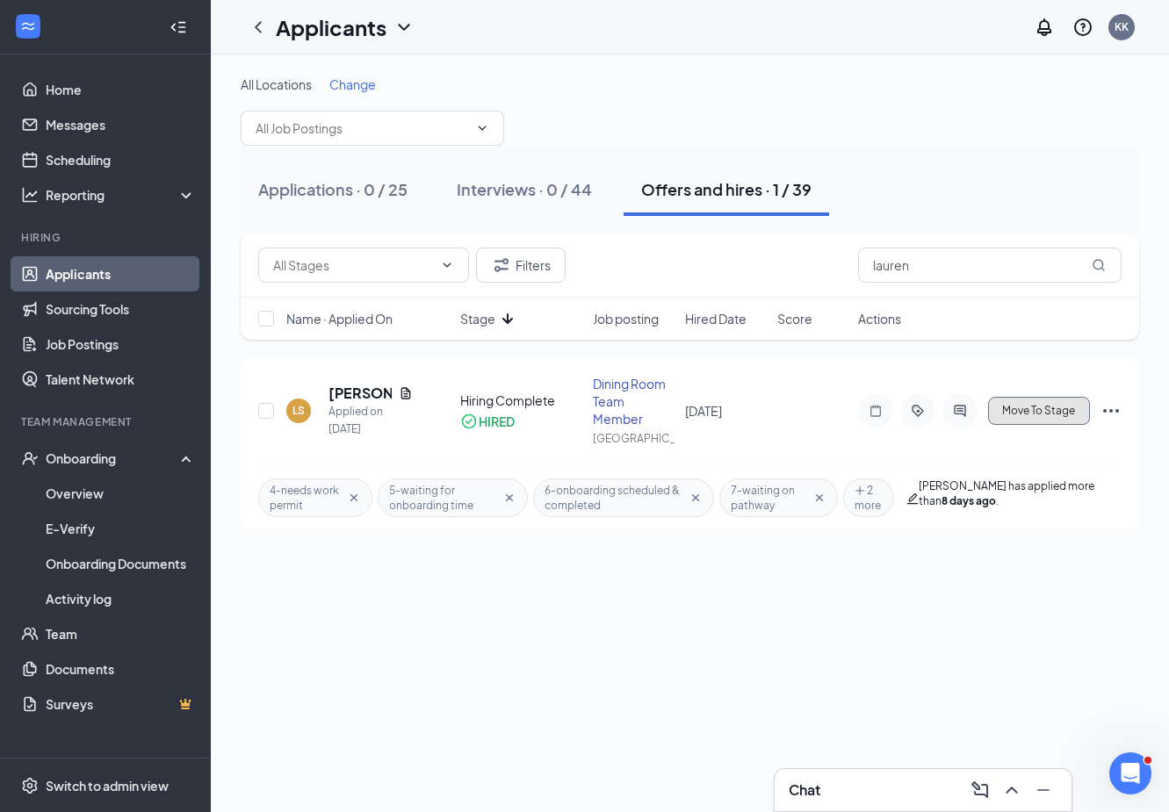
click at [1041, 420] on button "Move To Stage" at bounding box center [1039, 411] width 102 height 28
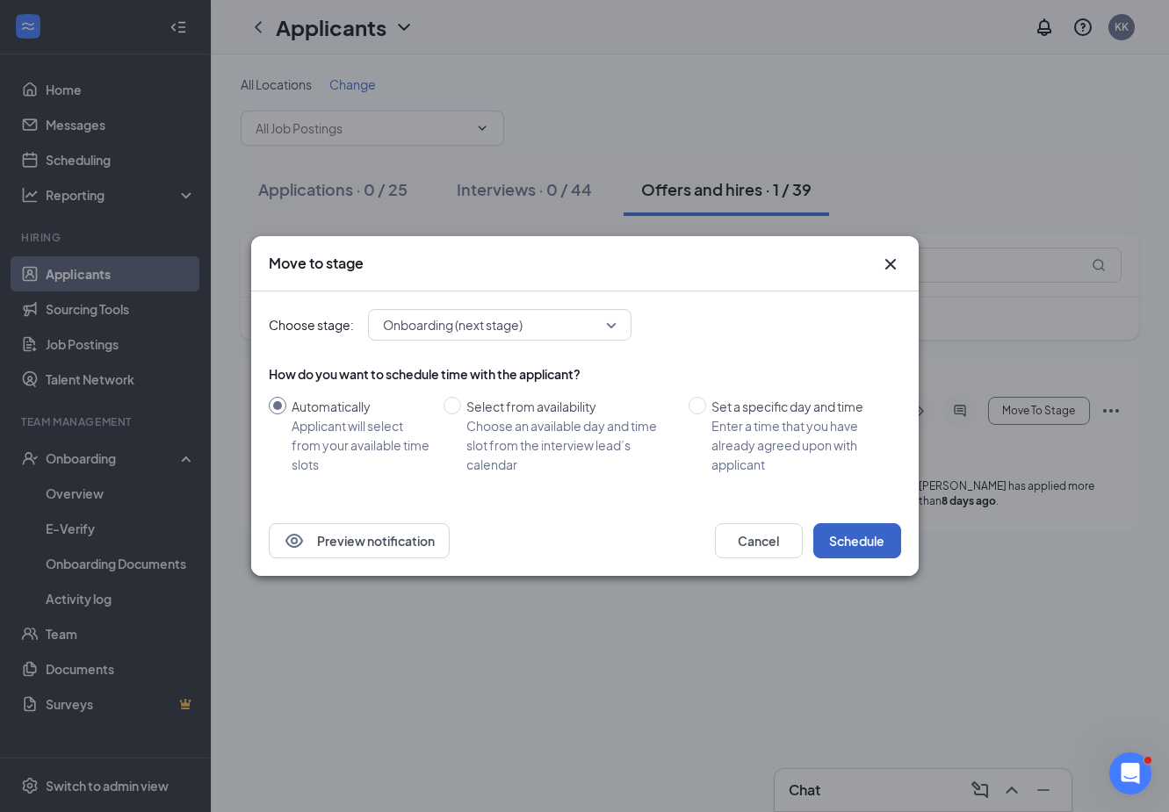
click at [869, 533] on button "Schedule" at bounding box center [857, 540] width 88 height 35
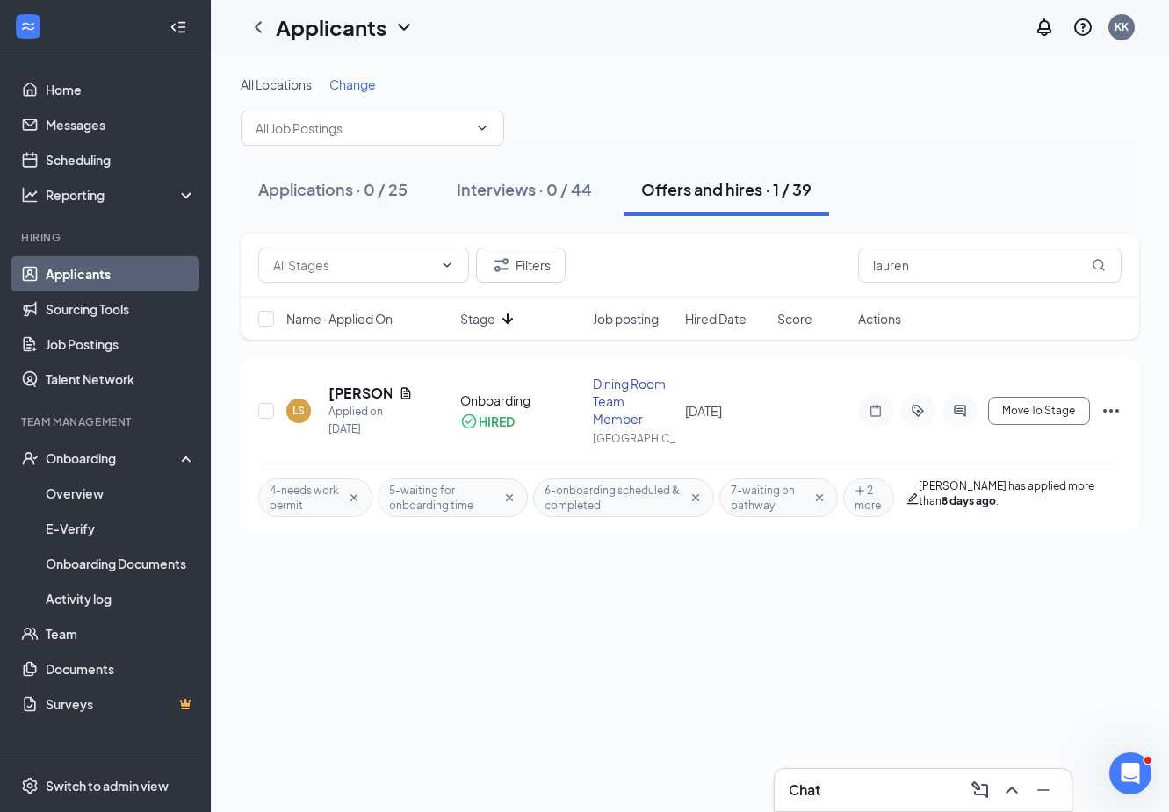
click at [666, 81] on div "All Locations Change" at bounding box center [690, 85] width 898 height 18
click at [824, 68] on div "All Locations Change Applications · 0 / 25 Interviews · 0 / 44 Offers and hires…" at bounding box center [690, 303] width 958 height 498
click at [1118, 159] on div "Applications · 0 / 25 Interviews · 0 / 44 Offers and hires · 1 / 39" at bounding box center [690, 190] width 898 height 88
click at [1121, 164] on div "Applications · 0 / 25 Interviews · 0 / 44 Offers and hires · 1 / 39" at bounding box center [690, 189] width 898 height 53
drag, startPoint x: 944, startPoint y: 260, endPoint x: 759, endPoint y: 286, distance: 187.2
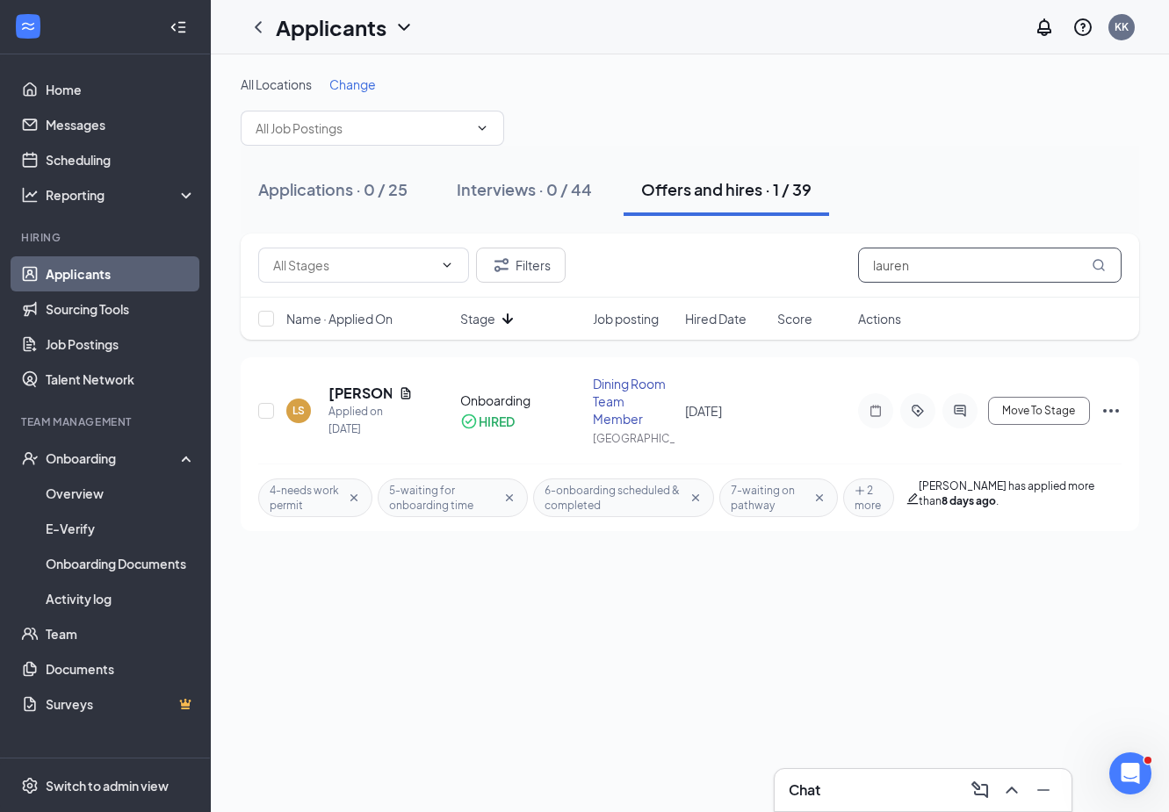
click at [759, 286] on div "Filters lauren" at bounding box center [690, 266] width 898 height 64
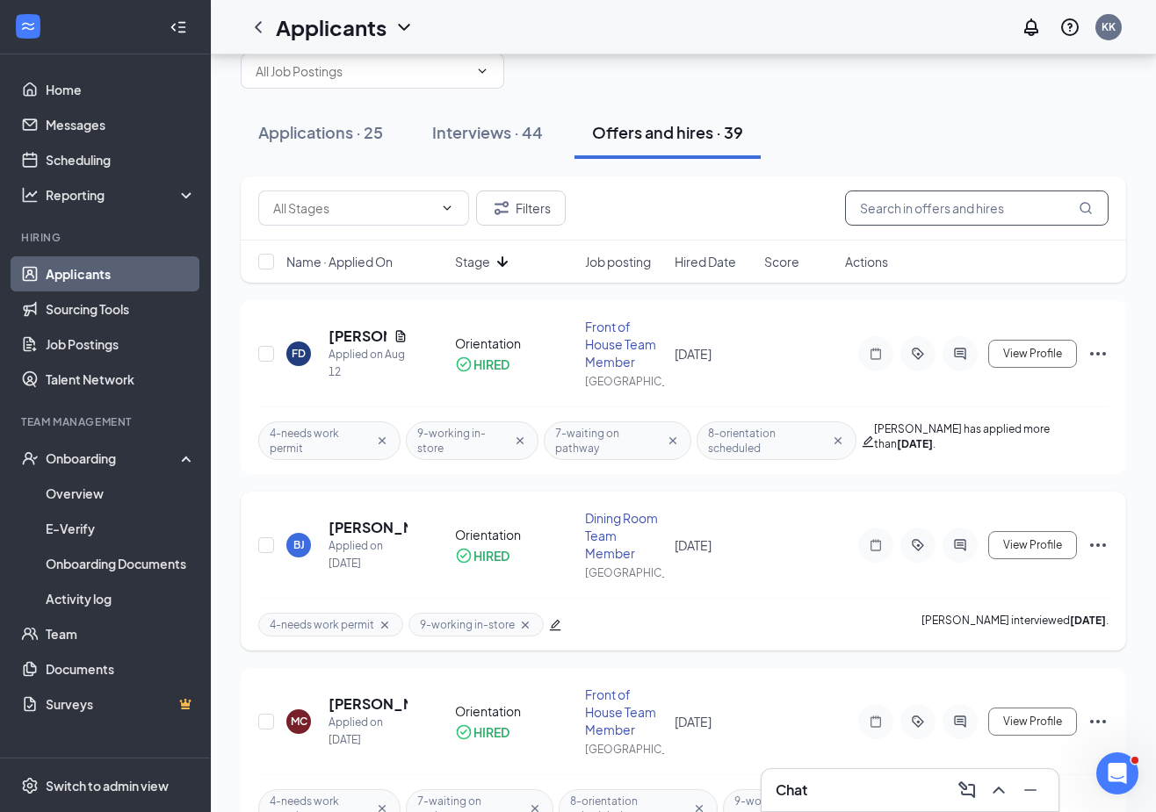
scroll to position [88, 0]
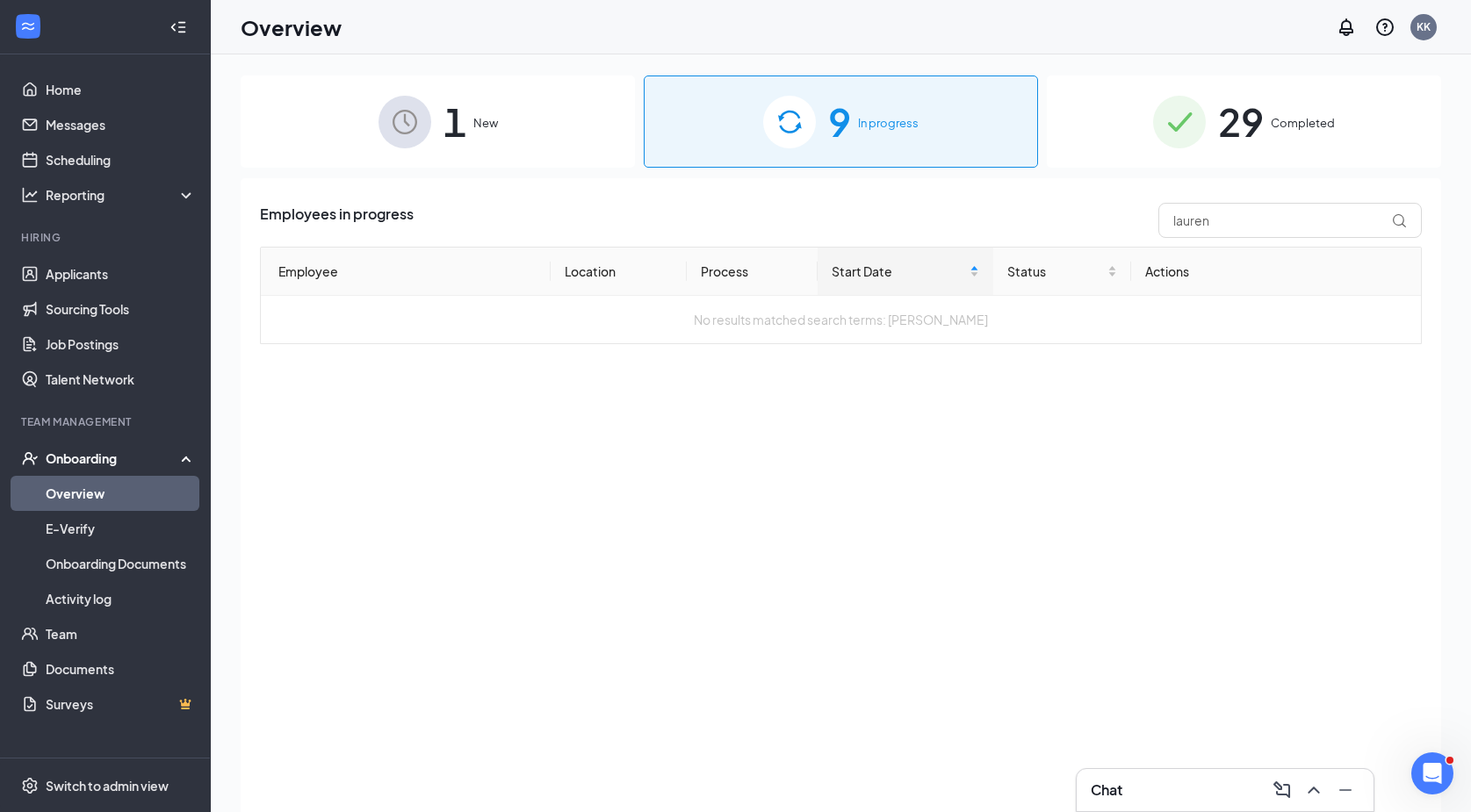
click at [1286, 121] on span "Completed" at bounding box center [1303, 123] width 64 height 18
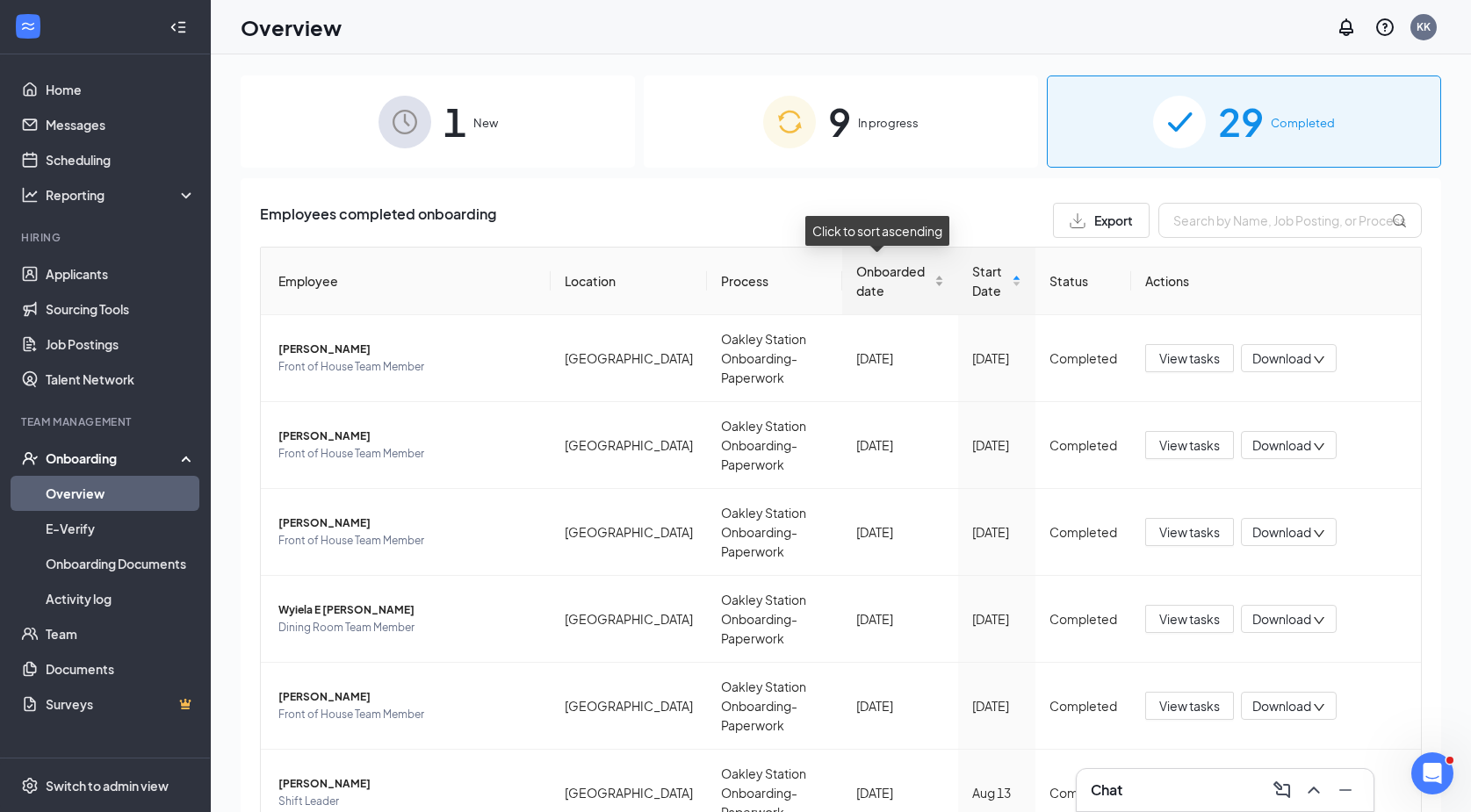
click at [914, 273] on div "Onboarded date" at bounding box center [900, 281] width 88 height 39
click at [917, 274] on div "Onboarded date" at bounding box center [900, 281] width 88 height 39
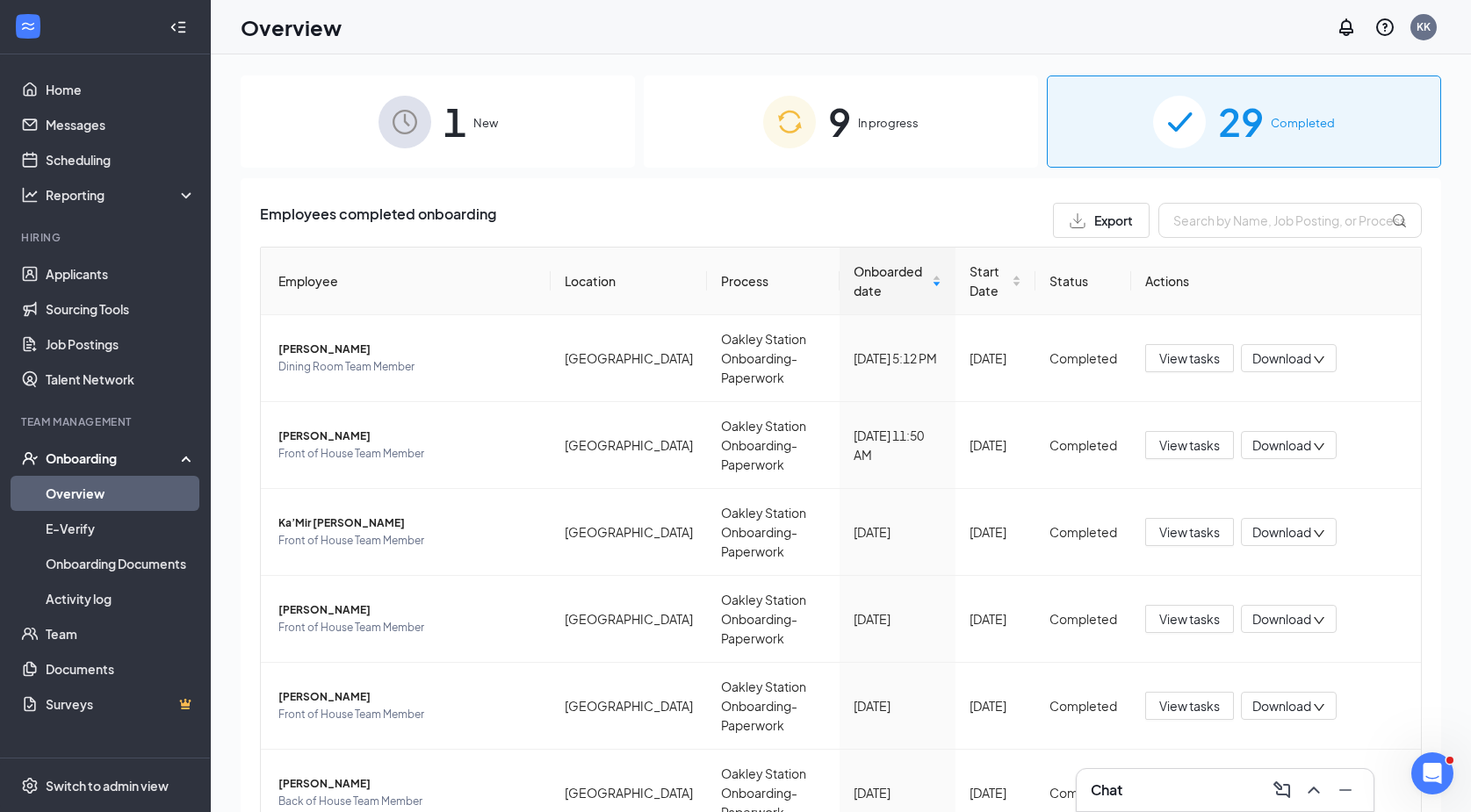
click at [255, 112] on div "1 New" at bounding box center [438, 122] width 394 height 92
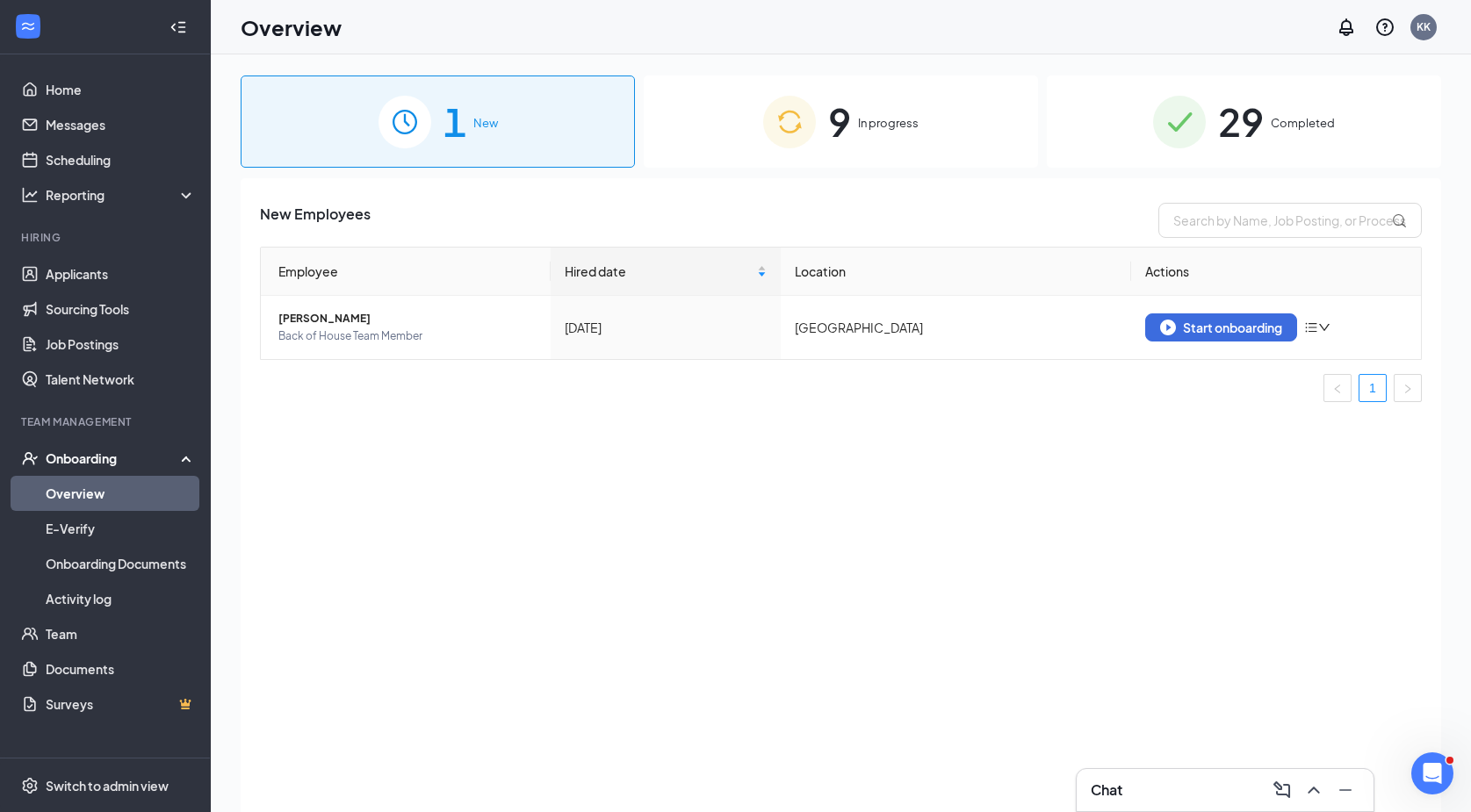
click at [878, 123] on span "In progress" at bounding box center [888, 123] width 61 height 18
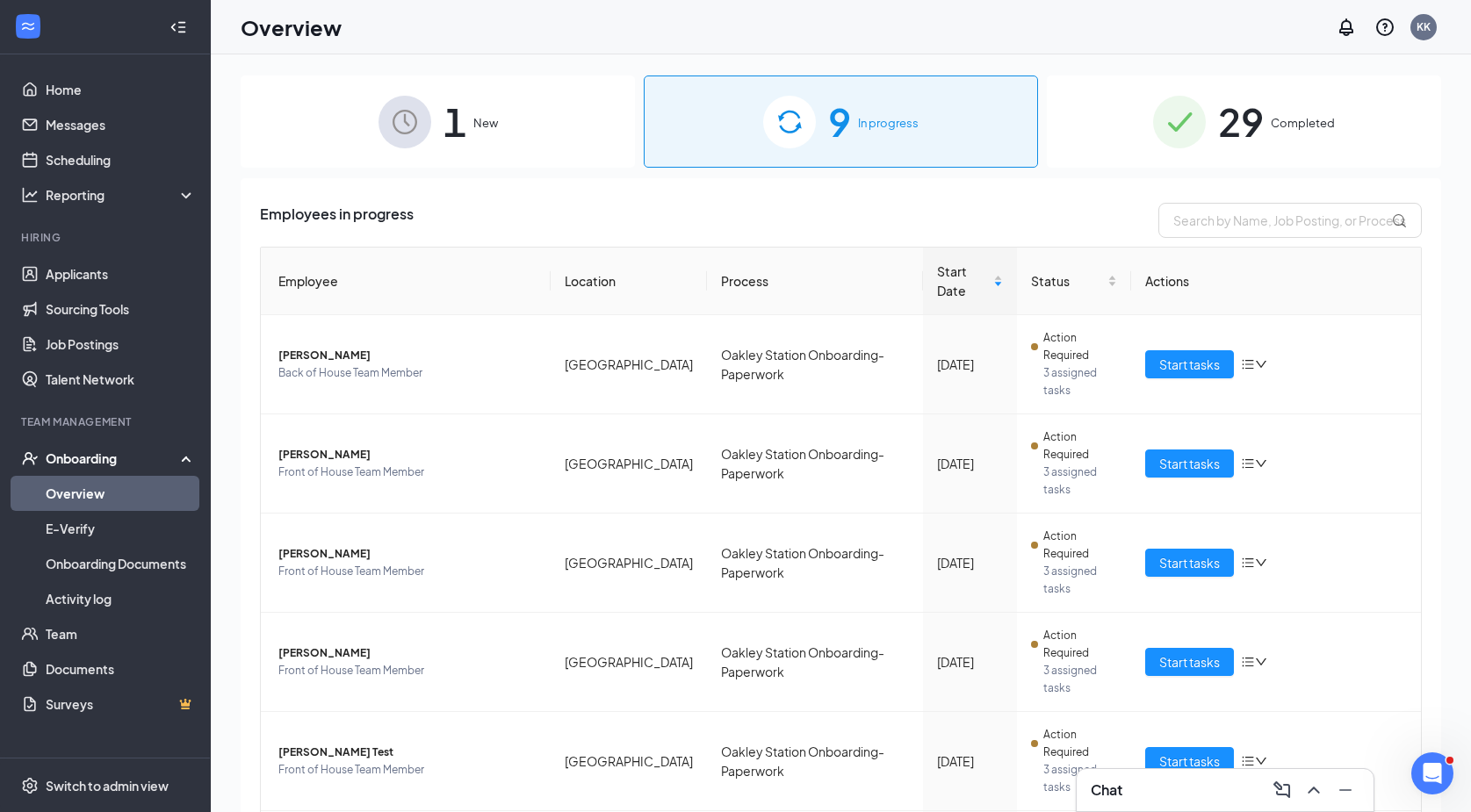
click at [1274, 112] on div "29 Completed" at bounding box center [1244, 122] width 394 height 92
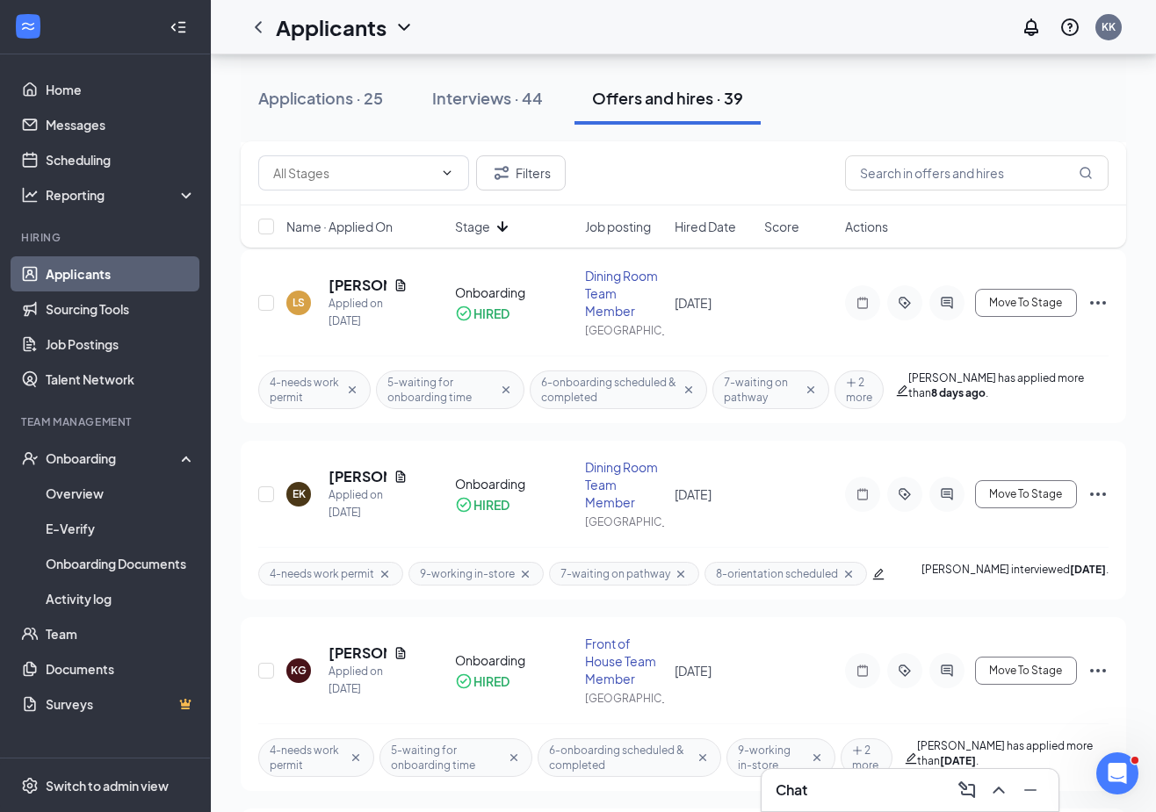
scroll to position [1229, 0]
